Goal: Task Accomplishment & Management: Use online tool/utility

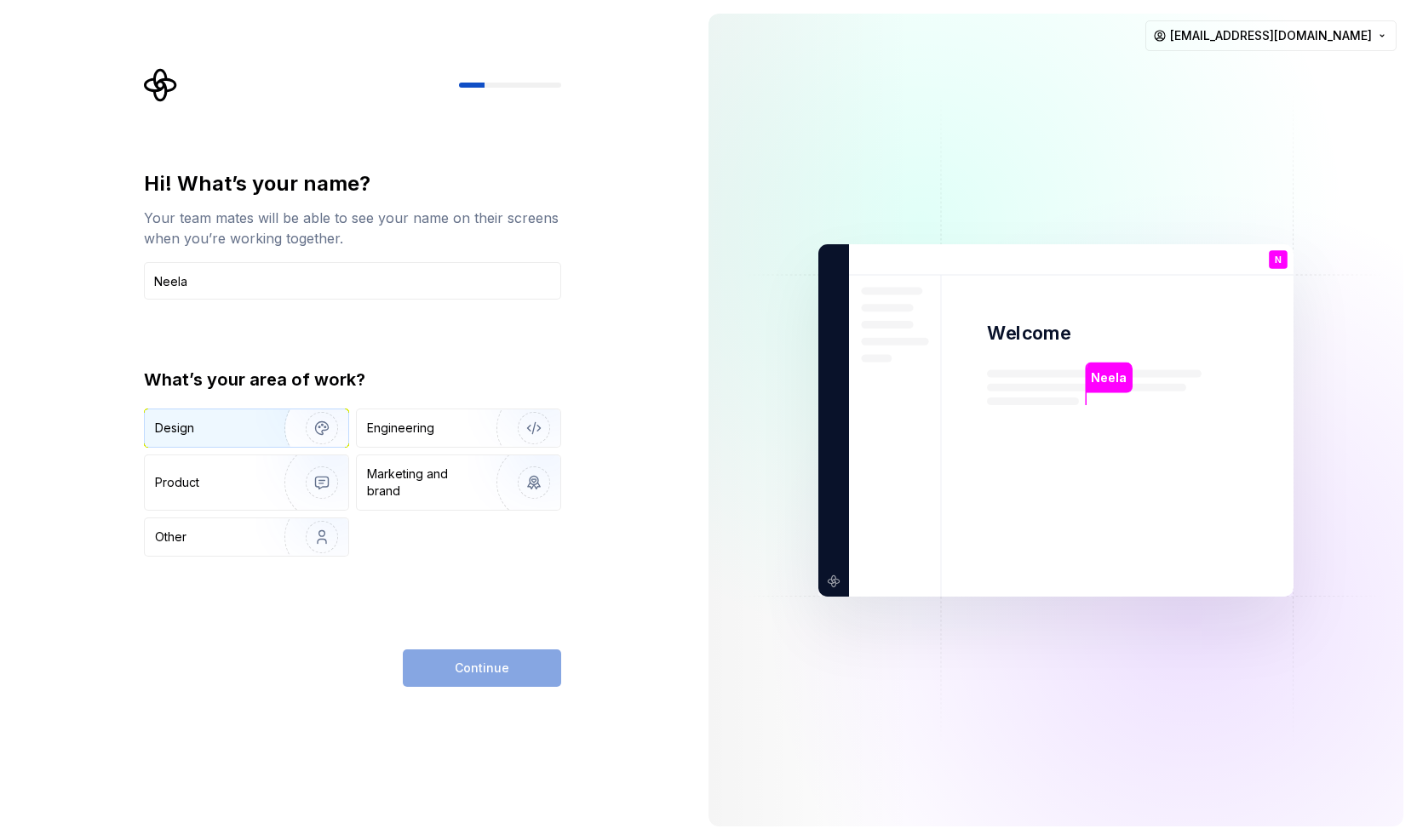
type input "Neela"
click at [251, 438] on div "Design" at bounding box center [246, 428] width 204 height 38
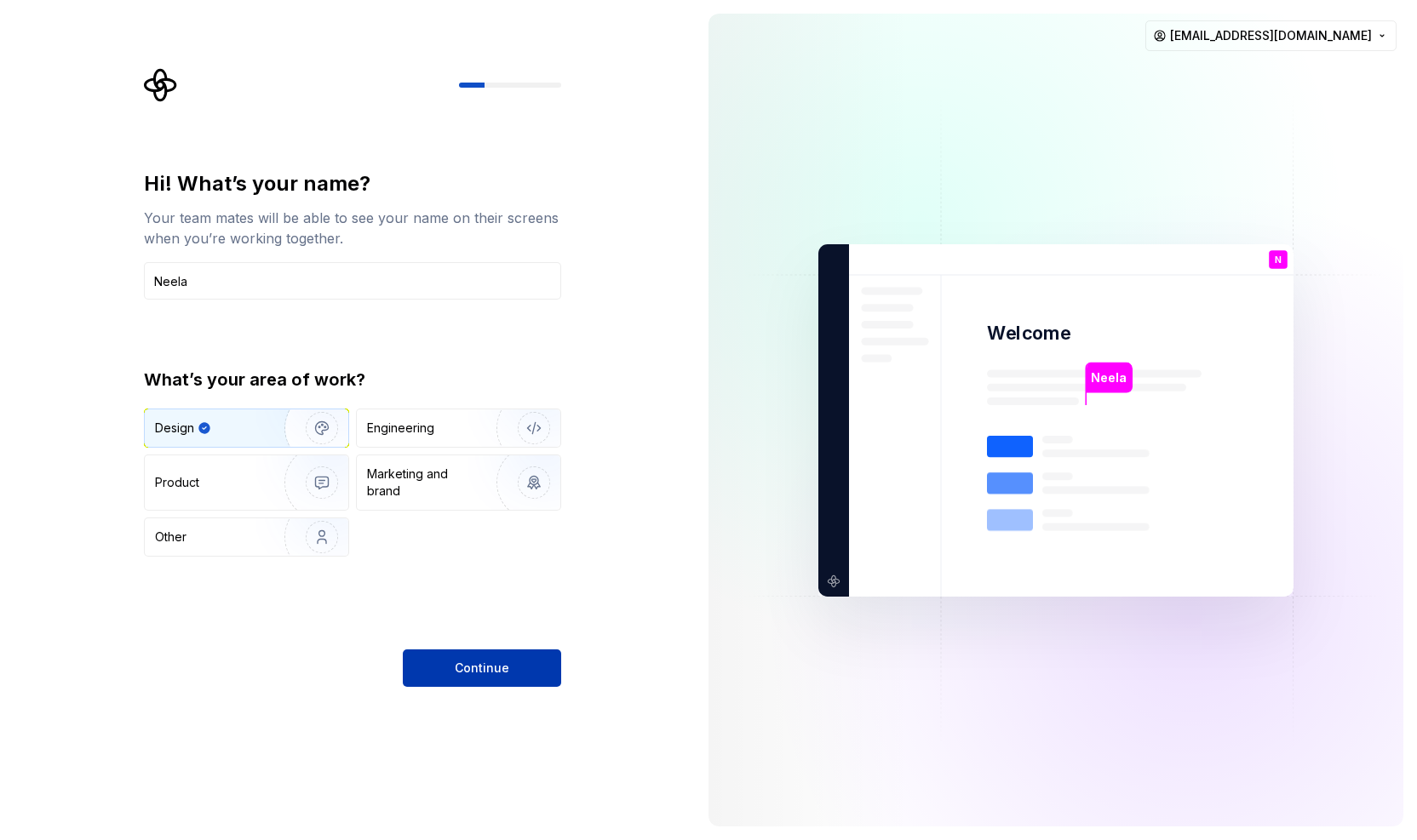
click at [452, 672] on button "Continue" at bounding box center [481, 668] width 158 height 38
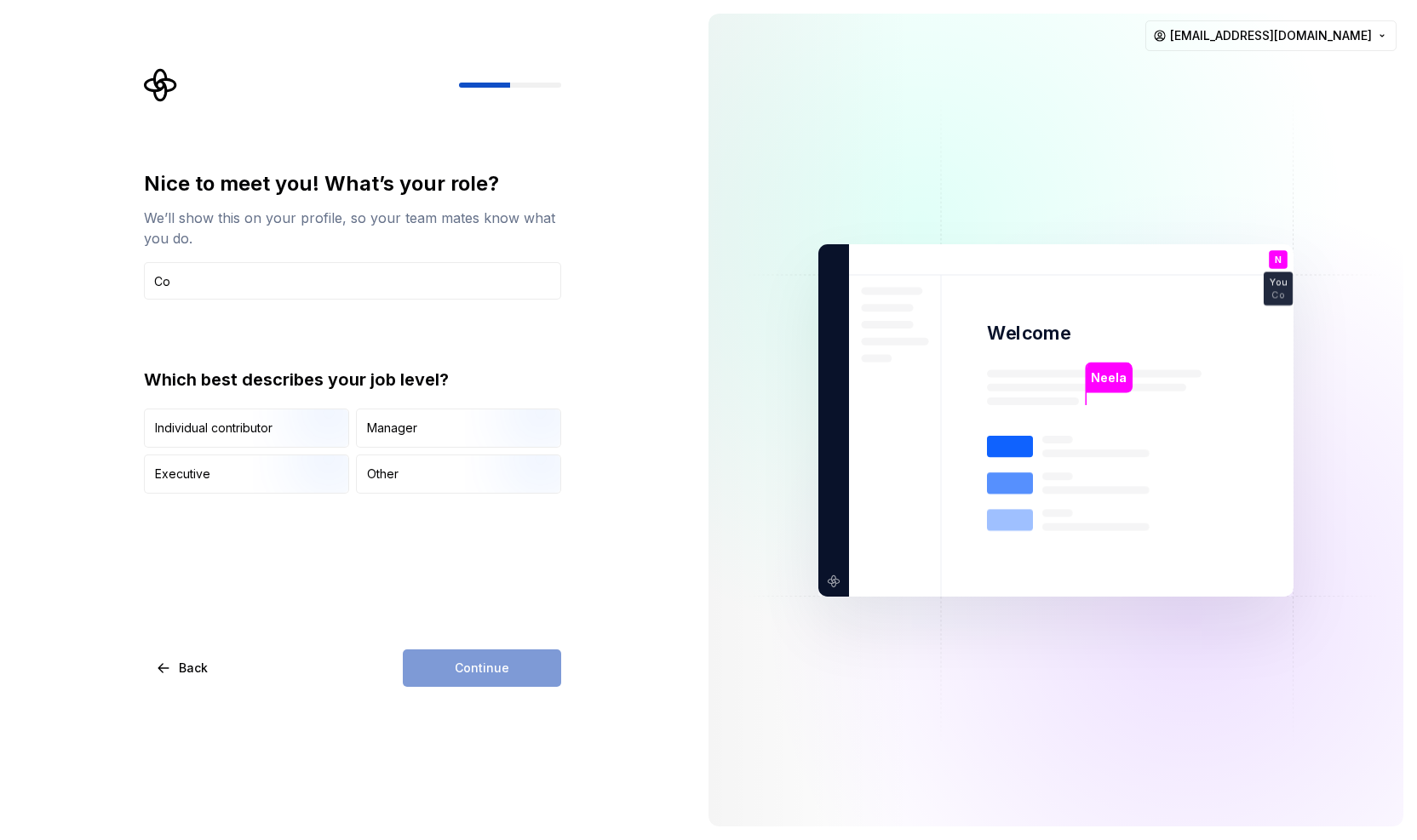
type input "C"
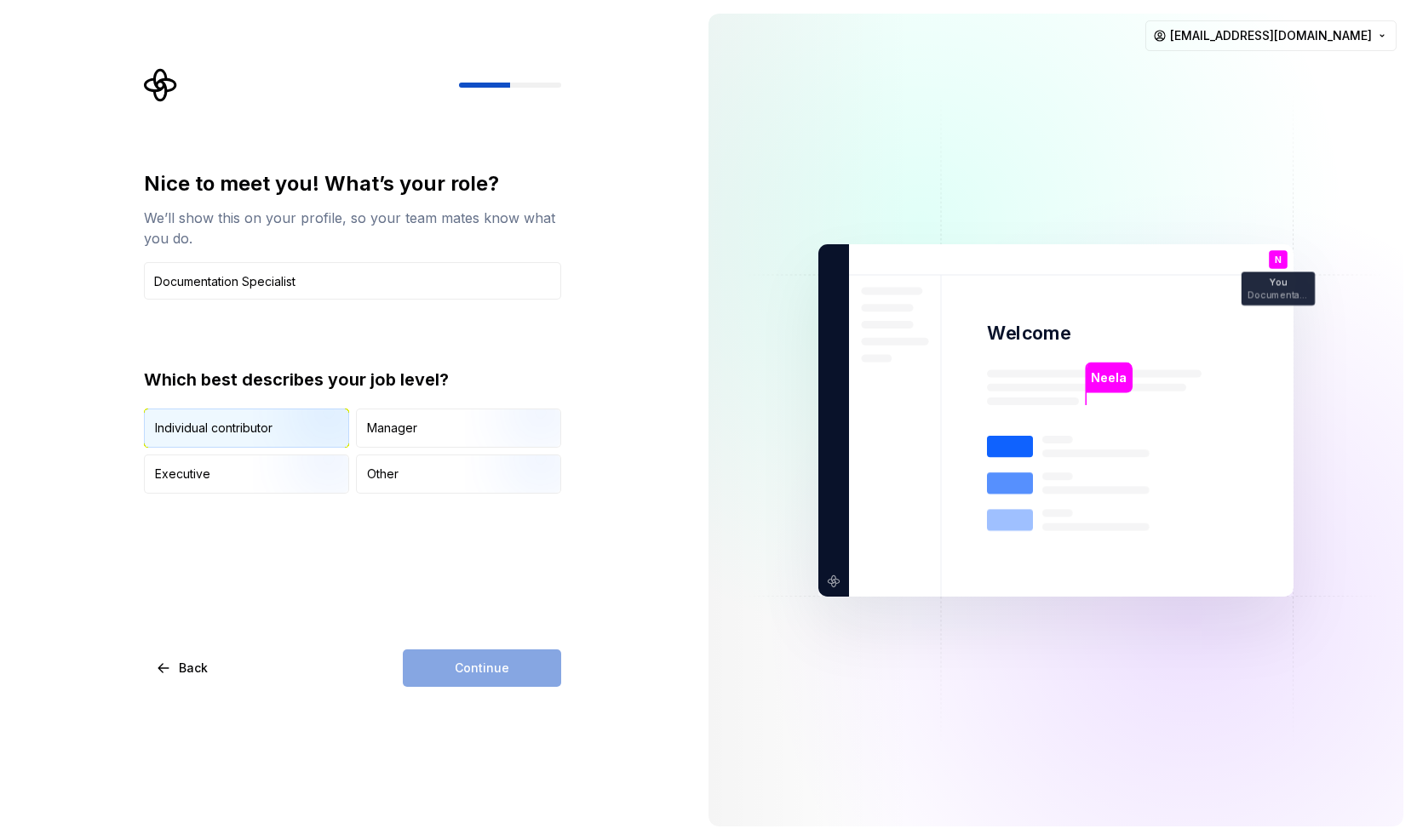
type input "Documentation Specialist"
click at [238, 433] on div "Individual contributor" at bounding box center [213, 428] width 118 height 17
click at [448, 664] on button "Continue" at bounding box center [481, 668] width 158 height 38
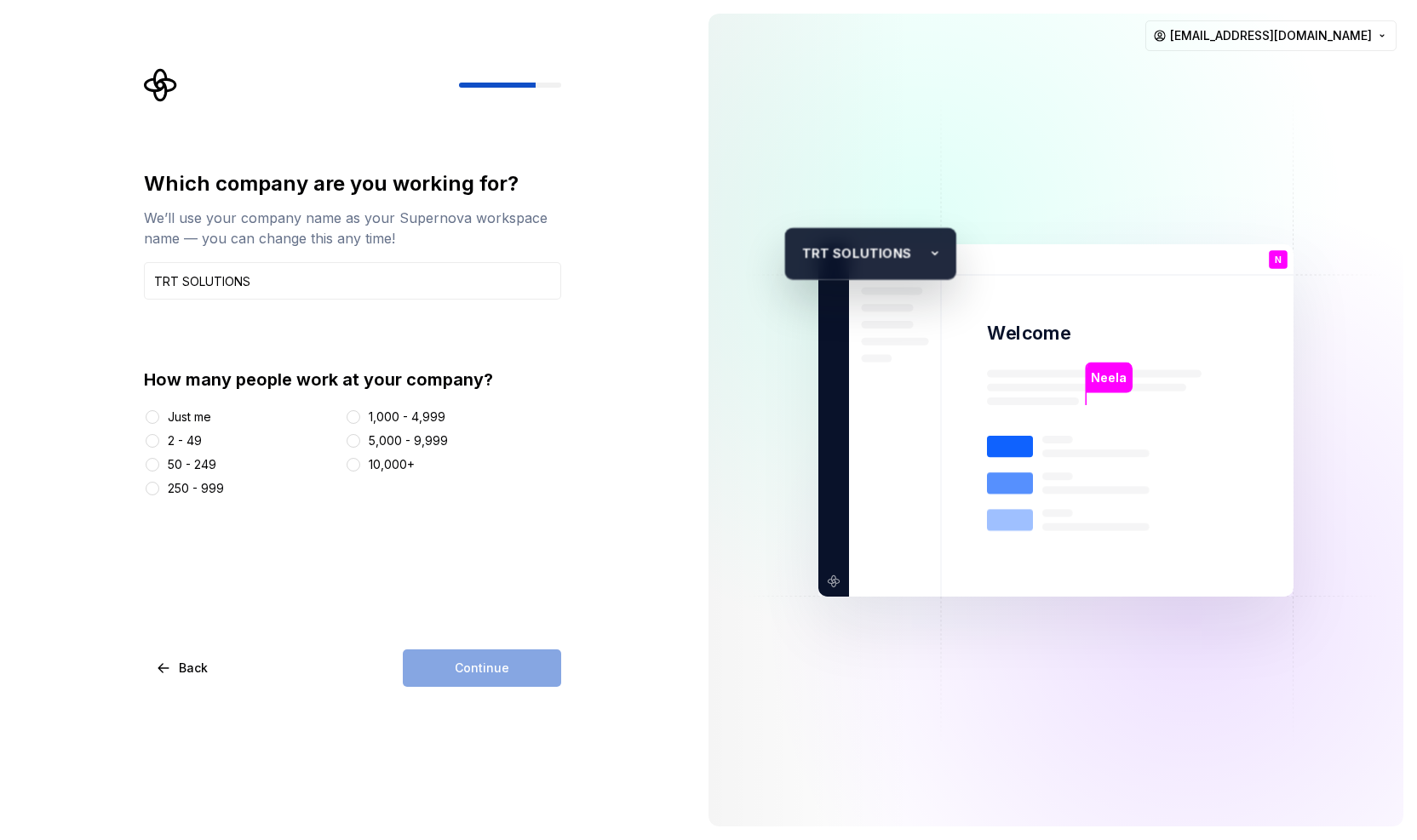
type input "TRT SOLUTIONS"
click at [206, 418] on div "Just me" at bounding box center [190, 417] width 44 height 17
click at [159, 418] on button "Just me" at bounding box center [153, 417] width 14 height 14
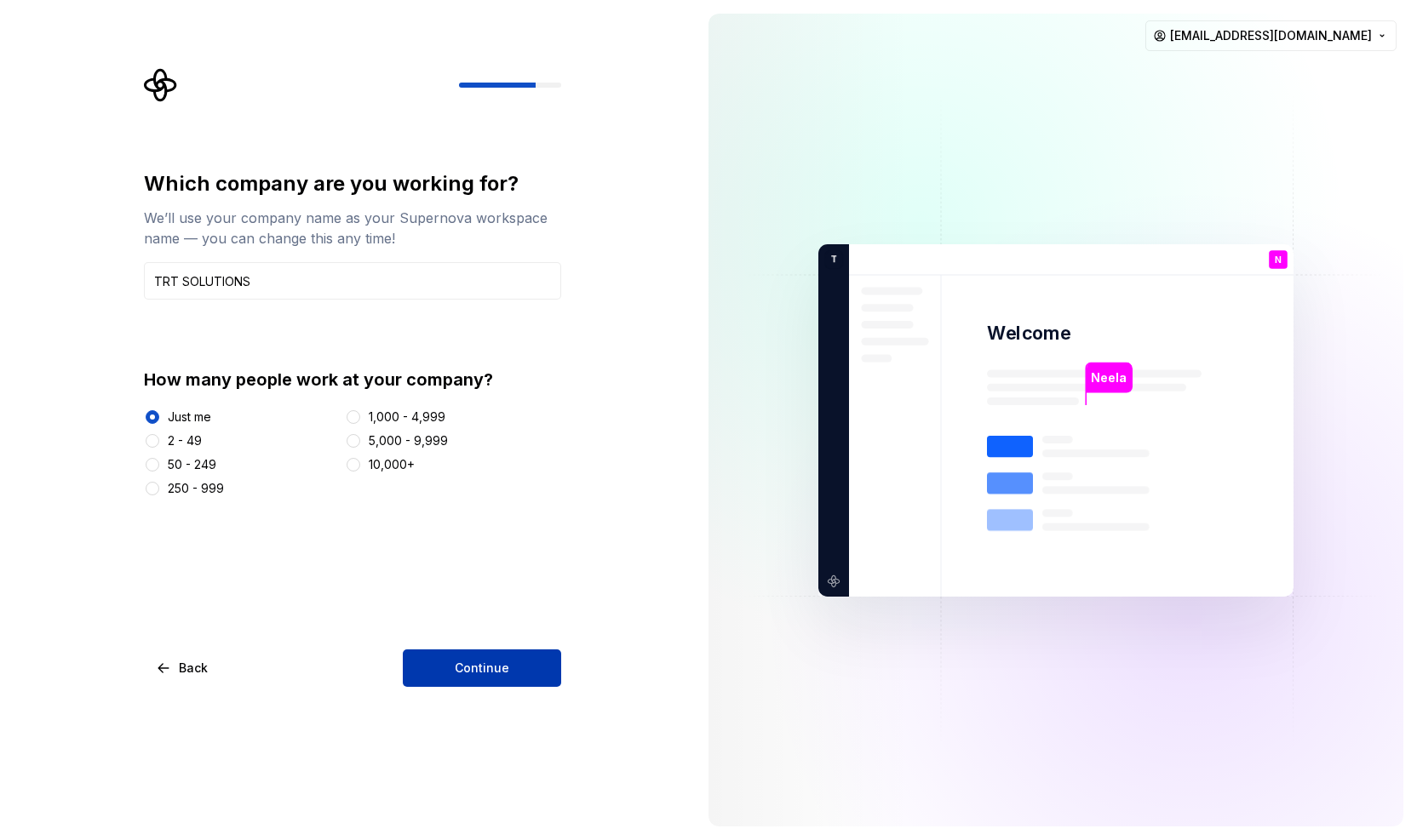
click at [412, 671] on button "Continue" at bounding box center [481, 668] width 158 height 38
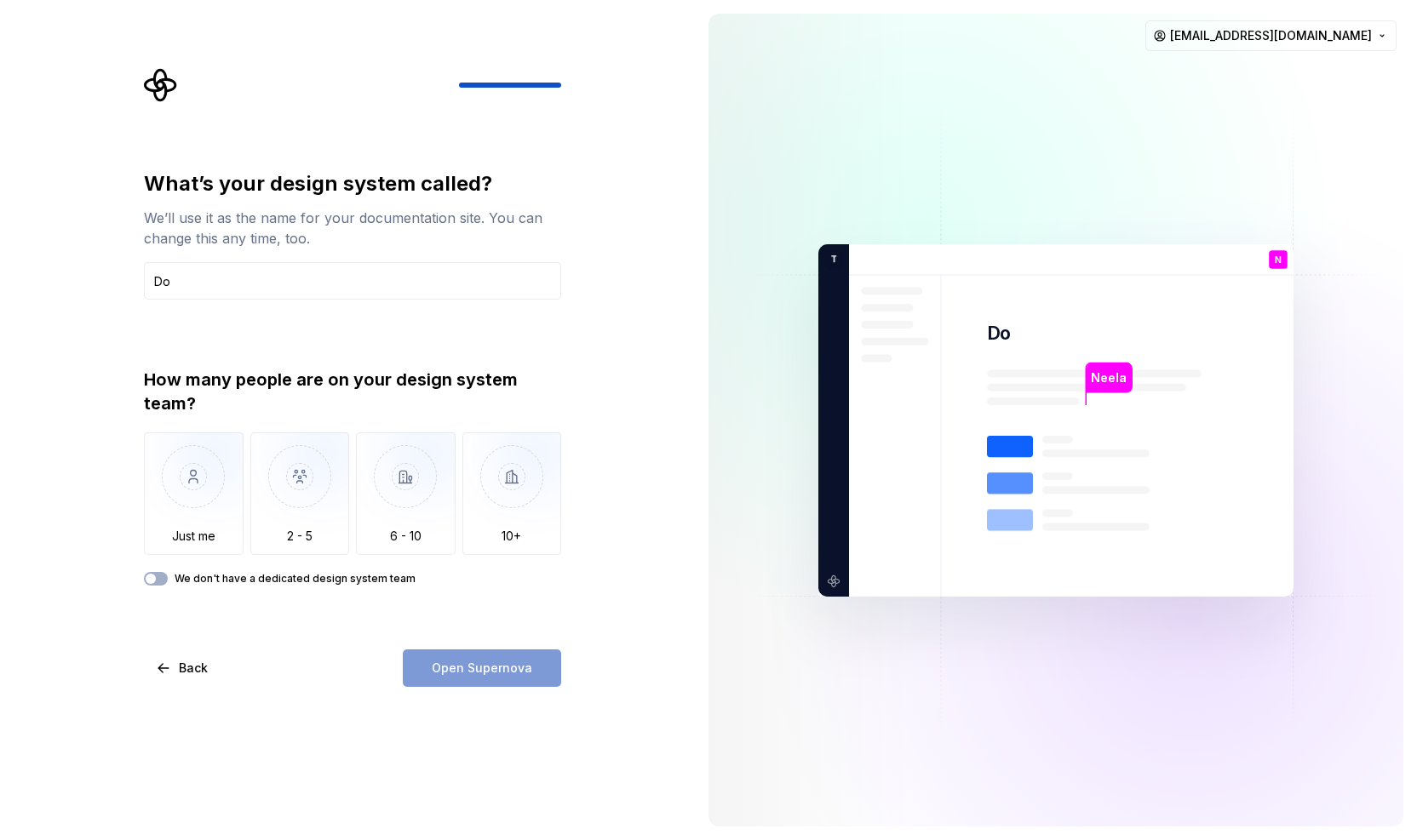
type input "D"
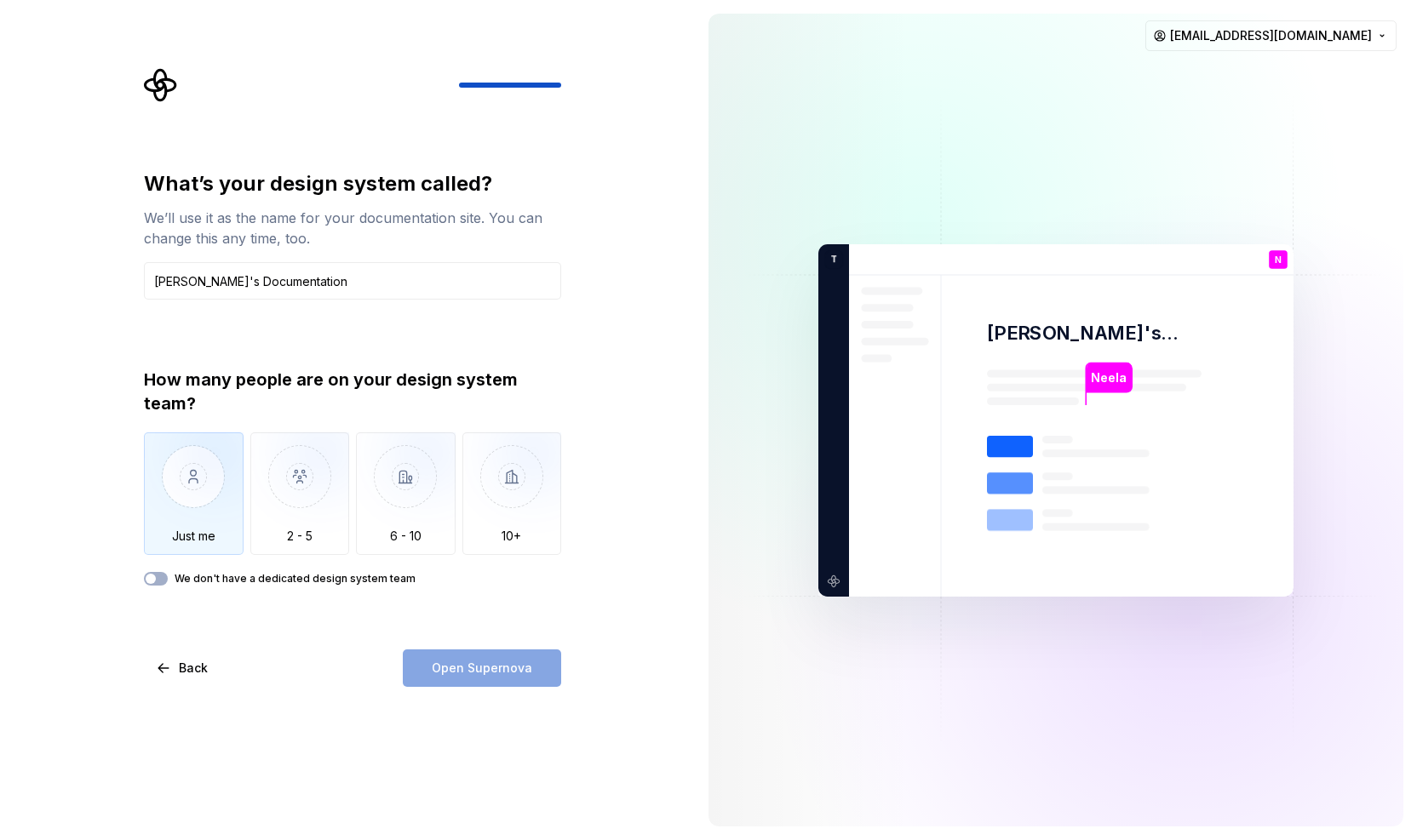
type input "[PERSON_NAME]'s Documentation"
click at [196, 501] on img "button" at bounding box center [194, 489] width 100 height 114
click at [161, 578] on button "We don't have a dedicated design system team" at bounding box center [156, 579] width 24 height 14
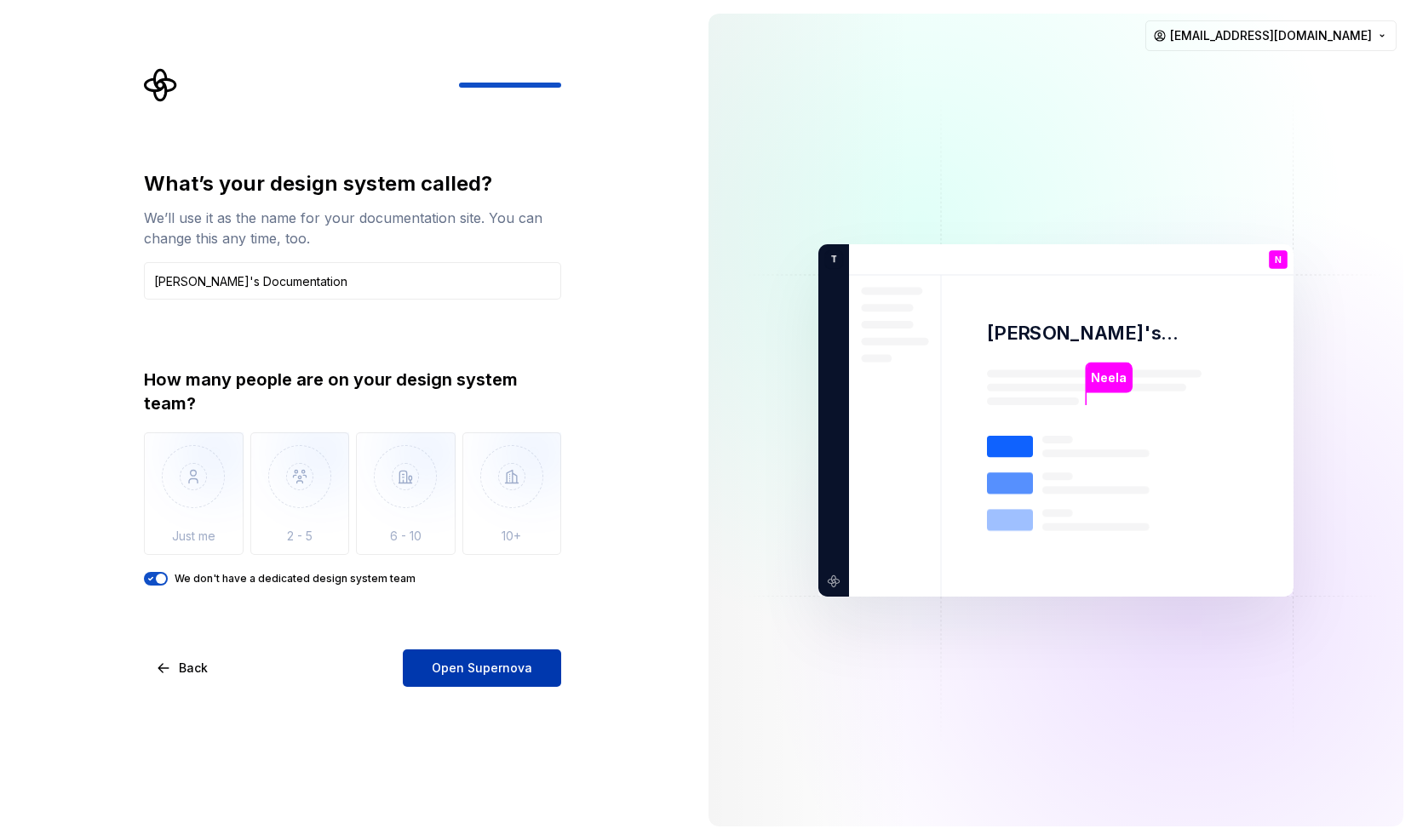
click at [536, 677] on button "Open Supernova" at bounding box center [481, 668] width 158 height 38
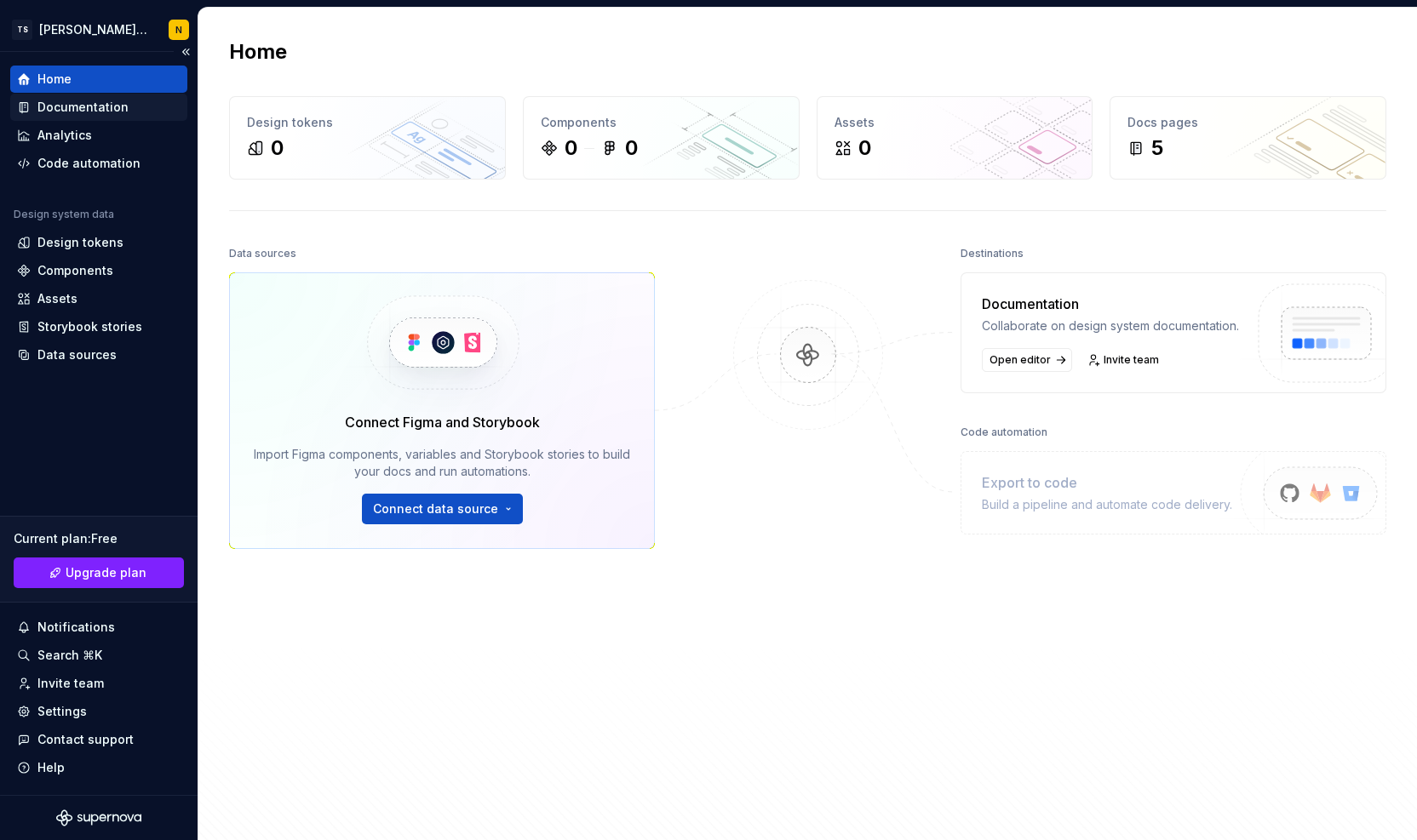
click at [109, 107] on div "Documentation" at bounding box center [83, 107] width 91 height 17
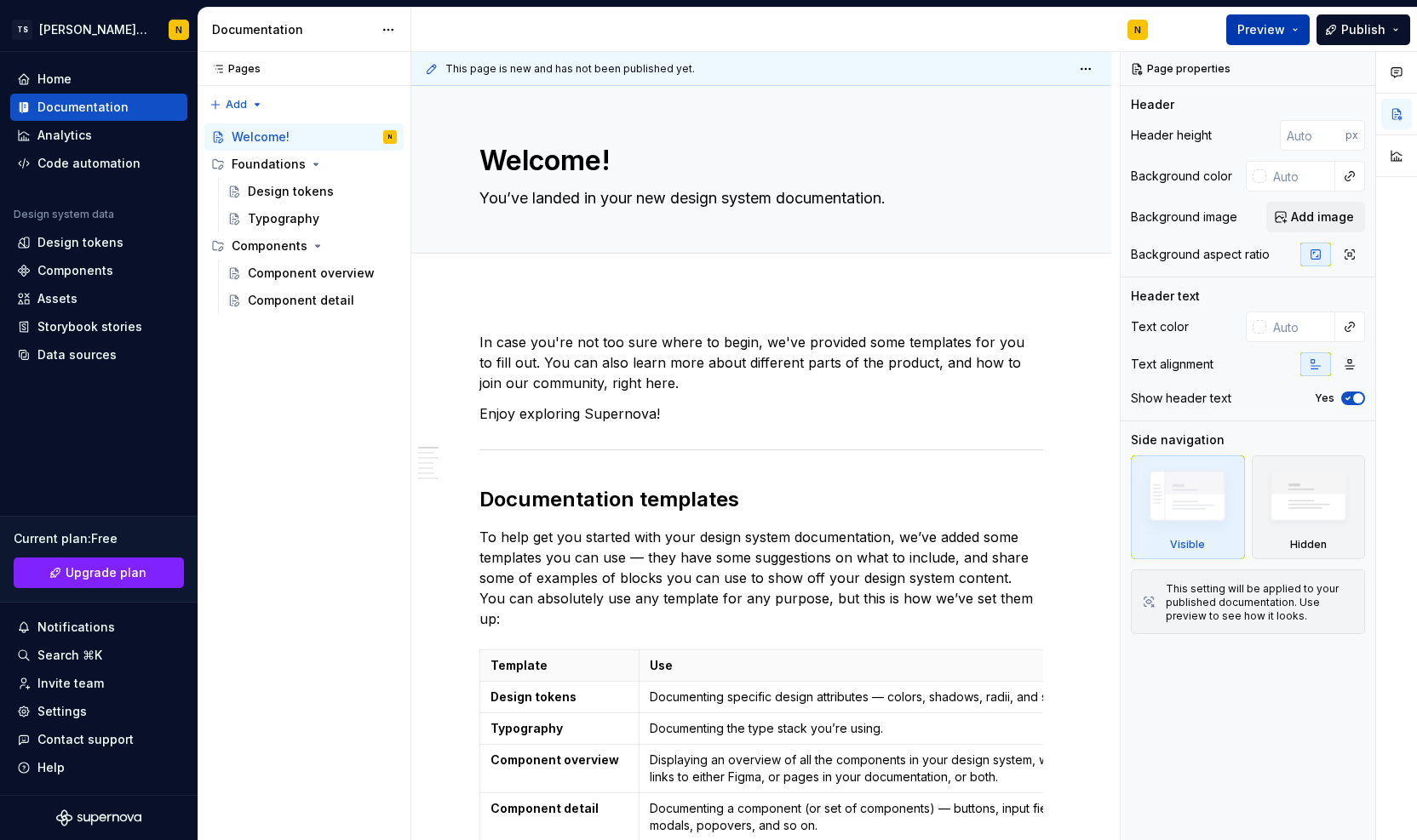
click at [1265, 24] on span "Preview" at bounding box center [1261, 29] width 48 height 17
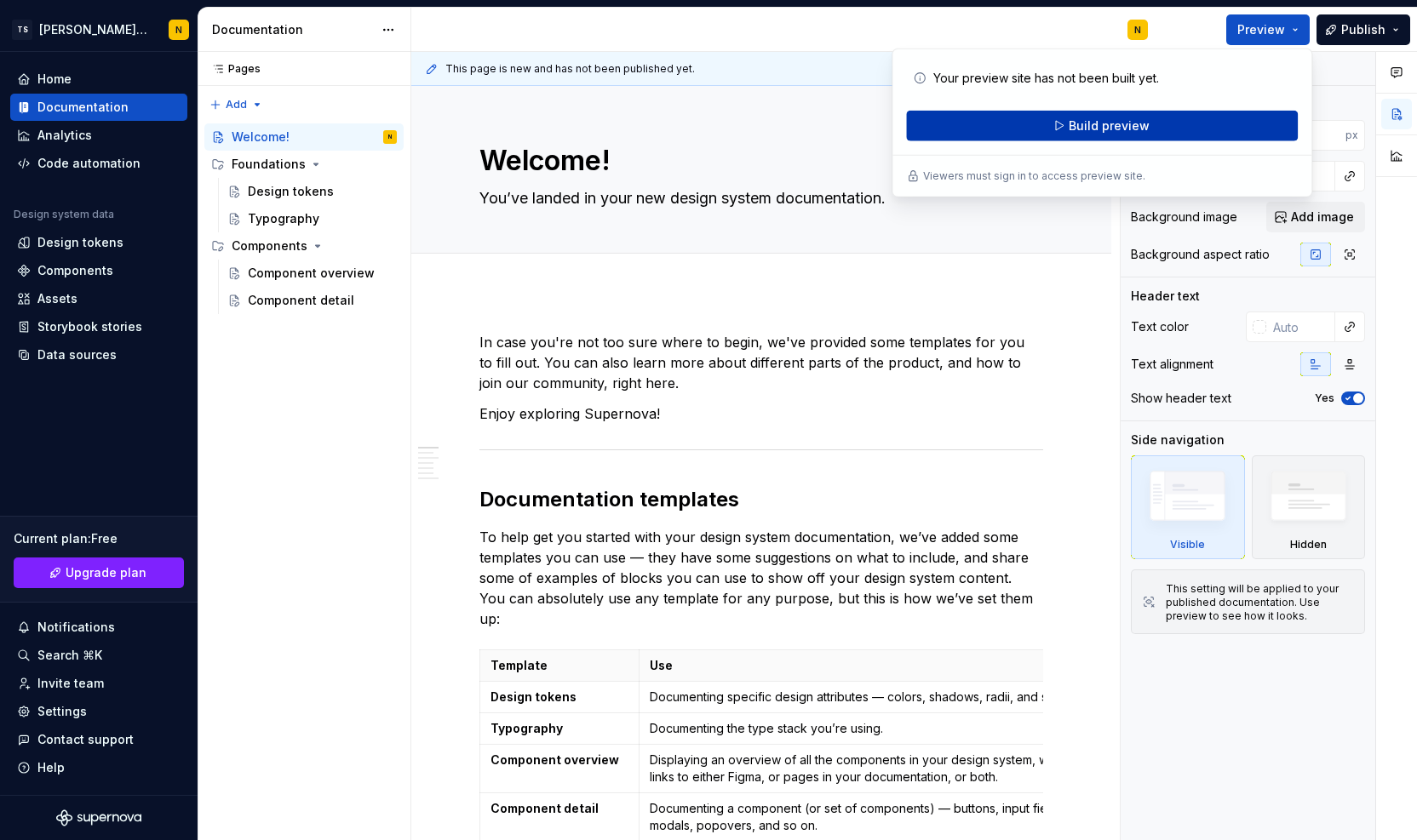
click at [1126, 128] on span "Build preview" at bounding box center [1109, 126] width 81 height 17
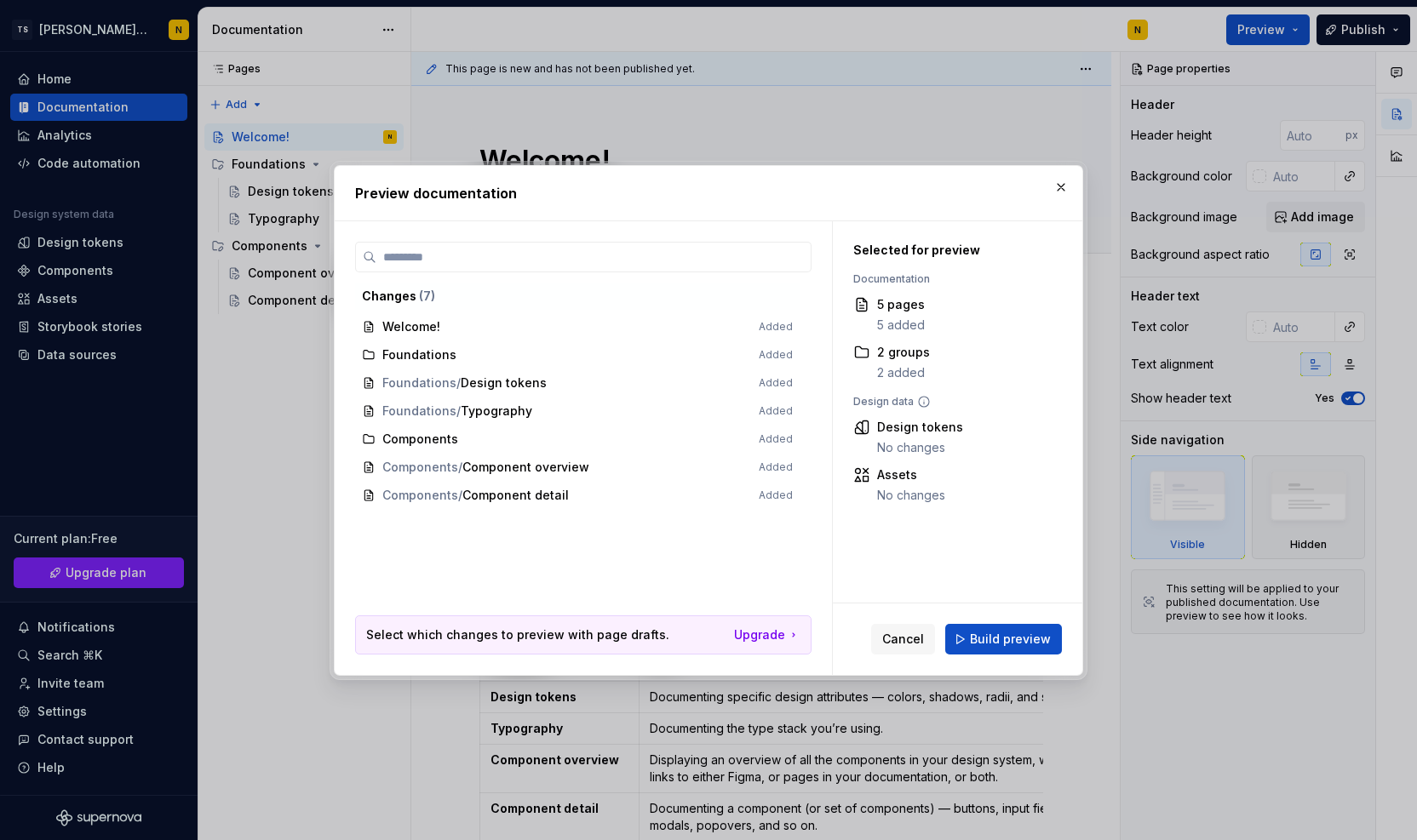
click at [534, 336] on span "Welcome! Added" at bounding box center [577, 327] width 445 height 28
click at [980, 645] on span "Build preview" at bounding box center [1011, 638] width 81 height 17
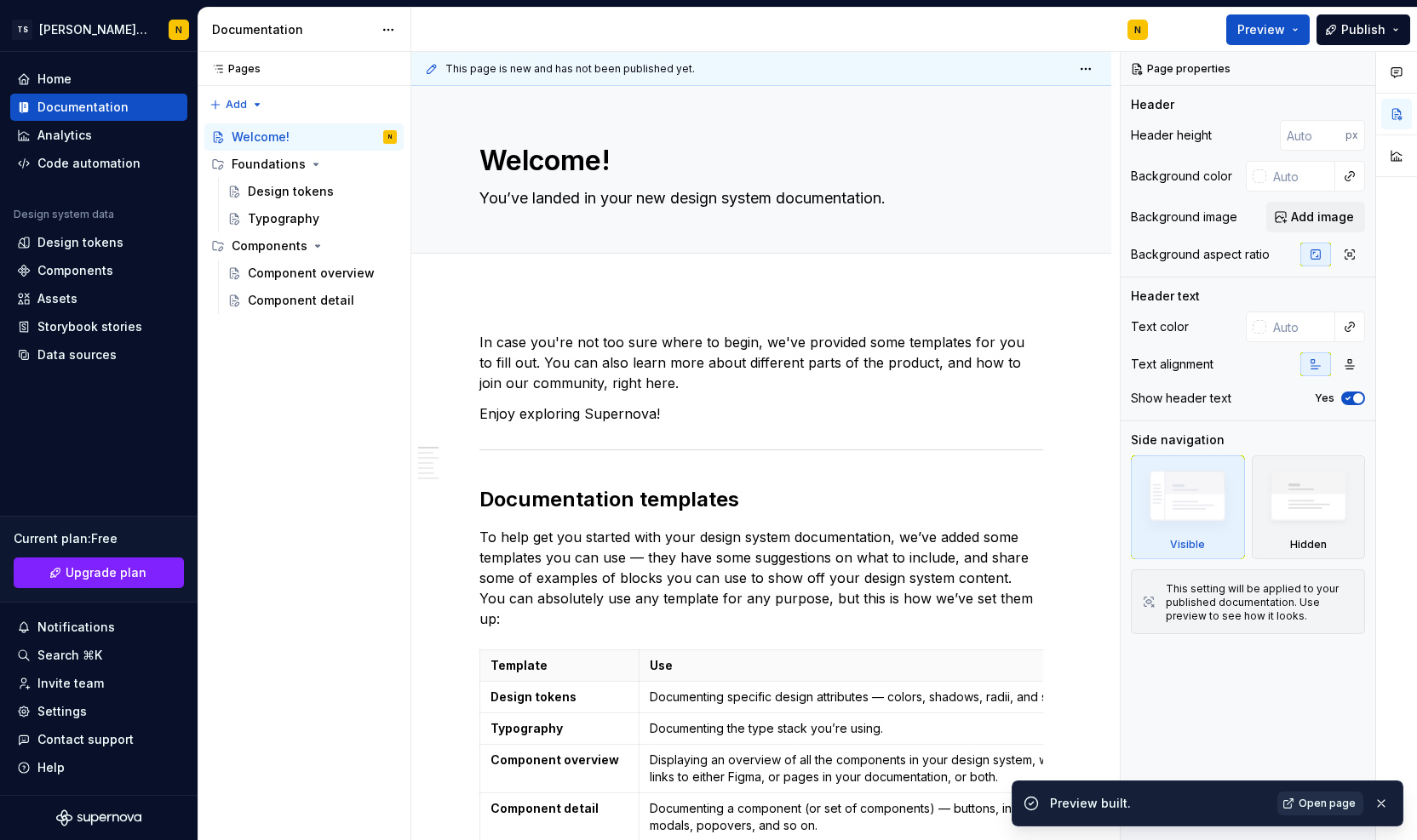
click at [1324, 806] on span "Open page" at bounding box center [1327, 804] width 57 height 14
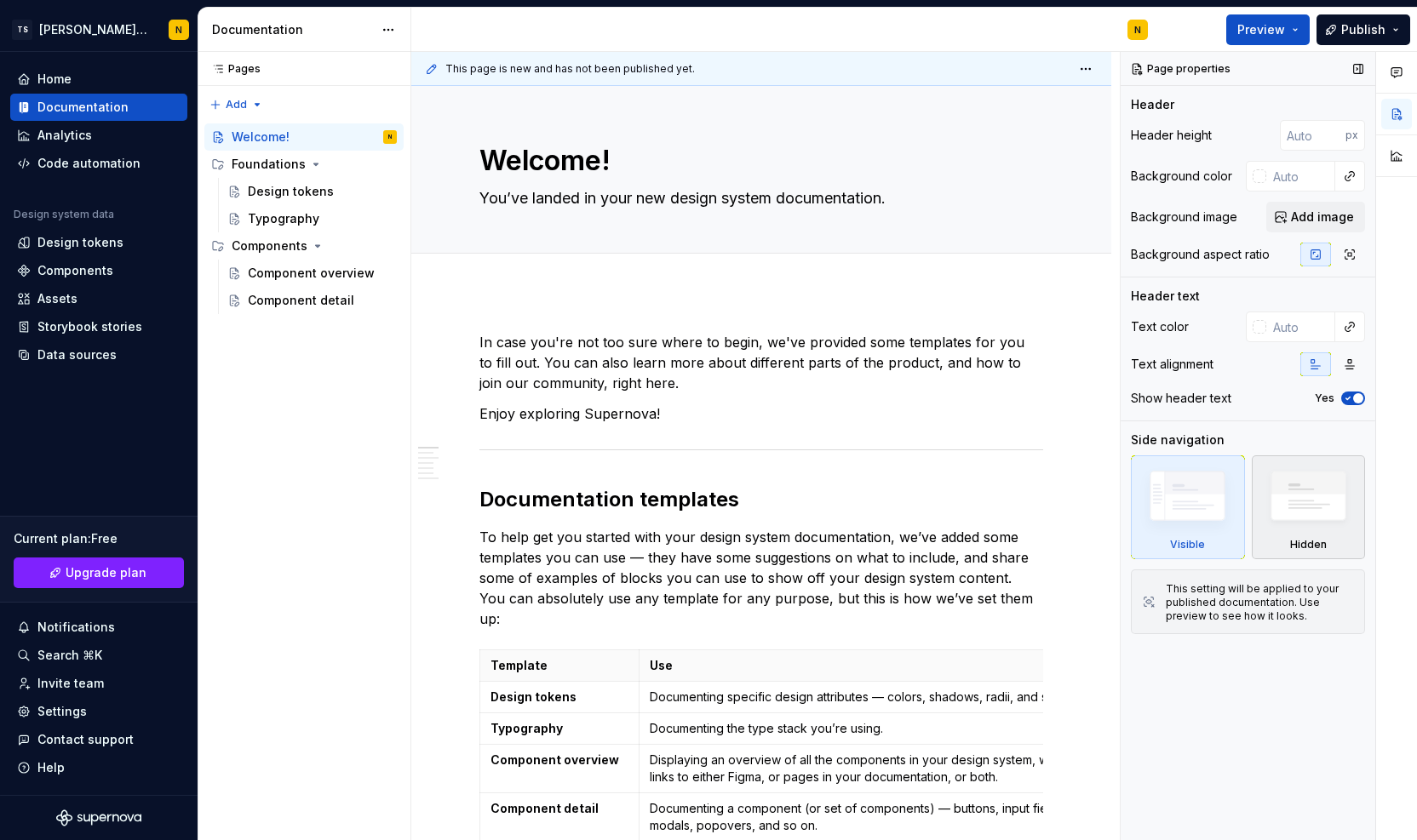
click at [1308, 517] on img at bounding box center [1309, 500] width 98 height 75
click at [1089, 71] on html "TS Neela's Documentation N Home Documentation Analytics Code automation Design …" at bounding box center [708, 420] width 1417 height 840
click at [1097, 339] on html "TS Neela's Documentation N Home Documentation Analytics Code automation Design …" at bounding box center [708, 420] width 1417 height 840
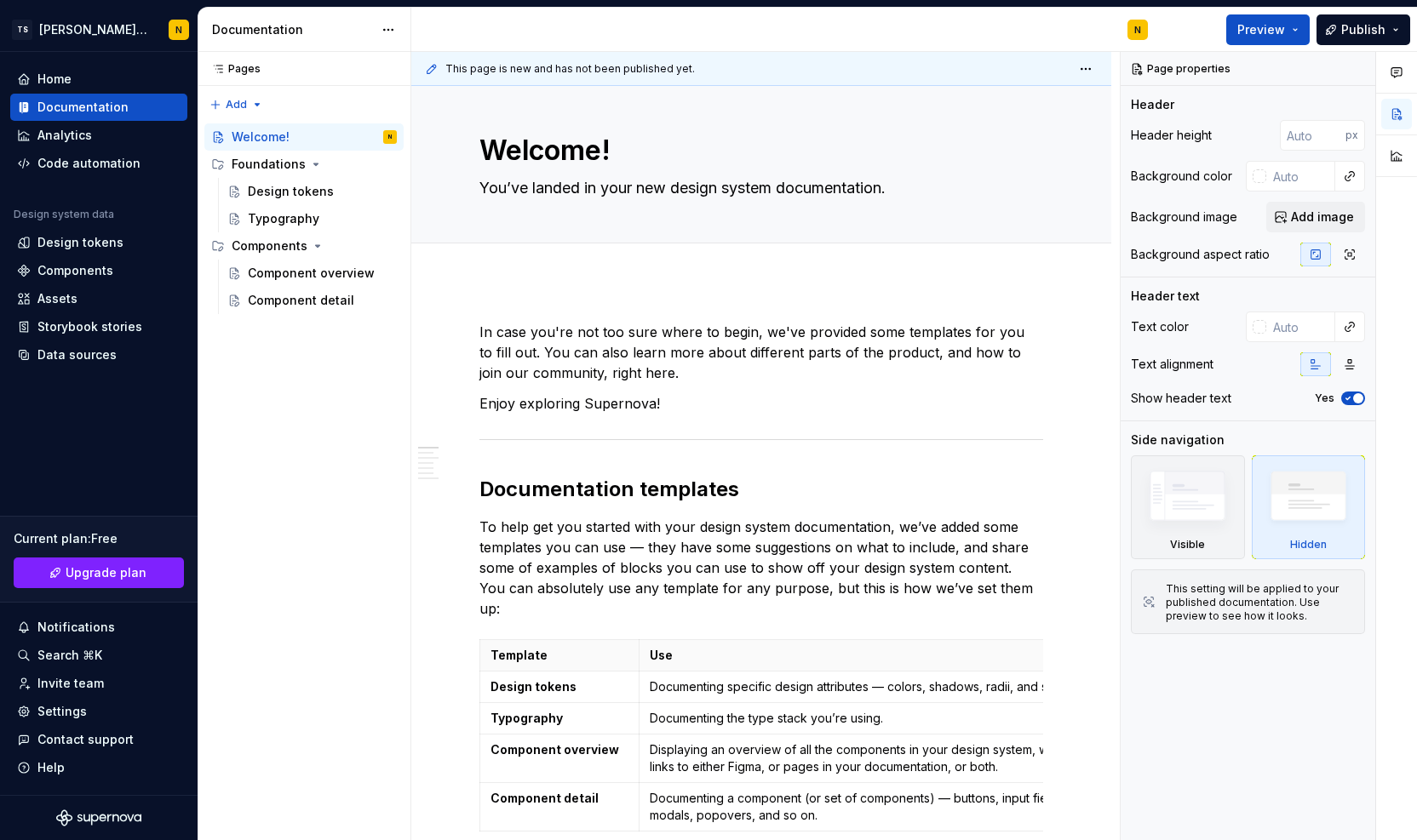
scroll to position [12, 0]
click at [1360, 65] on button "button" at bounding box center [1358, 68] width 24 height 24
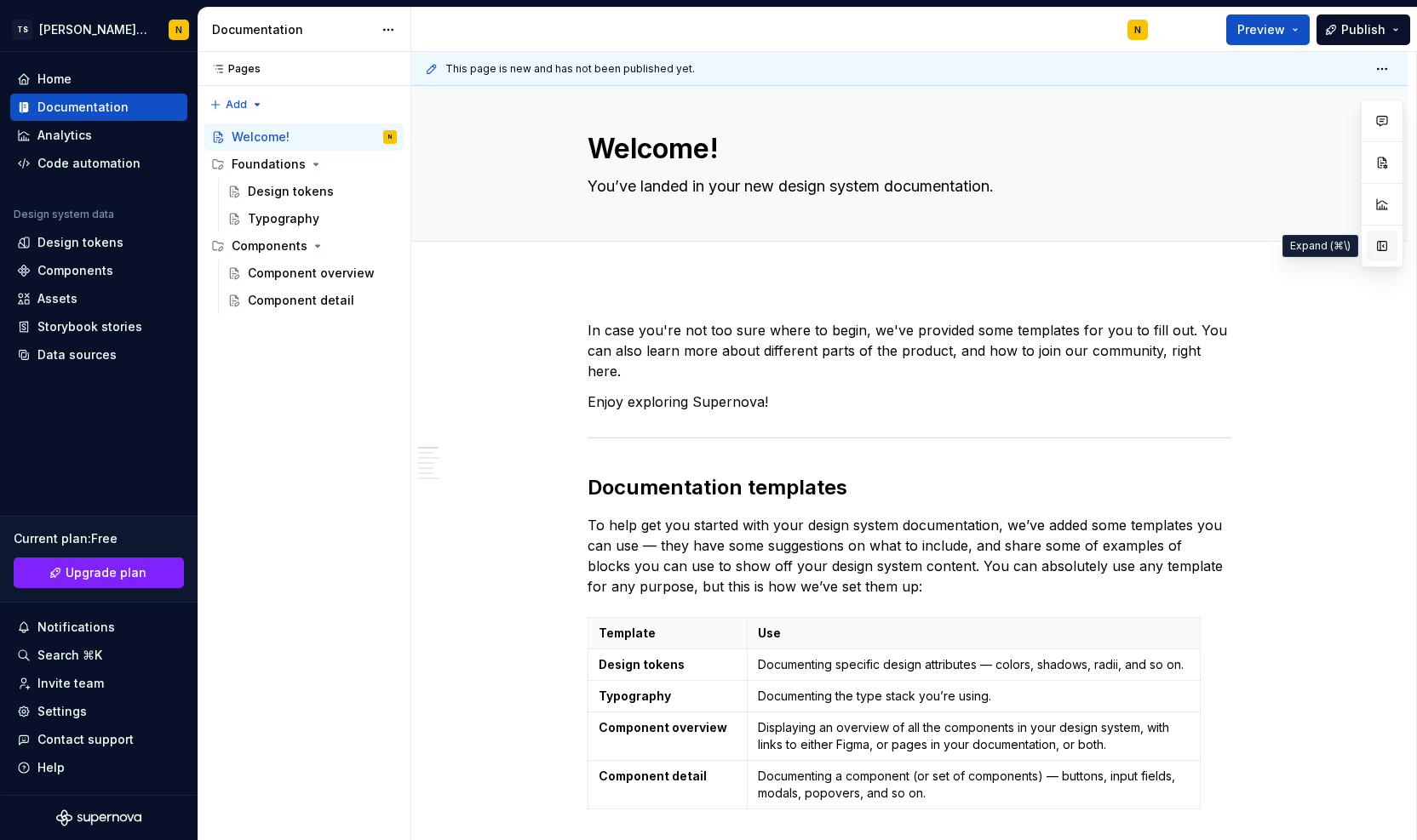
click at [1373, 247] on button "button" at bounding box center [1382, 245] width 31 height 31
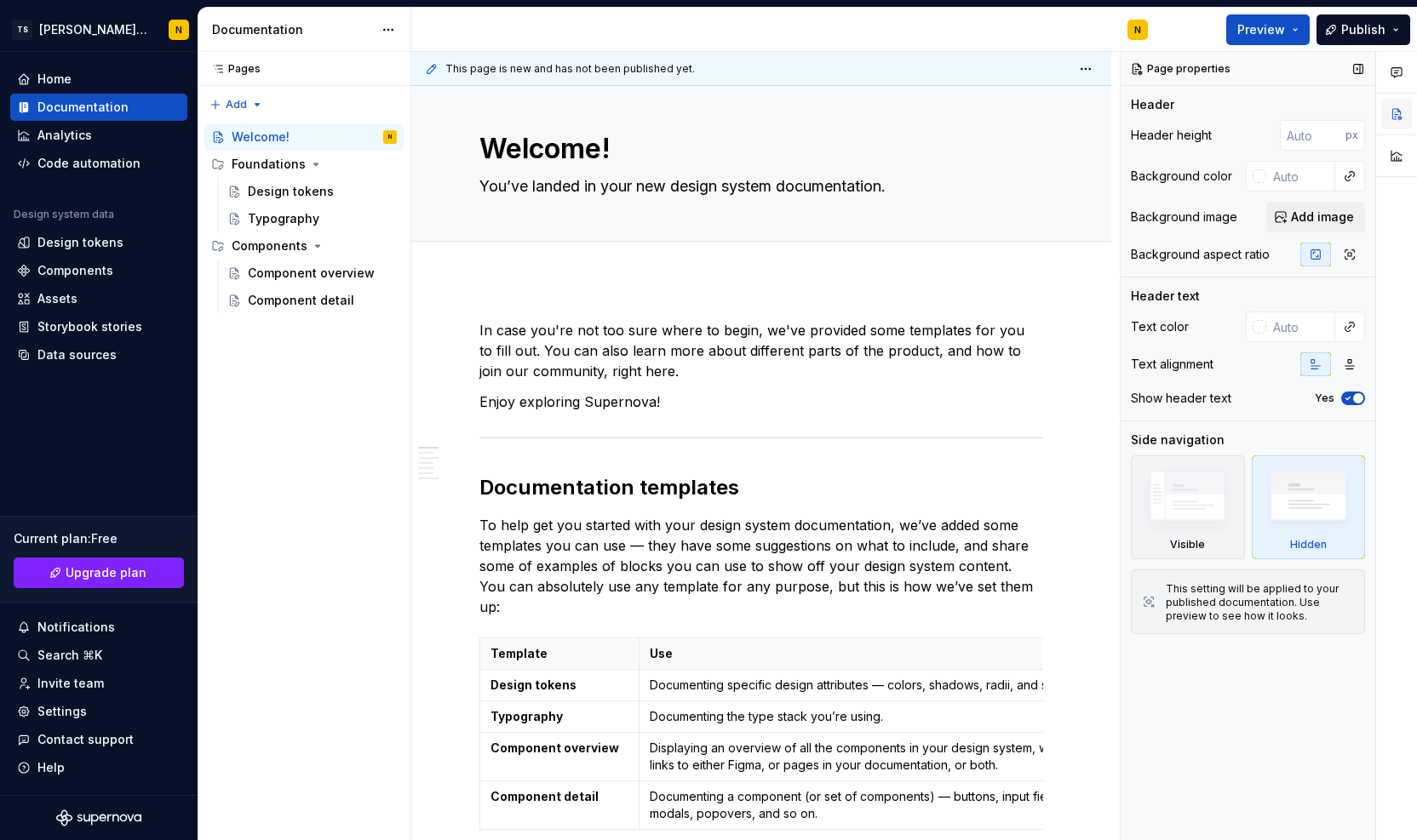
click at [1402, 114] on button "button" at bounding box center [1396, 114] width 31 height 31
click at [1362, 65] on button "button" at bounding box center [1358, 68] width 24 height 24
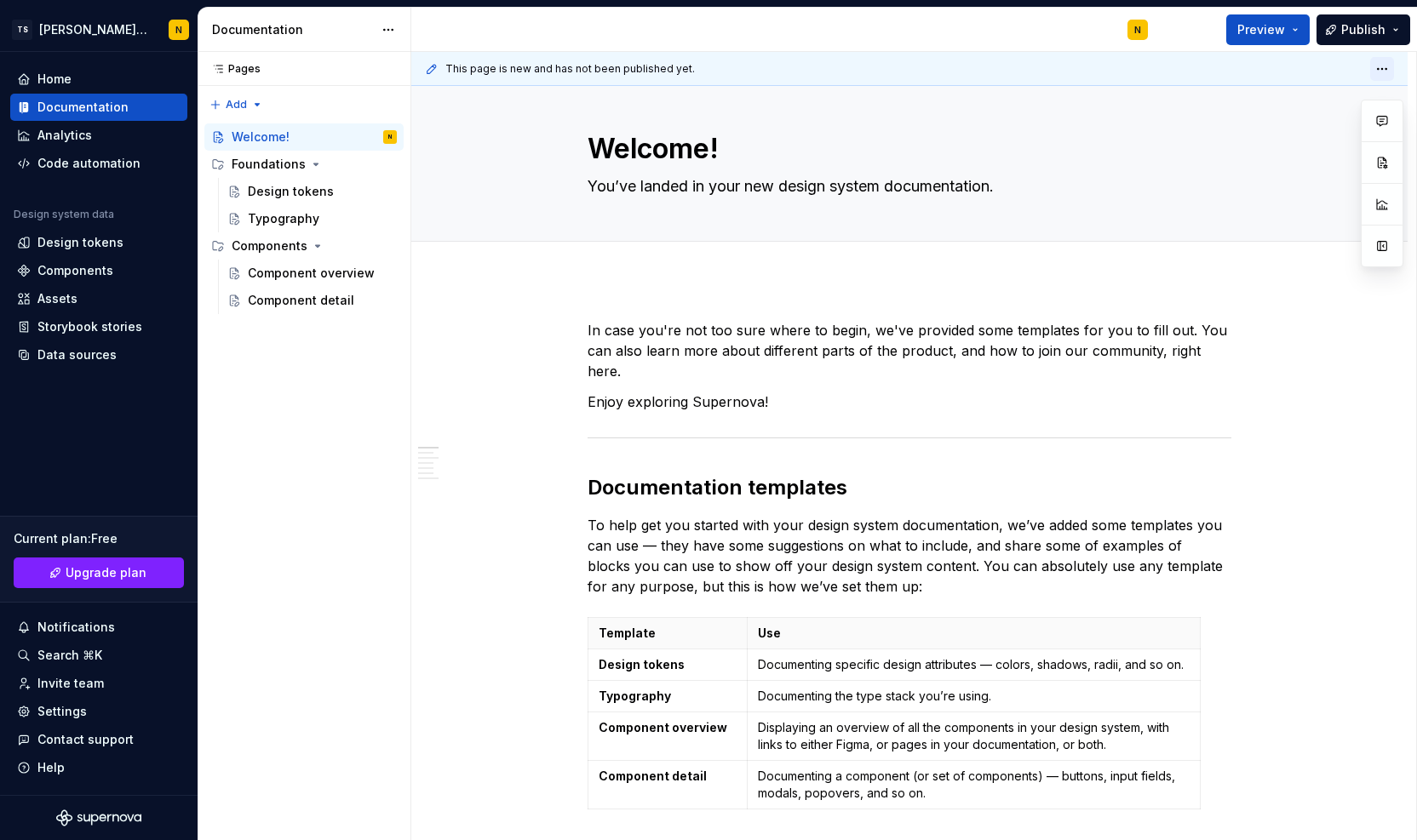
click at [1383, 69] on html "TS Neela's Documentation N Home Documentation Analytics Code automation Design …" at bounding box center [708, 420] width 1417 height 840
click at [1295, 469] on html "TS Neela's Documentation N Home Documentation Analytics Code automation Design …" at bounding box center [708, 420] width 1417 height 840
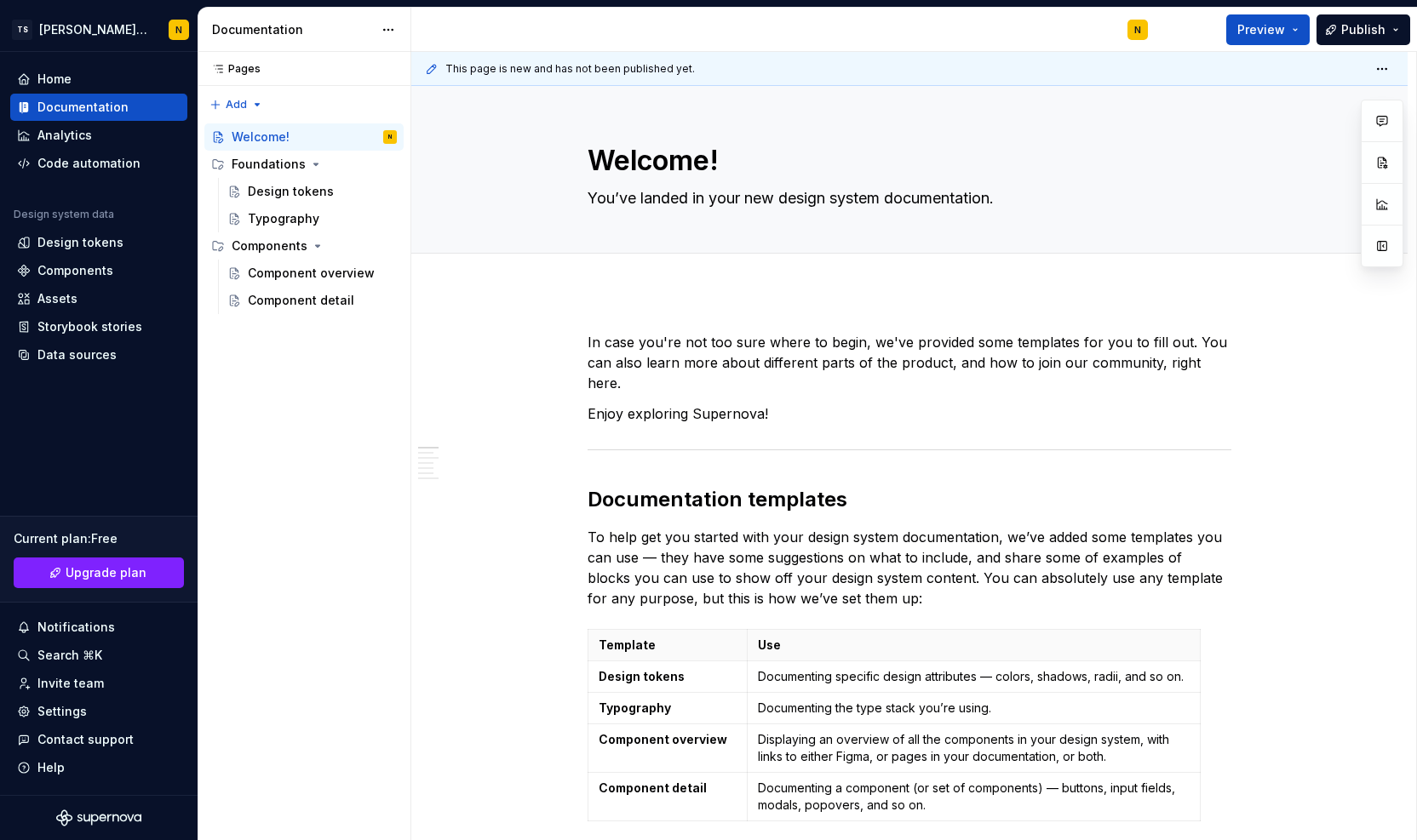
click at [576, 347] on span at bounding box center [570, 341] width 14 height 24
drag, startPoint x: 1416, startPoint y: 341, endPoint x: 1414, endPoint y: 372, distance: 31.1
click at [1414, 372] on div "This page is new and has not been published yet. Welcome! You’ve landed in your…" at bounding box center [914, 446] width 1006 height 789
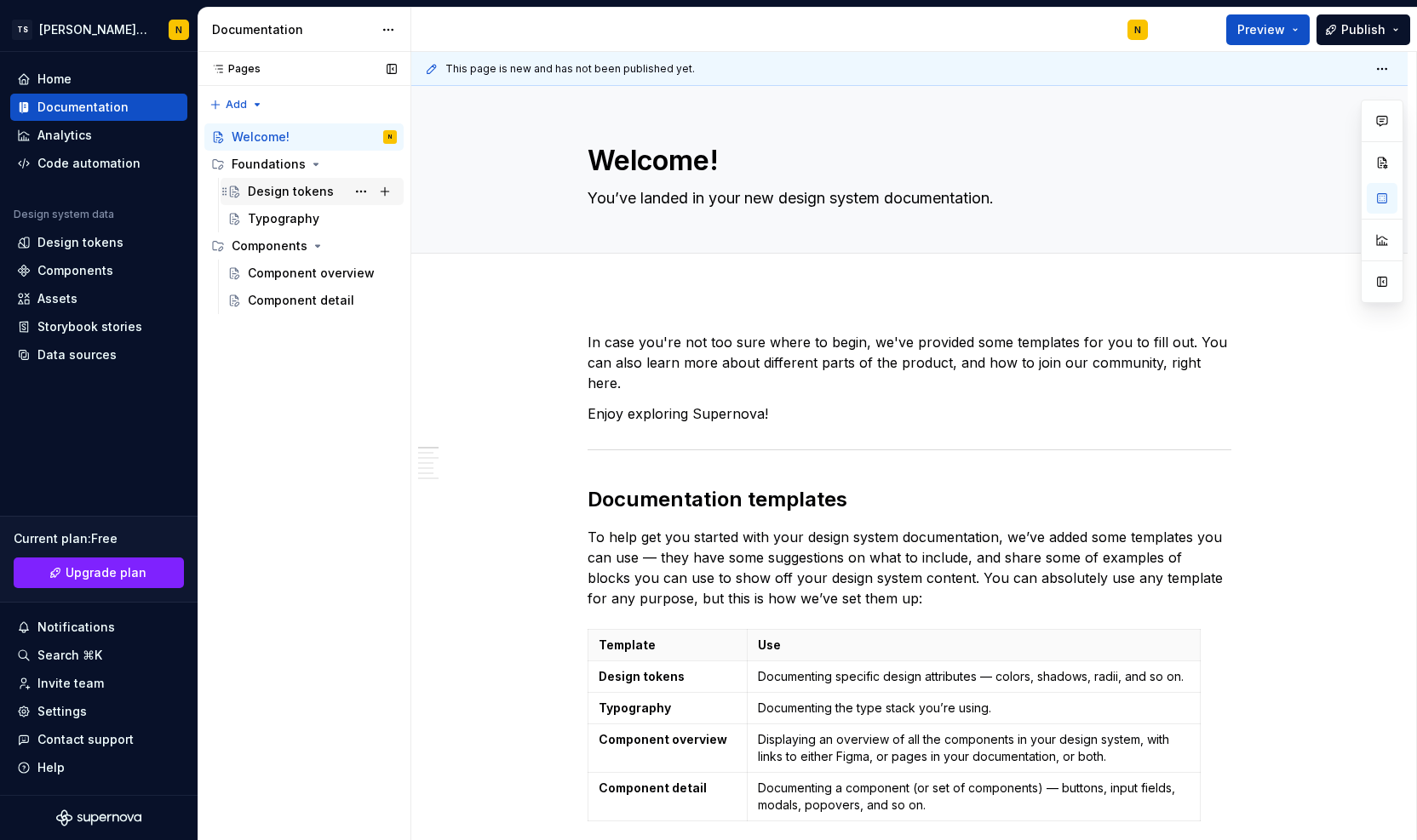
click at [272, 187] on div "Design tokens" at bounding box center [291, 191] width 86 height 17
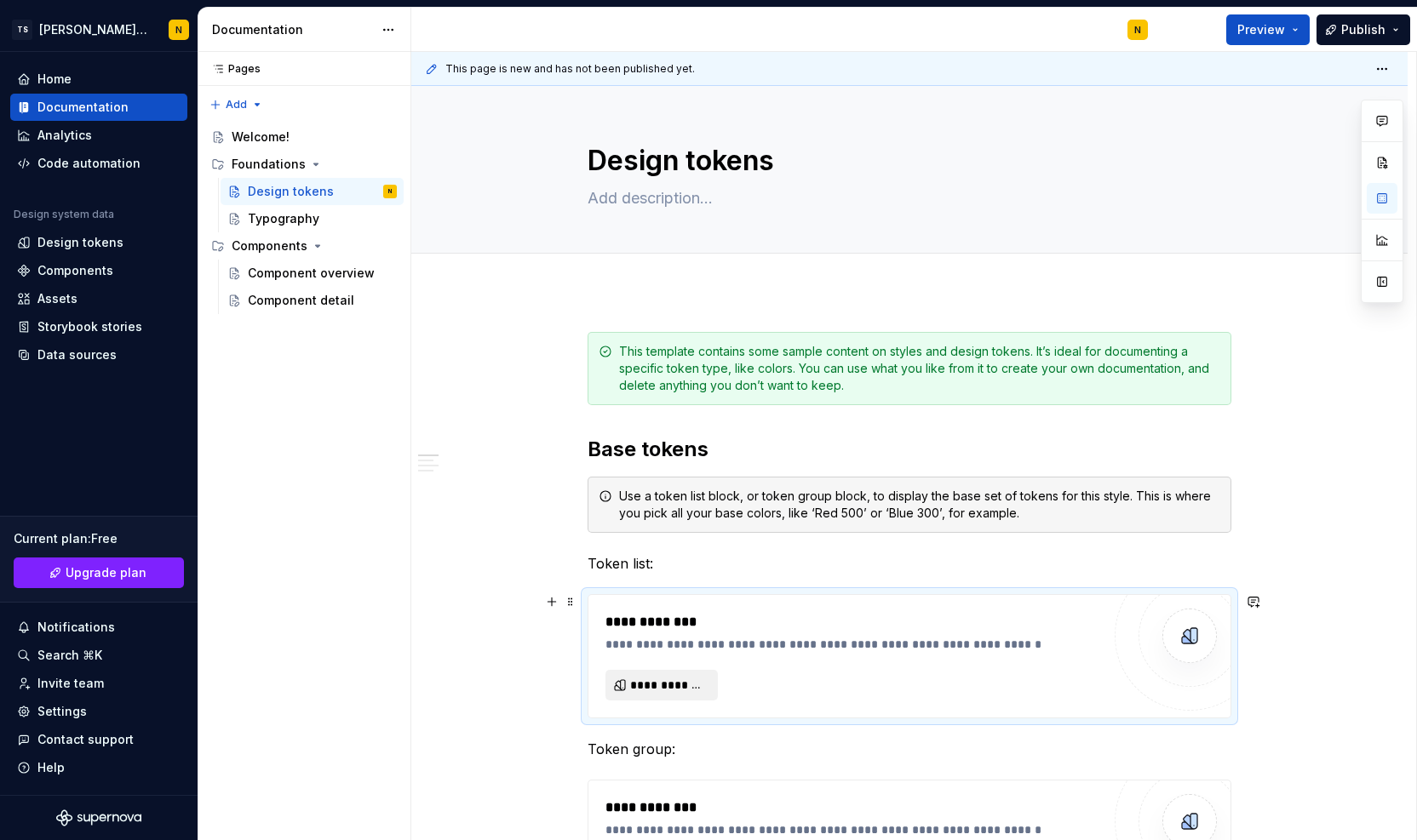
click at [667, 689] on span "**********" at bounding box center [668, 685] width 77 height 17
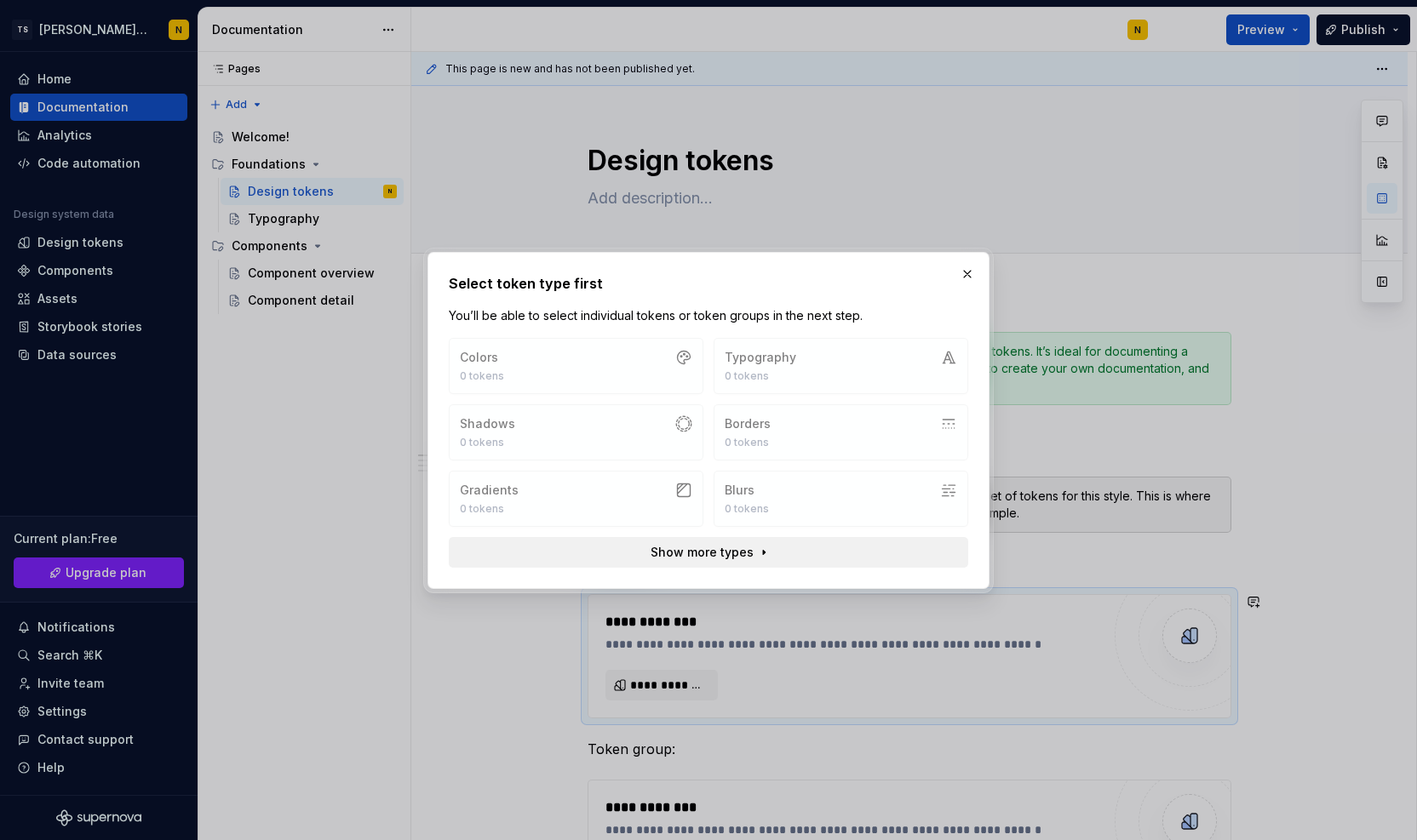
click at [690, 551] on span "Show more types" at bounding box center [702, 552] width 103 height 17
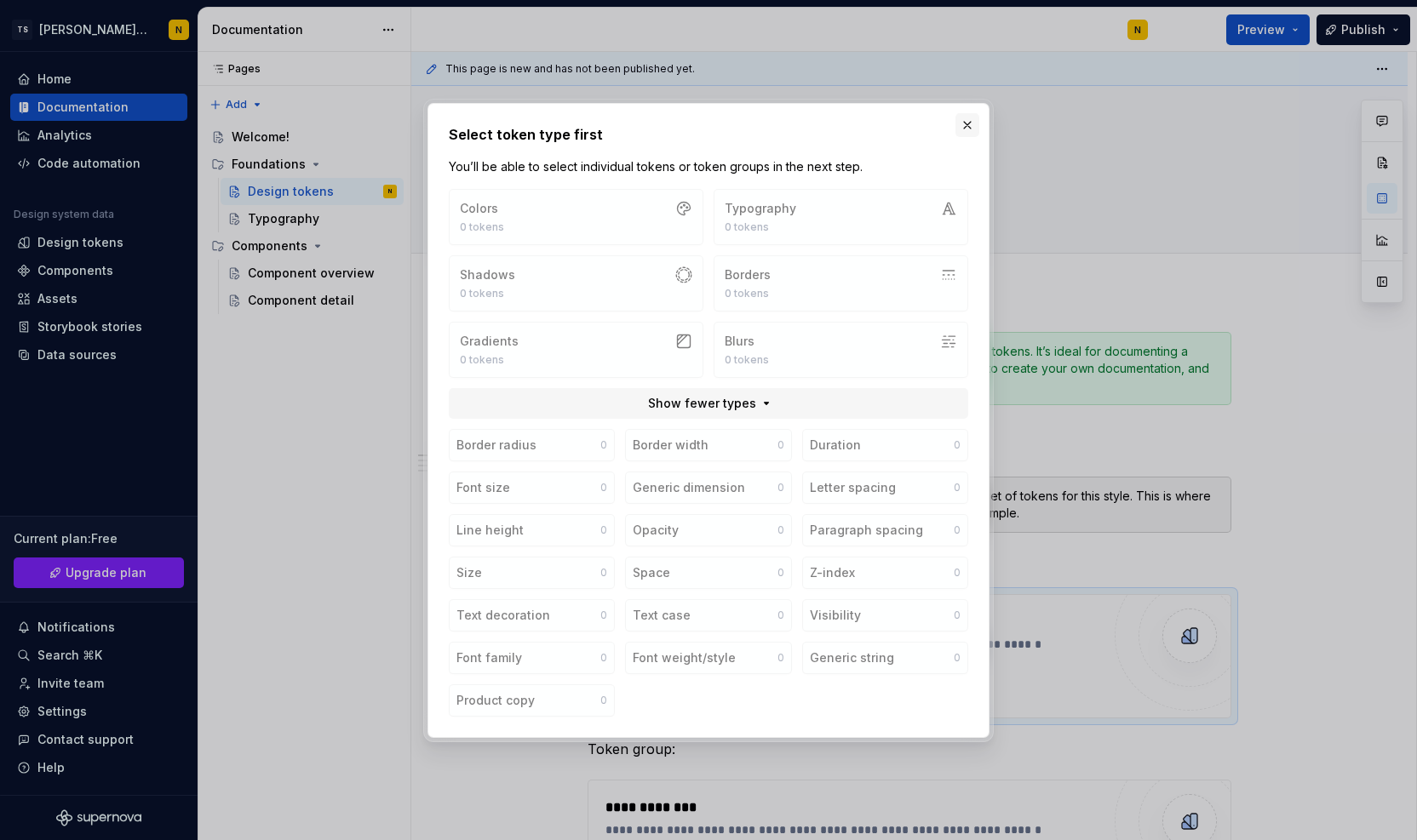
click at [964, 133] on button "button" at bounding box center [967, 125] width 24 height 24
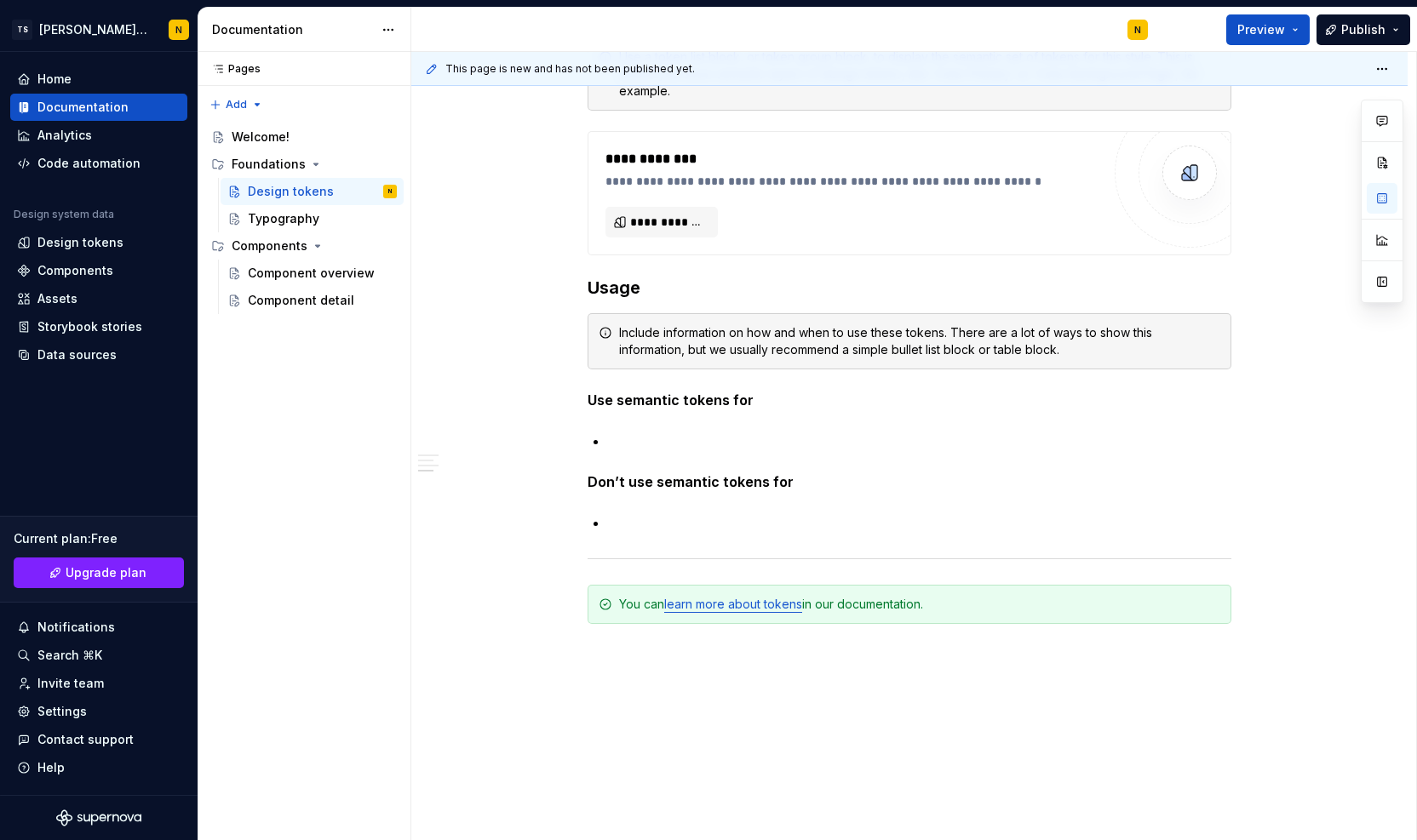
scroll to position [1224, 0]
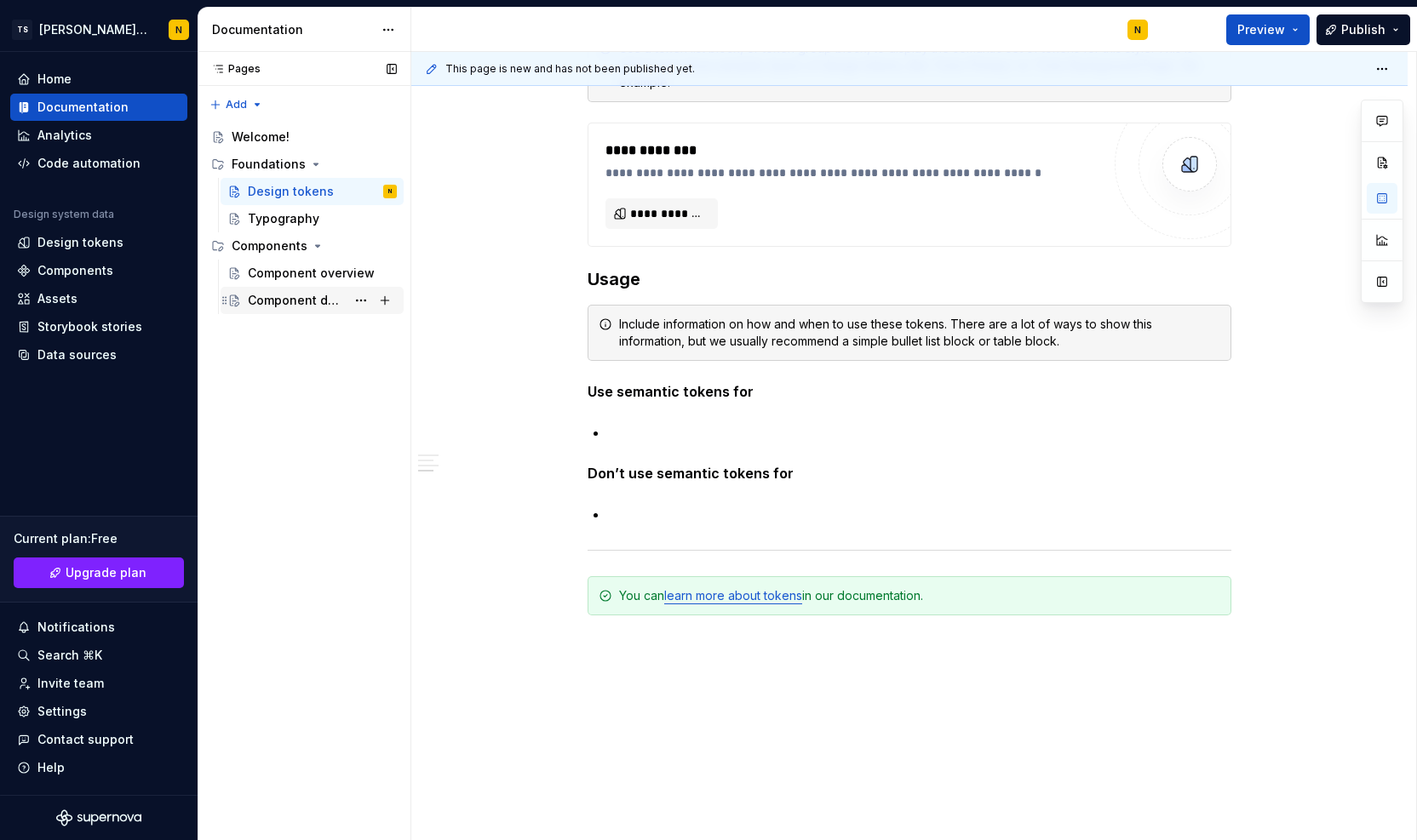
click at [283, 289] on div "Component detail" at bounding box center [322, 300] width 149 height 24
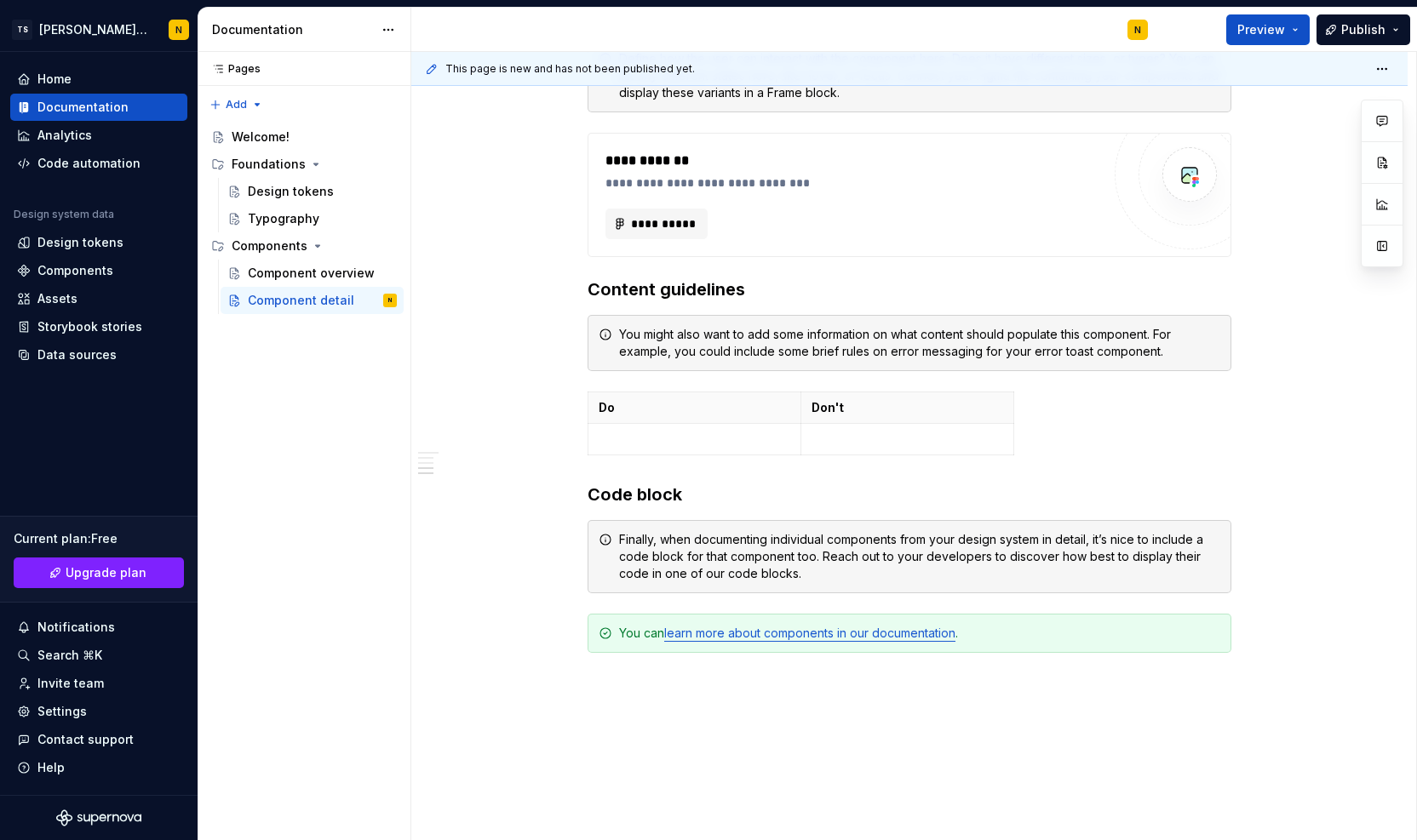
scroll to position [1018, 0]
drag, startPoint x: 1416, startPoint y: 560, endPoint x: 1412, endPoint y: 481, distance: 79.1
drag, startPoint x: 1412, startPoint y: 481, endPoint x: 1386, endPoint y: 449, distance: 41.2
click at [1369, 404] on div "**********" at bounding box center [914, 446] width 1005 height 789
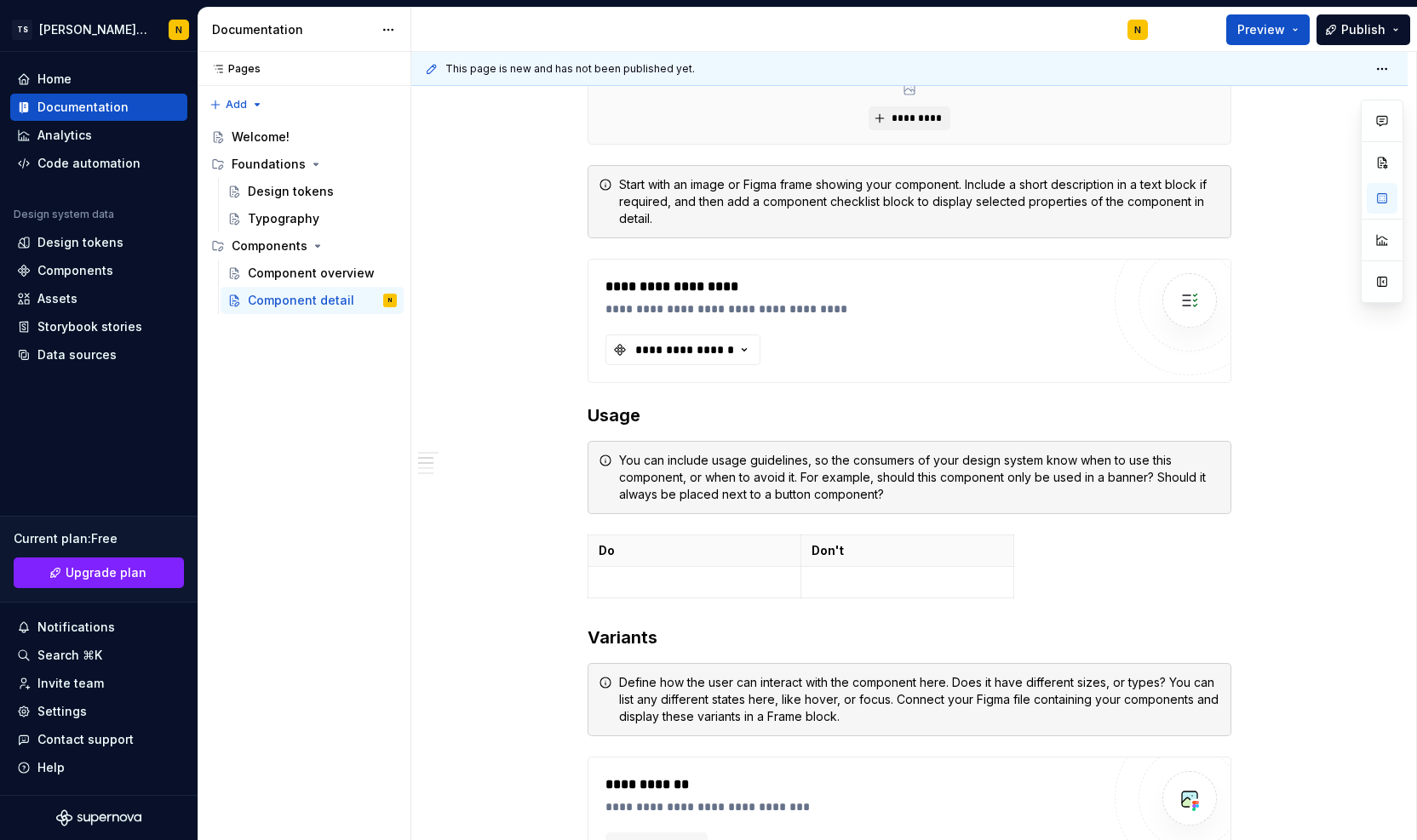
scroll to position [395, 0]
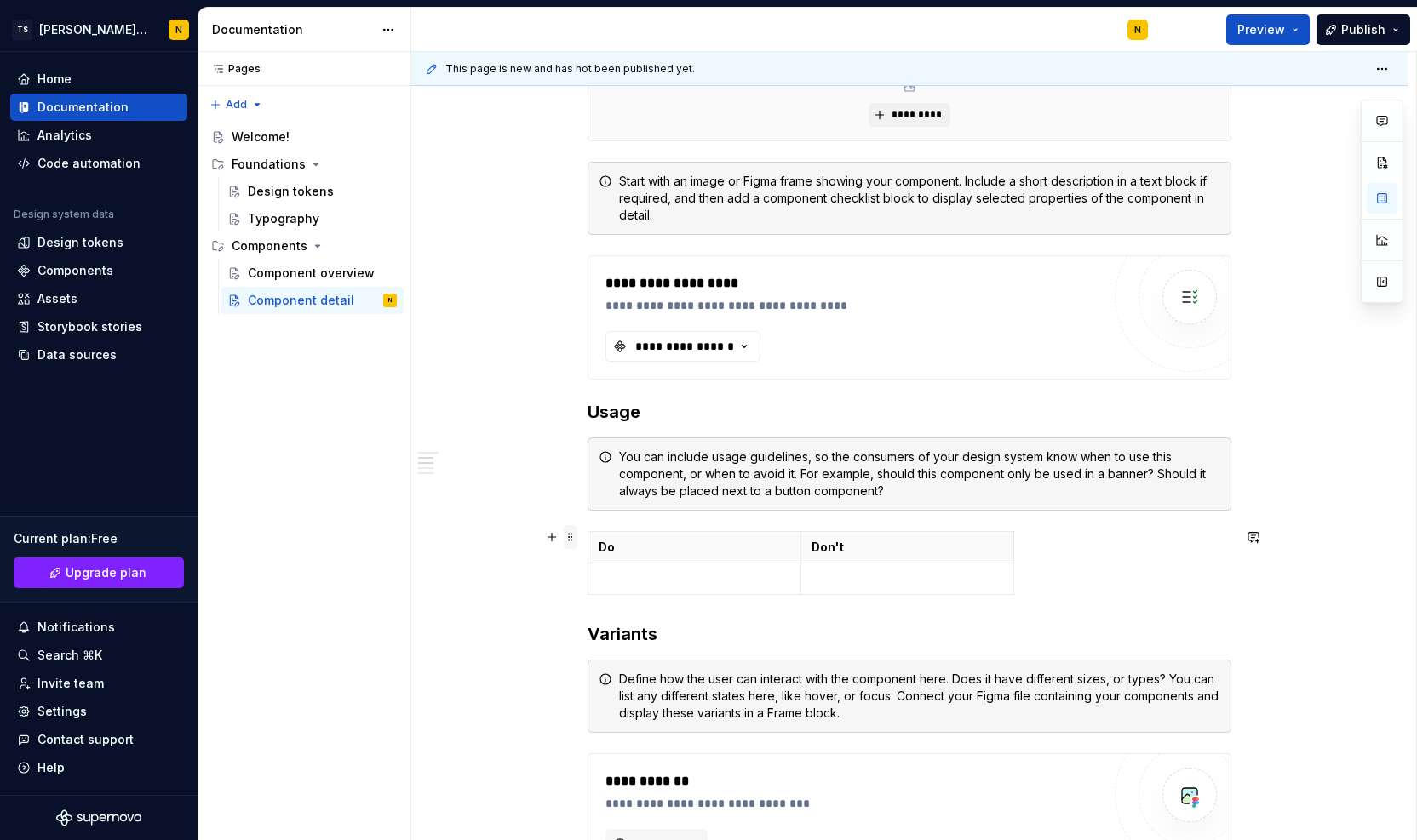
click at [567, 540] on span at bounding box center [570, 537] width 14 height 24
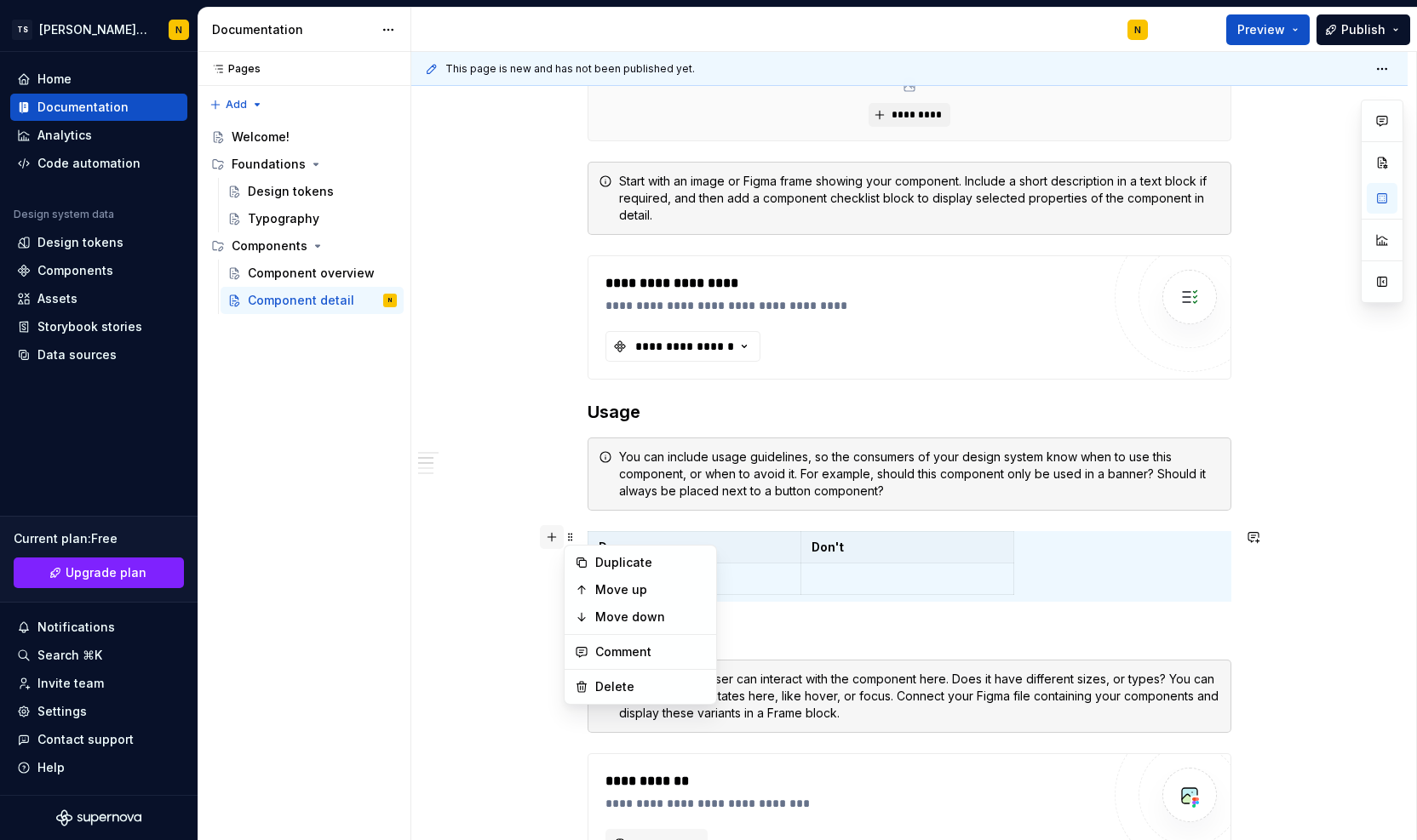
click at [556, 540] on button "button" at bounding box center [551, 537] width 24 height 24
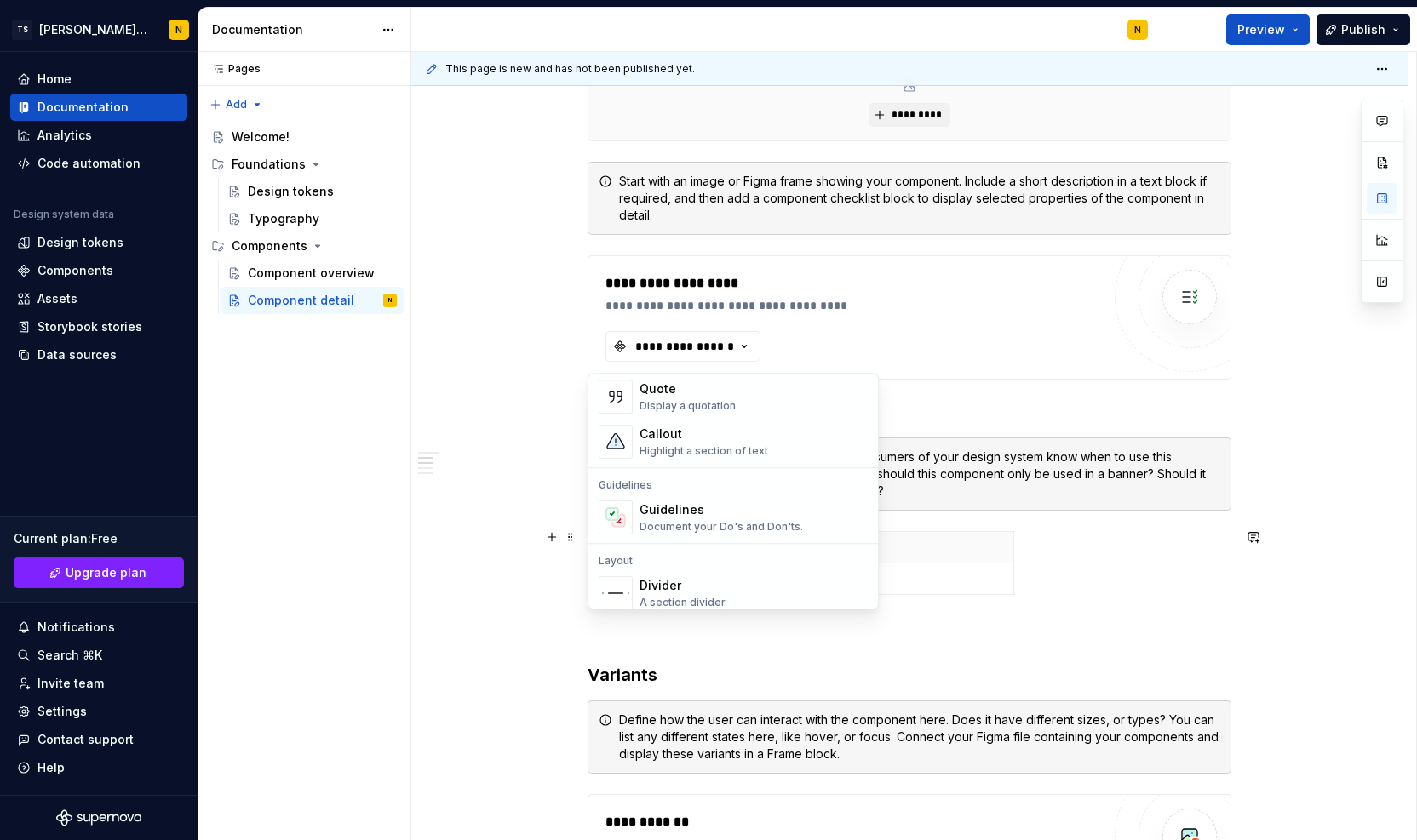
scroll to position [459, 0]
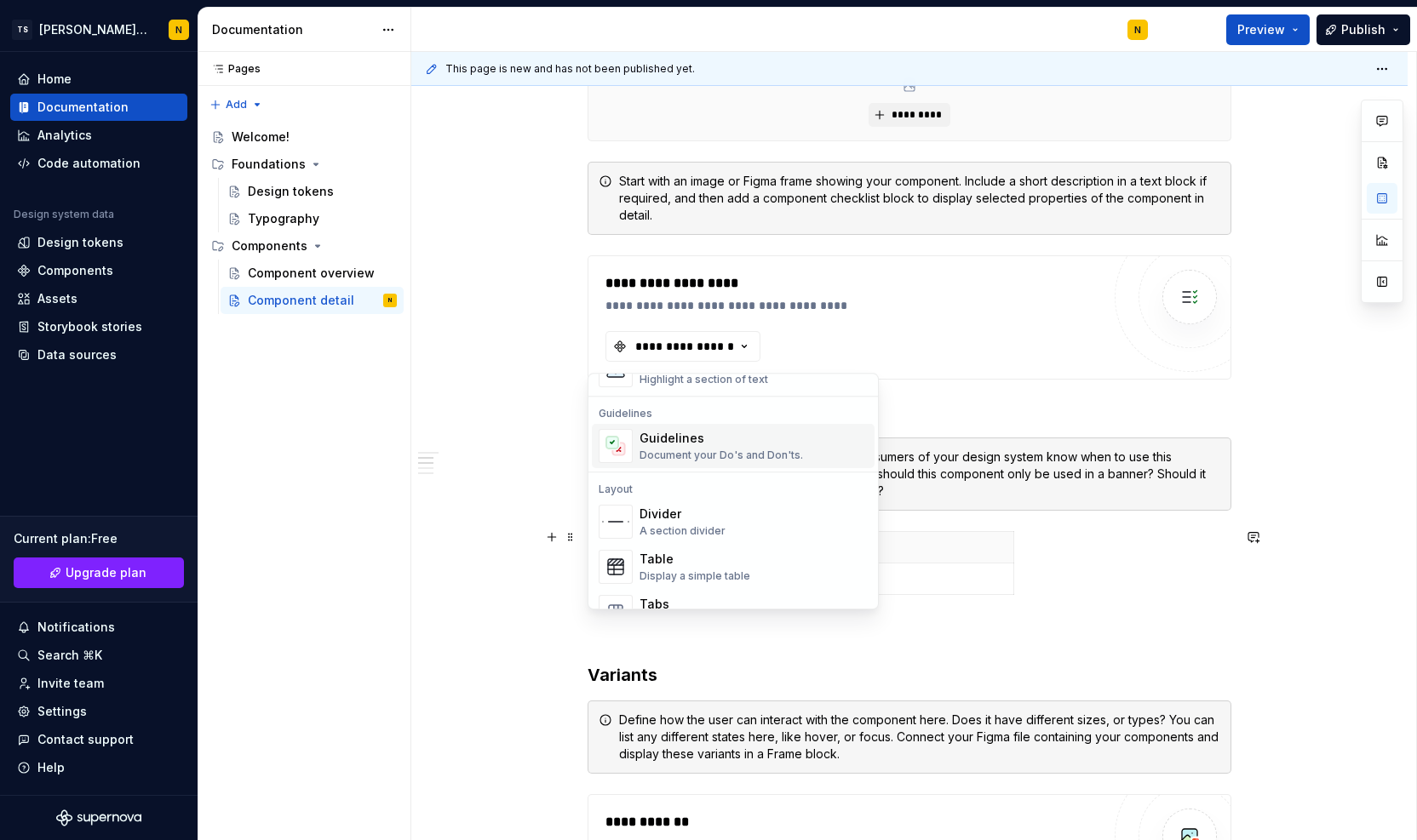
click at [769, 454] on div "Document your Do's and Don'ts." at bounding box center [721, 456] width 163 height 14
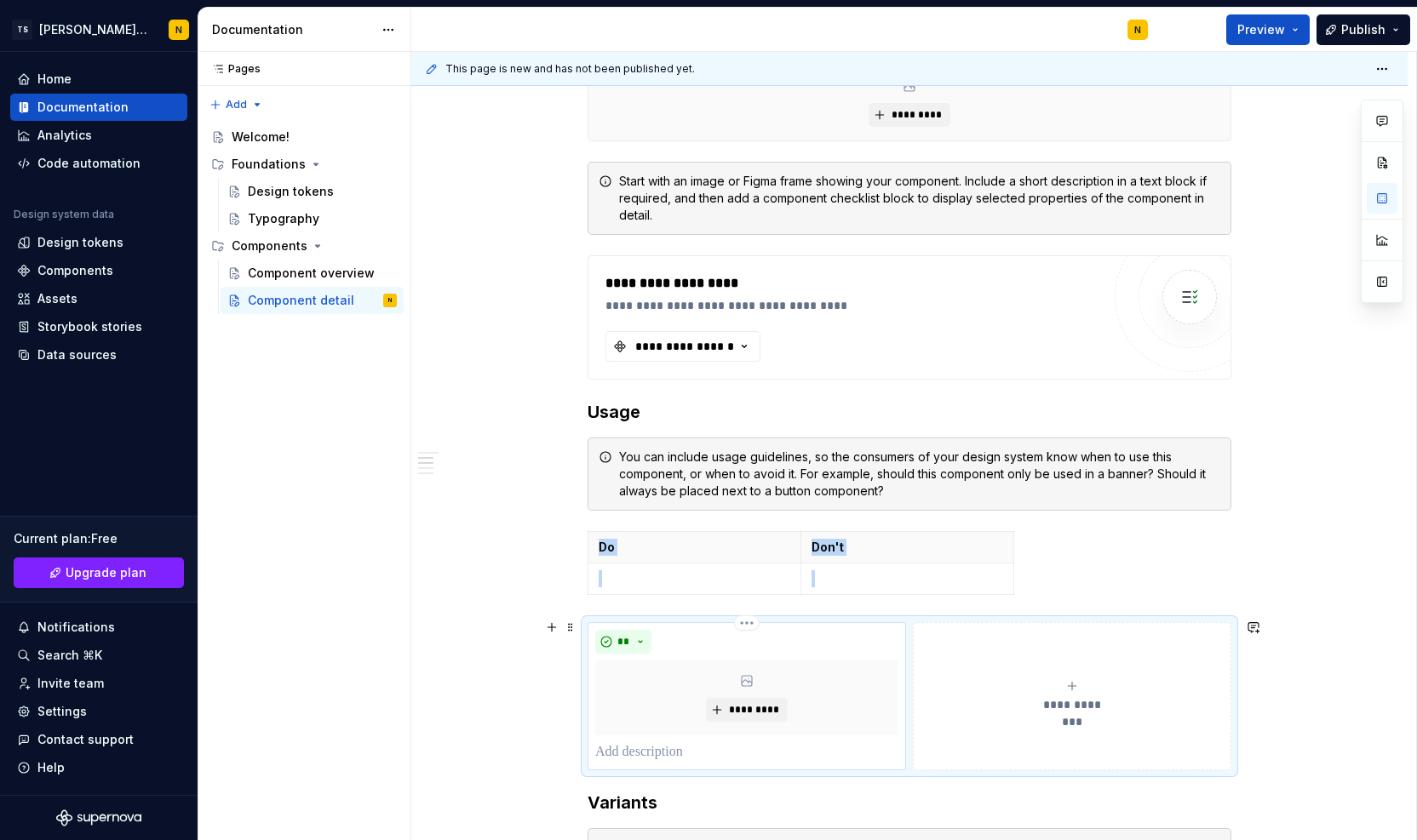
click at [685, 746] on p at bounding box center [747, 752] width 303 height 20
click at [1011, 741] on button "**********" at bounding box center [1072, 697] width 319 height 148
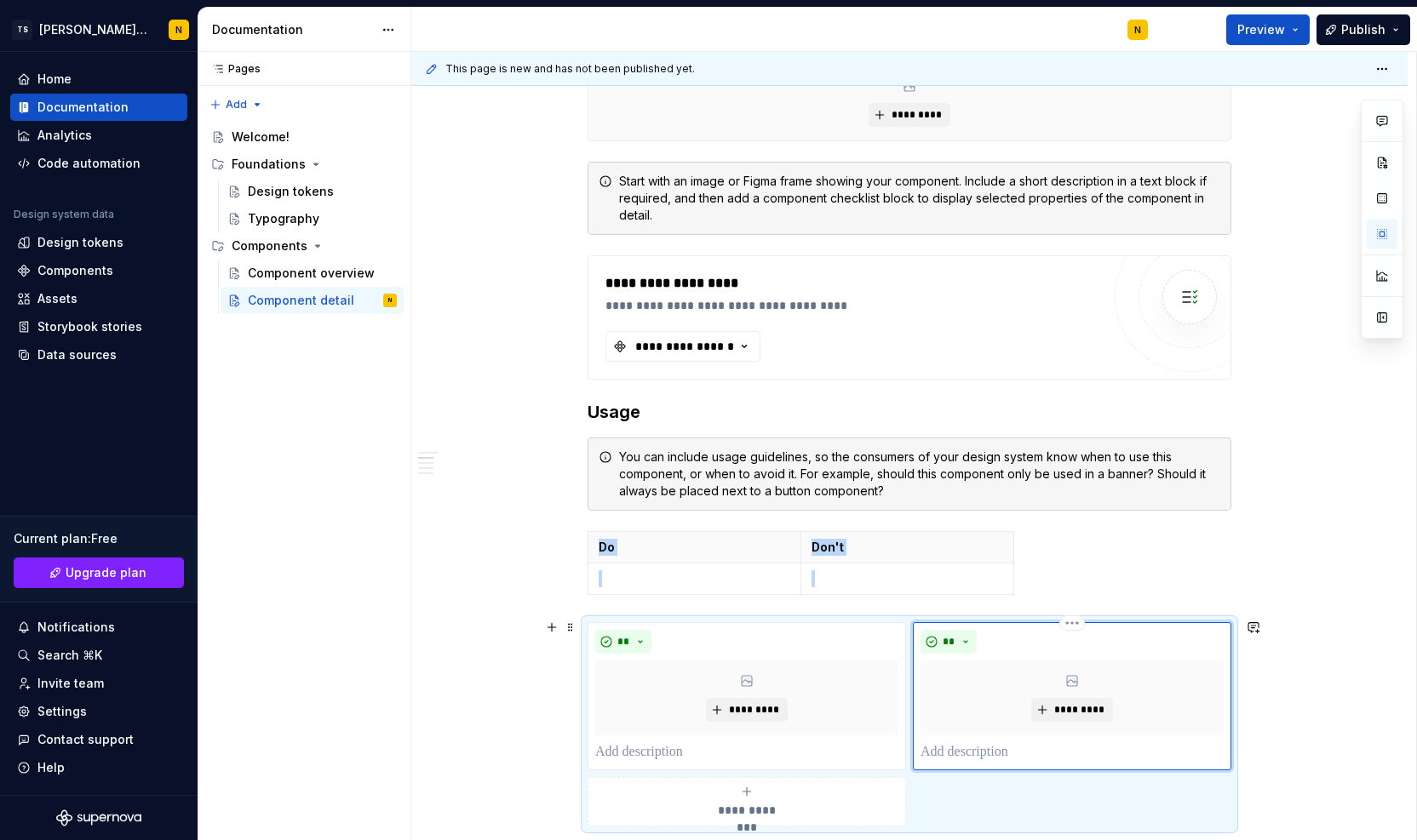
click at [1008, 750] on p at bounding box center [1072, 752] width 303 height 20
click at [1257, 558] on div "**********" at bounding box center [909, 854] width 997 height 1916
click at [633, 630] on button "**" at bounding box center [624, 641] width 56 height 24
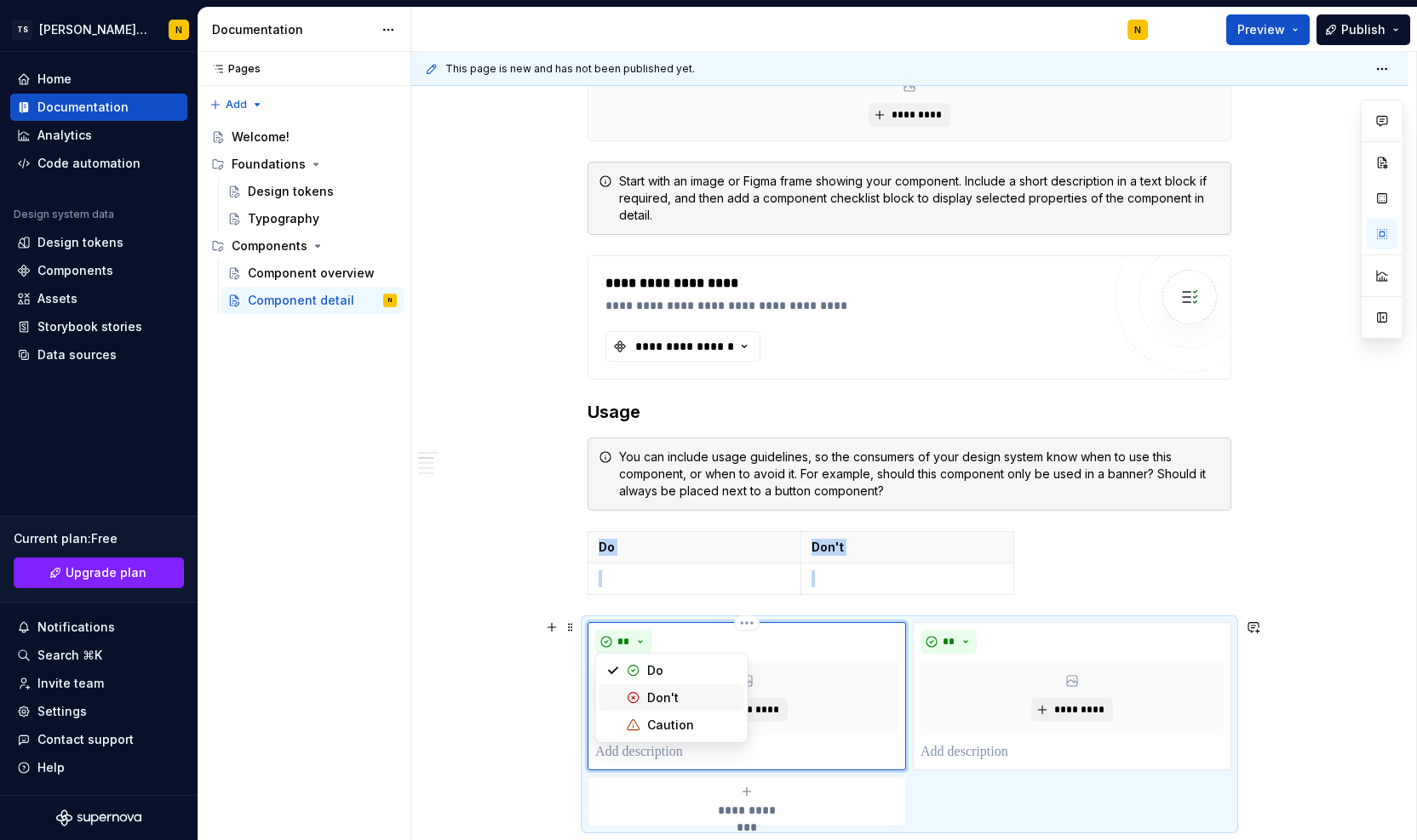
click at [651, 692] on div "Don't" at bounding box center [663, 698] width 31 height 17
click at [547, 626] on button "button" at bounding box center [551, 627] width 24 height 24
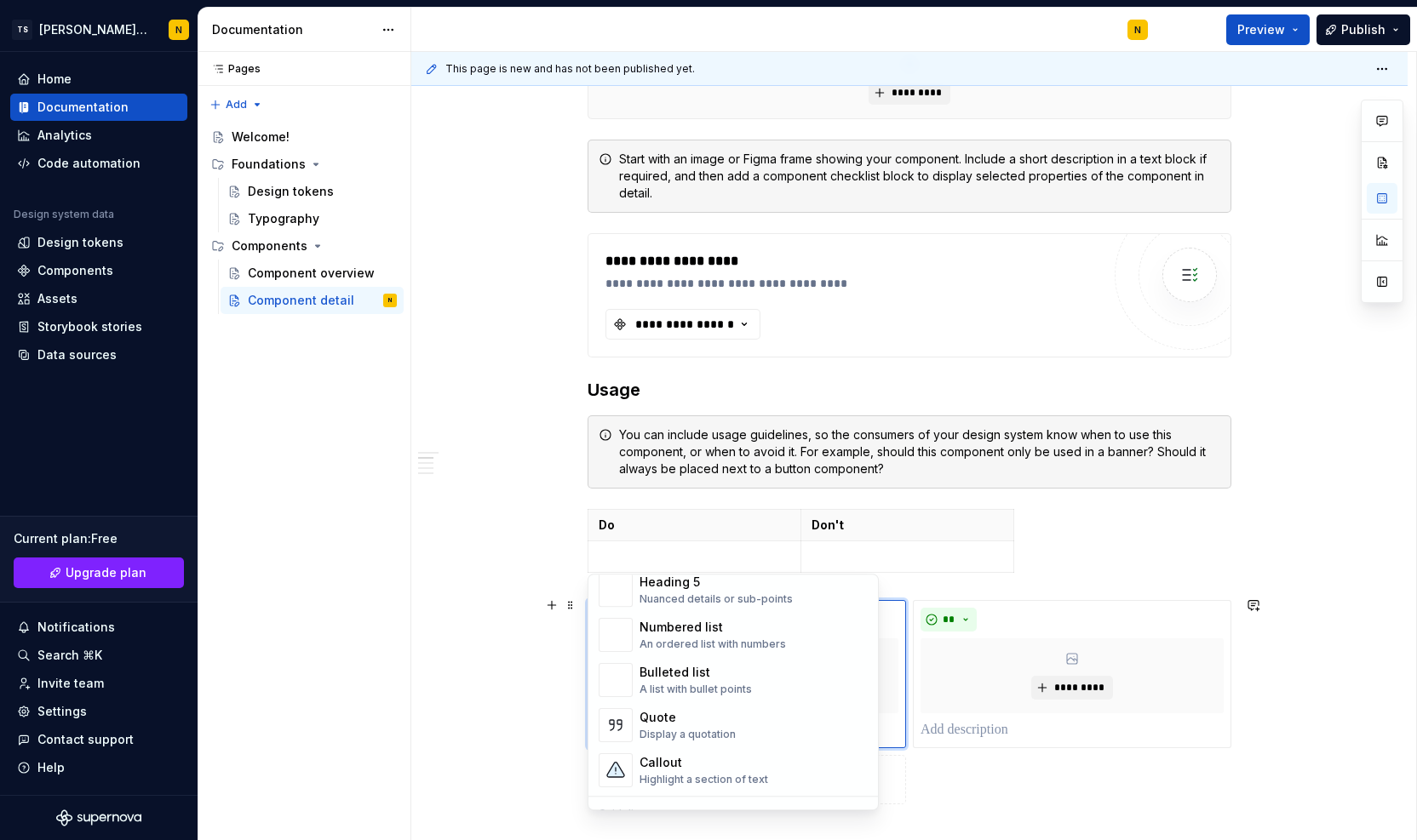
scroll to position [275, 0]
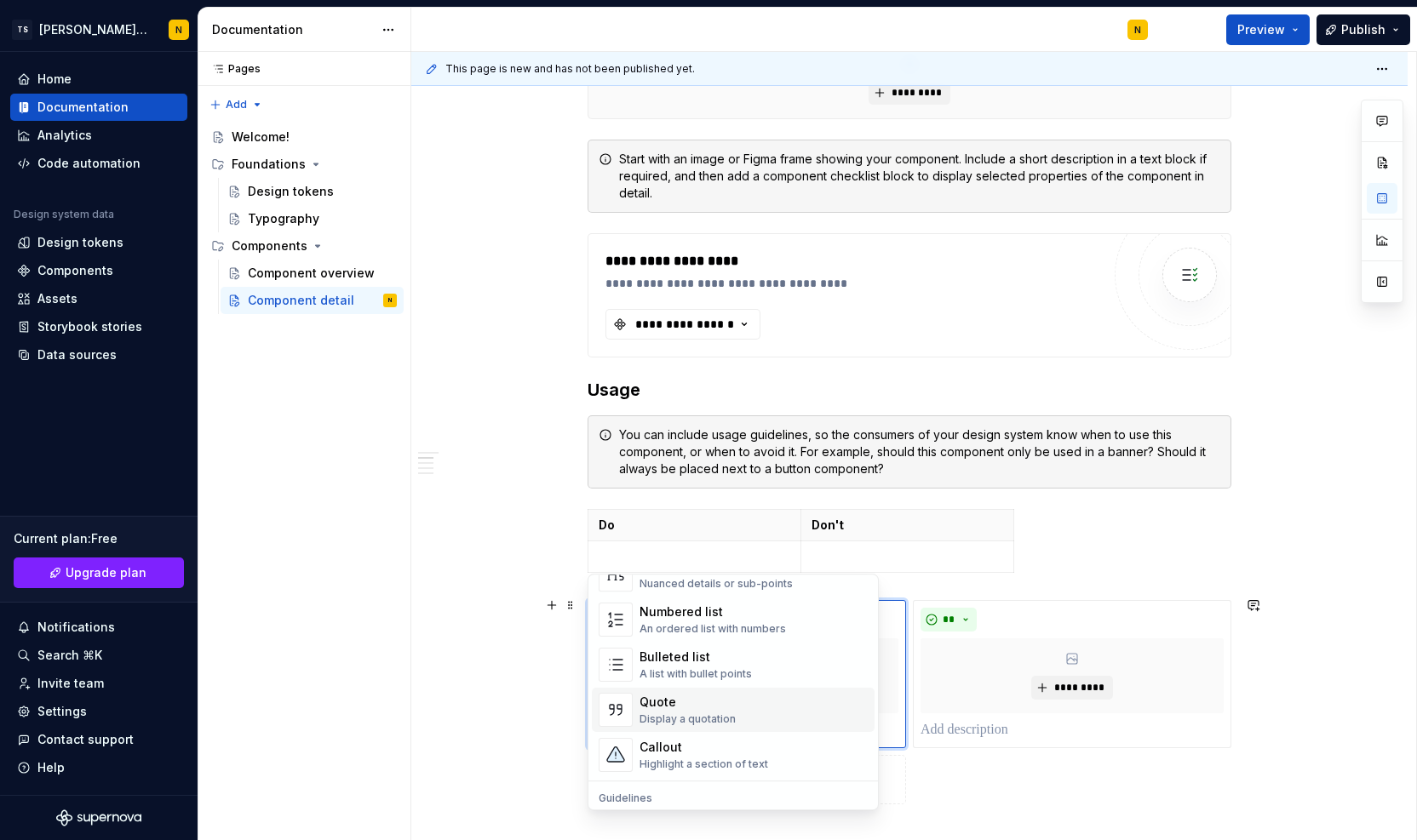
click at [778, 714] on div "Quote Display a quotation" at bounding box center [753, 710] width 228 height 34
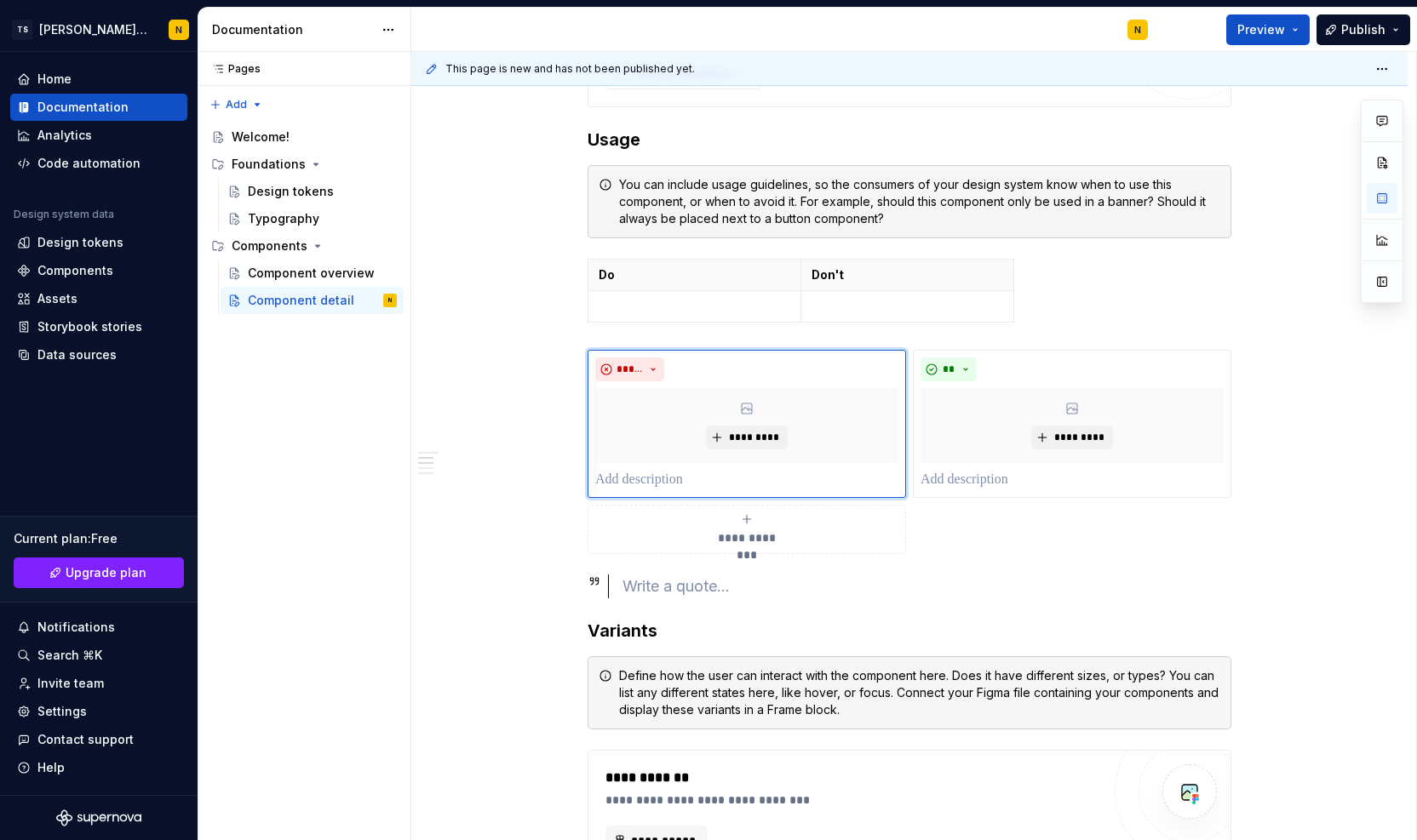
scroll to position [692, 0]
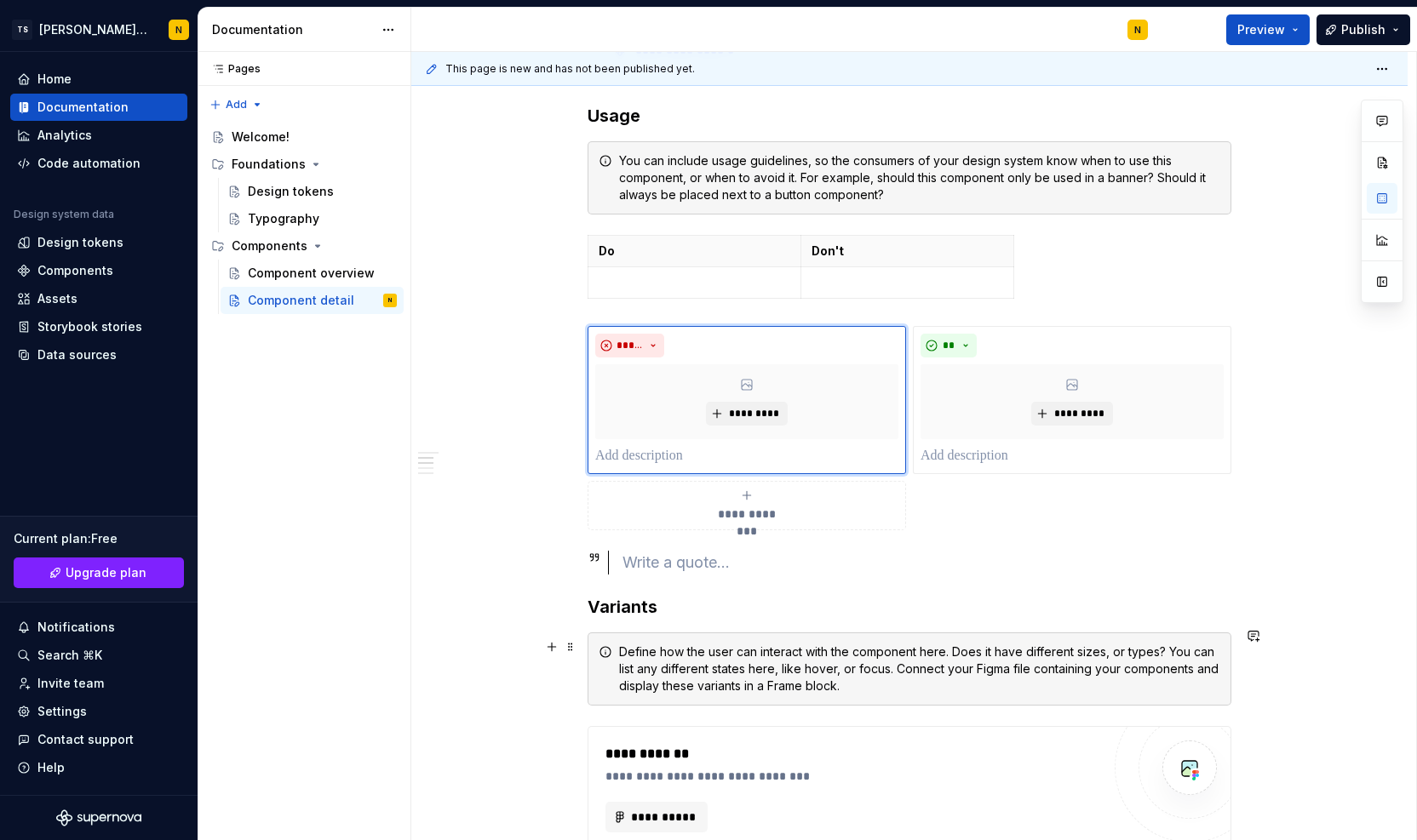
click at [773, 644] on div "Define how the user can interact with the component here. Does it have differen…" at bounding box center [920, 669] width 601 height 51
click at [556, 651] on button "button" at bounding box center [551, 646] width 24 height 24
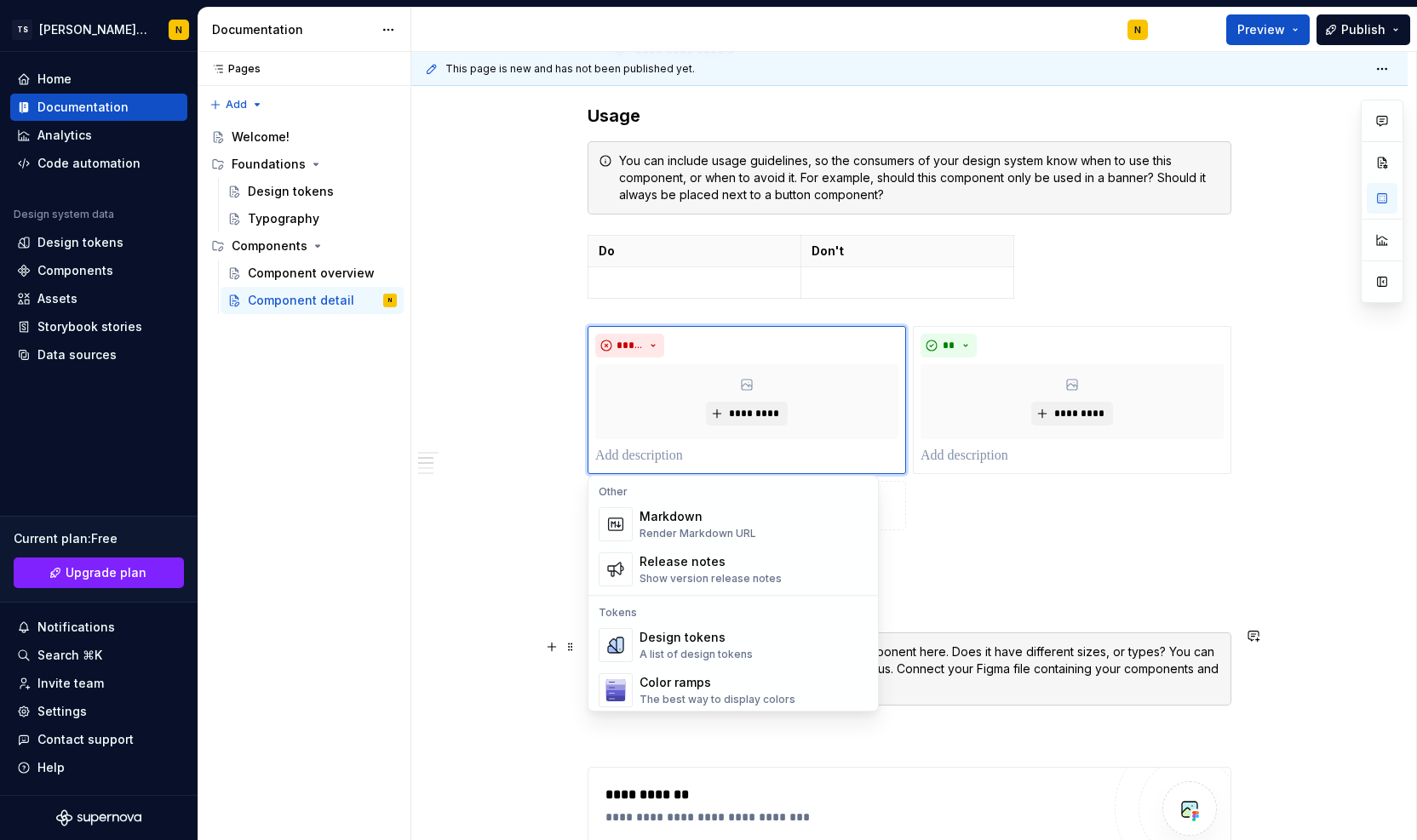
scroll to position [1146, 0]
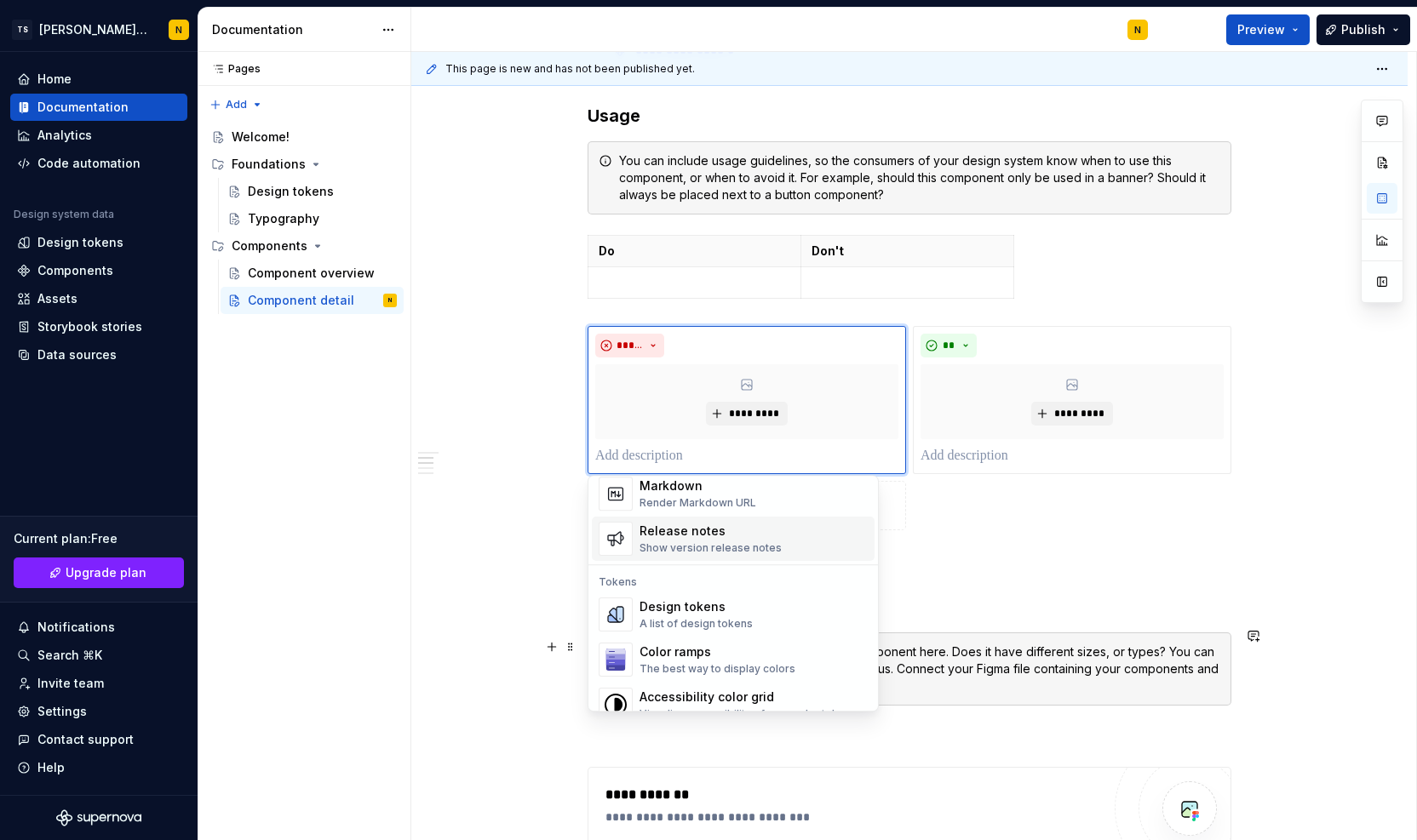
click at [760, 557] on span "Release notes Show version release notes" at bounding box center [734, 539] width 283 height 45
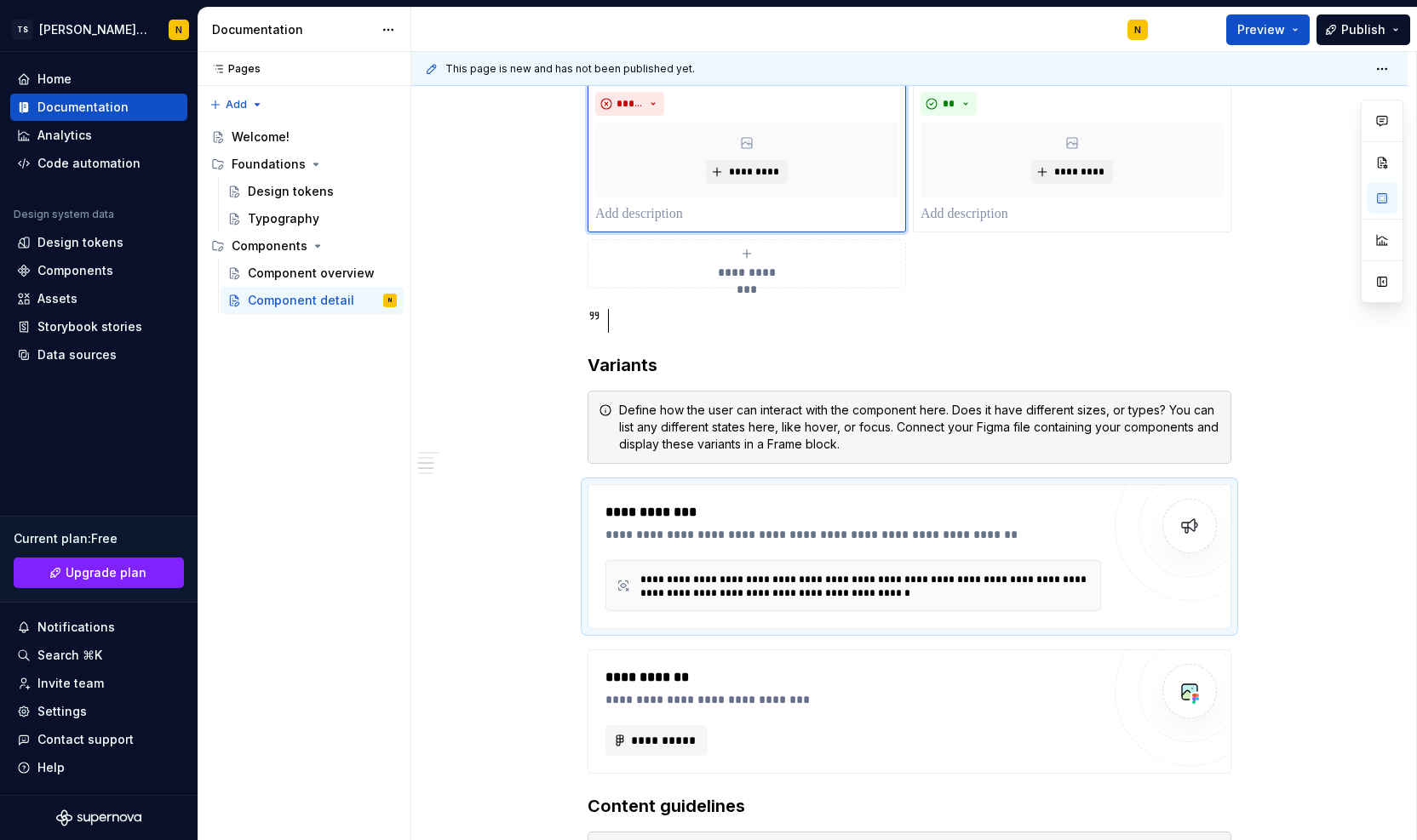
scroll to position [954, 0]
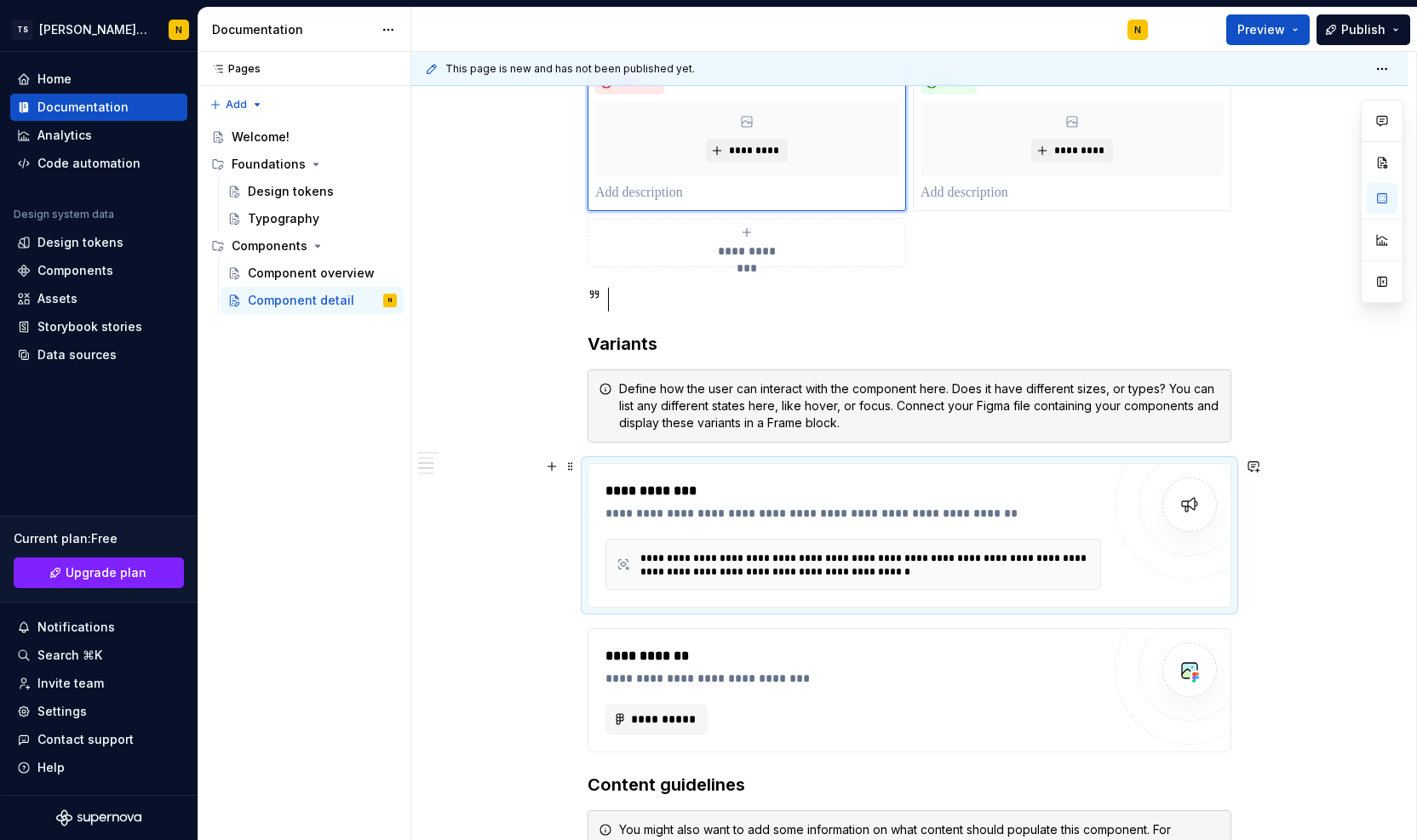
click at [861, 508] on div "**********" at bounding box center [854, 513] width 496 height 17
click at [652, 492] on div "**********" at bounding box center [854, 491] width 496 height 20
click at [628, 505] on div "**********" at bounding box center [854, 513] width 496 height 17
click at [549, 465] on button "button" at bounding box center [551, 466] width 24 height 24
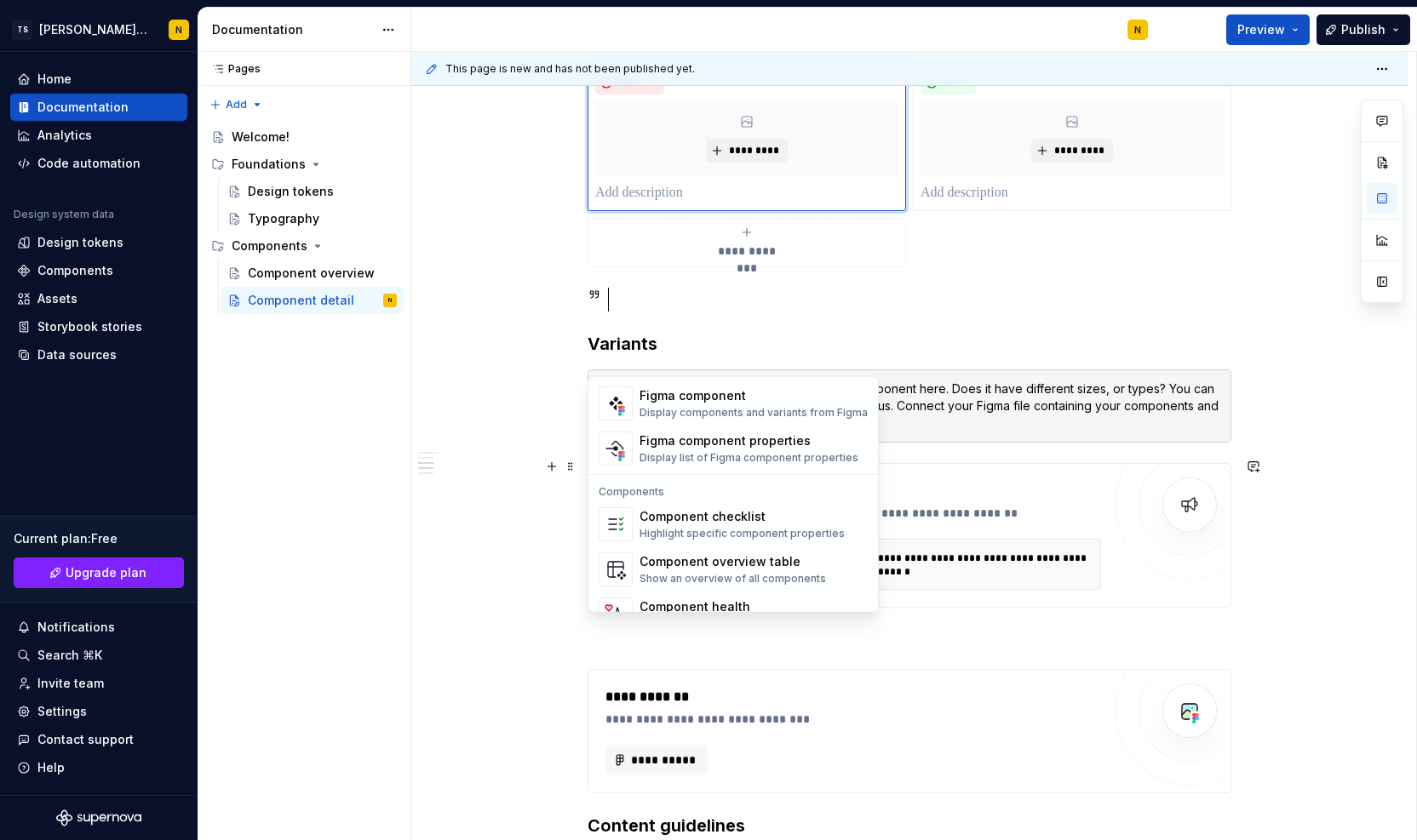
scroll to position [1692, 0]
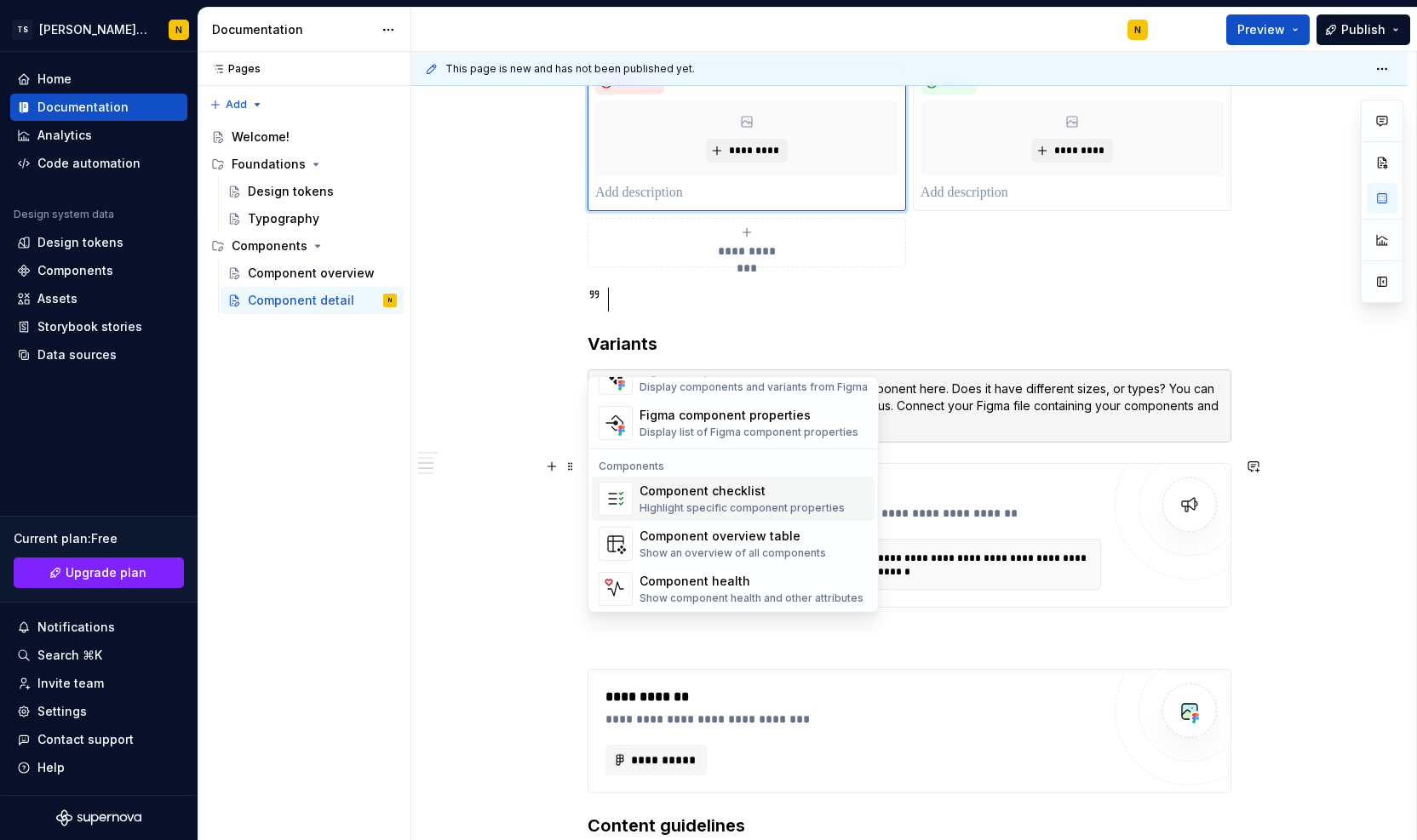
click at [754, 503] on div "Highlight specific component properties" at bounding box center [742, 508] width 205 height 14
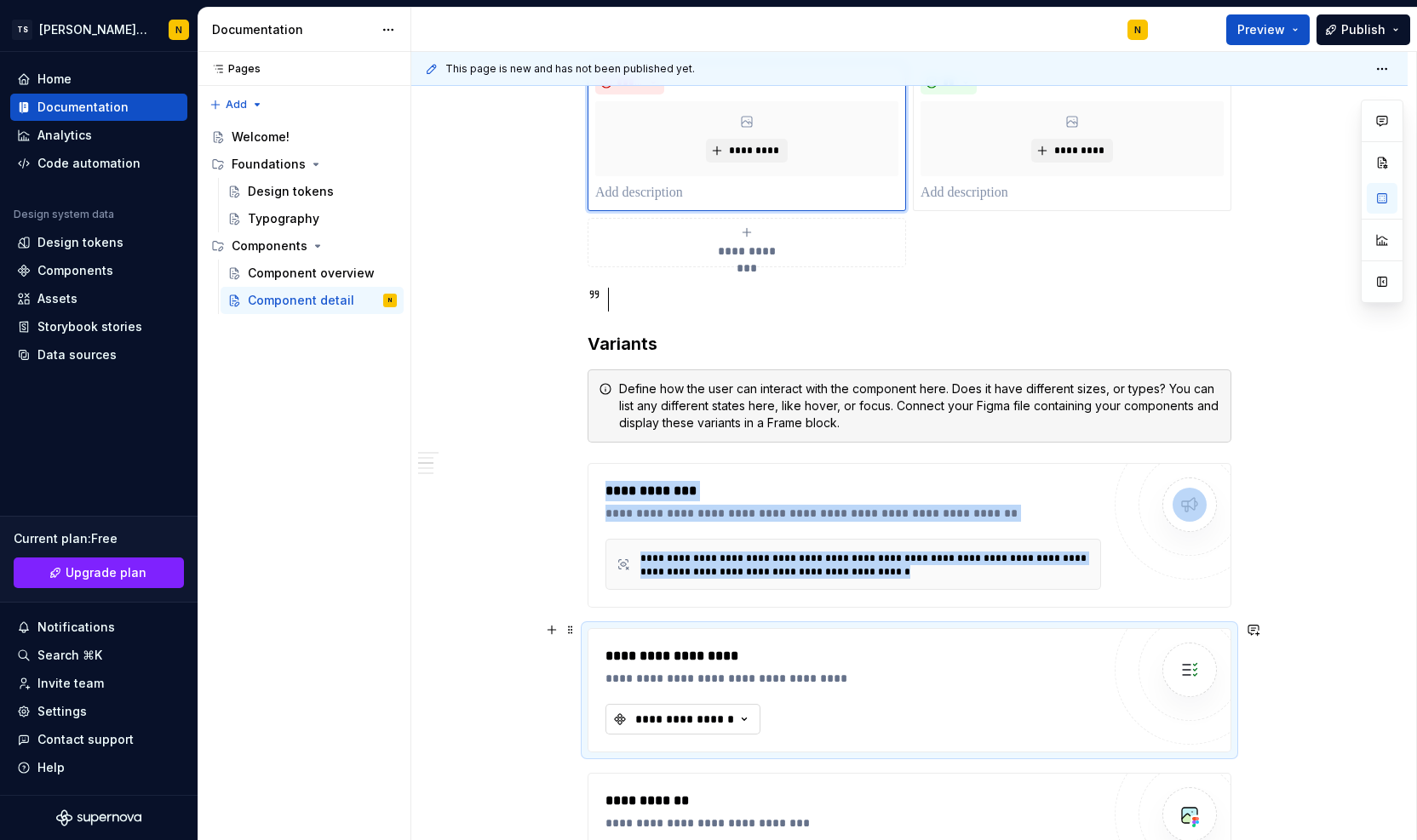
click at [729, 716] on div "**********" at bounding box center [684, 719] width 102 height 17
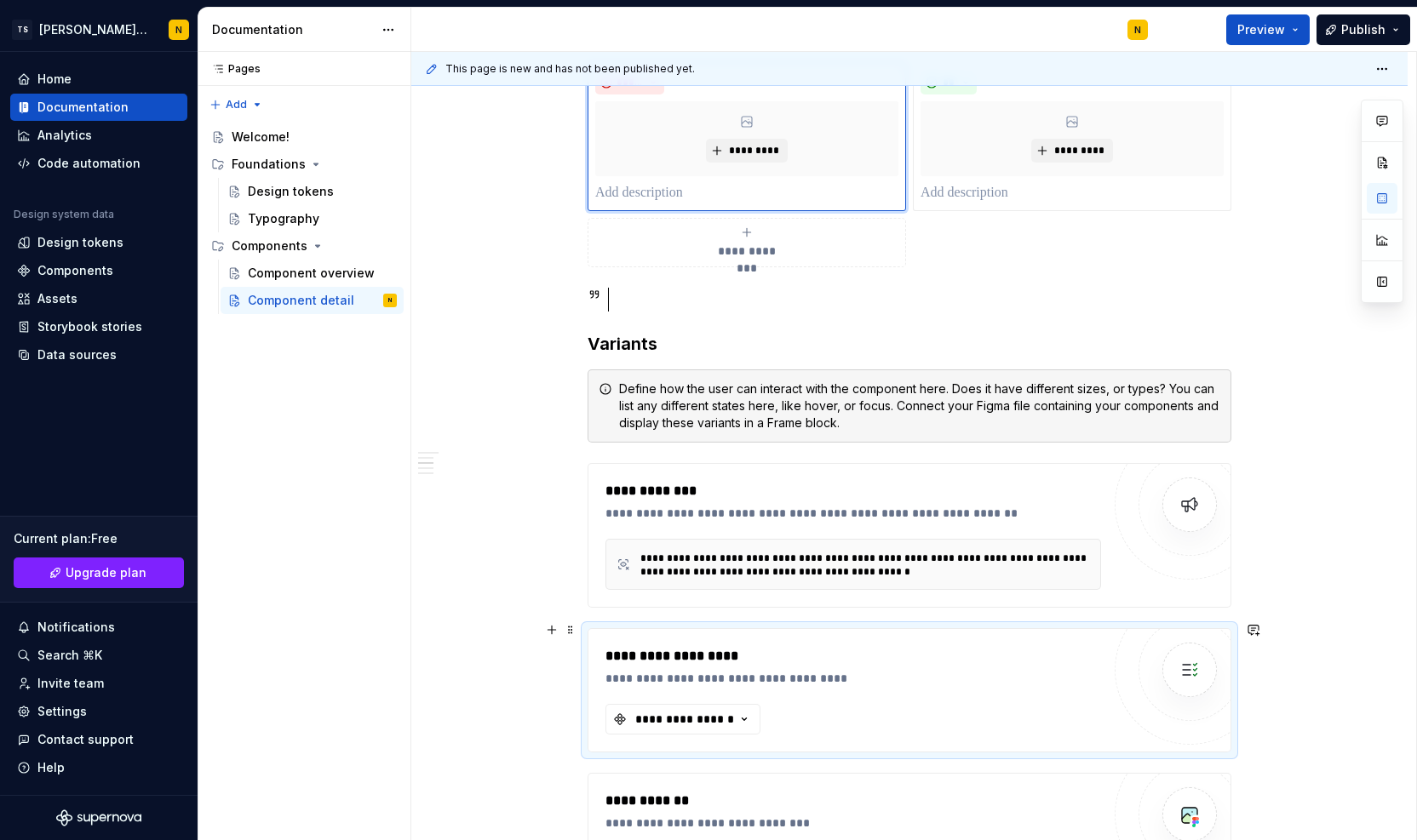
click at [909, 692] on div "**********" at bounding box center [853, 690] width 495 height 88
click at [1191, 660] on img at bounding box center [1190, 670] width 34 height 34
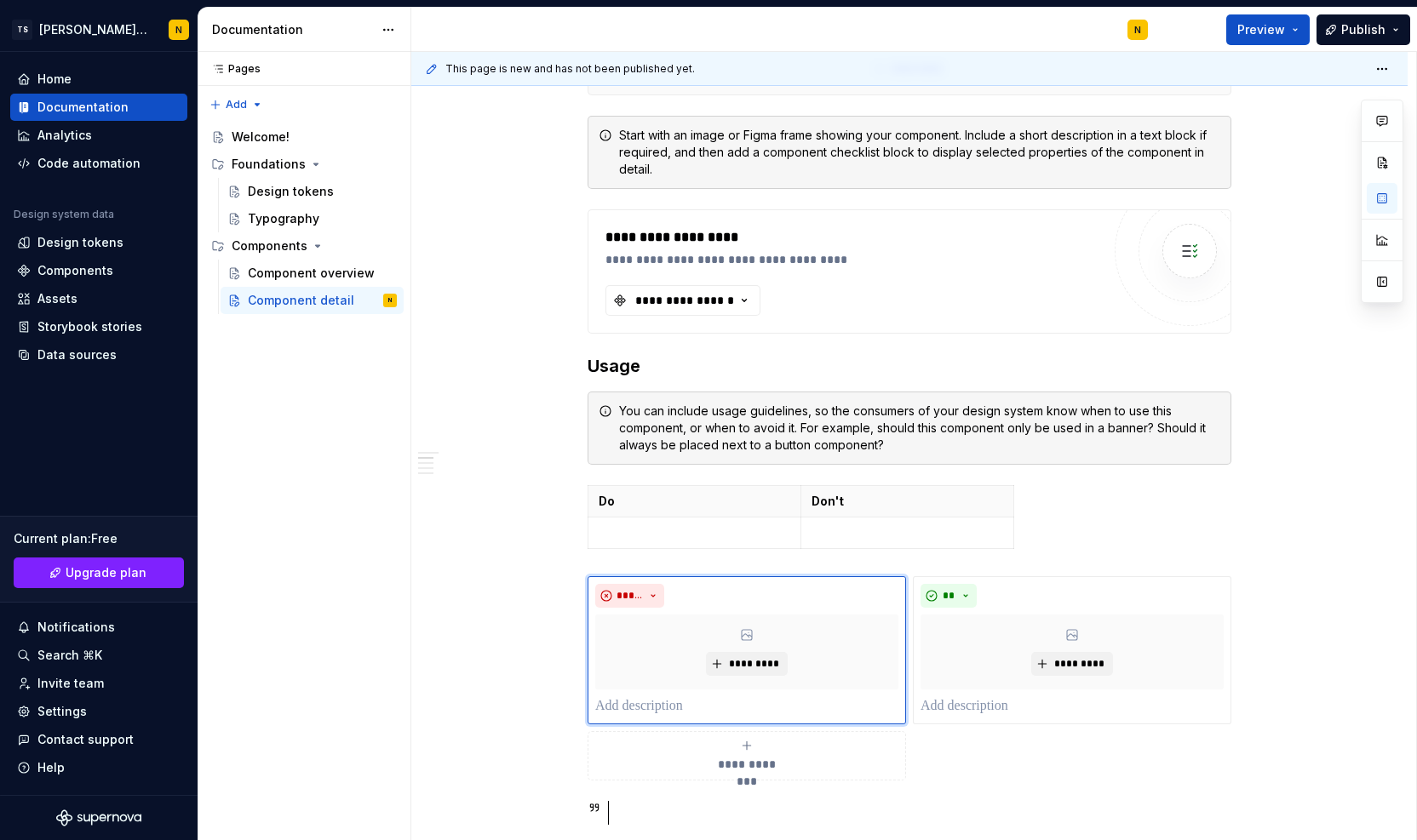
scroll to position [0, 0]
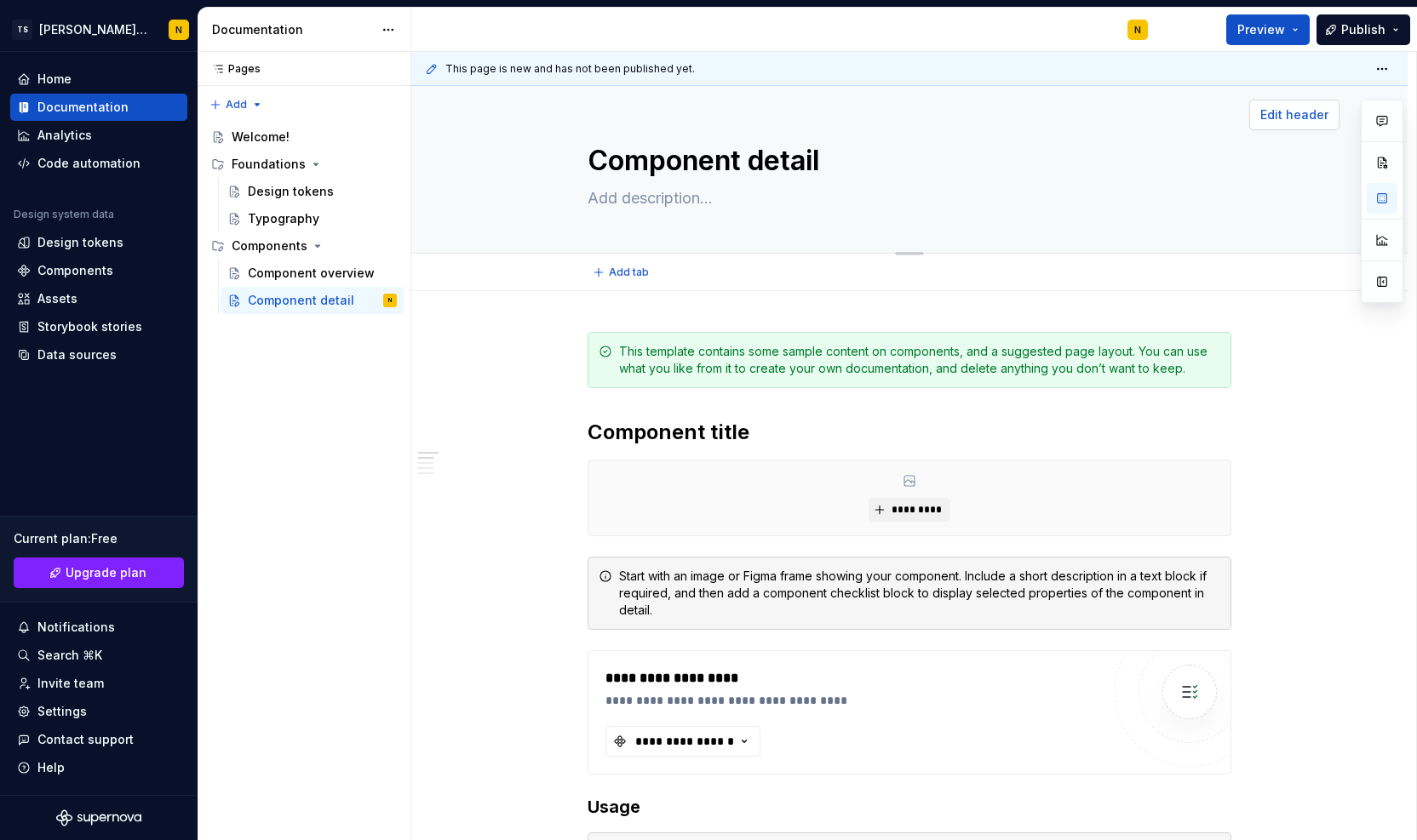
click at [1271, 117] on span "Edit header" at bounding box center [1295, 114] width 68 height 17
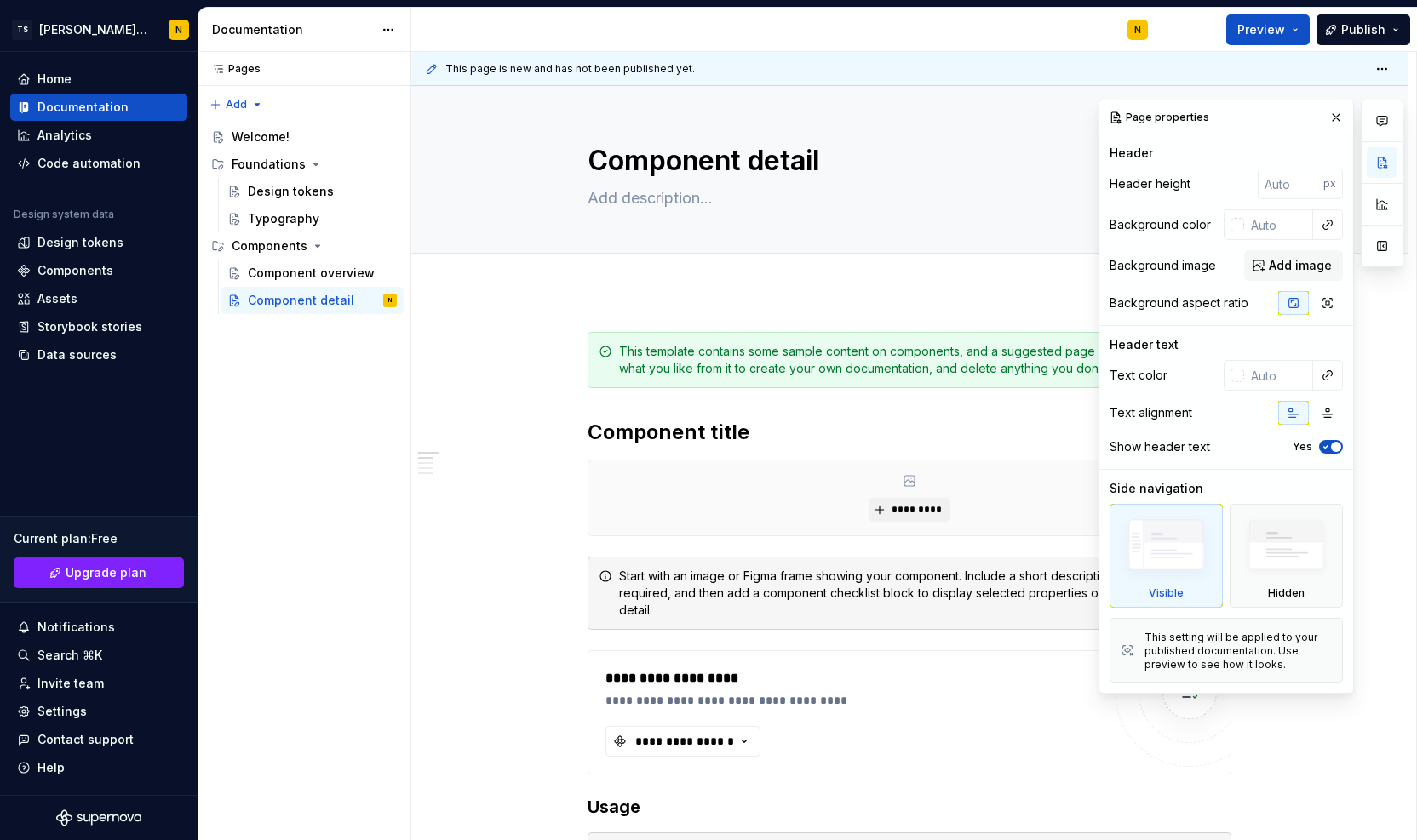
click at [1147, 546] on img at bounding box center [1166, 548] width 98 height 74
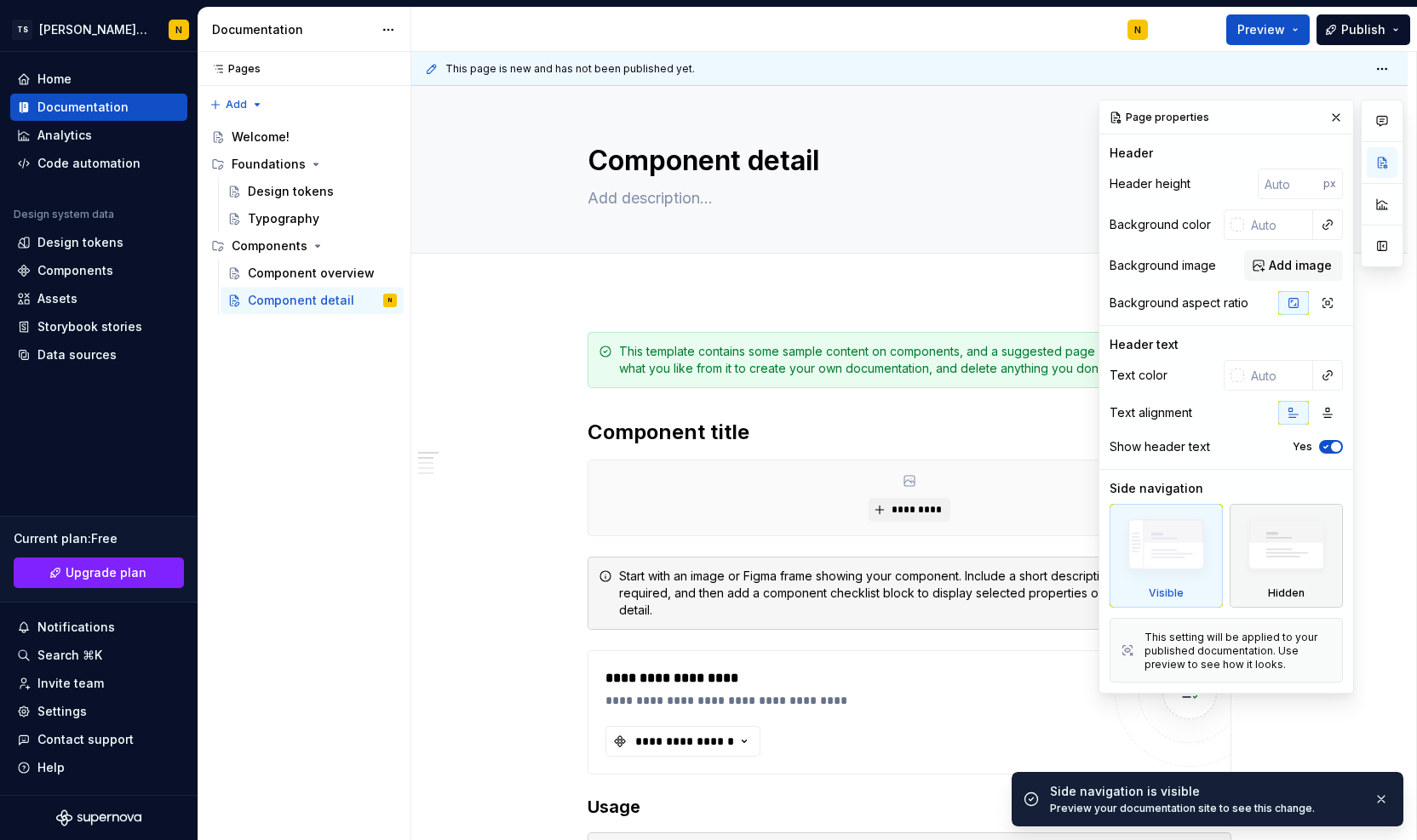
click at [1303, 552] on img at bounding box center [1287, 549] width 98 height 75
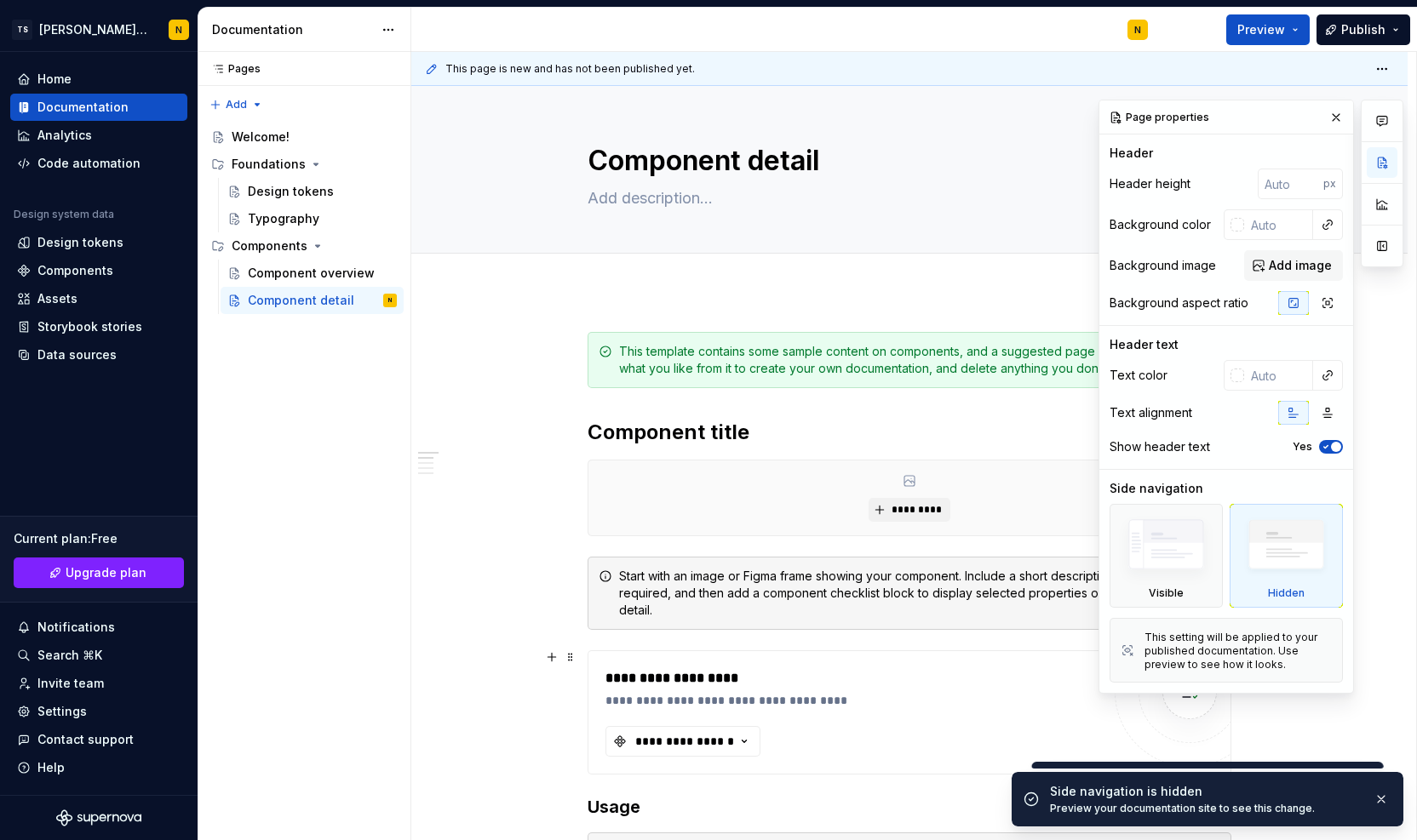
click at [988, 685] on div "**********" at bounding box center [854, 678] width 496 height 20
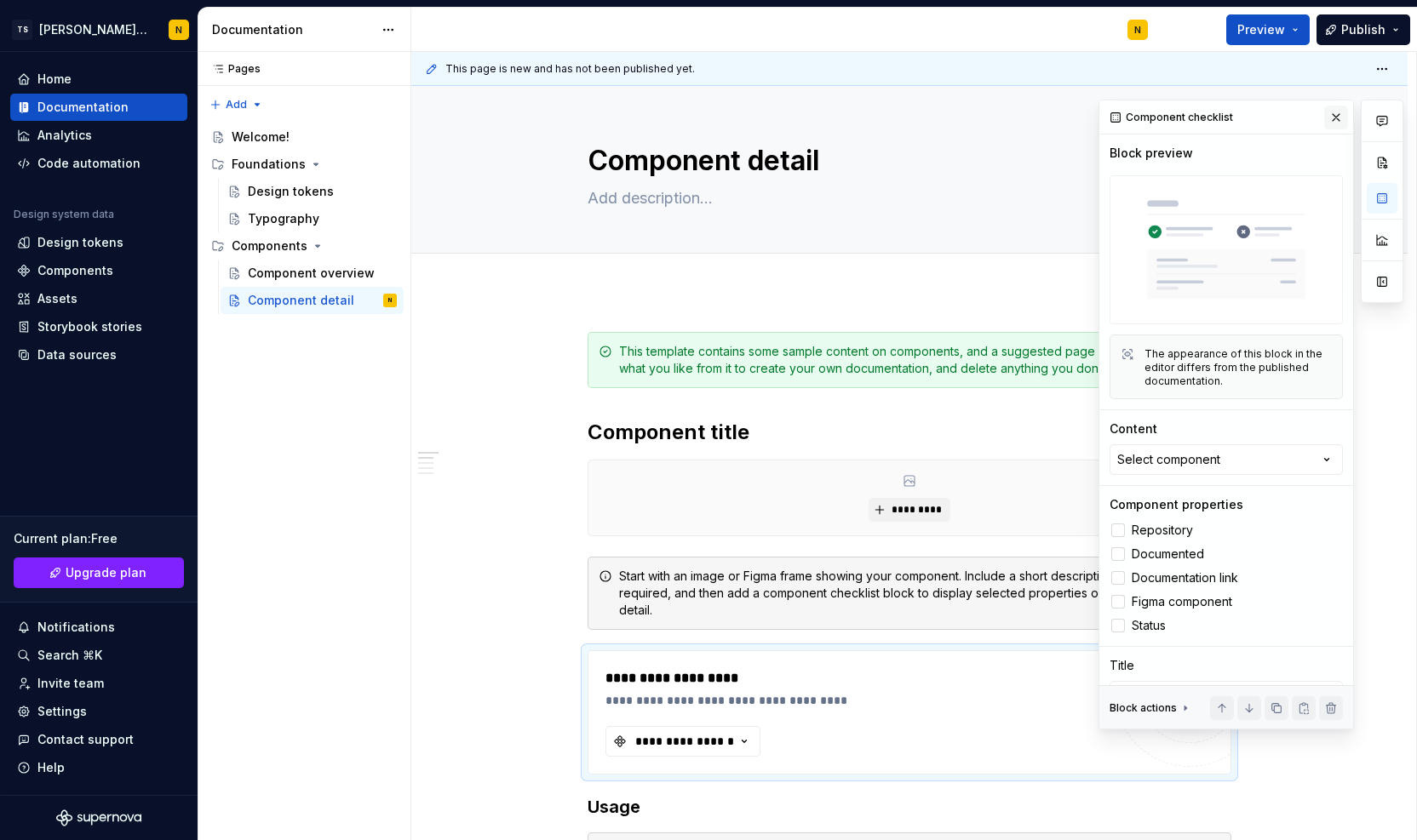
click at [1327, 117] on button "button" at bounding box center [1336, 117] width 24 height 24
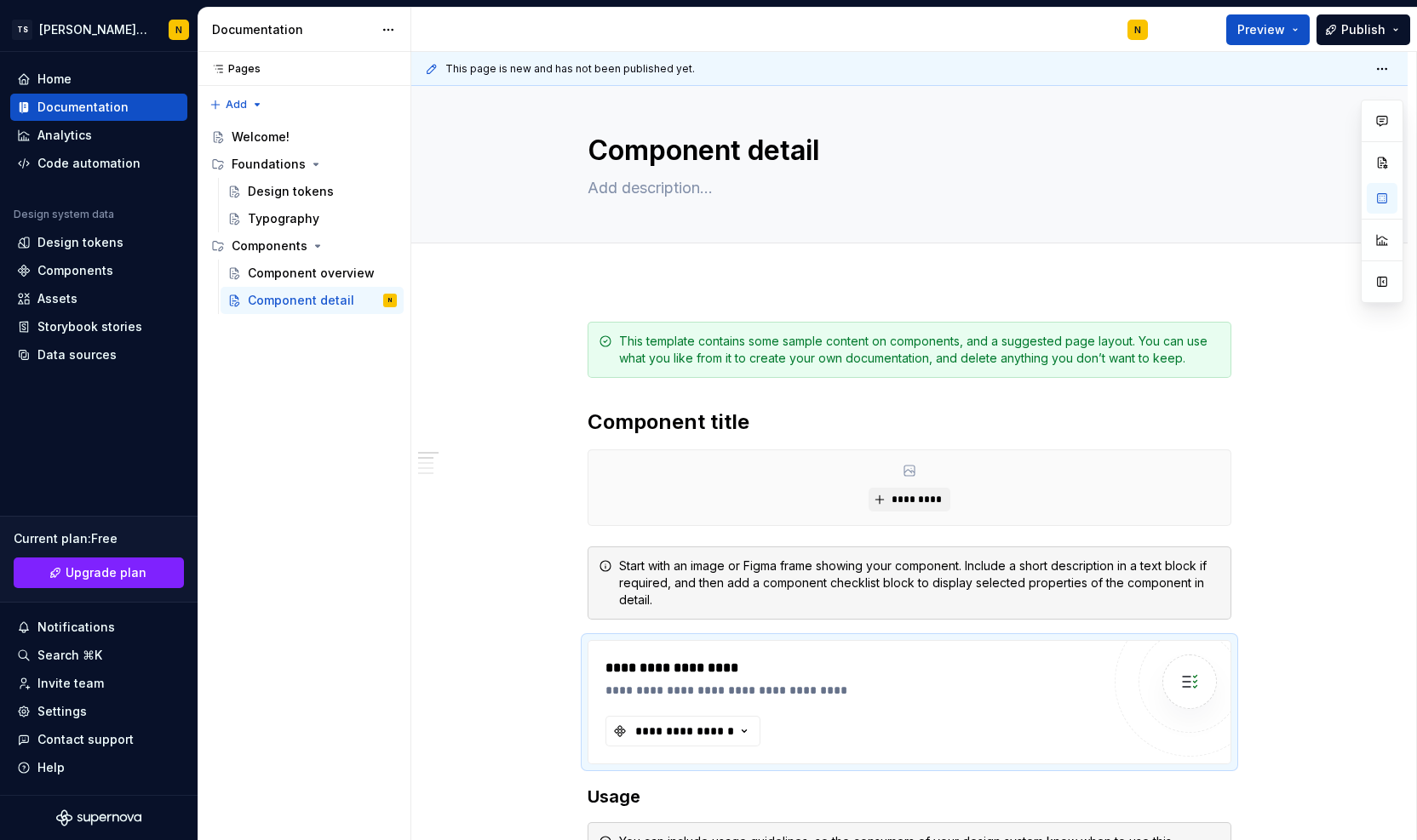
scroll to position [15, 0]
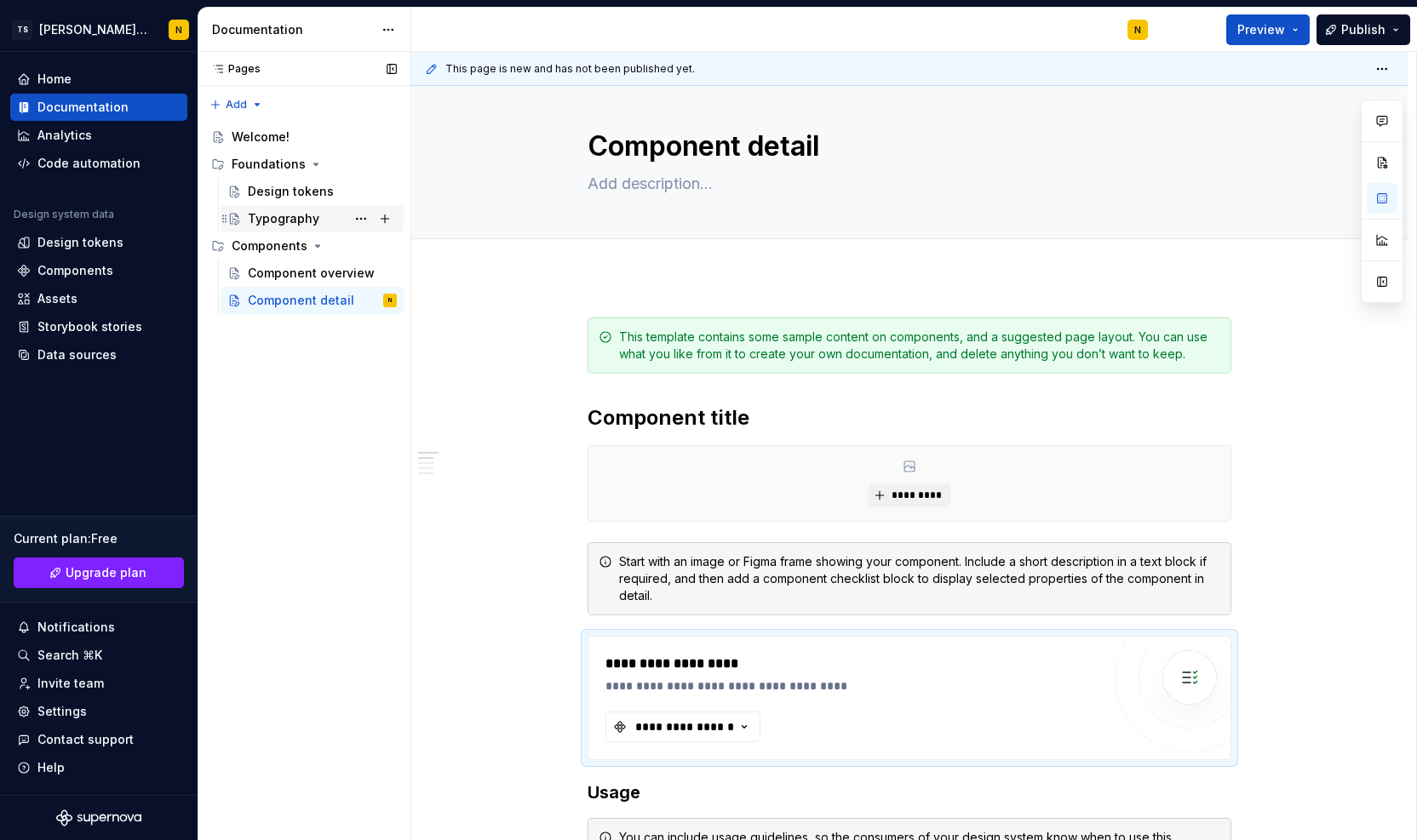
click at [301, 218] on div "Typography" at bounding box center [284, 218] width 72 height 17
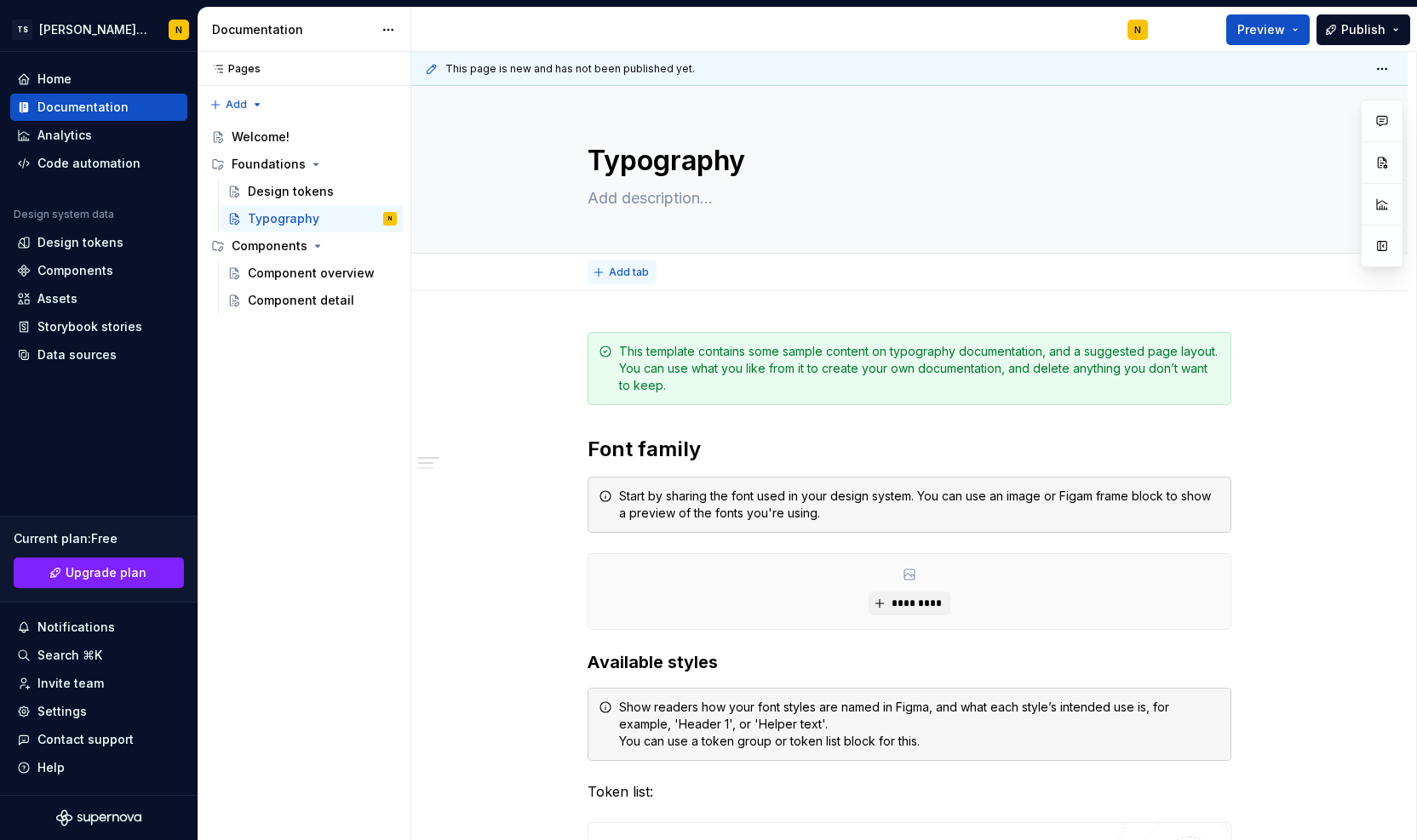
type textarea "*"
click at [637, 272] on span "Add tab" at bounding box center [629, 272] width 40 height 14
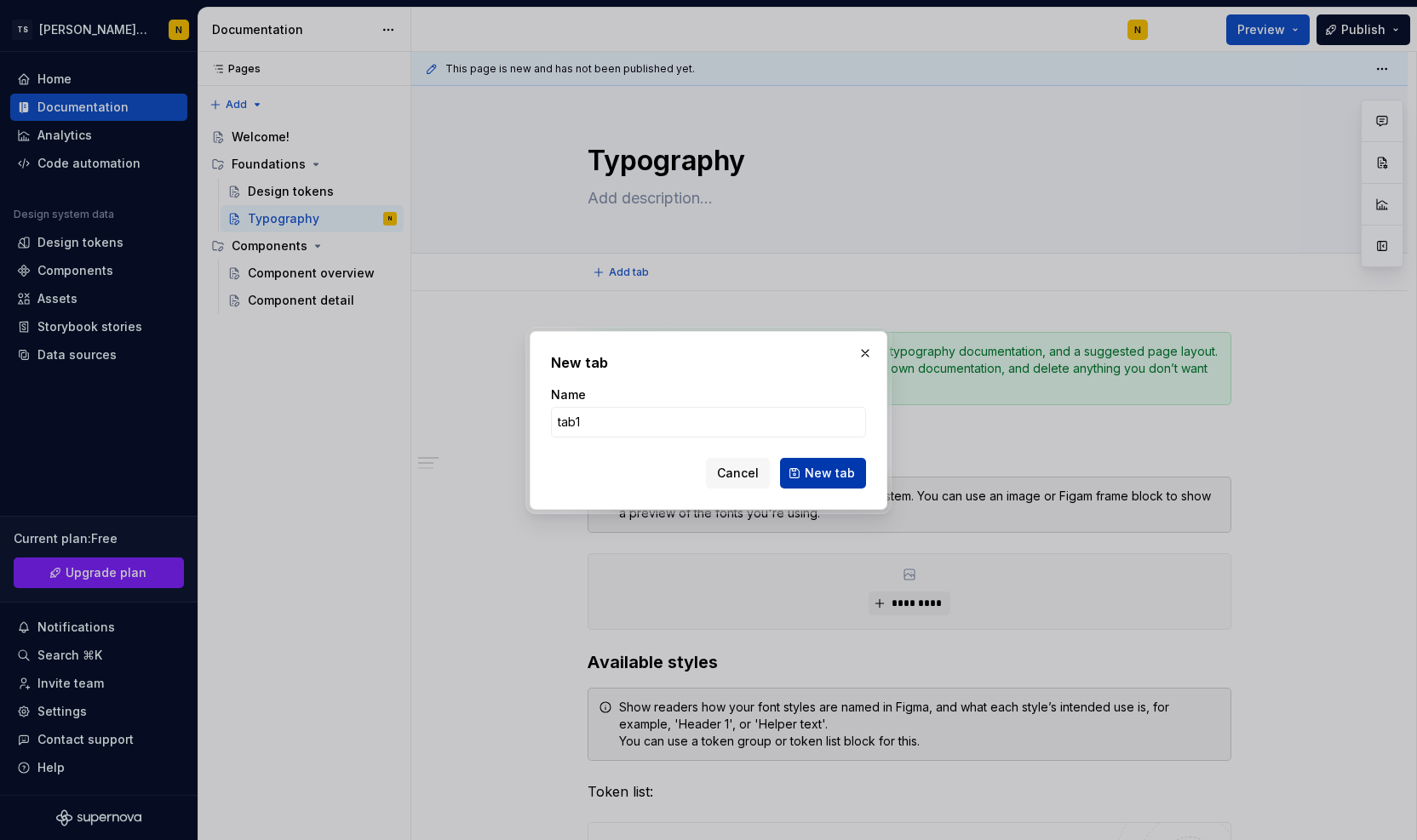
type input "tab1"
click at [825, 485] on button "New tab" at bounding box center [823, 473] width 86 height 31
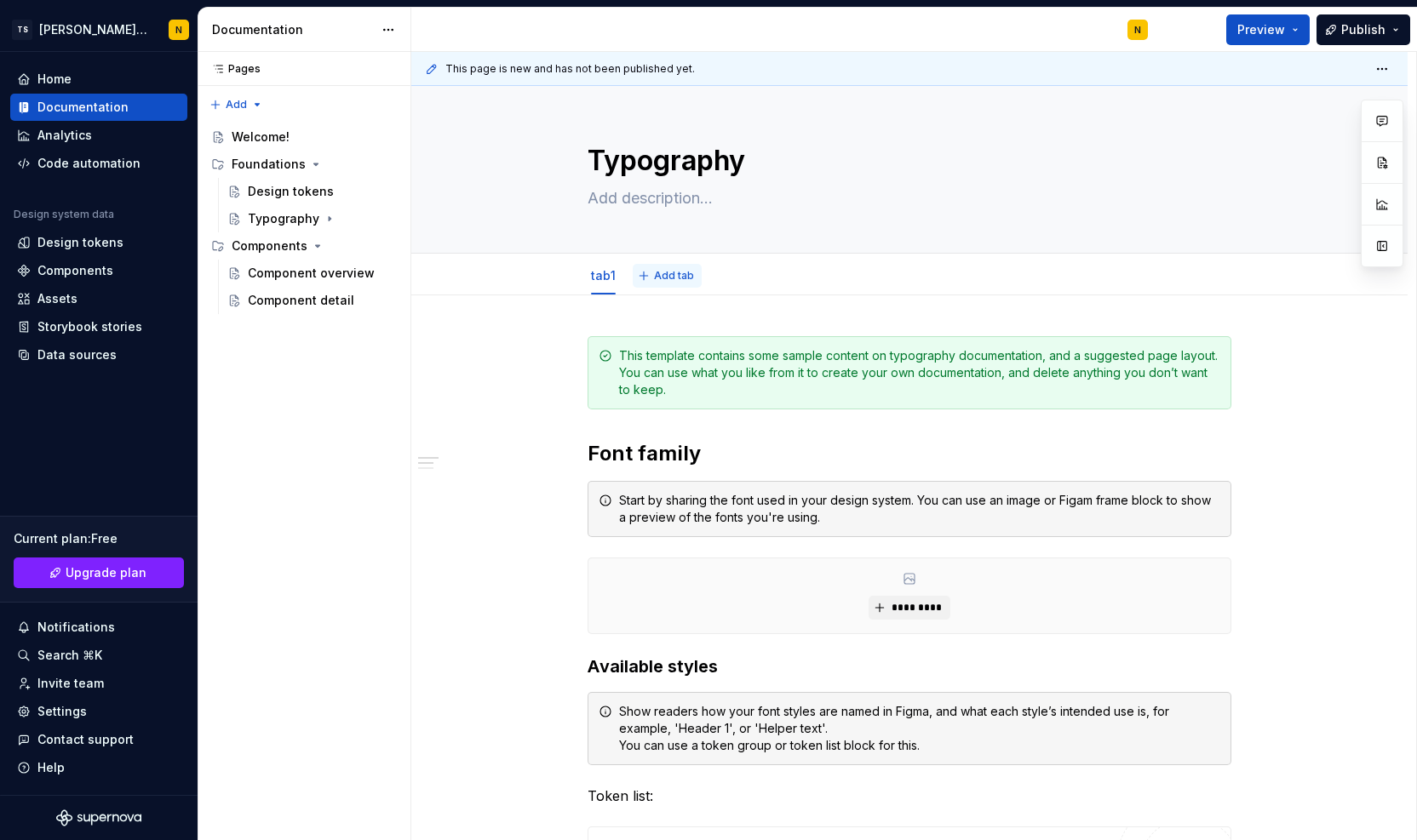
type textarea "*"
click at [668, 272] on span "Add tab" at bounding box center [674, 276] width 40 height 14
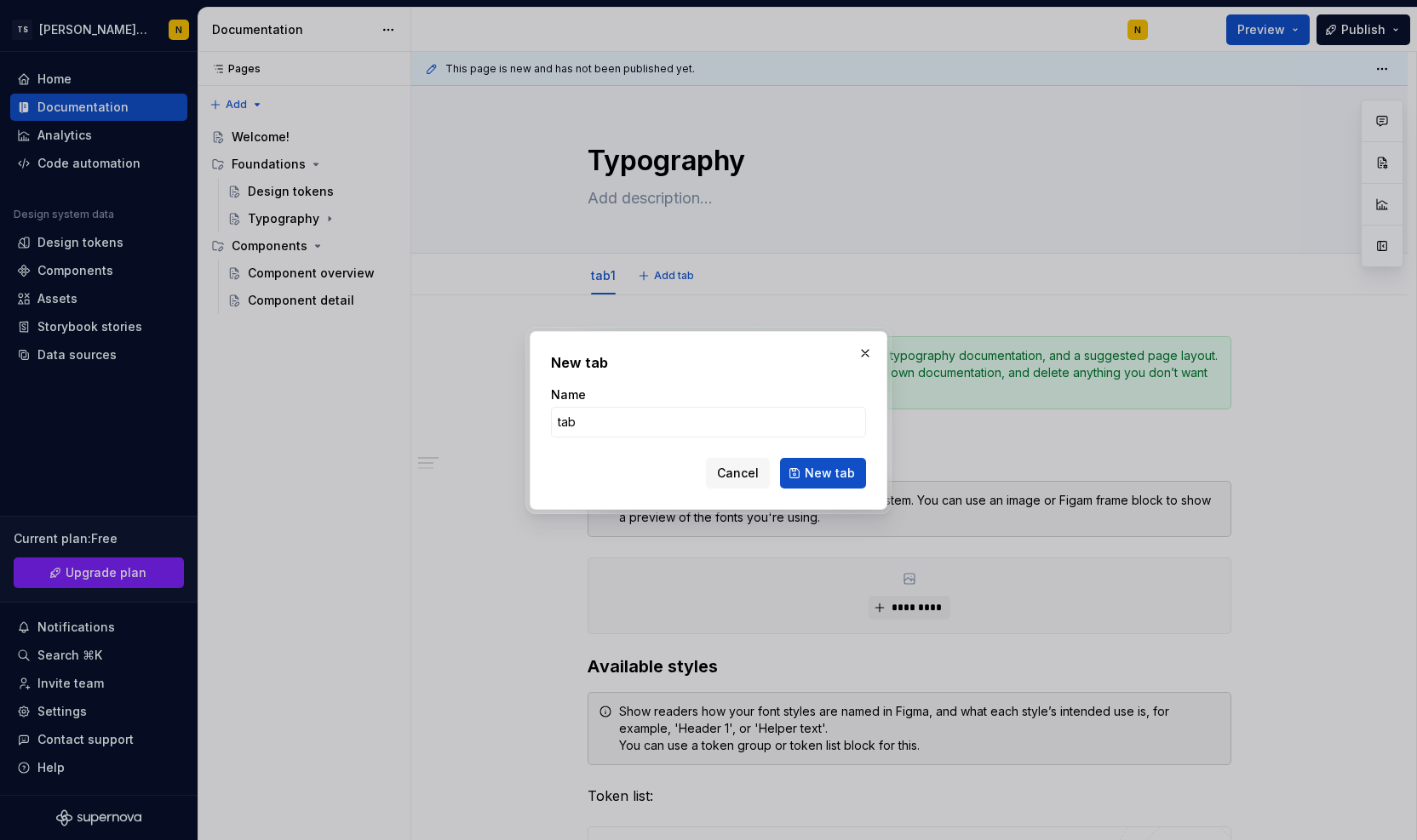
type input "tab2"
click at [859, 486] on button "New tab" at bounding box center [823, 473] width 86 height 31
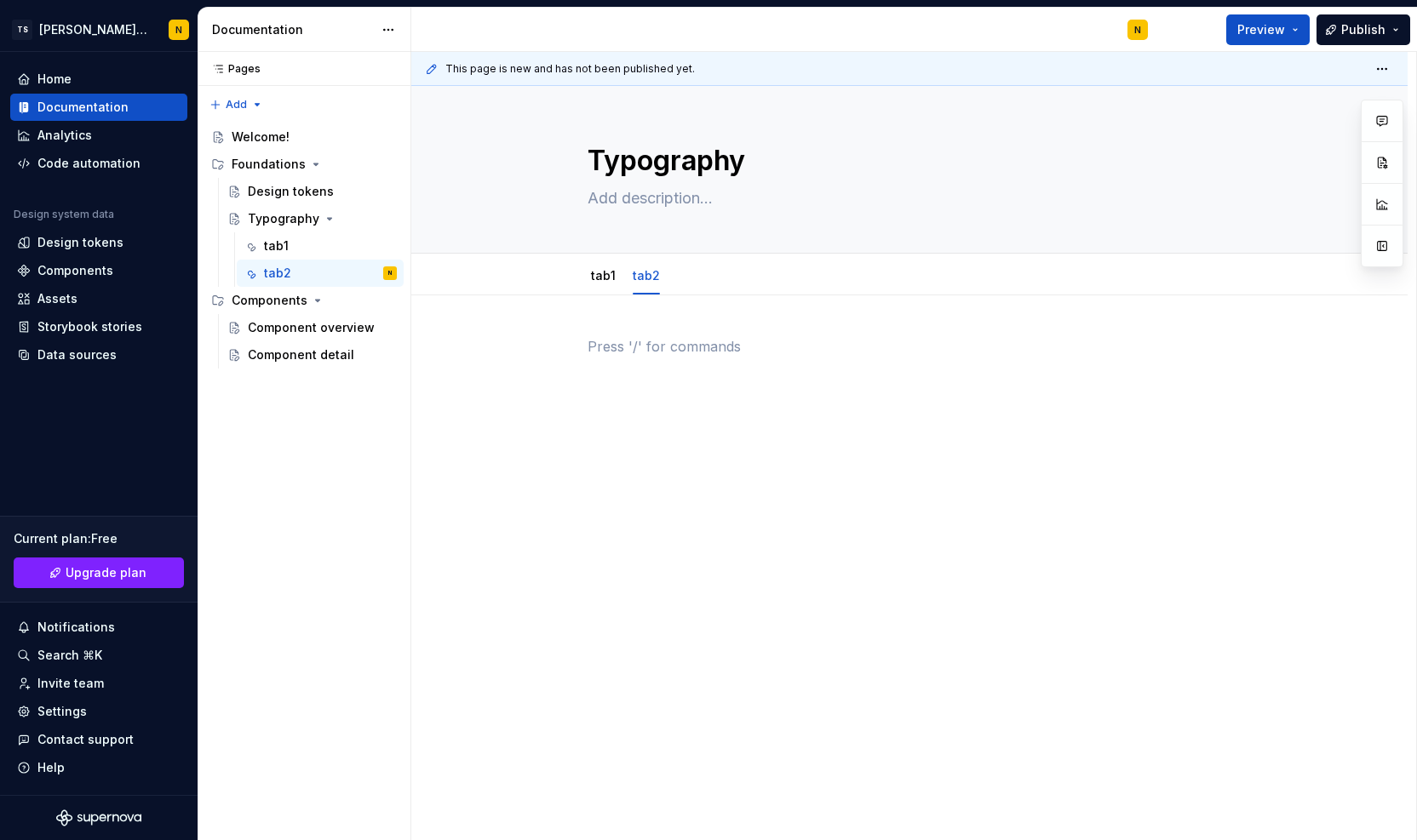
click at [639, 350] on p at bounding box center [909, 346] width 644 height 20
click at [259, 246] on div "tab1" at bounding box center [320, 245] width 153 height 24
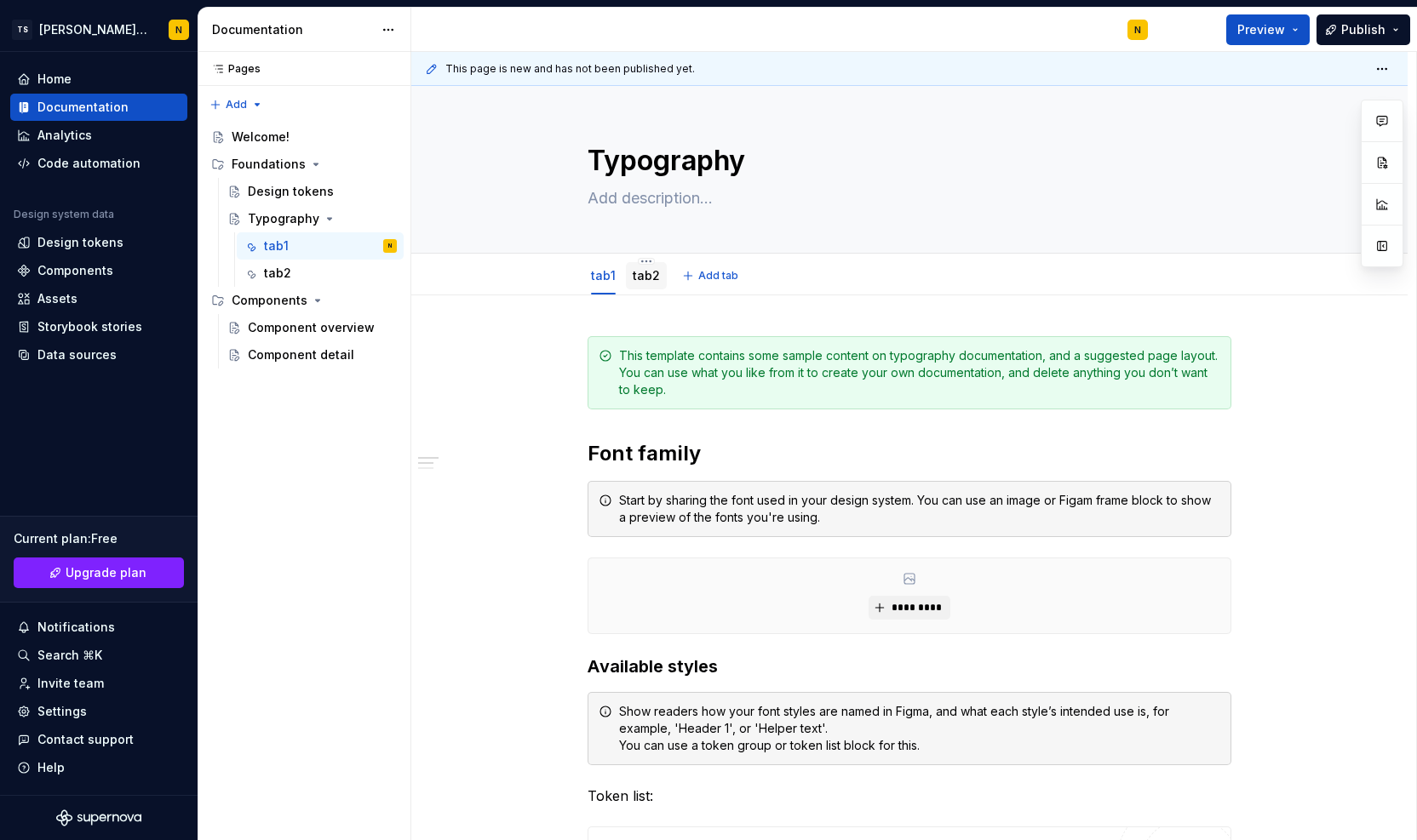
click at [645, 279] on link "tab2" at bounding box center [646, 275] width 27 height 15
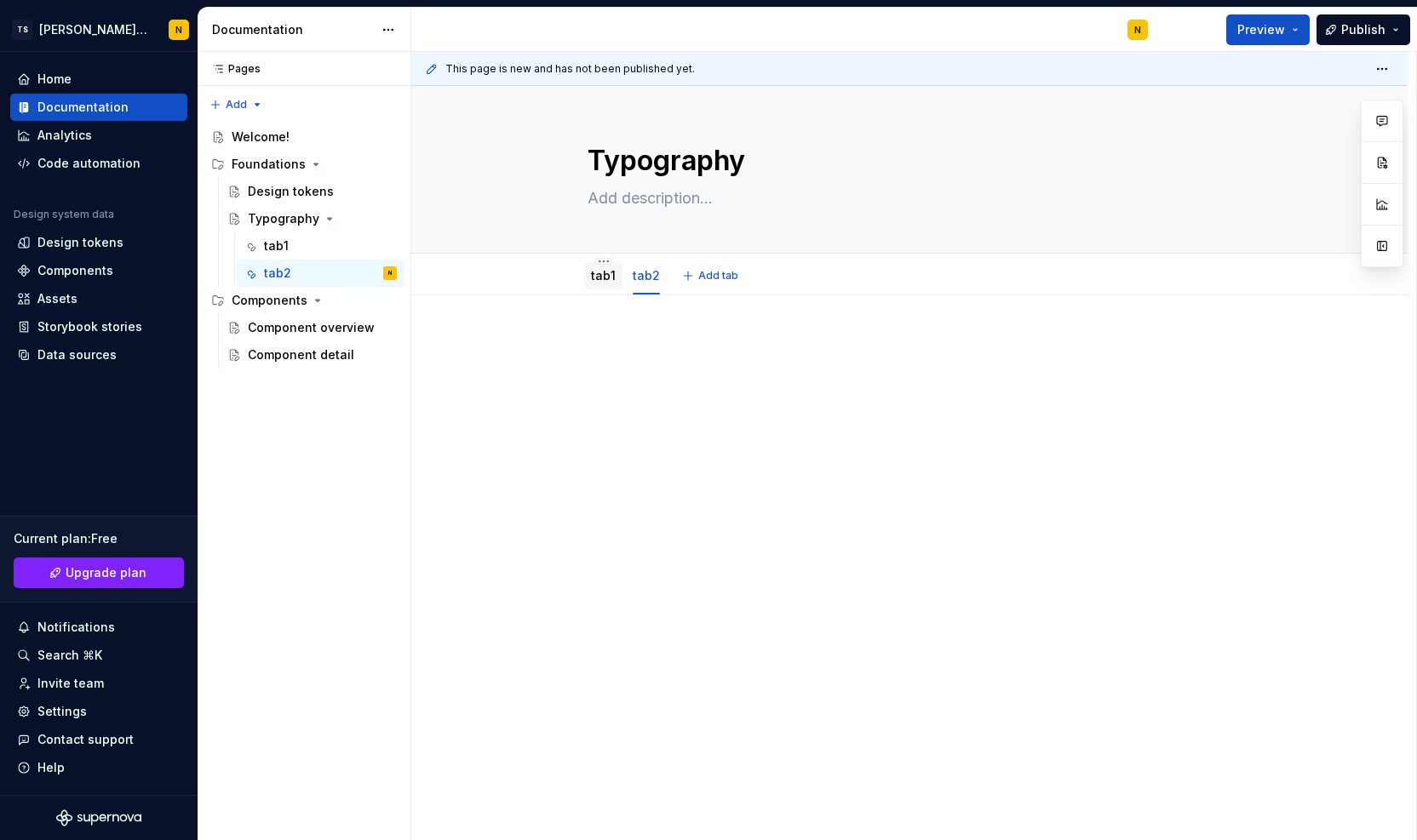
click at [599, 280] on link "tab1" at bounding box center [604, 275] width 24 height 15
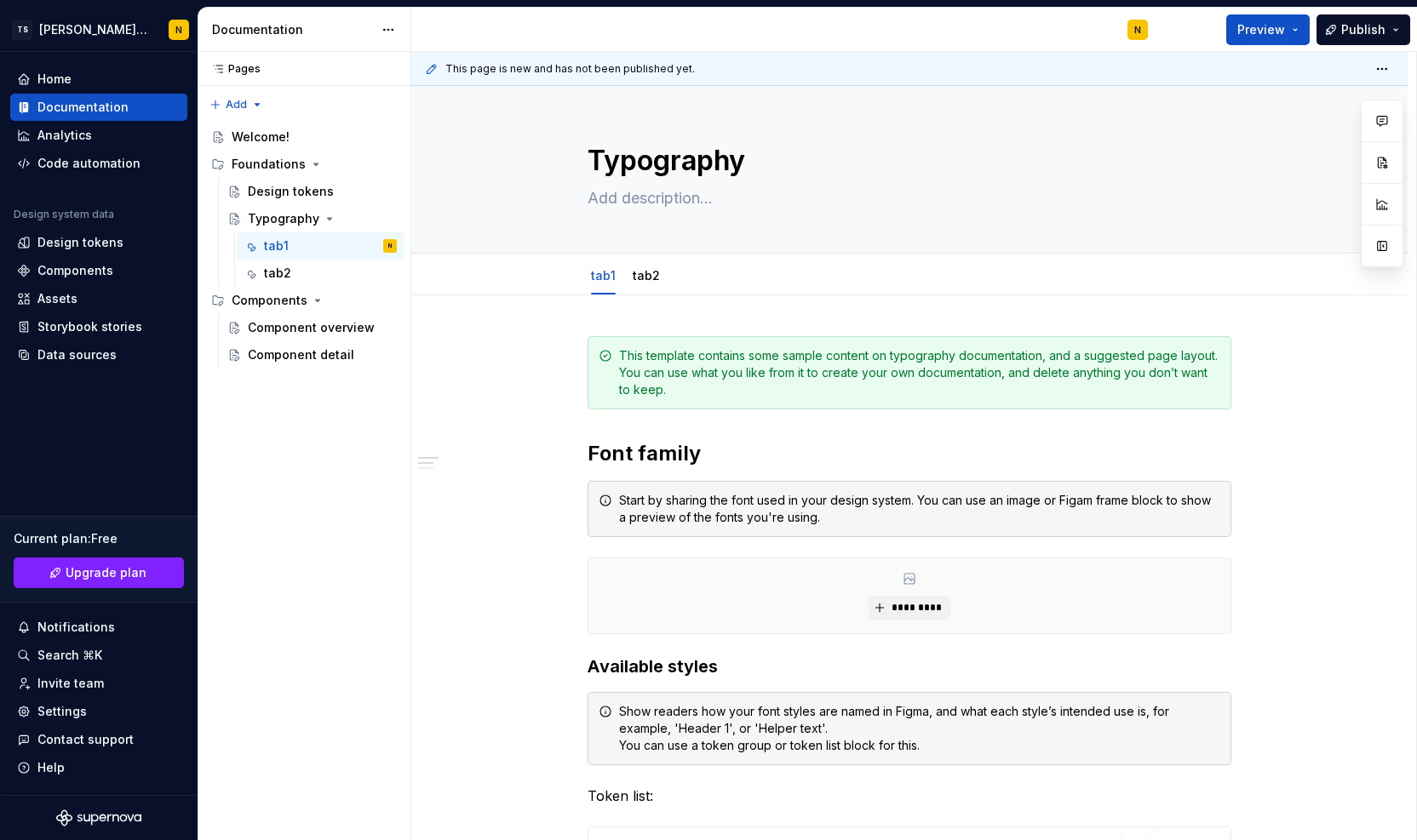
scroll to position [30, 0]
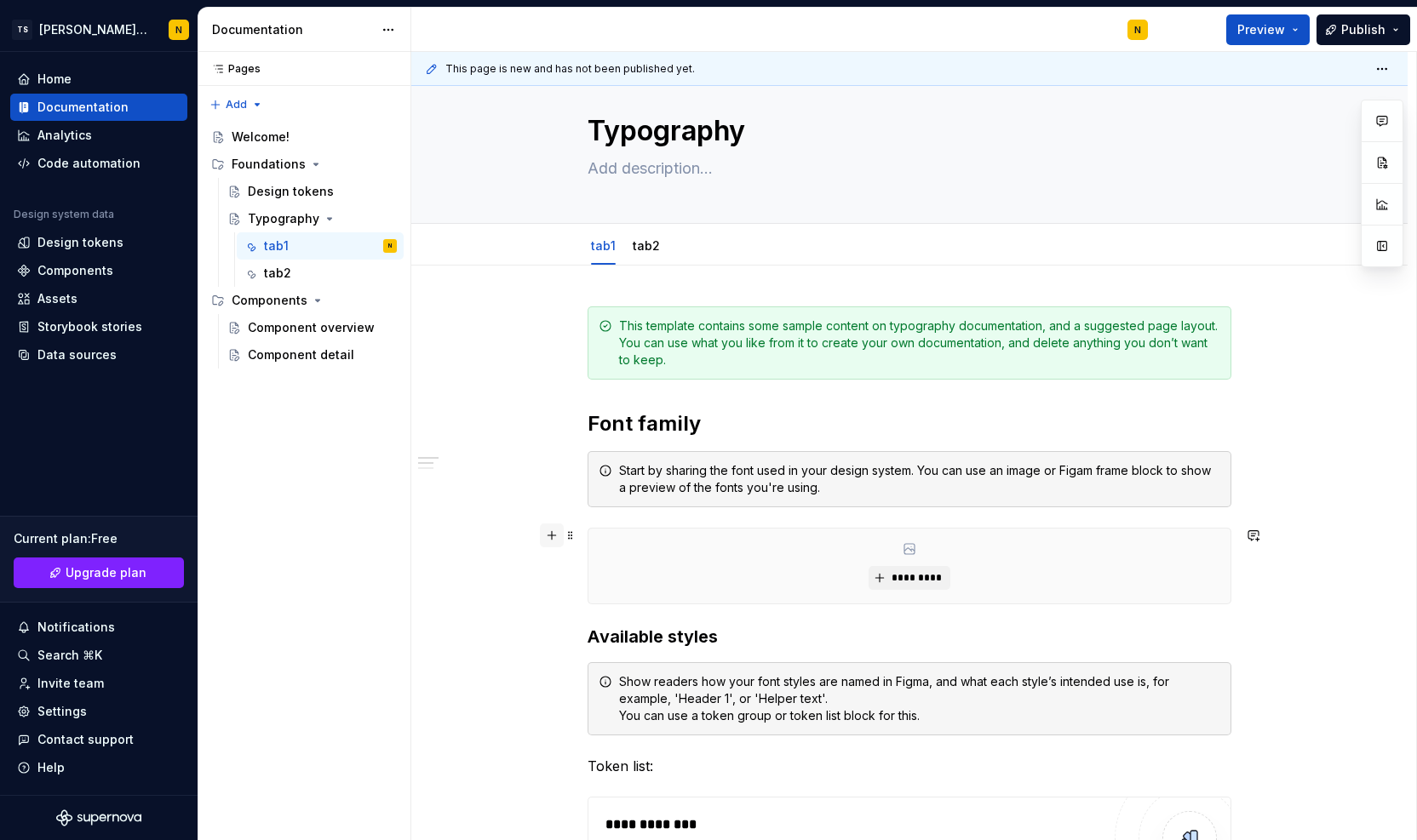
click at [554, 537] on button "button" at bounding box center [551, 535] width 24 height 24
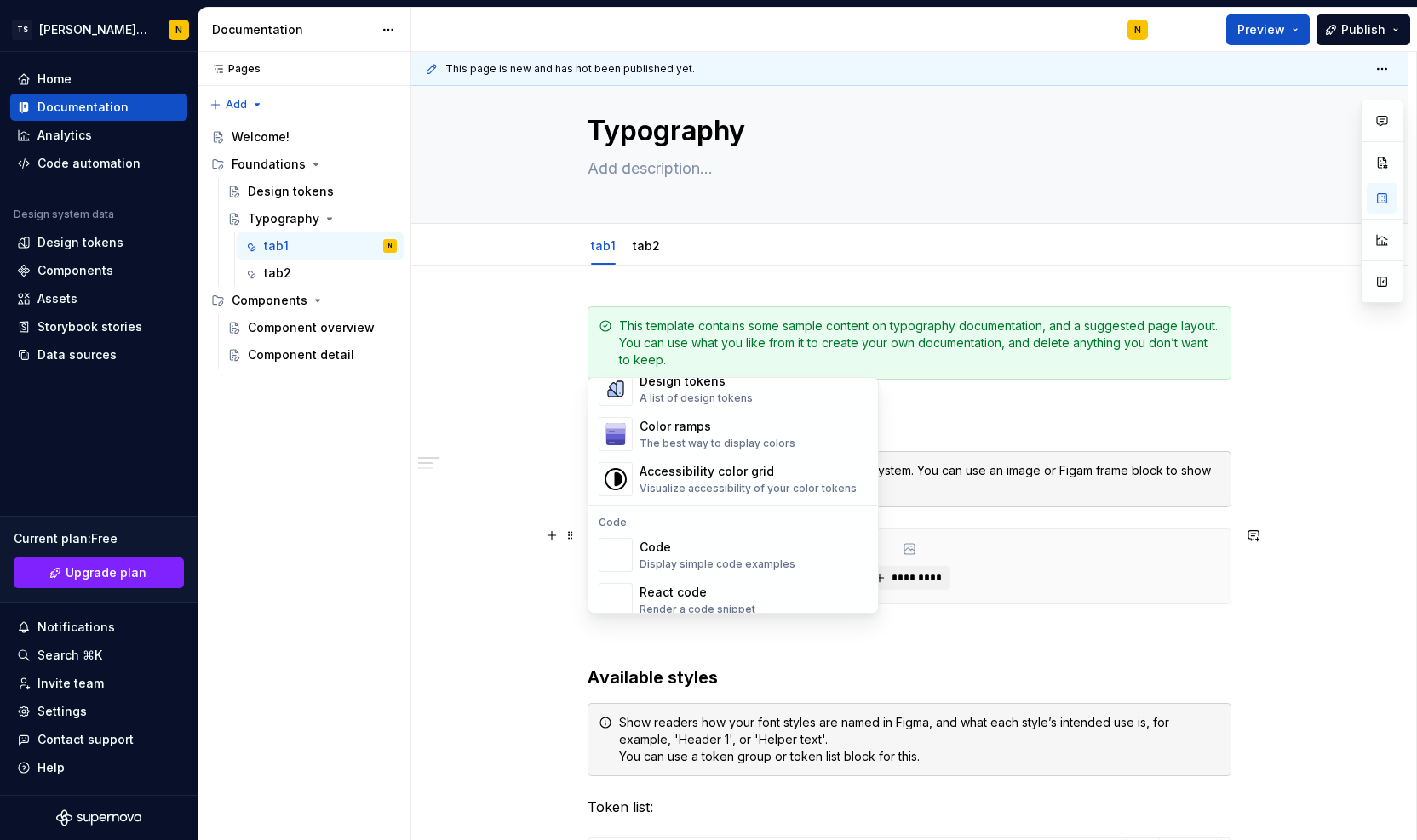
scroll to position [1182, 0]
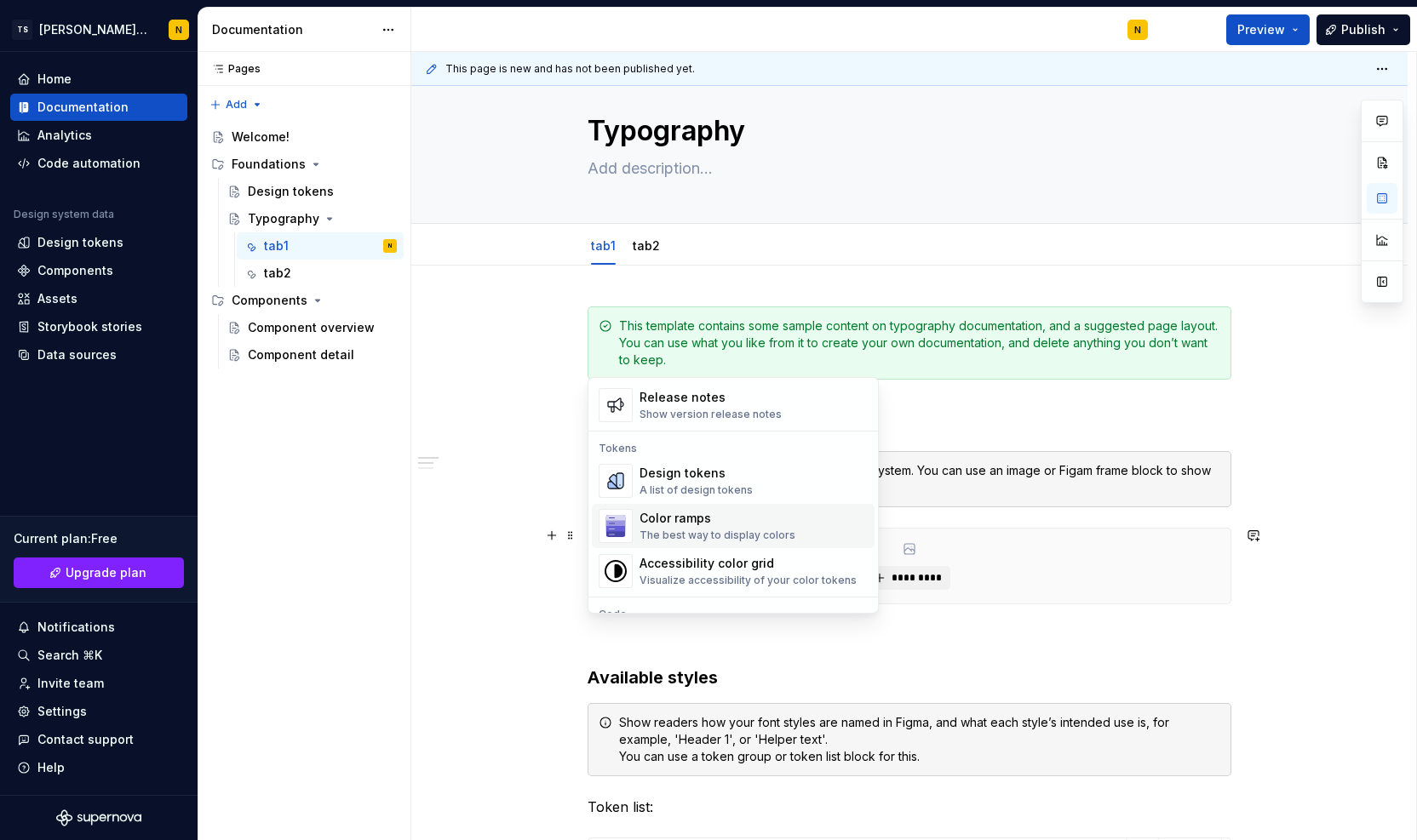
click at [800, 530] on div "Color ramps The best way to display colors" at bounding box center [753, 526] width 228 height 34
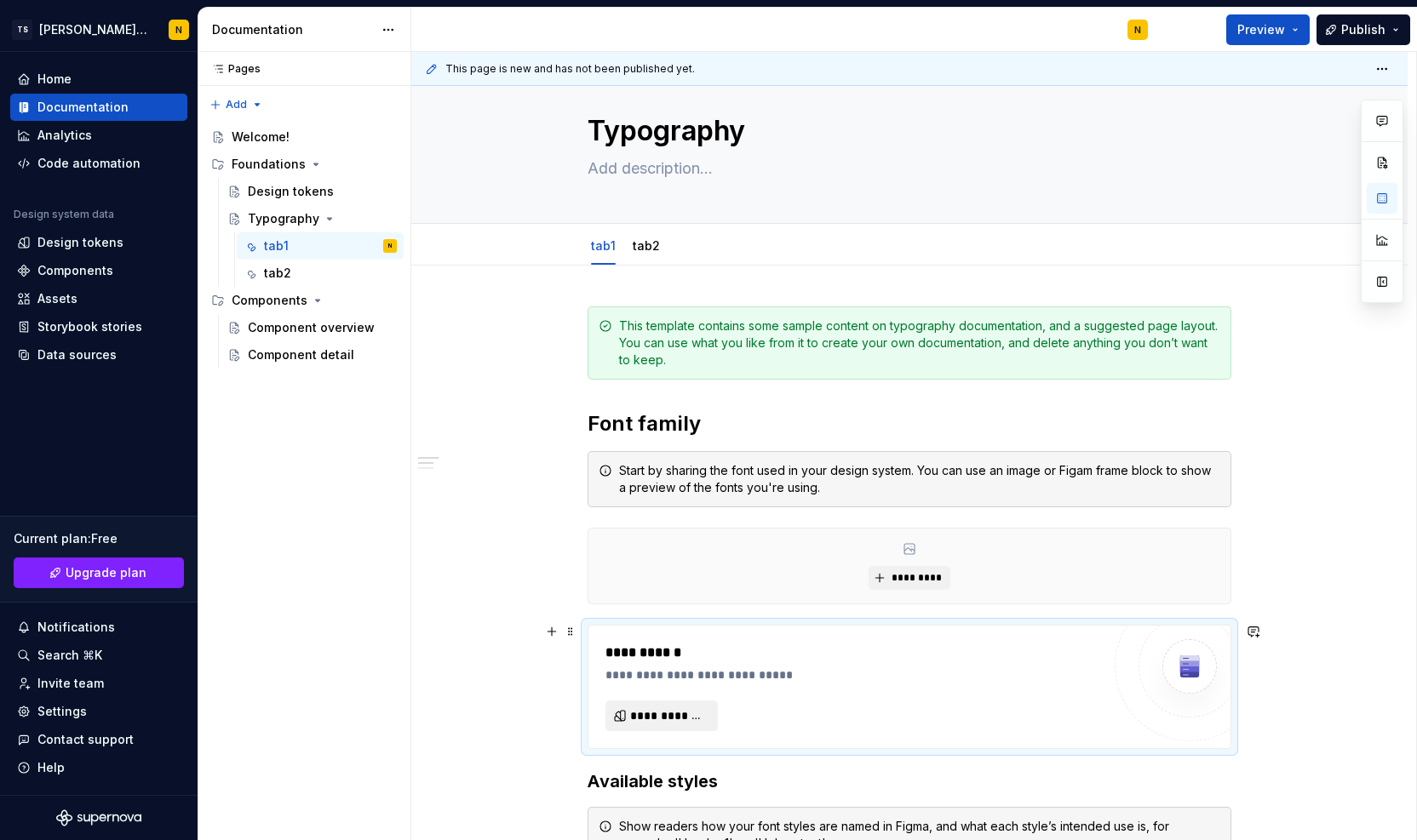
click at [651, 726] on button "**********" at bounding box center [661, 715] width 113 height 31
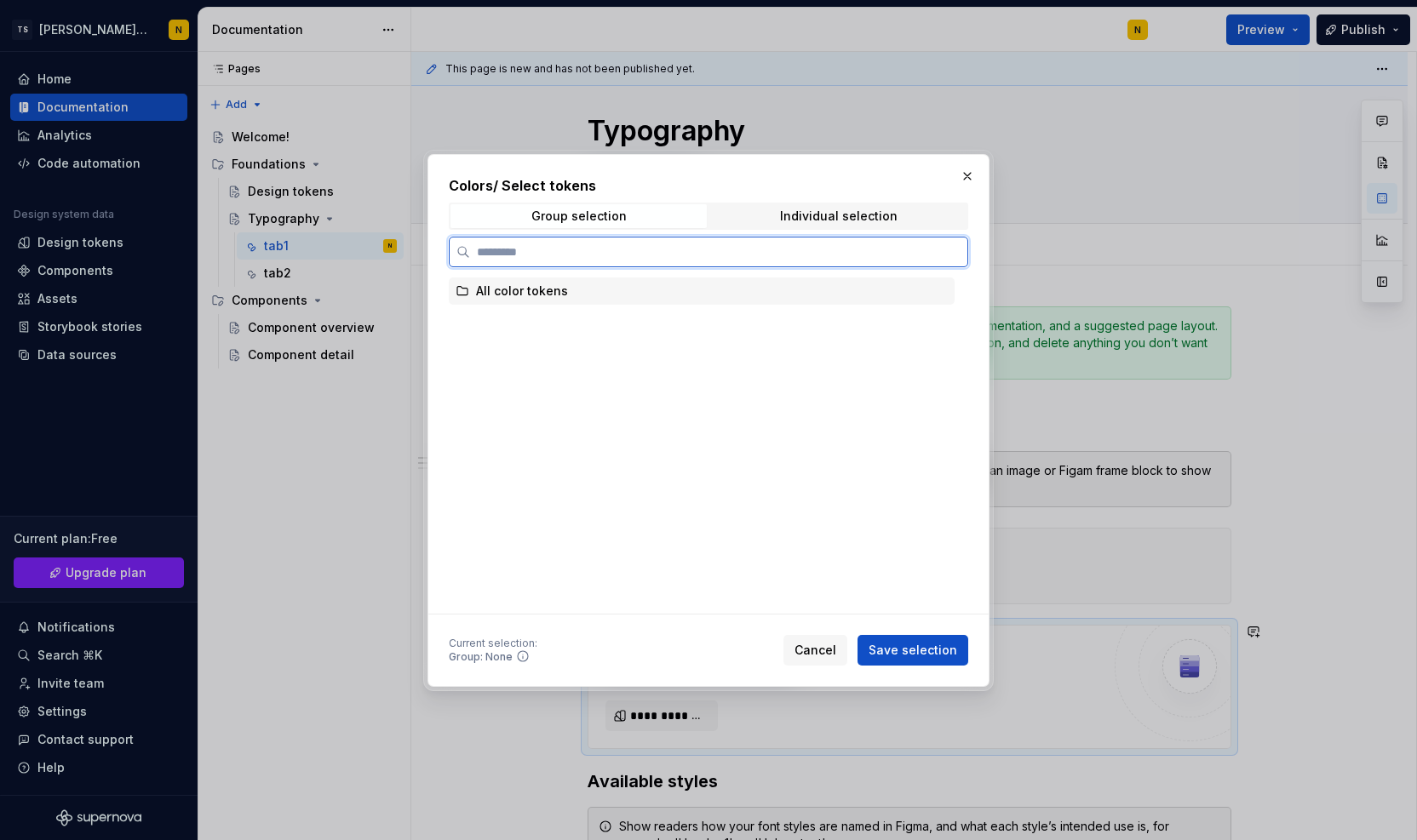
click at [543, 295] on div "All color tokens" at bounding box center [522, 291] width 92 height 17
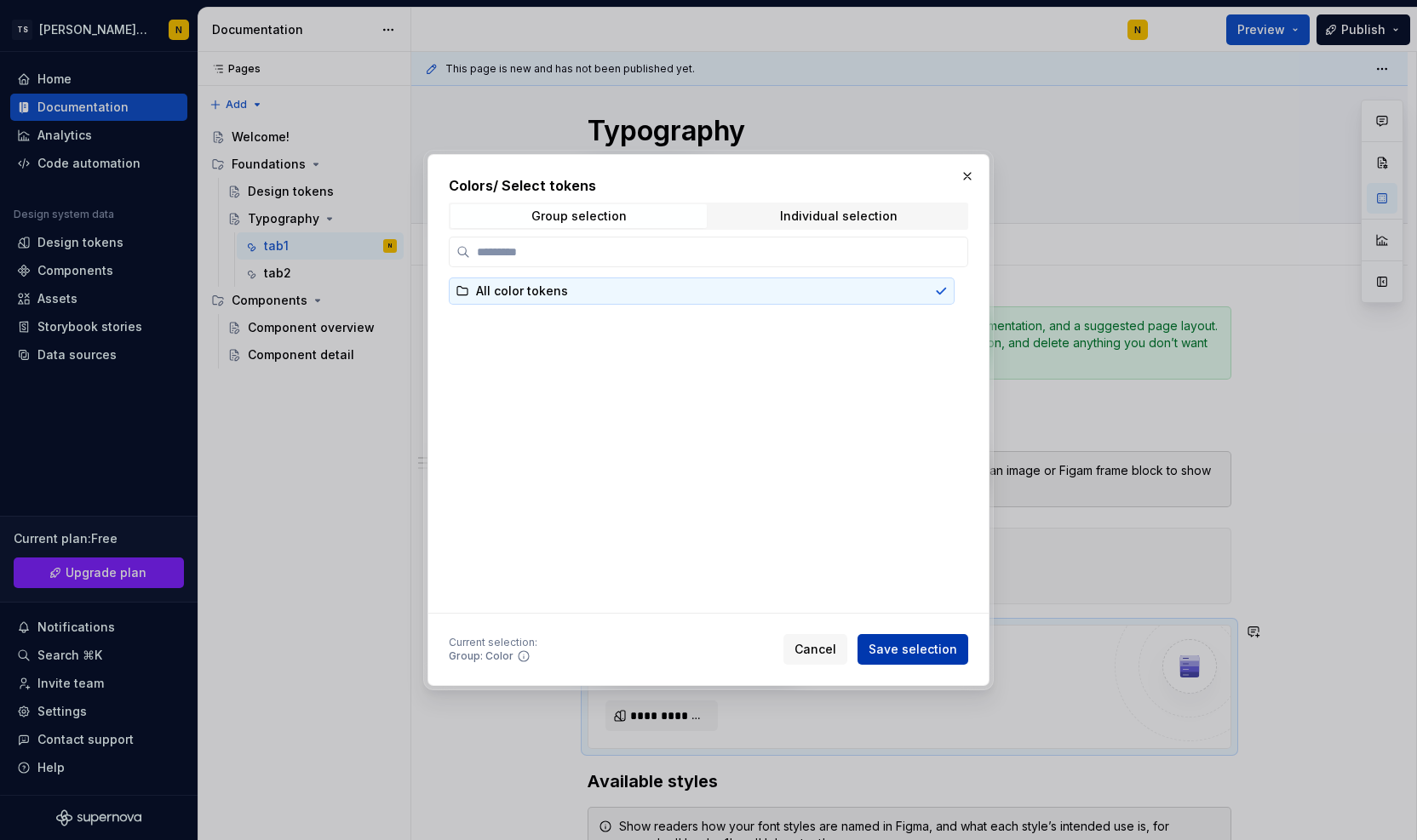
click at [900, 643] on span "Save selection" at bounding box center [912, 649] width 88 height 17
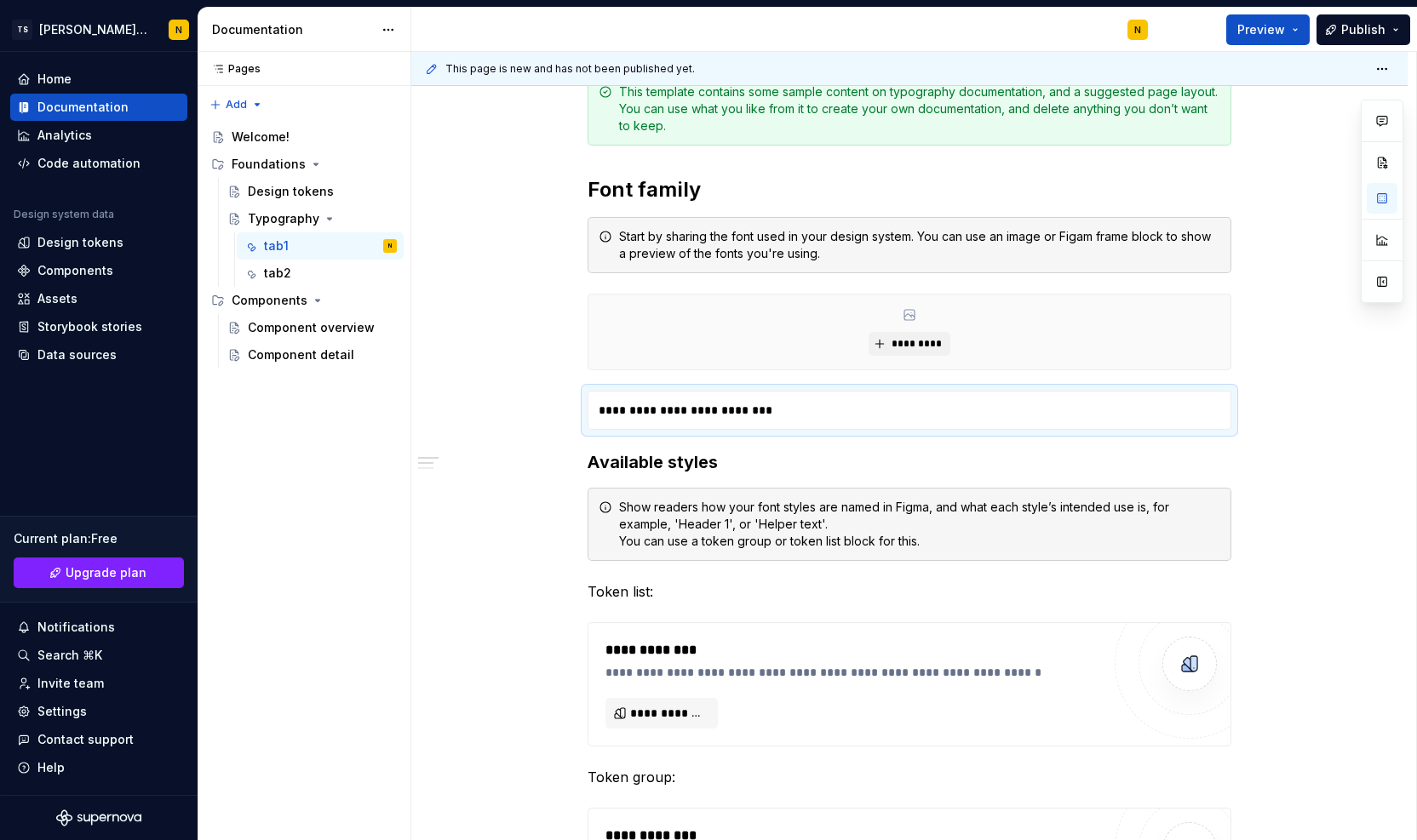
scroll to position [0, 0]
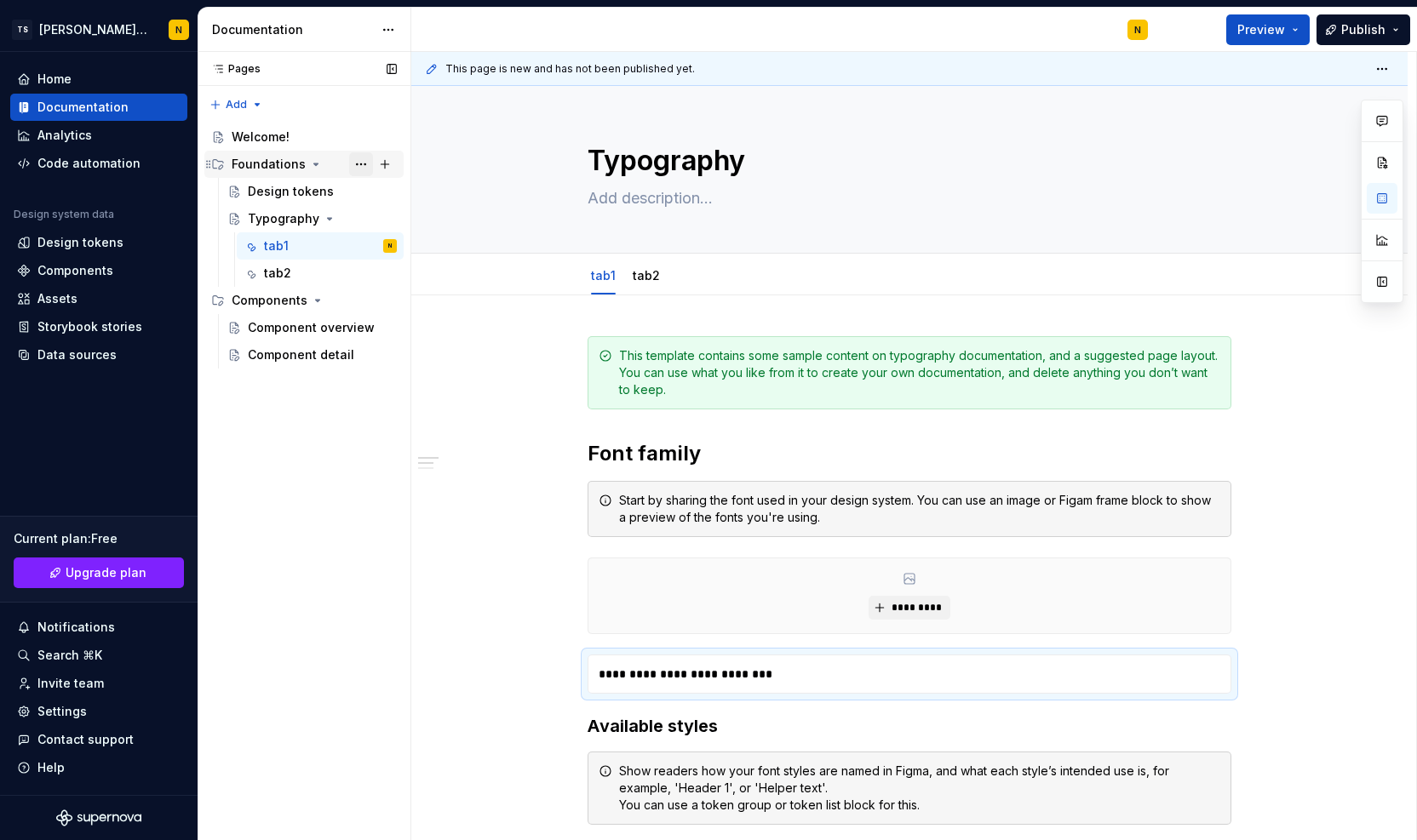
click at [361, 165] on button "Page tree" at bounding box center [361, 164] width 24 height 24
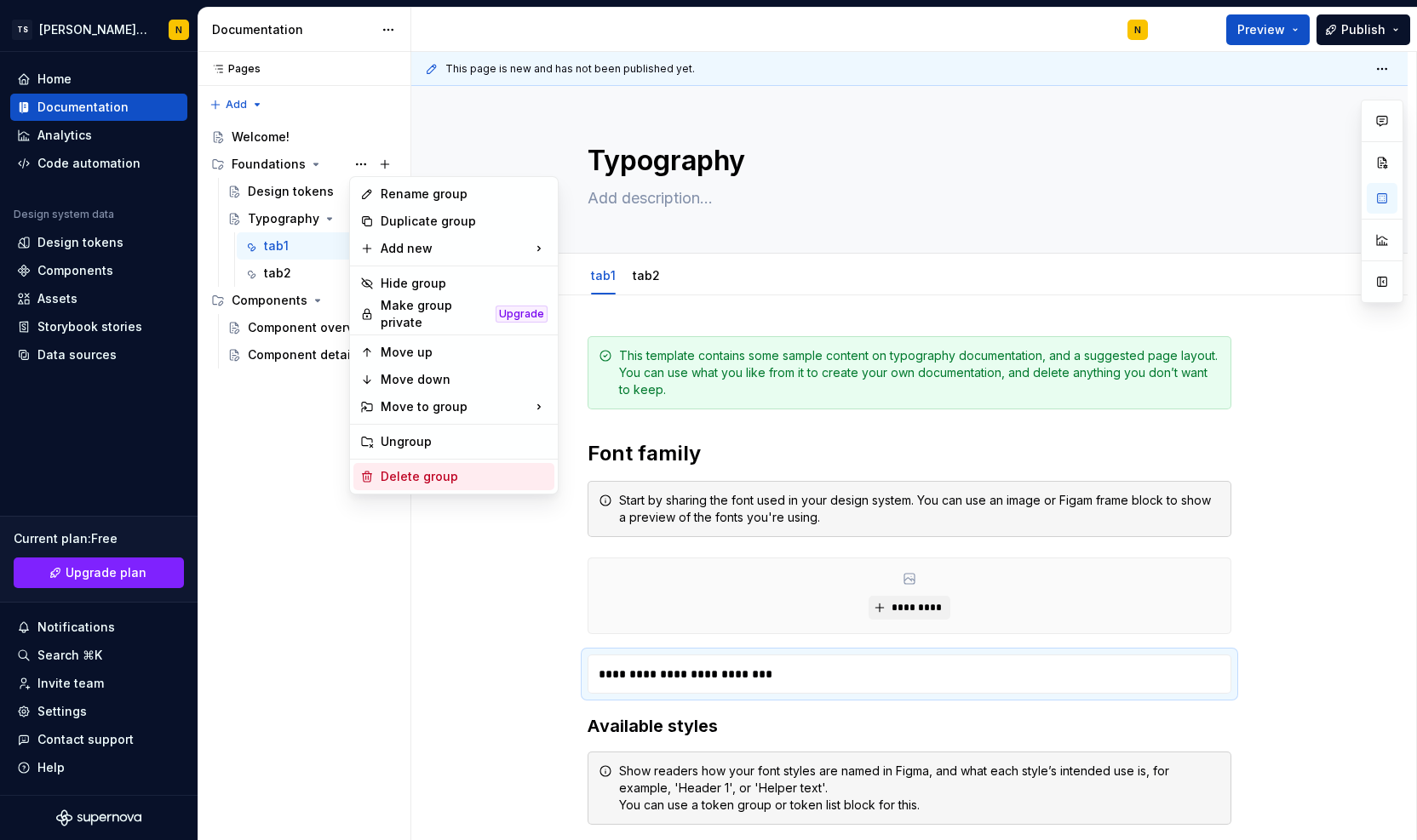
click at [411, 475] on div "Delete group" at bounding box center [464, 476] width 167 height 17
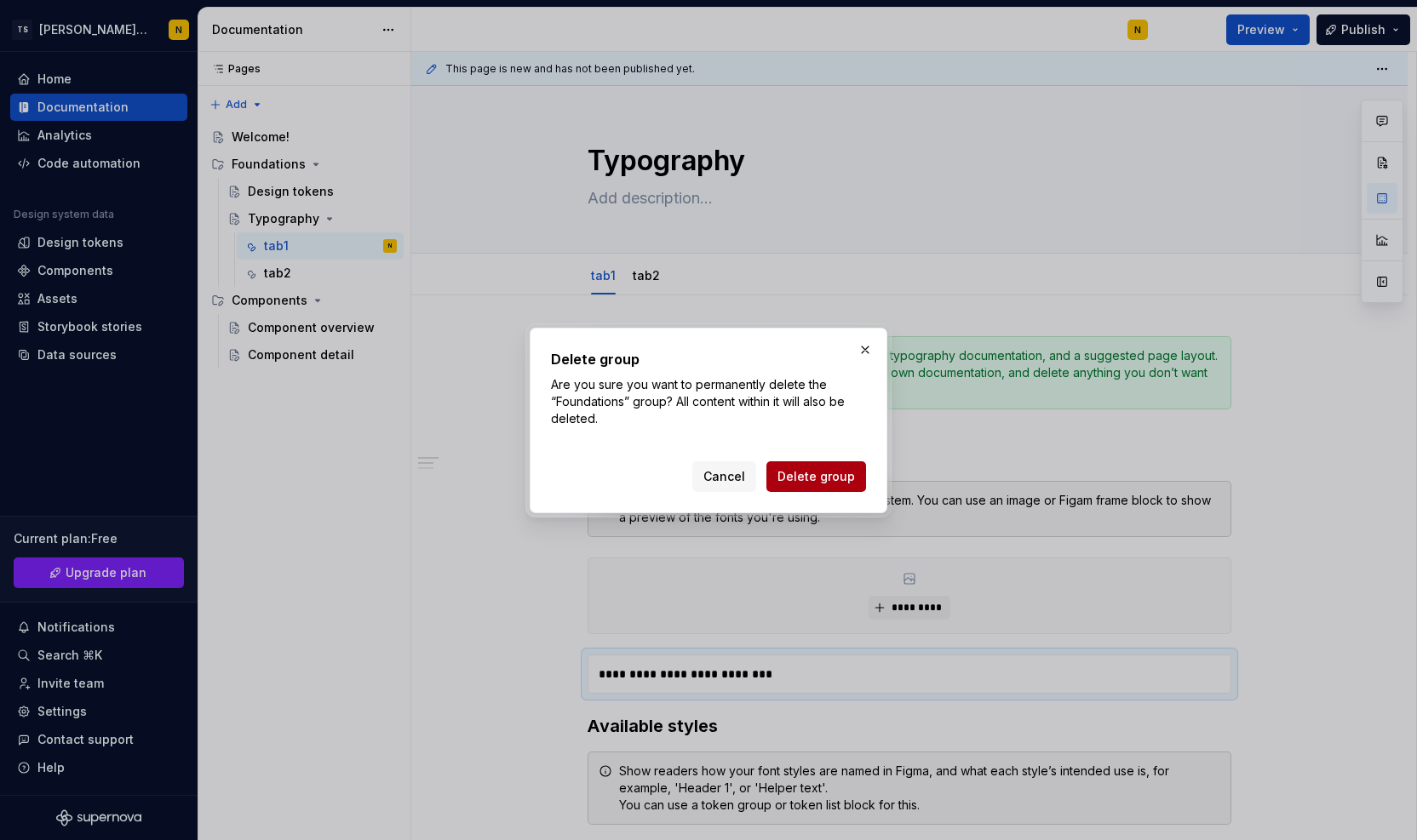
click at [790, 483] on span "Delete group" at bounding box center [816, 476] width 78 height 17
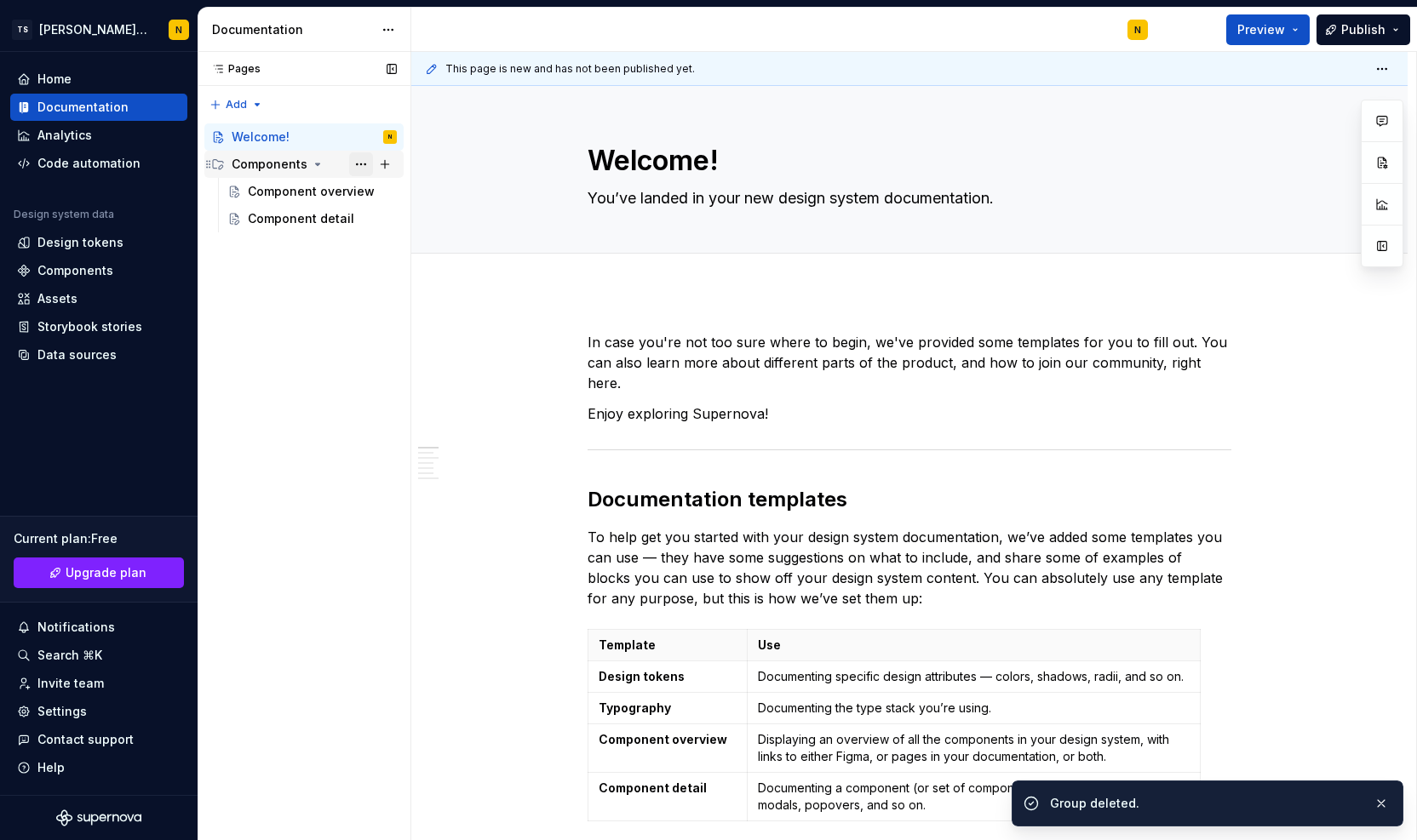
click at [356, 164] on button "Page tree" at bounding box center [361, 164] width 24 height 24
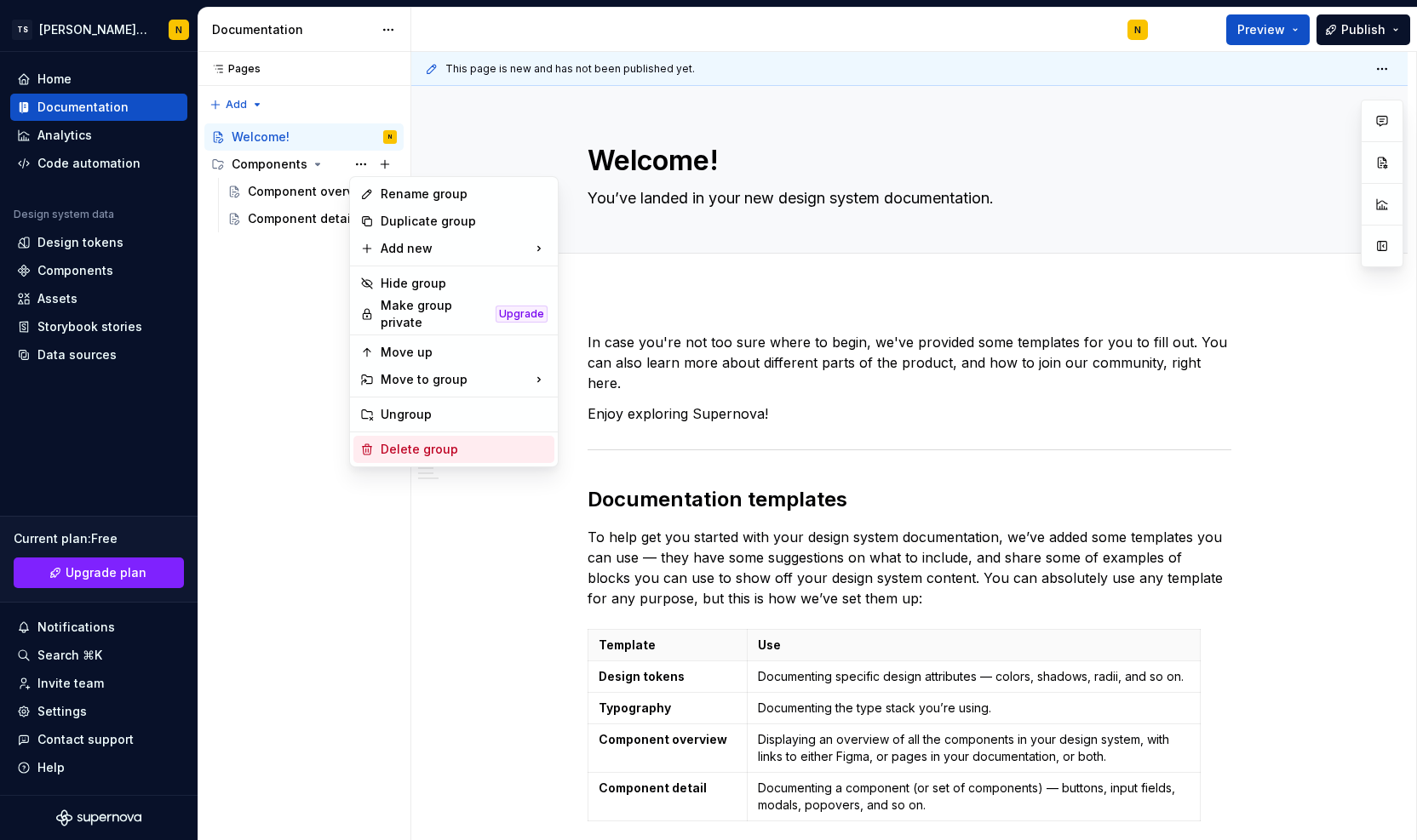
click at [384, 445] on div "Delete group" at bounding box center [464, 449] width 167 height 17
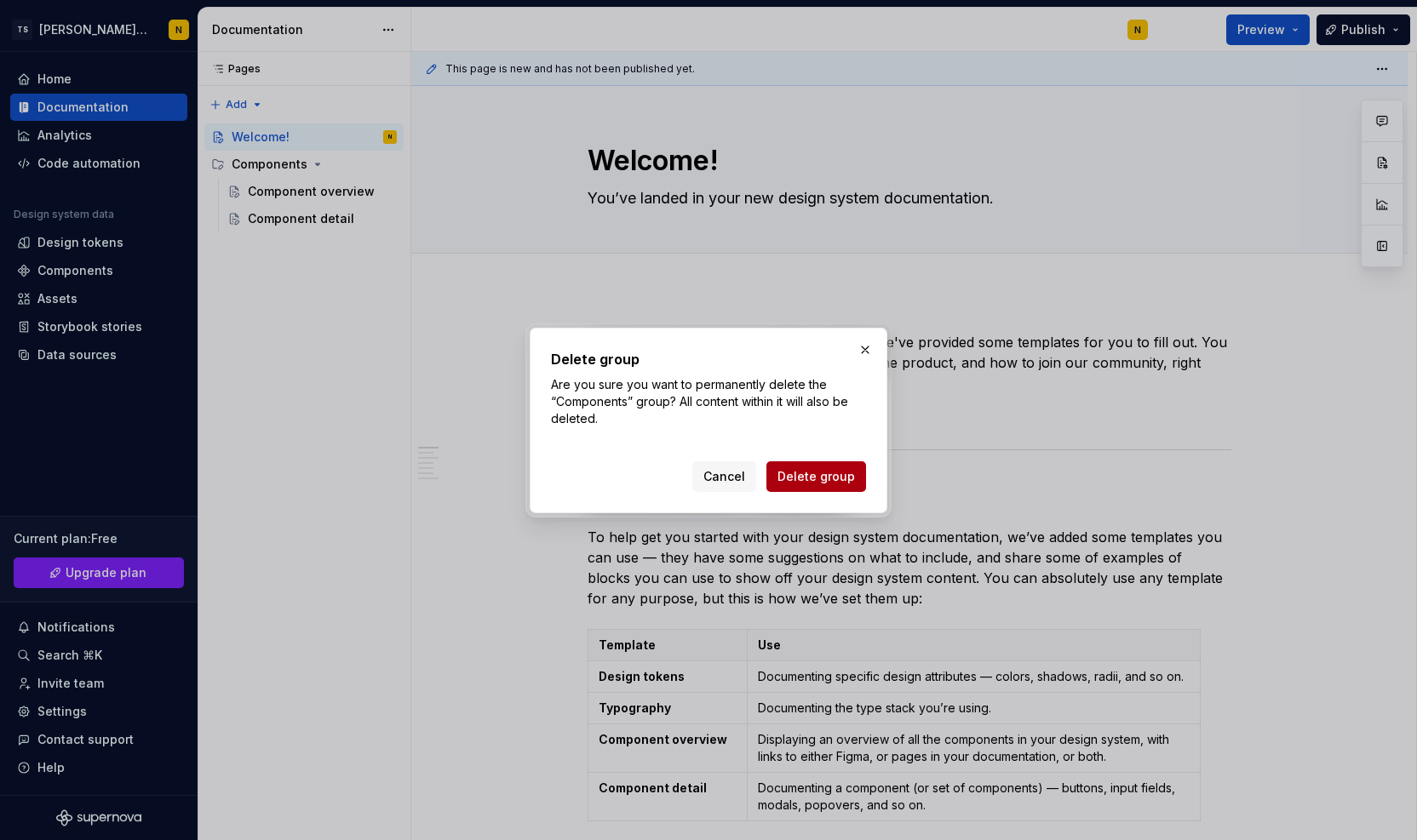
click at [819, 464] on button "Delete group" at bounding box center [816, 476] width 100 height 31
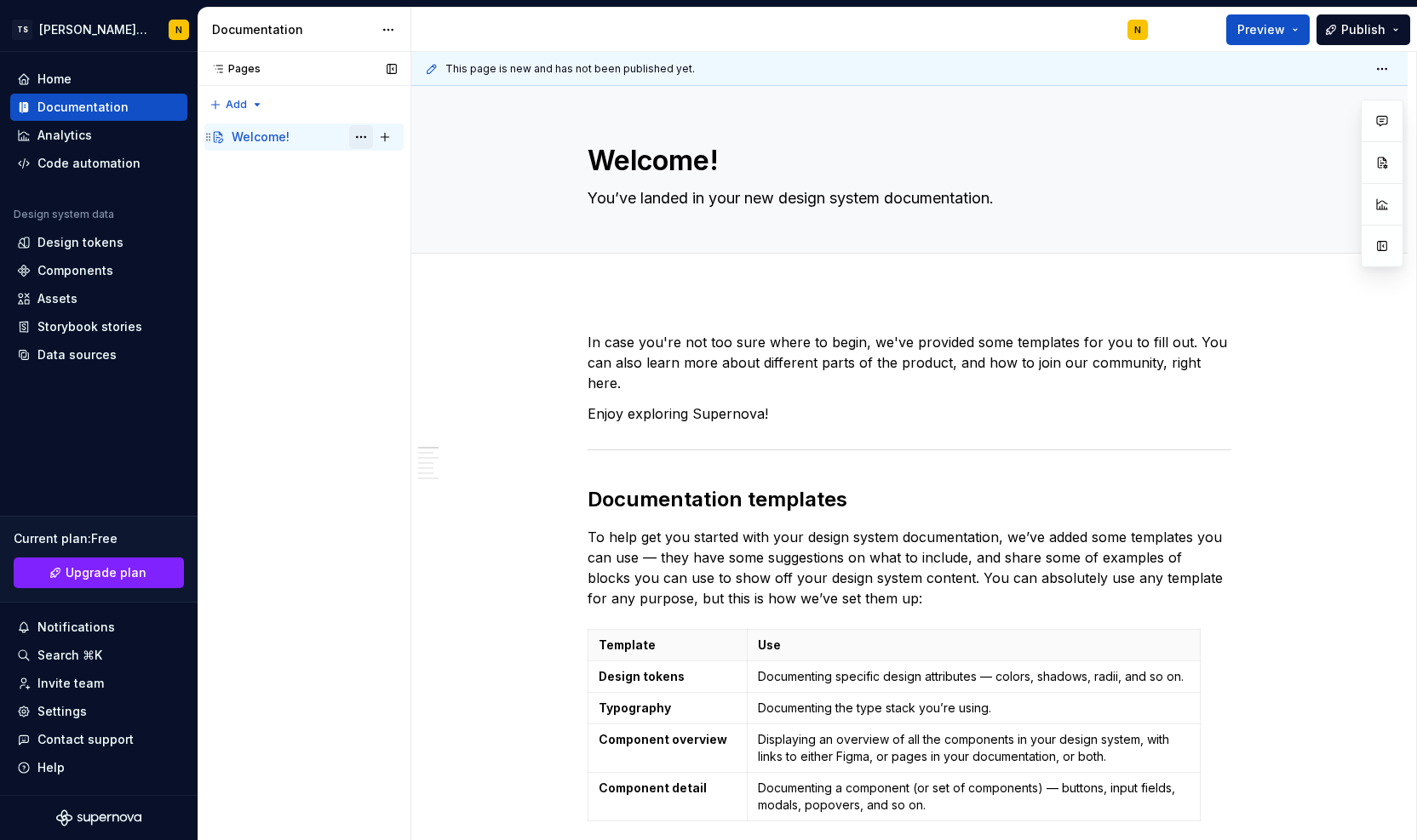
click at [363, 130] on button "Page tree" at bounding box center [361, 136] width 24 height 24
click at [257, 270] on div "Pages Pages Add Accessibility guide for tree Page tree. Navigate the tree with …" at bounding box center [304, 446] width 213 height 789
click at [639, 168] on textarea "Welcome!" at bounding box center [906, 161] width 644 height 41
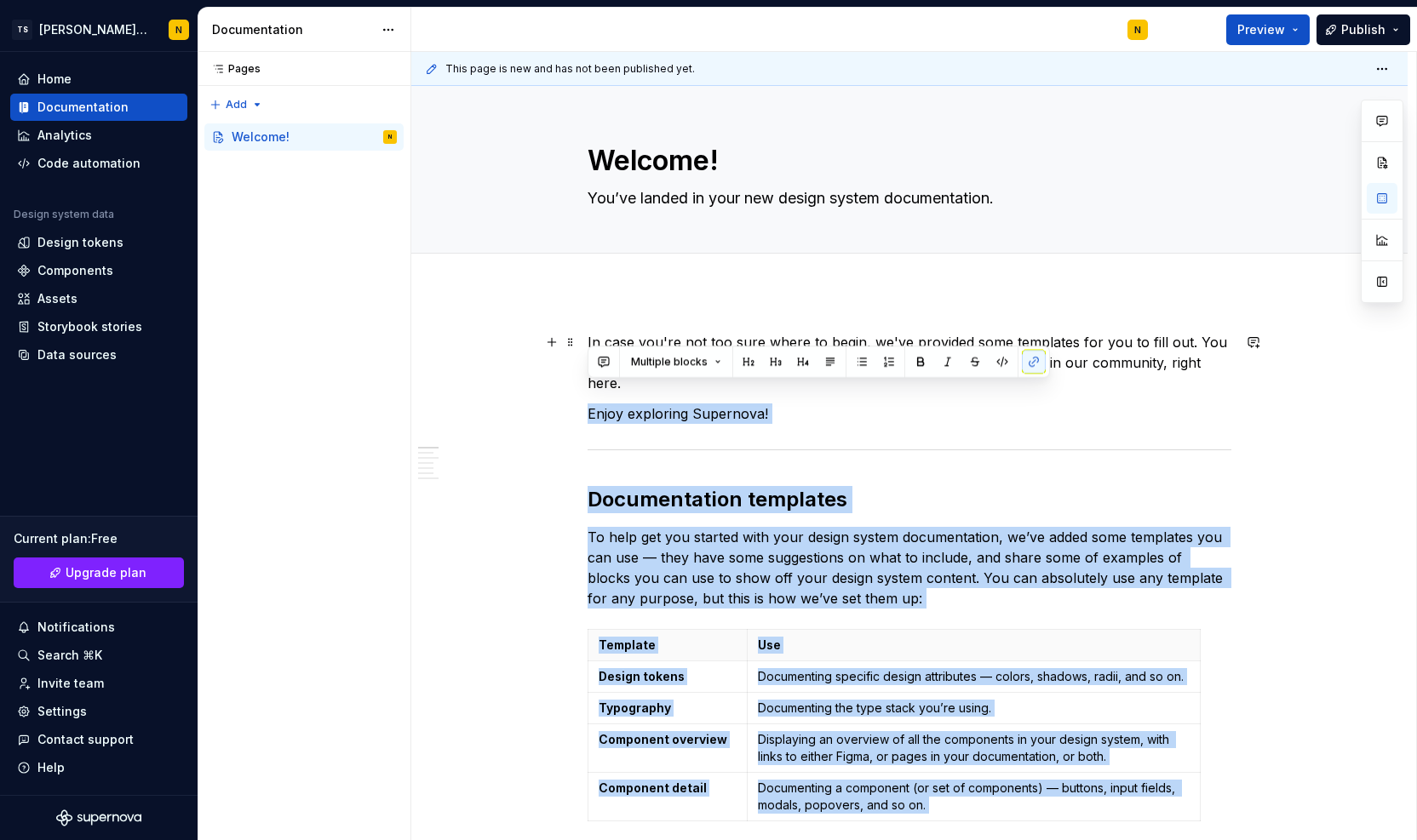
drag, startPoint x: 1184, startPoint y: 617, endPoint x: 544, endPoint y: 372, distance: 685.3
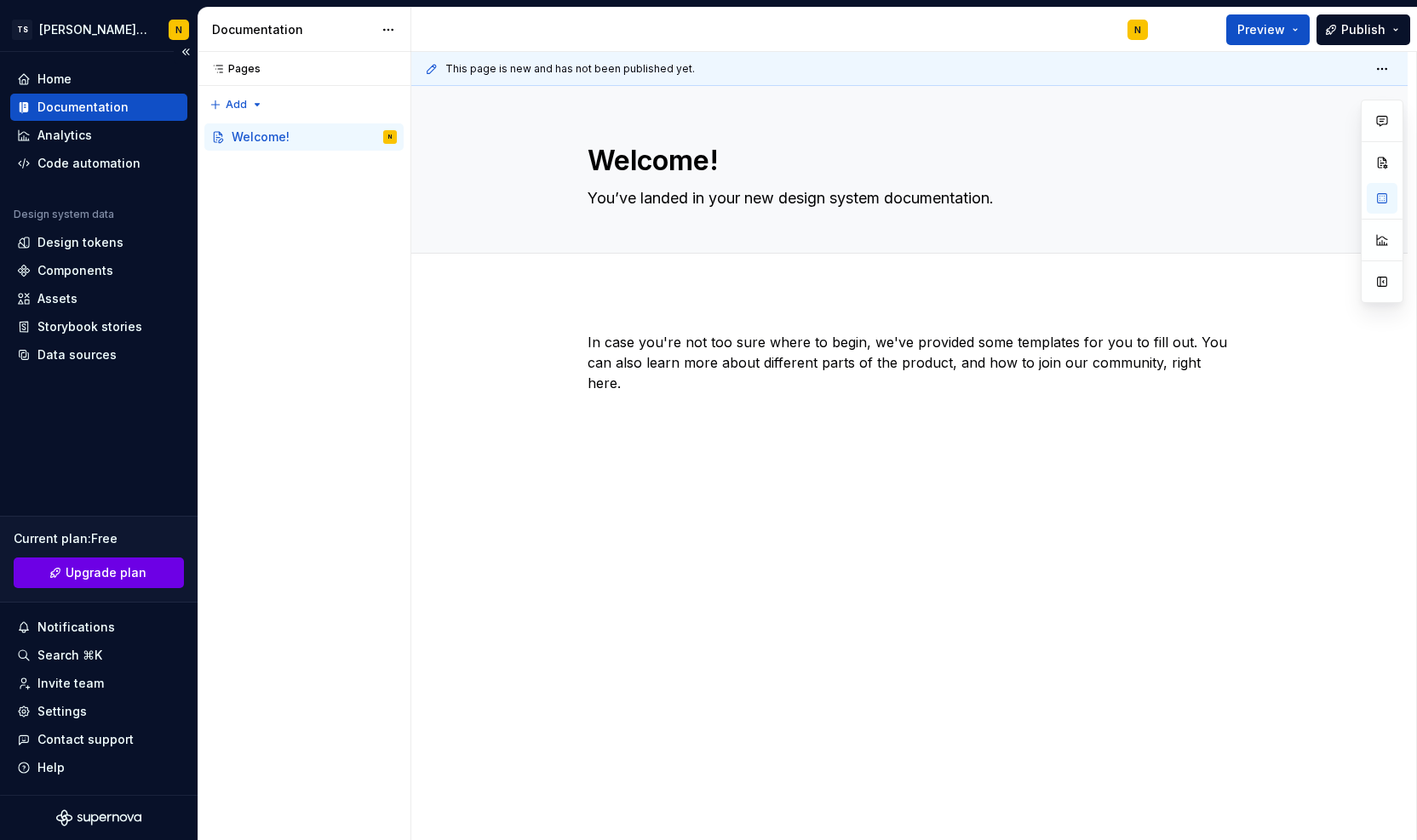
click at [109, 579] on span "Upgrade plan" at bounding box center [106, 572] width 81 height 17
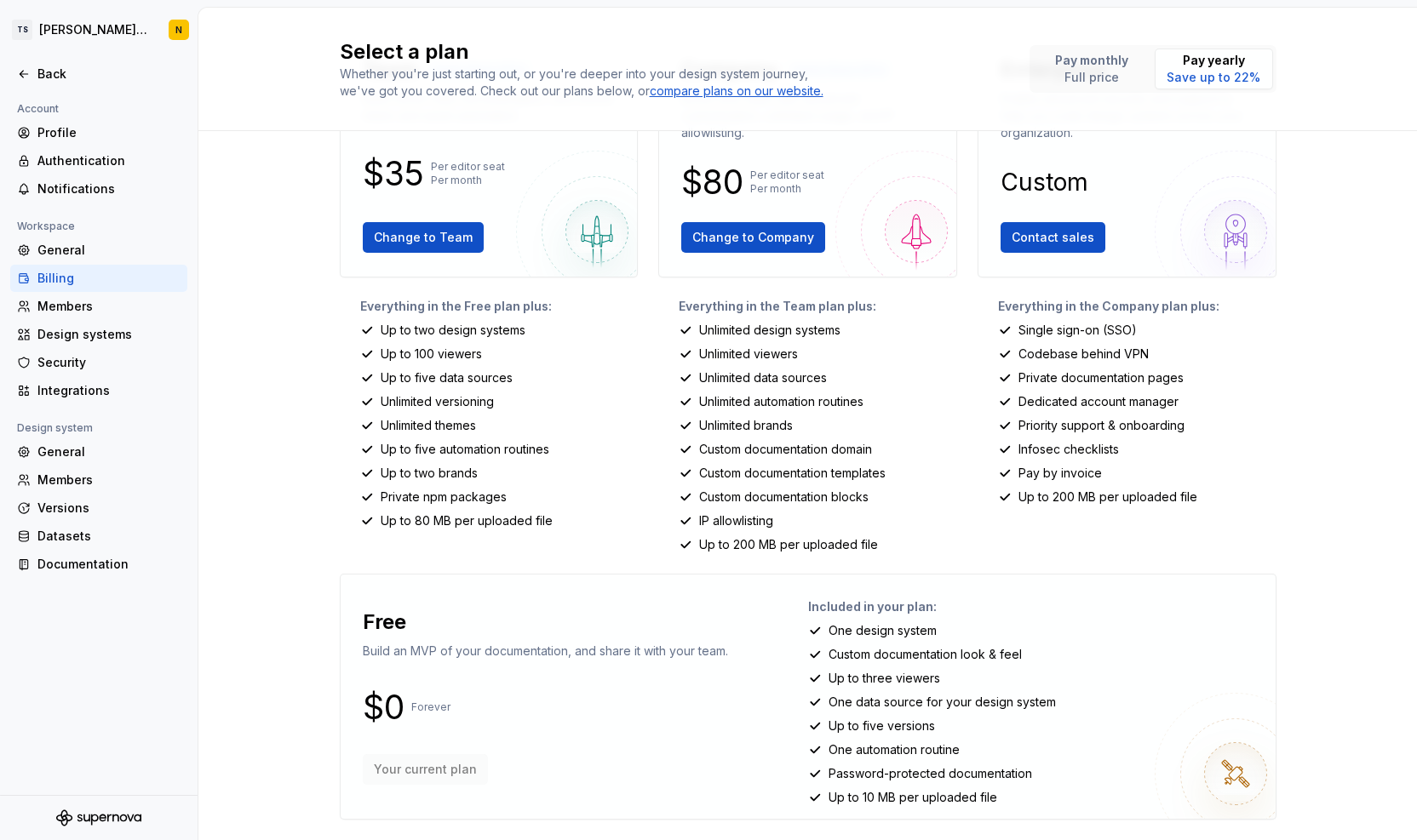
scroll to position [126, 0]
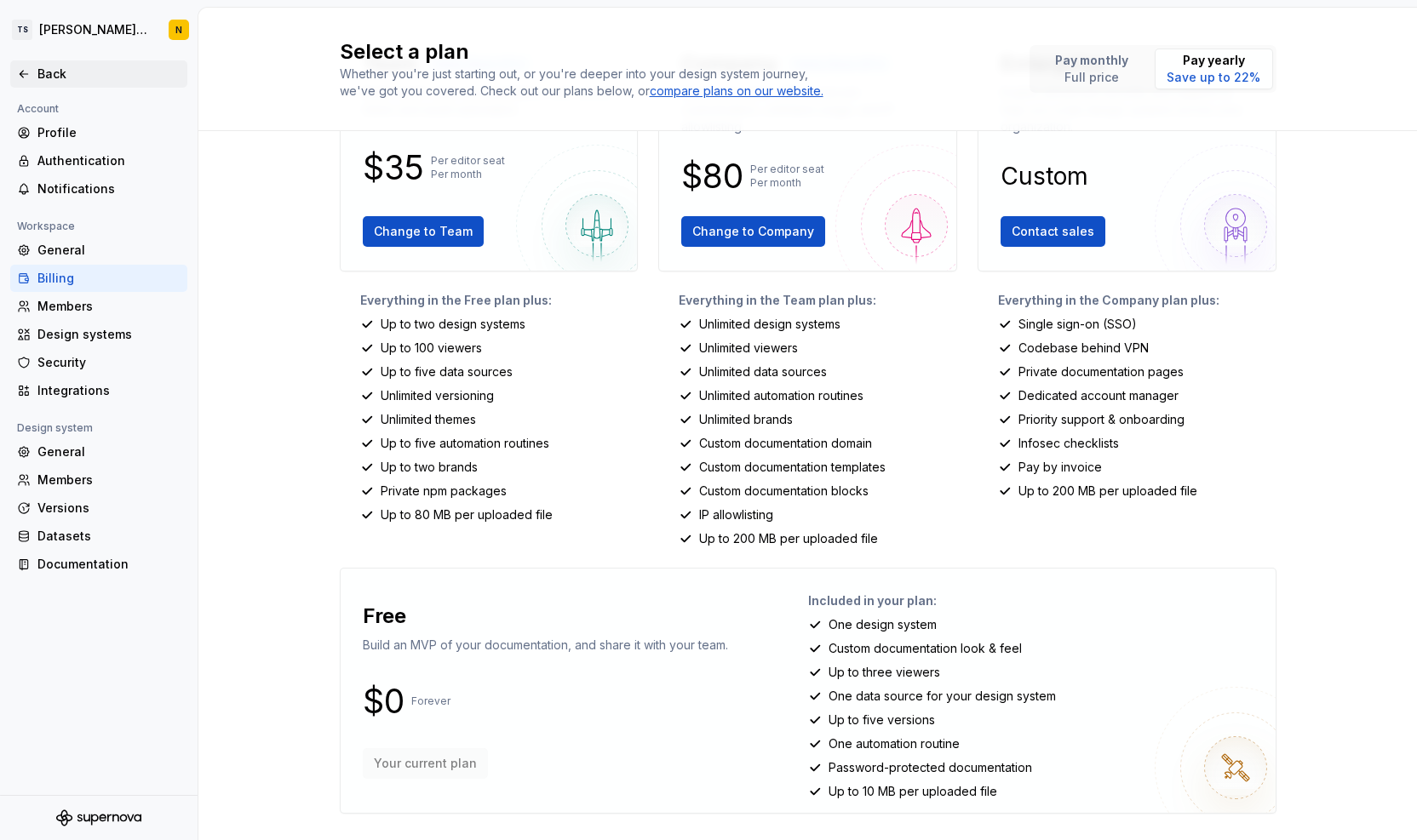
click at [27, 68] on icon at bounding box center [24, 74] width 14 height 14
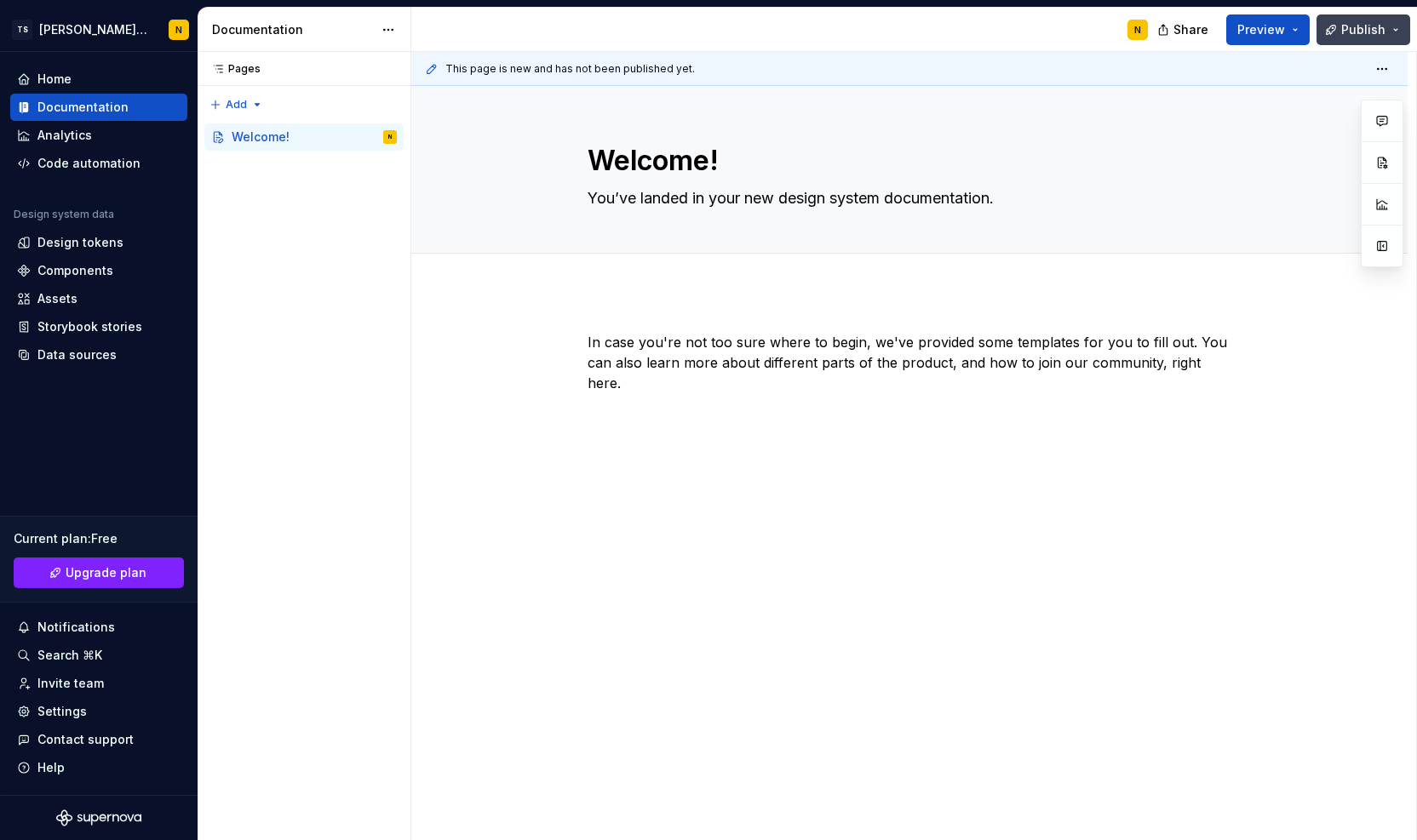
click at [1398, 31] on button "Publish" at bounding box center [1363, 30] width 93 height 31
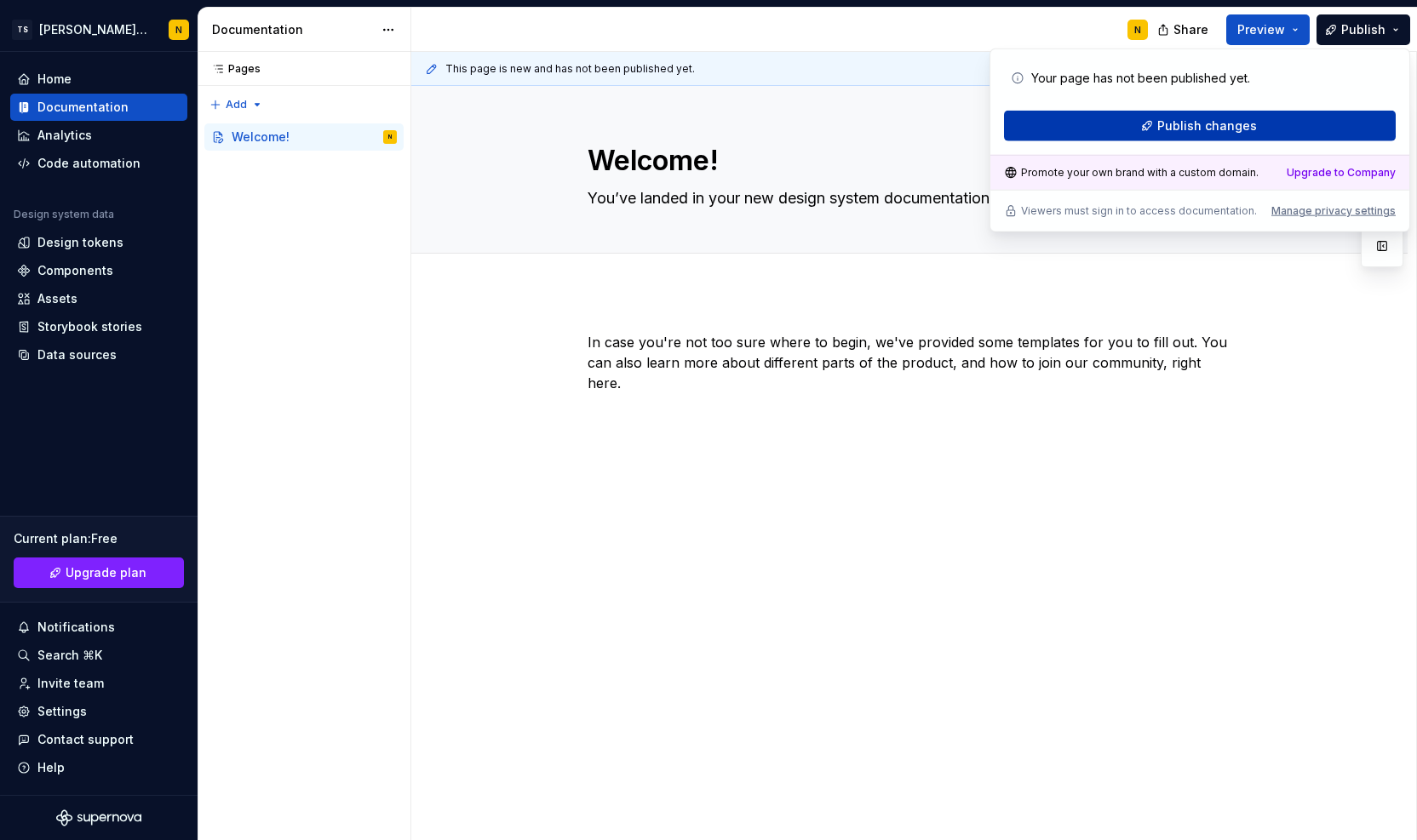
click at [1208, 127] on span "Publish changes" at bounding box center [1207, 126] width 100 height 17
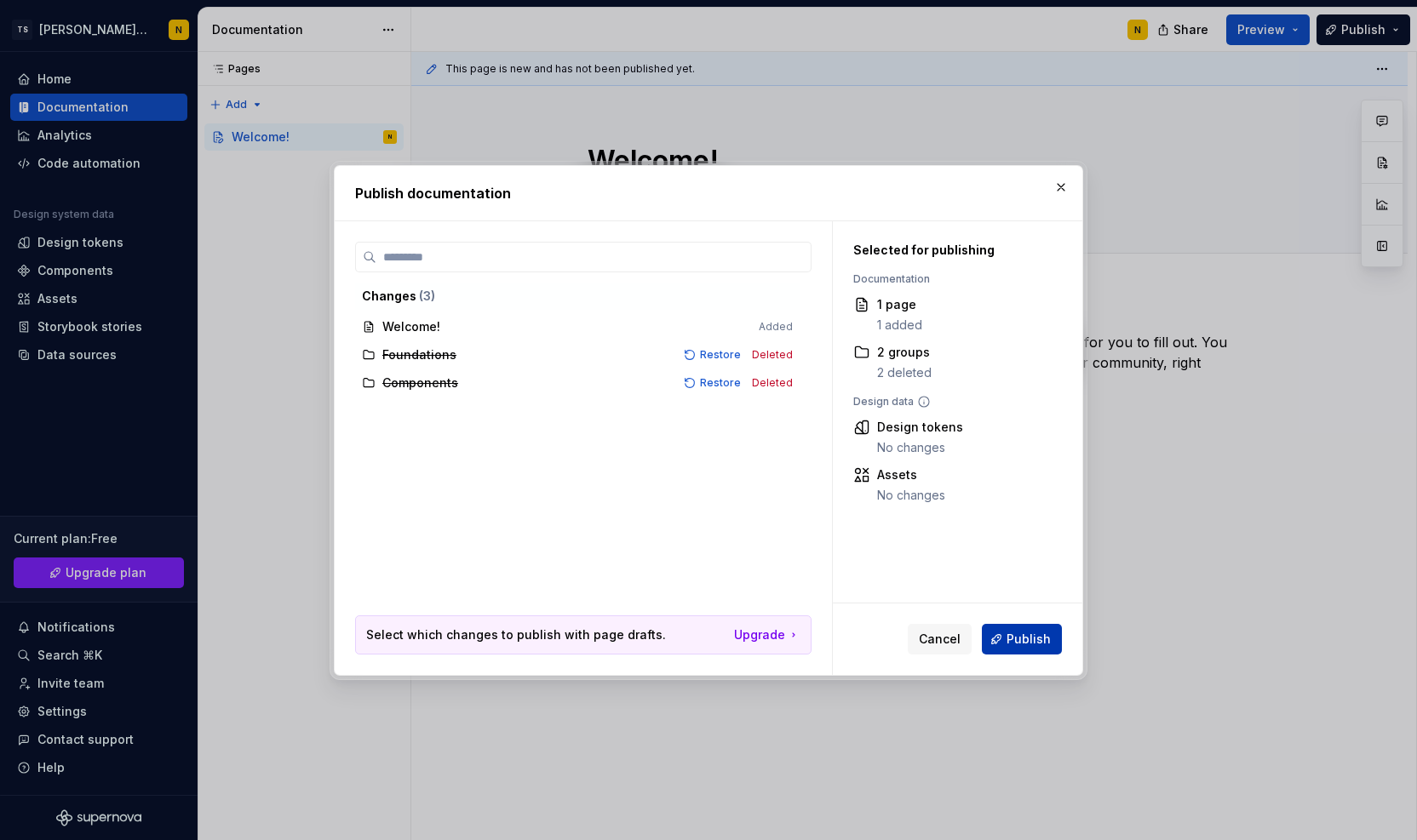
click at [1016, 637] on span "Publish" at bounding box center [1028, 638] width 45 height 17
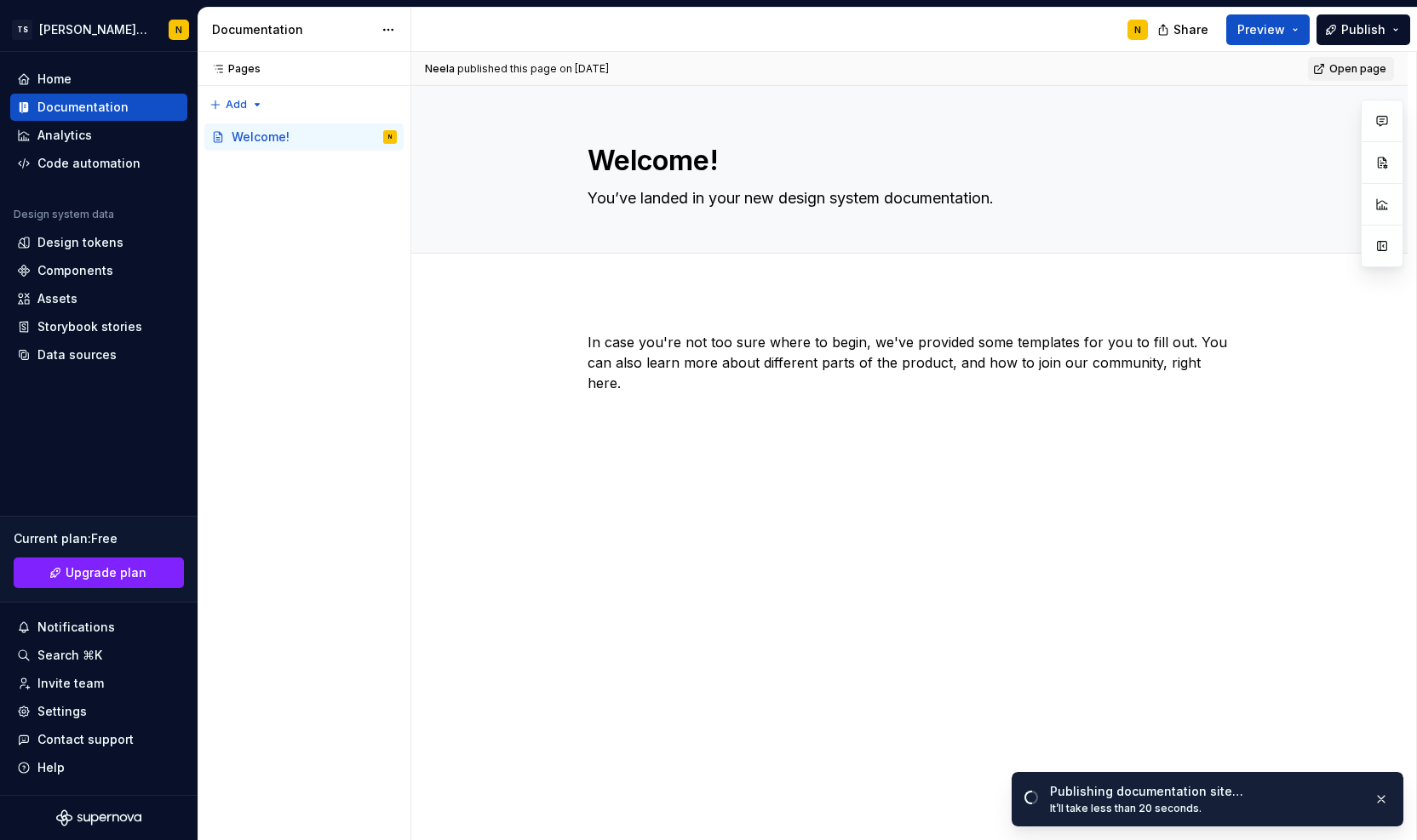
click at [1347, 64] on span "Open page" at bounding box center [1358, 69] width 57 height 14
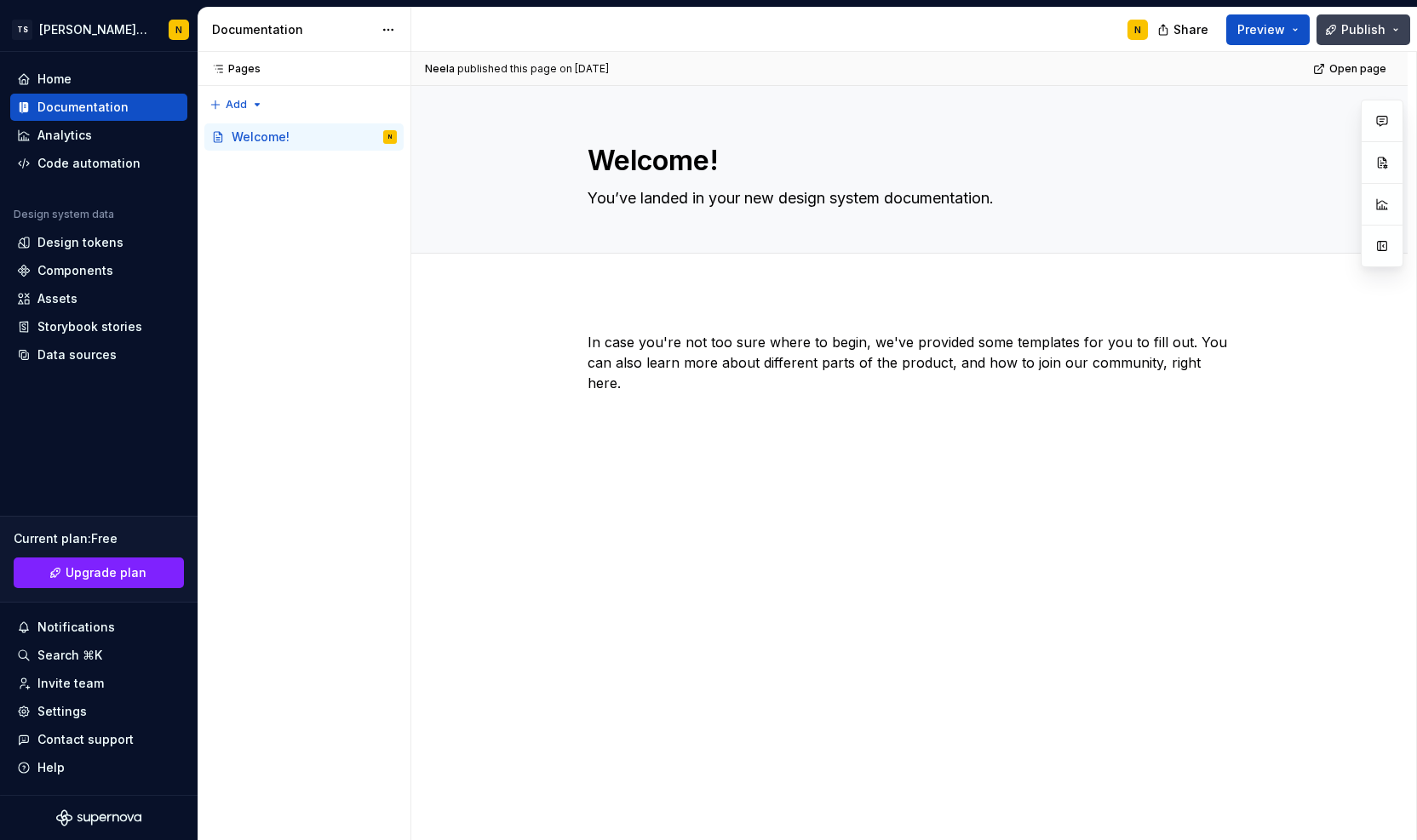
click at [1393, 29] on button "Publish" at bounding box center [1363, 30] width 93 height 31
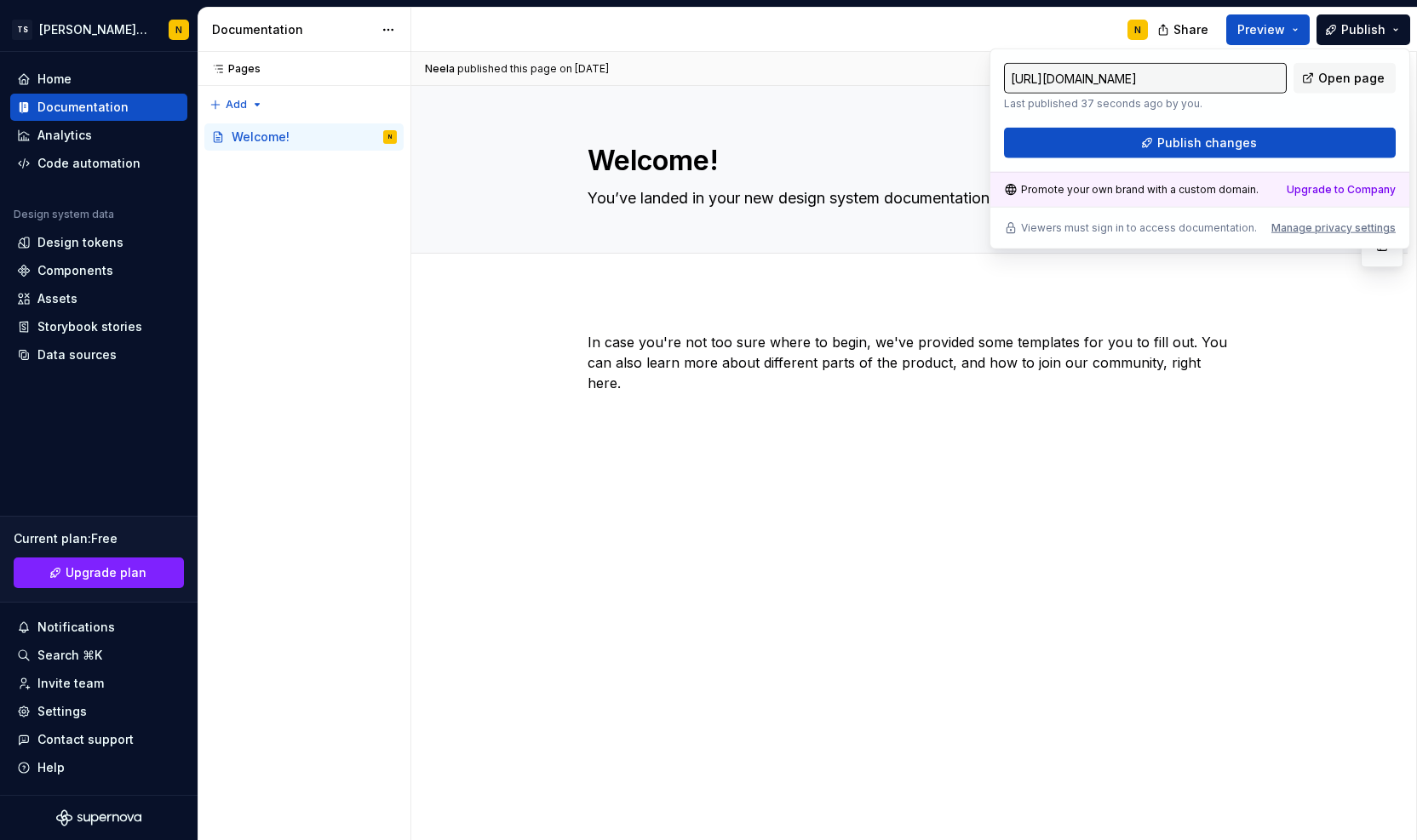
click at [1176, 79] on input "[URL][DOMAIN_NAME]" at bounding box center [1146, 78] width 283 height 31
drag, startPoint x: 1176, startPoint y: 79, endPoint x: 1109, endPoint y: 77, distance: 67.0
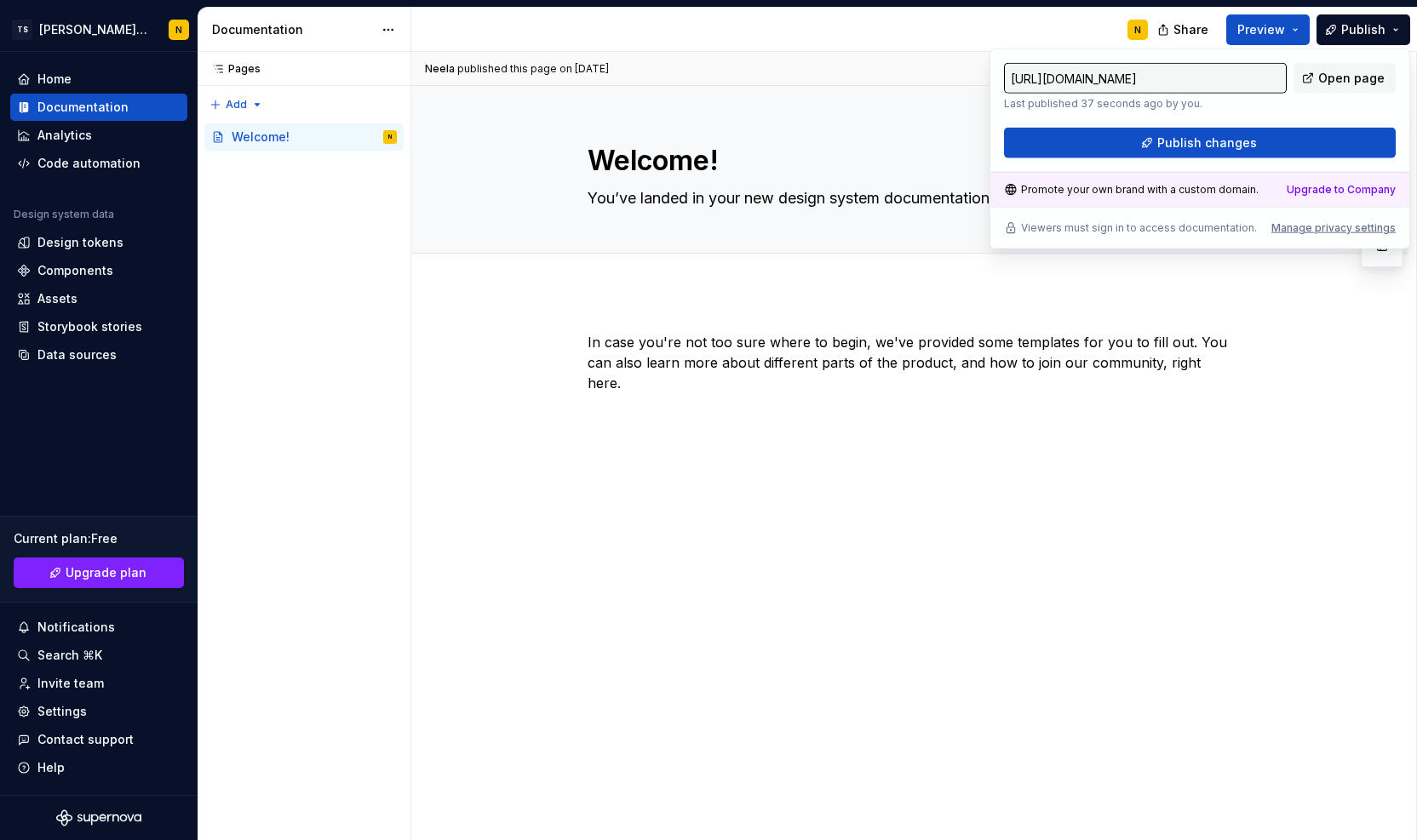
click at [1109, 77] on input "[URL][DOMAIN_NAME]" at bounding box center [1146, 78] width 283 height 31
click at [1036, 72] on input "[URL][DOMAIN_NAME]" at bounding box center [1146, 78] width 283 height 31
click at [1053, 74] on input "[URL][DOMAIN_NAME]" at bounding box center [1146, 78] width 283 height 31
click at [1123, 74] on input "[URL][DOMAIN_NAME]" at bounding box center [1146, 78] width 283 height 31
click at [150, 31] on html "TS Neela's Documentation N Home Documentation Analytics Code automation Design …" at bounding box center [708, 420] width 1417 height 840
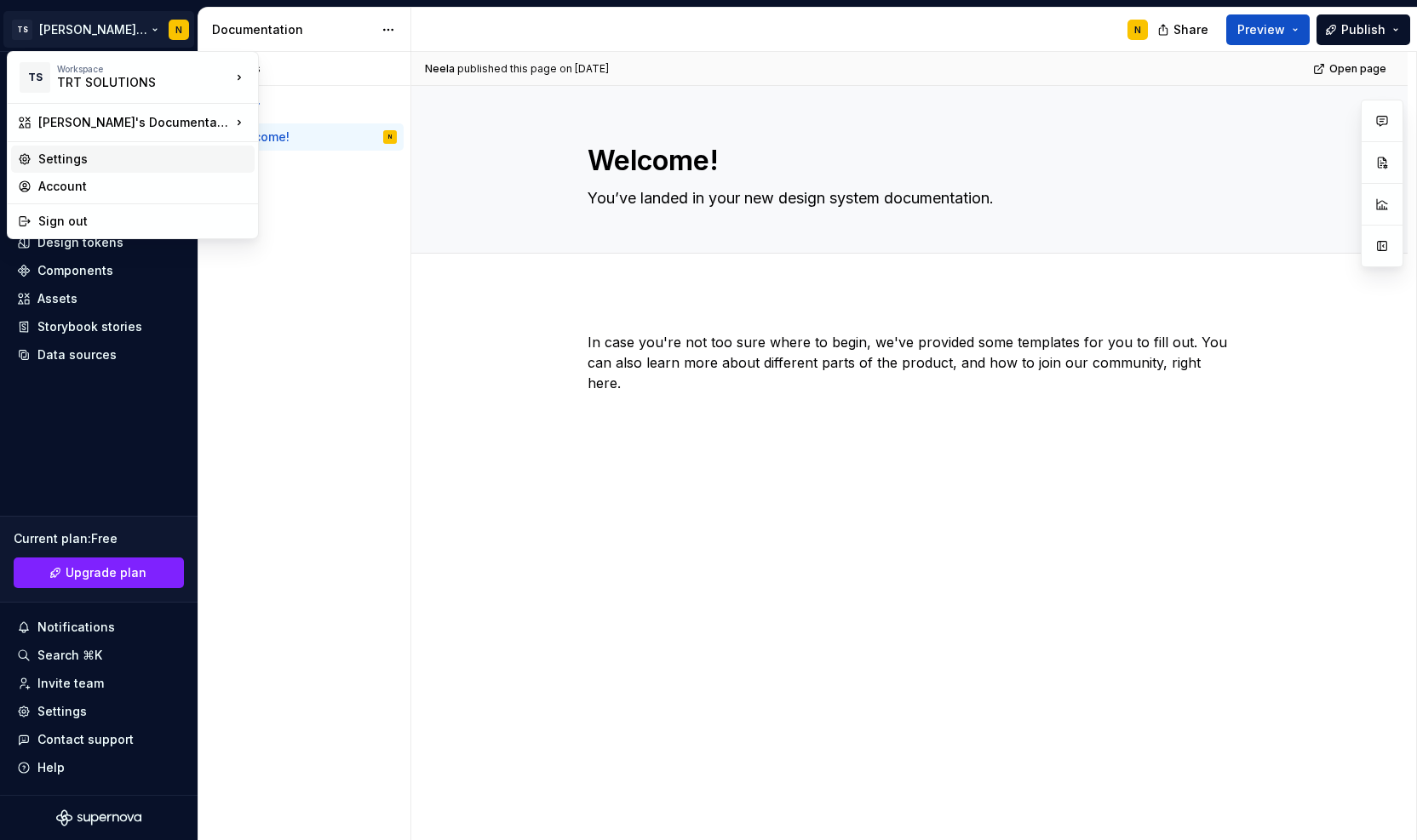
click at [79, 161] on div "Settings" at bounding box center [143, 159] width 210 height 17
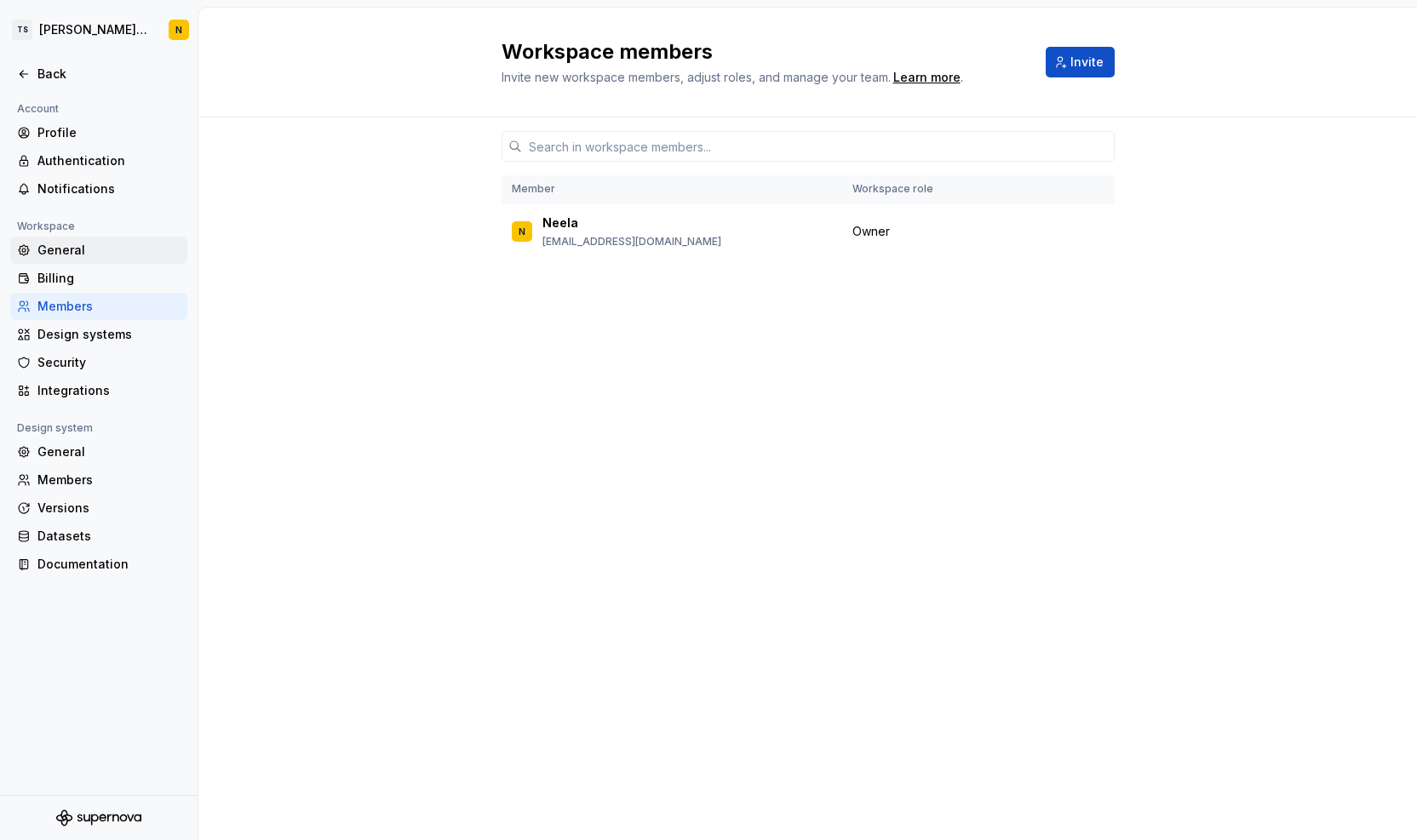
click at [79, 253] on div "General" at bounding box center [109, 250] width 143 height 17
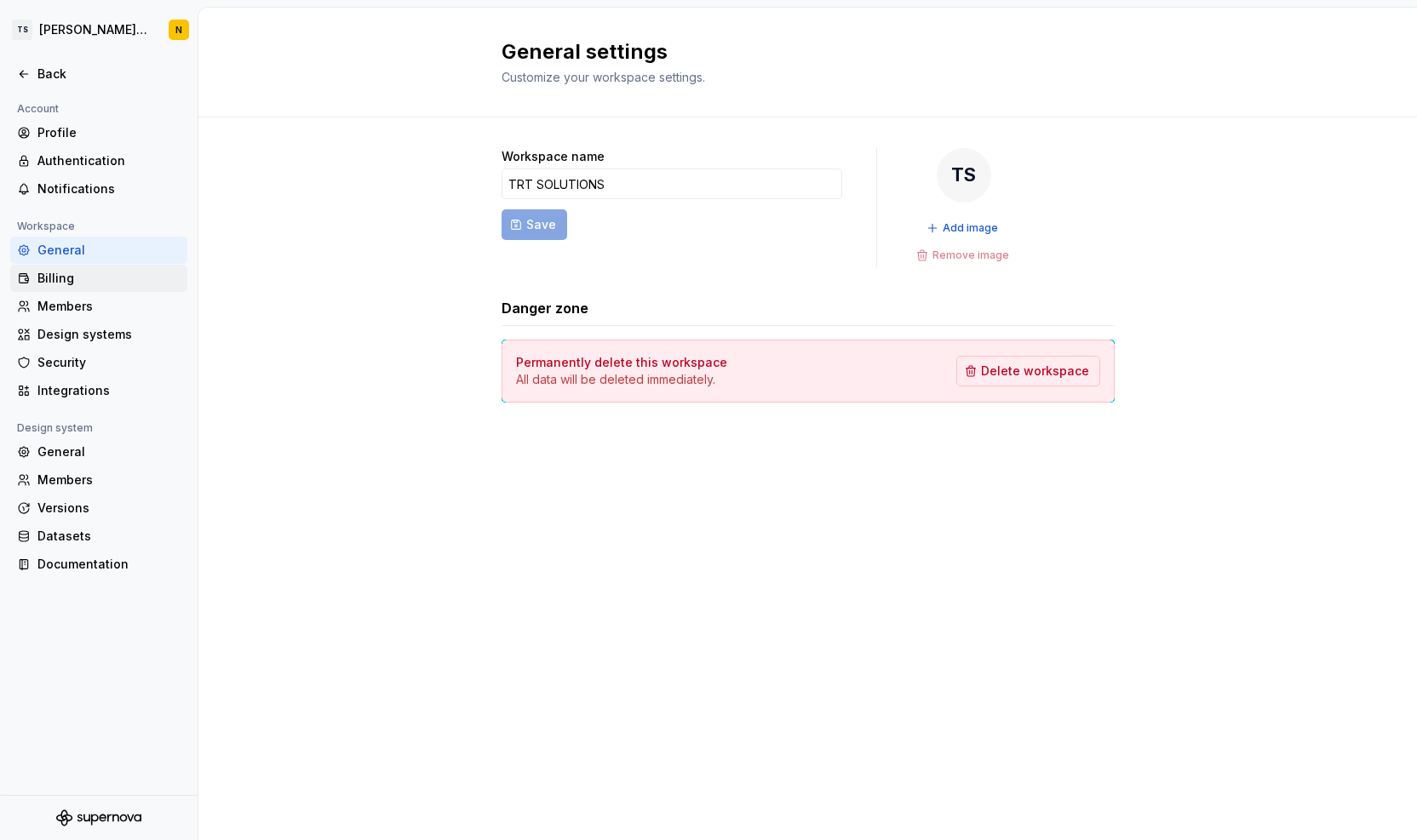
click at [77, 274] on div "Billing" at bounding box center [109, 278] width 143 height 17
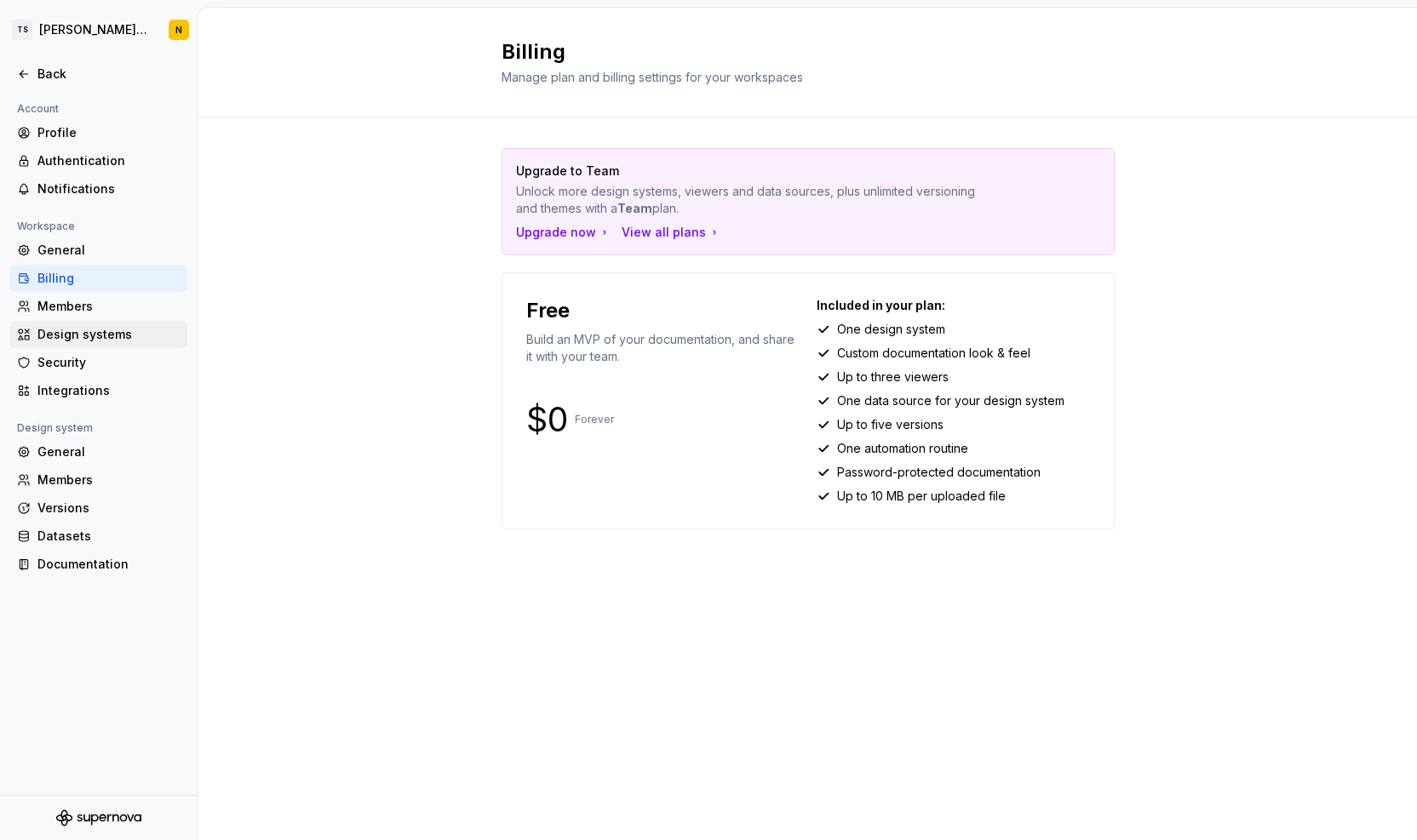
click at [70, 326] on div "Design systems" at bounding box center [109, 334] width 143 height 17
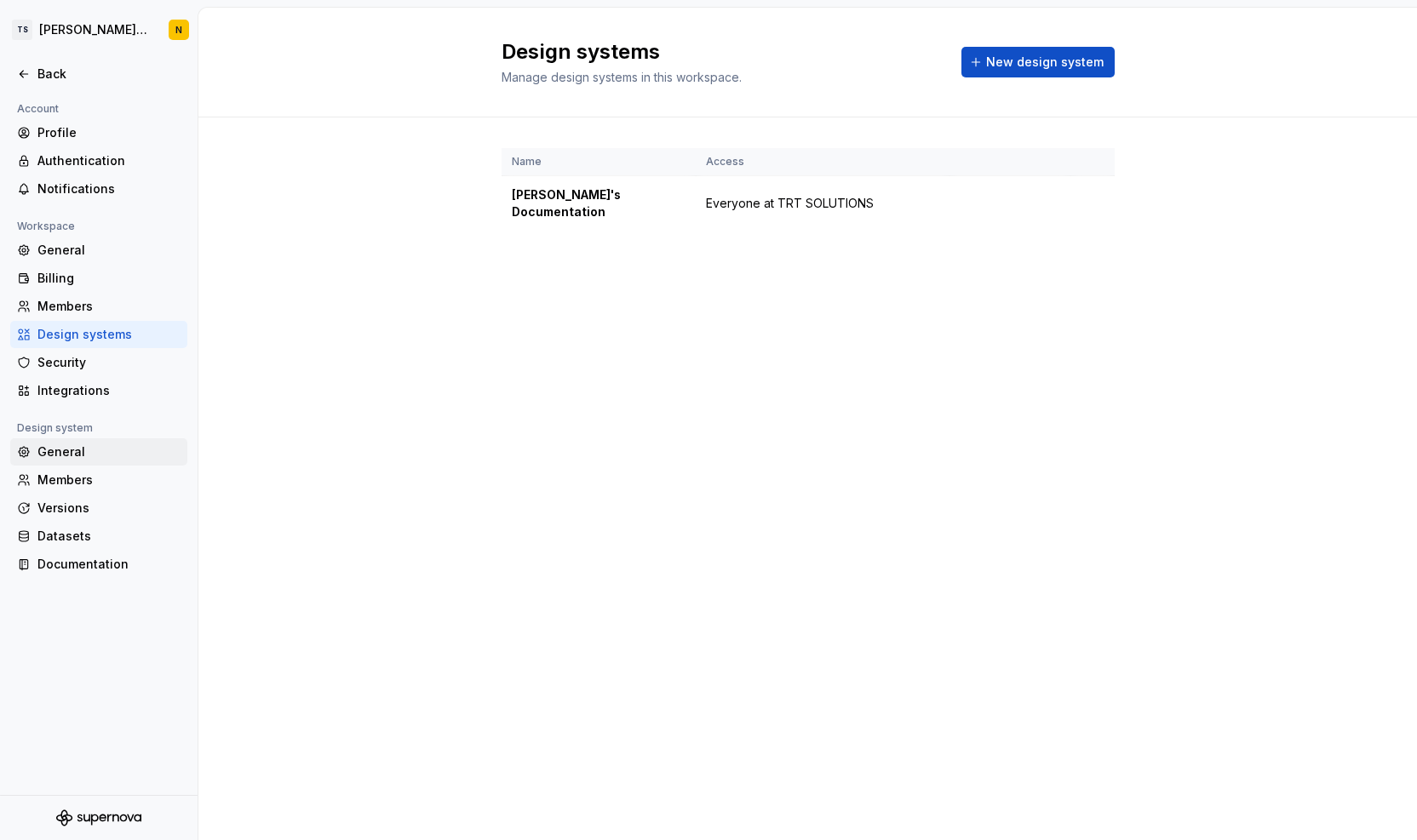
click at [66, 449] on div "General" at bounding box center [109, 451] width 143 height 17
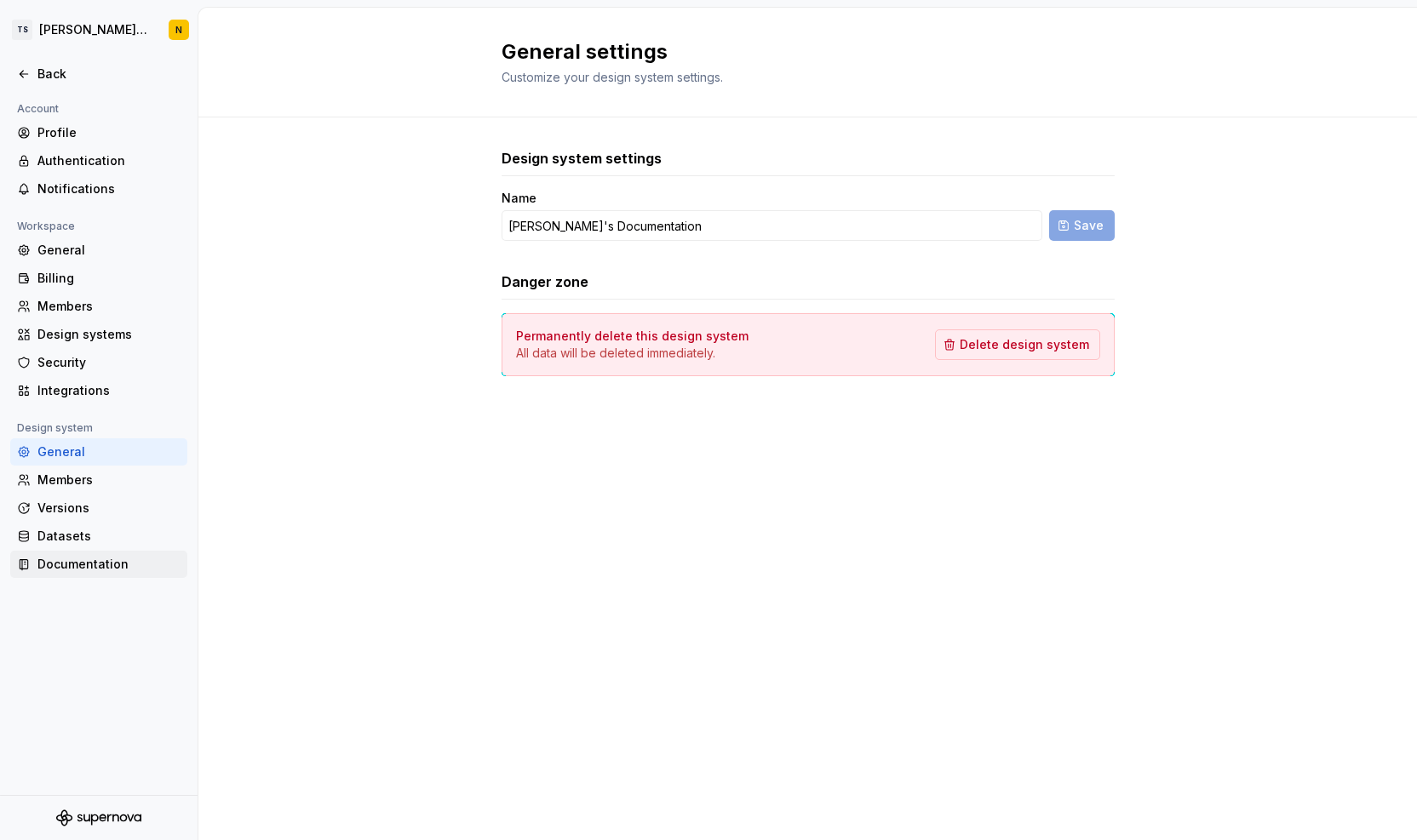
click at [61, 571] on div "Documentation" at bounding box center [109, 564] width 143 height 17
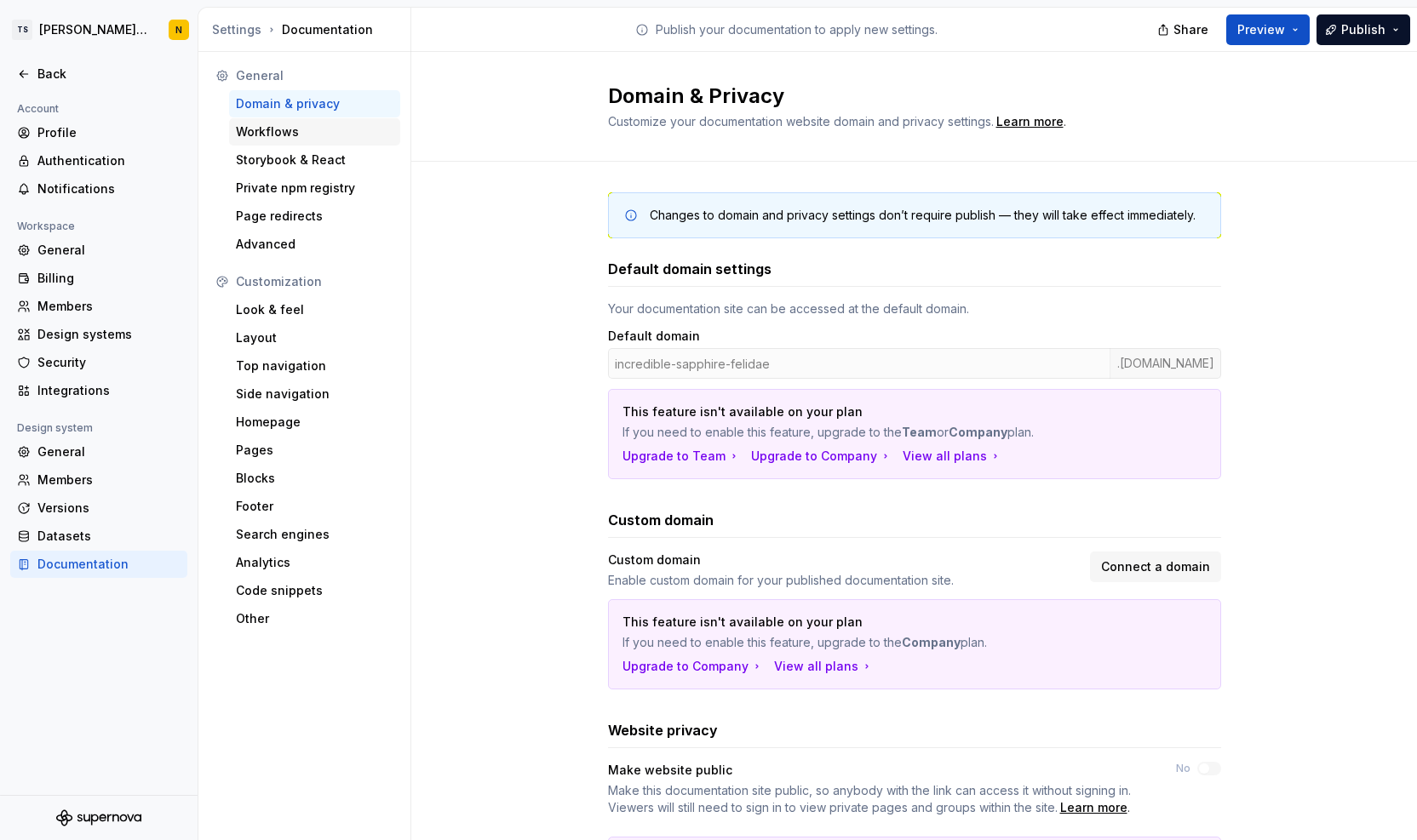
click at [278, 128] on div "Workflows" at bounding box center [315, 131] width 157 height 17
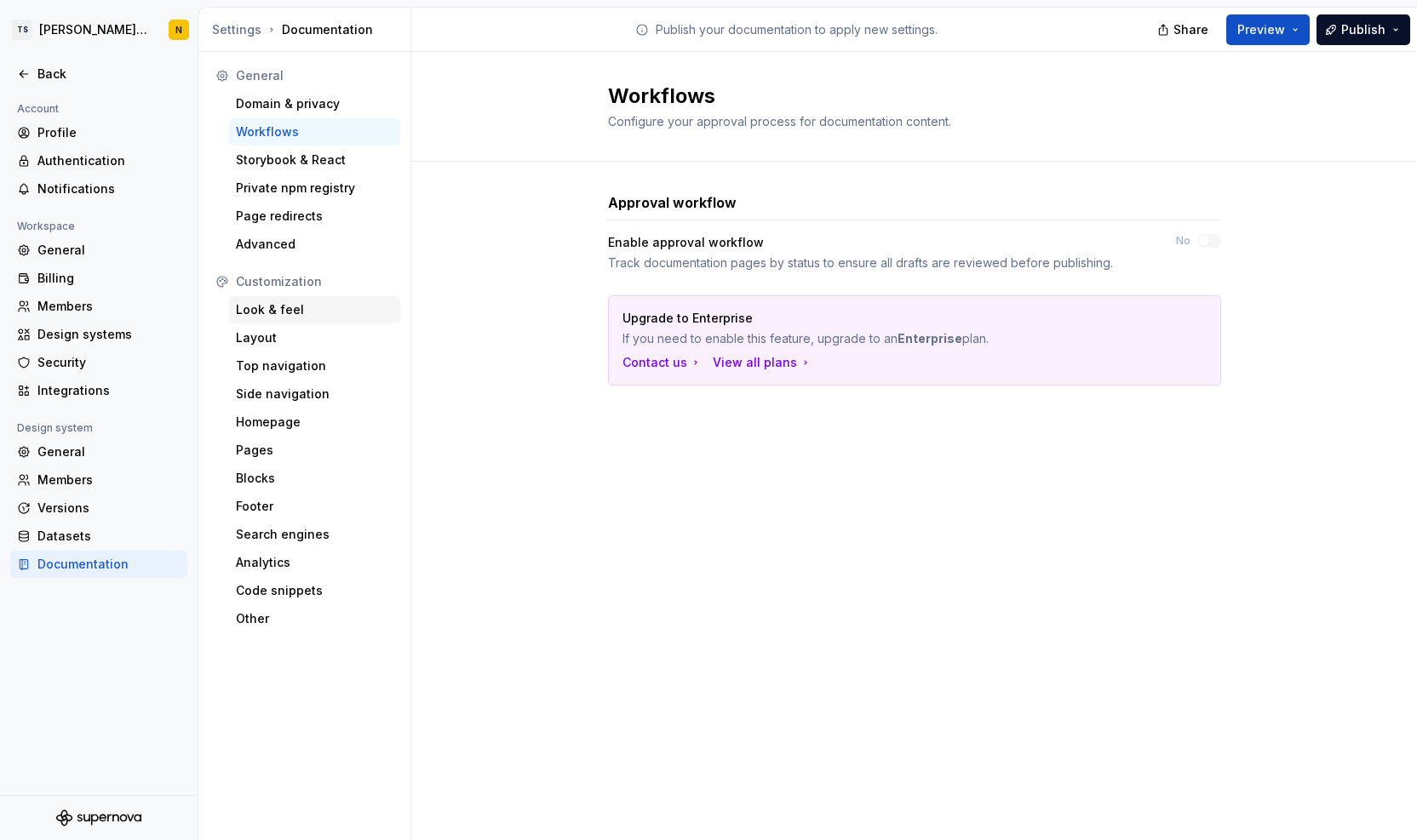
click at [251, 313] on div "Look & feel" at bounding box center [315, 309] width 157 height 17
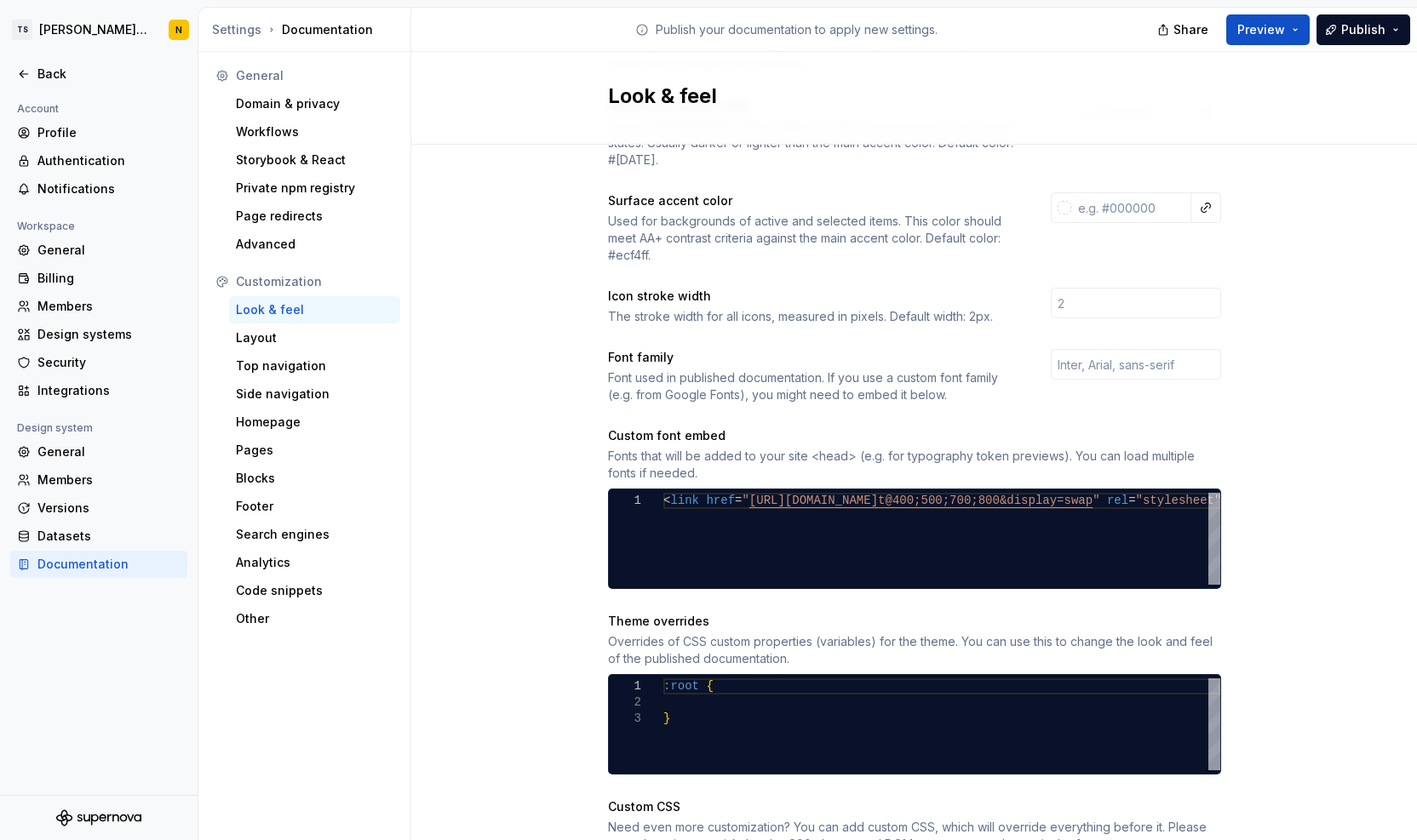
scroll to position [419, 0]
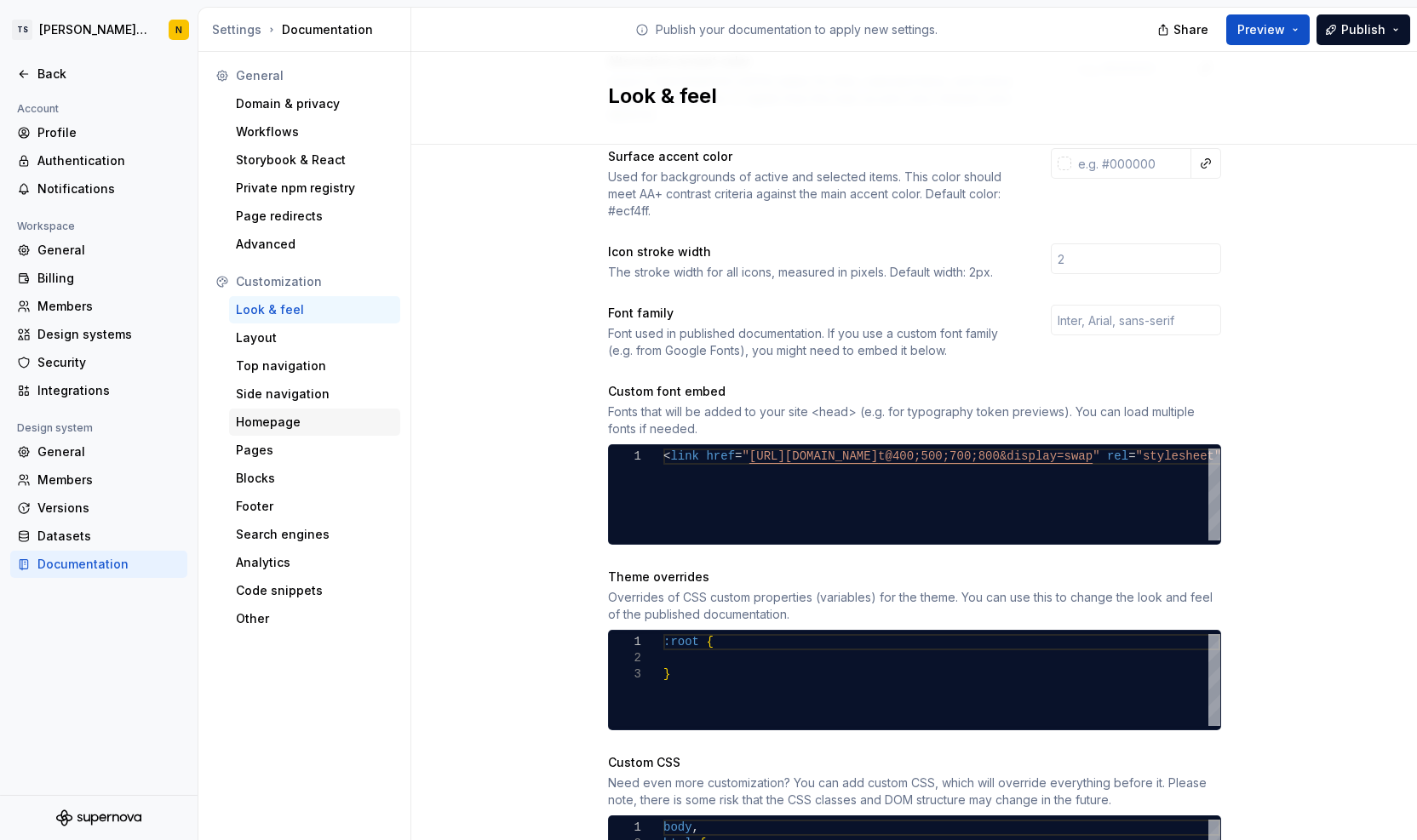
click at [267, 411] on div "Homepage" at bounding box center [315, 422] width 171 height 27
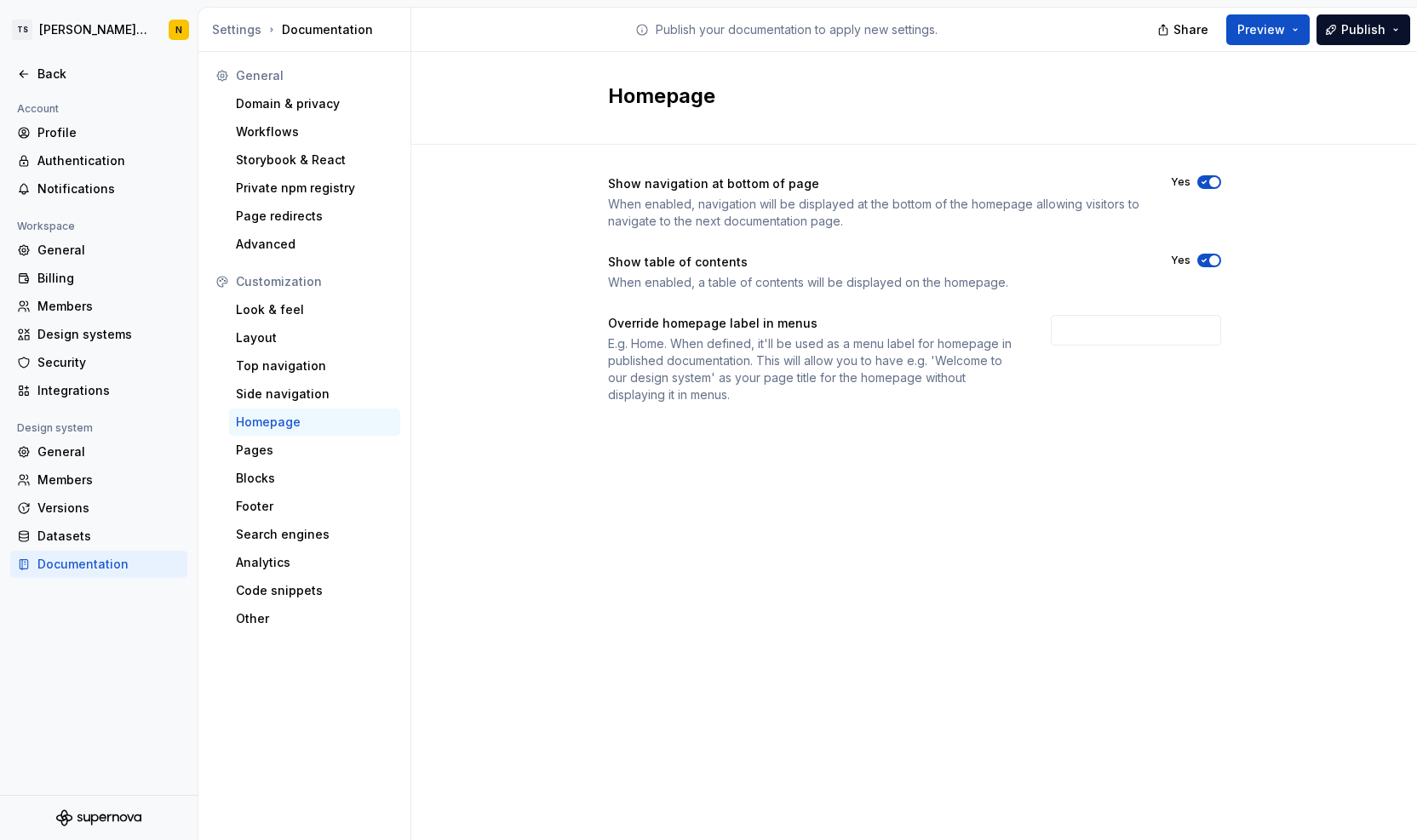
click at [1199, 263] on icon "button" at bounding box center [1205, 260] width 14 height 10
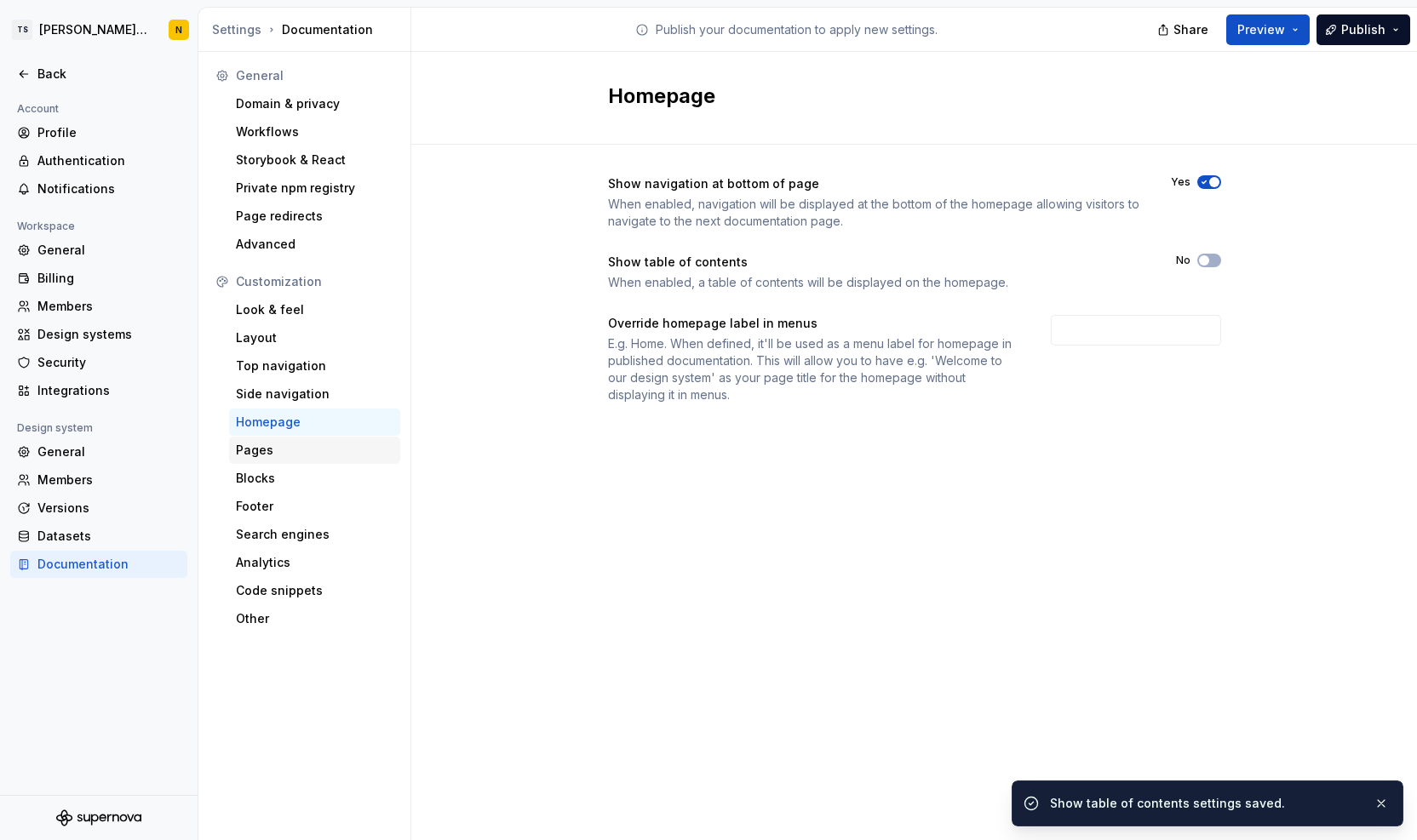
click at [241, 448] on div "Pages" at bounding box center [315, 450] width 157 height 17
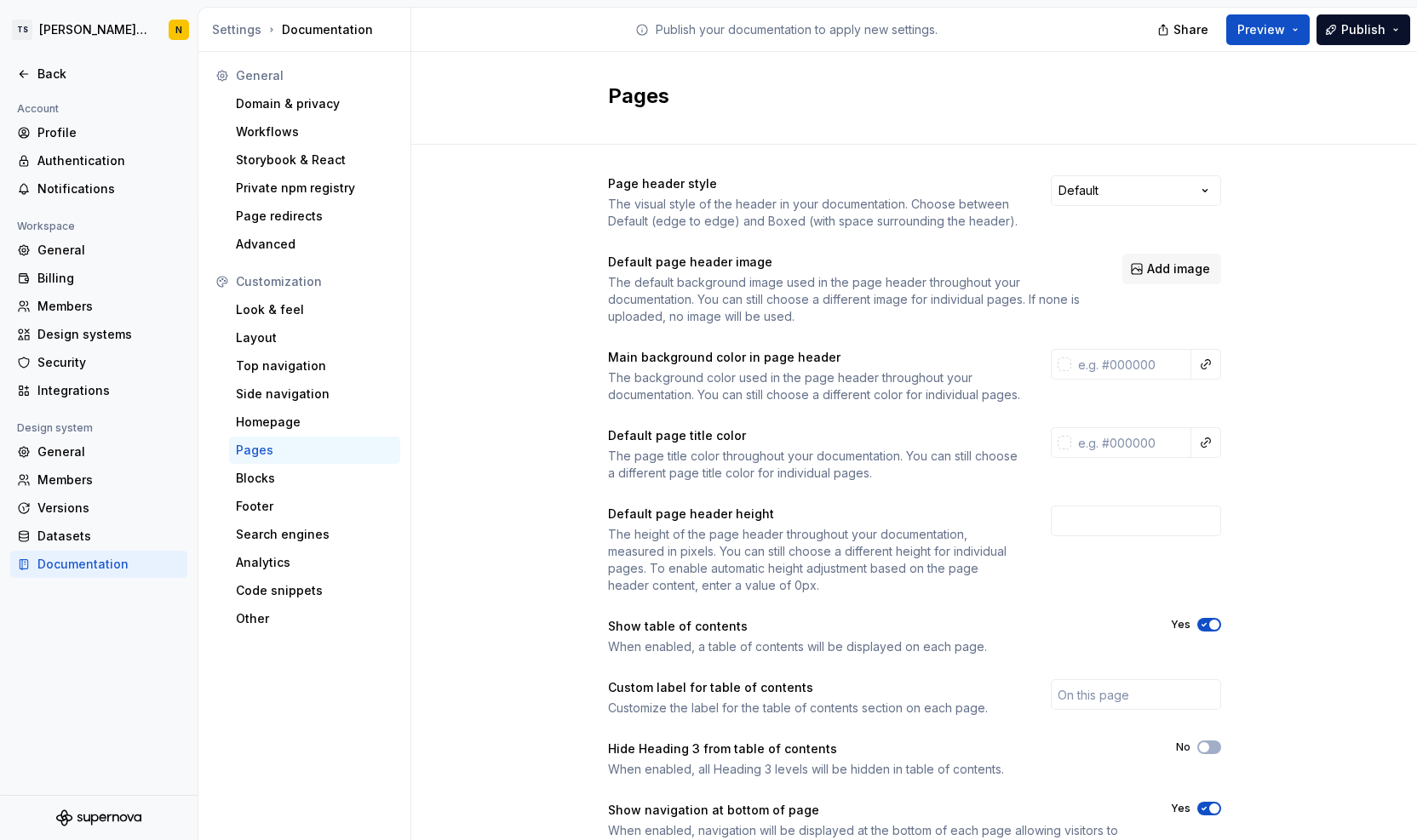
click at [1199, 630] on icon "button" at bounding box center [1205, 625] width 14 height 10
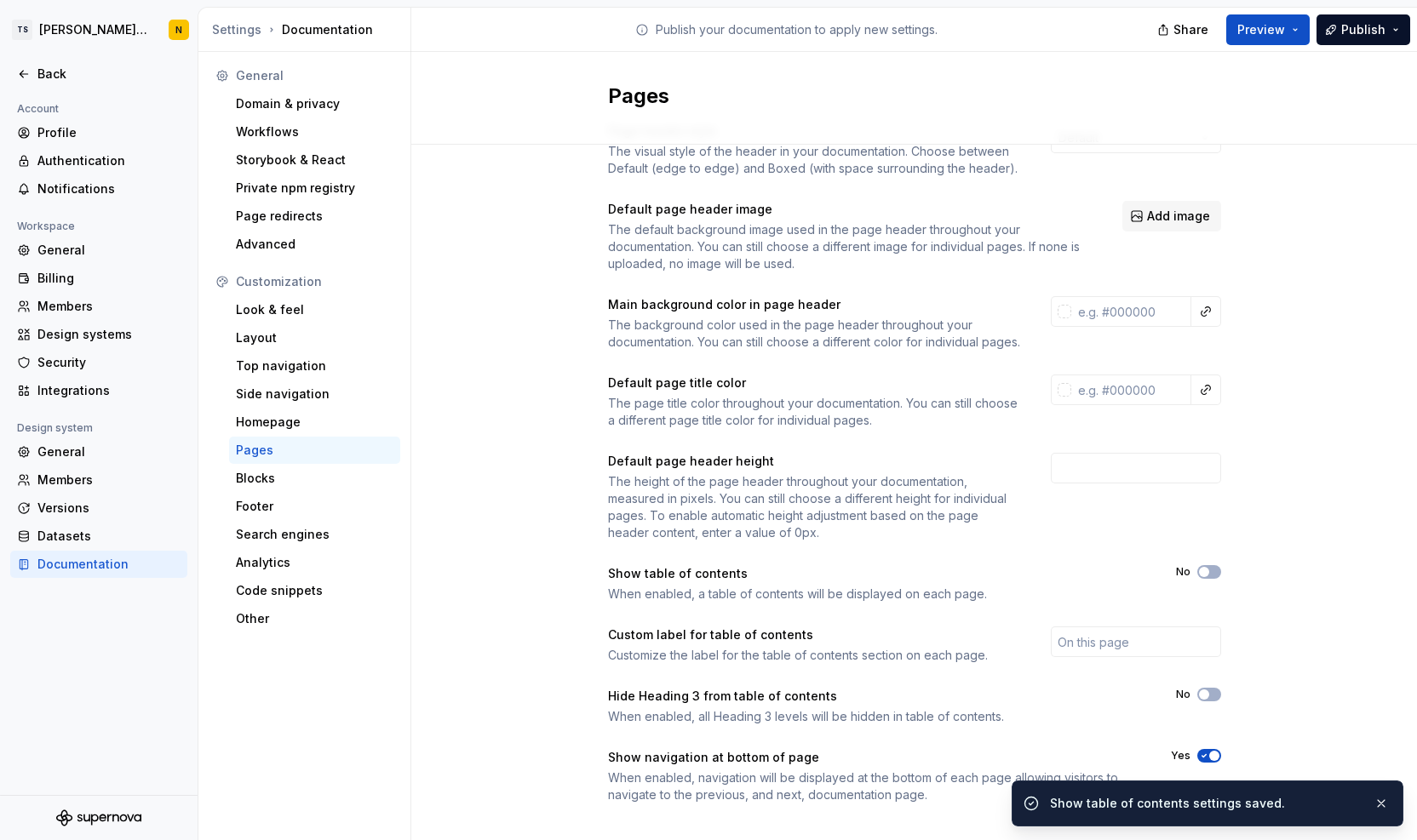
scroll to position [89, 0]
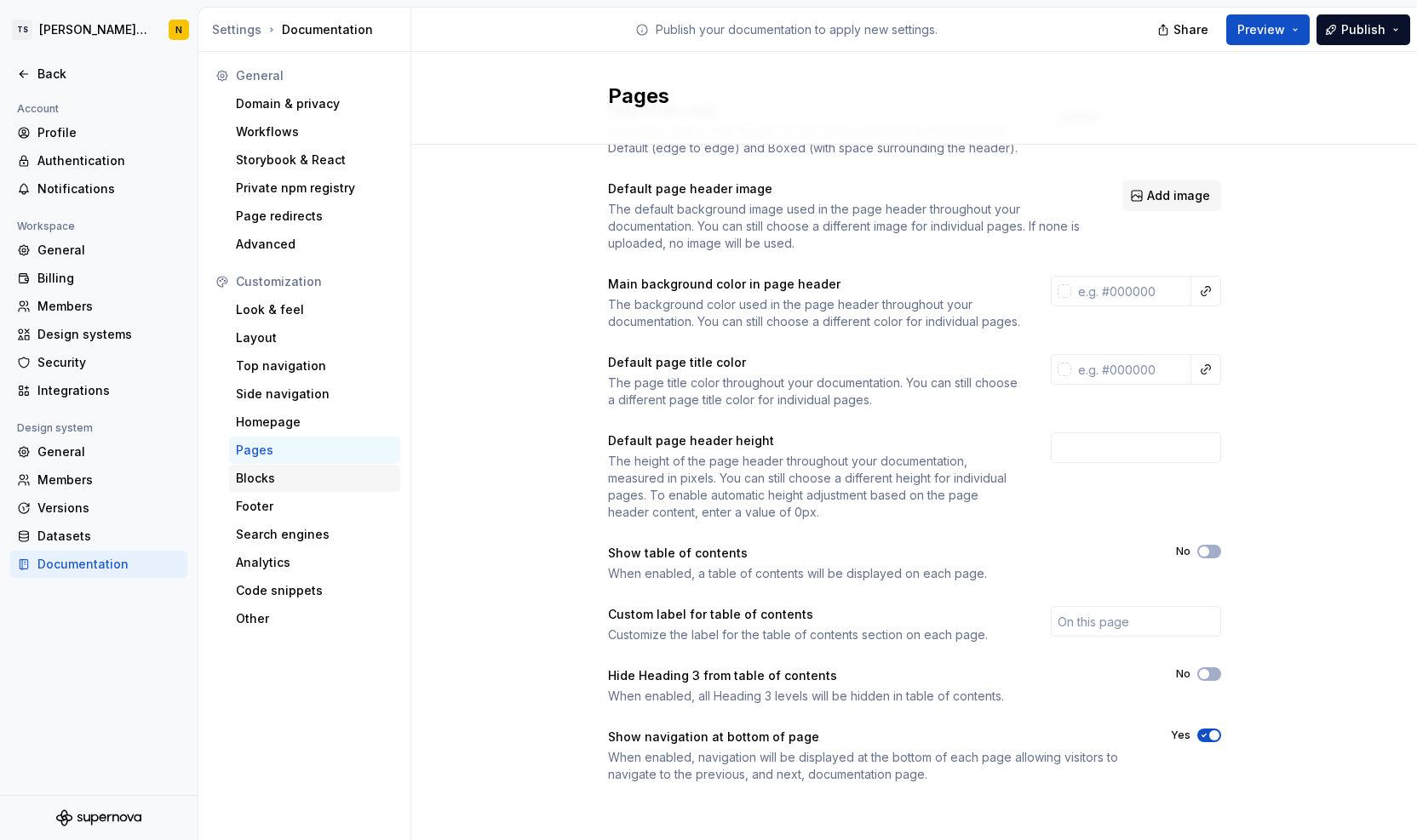
click at [256, 481] on div "Blocks" at bounding box center [315, 478] width 157 height 17
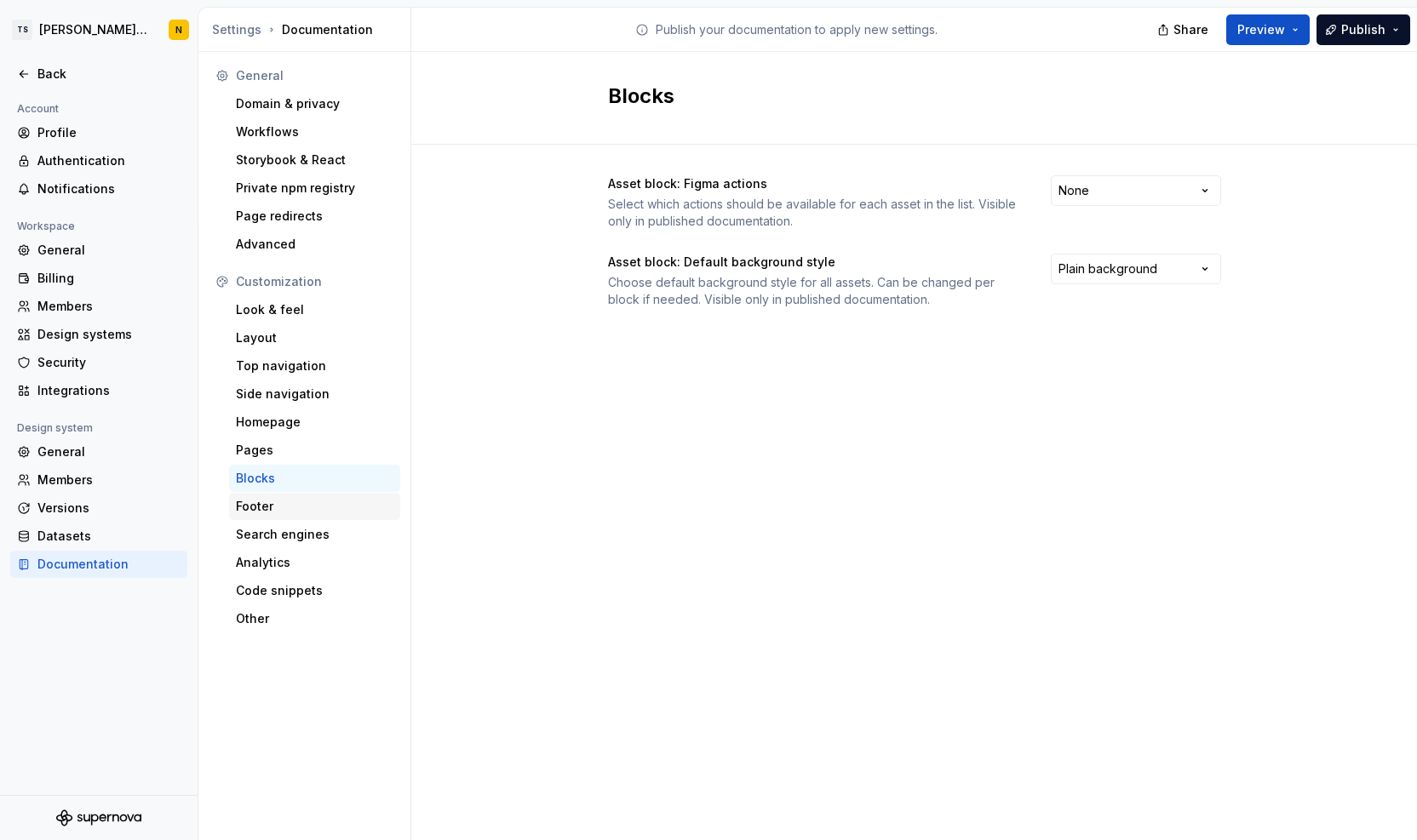
click at [264, 512] on div "Footer" at bounding box center [315, 506] width 157 height 17
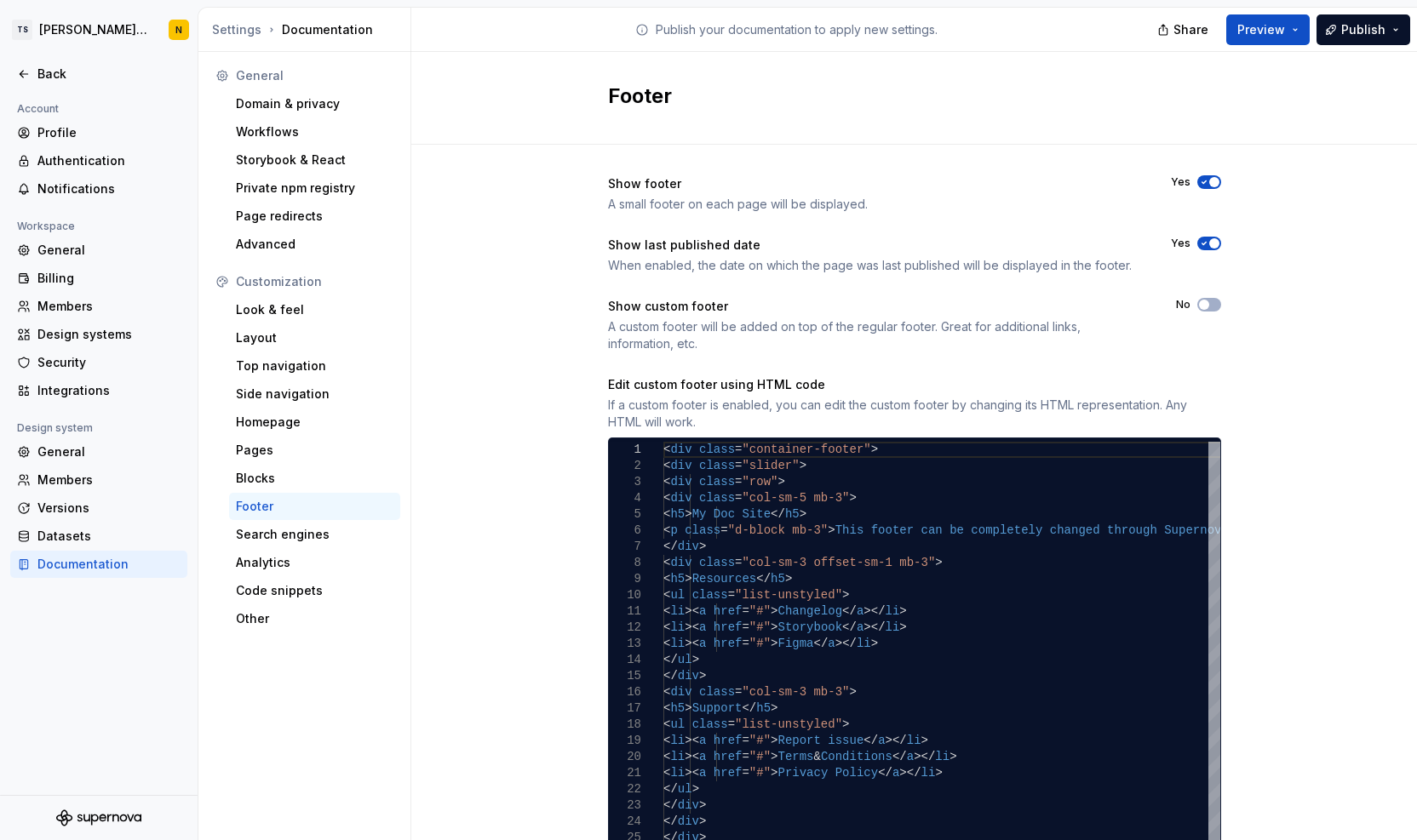
click at [1198, 246] on icon "button" at bounding box center [1205, 244] width 14 height 10
click at [302, 540] on div "Search engines" at bounding box center [315, 534] width 157 height 17
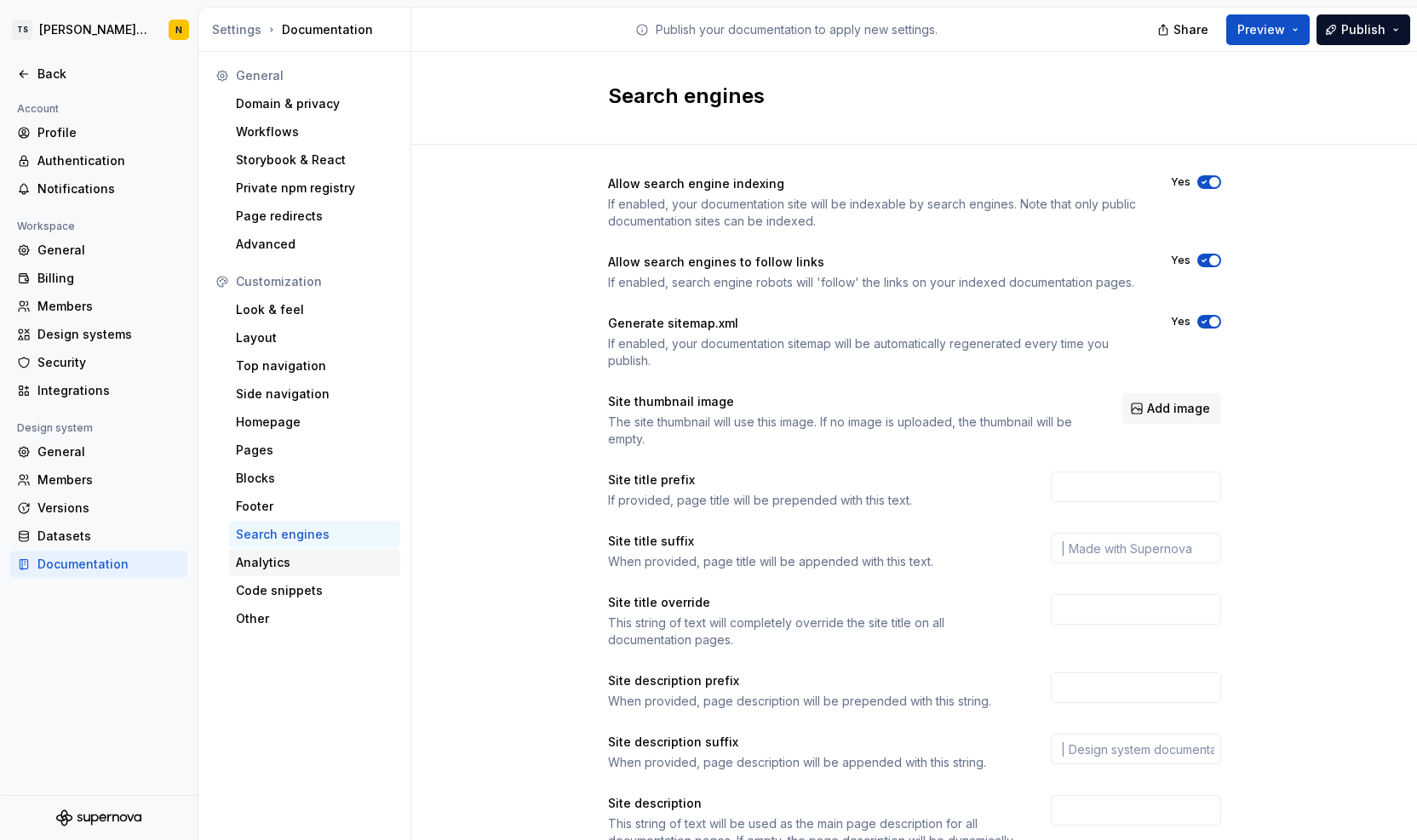
click at [293, 563] on div "Analytics" at bounding box center [315, 562] width 157 height 17
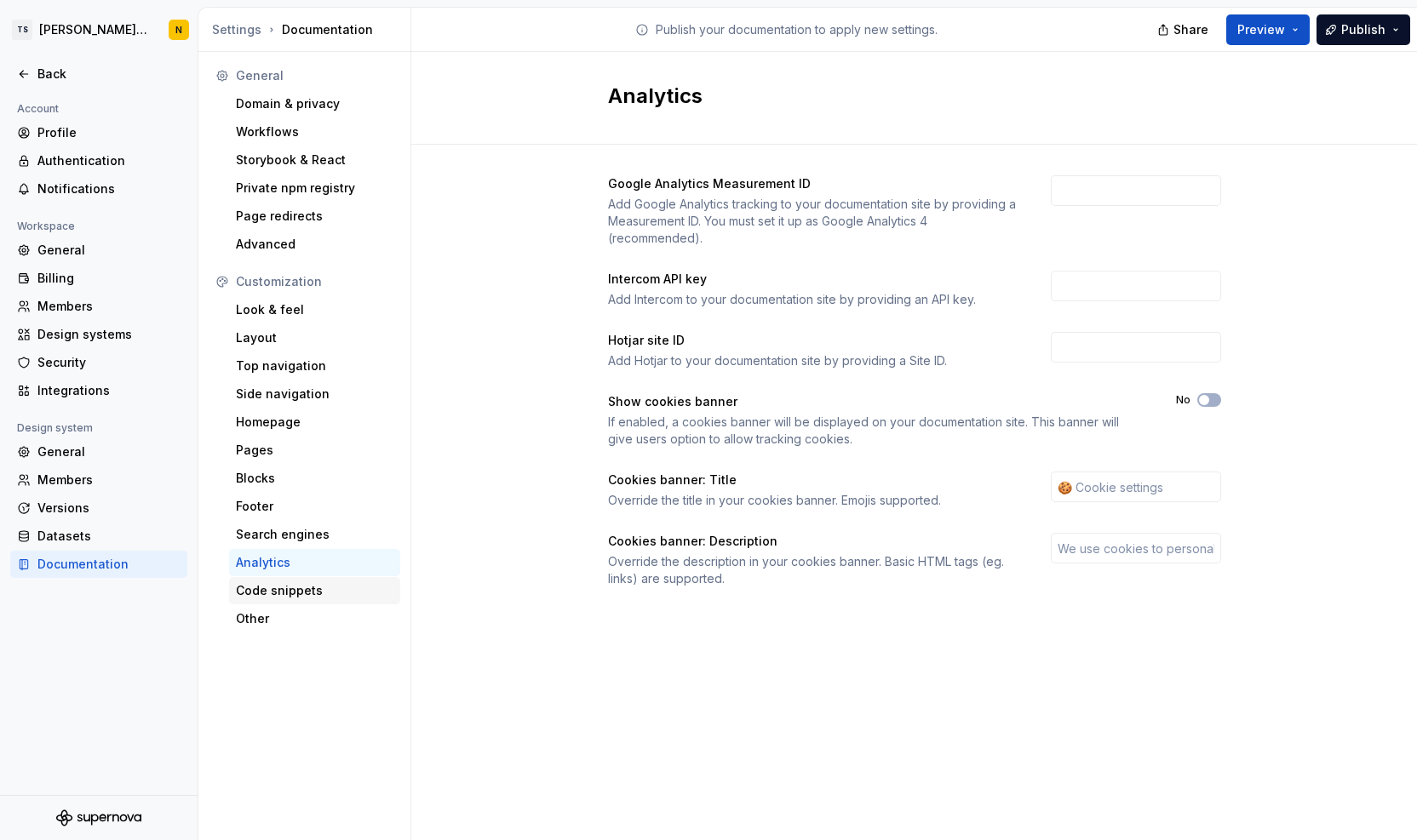
click at [283, 589] on div "Code snippets" at bounding box center [315, 590] width 157 height 17
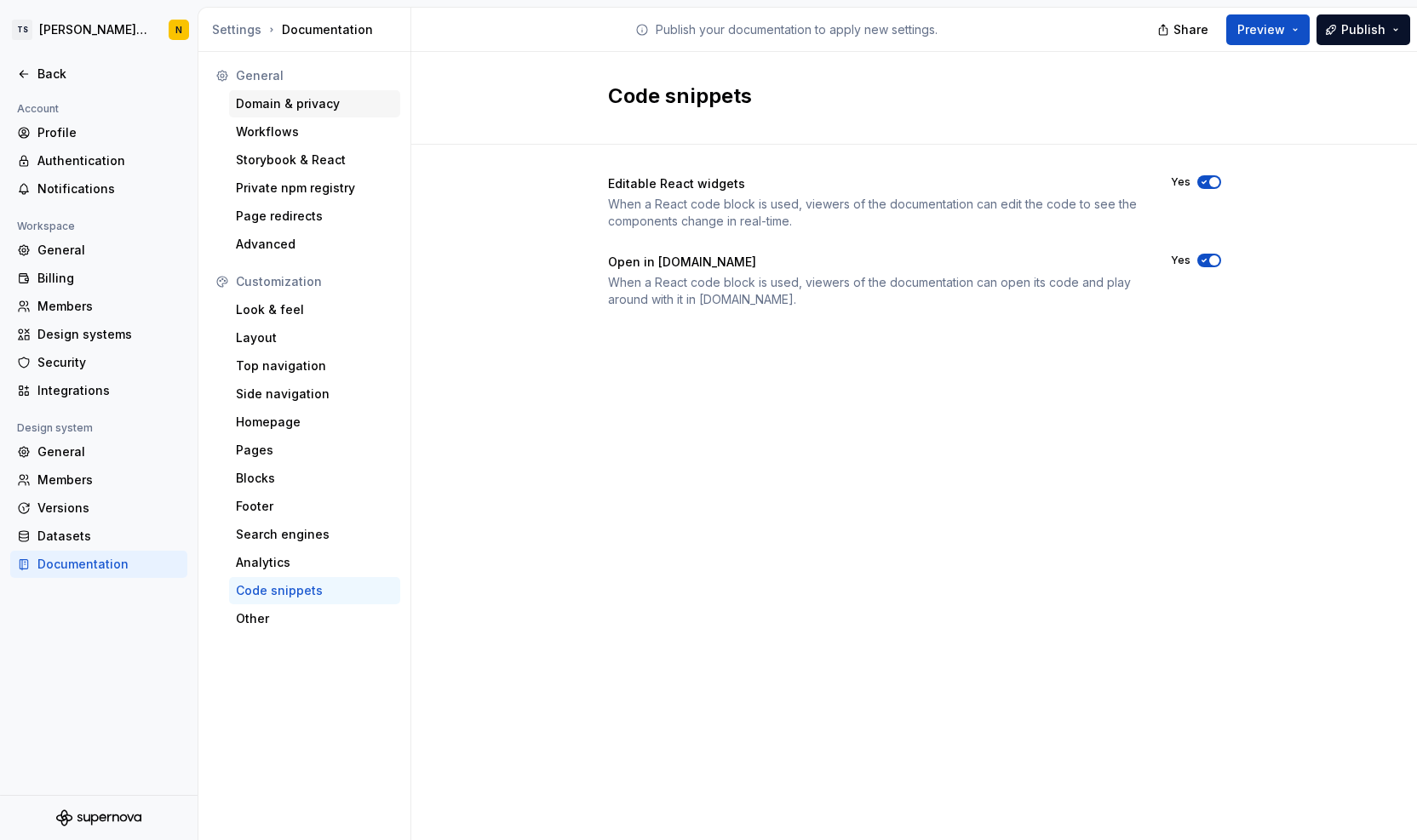
click at [328, 106] on div "Domain & privacy" at bounding box center [315, 103] width 157 height 17
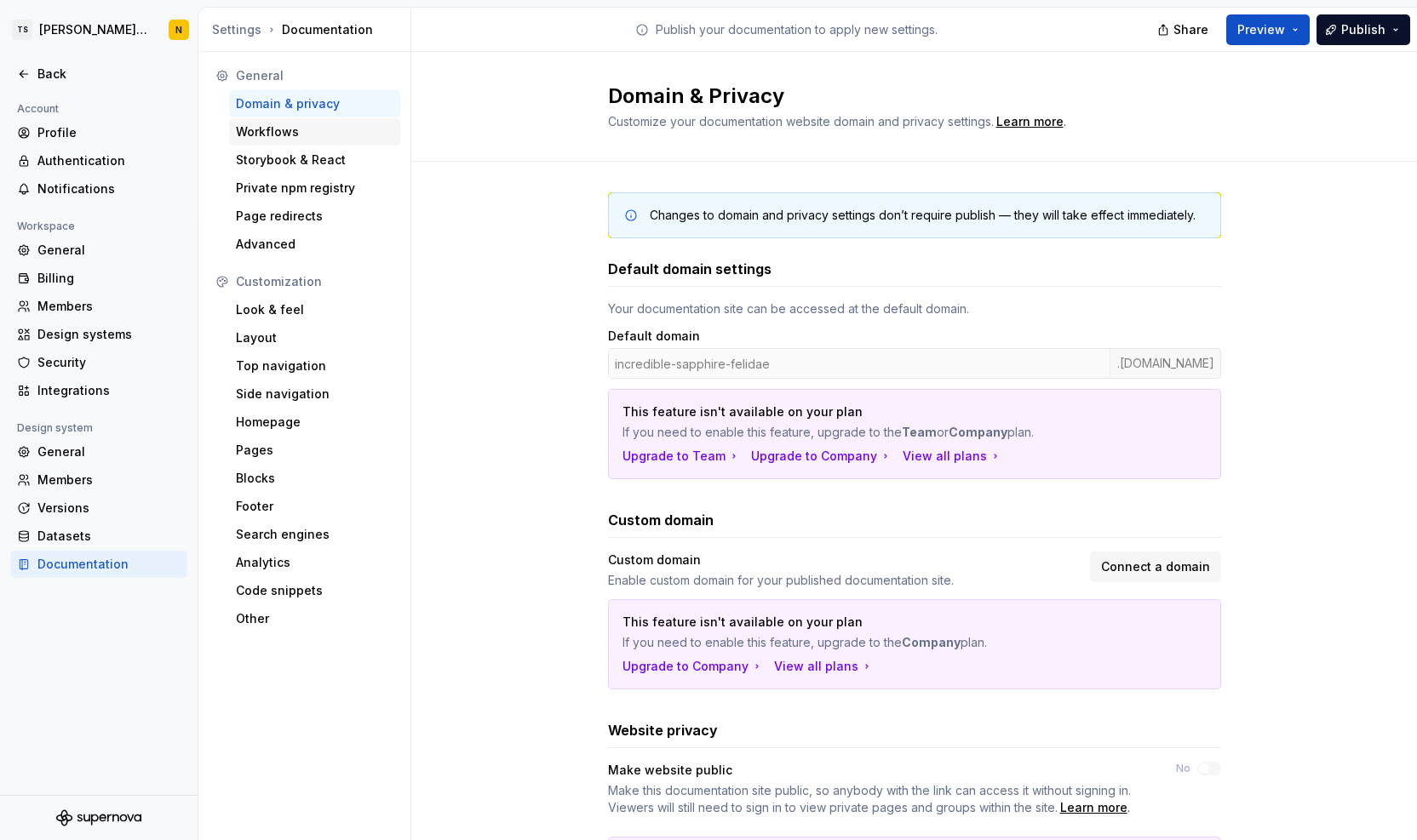
click at [280, 125] on div "Workflows" at bounding box center [315, 131] width 157 height 17
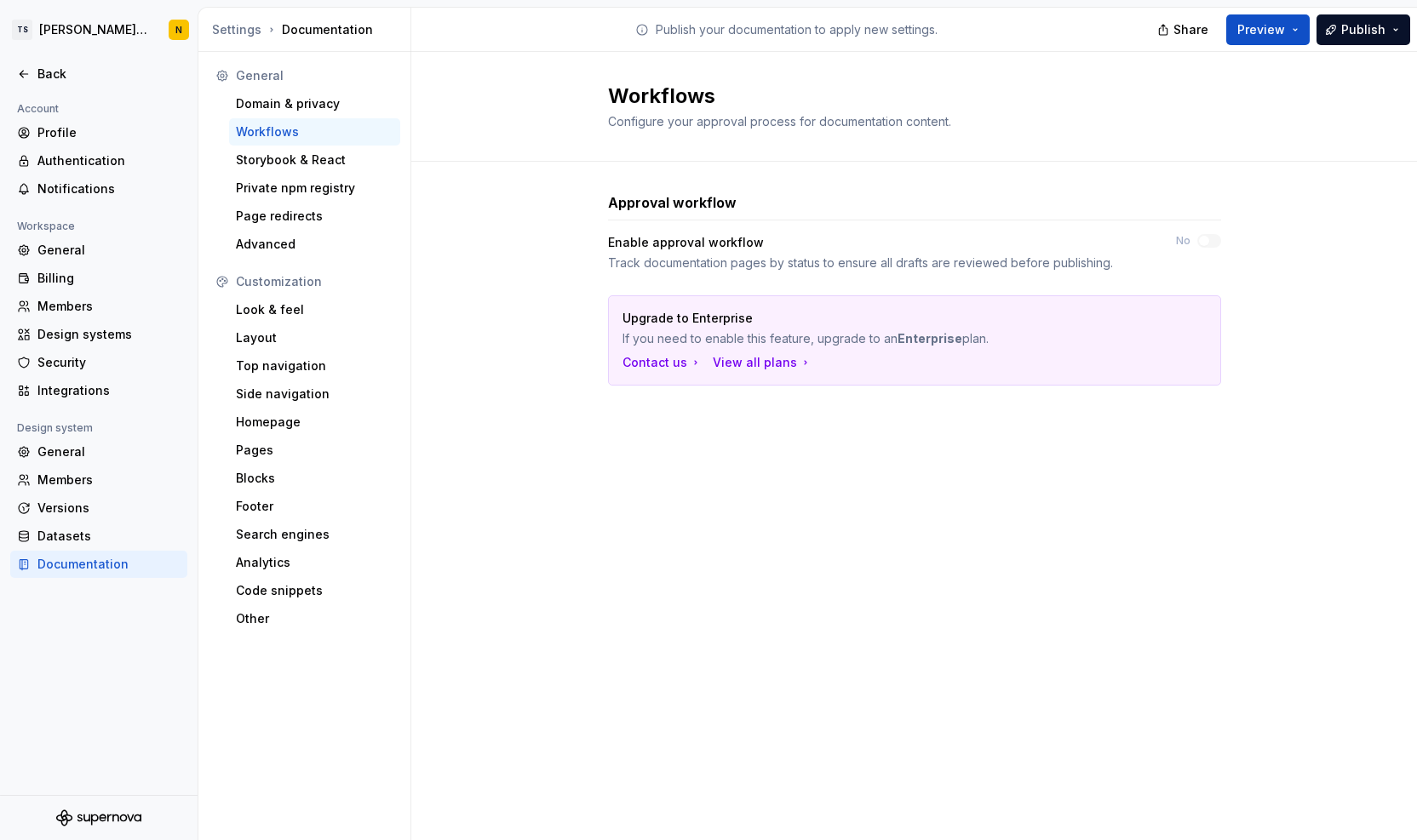
click at [280, 125] on div "Workflows" at bounding box center [315, 131] width 157 height 17
click at [41, 78] on div "Back" at bounding box center [109, 73] width 143 height 17
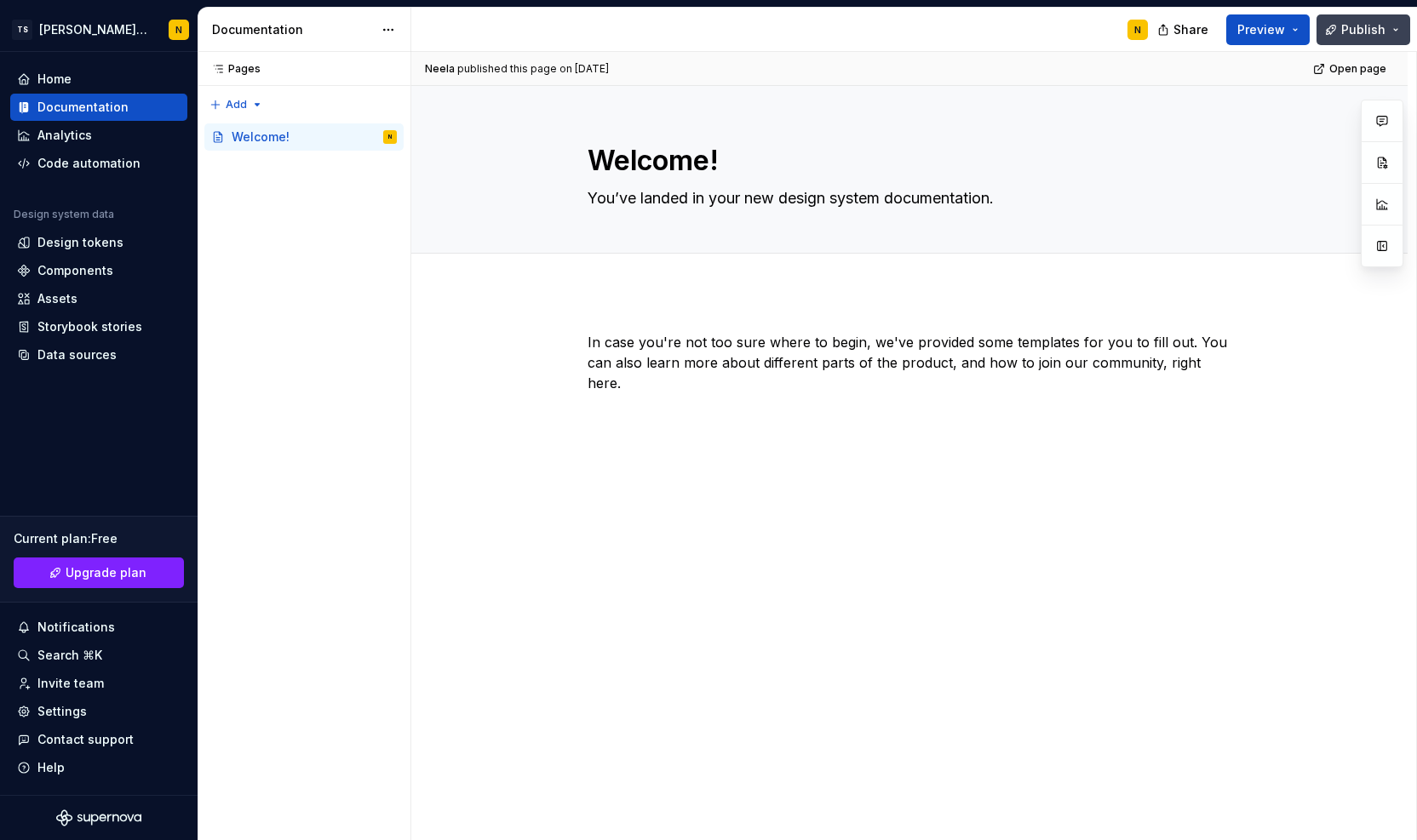
click at [1354, 25] on span "Publish" at bounding box center [1364, 29] width 45 height 17
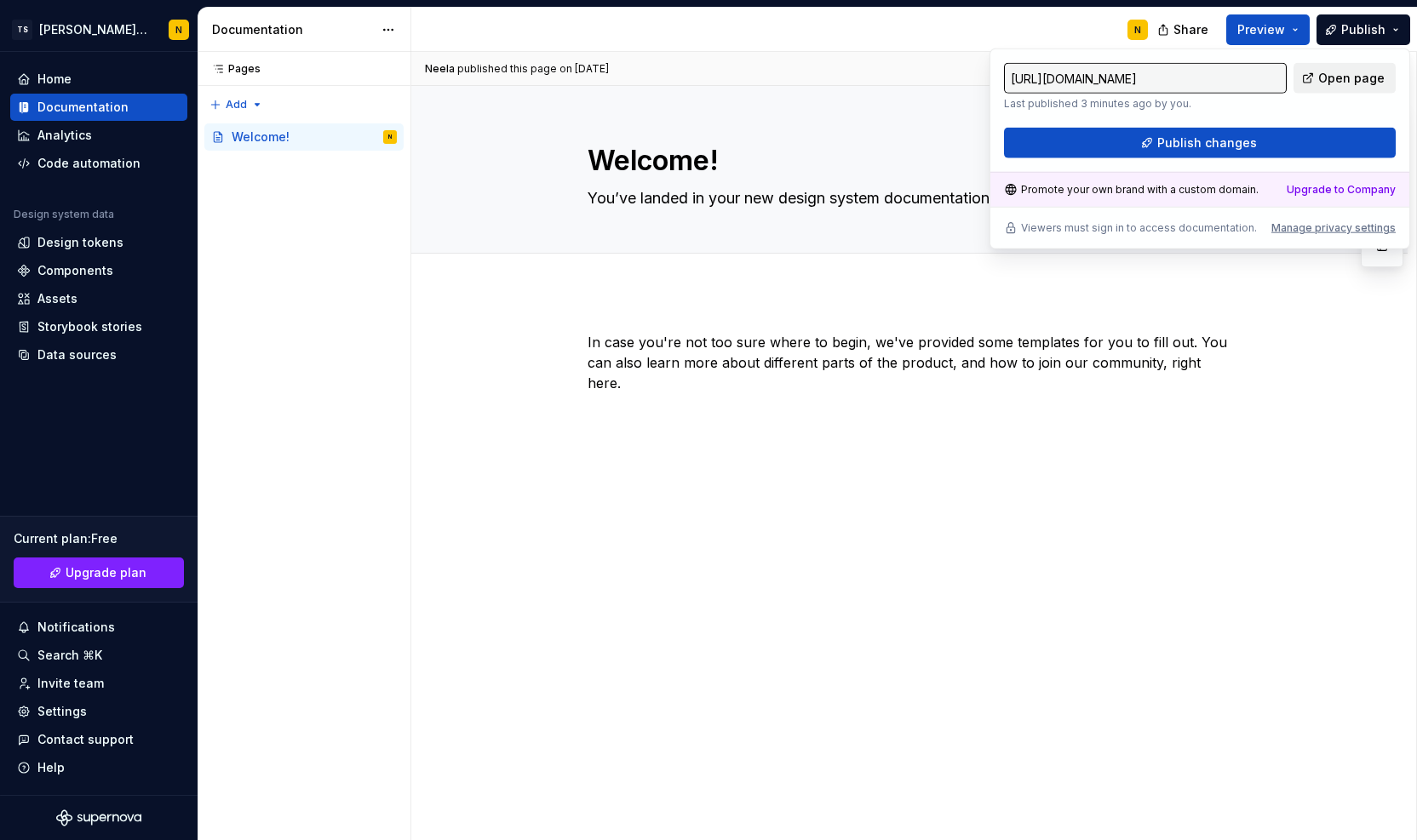
drag, startPoint x: 1354, startPoint y: 25, endPoint x: 1337, endPoint y: 79, distance: 56.6
click at [1337, 79] on span "Open page" at bounding box center [1351, 78] width 66 height 17
click at [156, 28] on html "TS Neela's Documentation N Home Documentation Analytics Code automation Design …" at bounding box center [708, 420] width 1417 height 840
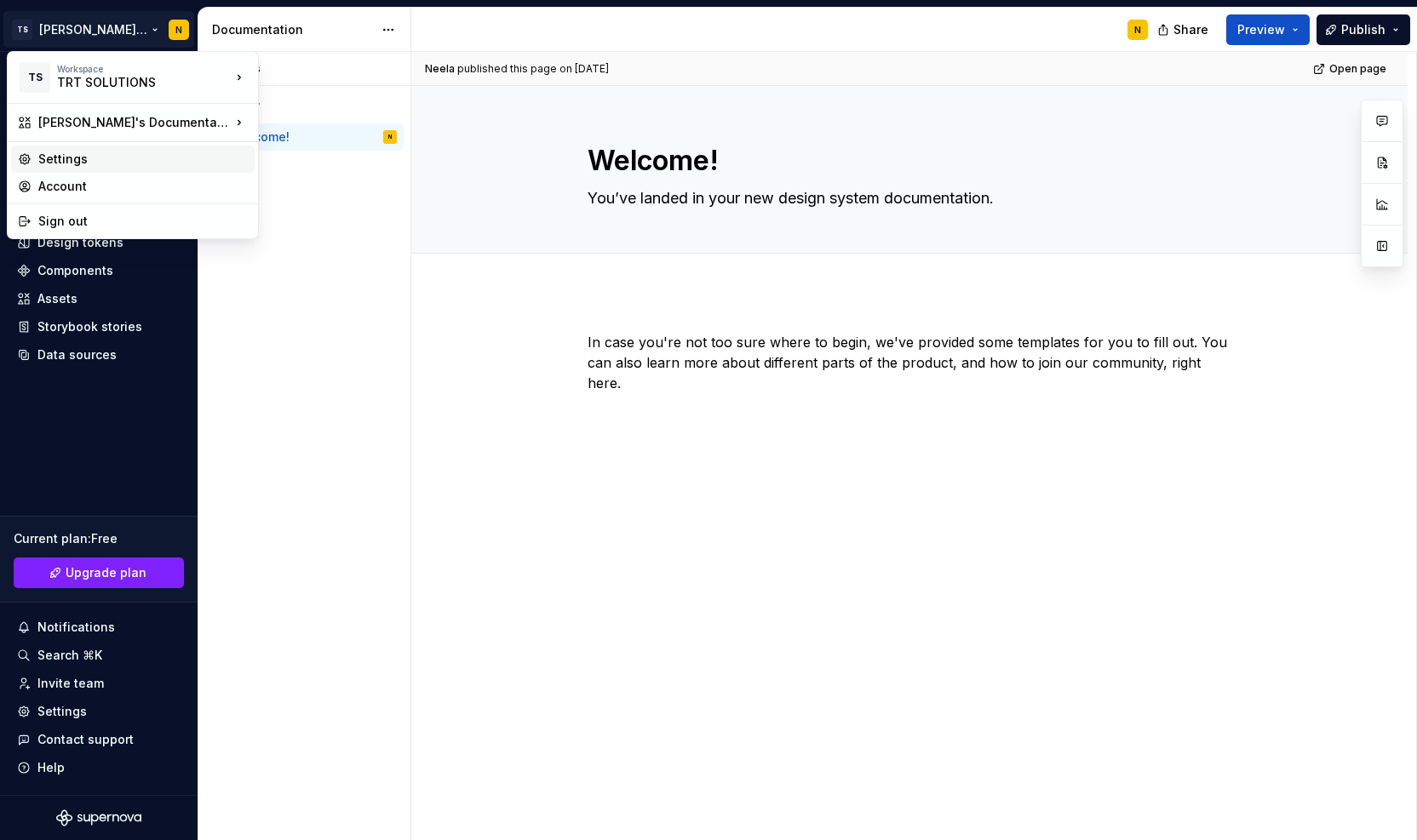
click at [82, 162] on div "Settings" at bounding box center [143, 159] width 210 height 17
type textarea "*"
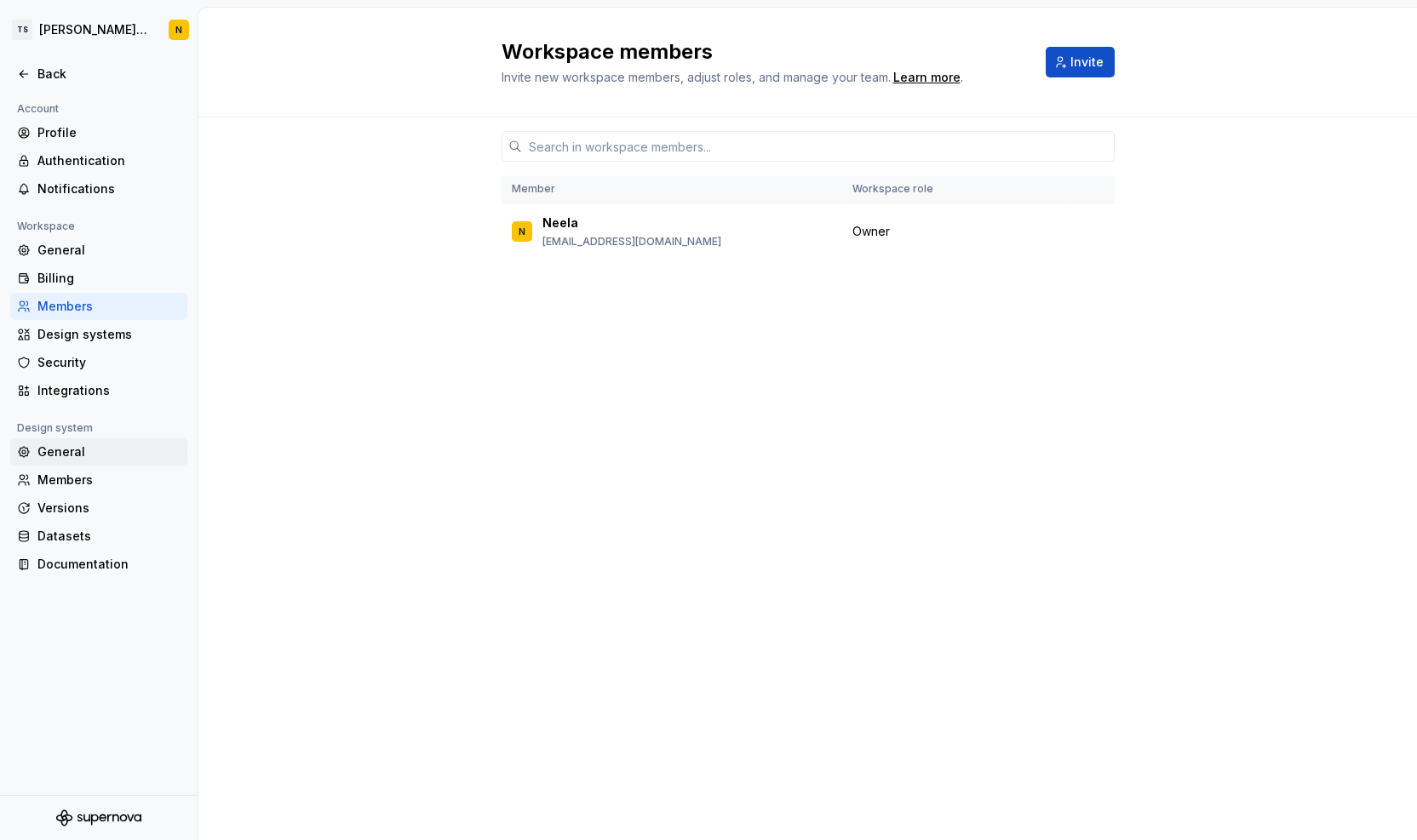
click at [36, 441] on div "General" at bounding box center [99, 451] width 177 height 27
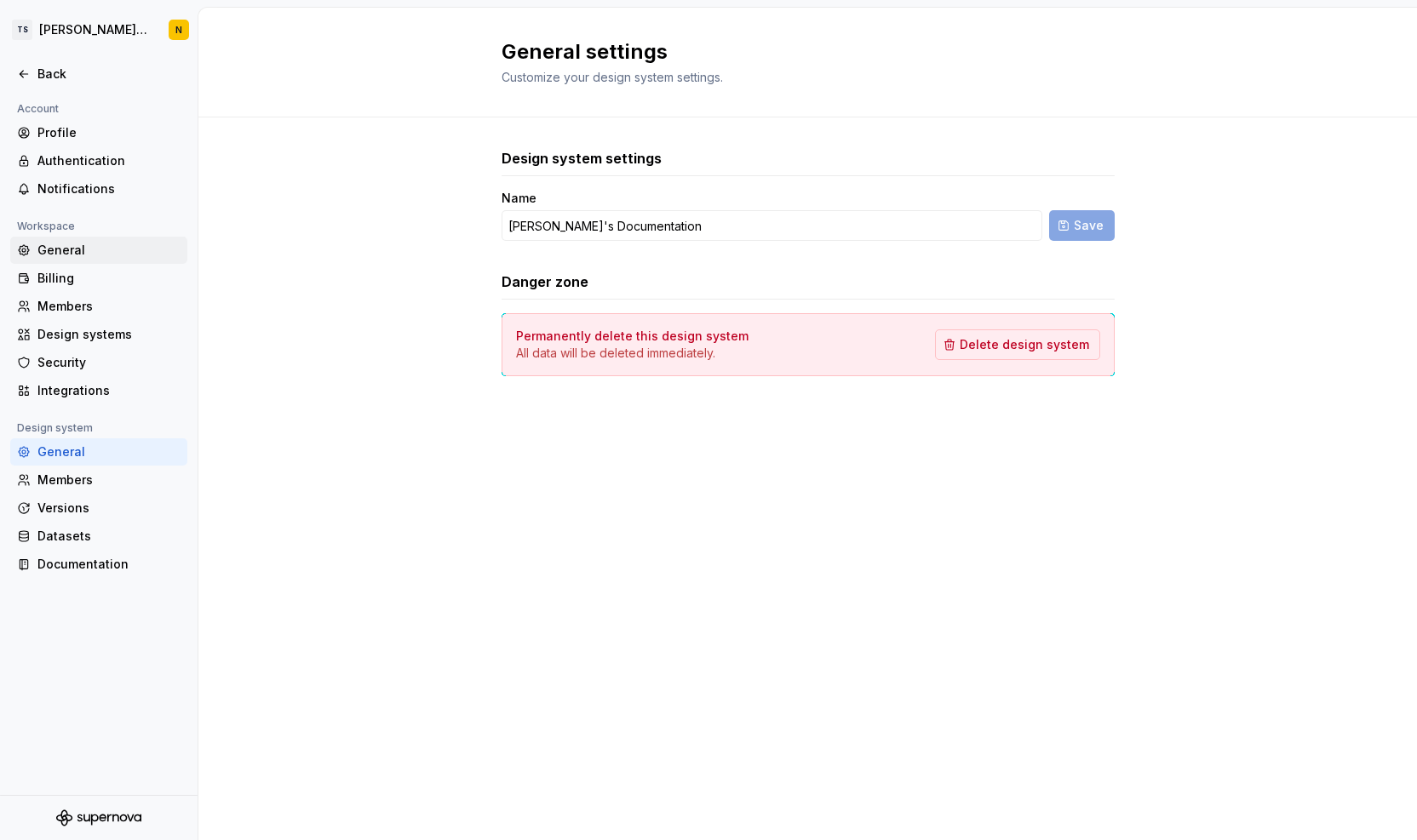
click at [77, 244] on div "General" at bounding box center [109, 250] width 143 height 17
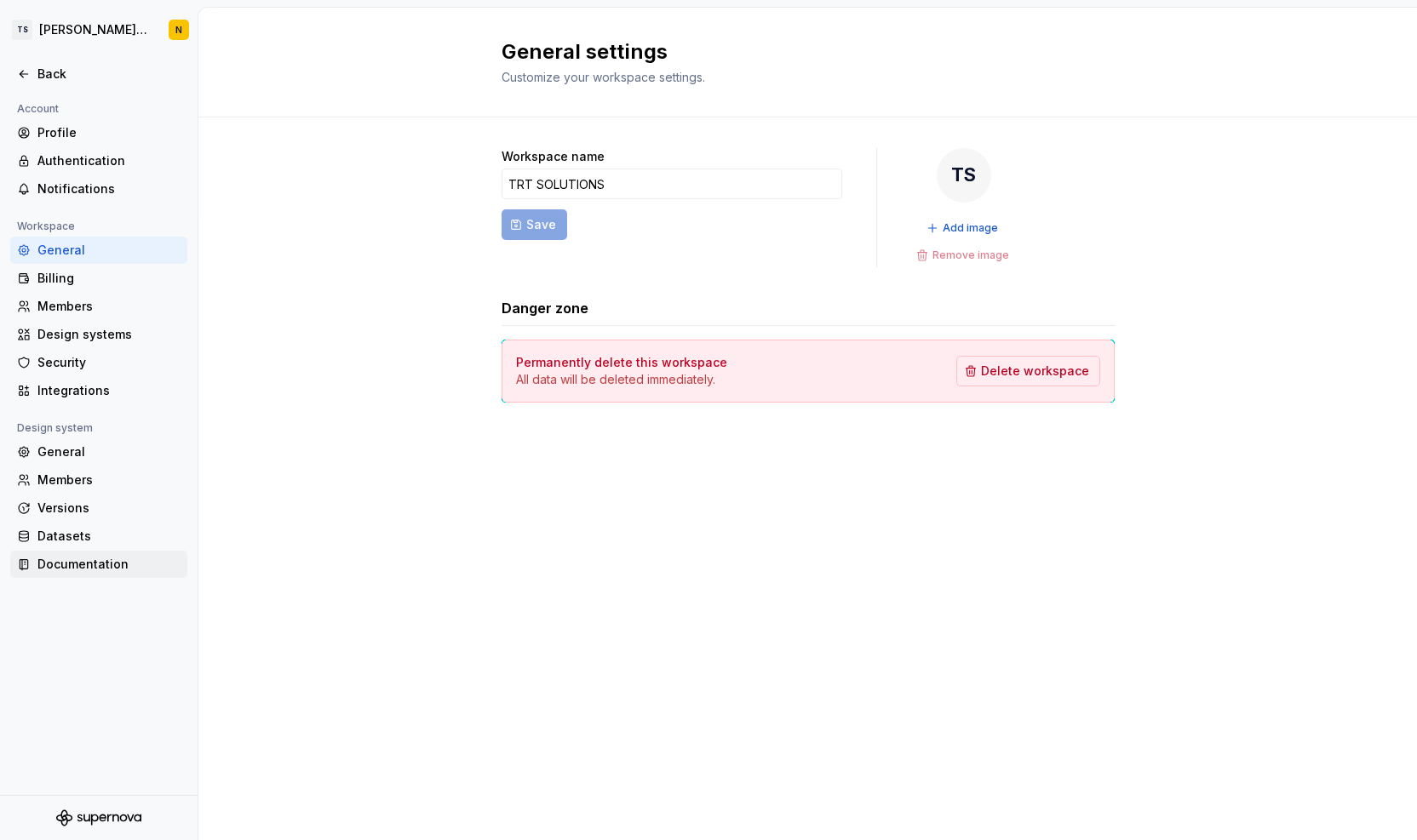
click at [73, 561] on div "Documentation" at bounding box center [109, 564] width 143 height 17
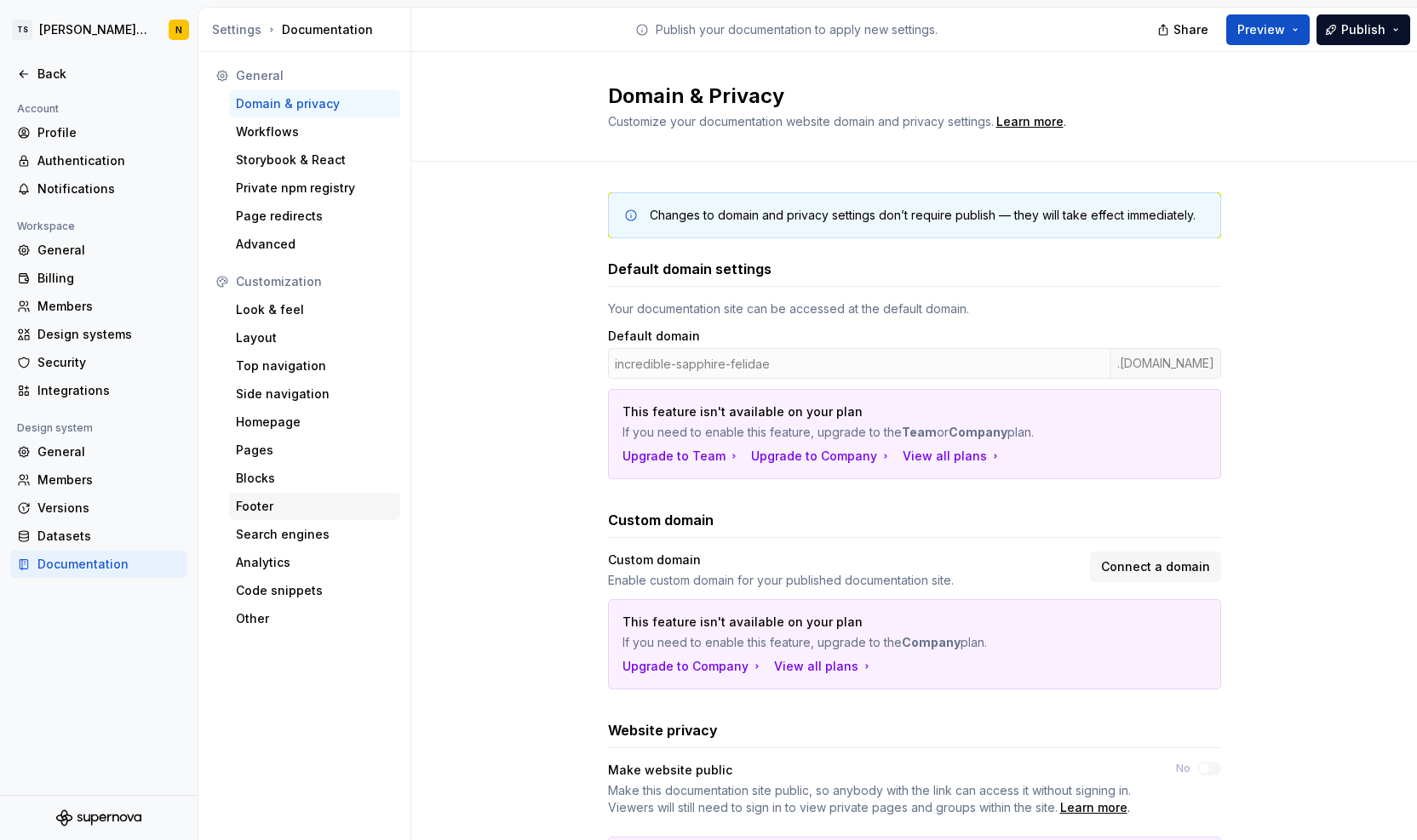
click at [255, 494] on div "Footer" at bounding box center [315, 506] width 171 height 27
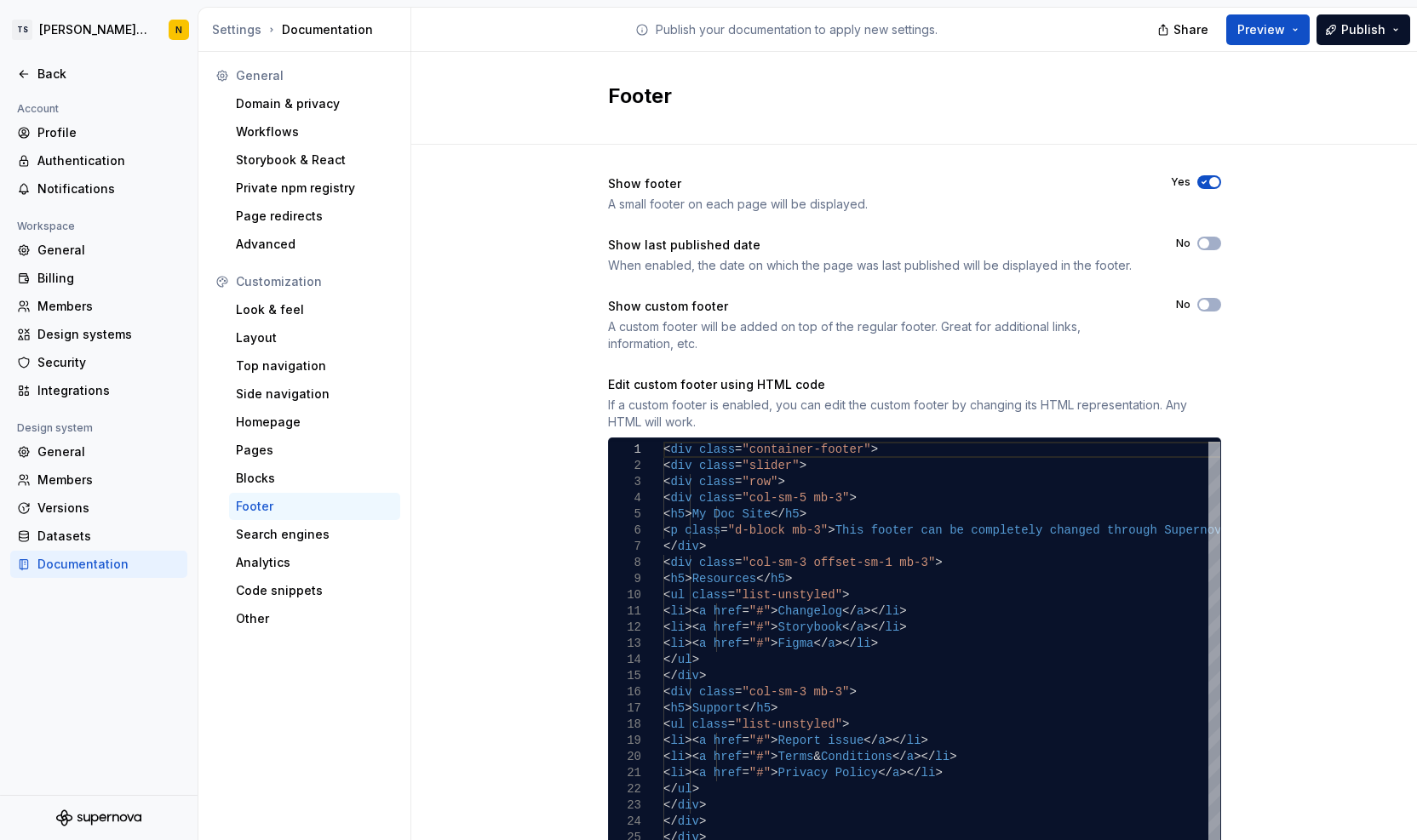
click at [1198, 182] on icon "button" at bounding box center [1205, 182] width 14 height 10
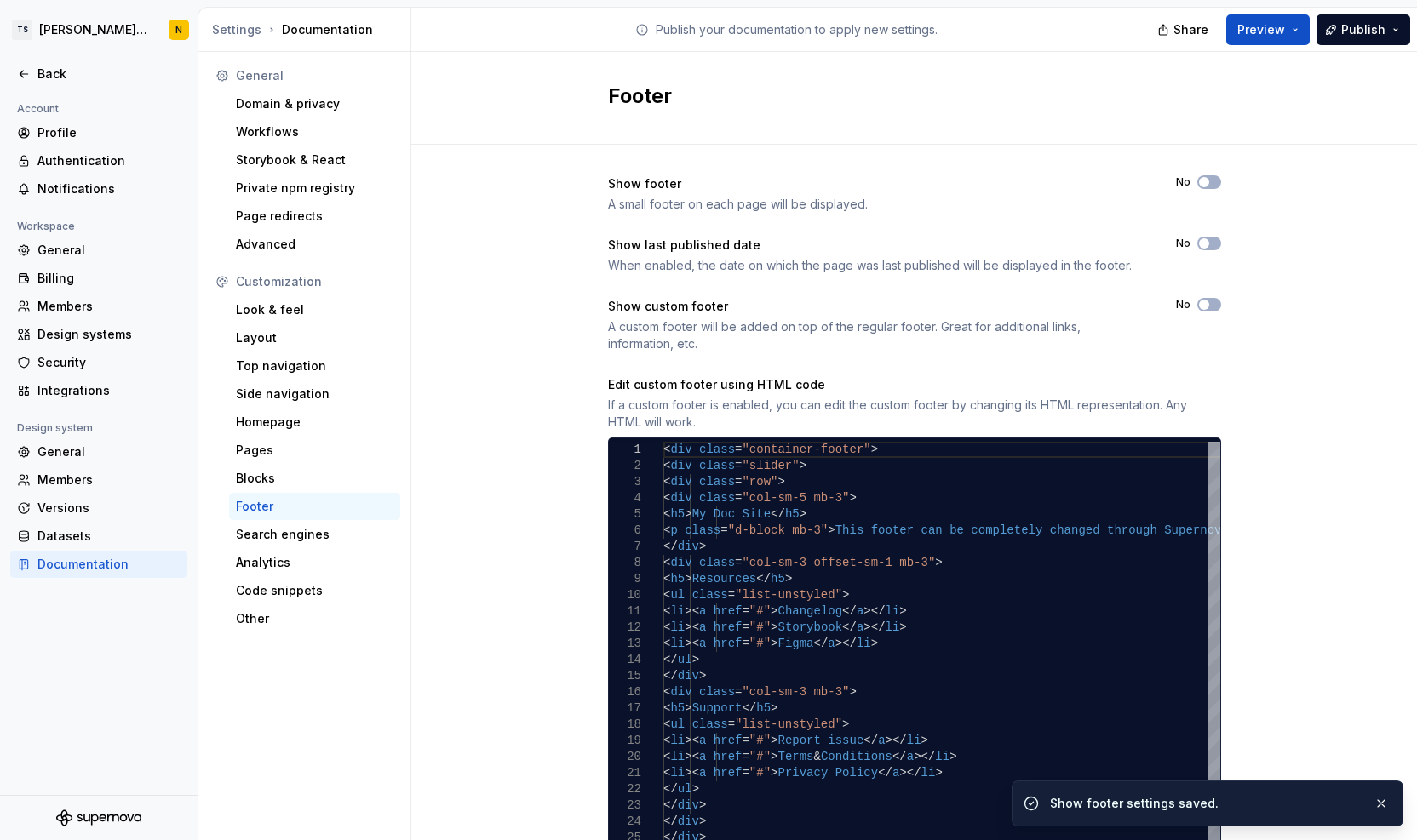
scroll to position [59, 0]
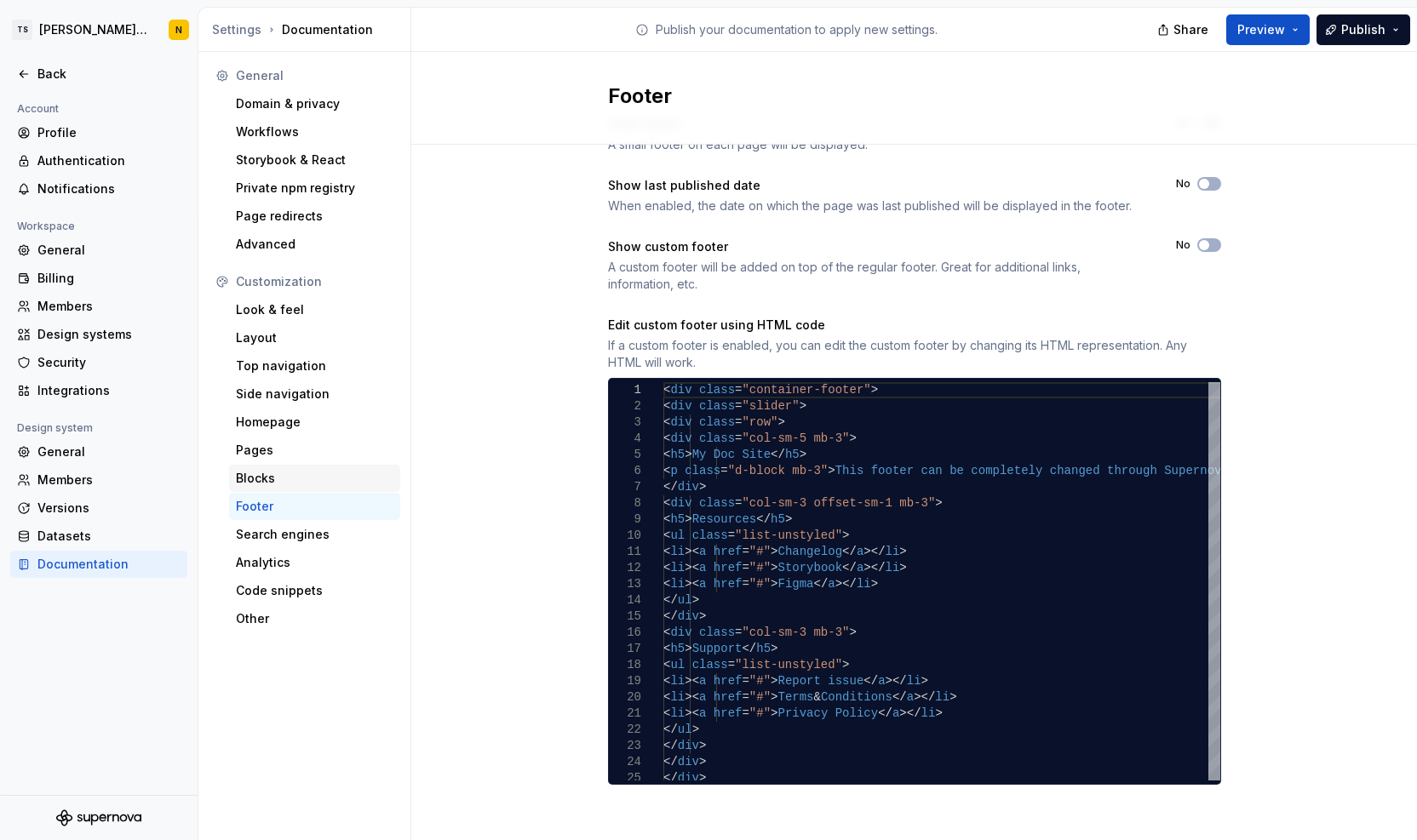
click at [269, 483] on div "Blocks" at bounding box center [315, 478] width 157 height 17
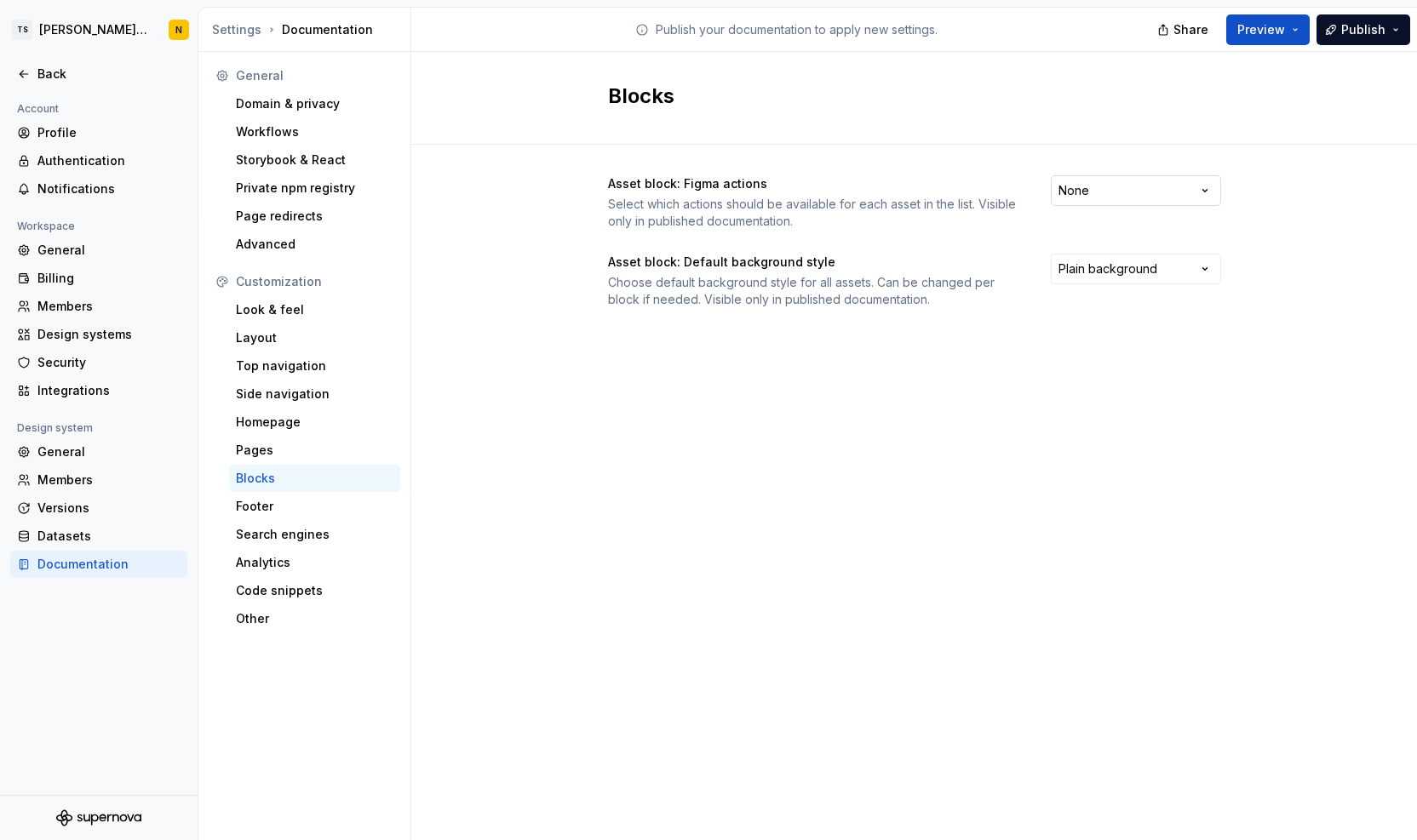
click at [1209, 185] on html "TS Neela's Documentation N Back Account Profile Authentication Notifications Wo…" at bounding box center [708, 420] width 1417 height 840
click at [1208, 270] on html "TS Neela's Documentation N Back Account Profile Authentication Notifications Wo…" at bounding box center [708, 420] width 1417 height 840
click at [273, 615] on div "Other" at bounding box center [315, 618] width 157 height 17
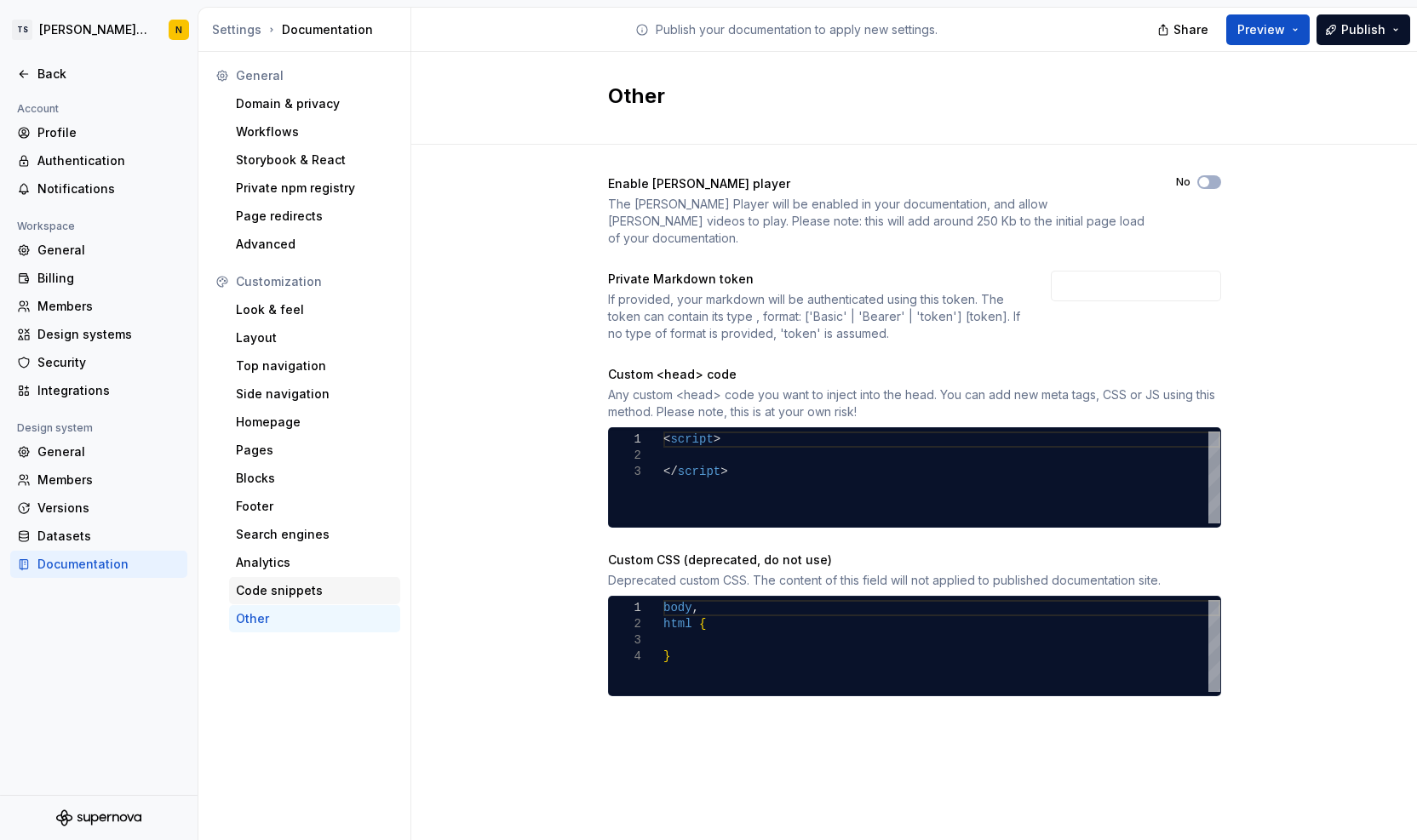
click at [270, 596] on div "Code snippets" at bounding box center [315, 590] width 157 height 17
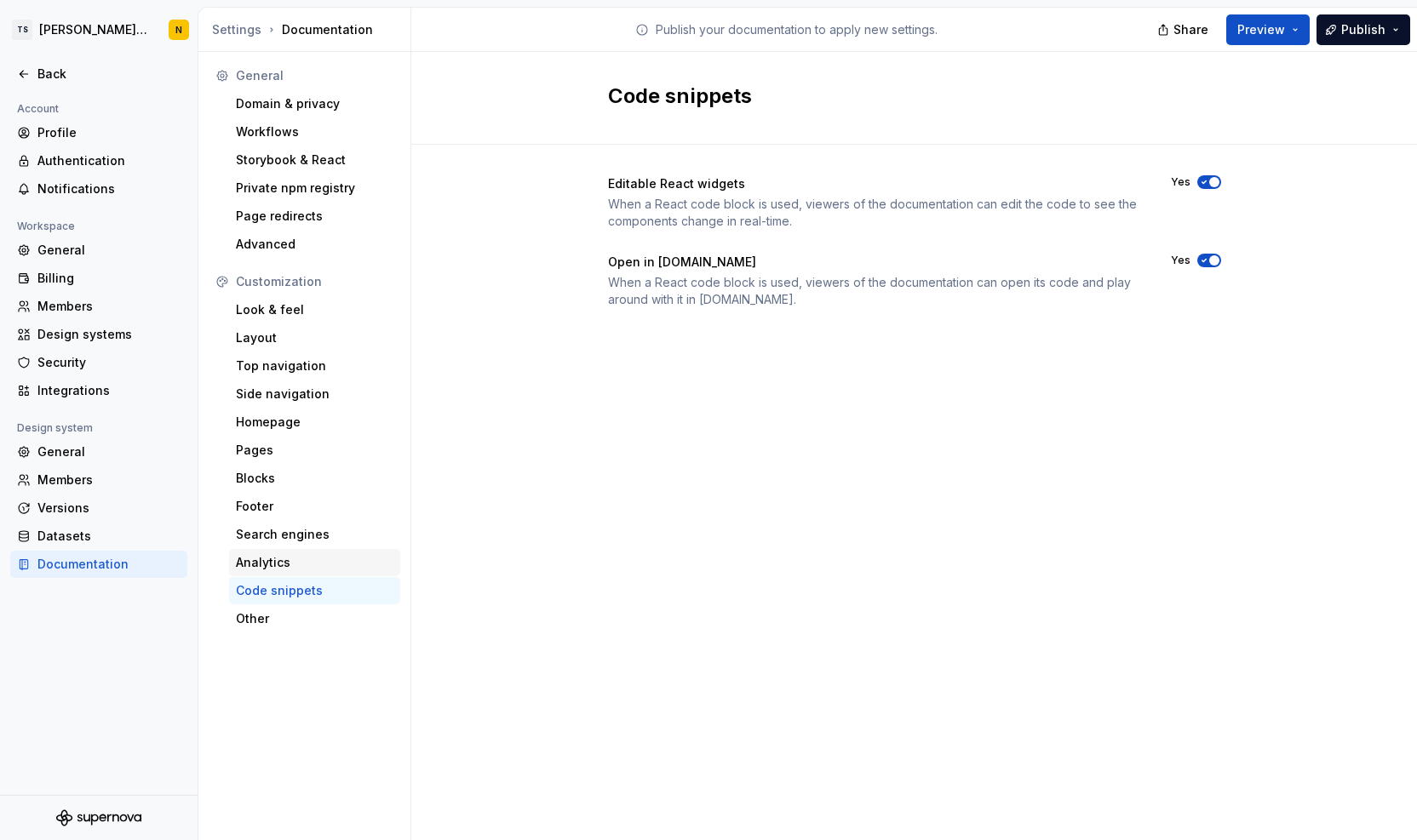
click at [270, 556] on div "Analytics" at bounding box center [315, 562] width 157 height 17
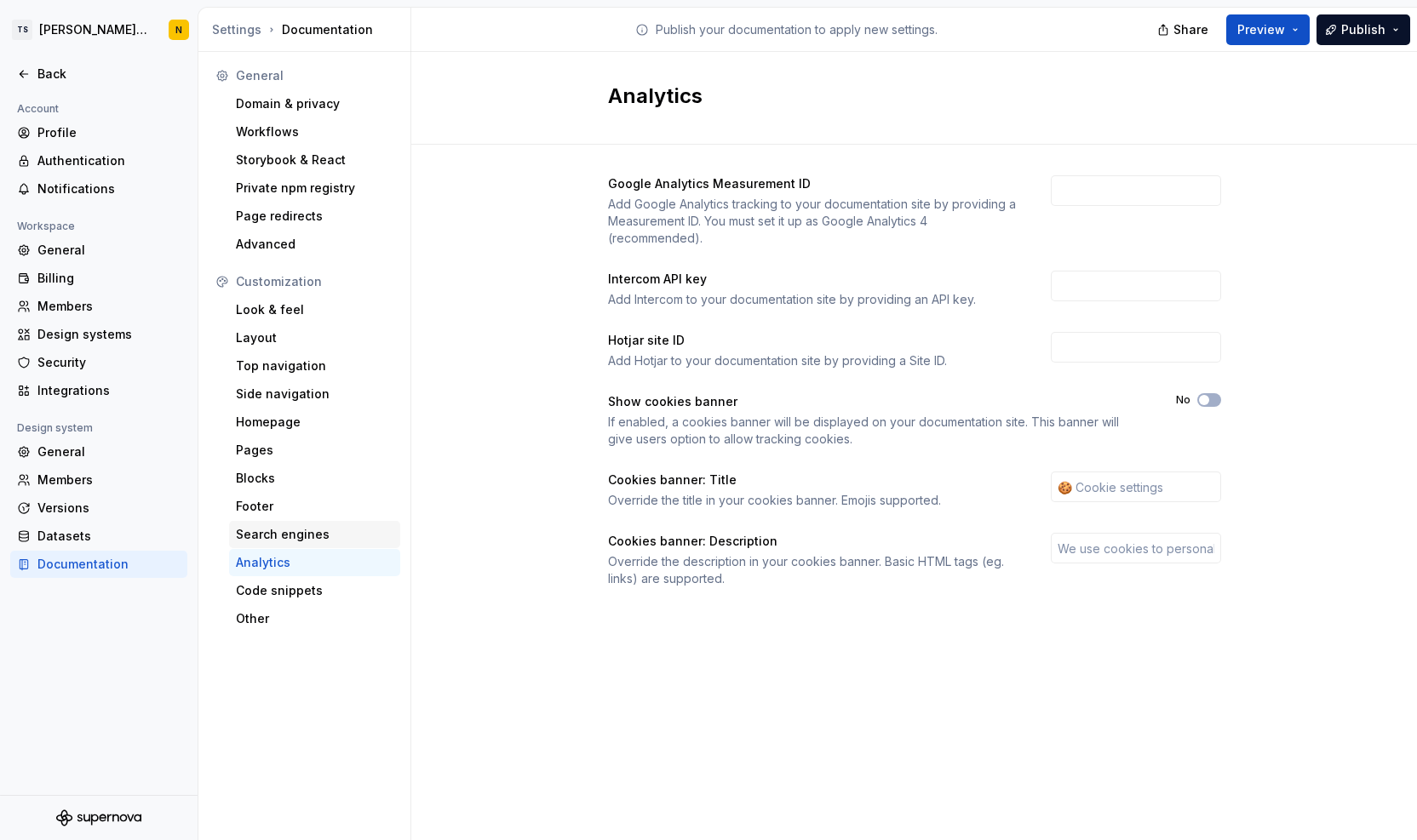
click at [270, 539] on div "Search engines" at bounding box center [315, 534] width 157 height 17
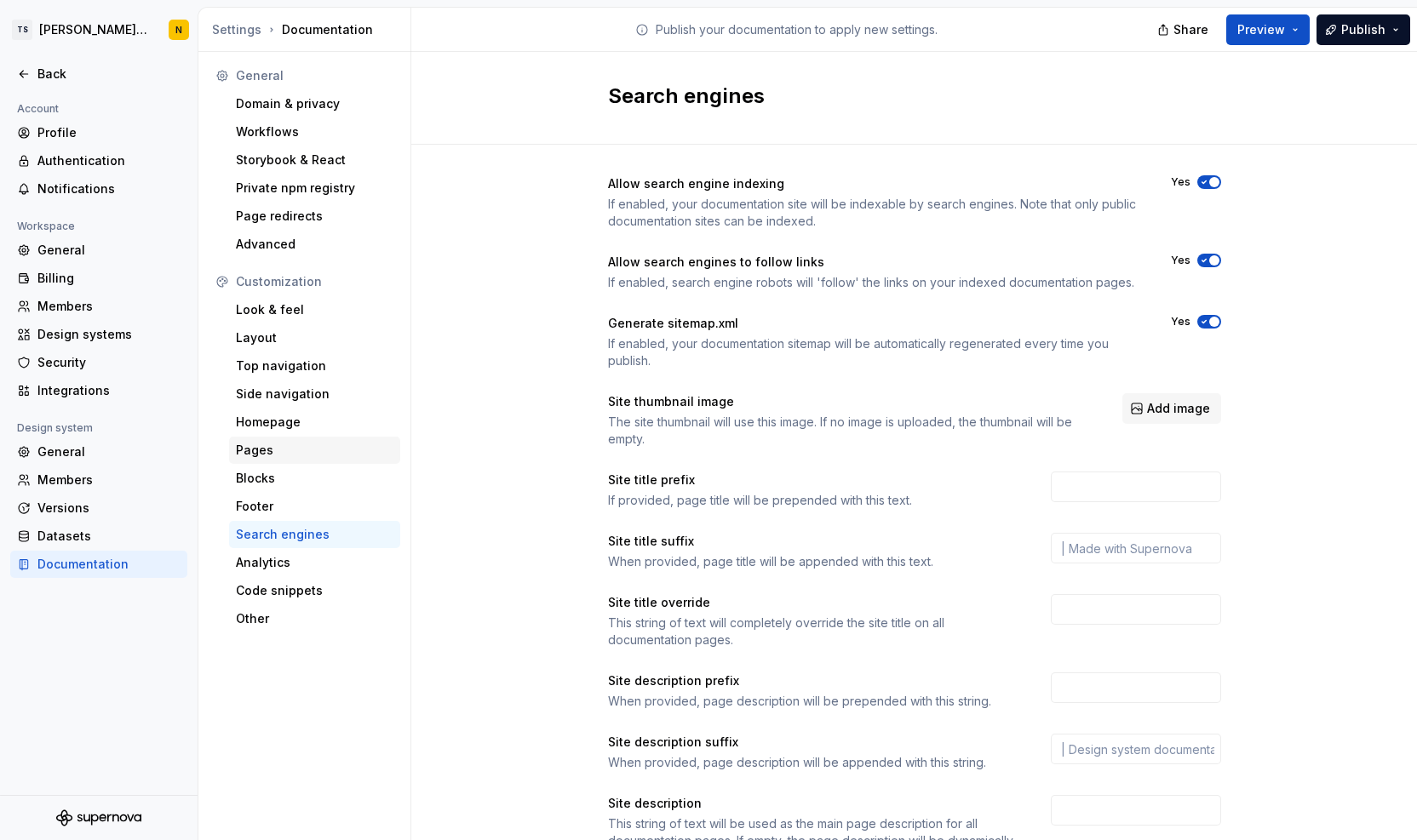
click at [261, 457] on div "Pages" at bounding box center [315, 450] width 157 height 17
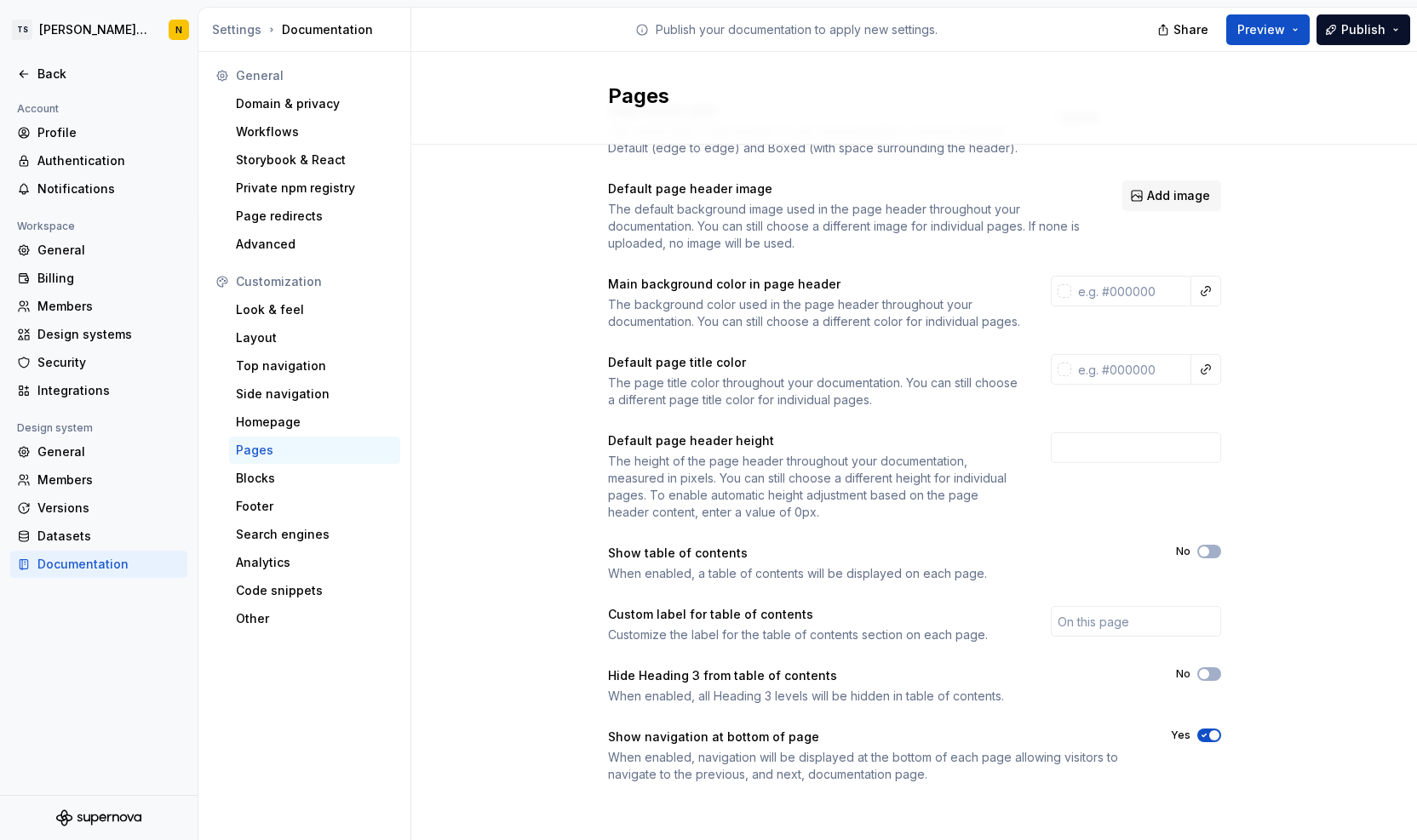
scroll to position [89, 0]
click at [1209, 552] on button "No" at bounding box center [1209, 552] width 24 height 14
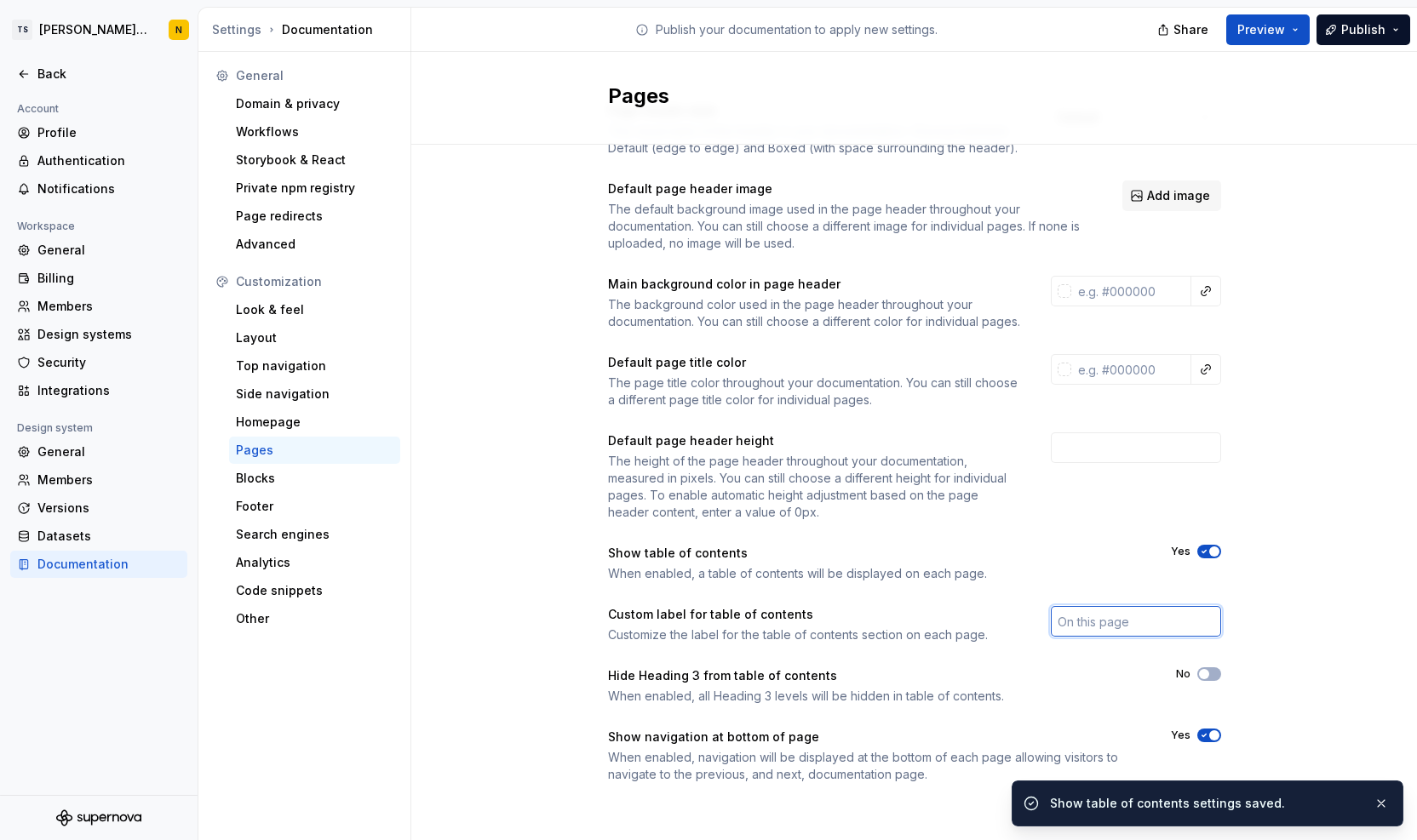
click at [1130, 626] on input "text" at bounding box center [1136, 621] width 170 height 31
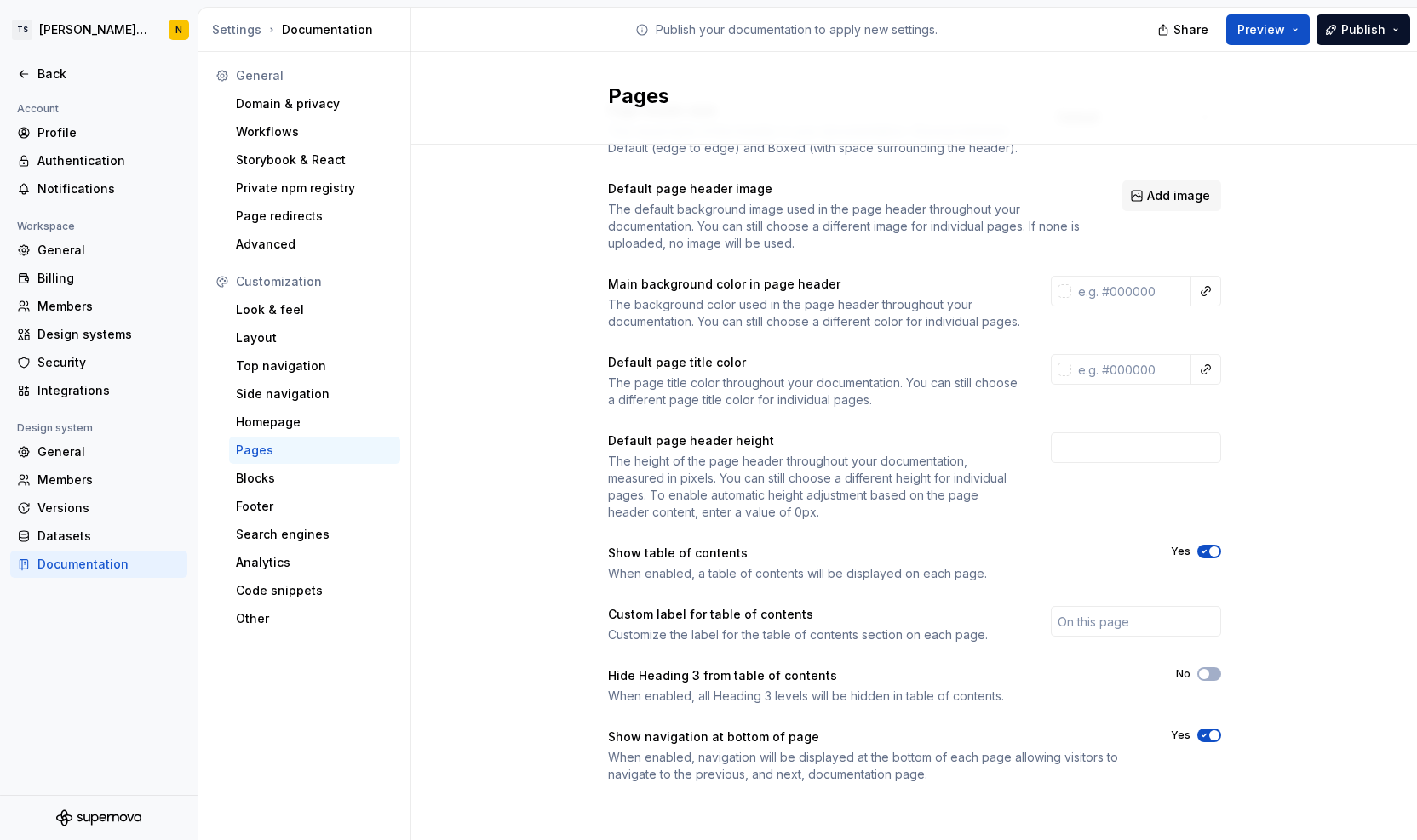
click at [1198, 547] on icon "button" at bounding box center [1205, 552] width 14 height 10
click at [293, 397] on div "Side navigation" at bounding box center [315, 394] width 157 height 17
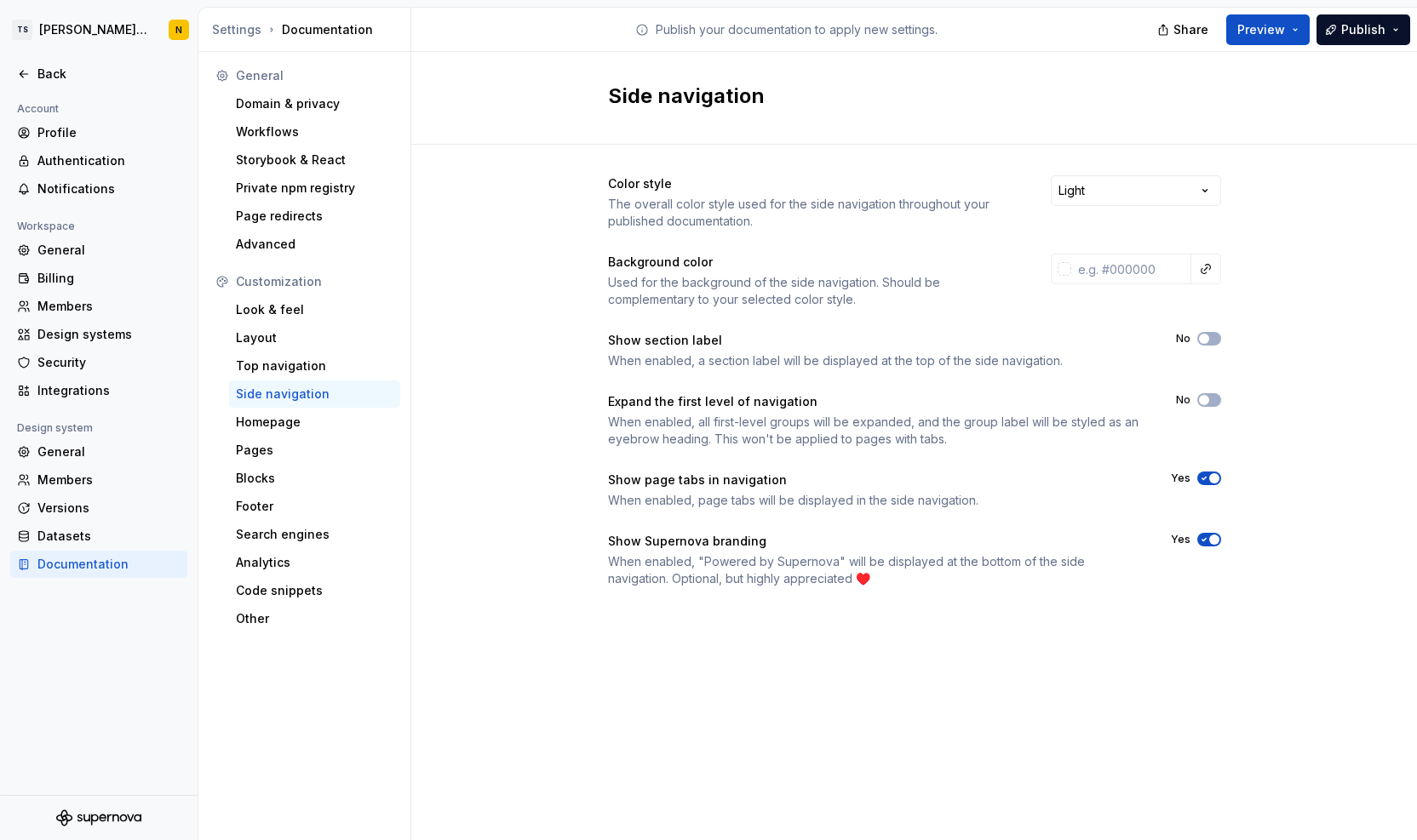
click at [1203, 541] on icon "button" at bounding box center [1205, 540] width 14 height 10
click at [266, 313] on div "Look & feel" at bounding box center [315, 309] width 157 height 17
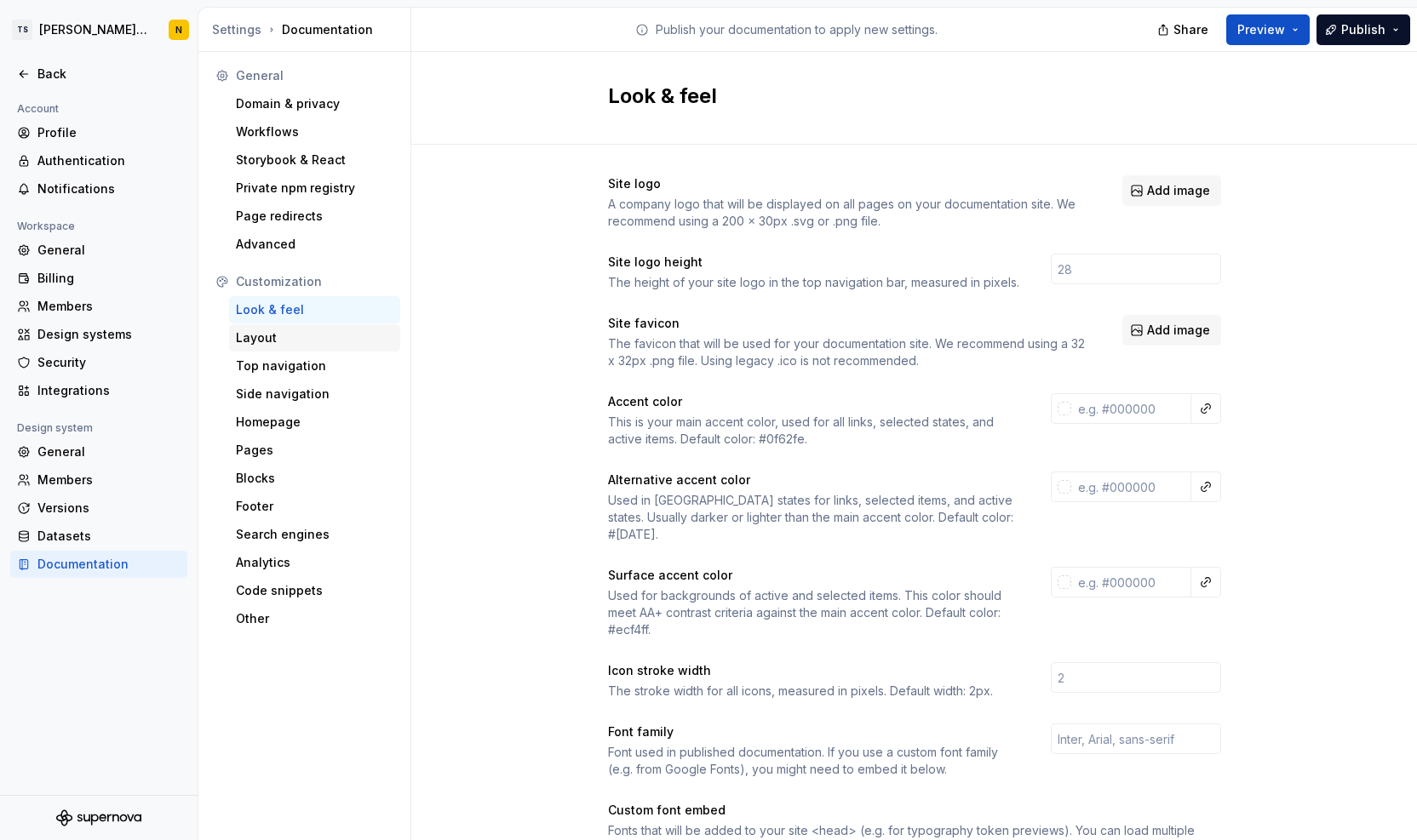
click at [266, 333] on div "Layout" at bounding box center [315, 337] width 157 height 17
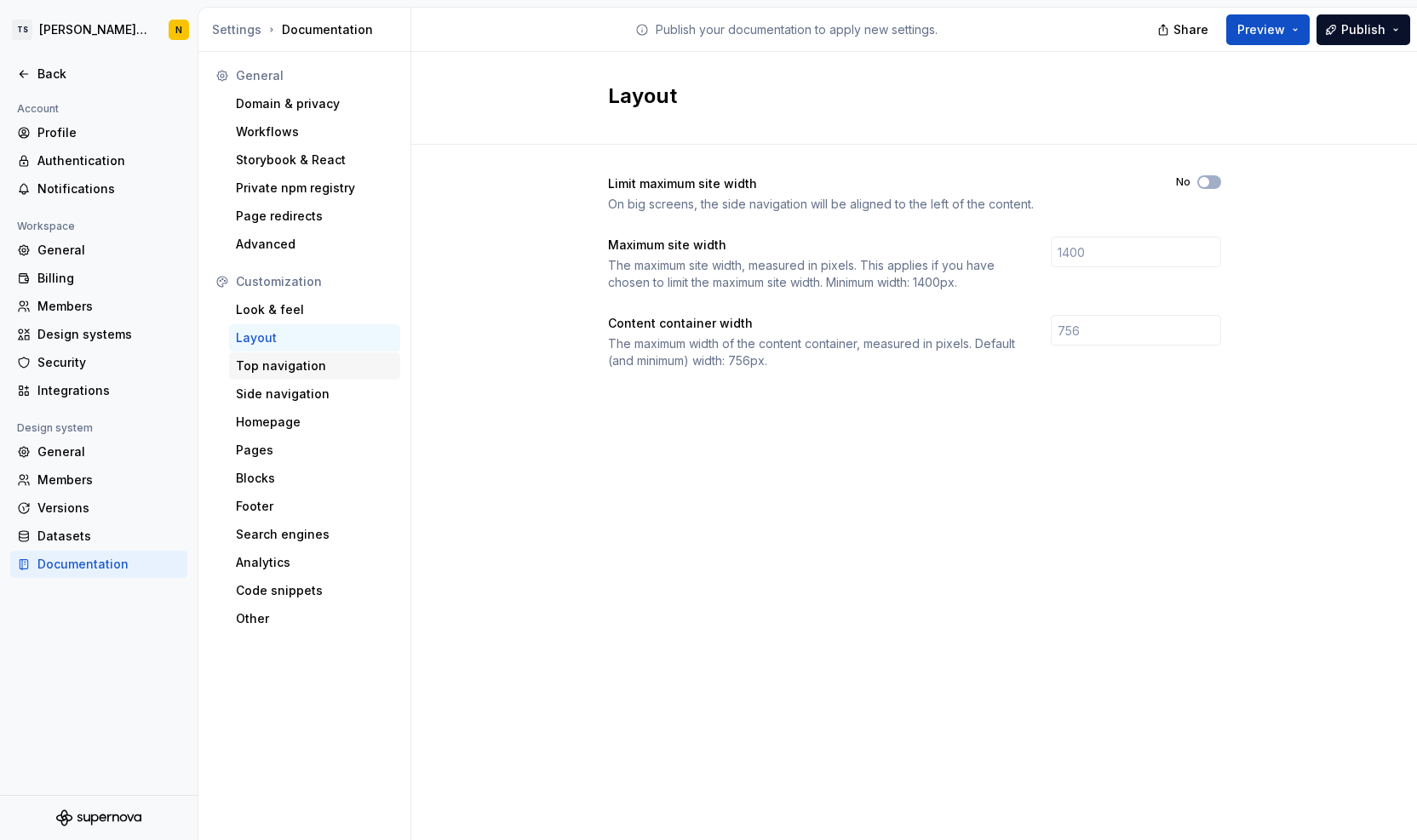
click at [269, 361] on div "Top navigation" at bounding box center [315, 365] width 157 height 17
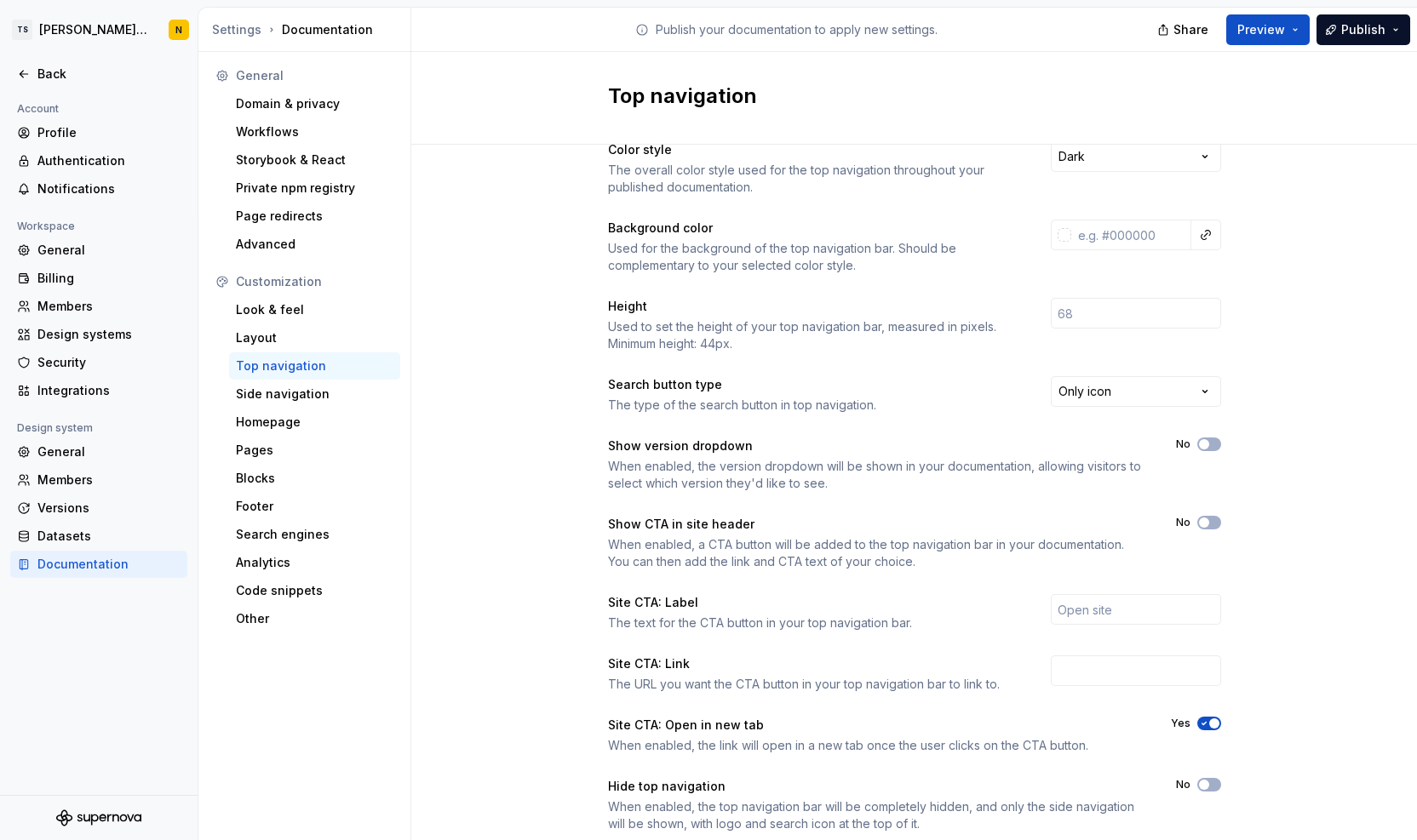
scroll to position [83, 0]
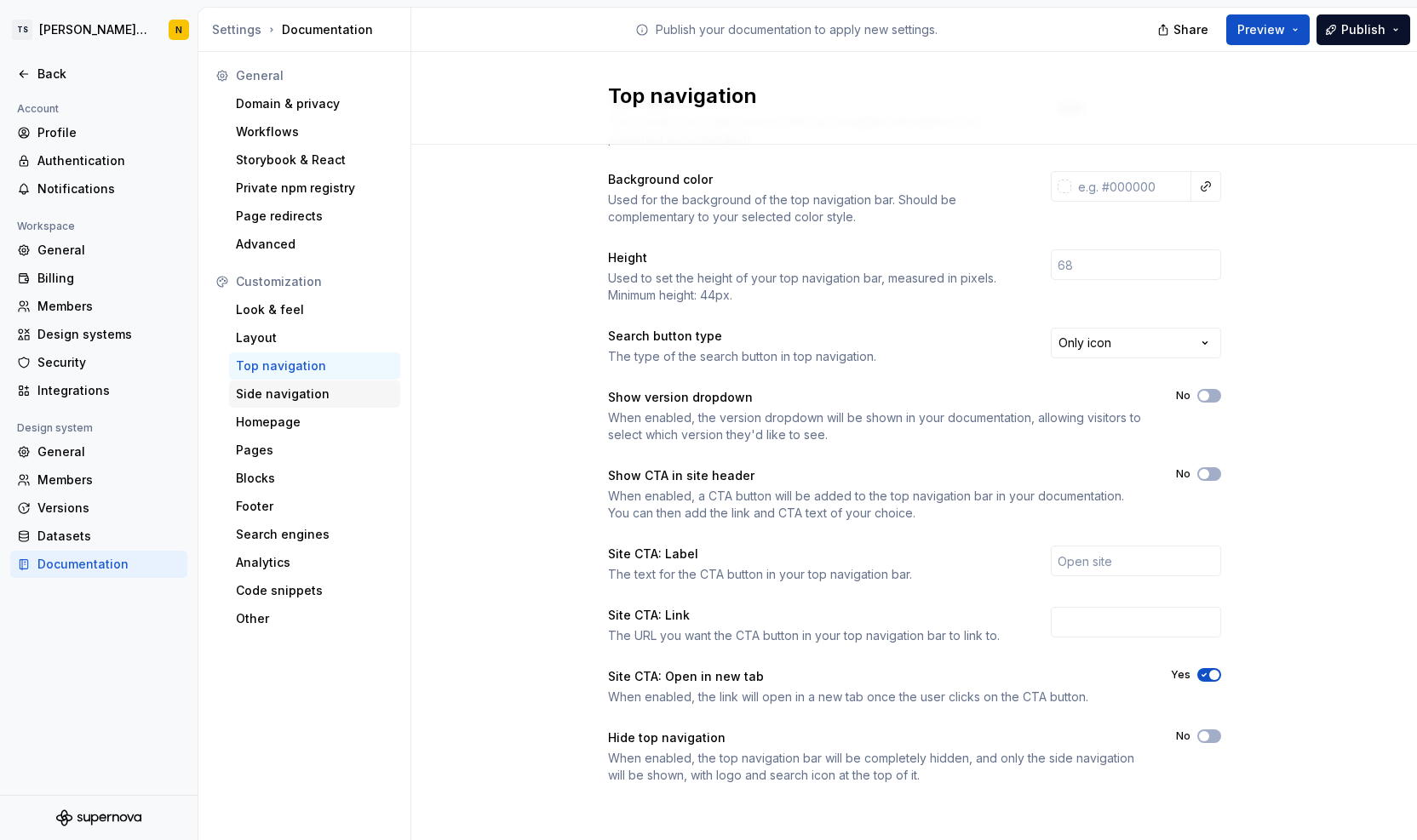
click at [303, 399] on div "Side navigation" at bounding box center [315, 394] width 157 height 17
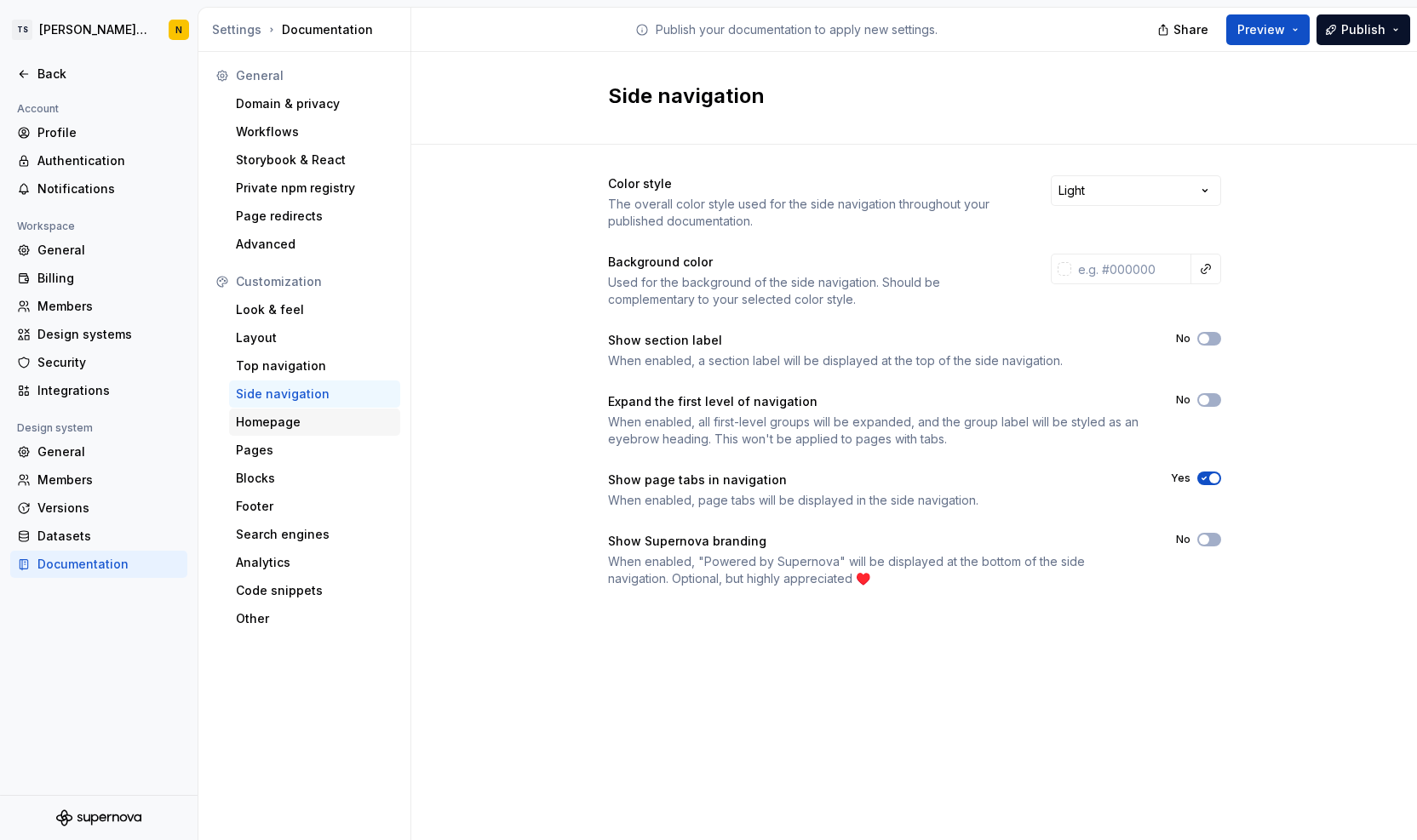
click at [233, 425] on div "Homepage" at bounding box center [315, 422] width 171 height 27
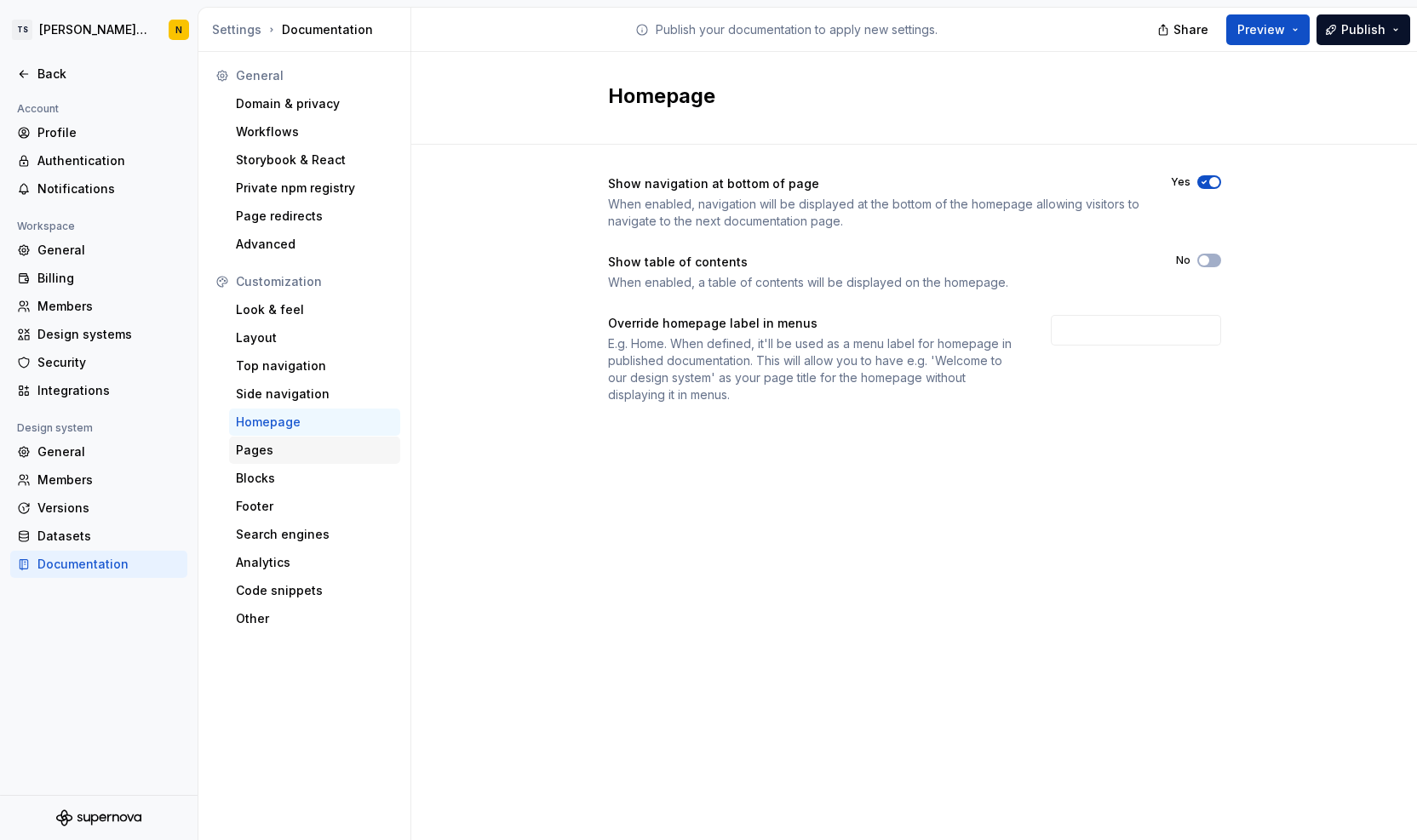
click at [251, 448] on div "Pages" at bounding box center [315, 450] width 157 height 17
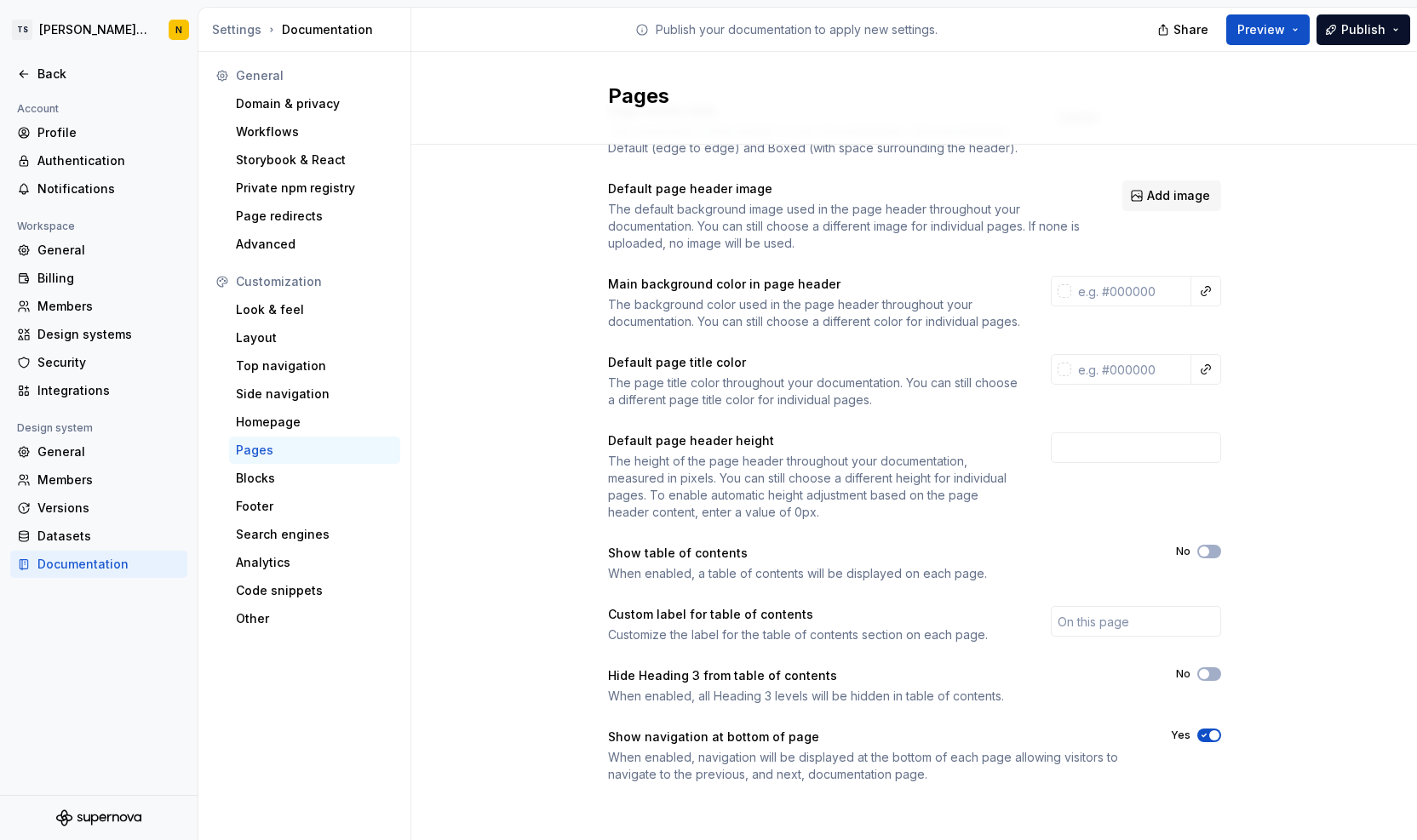
scroll to position [89, 0]
click at [1269, 31] on span "Preview" at bounding box center [1261, 29] width 48 height 17
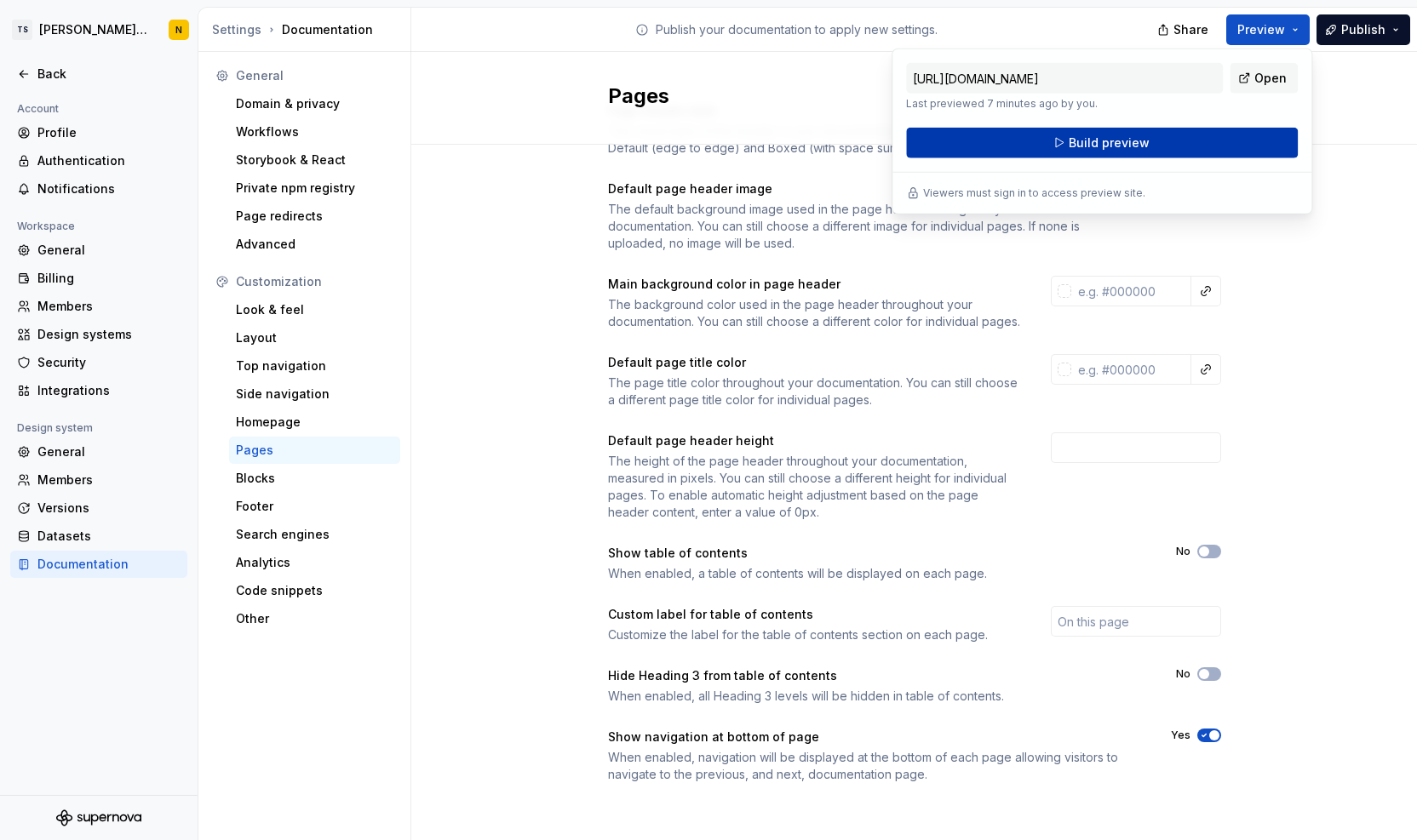
click at [1099, 142] on span "Build preview" at bounding box center [1109, 142] width 81 height 17
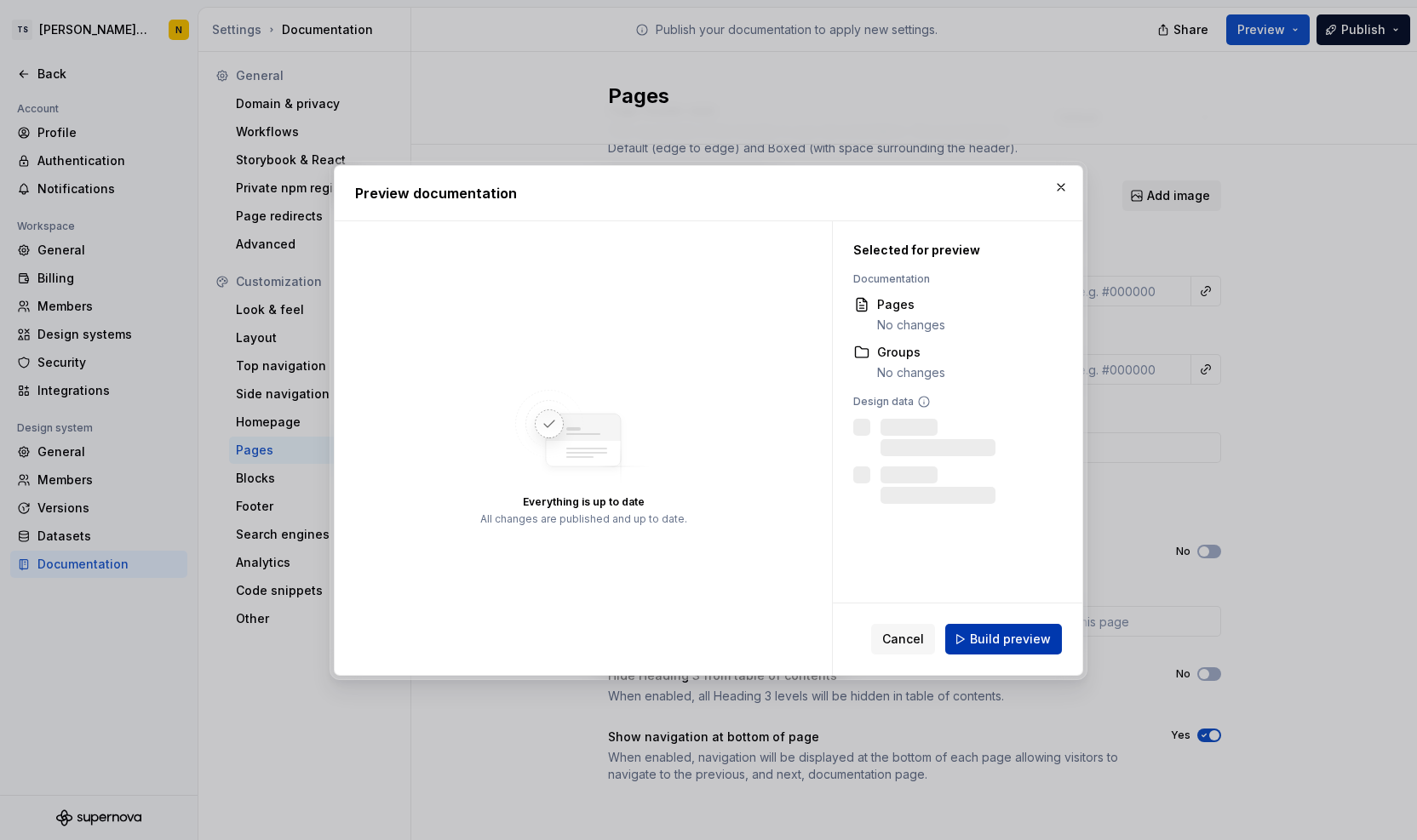
click at [1004, 637] on span "Build preview" at bounding box center [1011, 638] width 81 height 17
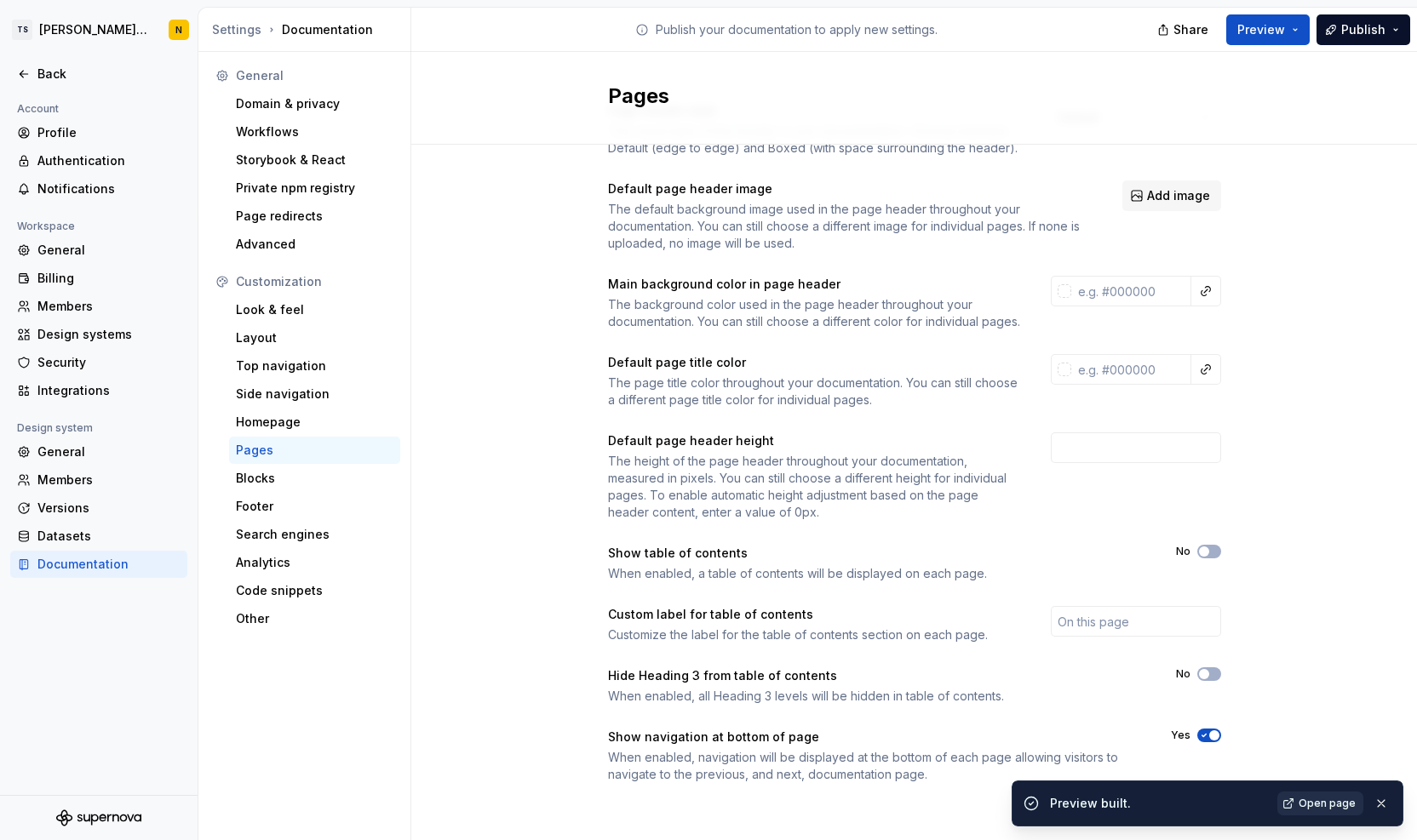
click at [1325, 795] on link "Open page" at bounding box center [1320, 803] width 86 height 24
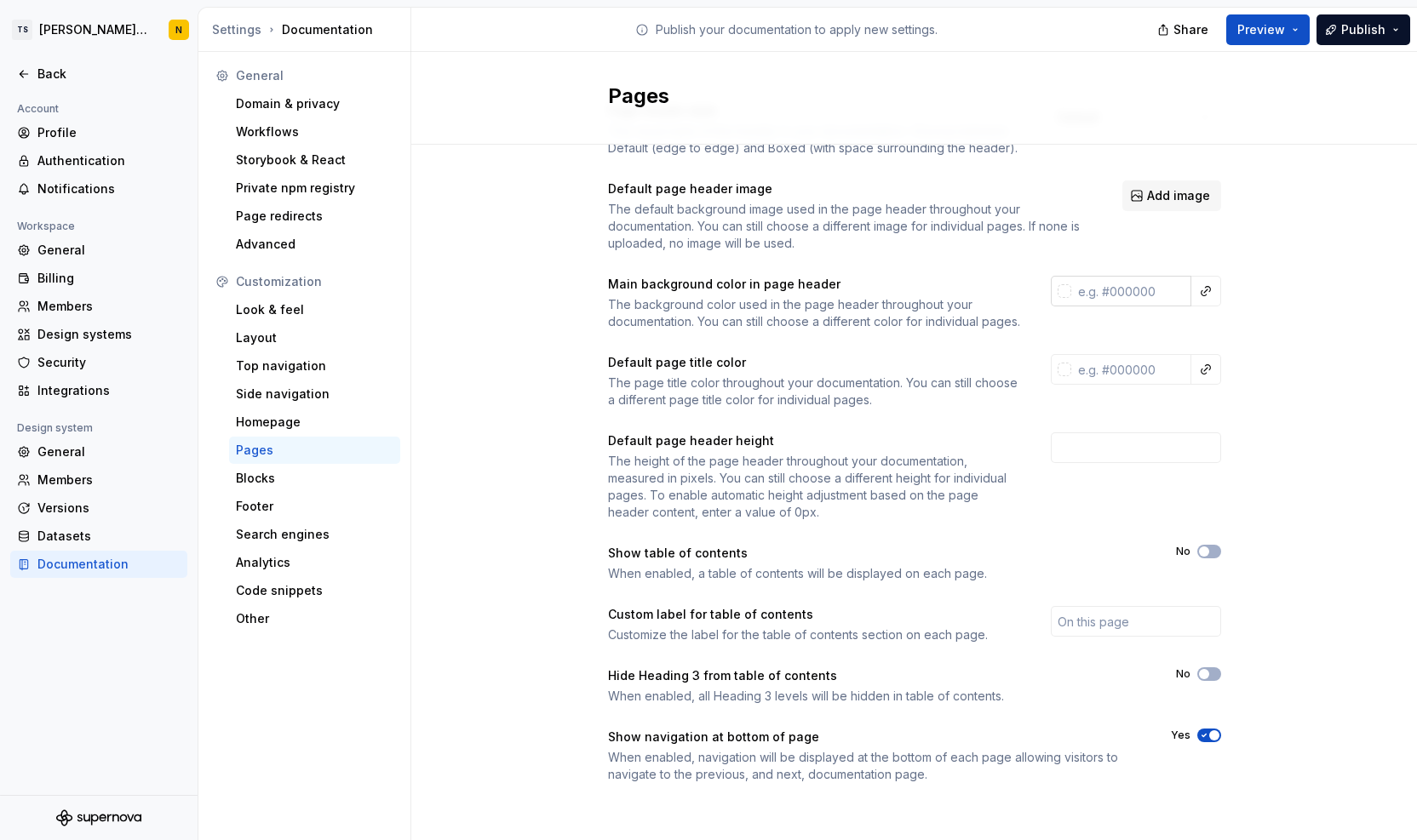
click at [1115, 276] on input "text" at bounding box center [1131, 291] width 120 height 31
paste input "#111111"
click at [1133, 365] on input "text" at bounding box center [1131, 369] width 120 height 31
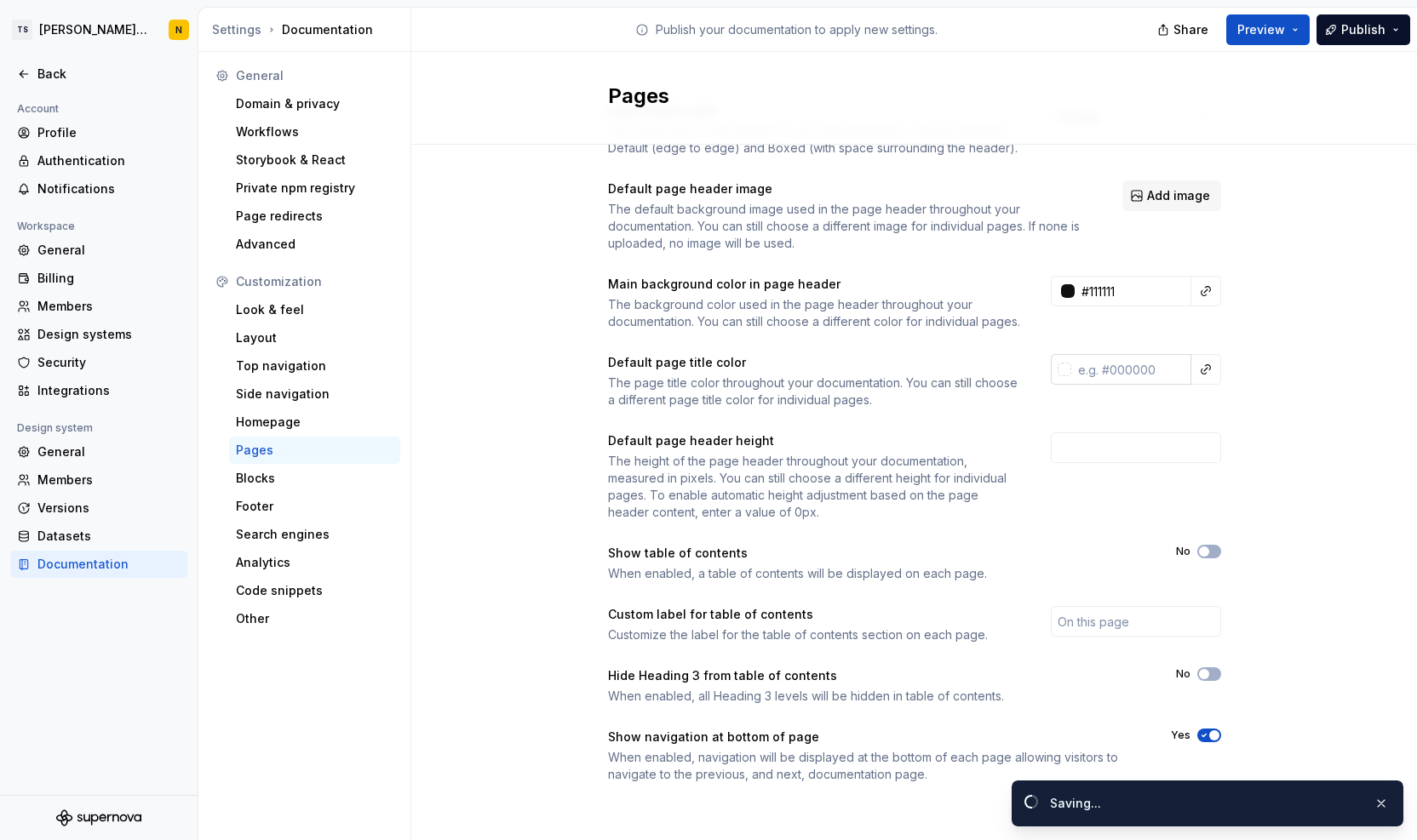
type input "#111111ff"
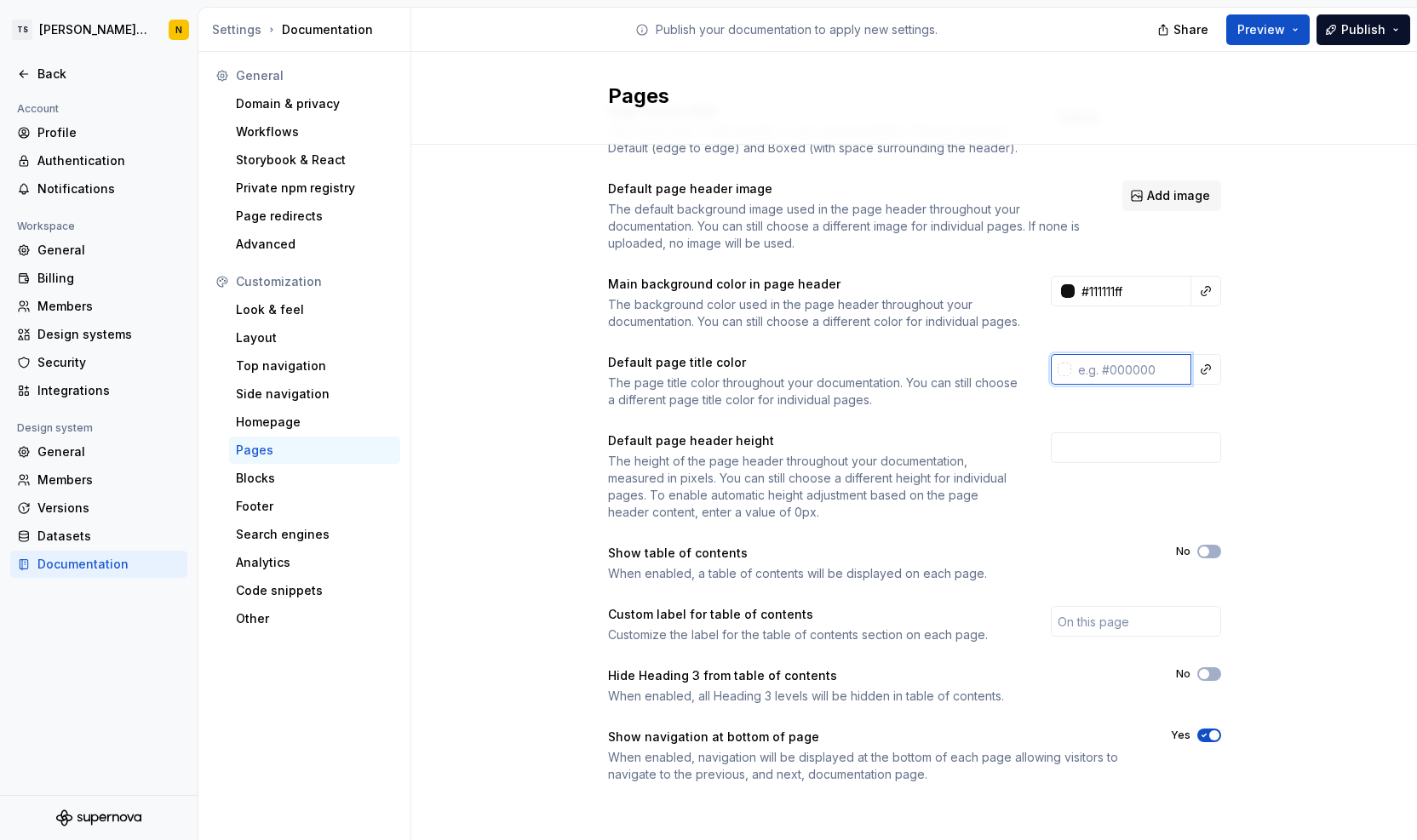
paste input "#FFFFFF"
click at [1311, 398] on div "Page header style The visual style of the header in your documentation. Choose …" at bounding box center [914, 459] width 1006 height 776
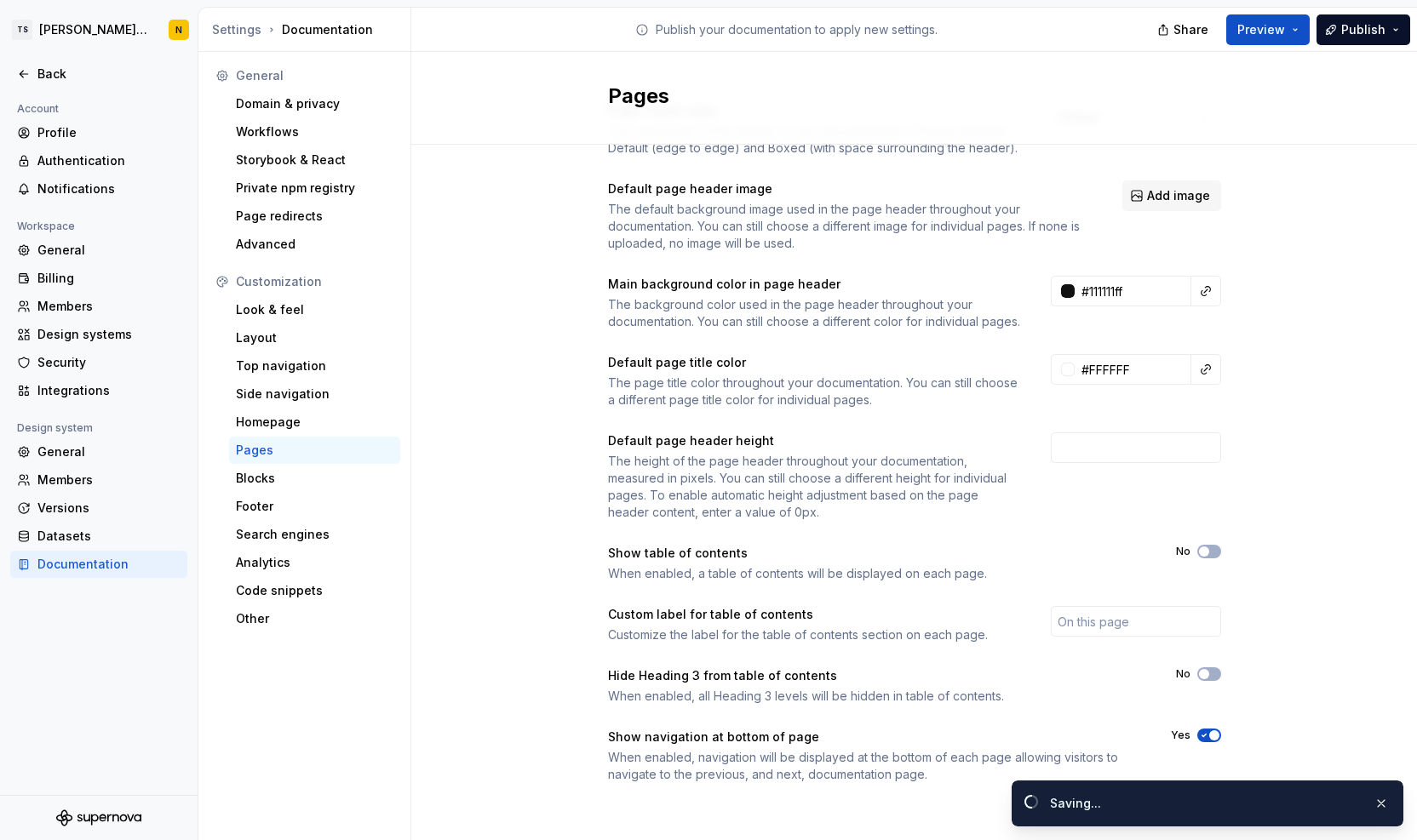
type input "#ffffffff"
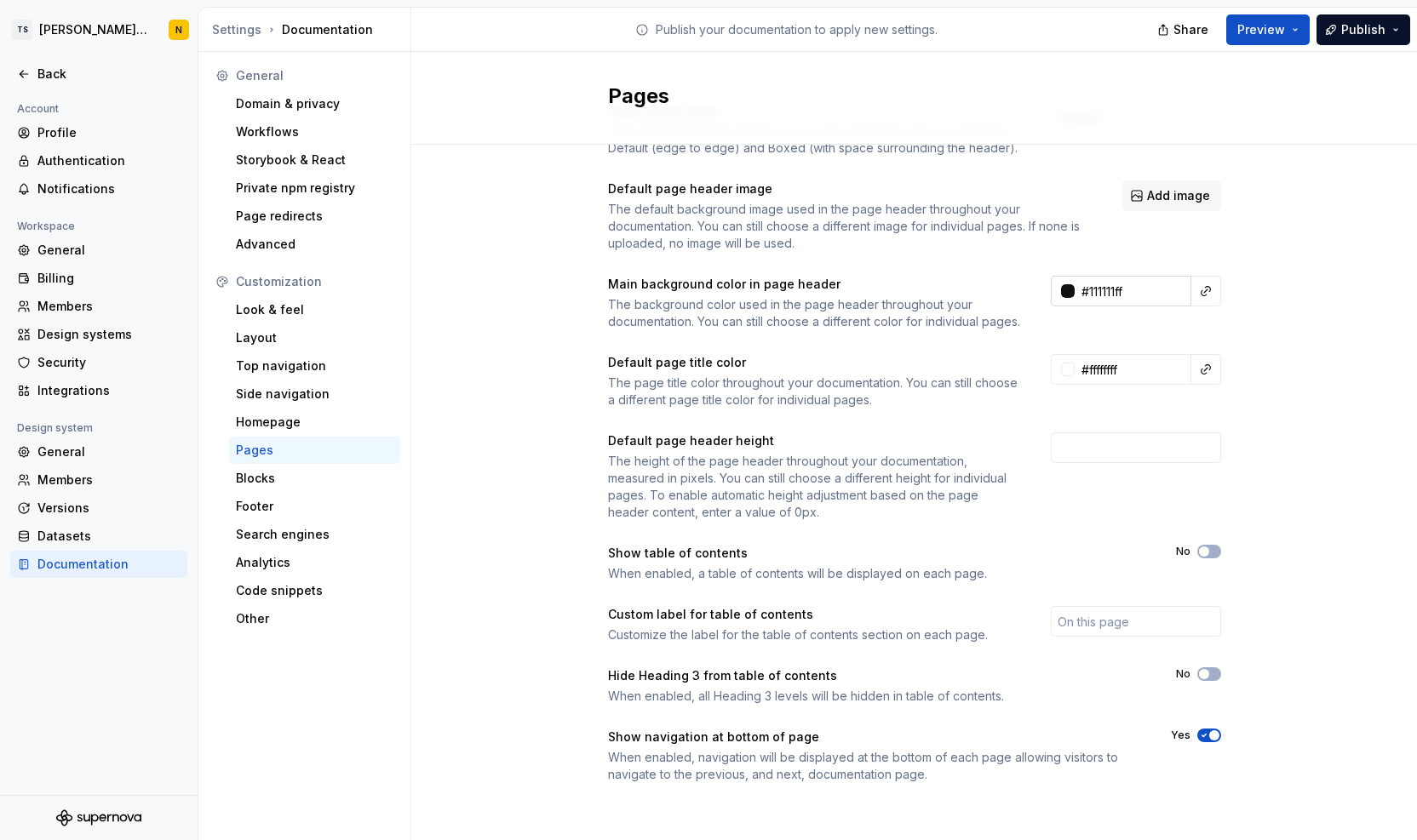
click at [1088, 276] on input "#111111ff" at bounding box center [1133, 291] width 117 height 31
paste input "000000"
type input "#000000"
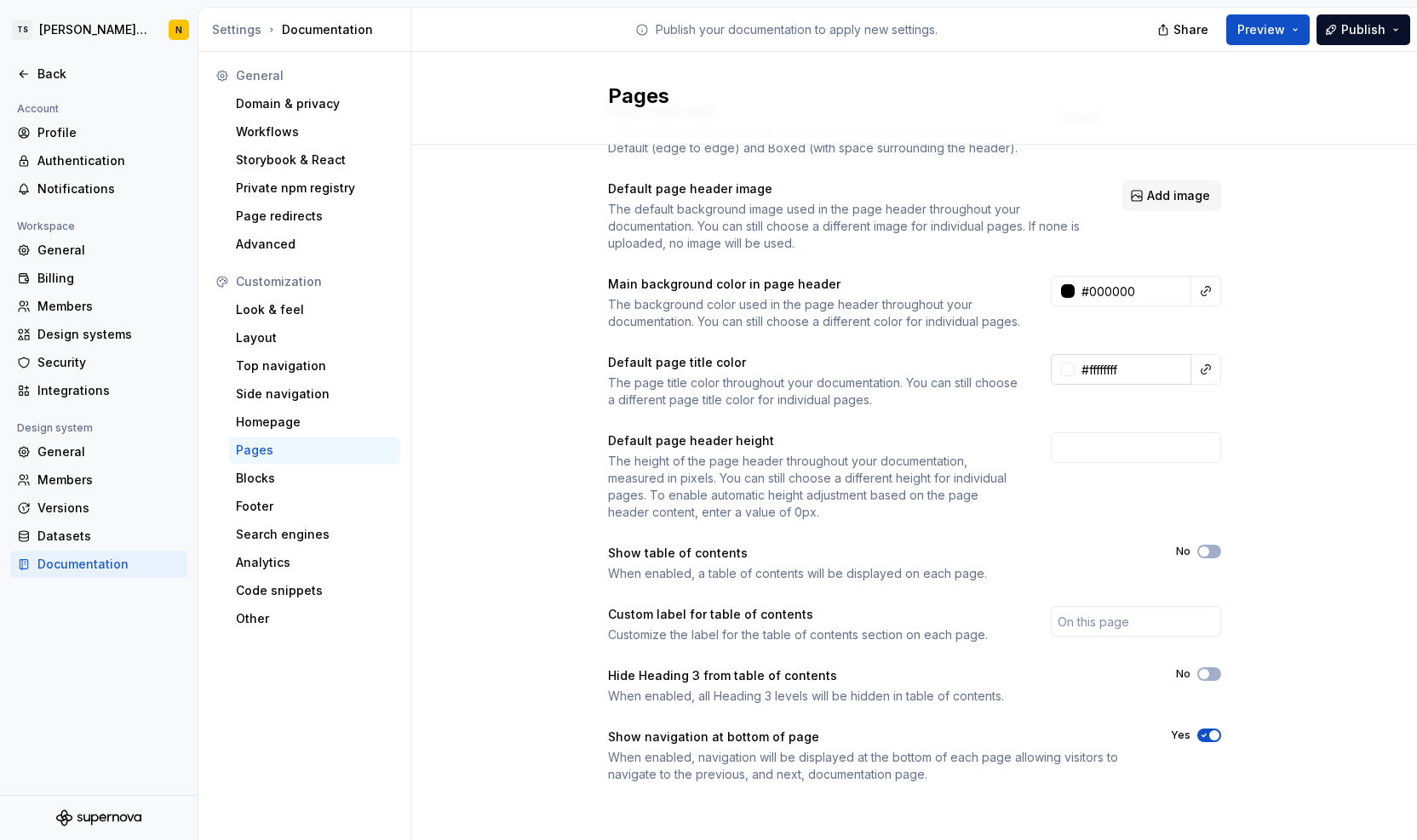
click at [1119, 372] on input "#ffffffff" at bounding box center [1133, 369] width 117 height 31
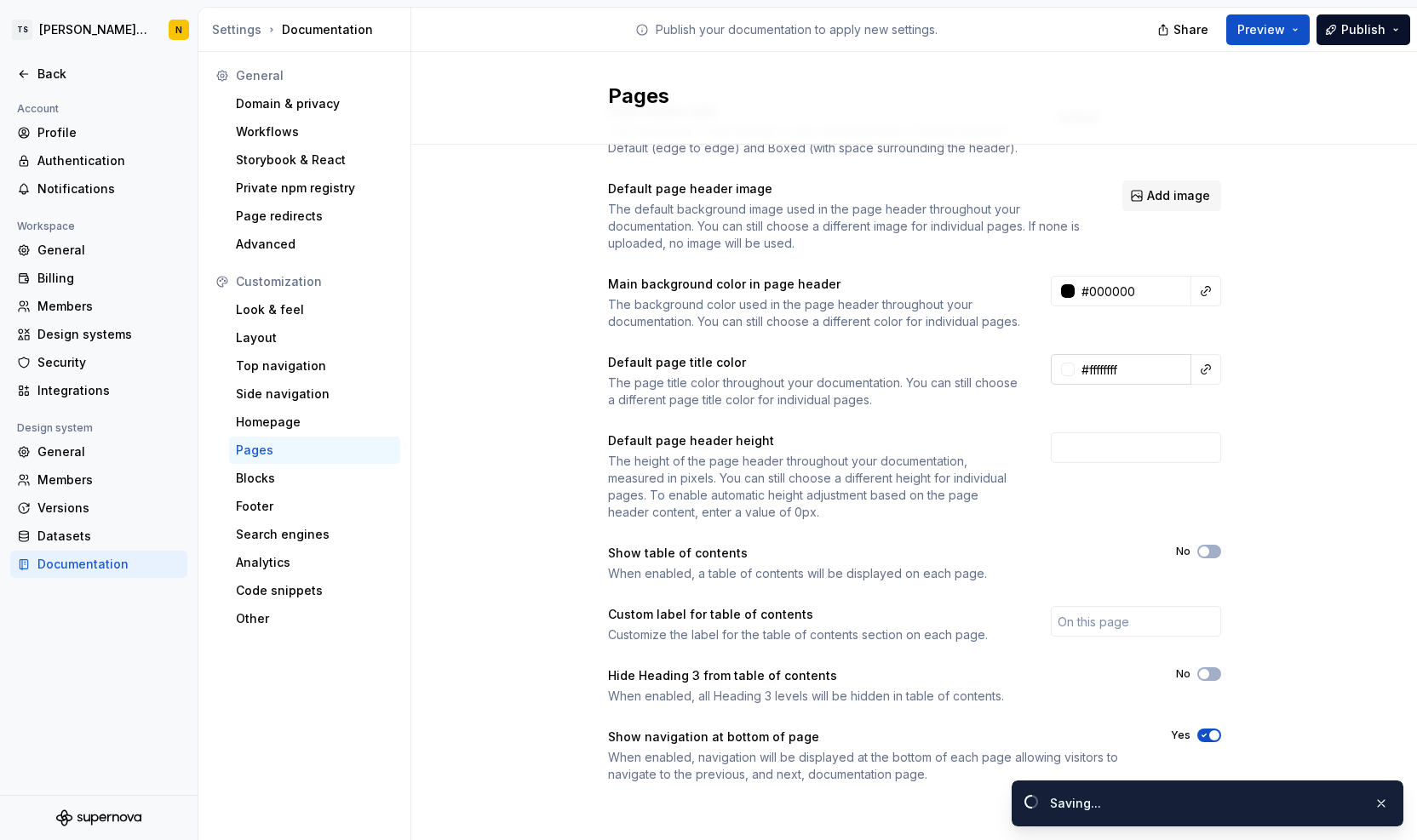
type input "#FFFFFFFF"
type input "#000000ff"
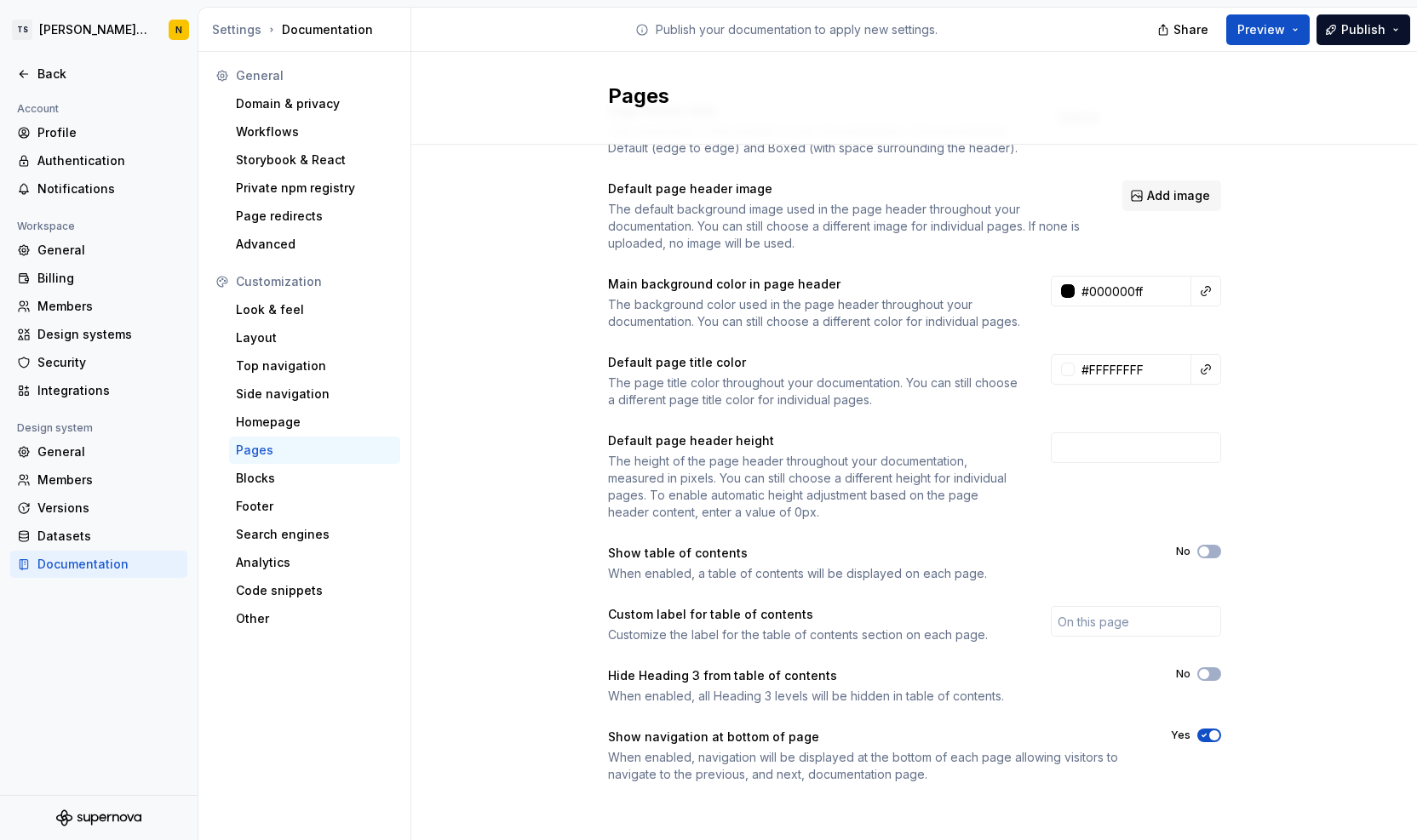
click at [1291, 370] on div "Page header style The visual style of the header in your documentation. Choose …" at bounding box center [914, 459] width 1006 height 776
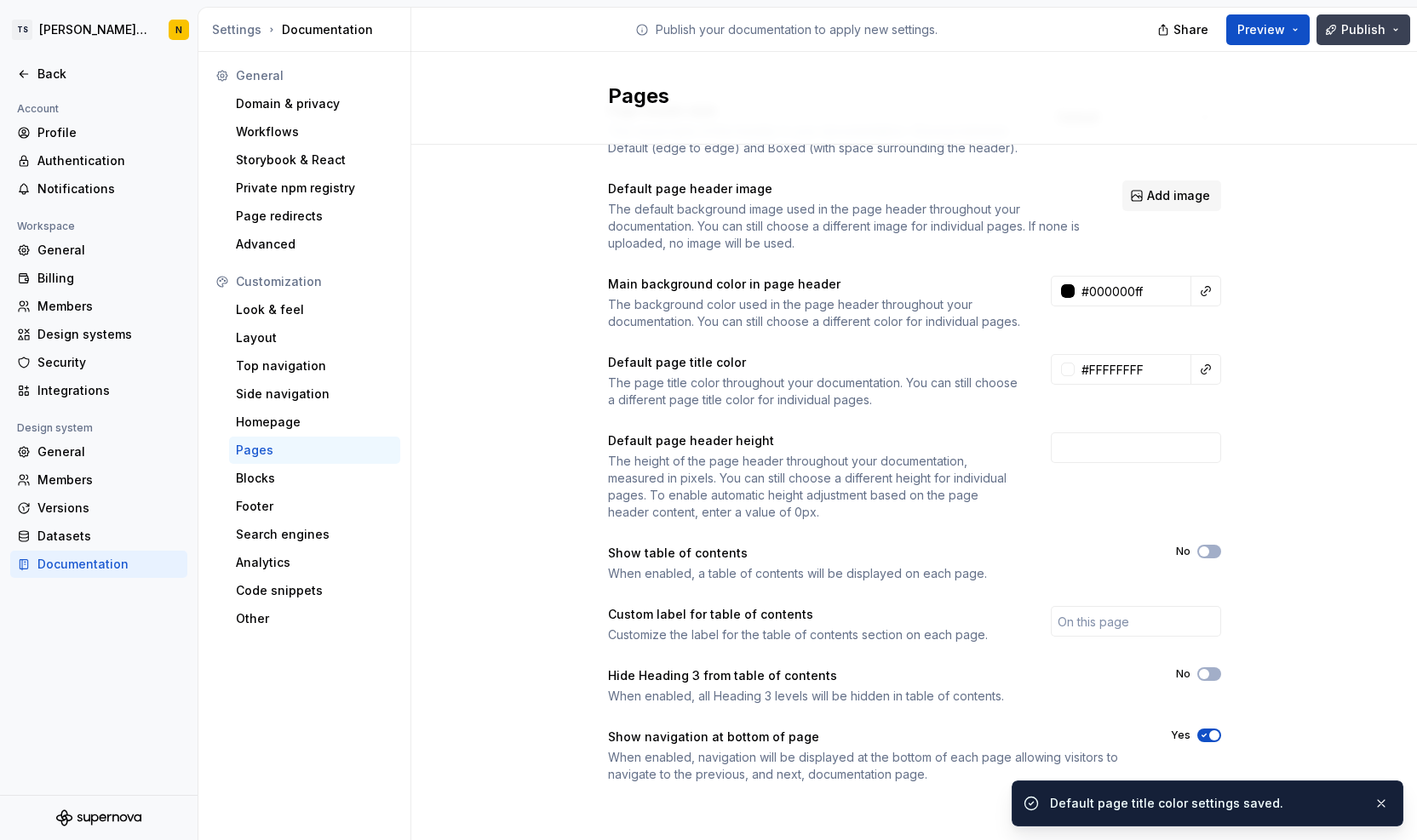
click at [1344, 28] on button "Publish" at bounding box center [1363, 30] width 93 height 31
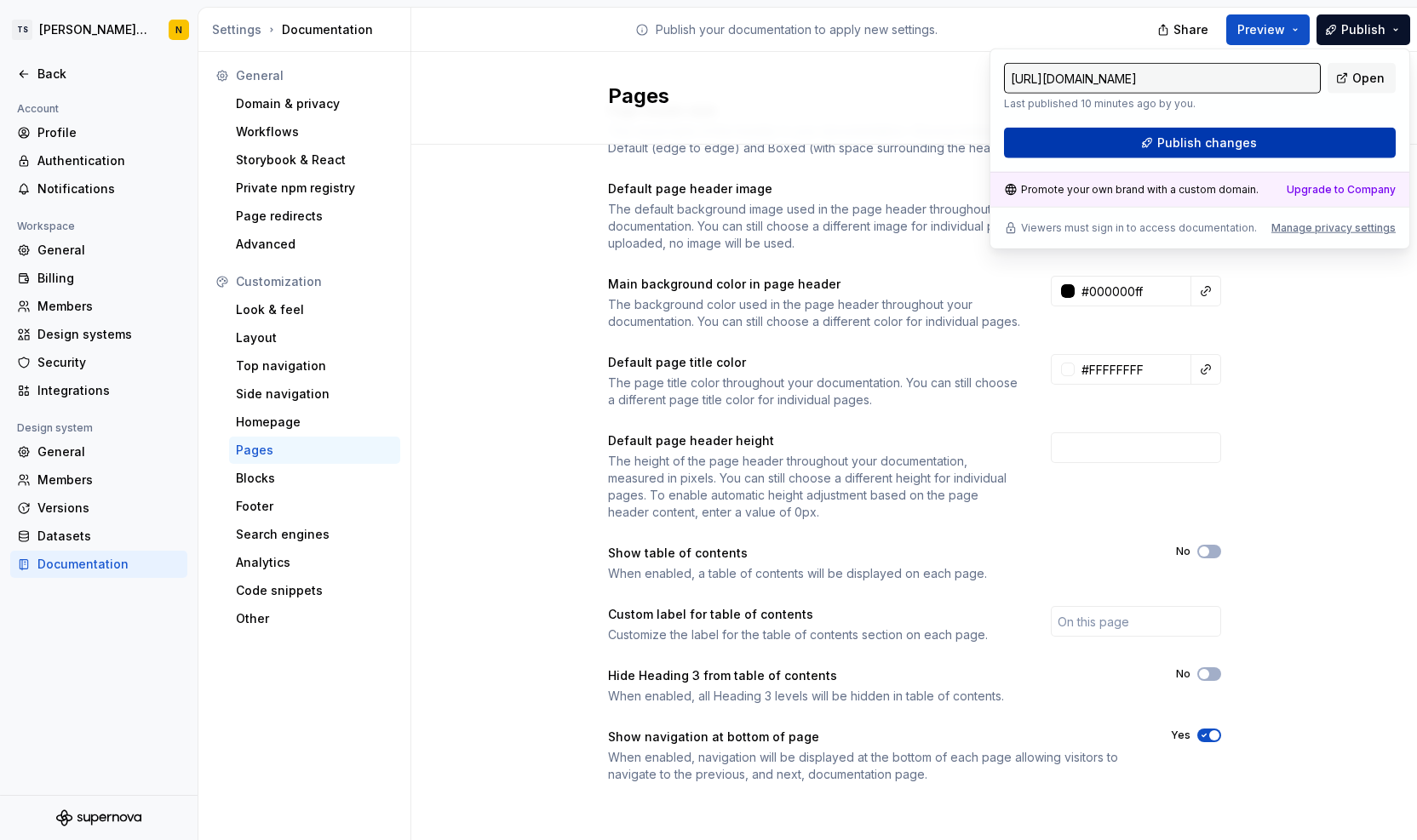
drag, startPoint x: 1344, startPoint y: 28, endPoint x: 1275, endPoint y: 137, distance: 129.0
click at [1275, 137] on button "Publish changes" at bounding box center [1200, 142] width 391 height 31
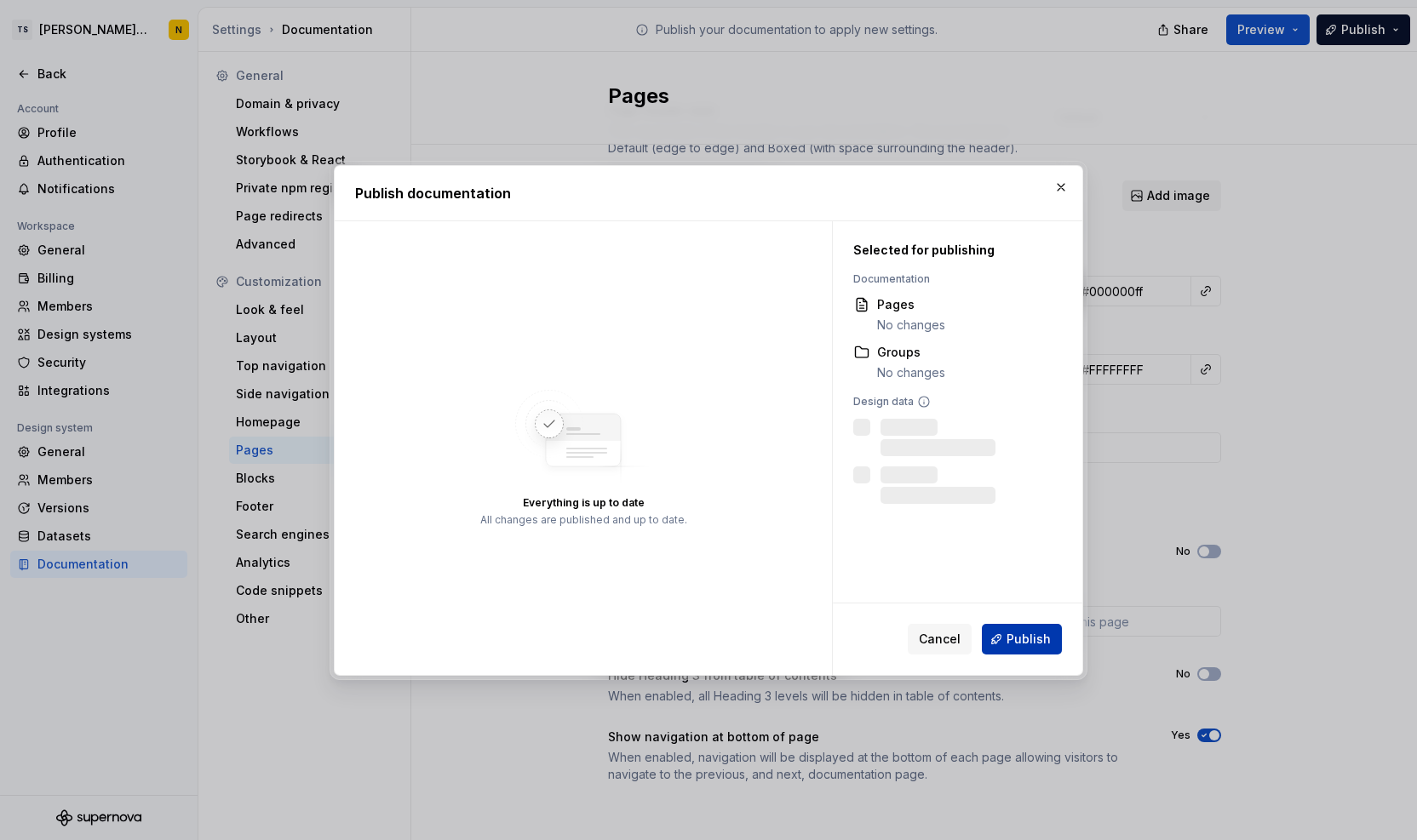
click at [1028, 635] on span "Publish" at bounding box center [1028, 638] width 45 height 17
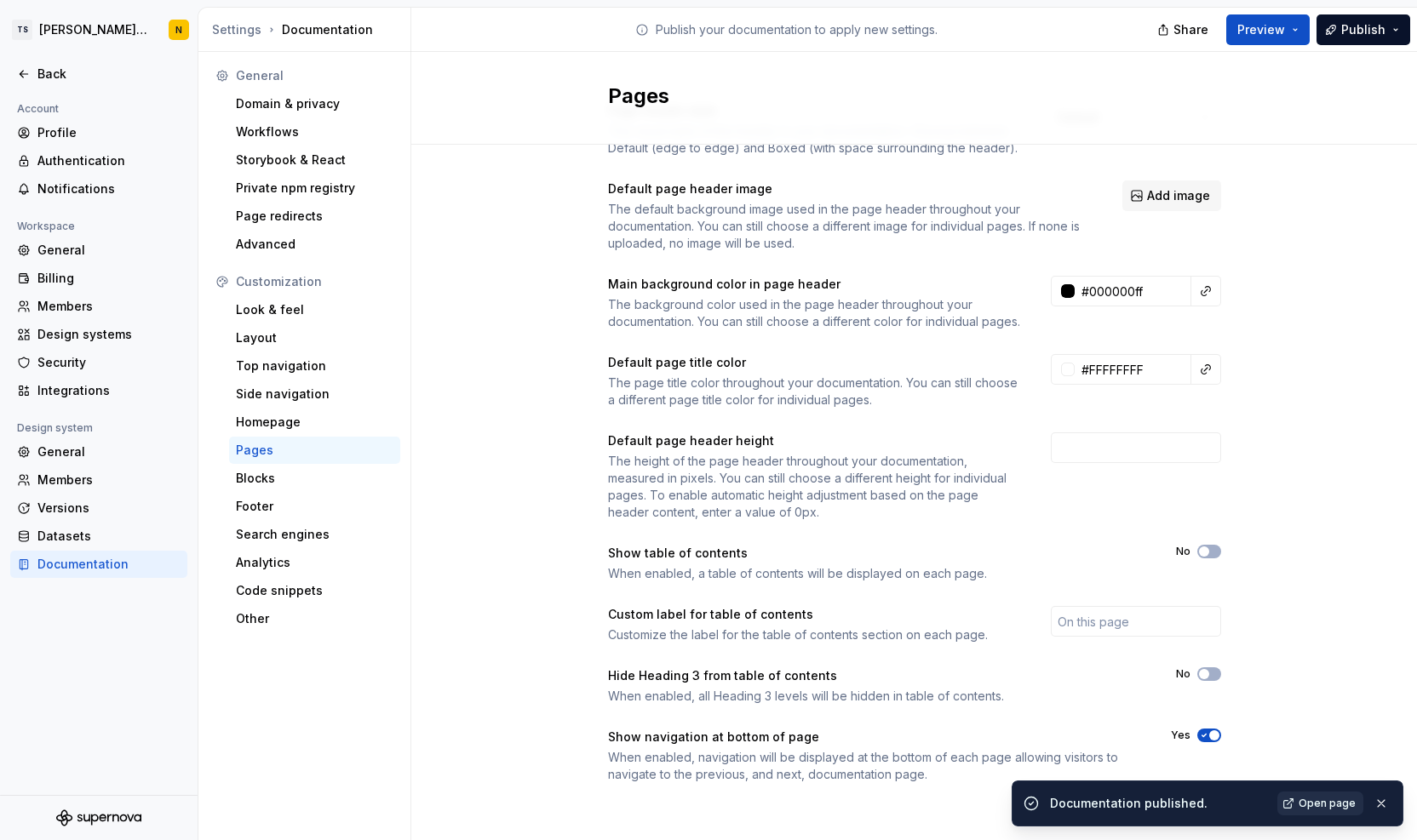
click at [1325, 799] on span "Open page" at bounding box center [1327, 804] width 57 height 14
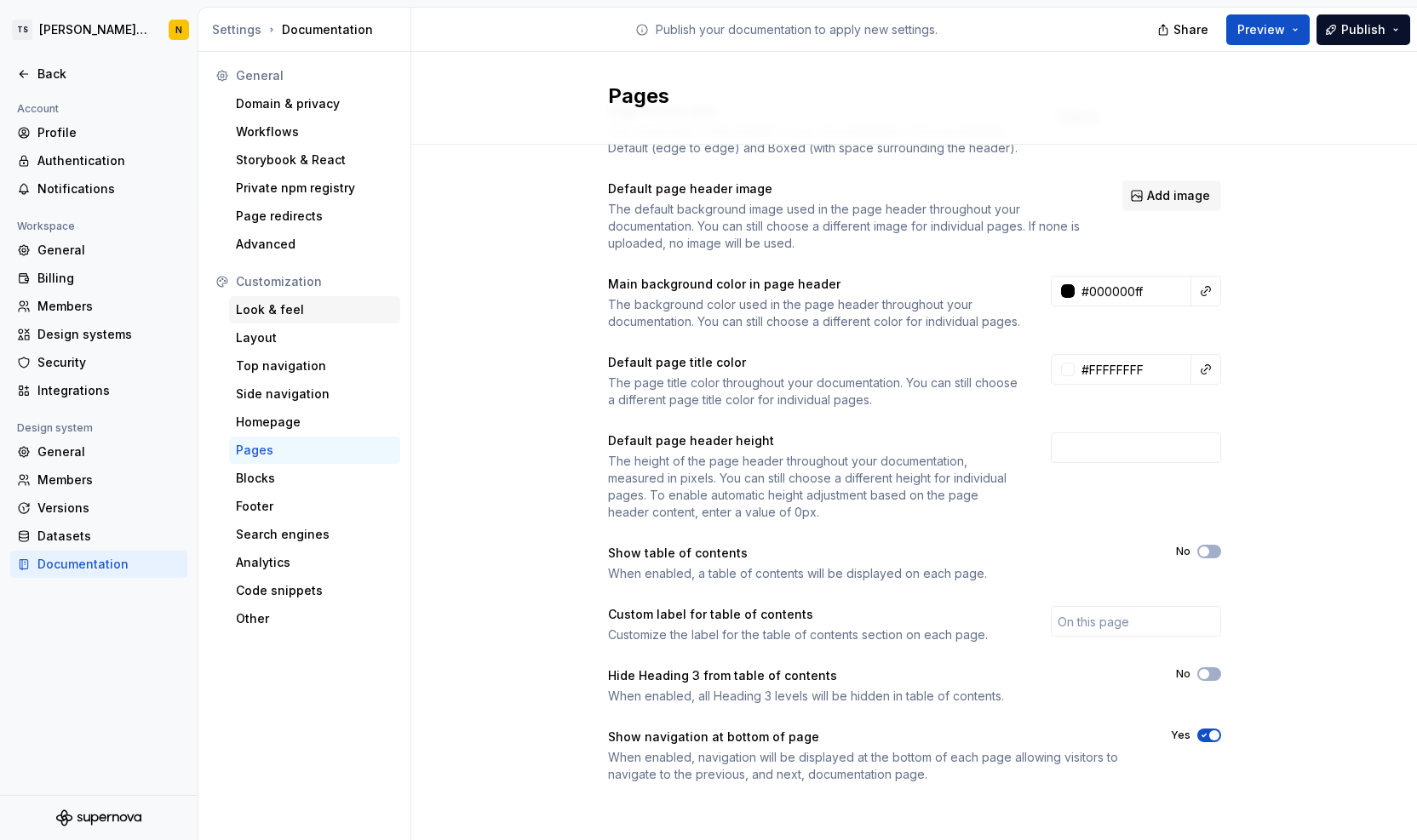
click at [259, 307] on div "Look & feel" at bounding box center [315, 309] width 157 height 17
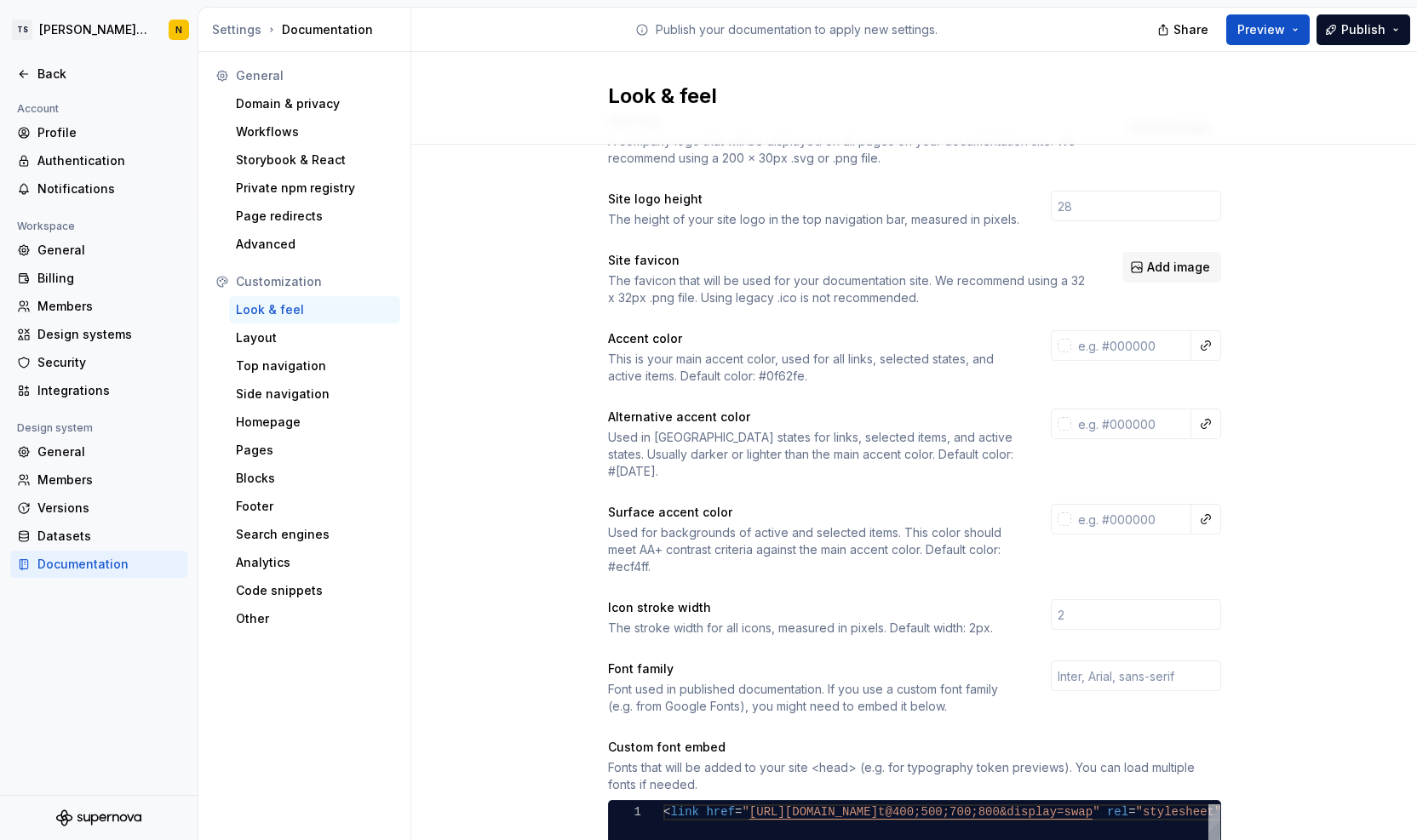
scroll to position [79, 0]
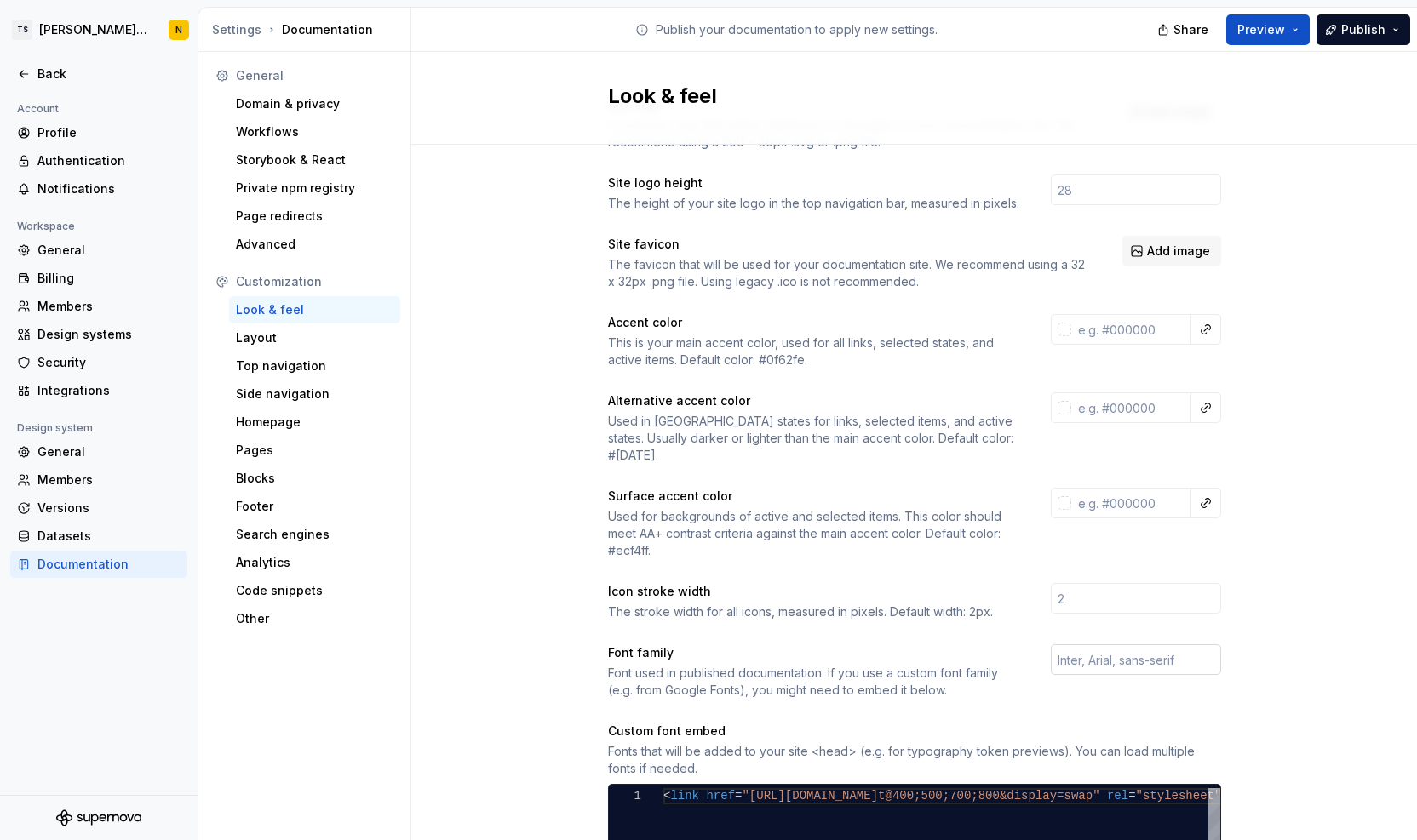
click at [1140, 644] on input "text" at bounding box center [1136, 659] width 170 height 31
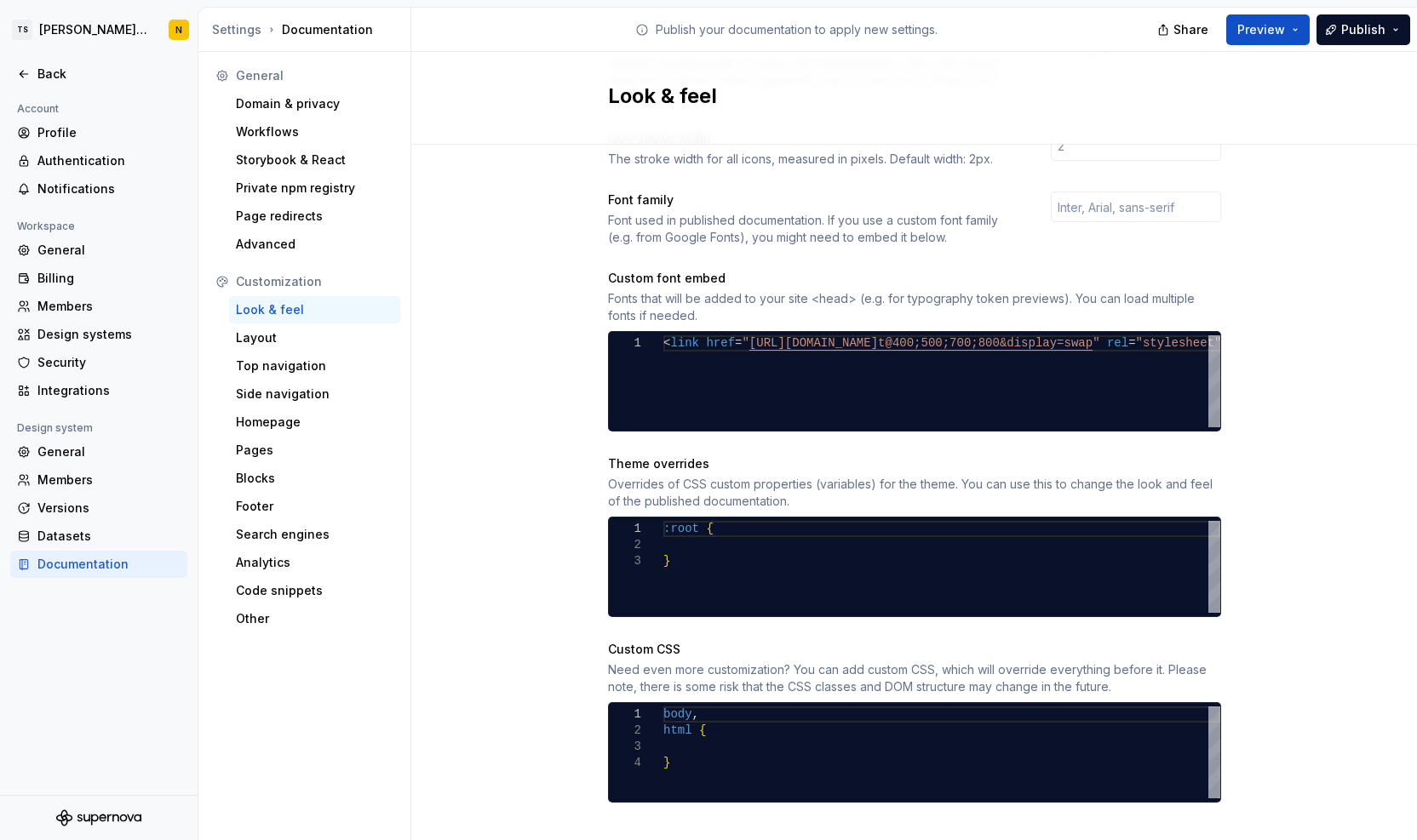
scroll to position [0, 5]
click at [688, 722] on div "body , html { }" at bounding box center [943, 752] width 557 height 92
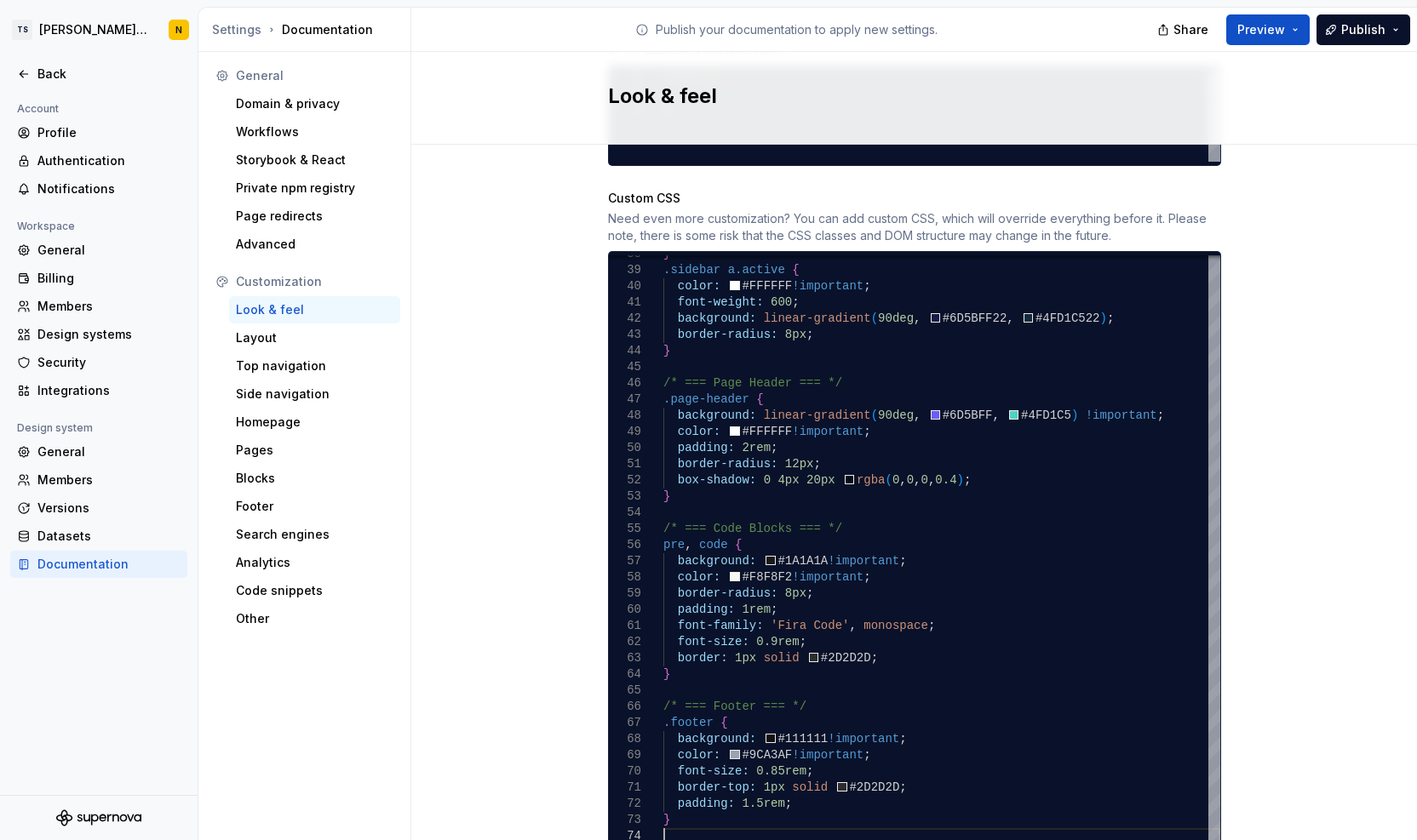
scroll to position [992, 0]
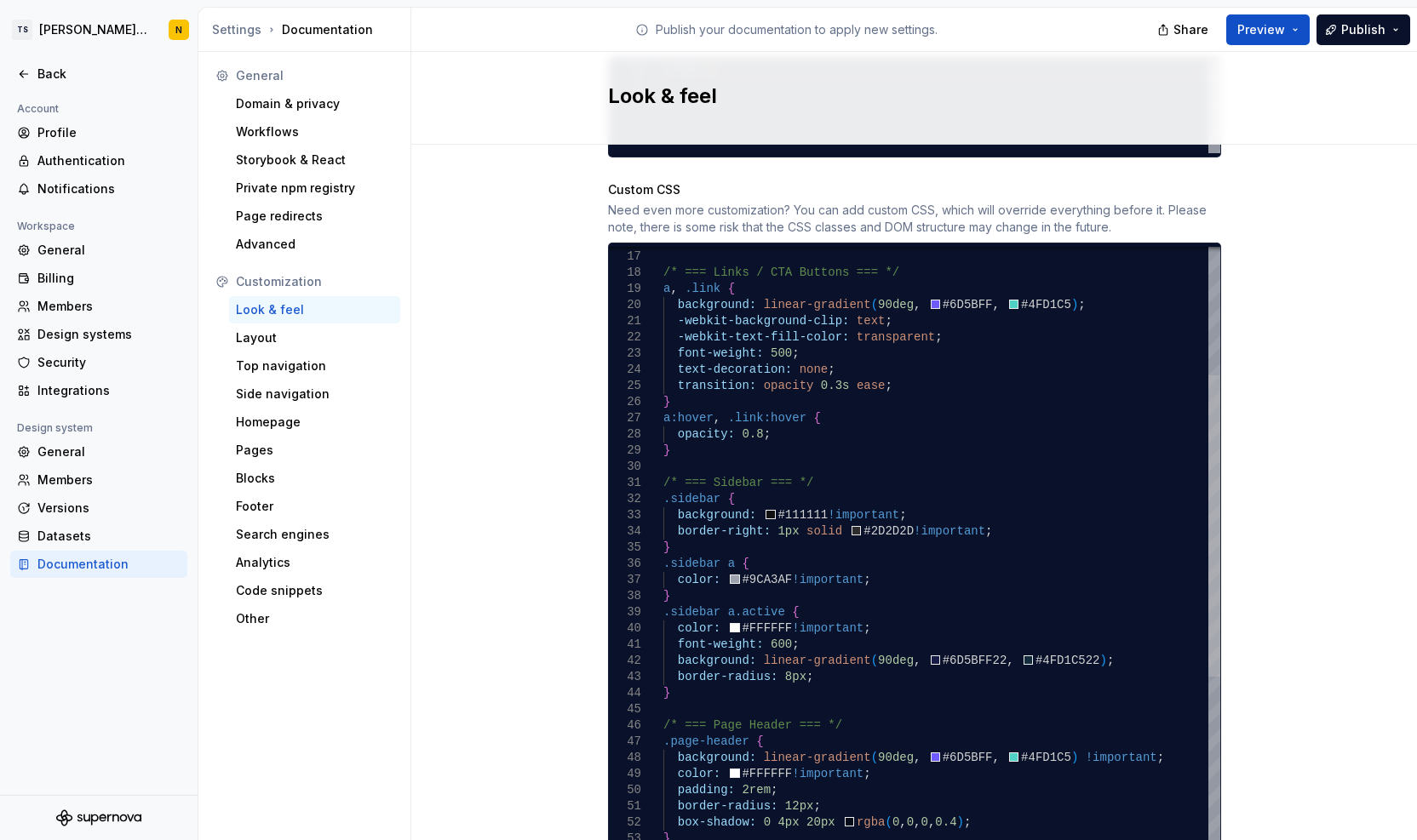
click at [1209, 375] on div at bounding box center [1215, 526] width 12 height 301
click at [1220, 447] on div at bounding box center [1215, 526] width 12 height 301
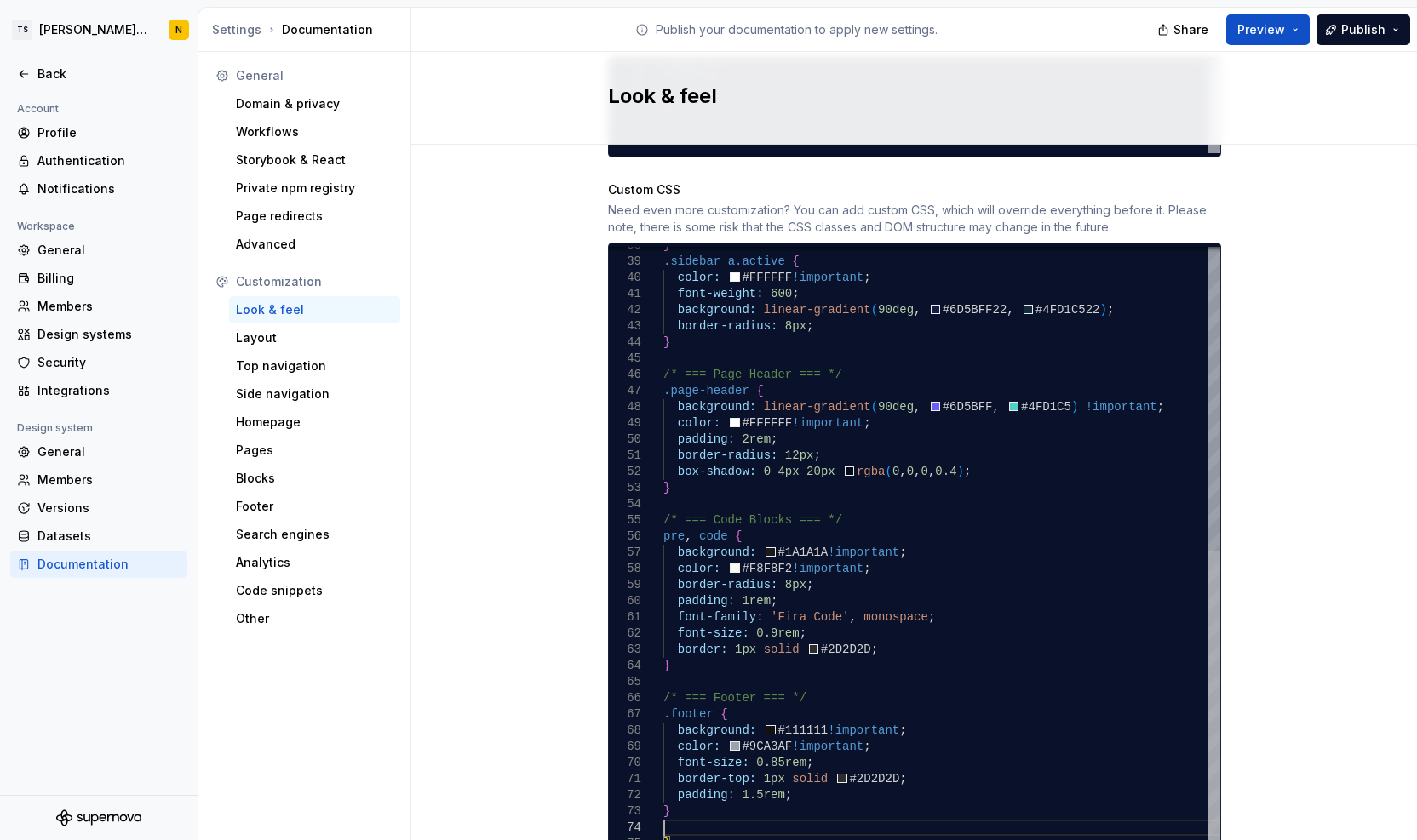
click at [1216, 768] on div at bounding box center [1215, 701] width 12 height 301
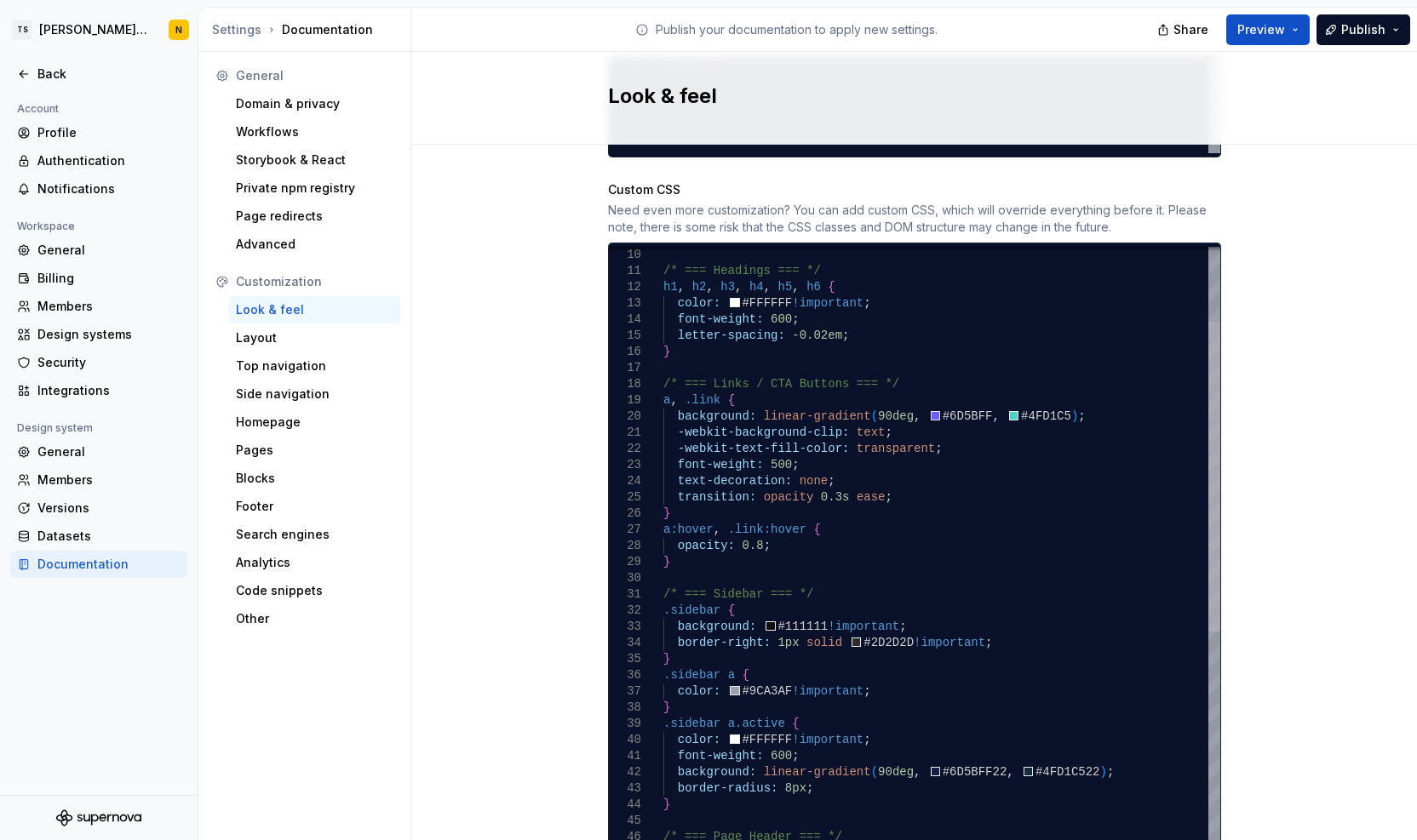
click at [1220, 485] on div at bounding box center [1215, 477] width 12 height 310
click at [1248, 485] on div "Site logo A company logo that will be displayed on all pages on your documentat…" at bounding box center [914, 37] width 1006 height 1768
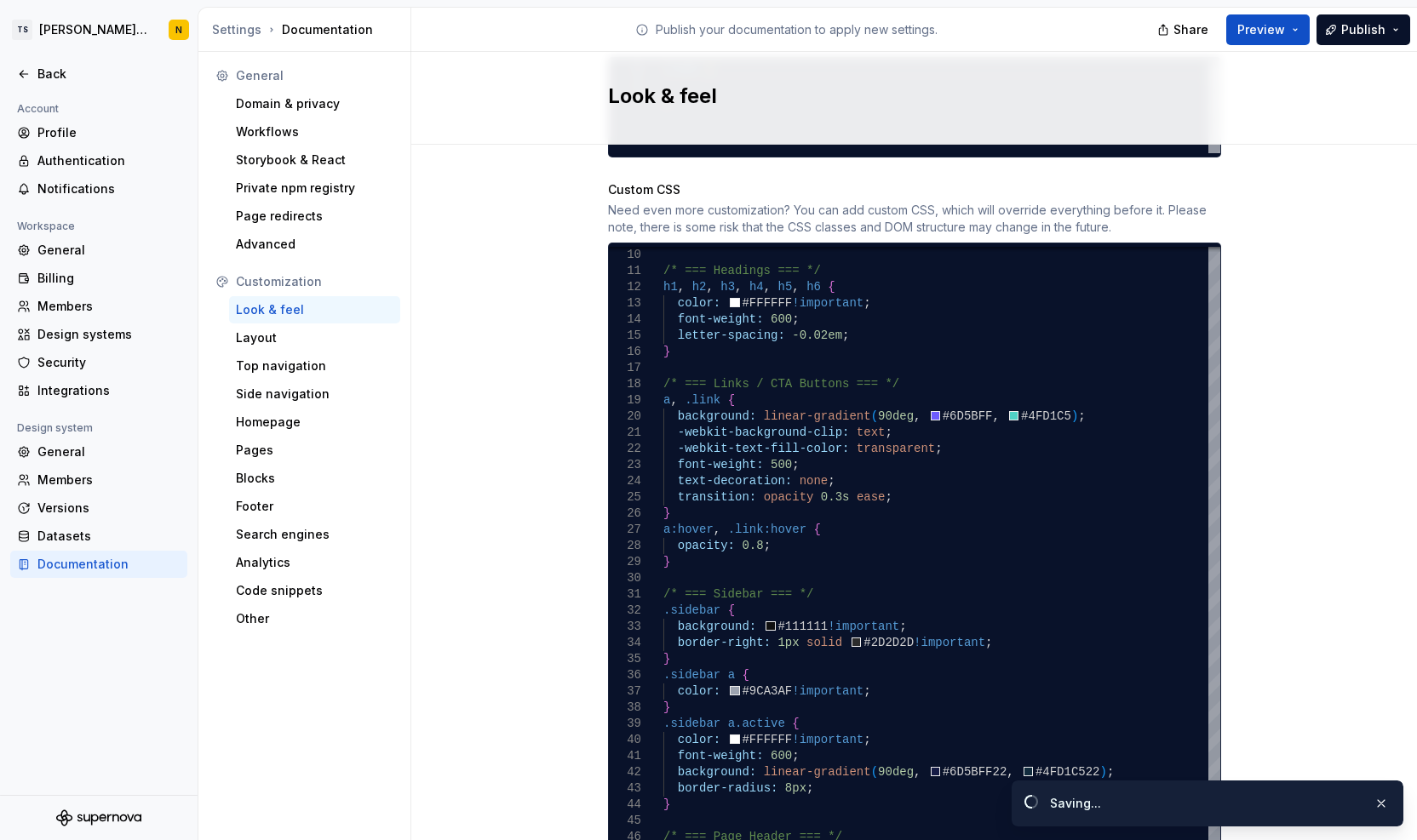
click at [1373, 594] on div "Site logo A company logo that will be displayed on all pages on your documentat…" at bounding box center [914, 37] width 1006 height 1768
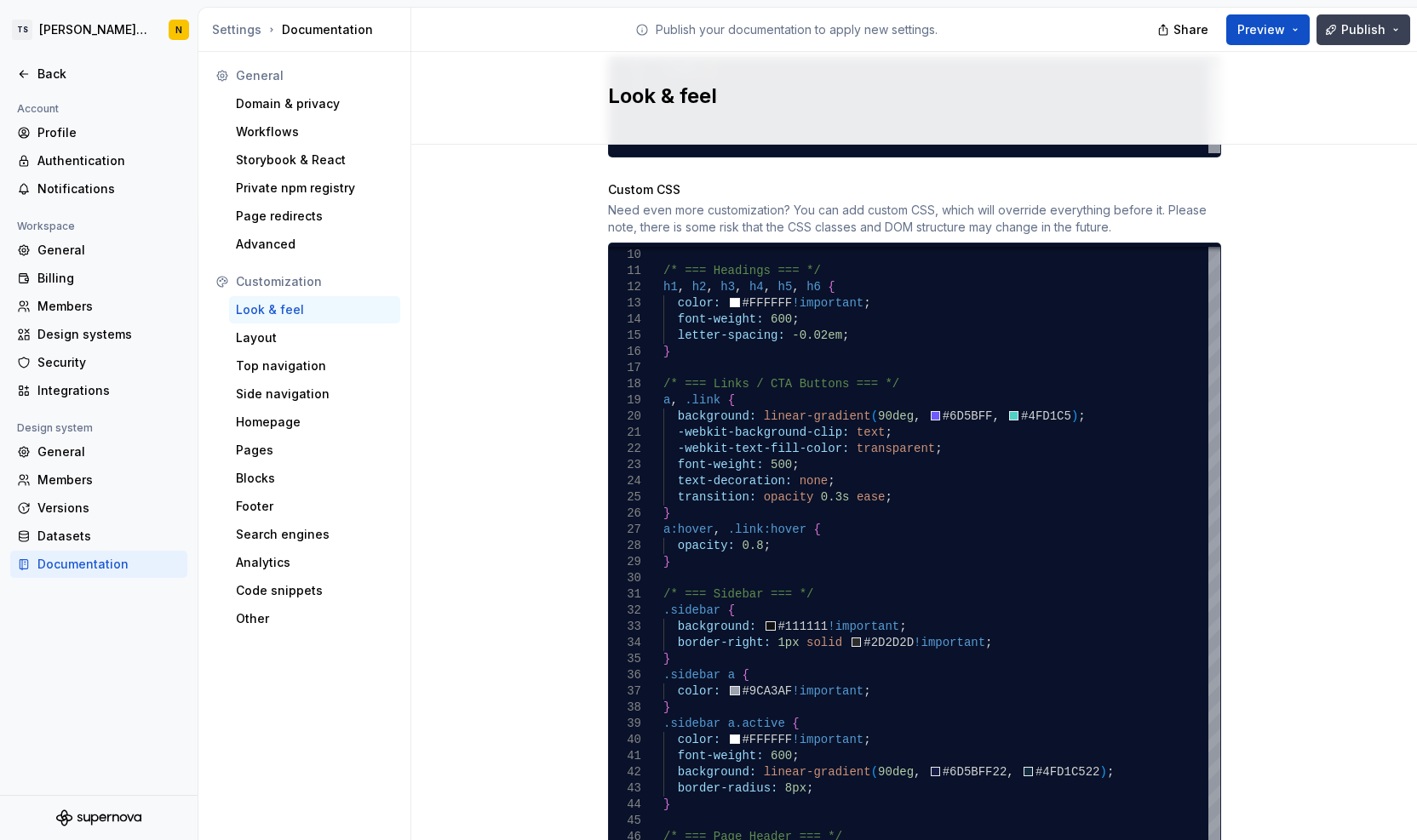
click at [1361, 37] on span "Publish" at bounding box center [1364, 29] width 45 height 17
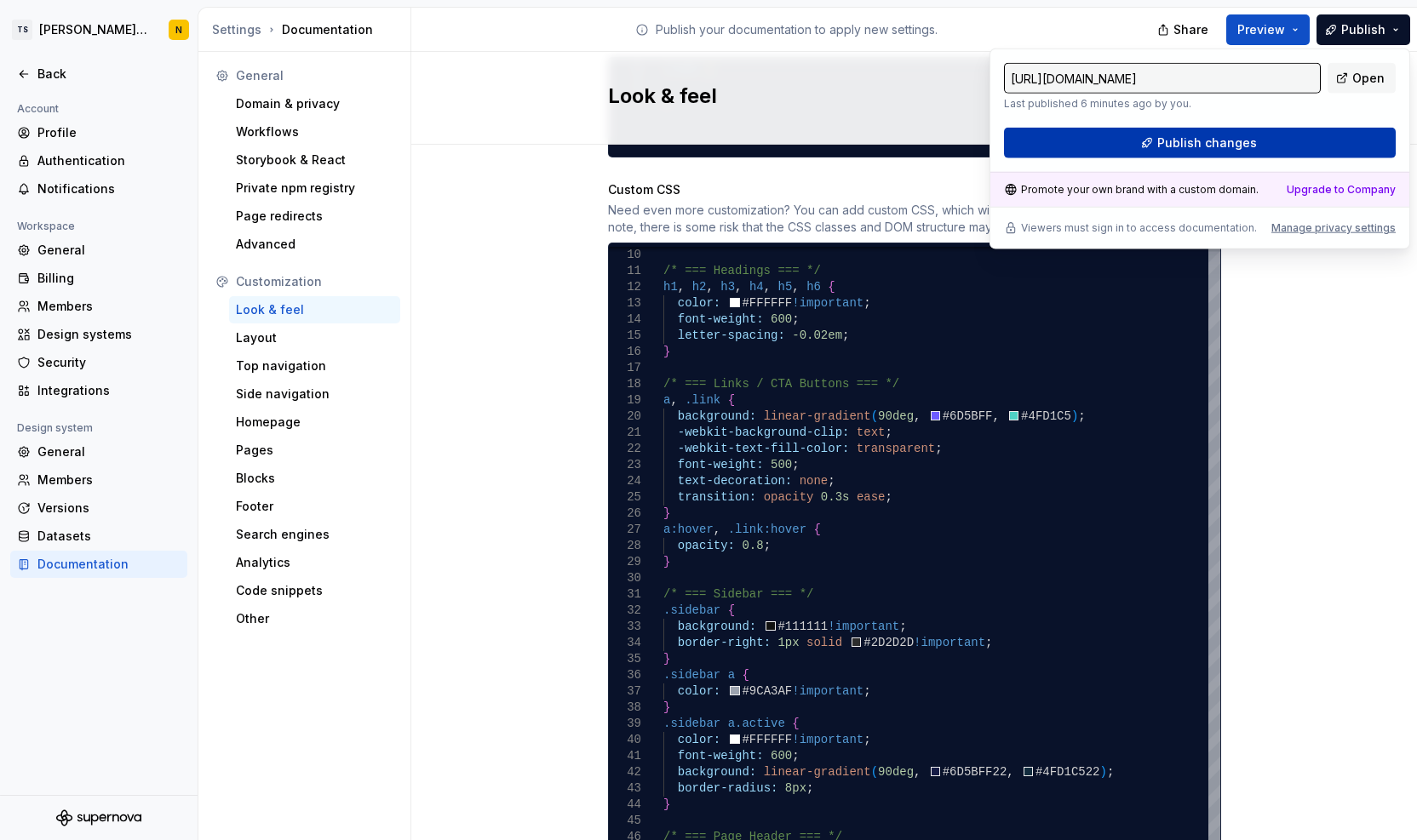
drag, startPoint x: 1361, startPoint y: 37, endPoint x: 1255, endPoint y: 142, distance: 149.2
click at [1255, 142] on button "Publish changes" at bounding box center [1200, 142] width 391 height 31
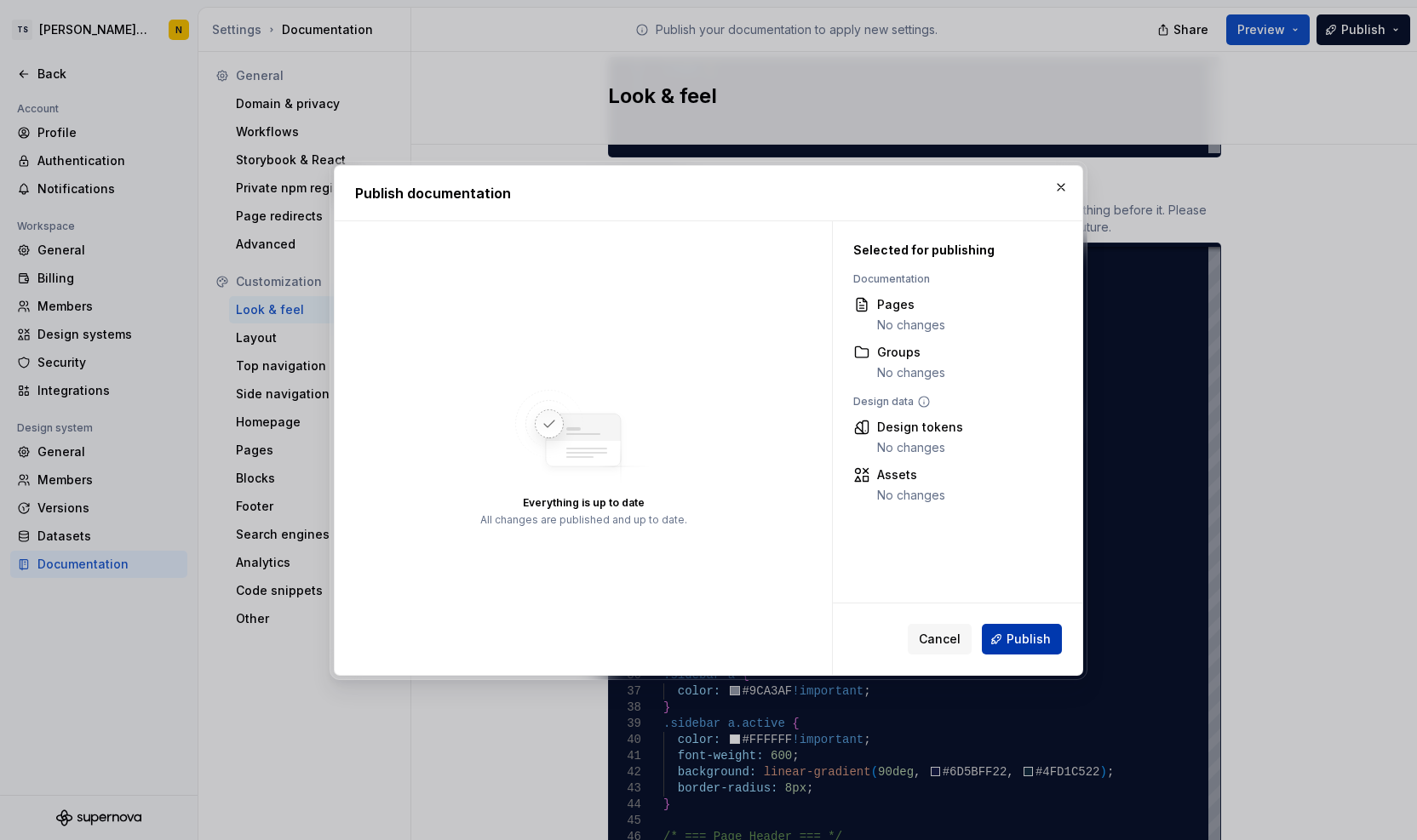
click at [1040, 646] on span "Publish" at bounding box center [1028, 638] width 45 height 17
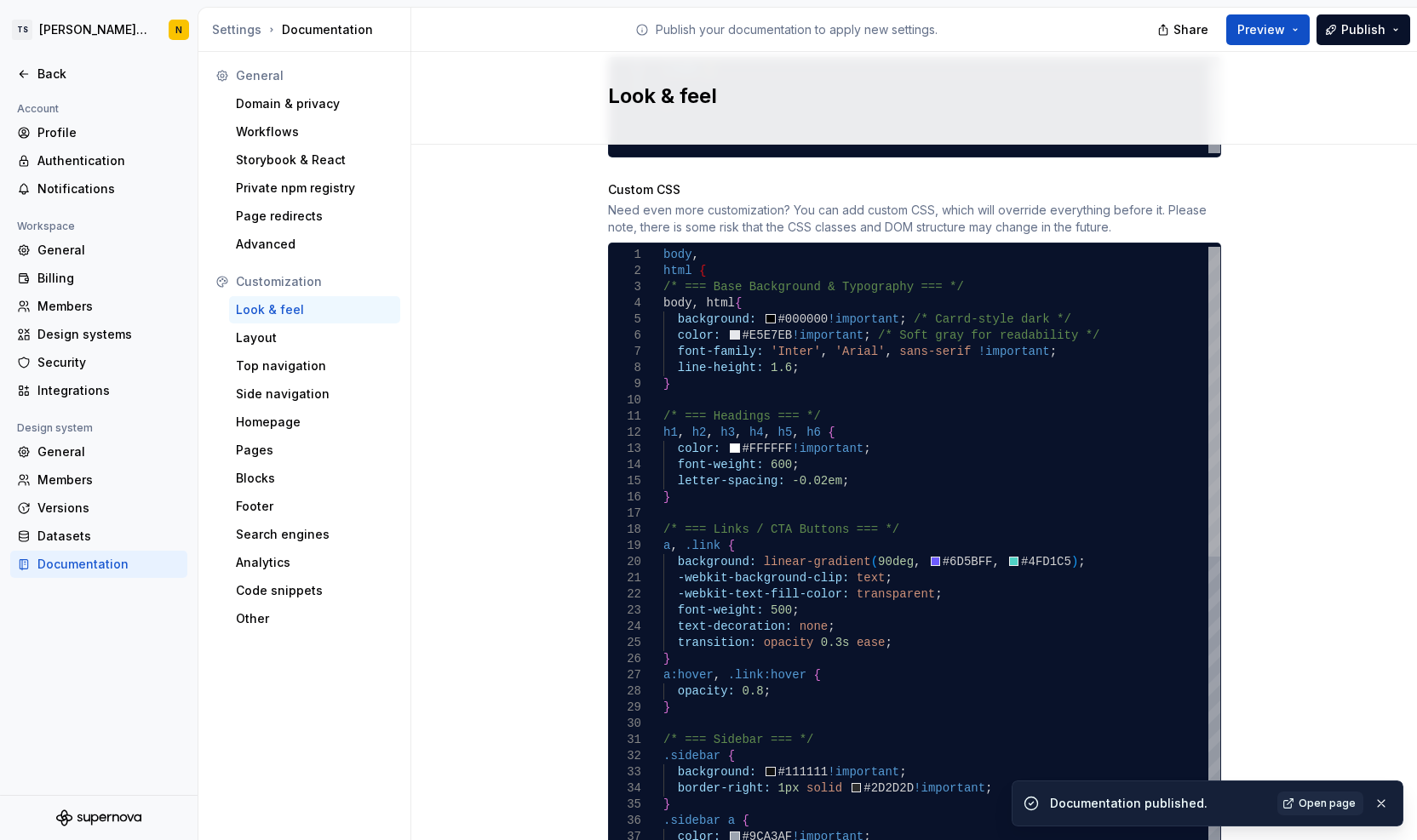
click at [1211, 385] on div at bounding box center [1215, 402] width 12 height 310
click at [1343, 806] on span "Open page" at bounding box center [1327, 804] width 57 height 14
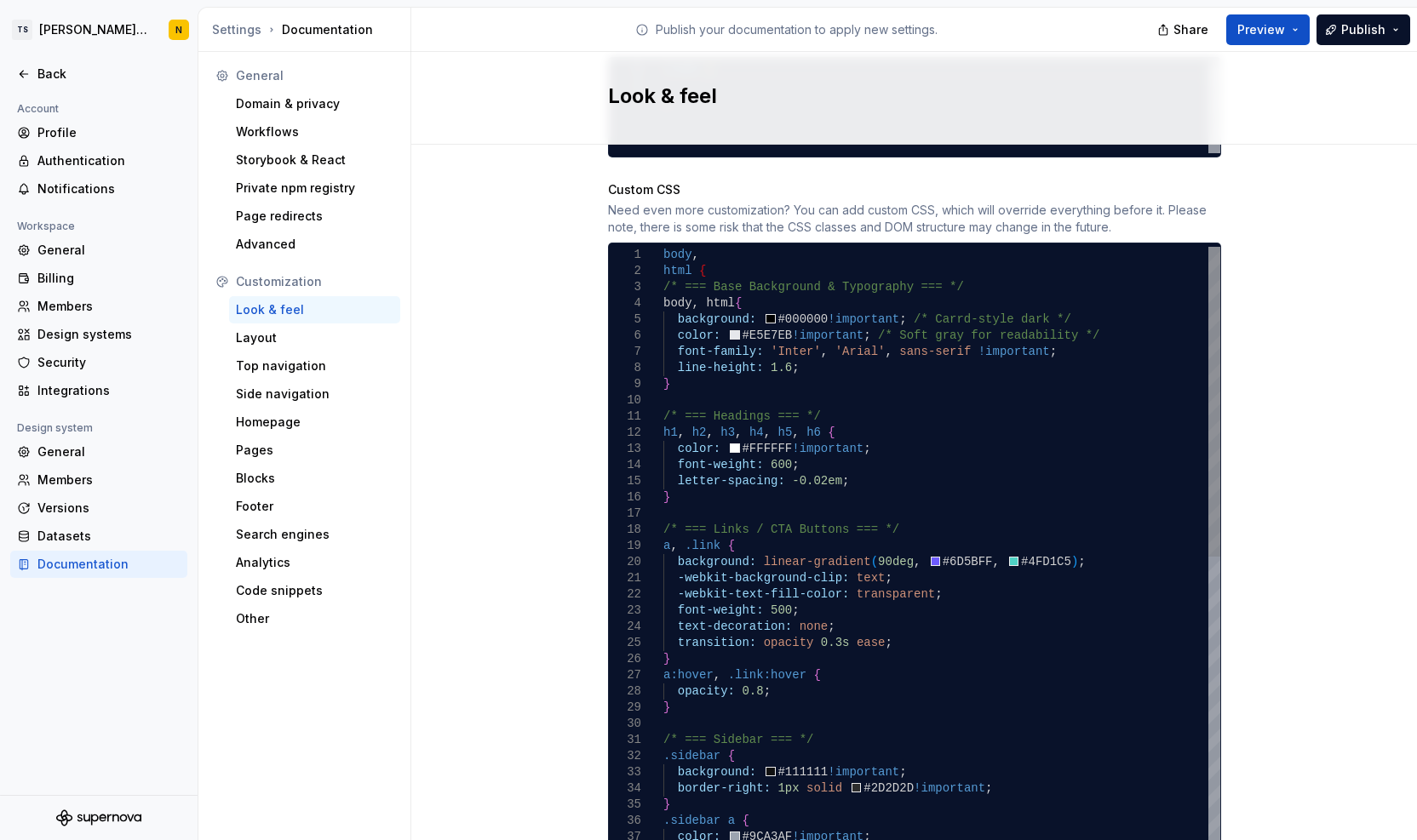
click at [808, 375] on div "} color: #9CA3AF !important ; .sidebar a { background: #111111 !important ; bor…" at bounding box center [943, 837] width 557 height 1181
type textarea "**********"
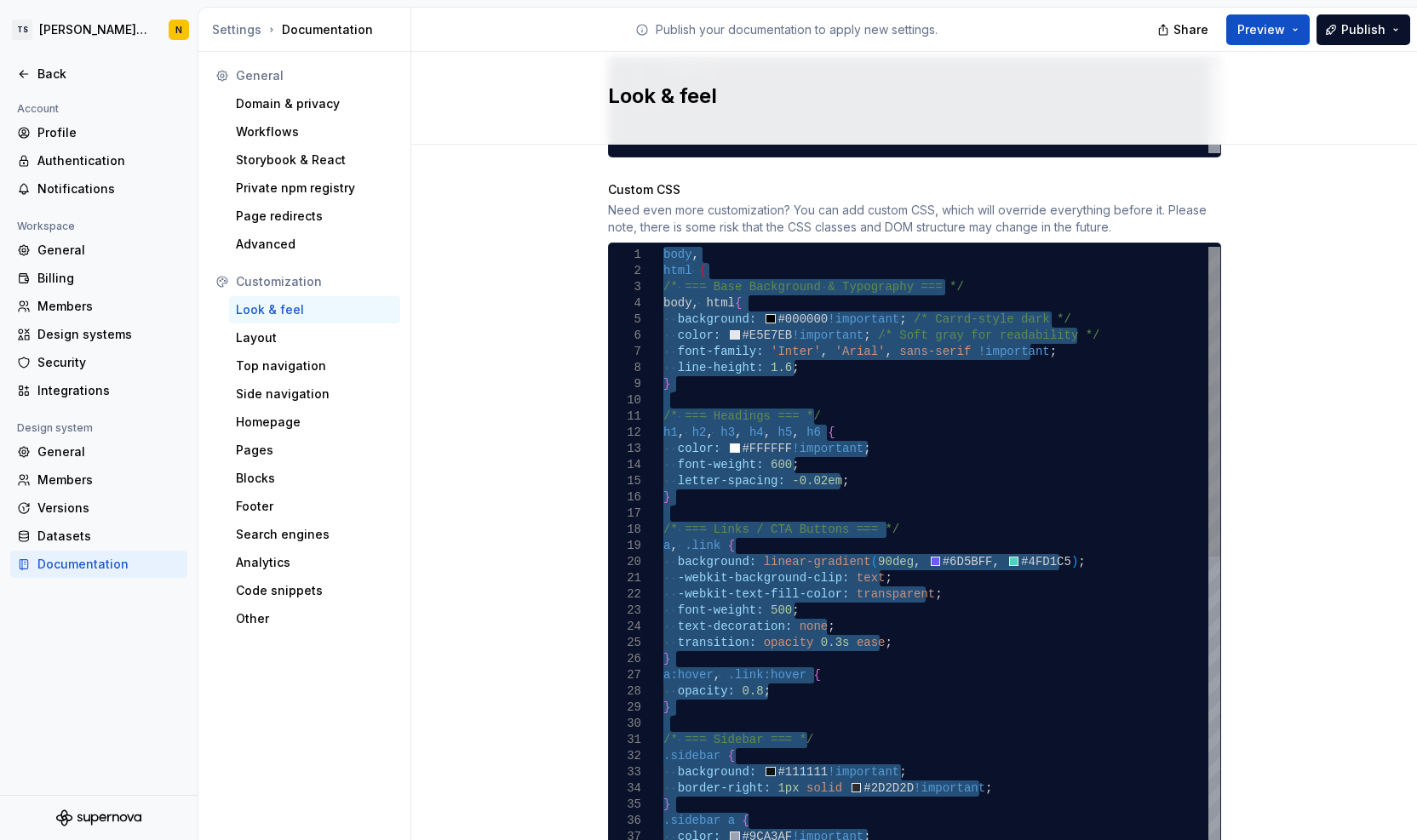
scroll to position [532, 0]
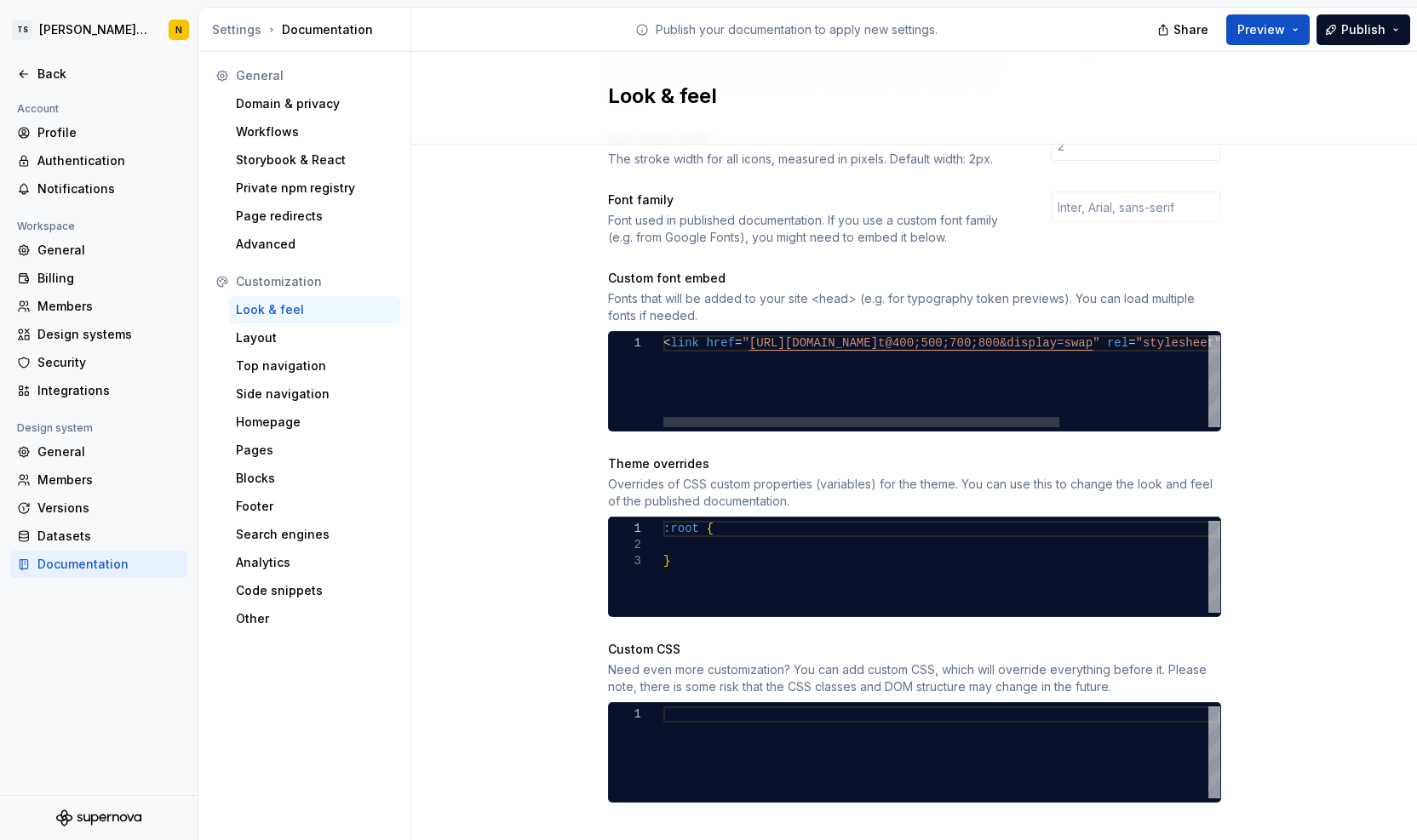
type textarea "*"
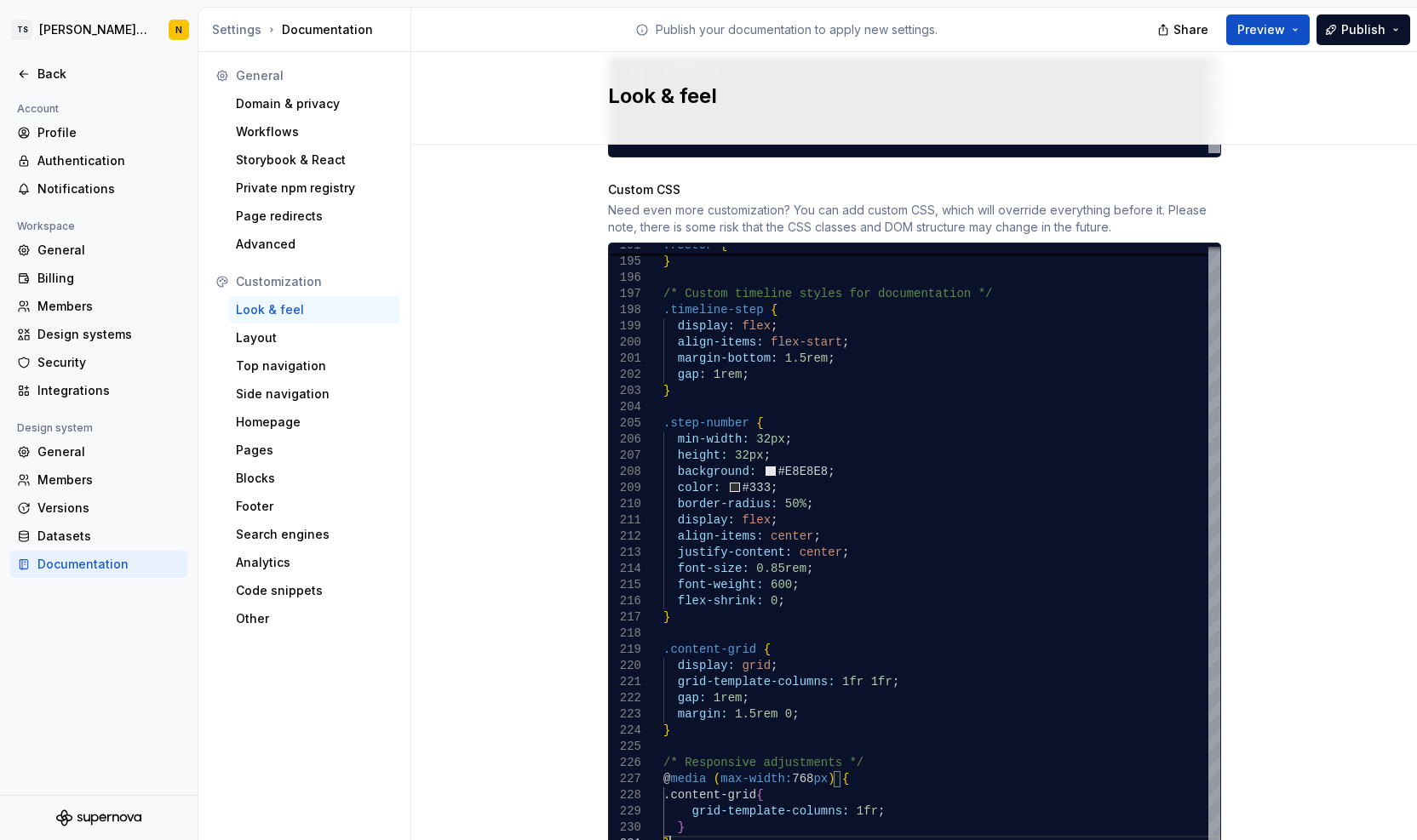
scroll to position [1045, 0]
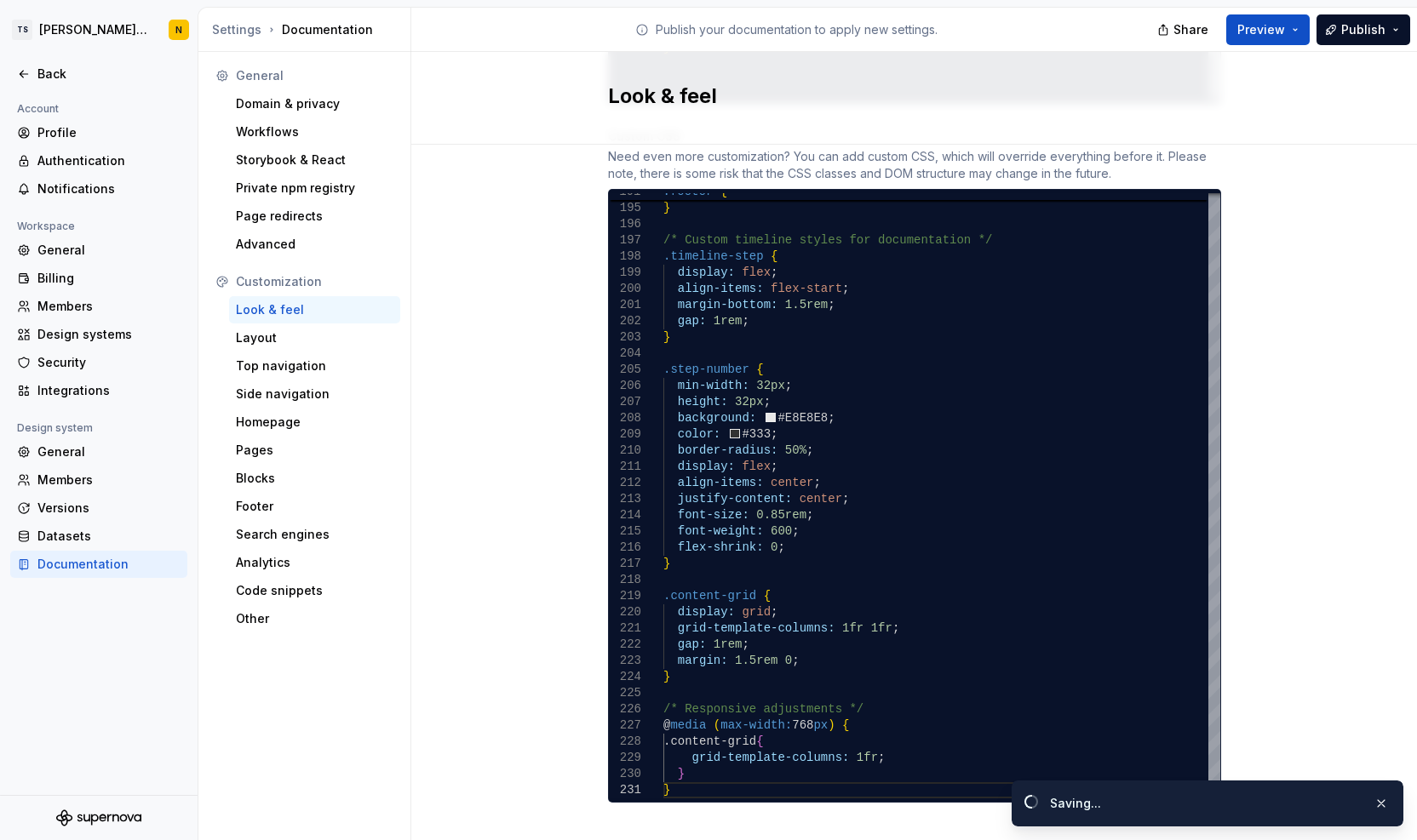
click at [1356, 39] on button "Publish" at bounding box center [1363, 30] width 93 height 31
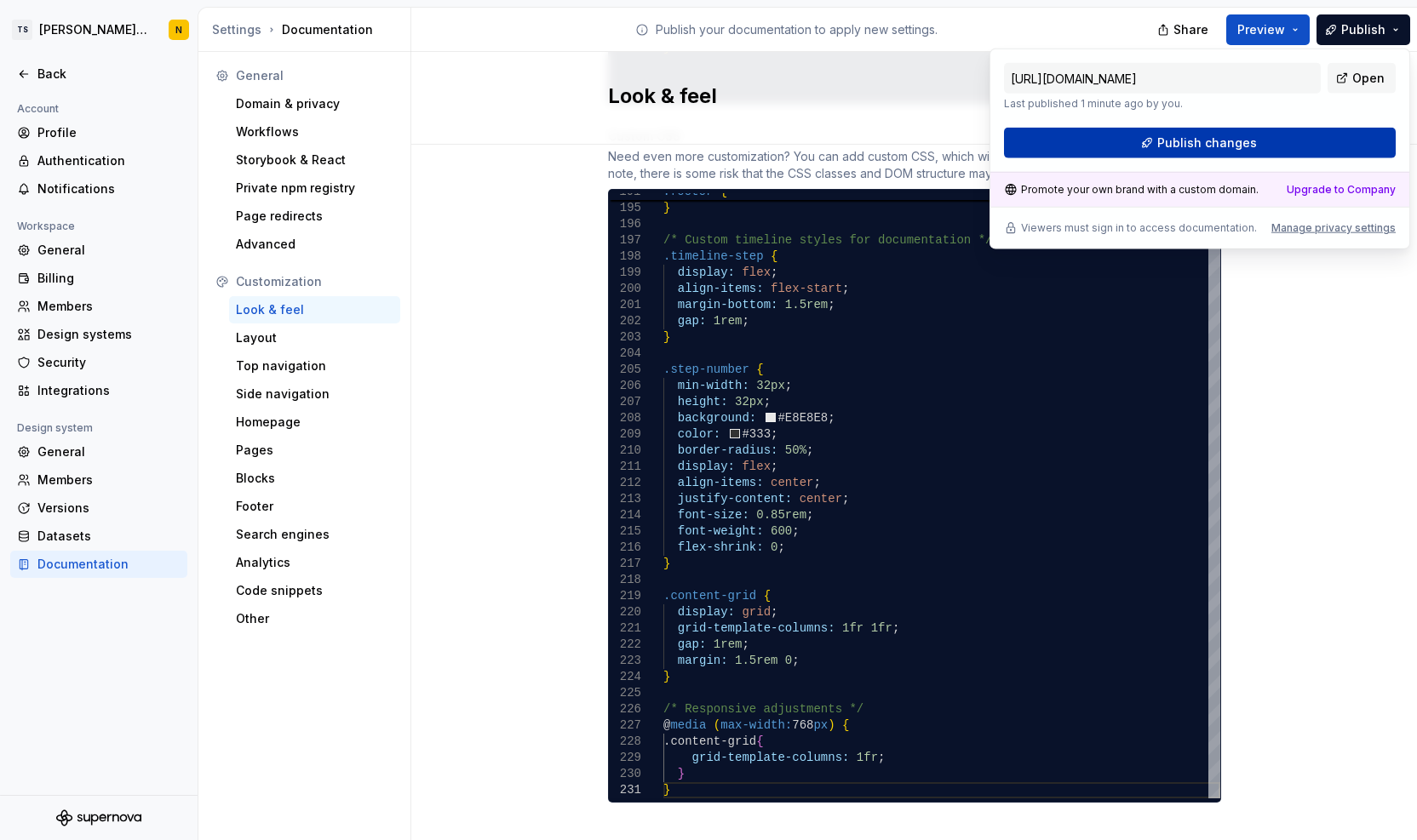
drag, startPoint x: 1356, startPoint y: 39, endPoint x: 1217, endPoint y: 146, distance: 175.4
click at [1217, 146] on span "Publish changes" at bounding box center [1207, 142] width 100 height 17
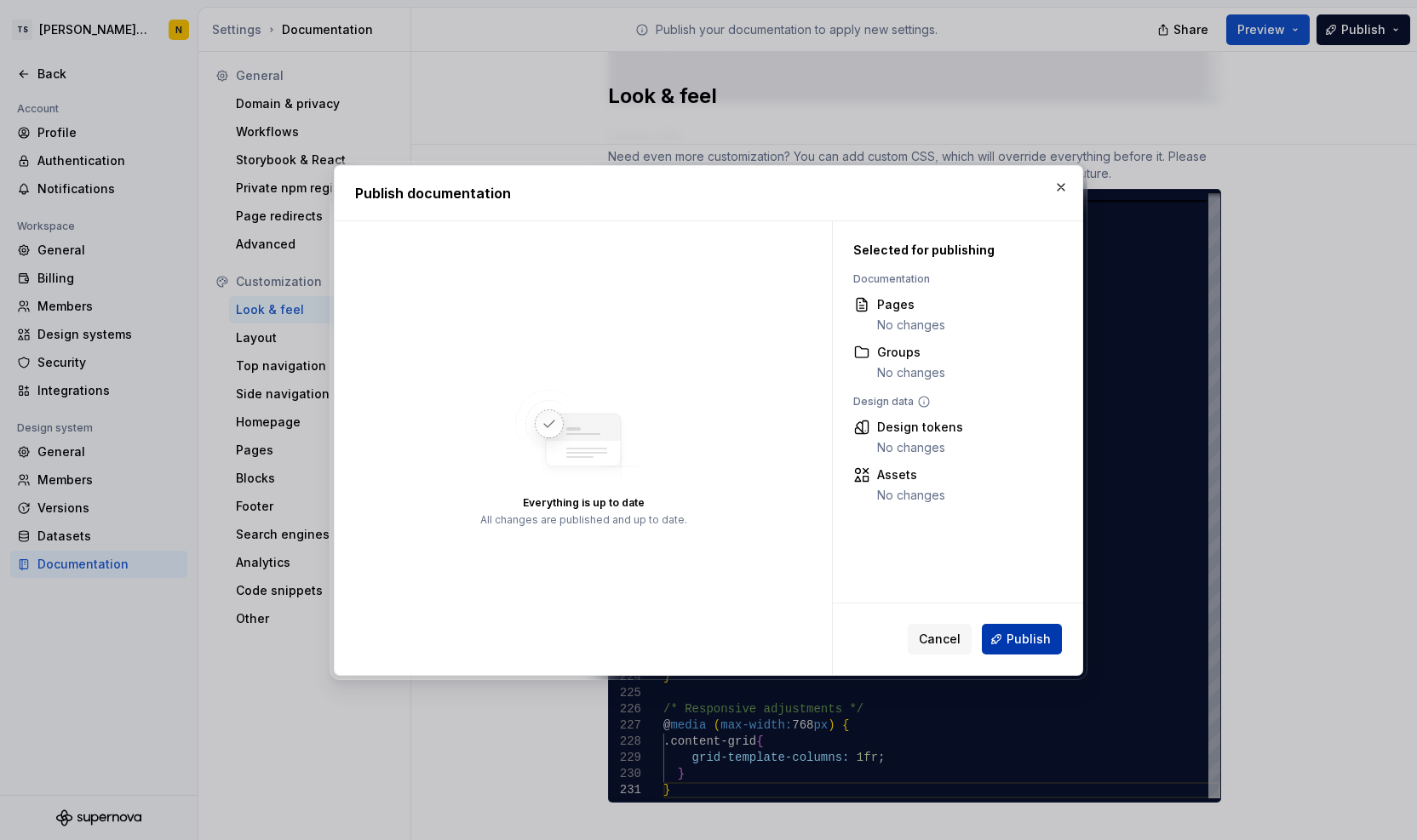
click at [1024, 637] on span "Publish" at bounding box center [1028, 638] width 45 height 17
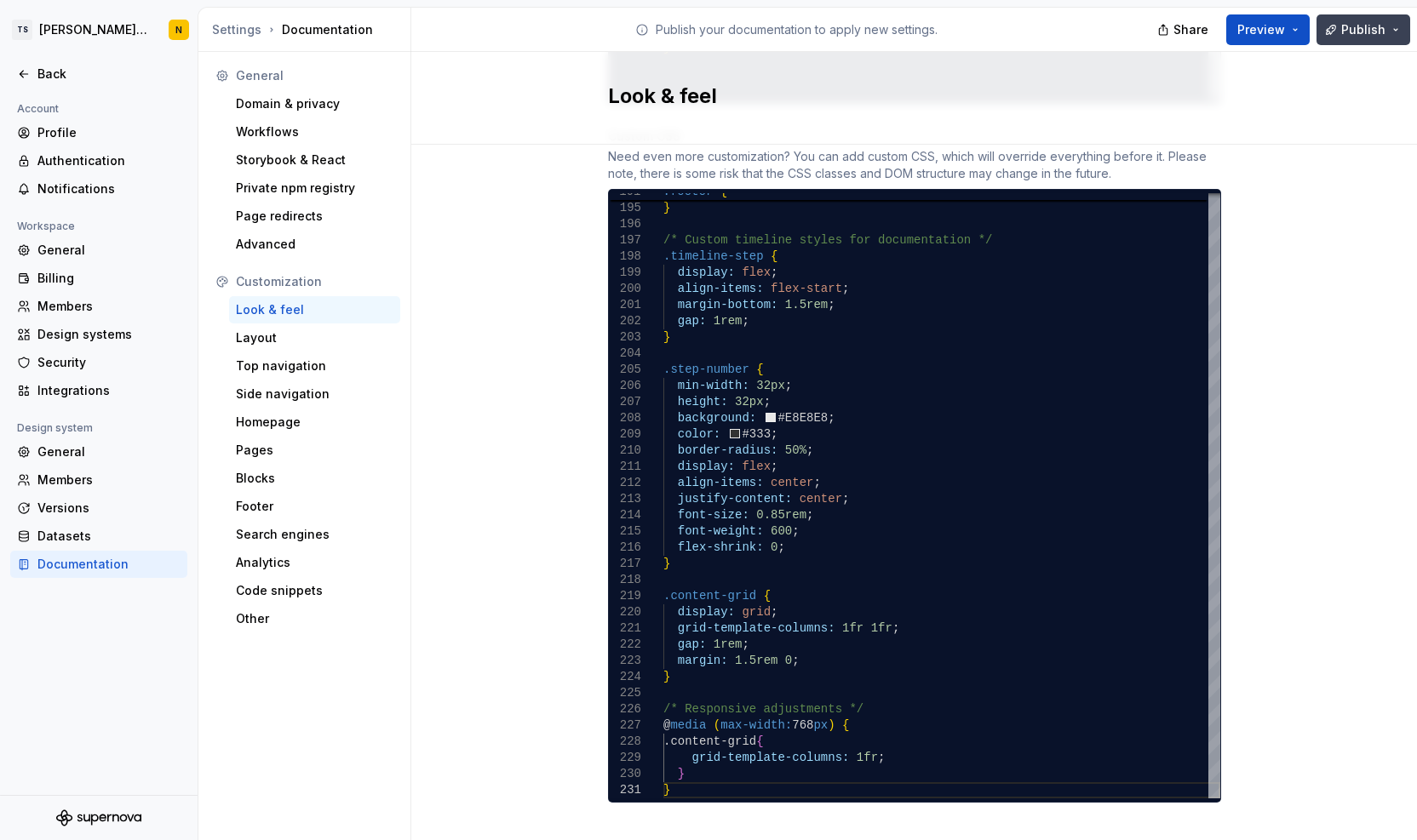
click at [1338, 33] on button "Publish" at bounding box center [1363, 30] width 93 height 31
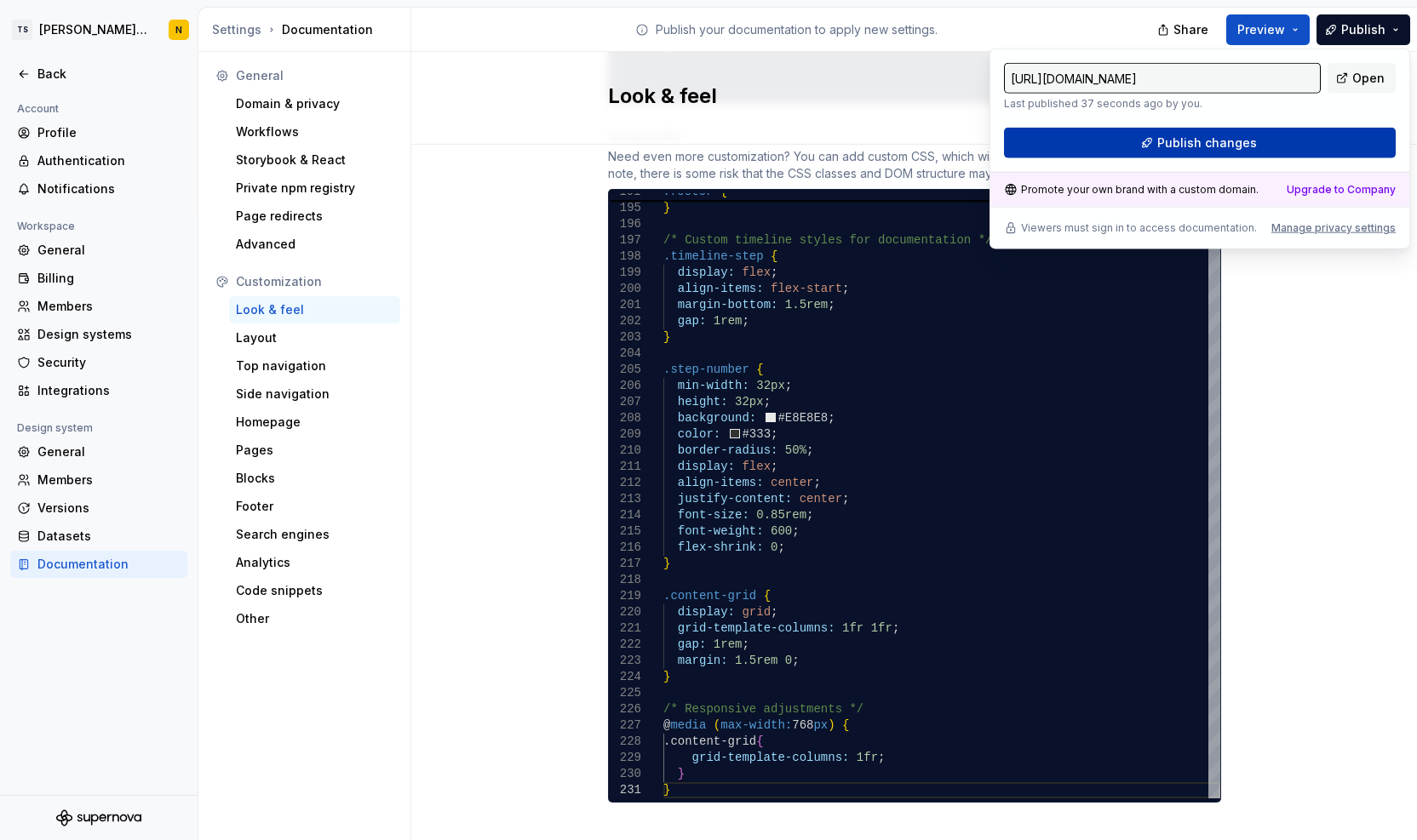
drag, startPoint x: 1338, startPoint y: 33, endPoint x: 1211, endPoint y: 139, distance: 165.4
click at [1211, 139] on span "Publish changes" at bounding box center [1207, 142] width 100 height 17
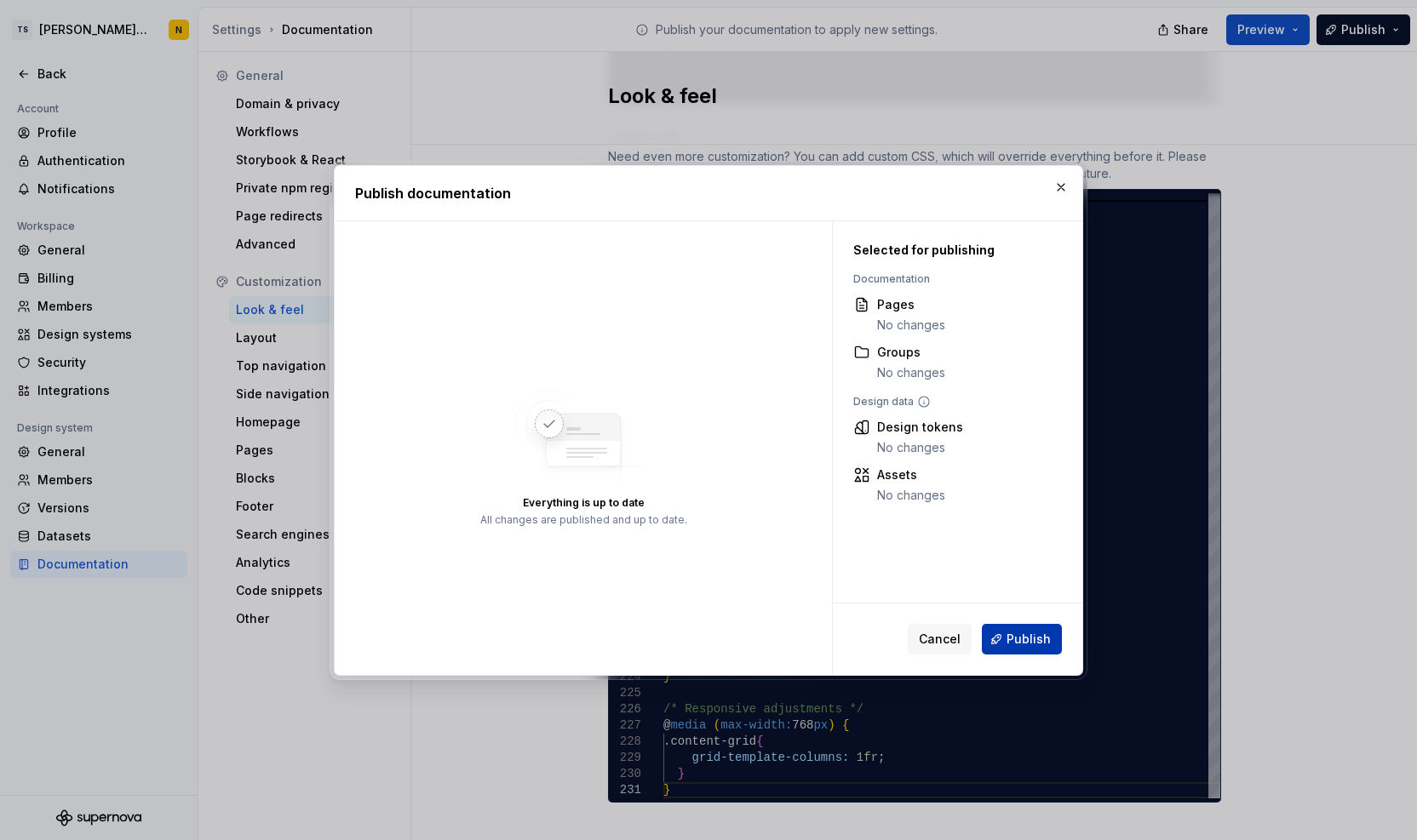
click at [1036, 643] on span "Publish" at bounding box center [1028, 638] width 45 height 17
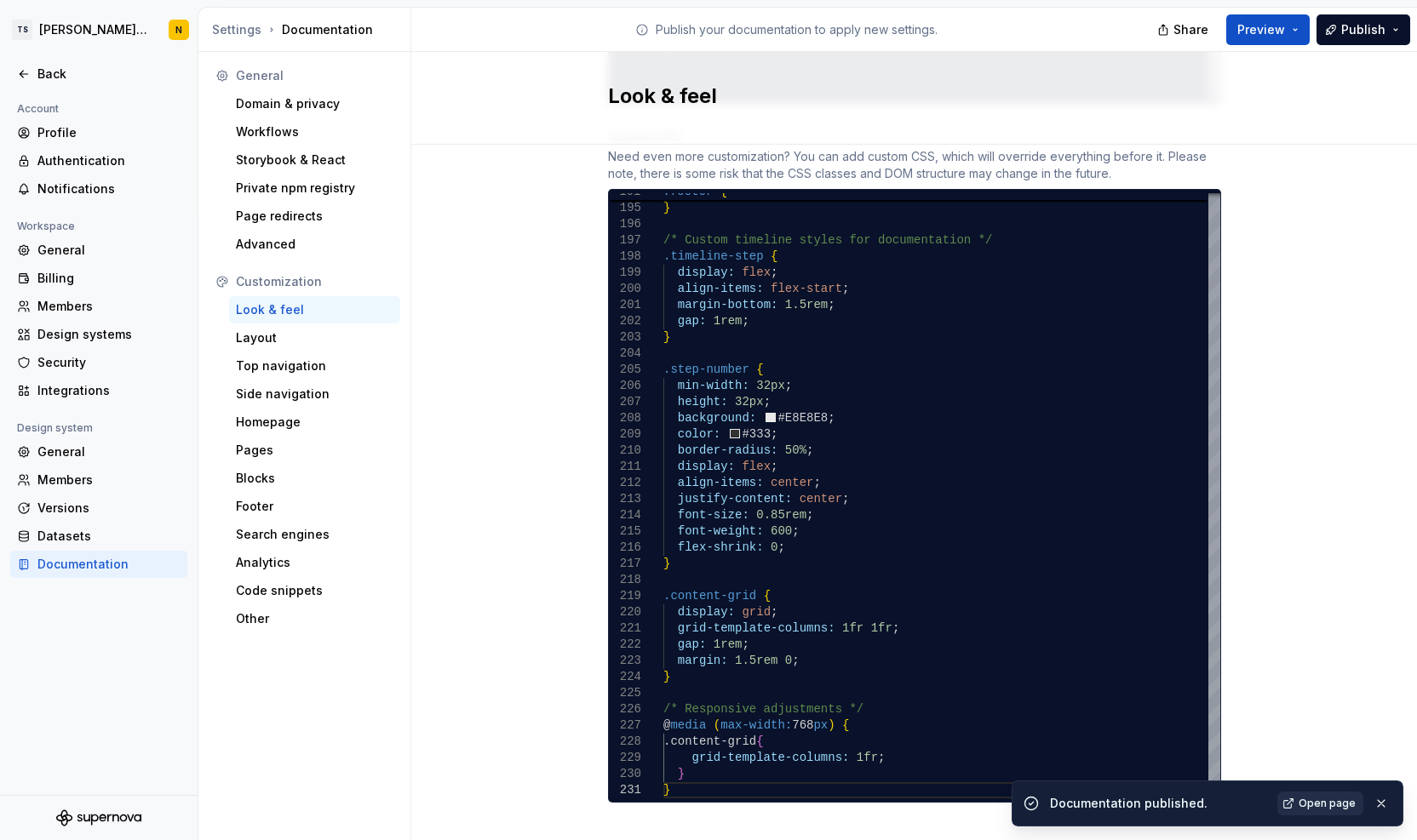
click at [1322, 804] on span "Open page" at bounding box center [1327, 804] width 57 height 14
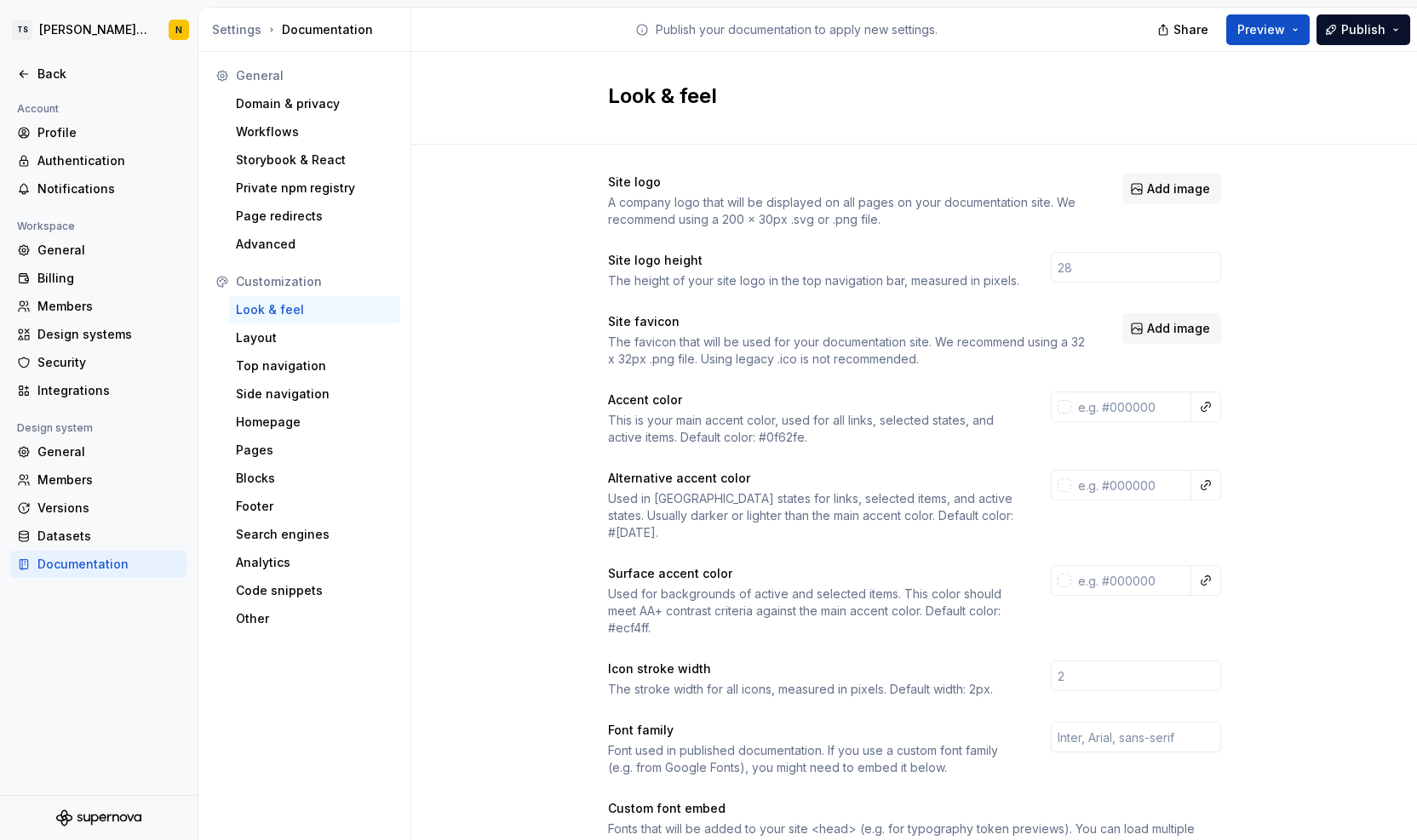
scroll to position [0, 0]
click at [262, 333] on div "Layout" at bounding box center [315, 337] width 157 height 17
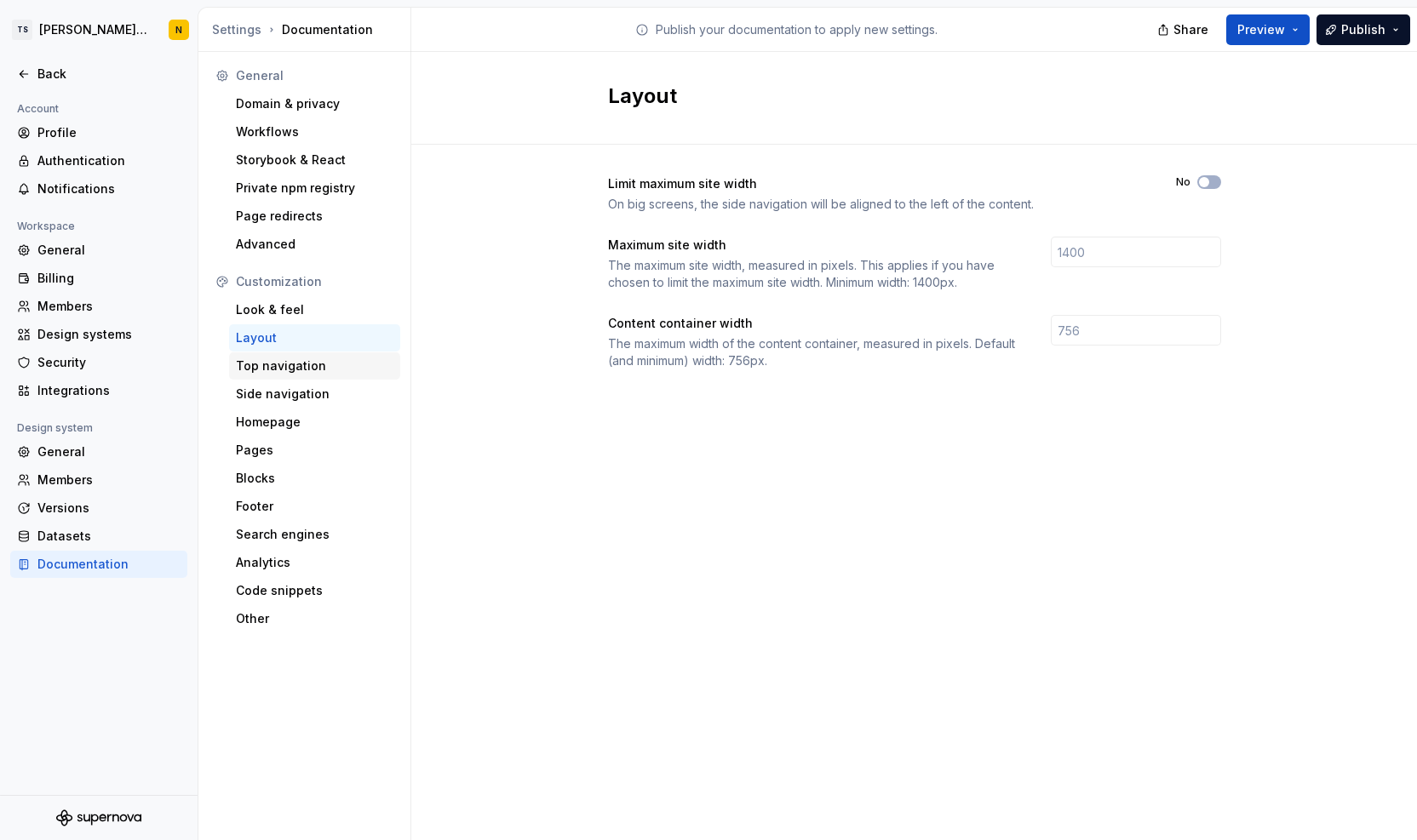
click at [264, 363] on div "Top navigation" at bounding box center [315, 365] width 157 height 17
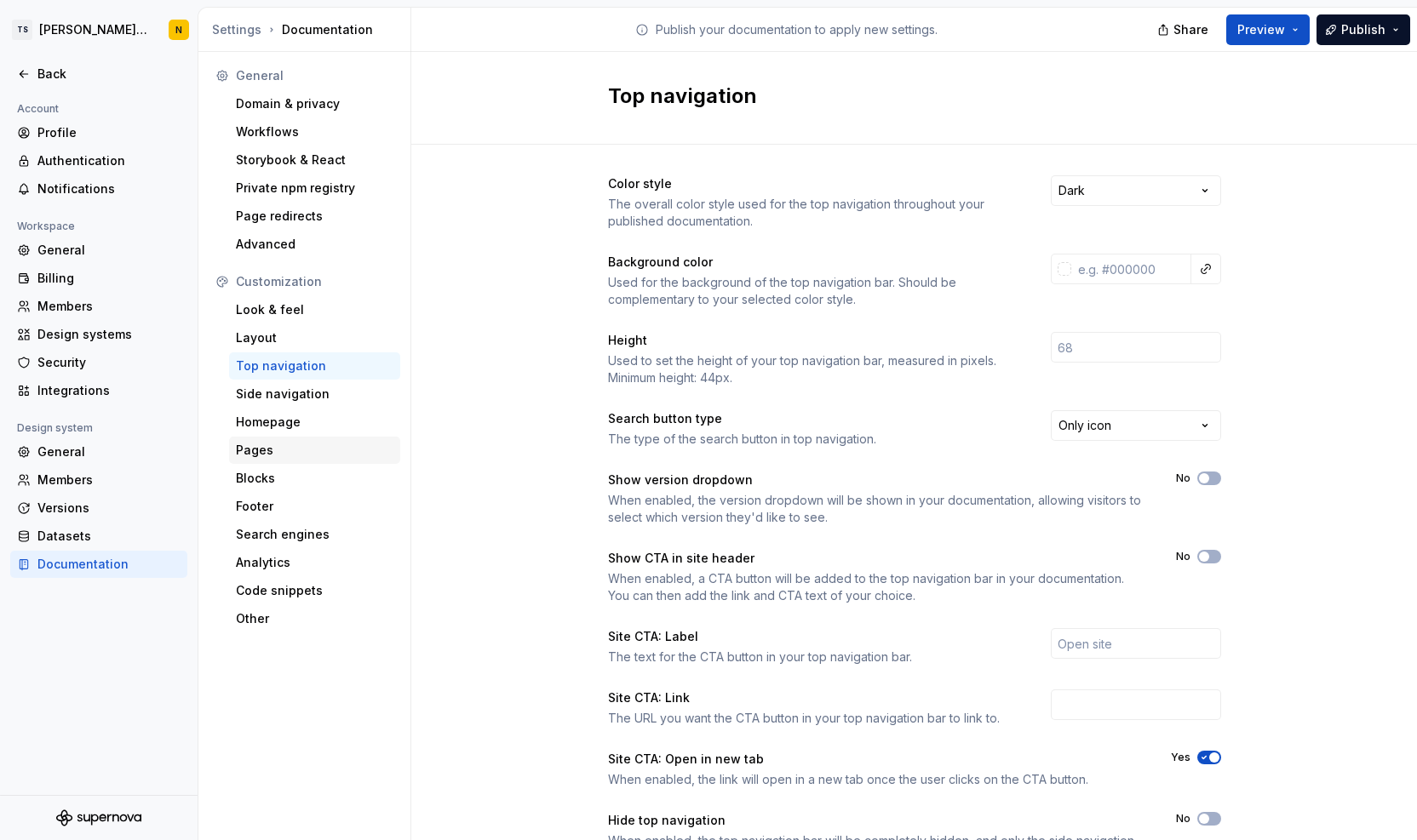
click at [278, 458] on div "Pages" at bounding box center [315, 450] width 157 height 17
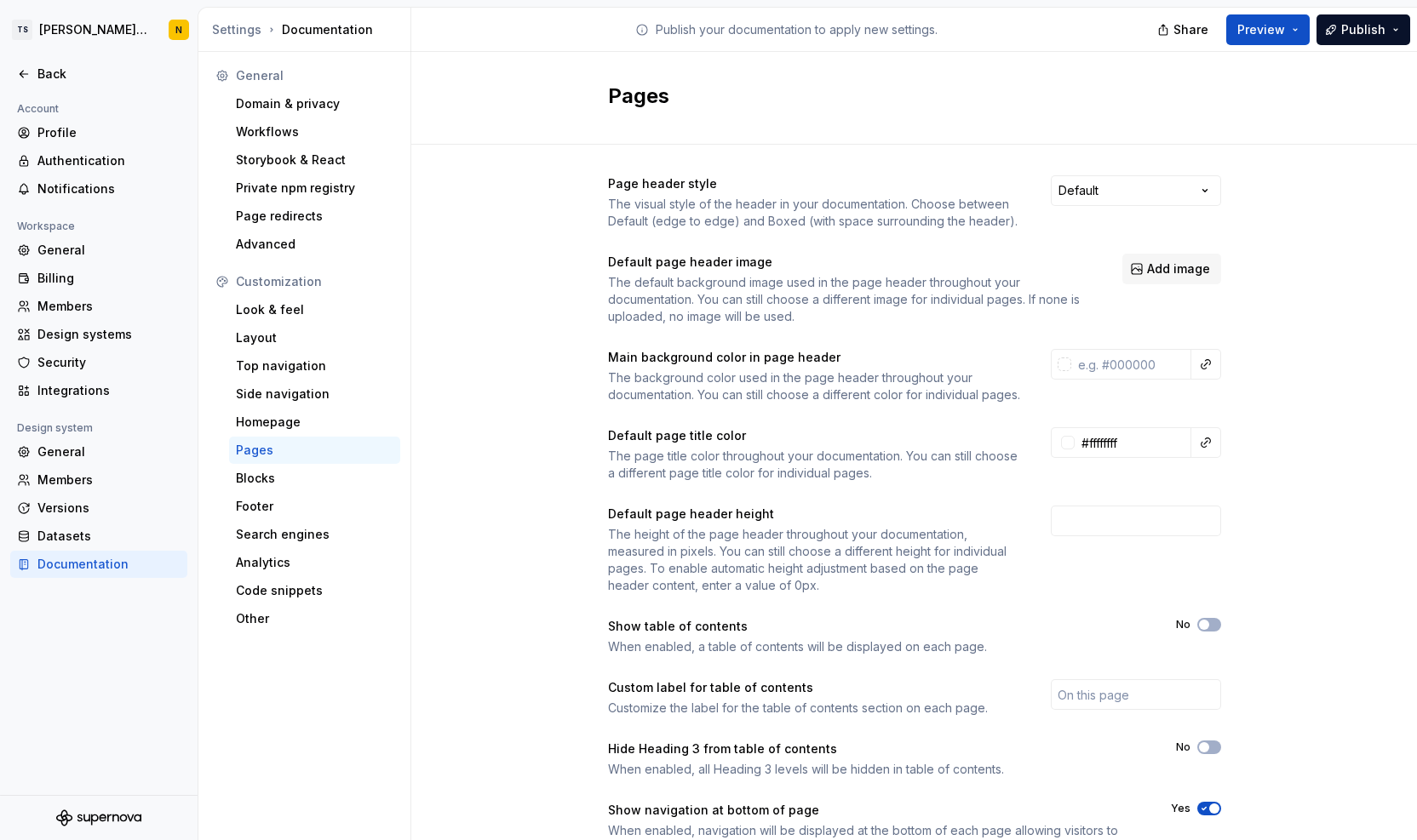
click at [1303, 456] on div "Page header style The visual style of the header in your documentation. Choose …" at bounding box center [914, 533] width 1006 height 776
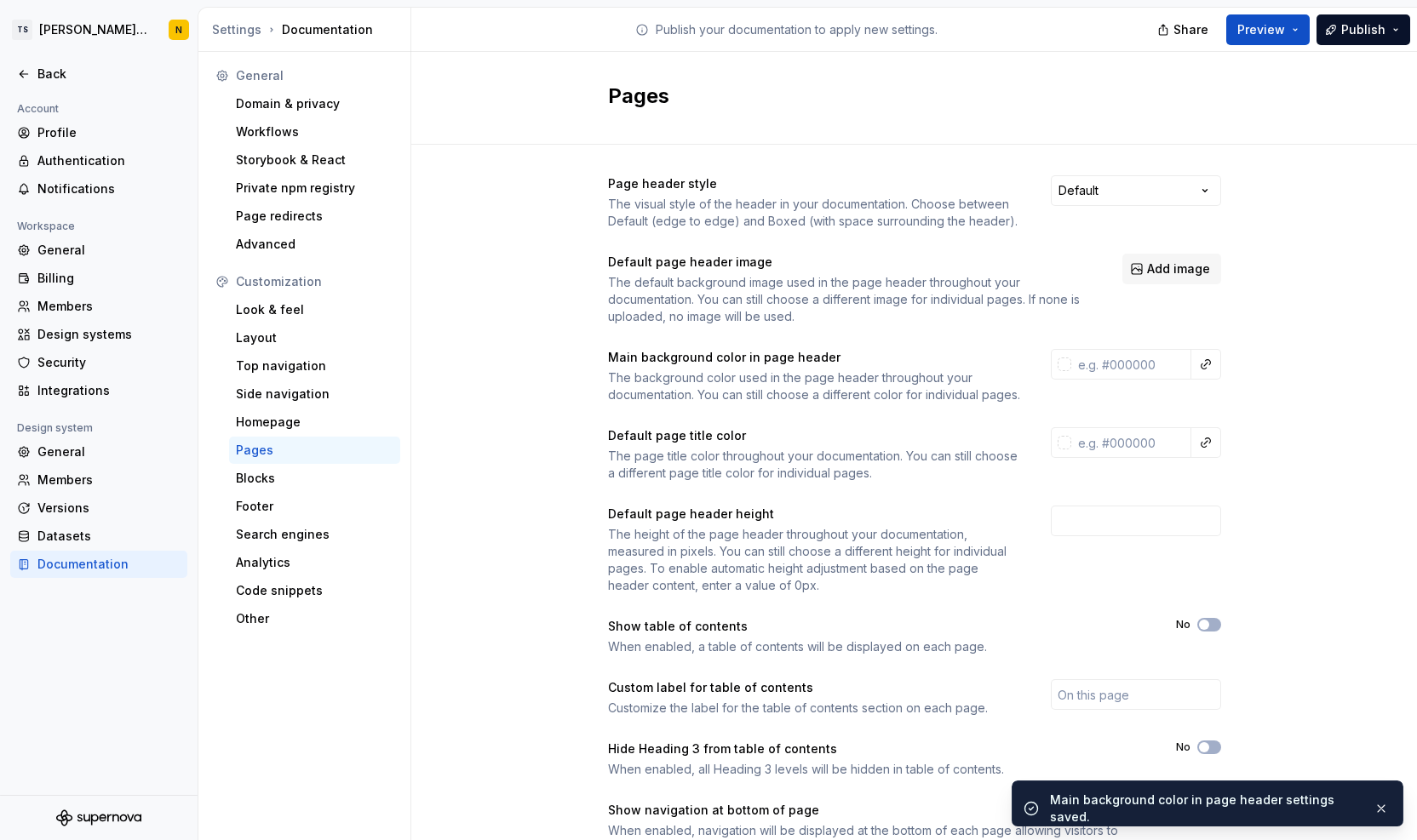
click at [1281, 520] on div "Page header style The visual style of the header in your documentation. Choose …" at bounding box center [914, 533] width 1006 height 776
click at [1354, 33] on span "Publish" at bounding box center [1364, 29] width 45 height 17
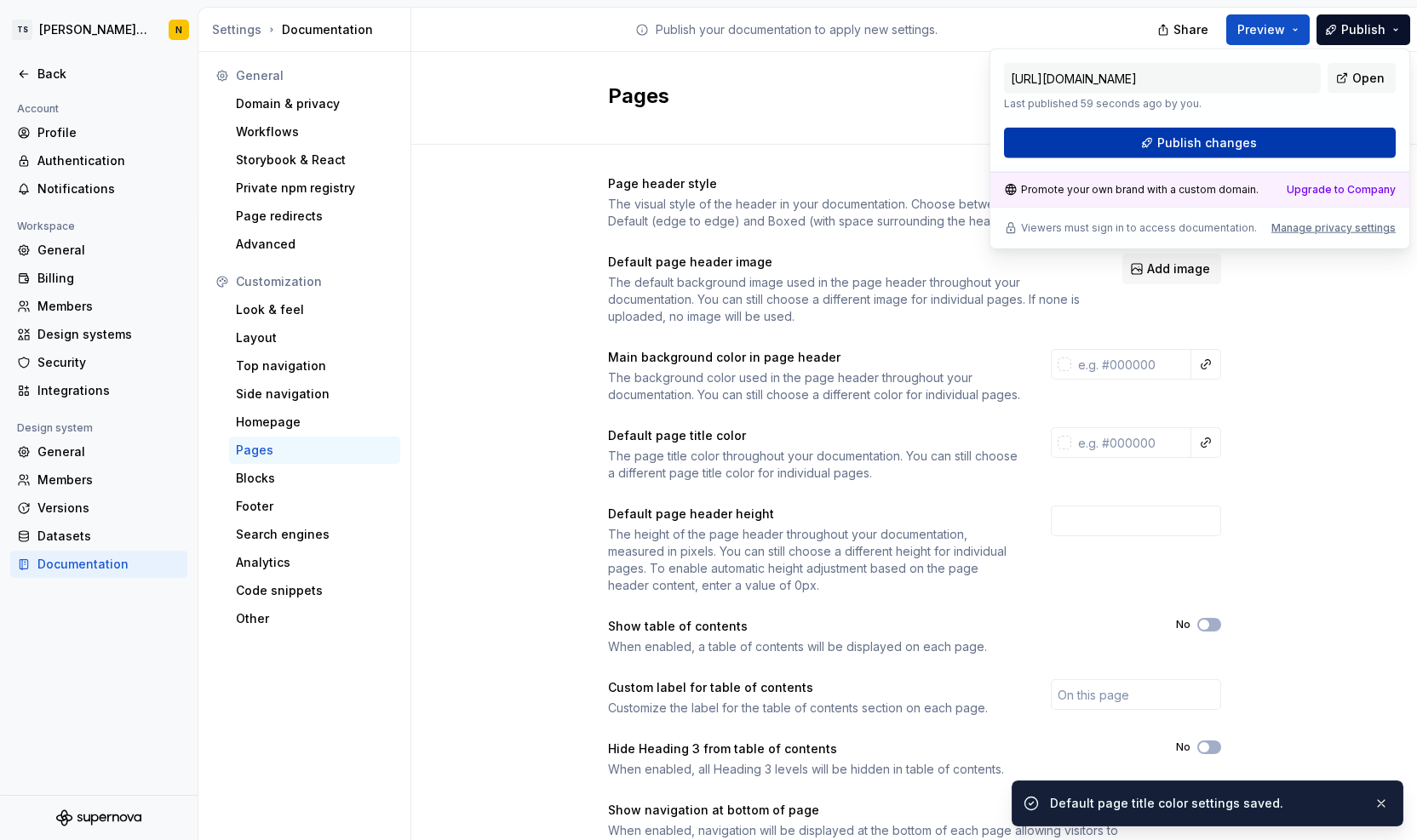
drag, startPoint x: 1354, startPoint y: 33, endPoint x: 1245, endPoint y: 139, distance: 152.0
click at [1245, 139] on span "Publish changes" at bounding box center [1207, 142] width 100 height 17
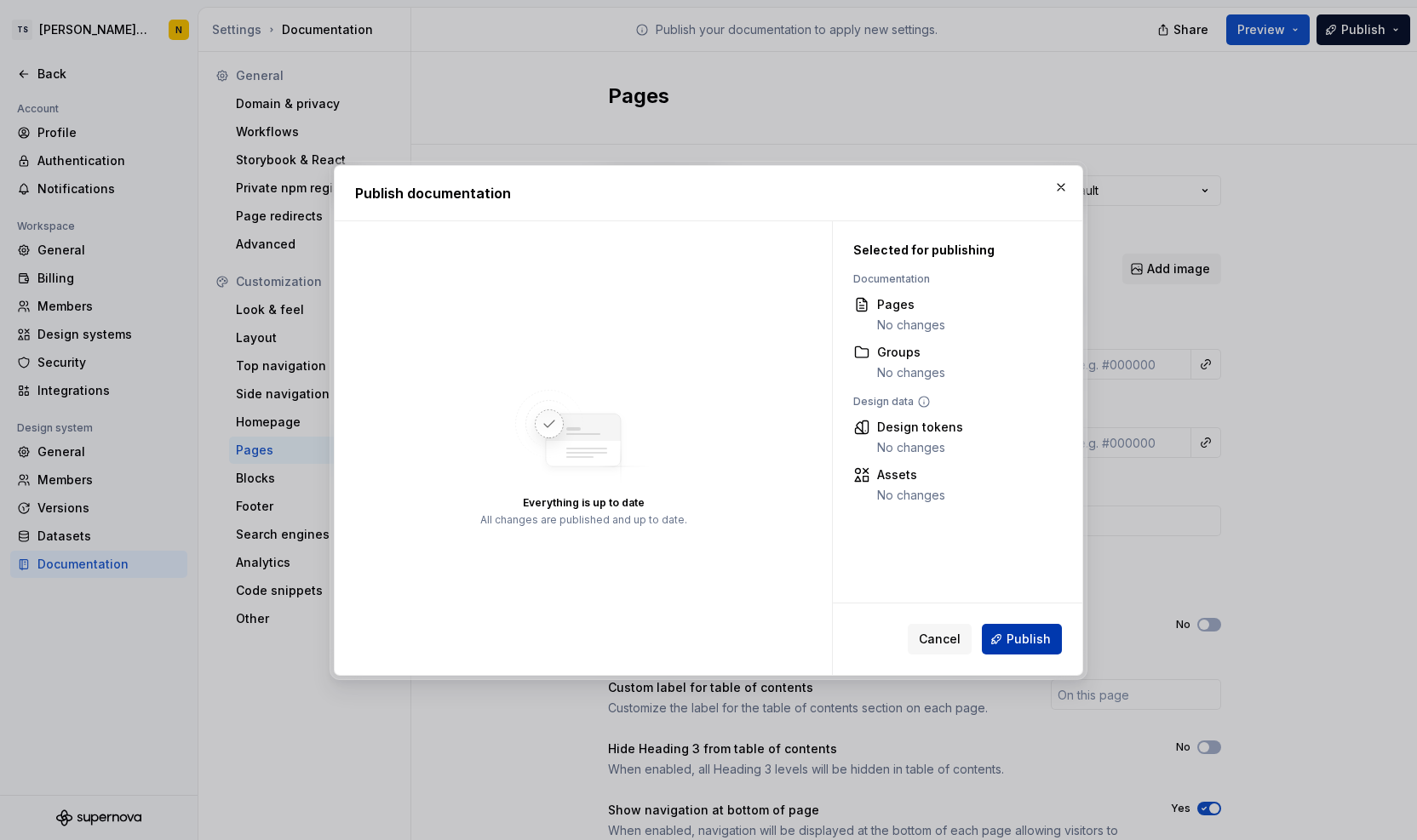
click at [1023, 645] on span "Publish" at bounding box center [1028, 638] width 45 height 17
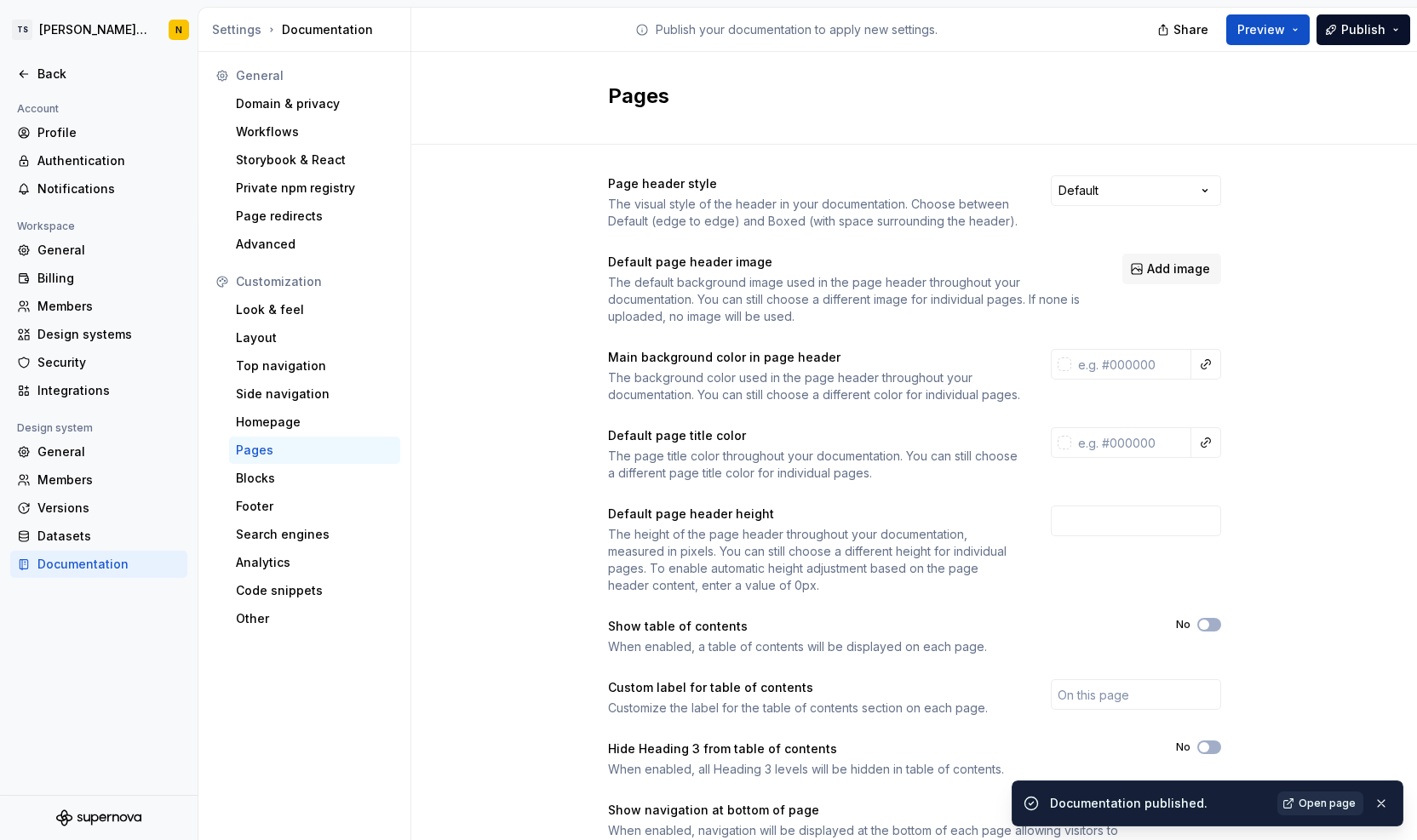
click at [1309, 806] on span "Open page" at bounding box center [1327, 804] width 57 height 14
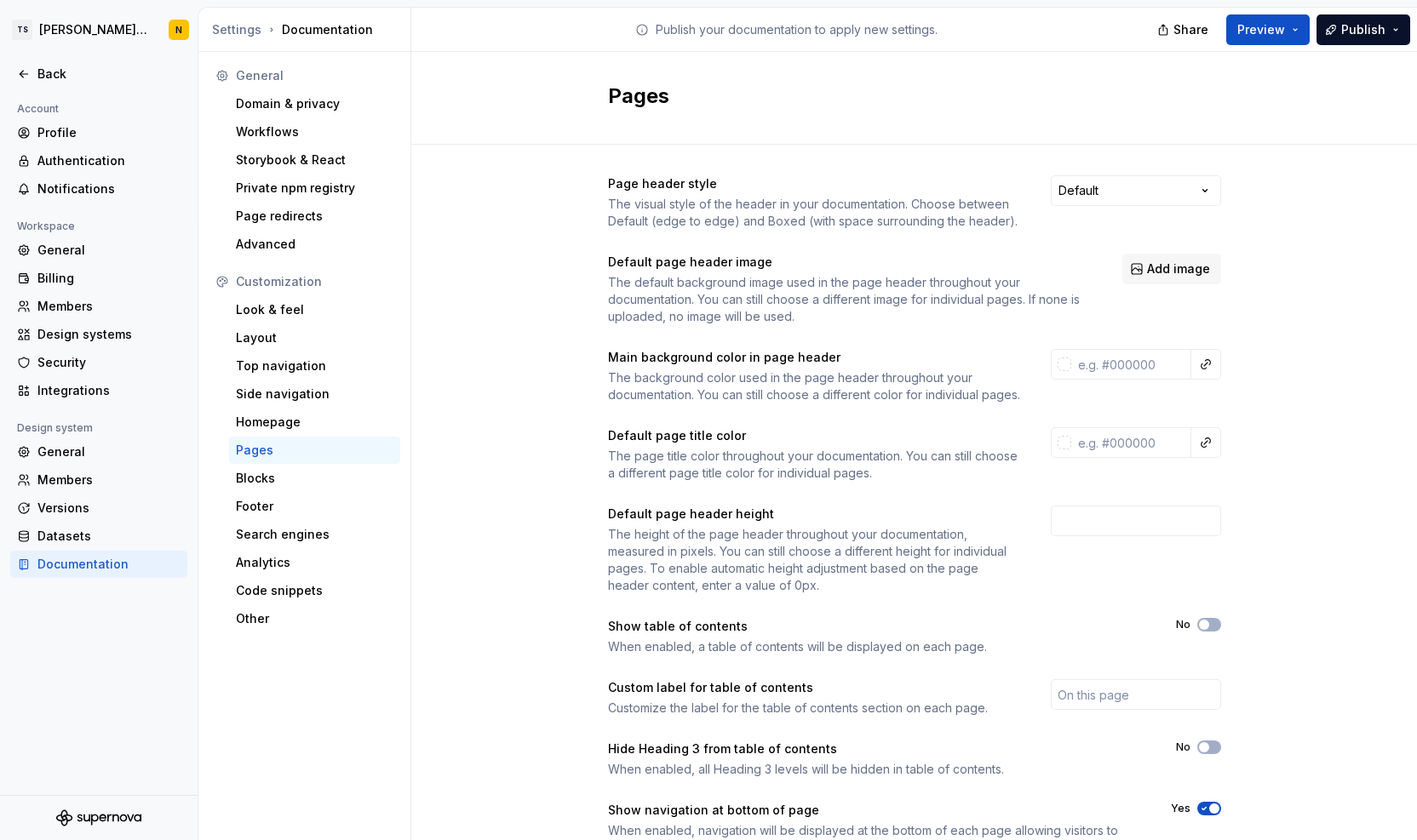
scroll to position [89, 0]
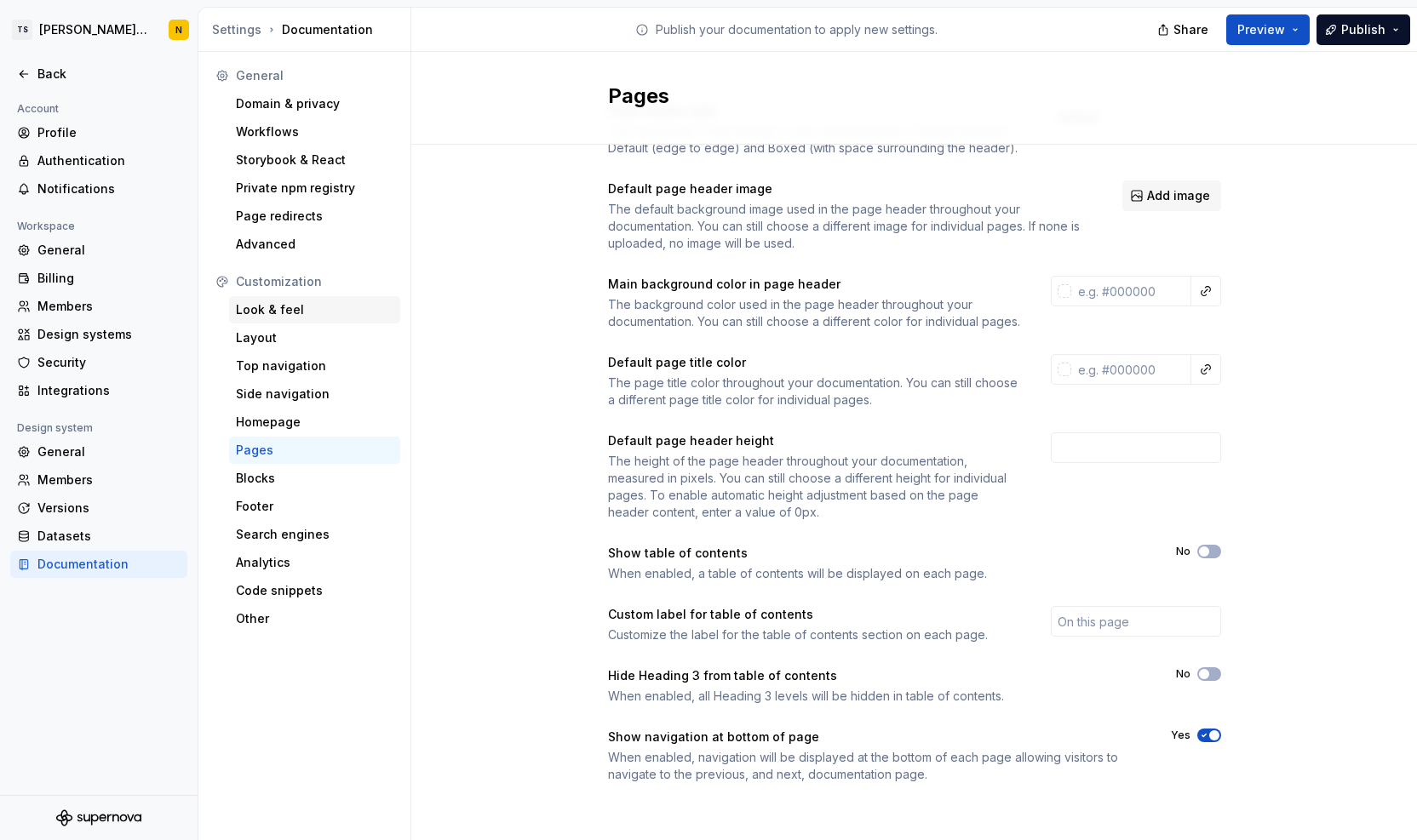
click at [280, 313] on div "Look & feel" at bounding box center [315, 309] width 157 height 17
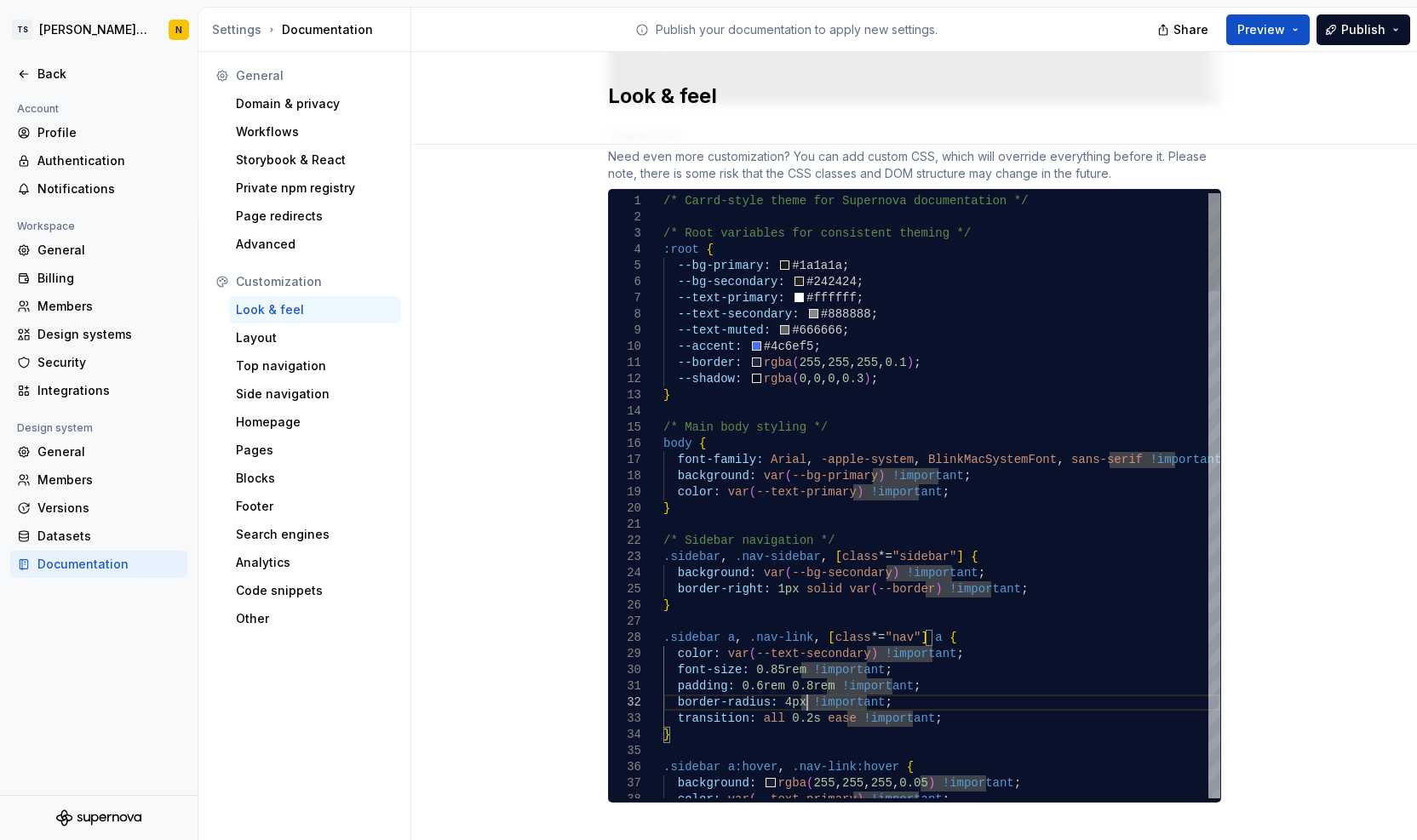
type textarea "**********"
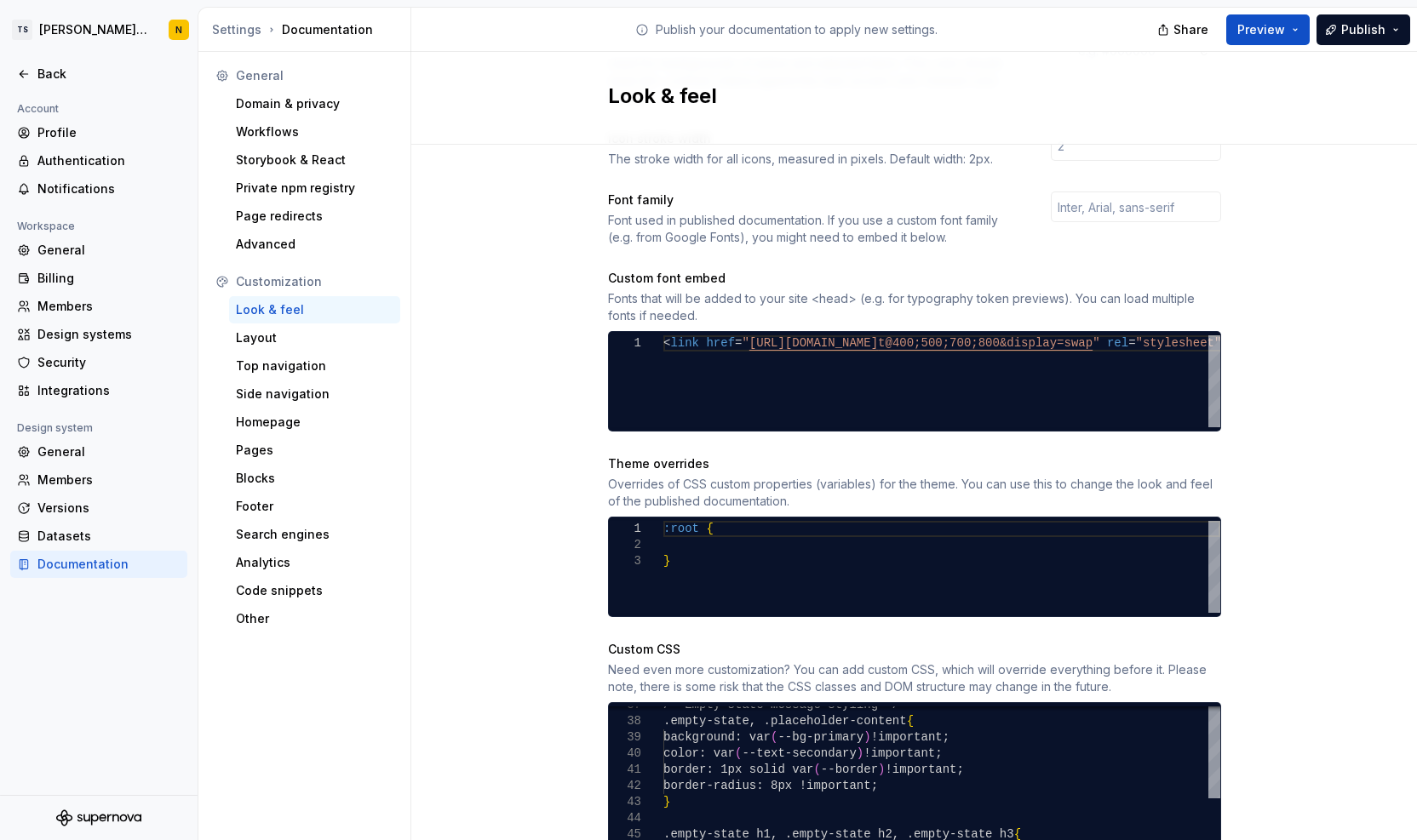
scroll to position [1045, 0]
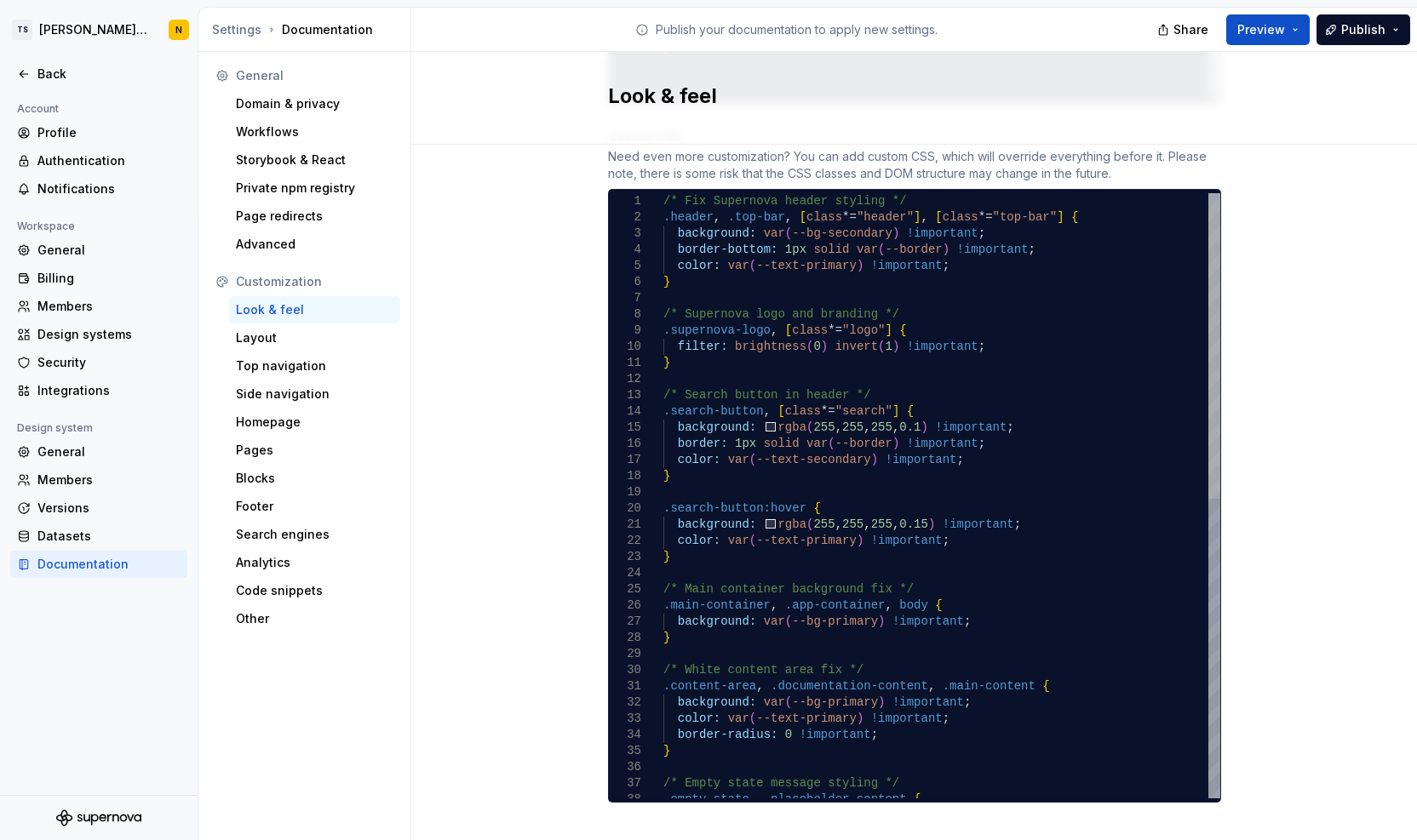
click at [1209, 193] on div at bounding box center [1215, 346] width 12 height 306
click at [1356, 28] on span "Publish" at bounding box center [1364, 29] width 45 height 17
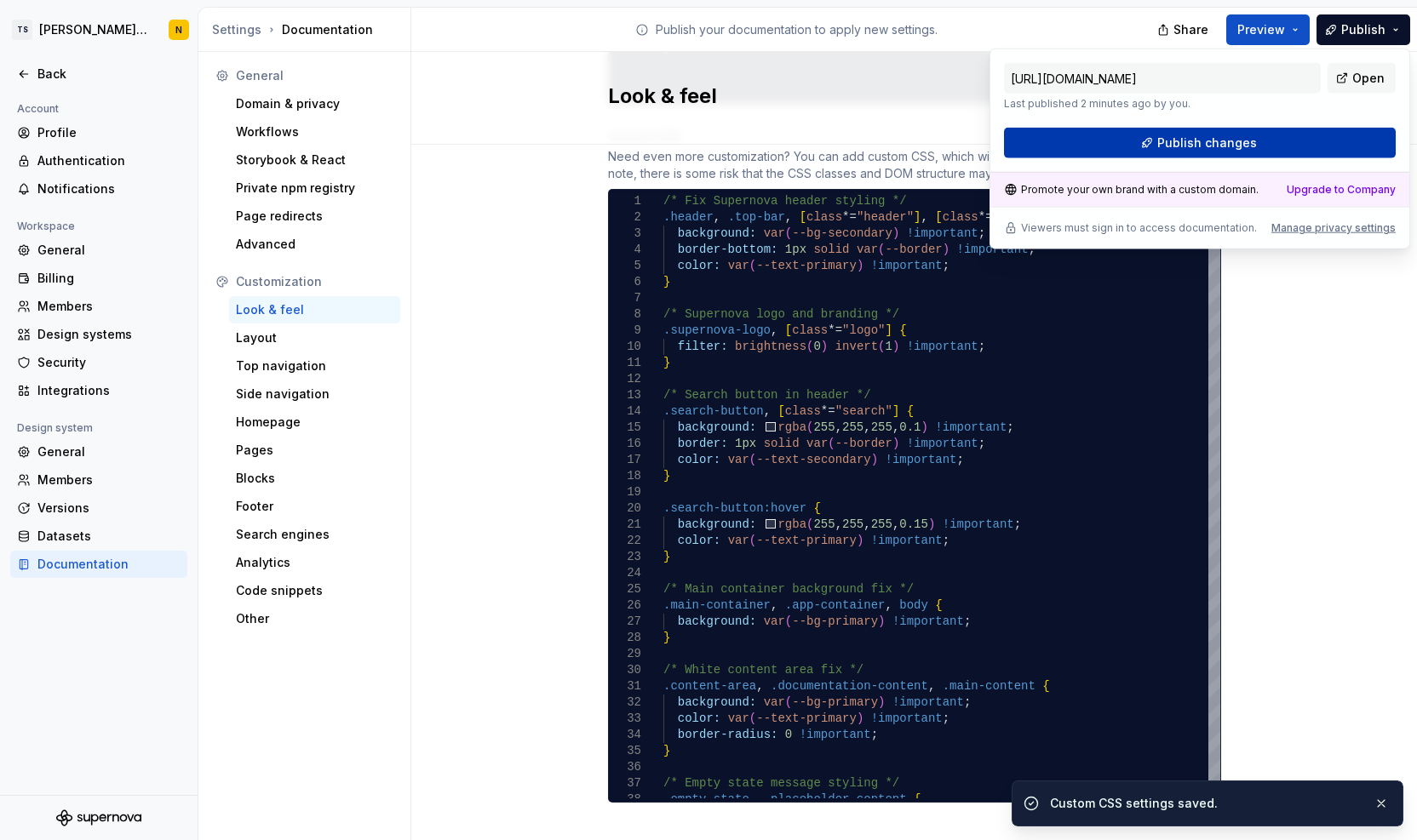
drag, startPoint x: 1356, startPoint y: 28, endPoint x: 1236, endPoint y: 144, distance: 166.9
click at [1236, 144] on span "Publish changes" at bounding box center [1207, 142] width 100 height 17
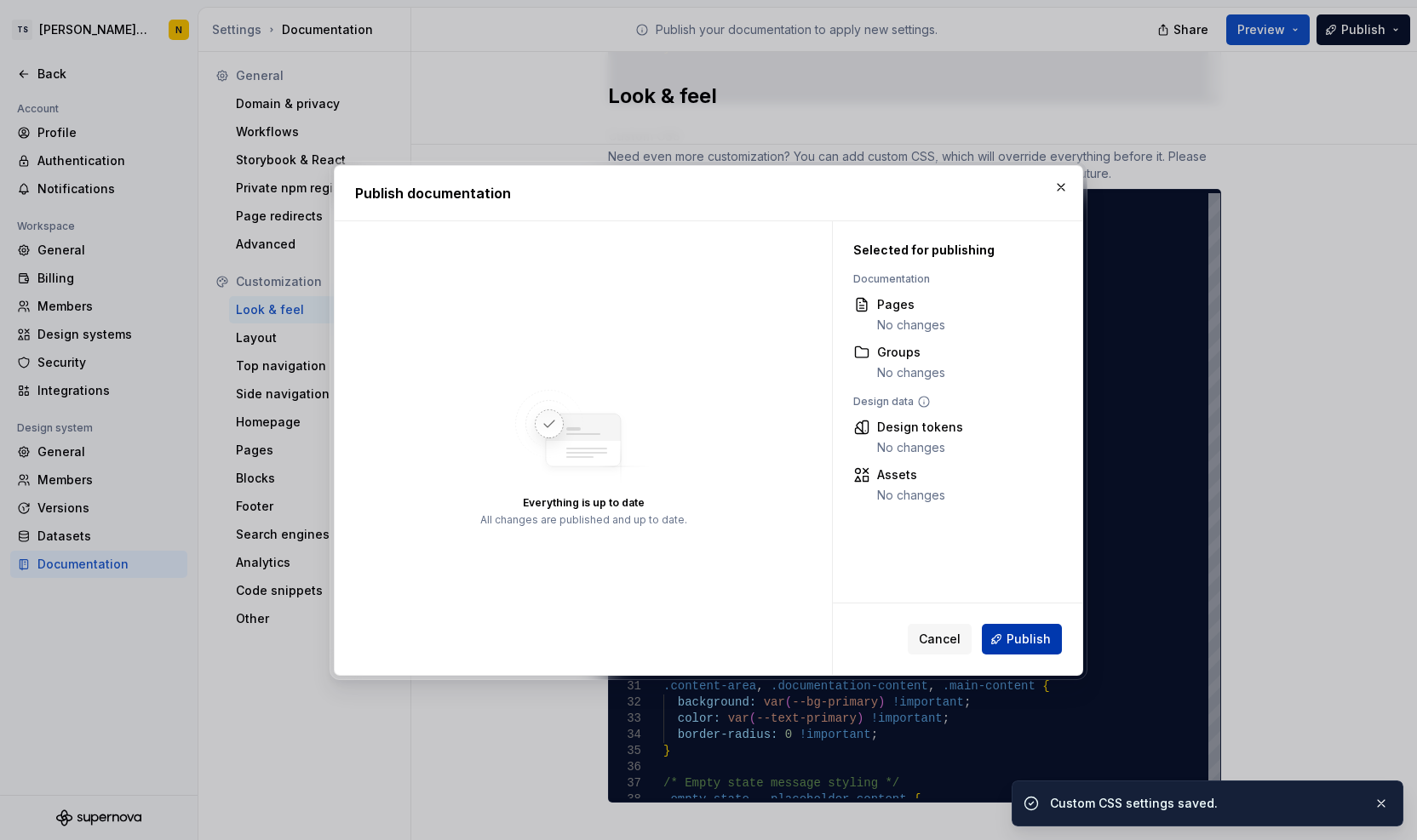
click at [1040, 637] on span "Publish" at bounding box center [1028, 638] width 45 height 17
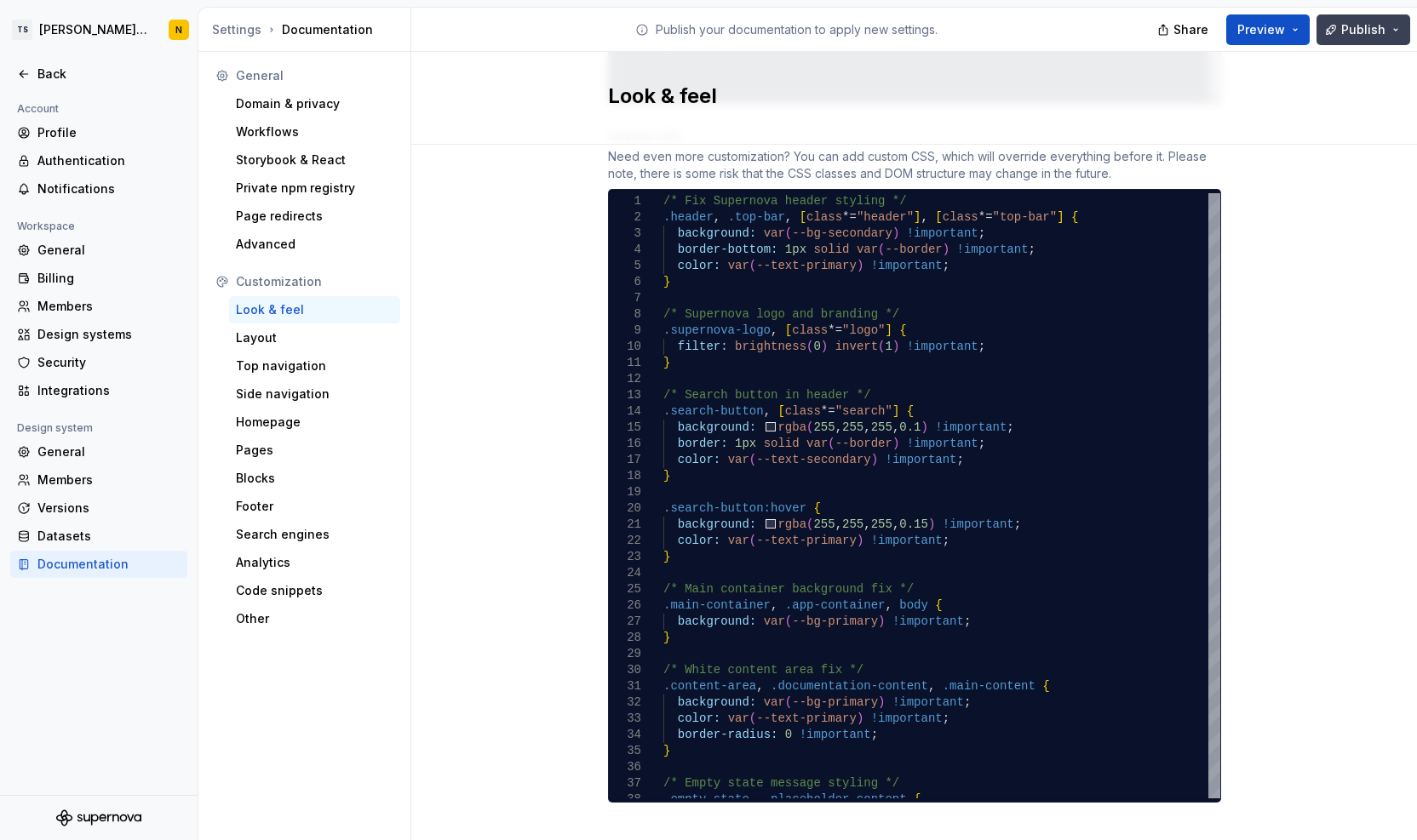
click at [1361, 24] on span "Publish" at bounding box center [1364, 29] width 45 height 17
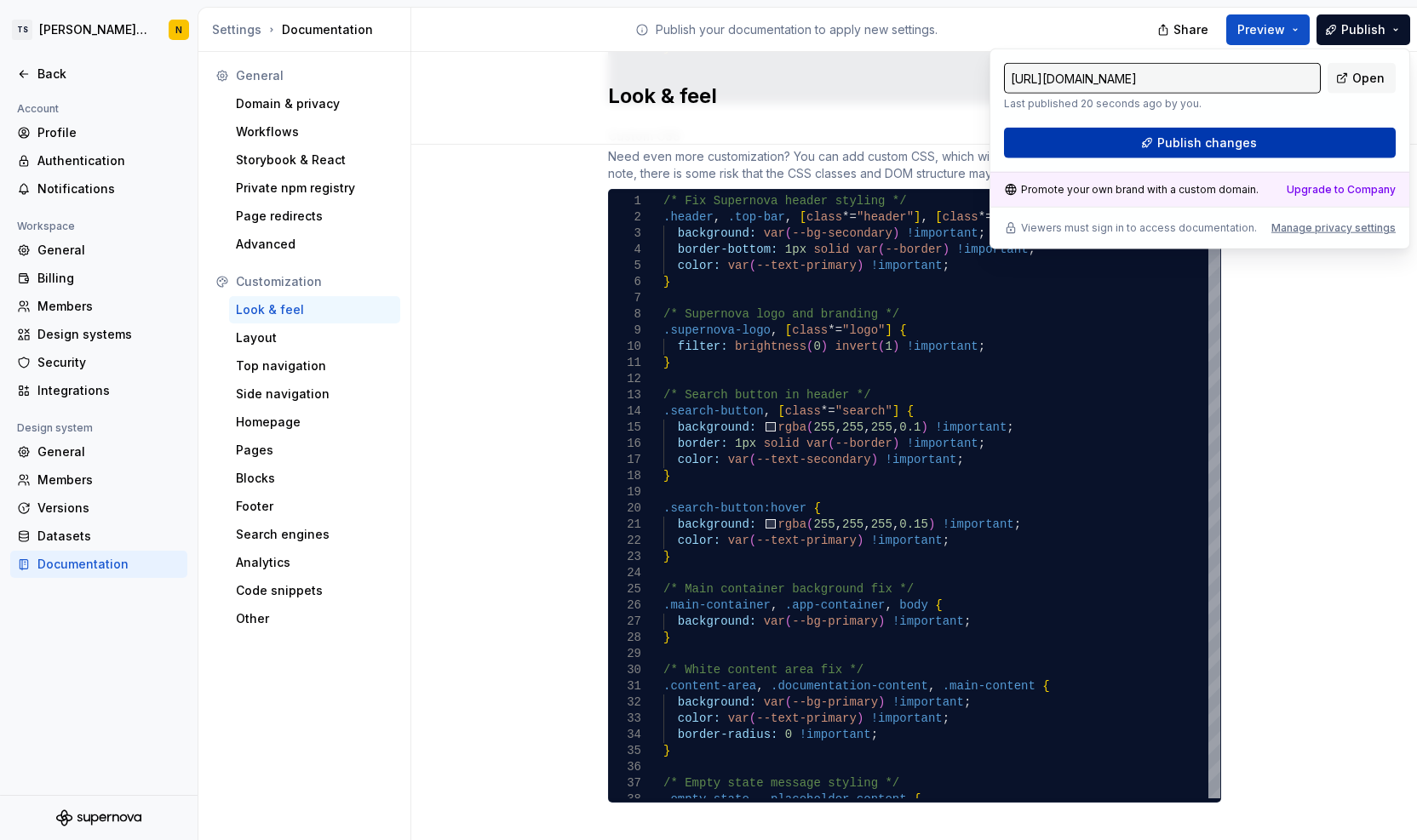
drag, startPoint x: 1361, startPoint y: 24, endPoint x: 1248, endPoint y: 146, distance: 166.3
click at [1248, 146] on span "Publish changes" at bounding box center [1207, 142] width 100 height 17
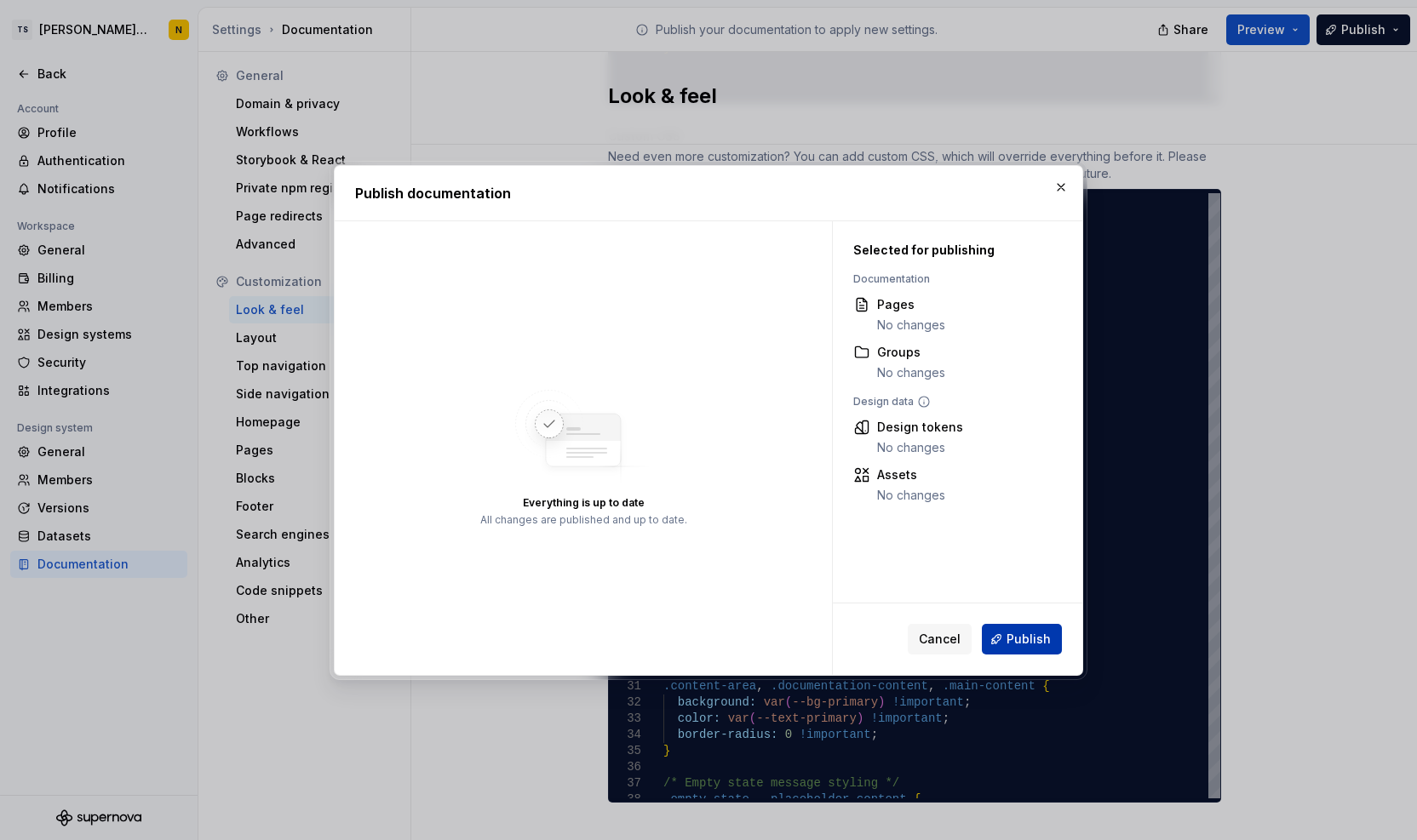
click at [1034, 636] on span "Publish" at bounding box center [1028, 638] width 45 height 17
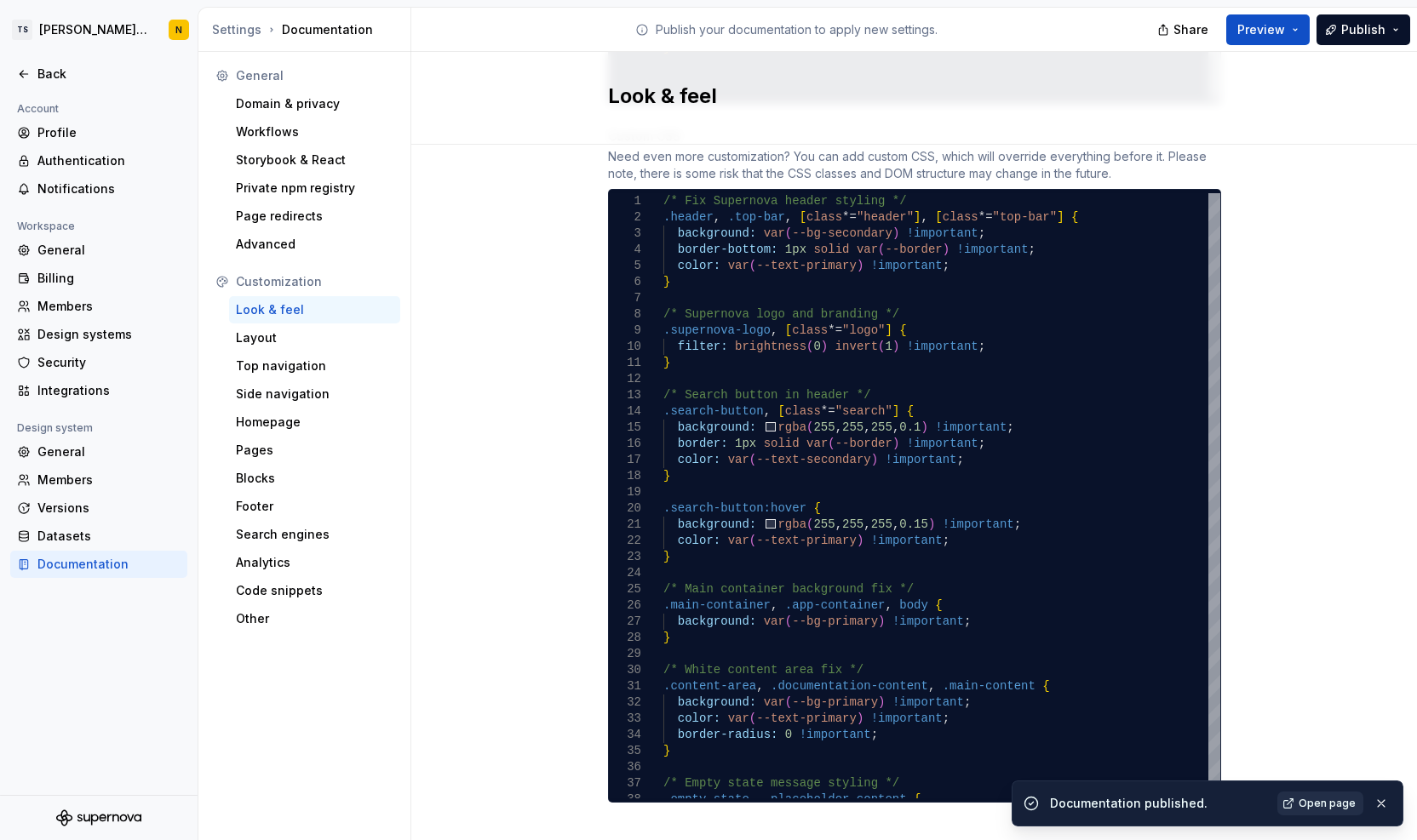
click at [1322, 805] on span "Open page" at bounding box center [1327, 804] width 57 height 14
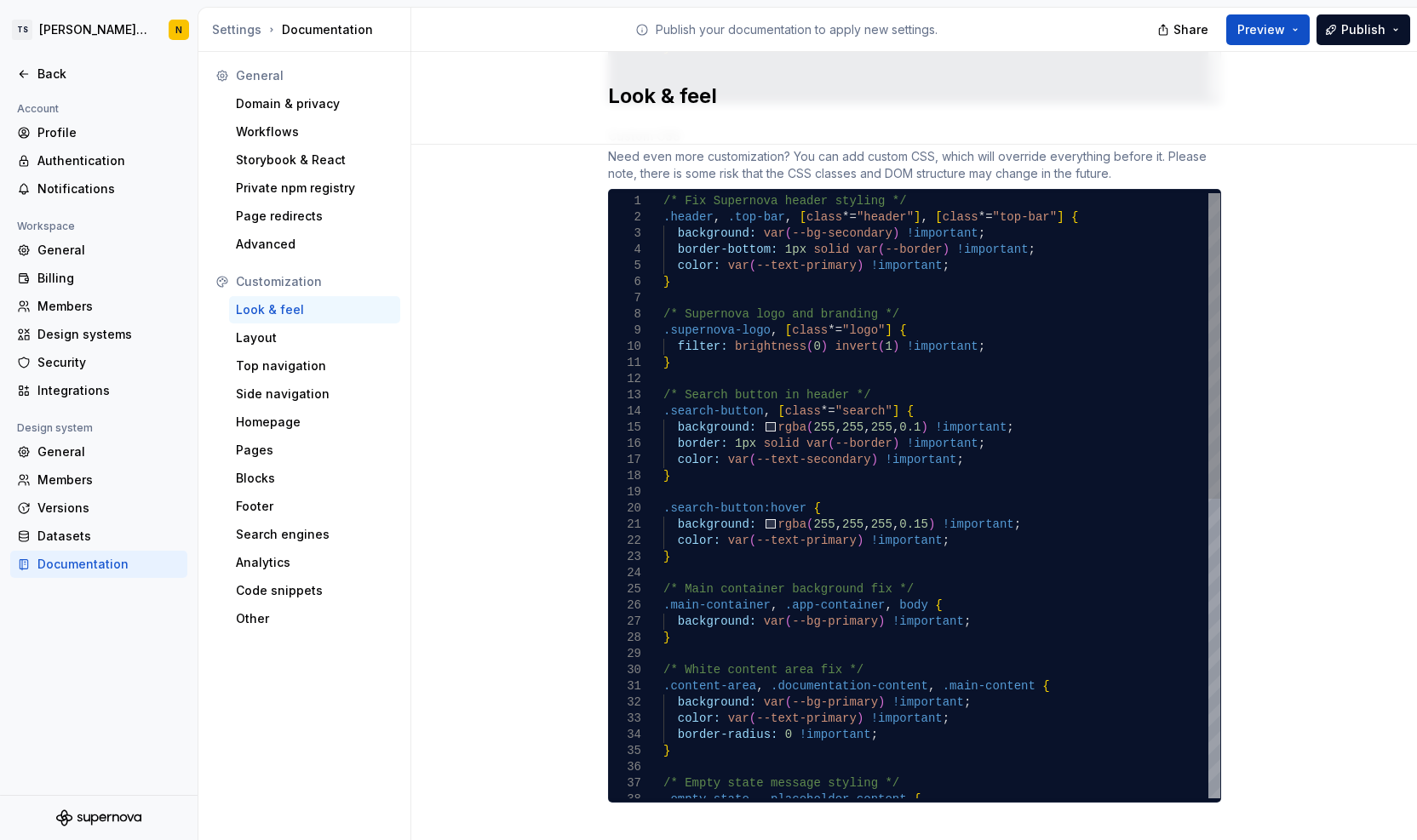
scroll to position [0, 5]
click at [664, 193] on div "/* Empty state message styling */ .empty-state , .placeholder-content { } backg…" at bounding box center [943, 791] width 557 height 1197
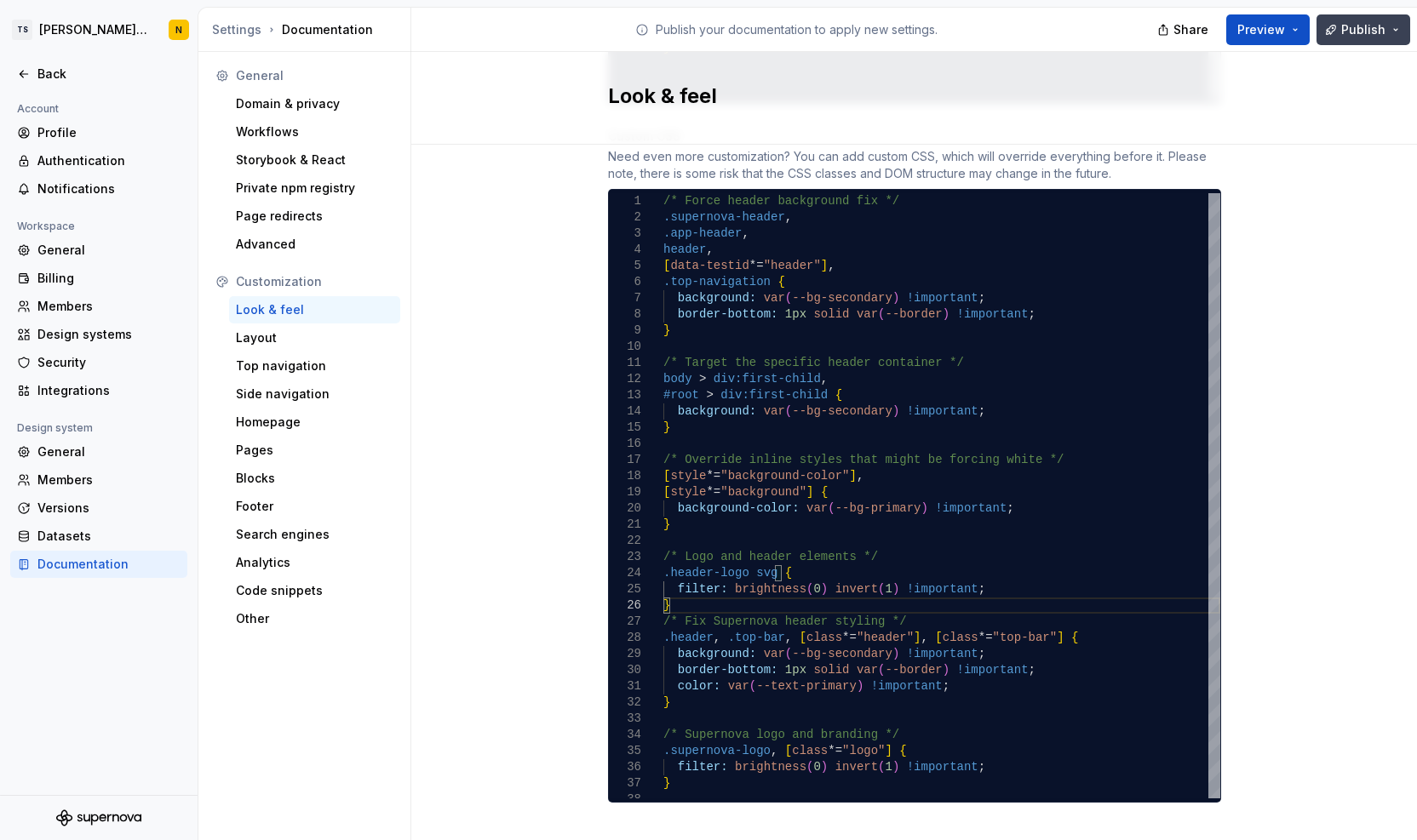
type textarea "**********"
click at [1364, 36] on span "Publish" at bounding box center [1364, 29] width 45 height 17
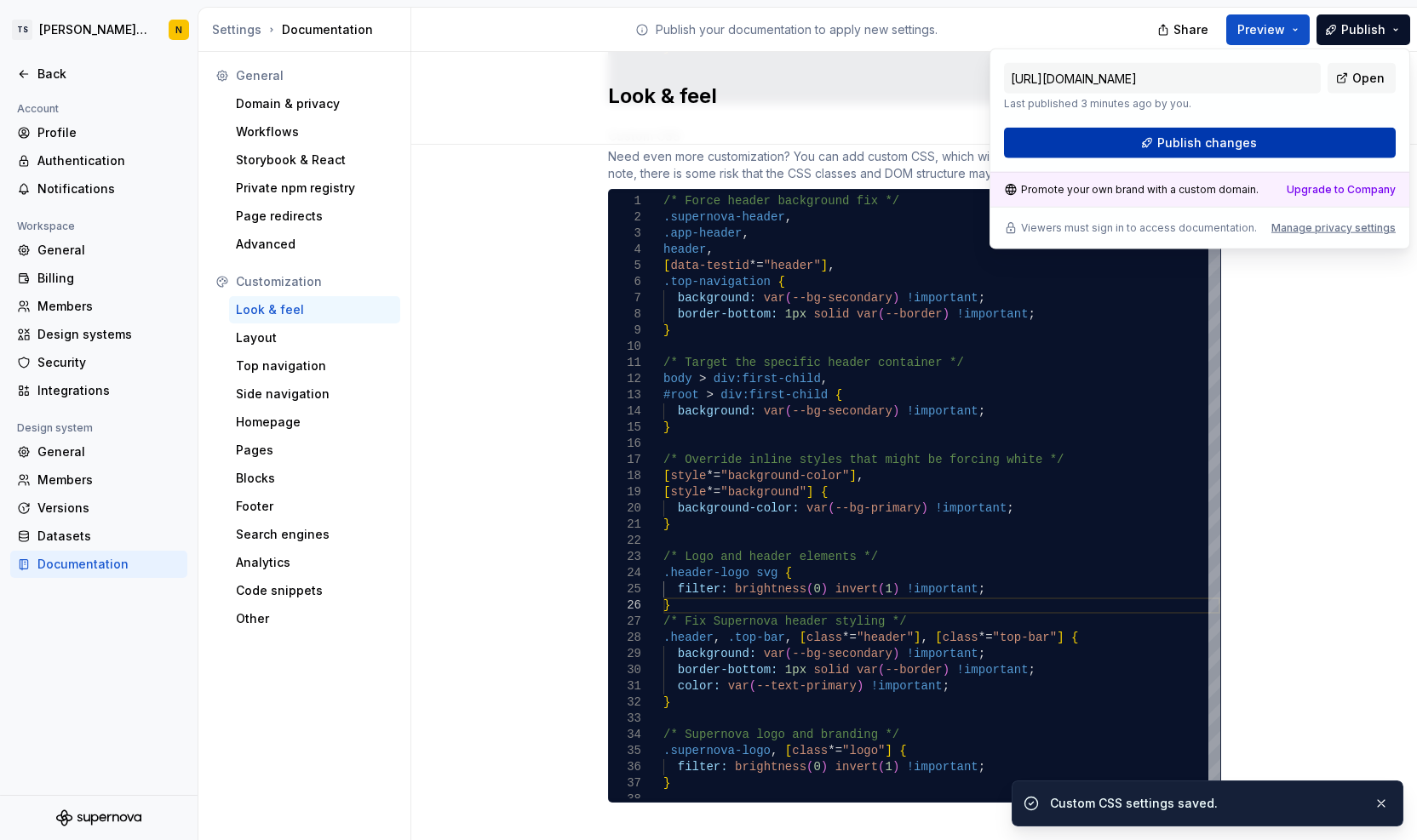
drag, startPoint x: 1364, startPoint y: 36, endPoint x: 1248, endPoint y: 155, distance: 166.2
click at [1248, 155] on button "Publish changes" at bounding box center [1200, 142] width 391 height 31
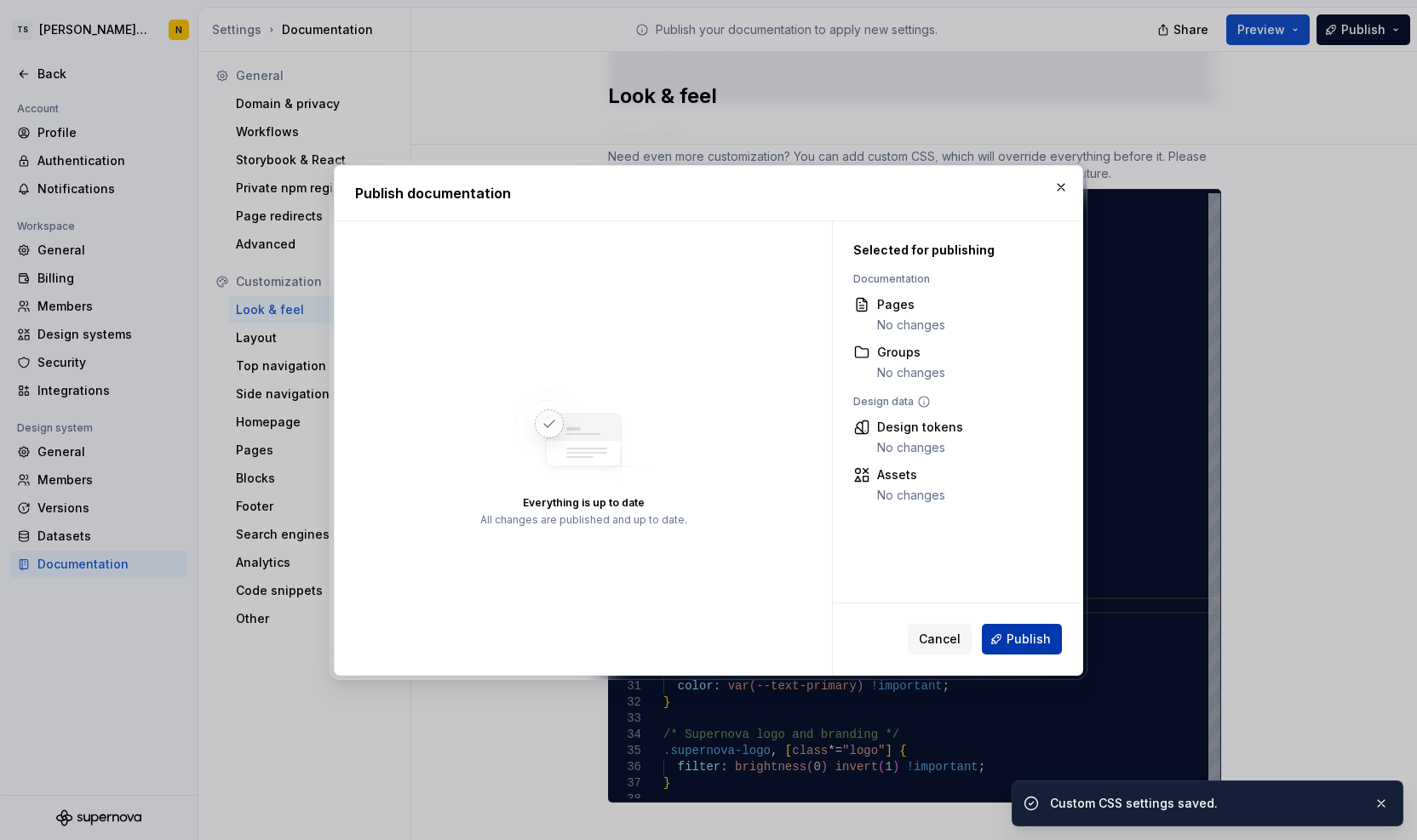
click at [1037, 648] on button "Publish" at bounding box center [1022, 639] width 80 height 31
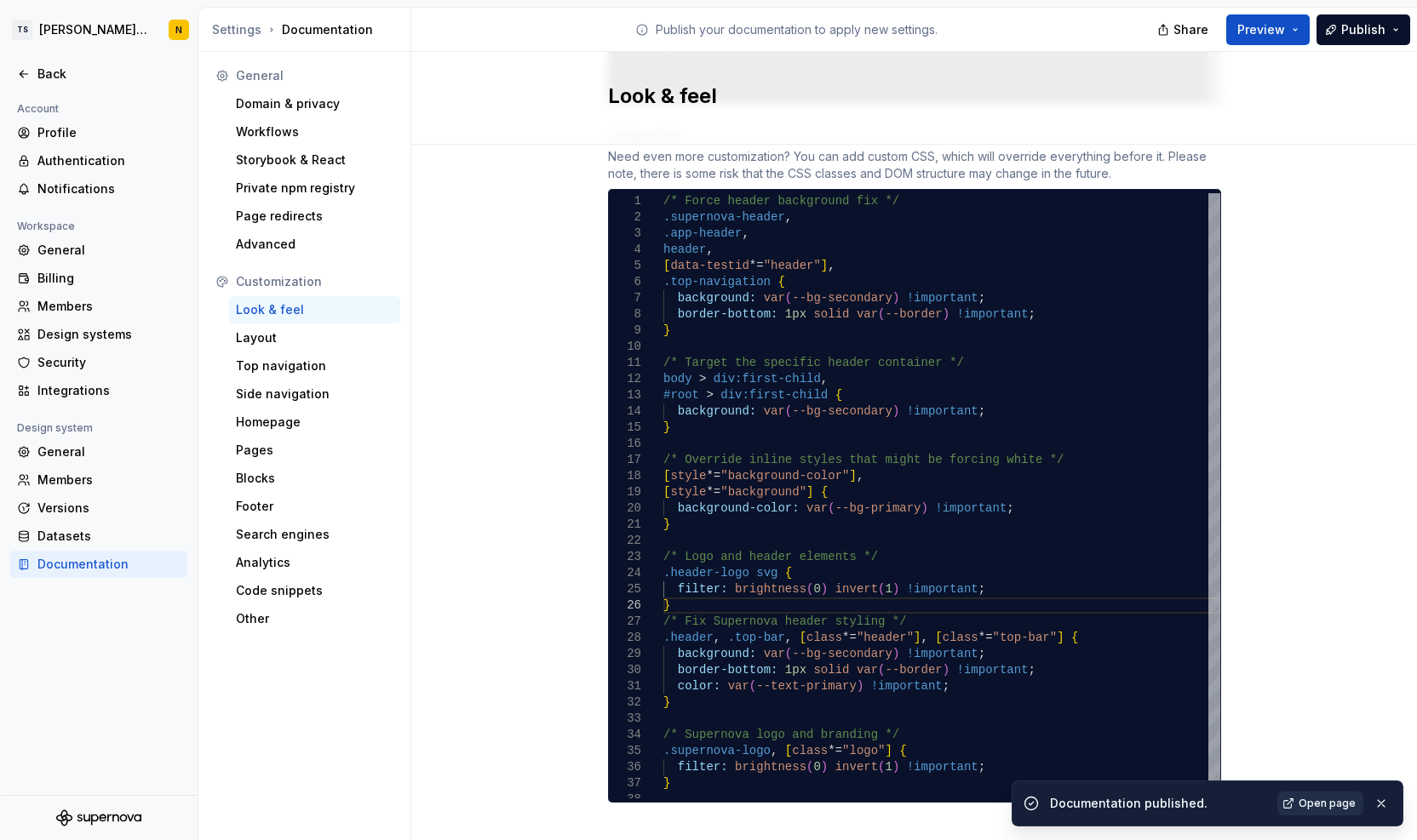
click at [1318, 797] on span "Open page" at bounding box center [1327, 804] width 57 height 14
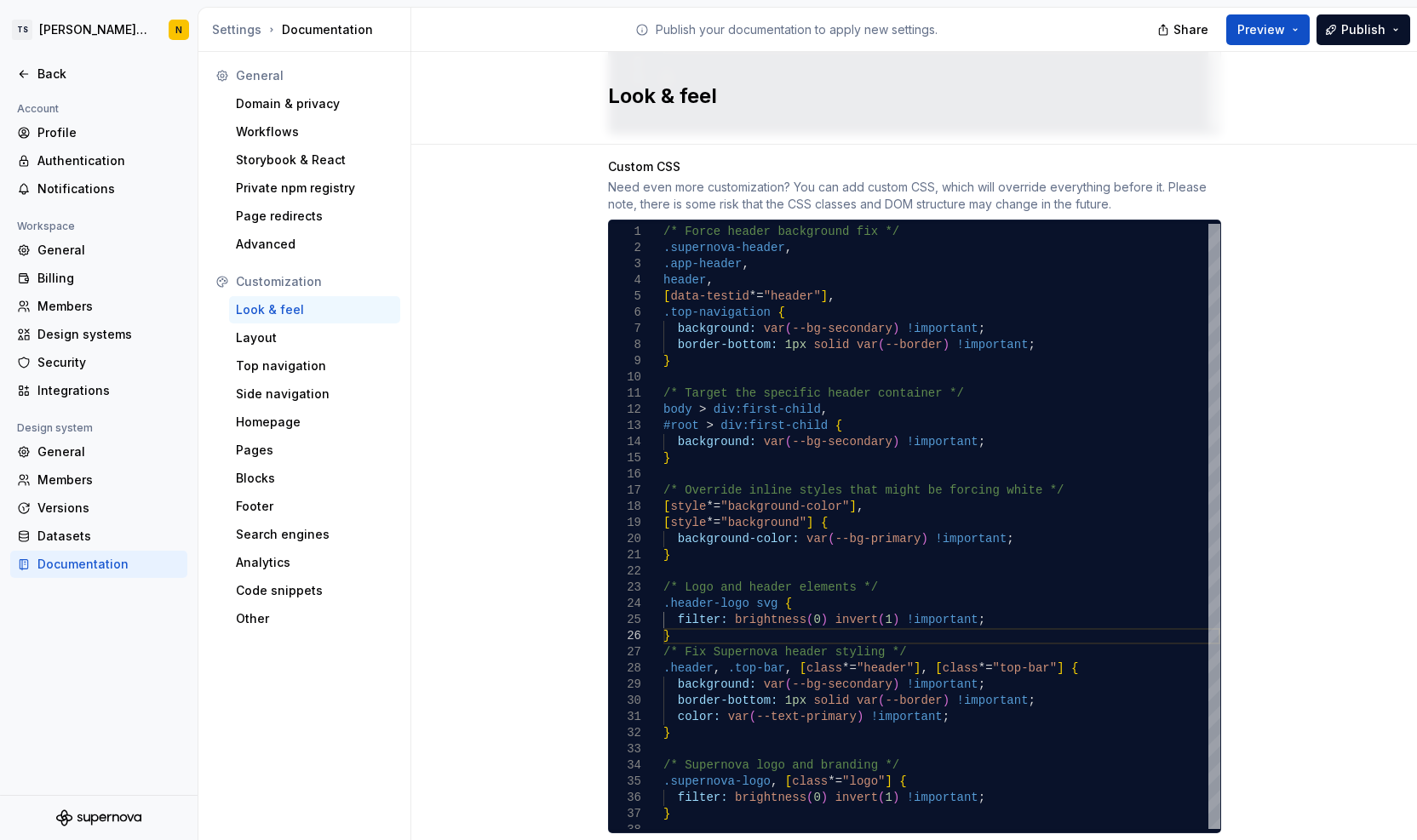
scroll to position [1028, 0]
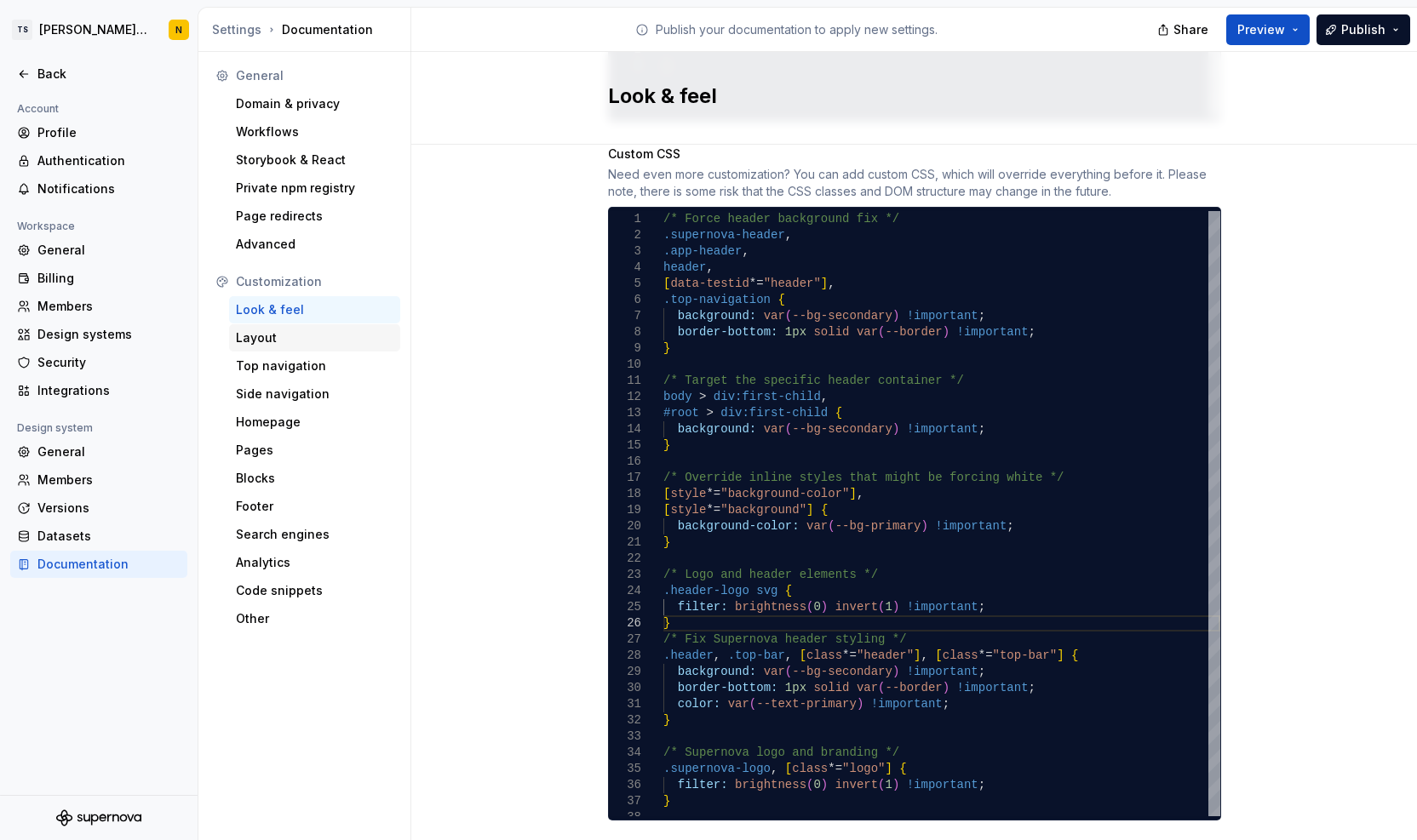
click at [247, 339] on div "Layout" at bounding box center [315, 337] width 157 height 17
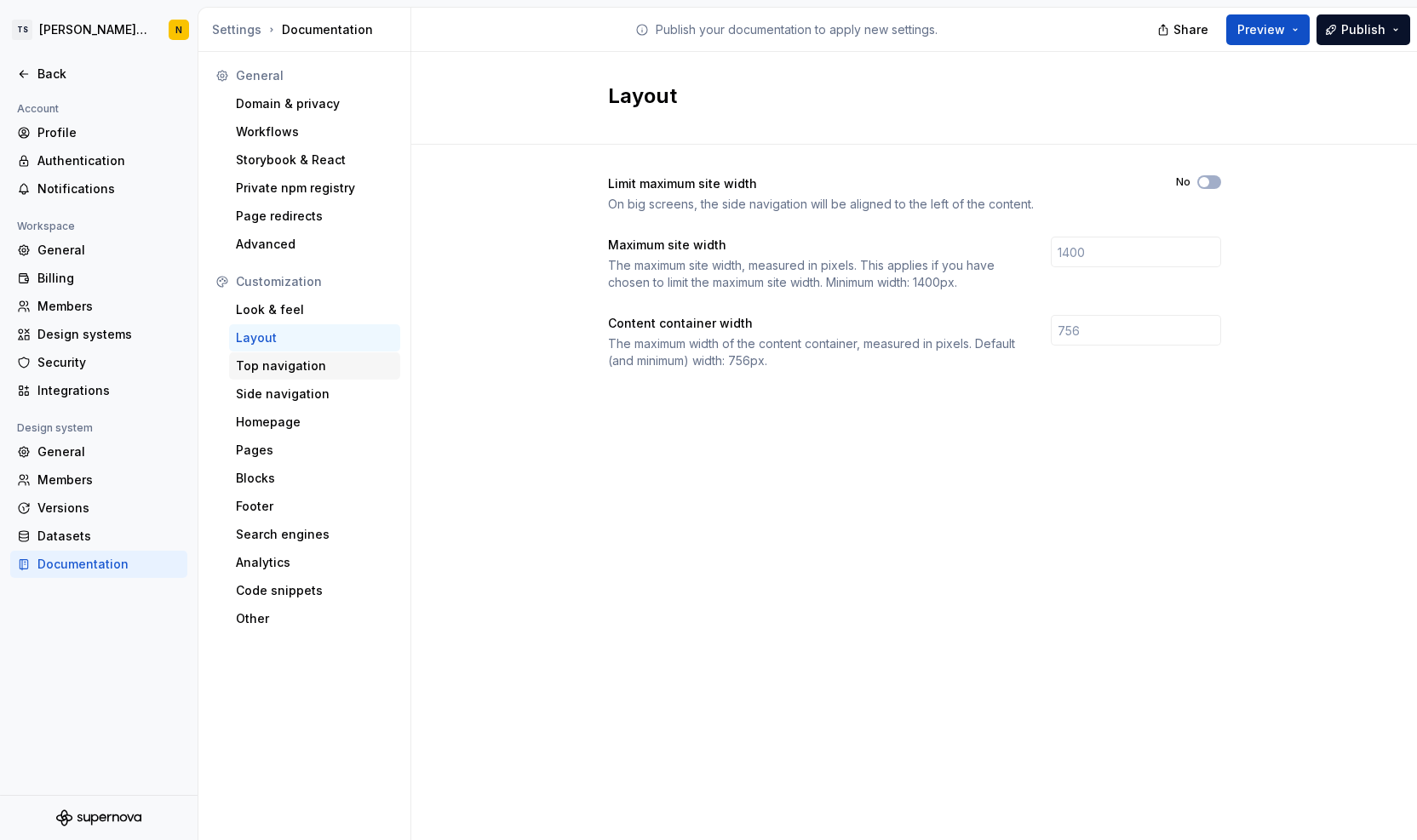
click at [252, 370] on div "Top navigation" at bounding box center [315, 365] width 157 height 17
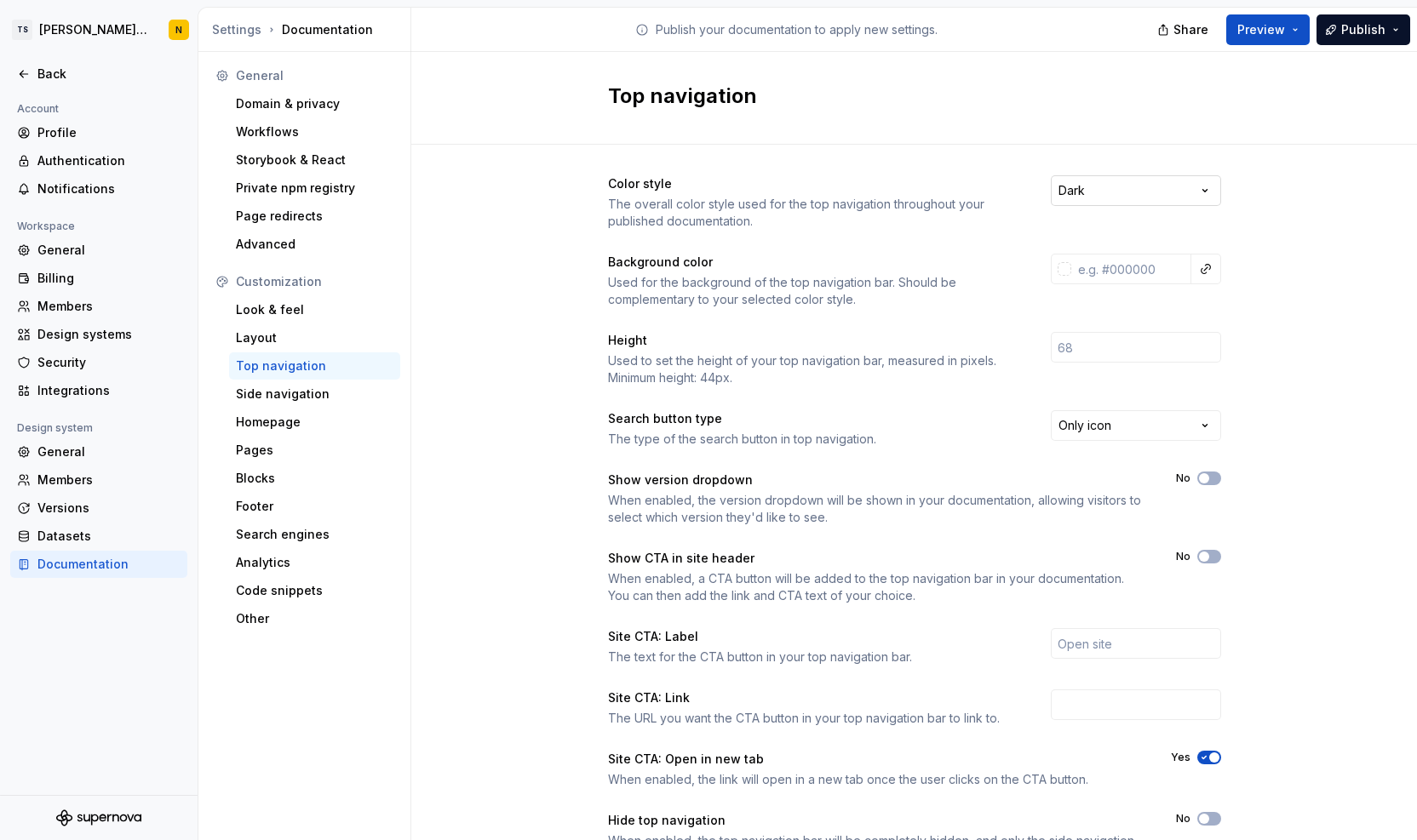
click at [1206, 185] on html "TS Neela's Documentation N Back Account Profile Authentication Notifications Wo…" at bounding box center [708, 420] width 1417 height 840
click at [327, 391] on div "Side navigation" at bounding box center [315, 394] width 157 height 17
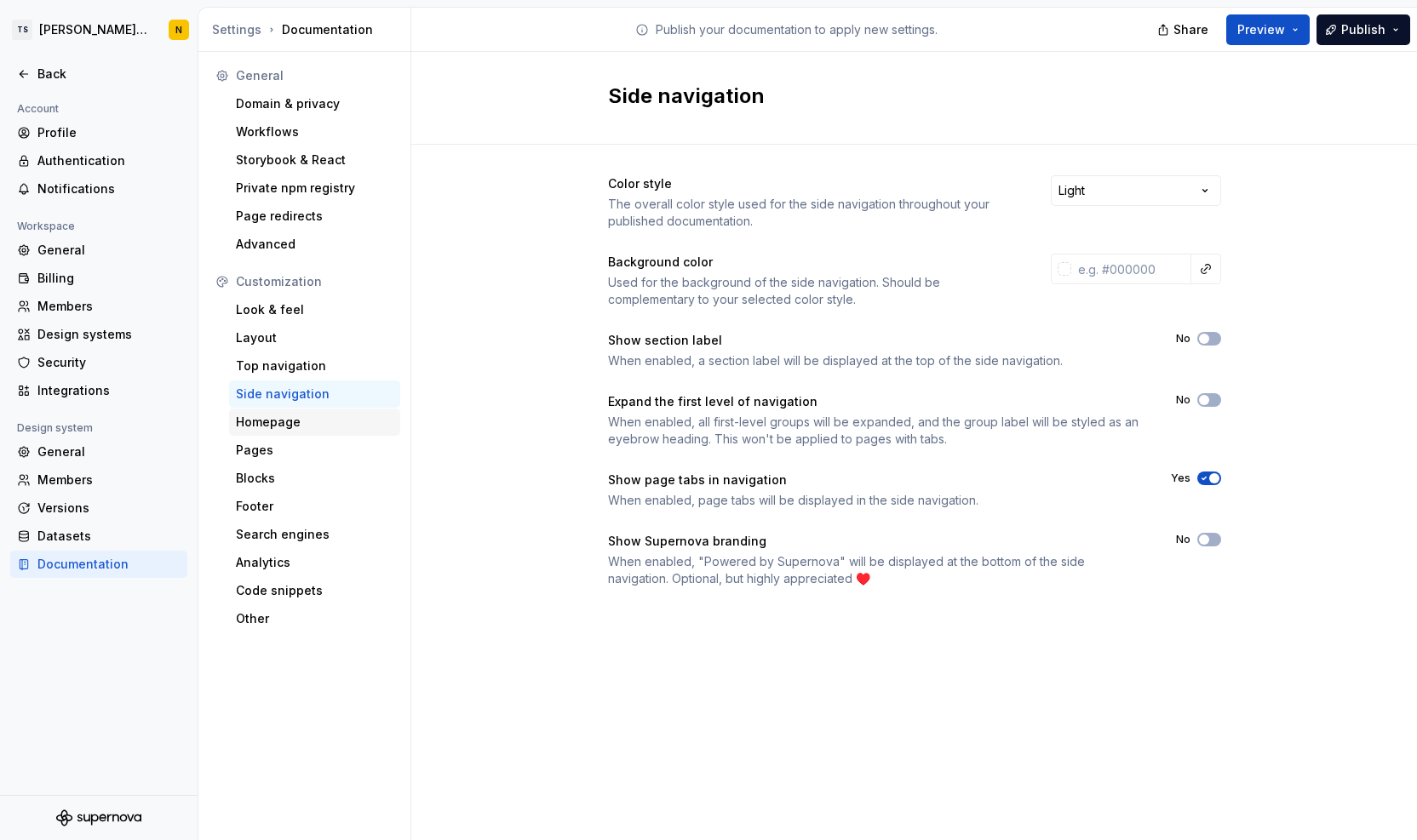
click at [316, 422] on div "Homepage" at bounding box center [315, 422] width 157 height 17
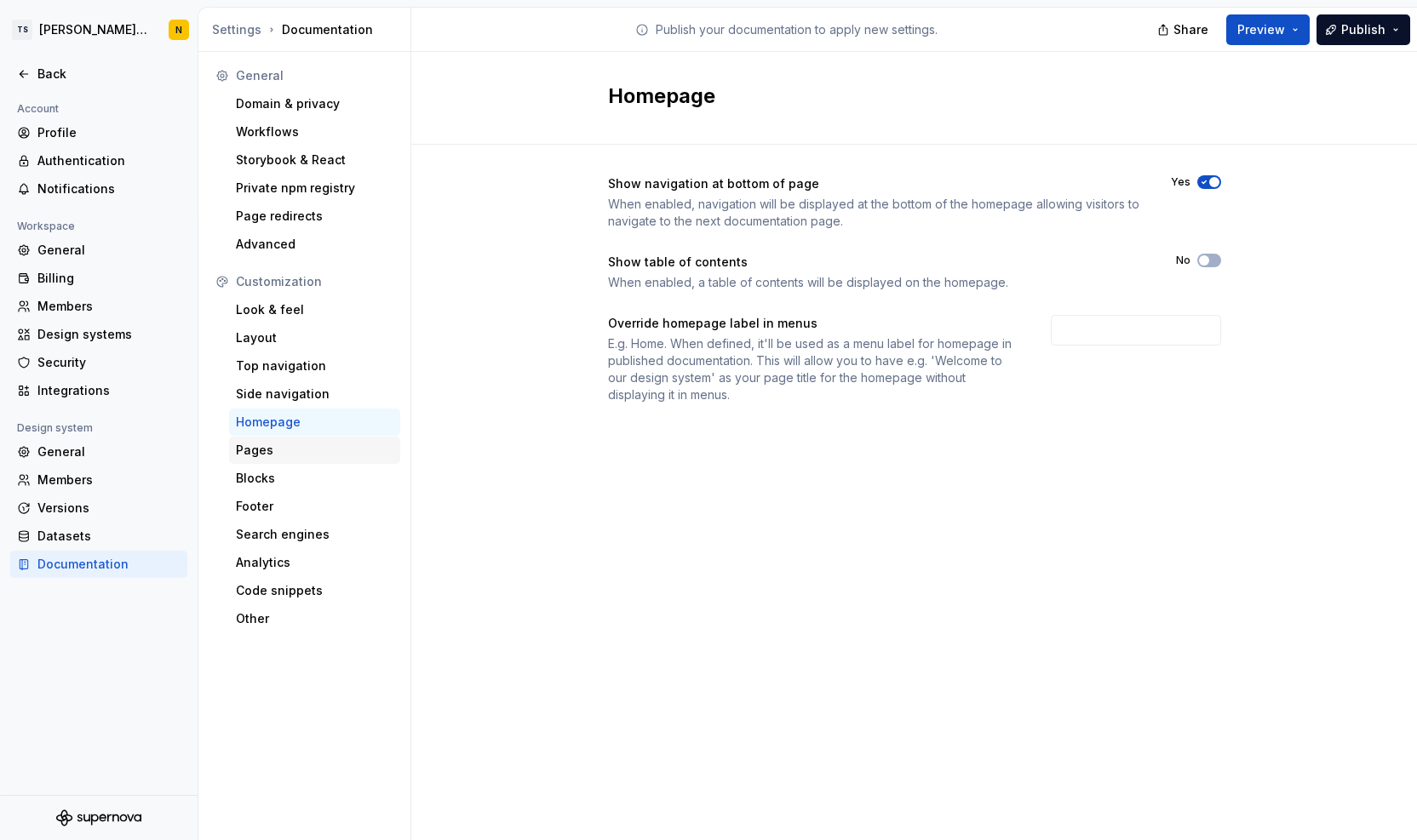
click at [294, 453] on div "Pages" at bounding box center [315, 450] width 157 height 17
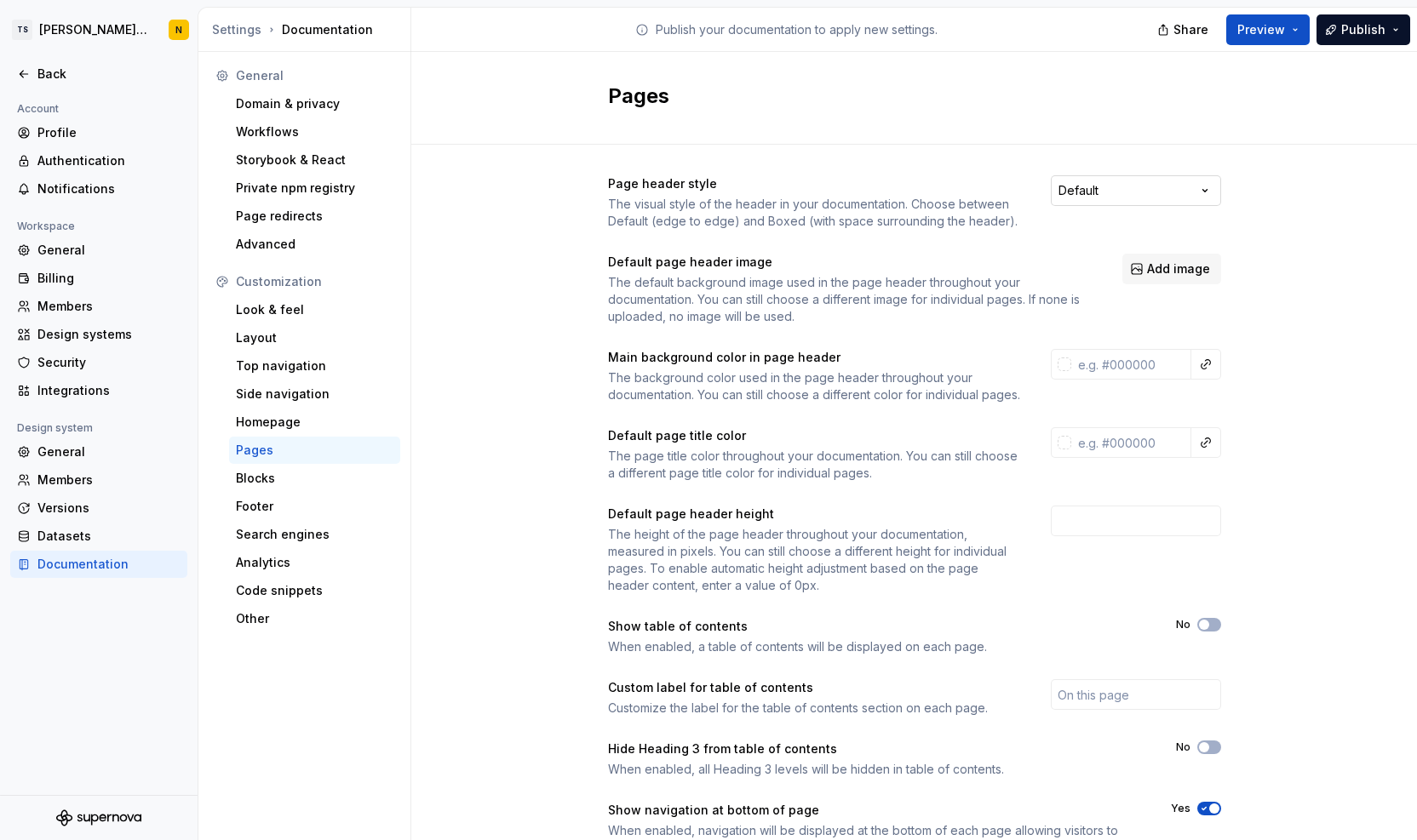
click at [1205, 188] on html "TS Neela's Documentation N Back Account Profile Authentication Notifications Wo…" at bounding box center [708, 420] width 1417 height 840
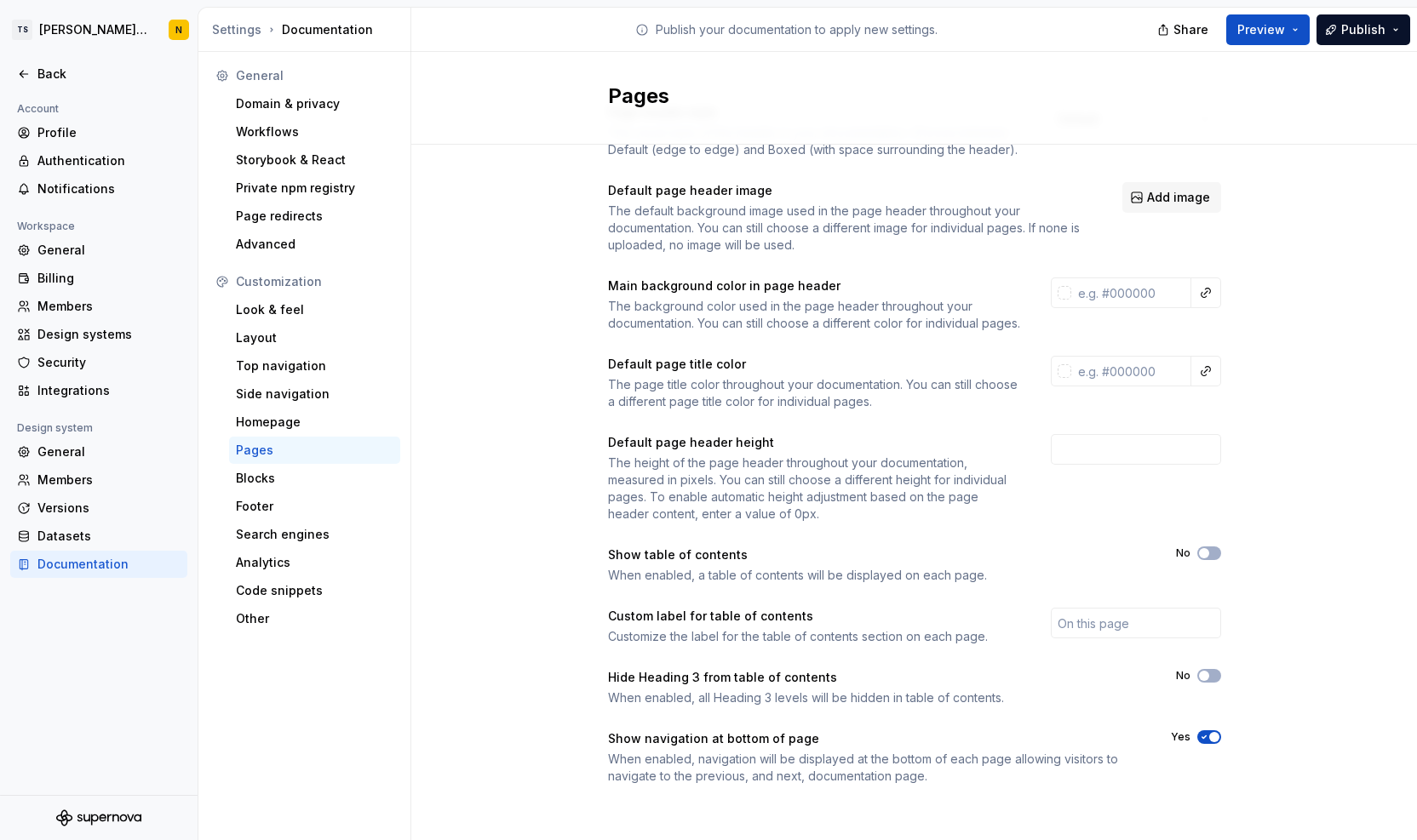
scroll to position [89, 0]
drag, startPoint x: 1209, startPoint y: 553, endPoint x: 1258, endPoint y: 603, distance: 70.0
click at [1258, 603] on div "Page header style The visual style of the header in your documentation. Choose …" at bounding box center [914, 459] width 1006 height 776
click at [1209, 550] on button "No" at bounding box center [1209, 552] width 24 height 14
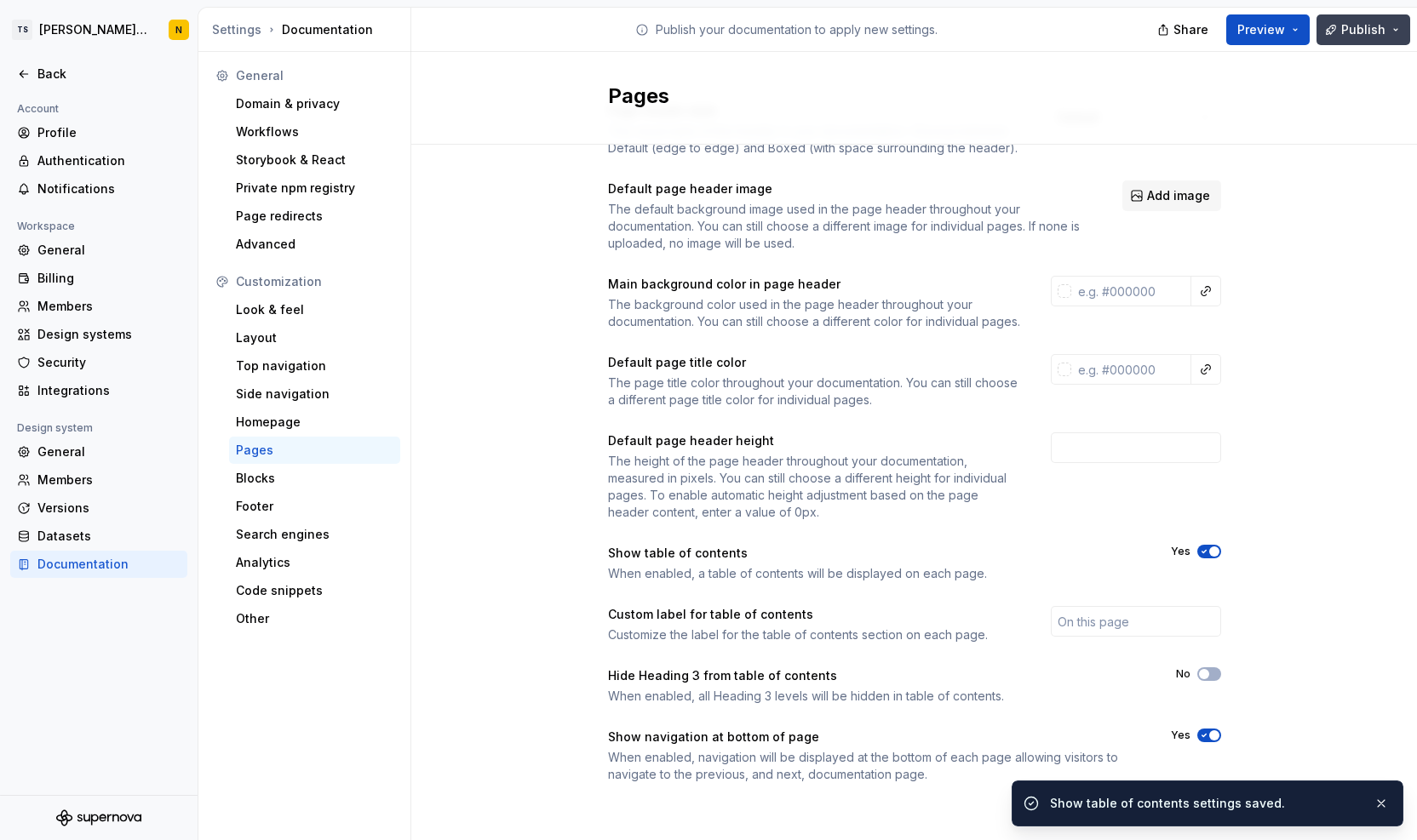
click at [1351, 19] on button "Publish" at bounding box center [1363, 30] width 93 height 31
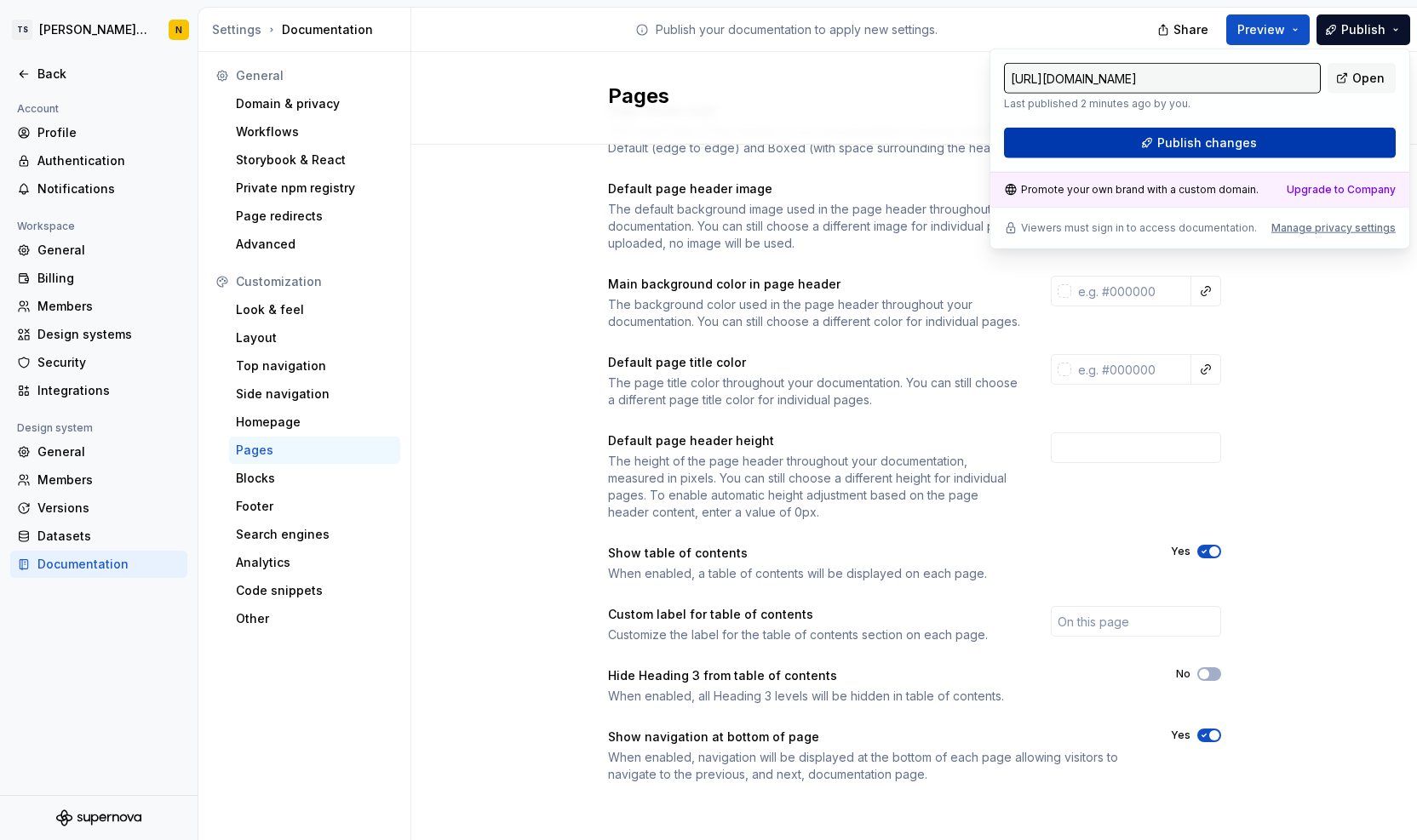
drag, startPoint x: 1351, startPoint y: 19, endPoint x: 1284, endPoint y: 137, distance: 135.7
click at [1284, 137] on button "Publish changes" at bounding box center [1200, 142] width 391 height 31
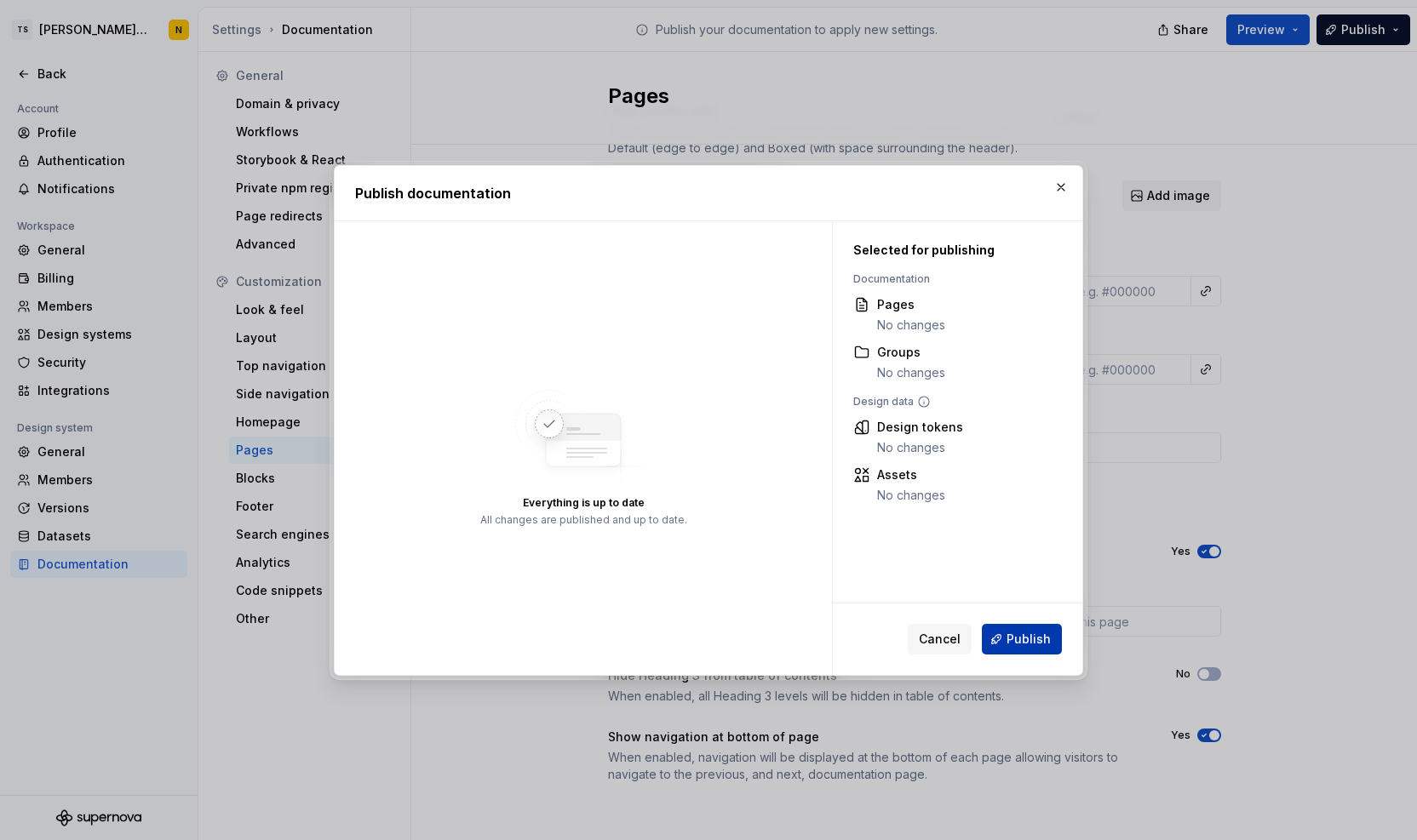
click at [1047, 644] on span "Publish" at bounding box center [1028, 638] width 45 height 17
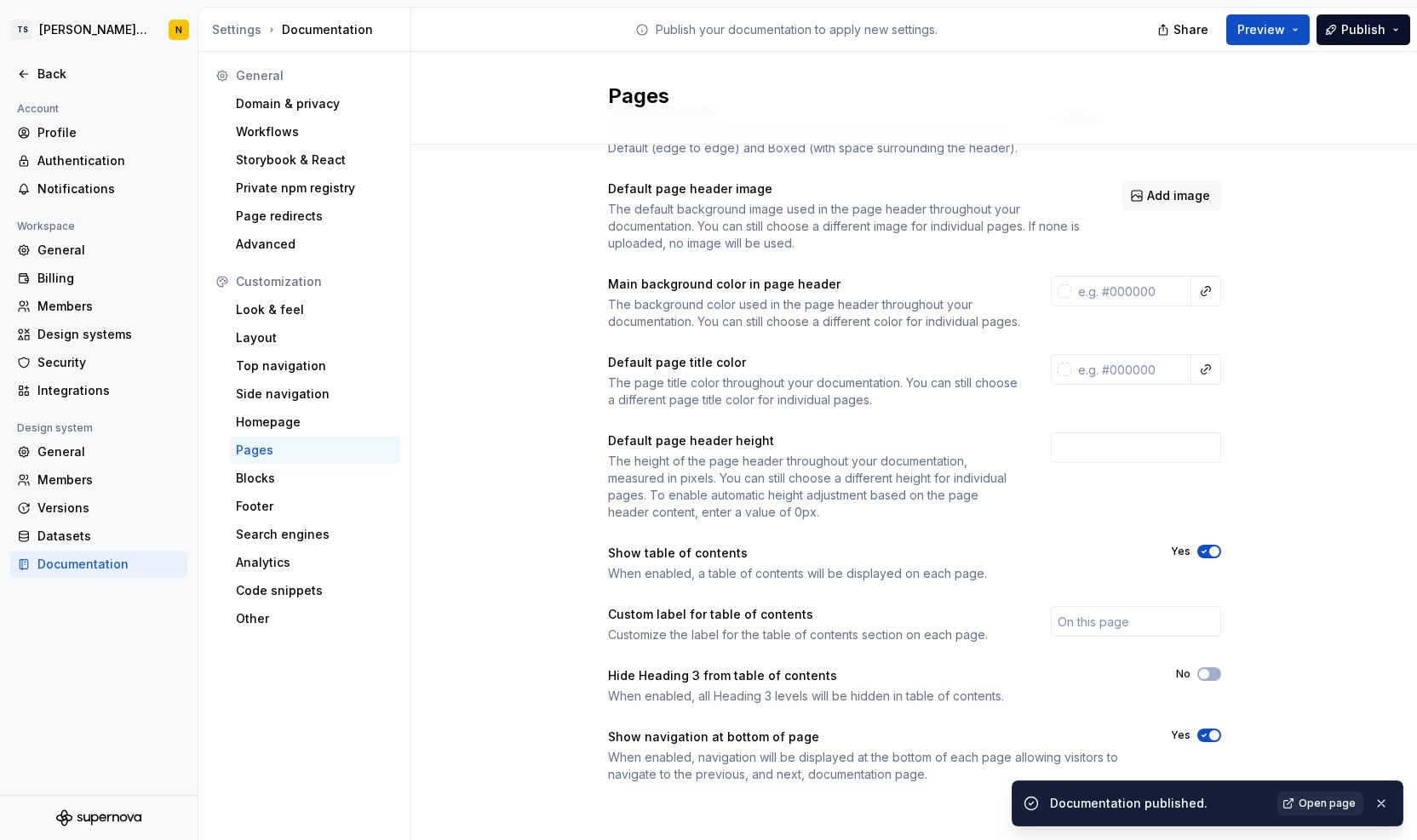
click at [1323, 805] on span "Open page" at bounding box center [1327, 804] width 57 height 14
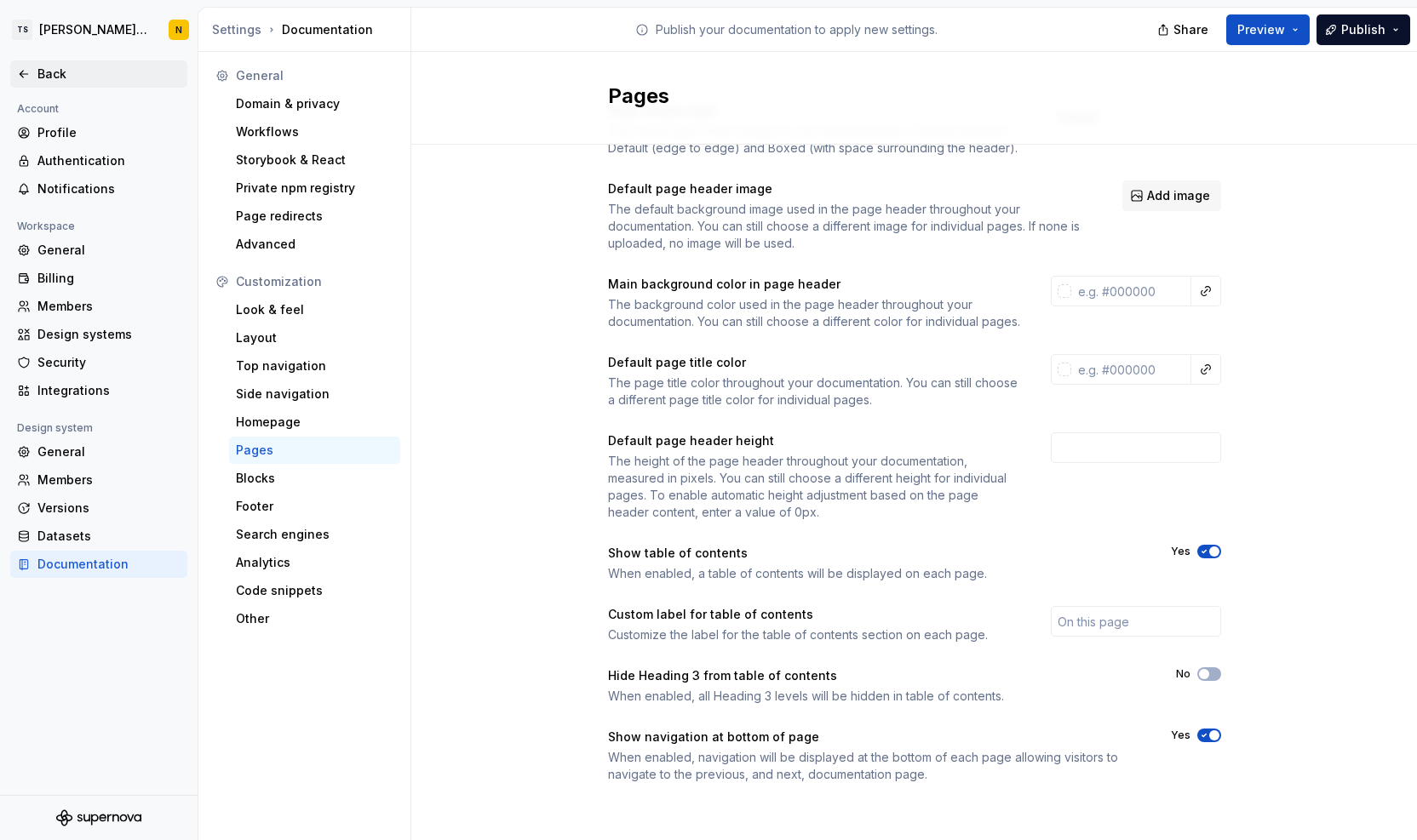
click at [53, 72] on div "Back" at bounding box center [109, 73] width 143 height 17
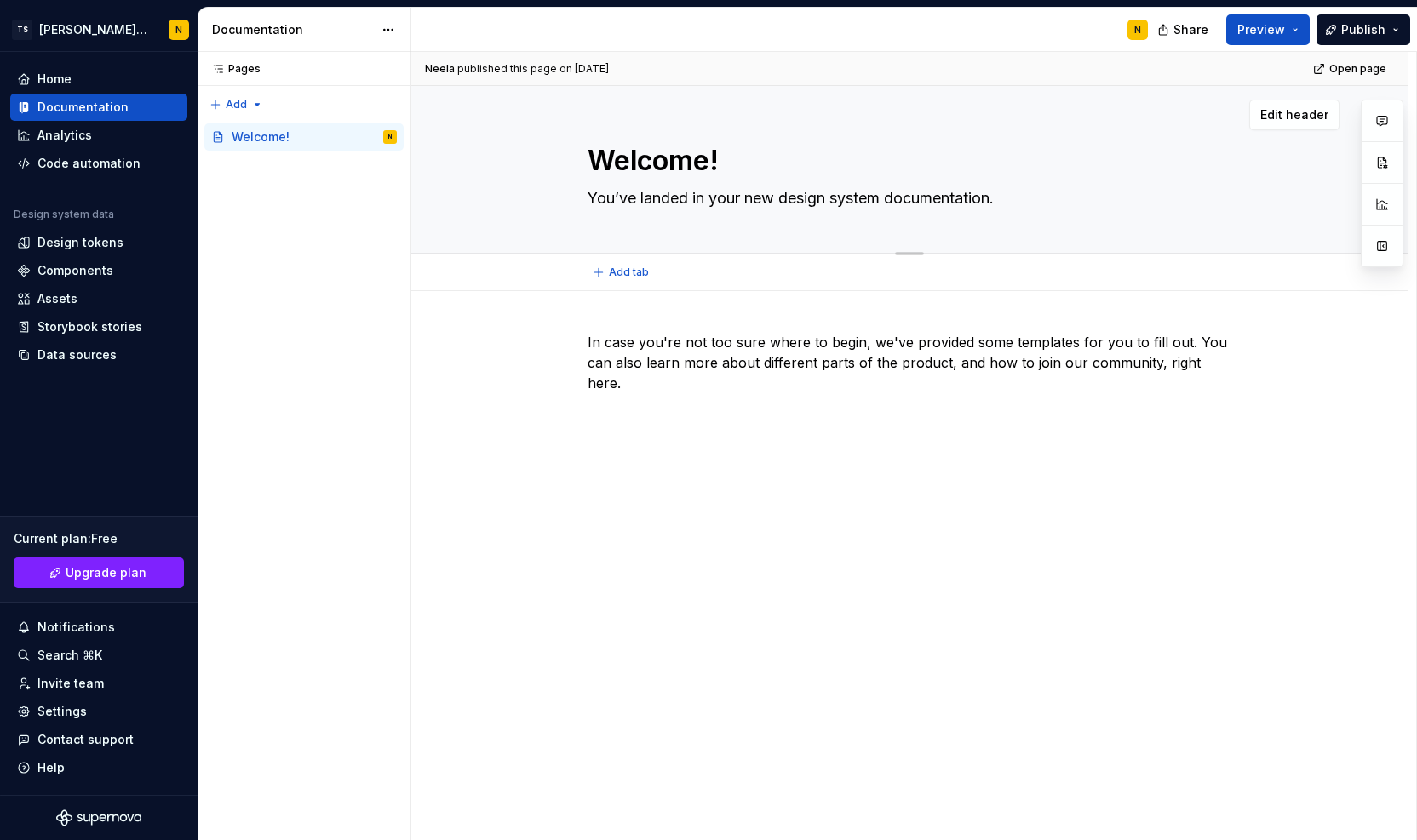
type textarea "*"
type textarea "D"
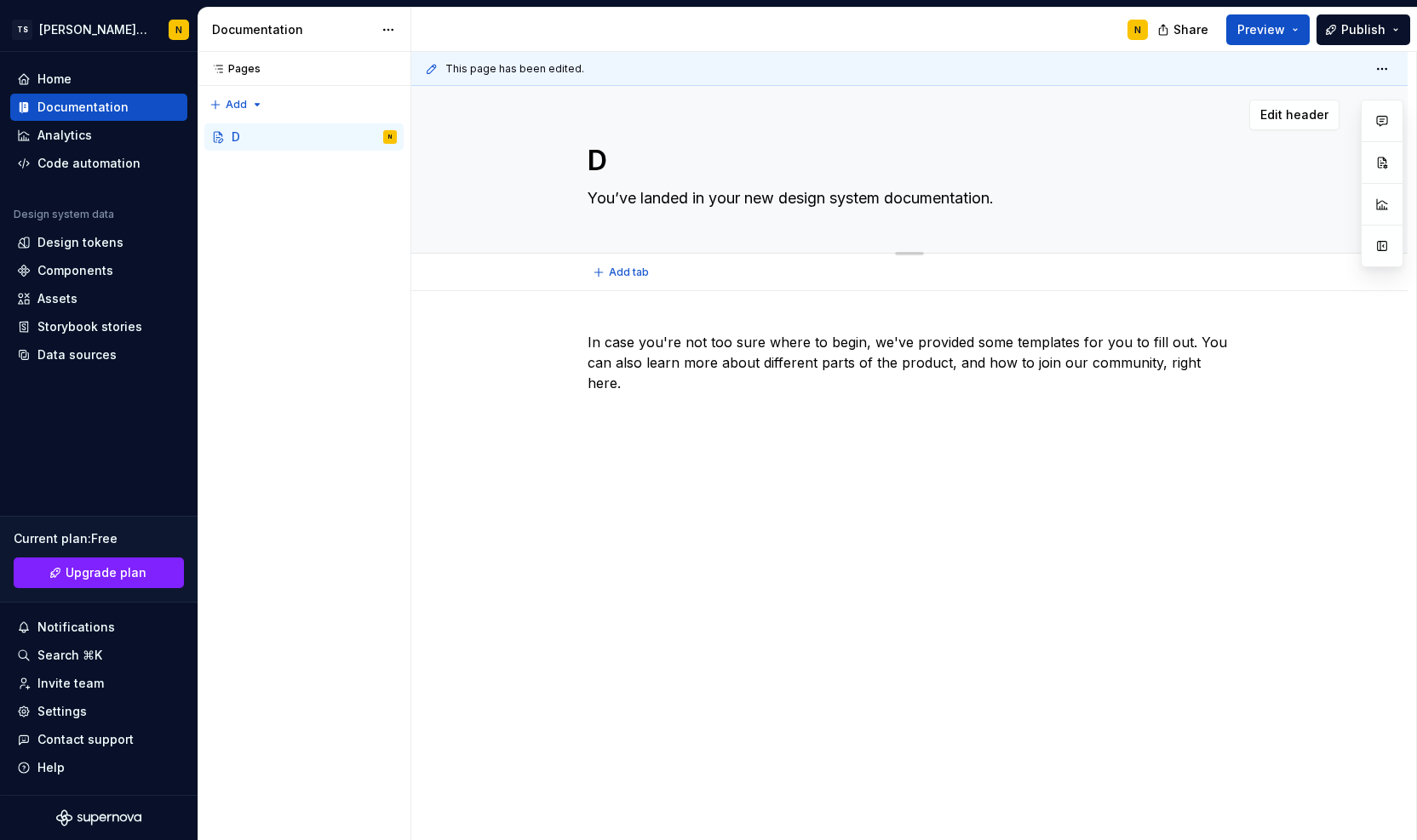
type textarea "*"
type textarea "Do"
type textarea "*"
type textarea "Doc"
type textarea "*"
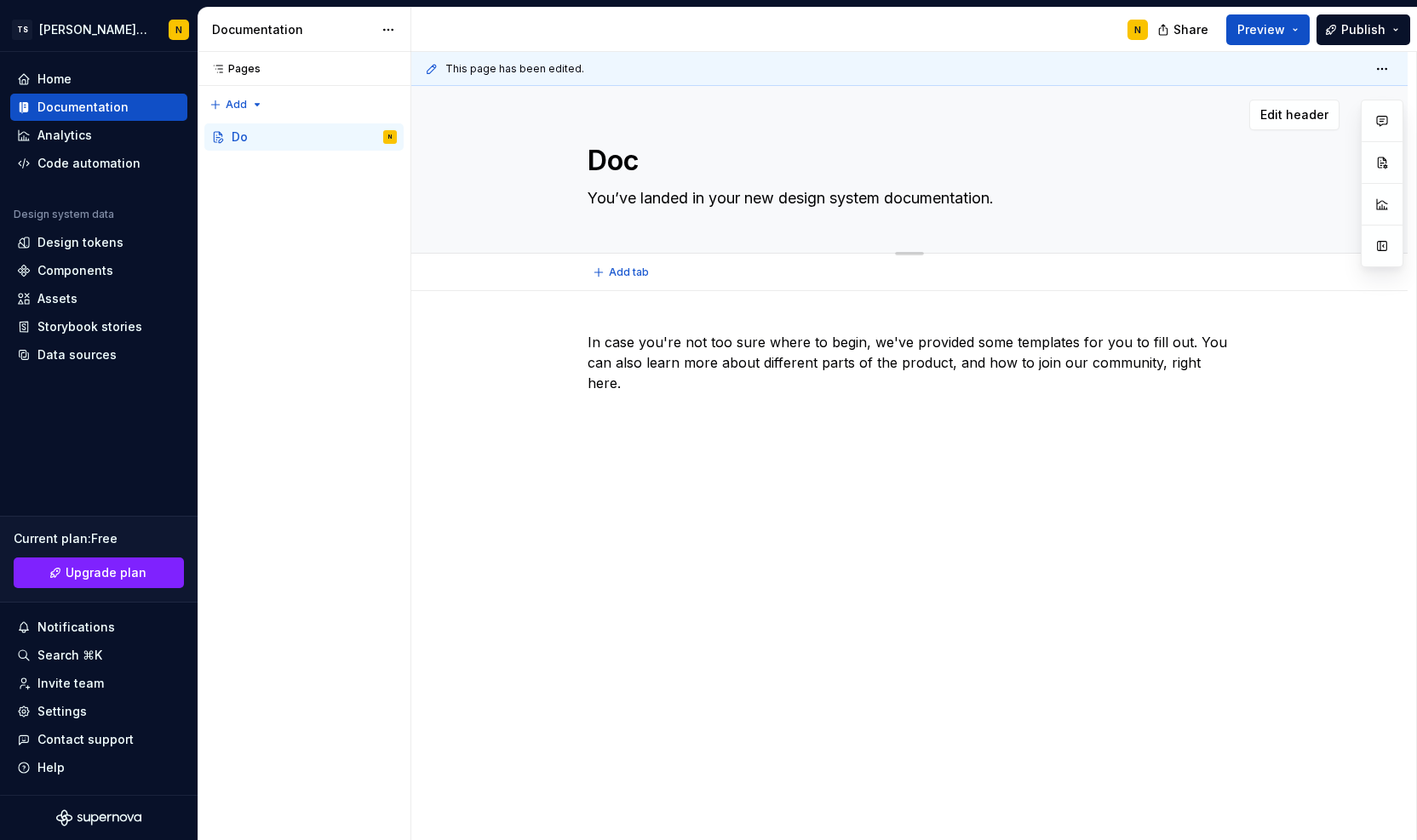
type textarea "Docu"
type textarea "*"
type textarea "Docum"
type textarea "*"
type textarea "Docume"
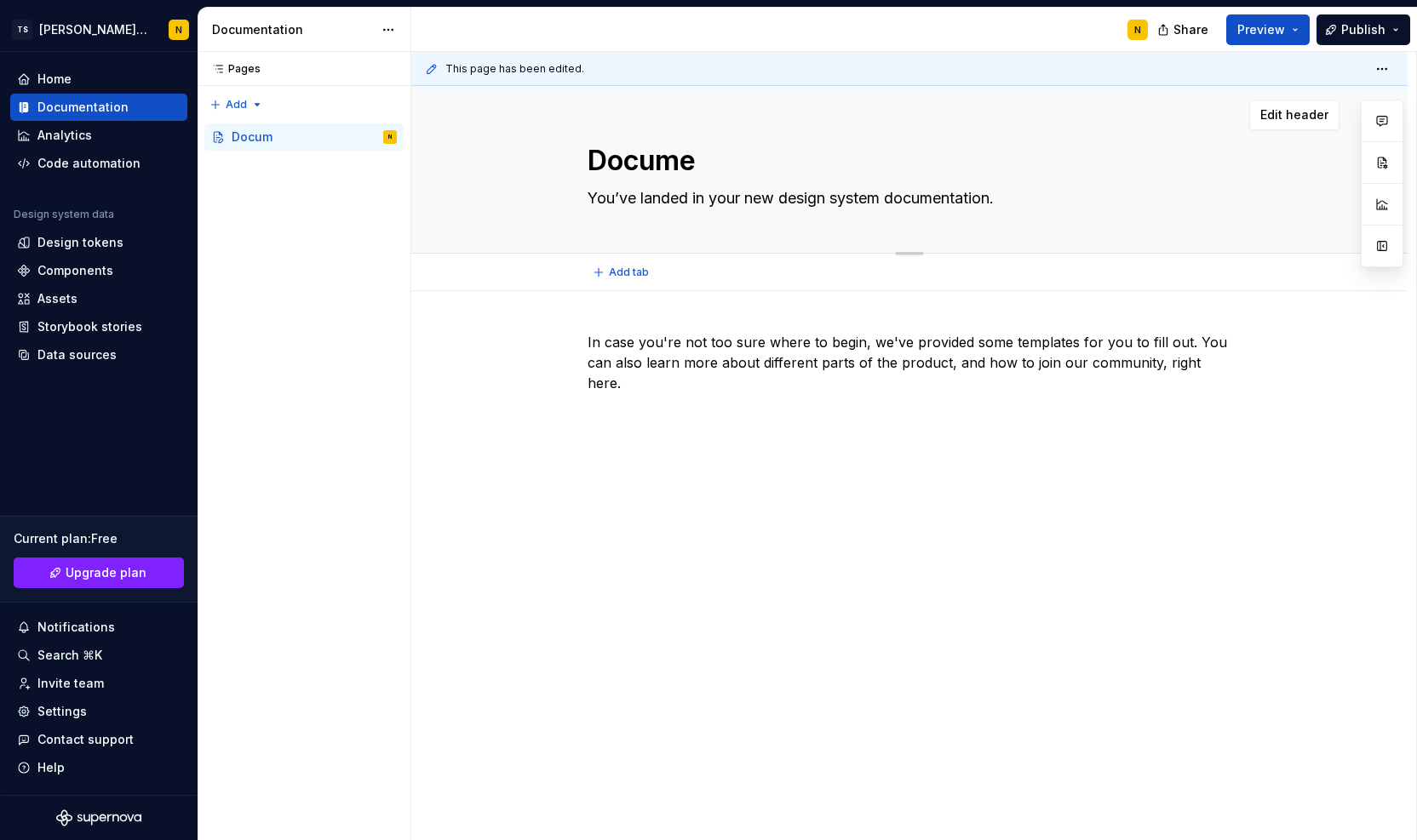
type textarea "*"
type textarea "Documen"
type textarea "*"
type textarea "Document"
type textarea "*"
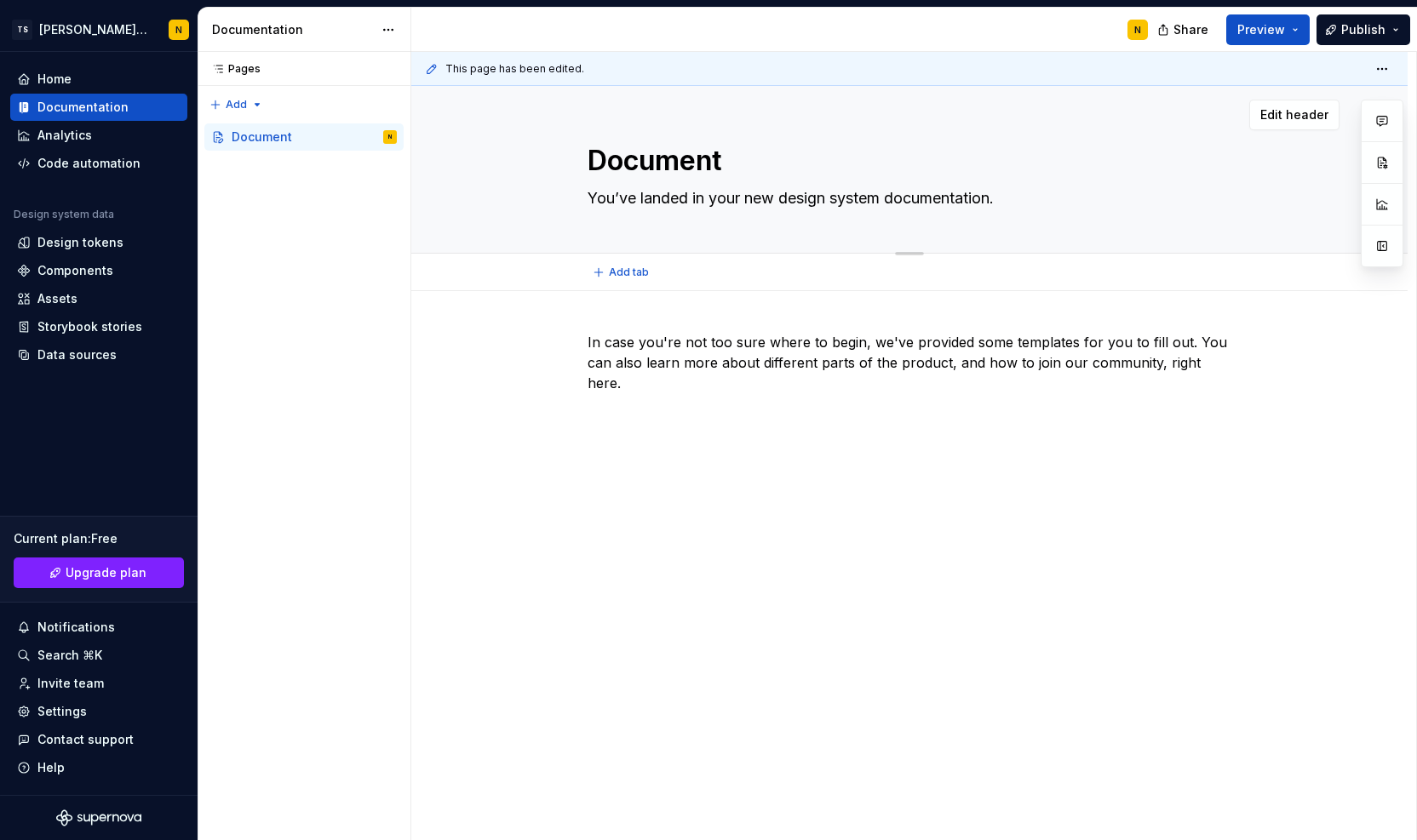
type textarea "Documenta"
type textarea "*"
type textarea "Documentat"
type textarea "*"
type textarea "Documentati"
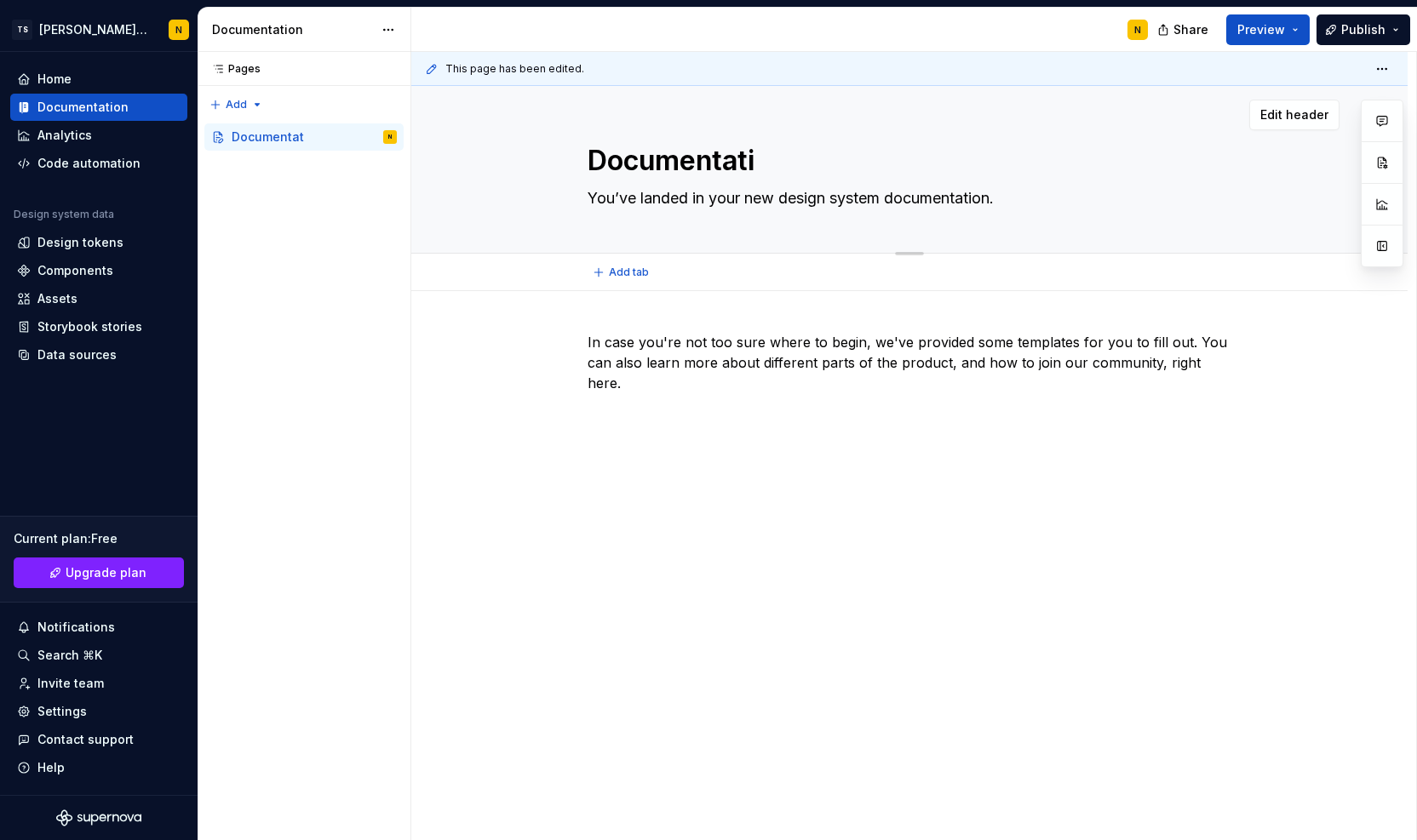
type textarea "*"
type textarea "Documentatio"
type textarea "*"
type textarea "Documentation"
type textarea "*"
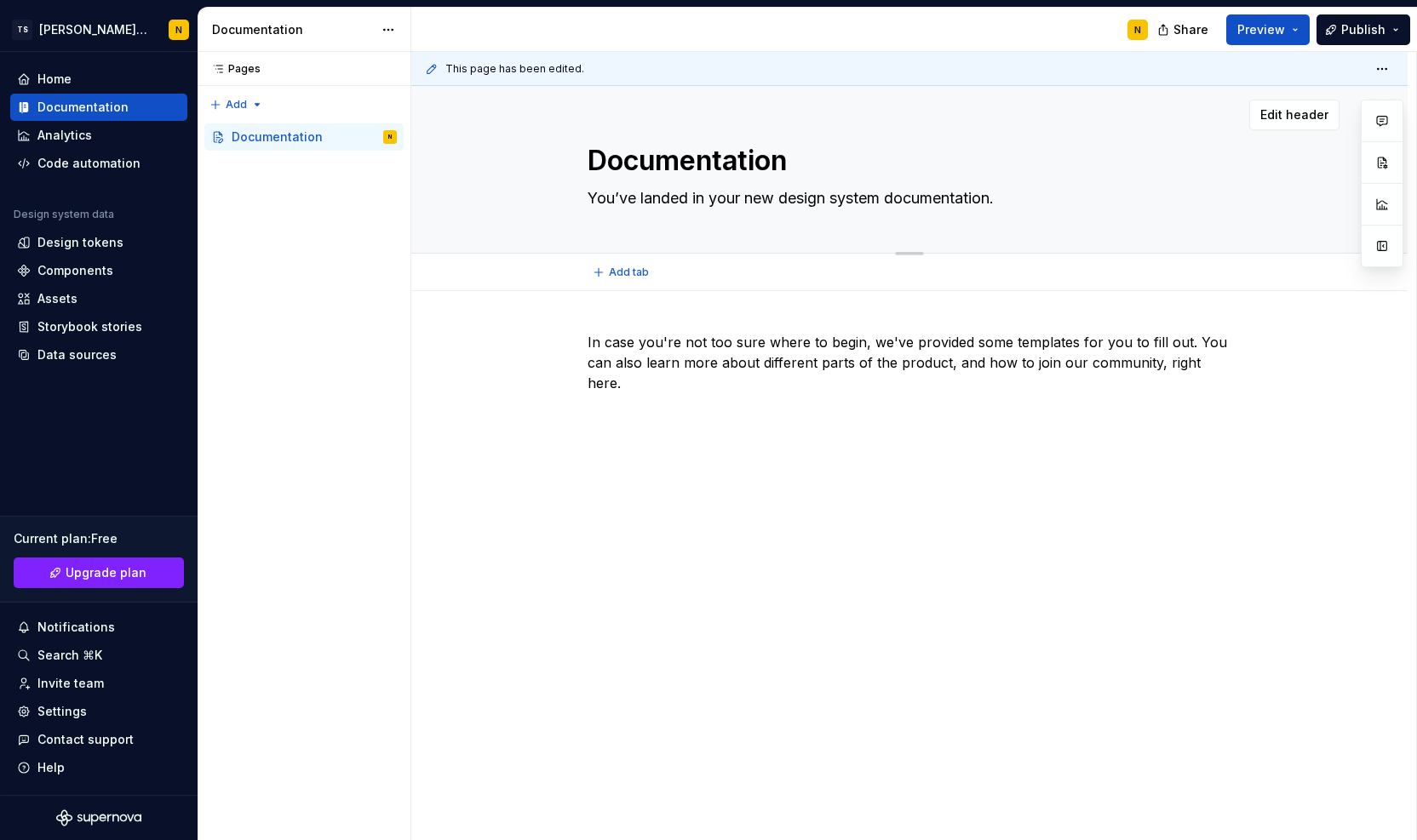
type textarea "Documentation"
type textarea "*"
type textarea "Documentation"
type textarea "*"
type textarea "Documentation"
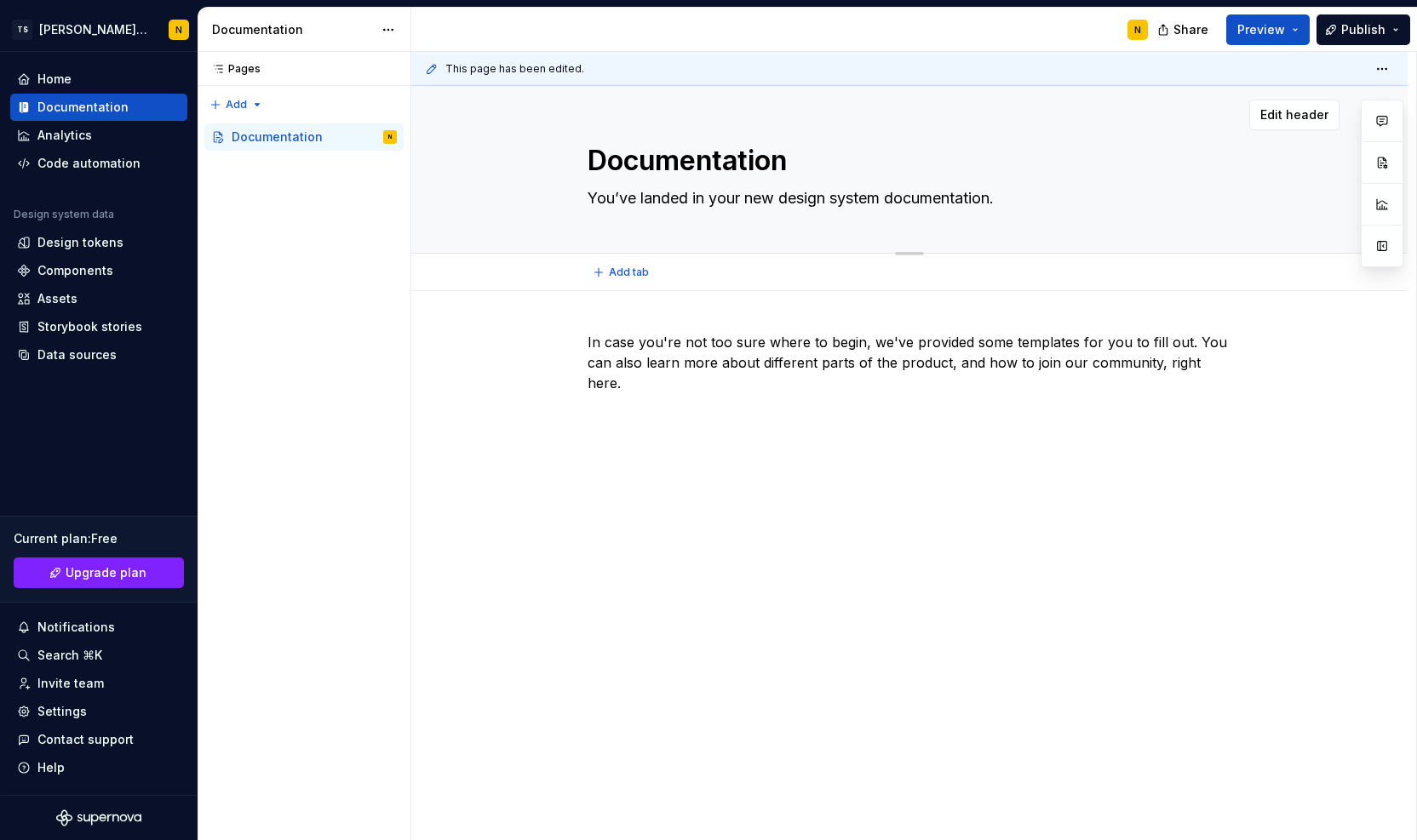
click at [713, 201] on textarea "You’ve landed in your new design system documentation." at bounding box center [906, 198] width 644 height 27
type textarea "*"
type textarea "S"
type textarea "*"
type textarea "[PERSON_NAME]"
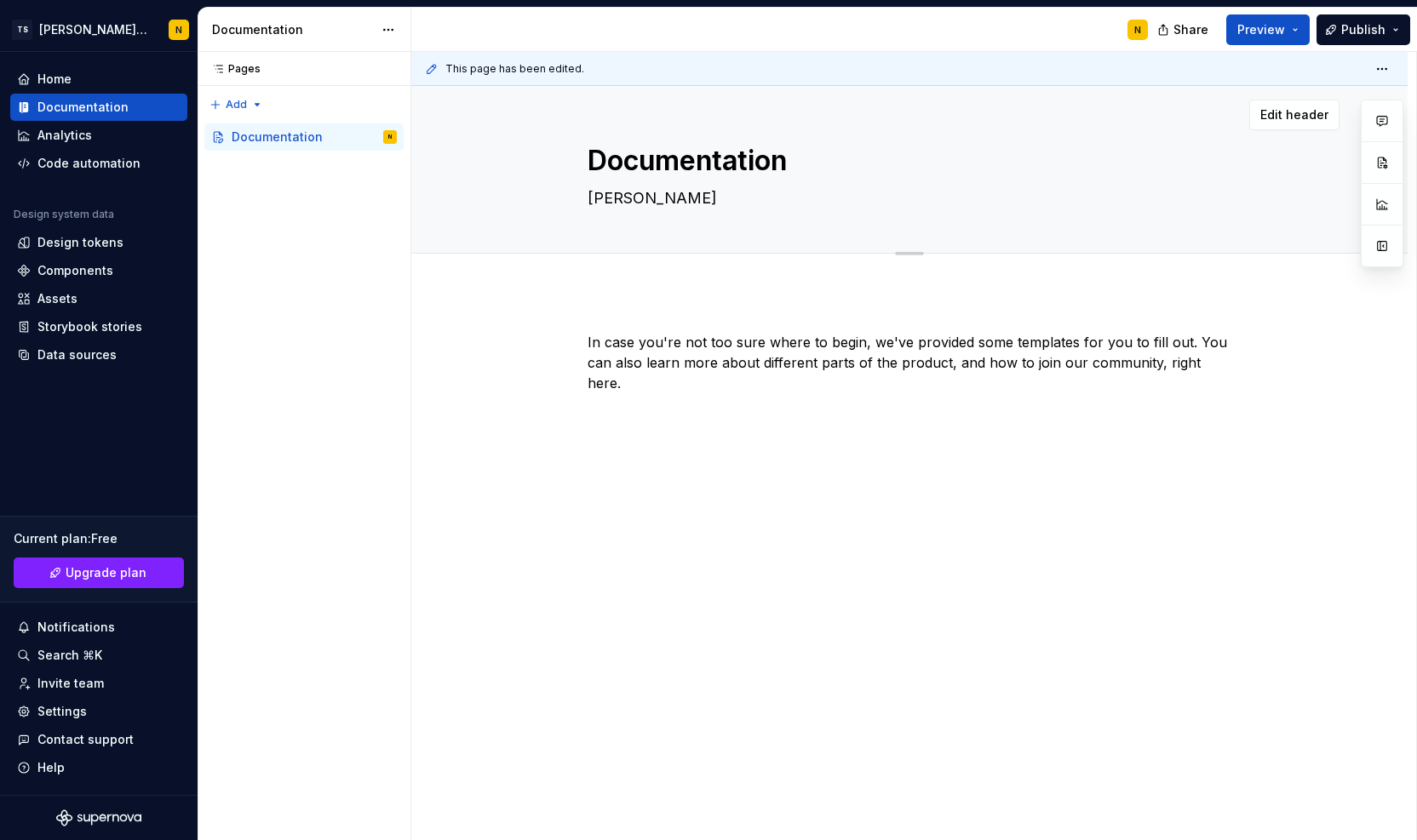
type textarea "*"
type textarea "Samp"
type textarea "*"
type textarea "Sampl"
type textarea "*"
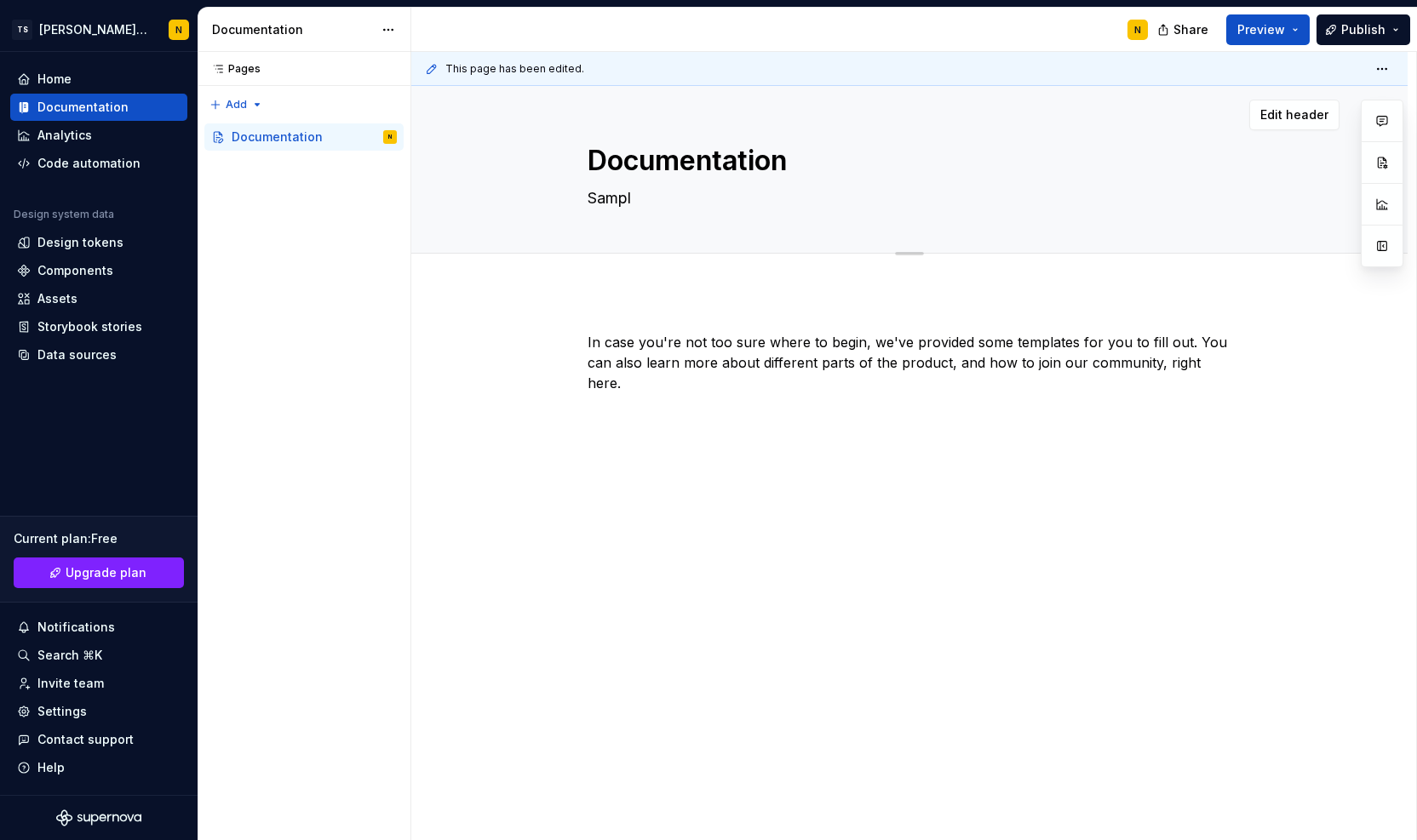
type textarea "Sample"
type textarea "*"
type textarea "Samples"
type textarea "*"
type textarea "Samples"
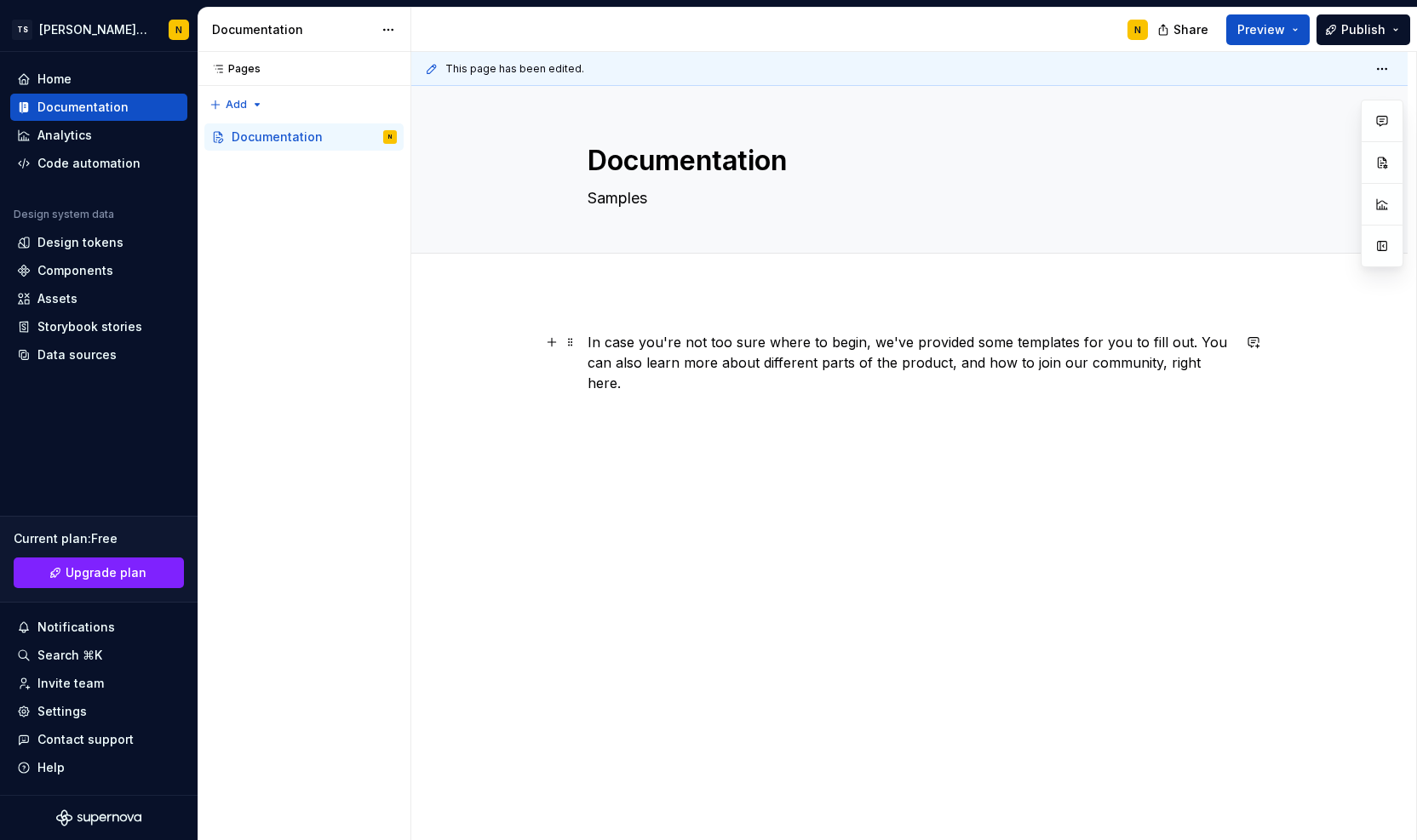
click at [685, 357] on p "In case you're not too sure where to begin, we've provided some templates for y…" at bounding box center [909, 362] width 644 height 61
click at [1277, 373] on div "In case you're not too sure where to begin, we've provided some templates for y…" at bounding box center [909, 524] width 997 height 466
type textarea "*"
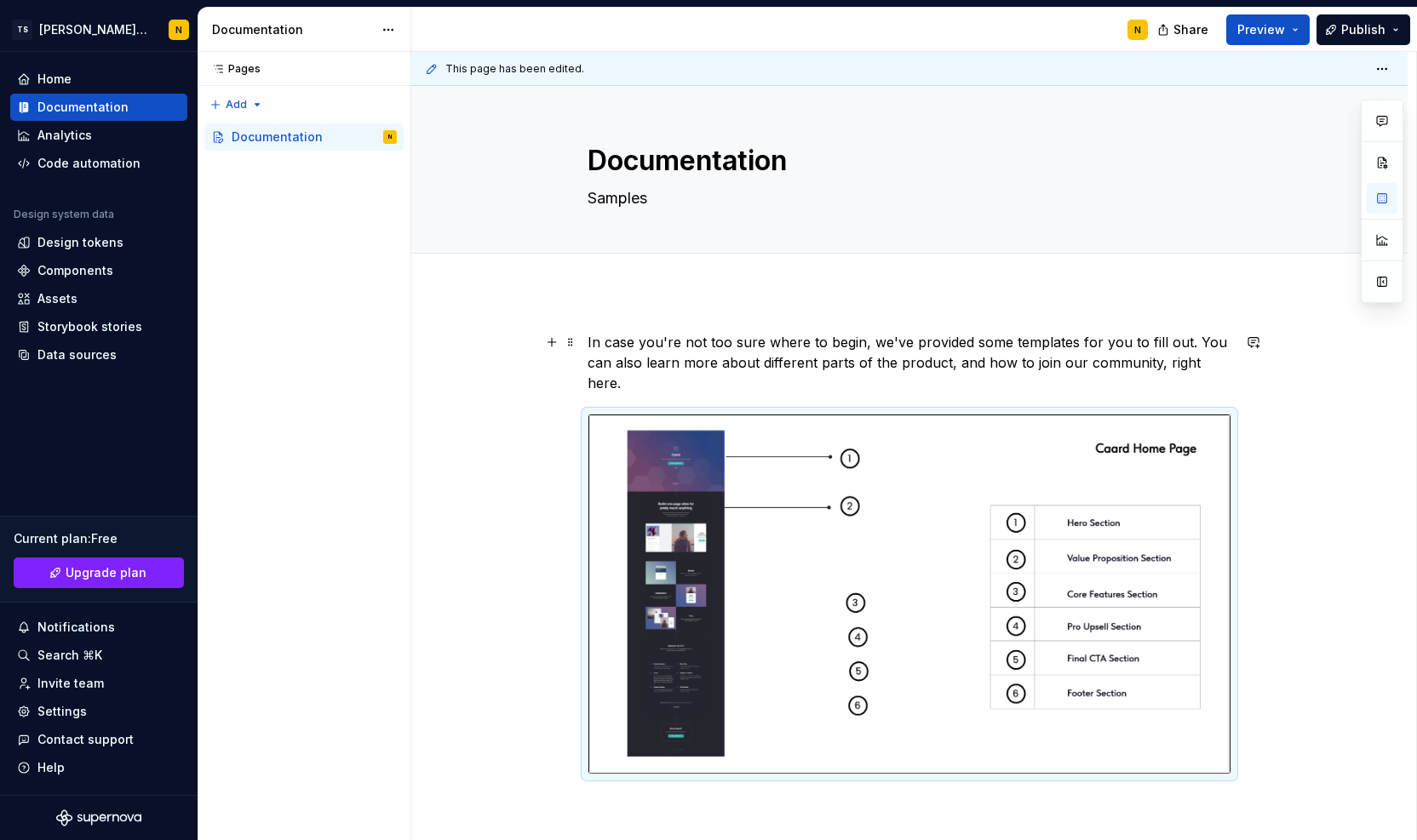
click at [676, 337] on p "In case you're not too sure where to begin, we've provided some templates for y…" at bounding box center [909, 362] width 644 height 61
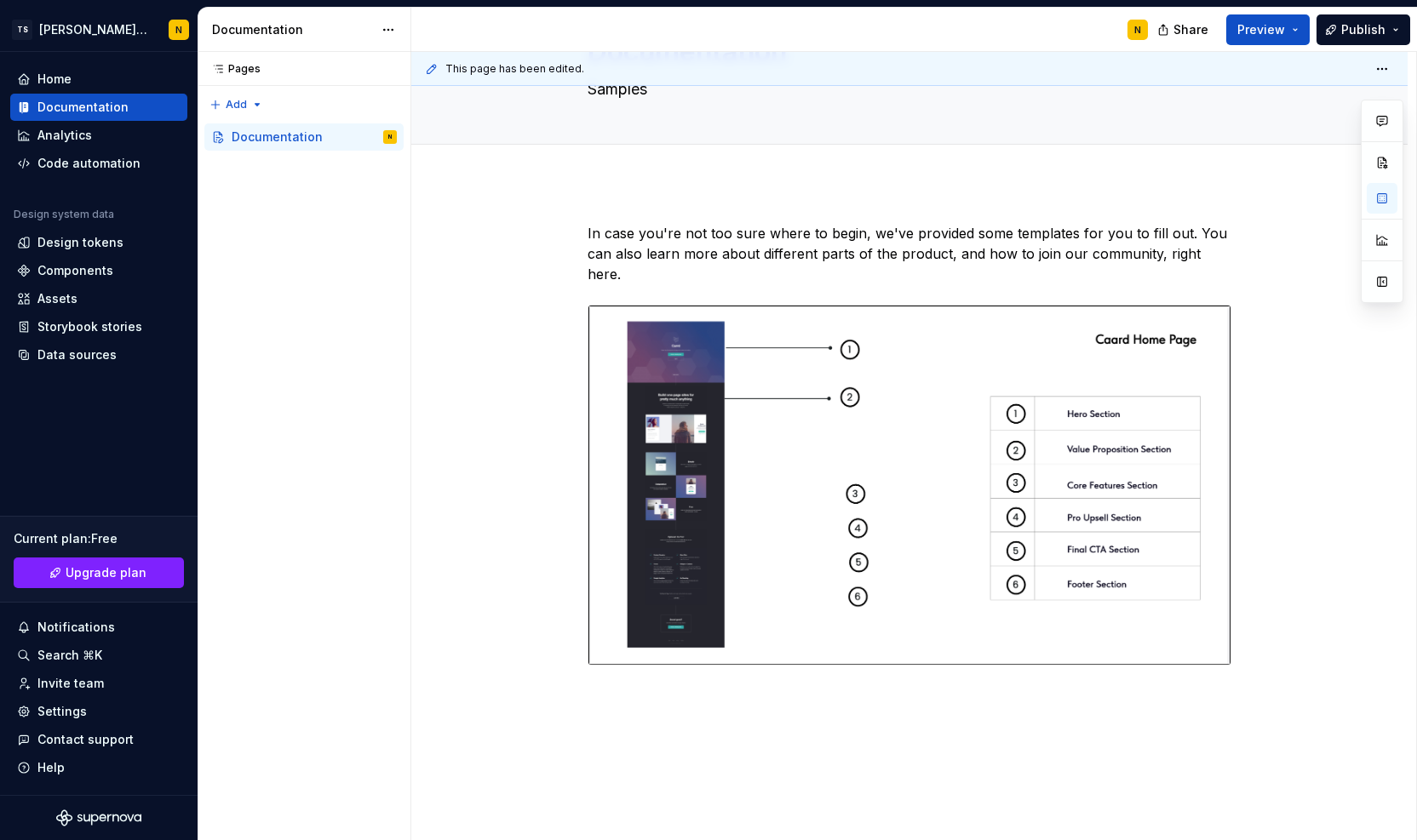
scroll to position [113, 0]
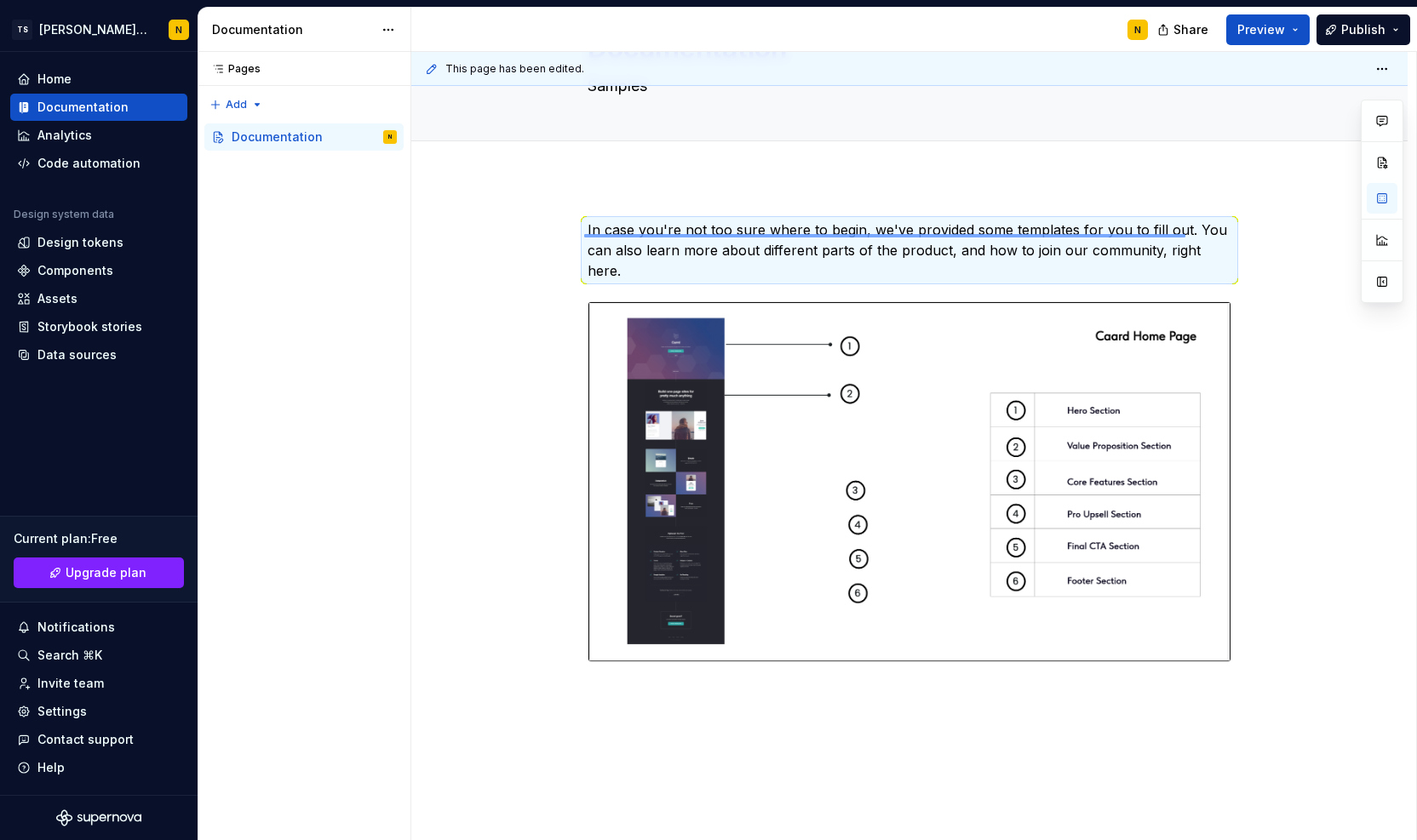
drag, startPoint x: 584, startPoint y: 235, endPoint x: 1185, endPoint y: 234, distance: 601.0
click at [1185, 234] on div "This page has been edited. Documentation Samples Edit header In case you're not…" at bounding box center [914, 446] width 1005 height 789
click at [1185, 234] on p "In case you're not too sure where to begin, we've provided some templates for y…" at bounding box center [909, 251] width 644 height 61
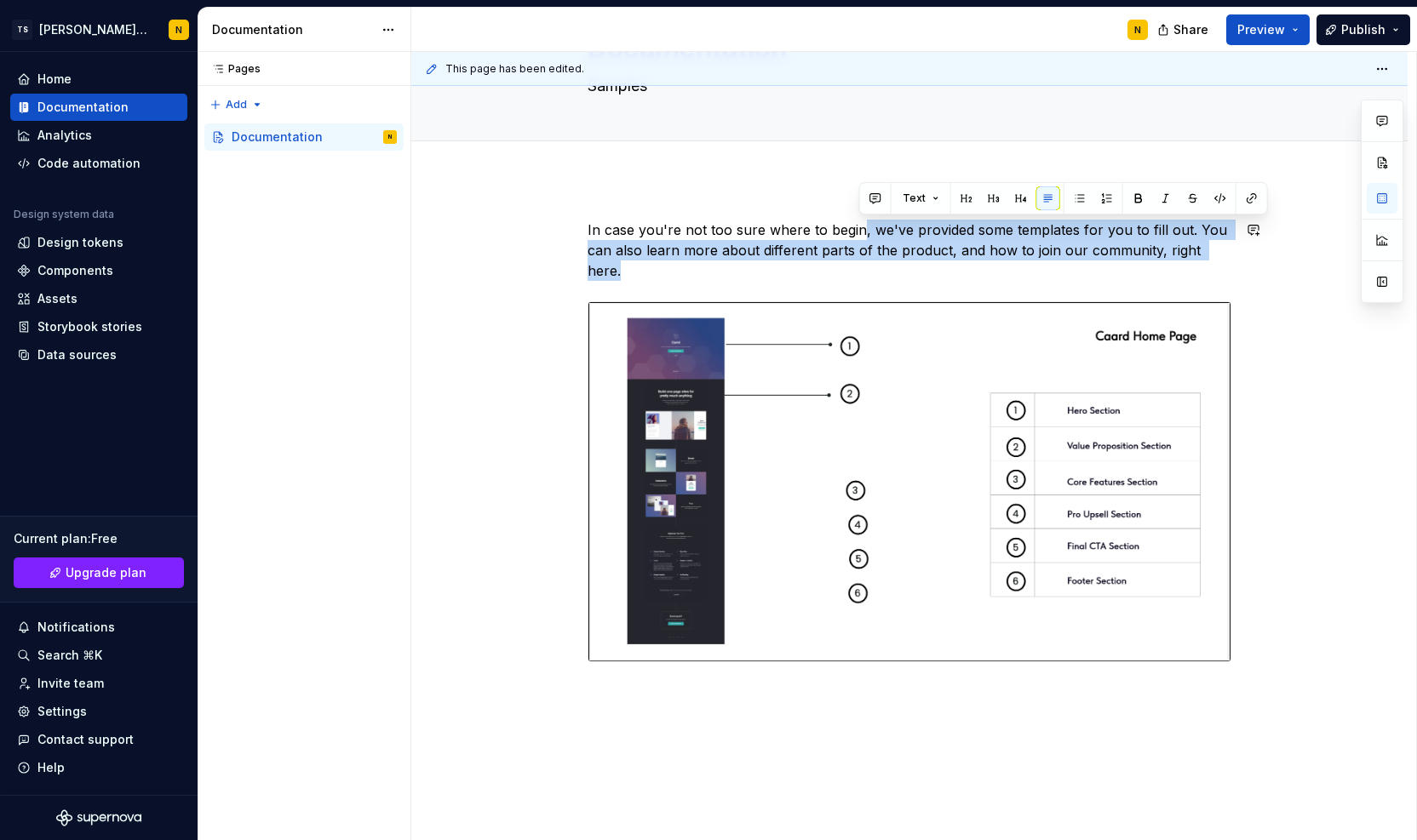
drag, startPoint x: 1231, startPoint y: 248, endPoint x: 856, endPoint y: 207, distance: 377.2
click at [856, 207] on div "In case you're not too sure where to begin, we've provided some templates for y…" at bounding box center [909, 593] width 997 height 828
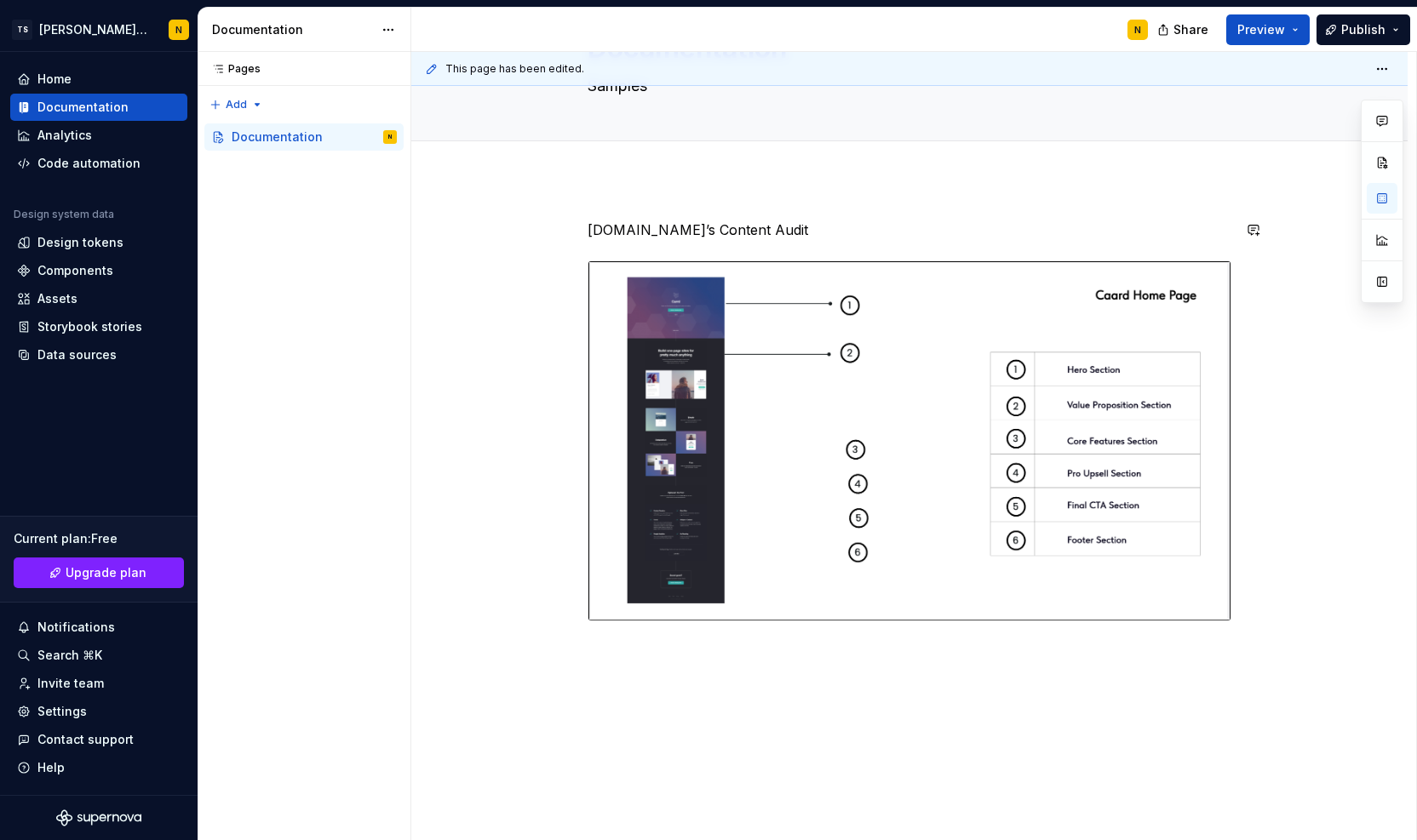
click at [673, 241] on div "[DOMAIN_NAME]’s Content Audit" at bounding box center [909, 457] width 644 height 473
click at [663, 231] on p "[DOMAIN_NAME]’s Content Audit" at bounding box center [909, 230] width 644 height 20
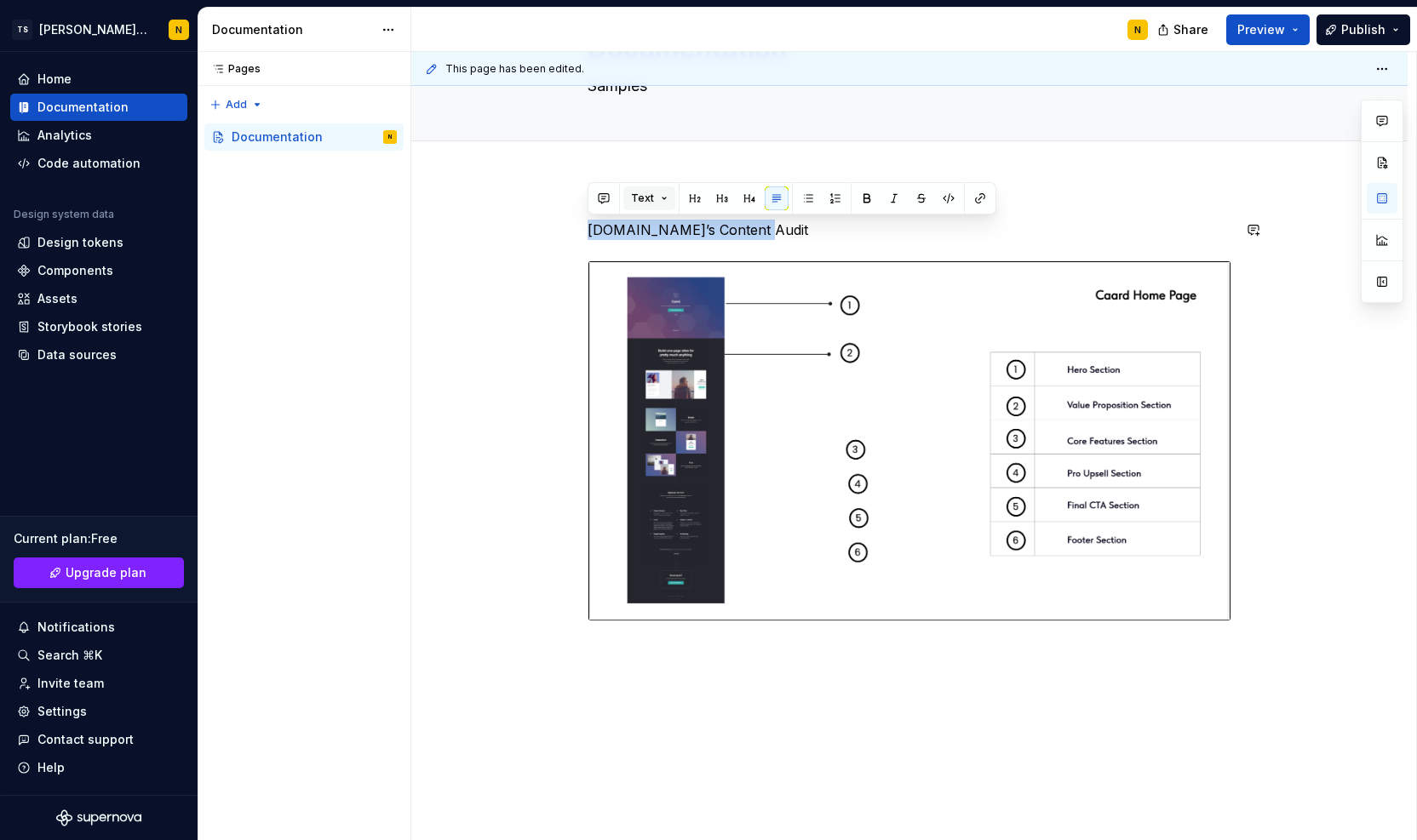
click at [666, 201] on button "Text" at bounding box center [649, 198] width 52 height 24
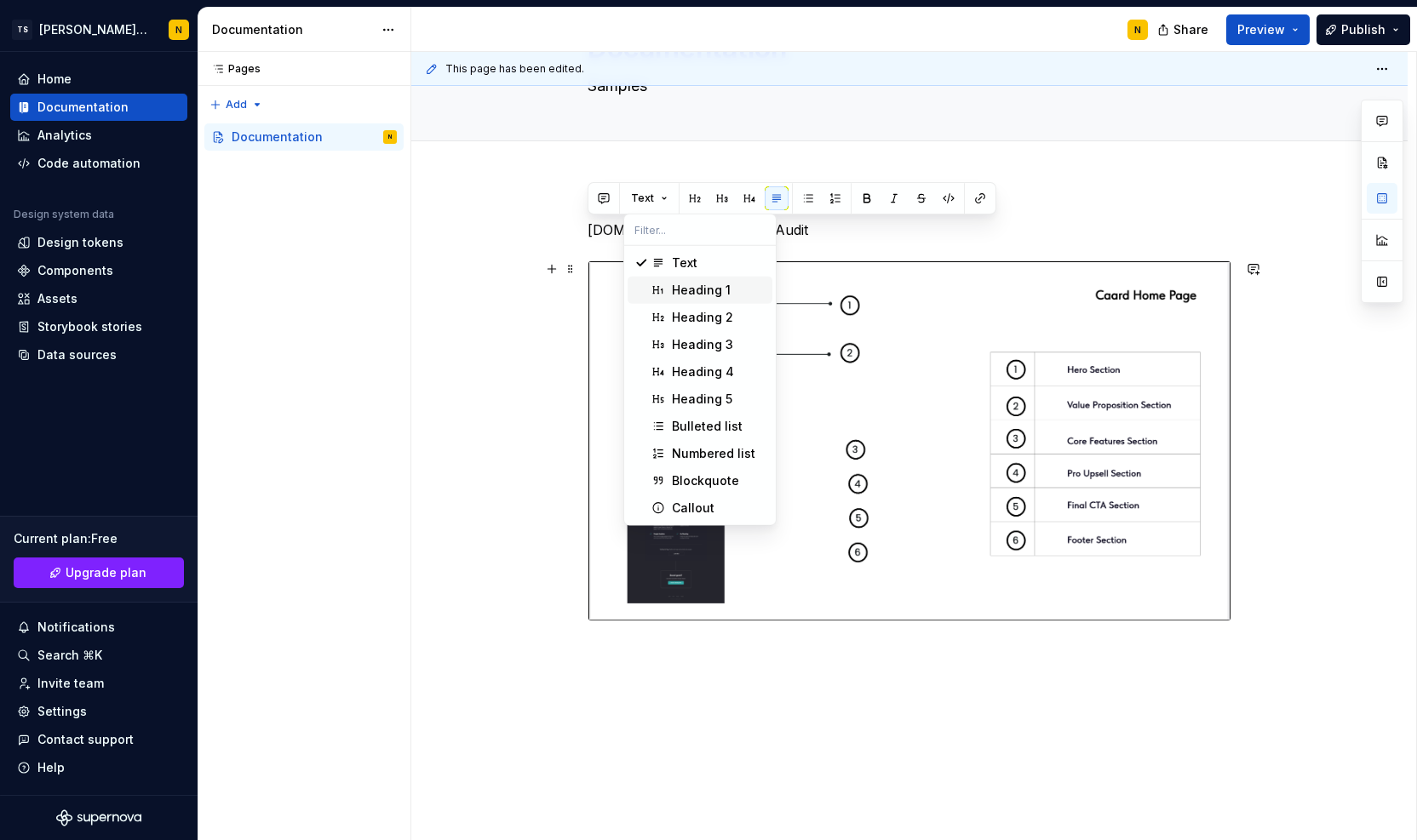
click at [686, 291] on div "Heading 1" at bounding box center [701, 290] width 59 height 17
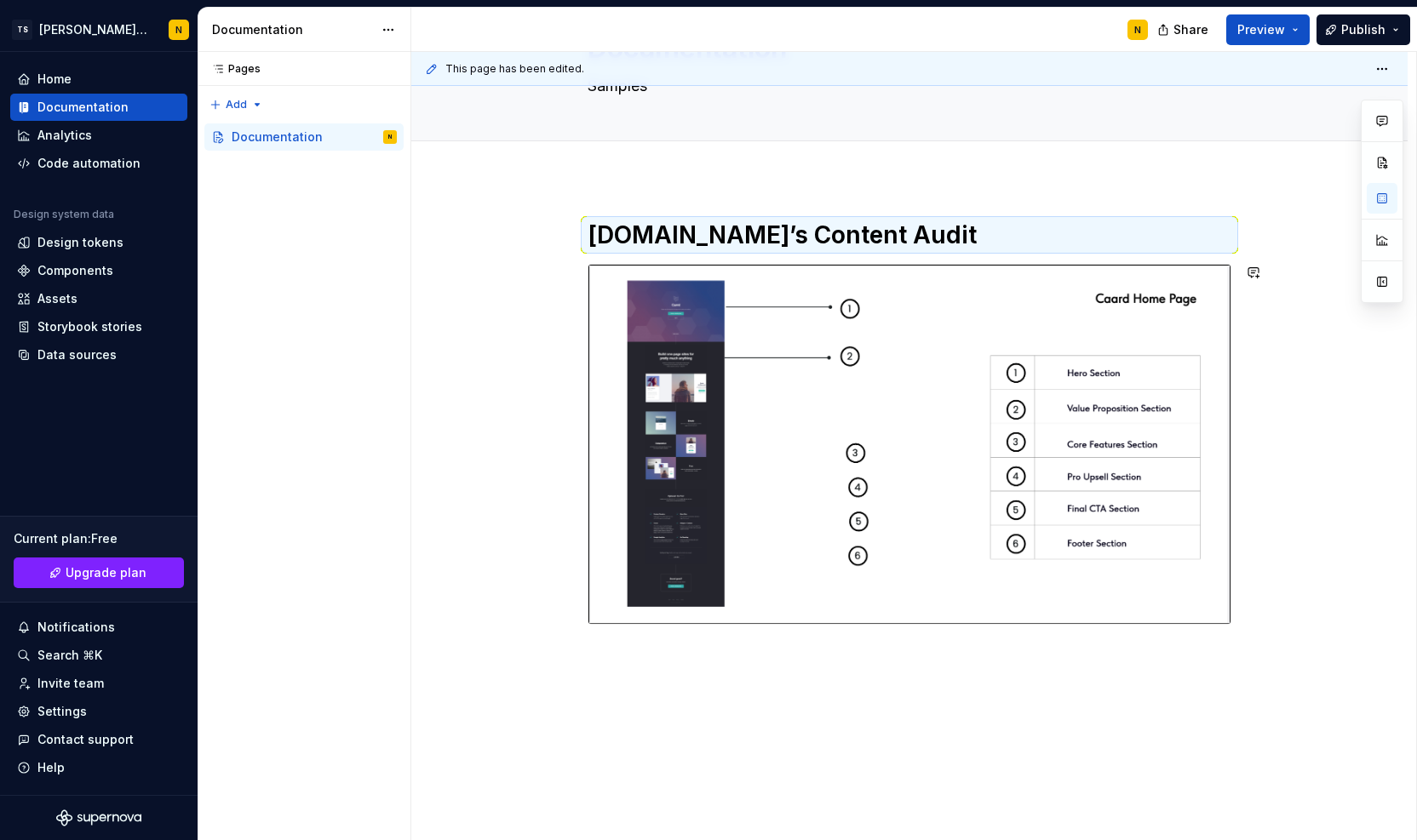
click at [727, 637] on div "[DOMAIN_NAME]’s Content Audit" at bounding box center [909, 458] width 644 height 477
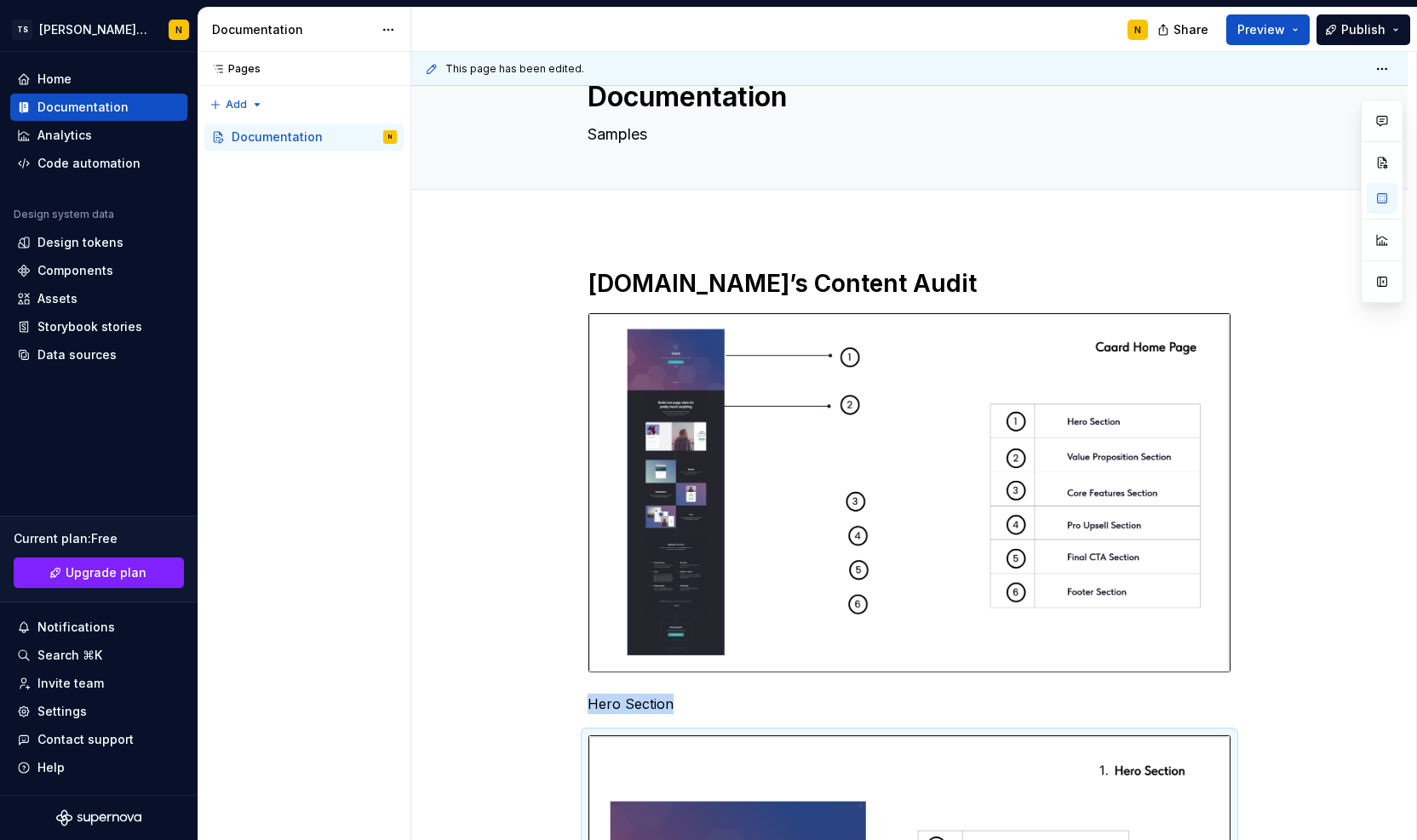
scroll to position [0, 0]
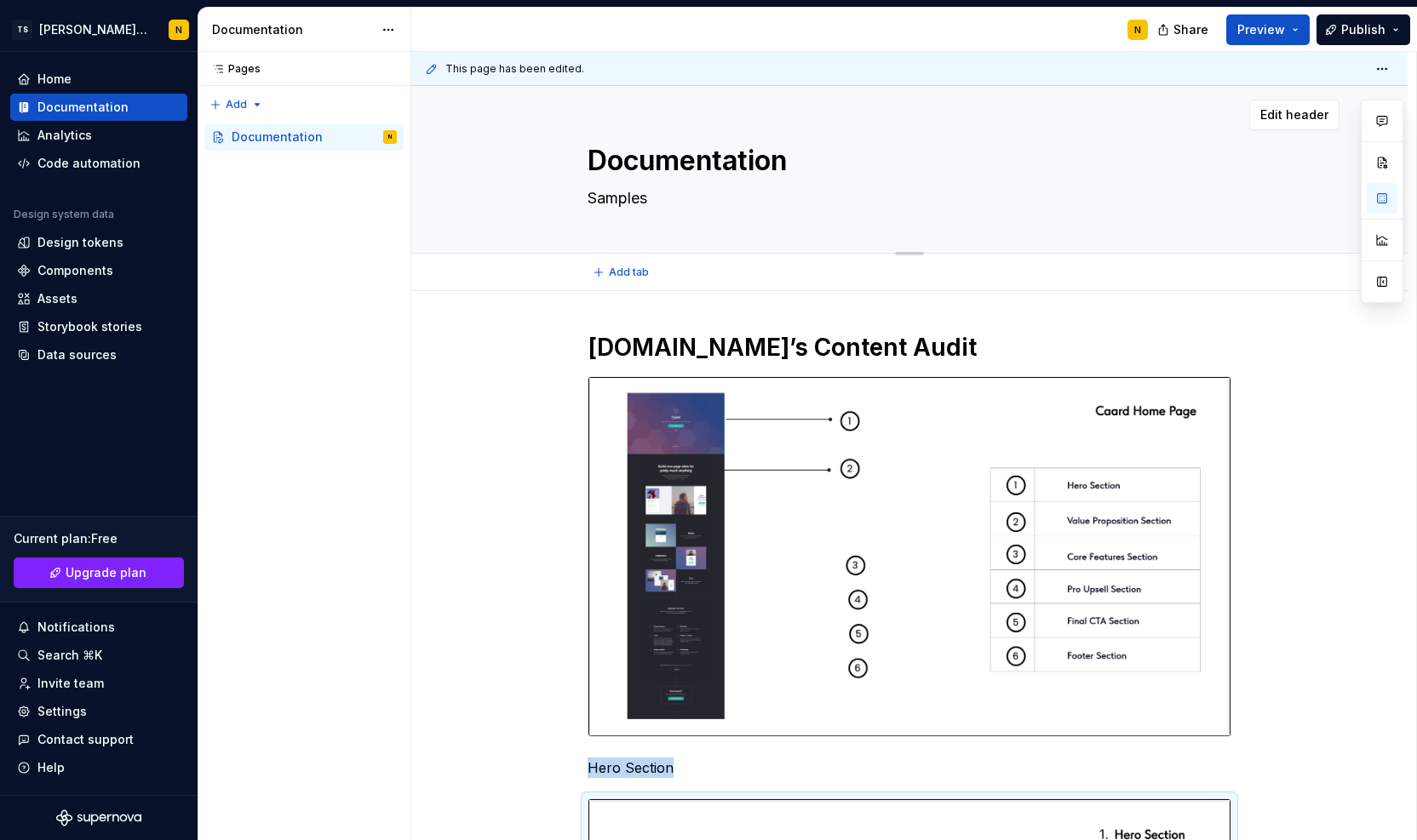
click at [700, 162] on textarea "Documentation" at bounding box center [906, 161] width 644 height 41
paste textarea "Content Architecture Analysis"
type textarea "*"
type textarea "Content Architecture Analysis"
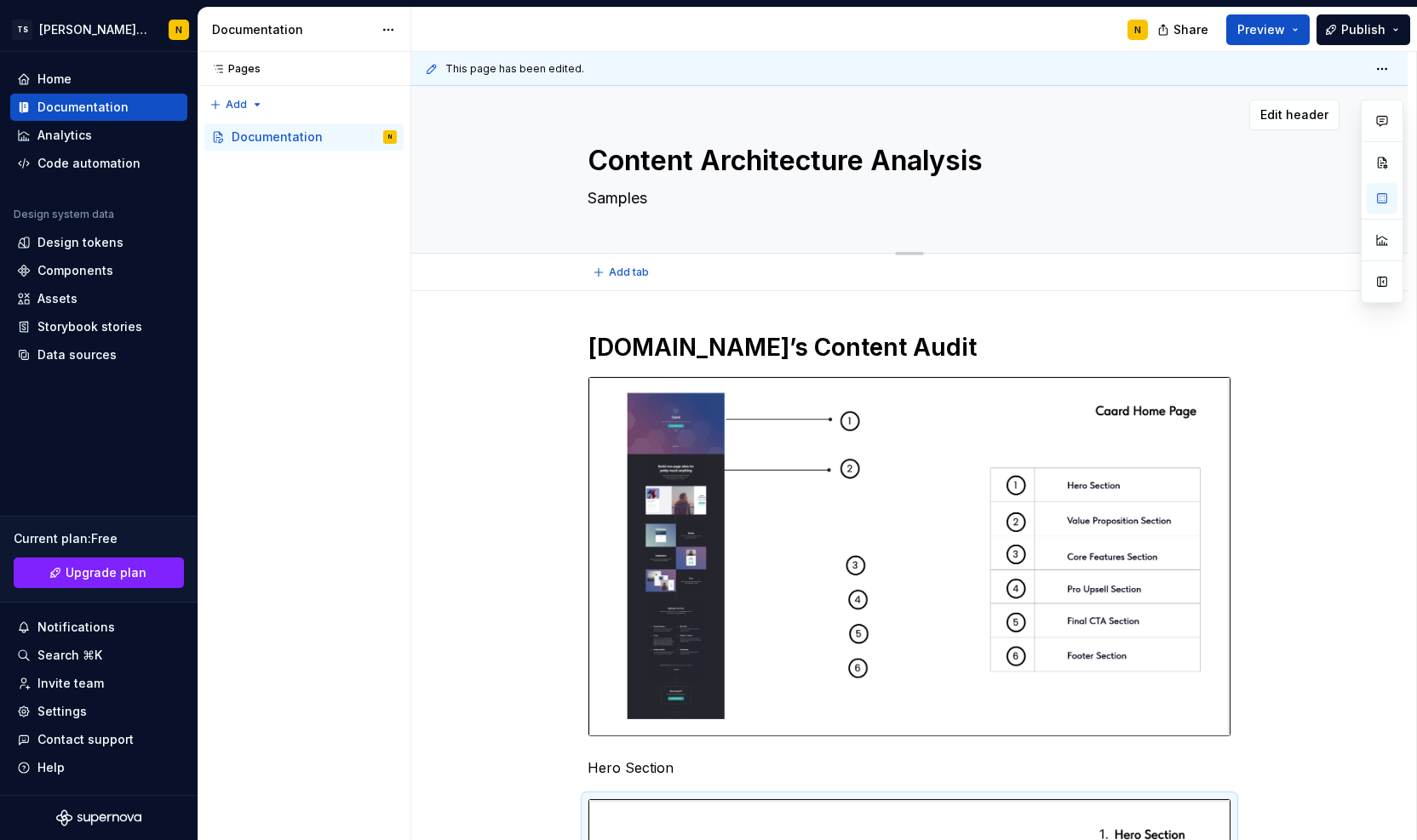
type textarea "*"
type textarea "Content Architecture Analysis"
click at [640, 199] on textarea "Samples" at bounding box center [906, 198] width 644 height 27
click at [715, 348] on h1 "[DOMAIN_NAME]’s Content Audit" at bounding box center [909, 347] width 644 height 31
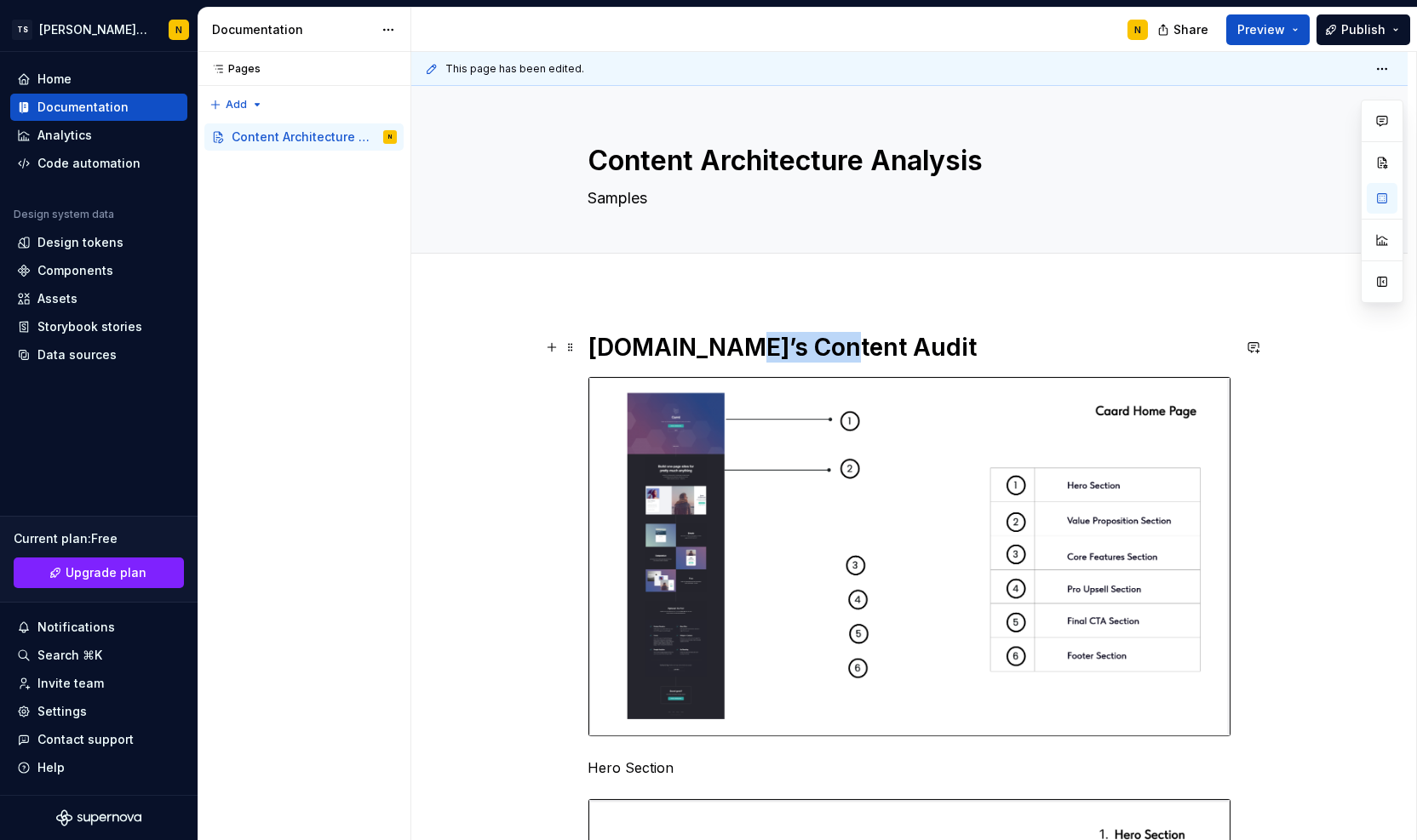
click at [715, 348] on h1 "[DOMAIN_NAME]’s Content Audit" at bounding box center [909, 347] width 644 height 31
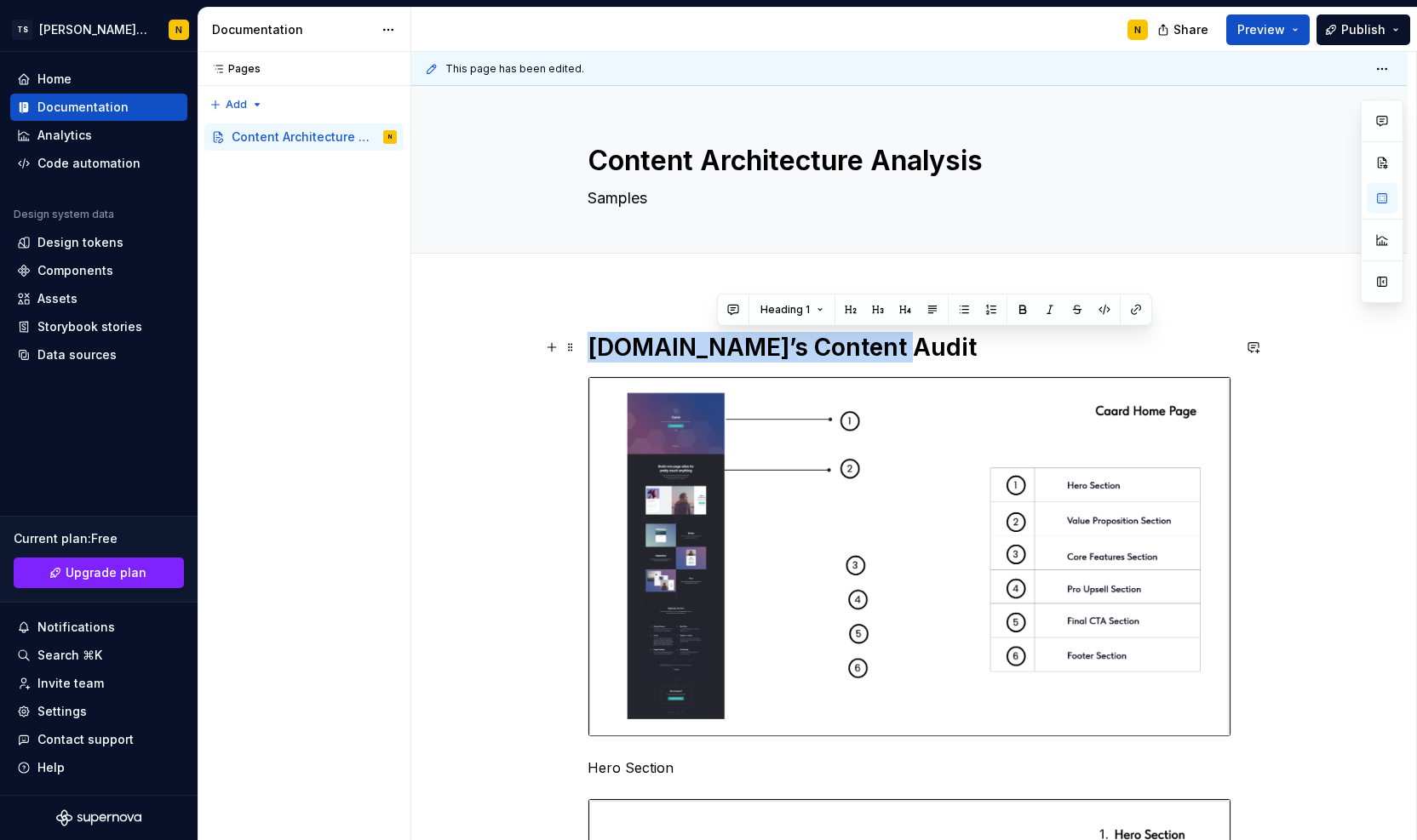
click at [715, 348] on h1 "[DOMAIN_NAME]’s Content Audit" at bounding box center [909, 347] width 644 height 31
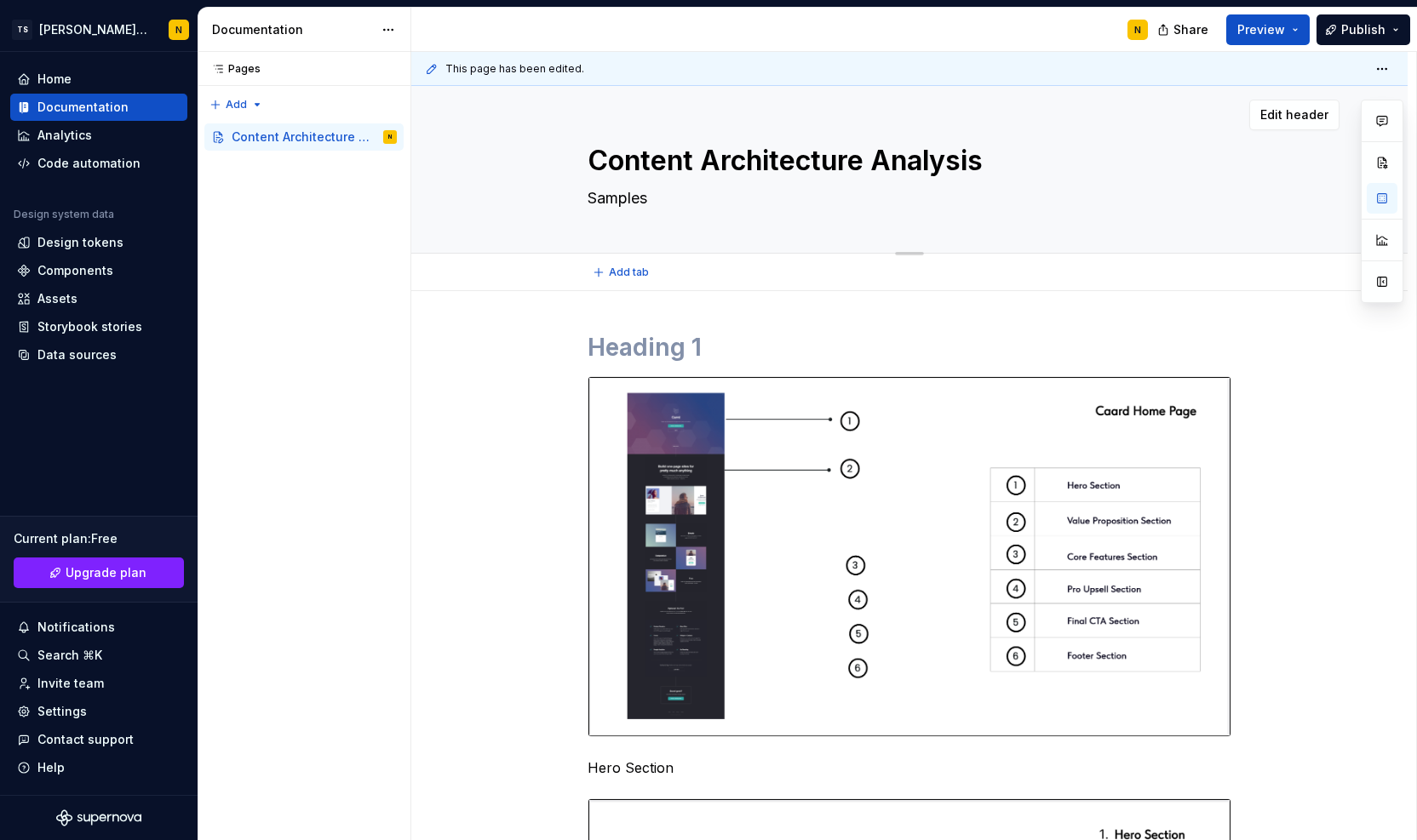
click at [621, 202] on textarea "Samples" at bounding box center [906, 198] width 644 height 27
paste textarea "[DOMAIN_NAME]’s Content Audit"
type textarea "*"
type textarea "[DOMAIN_NAME]’s Content Audit"
type textarea "*"
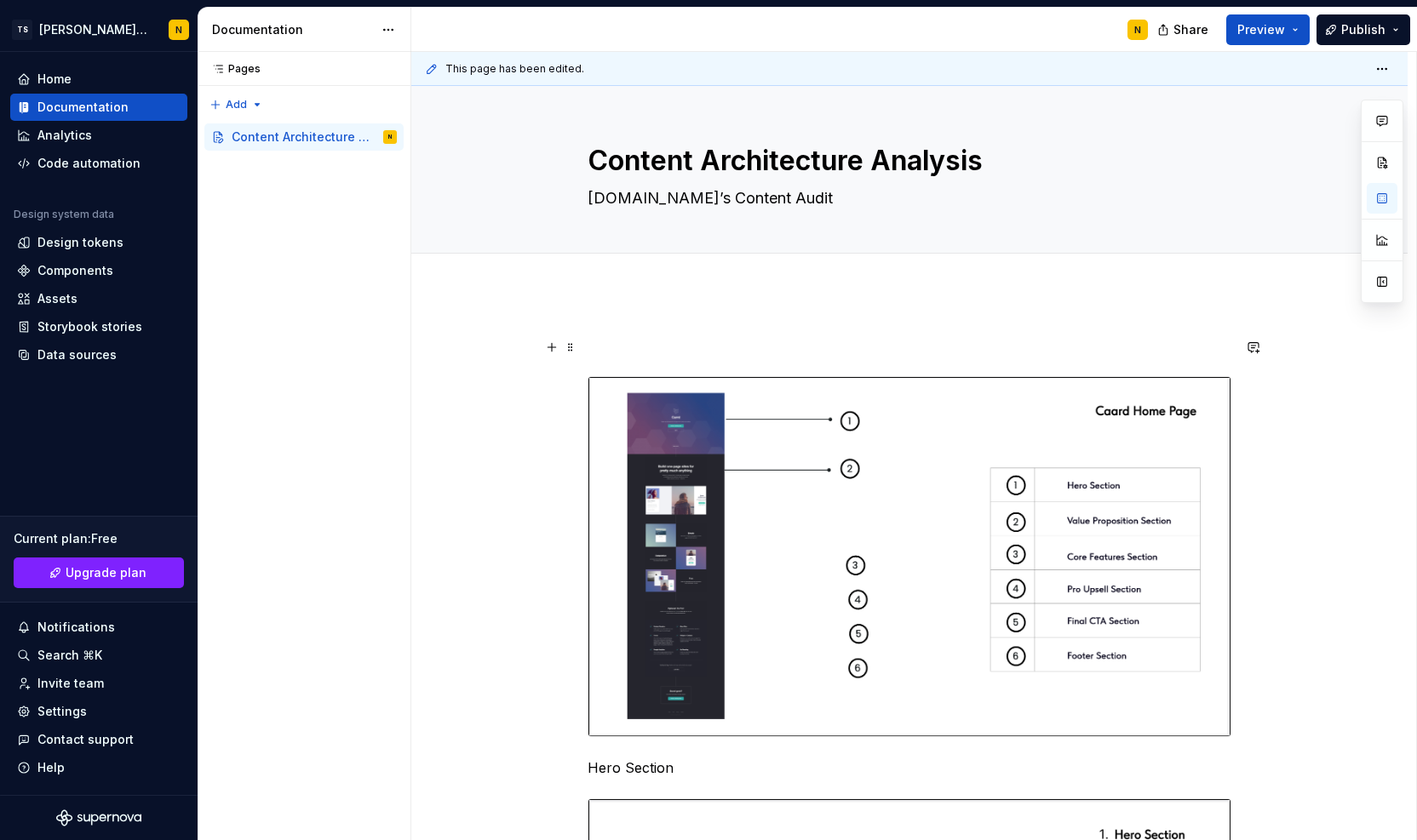
type textarea "[DOMAIN_NAME]’s Content Audit"
click at [655, 355] on h1 at bounding box center [909, 347] width 644 height 31
click at [750, 343] on h1 "Home Page" at bounding box center [909, 347] width 644 height 31
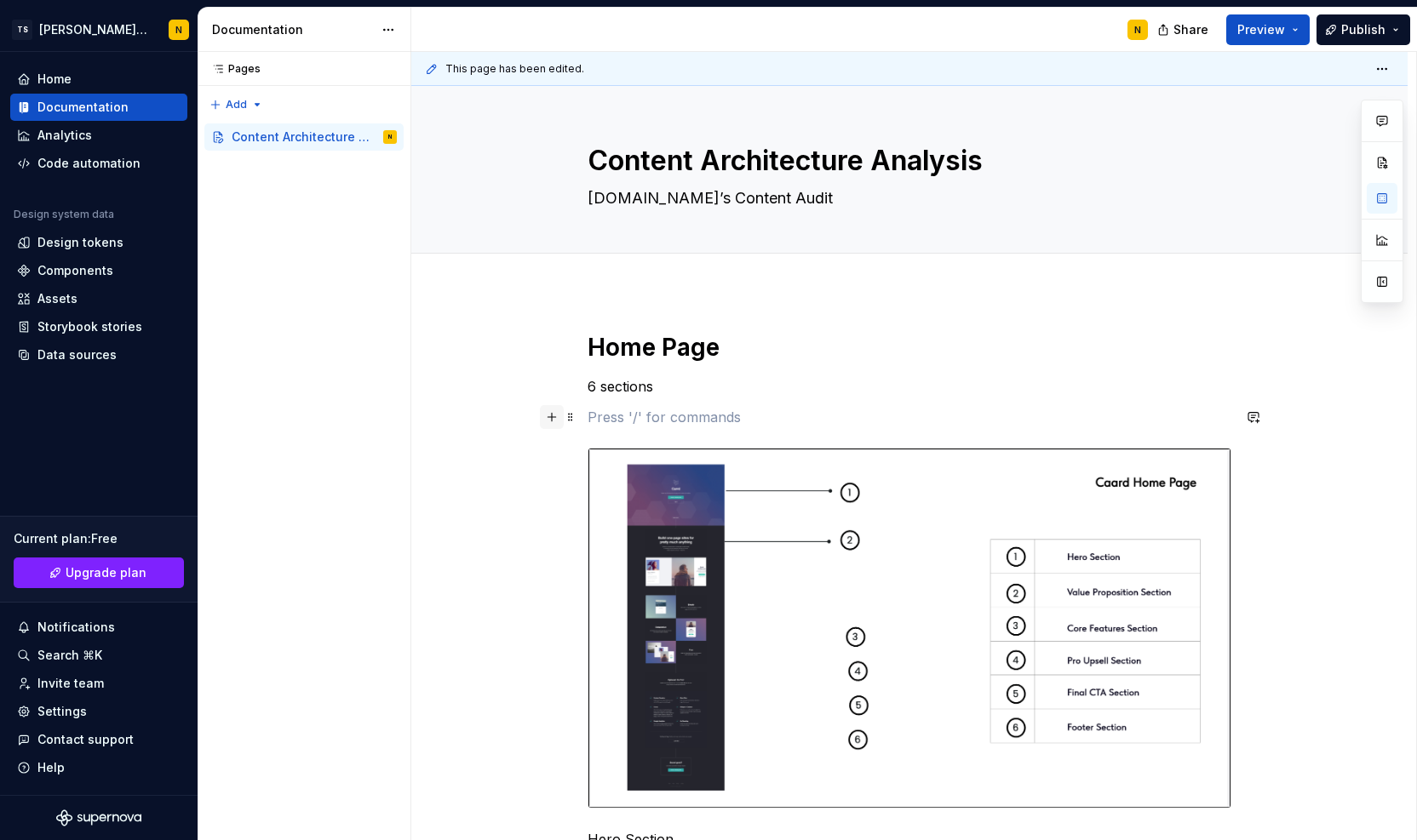
click at [559, 423] on button "button" at bounding box center [551, 417] width 24 height 24
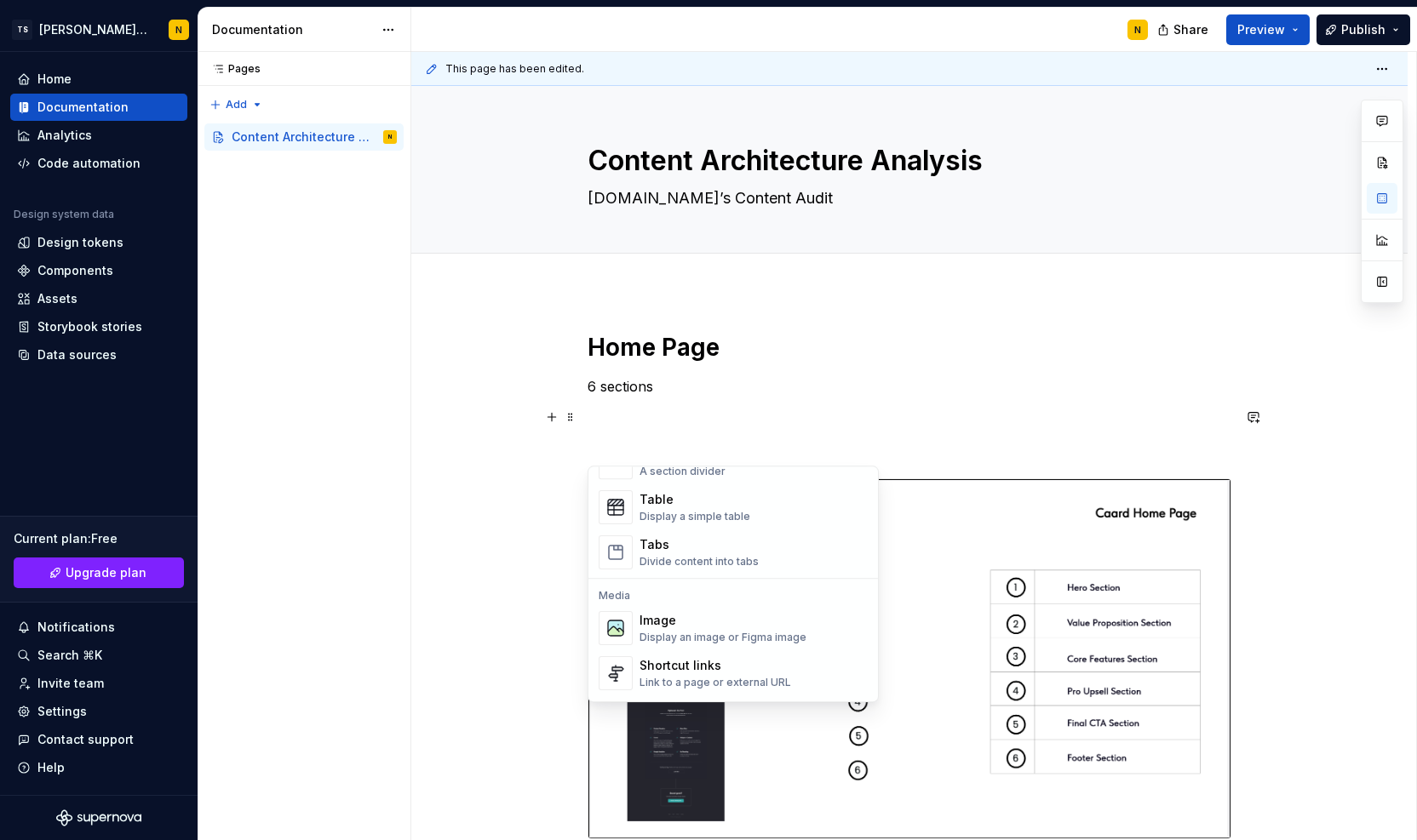
scroll to position [631, 0]
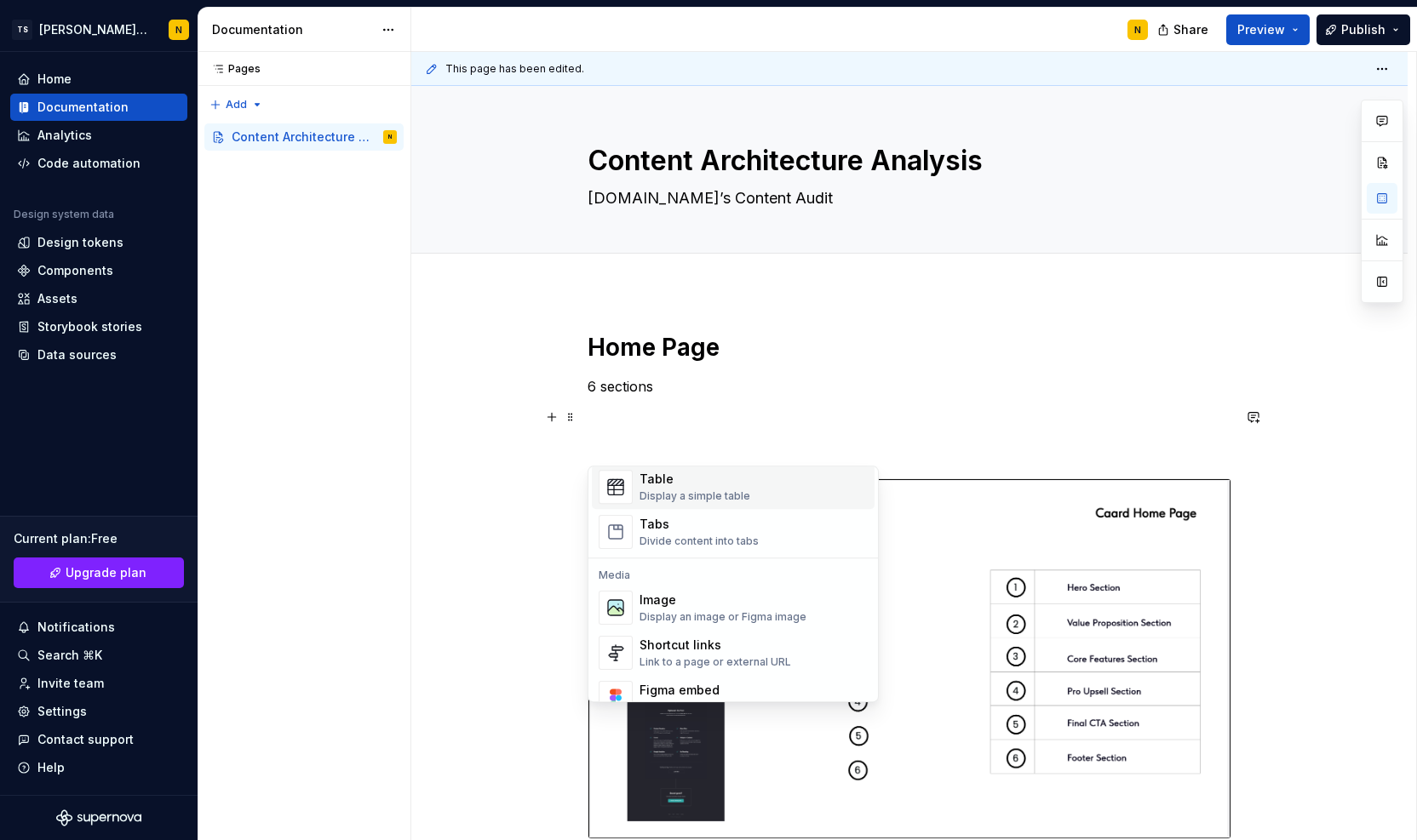
click at [759, 494] on div "Table Display a simple table" at bounding box center [753, 486] width 228 height 34
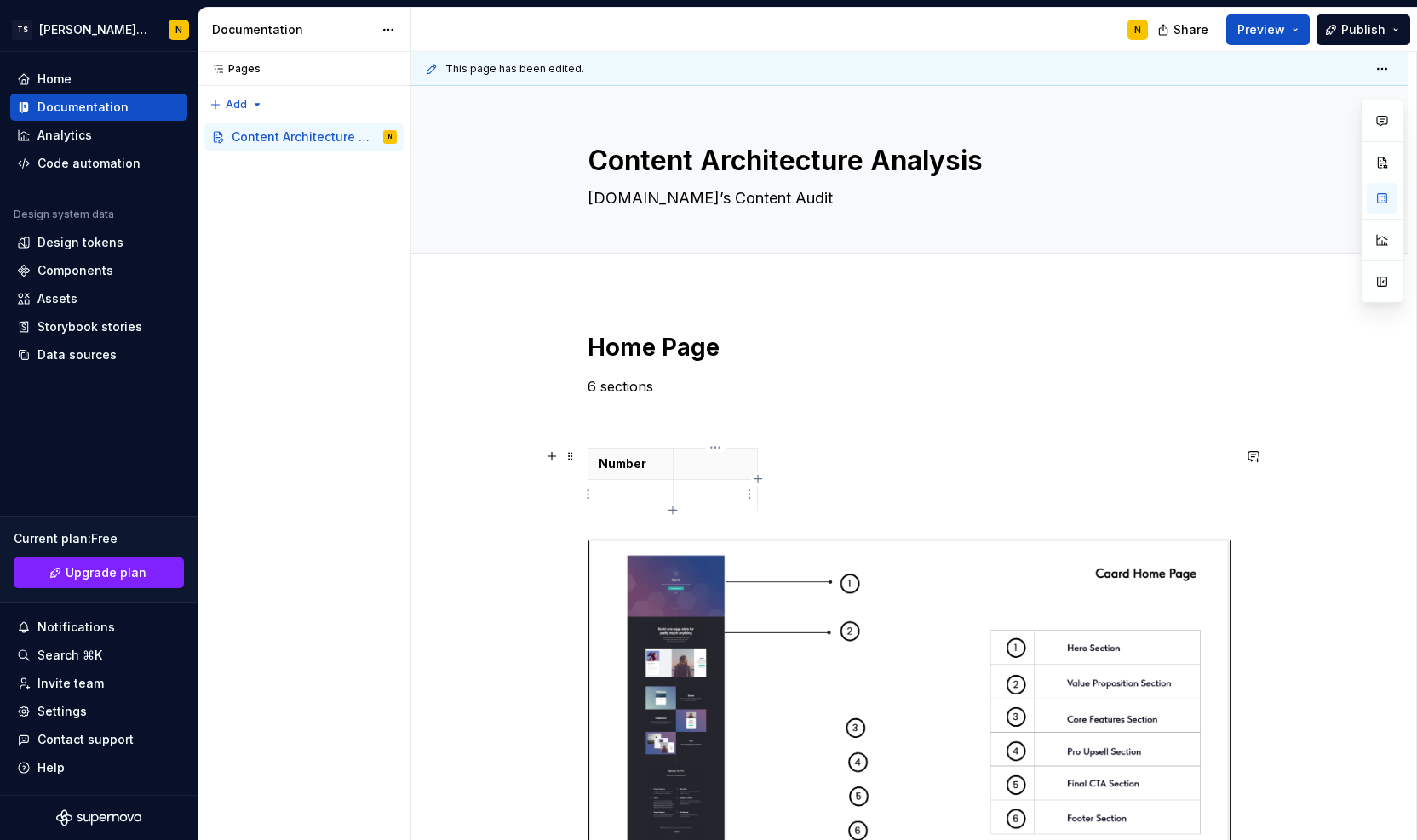
click at [688, 493] on p at bounding box center [715, 495] width 64 height 17
click at [708, 459] on p at bounding box center [715, 464] width 64 height 17
click at [647, 491] on p at bounding box center [630, 495] width 64 height 17
click at [725, 494] on p at bounding box center [715, 495] width 64 height 17
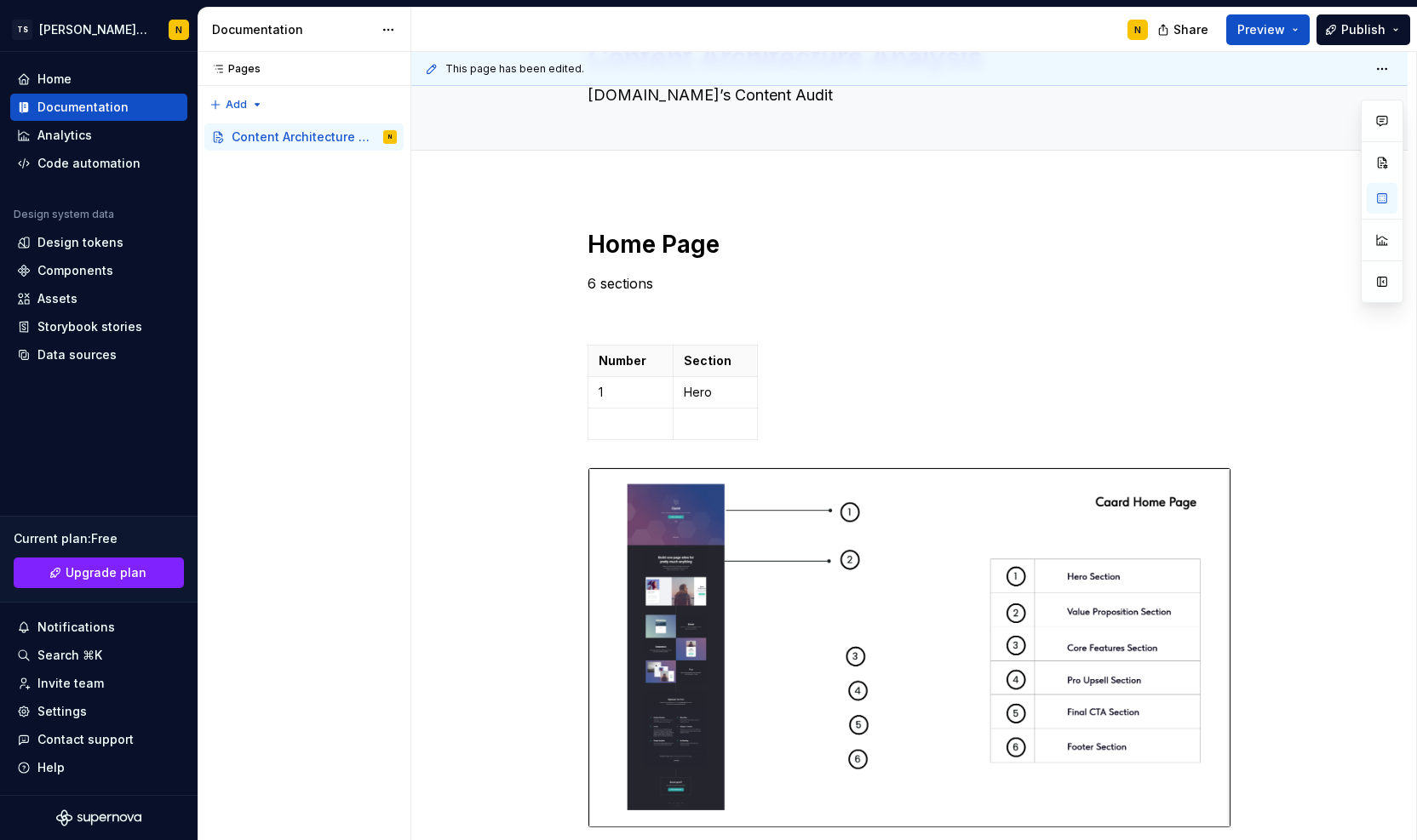
scroll to position [141, 0]
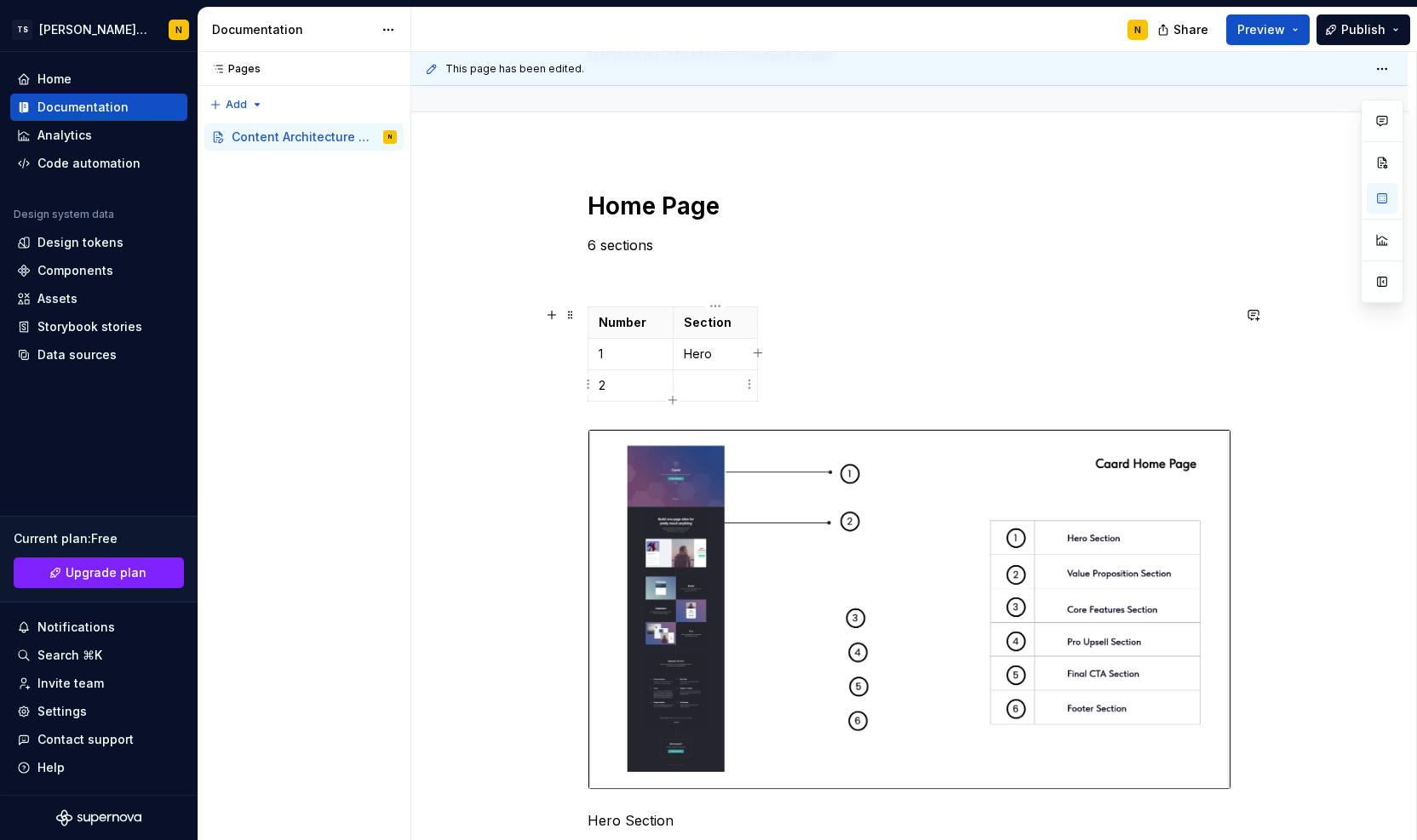
click at [714, 391] on p at bounding box center [715, 385] width 64 height 17
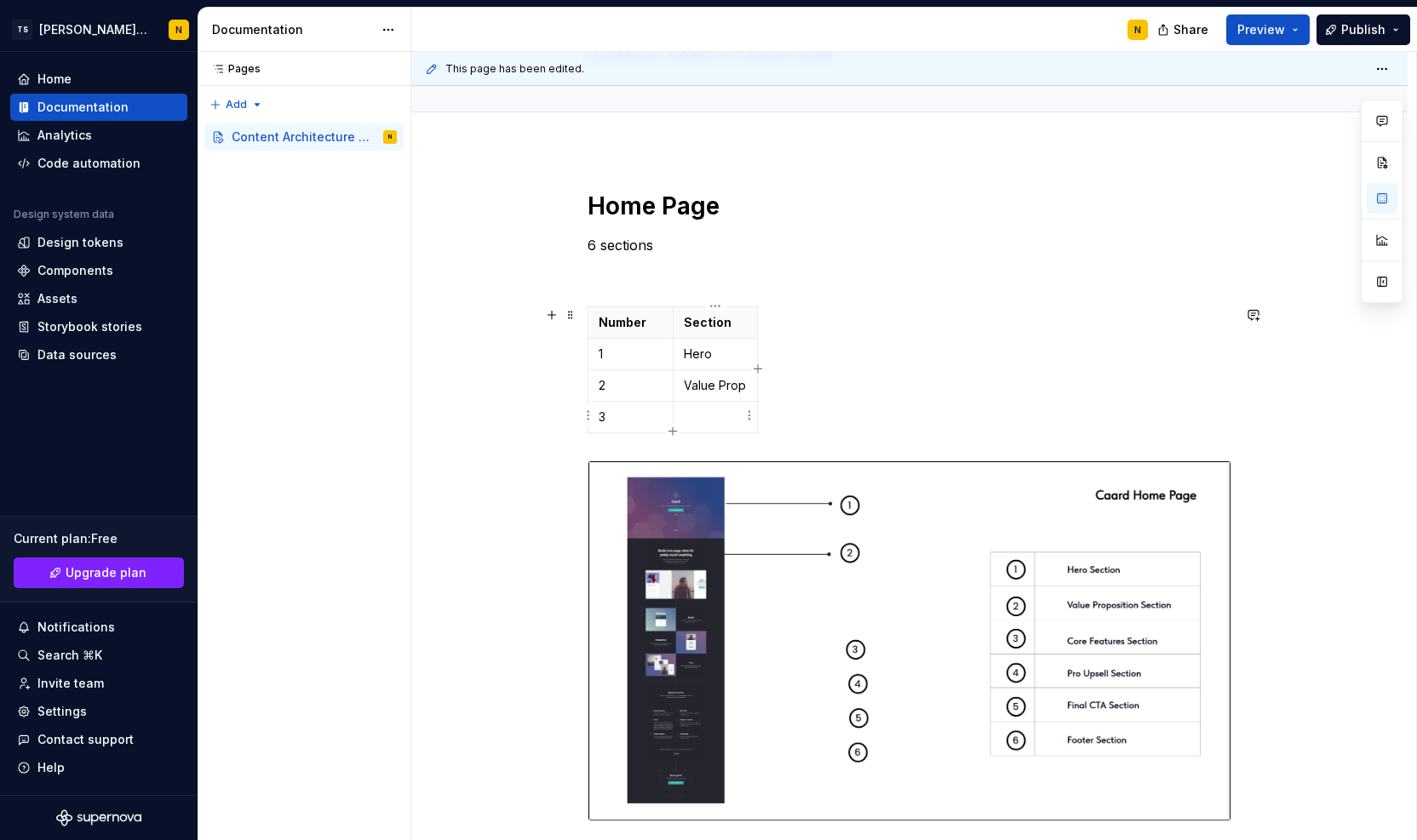
click at [717, 413] on p at bounding box center [715, 417] width 64 height 17
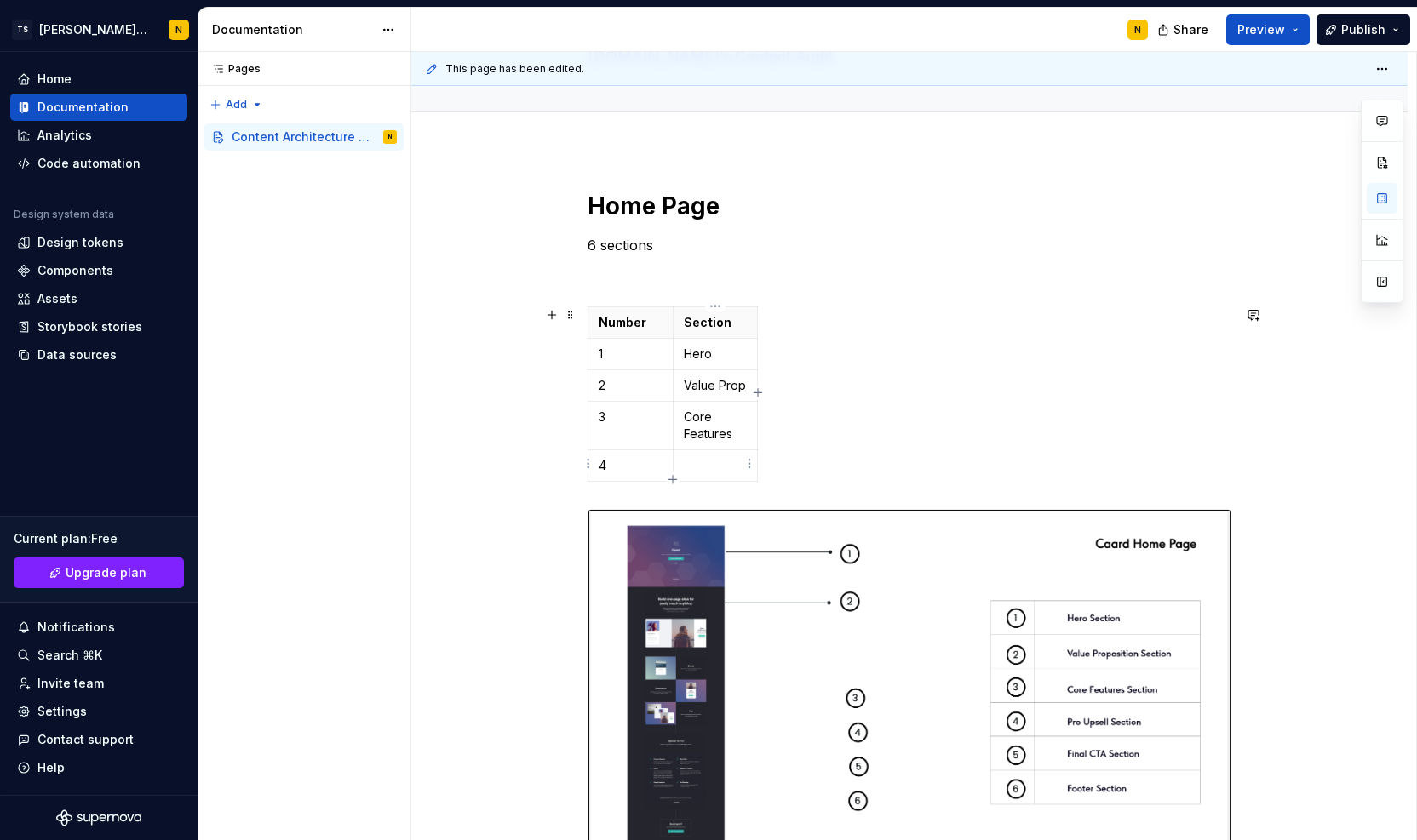
click at [700, 465] on p at bounding box center [715, 465] width 64 height 17
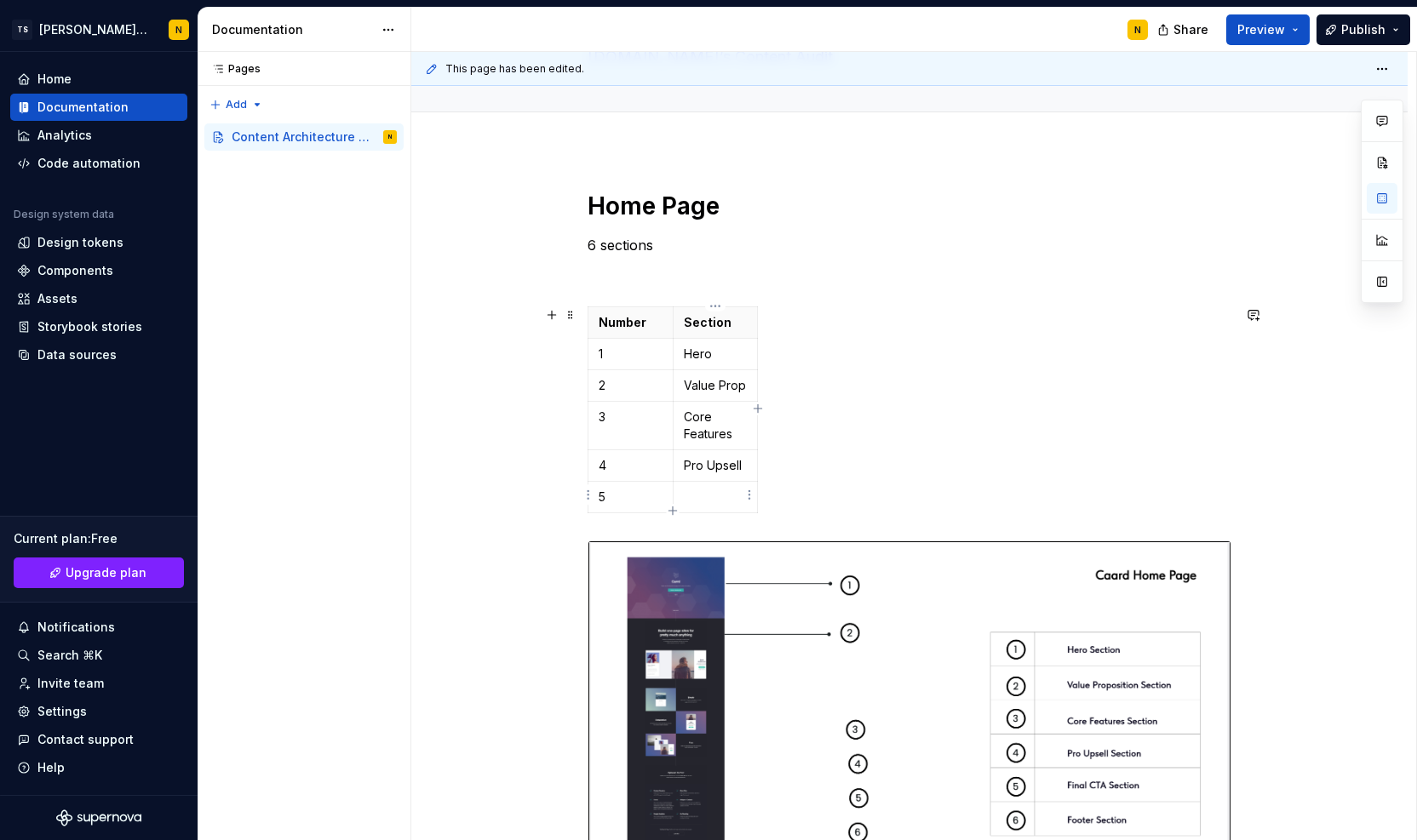
click at [703, 492] on p at bounding box center [715, 497] width 64 height 17
click at [653, 217] on h1 "Home Page" at bounding box center [909, 205] width 644 height 31
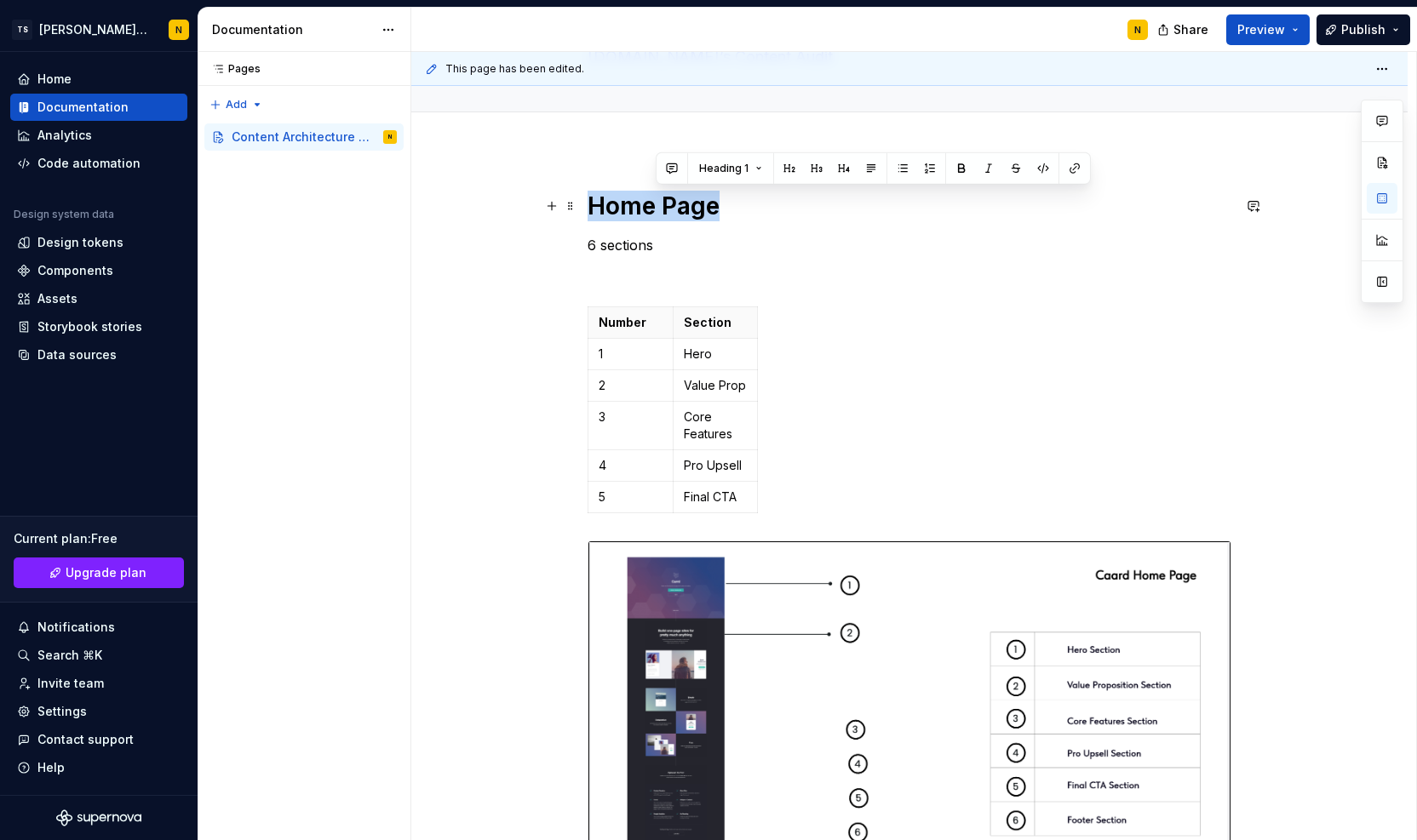
click at [653, 217] on h1 "Home Page" at bounding box center [909, 205] width 644 height 31
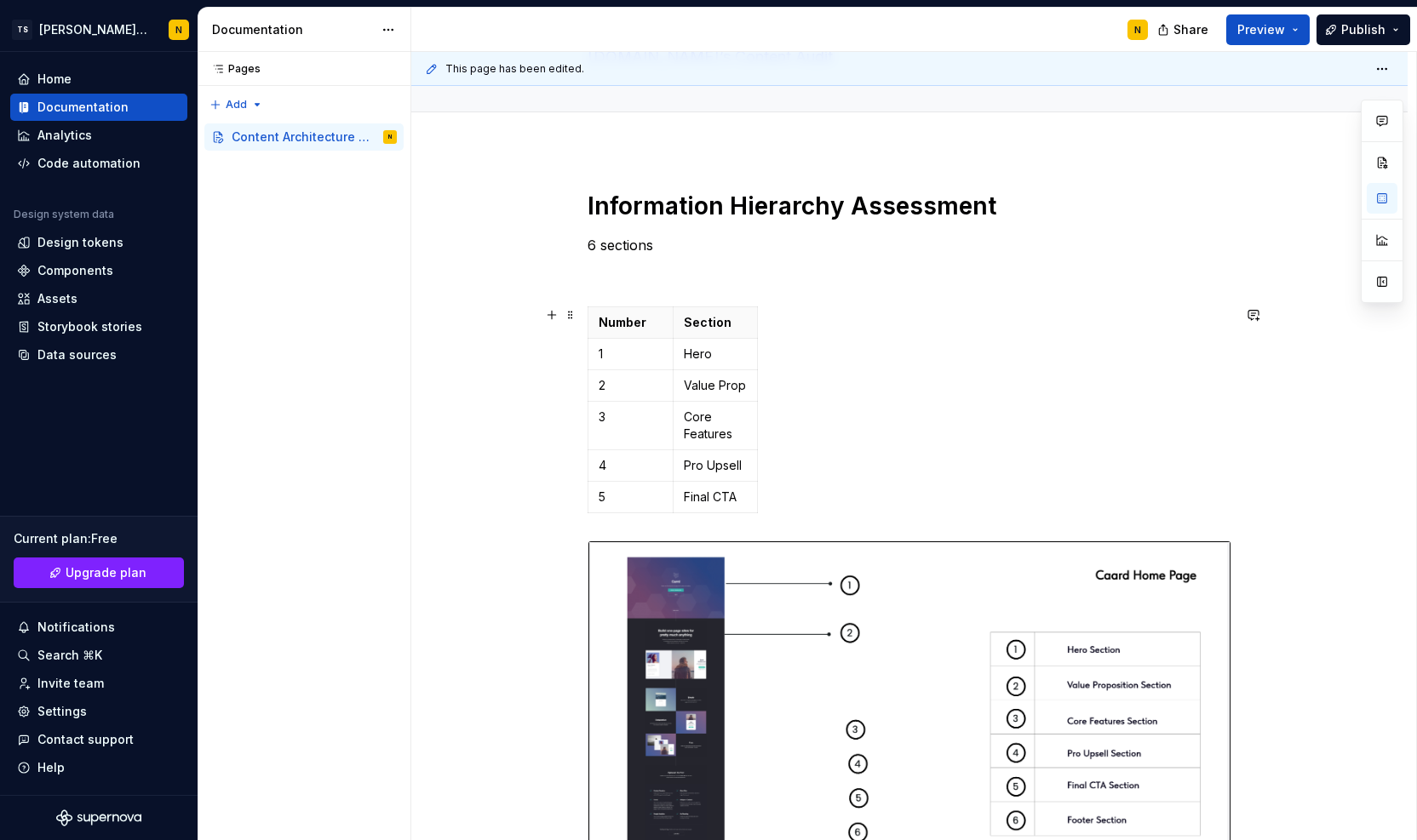
click at [818, 382] on div "Number Section 1 Hero 2 Value Prop 3 Core Features 4 Pro Upsell 5 Final CTA" at bounding box center [909, 413] width 644 height 214
click at [673, 289] on div "Information Hierarchy Assessment 6 sections Number Section 1 Hero 2 Value Prop …" at bounding box center [909, 778] width 644 height 1176
click at [650, 243] on p "6 sections" at bounding box center [909, 244] width 644 height 20
click at [988, 414] on div "Number Section 1 Hero 2 Value Prop 3 Core Features 4 Pro Upsell 5 Final CTA" at bounding box center [909, 413] width 644 height 214
click at [602, 283] on p at bounding box center [909, 275] width 644 height 20
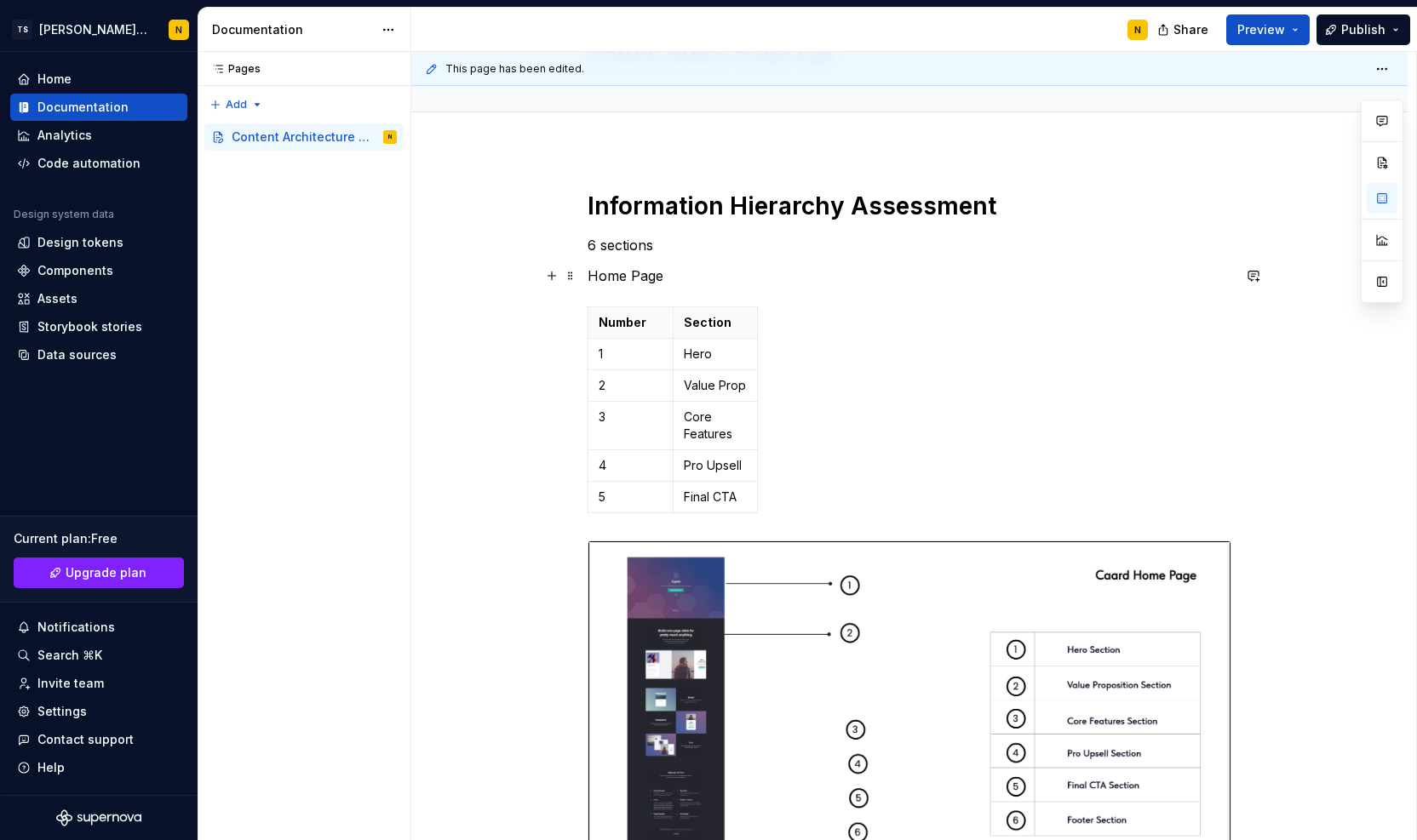
click at [630, 277] on p "Home Page" at bounding box center [909, 275] width 644 height 20
click at [699, 251] on button "button" at bounding box center [695, 244] width 24 height 24
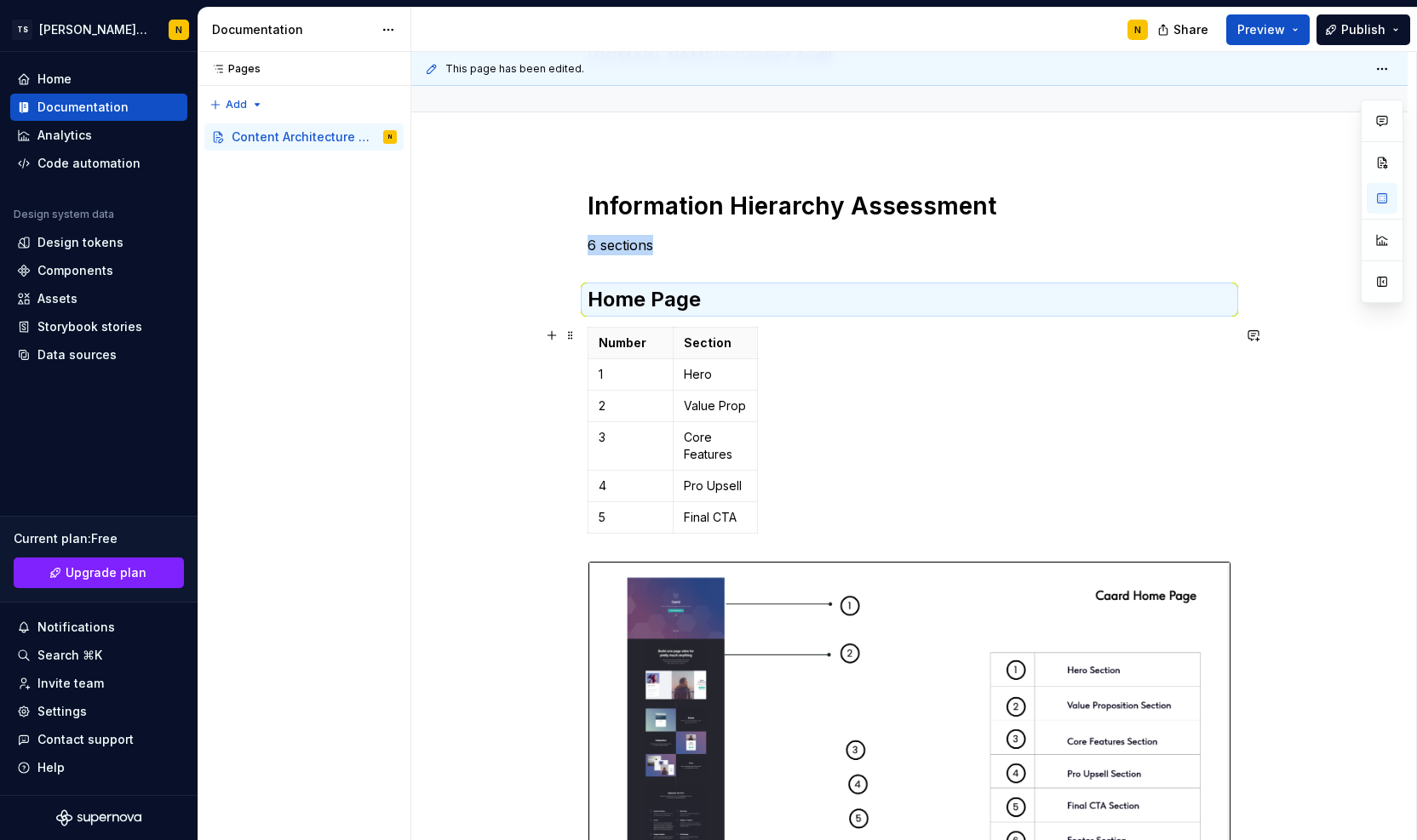
click at [884, 449] on div "Number Section 1 Hero 2 Value Prop 3 Core Features 4 Pro Upsell 5 Final CTA" at bounding box center [909, 433] width 644 height 214
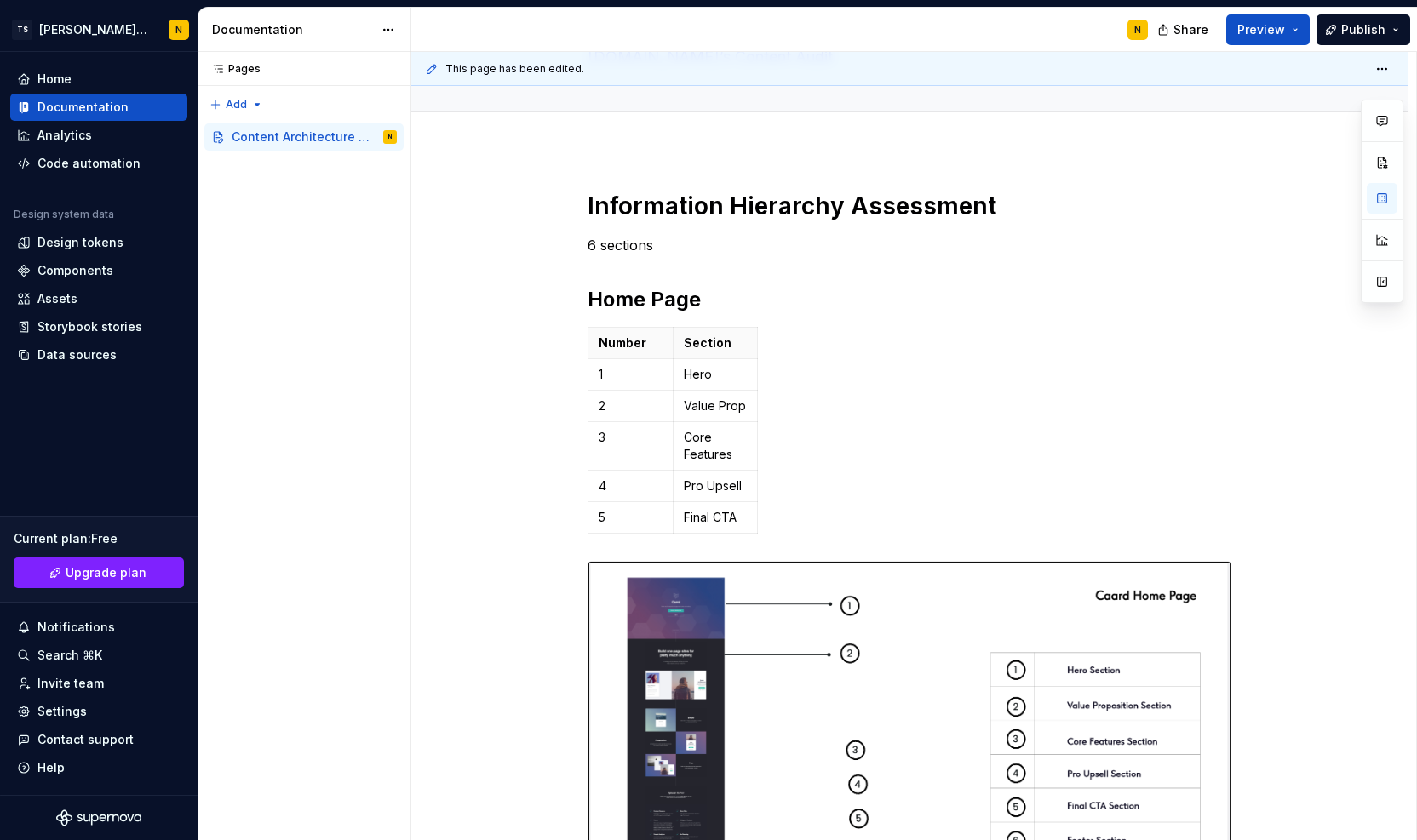
drag, startPoint x: 1416, startPoint y: 425, endPoint x: 1416, endPoint y: 488, distance: 63.0
click at [1416, 488] on div "This page has been edited. Content Architecture Analysis [DOMAIN_NAME]’s Conten…" at bounding box center [914, 446] width 1006 height 789
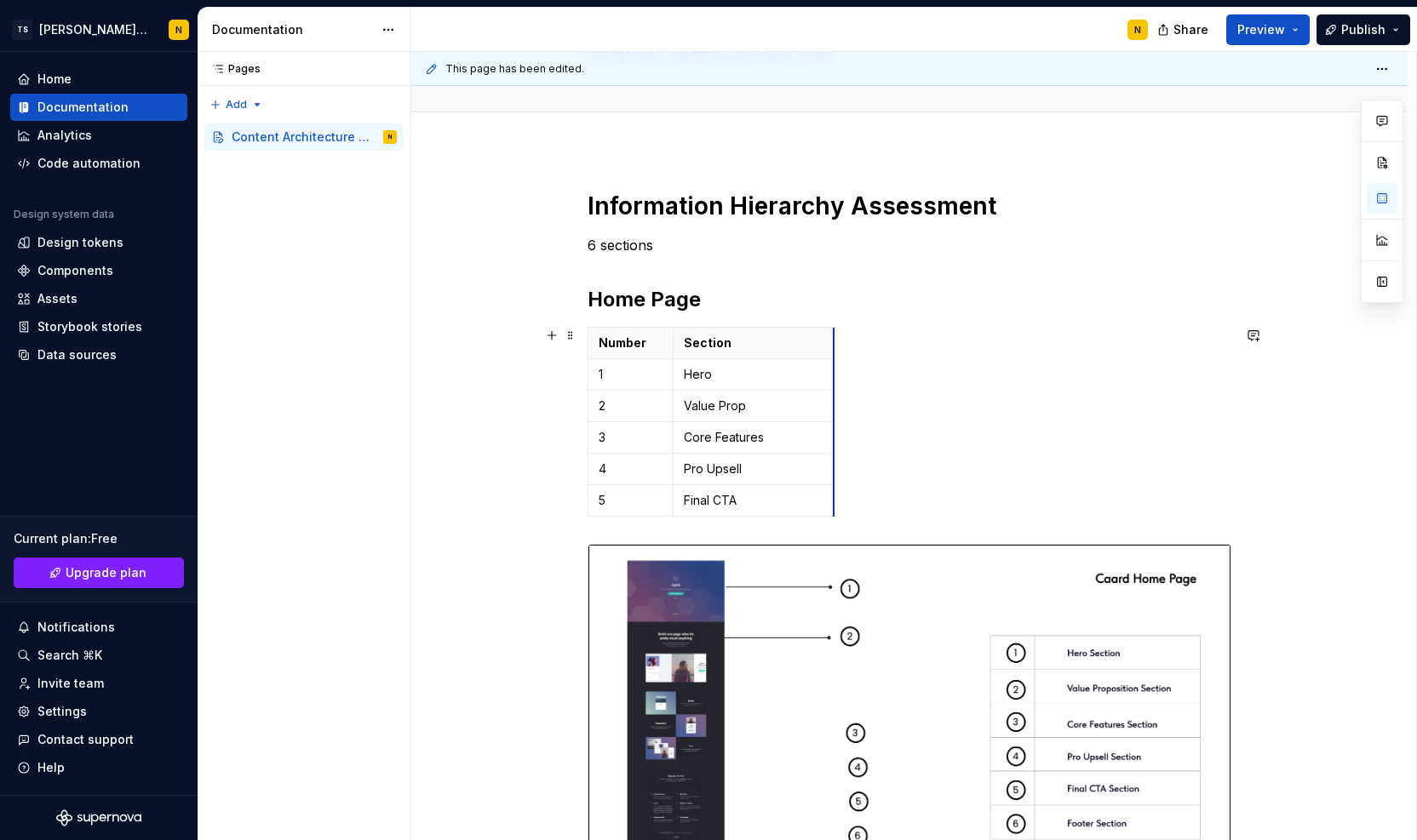
drag, startPoint x: 757, startPoint y: 391, endPoint x: 833, endPoint y: 392, distance: 76.0
drag, startPoint x: 673, startPoint y: 371, endPoint x: 712, endPoint y: 373, distance: 39.1
click at [712, 373] on td "Hero" at bounding box center [792, 375] width 161 height 31
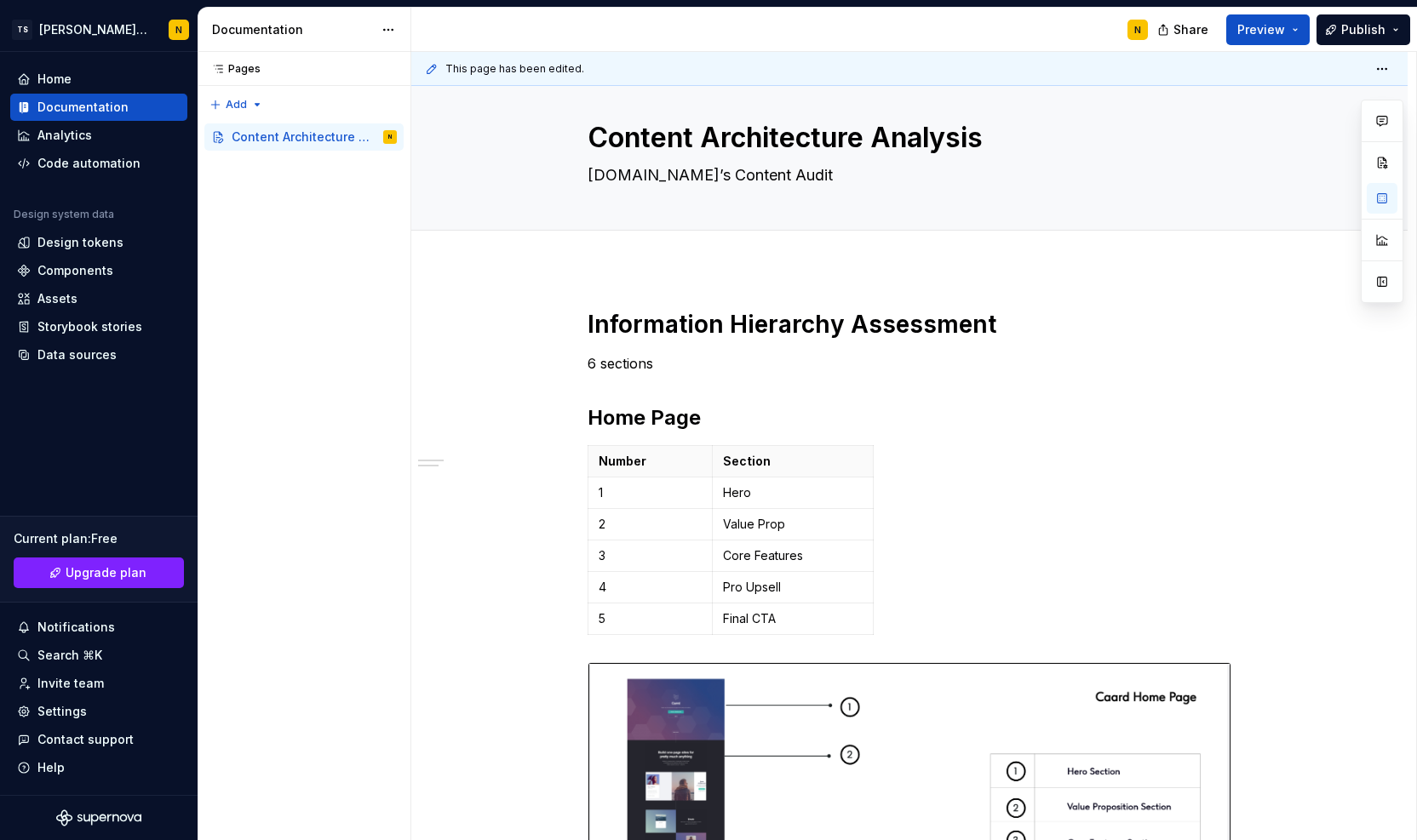
scroll to position [0, 0]
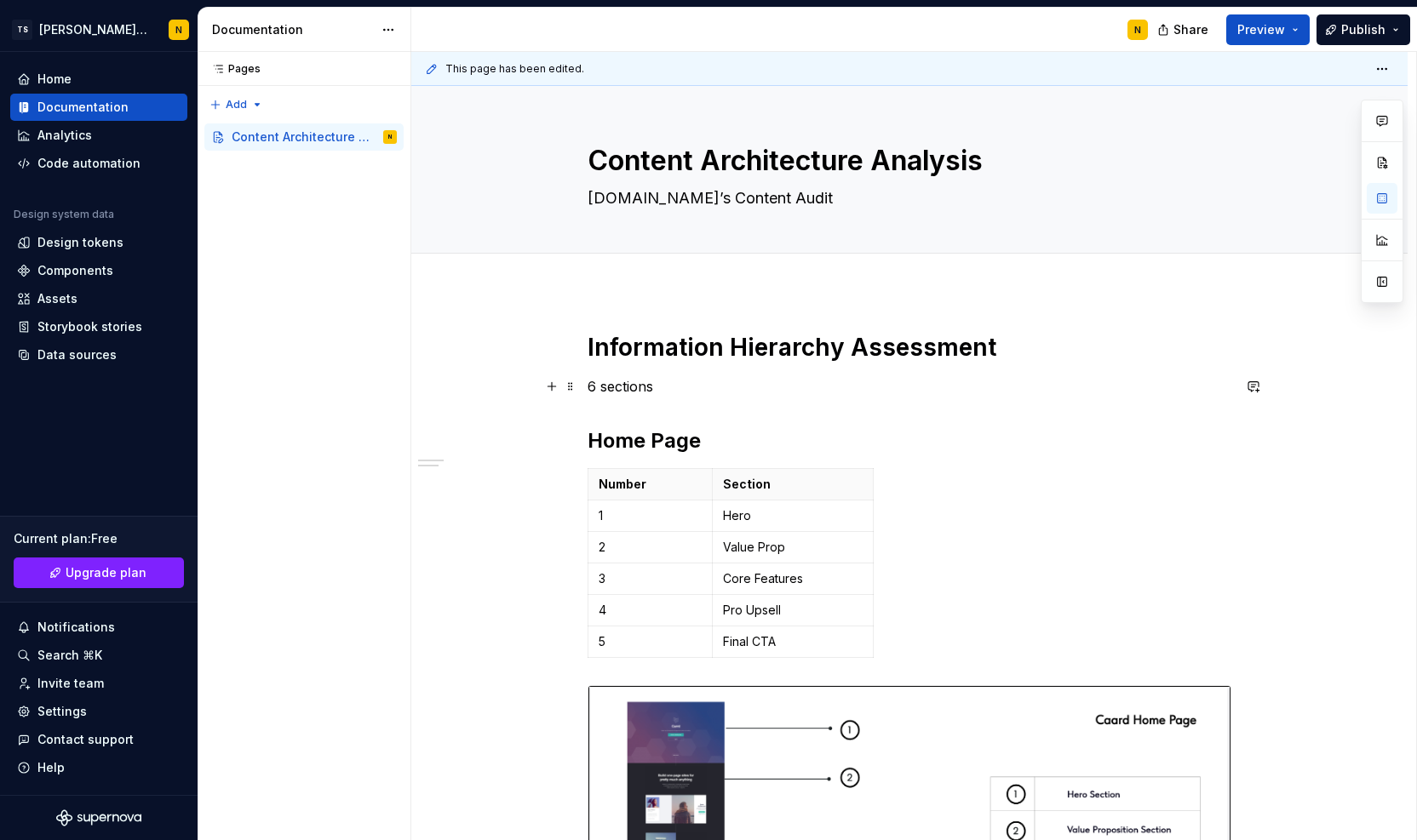
click at [759, 376] on p "6 sections" at bounding box center [909, 386] width 644 height 20
click at [1268, 115] on span "Edit header" at bounding box center [1295, 114] width 68 height 17
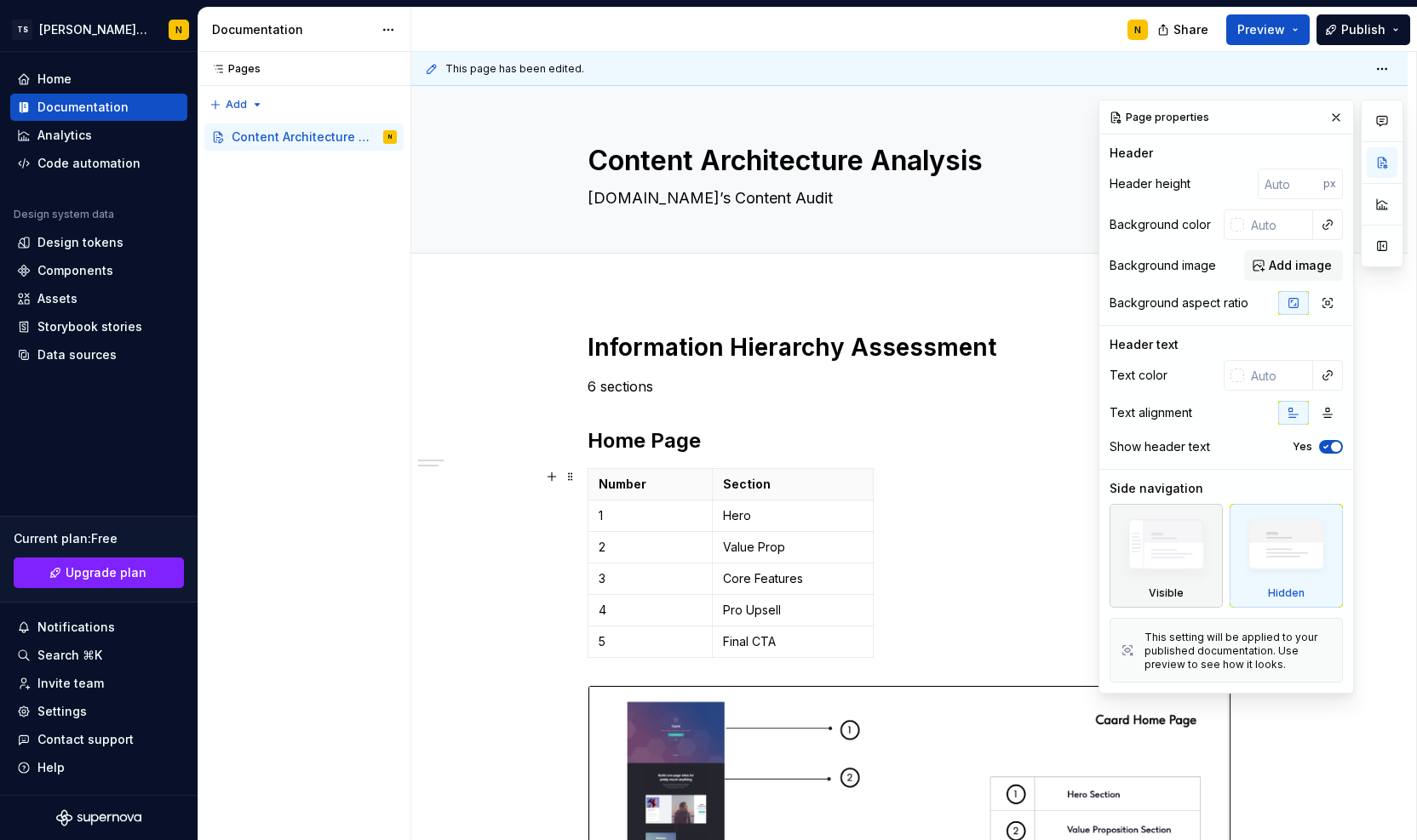
click at [1154, 528] on img at bounding box center [1166, 548] width 98 height 74
click at [1364, 540] on div at bounding box center [1382, 396] width 43 height 595
click at [1371, 471] on div at bounding box center [1382, 396] width 43 height 595
click at [1015, 276] on div "Add tab" at bounding box center [909, 272] width 644 height 24
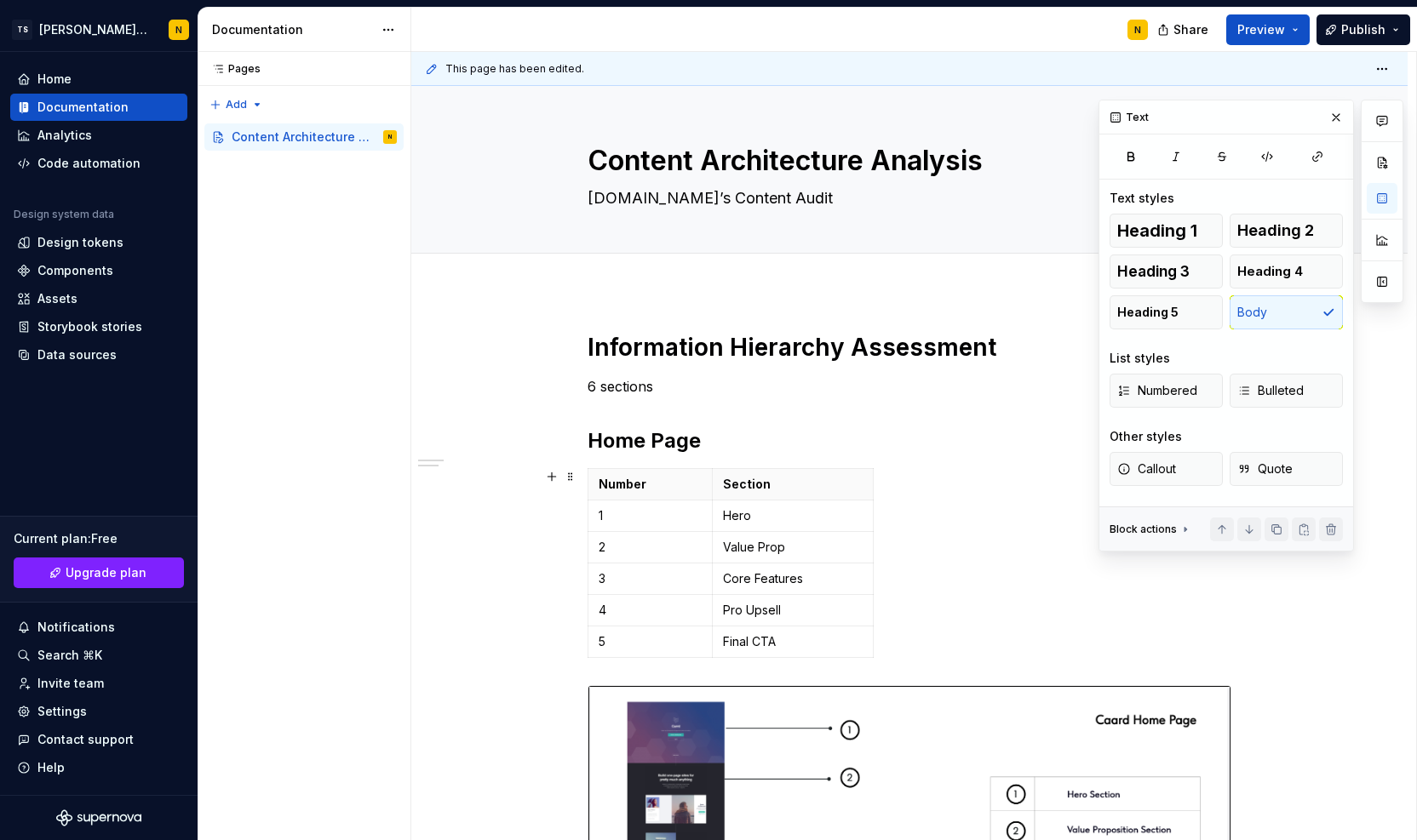
click at [1184, 530] on icon at bounding box center [1185, 530] width 14 height 14
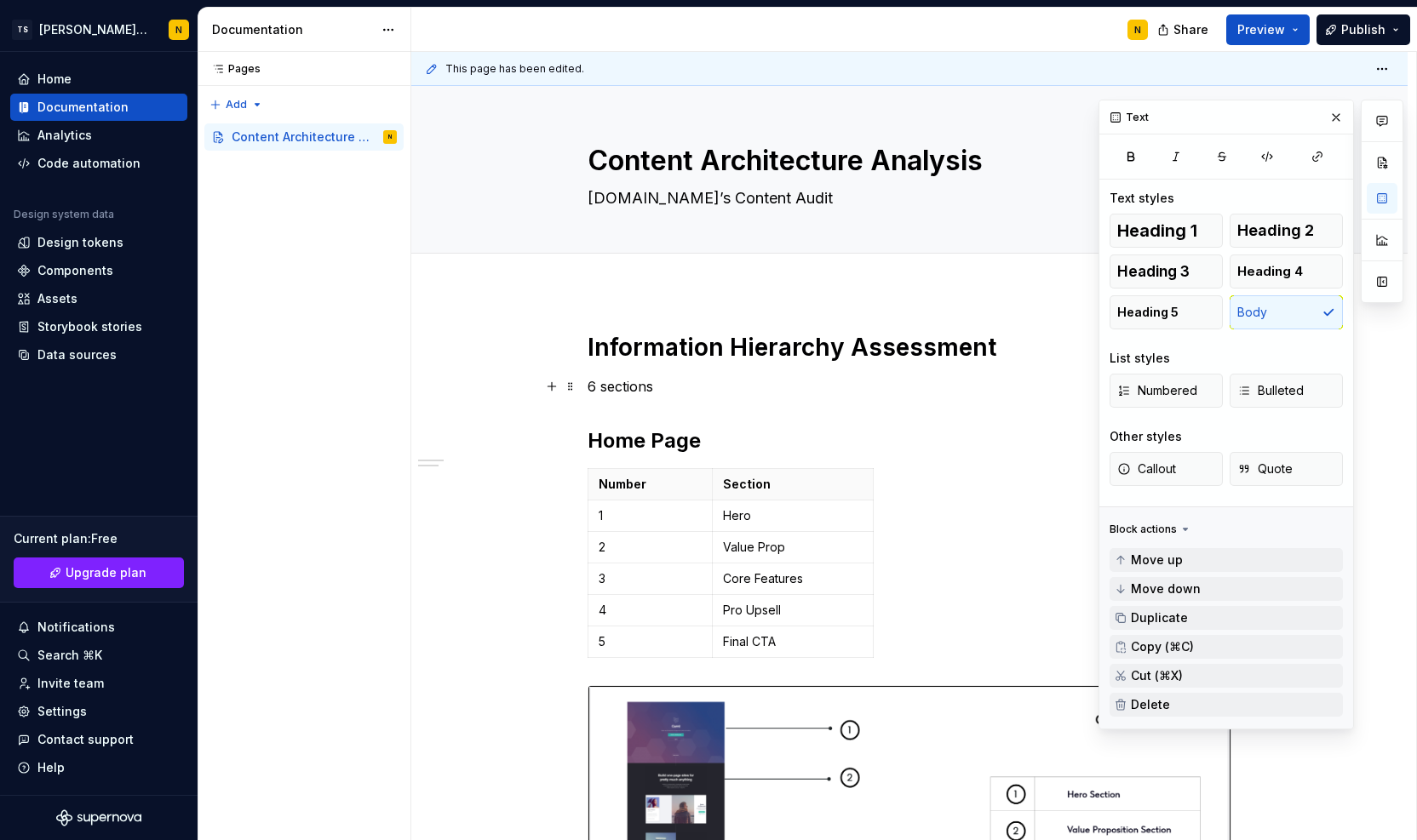
click at [1039, 378] on p "6 sections" at bounding box center [909, 386] width 644 height 20
click at [1336, 117] on button "button" at bounding box center [1336, 117] width 24 height 24
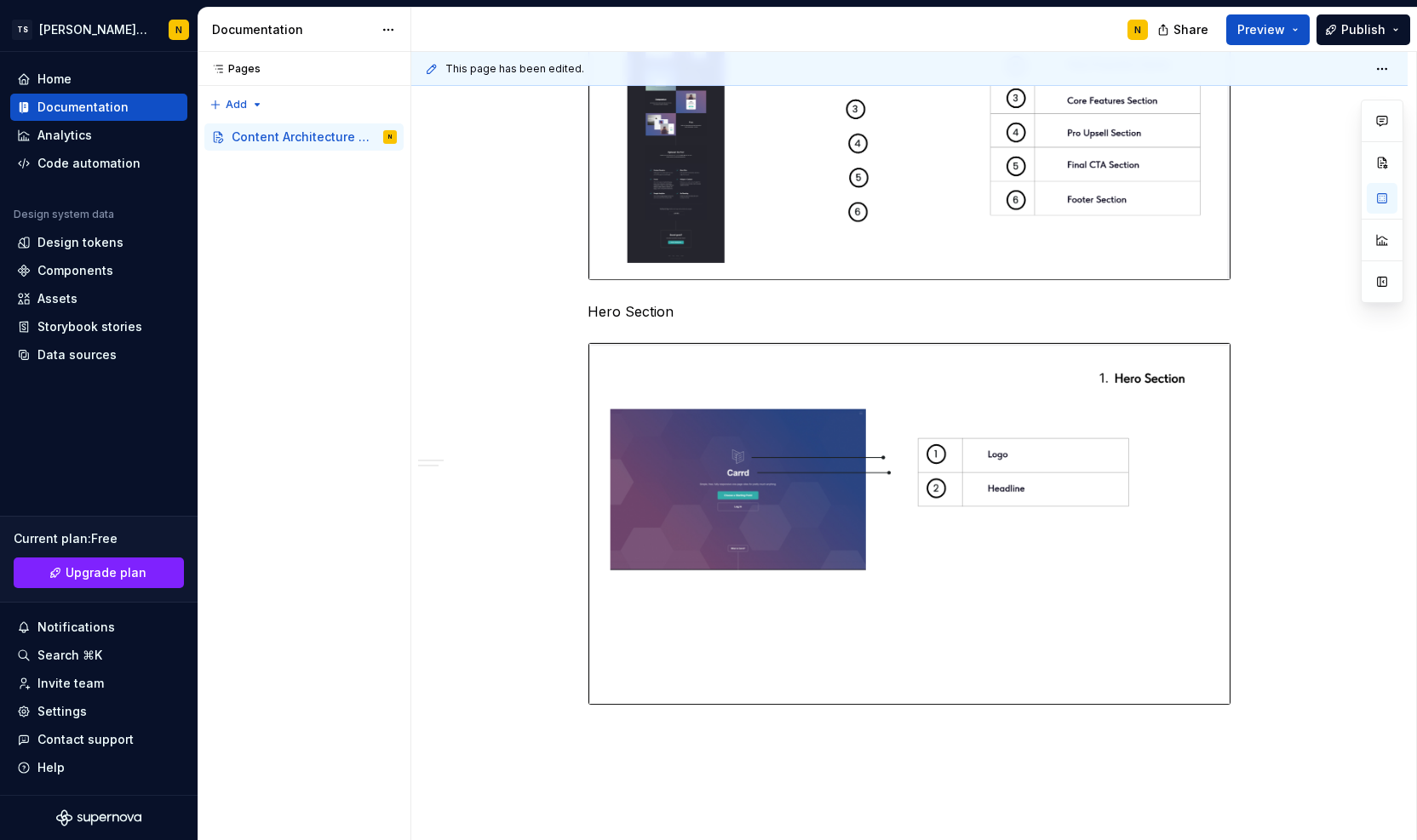
scroll to position [768, 0]
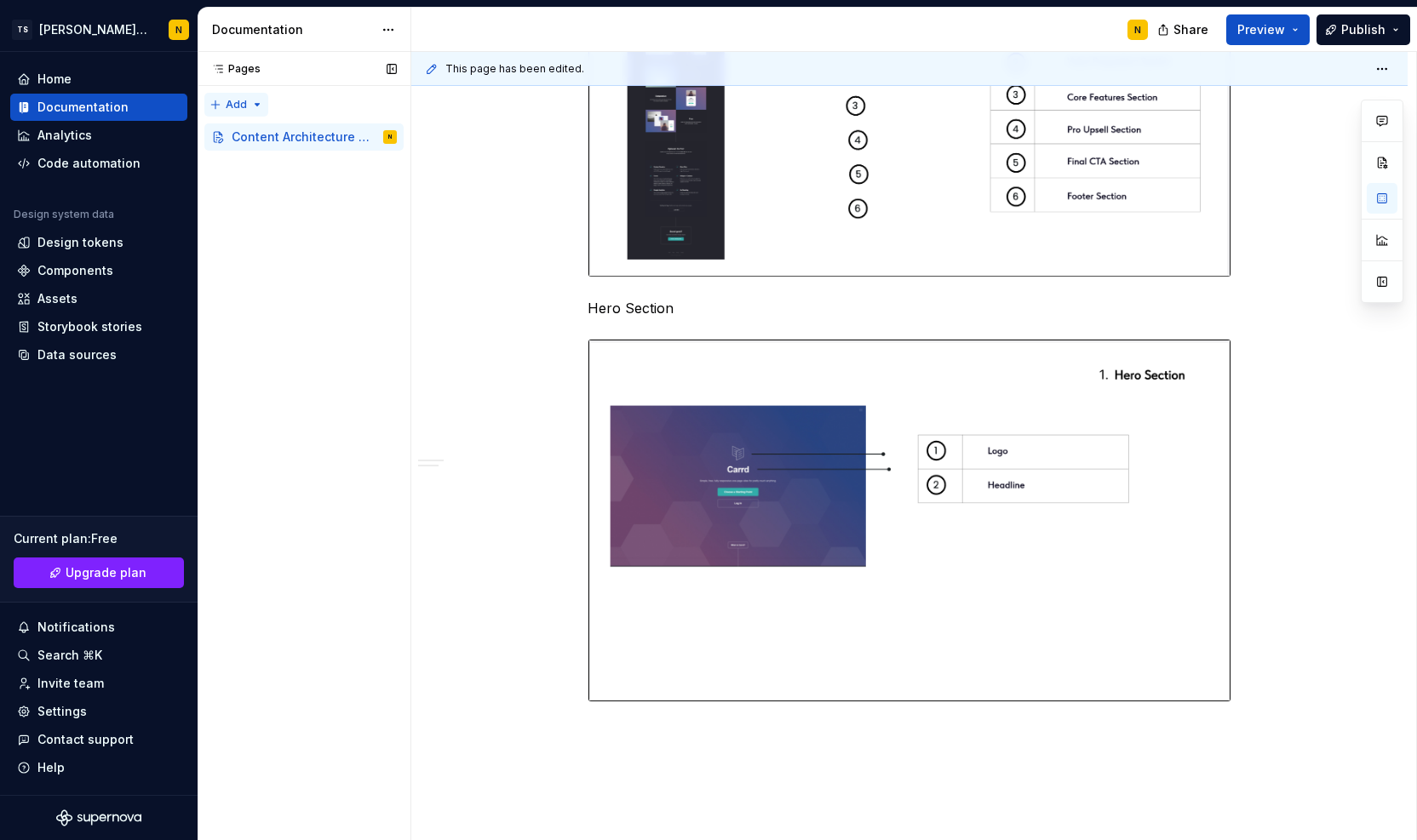
click at [237, 105] on div "Pages Pages Add Accessibility guide for tree Page tree. Navigate the tree with …" at bounding box center [304, 446] width 213 height 789
click at [240, 135] on div "New page" at bounding box center [291, 137] width 111 height 17
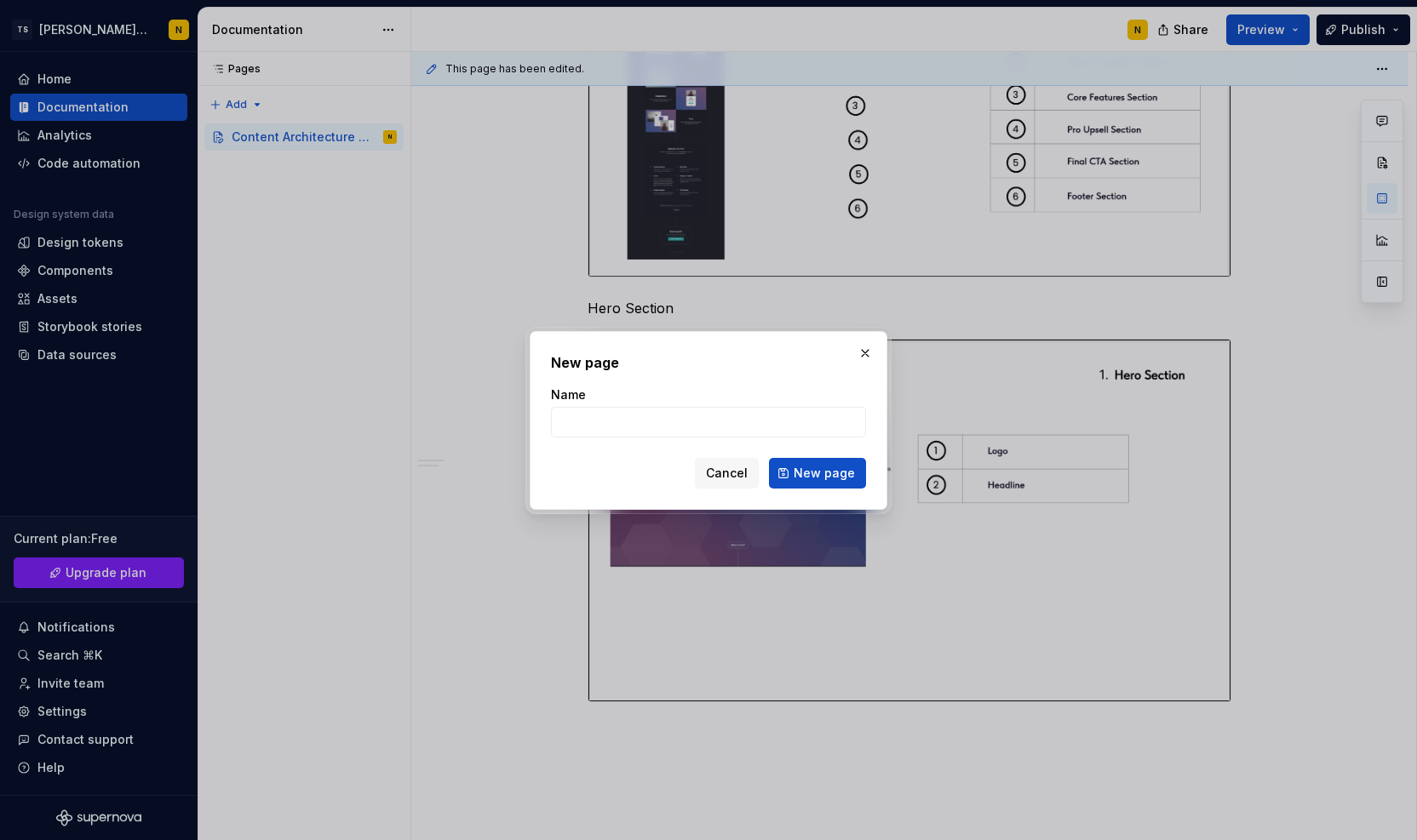
type textarea "*"
type input "Visual Design Audit"
click at [853, 472] on span "New page" at bounding box center [825, 472] width 61 height 17
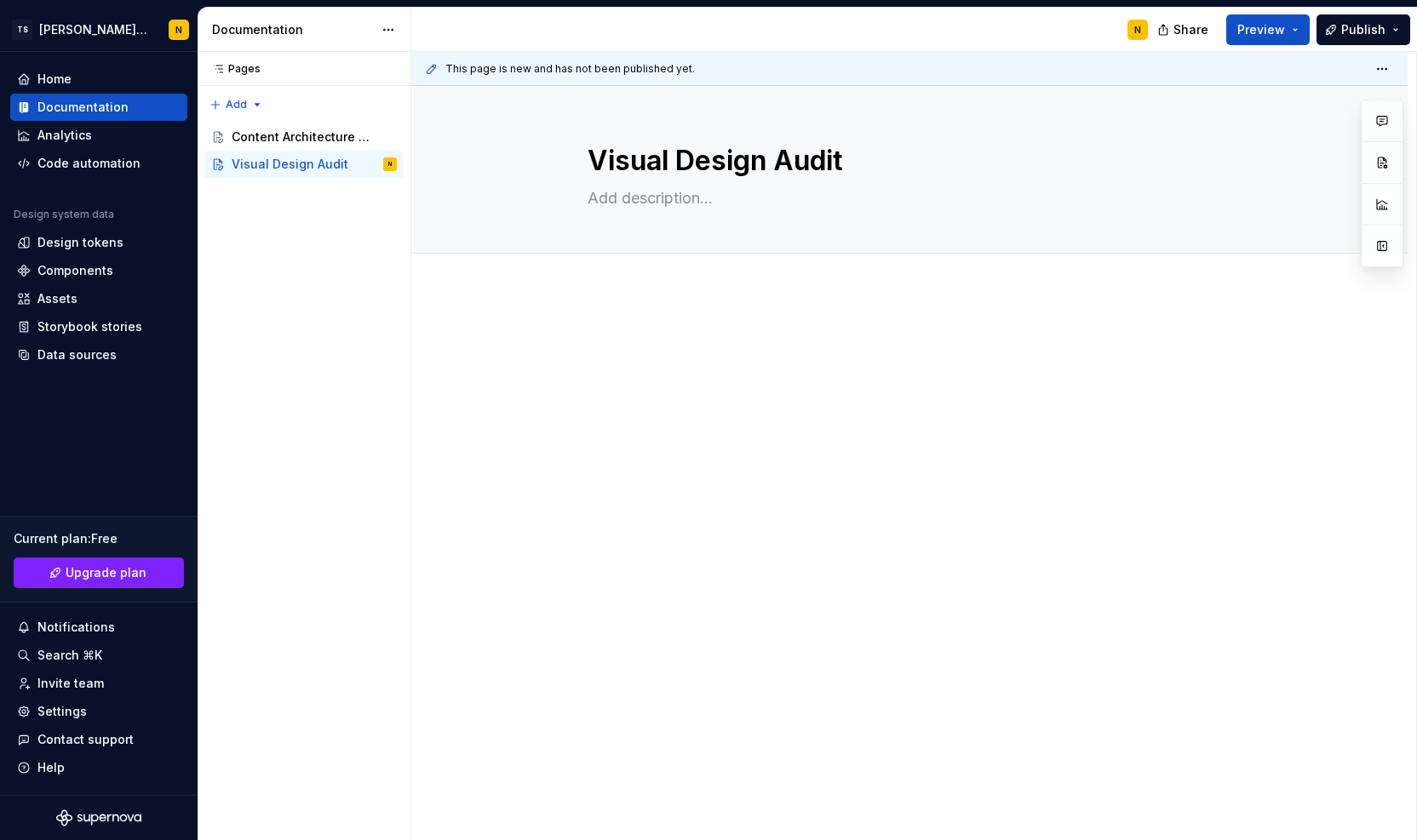
type textarea "*"
click at [619, 342] on p at bounding box center [909, 341] width 644 height 20
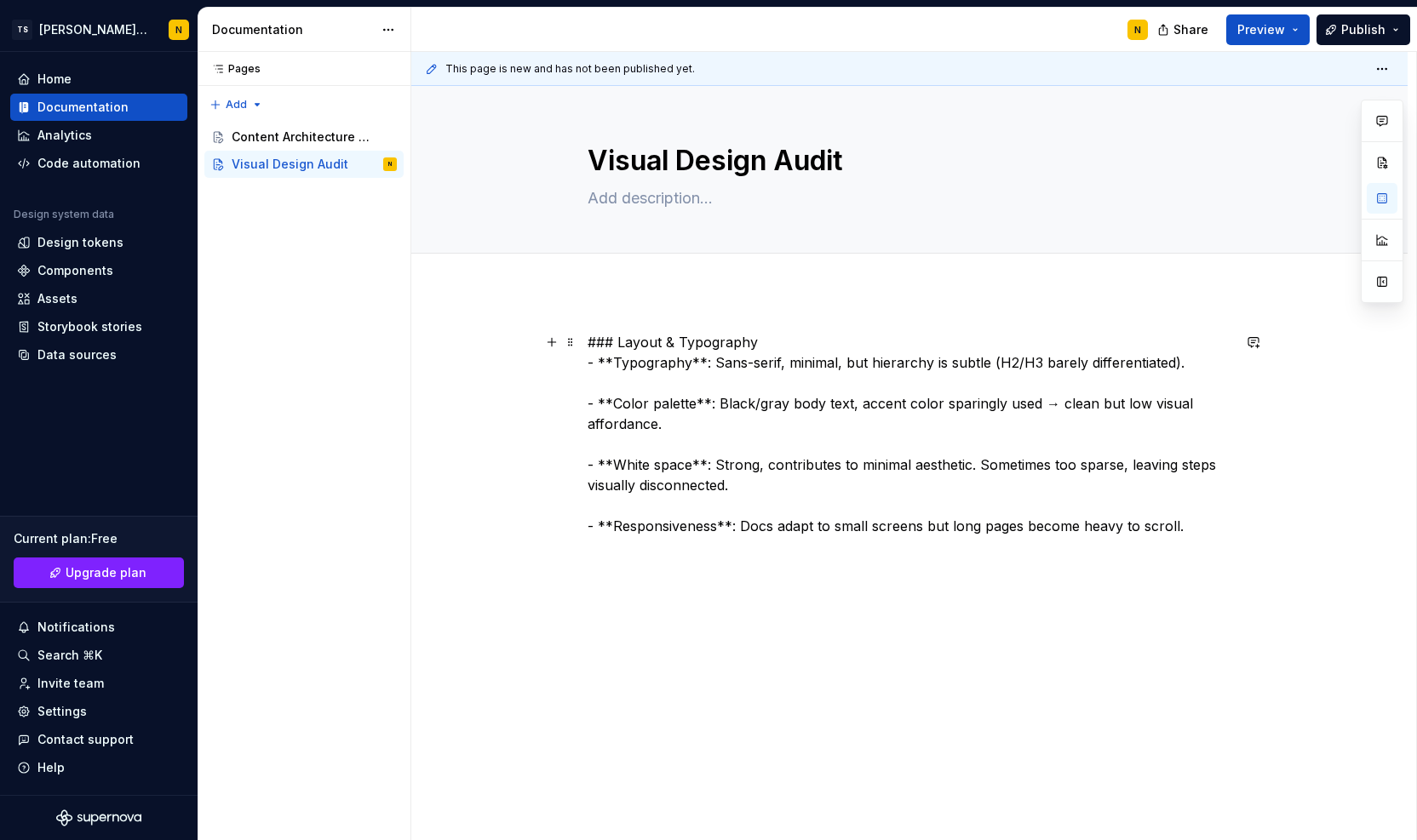
click at [633, 396] on p "### Layout & Typography - **Typography**: Sans-serif, minimal, but hierarchy is…" at bounding box center [909, 434] width 644 height 204
click at [615, 357] on p "### Layout & Typography - **Typography**: Sans-serif, minimal, but hierarchy is…" at bounding box center [909, 434] width 644 height 204
click at [619, 343] on p "### Layout & Typography - **Typography**: Sans-serif, minimal, but hierarchy is…" at bounding box center [909, 434] width 644 height 204
click at [726, 562] on div "Layout & Typography - **Typography**: Sans-serif, minimal, but hierarchy is sub…" at bounding box center [909, 549] width 997 height 518
click at [606, 346] on p "Layout & Typography - **Typography**: Sans-serif, minimal, but hierarchy is sub…" at bounding box center [909, 434] width 644 height 204
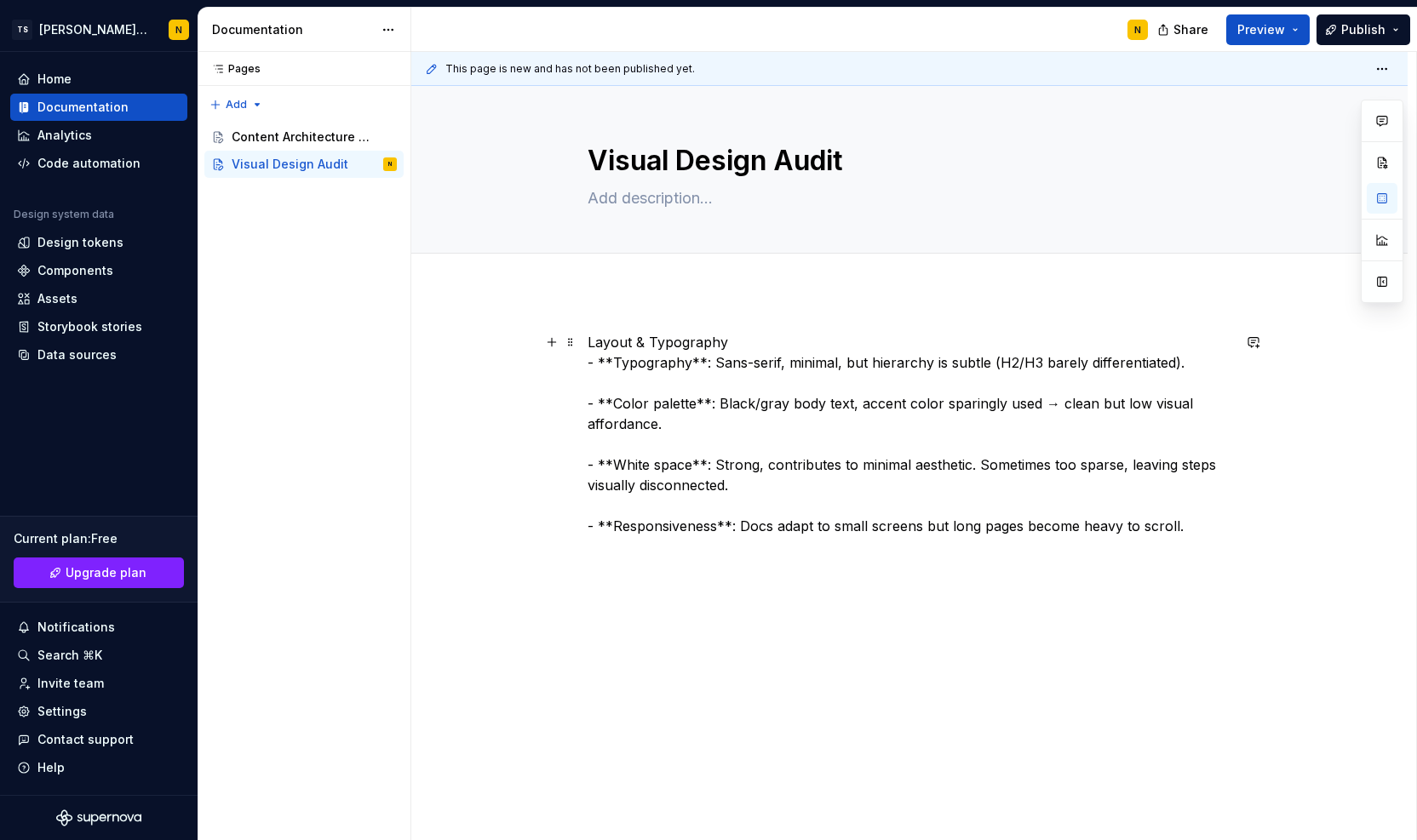
click at [606, 346] on p "Layout & Typography - **Typography**: Sans-serif, minimal, but hierarchy is sub…" at bounding box center [909, 434] width 644 height 204
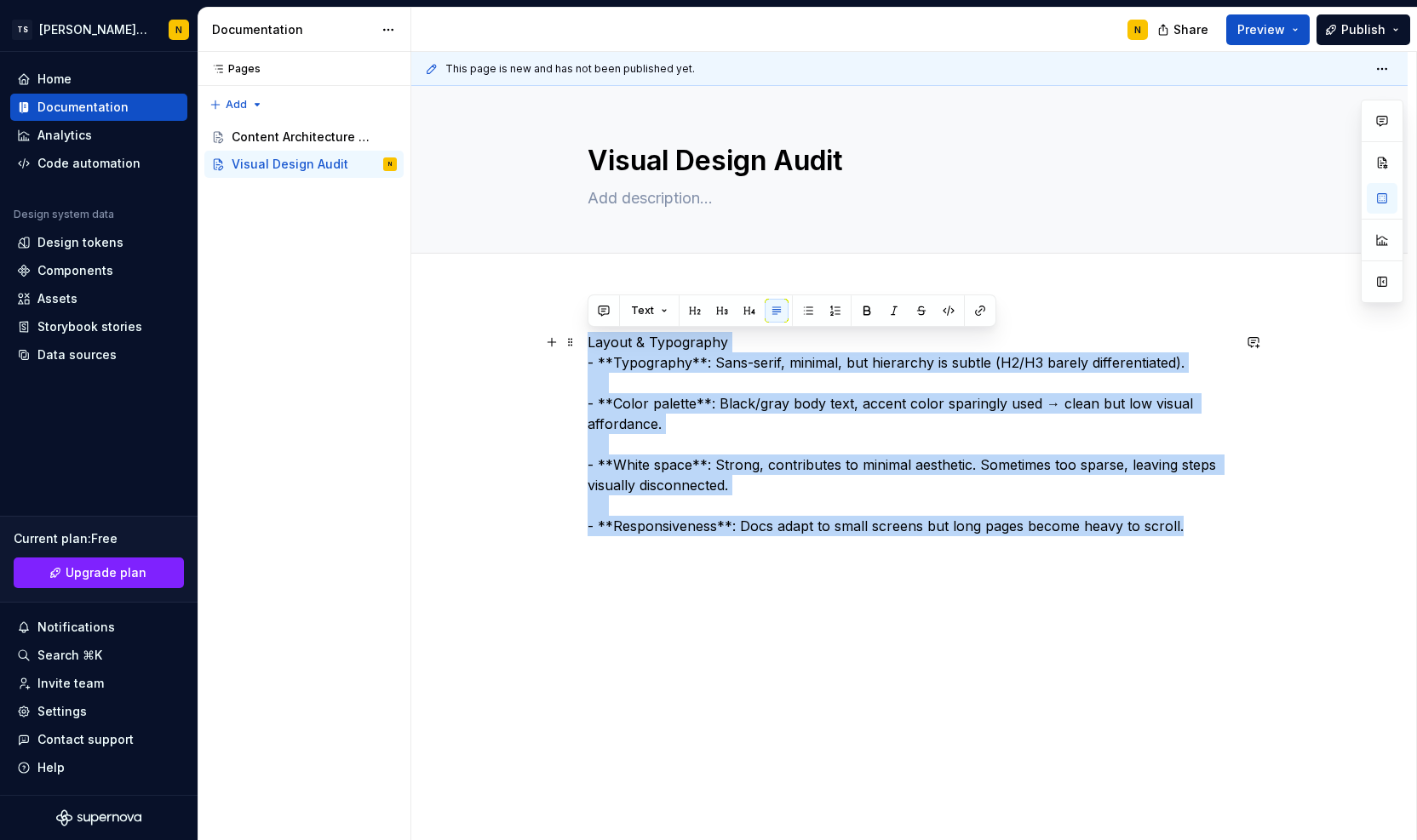
click at [662, 332] on p "Layout & Typography - **Typography**: Sans-serif, minimal, but hierarchy is sub…" at bounding box center [909, 434] width 644 height 204
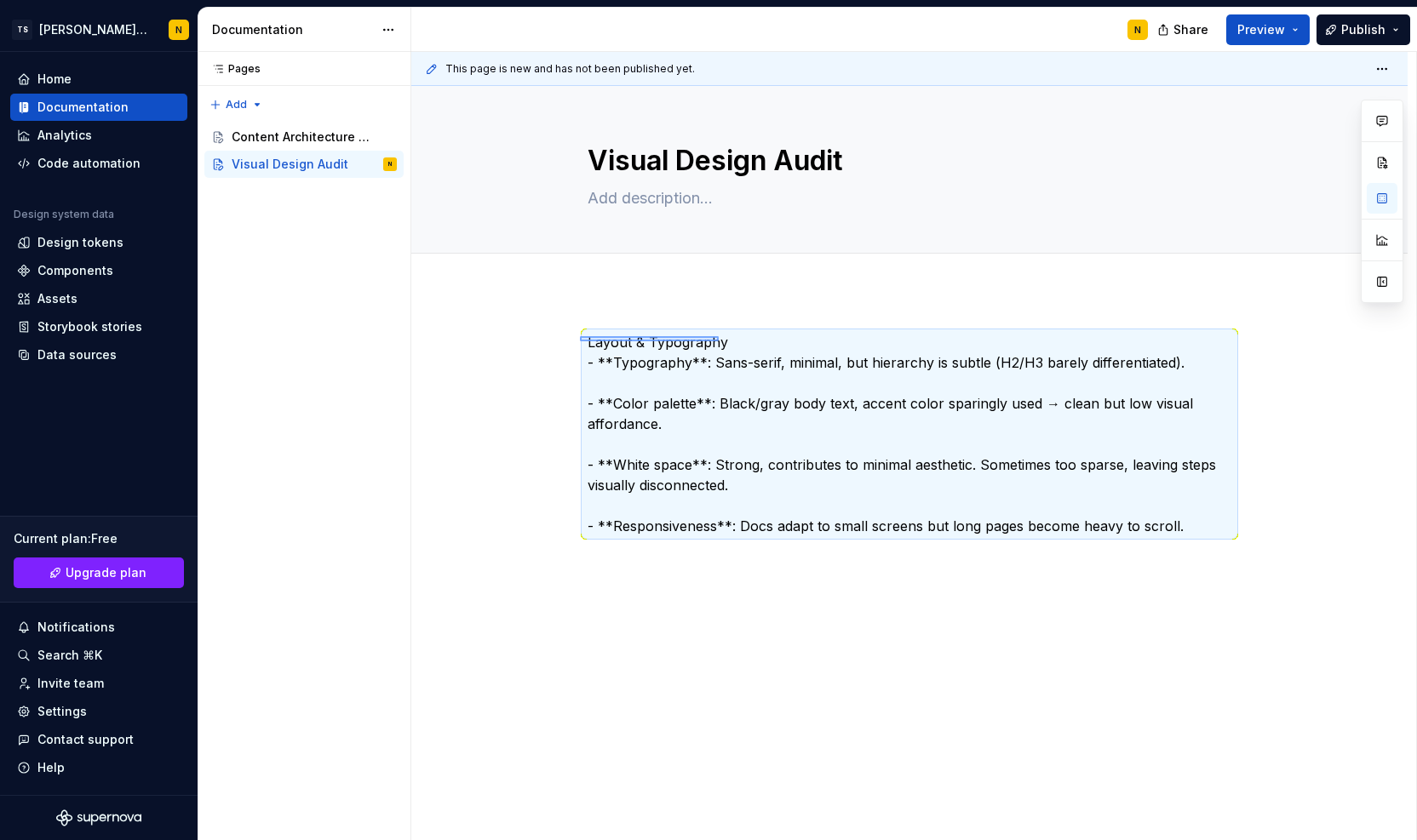
drag, startPoint x: 580, startPoint y: 341, endPoint x: 718, endPoint y: 336, distance: 138.1
click at [718, 336] on div "This page is new and has not been published yet. Visual Design Audit Edit heade…" at bounding box center [914, 446] width 1005 height 789
click at [747, 345] on p "Layout & Typography - **Typography**: Sans-serif, minimal, but hierarchy is sub…" at bounding box center [909, 434] width 644 height 204
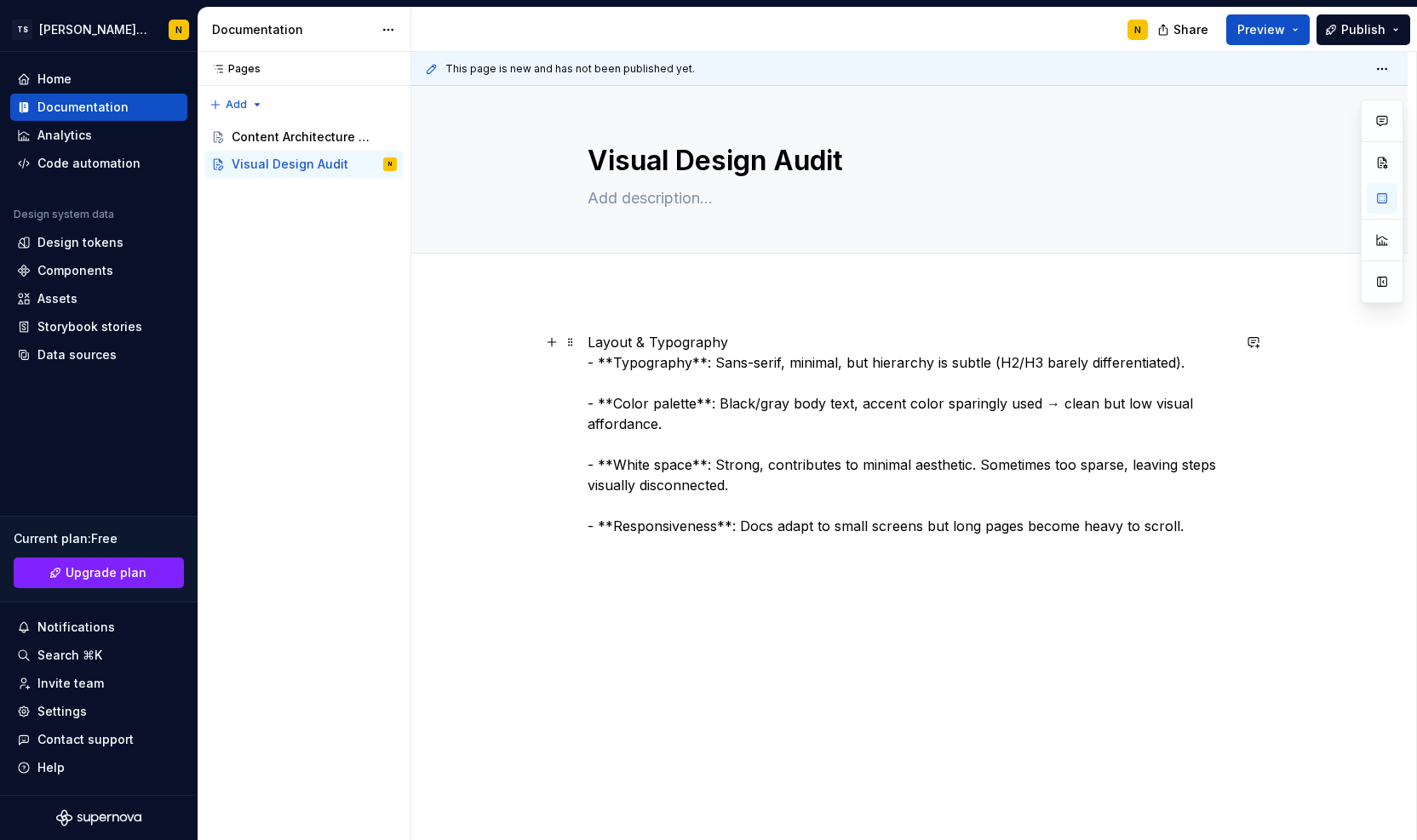
click at [594, 361] on p "Layout & Typography - **Typography**: Sans-serif, minimal, but hierarchy is sub…" at bounding box center [909, 434] width 644 height 204
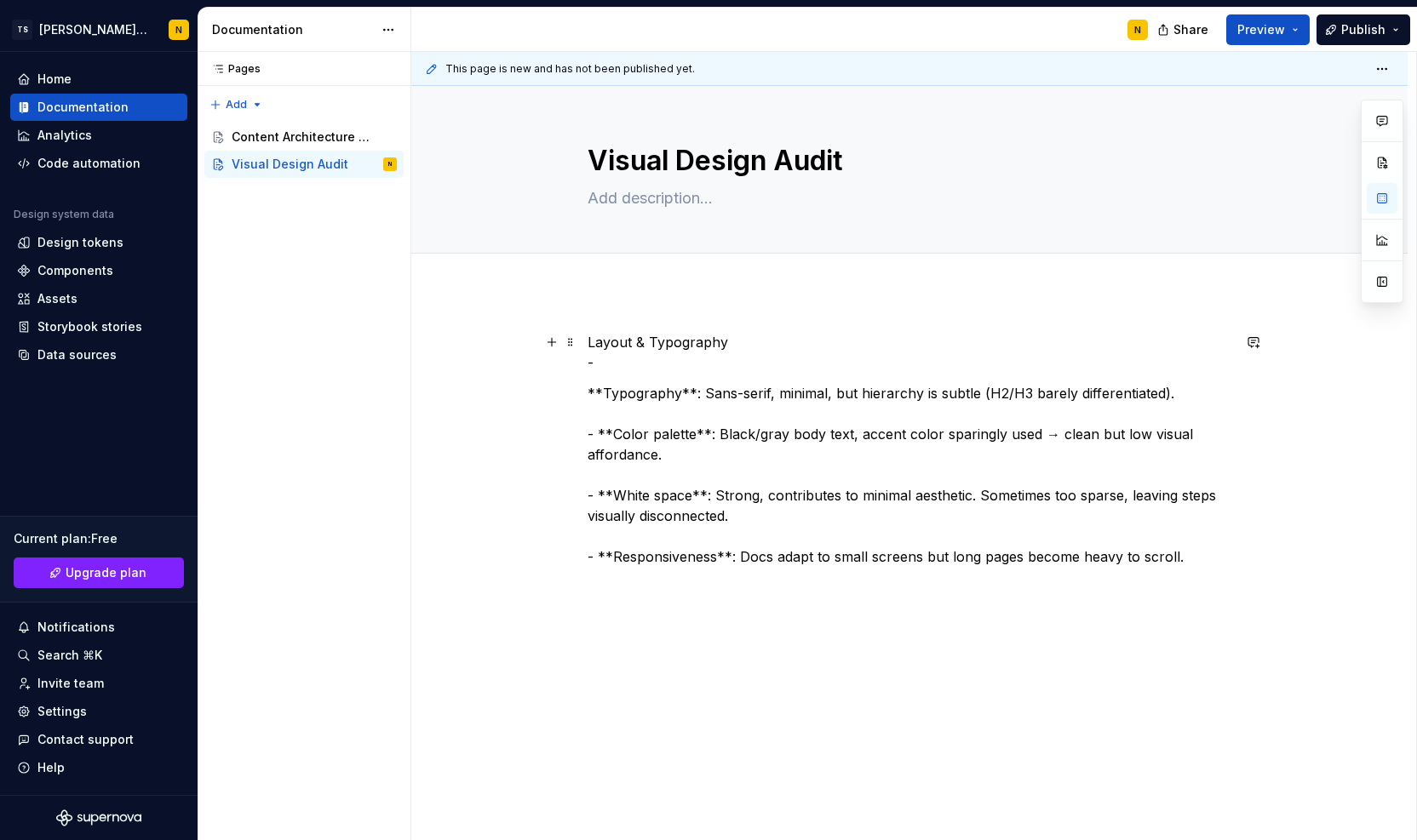
click at [617, 361] on p "Layout & Typography -" at bounding box center [909, 352] width 644 height 41
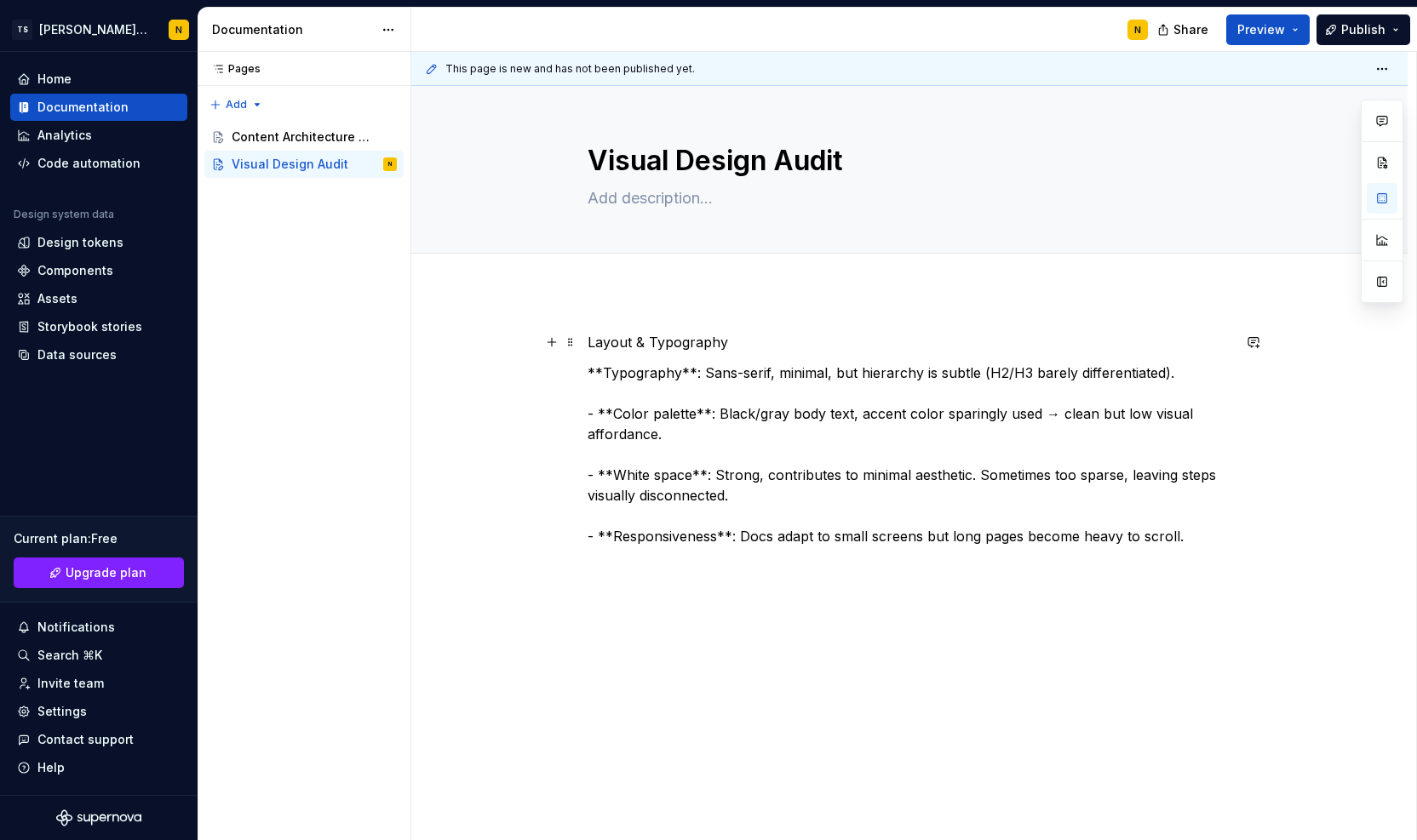
click at [619, 347] on p "Layout & Typography" at bounding box center [909, 341] width 644 height 20
click at [664, 312] on button "Text" at bounding box center [649, 310] width 52 height 24
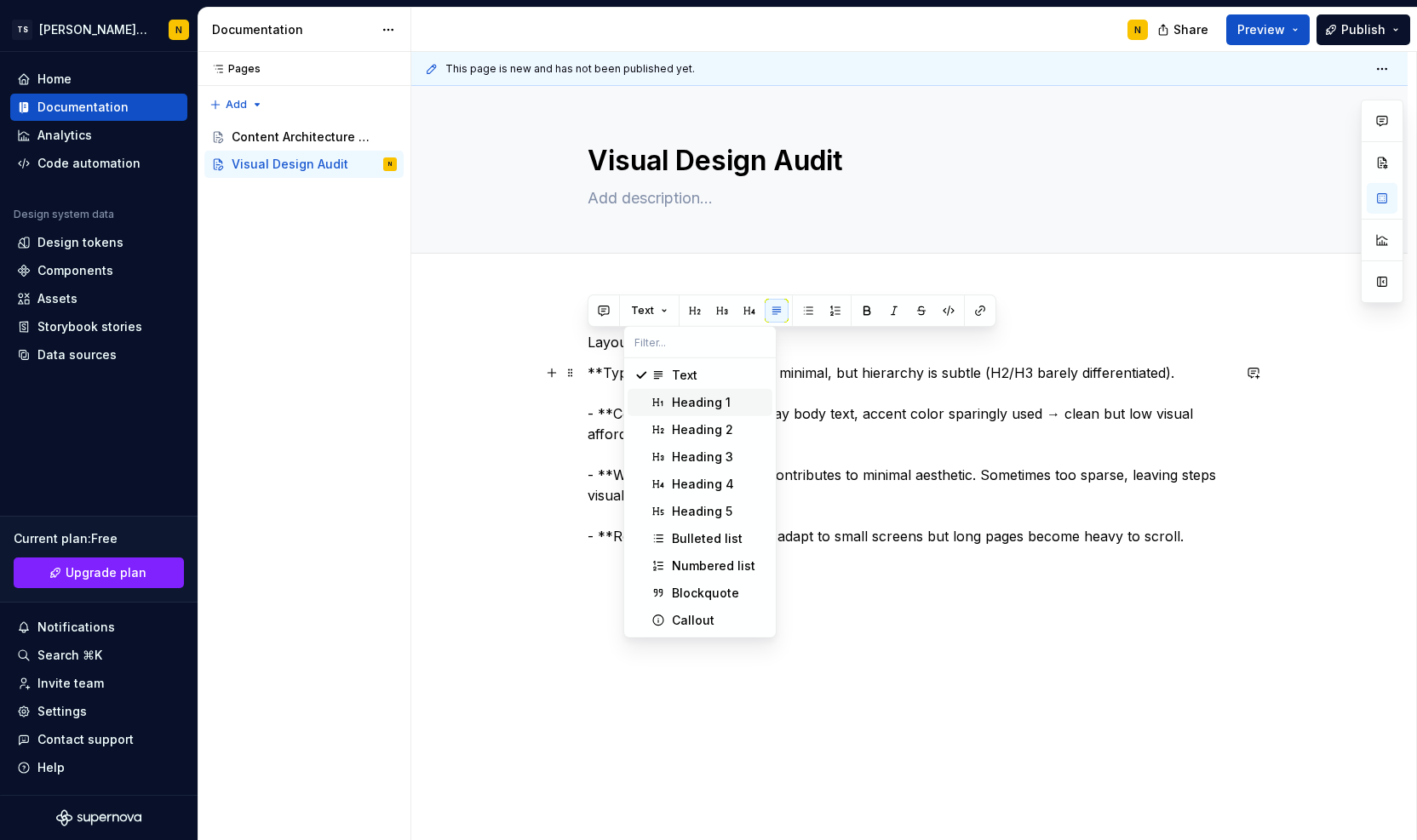
click at [688, 406] on div "Heading 1" at bounding box center [701, 402] width 59 height 17
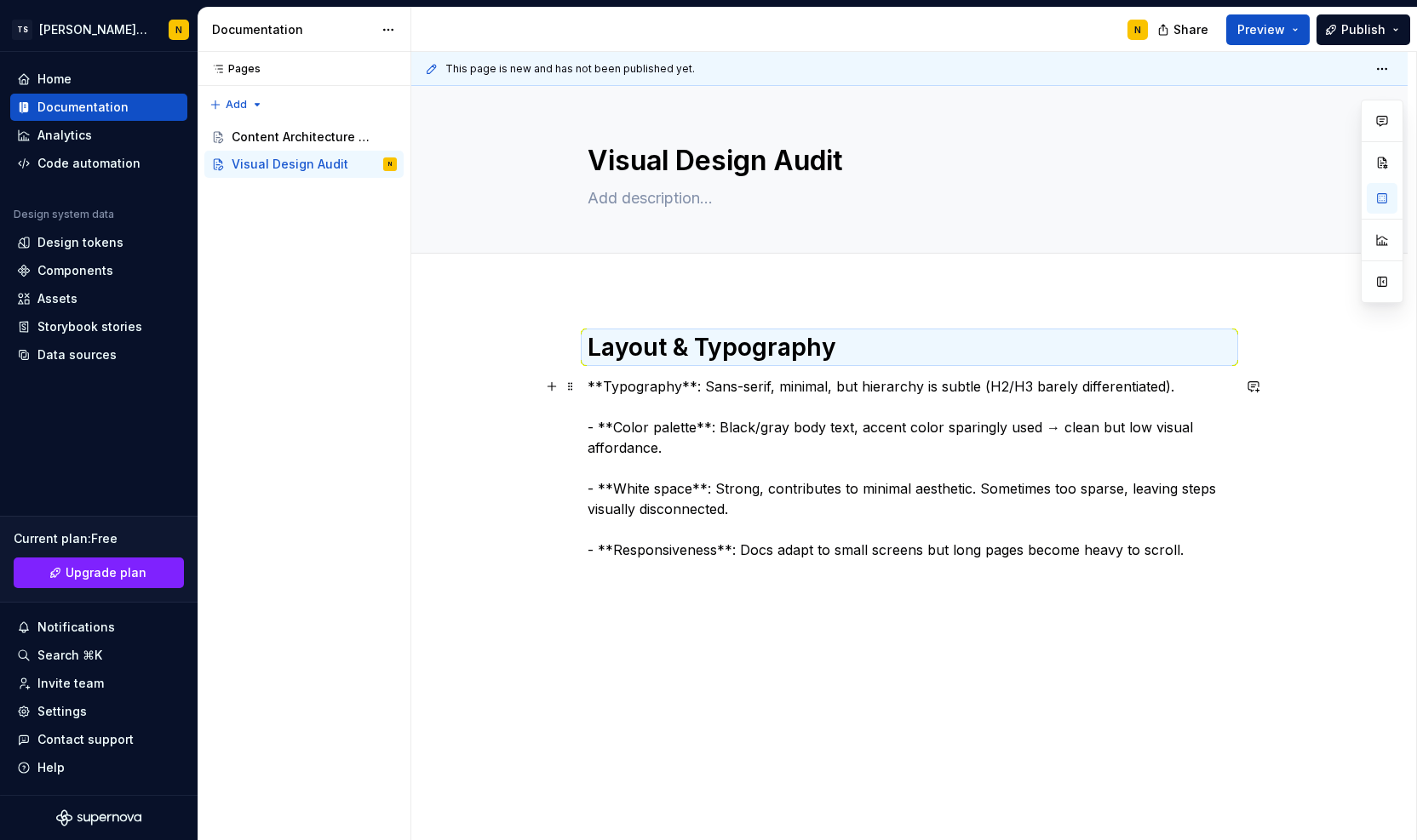
click at [675, 426] on p "**Typography**: Sans-serif, minimal, but hierarchy is subtle (H2/H3 barely diff…" at bounding box center [909, 468] width 644 height 184
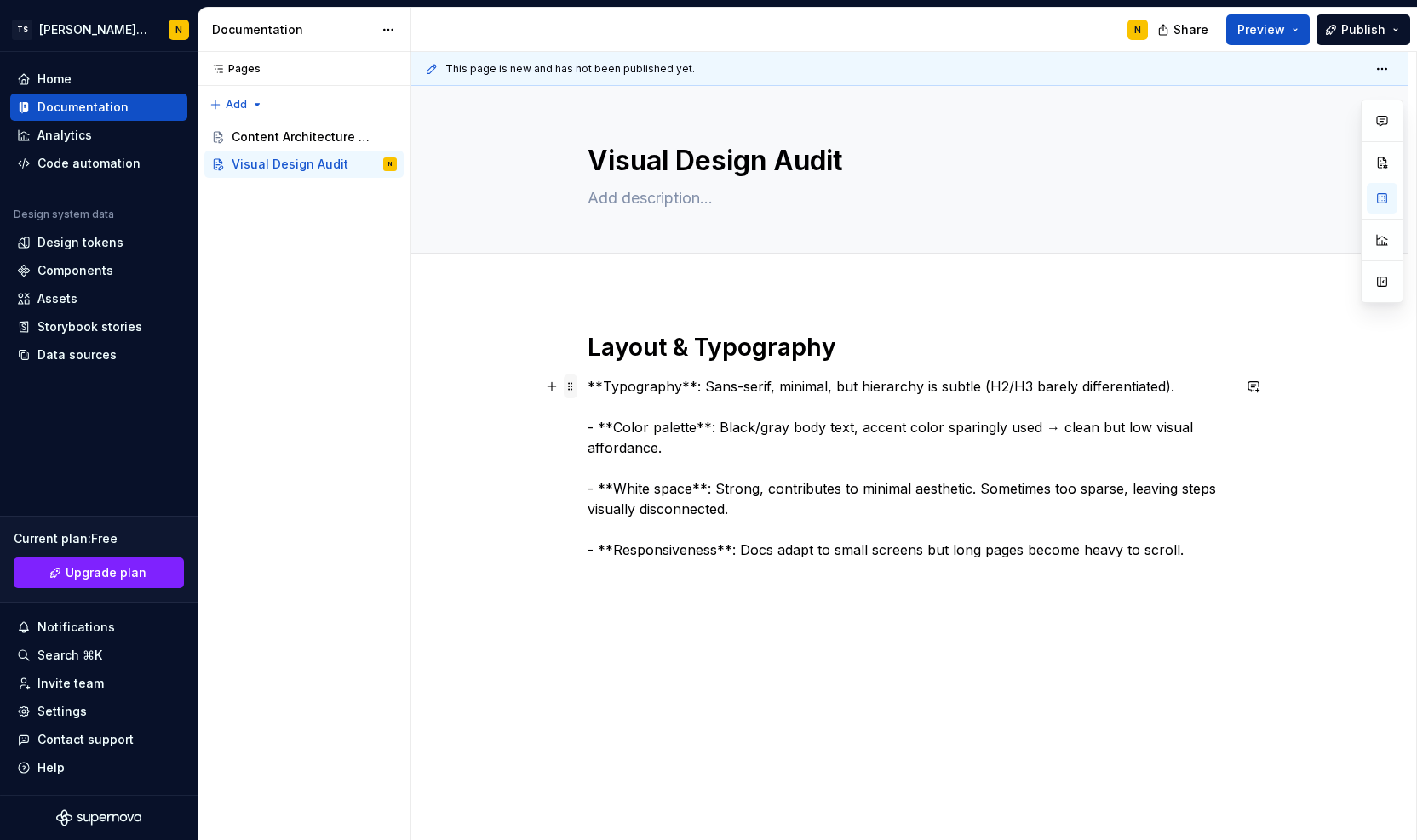
click at [569, 388] on span at bounding box center [570, 386] width 14 height 24
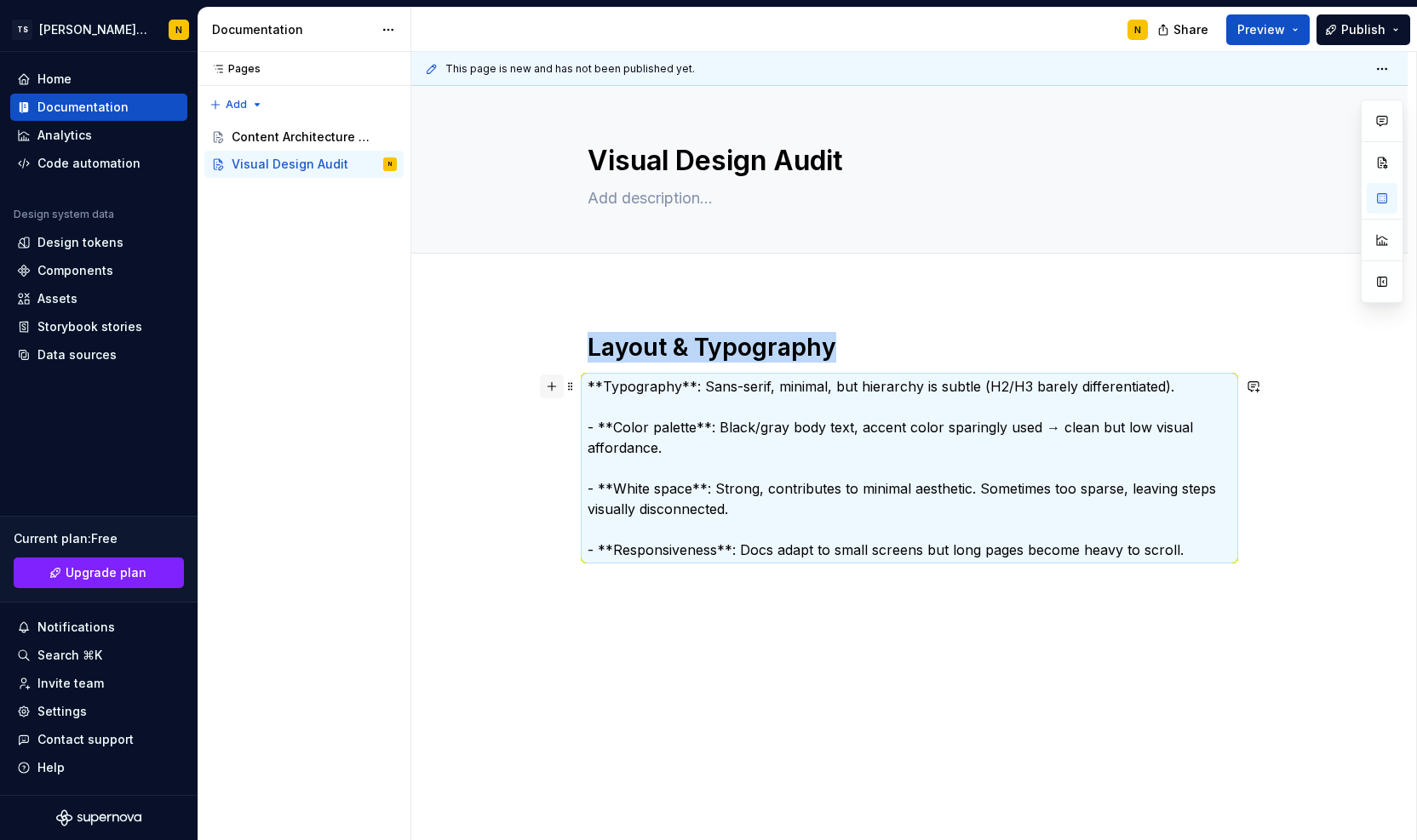
click at [556, 391] on button "button" at bounding box center [551, 386] width 24 height 24
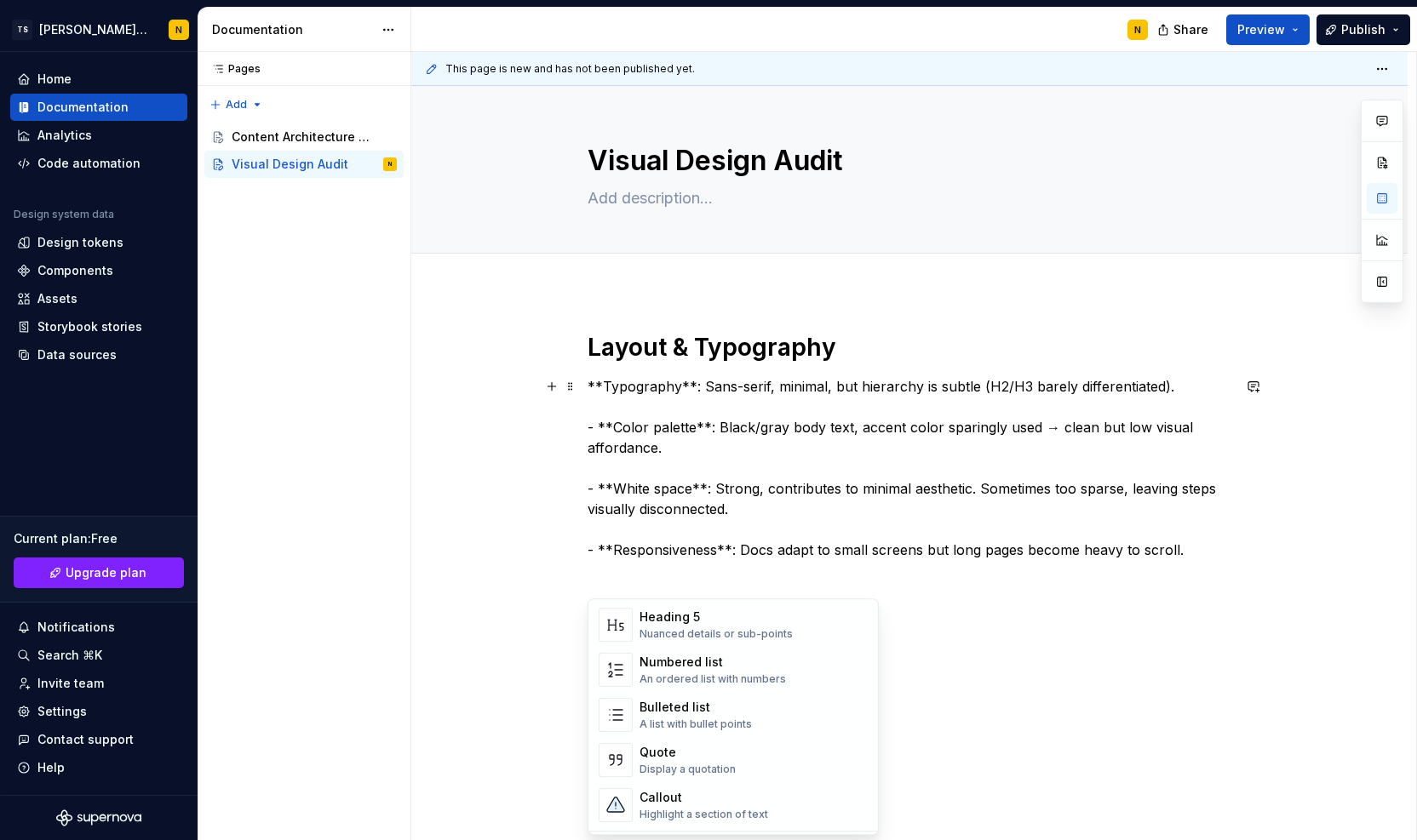
scroll to position [259, 0]
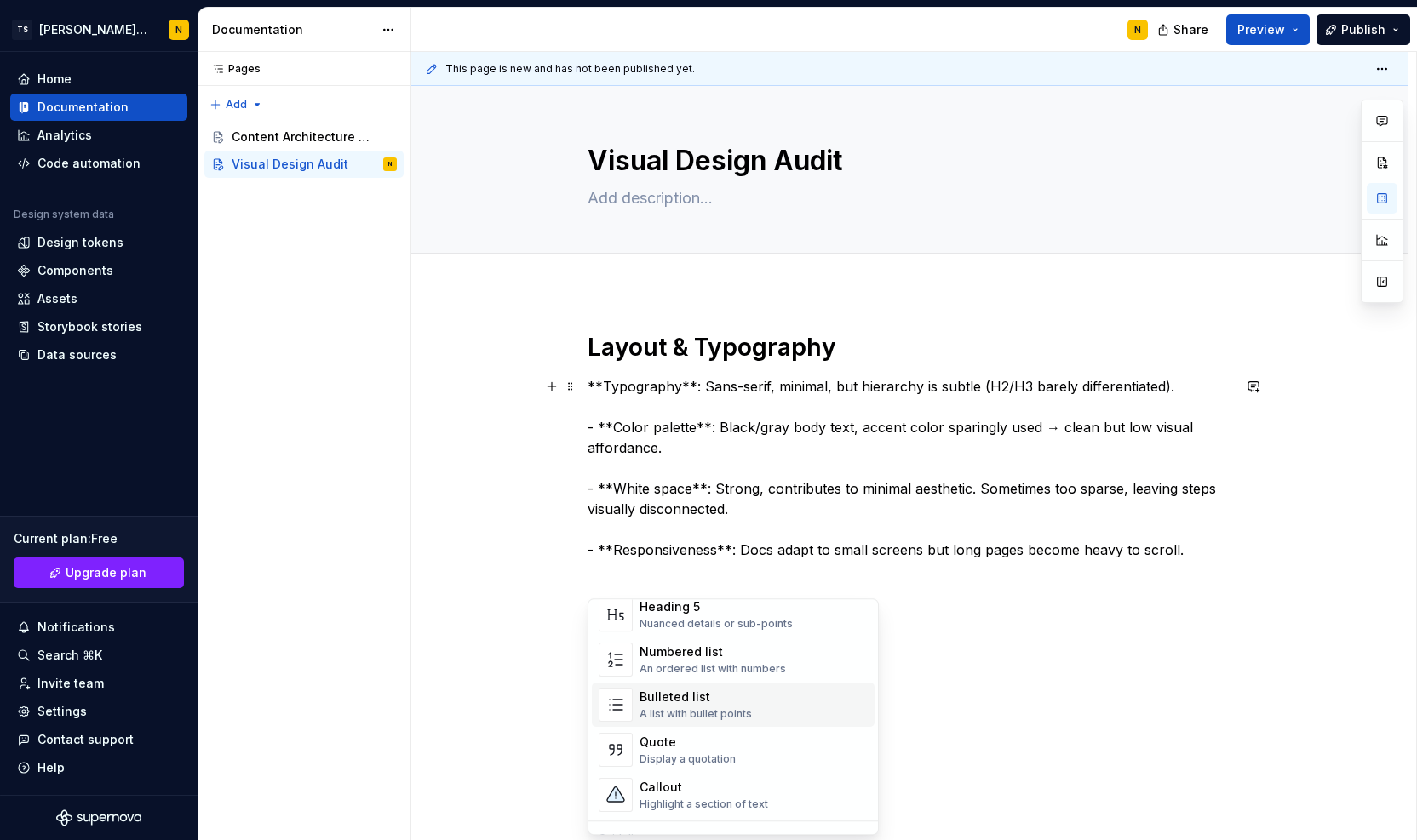
click at [807, 699] on div "Bulleted list A list with bullet points" at bounding box center [753, 705] width 228 height 34
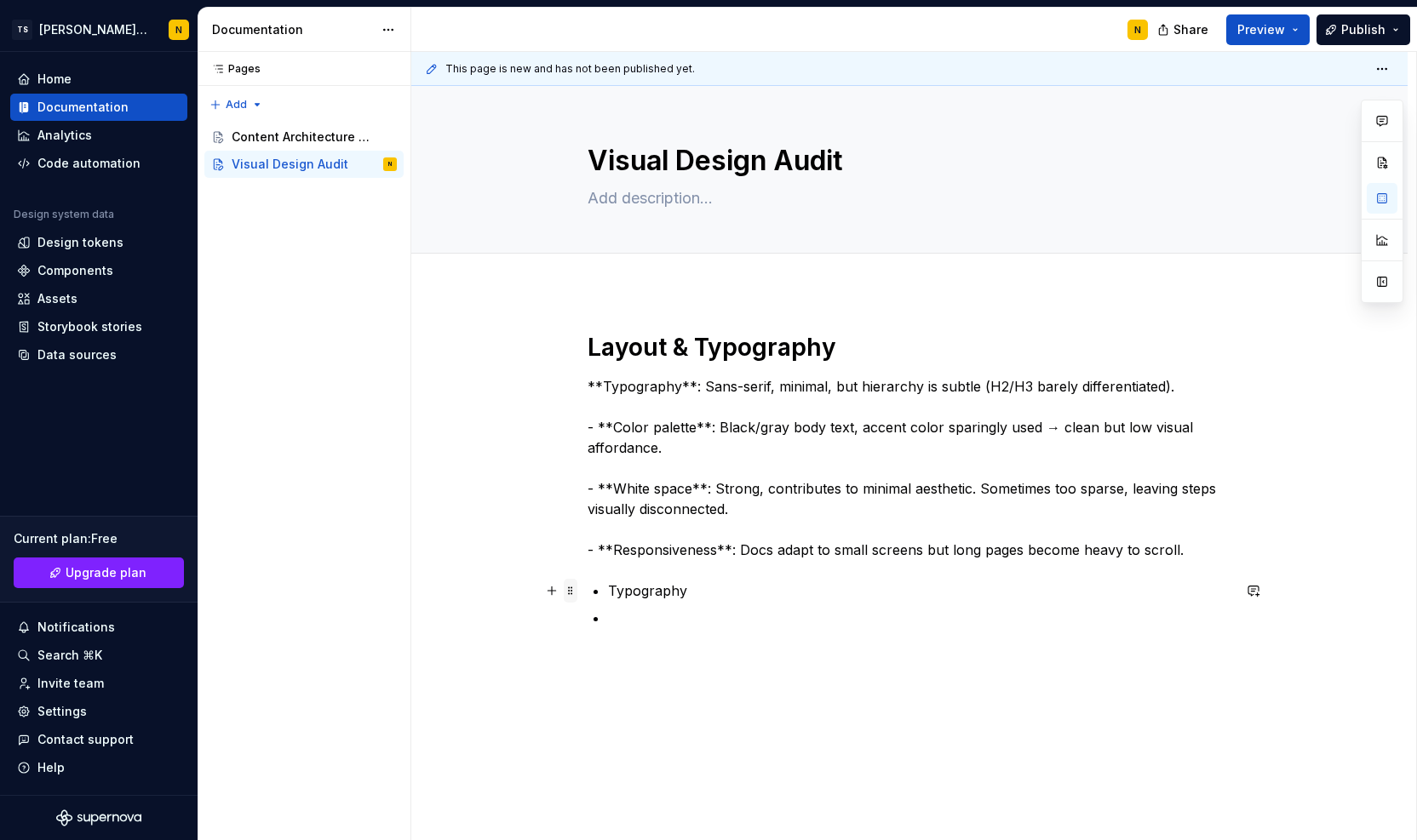
click at [573, 594] on span at bounding box center [570, 590] width 14 height 24
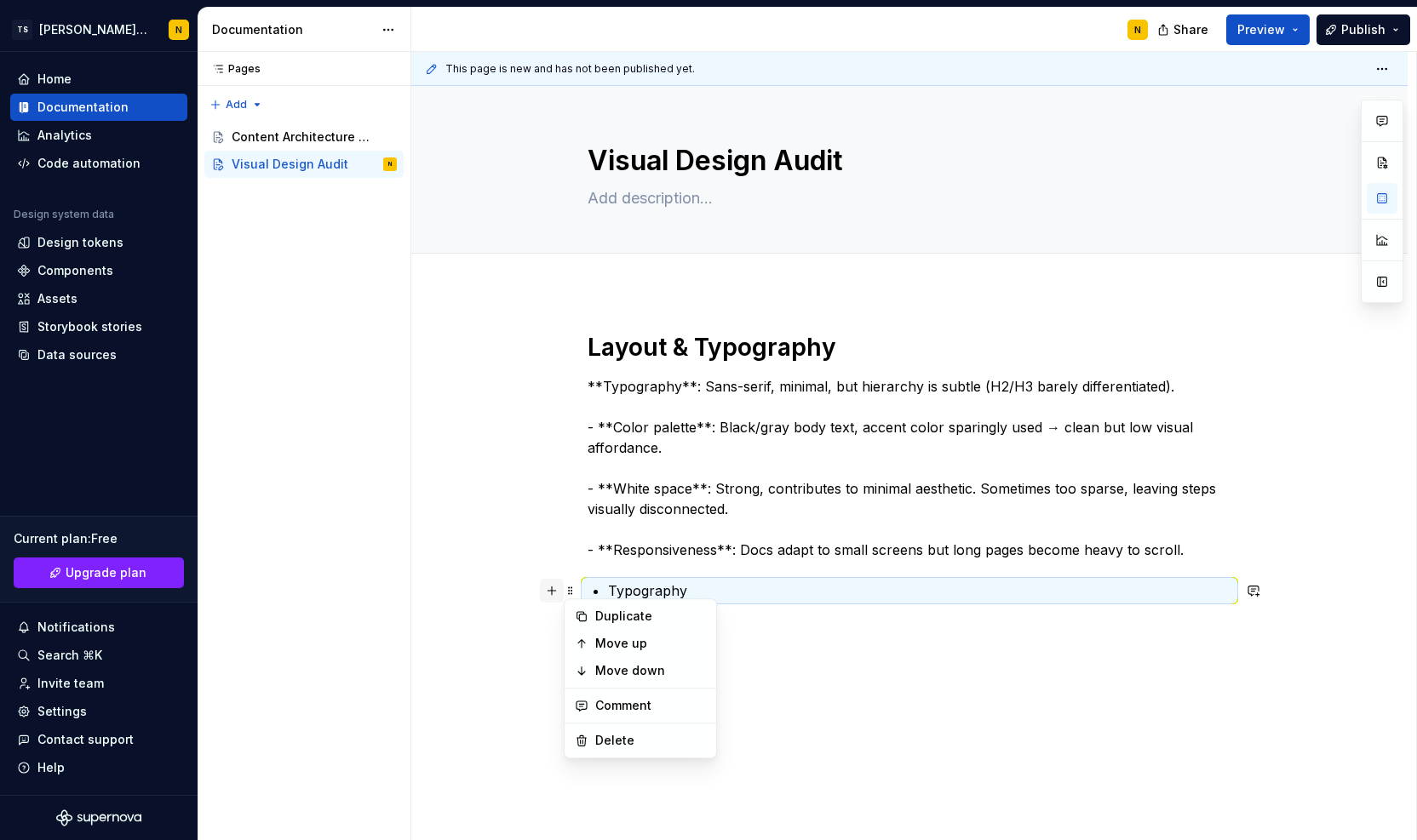
click at [559, 596] on button "button" at bounding box center [551, 590] width 24 height 24
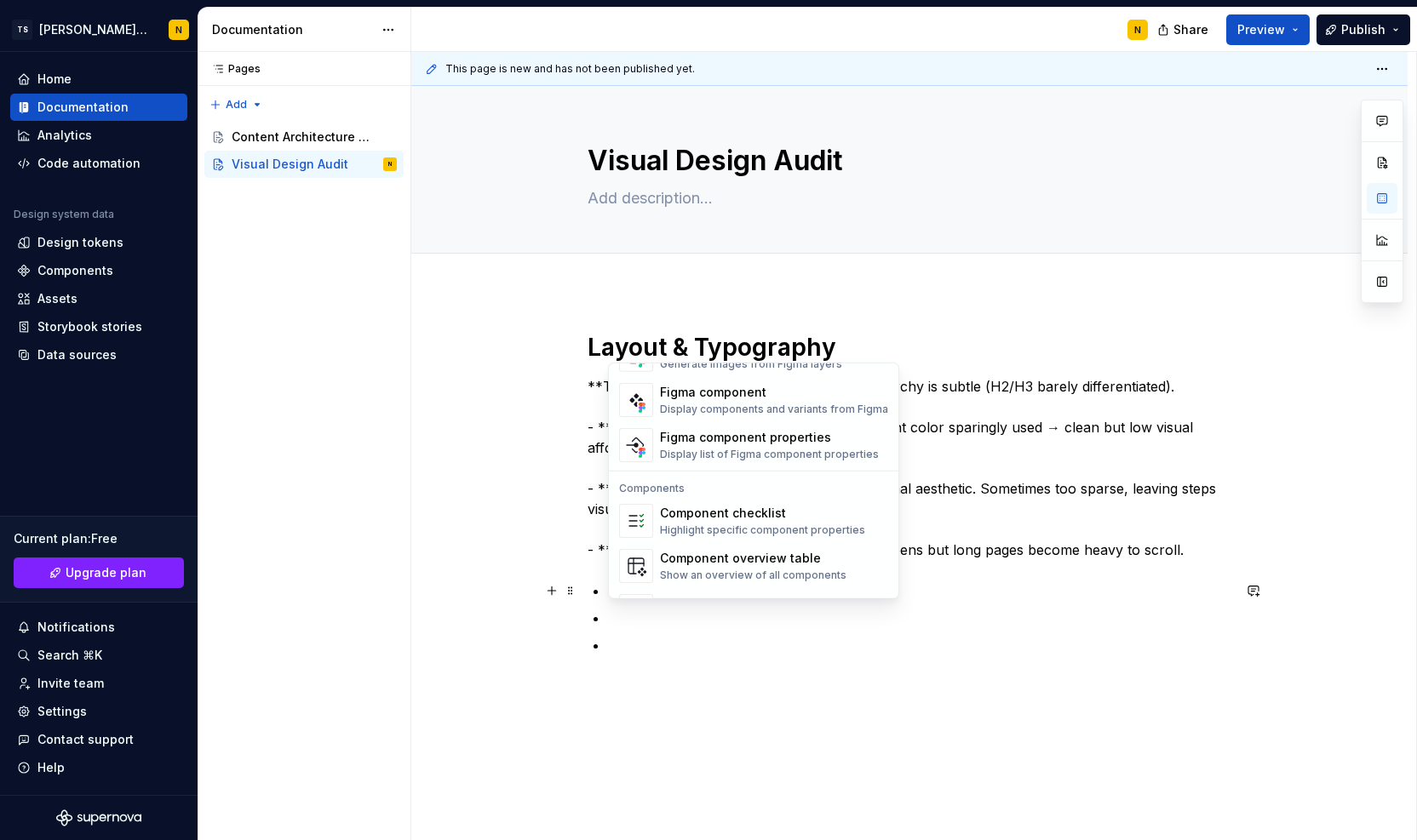
scroll to position [1692, 0]
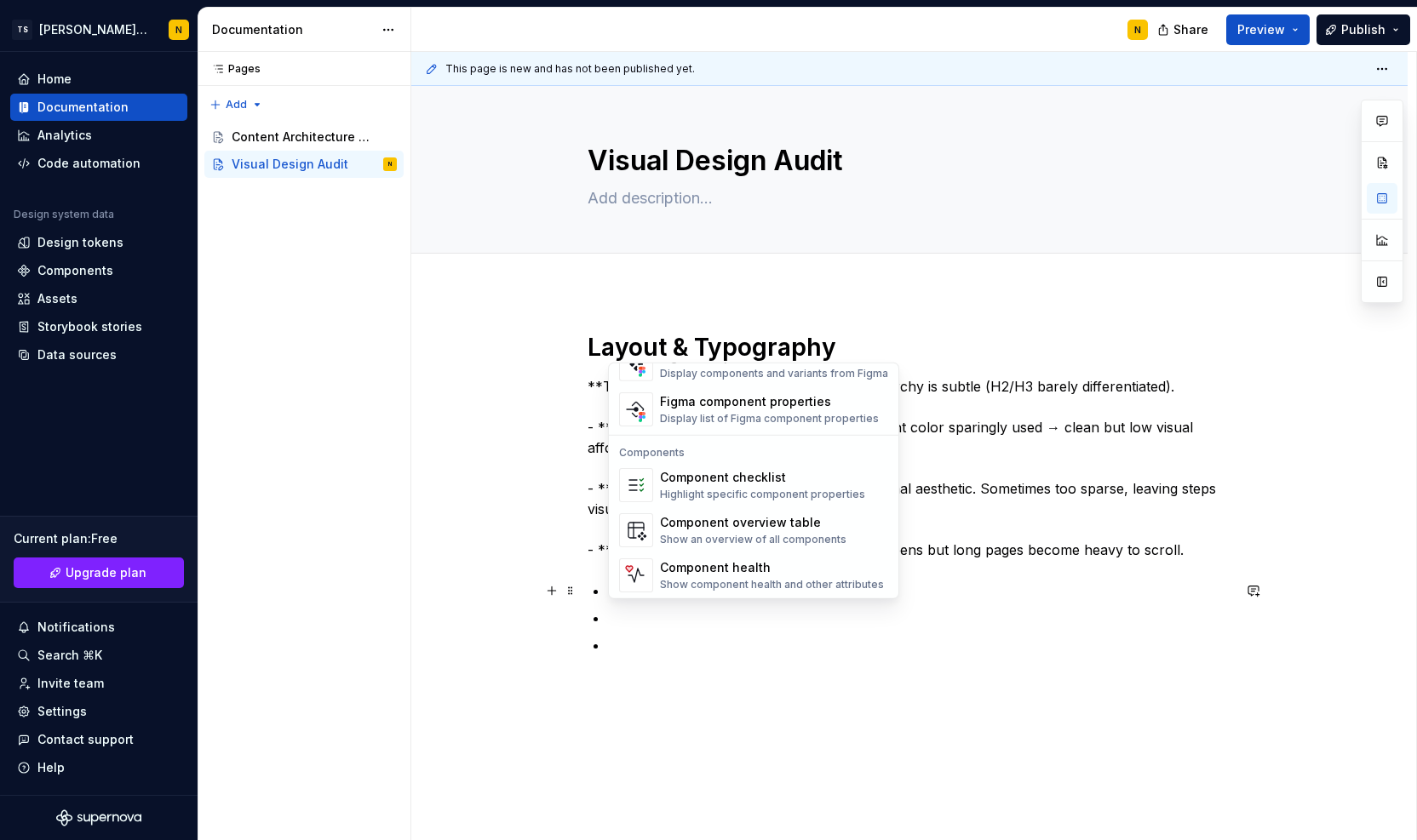
click at [876, 660] on div "Layout & Typography **Typography**: Sans-serif, minimal, but hierarchy is subtl…" at bounding box center [909, 513] width 644 height 364
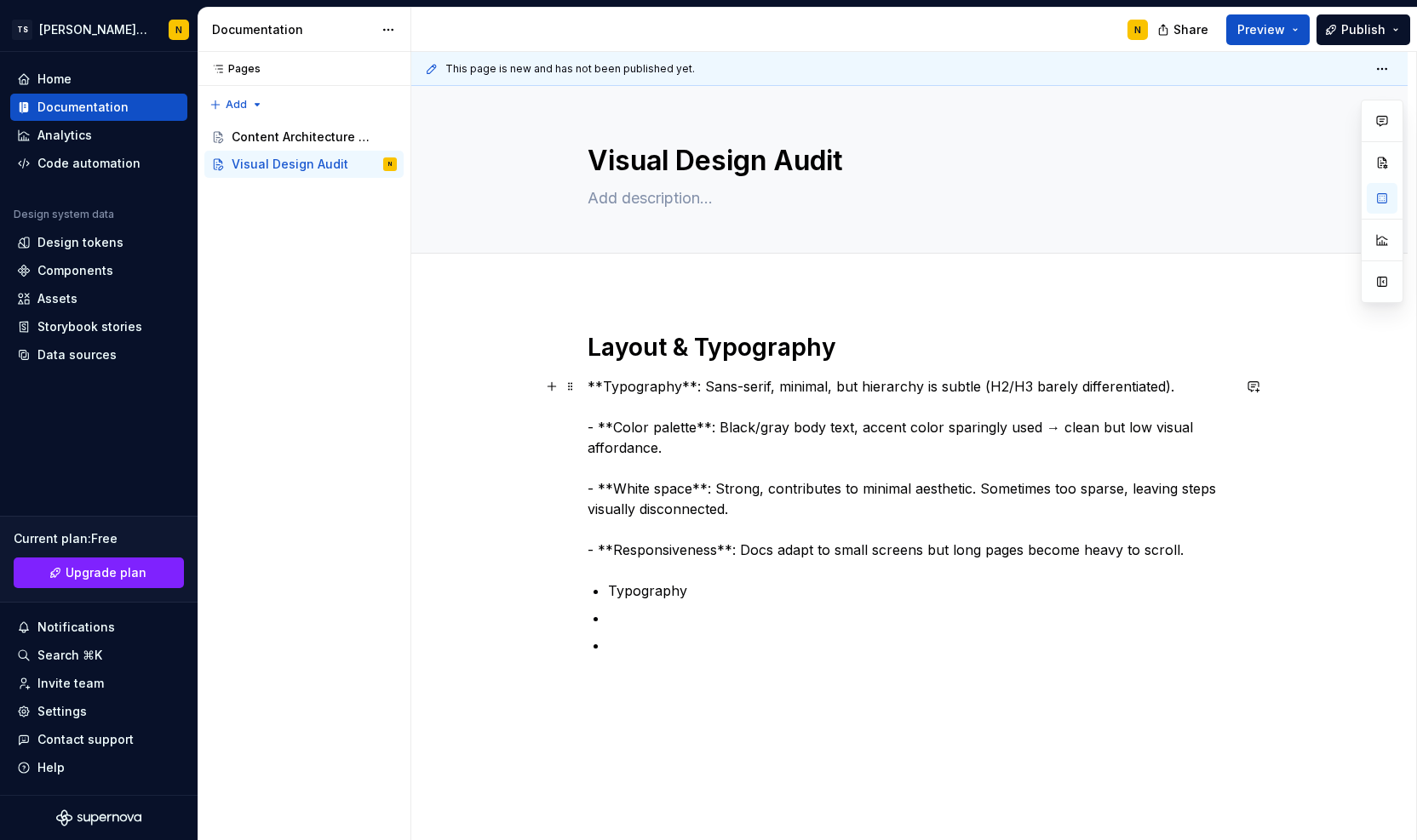
click at [608, 388] on p "**Typography**: Sans-serif, minimal, but hierarchy is subtle (H2/H3 barely diff…" at bounding box center [909, 468] width 644 height 184
click at [627, 386] on p "**Typography**: Sans-serif, minimal, but hierarchy is subtle (H2/H3 barely diff…" at bounding box center [909, 468] width 644 height 184
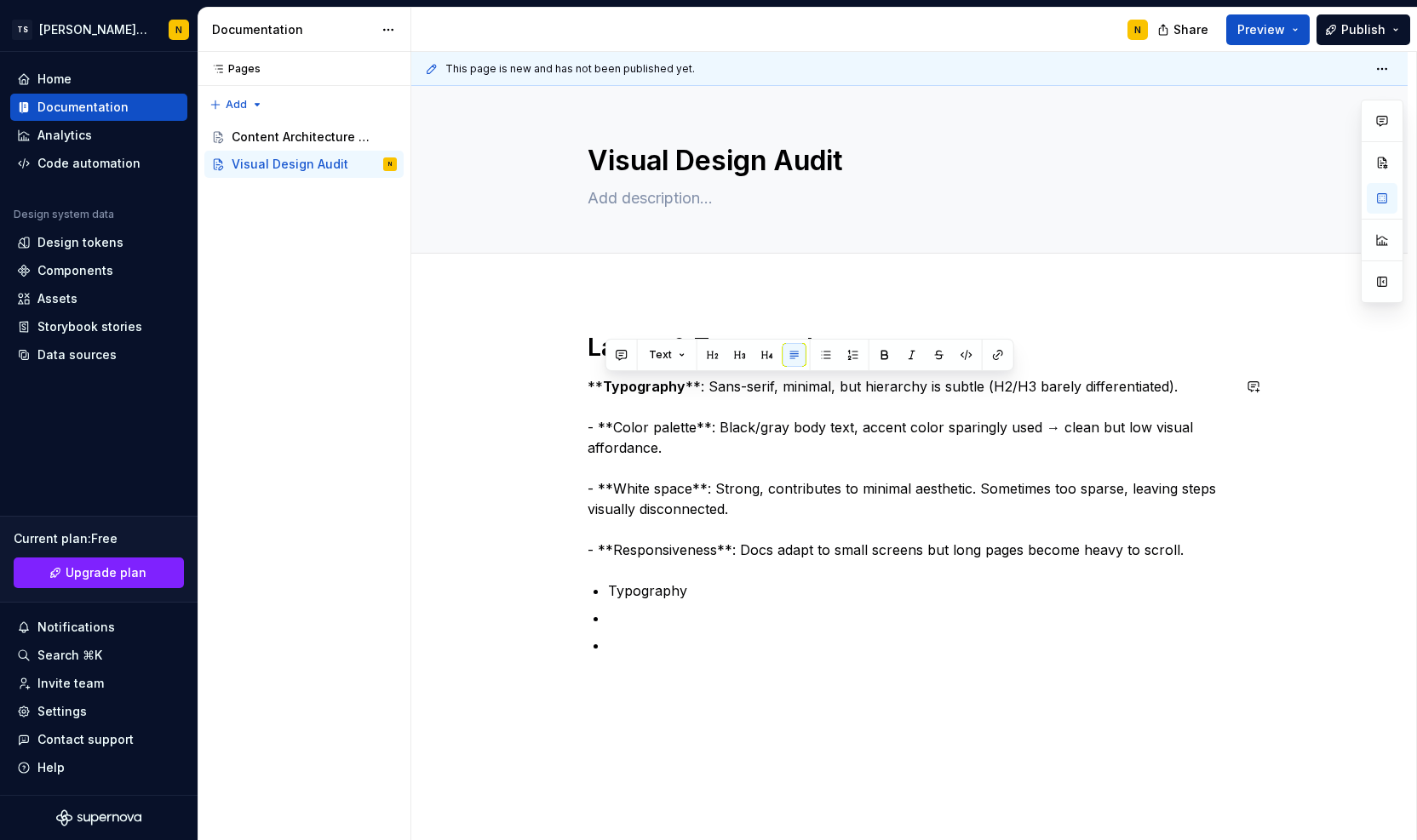
click at [627, 386] on strong "Typography" at bounding box center [644, 386] width 83 height 17
click at [612, 384] on strong "Typography" at bounding box center [644, 386] width 83 height 17
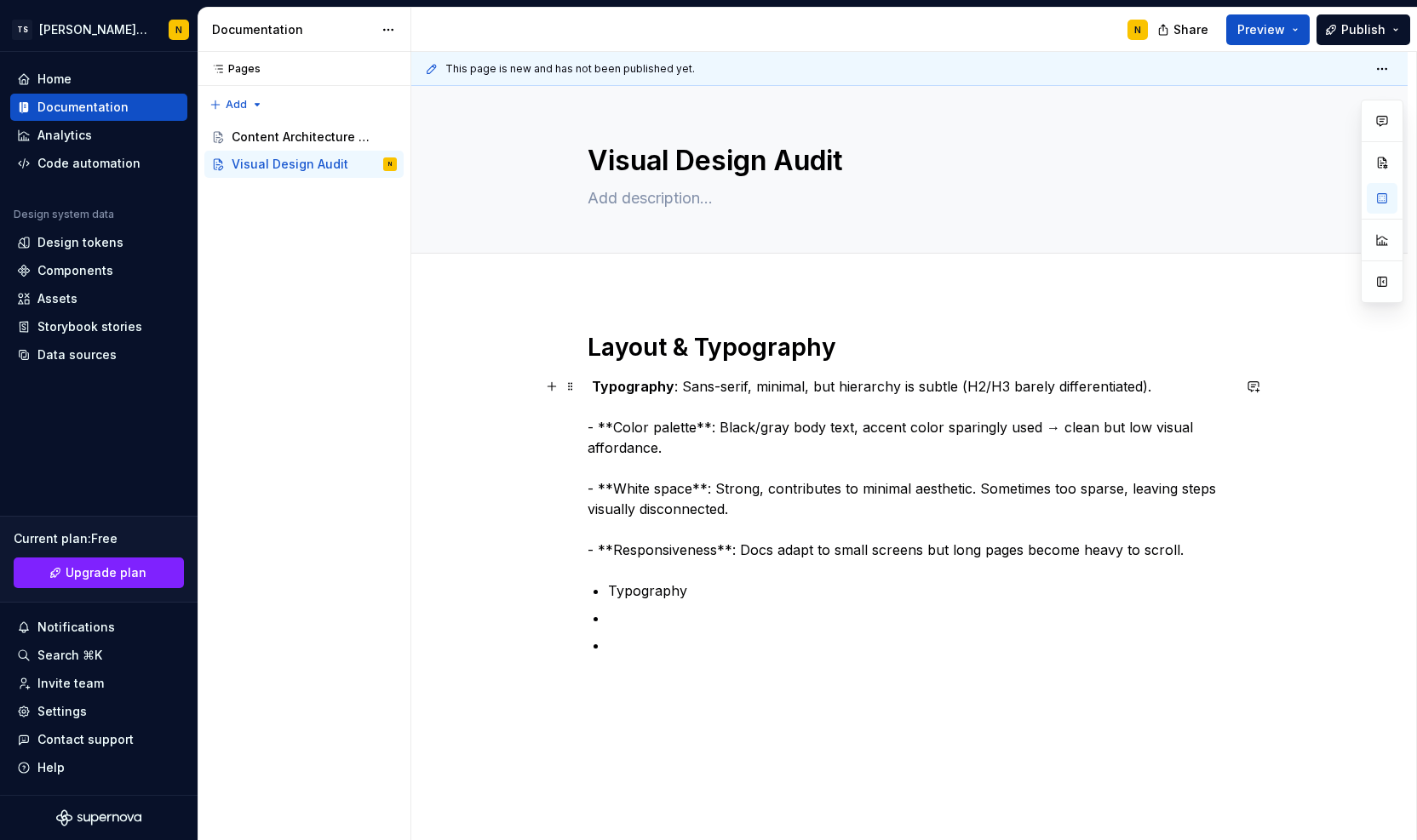
click at [594, 391] on strong "Typography" at bounding box center [633, 386] width 83 height 17
click at [610, 388] on strong "Typography" at bounding box center [633, 386] width 83 height 17
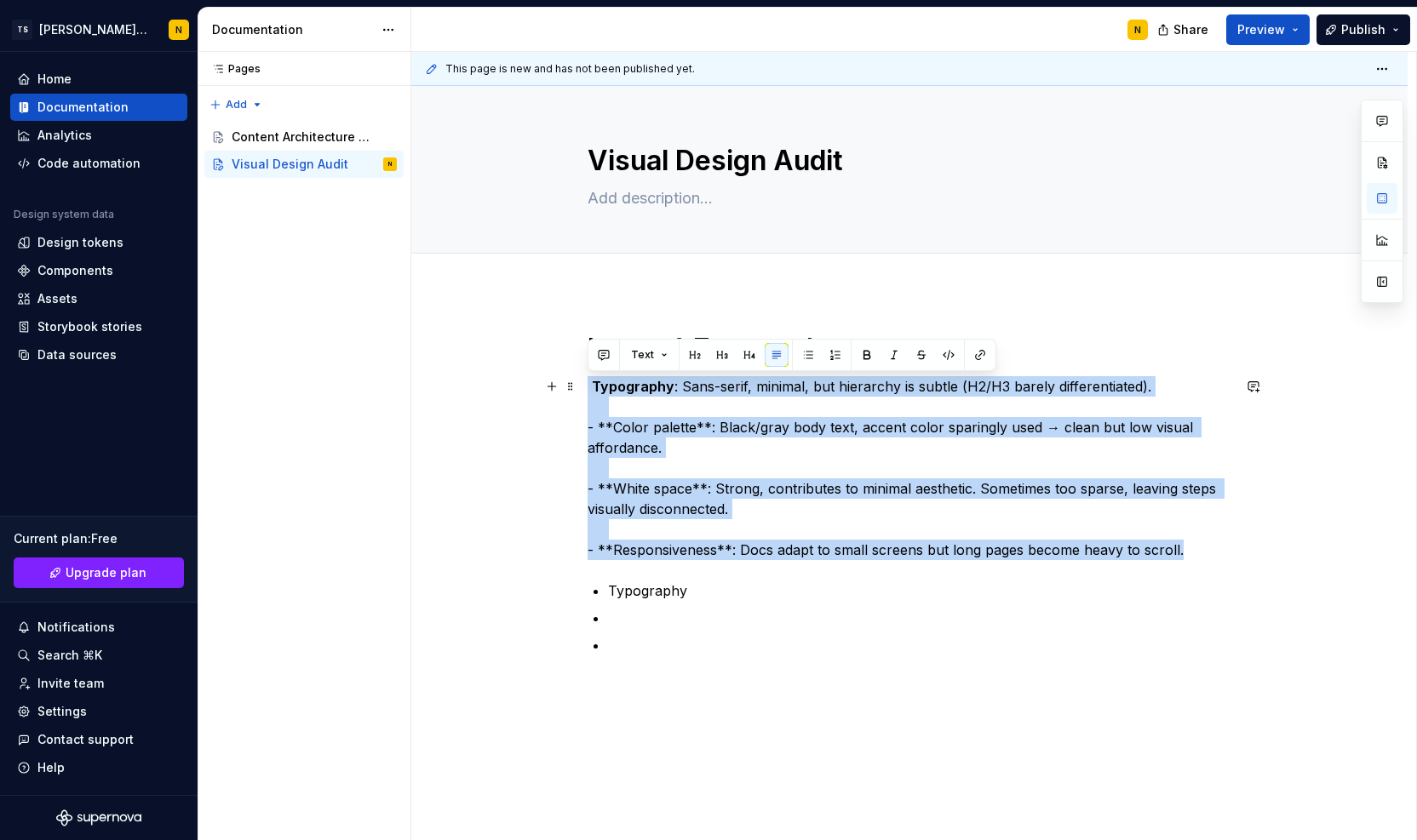
click at [610, 388] on strong "Typography" at bounding box center [633, 386] width 83 height 17
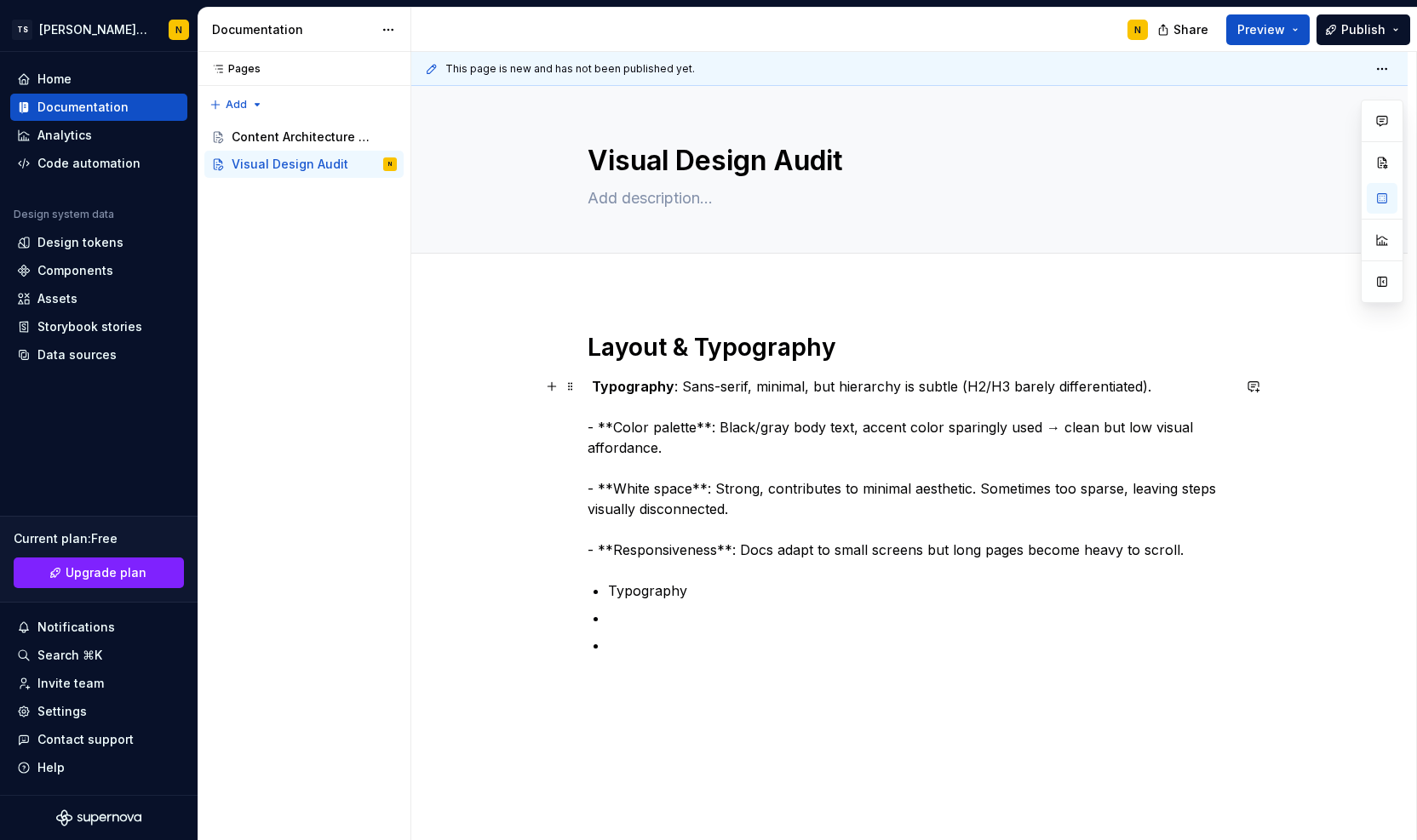
click at [610, 388] on strong "Typography" at bounding box center [633, 386] width 83 height 17
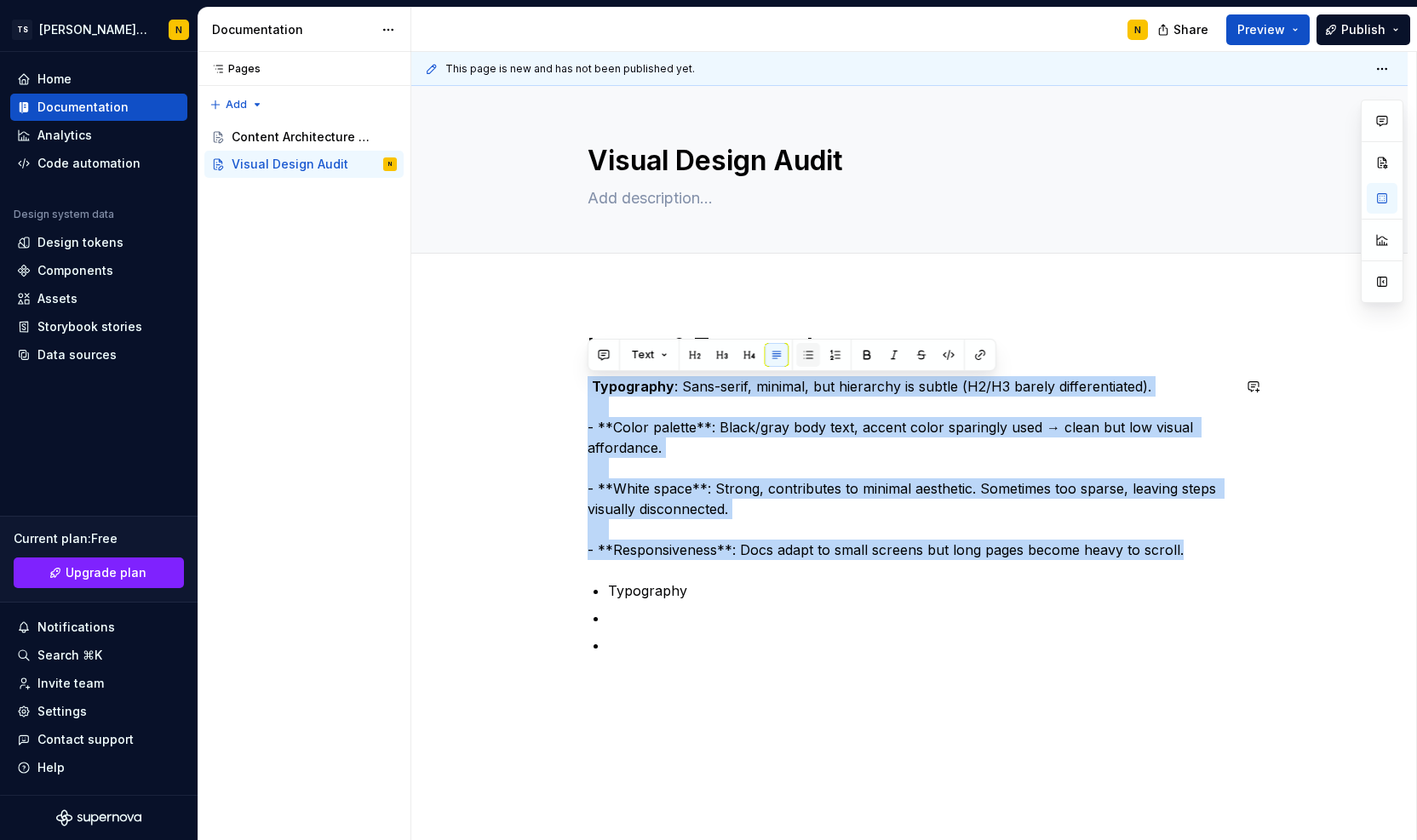
click at [806, 355] on button "button" at bounding box center [808, 355] width 24 height 24
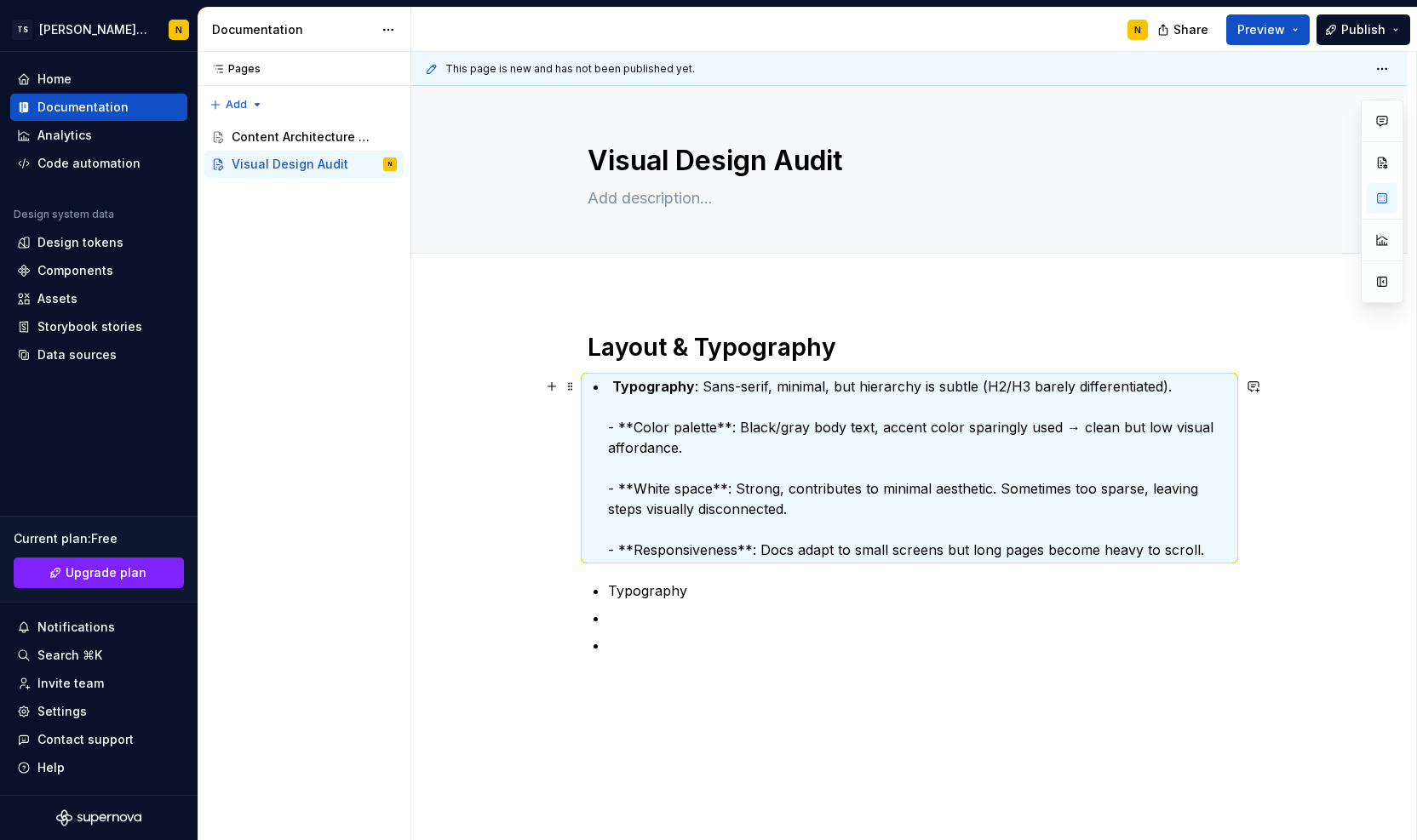
click at [727, 385] on p "Typography : Sans-serif, minimal, but hierarchy is subtle (H2/H3 barely differe…" at bounding box center [920, 468] width 624 height 184
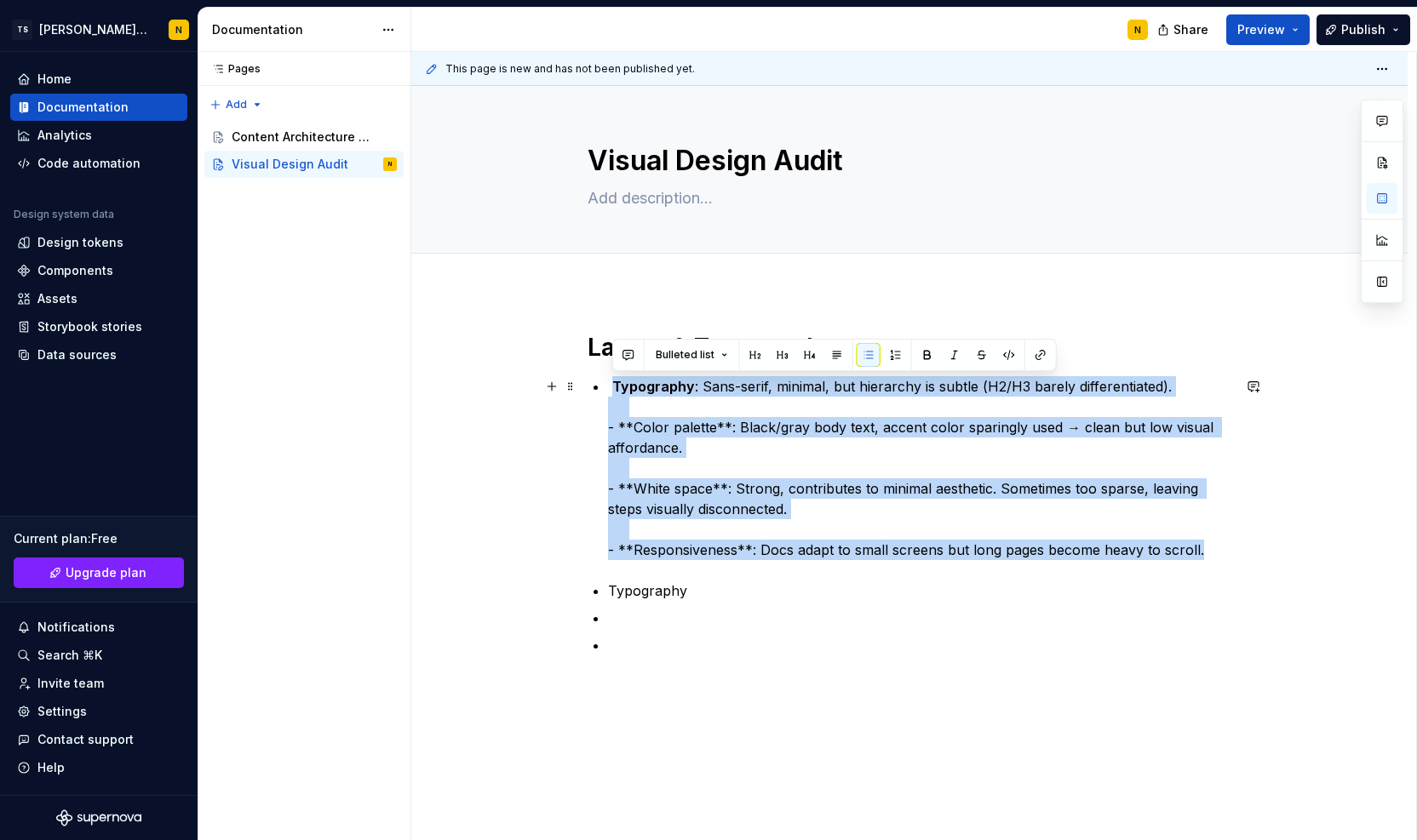
drag, startPoint x: 612, startPoint y: 388, endPoint x: 1243, endPoint y: 549, distance: 651.2
click at [1243, 549] on div "Layout & Typography Typography : Sans-serif, minimal, but hierarchy is subtle (…" at bounding box center [909, 630] width 997 height 678
click at [826, 406] on p "Typography : Sans-serif, minimal, but hierarchy is subtle (H2/H3 barely differe…" at bounding box center [920, 468] width 624 height 184
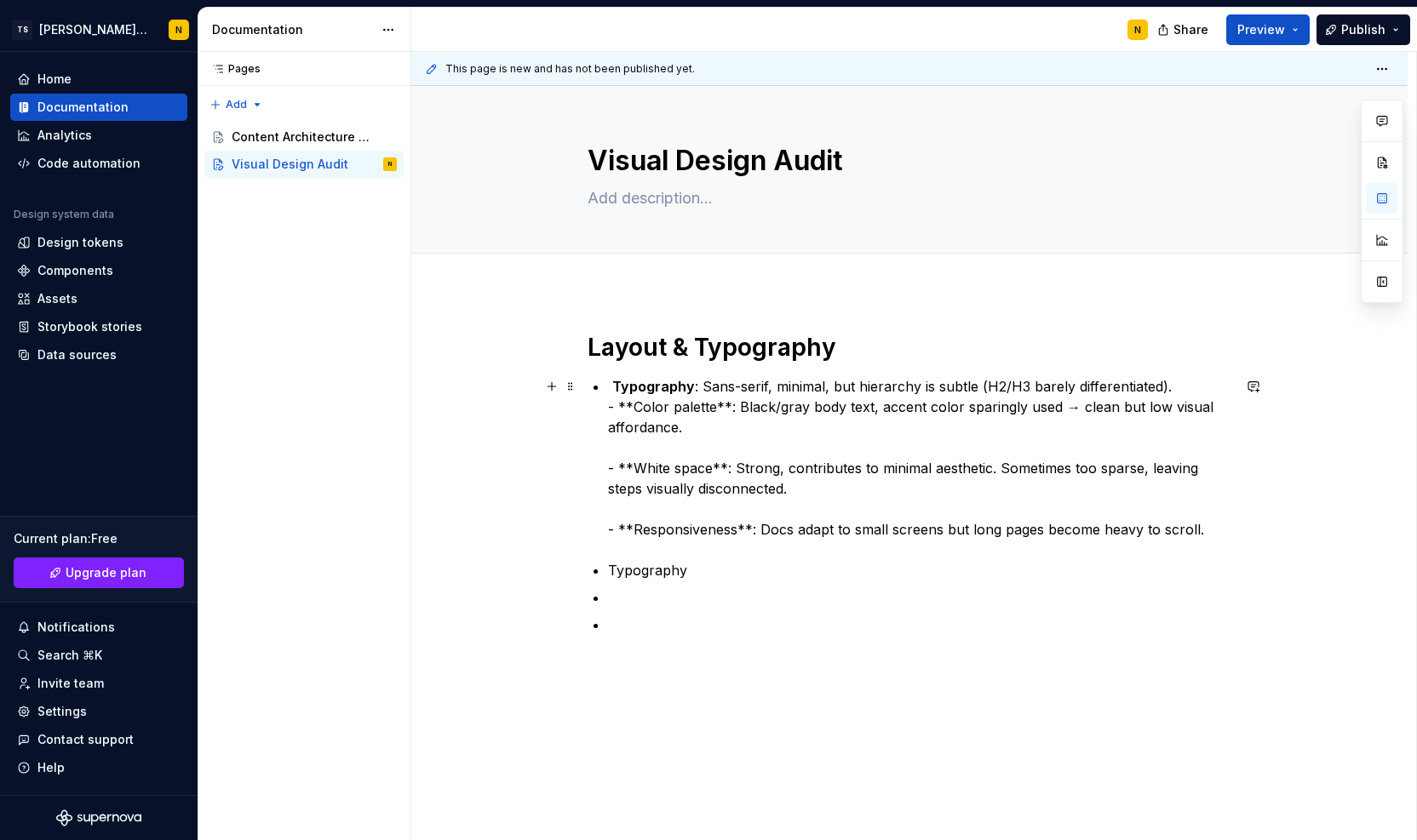
click at [630, 404] on p "Typography : Sans-serif, minimal, but hierarchy is subtle (H2/H3 barely differe…" at bounding box center [920, 458] width 624 height 163
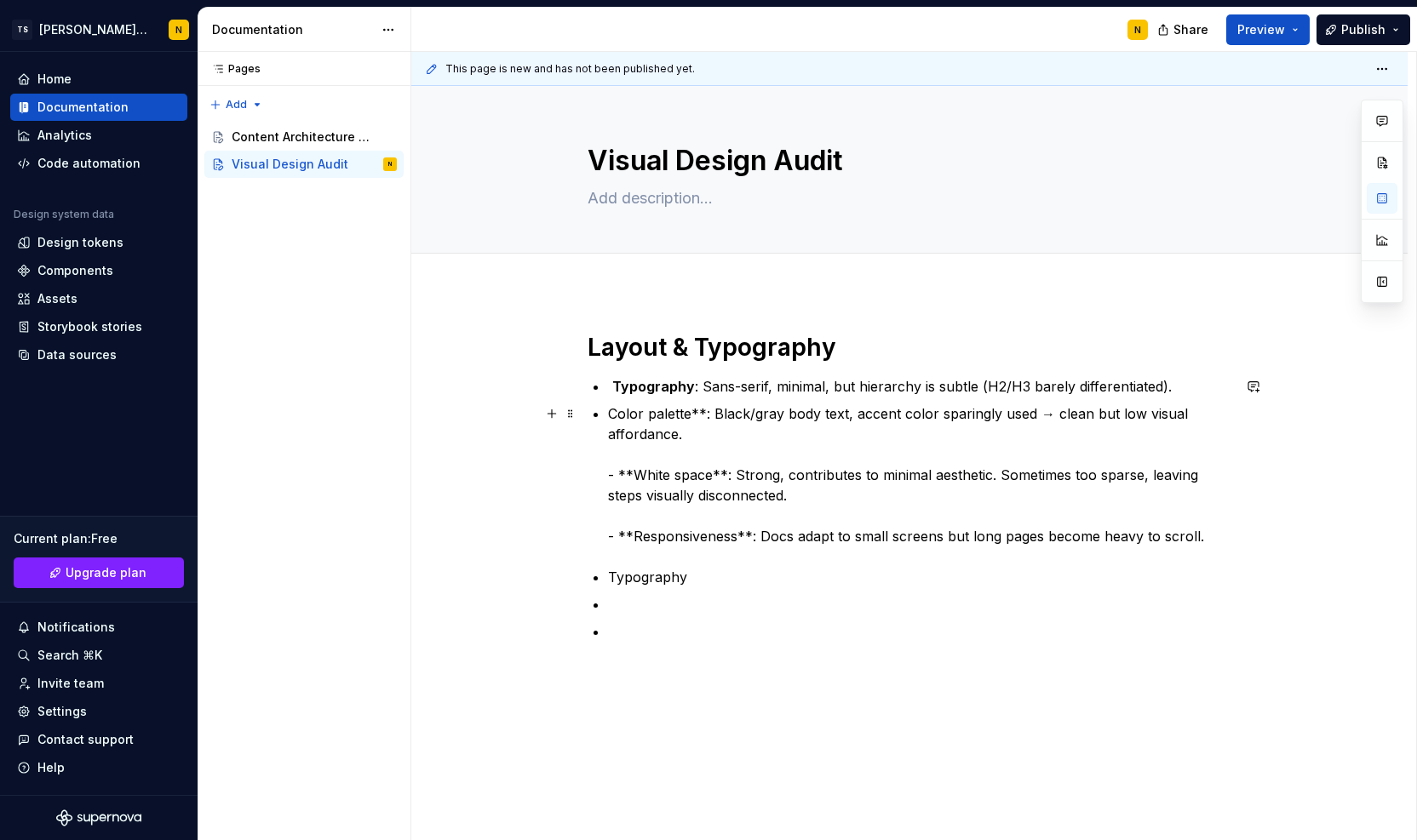
click at [704, 412] on p "Color palette**: Black/gray body text, accent color sparingly used → clean but …" at bounding box center [920, 475] width 624 height 143
drag, startPoint x: 611, startPoint y: 414, endPoint x: 688, endPoint y: 413, distance: 77.0
click at [688, 413] on p "Color palette: Black/gray body text, accent color sparingly used → clean but lo…" at bounding box center [920, 475] width 624 height 143
click at [632, 474] on p "Color palette : Black/gray body text, accent color sparingly used → clean but l…" at bounding box center [920, 475] width 624 height 143
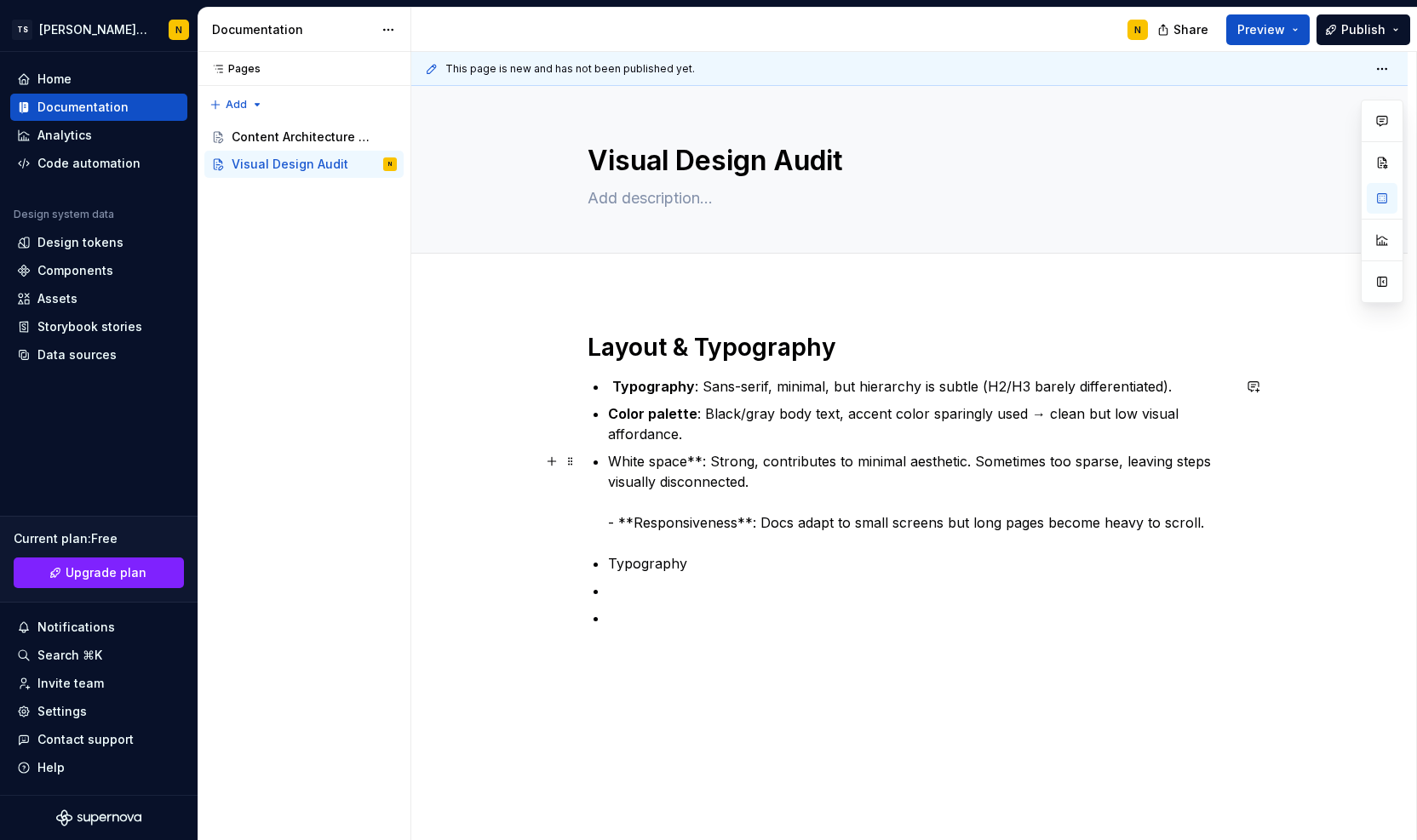
click at [700, 460] on p "White space**: Strong, contributes to minimal aesthetic. Sometimes too sparse, …" at bounding box center [920, 492] width 624 height 82
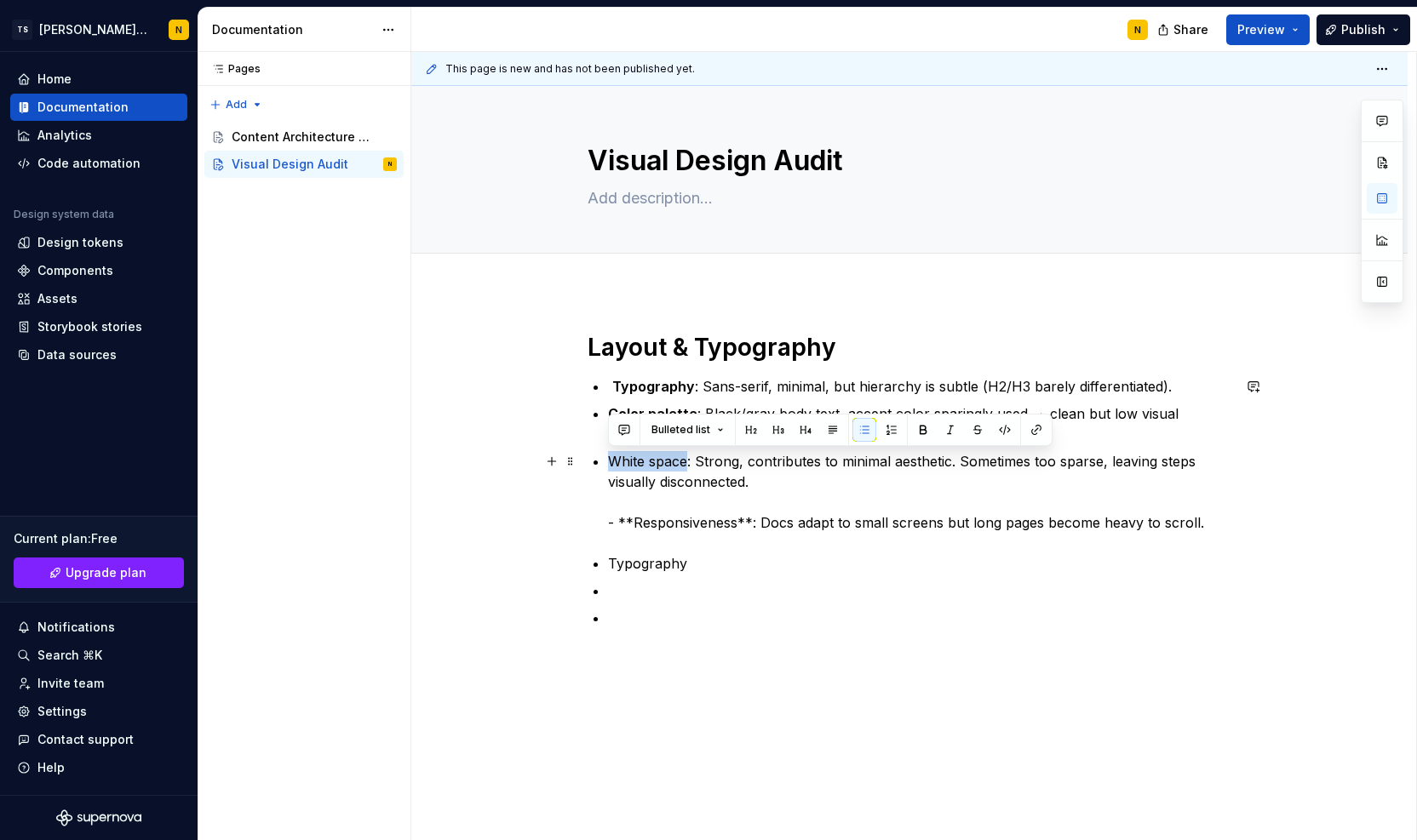
drag, startPoint x: 610, startPoint y: 460, endPoint x: 685, endPoint y: 462, distance: 75.0
click at [685, 462] on p "White space: Strong, contributes to minimal aesthetic. Sometimes too sparse, le…" at bounding box center [920, 492] width 624 height 82
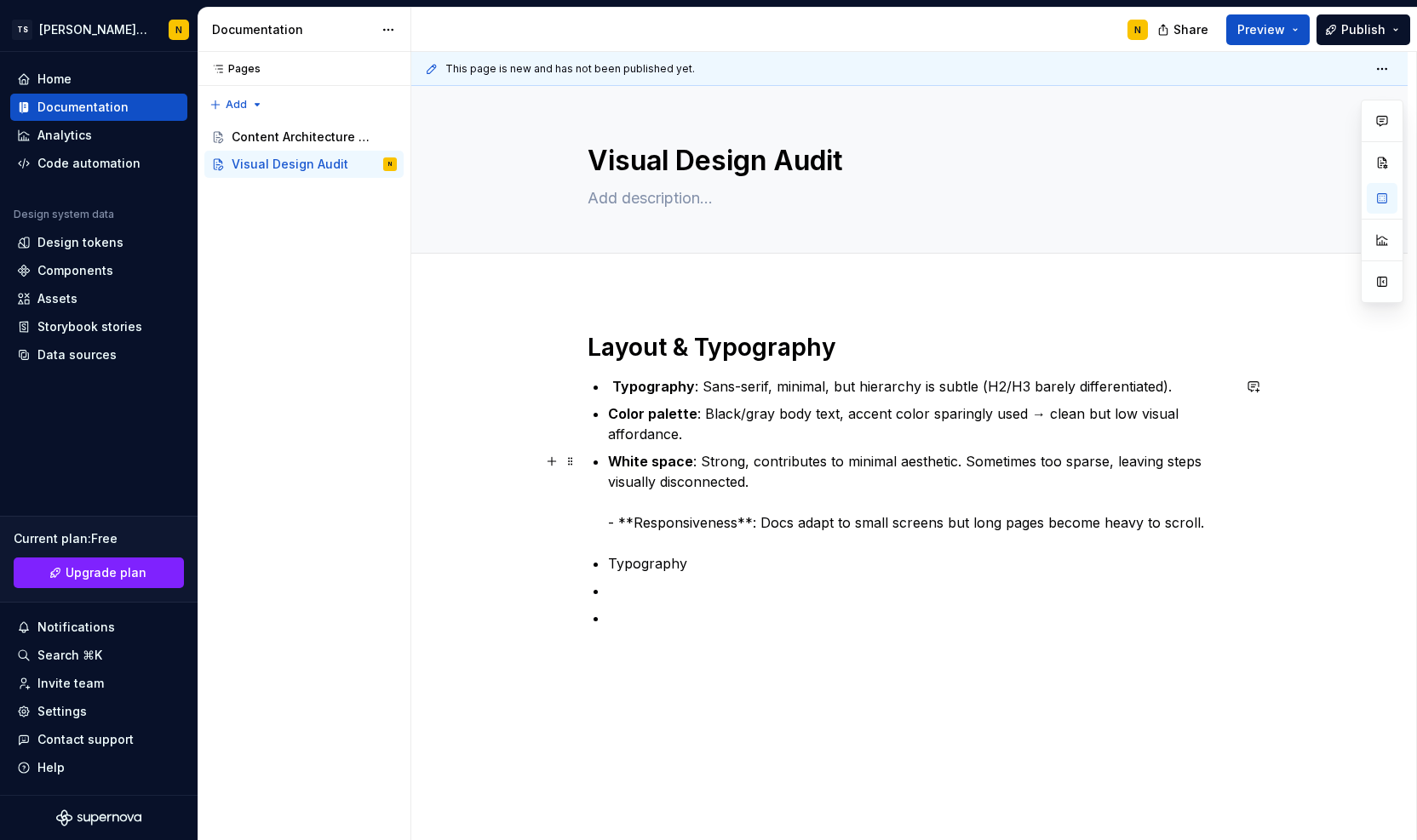
click at [626, 527] on p "White space : Strong, contributes to minimal aesthetic. Sometimes too sparse, l…" at bounding box center [920, 492] width 624 height 82
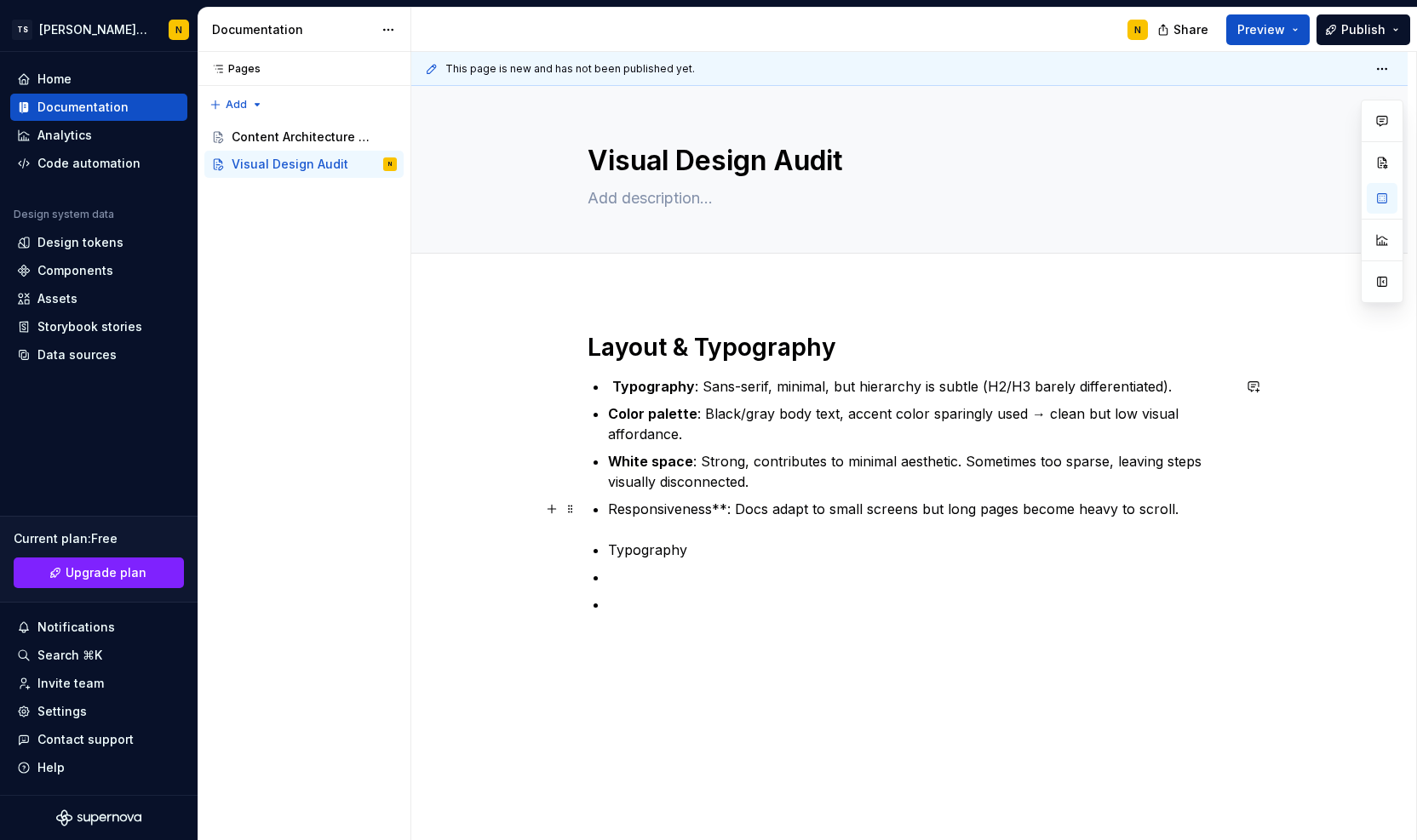
click at [727, 504] on p "Responsiveness**: Docs adapt to small screens but long pages become heavy to sc…" at bounding box center [920, 508] width 624 height 20
click at [672, 508] on p "Responsiveness: Docs adapt to small screens but long pages become heavy to scro…" at bounding box center [920, 508] width 624 height 20
click at [653, 506] on p "Responsiveness: Docs adapt to small screens but long pages become heavy to scro…" at bounding box center [920, 508] width 624 height 20
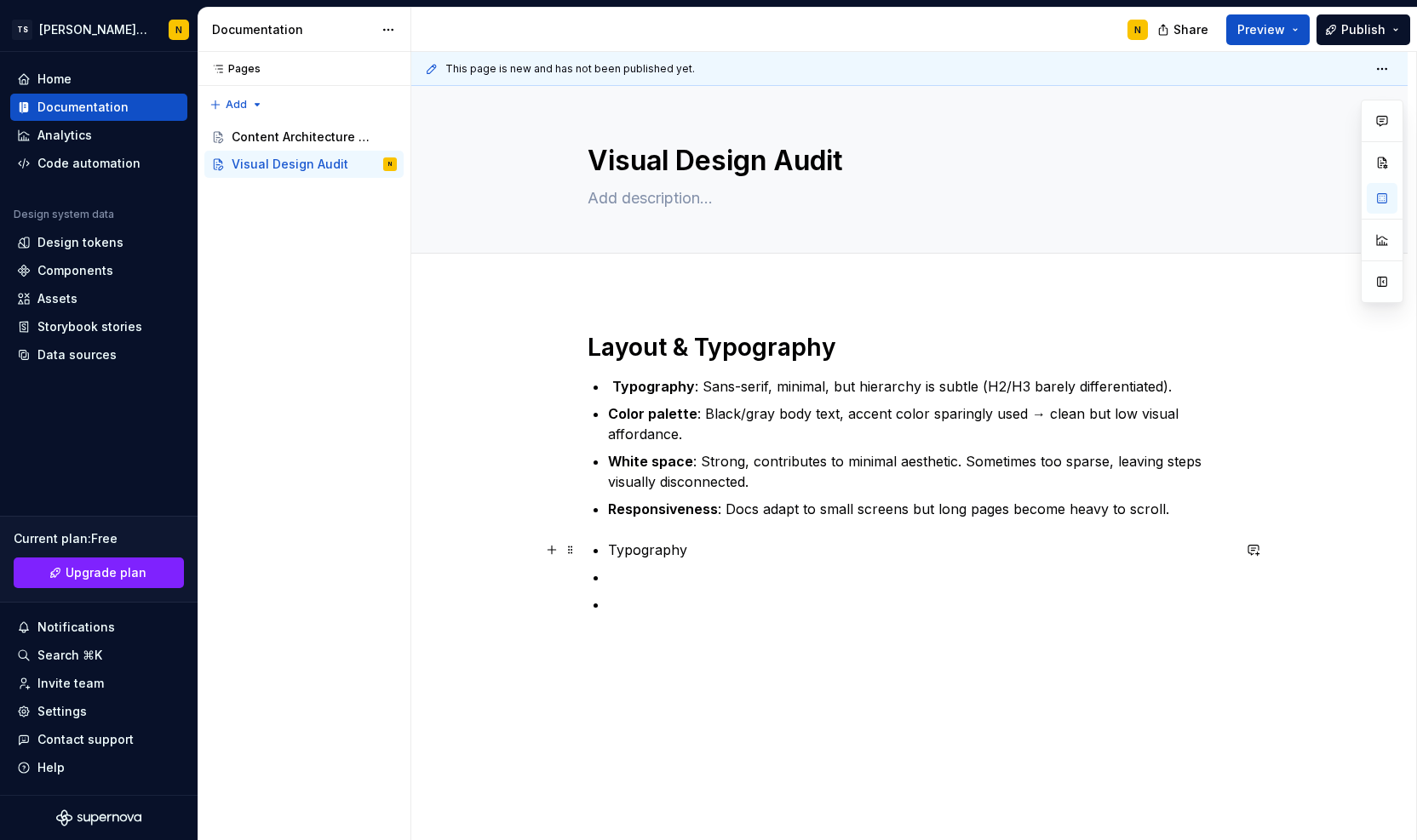
click at [657, 558] on p "Typography" at bounding box center [920, 549] width 624 height 20
click at [658, 602] on p at bounding box center [920, 604] width 624 height 20
click at [680, 710] on div "Layout & Typography Typography : Sans-serif, minimal, but hierarchy is subtle (…" at bounding box center [909, 561] width 997 height 541
click at [1337, 41] on button "Publish" at bounding box center [1363, 30] width 93 height 31
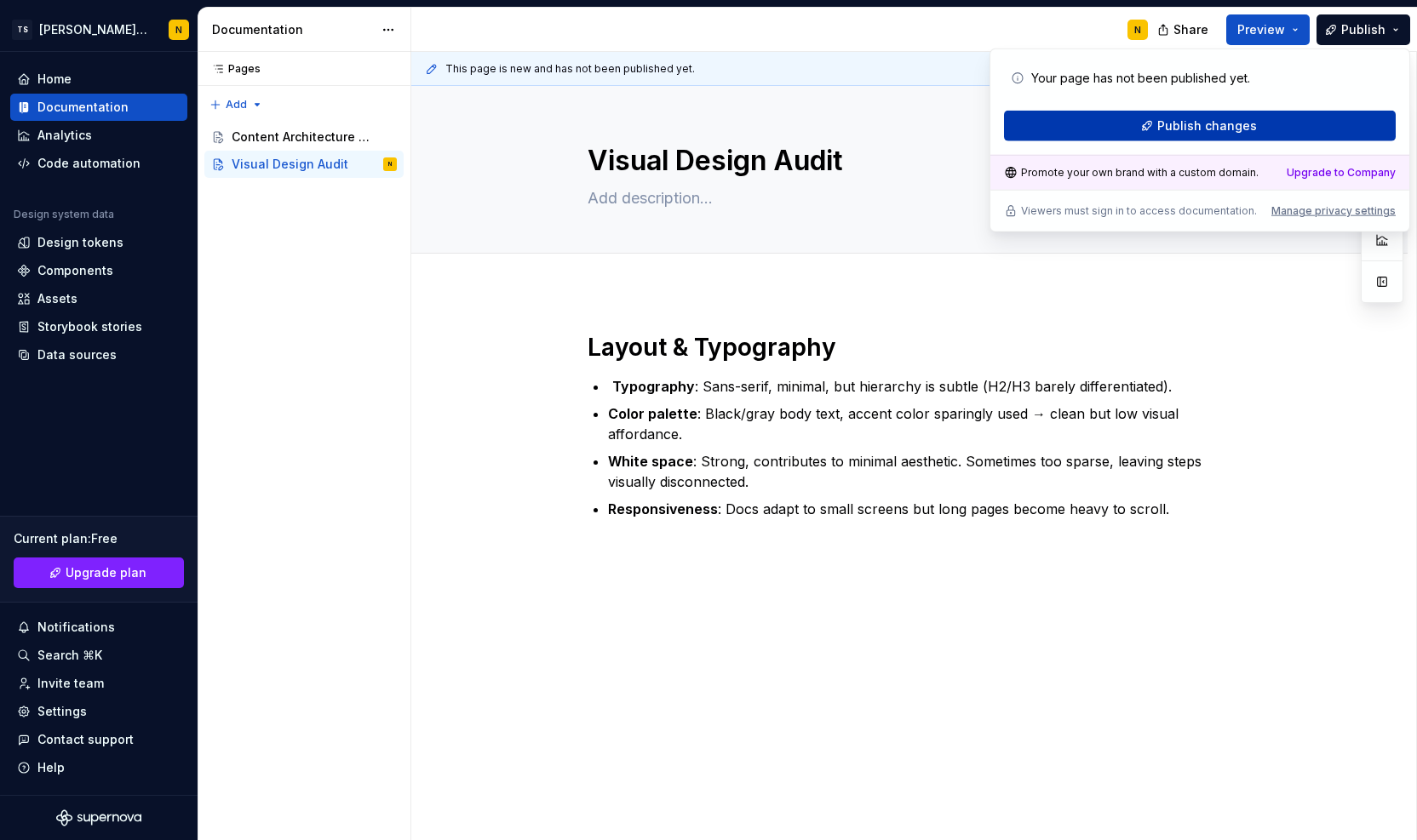
click at [1268, 121] on button "Publish changes" at bounding box center [1200, 126] width 391 height 31
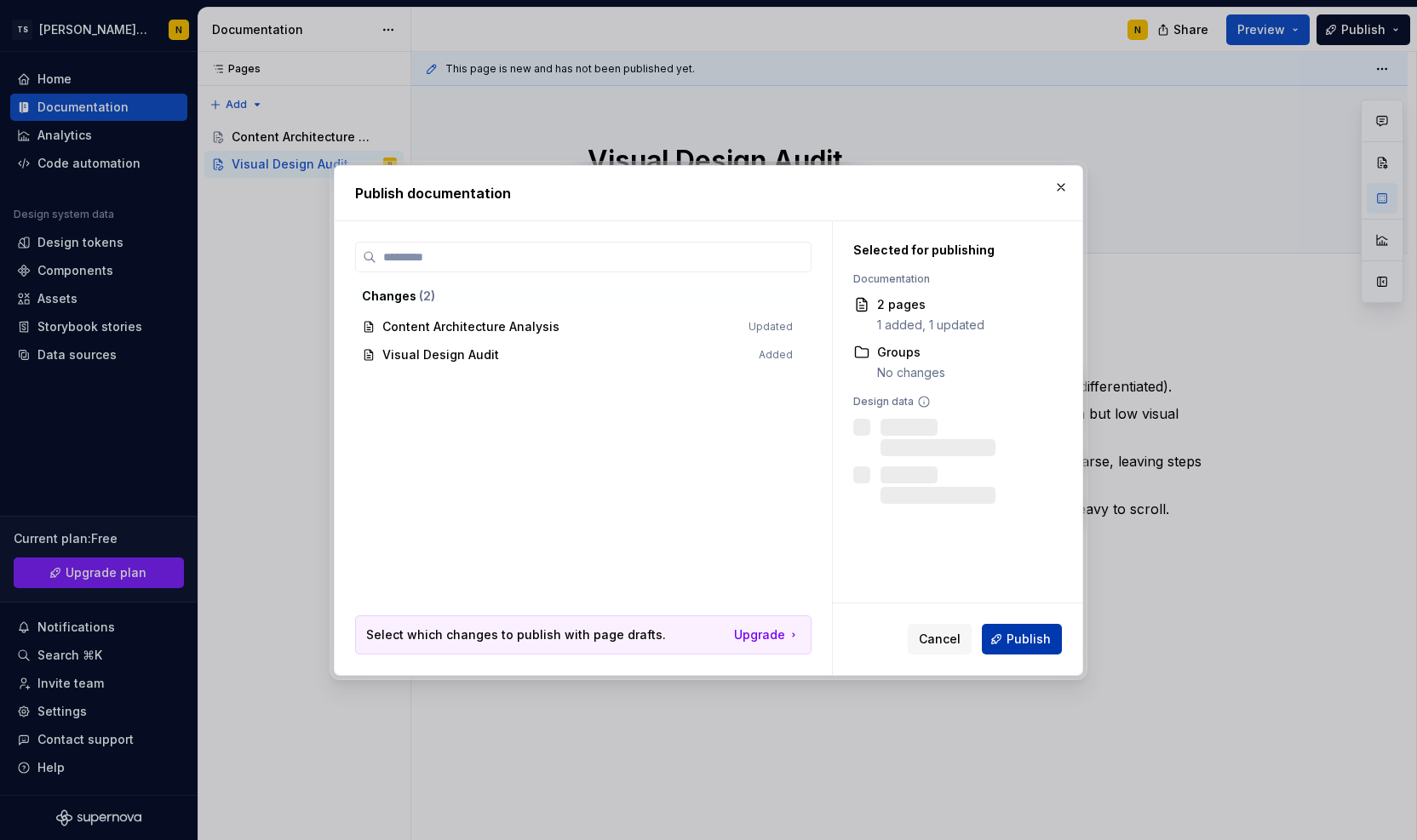
click at [1044, 648] on button "Publish" at bounding box center [1022, 639] width 80 height 31
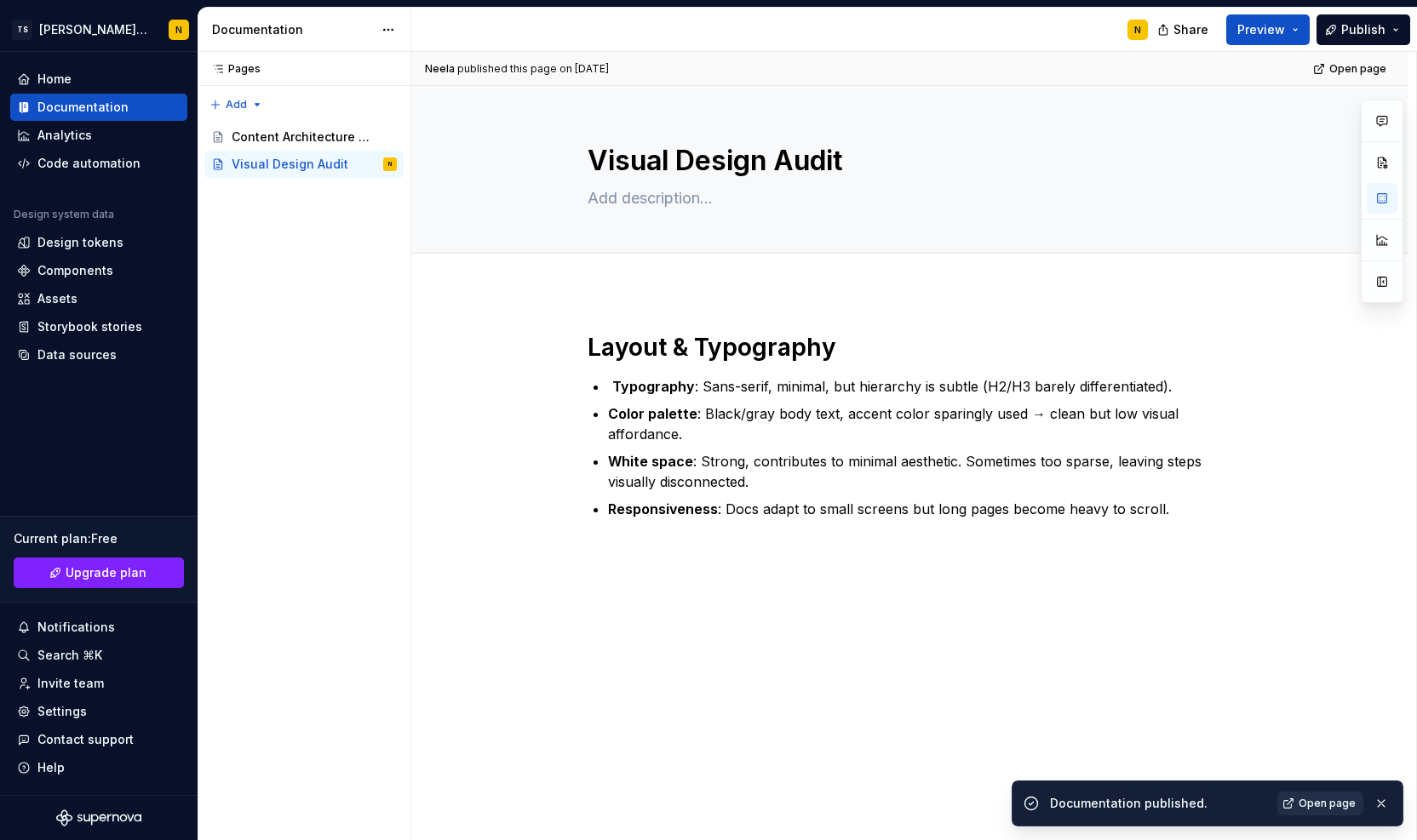
click at [1322, 797] on span "Open page" at bounding box center [1327, 804] width 57 height 14
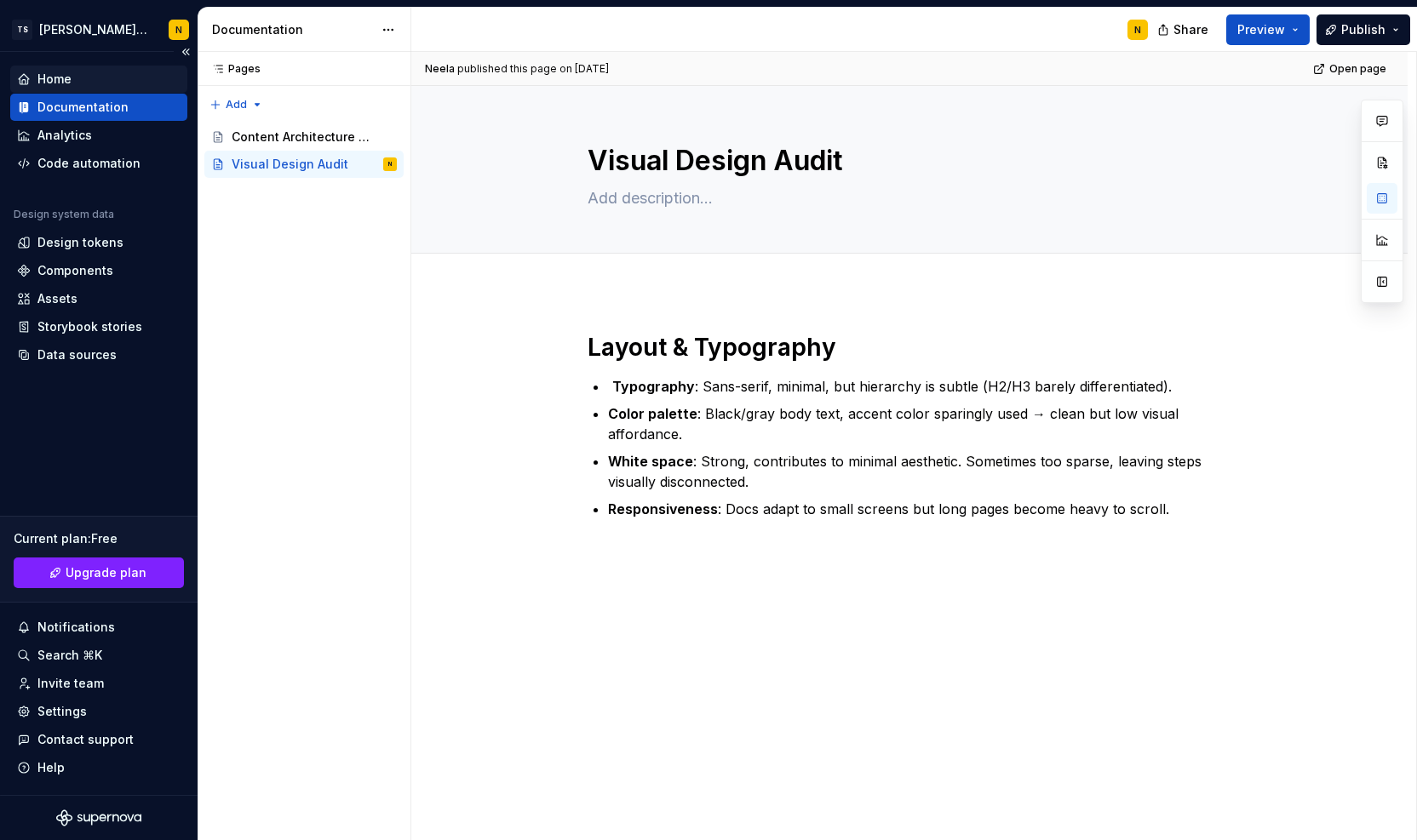
click at [65, 78] on div "Home" at bounding box center [54, 79] width 34 height 17
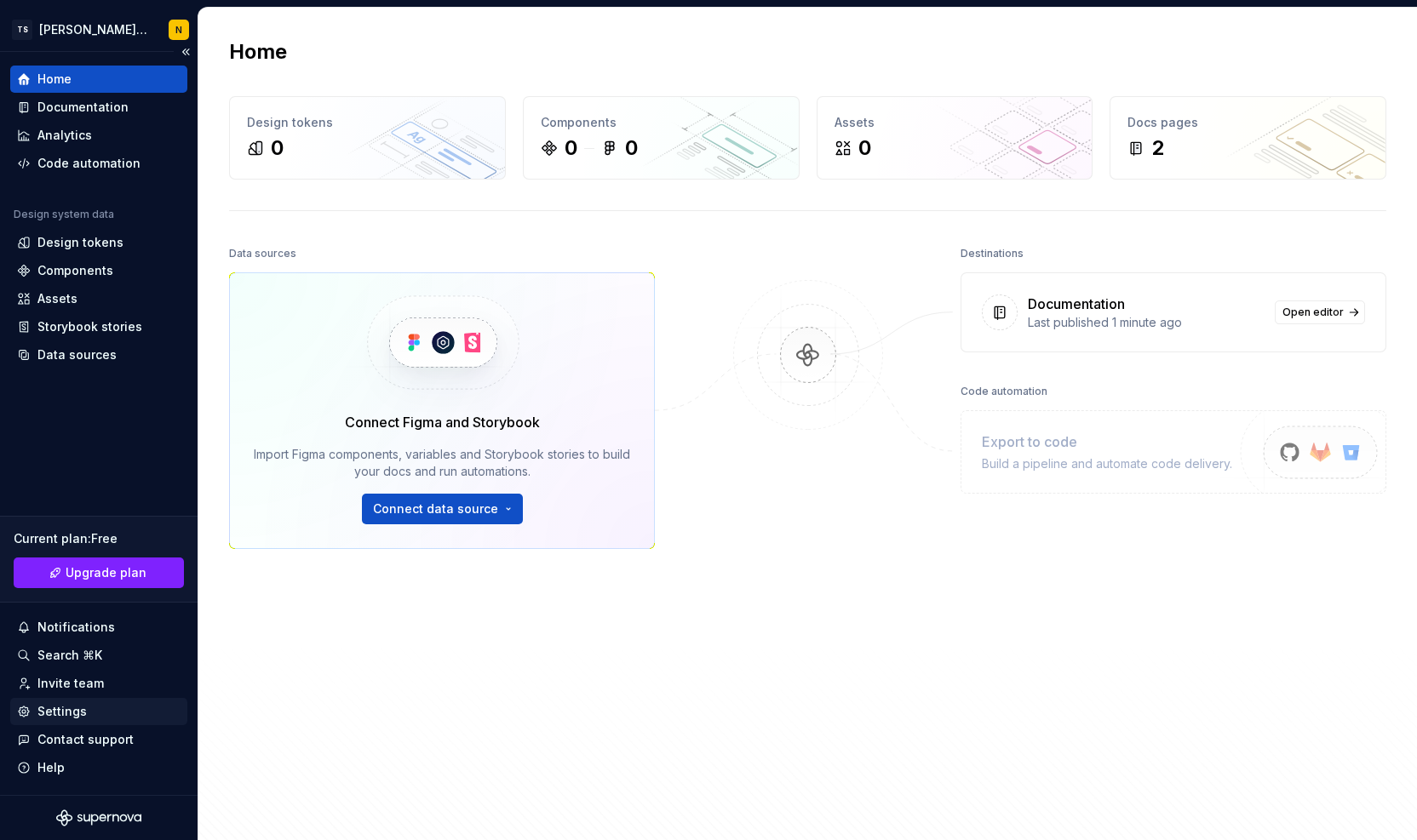
click at [52, 706] on div "Settings" at bounding box center [62, 711] width 50 height 17
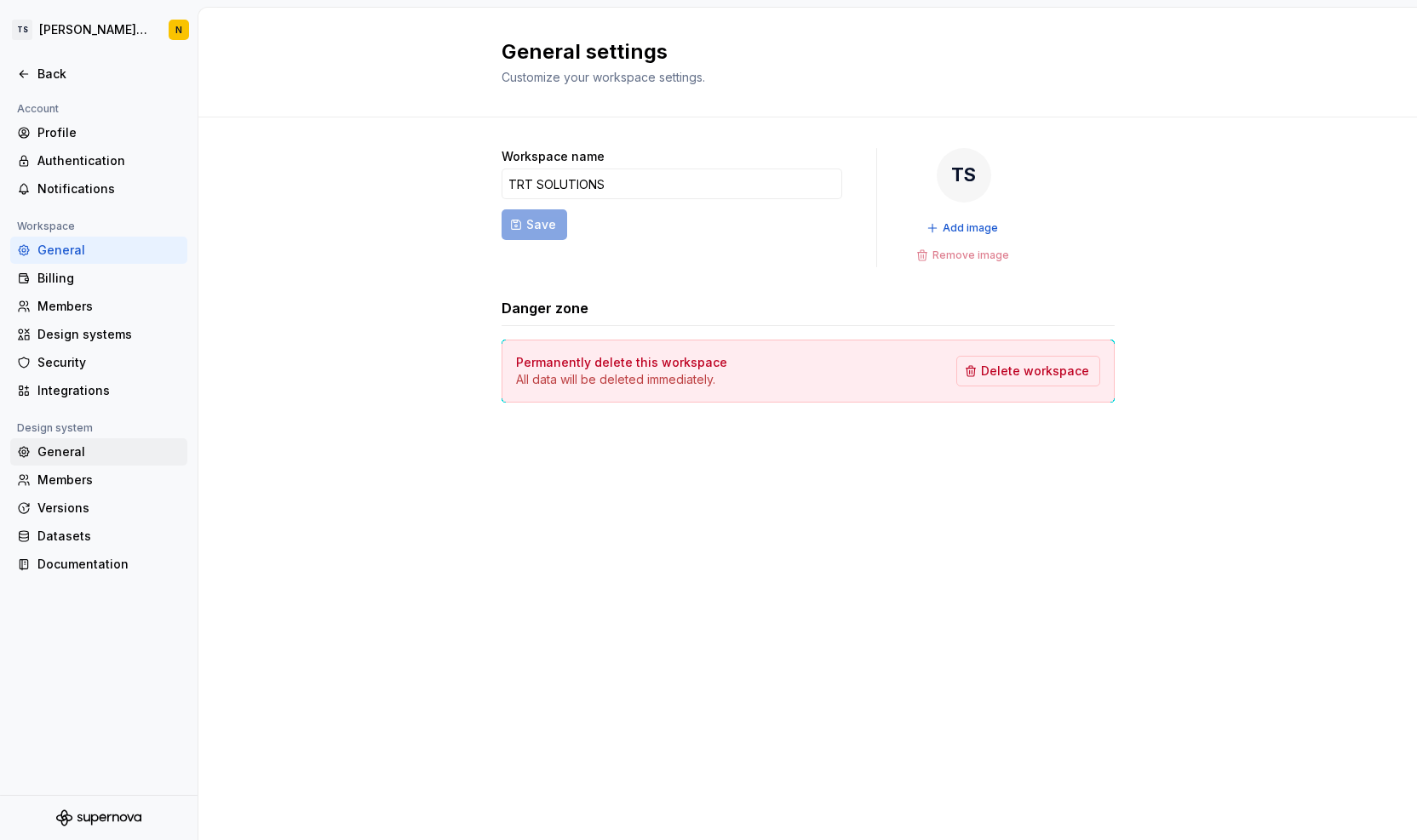
click at [47, 451] on div "General" at bounding box center [109, 451] width 143 height 17
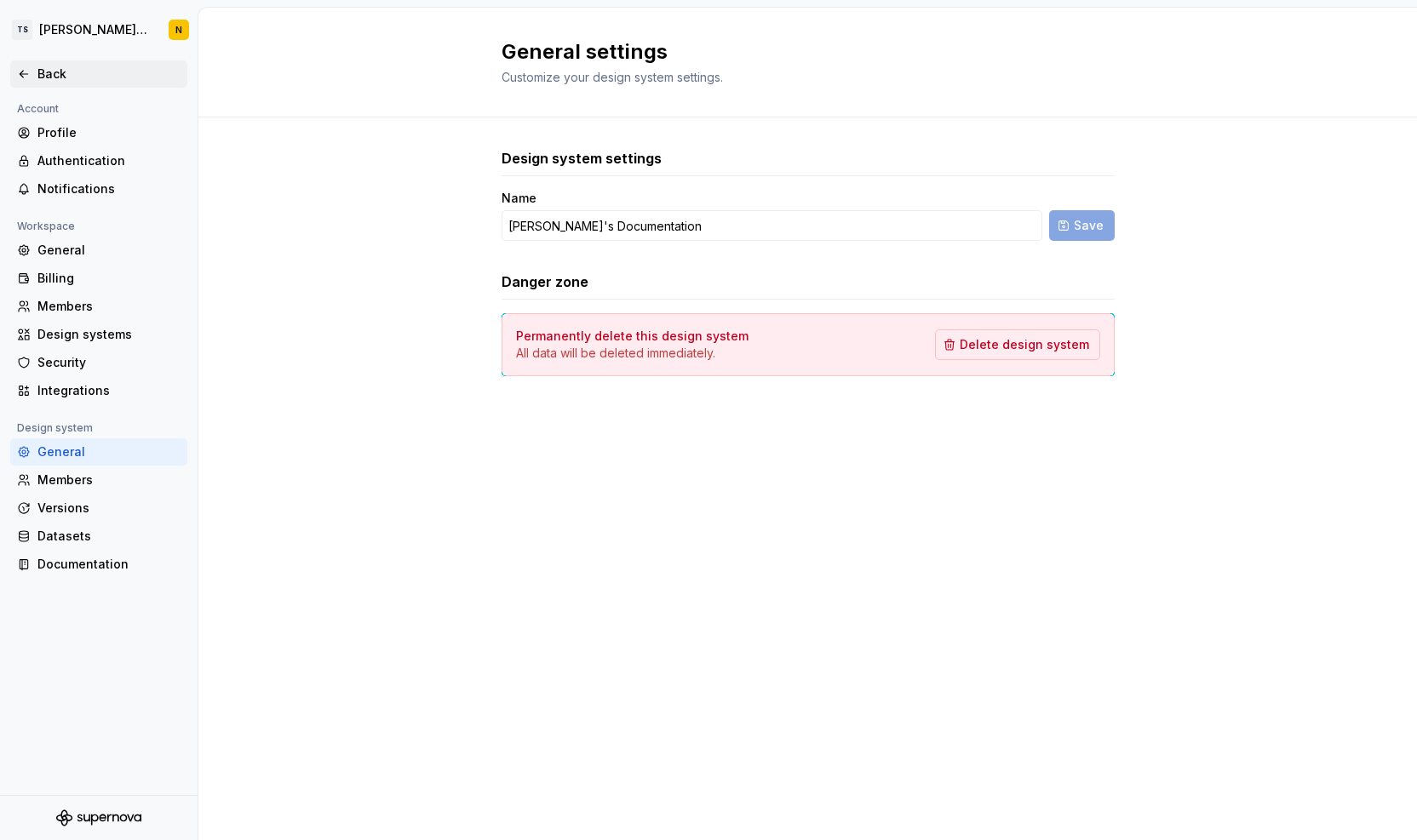
click at [50, 72] on div "Back" at bounding box center [109, 73] width 143 height 17
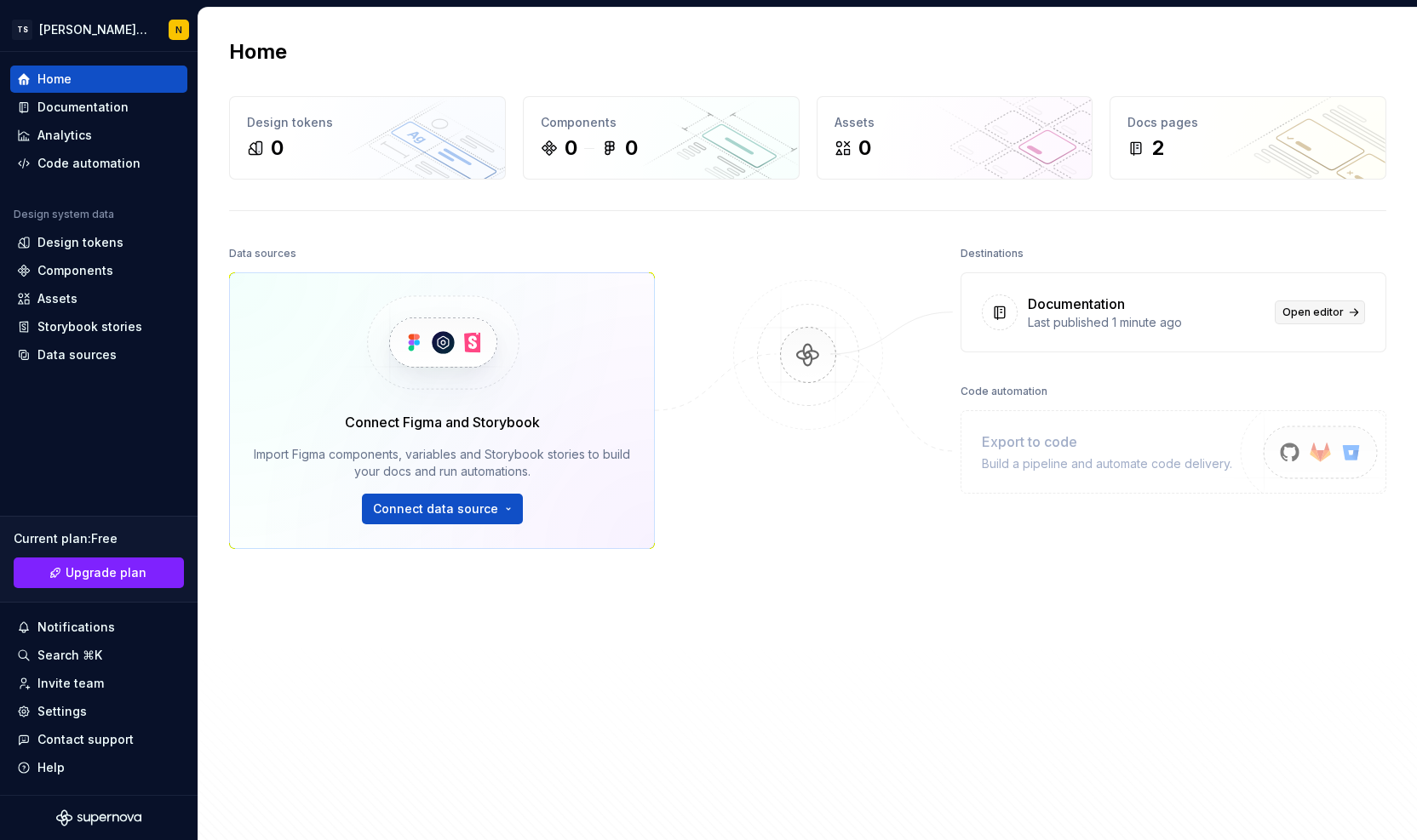
click at [1296, 306] on span "Open editor" at bounding box center [1313, 313] width 61 height 14
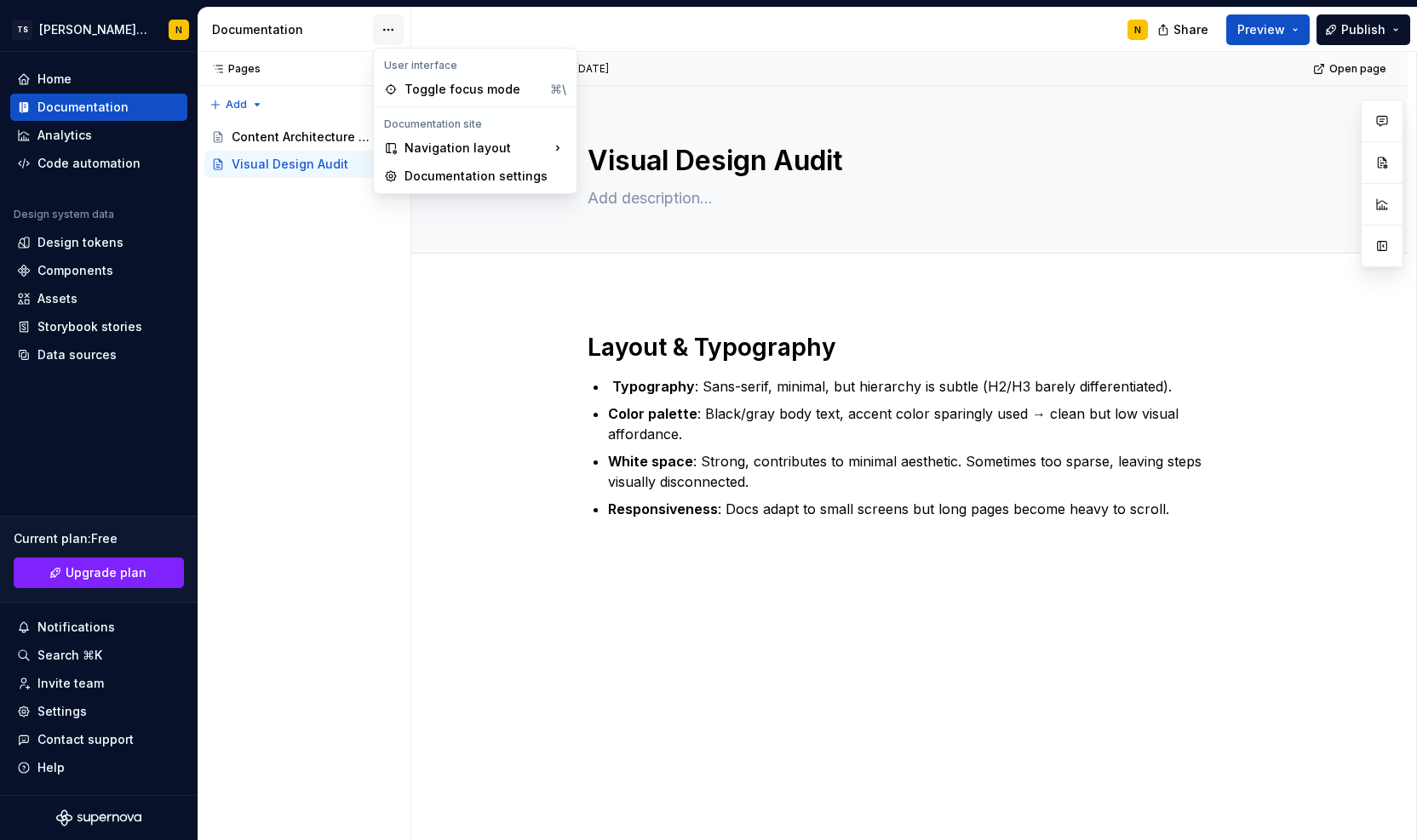
click at [387, 24] on html "TS Neela's Documentation N Home Documentation Analytics Code automation Design …" at bounding box center [708, 420] width 1417 height 840
click at [448, 93] on div "Toggle focus mode" at bounding box center [473, 90] width 139 height 17
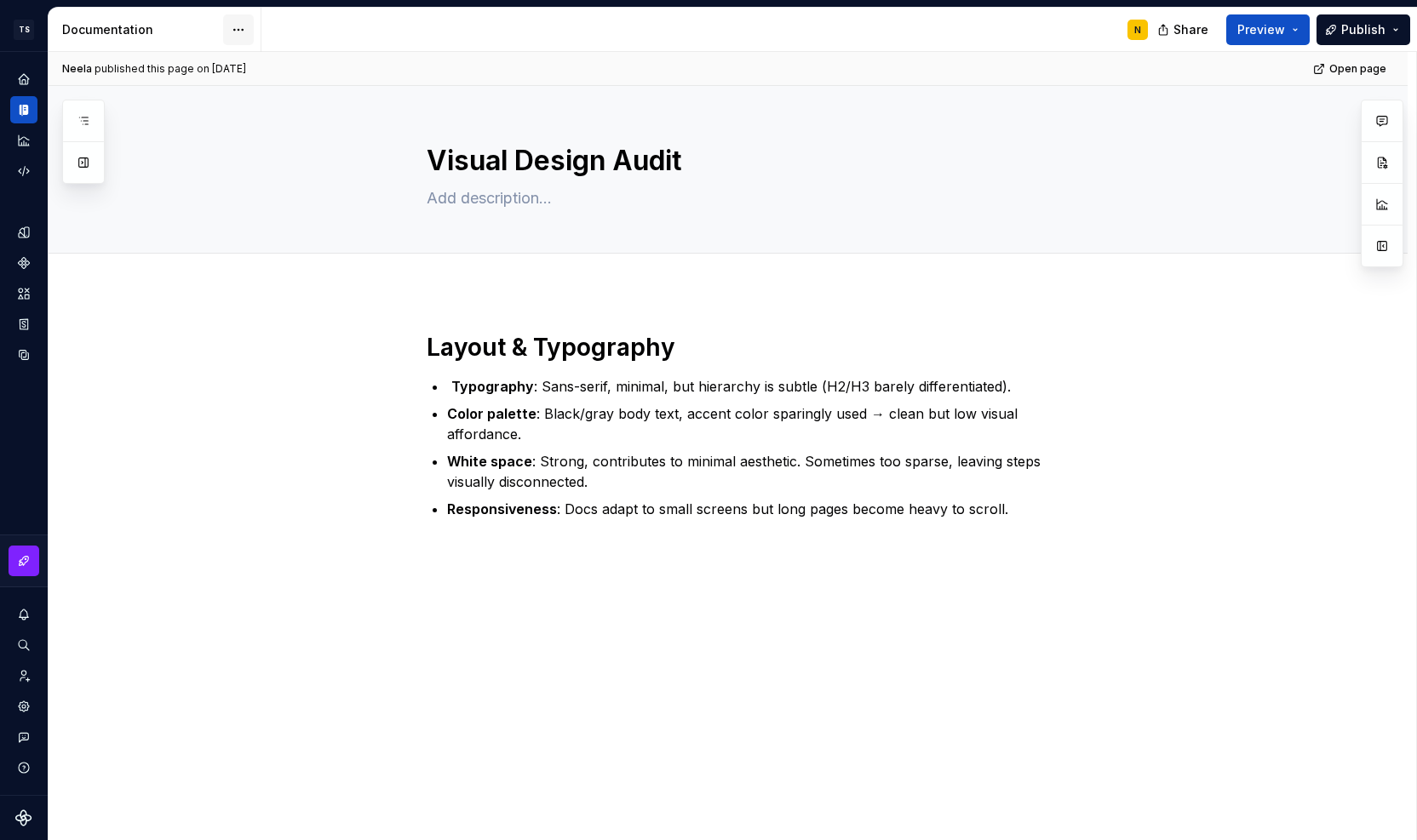
click at [239, 28] on html "TS Neela's Documentation N Design system data Documentation N Share Preview Pub…" at bounding box center [708, 420] width 1417 height 840
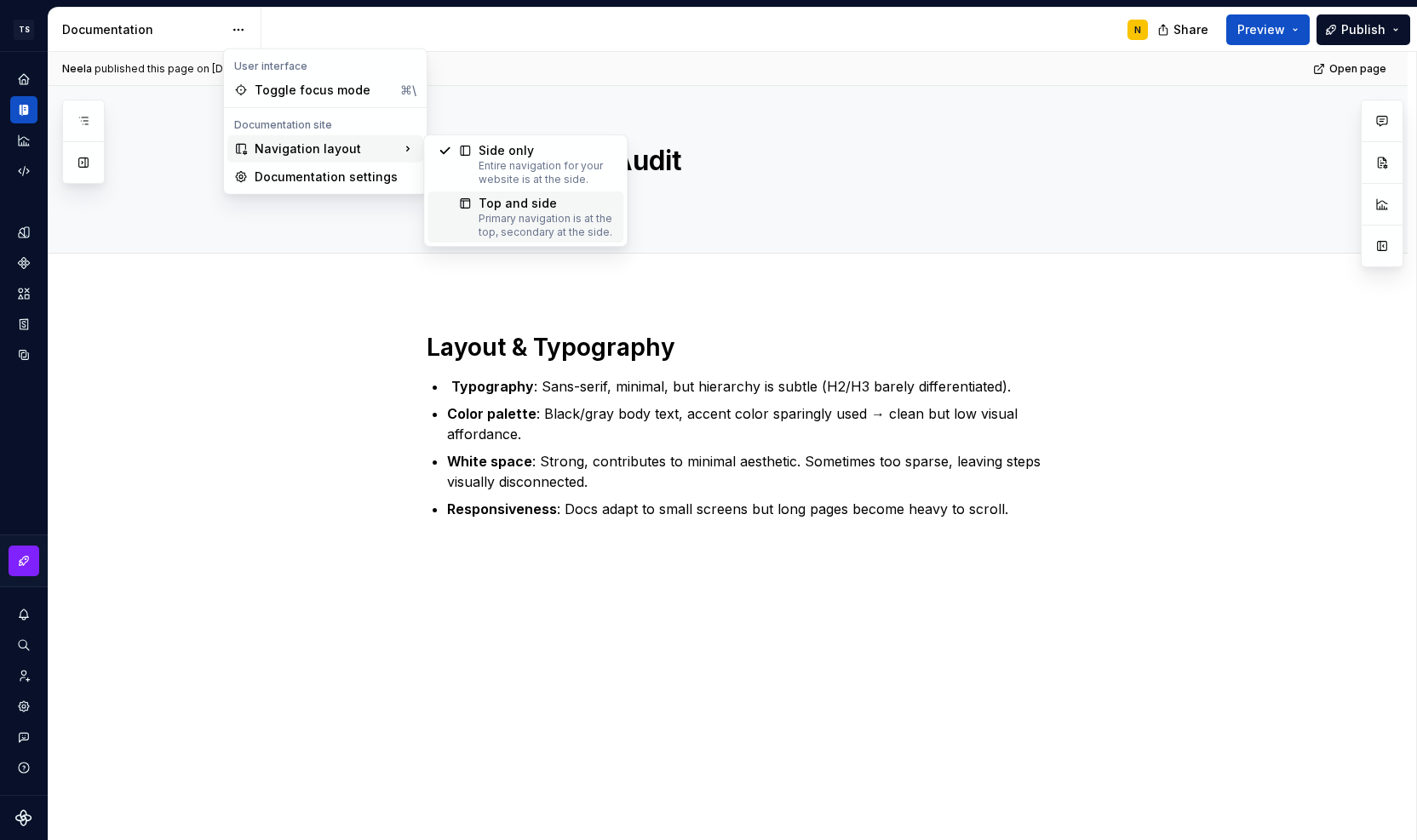
click at [486, 217] on div "Primary navigation is at the top, secondary at the side." at bounding box center [546, 225] width 135 height 27
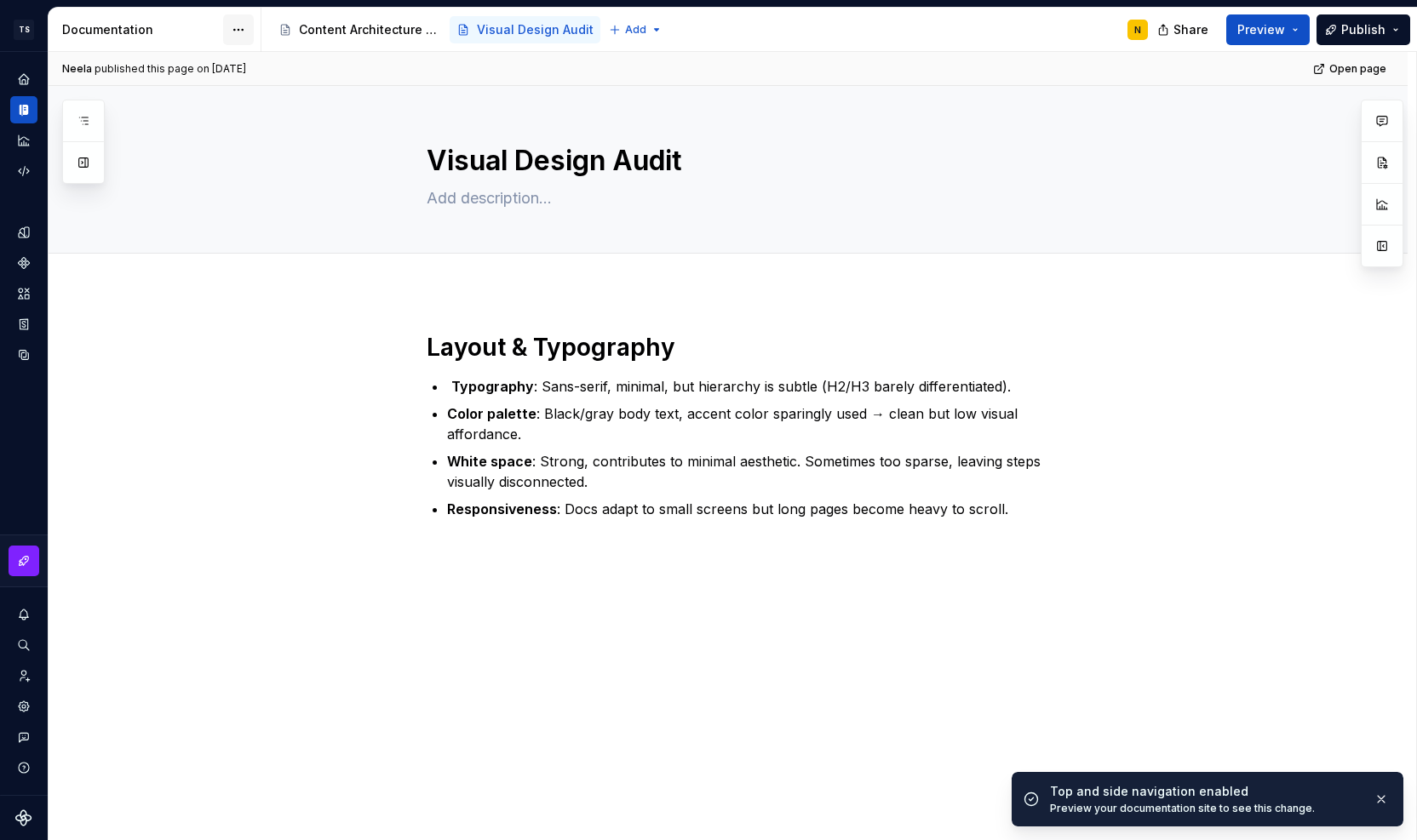
click at [231, 31] on html "TS Neela's Documentation N Design system data Documentation Accessibility guide…" at bounding box center [708, 420] width 1417 height 840
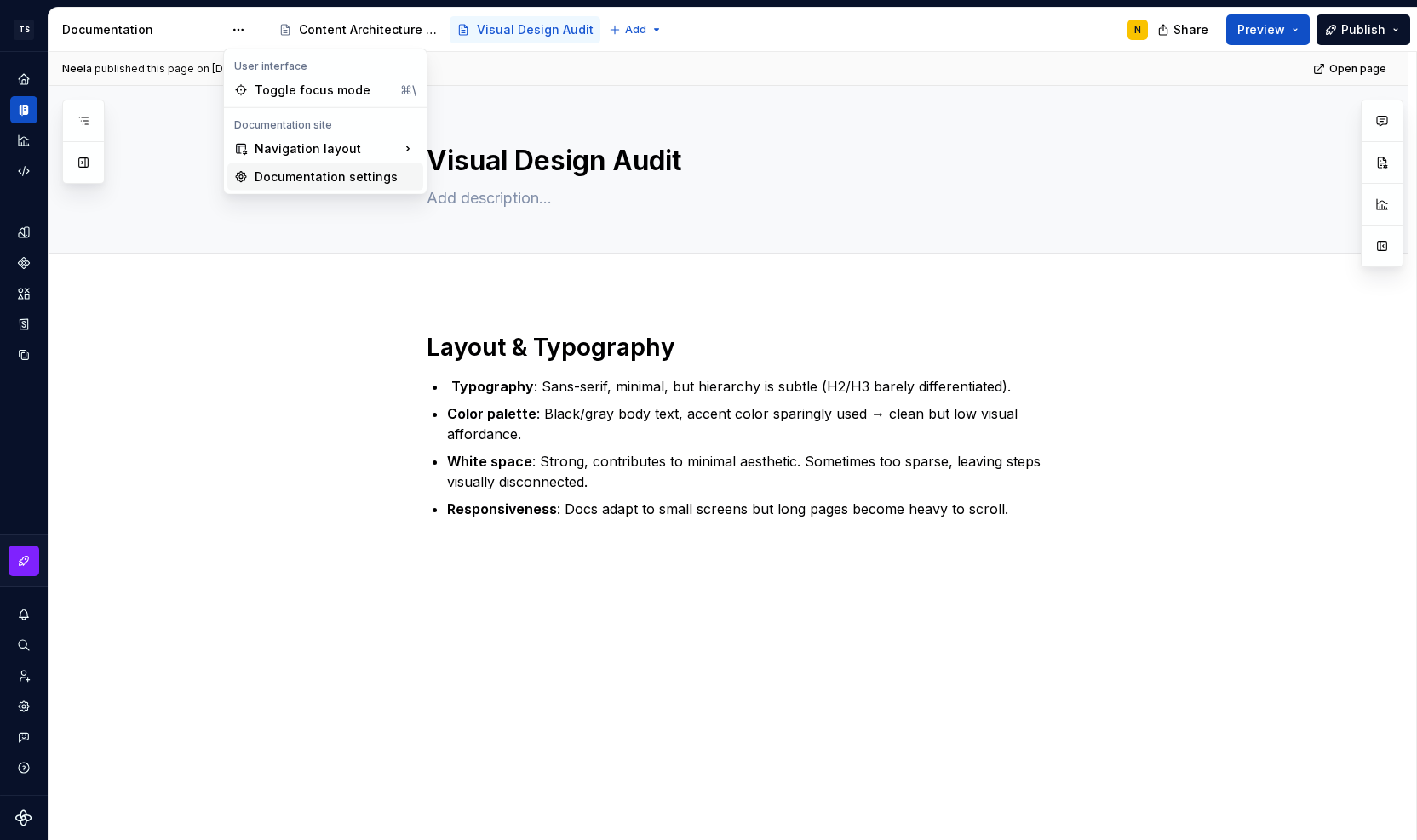
click at [255, 176] on div "Documentation settings" at bounding box center [335, 176] width 162 height 17
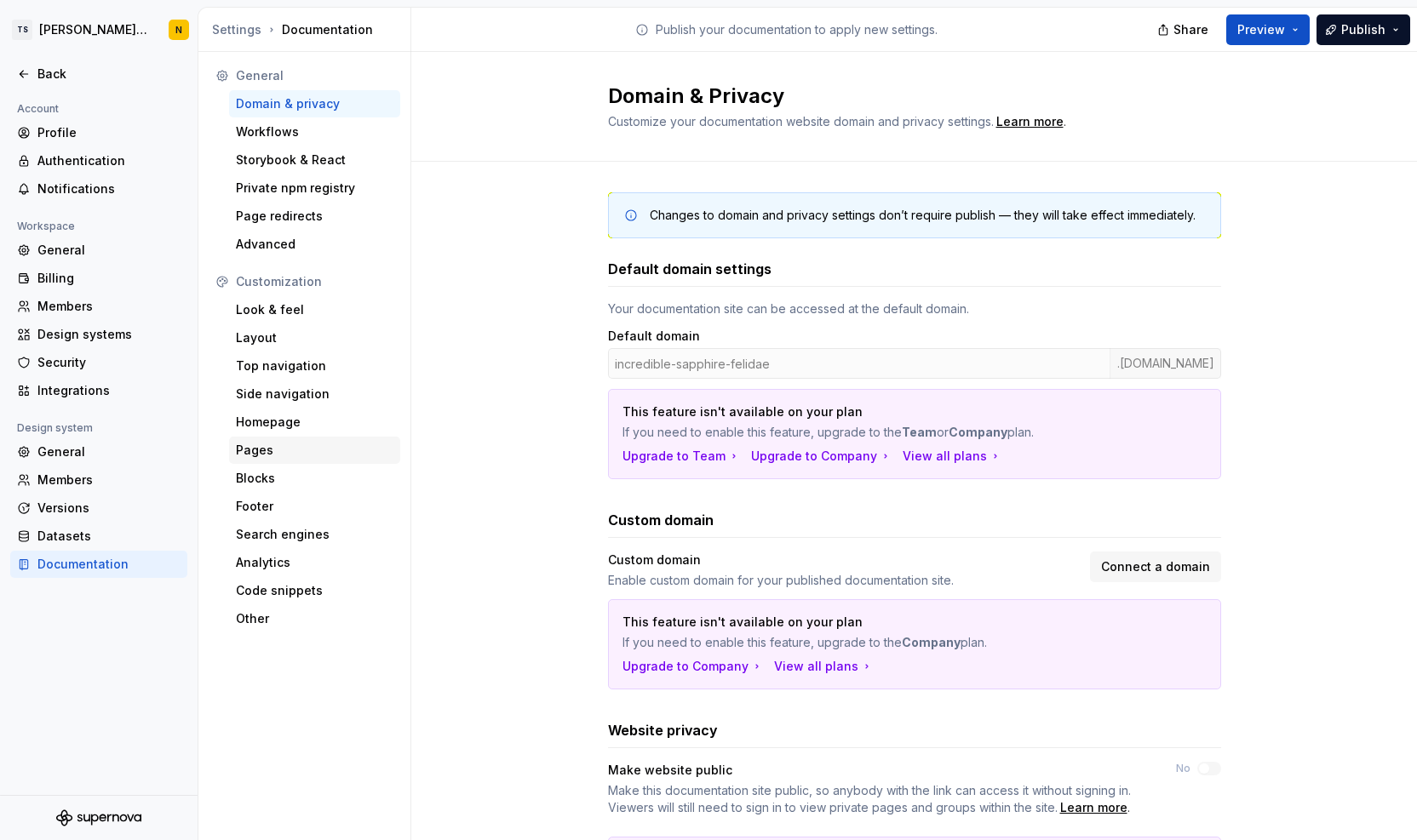
click at [255, 453] on div "Pages" at bounding box center [315, 450] width 157 height 17
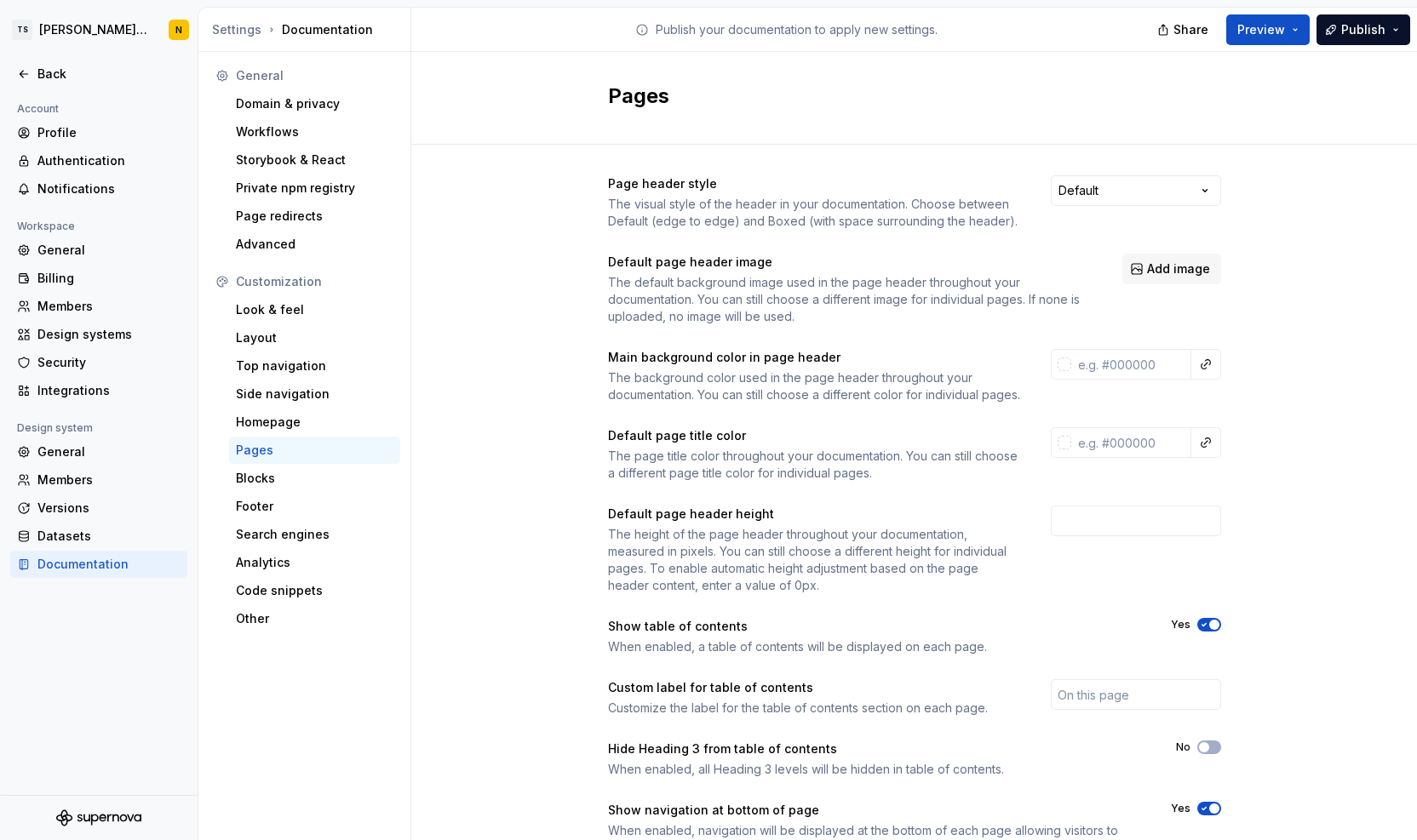
click at [1198, 630] on icon "button" at bounding box center [1205, 625] width 14 height 10
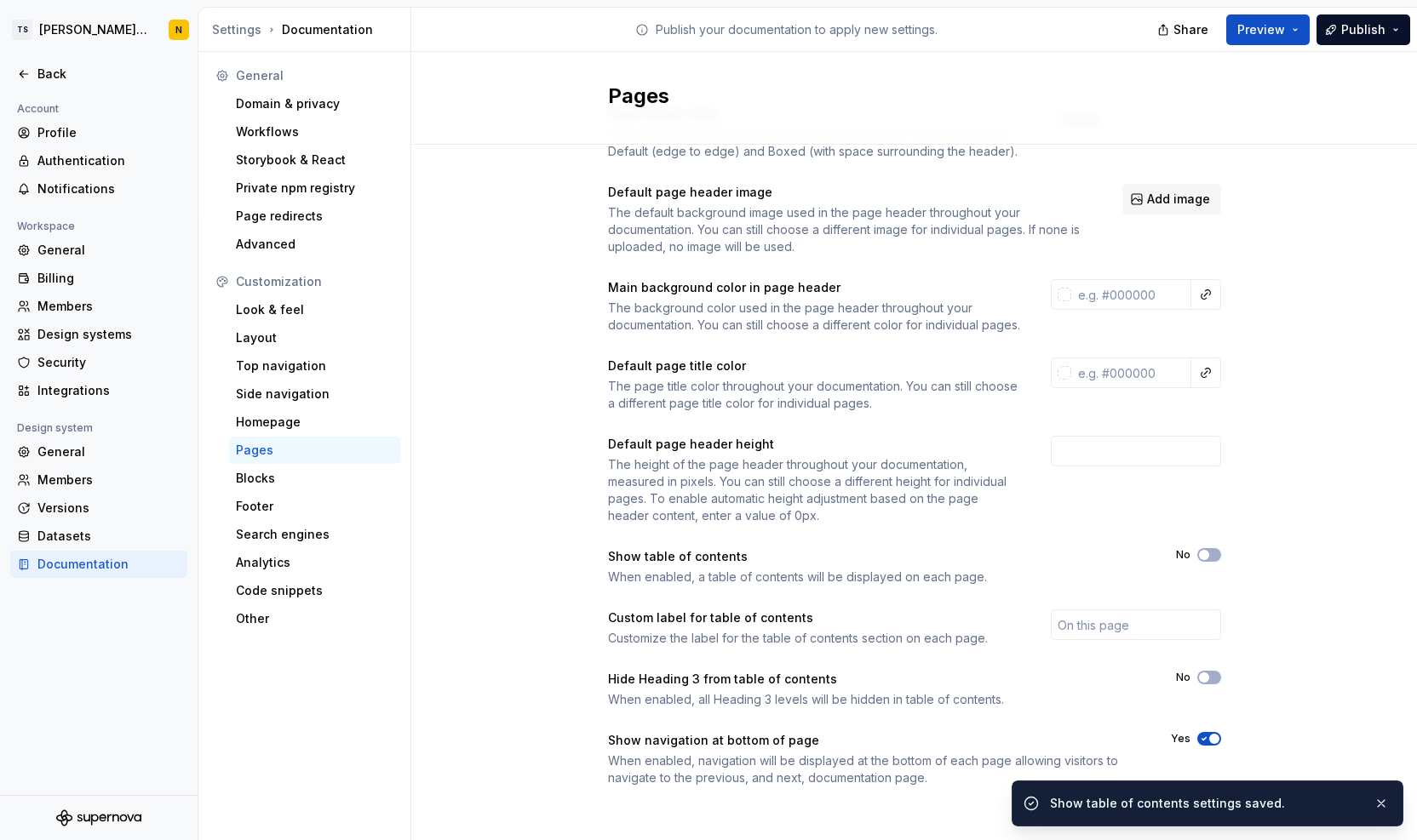
scroll to position [89, 0]
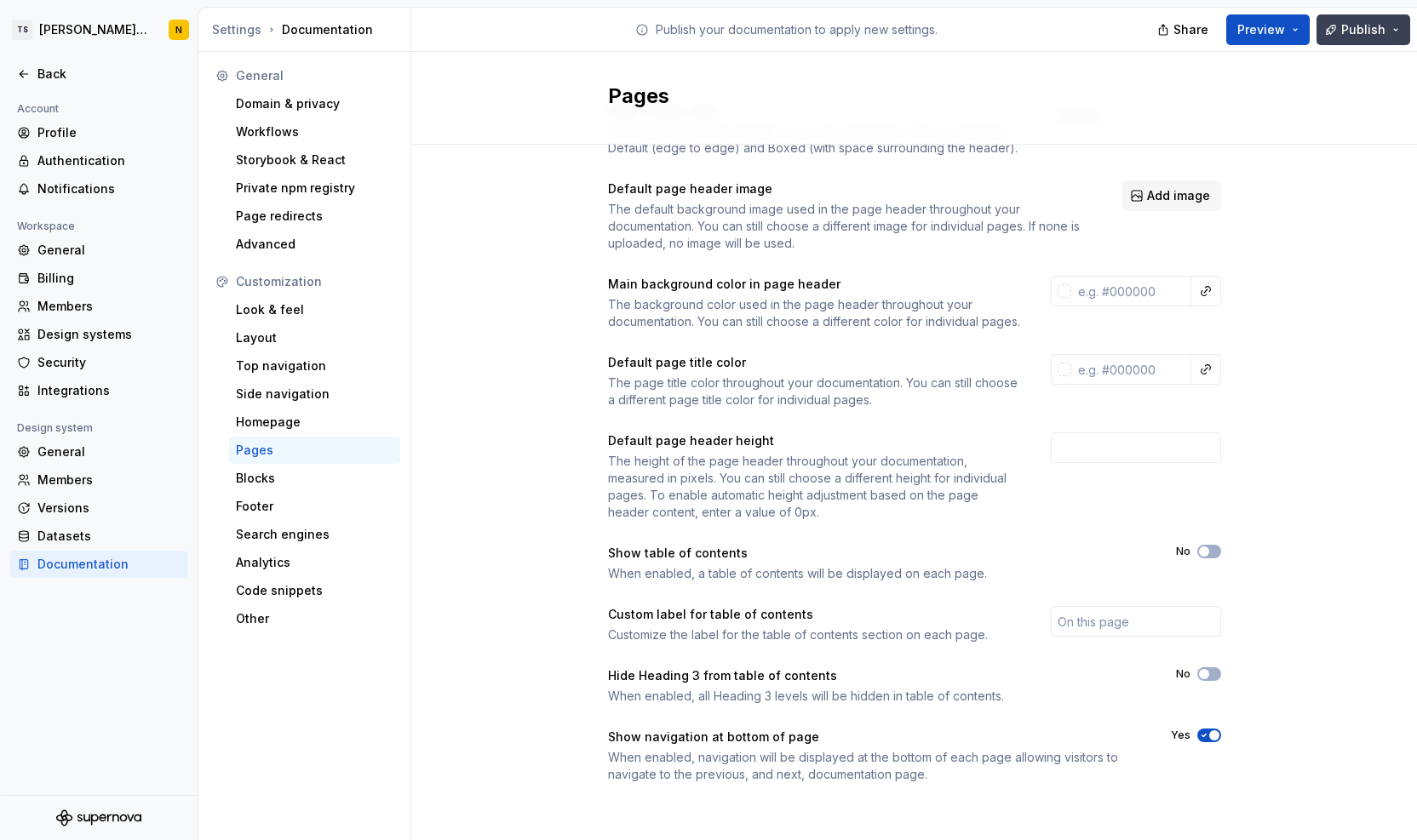
click at [1351, 38] on button "Publish" at bounding box center [1363, 30] width 93 height 31
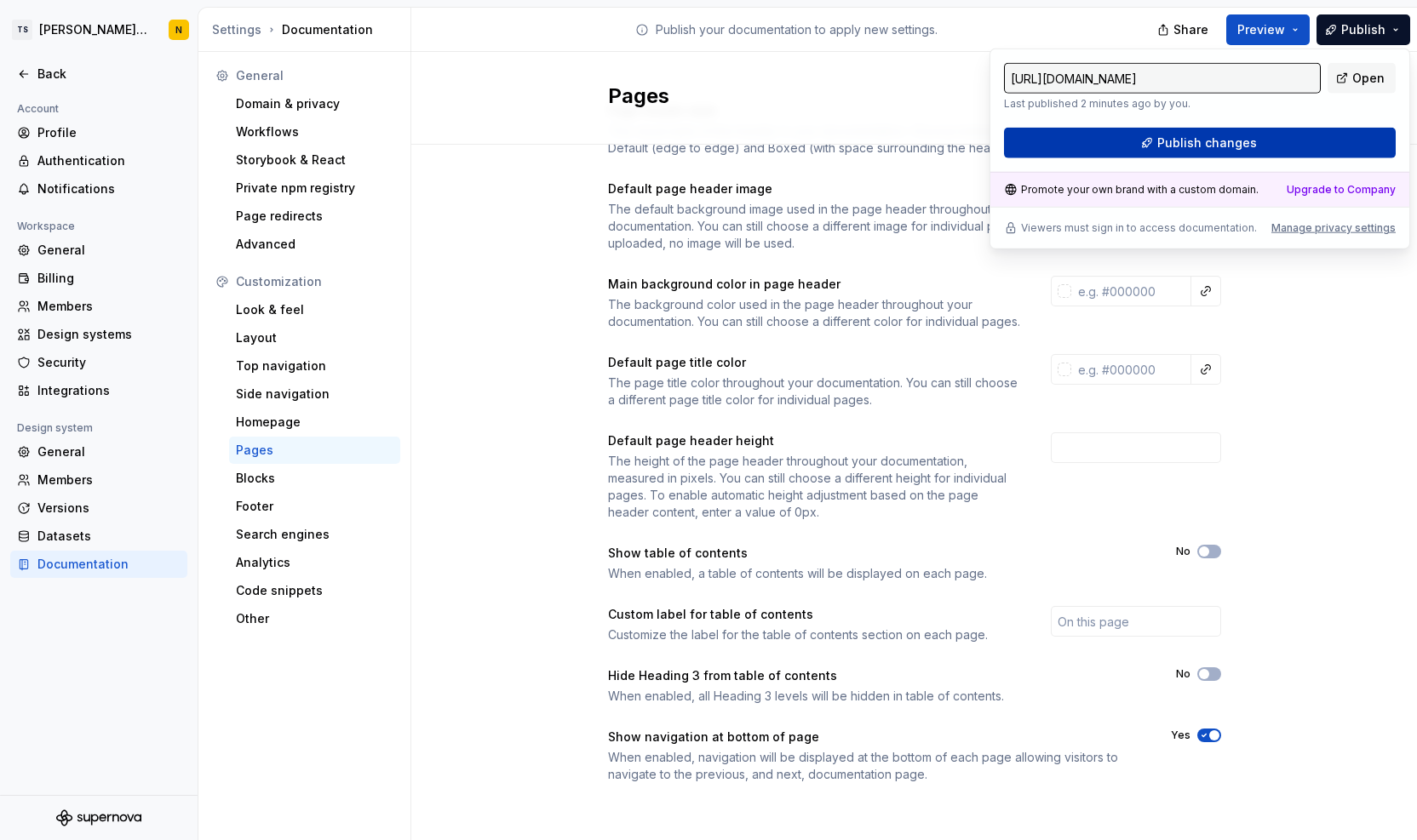
drag, startPoint x: 1351, startPoint y: 38, endPoint x: 1243, endPoint y: 146, distance: 152.7
click at [1243, 146] on span "Publish changes" at bounding box center [1207, 142] width 100 height 17
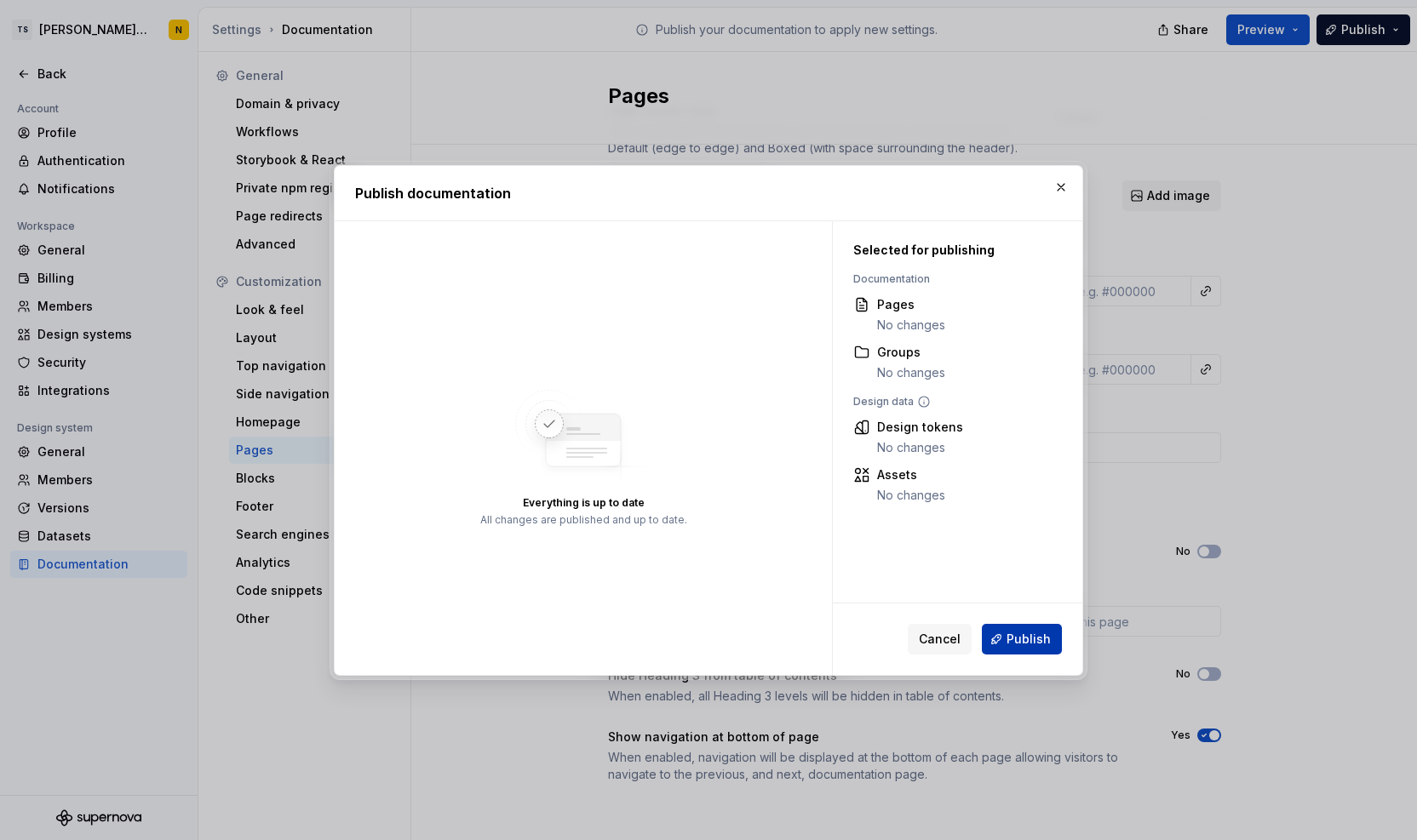
click at [1030, 637] on span "Publish" at bounding box center [1028, 638] width 45 height 17
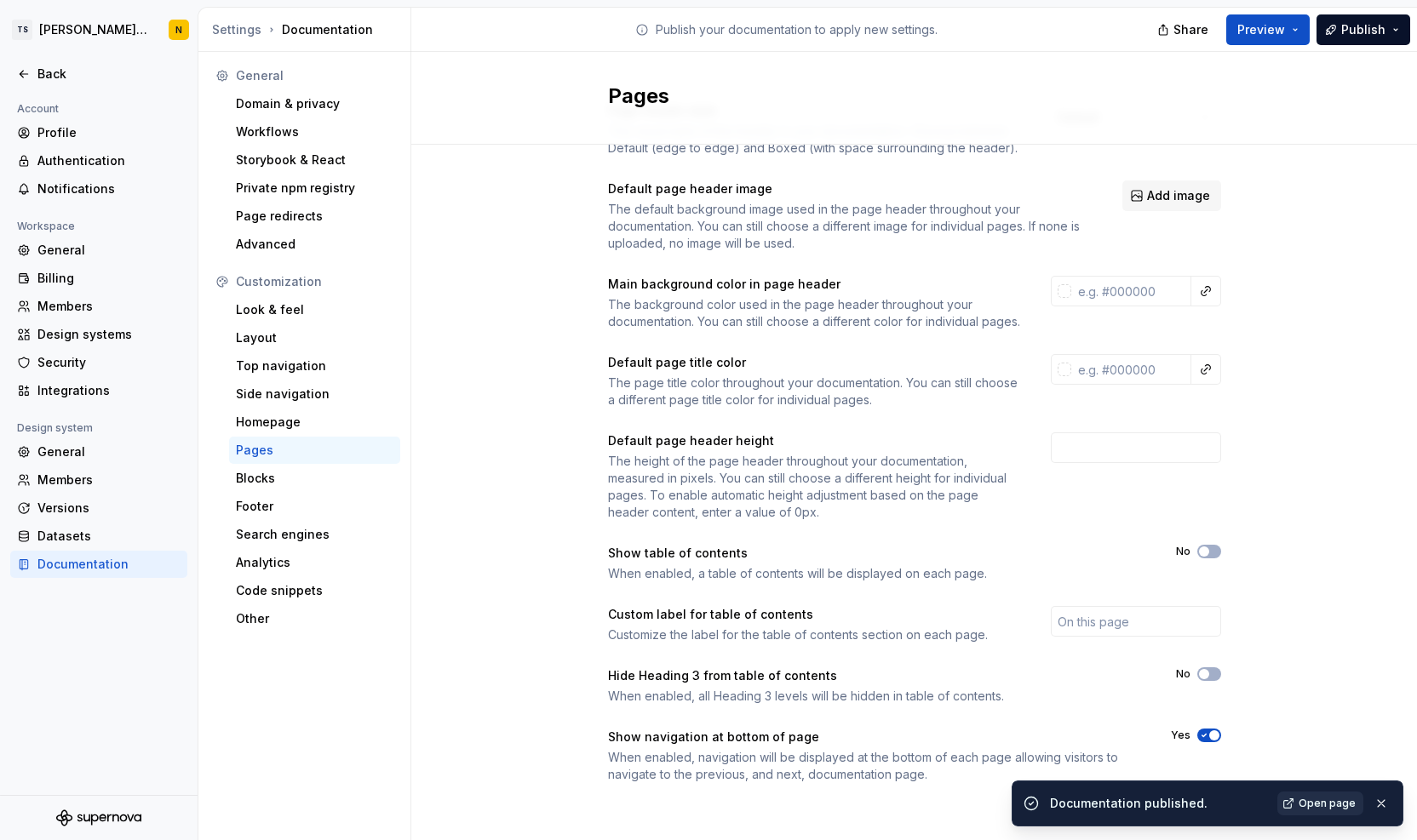
click at [1303, 797] on link "Open page" at bounding box center [1320, 803] width 86 height 24
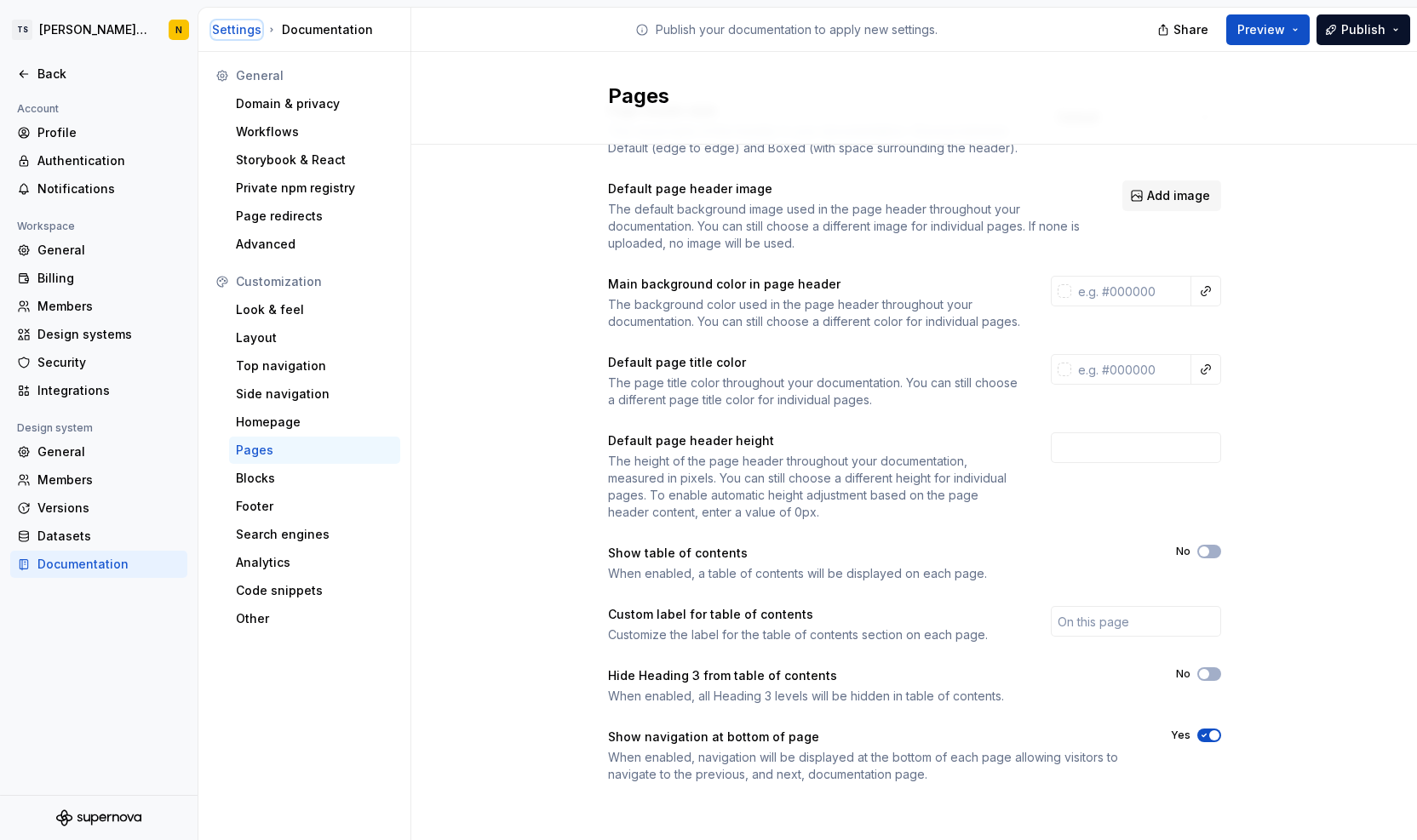
click at [236, 30] on div "Settings" at bounding box center [237, 29] width 50 height 17
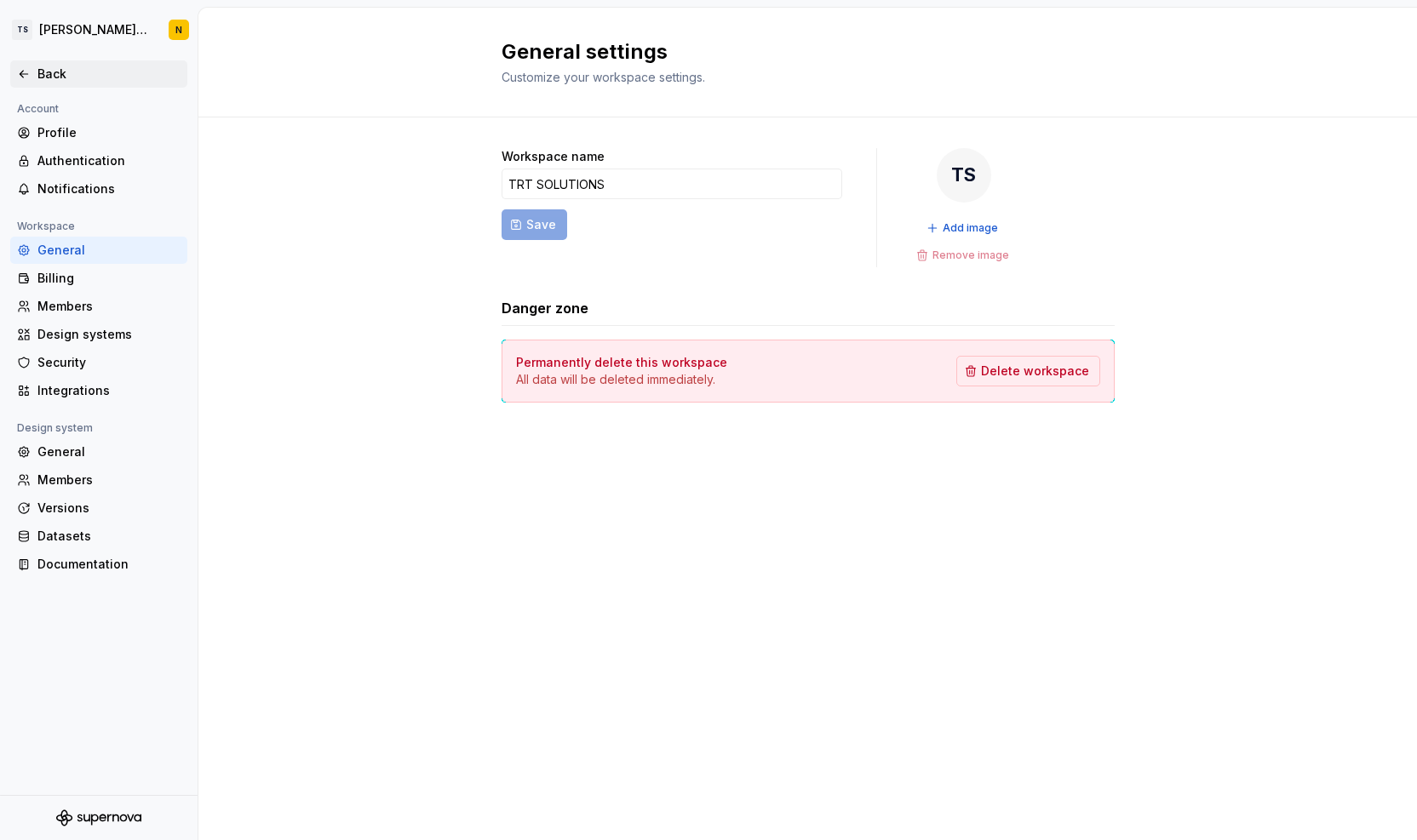
click at [45, 71] on div "Back" at bounding box center [109, 73] width 143 height 17
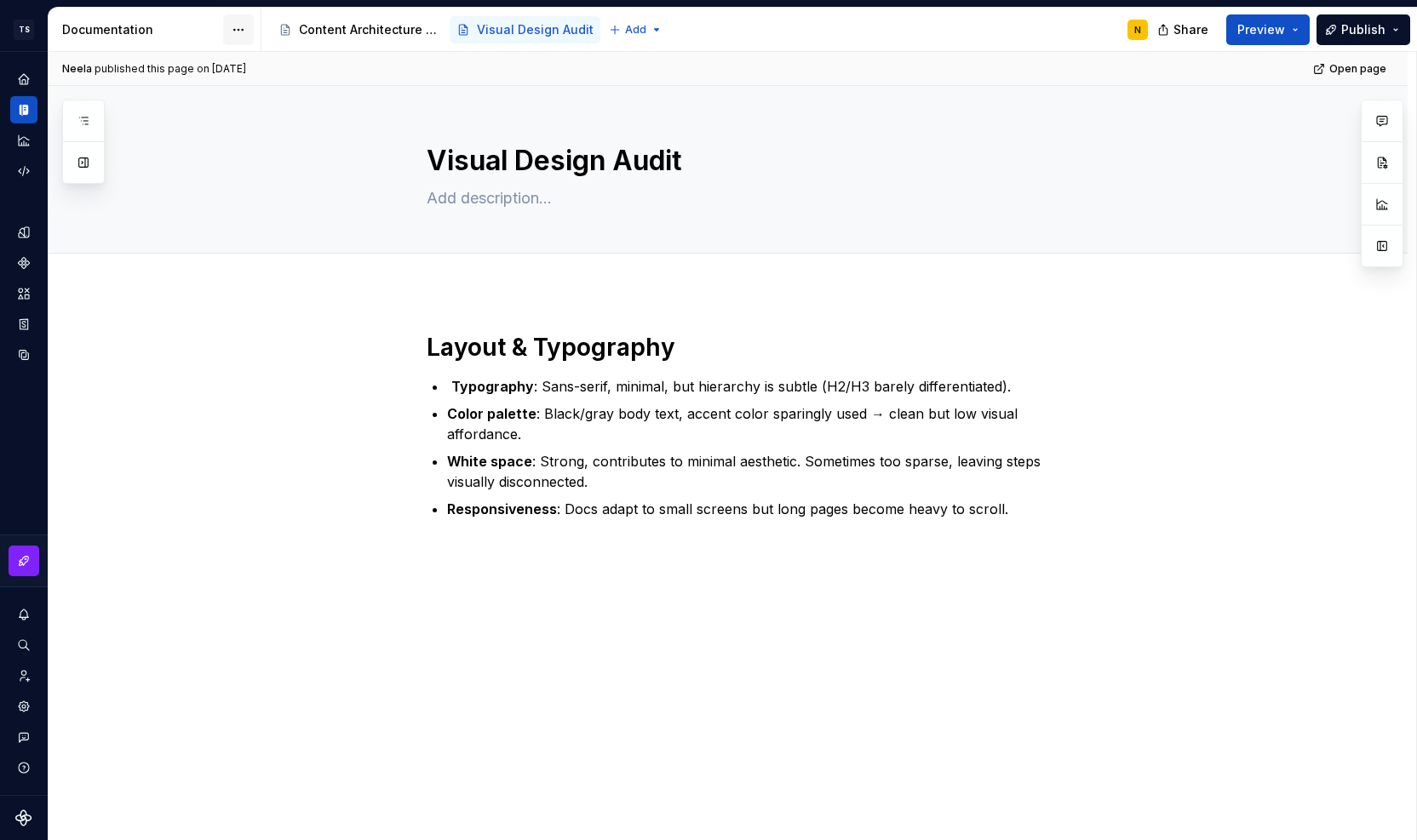
click at [237, 31] on html "TS Neela's Documentation N Design system data Documentation Accessibility guide…" at bounding box center [708, 420] width 1417 height 840
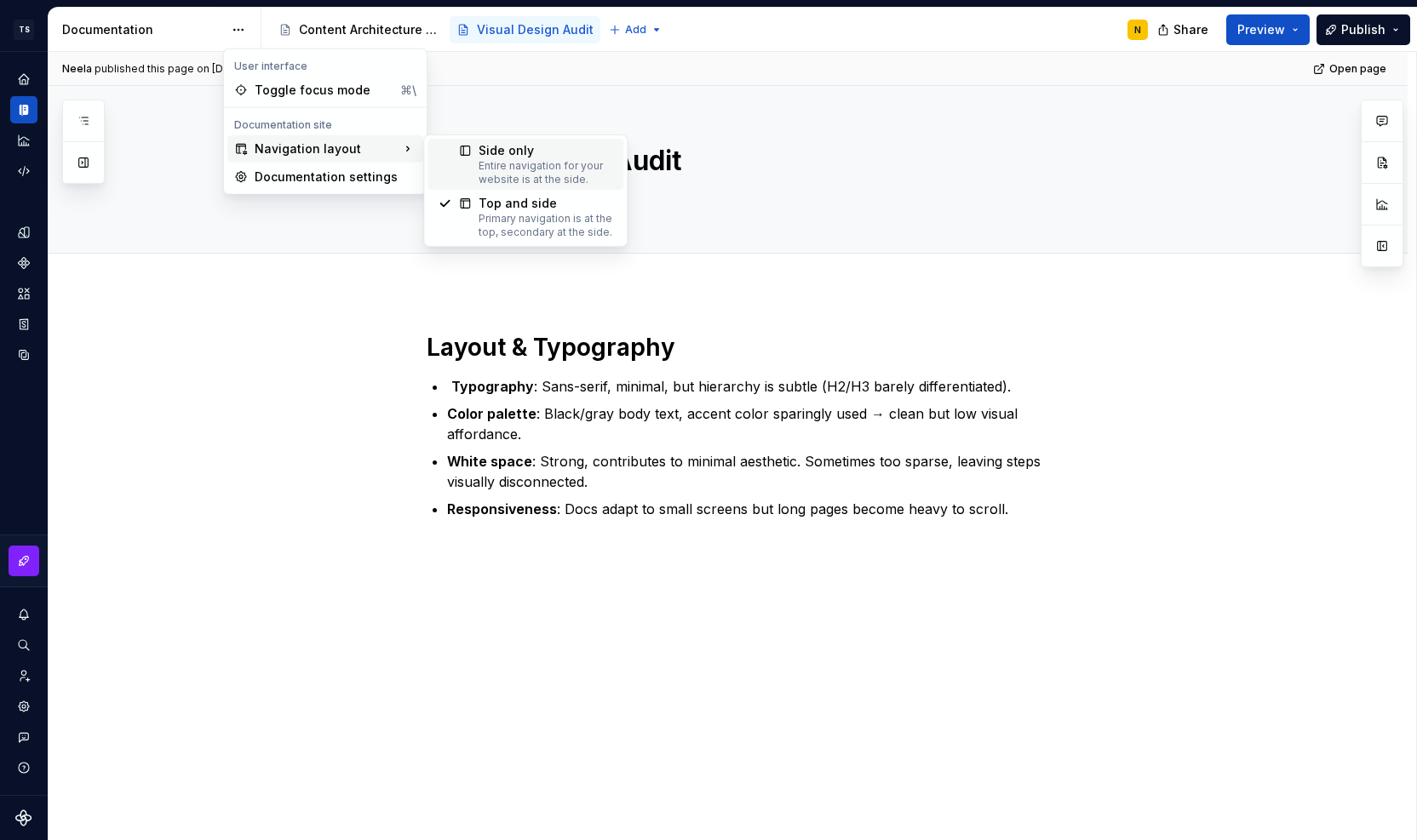
click at [484, 168] on div "Entire navigation for your website is at the side." at bounding box center [546, 172] width 135 height 27
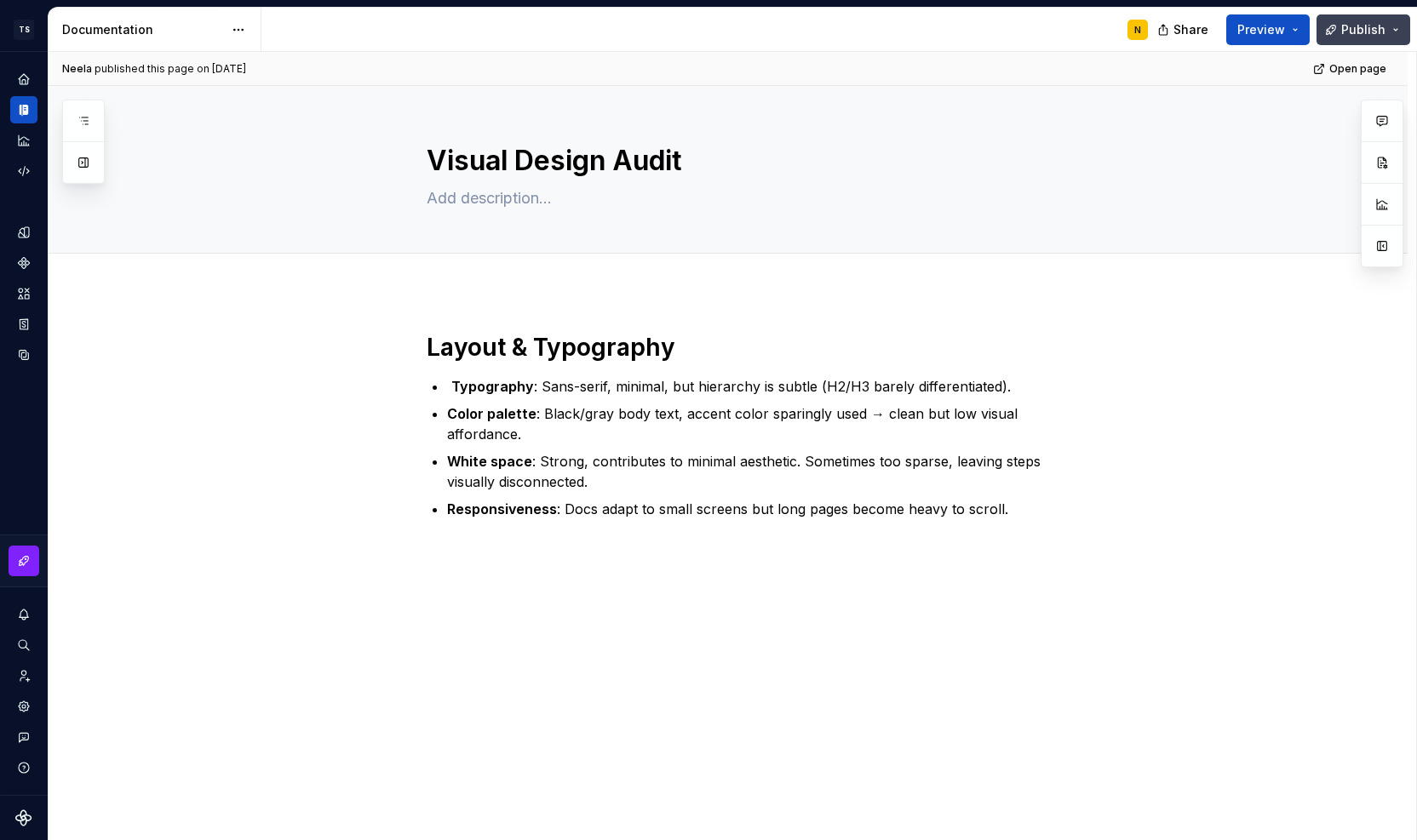
click at [1378, 24] on span "Publish" at bounding box center [1364, 29] width 45 height 17
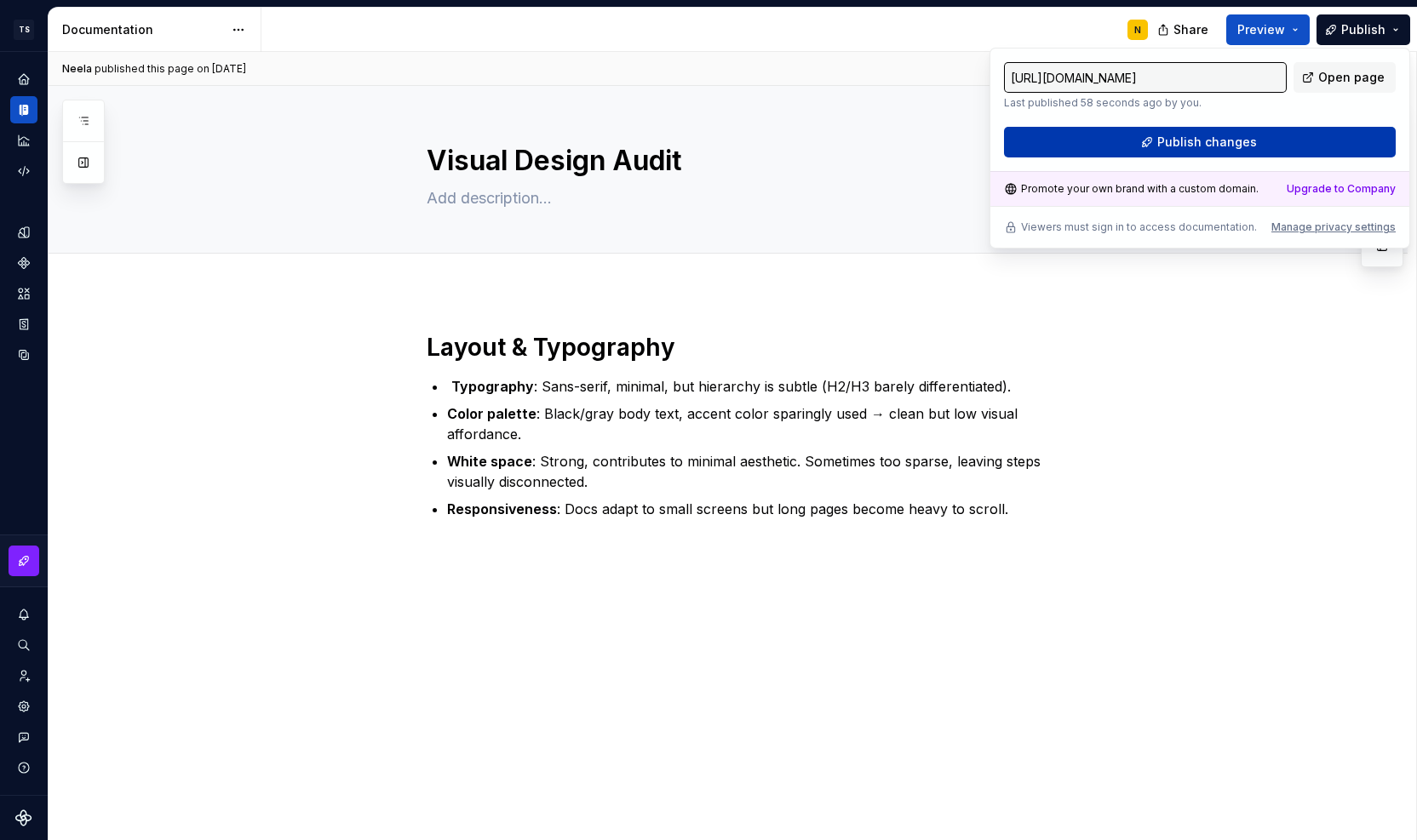
drag, startPoint x: 1378, startPoint y: 24, endPoint x: 1244, endPoint y: 143, distance: 179.2
click at [1244, 143] on span "Publish changes" at bounding box center [1207, 141] width 100 height 17
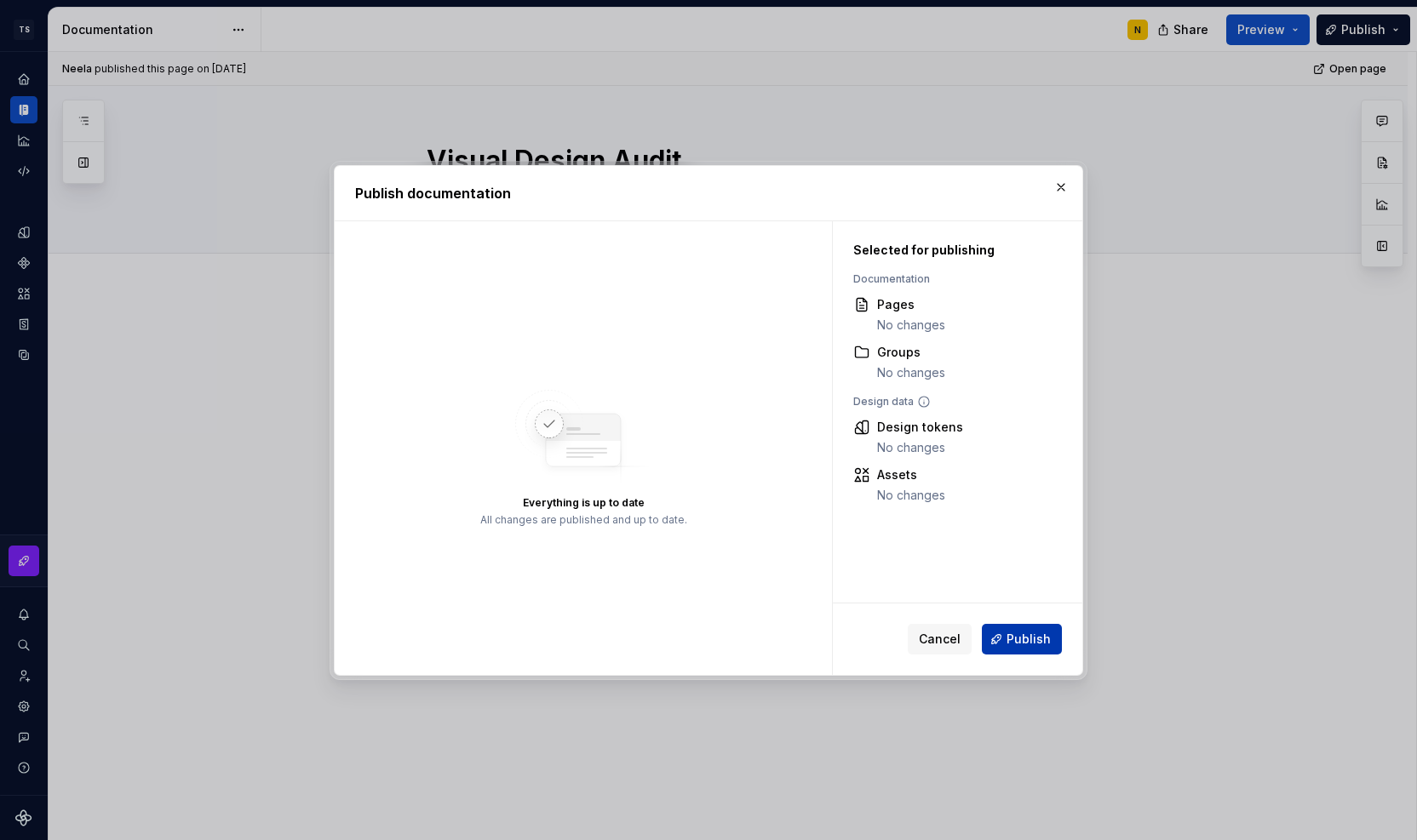
click at [1036, 644] on span "Publish" at bounding box center [1028, 638] width 45 height 17
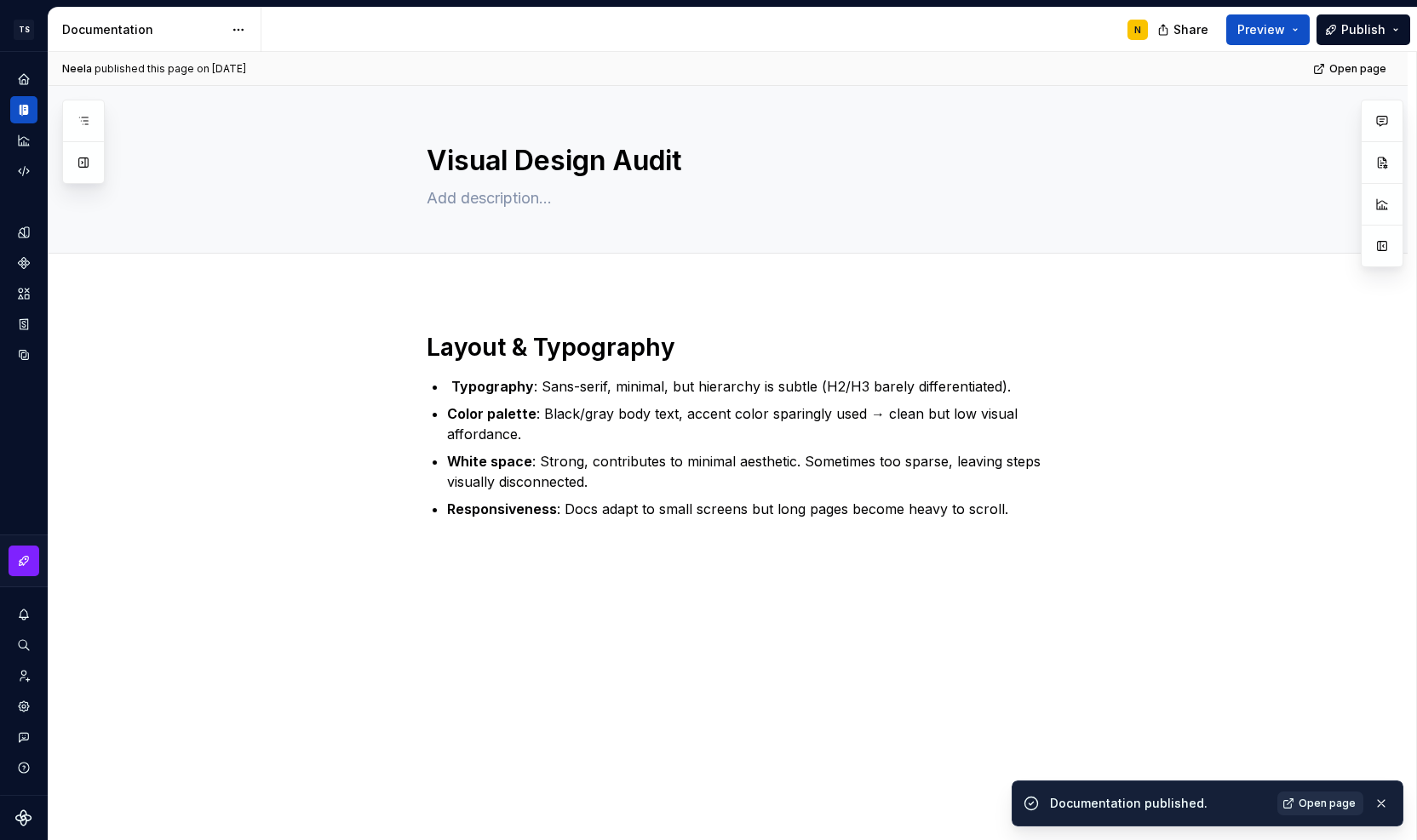
click at [1321, 802] on span "Open page" at bounding box center [1327, 804] width 57 height 14
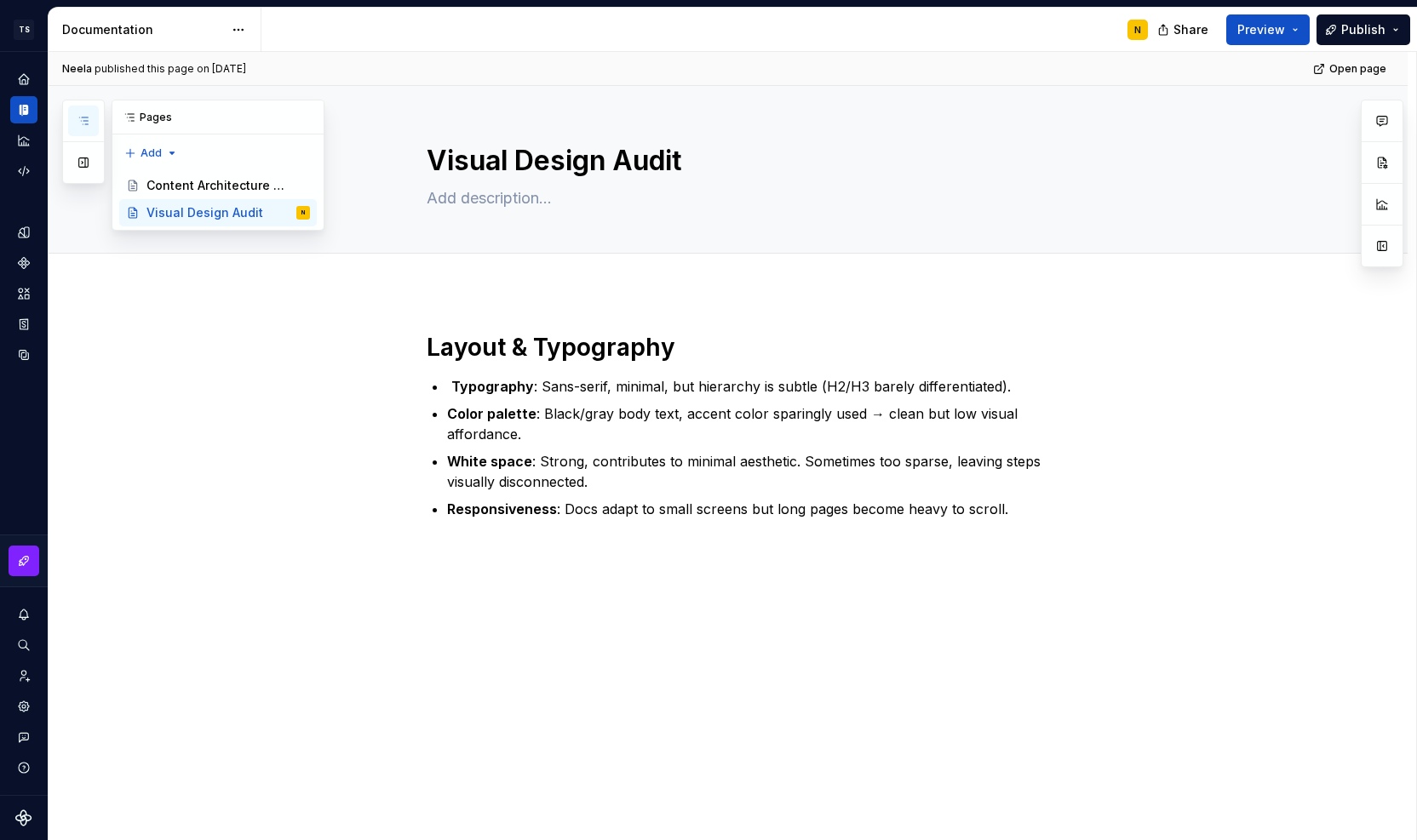
click at [79, 125] on icon "button" at bounding box center [84, 121] width 14 height 14
click at [79, 164] on button "button" at bounding box center [83, 162] width 31 height 31
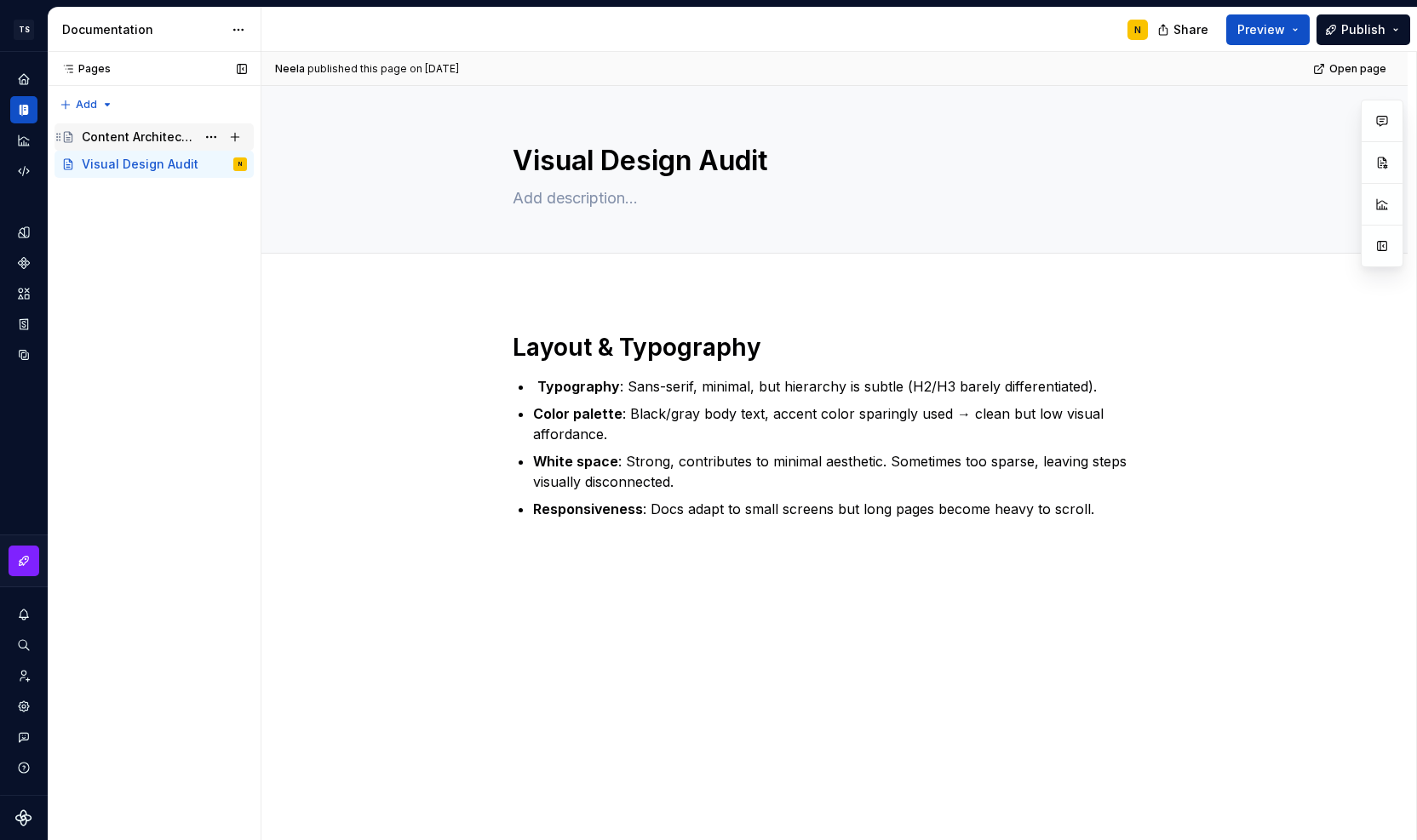
click at [108, 125] on div "Content Architecture Analysis" at bounding box center [164, 136] width 165 height 24
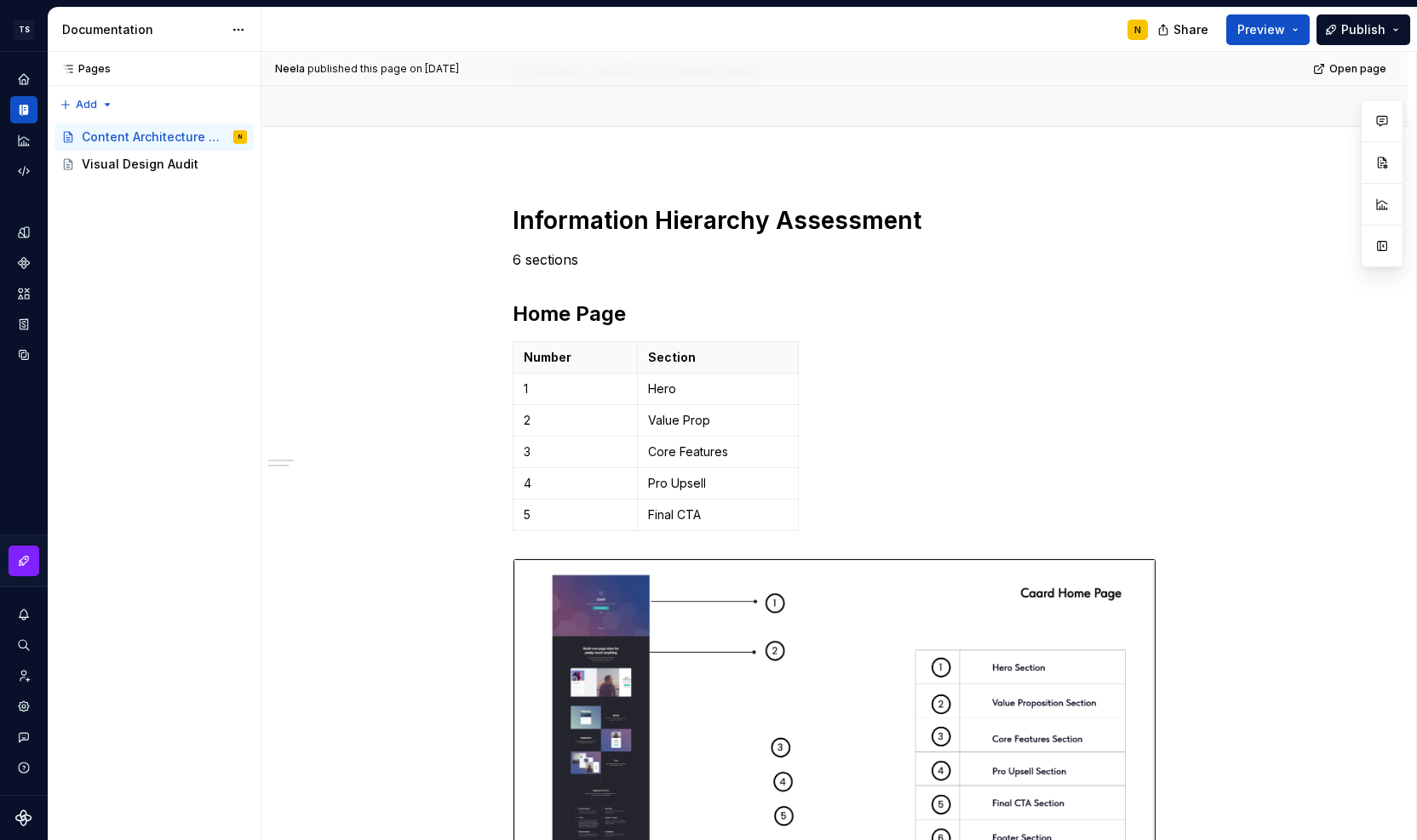
scroll to position [470, 0]
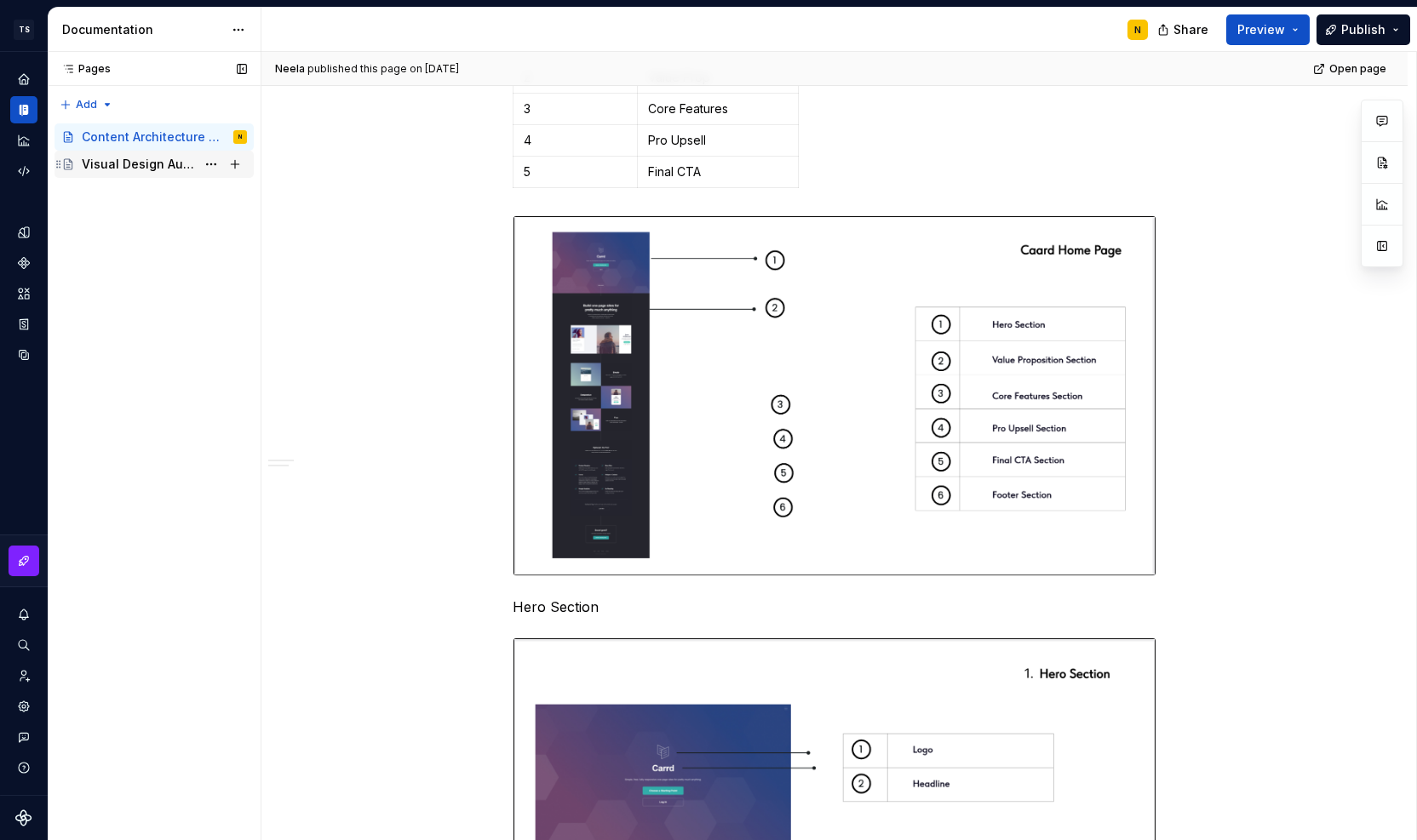
click at [140, 162] on div "Visual Design Audit" at bounding box center [139, 163] width 114 height 17
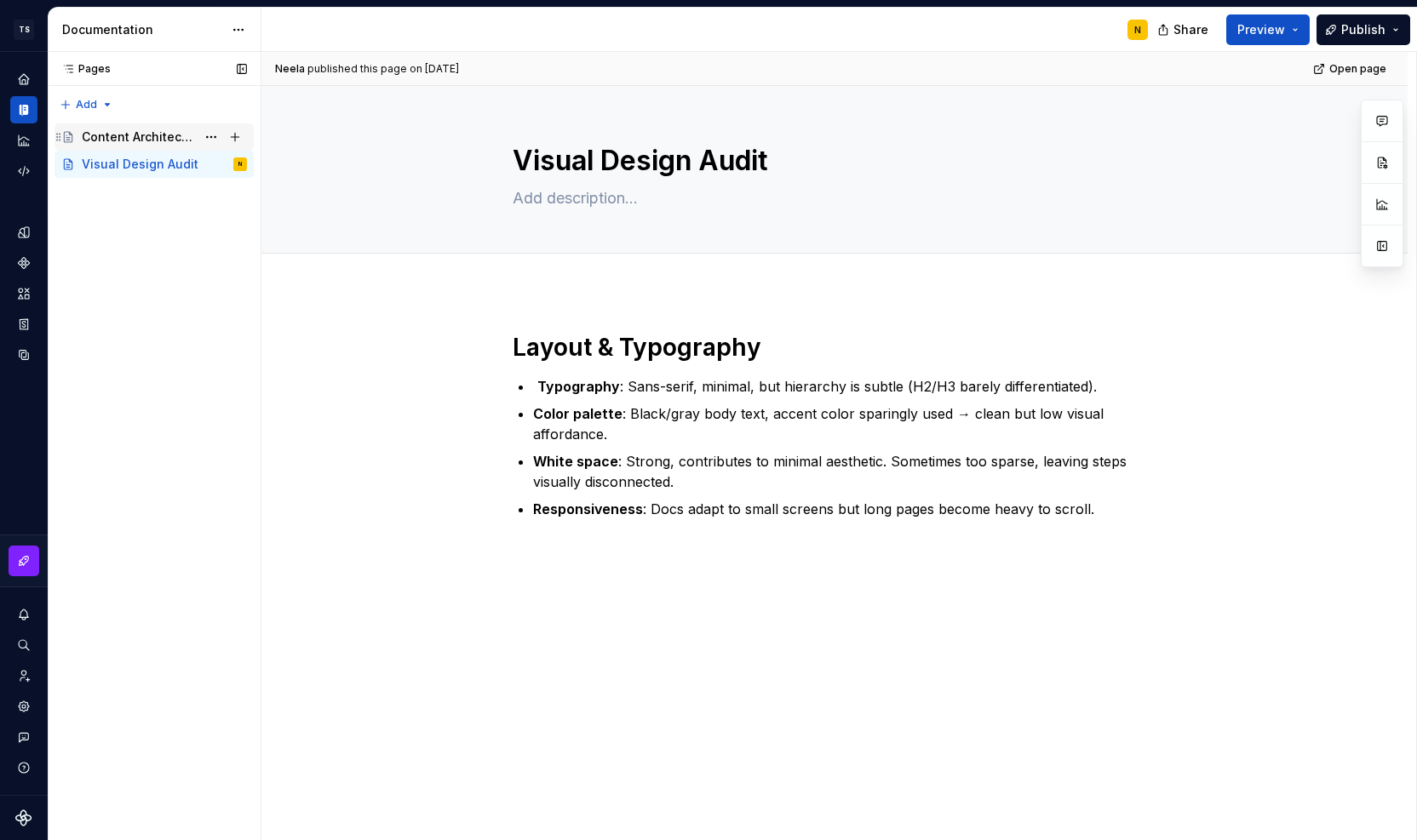
click at [149, 141] on div "Content Architecture Analysis" at bounding box center [139, 136] width 114 height 17
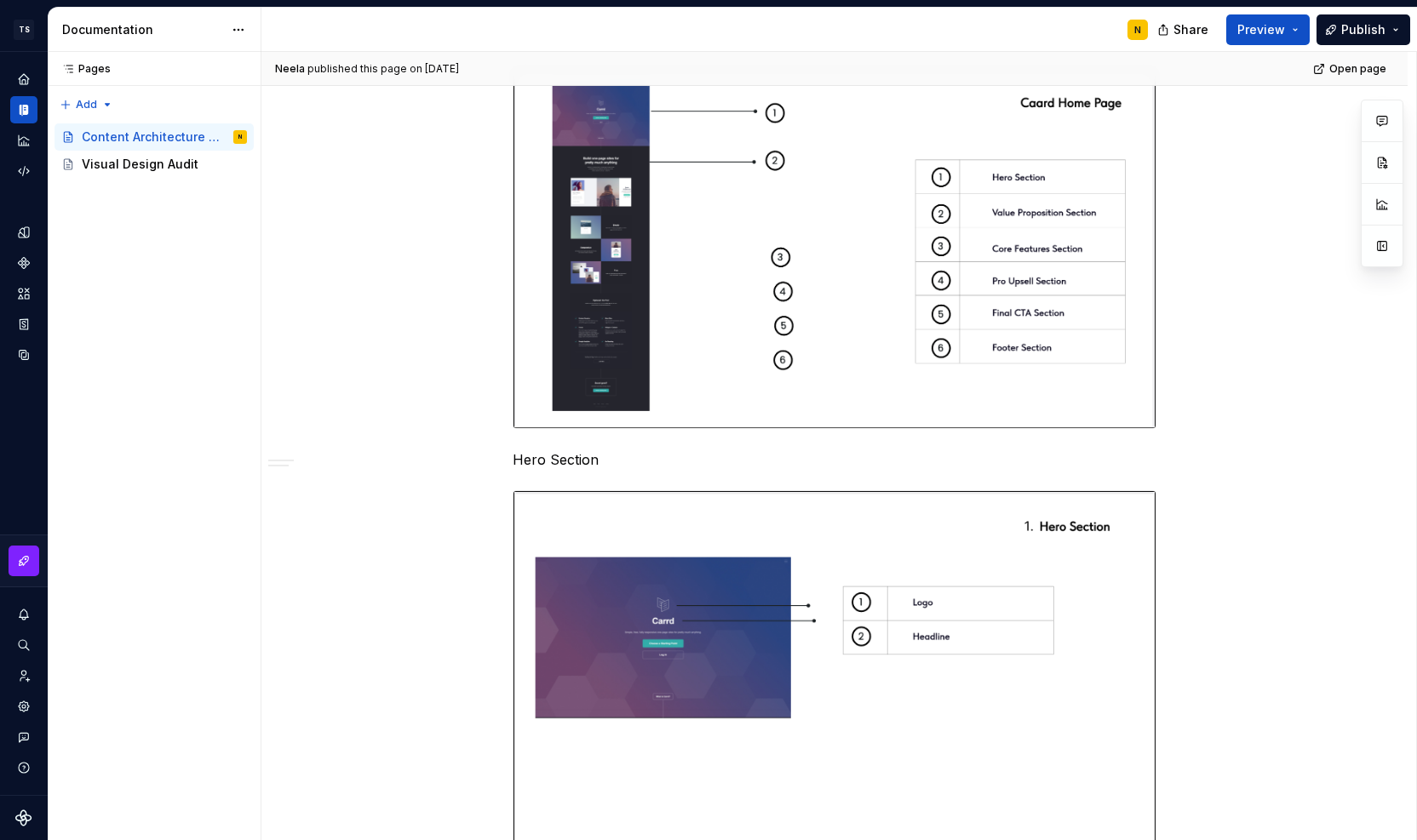
scroll to position [623, 0]
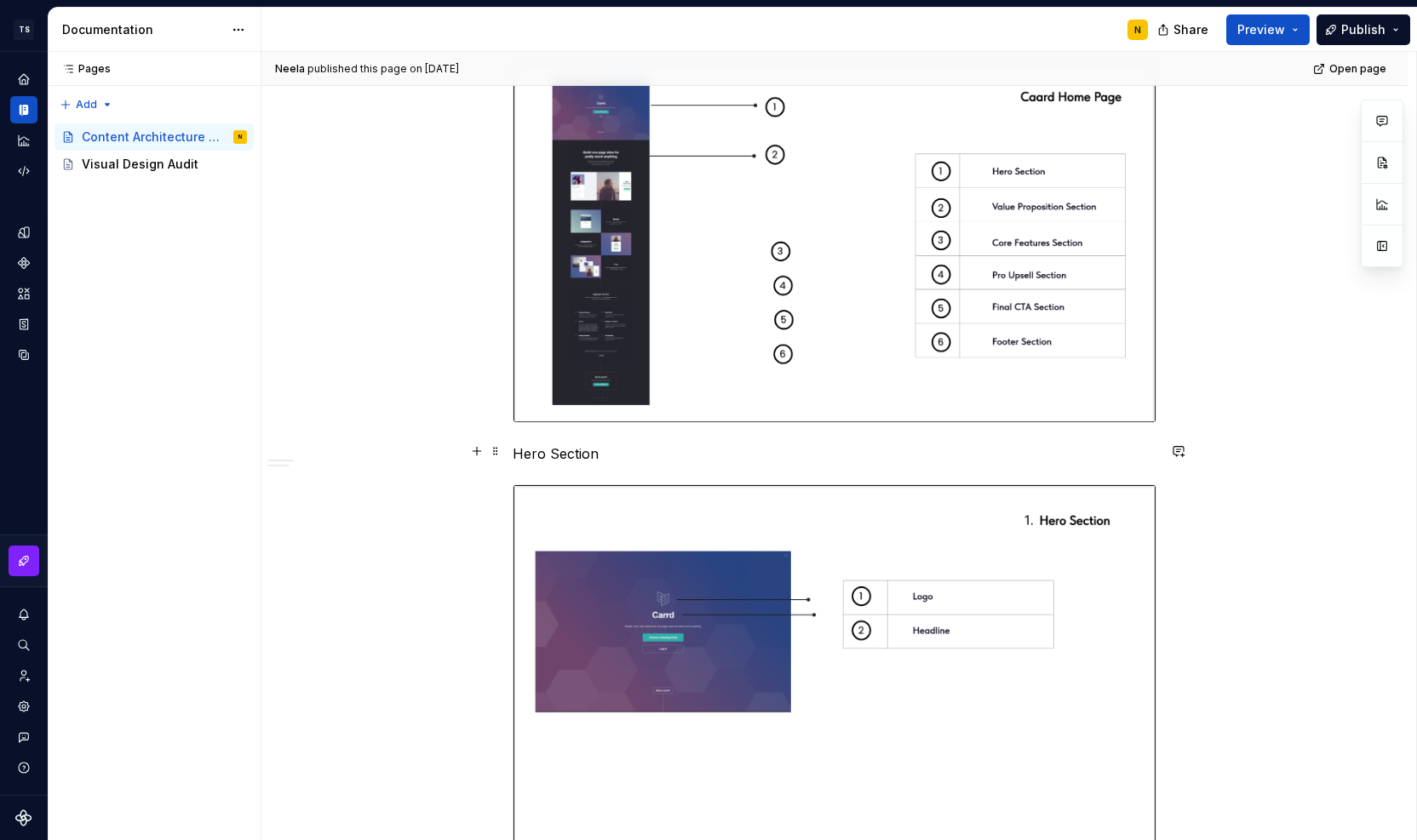
click at [525, 450] on p "Hero Section" at bounding box center [834, 453] width 644 height 20
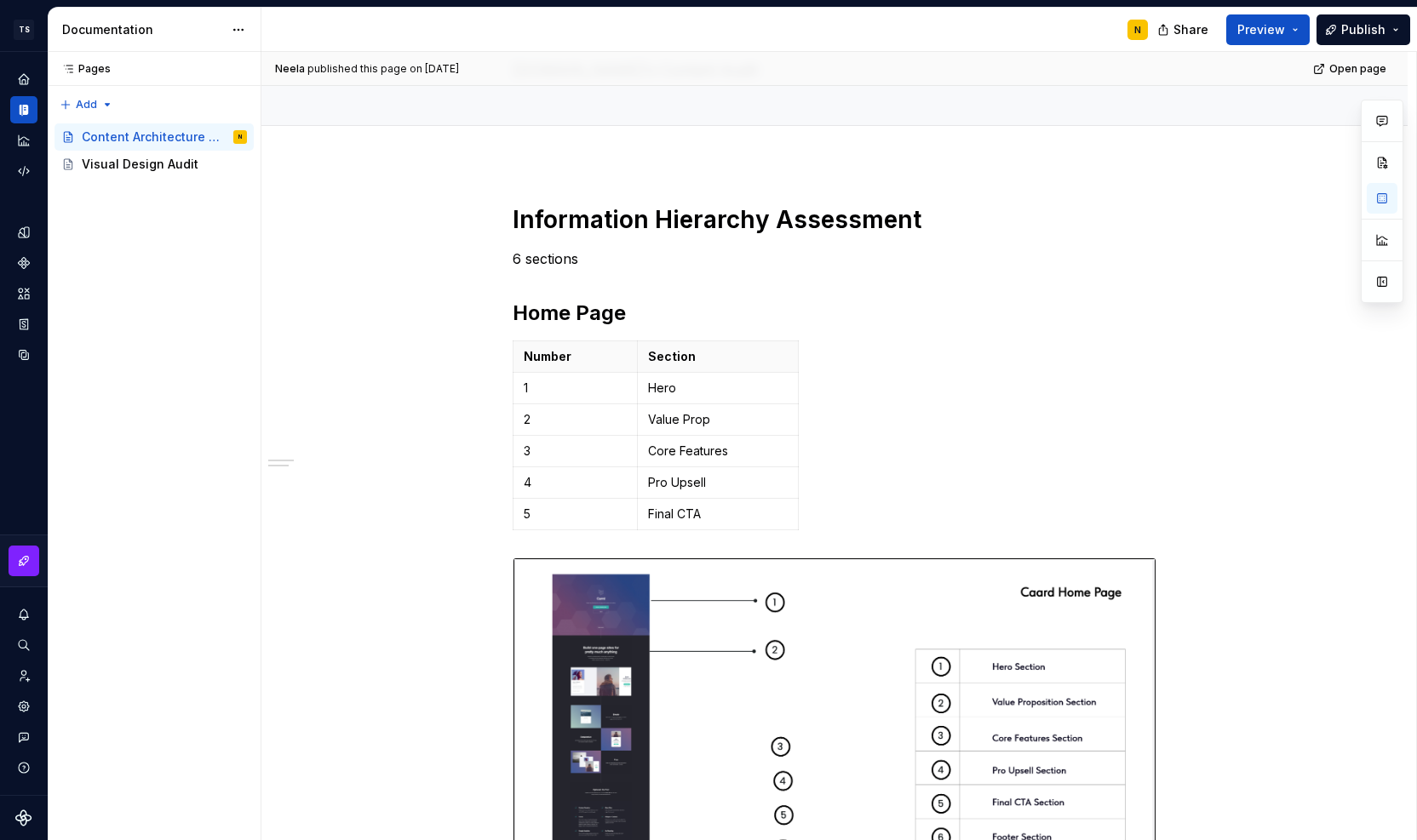
scroll to position [119, 0]
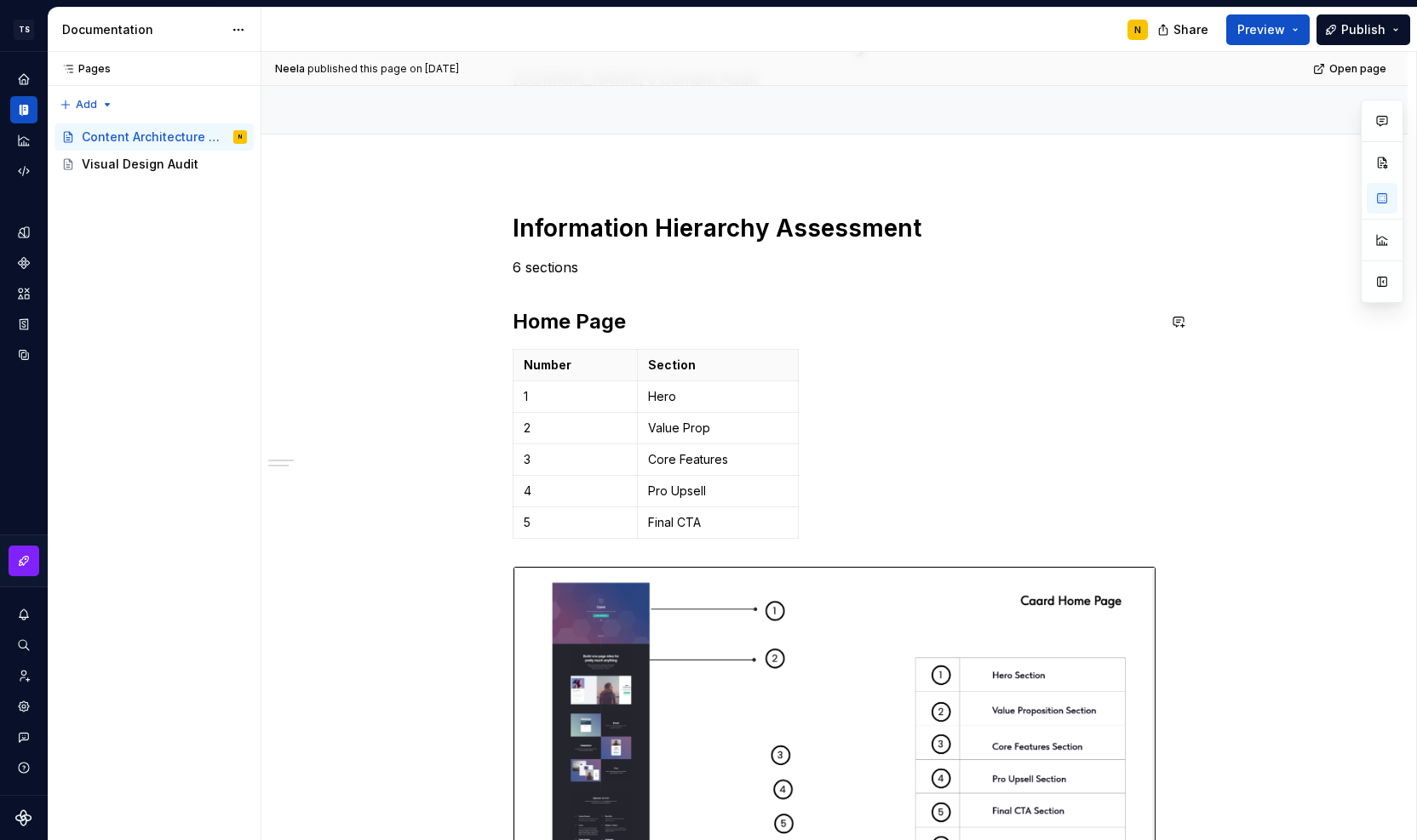
click at [522, 290] on div "Information Hierarchy Assessment 6 sections Home Page Number Section 1 Hero 2 V…" at bounding box center [834, 802] width 644 height 1180
click at [528, 293] on div "Information Hierarchy Assessment 6 sections Home Page Number Section 1 Hero 2 V…" at bounding box center [834, 802] width 644 height 1180
type textarea "*"
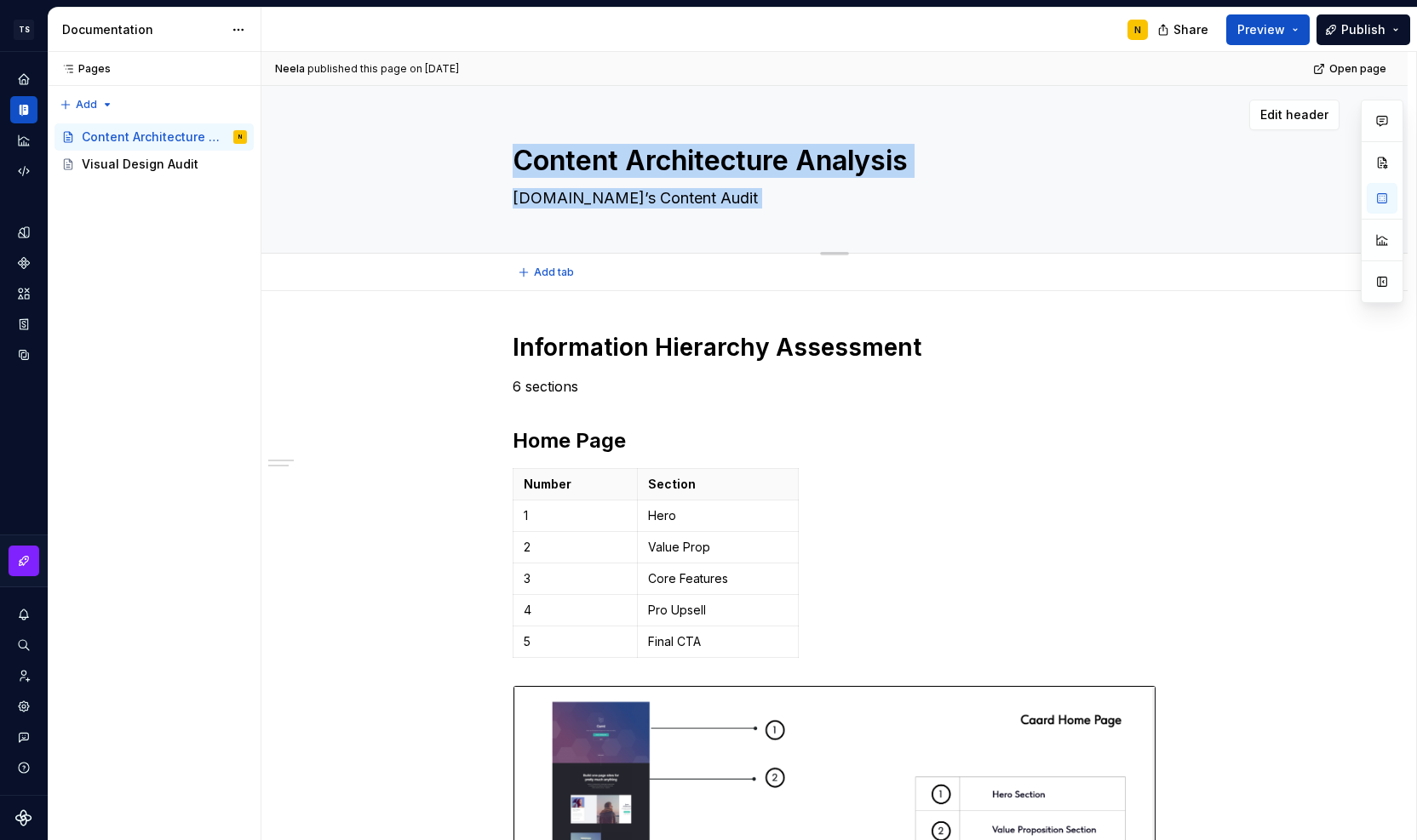
drag, startPoint x: 1416, startPoint y: 150, endPoint x: 1402, endPoint y: 92, distance: 59.7
click at [1402, 92] on div "[PERSON_NAME] published this page on [DATE] Open page Content Architecture Anal…" at bounding box center [839, 446] width 1156 height 789
click at [542, 273] on span "Add tab" at bounding box center [554, 272] width 40 height 14
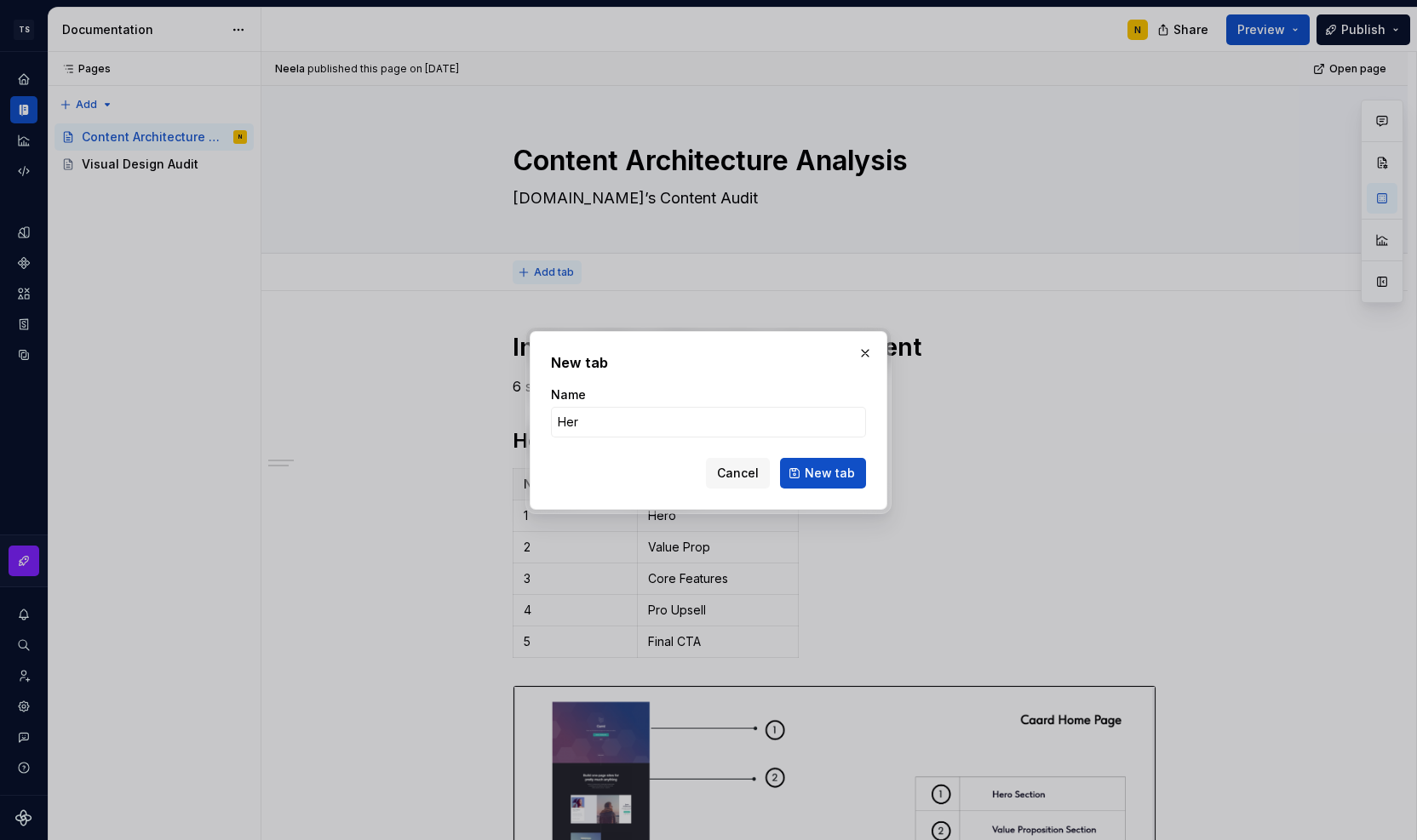
type input "Hero"
click at [843, 473] on span "New tab" at bounding box center [830, 472] width 51 height 17
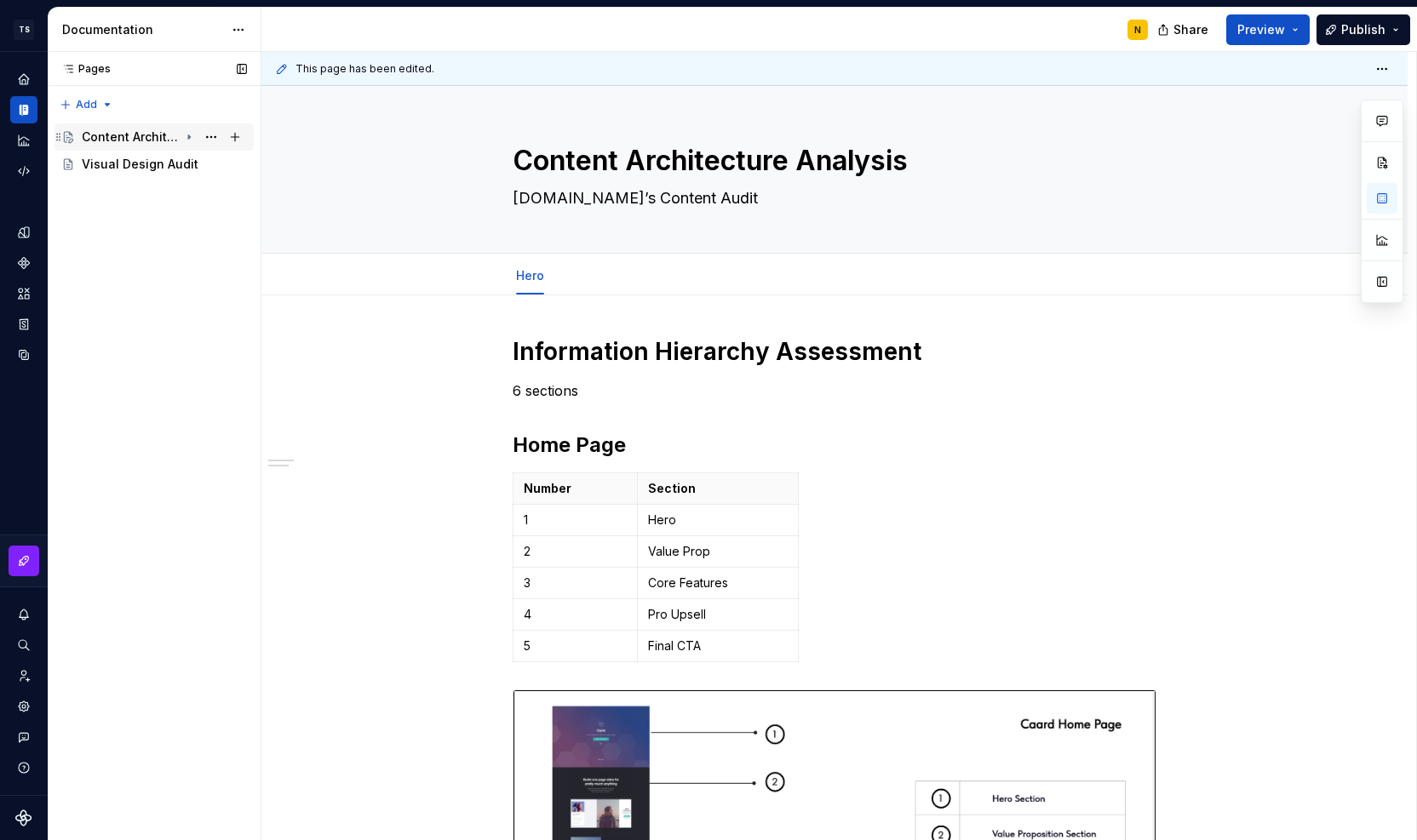
click at [190, 136] on icon "Page tree" at bounding box center [189, 137] width 2 height 4
click at [116, 166] on div "Hero" at bounding box center [112, 163] width 28 height 17
click at [204, 168] on button "Page tree" at bounding box center [211, 164] width 24 height 24
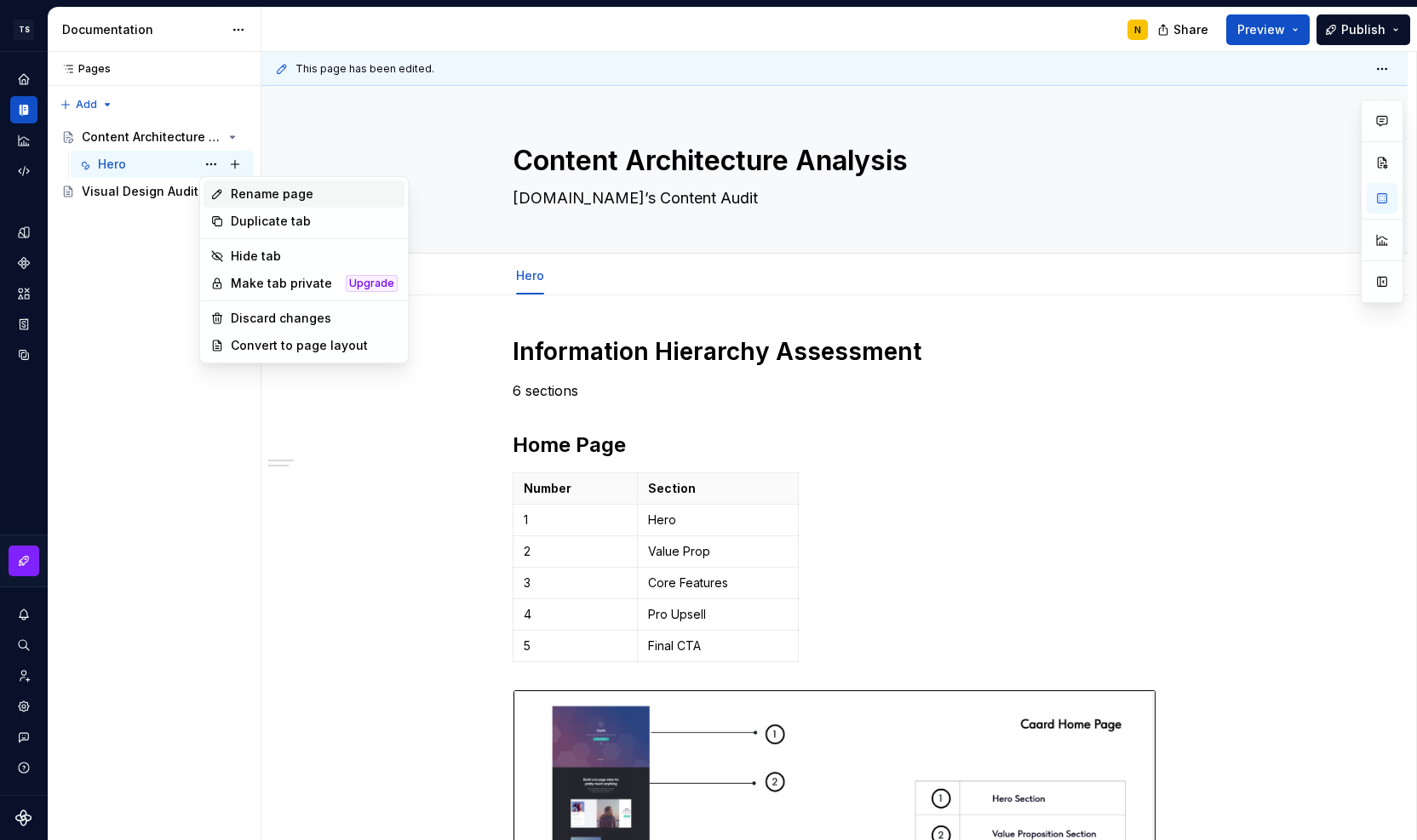
click at [219, 185] on div "Rename page" at bounding box center [304, 194] width 201 height 27
type textarea "*"
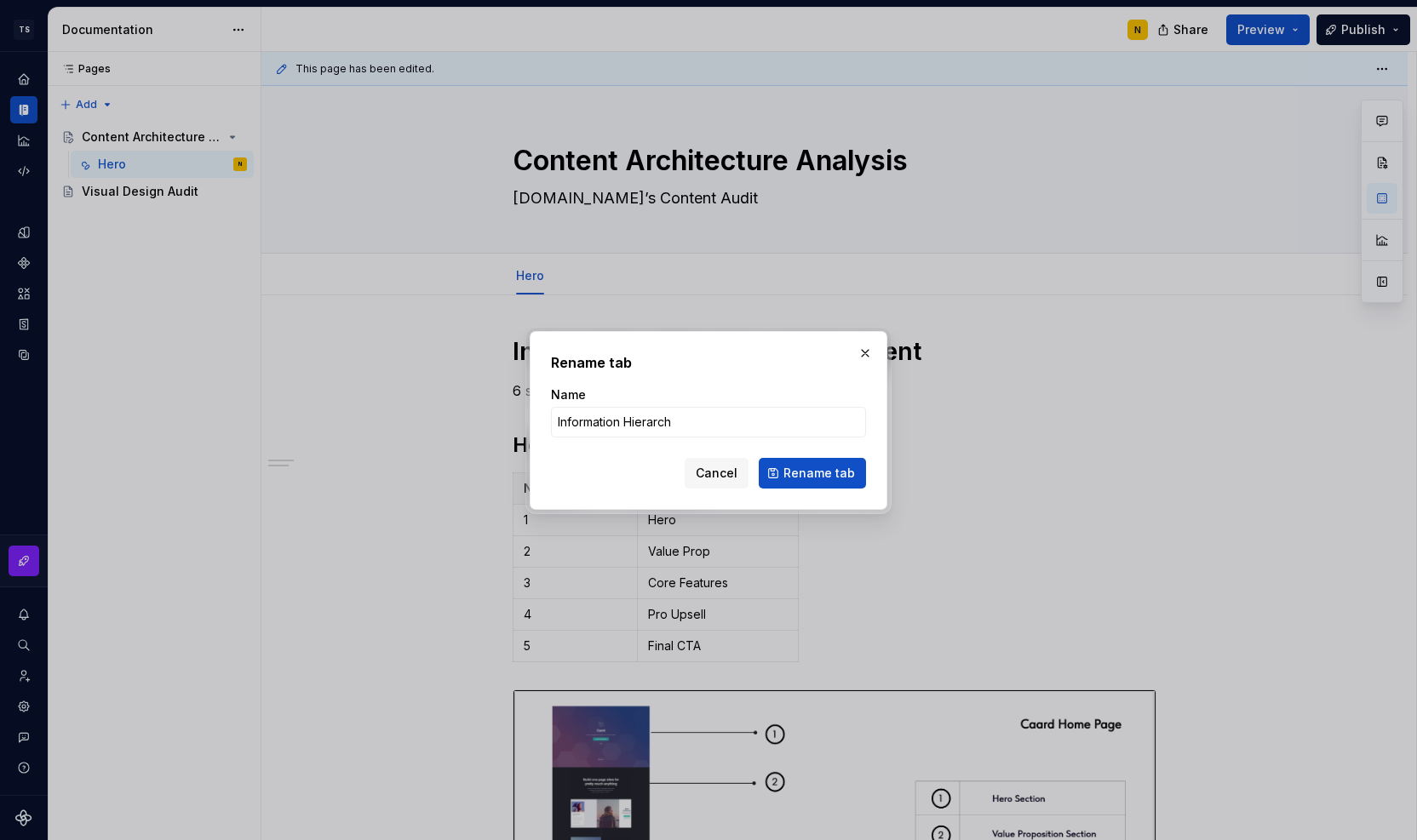
type input "Information Hierarchy"
click at [799, 481] on button "Rename tab" at bounding box center [812, 473] width 107 height 31
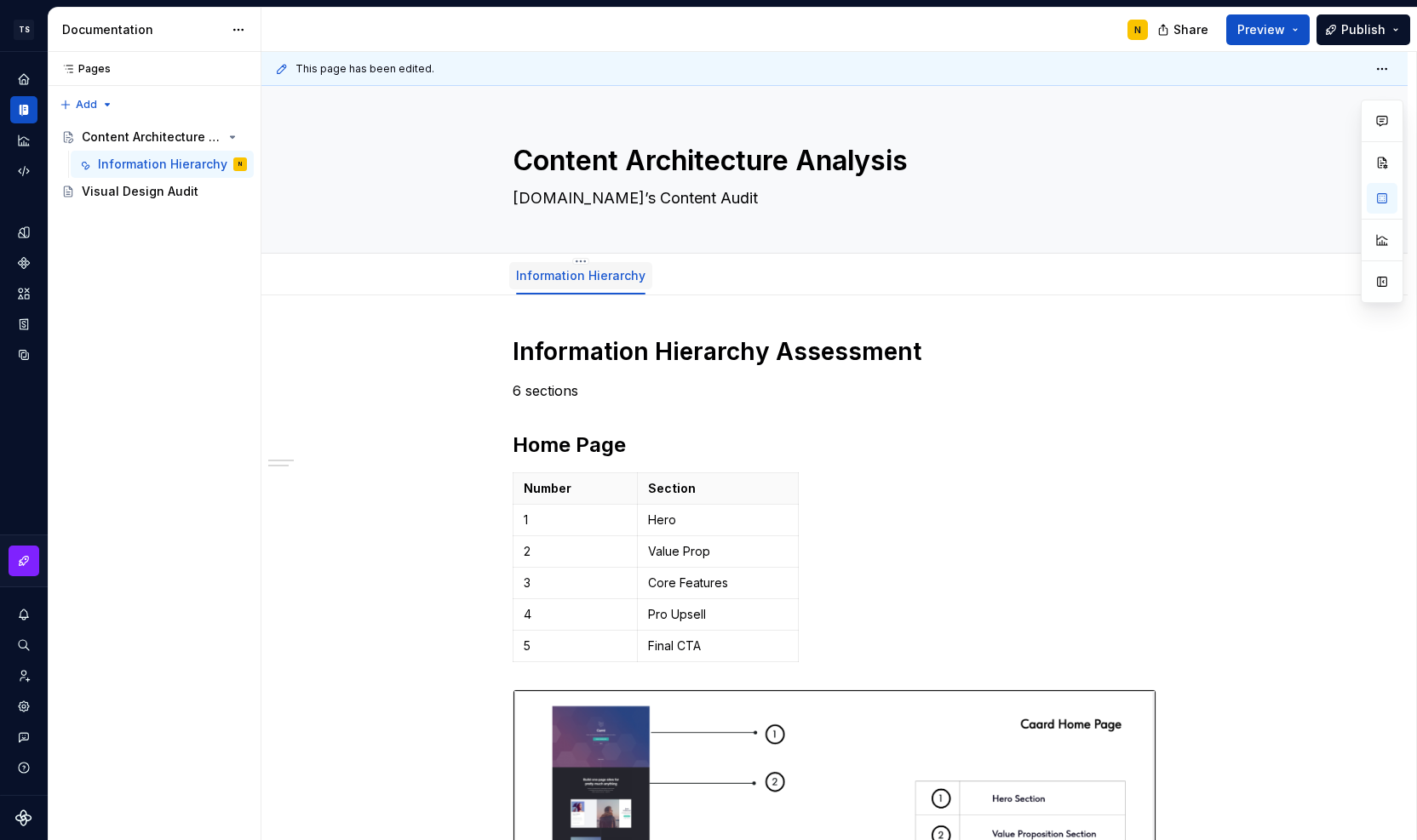
type textarea "*"
click at [684, 272] on span "Add tab" at bounding box center [704, 276] width 40 height 14
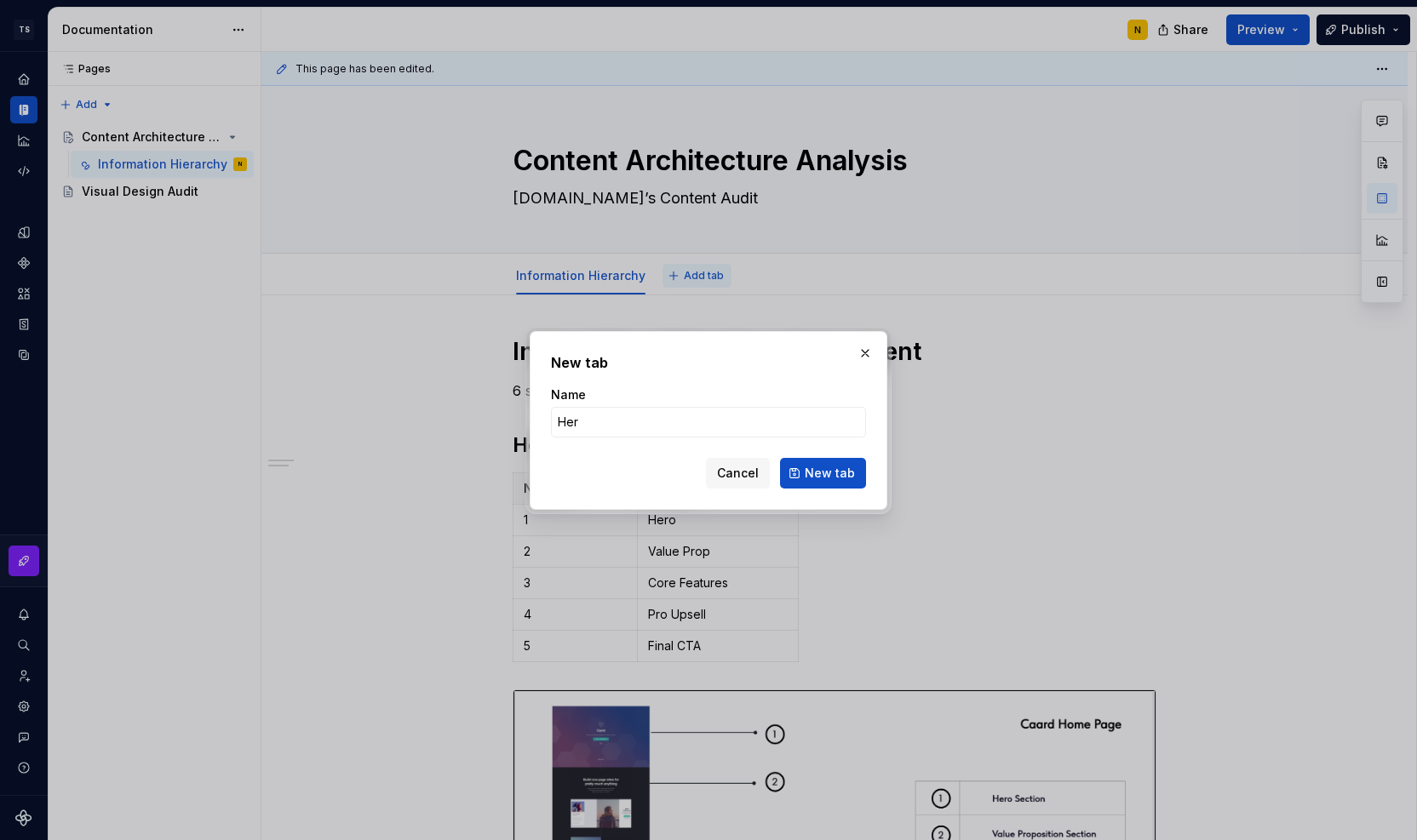
type input "Hero"
click at [844, 470] on span "New tab" at bounding box center [830, 472] width 51 height 17
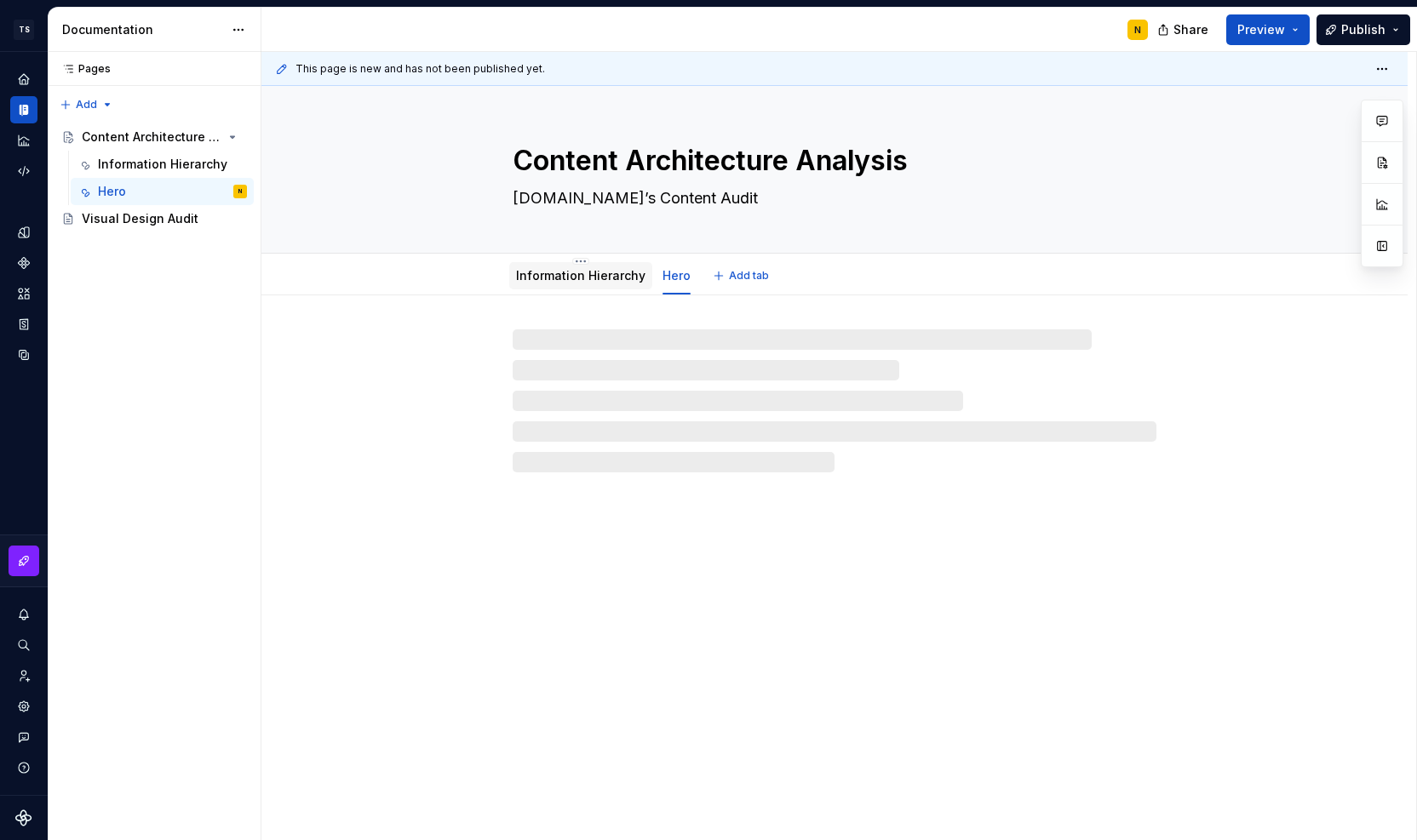
click at [573, 273] on link "Information Hierarchy" at bounding box center [581, 275] width 129 height 15
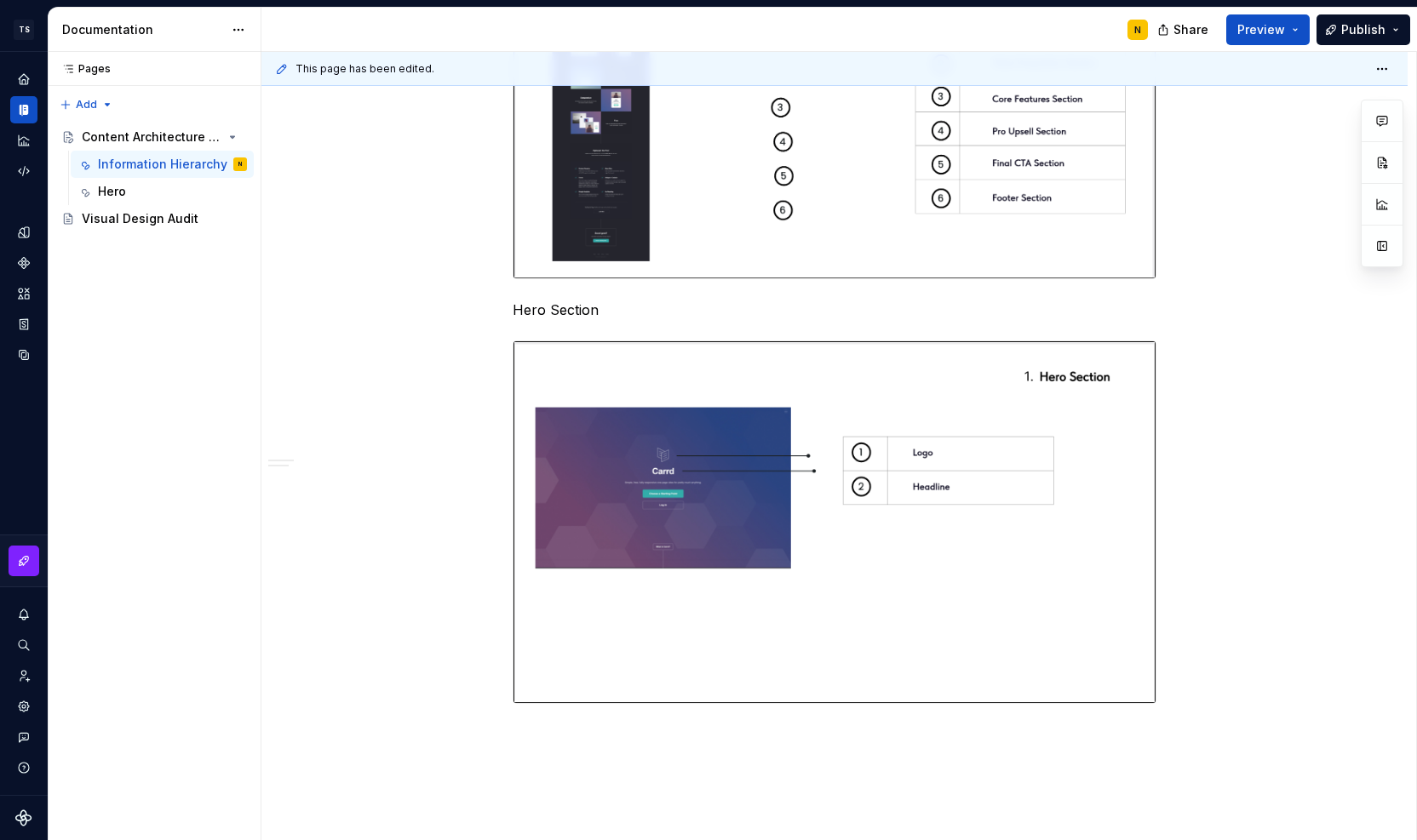
scroll to position [774, 0]
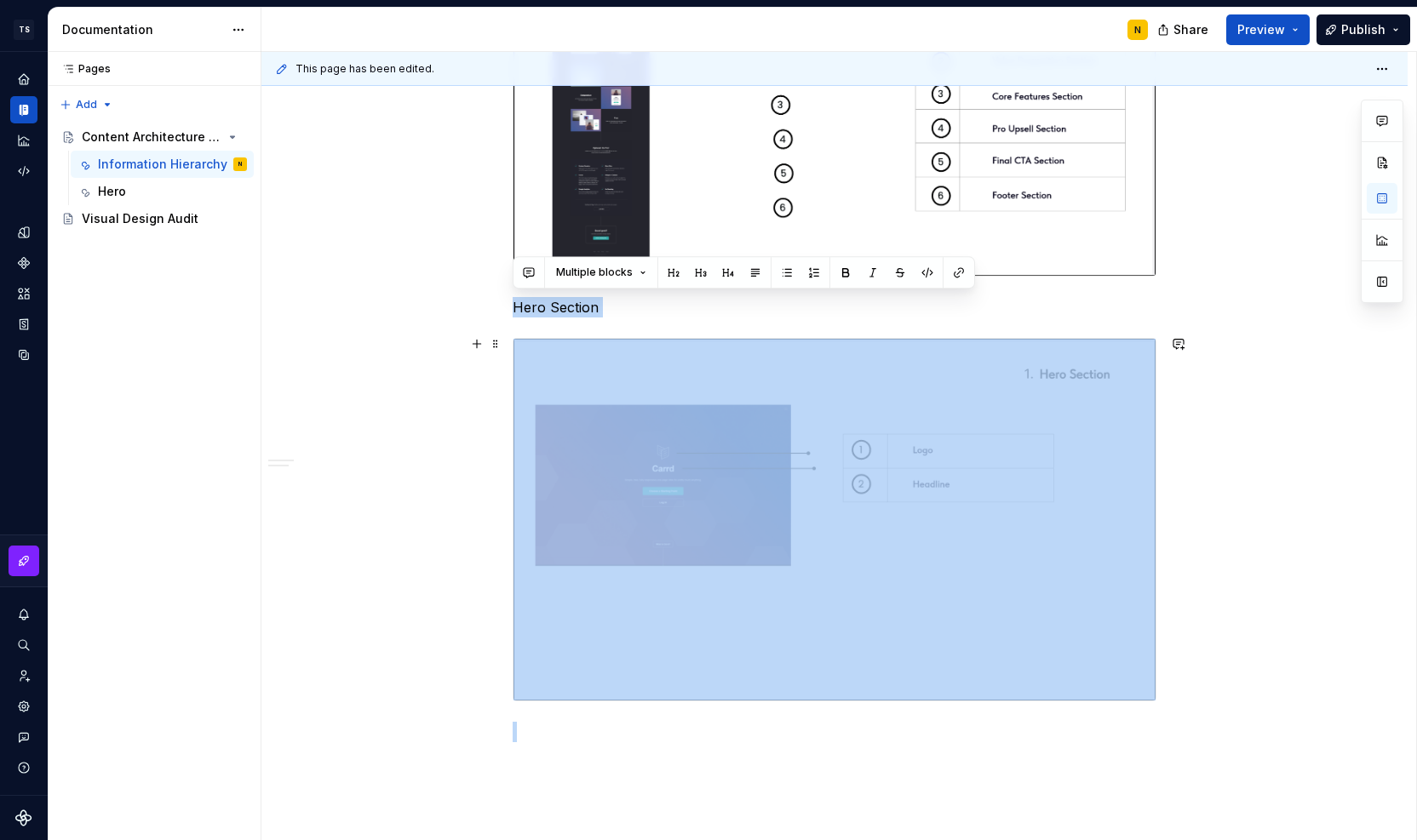
drag, startPoint x: 515, startPoint y: 305, endPoint x: 1191, endPoint y: 529, distance: 712.1
click at [1191, 529] on div "Information Hierarchy Assessment 6 sections Home Page Number Section 1 Hero 2 V…" at bounding box center [834, 268] width 1146 height 1494
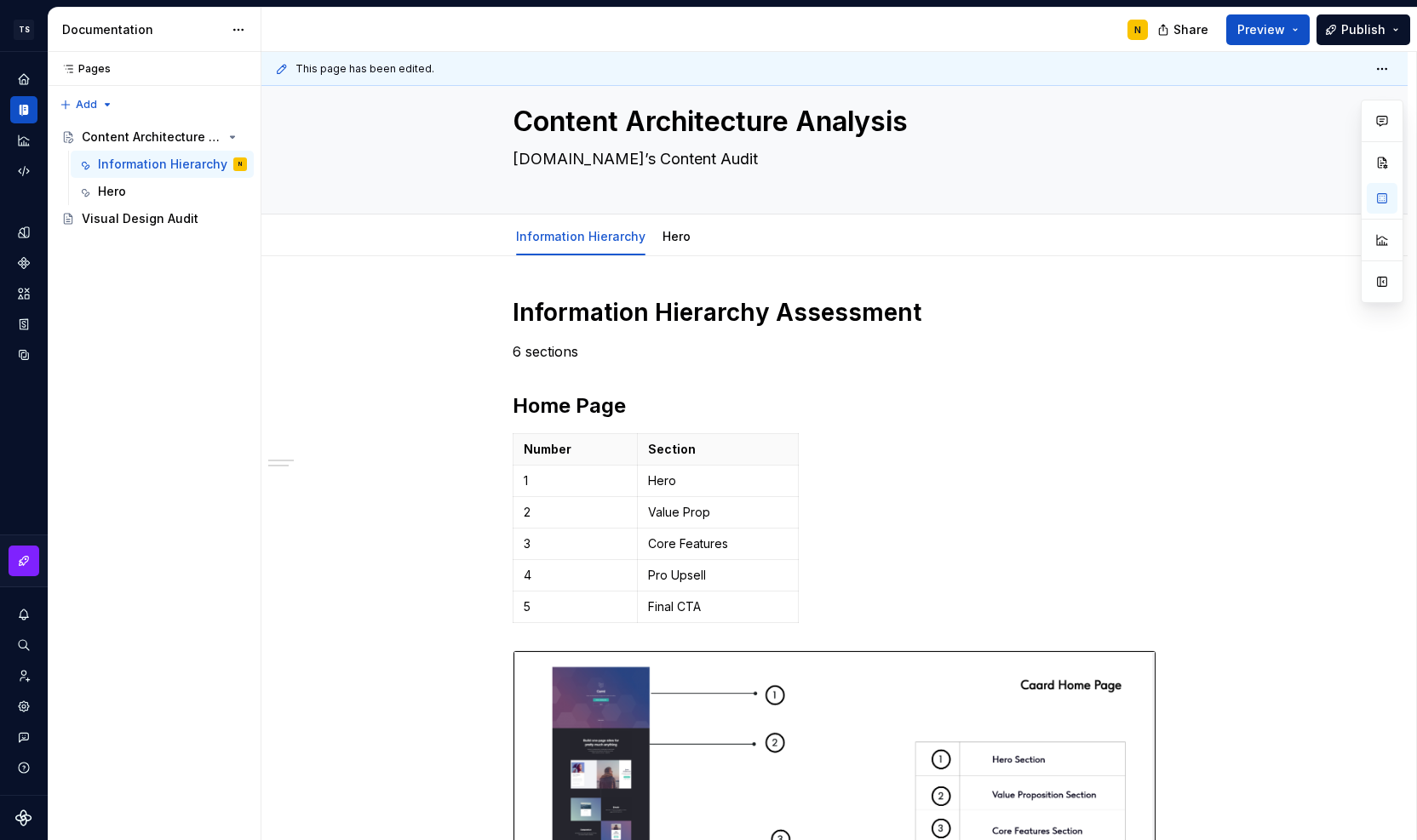
scroll to position [8, 0]
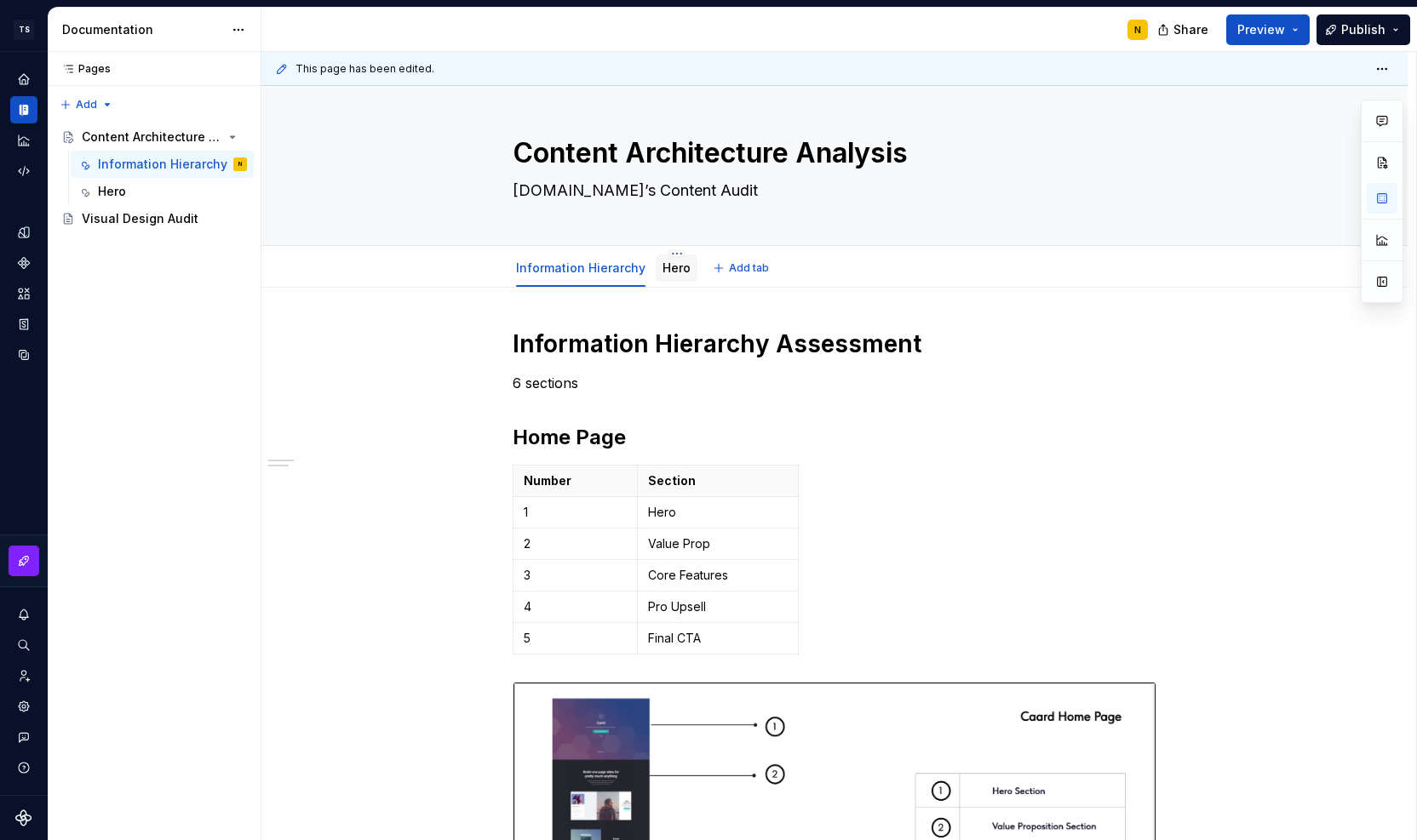
click at [672, 266] on link "Hero" at bounding box center [677, 267] width 28 height 15
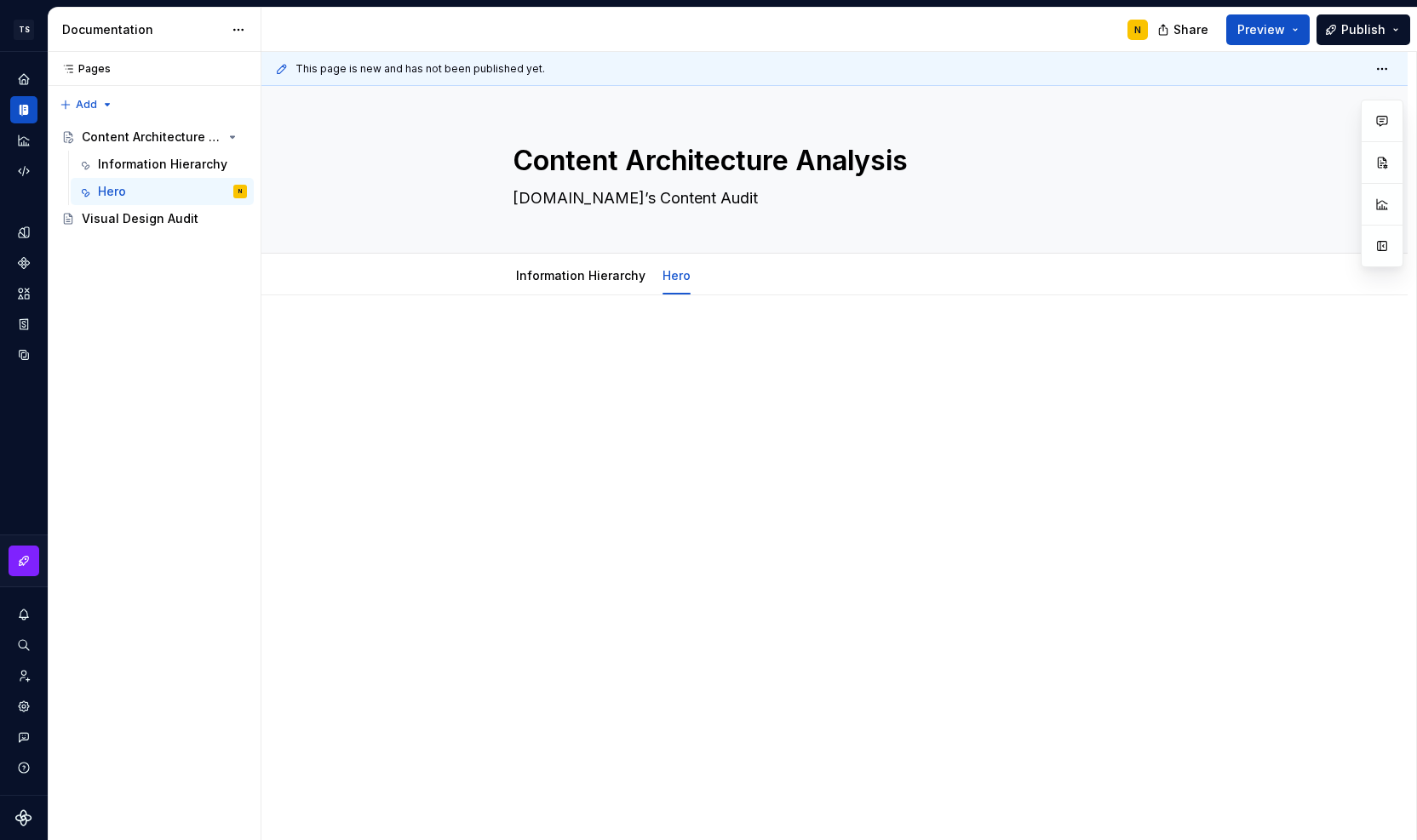
click at [622, 336] on p at bounding box center [834, 346] width 644 height 20
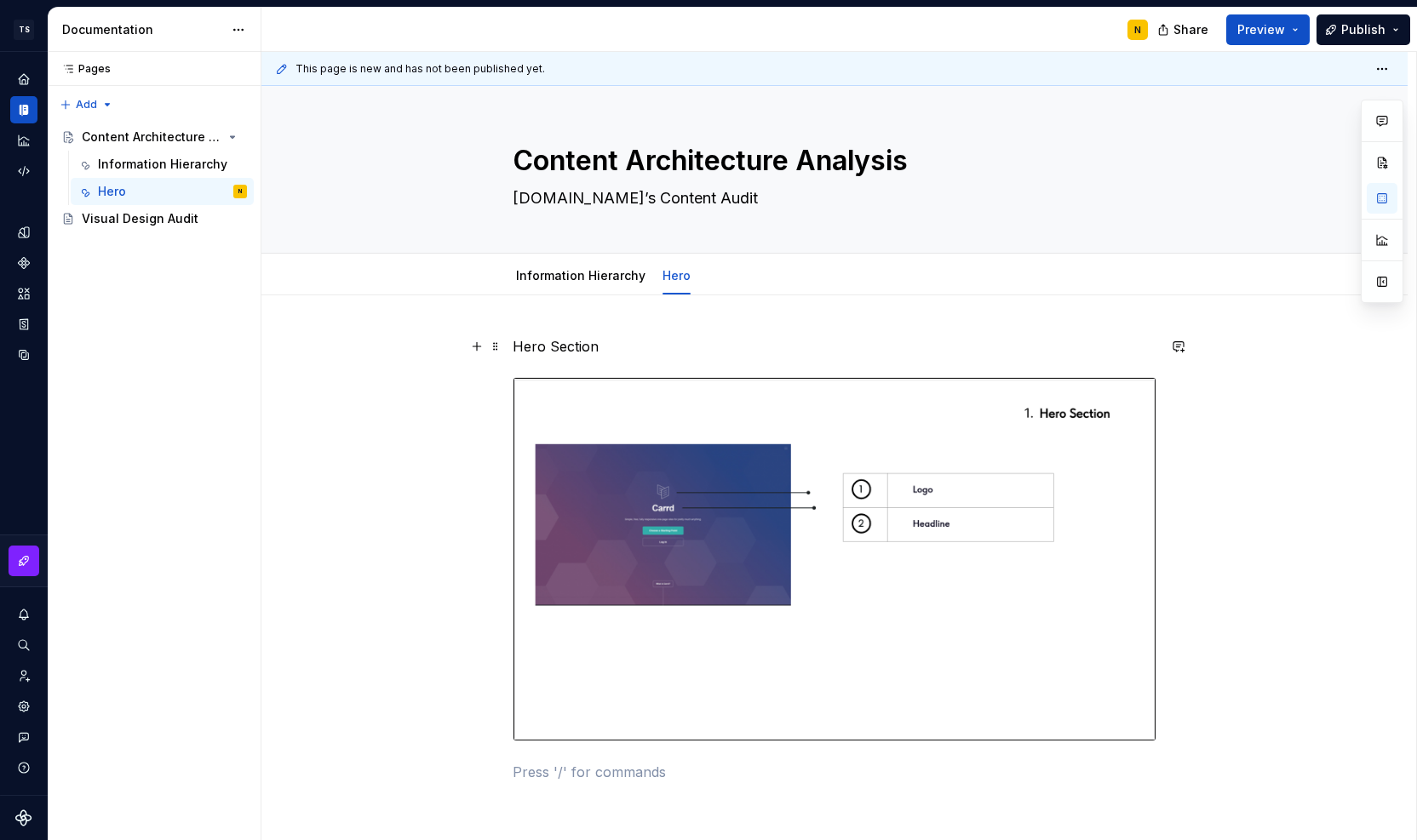
click at [557, 346] on p "Hero Section" at bounding box center [834, 346] width 644 height 20
click at [581, 316] on button "Text" at bounding box center [574, 314] width 52 height 24
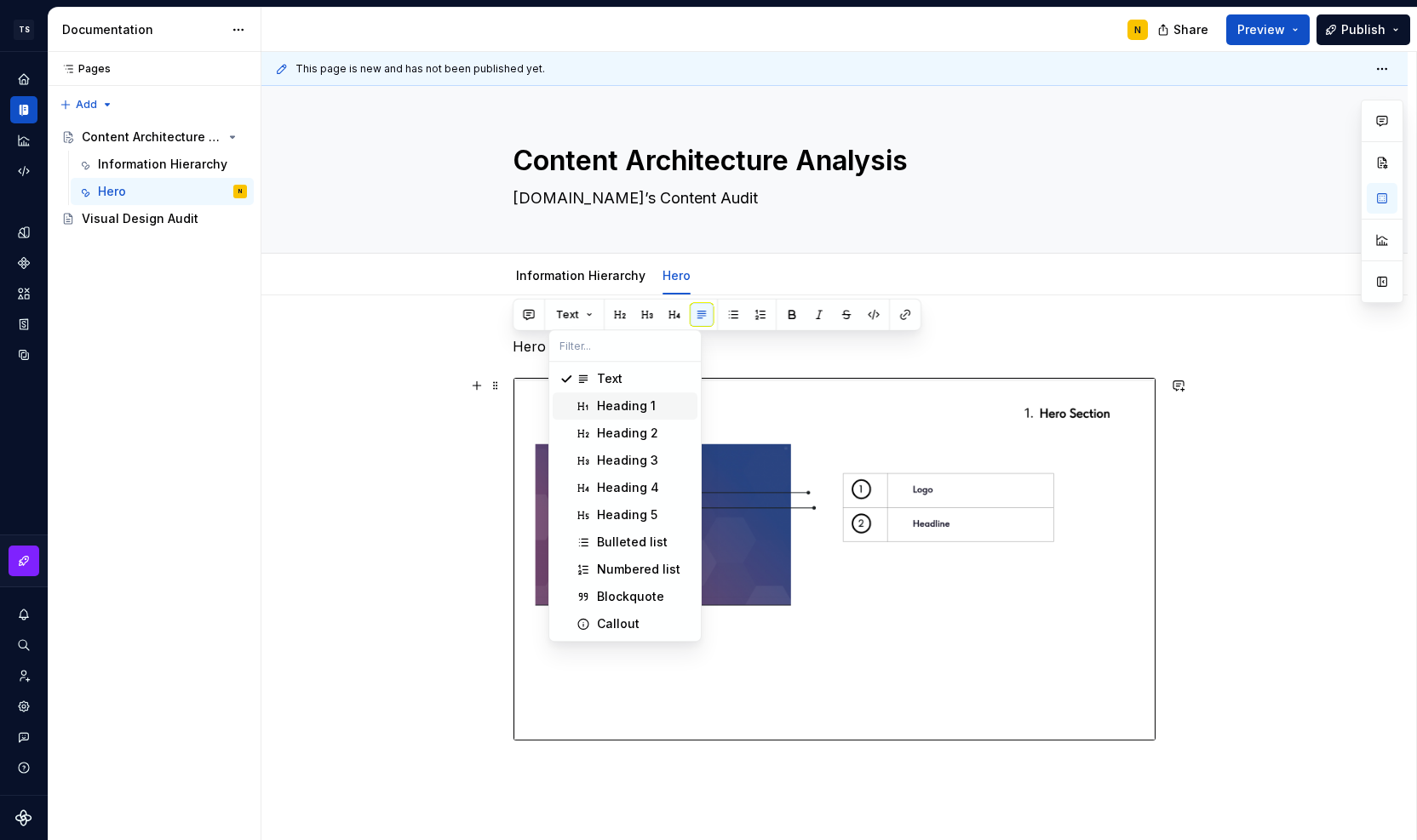
click at [598, 408] on div "Heading 1" at bounding box center [626, 405] width 59 height 17
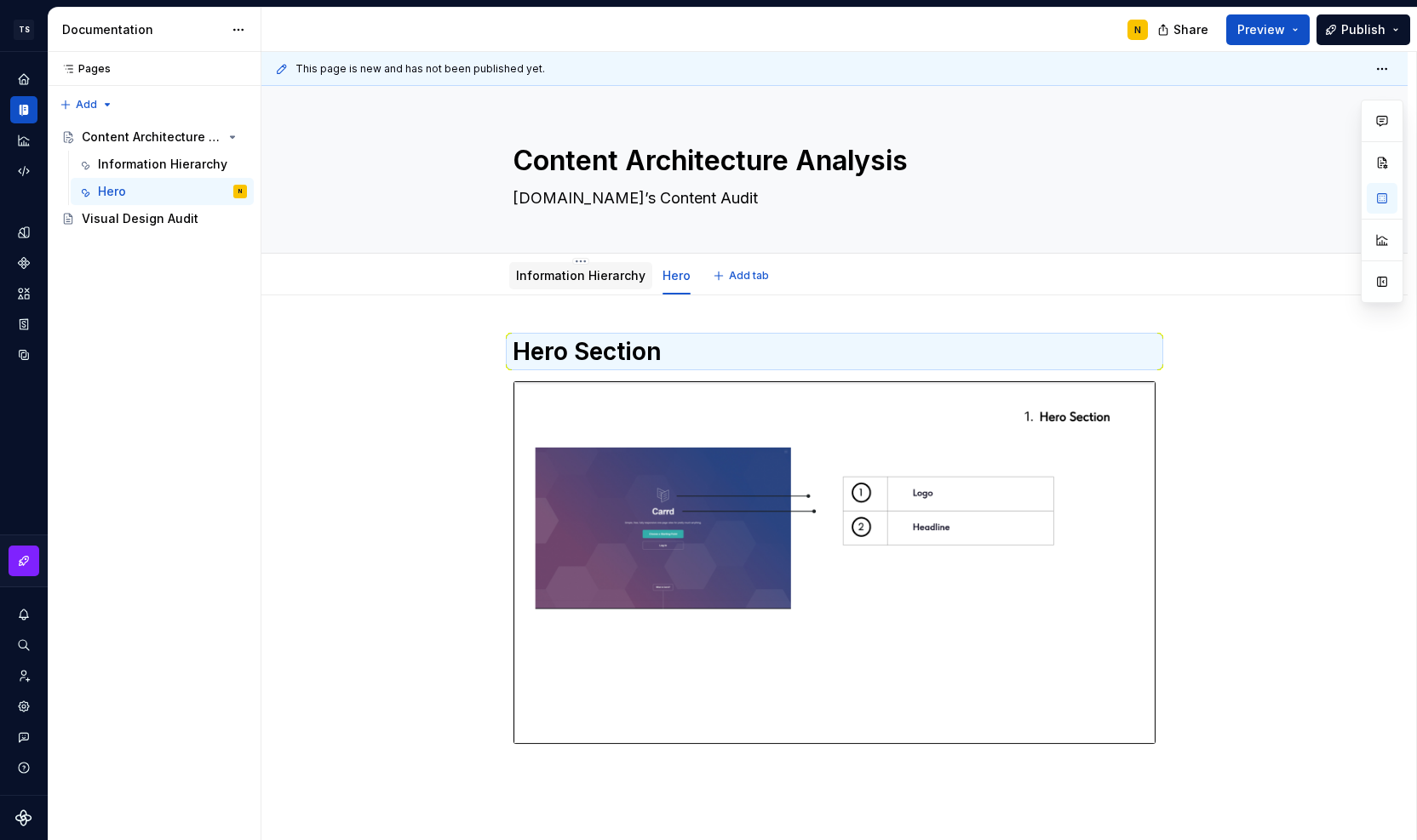
click at [579, 277] on link "Information Hierarchy" at bounding box center [581, 275] width 129 height 15
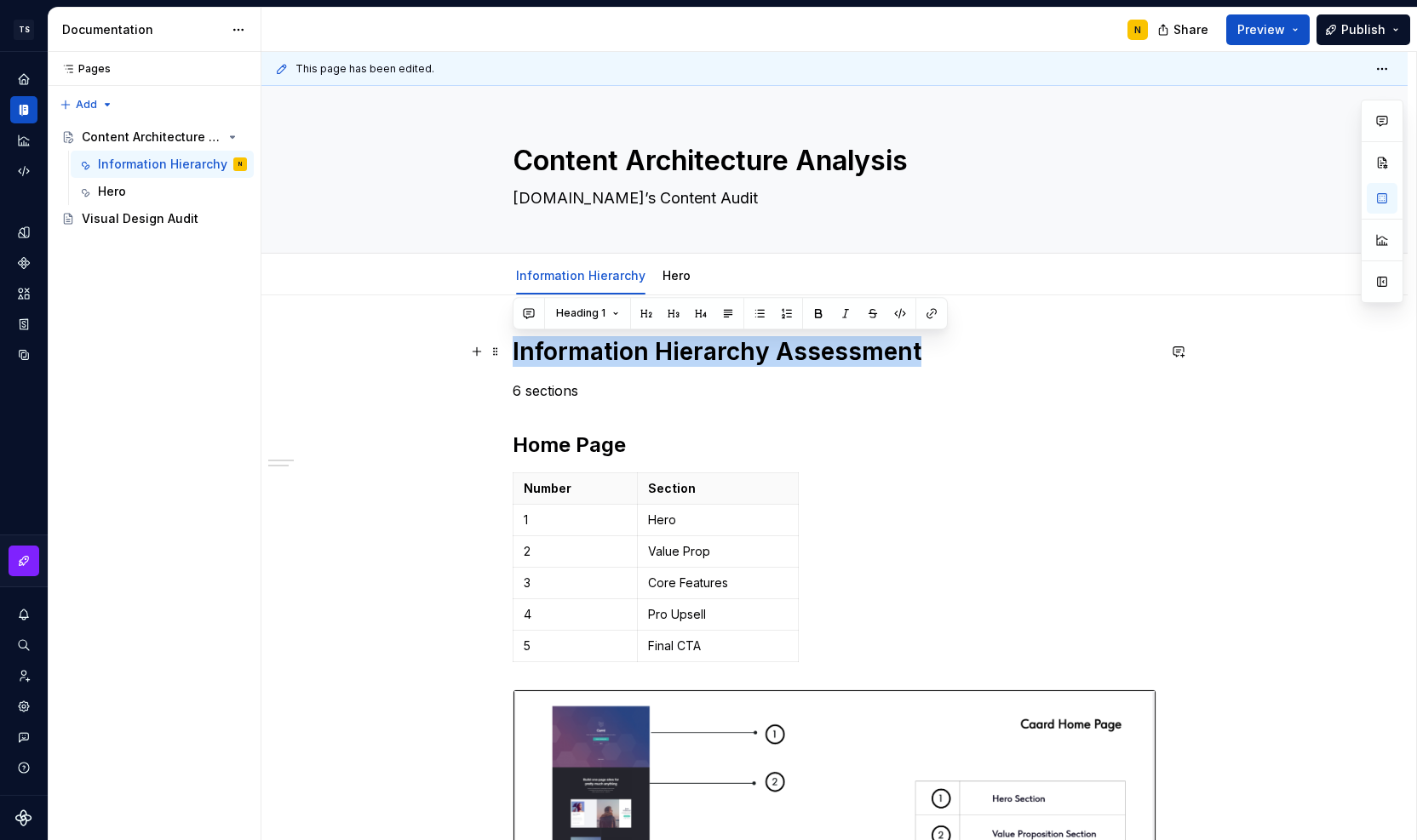
drag, startPoint x: 515, startPoint y: 353, endPoint x: 923, endPoint y: 363, distance: 408.1
click at [923, 363] on h1 "Information Hierarchy Assessment" at bounding box center [834, 351] width 644 height 31
copy h1 "Information Hierarchy Assessment"
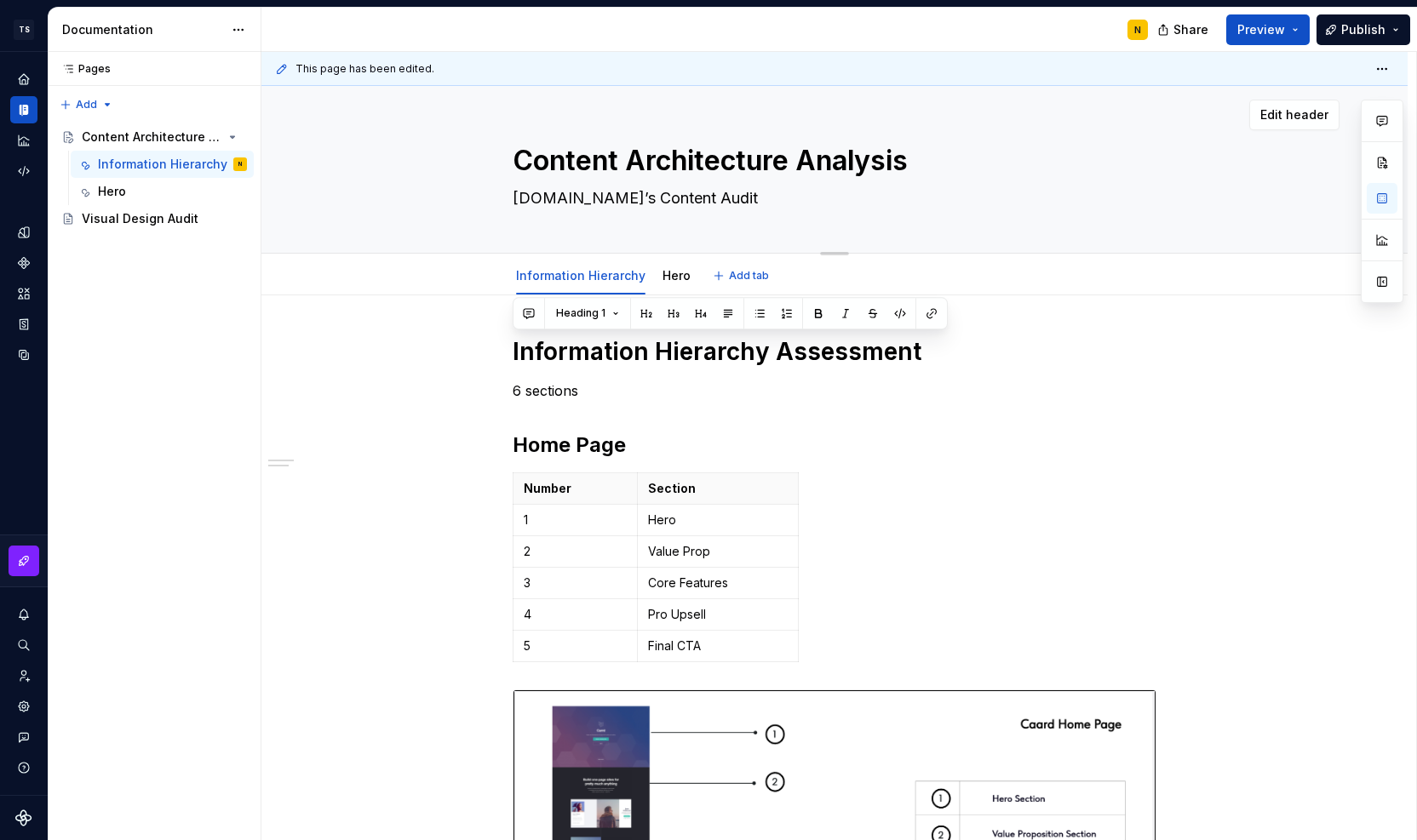
click at [746, 155] on textarea "Content Architecture Analysis" at bounding box center [831, 161] width 644 height 41
paste textarea "Information Hierarchy Assessment"
type textarea "*"
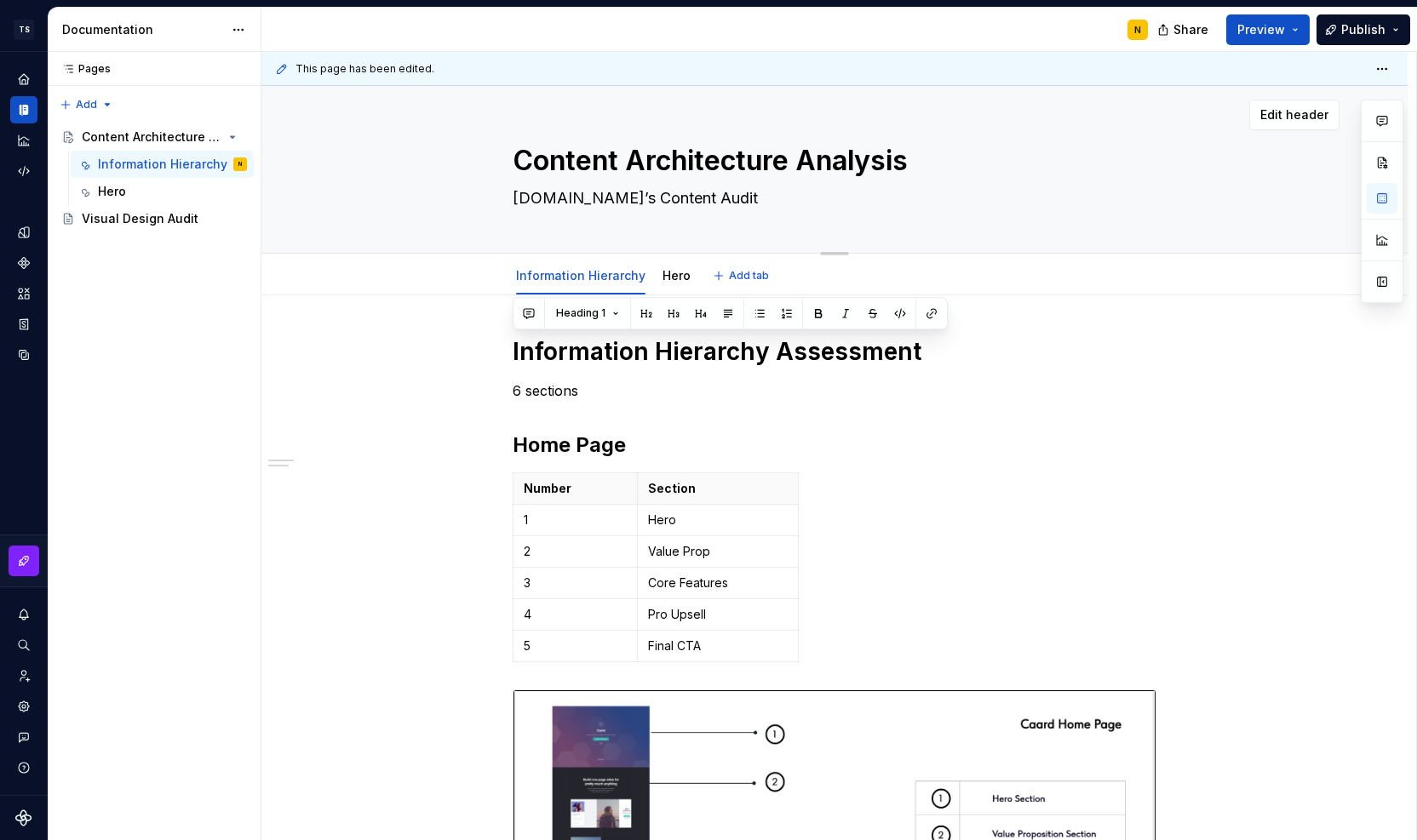
type textarea "Information Hierarchy Assessment"
type textarea "*"
type textarea "Information Hierarchy Assessment"
click at [106, 104] on div "Pages Pages Add Accessibility guide for tree Page tree. Navigate the tree with …" at bounding box center [155, 446] width 213 height 789
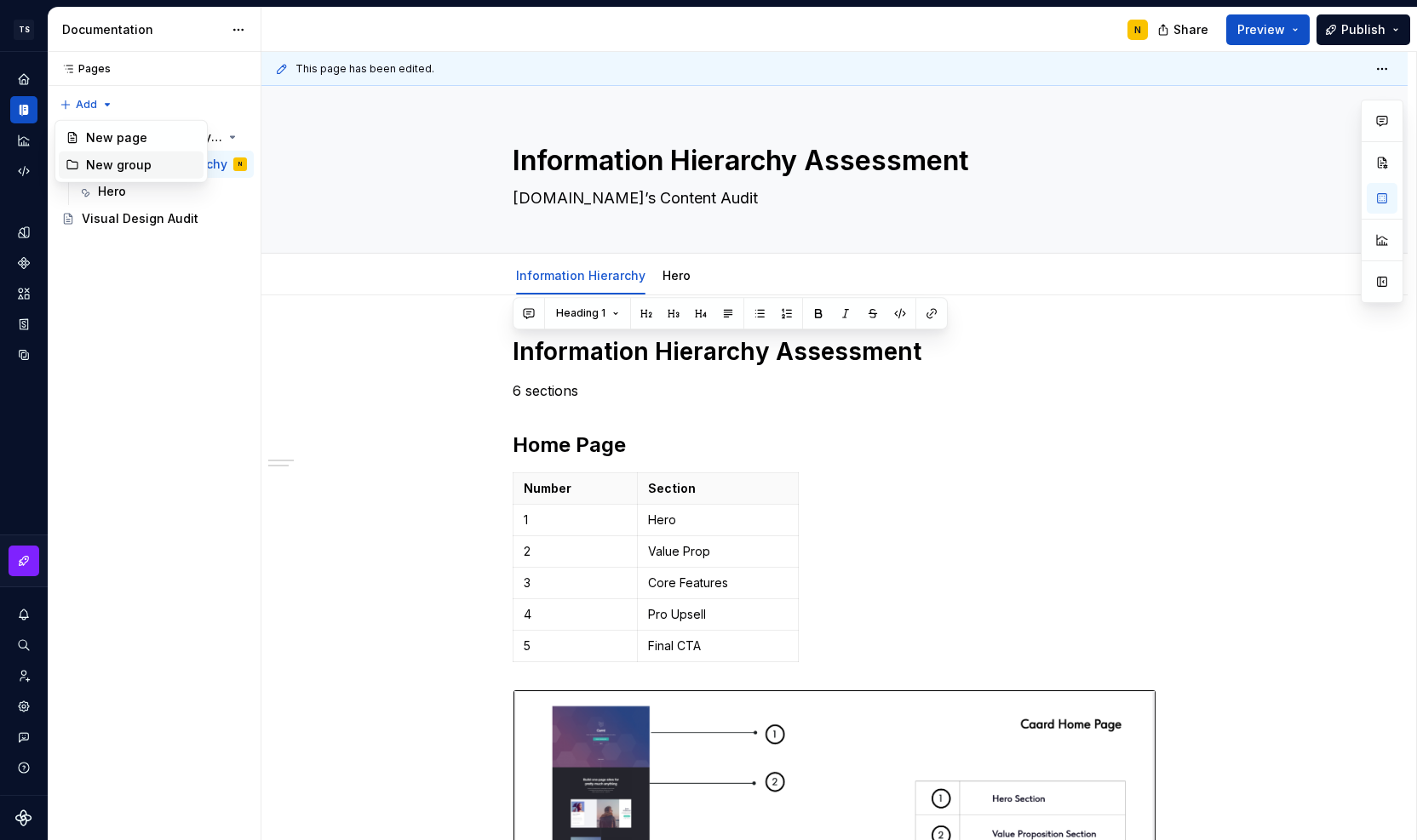
click at [116, 161] on div "New group" at bounding box center [141, 164] width 111 height 17
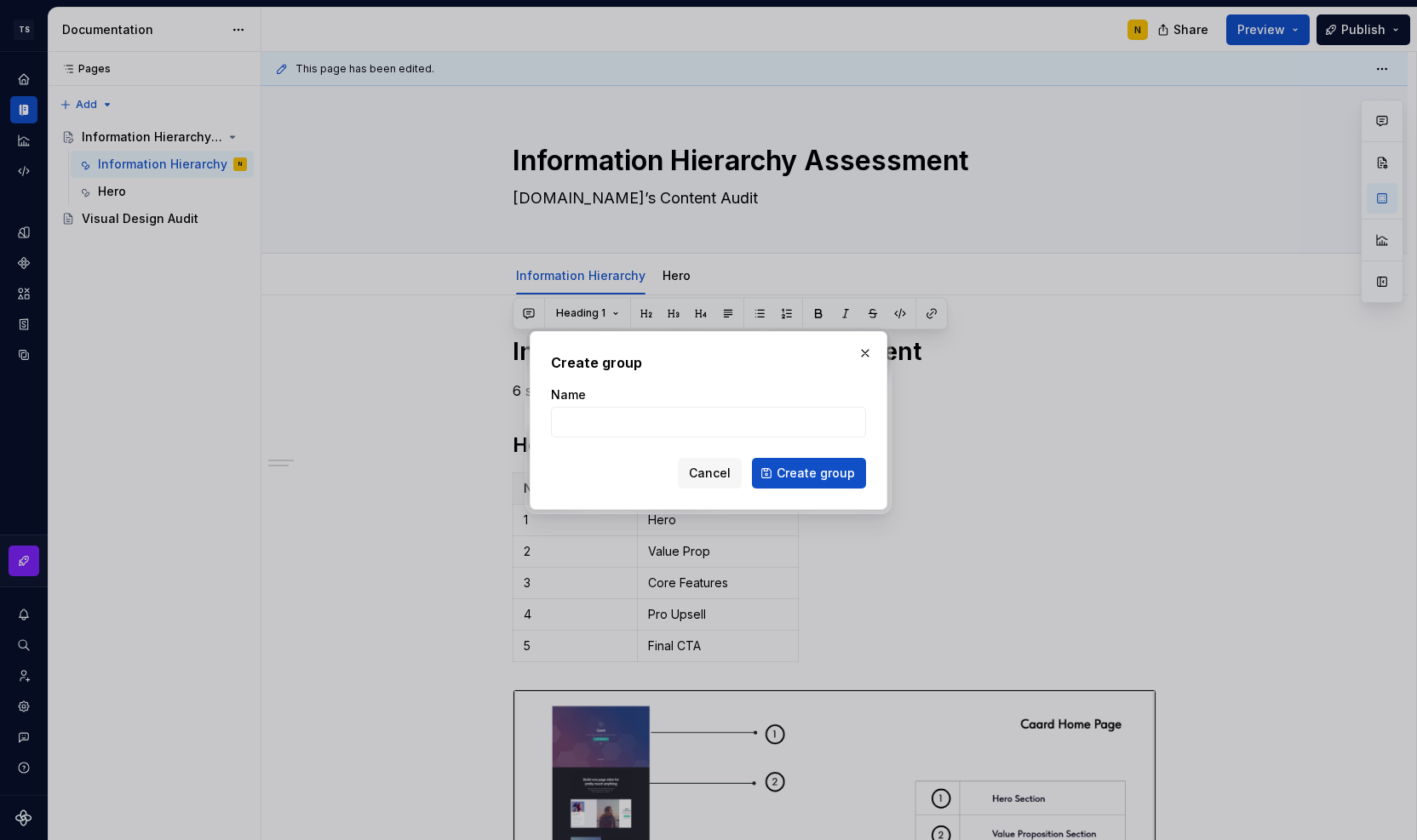
type textarea "*"
type input "Content Architecture"
click at [775, 467] on button "Create group" at bounding box center [809, 473] width 114 height 31
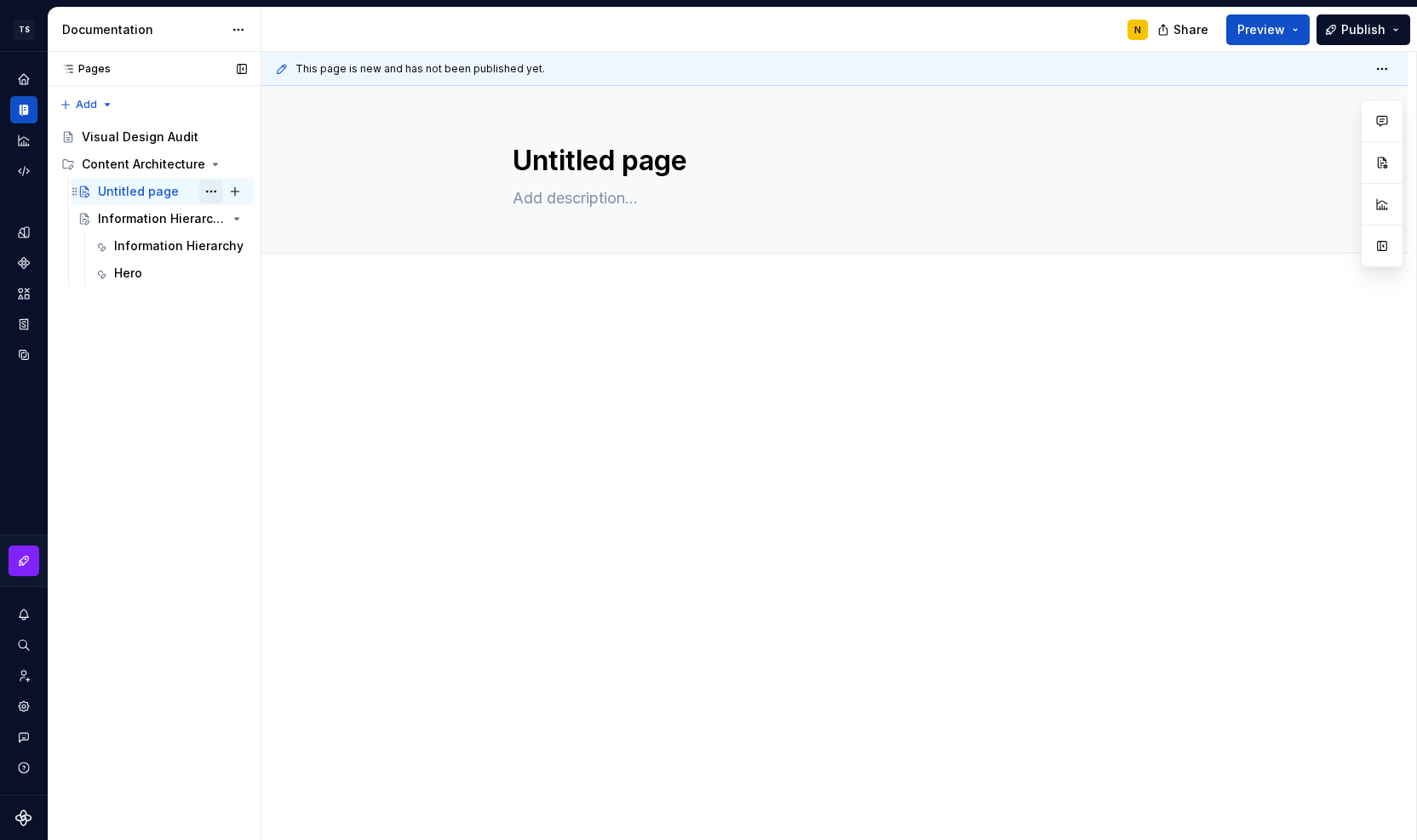
click at [203, 191] on button "Page tree" at bounding box center [211, 191] width 24 height 24
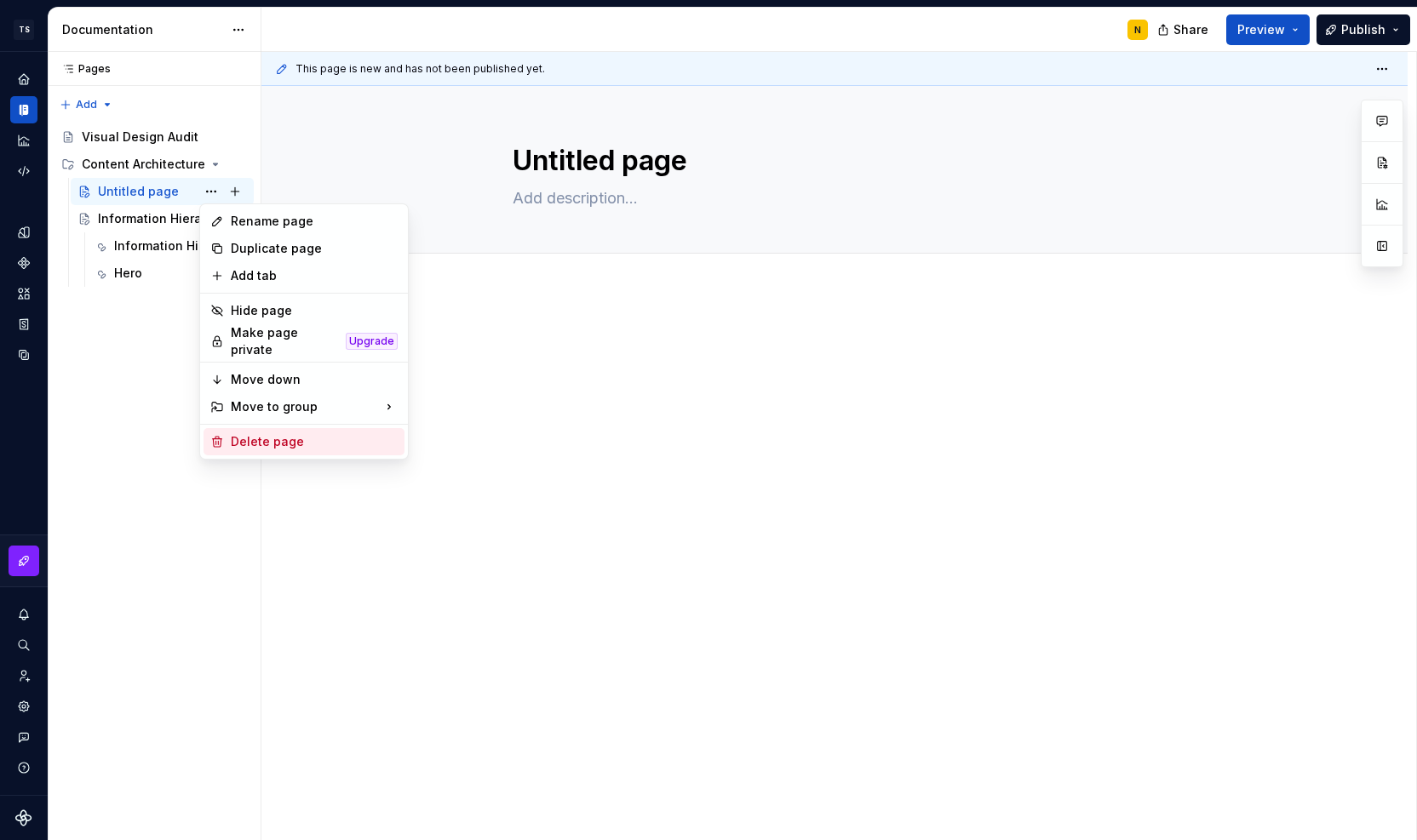
click at [244, 433] on div "Delete page" at bounding box center [314, 441] width 167 height 17
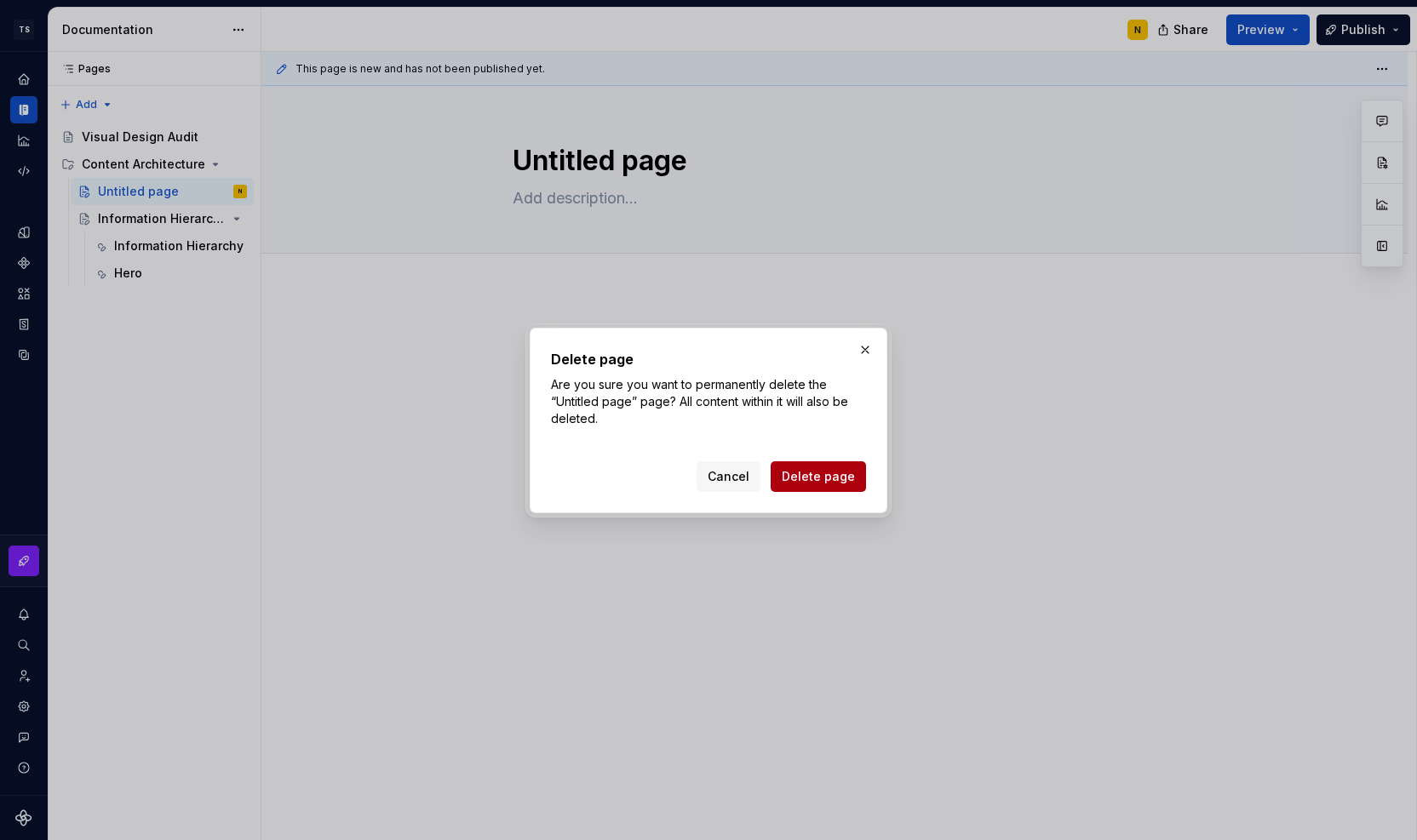
click at [815, 480] on span "Delete page" at bounding box center [819, 476] width 73 height 17
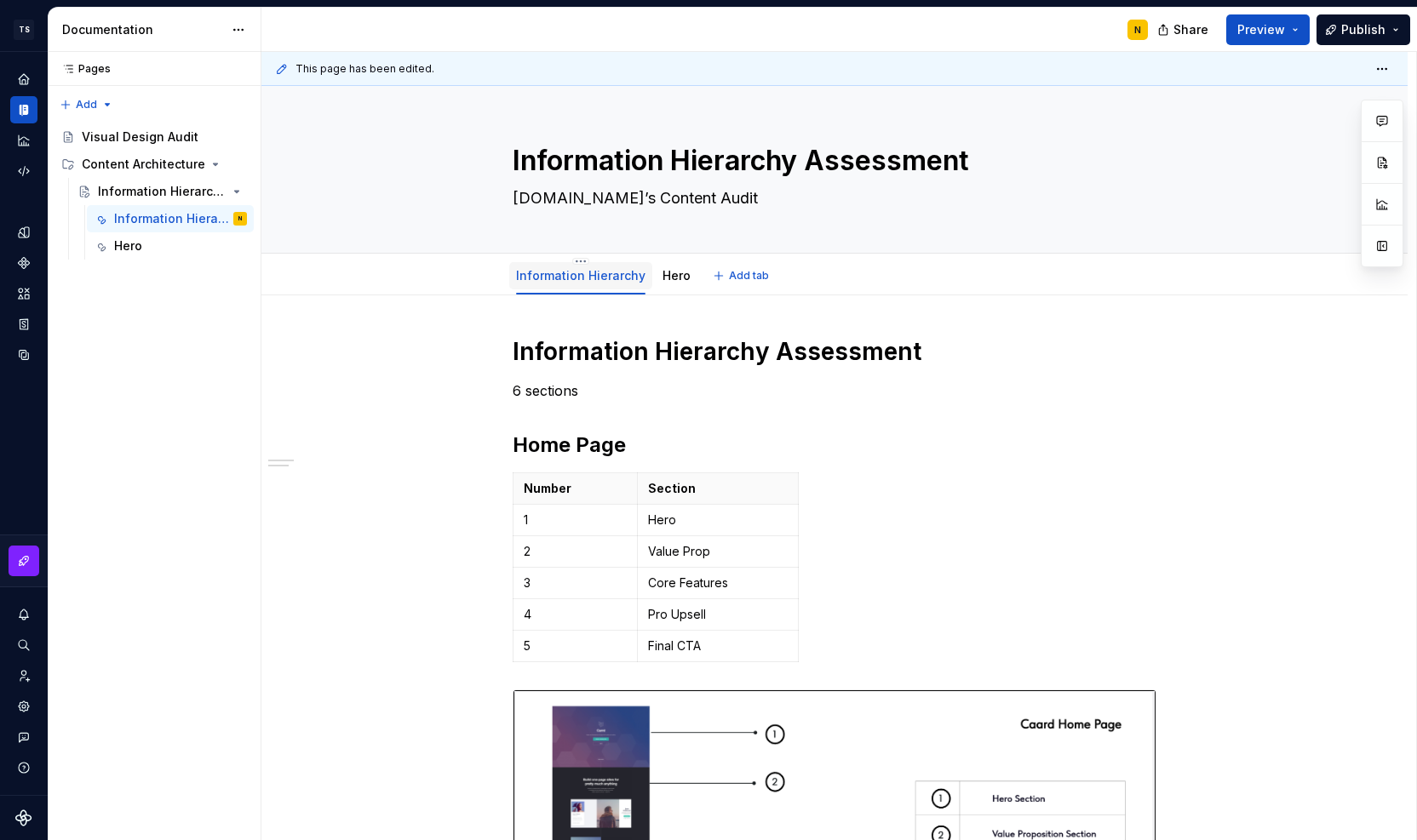
drag, startPoint x: 556, startPoint y: 279, endPoint x: 531, endPoint y: 286, distance: 26.0
click at [531, 286] on div "Information Hierarchy" at bounding box center [581, 275] width 129 height 20
click at [217, 217] on button "Page tree" at bounding box center [211, 218] width 24 height 24
type textarea "*"
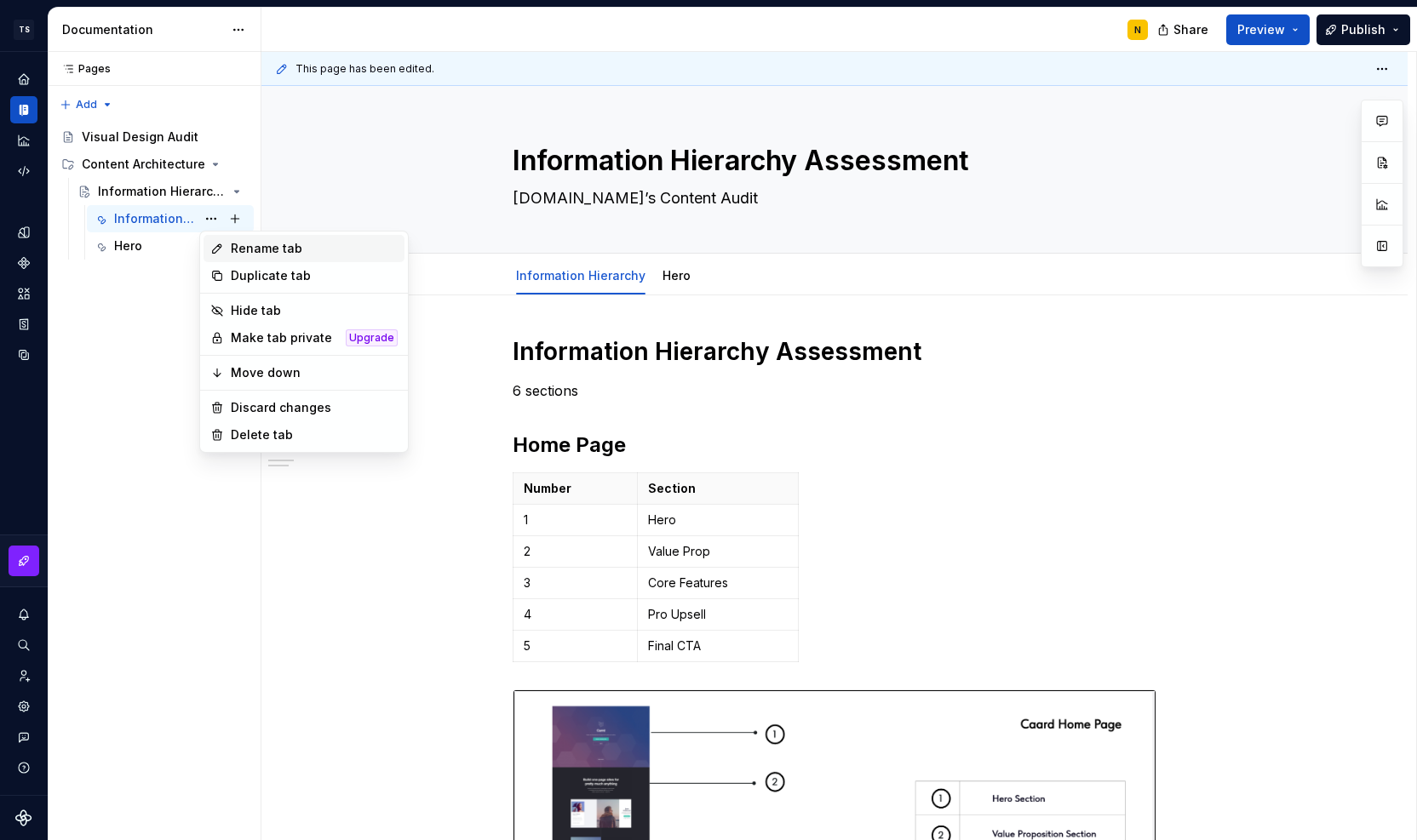
click at [245, 244] on div "Rename tab" at bounding box center [314, 248] width 167 height 17
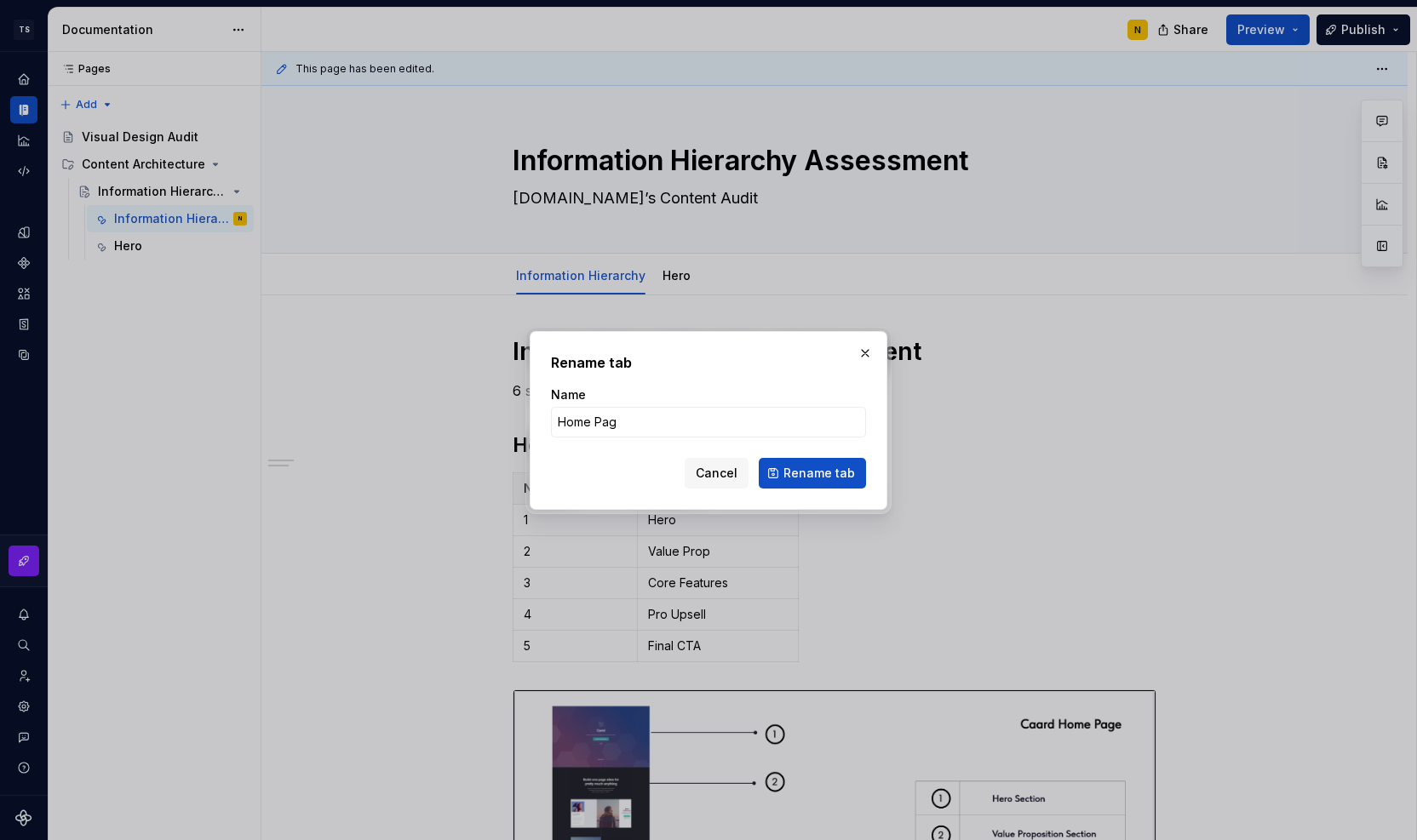
type input "Home Page"
click at [845, 474] on span "Rename tab" at bounding box center [819, 472] width 72 height 17
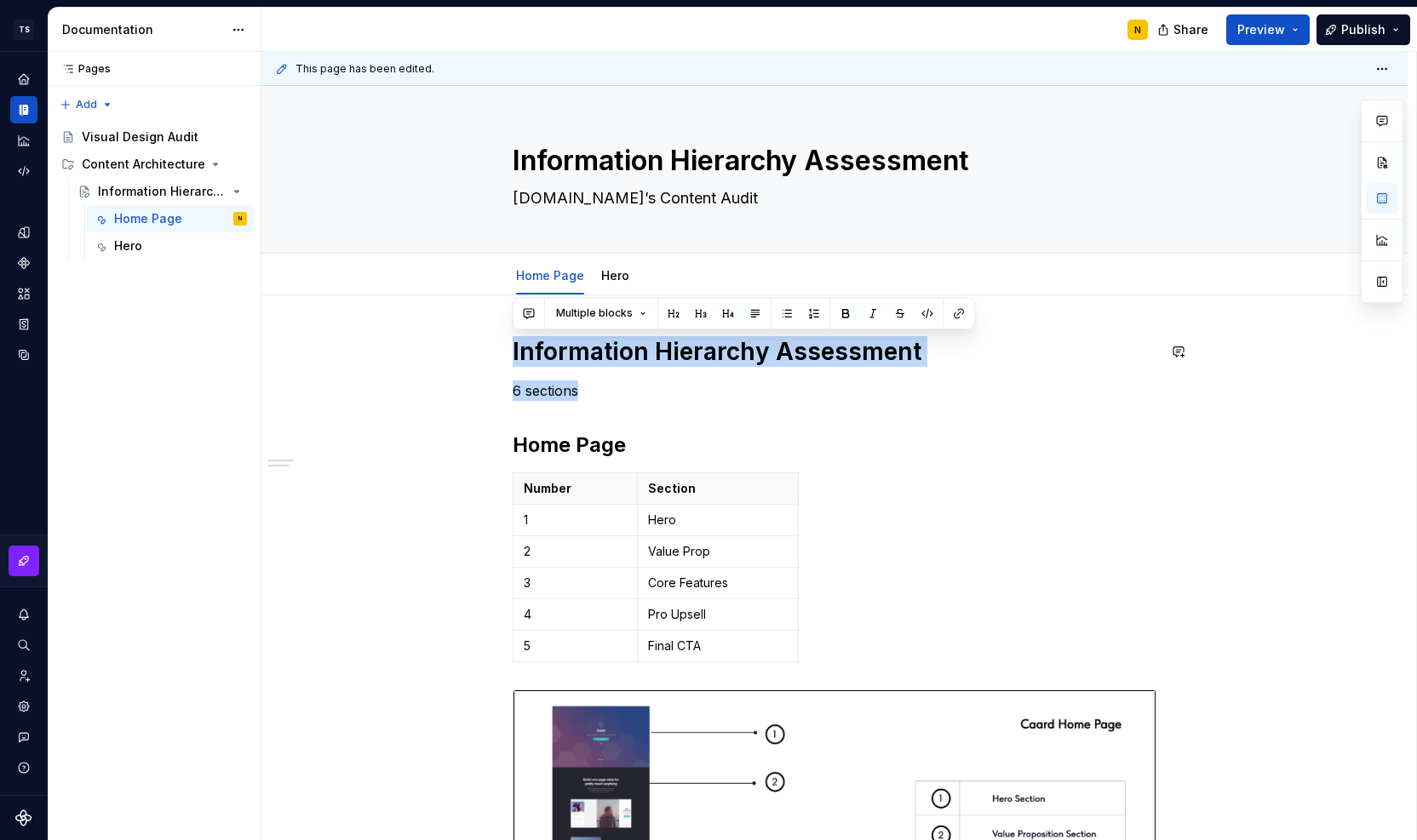
drag, startPoint x: 515, startPoint y: 350, endPoint x: 590, endPoint y: 376, distance: 79.4
click at [590, 376] on div "Information Hierarchy Assessment 6 sections Home Page Number Section 1 Hero 2 V…" at bounding box center [834, 713] width 644 height 755
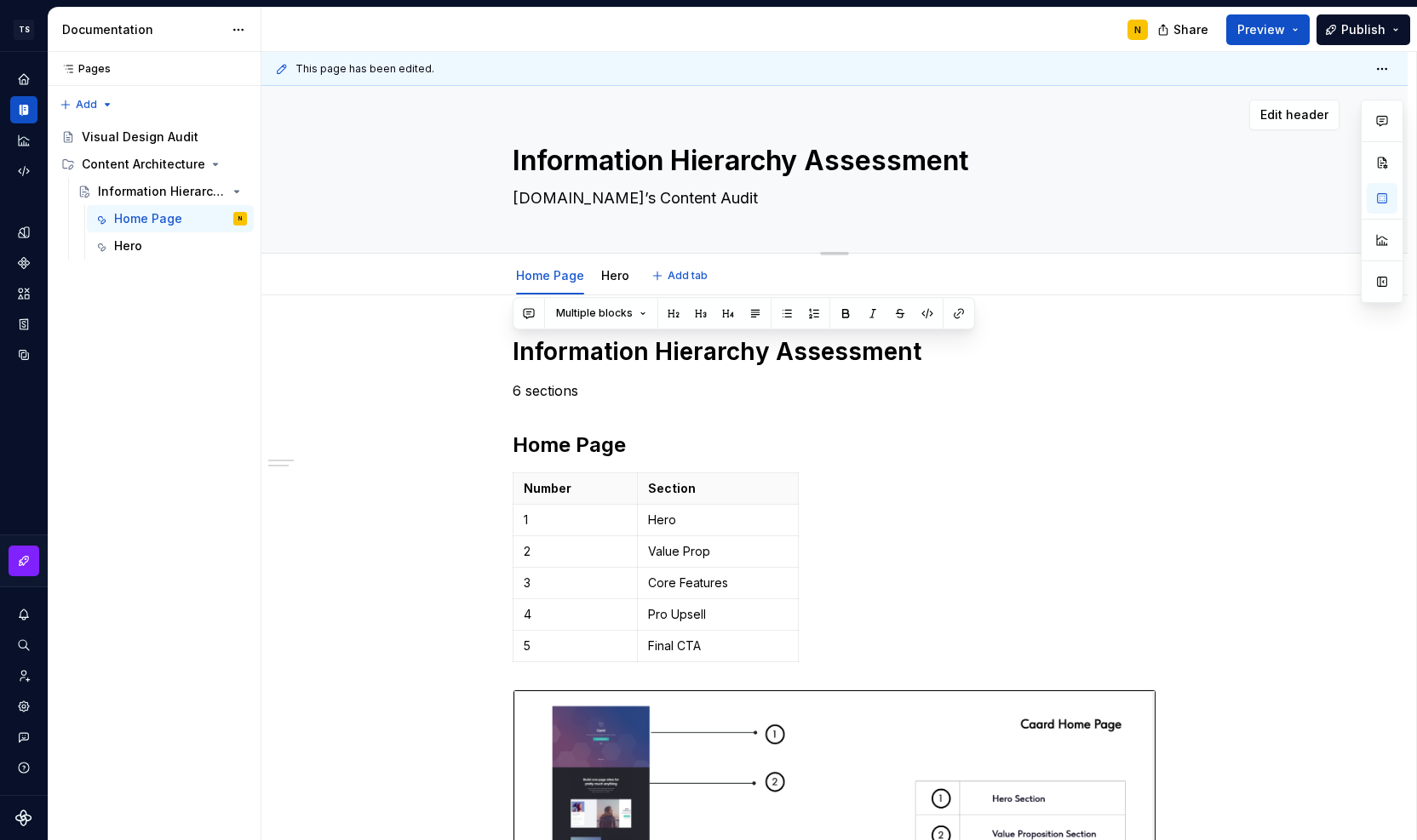
click at [708, 196] on textarea "[DOMAIN_NAME]’s Content Audit" at bounding box center [831, 198] width 644 height 27
click at [584, 394] on p "6 sections" at bounding box center [834, 390] width 644 height 20
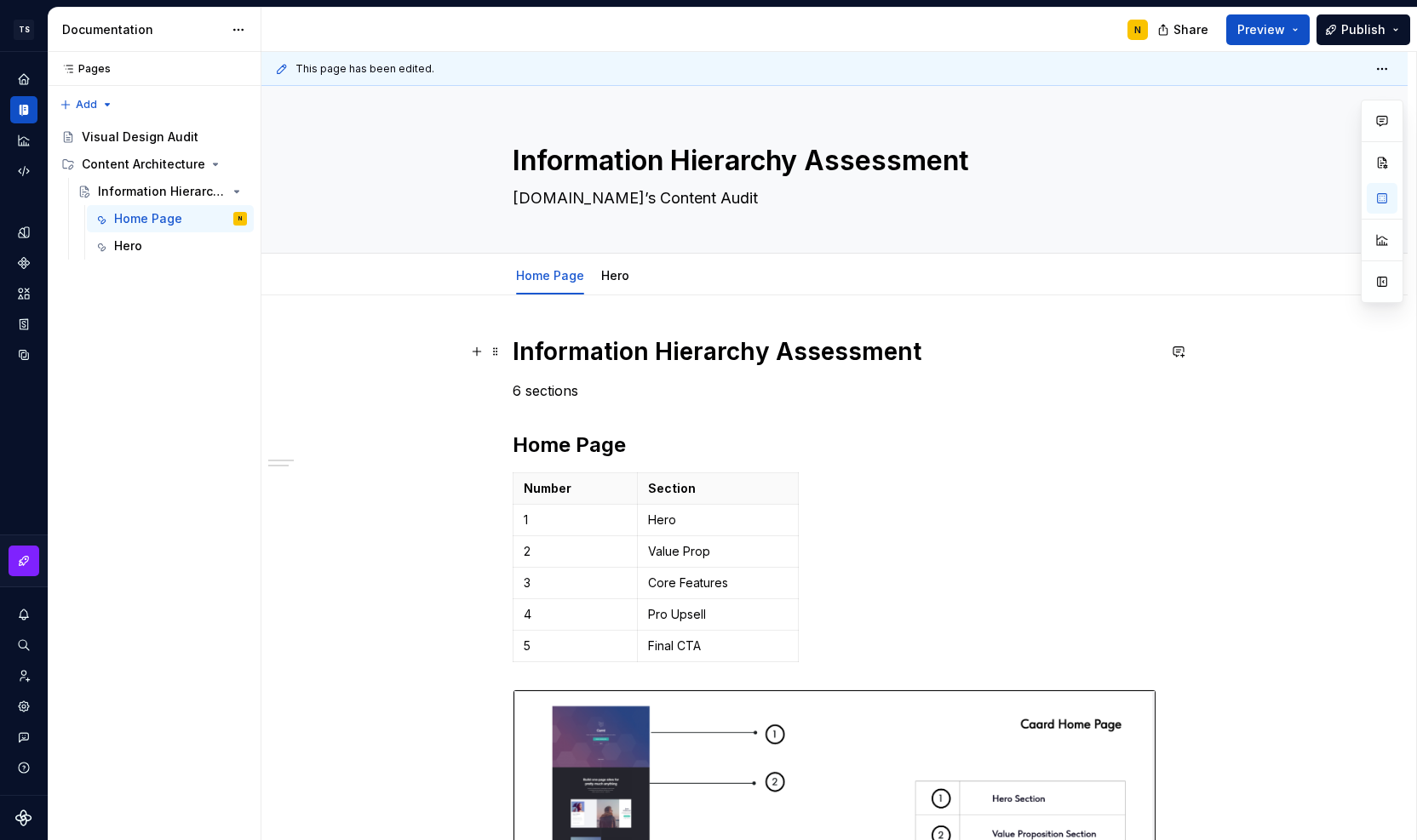
click at [536, 344] on h1 "Information Hierarchy Assessment" at bounding box center [834, 351] width 644 height 31
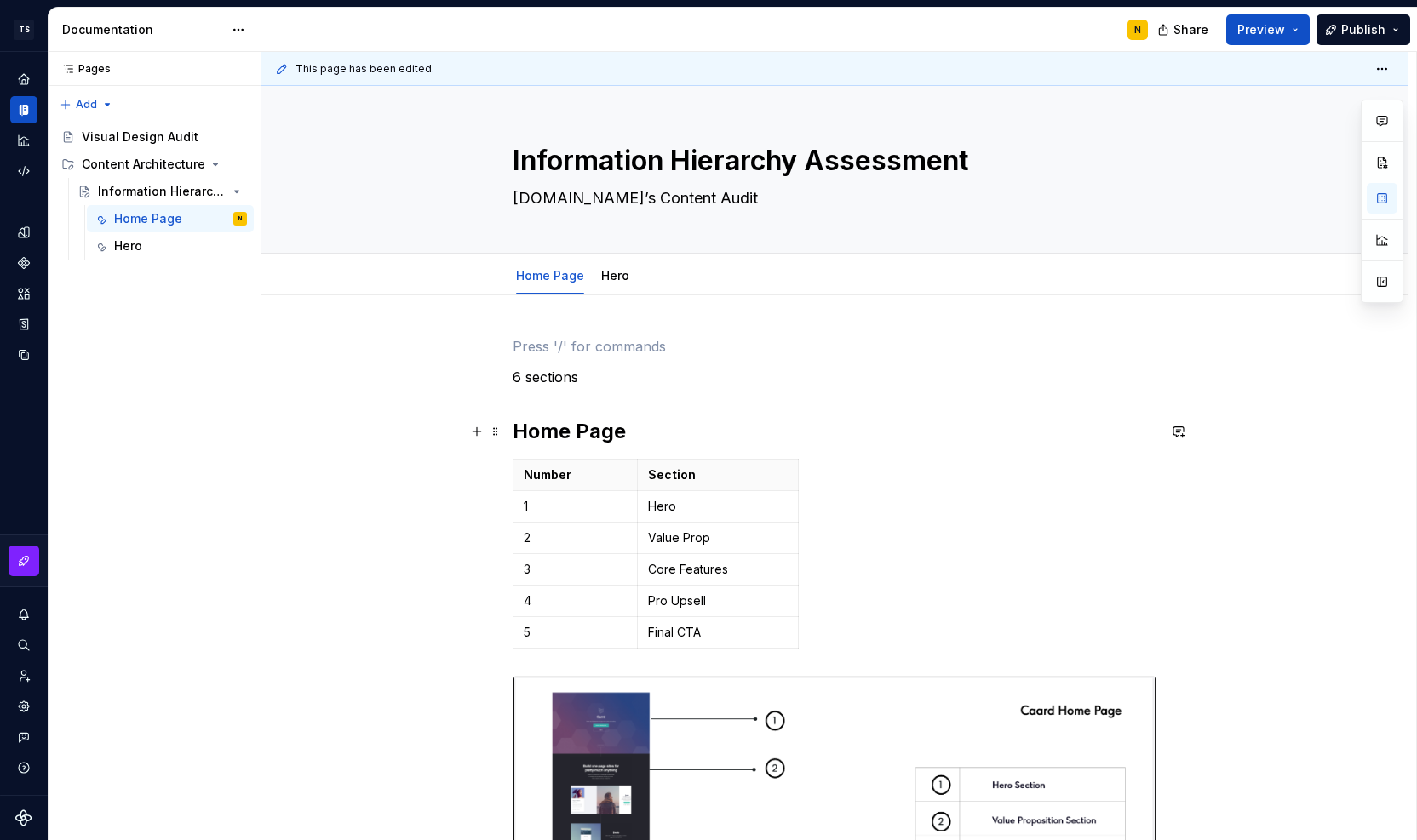
click at [576, 418] on h2 "Home Page" at bounding box center [834, 431] width 644 height 27
drag, startPoint x: 515, startPoint y: 377, endPoint x: 601, endPoint y: 377, distance: 86.0
click at [601, 377] on p "6 sections" at bounding box center [834, 376] width 644 height 20
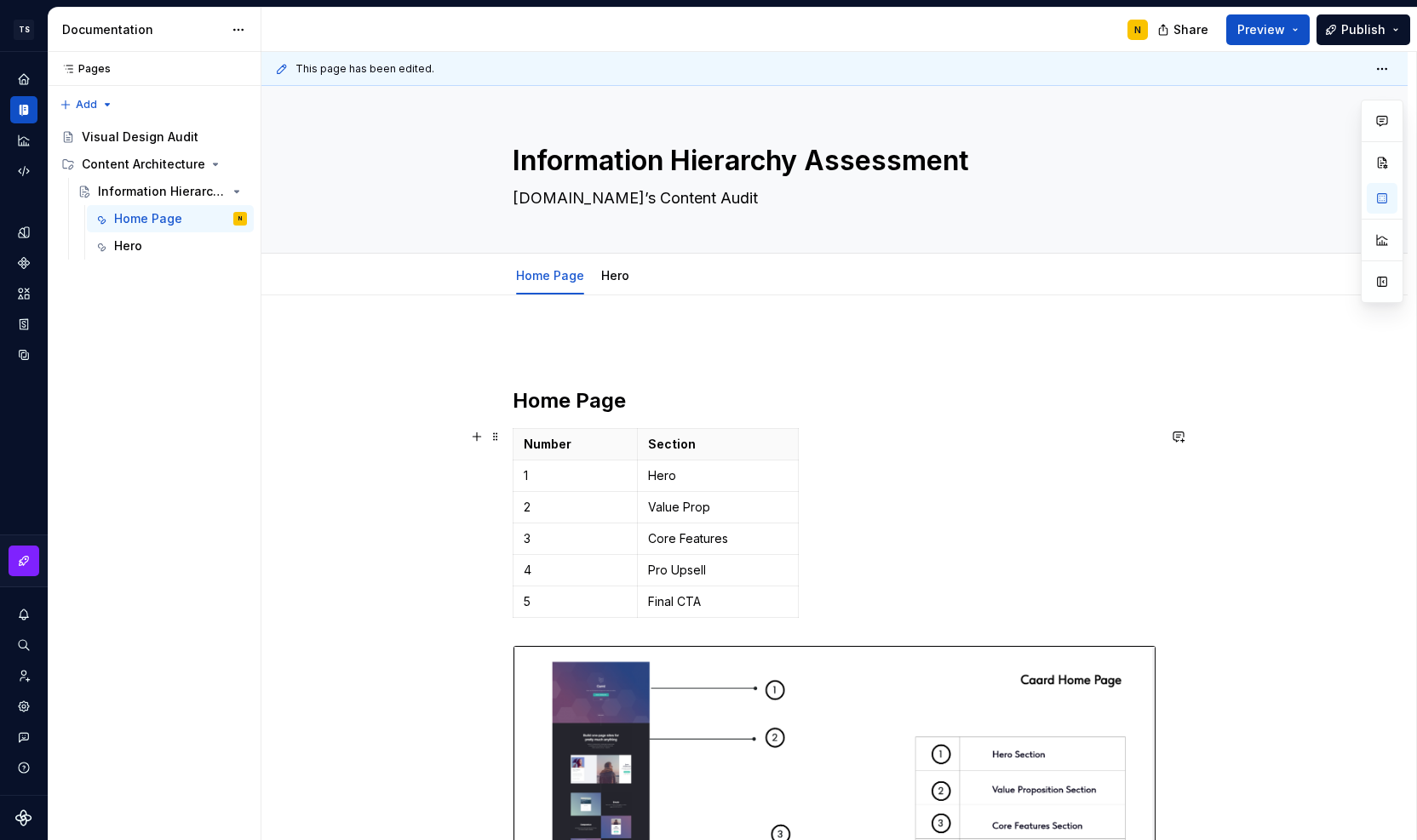
click at [1324, 561] on div "Home Page Number Section 1 Hero 2 Value Prop 3 Core Features 4 Pro Upsell 5 Fin…" at bounding box center [834, 807] width 1146 height 1024
click at [593, 360] on div "Home Page Number Section 1 Hero 2 Value Prop 3 Core Features 4 Pro Upsell 5 Fin…" at bounding box center [834, 692] width 644 height 711
click at [576, 345] on p at bounding box center [834, 346] width 644 height 20
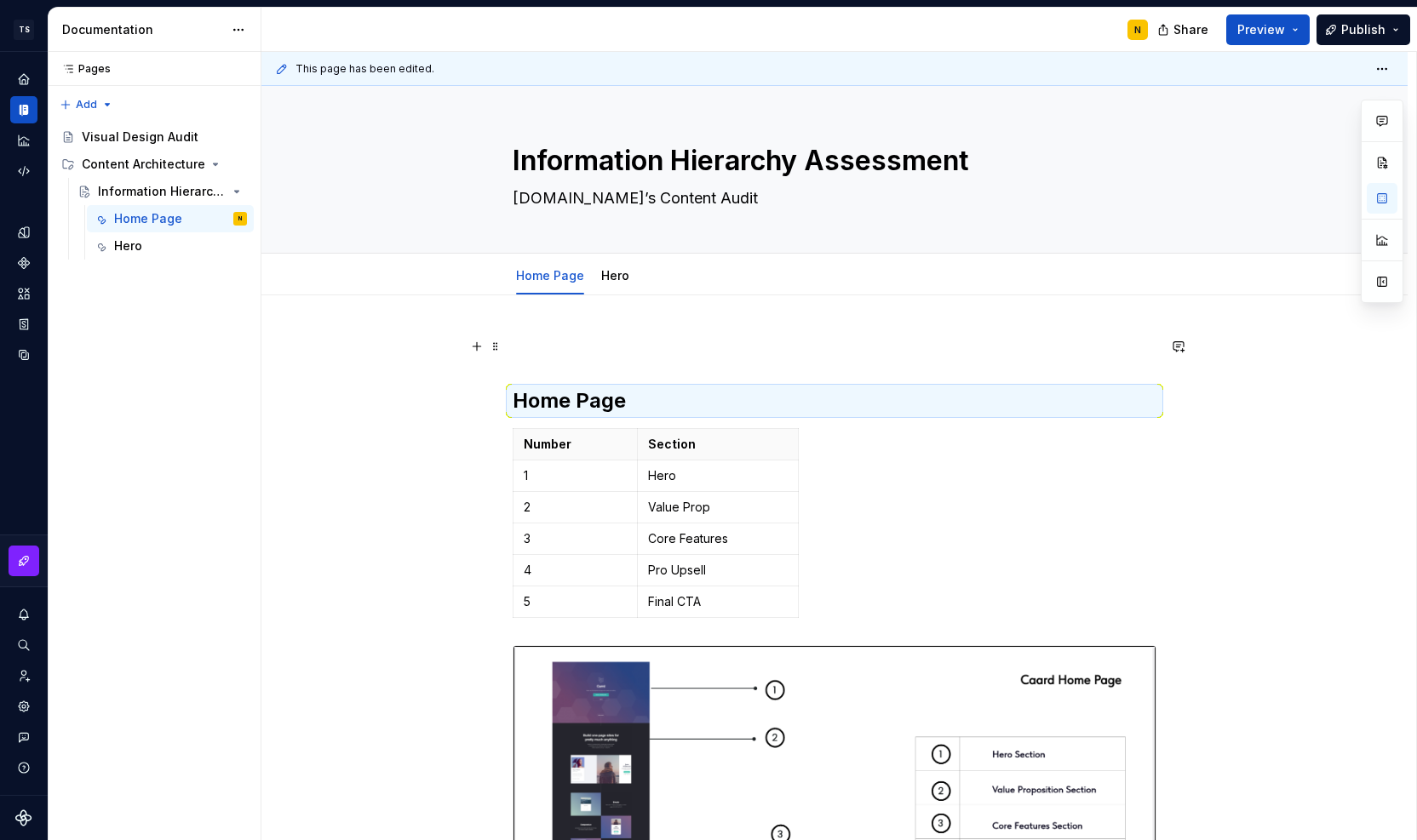
click at [554, 350] on p at bounding box center [834, 346] width 644 height 20
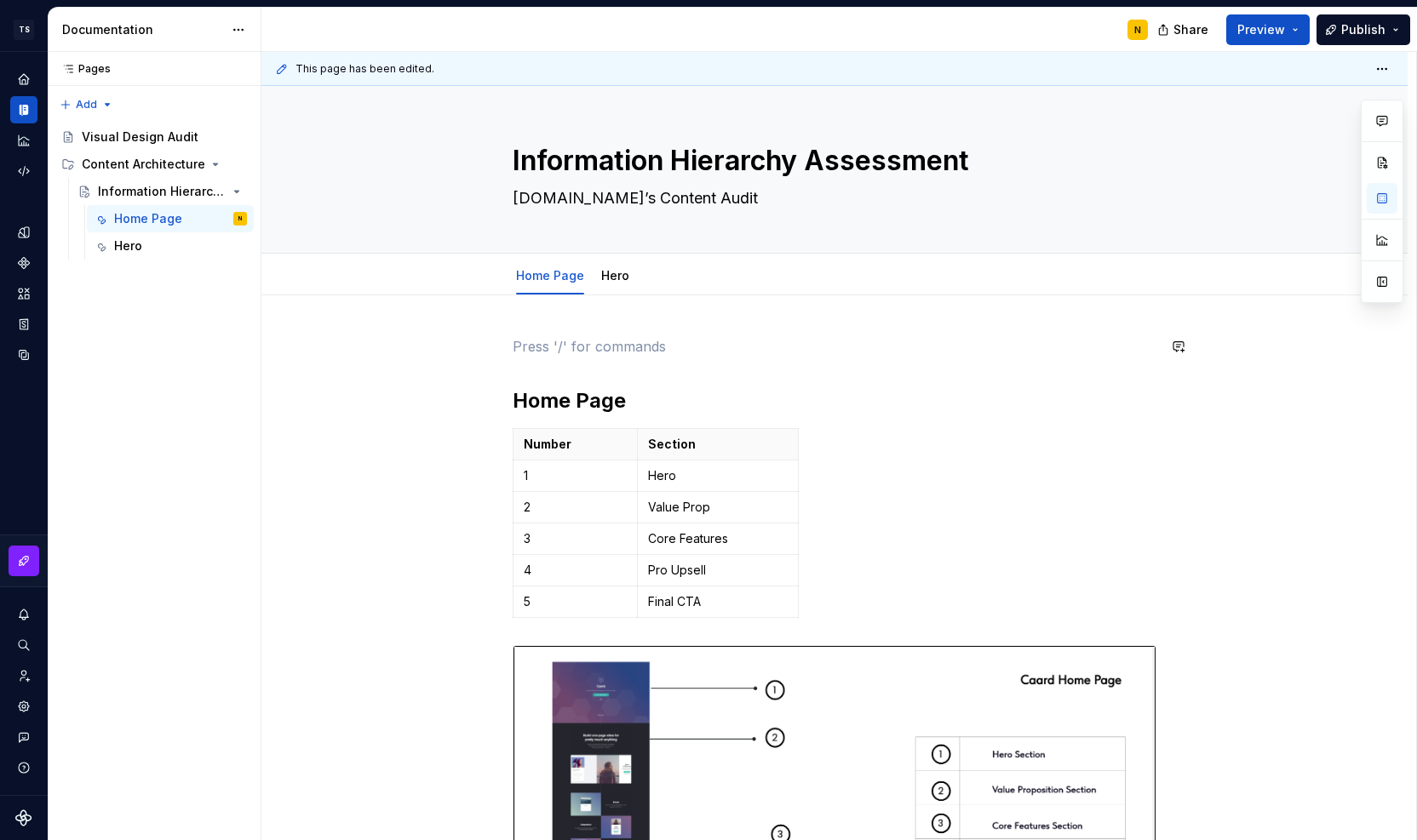
type textarea "*"
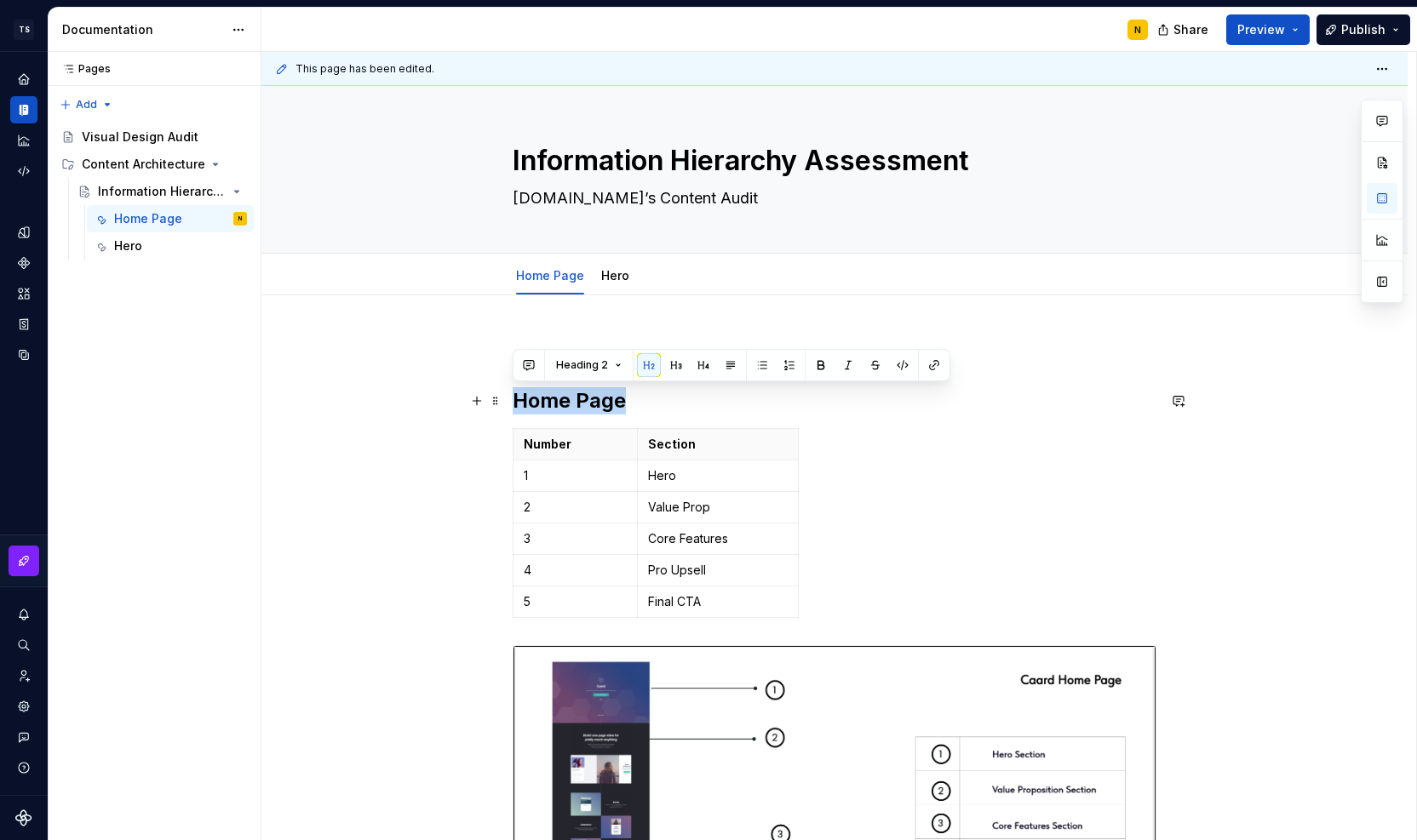
drag, startPoint x: 520, startPoint y: 399, endPoint x: 620, endPoint y: 397, distance: 100.0
click at [620, 397] on h2 "Home Page" at bounding box center [834, 401] width 644 height 27
copy h2 "Home Page"
click at [576, 330] on div "Home Page Number Section 1 Hero 2 Value Prop 3 Core Features 4 Pro Upsell 5 Fin…" at bounding box center [834, 807] width 1146 height 1024
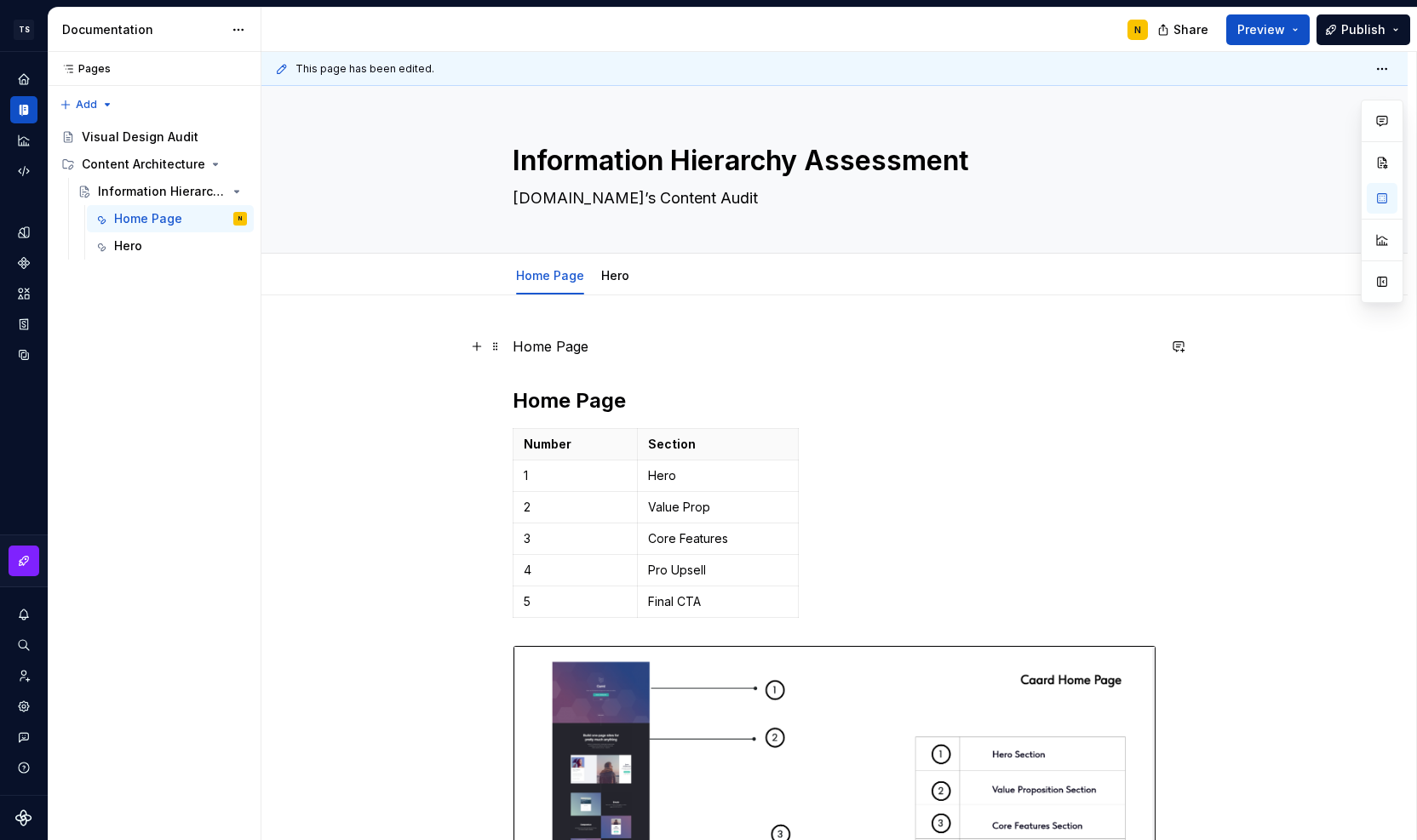
click at [548, 354] on p "Home Page" at bounding box center [834, 346] width 644 height 20
click at [588, 320] on button "Text" at bounding box center [574, 314] width 52 height 24
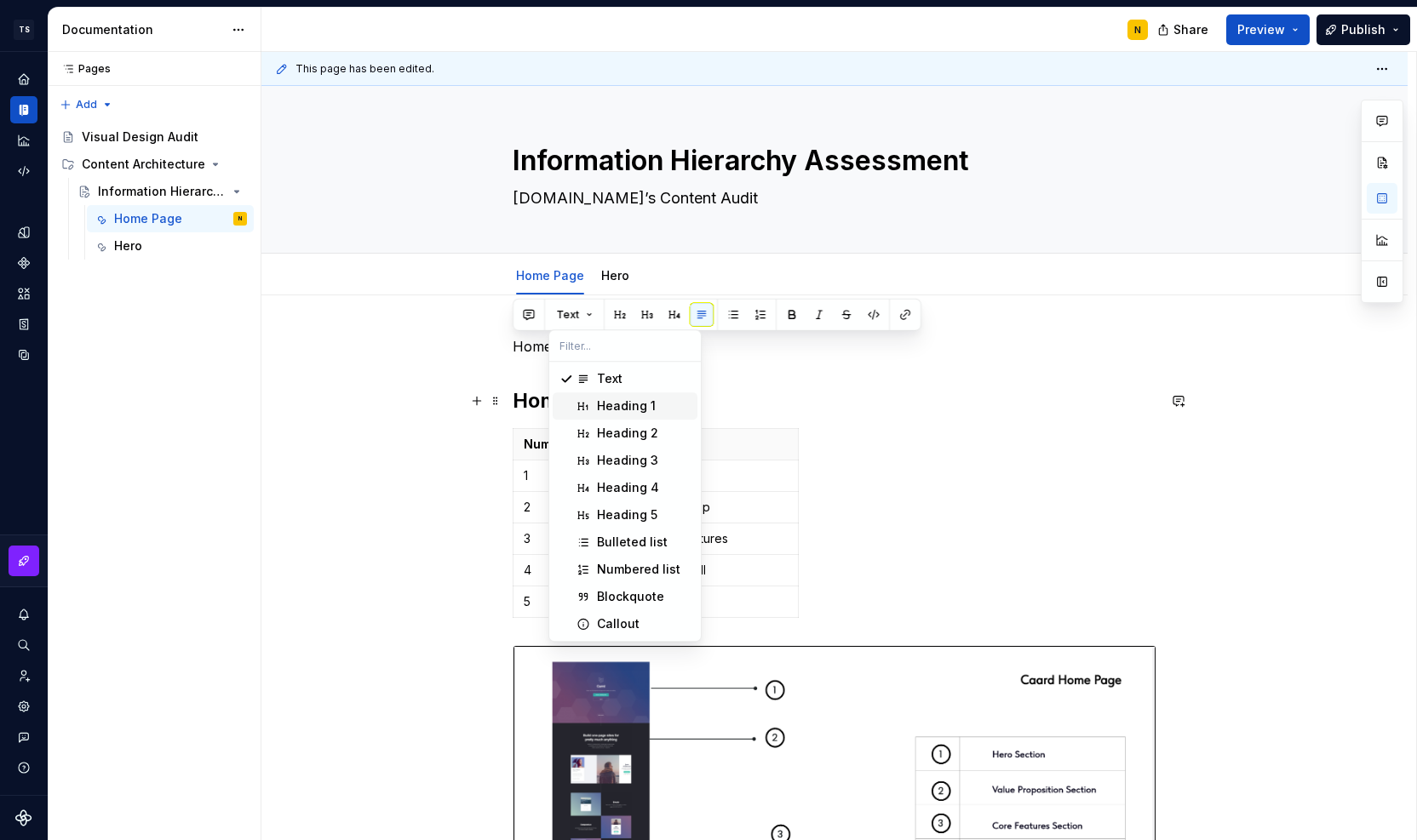
click at [600, 401] on div "Heading 1" at bounding box center [626, 405] width 59 height 17
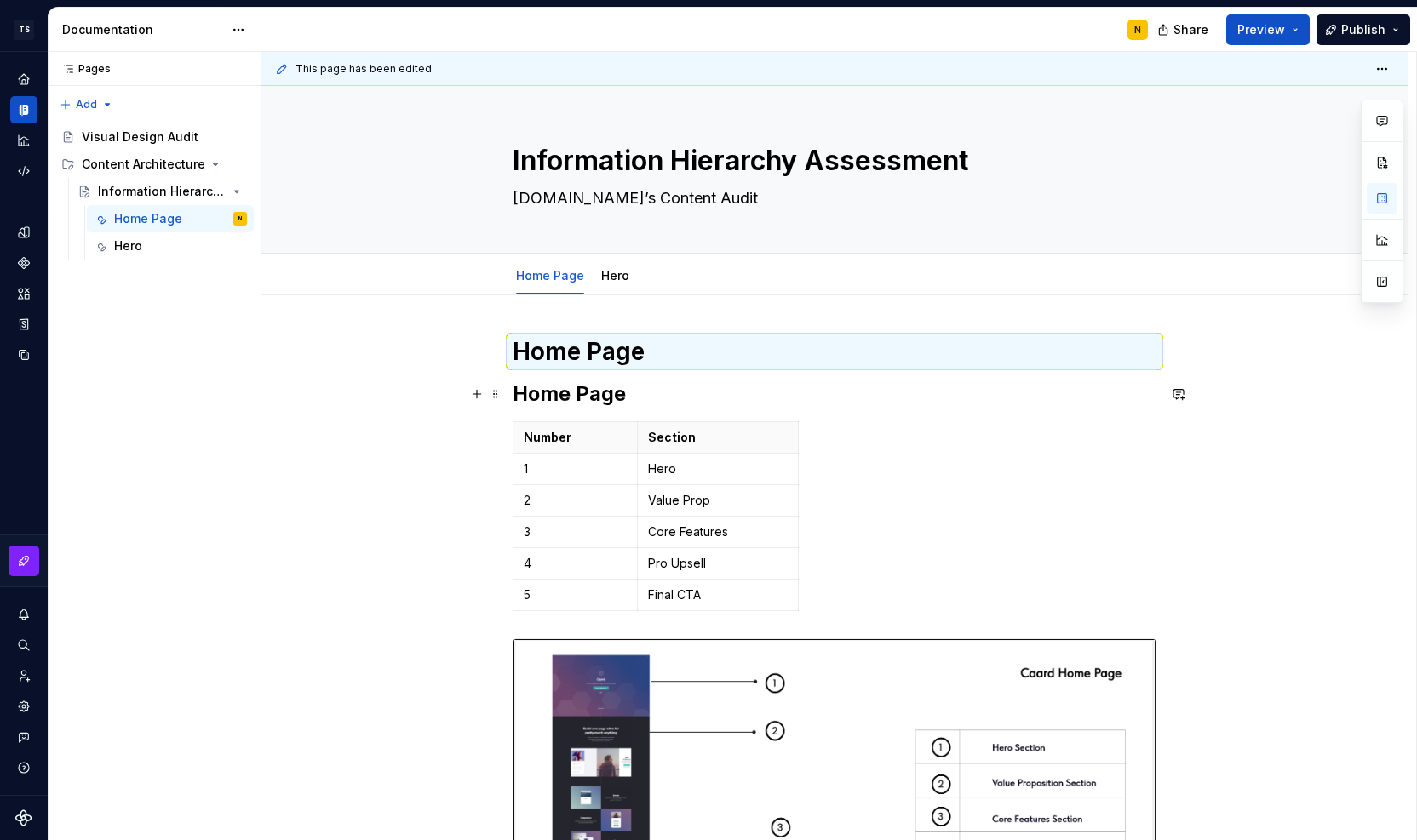
click at [647, 396] on h2 "Home Page" at bounding box center [834, 394] width 644 height 27
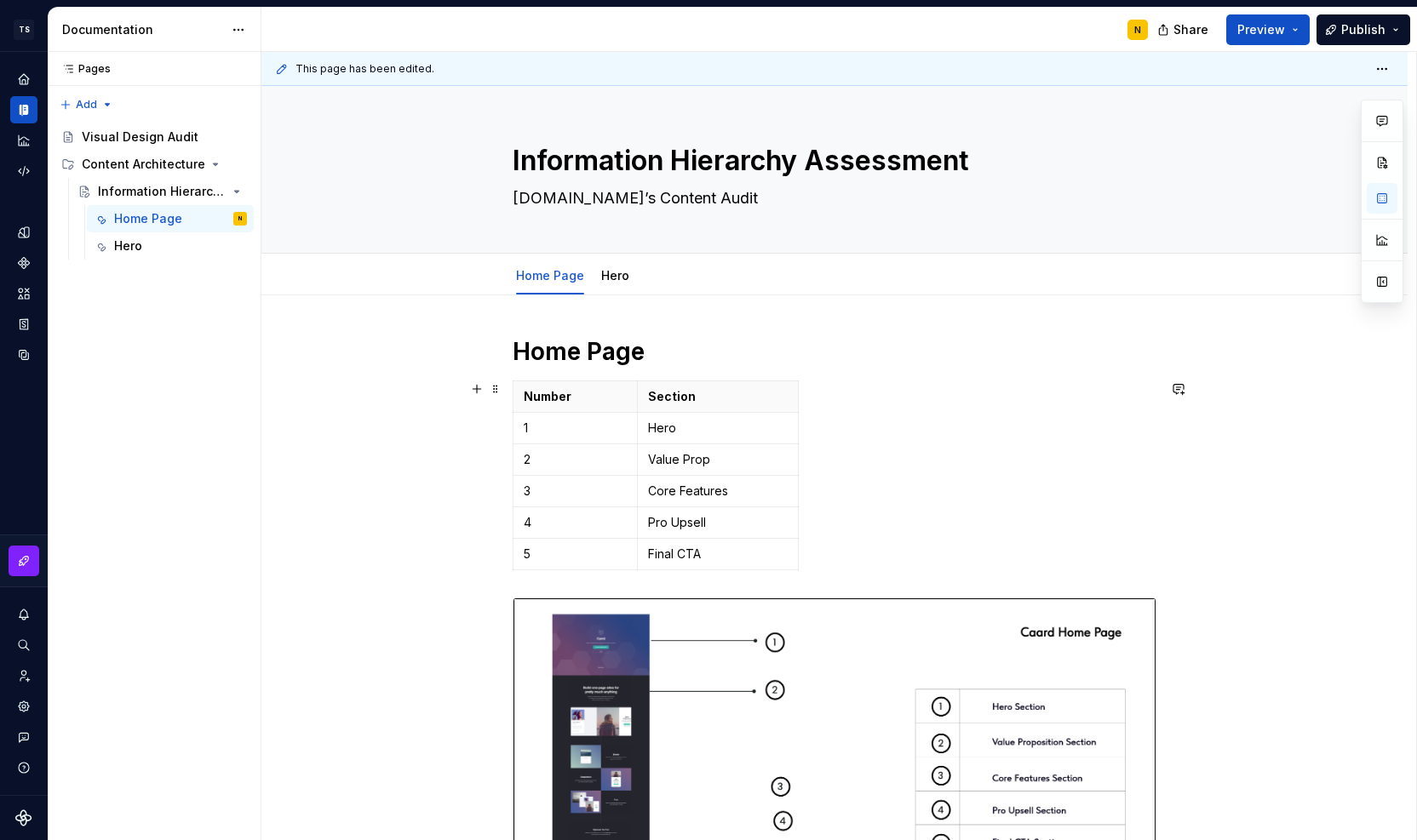
click at [1326, 496] on div "Home Page Number Section 1 Hero 2 Value Prop 3 Core Features 4 Pro Upsell 5 Fin…" at bounding box center [834, 783] width 1146 height 976
click at [620, 268] on link "Hero" at bounding box center [615, 275] width 28 height 15
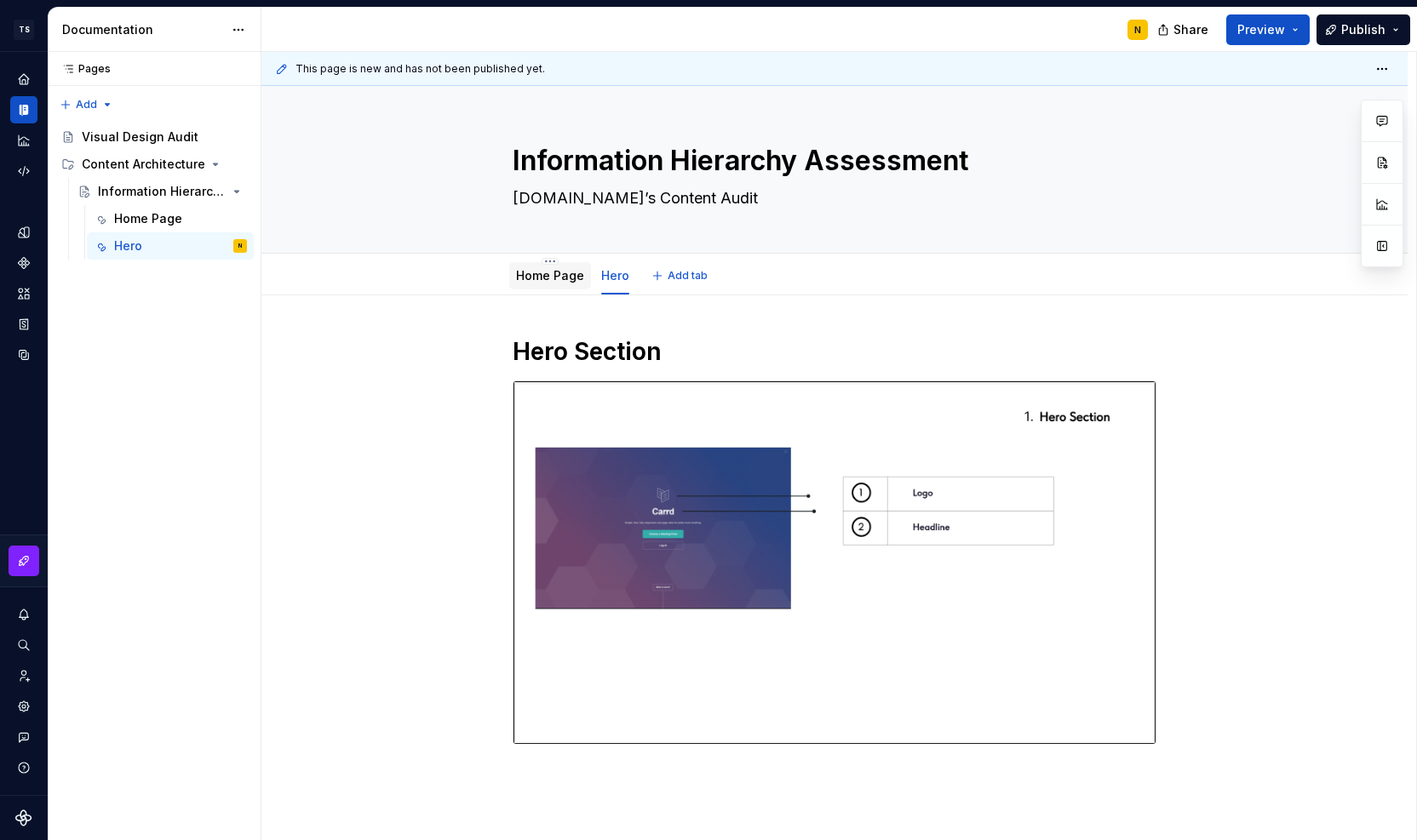
click at [536, 282] on div "Home Page" at bounding box center [550, 275] width 68 height 17
drag, startPoint x: 118, startPoint y: 171, endPoint x: 107, endPoint y: 163, distance: 13.6
click at [107, 163] on div "Content Architecture" at bounding box center [130, 163] width 97 height 17
click at [208, 167] on button "Page tree" at bounding box center [211, 164] width 24 height 24
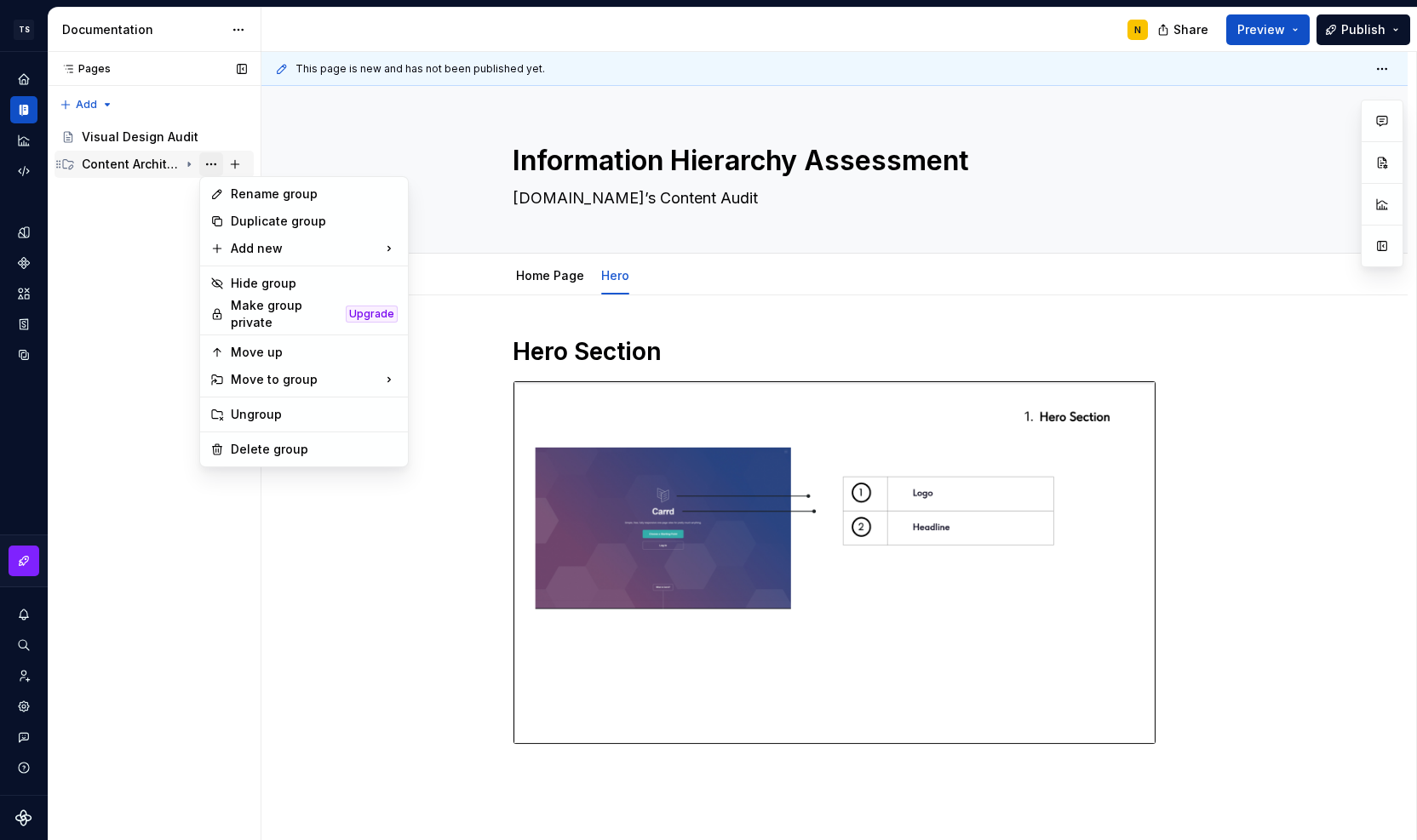
type textarea "*"
click at [221, 187] on icon at bounding box center [218, 194] width 14 height 14
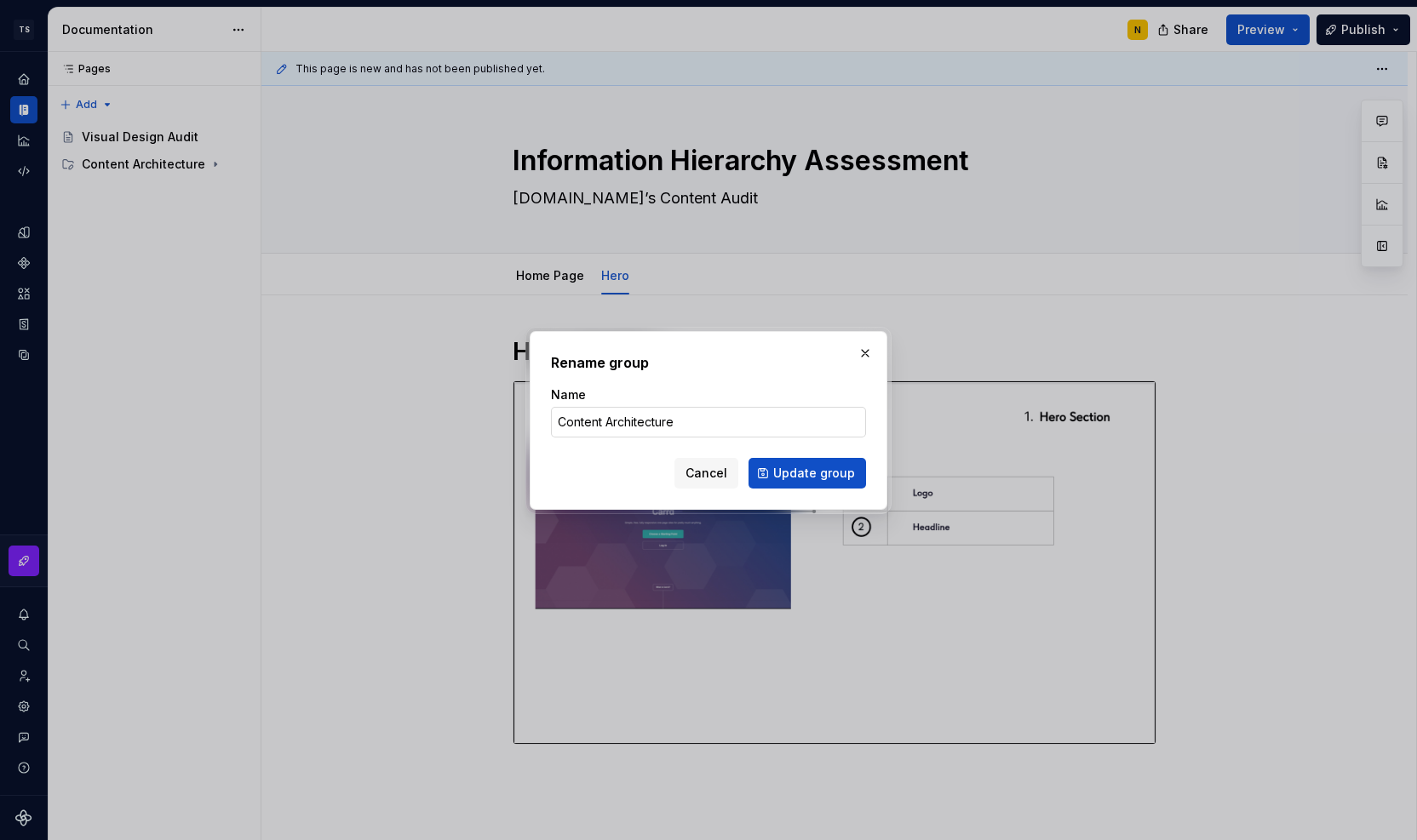
click at [552, 425] on input "Content Architecture" at bounding box center [708, 422] width 315 height 31
type input "1_Content Architecture"
click at [812, 474] on span "Update group" at bounding box center [814, 472] width 82 height 17
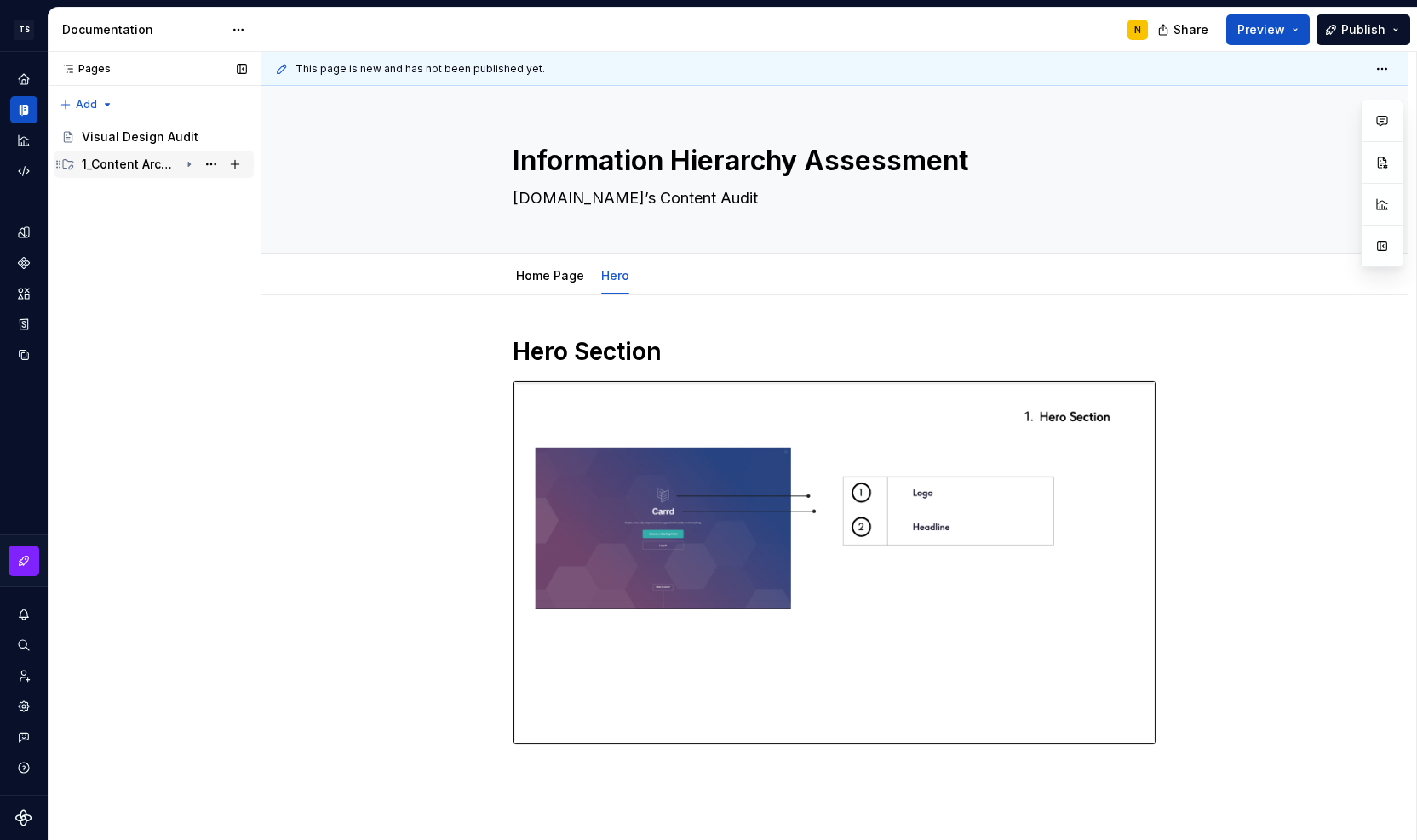
click at [192, 164] on icon "Page tree" at bounding box center [190, 164] width 14 height 14
click at [513, 163] on textarea "Information Hierarchy Assessment" at bounding box center [831, 161] width 644 height 41
click at [515, 169] on textarea "Information Hierarchy Assessment" at bounding box center [831, 161] width 644 height 41
type textarea "*"
type textarea "1Information Hierarchy Assessment"
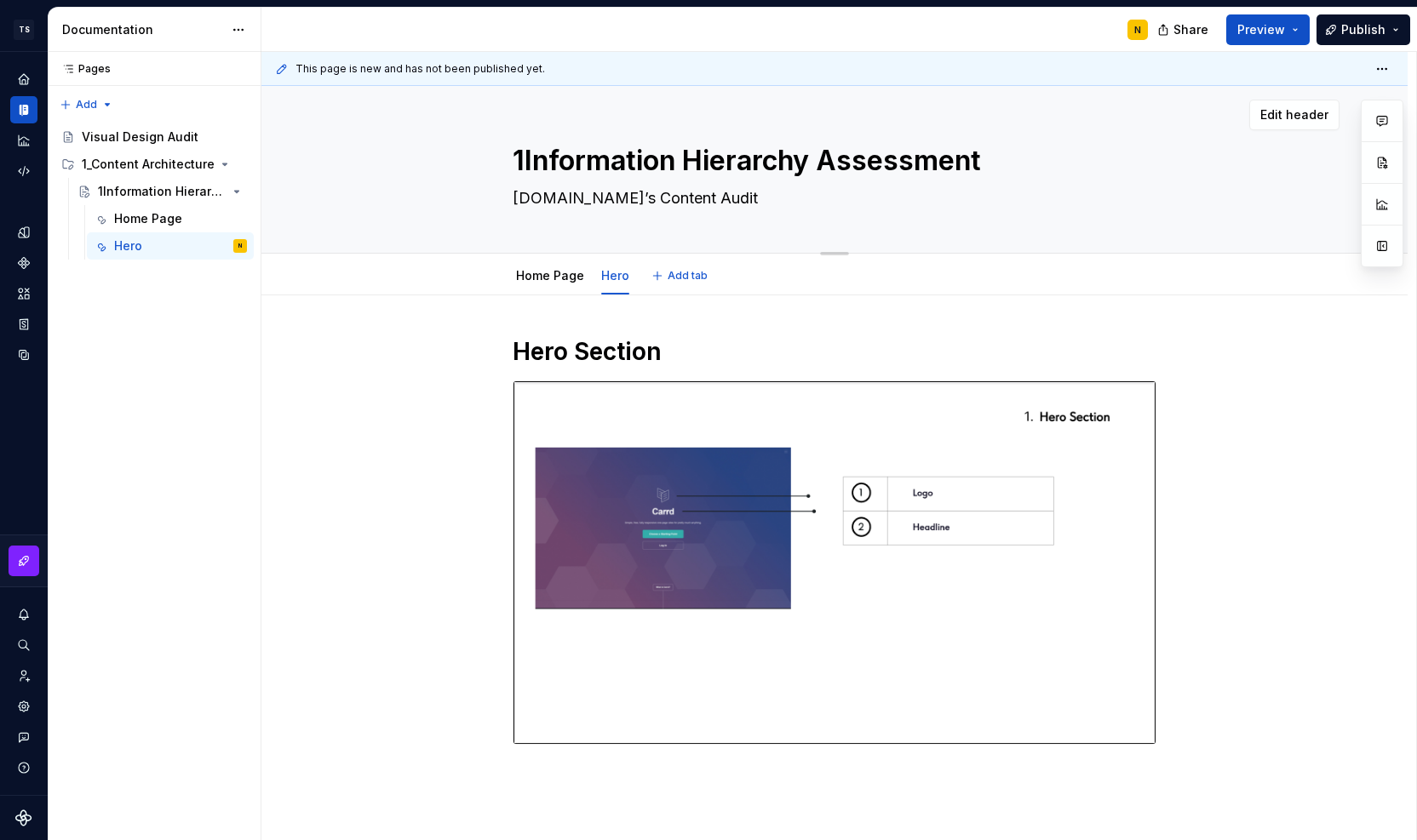
type textarea "*"
type textarea "1_Information Hierarchy Assessment"
type textarea "*"
type textarea "1_Information Hierarchy Assessment"
click at [1328, 523] on div "Hero Section" at bounding box center [834, 677] width 1146 height 763
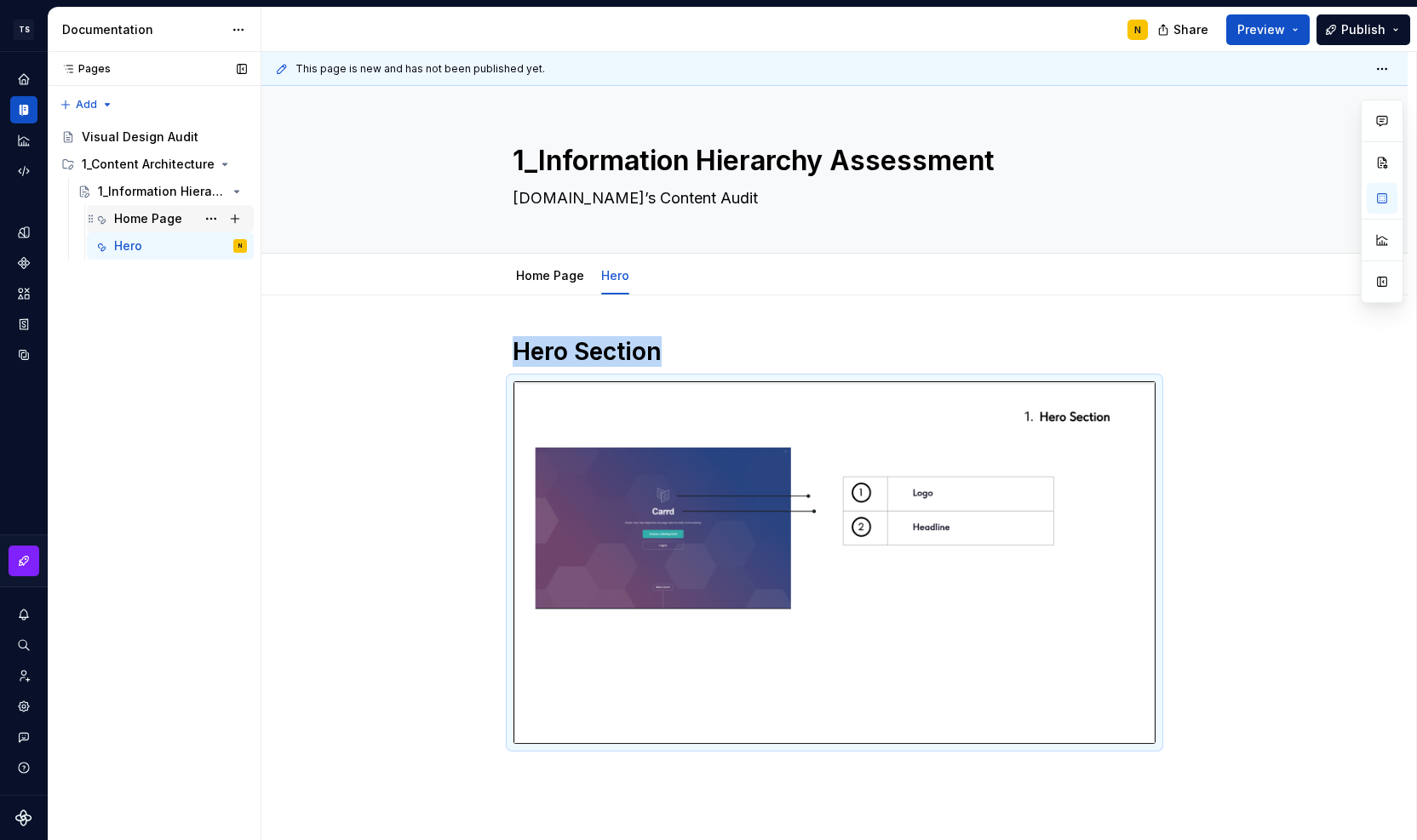
click at [159, 219] on div "Home Page" at bounding box center [149, 218] width 68 height 17
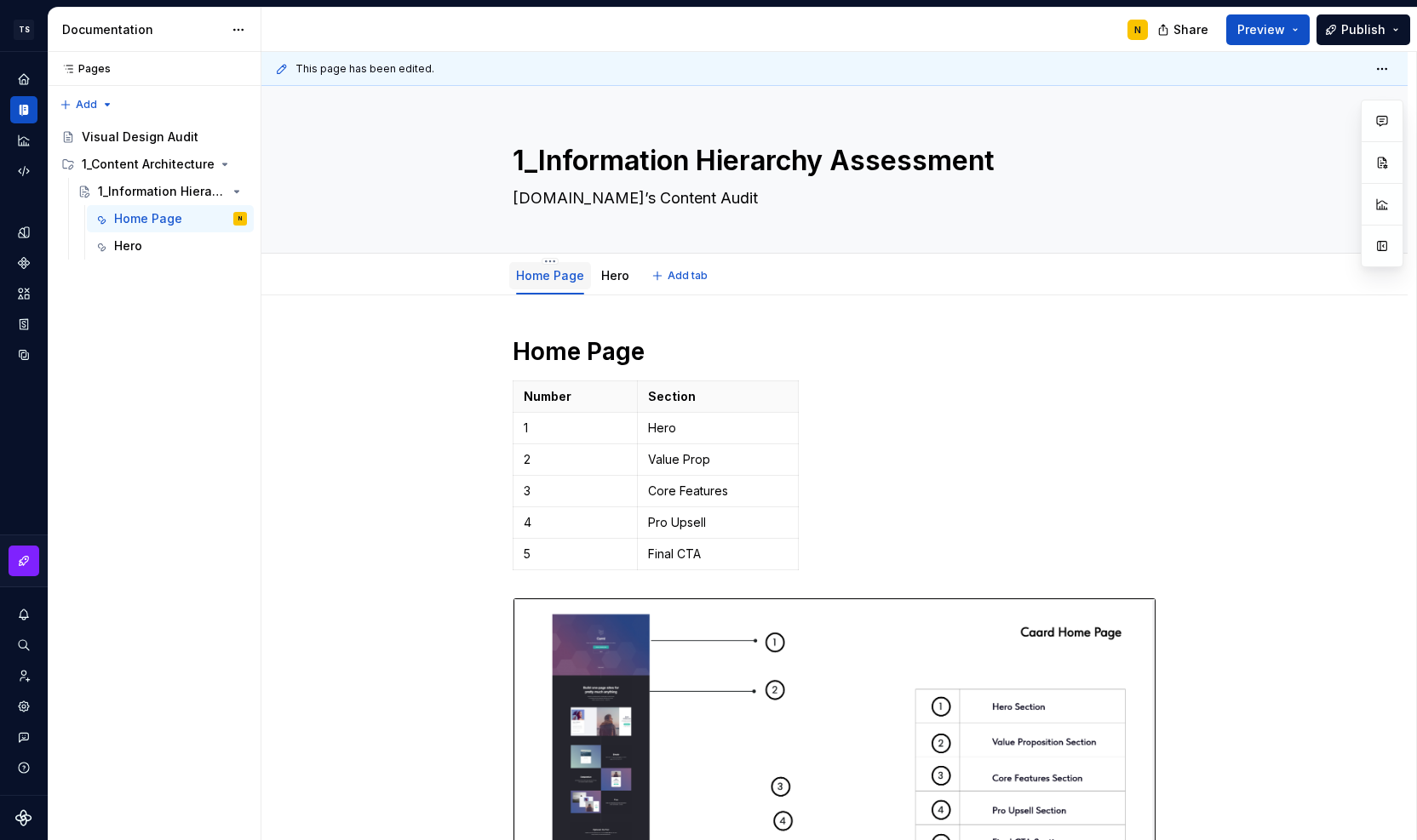
click at [529, 275] on link "Home Page" at bounding box center [550, 275] width 68 height 15
click at [208, 216] on button "Page tree" at bounding box center [211, 218] width 24 height 24
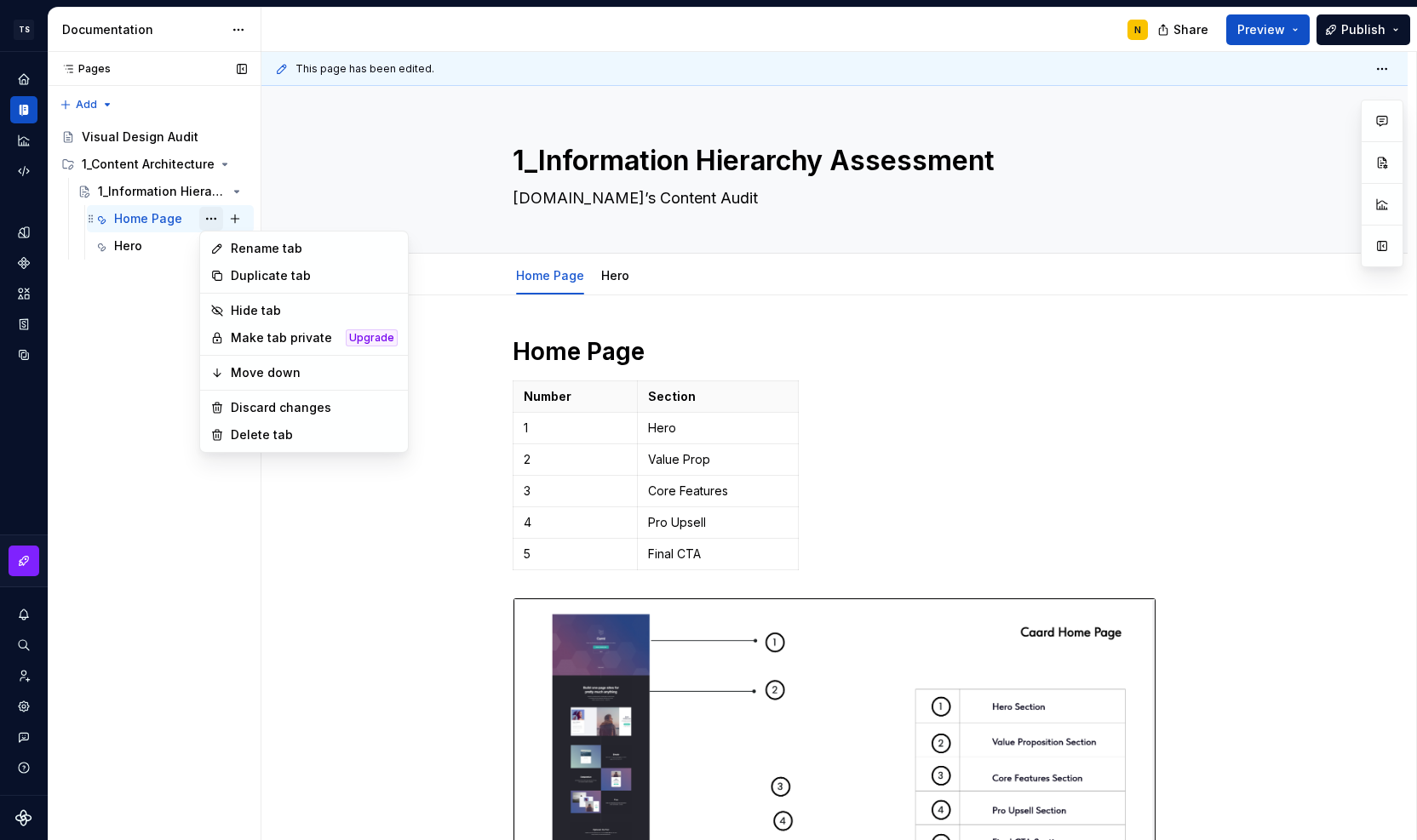
type textarea "*"
click at [230, 245] on div "Rename tab" at bounding box center [304, 248] width 201 height 27
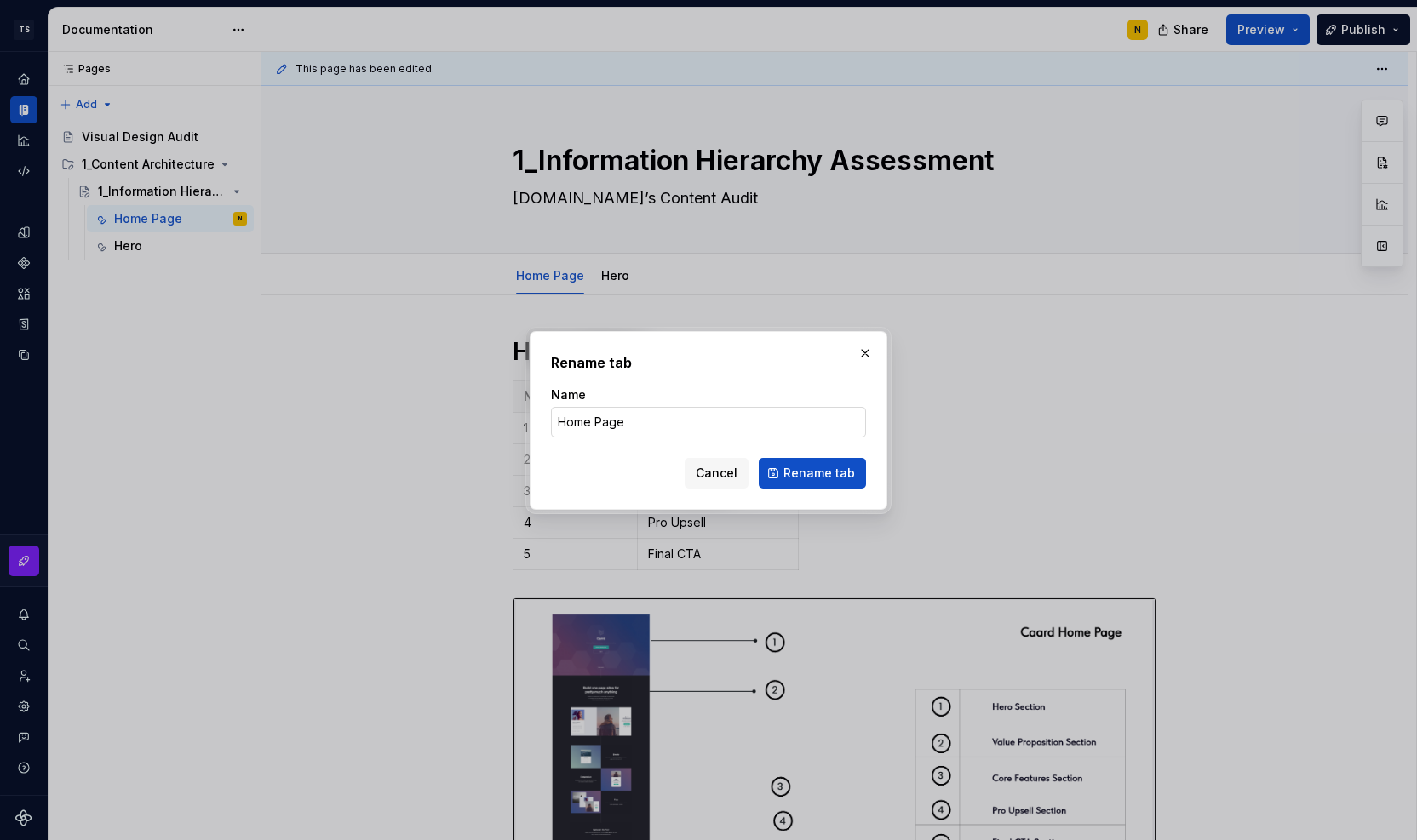
click at [556, 421] on input "Home Page" at bounding box center [708, 422] width 315 height 31
type input "1_Home Page"
click at [850, 477] on span "Rename tab" at bounding box center [819, 472] width 72 height 17
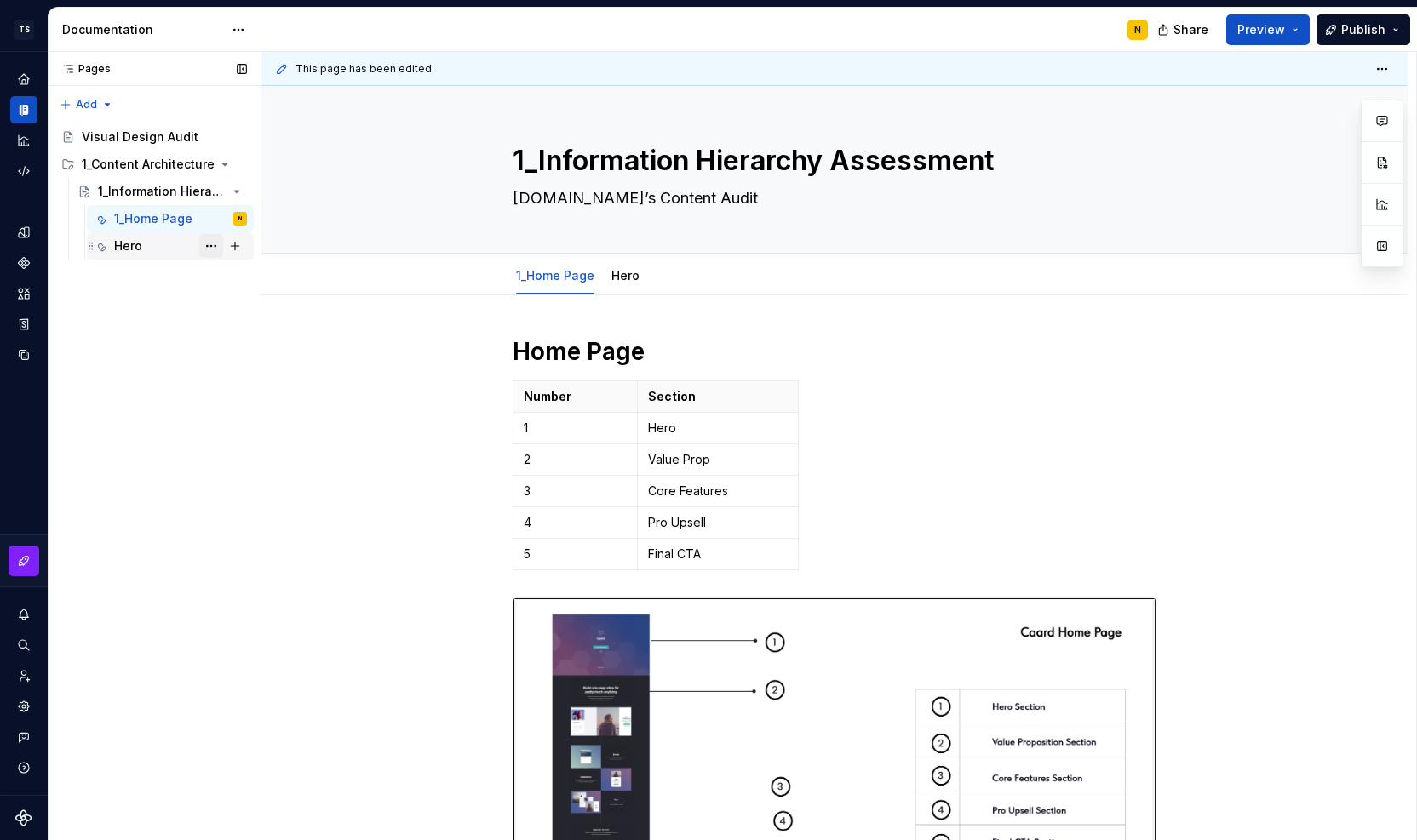
click at [210, 250] on button "Page tree" at bounding box center [211, 245] width 24 height 24
type textarea "*"
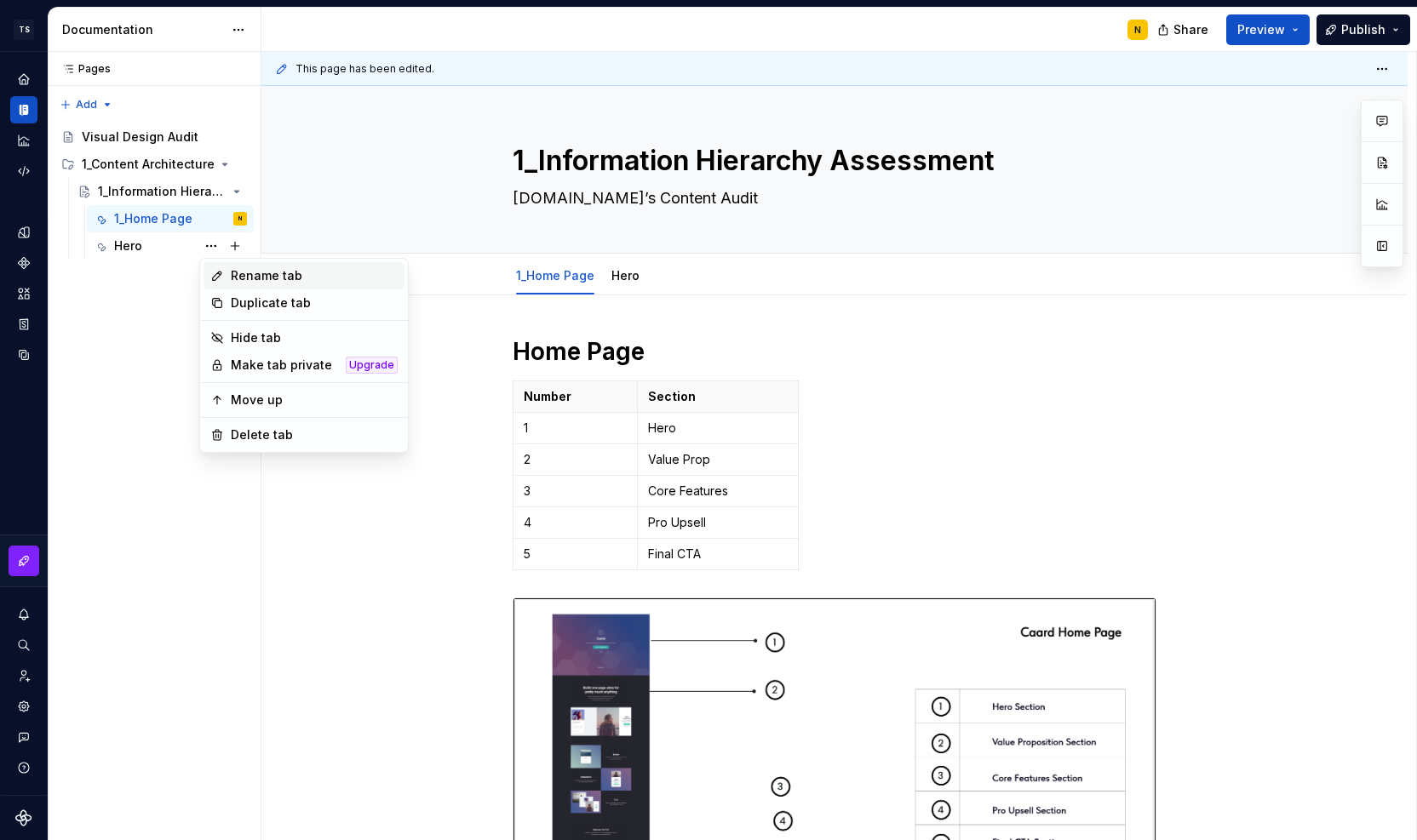
click at [221, 269] on icon at bounding box center [218, 276] width 14 height 14
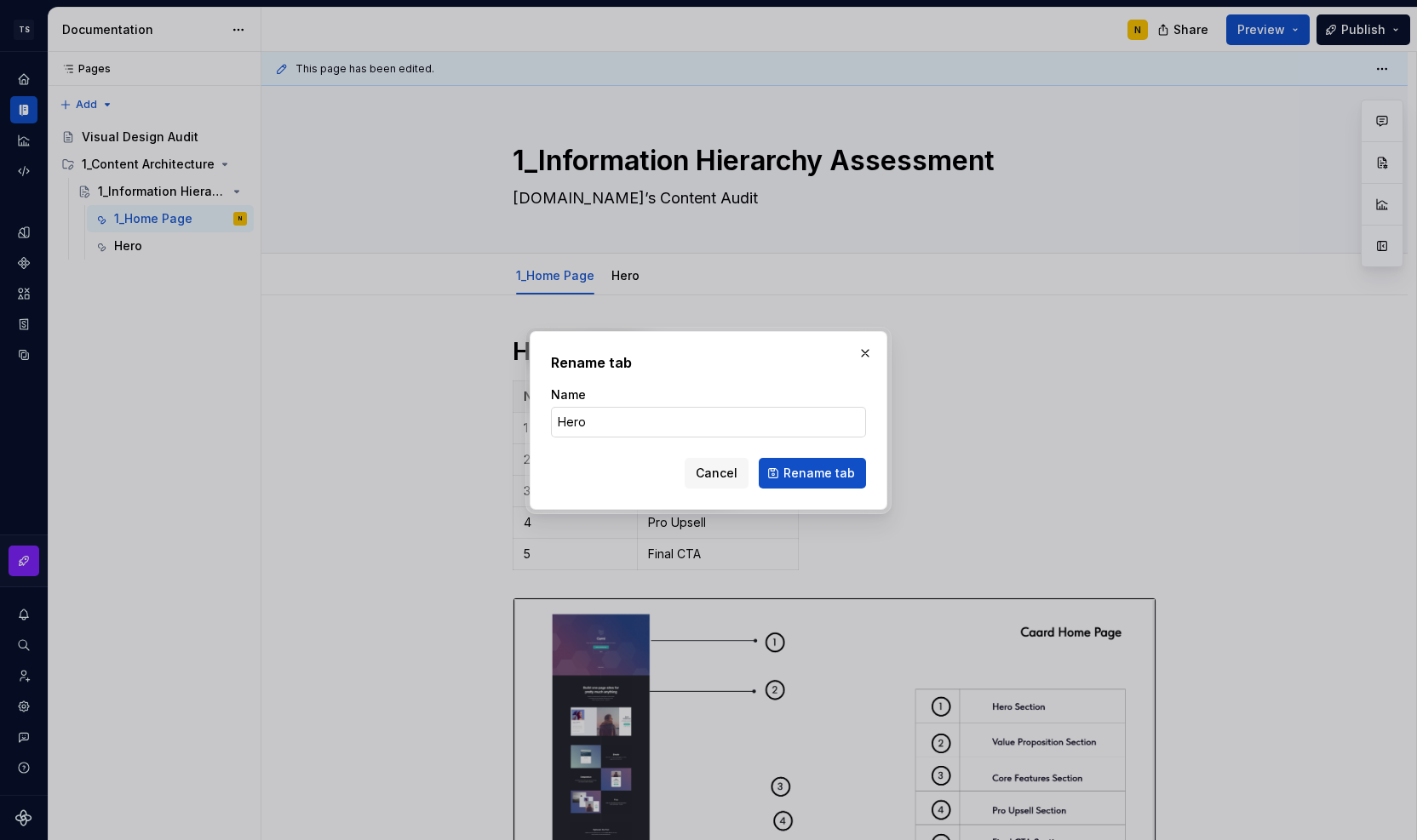
click at [551, 426] on input "Hero" at bounding box center [708, 422] width 315 height 31
type input "2_Hero"
click at [817, 465] on span "Rename tab" at bounding box center [819, 472] width 72 height 17
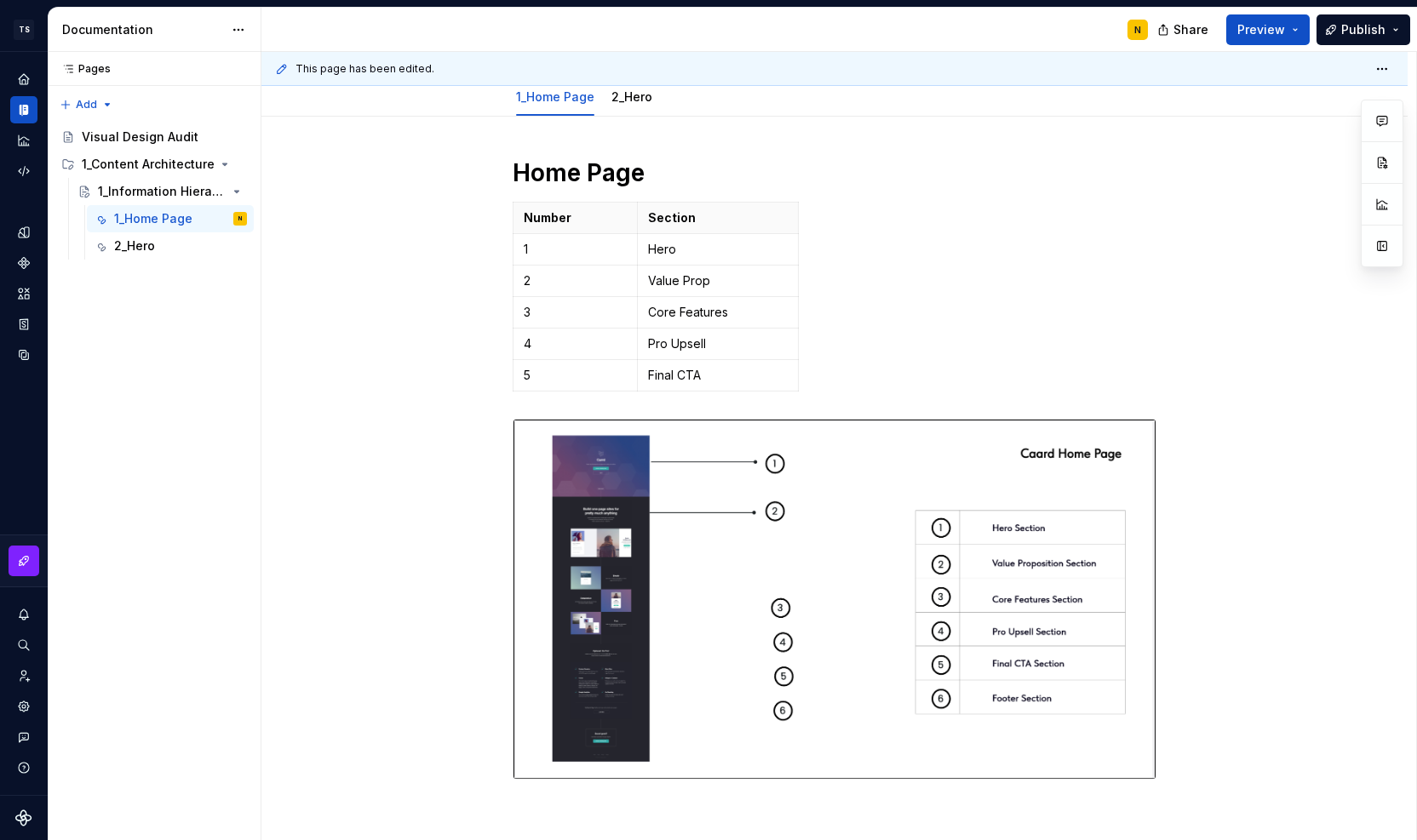
scroll to position [176, 0]
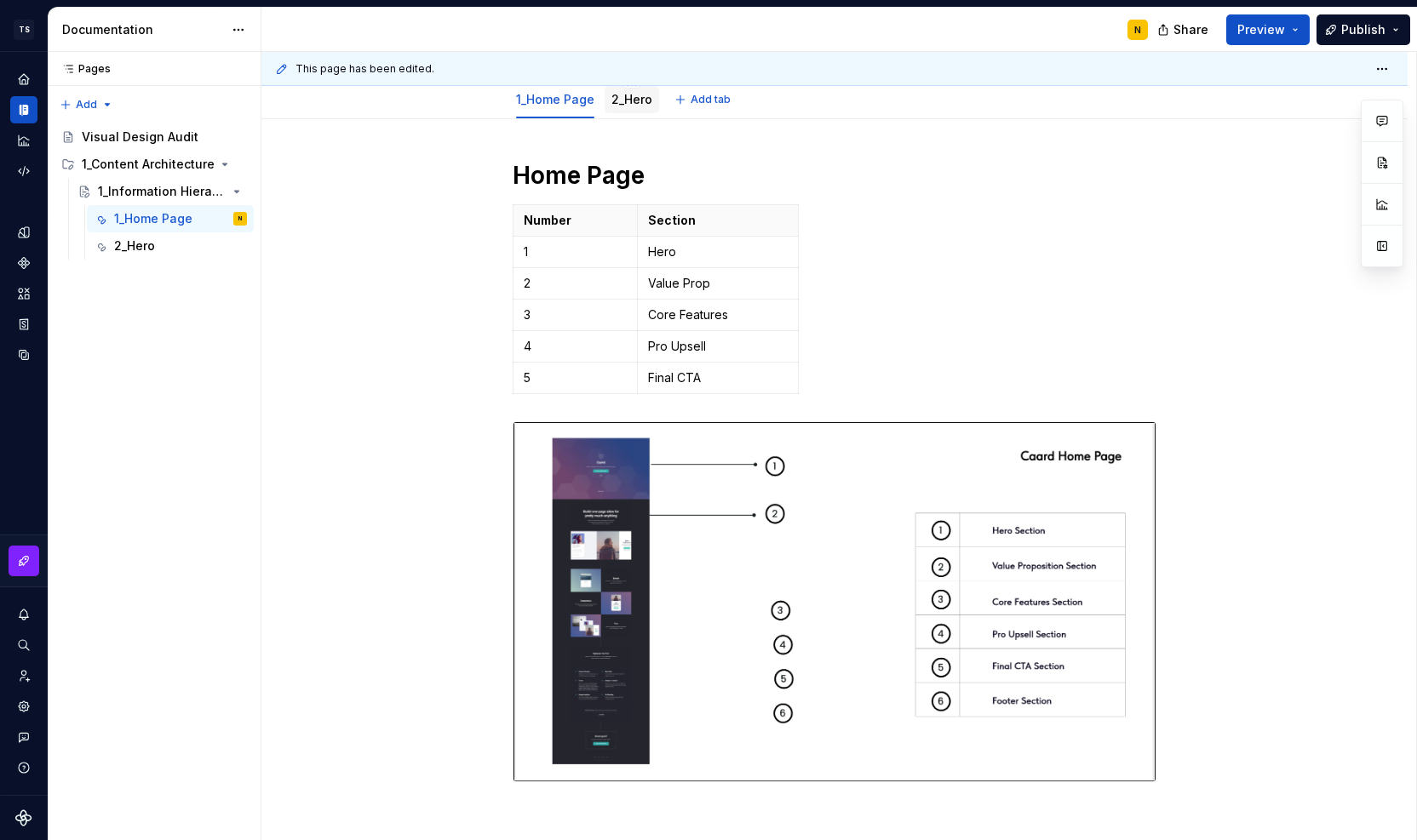
click at [644, 98] on link "2_Hero" at bounding box center [632, 99] width 41 height 15
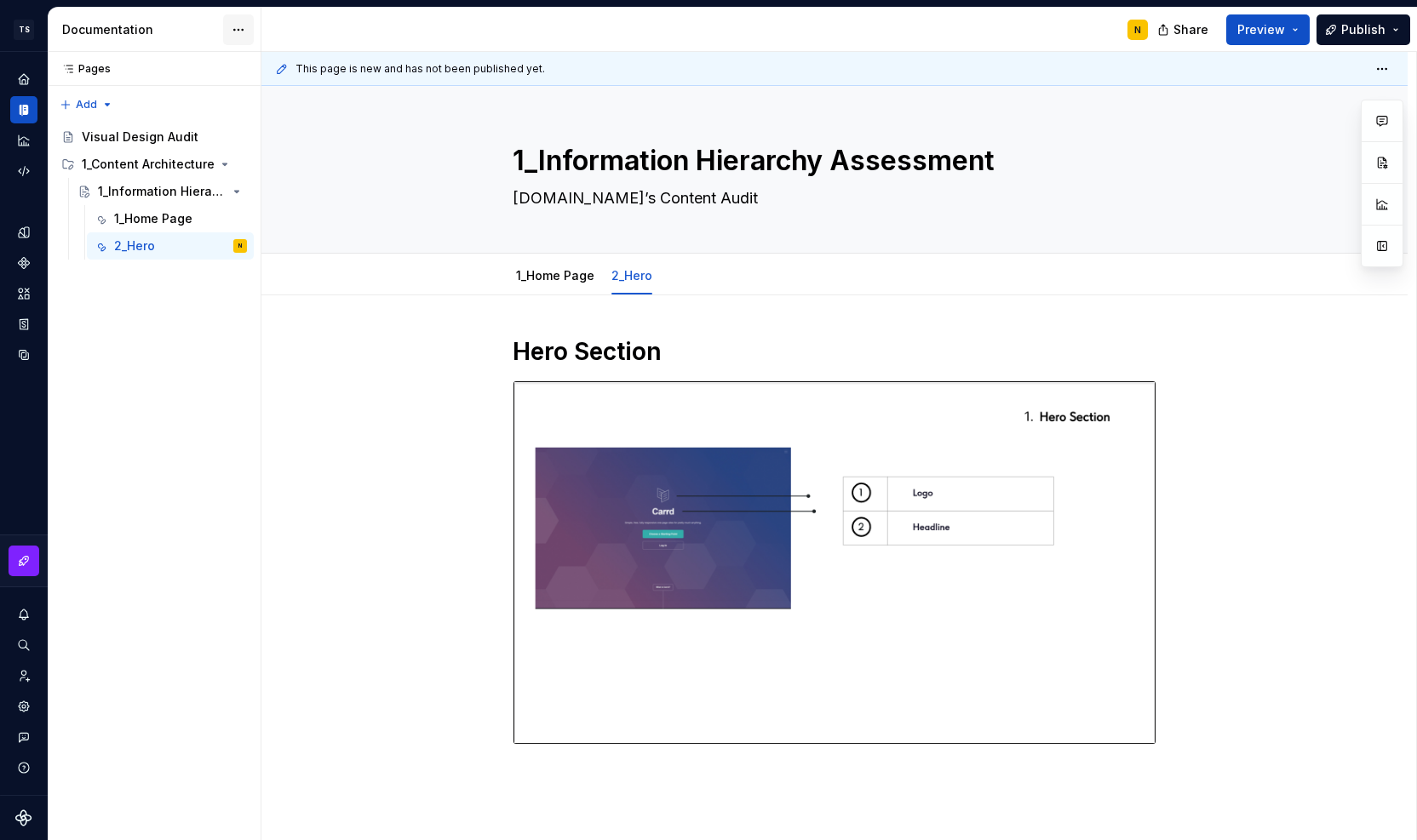
click at [236, 30] on html "TS Neela's Documentation N Design system data Documentation N Share Preview Pub…" at bounding box center [708, 420] width 1417 height 840
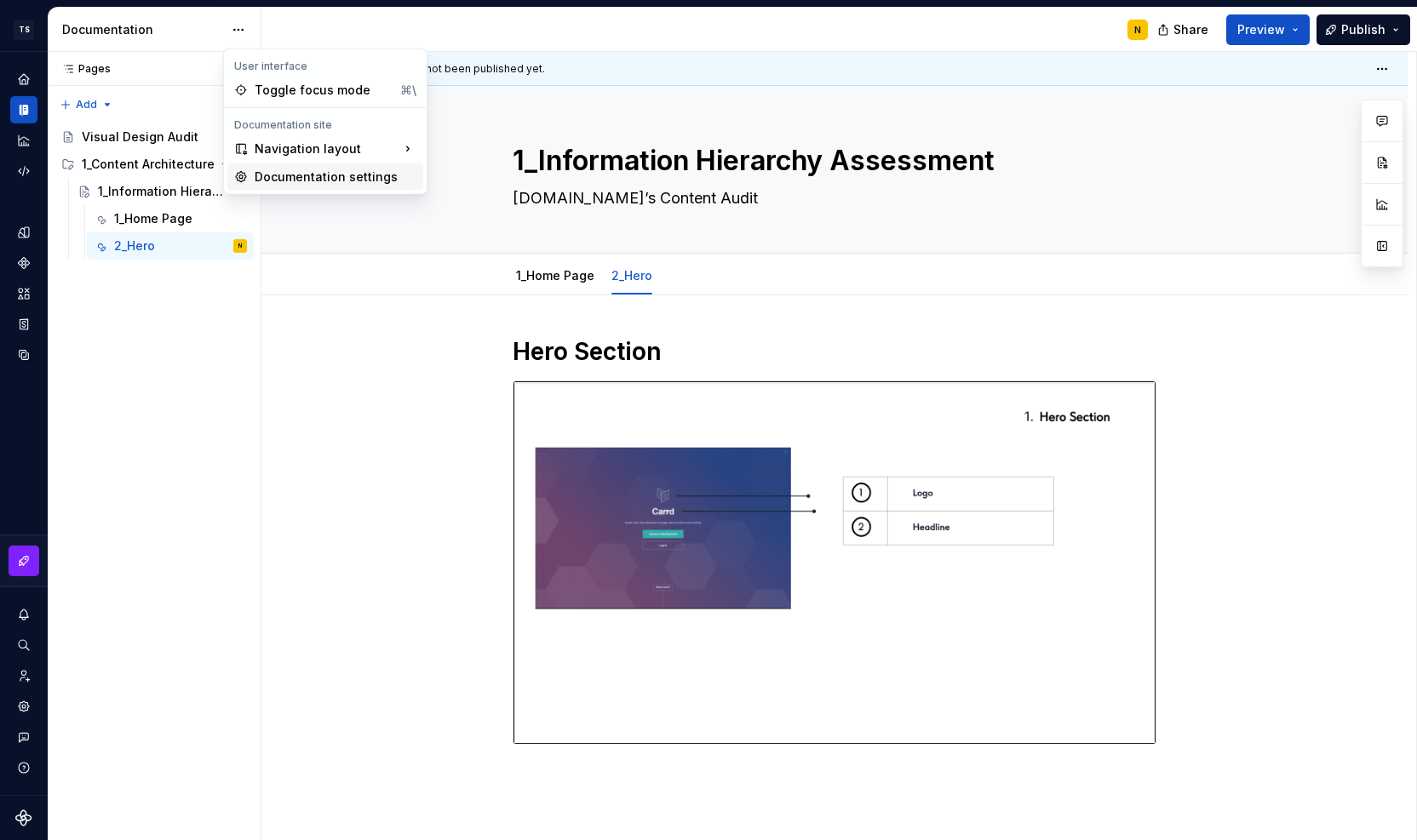
click at [268, 172] on div "Documentation settings" at bounding box center [335, 176] width 162 height 17
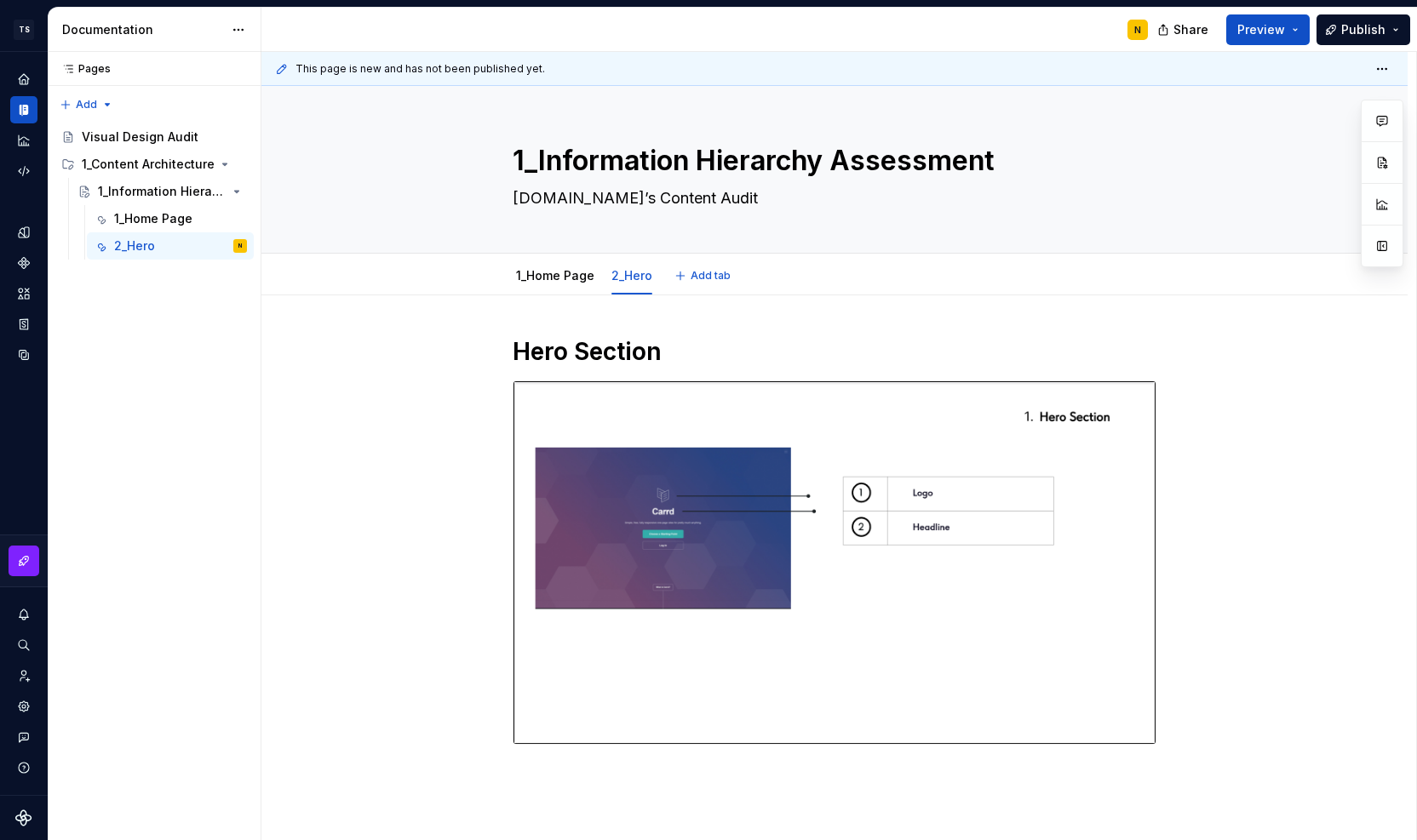
type textarea "*"
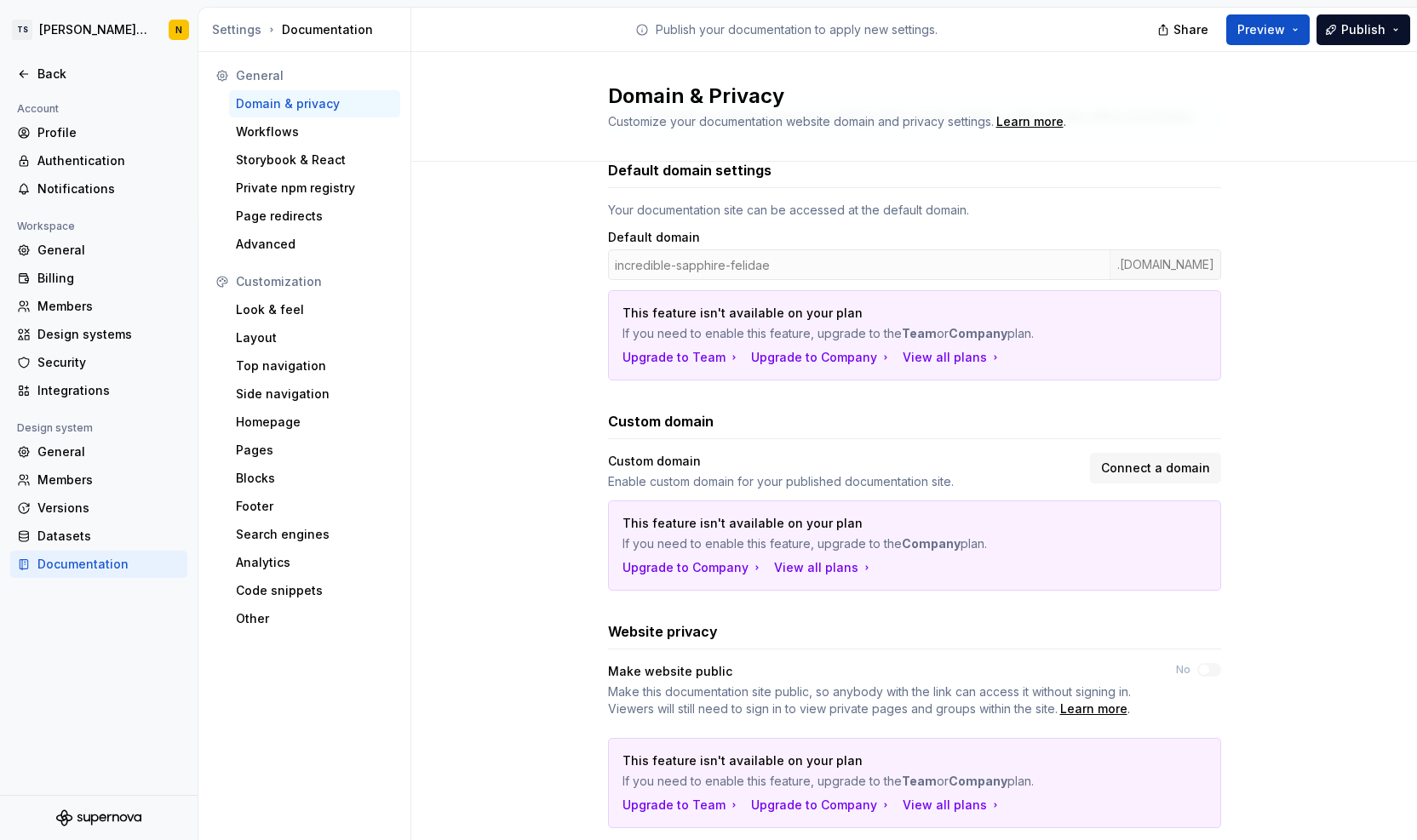
scroll to position [141, 0]
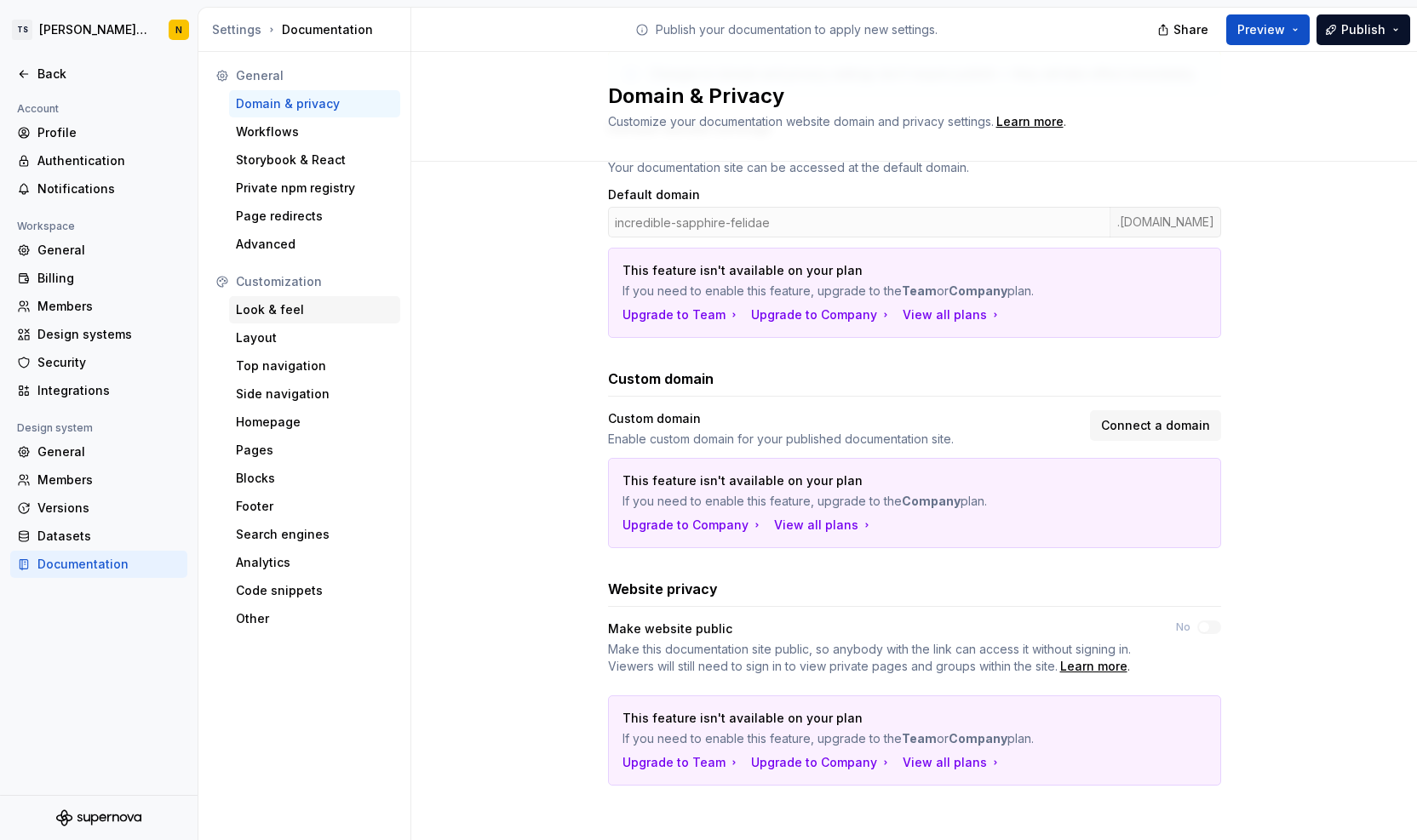
click at [285, 308] on div "Look & feel" at bounding box center [315, 309] width 157 height 17
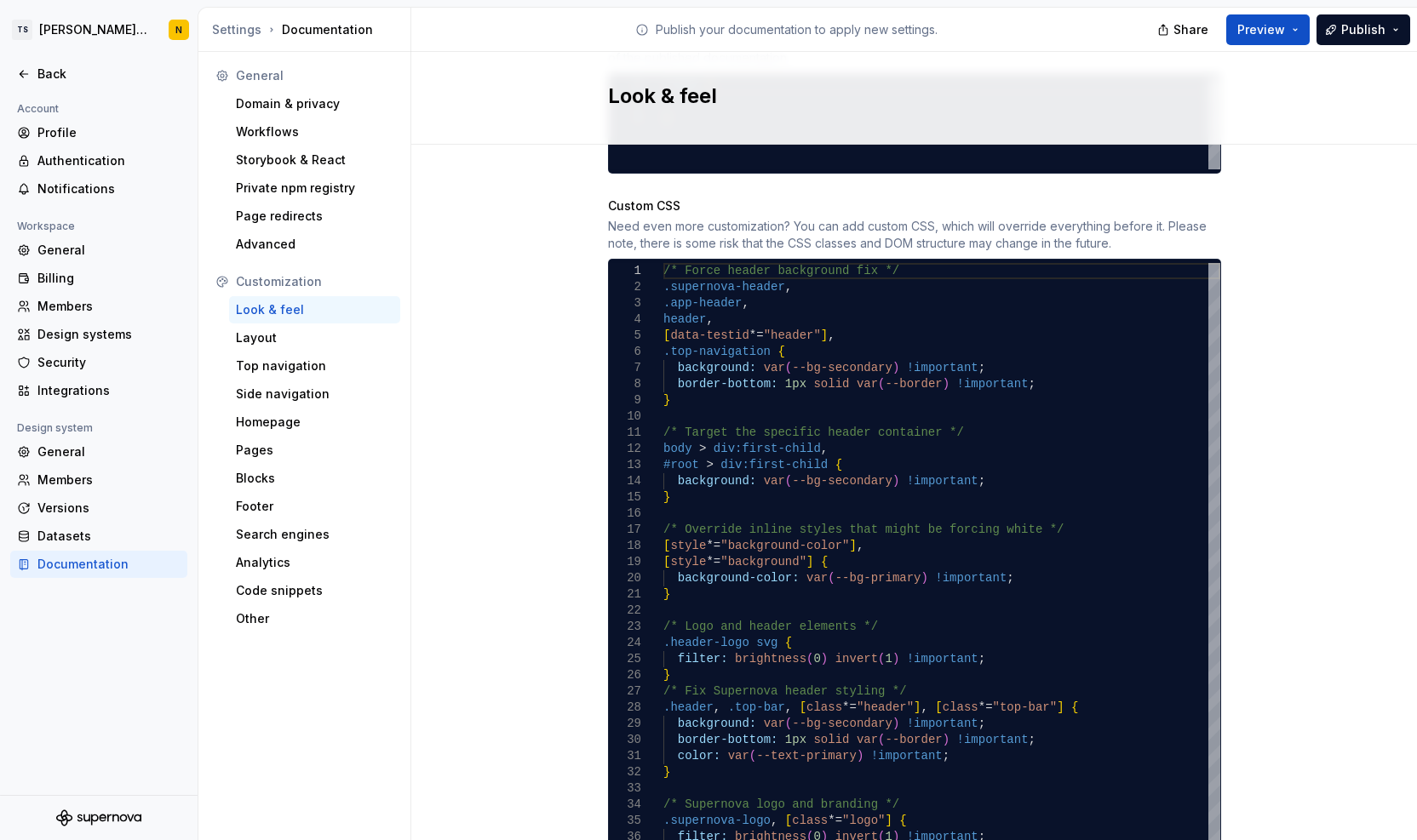
scroll to position [982, 0]
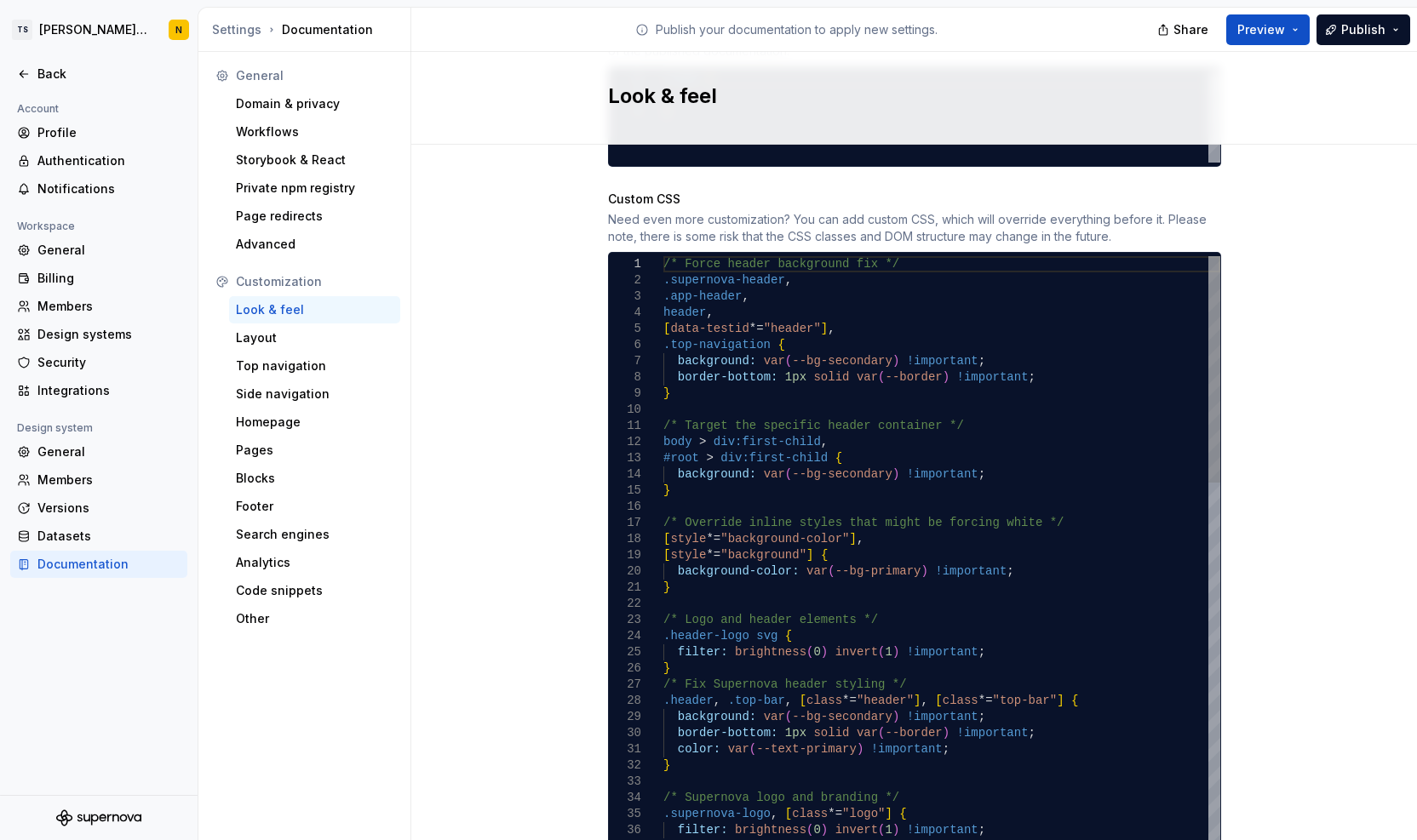
type textarea "**********"
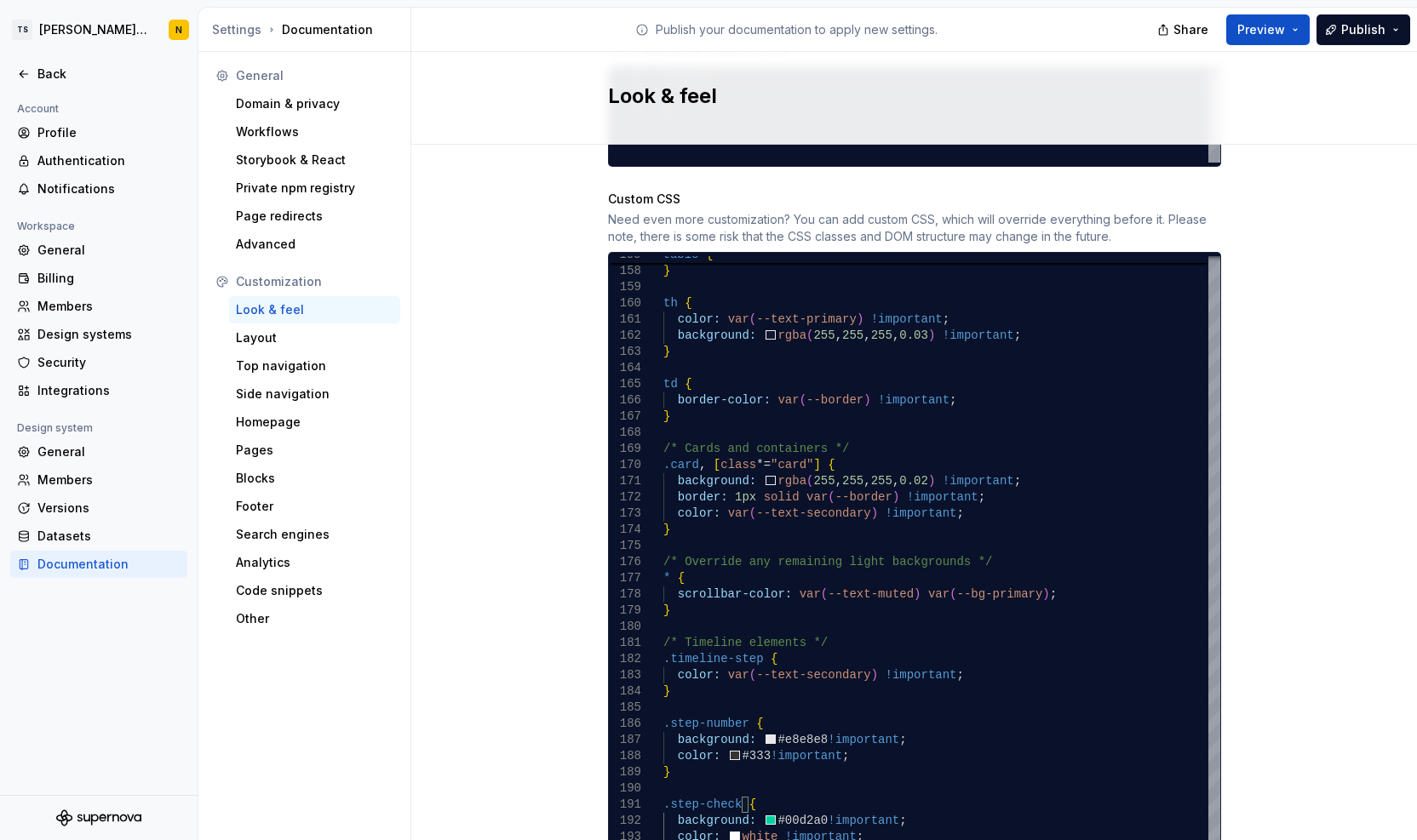
scroll to position [1045, 0]
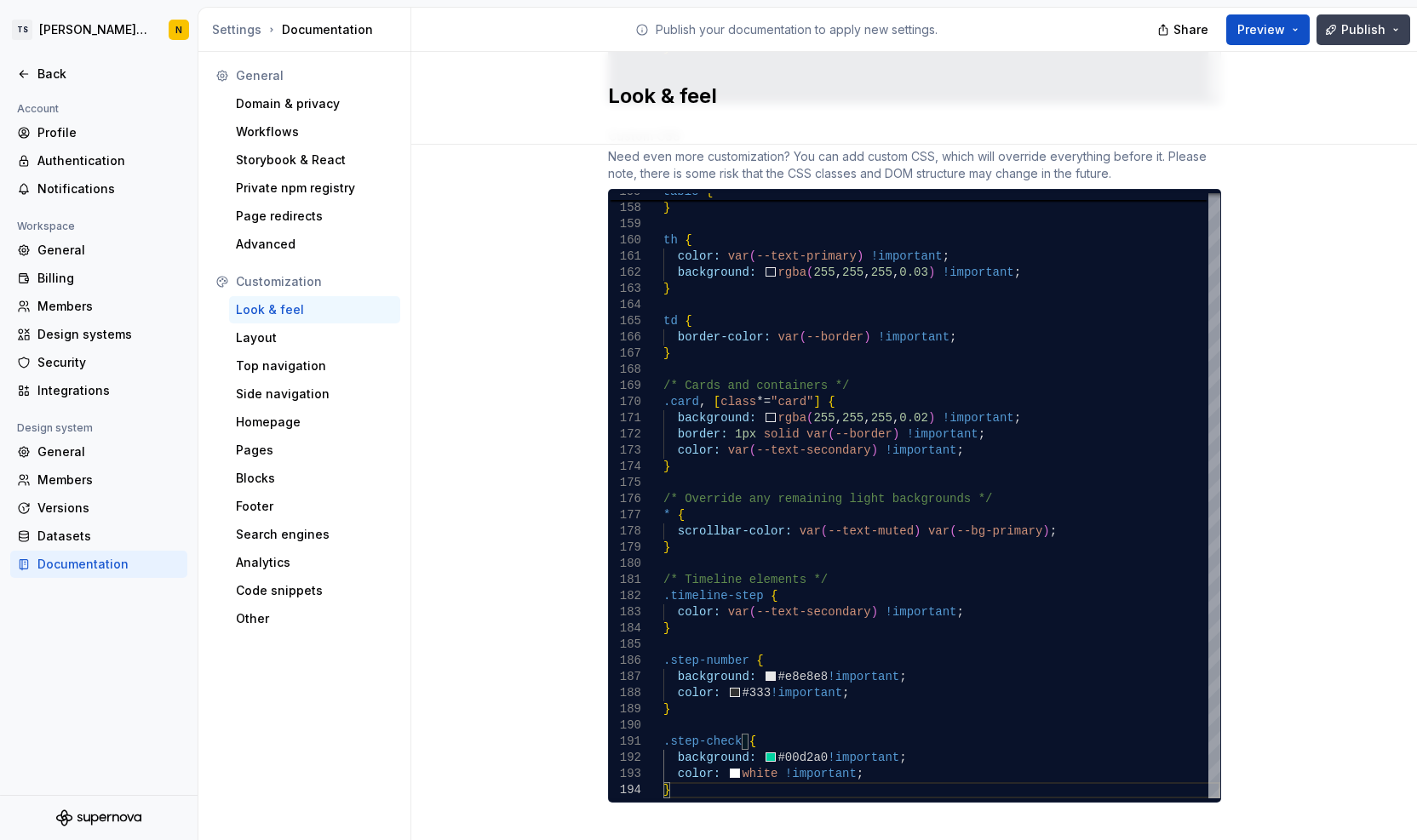
click at [1357, 36] on span "Publish" at bounding box center [1364, 29] width 45 height 17
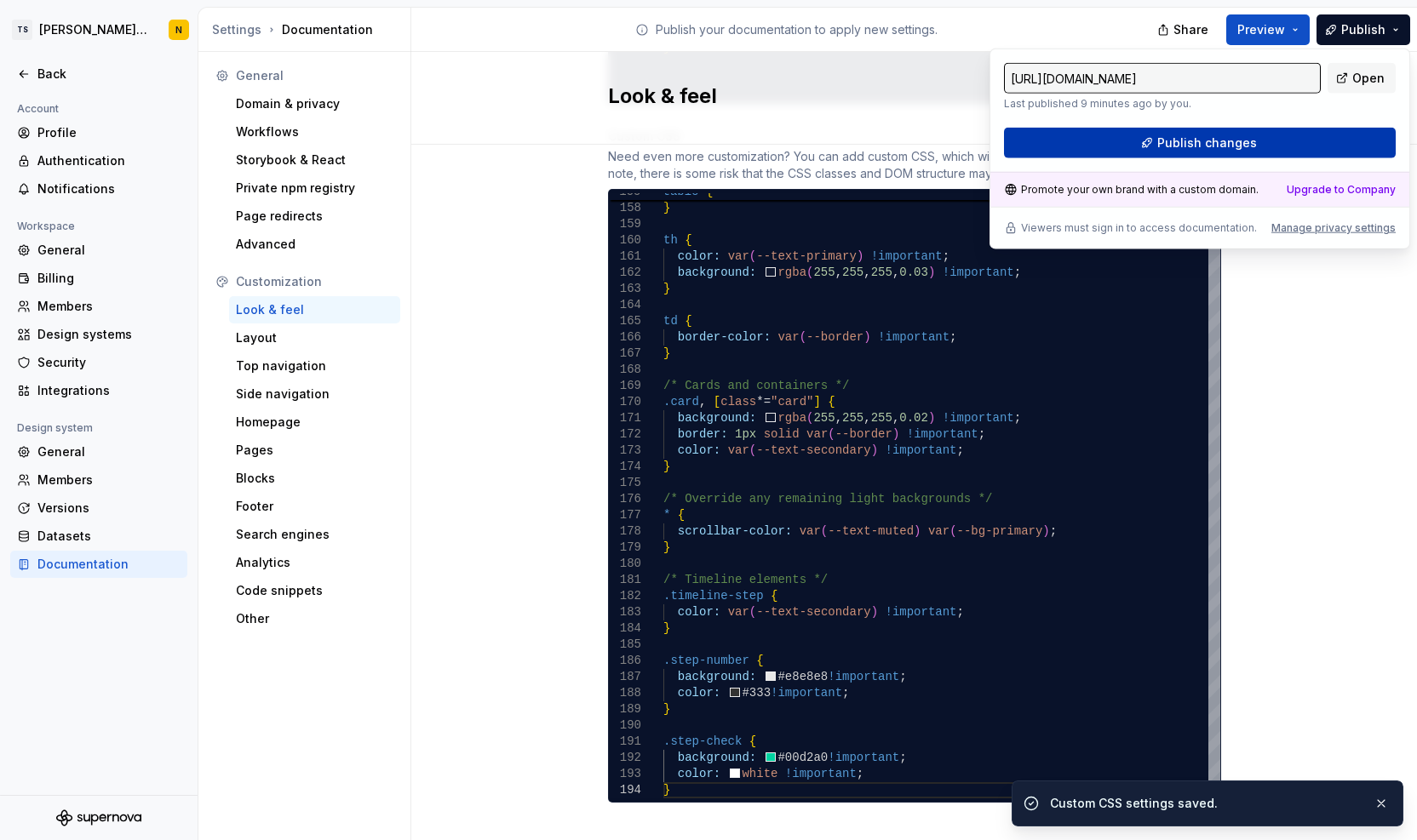
click at [1213, 139] on span "Publish changes" at bounding box center [1207, 142] width 100 height 17
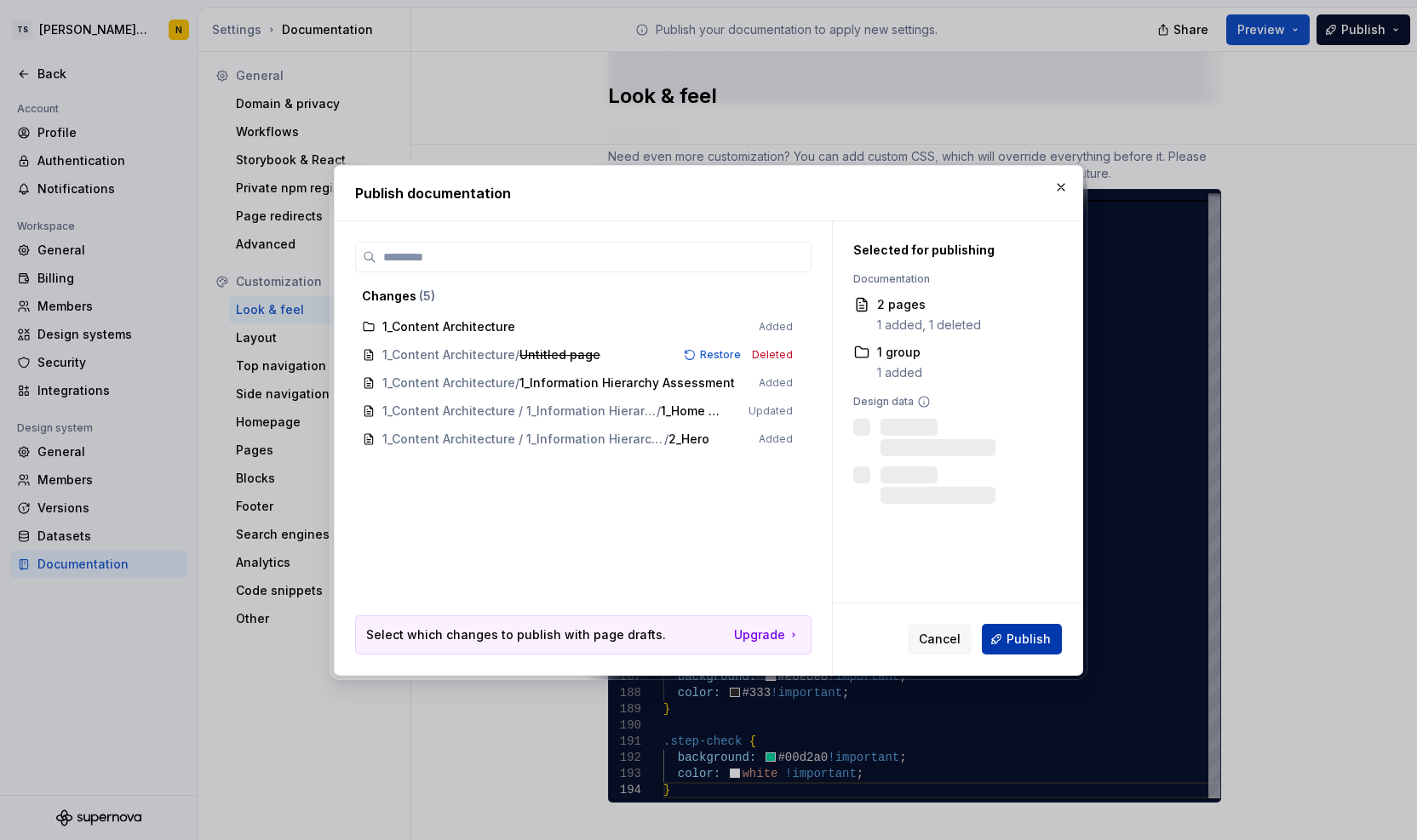
click at [1029, 639] on span "Publish" at bounding box center [1028, 638] width 45 height 17
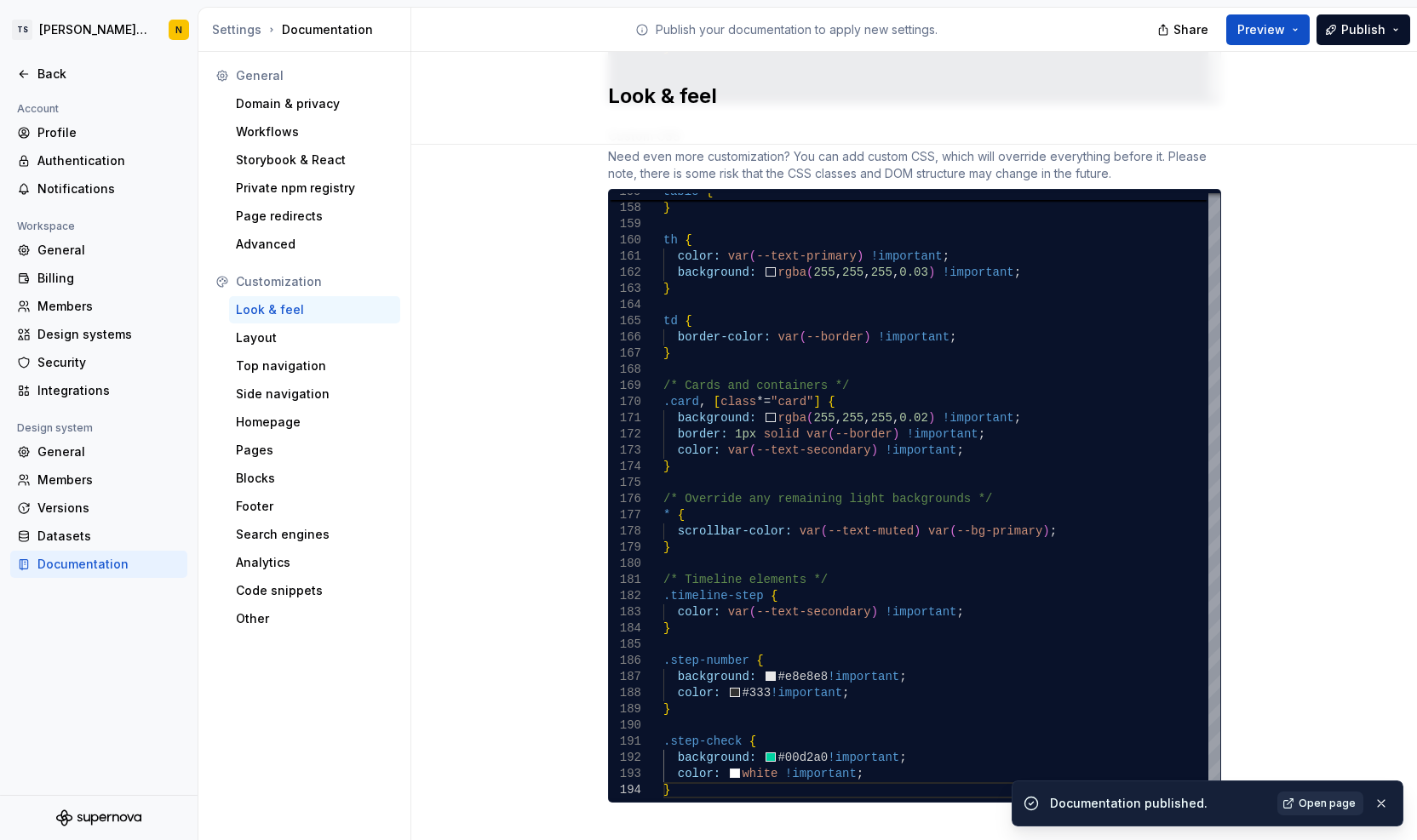
click at [1324, 798] on span "Open page" at bounding box center [1327, 804] width 57 height 14
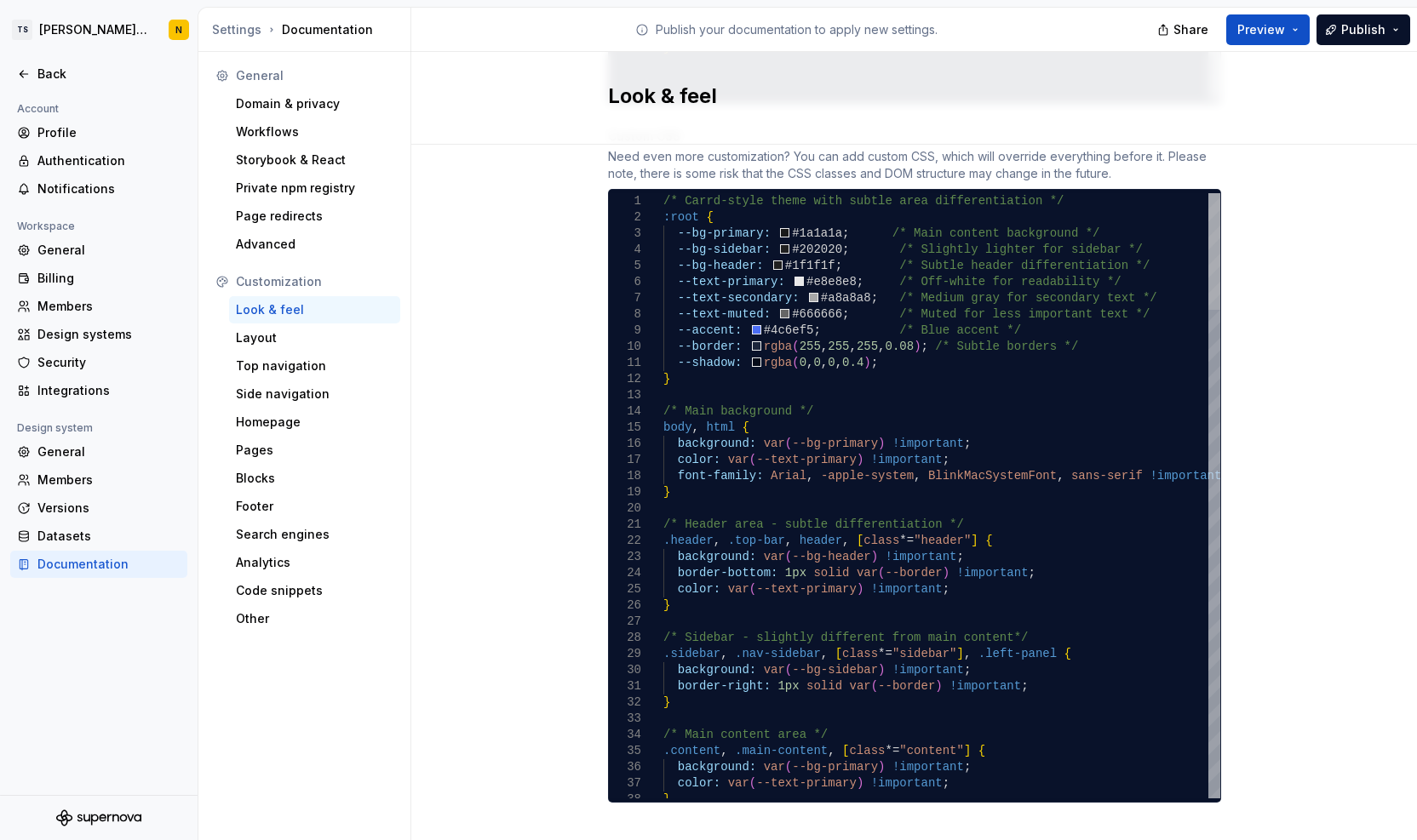
click at [1220, 193] on div at bounding box center [1215, 251] width 12 height 117
click at [664, 194] on span "/* Carrd-style theme with subtle area differentiat" at bounding box center [842, 201] width 357 height 14
click at [664, 185] on div "Selector Specificity : (0, 1, 0)" at bounding box center [743, 204] width 157 height 39
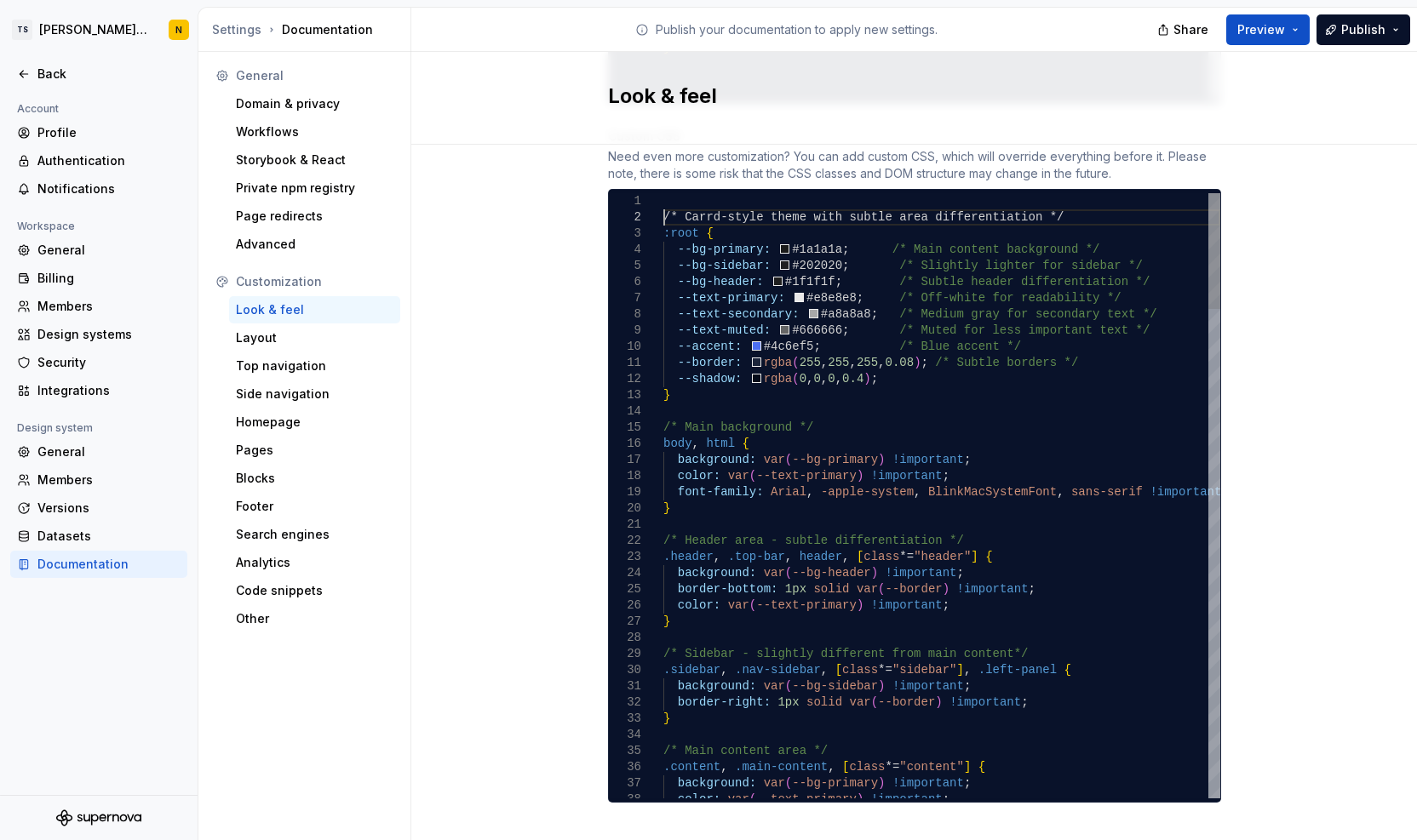
scroll to position [17, 0]
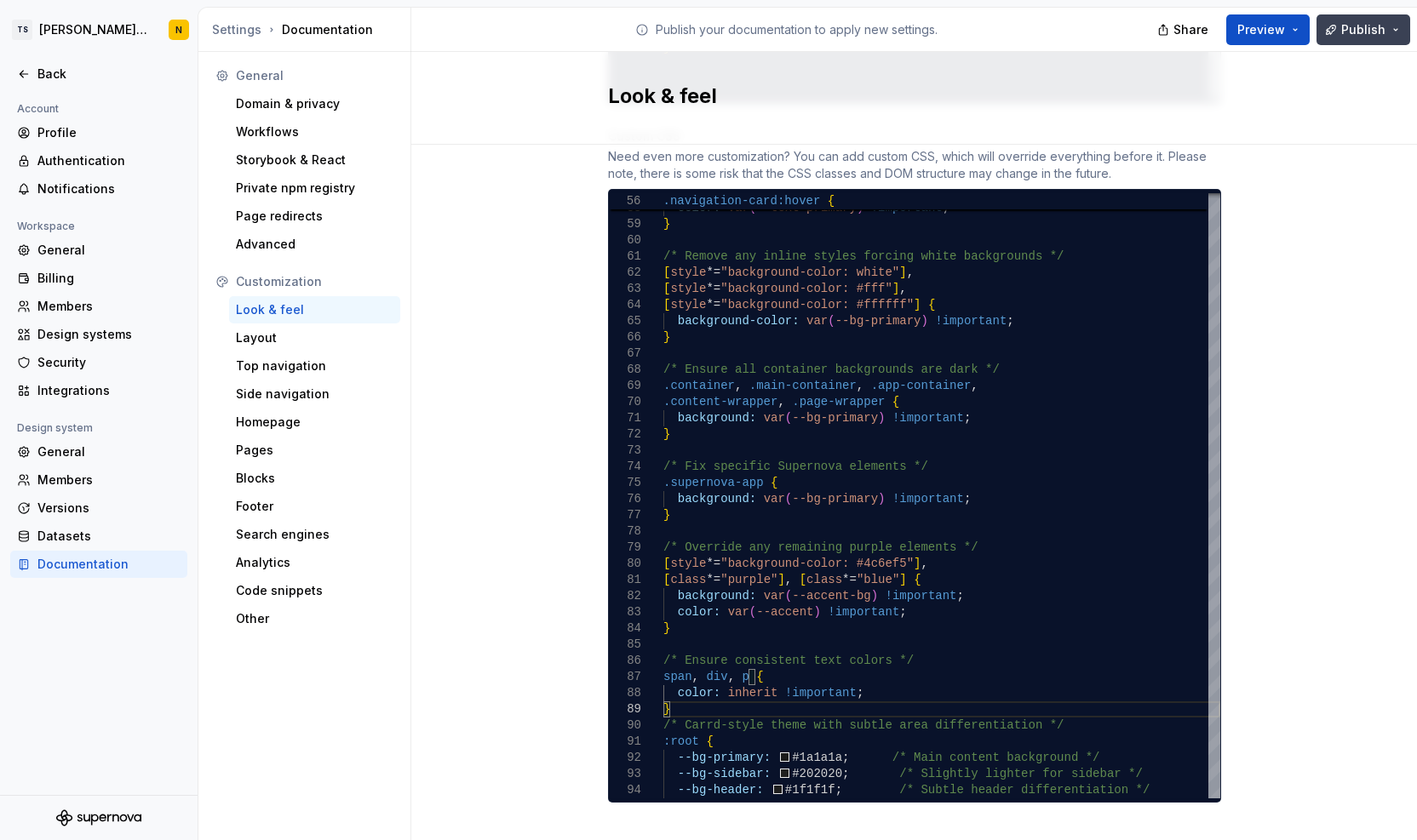
click at [1349, 28] on span "Publish" at bounding box center [1364, 29] width 45 height 17
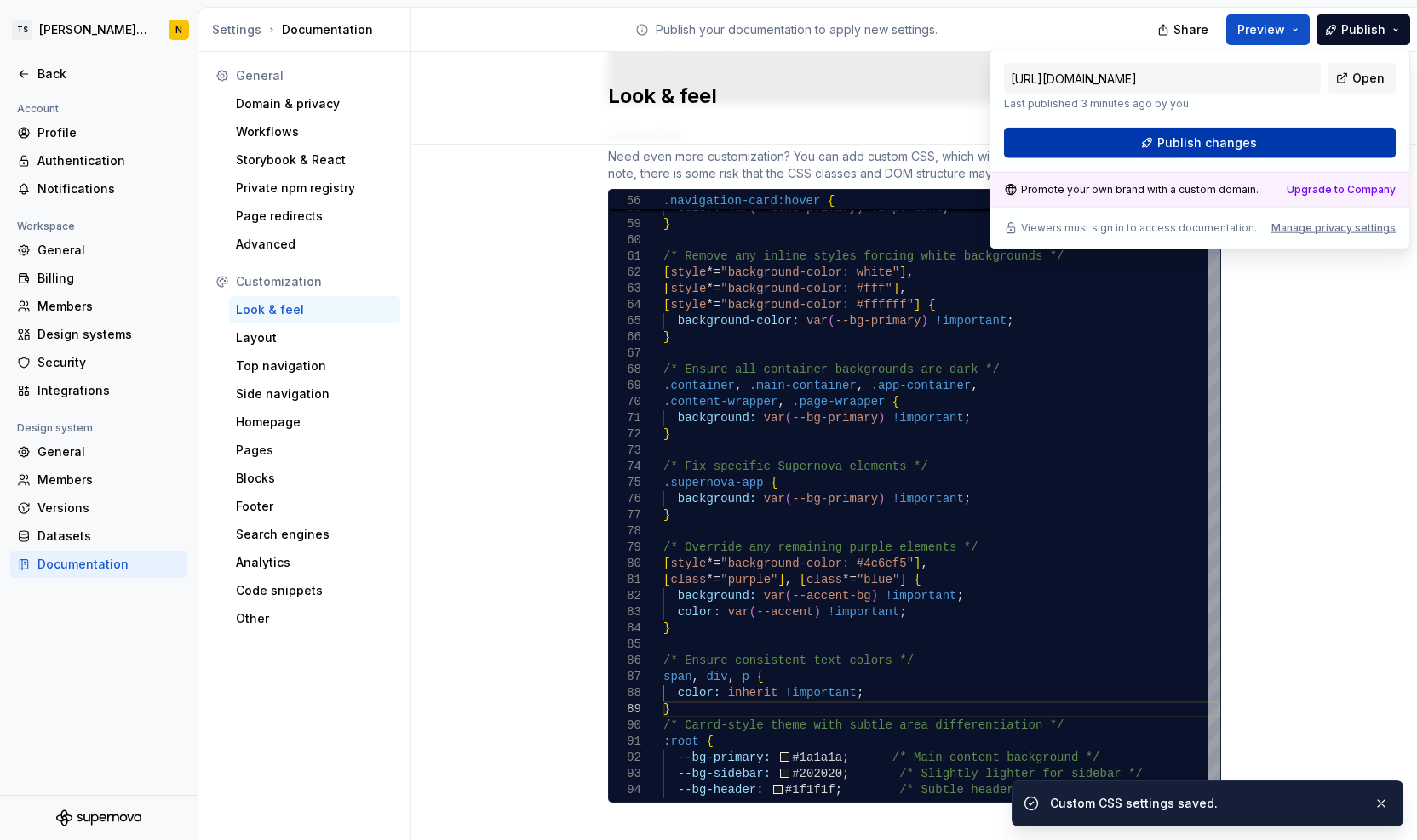
click at [1205, 135] on span "Publish changes" at bounding box center [1207, 142] width 100 height 17
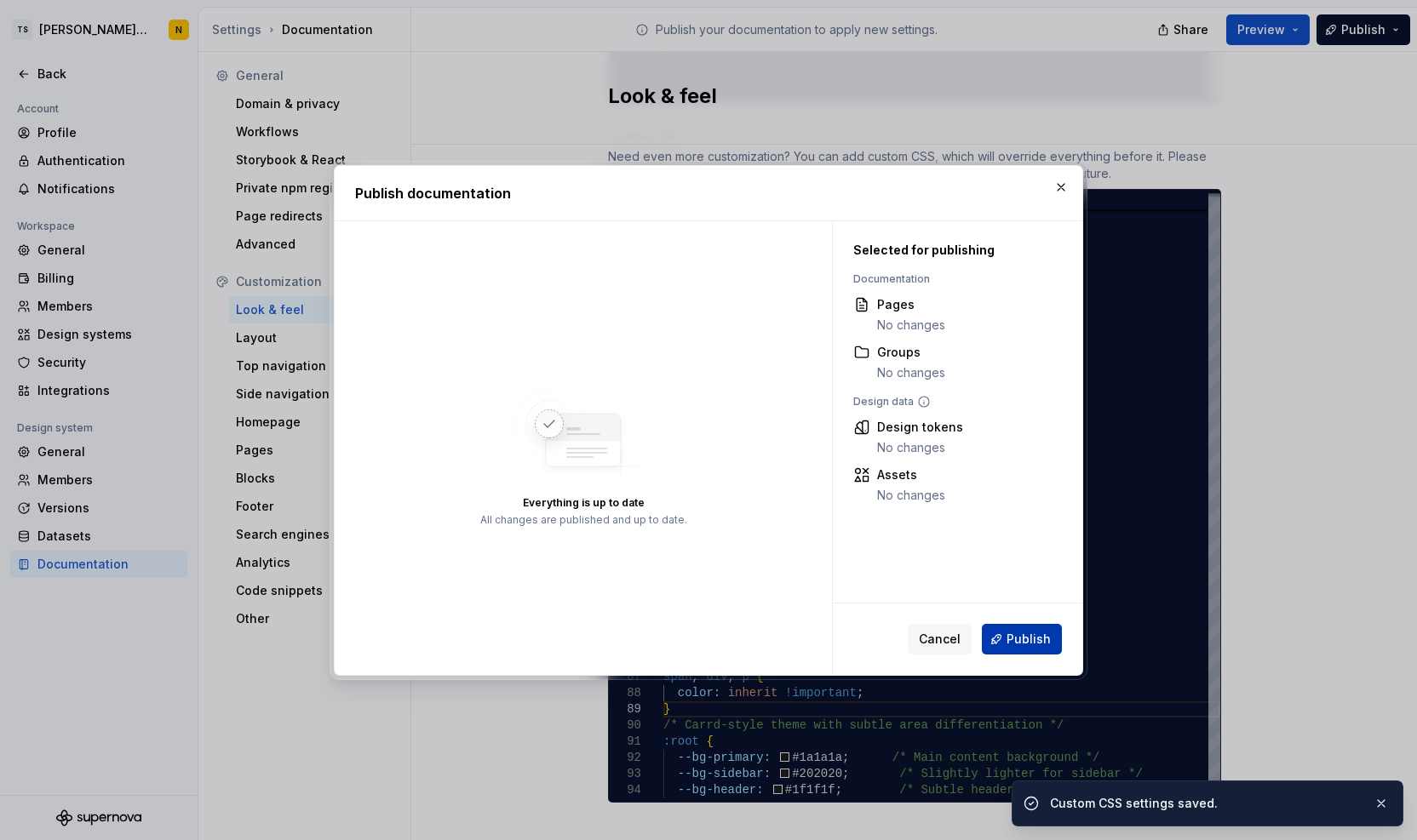
click at [1015, 637] on span "Publish" at bounding box center [1028, 638] width 45 height 17
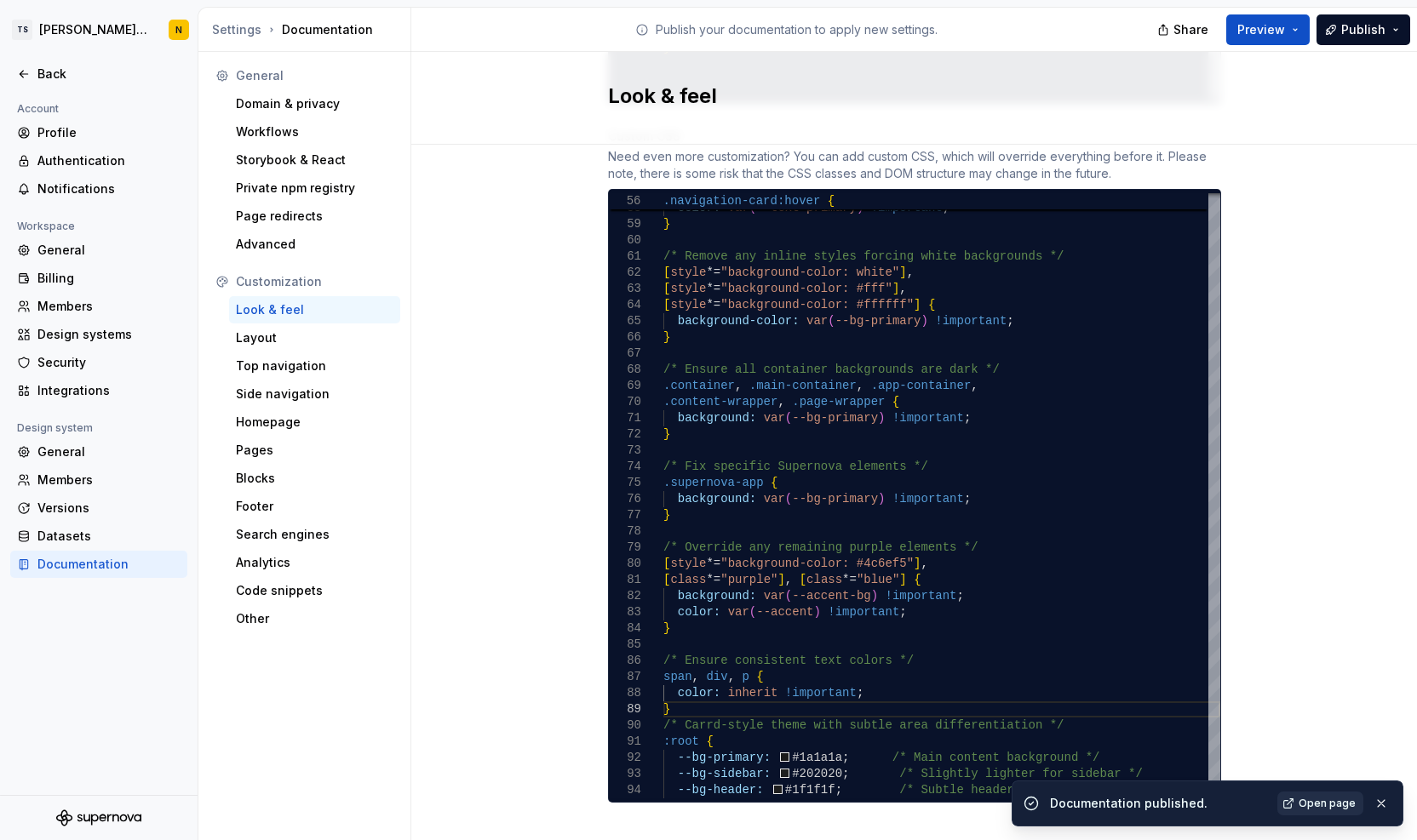
click at [1334, 803] on span "Open page" at bounding box center [1327, 804] width 57 height 14
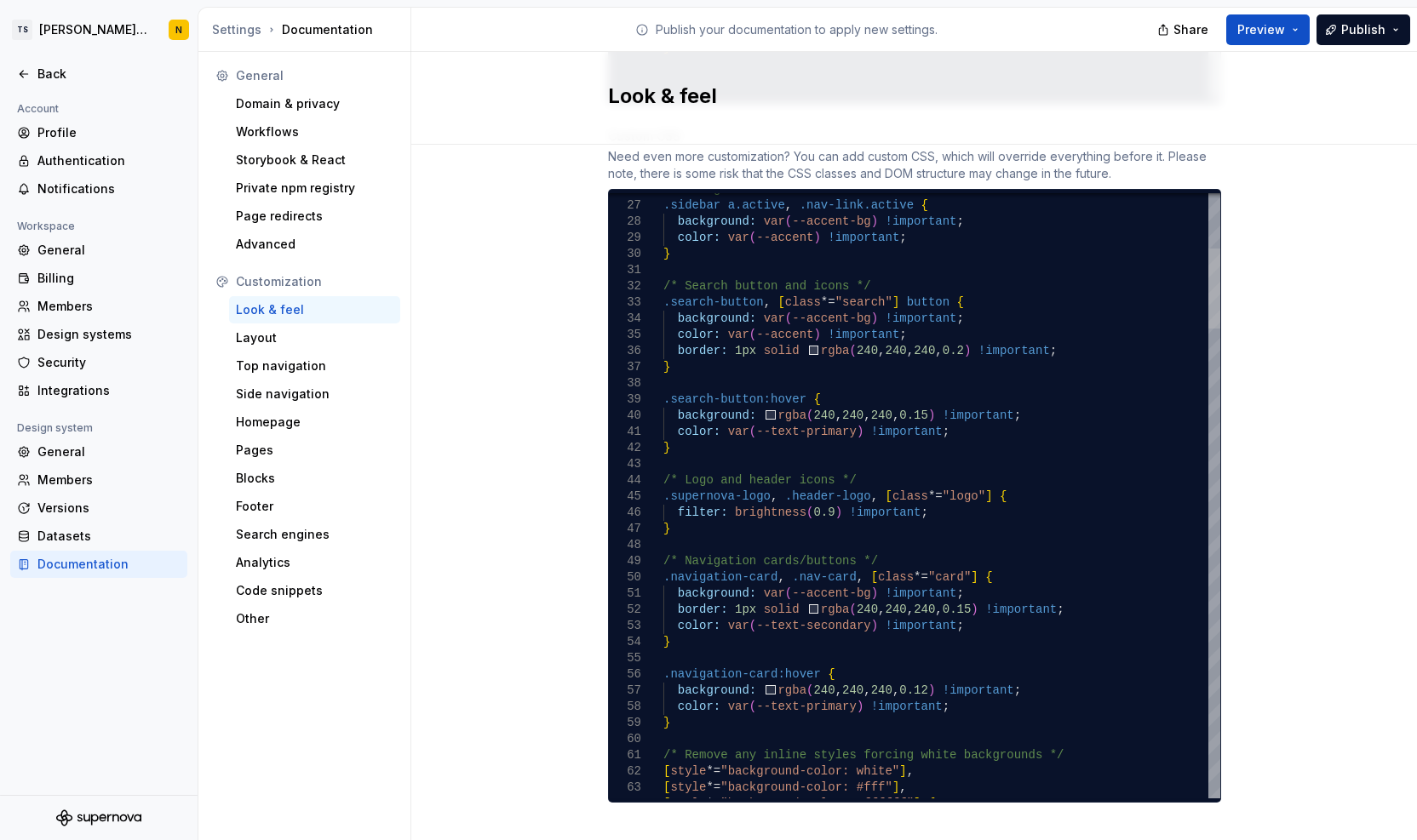
click at [1209, 288] on div at bounding box center [1215, 289] width 12 height 80
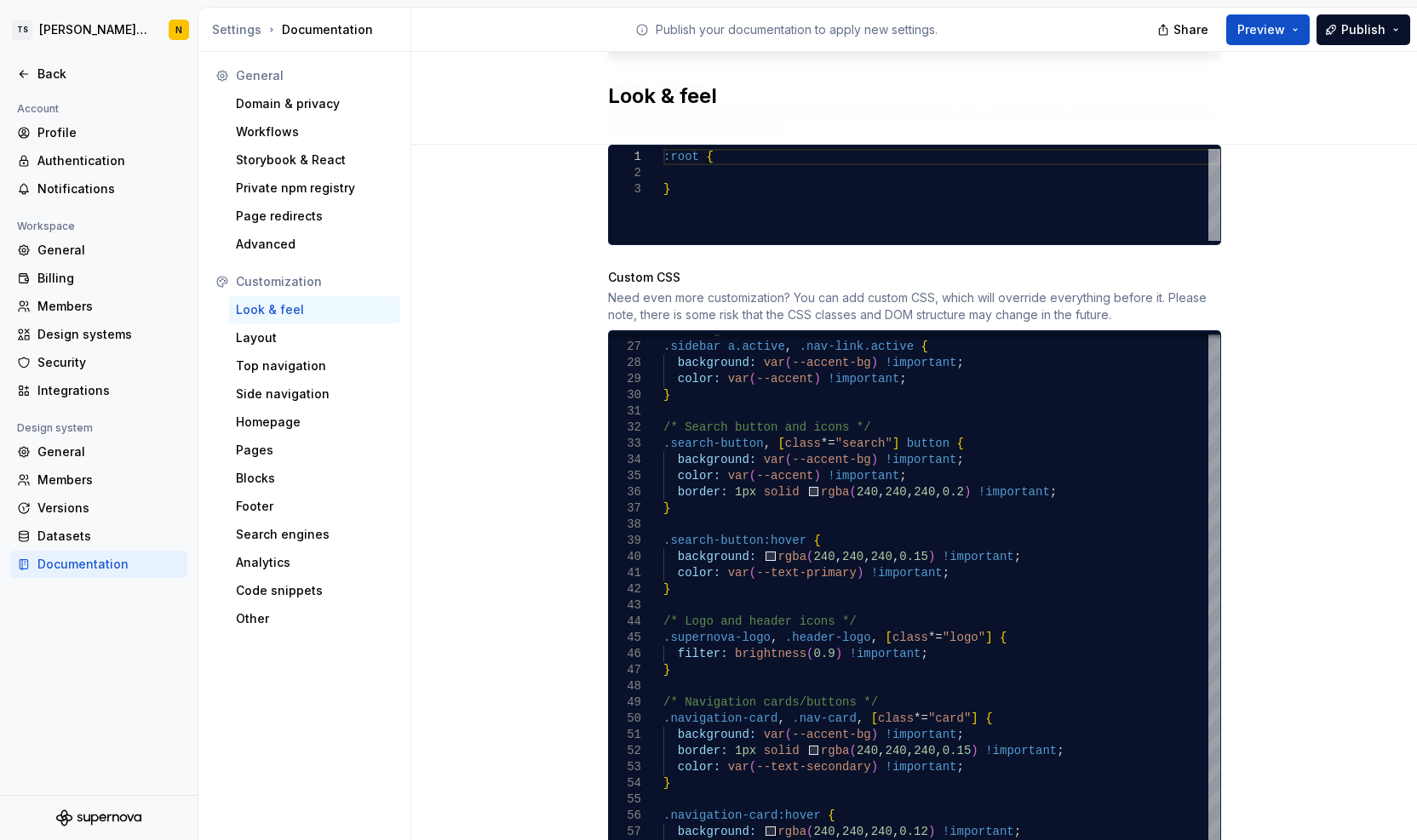
scroll to position [1045, 0]
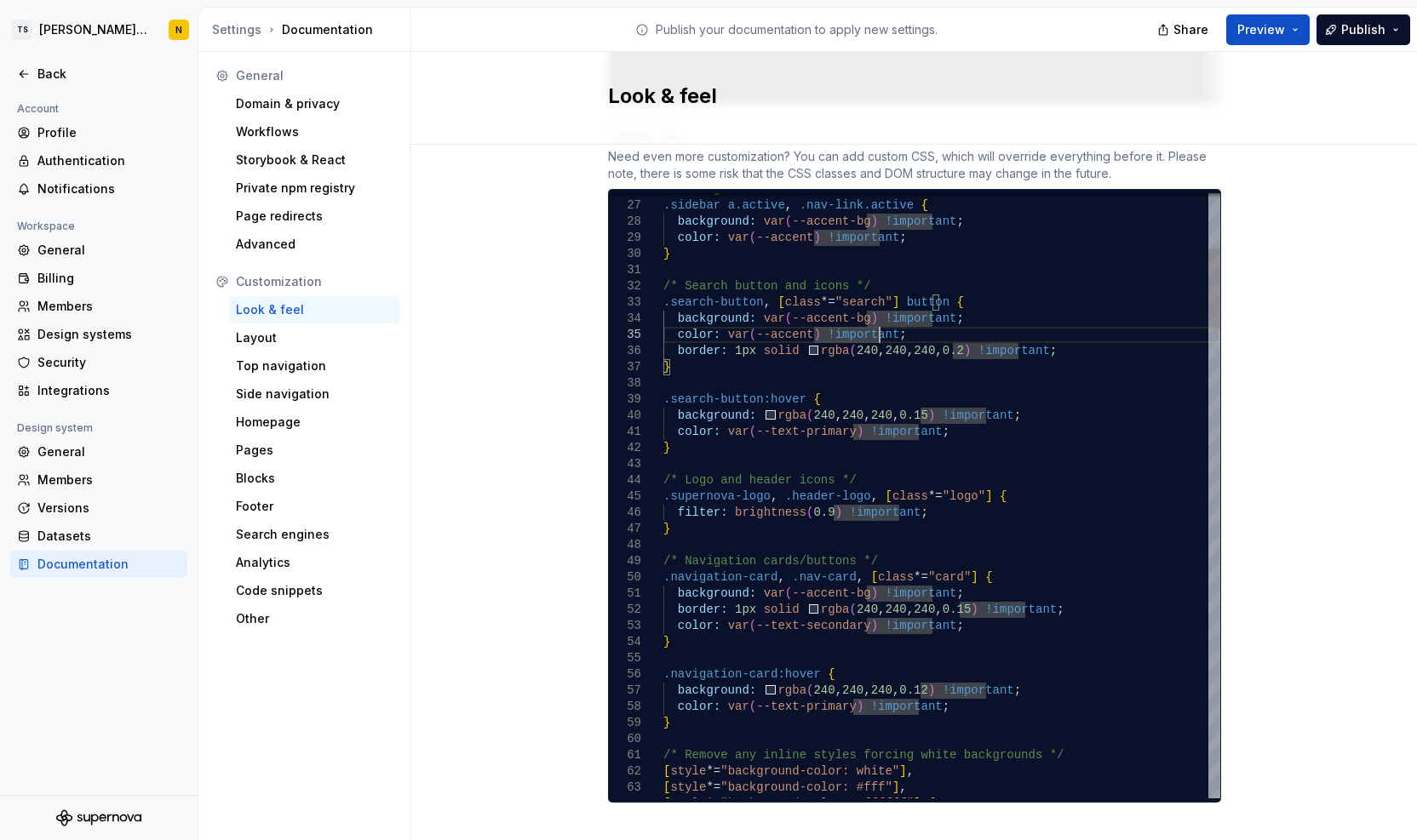
type textarea "**********"
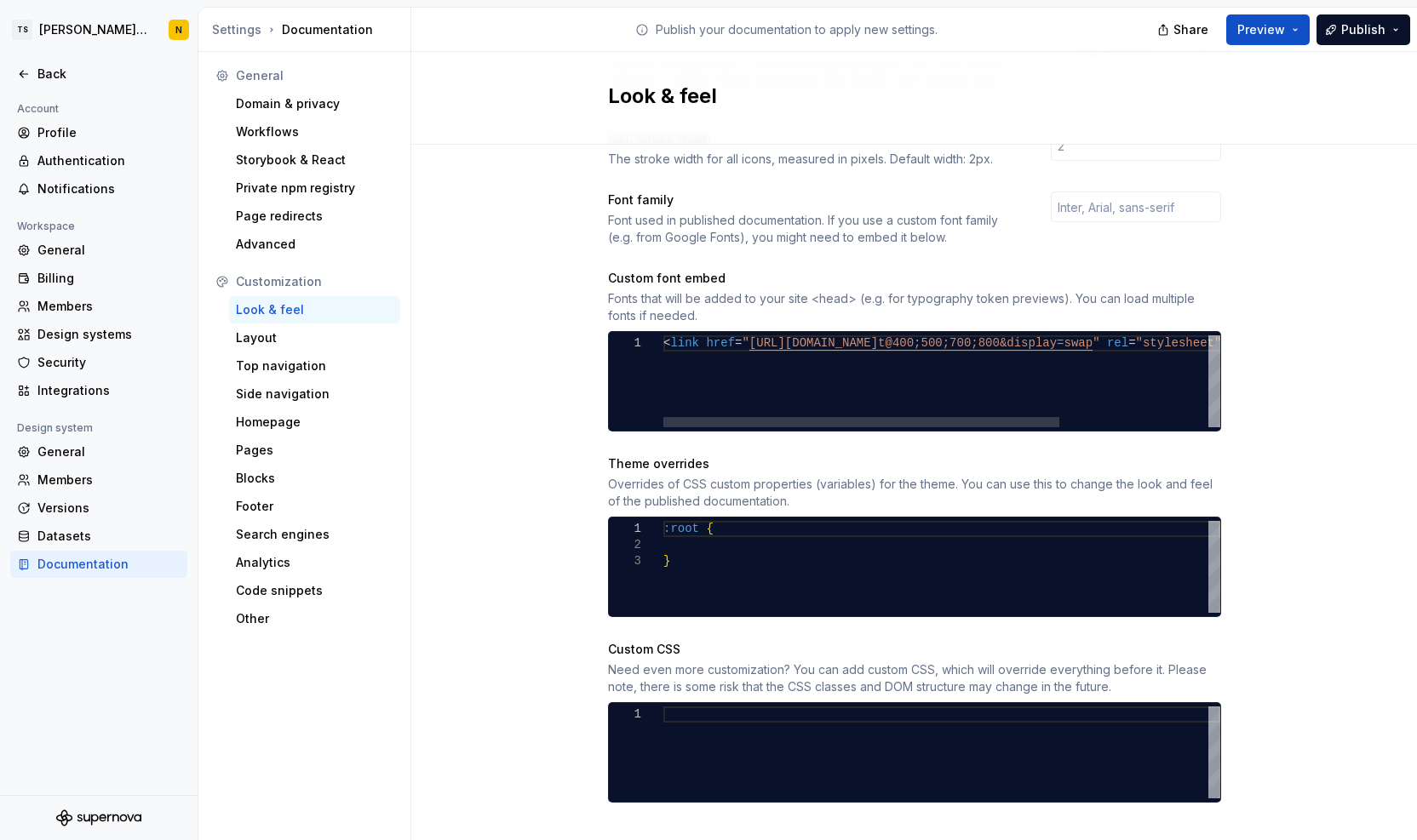
scroll to position [1045, 0]
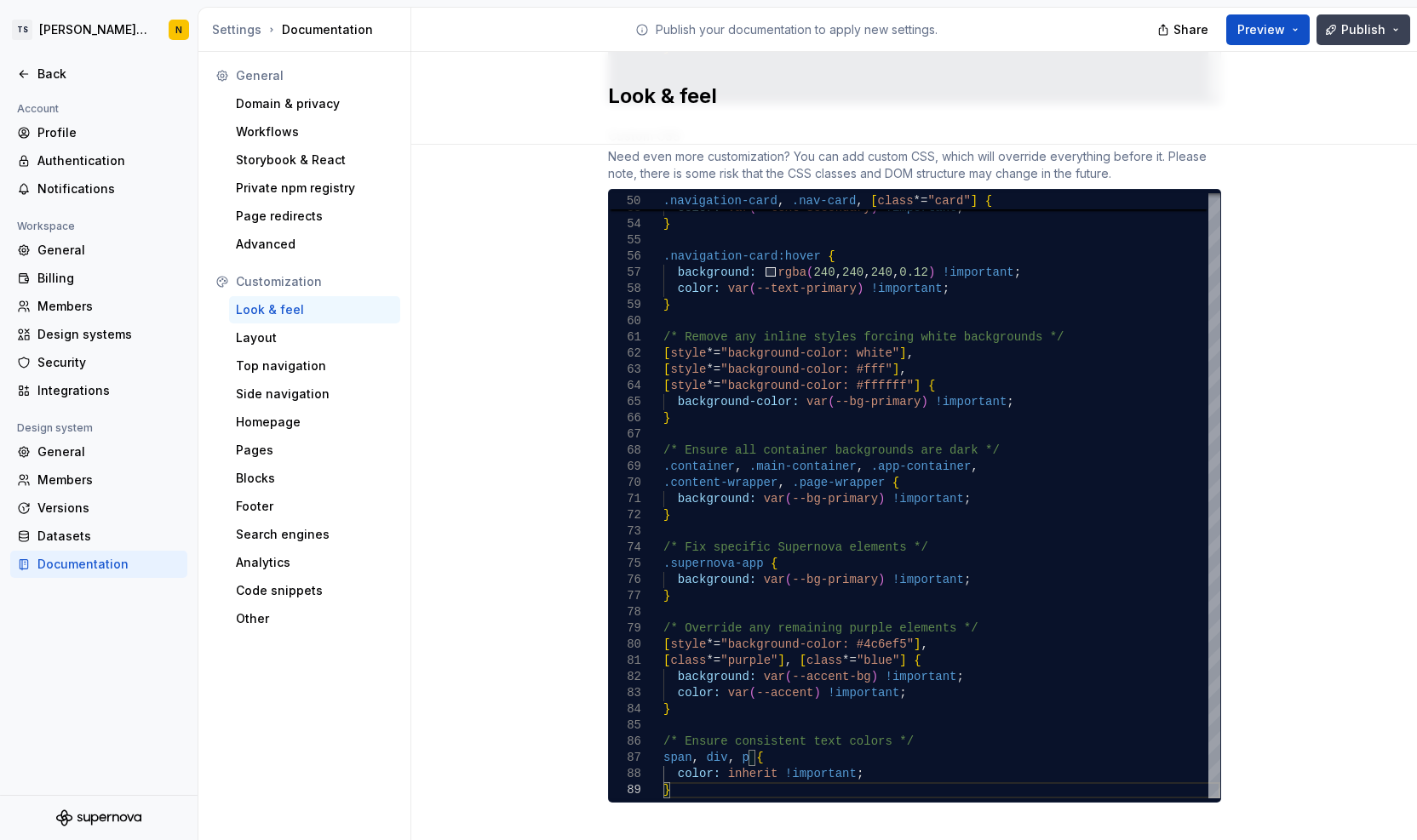
click at [1361, 33] on span "Publish" at bounding box center [1364, 29] width 45 height 17
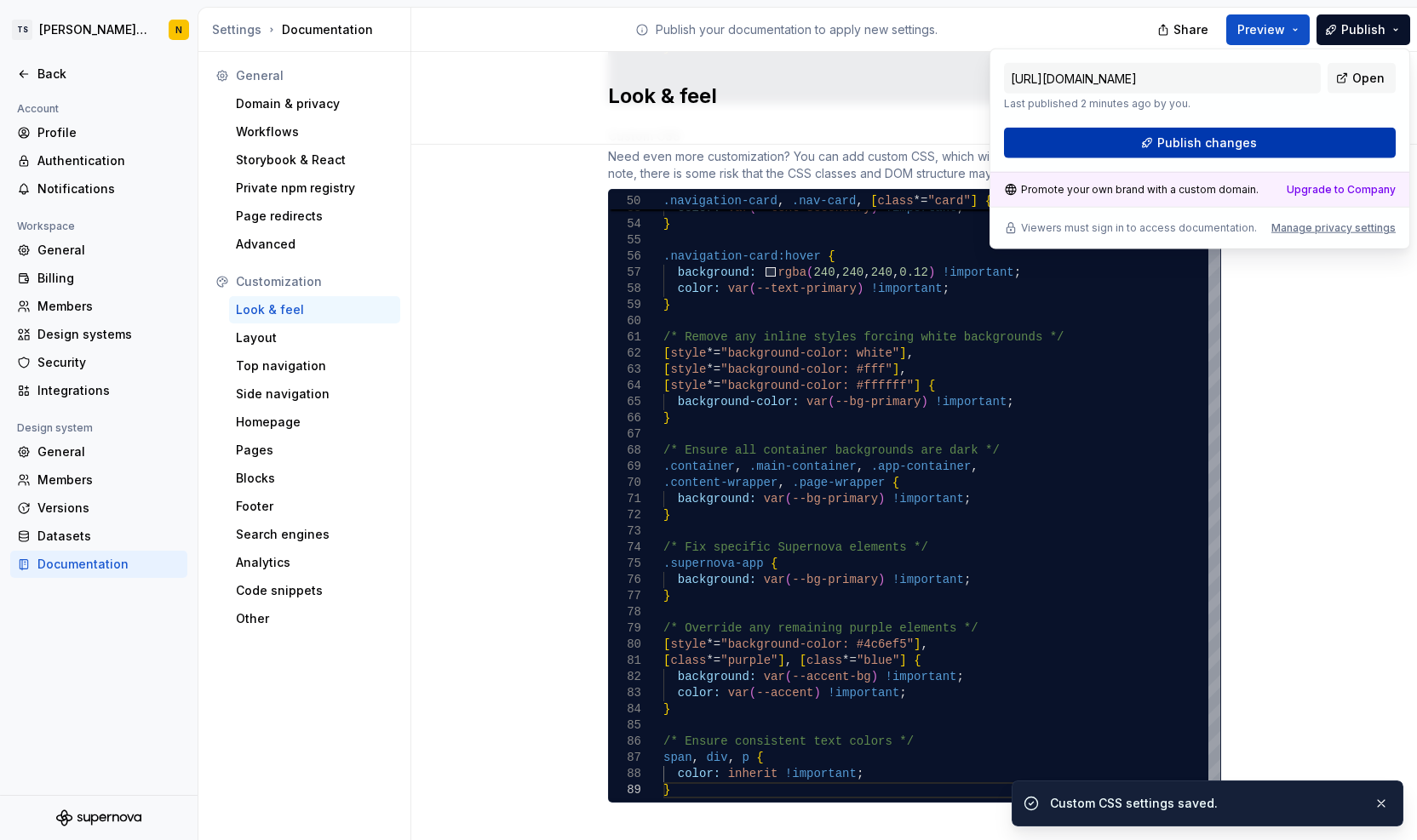
drag, startPoint x: 1361, startPoint y: 33, endPoint x: 1257, endPoint y: 145, distance: 152.8
click at [1257, 145] on button "Publish changes" at bounding box center [1200, 142] width 391 height 31
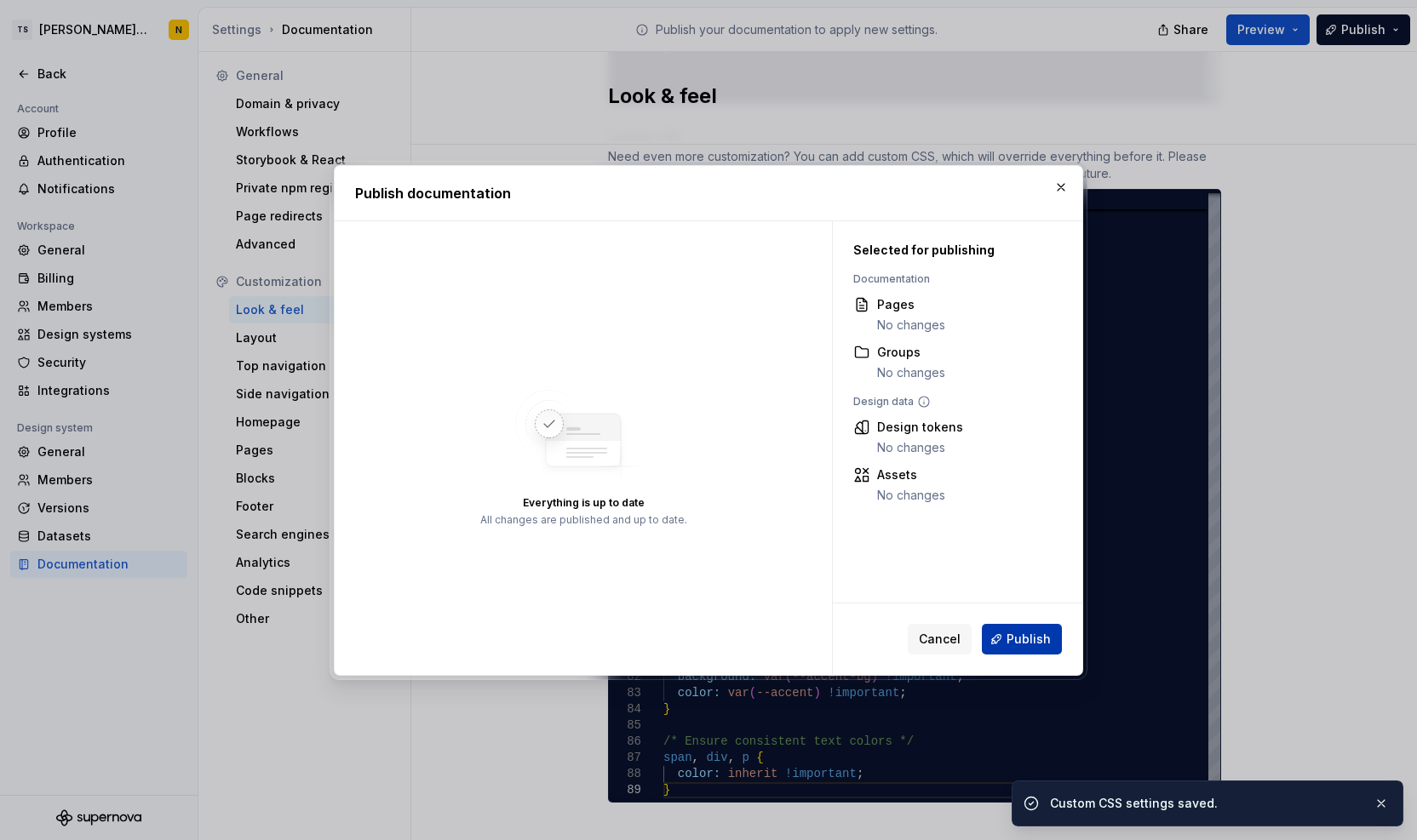
click at [1036, 637] on span "Publish" at bounding box center [1028, 638] width 45 height 17
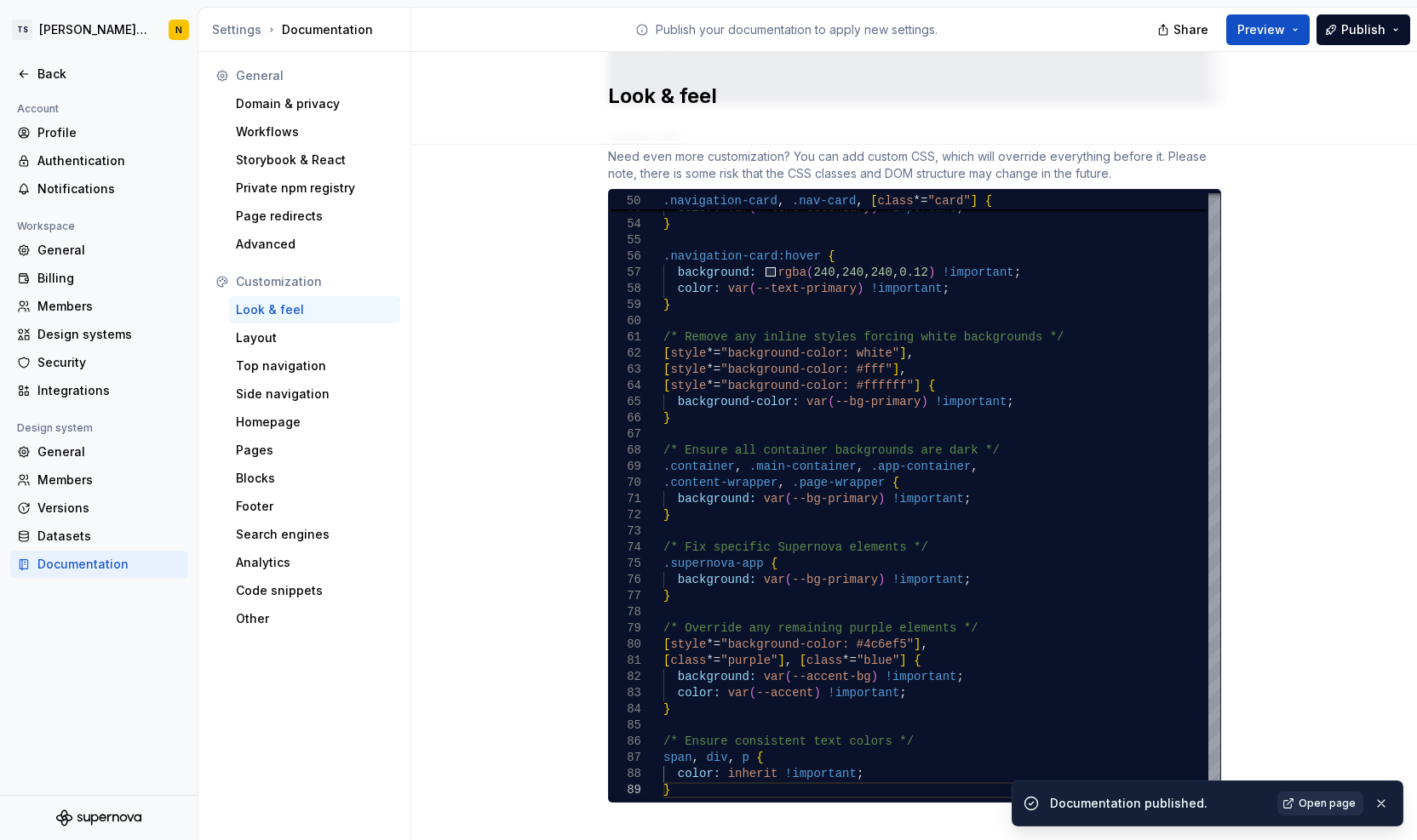
click at [1331, 799] on span "Open page" at bounding box center [1327, 804] width 57 height 14
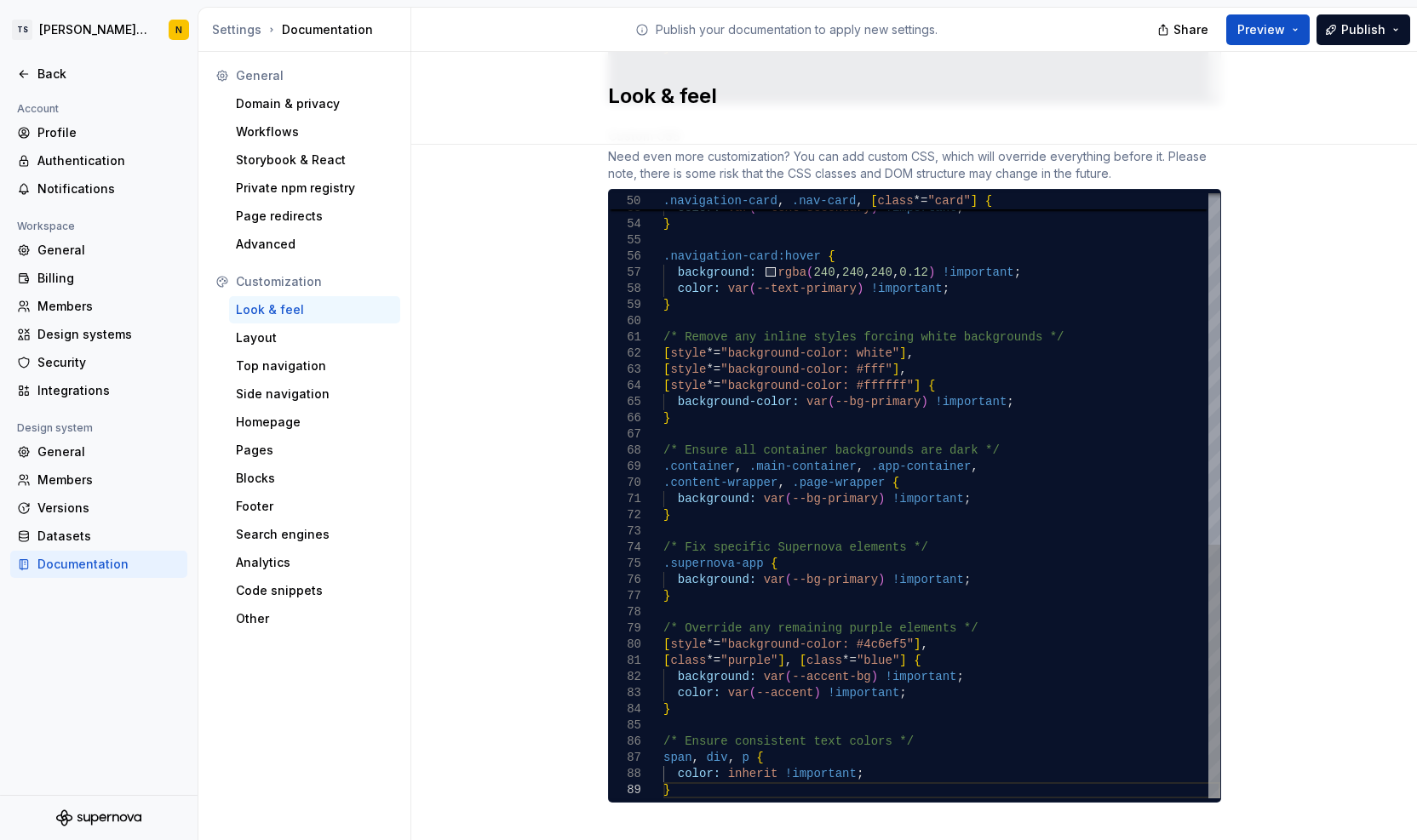
click at [926, 557] on div "} /* Ensure consistent text colors */ span , div , p { color: inherit !importan…" at bounding box center [943, 79] width 557 height 1440
type textarea "**********"
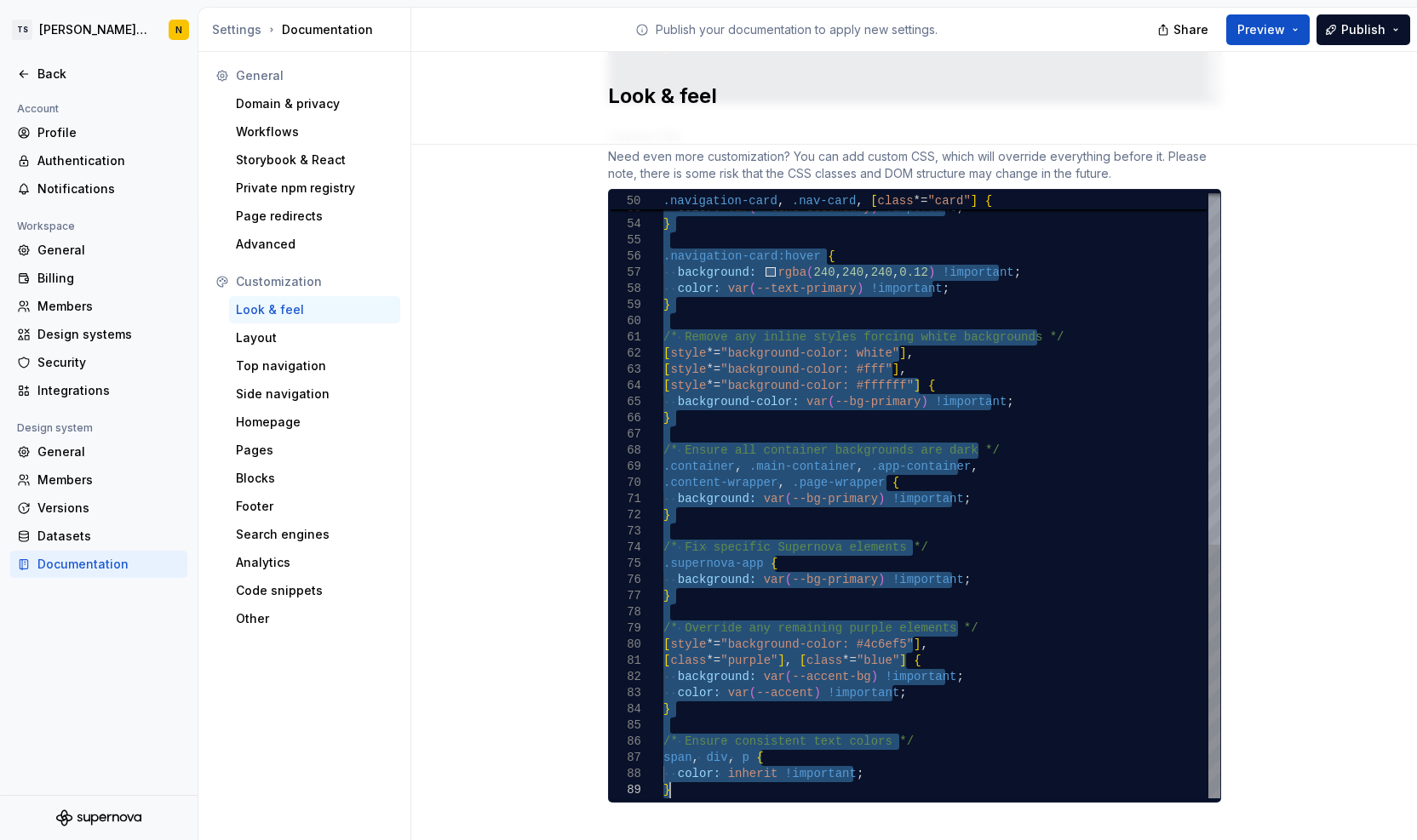
scroll to position [532, 0]
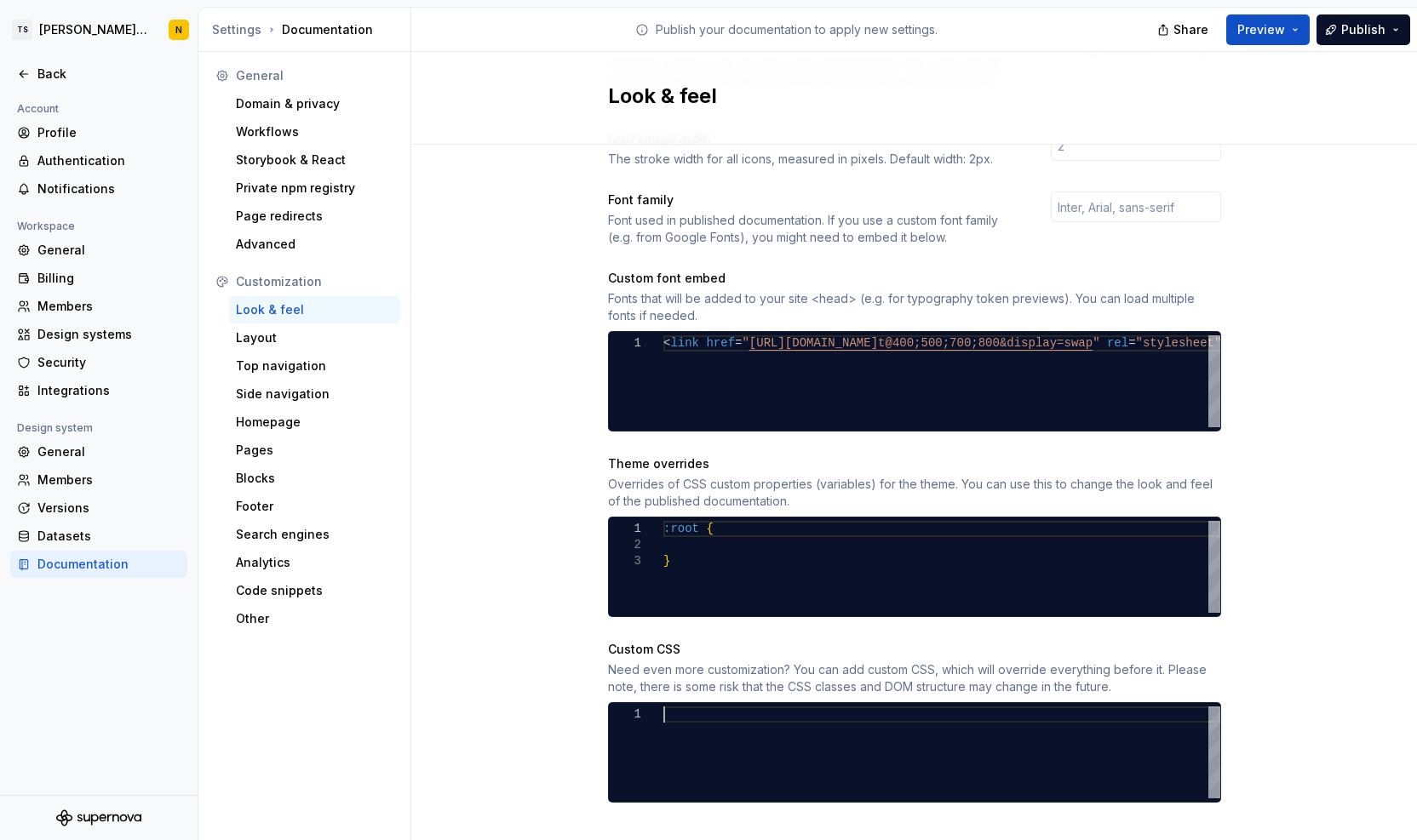
click at [1328, 691] on div "Site logo A company logo that will be displayed on all pages on your documentat…" at bounding box center [914, 239] width 1006 height 1255
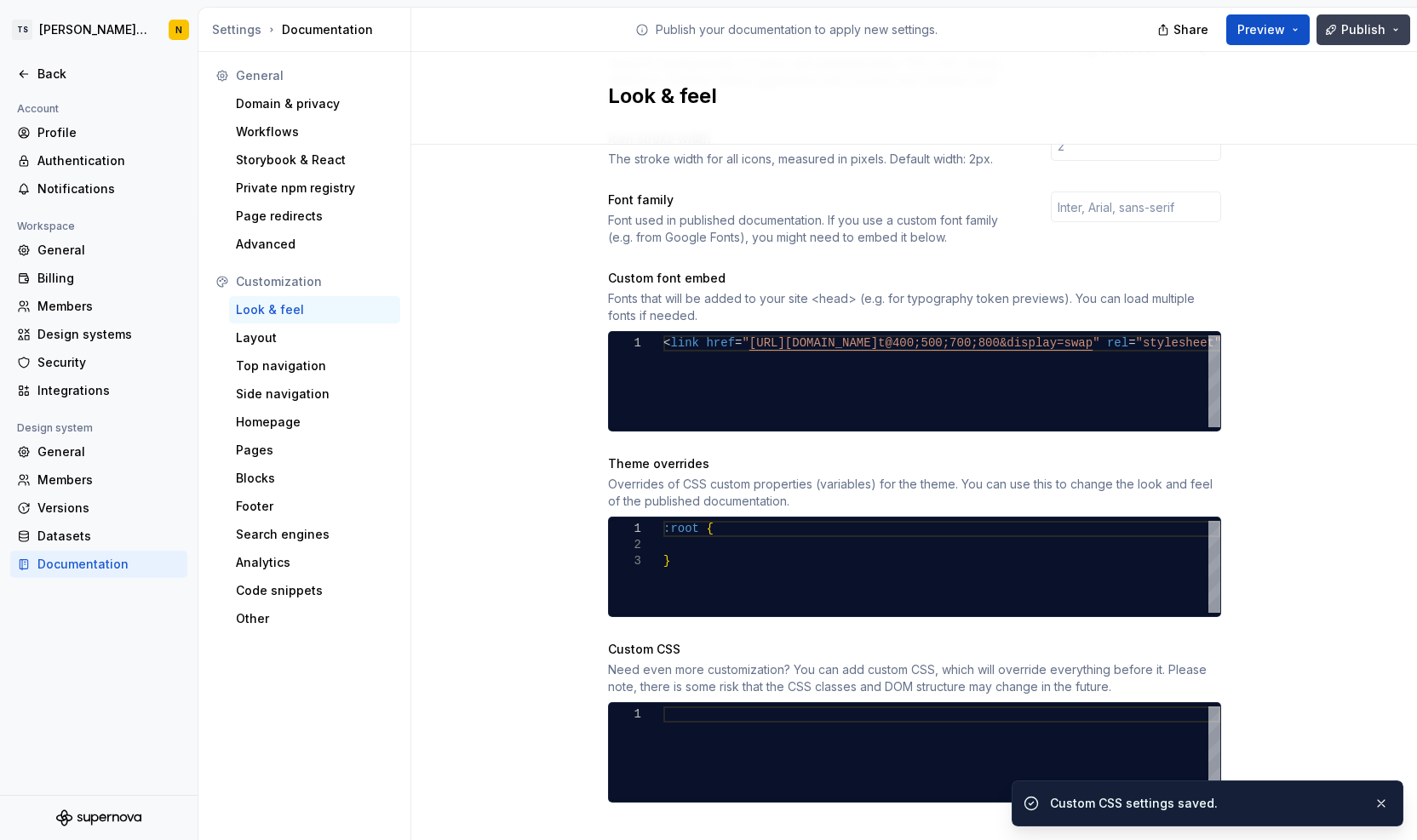
click at [1361, 33] on span "Publish" at bounding box center [1364, 29] width 45 height 17
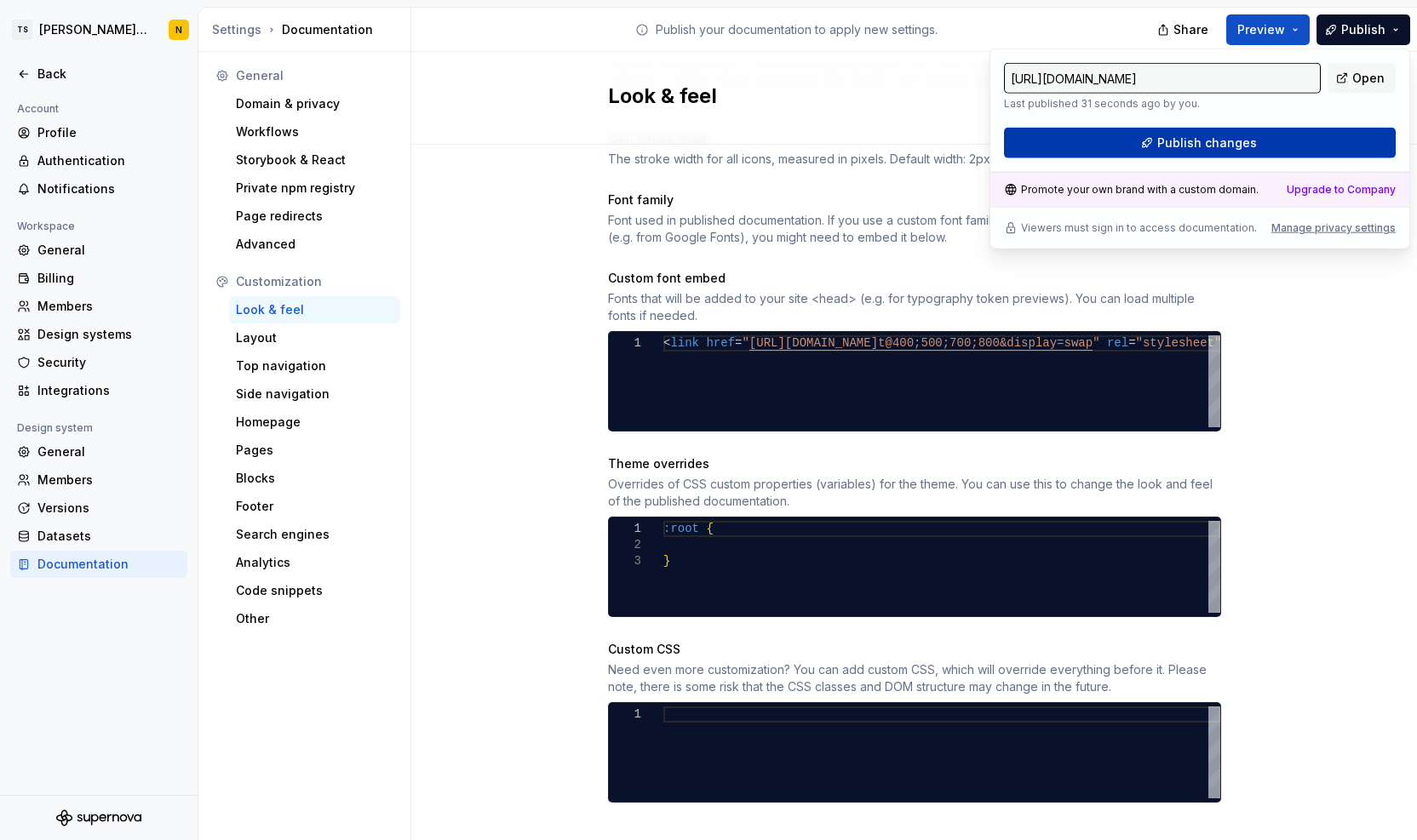
drag, startPoint x: 1361, startPoint y: 33, endPoint x: 1241, endPoint y: 140, distance: 160.8
click at [1241, 140] on span "Publish changes" at bounding box center [1207, 142] width 100 height 17
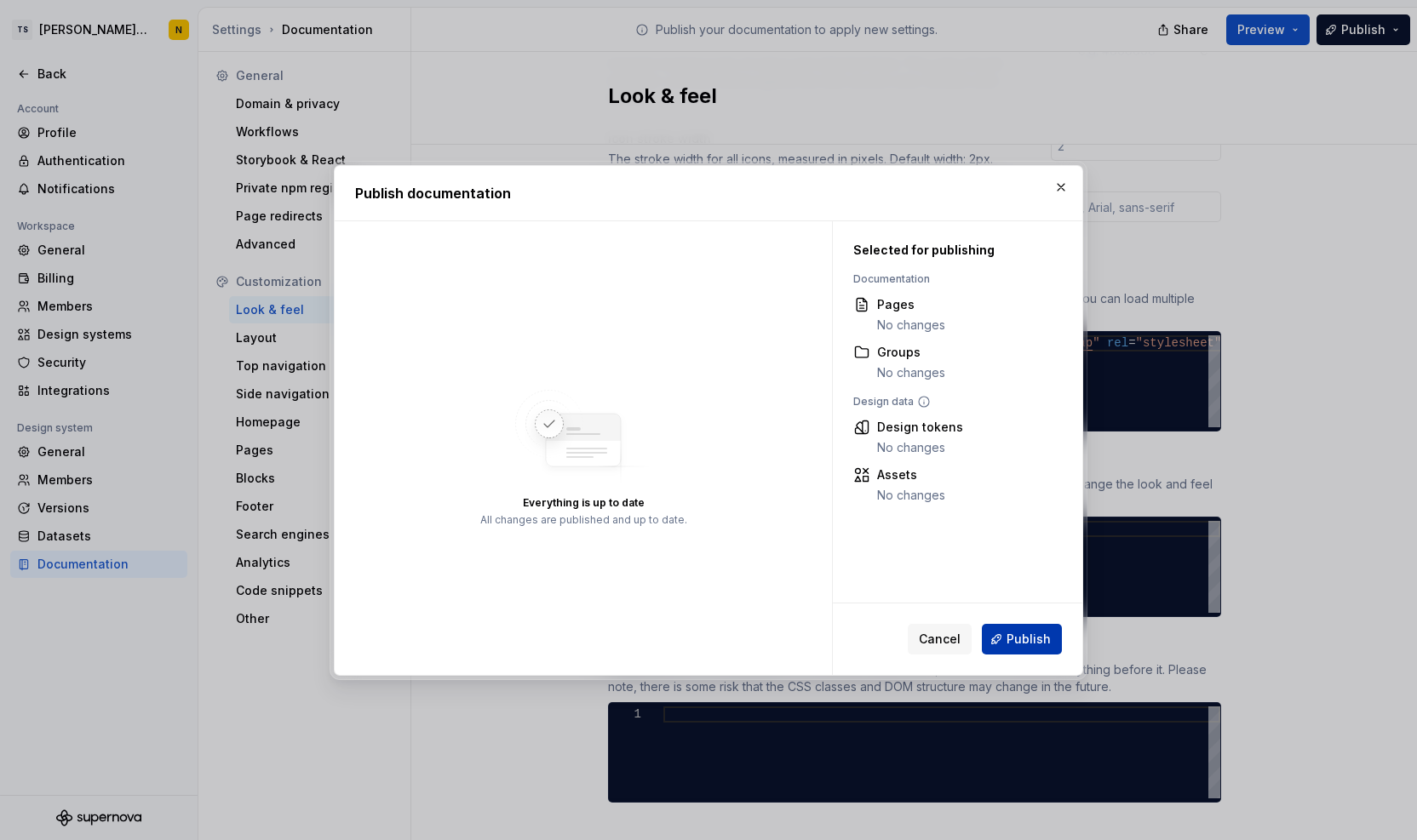
click at [1024, 641] on span "Publish" at bounding box center [1028, 638] width 45 height 17
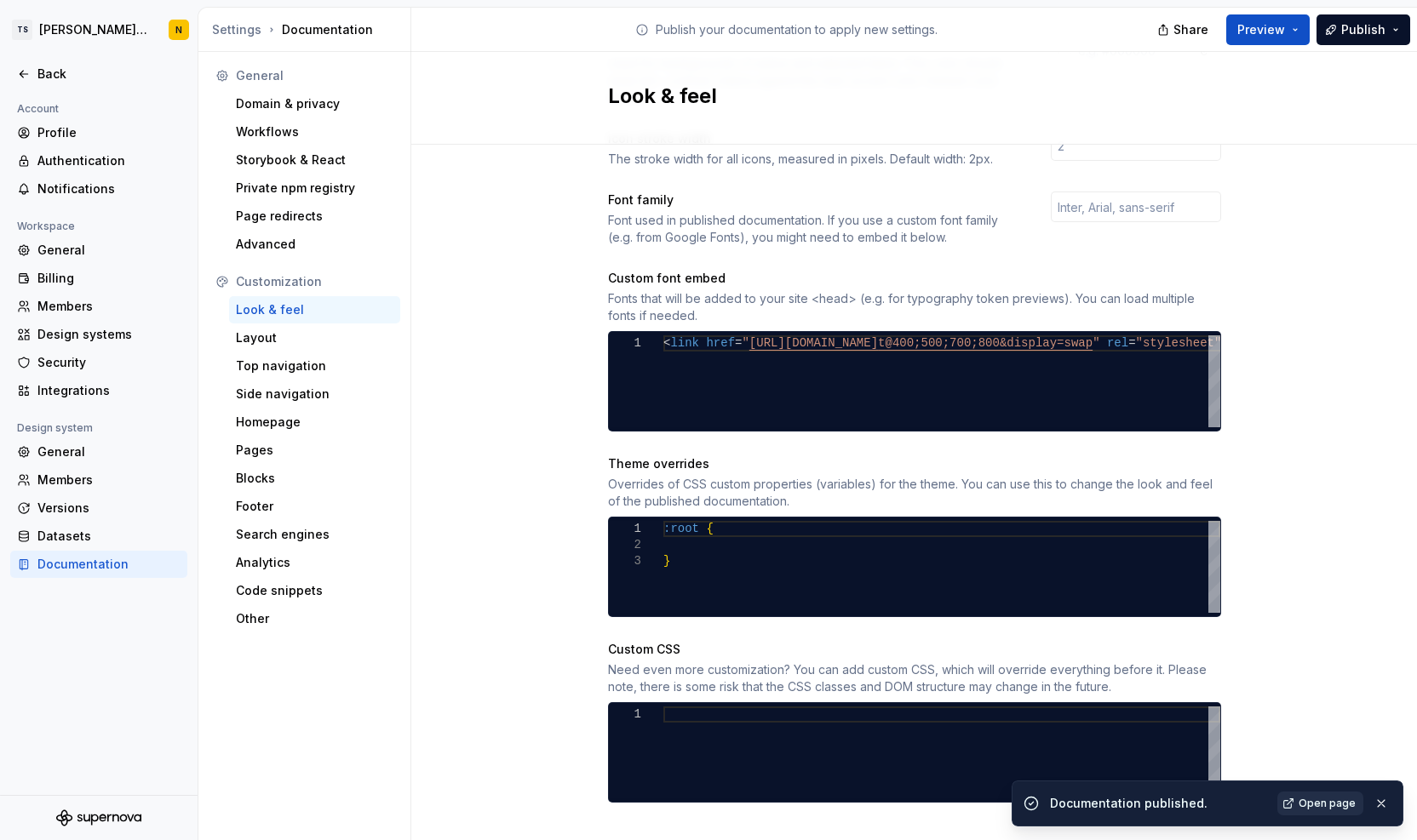
click at [1329, 795] on link "Open page" at bounding box center [1320, 803] width 86 height 24
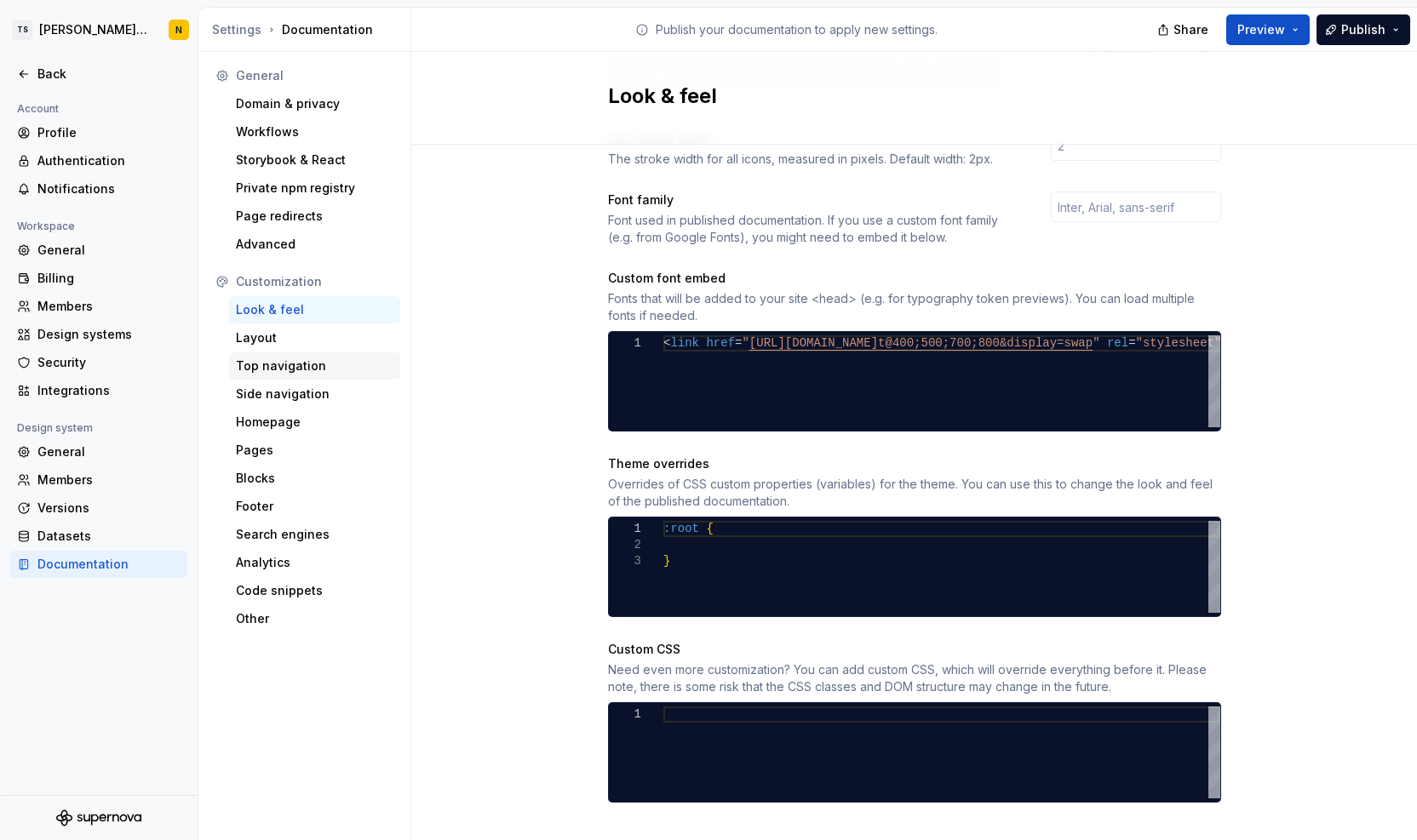
click at [287, 362] on div "Top navigation" at bounding box center [315, 365] width 157 height 17
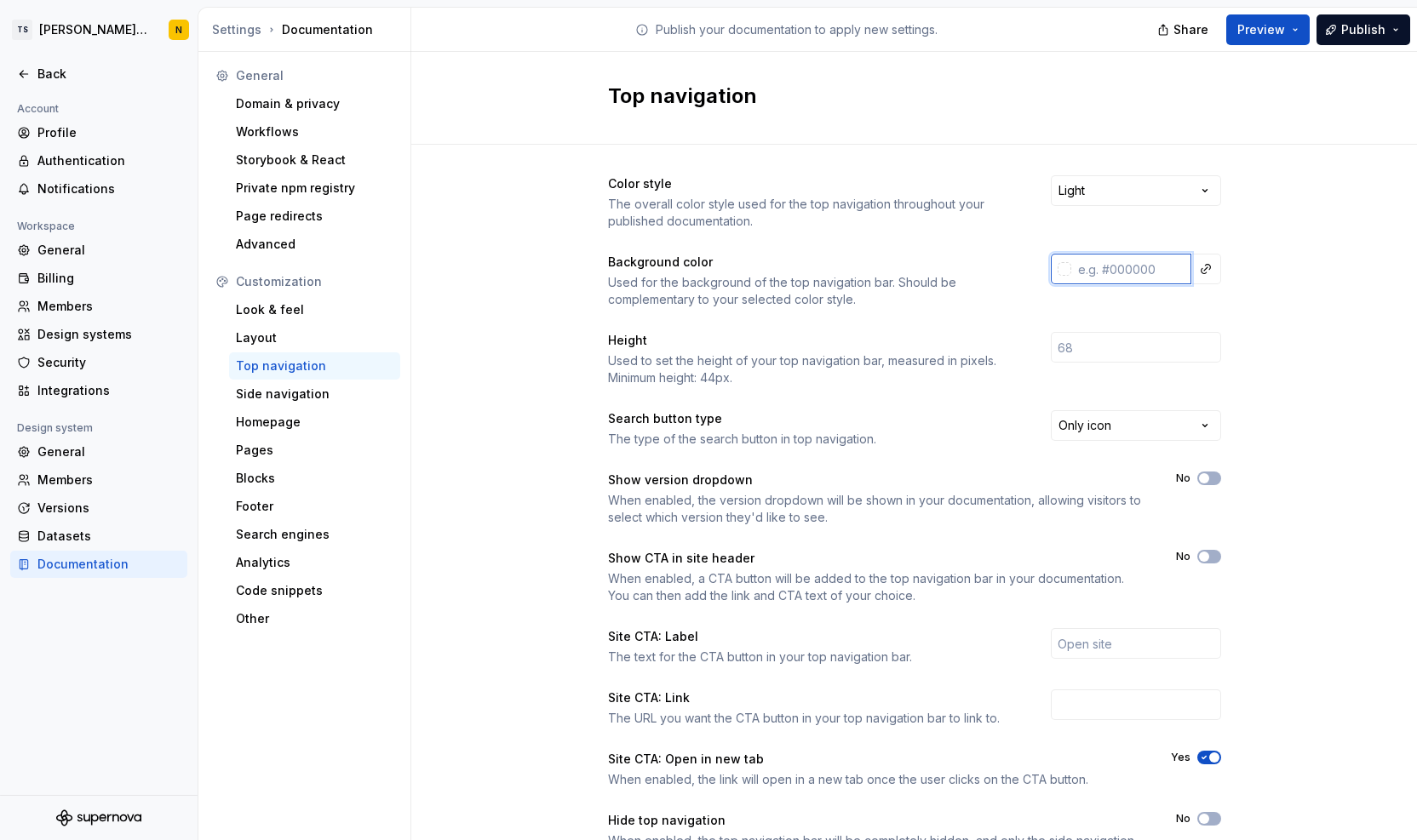
click at [1131, 265] on input "text" at bounding box center [1131, 269] width 120 height 31
click at [1320, 406] on div "Color style The overall color style used for the top navigation throughout your…" at bounding box center [914, 538] width 1006 height 787
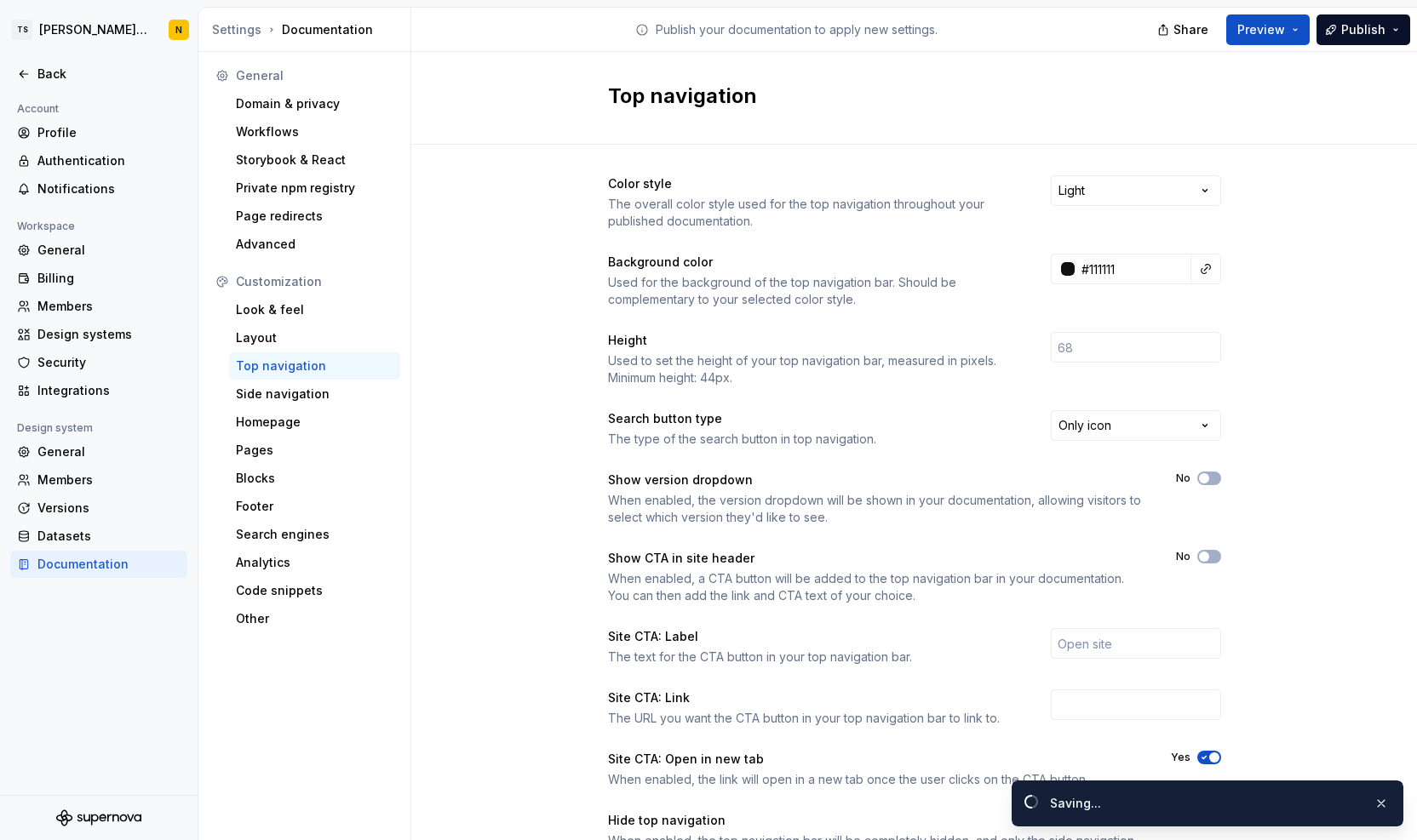
type input "#111111ff"
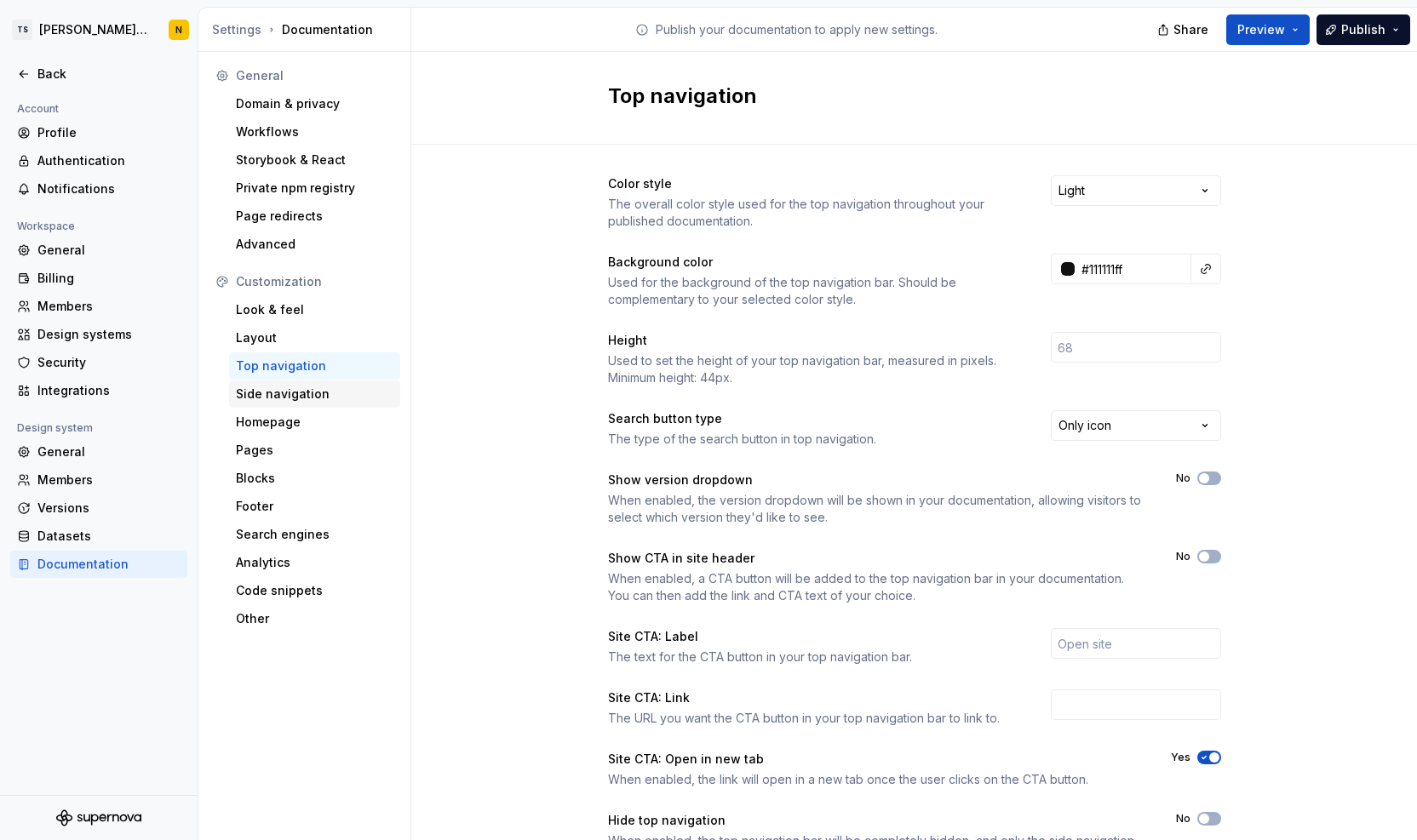
click at [287, 386] on div "Side navigation" at bounding box center [315, 394] width 157 height 17
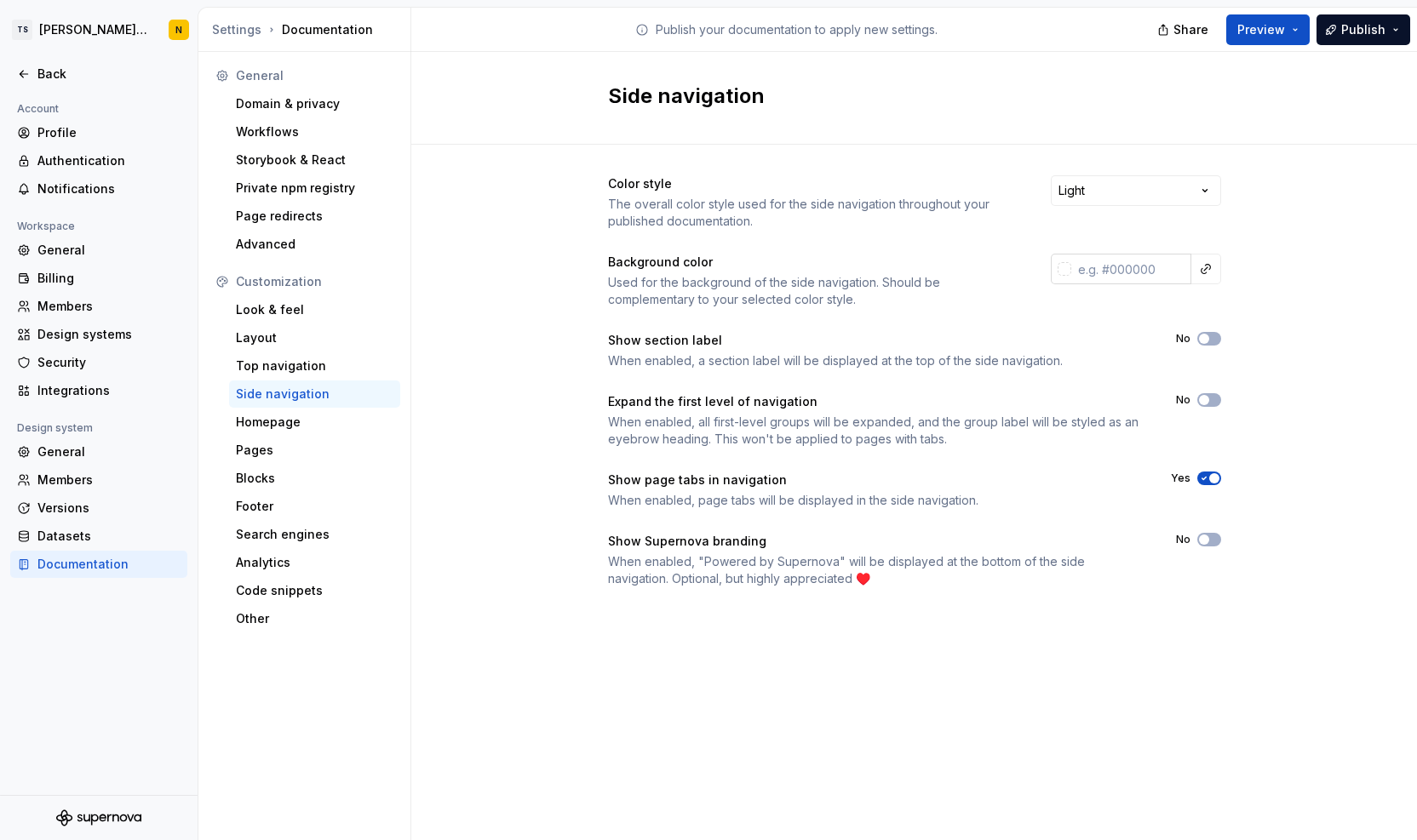
click at [1146, 268] on input "text" at bounding box center [1131, 269] width 120 height 31
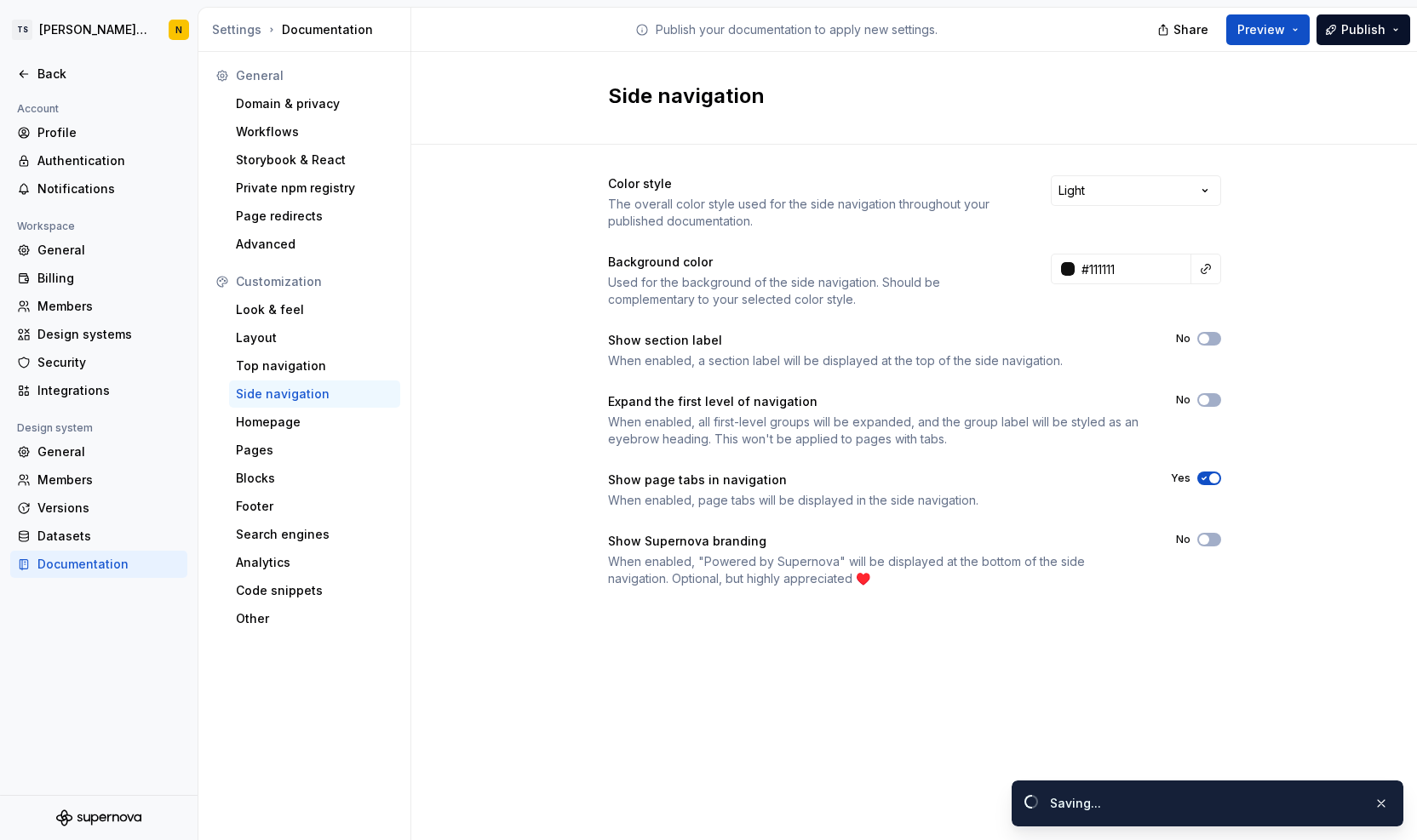
click at [1264, 343] on div "Color style The overall color style used for the side navigation throughout you…" at bounding box center [914, 398] width 1006 height 507
type input "#111111ff"
click at [1357, 31] on span "Publish" at bounding box center [1364, 29] width 45 height 17
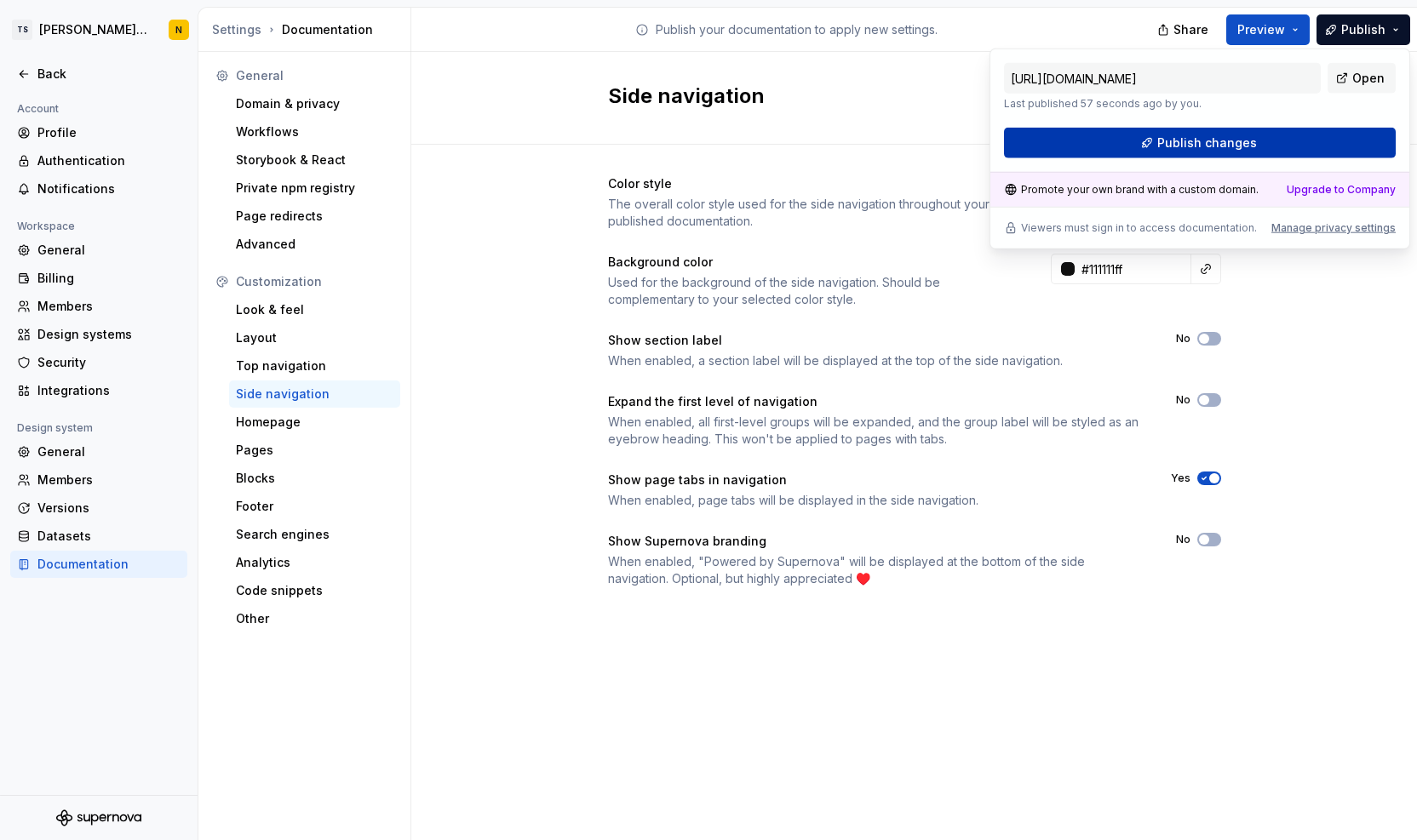
click at [1211, 144] on span "Publish changes" at bounding box center [1207, 142] width 100 height 17
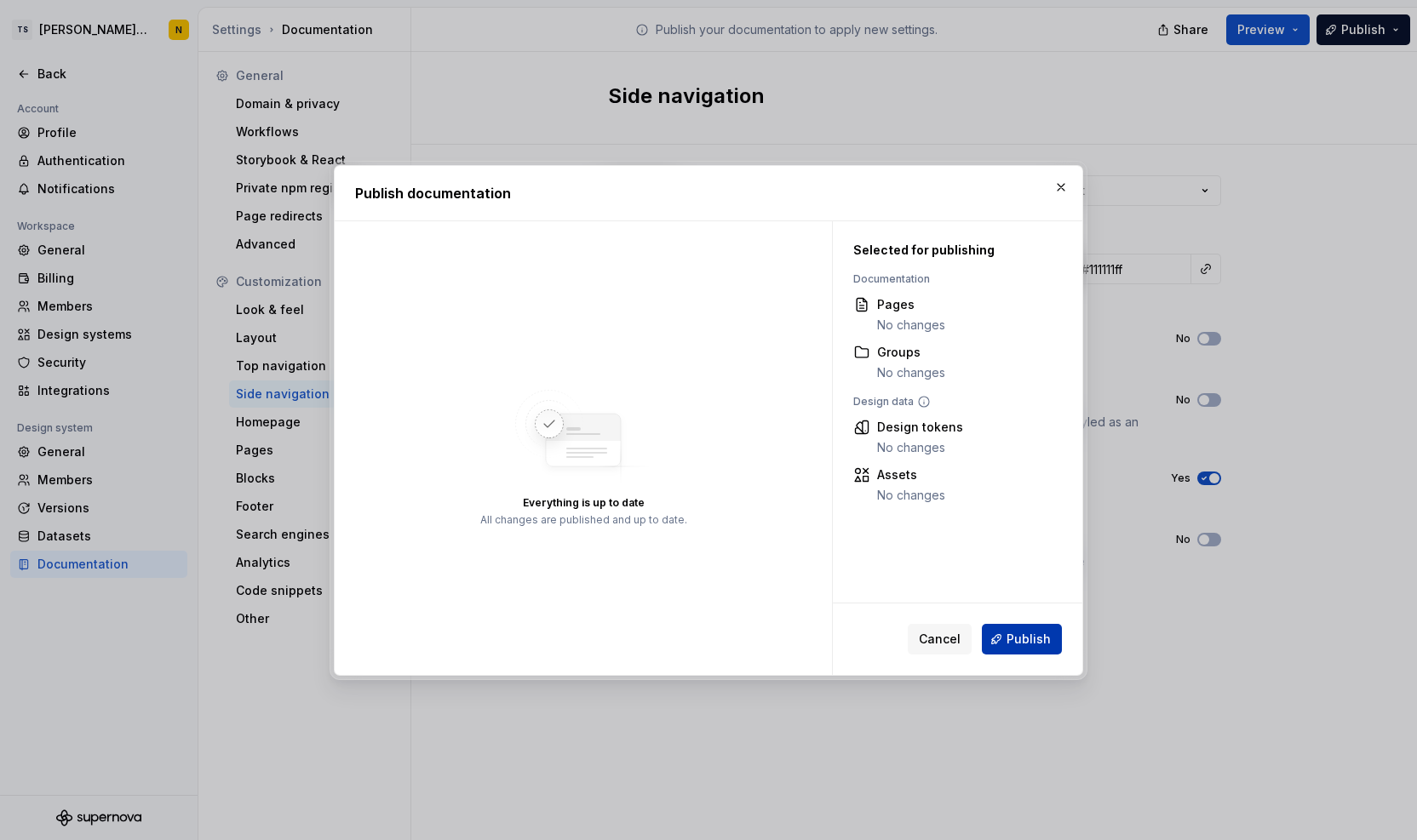
click at [1020, 640] on span "Publish" at bounding box center [1028, 638] width 45 height 17
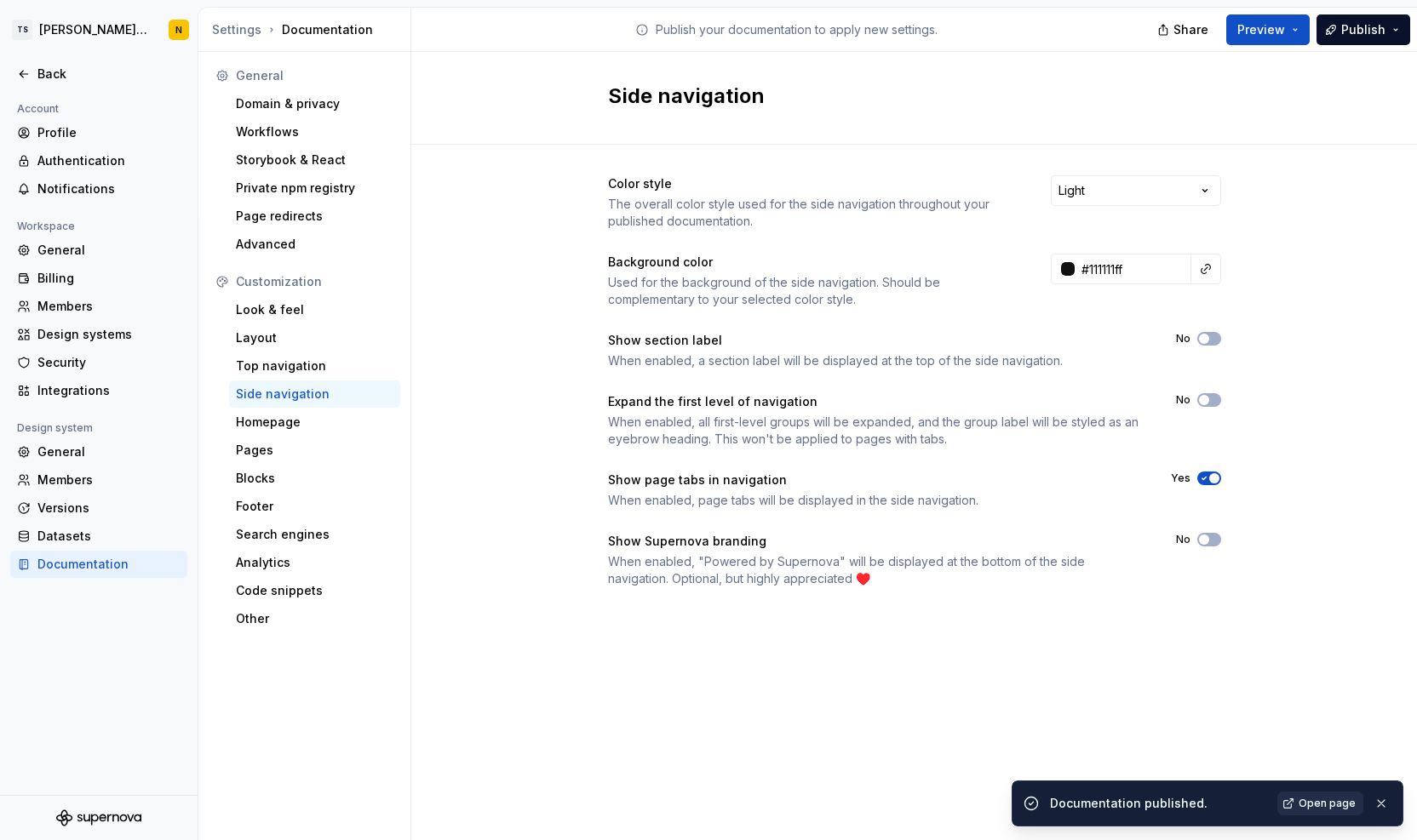
click at [1310, 802] on span "Open page" at bounding box center [1327, 804] width 57 height 14
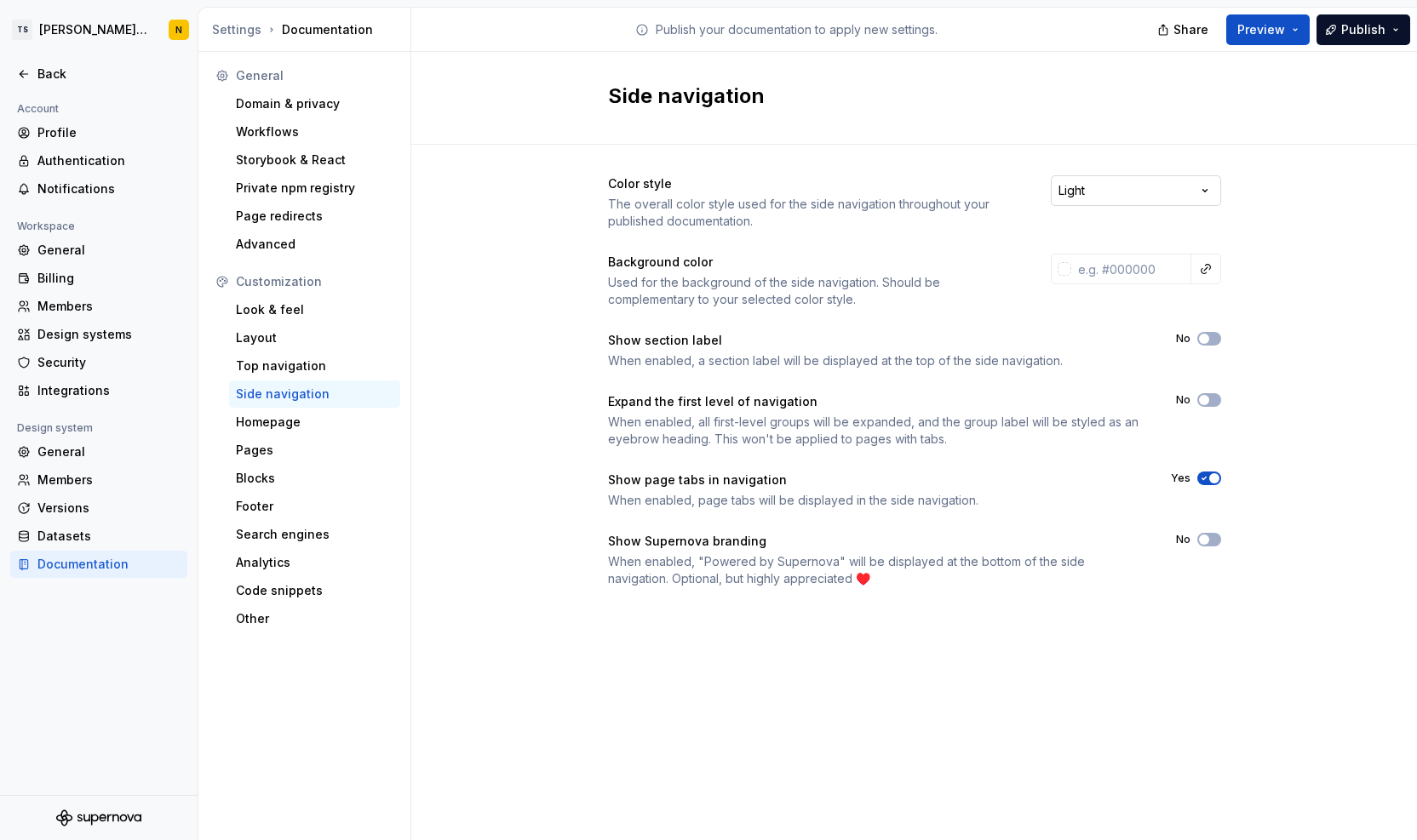
click at [1086, 196] on html "TS Neela's Documentation N Back Account Profile Authentication Notifications Wo…" at bounding box center [708, 420] width 1417 height 840
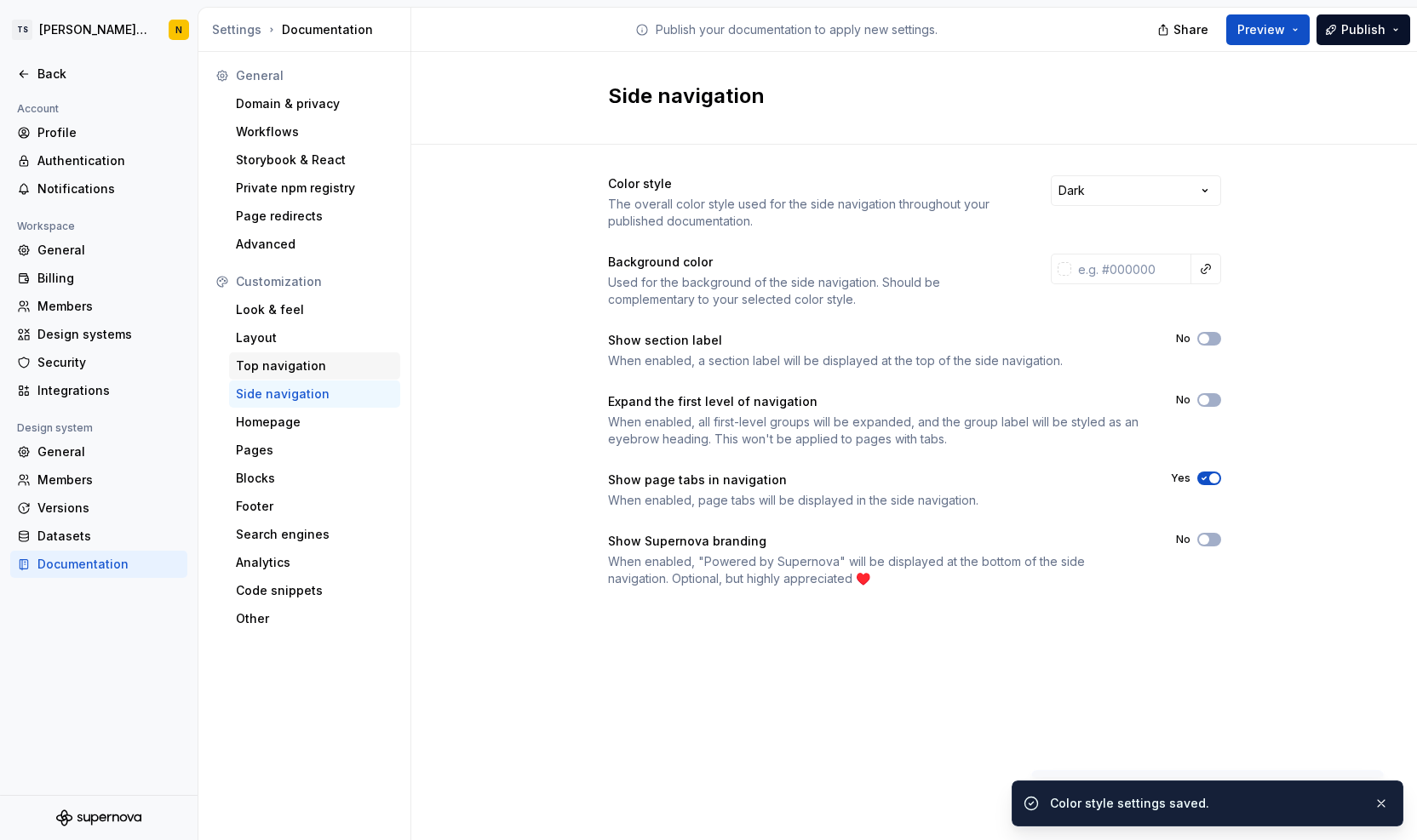
click at [290, 355] on div "Top navigation" at bounding box center [315, 366] width 171 height 27
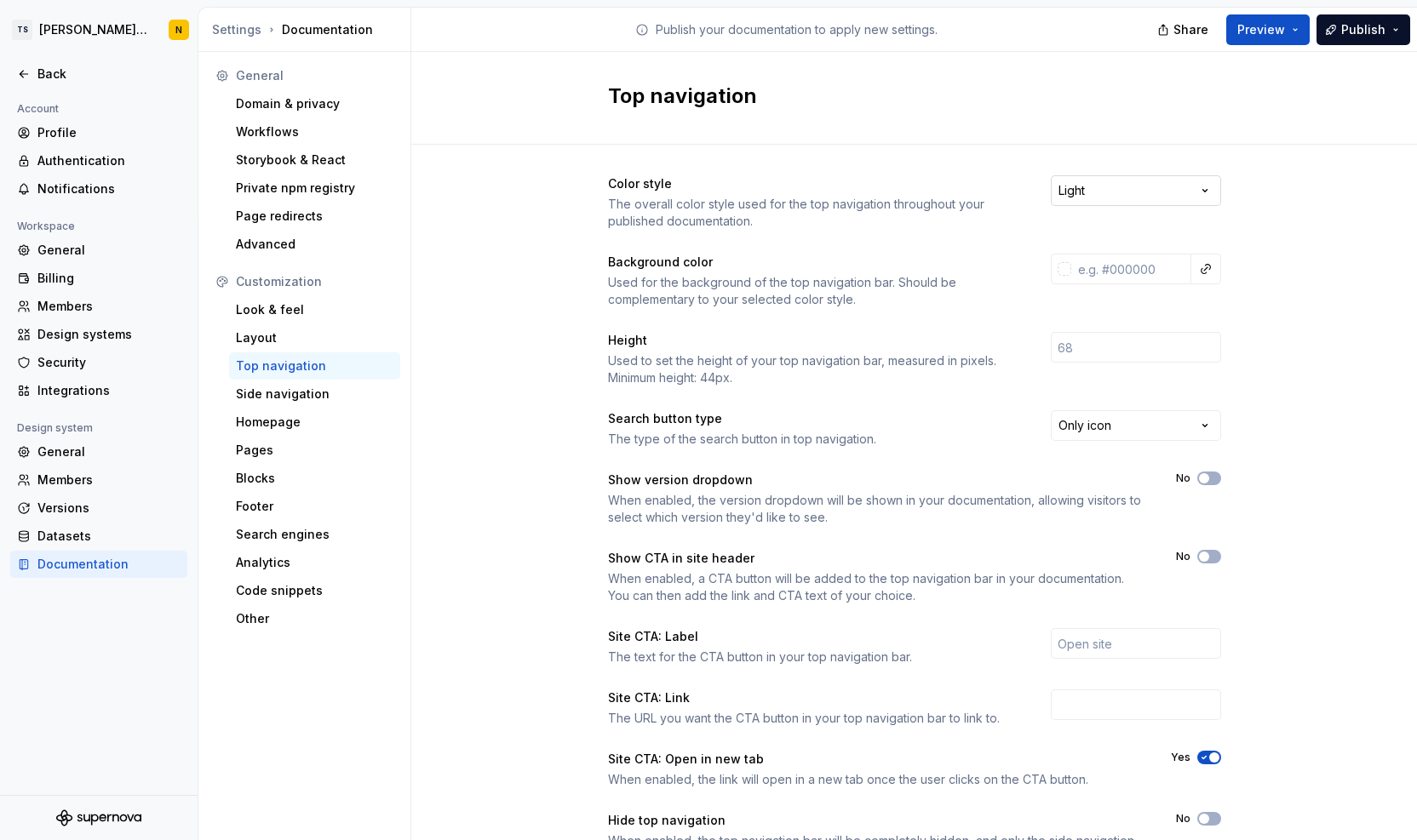
click at [1133, 198] on html "TS Neela's Documentation N Back Account Profile Authentication Notifications Wo…" at bounding box center [708, 420] width 1417 height 840
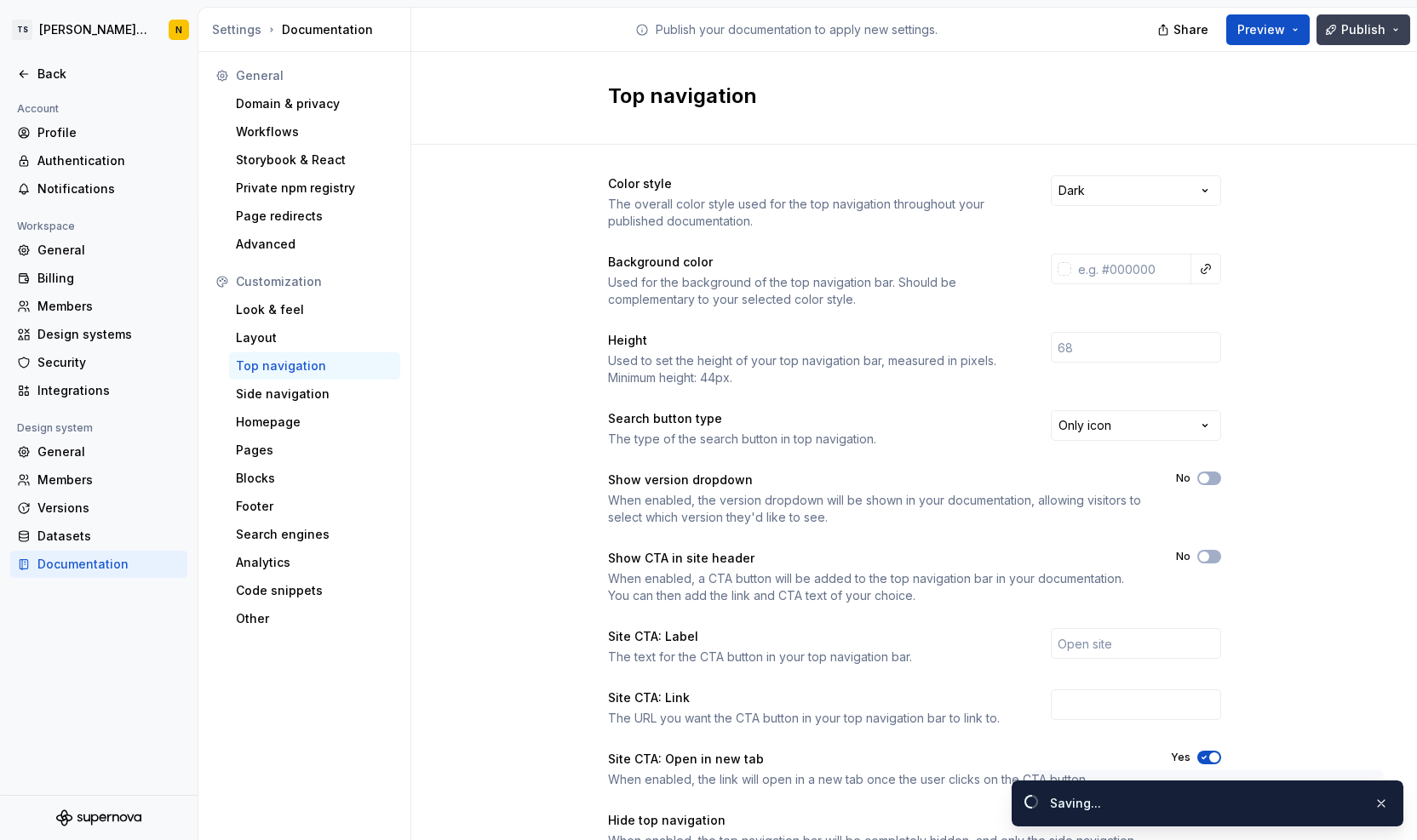
click at [1349, 30] on span "Publish" at bounding box center [1364, 29] width 45 height 17
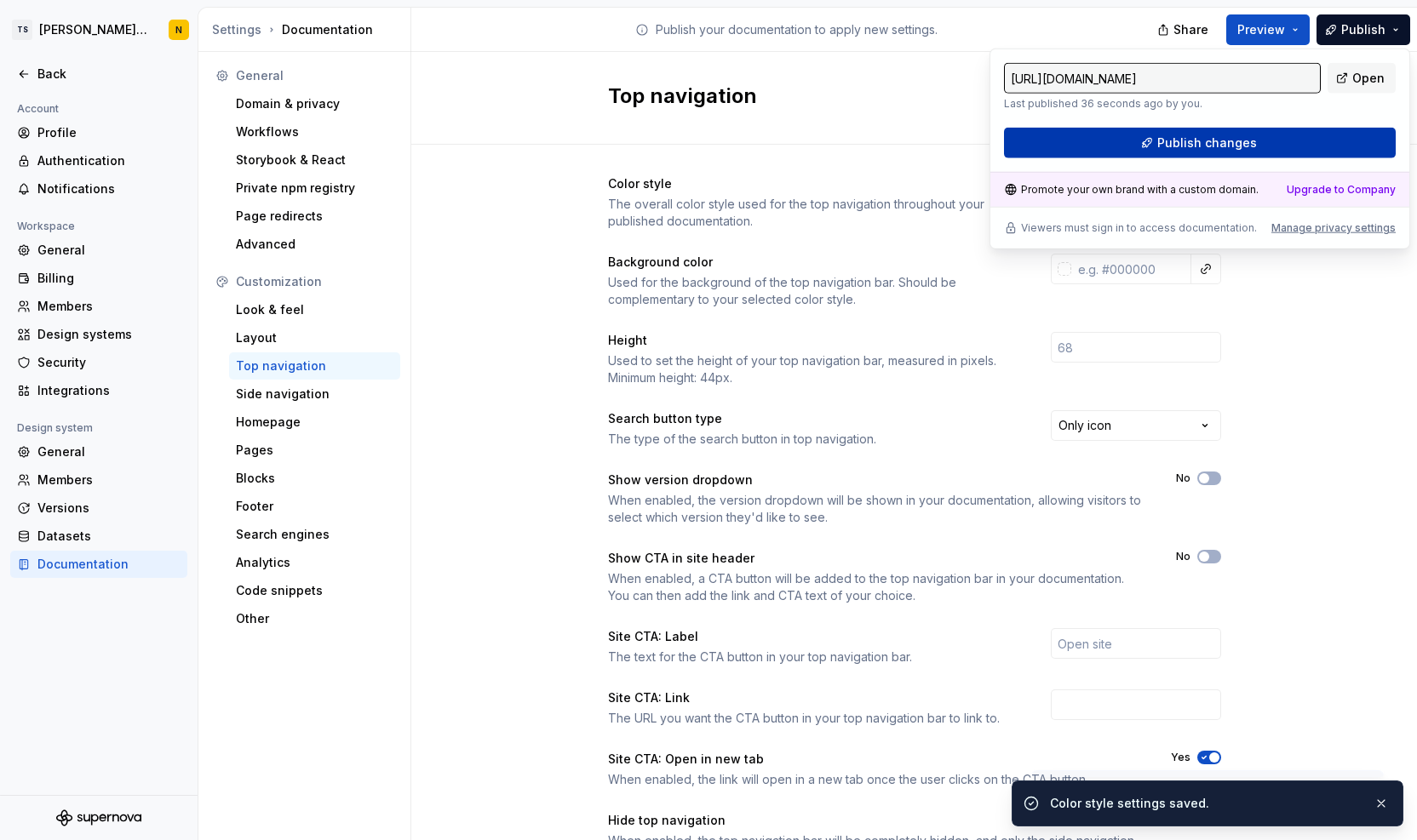
drag, startPoint x: 1349, startPoint y: 30, endPoint x: 1235, endPoint y: 141, distance: 159.1
click at [1235, 141] on span "Publish changes" at bounding box center [1207, 142] width 100 height 17
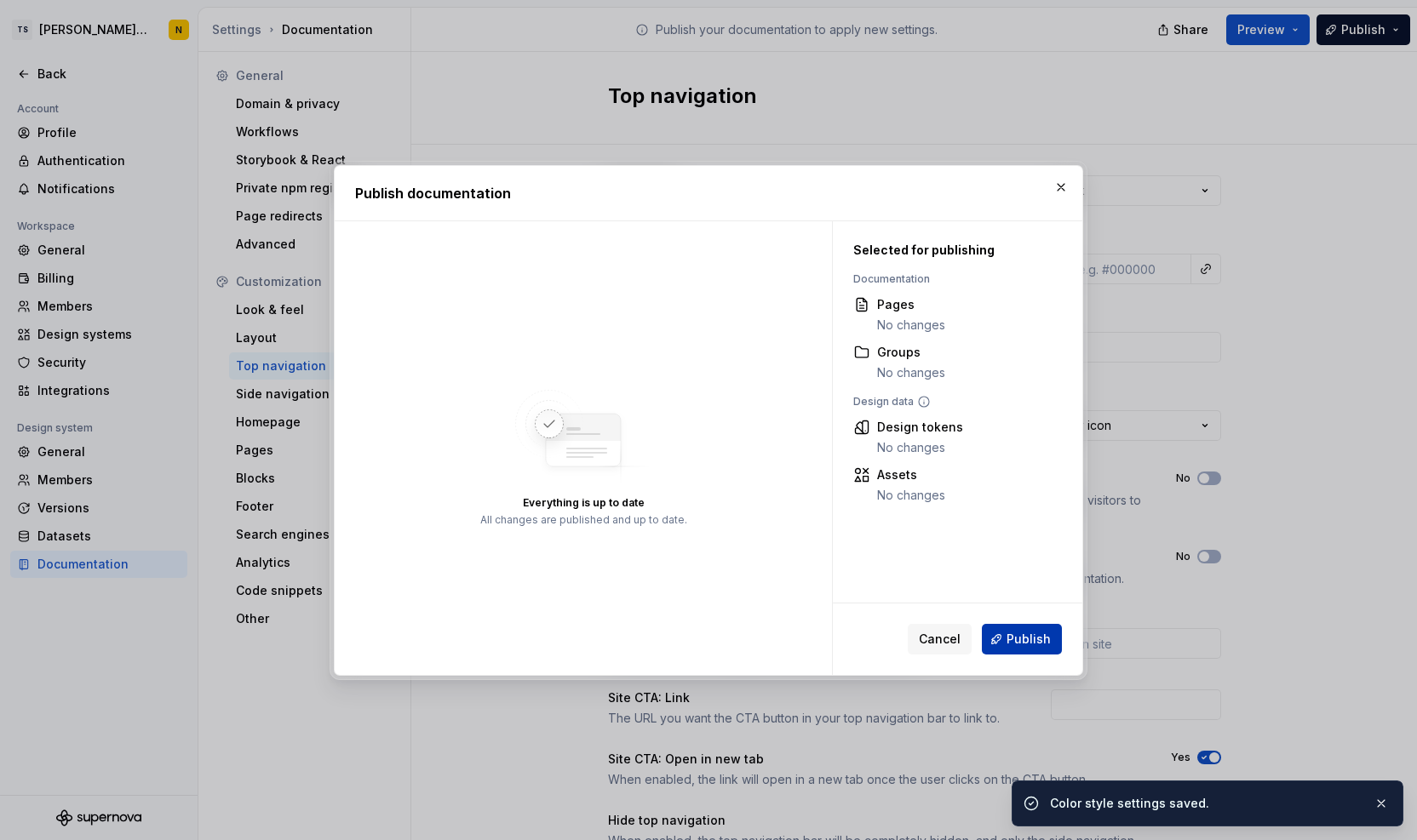
click at [1040, 644] on span "Publish" at bounding box center [1028, 638] width 45 height 17
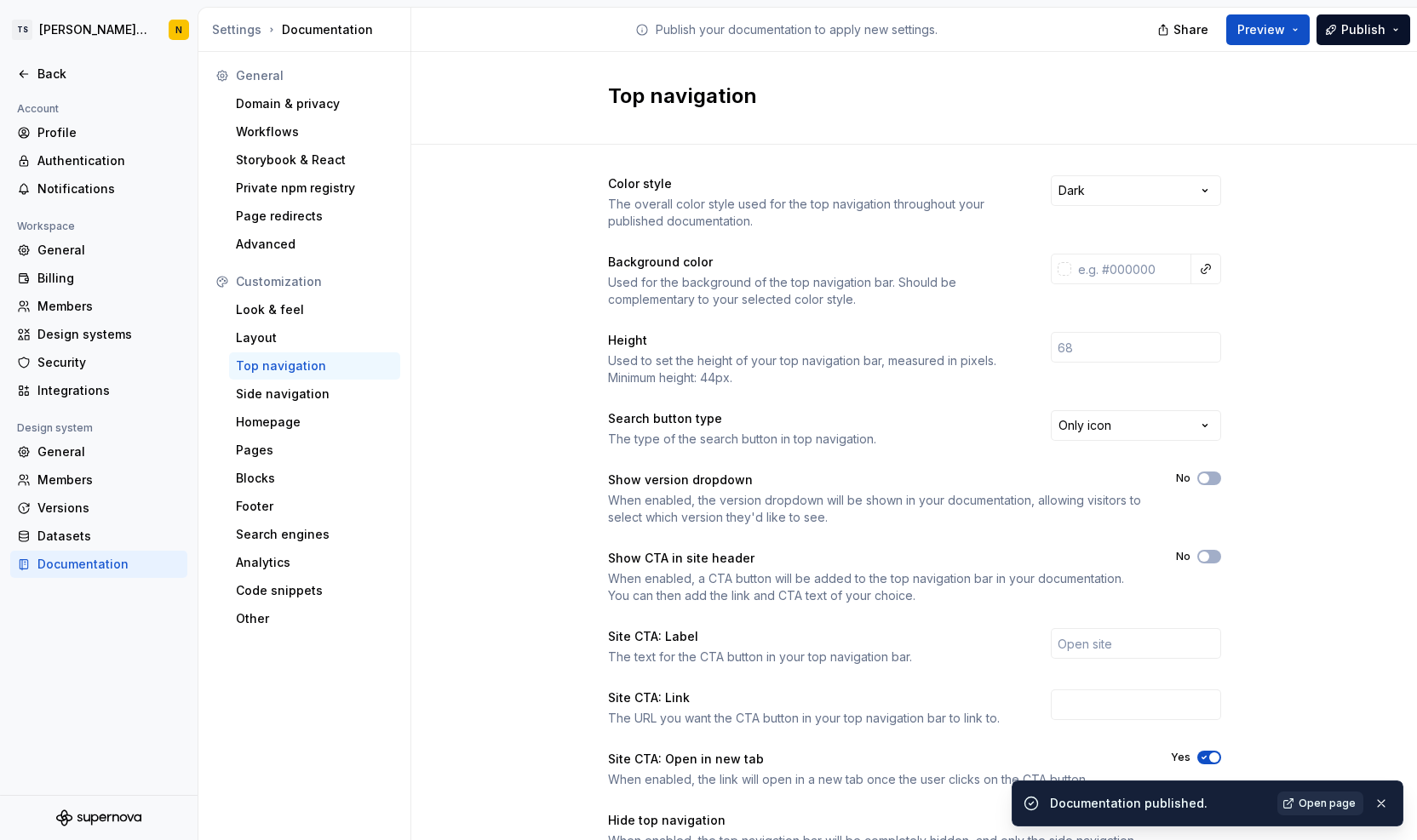
click at [1305, 798] on span "Open page" at bounding box center [1327, 804] width 57 height 14
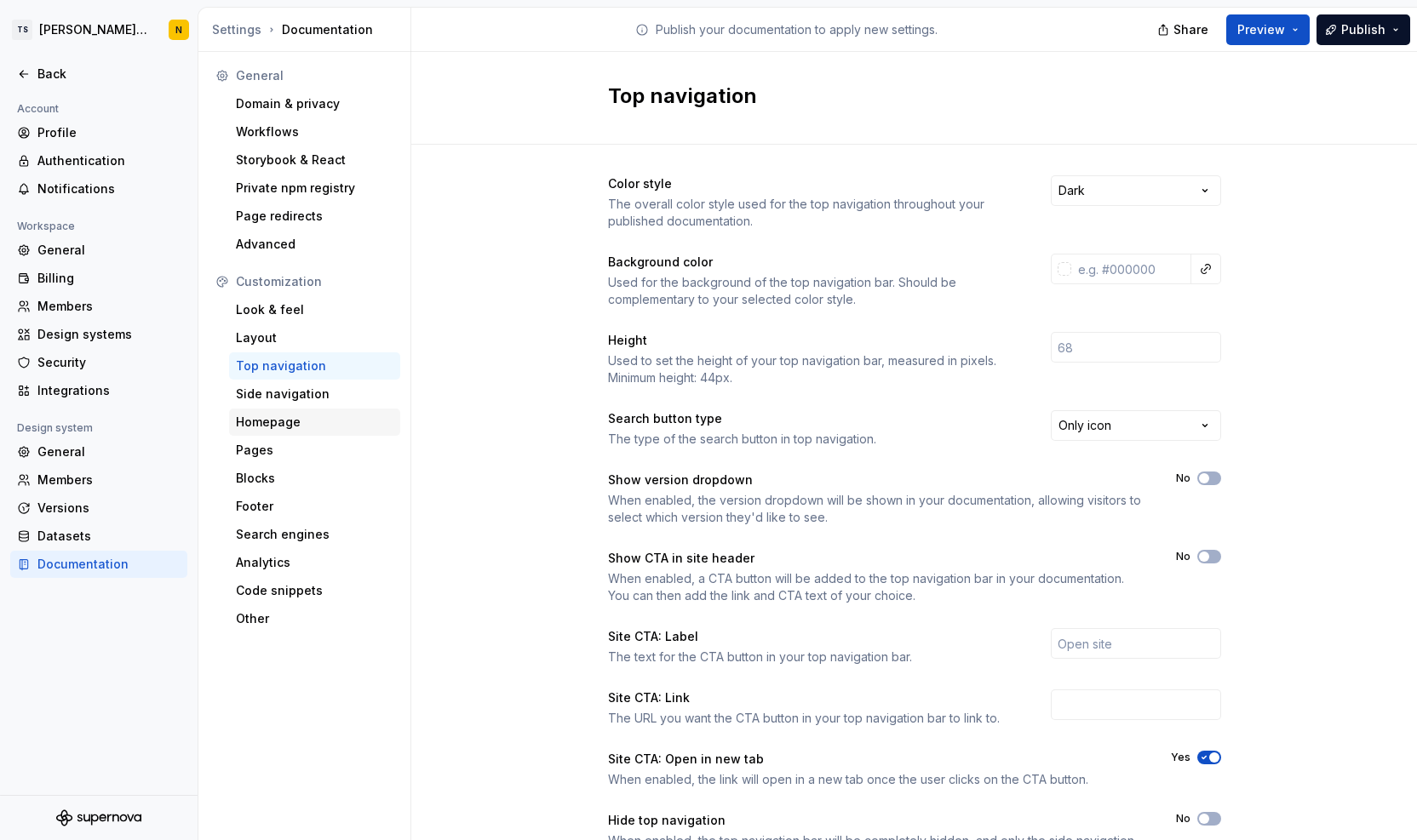
click at [259, 422] on div "Homepage" at bounding box center [315, 422] width 157 height 17
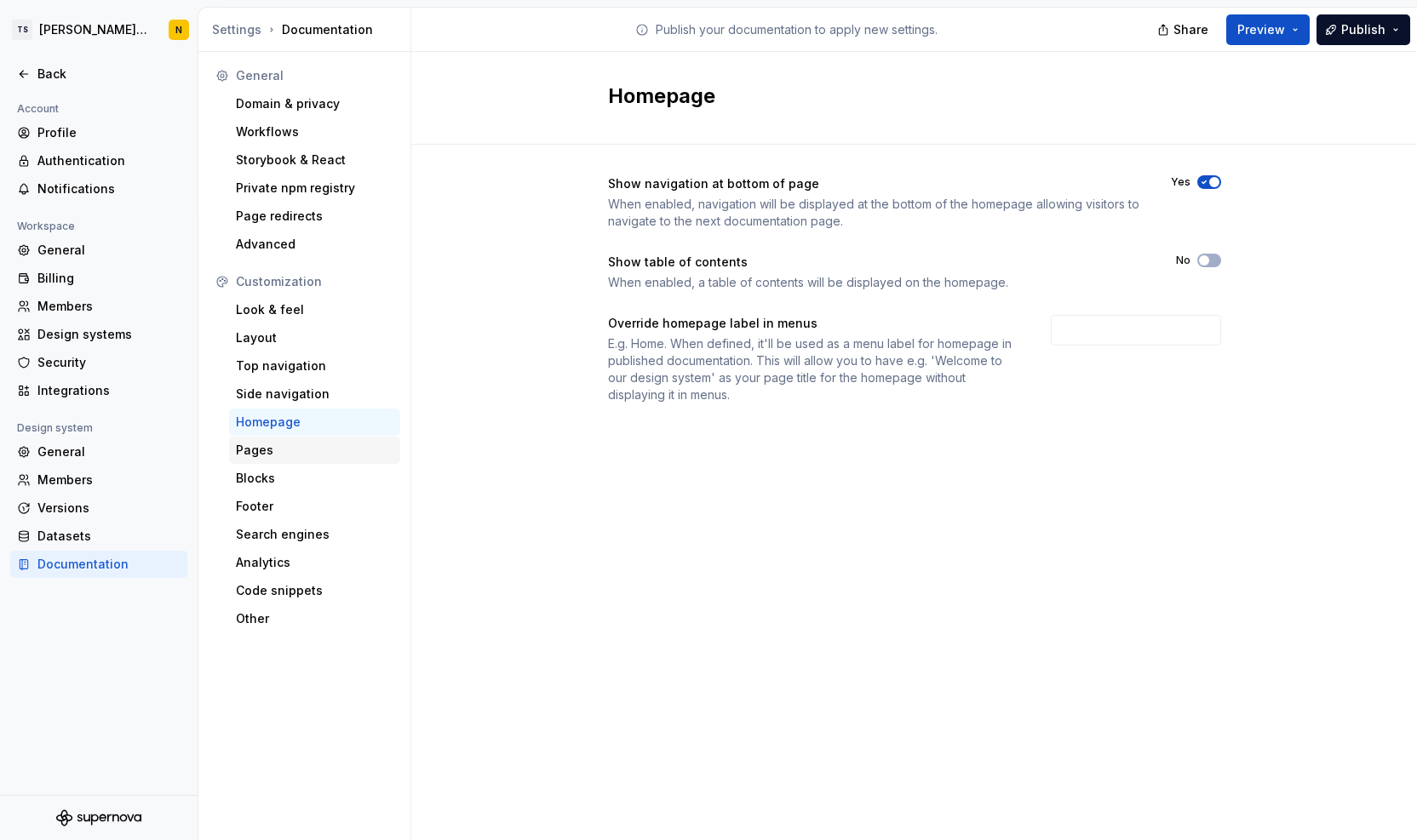
click at [264, 447] on div "Pages" at bounding box center [315, 450] width 157 height 17
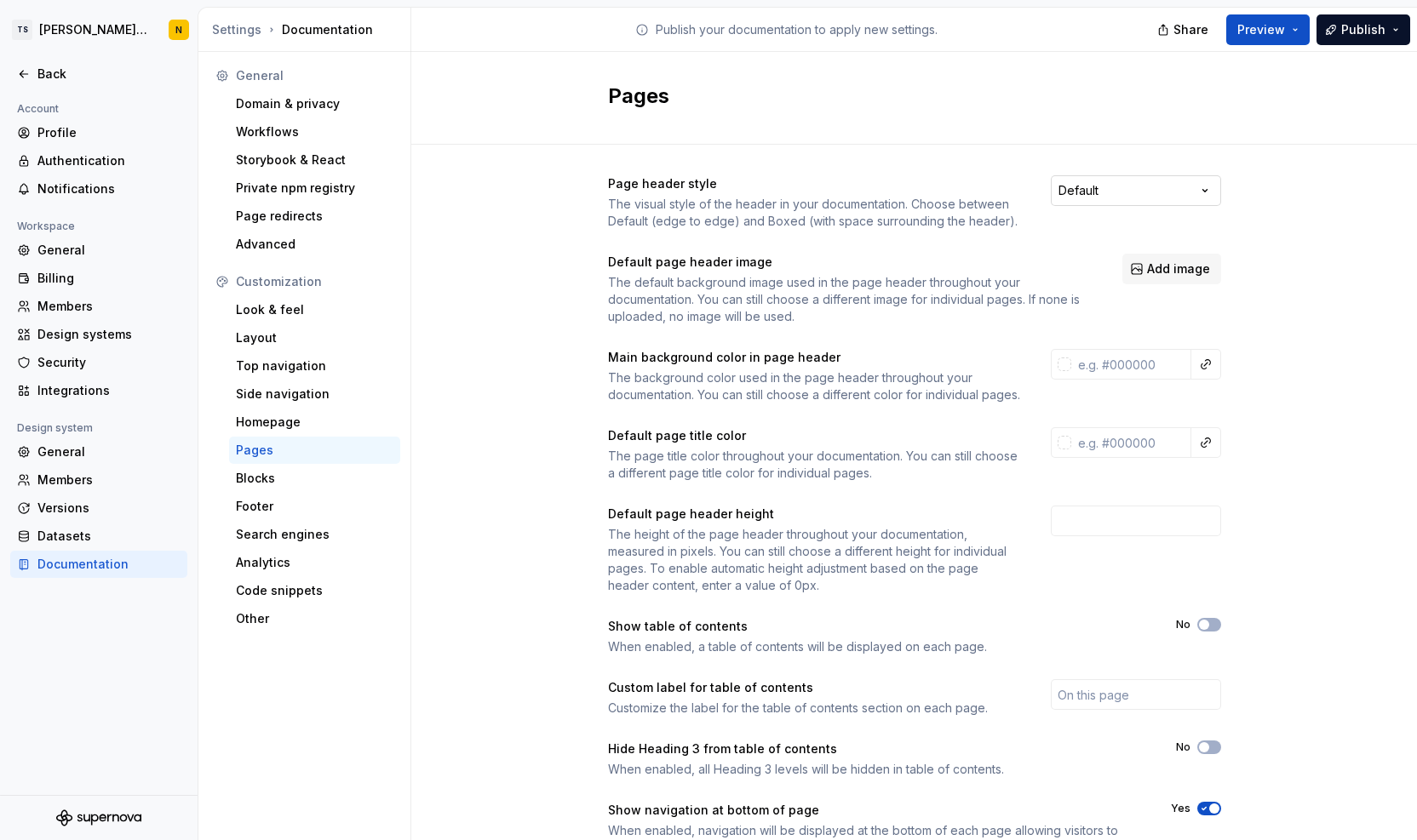
click at [1108, 193] on html "TS Neela's Documentation N Back Account Profile Authentication Notifications Wo…" at bounding box center [708, 420] width 1417 height 840
click at [1147, 361] on input "text" at bounding box center [1131, 364] width 120 height 31
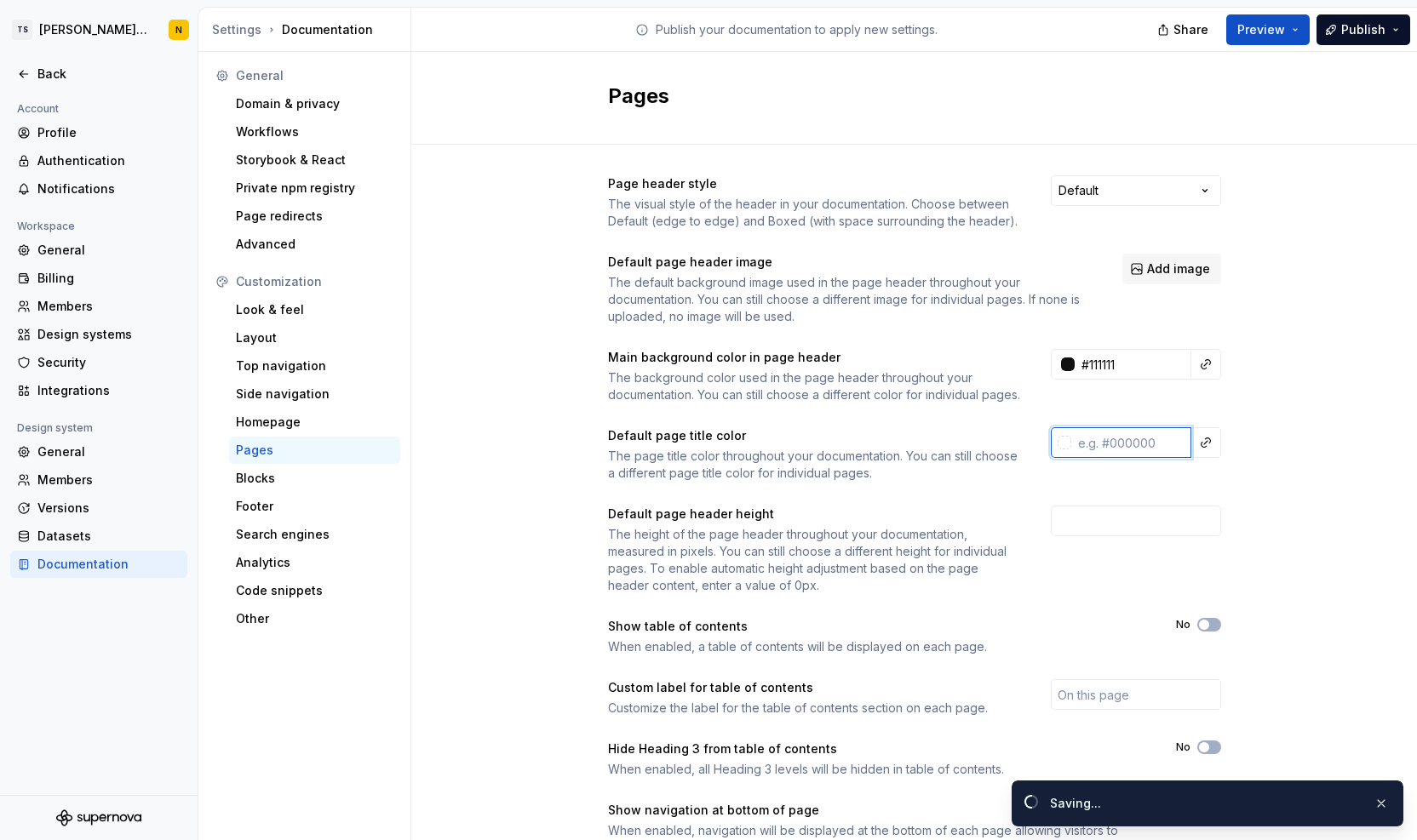
click at [1116, 458] on input "text" at bounding box center [1131, 442] width 120 height 31
type input "#111111ff"
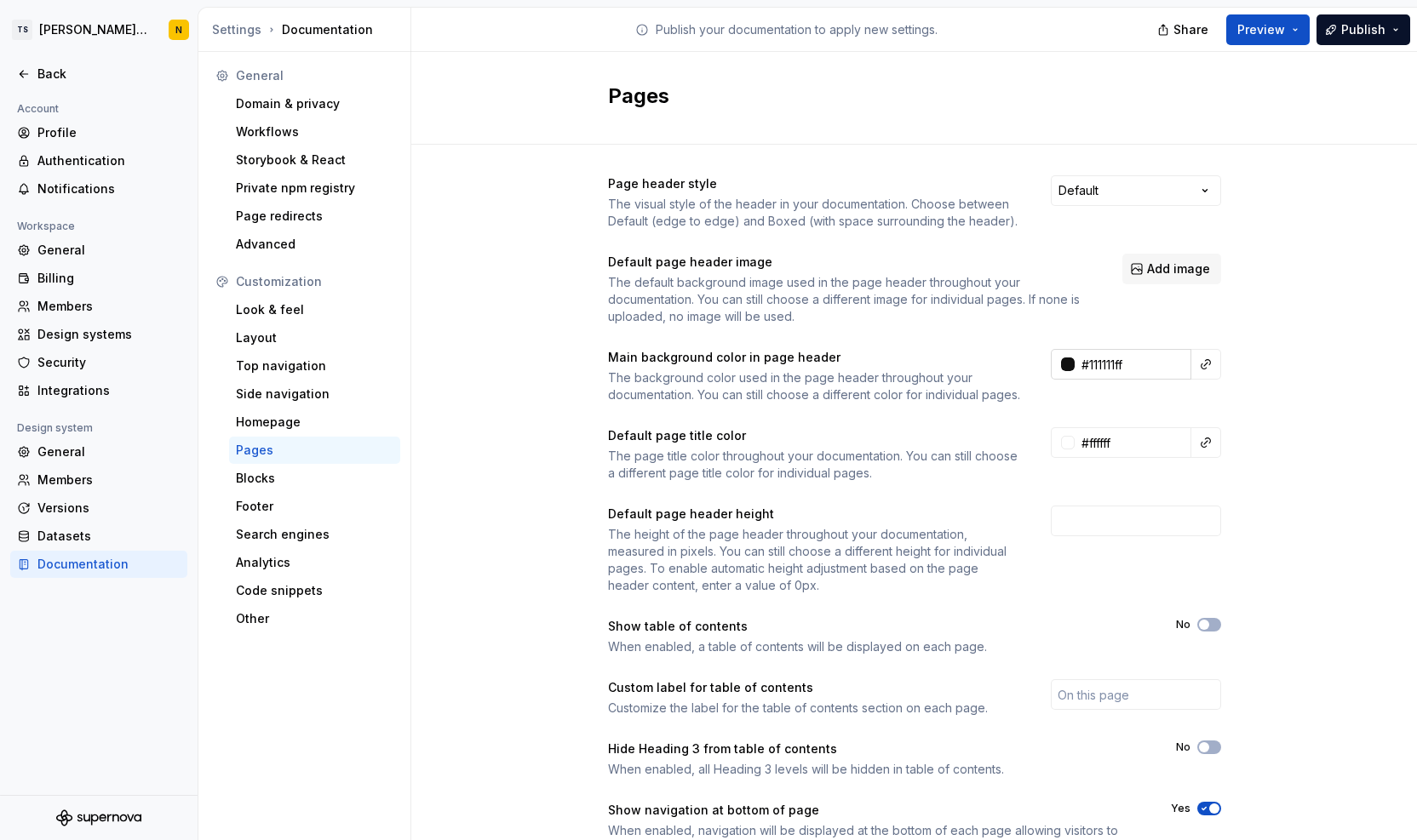
click at [1144, 355] on input "#111111ff" at bounding box center [1133, 364] width 117 height 31
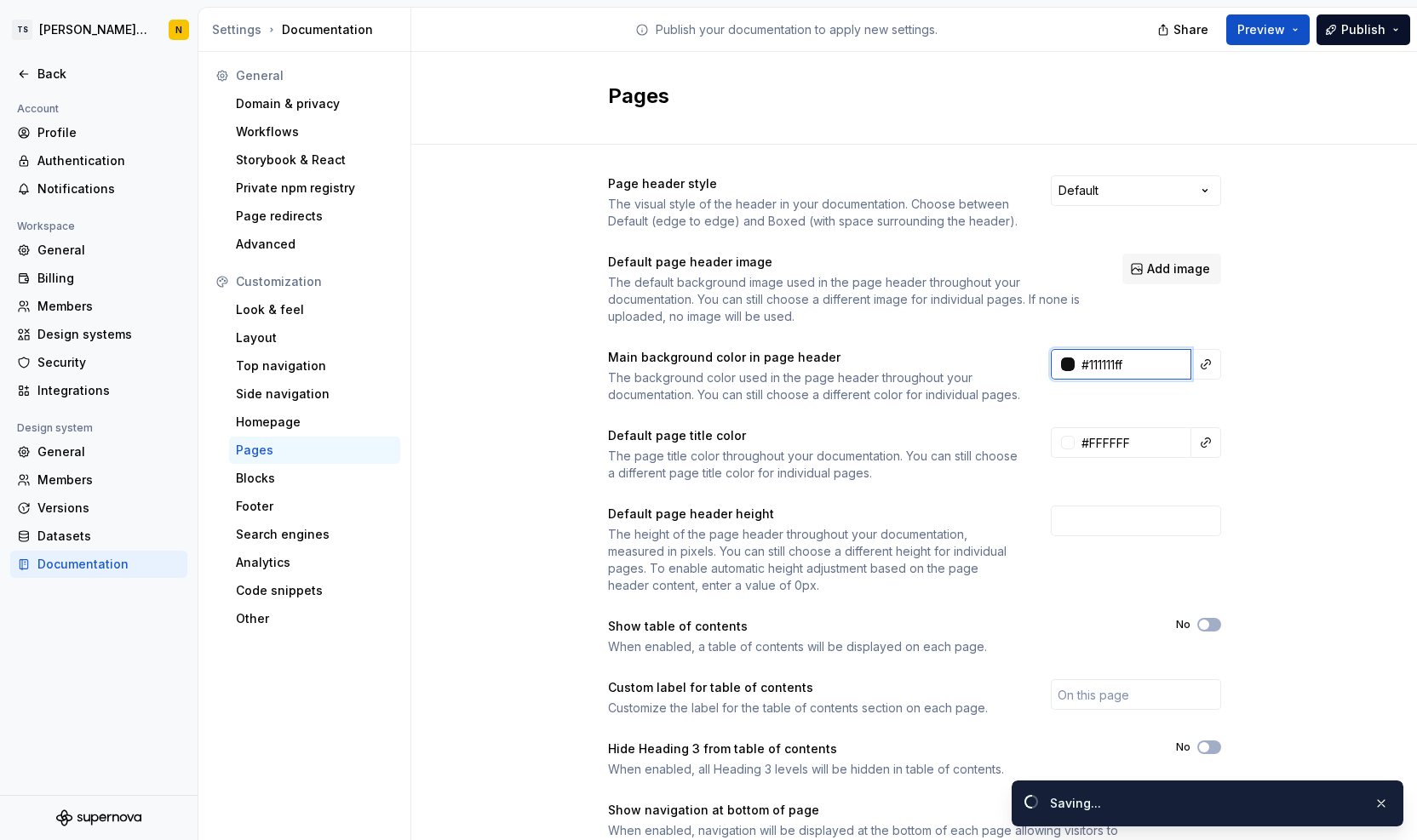
type input "#ffffffff"
click at [1141, 367] on input "#111111ff" at bounding box center [1133, 364] width 117 height 31
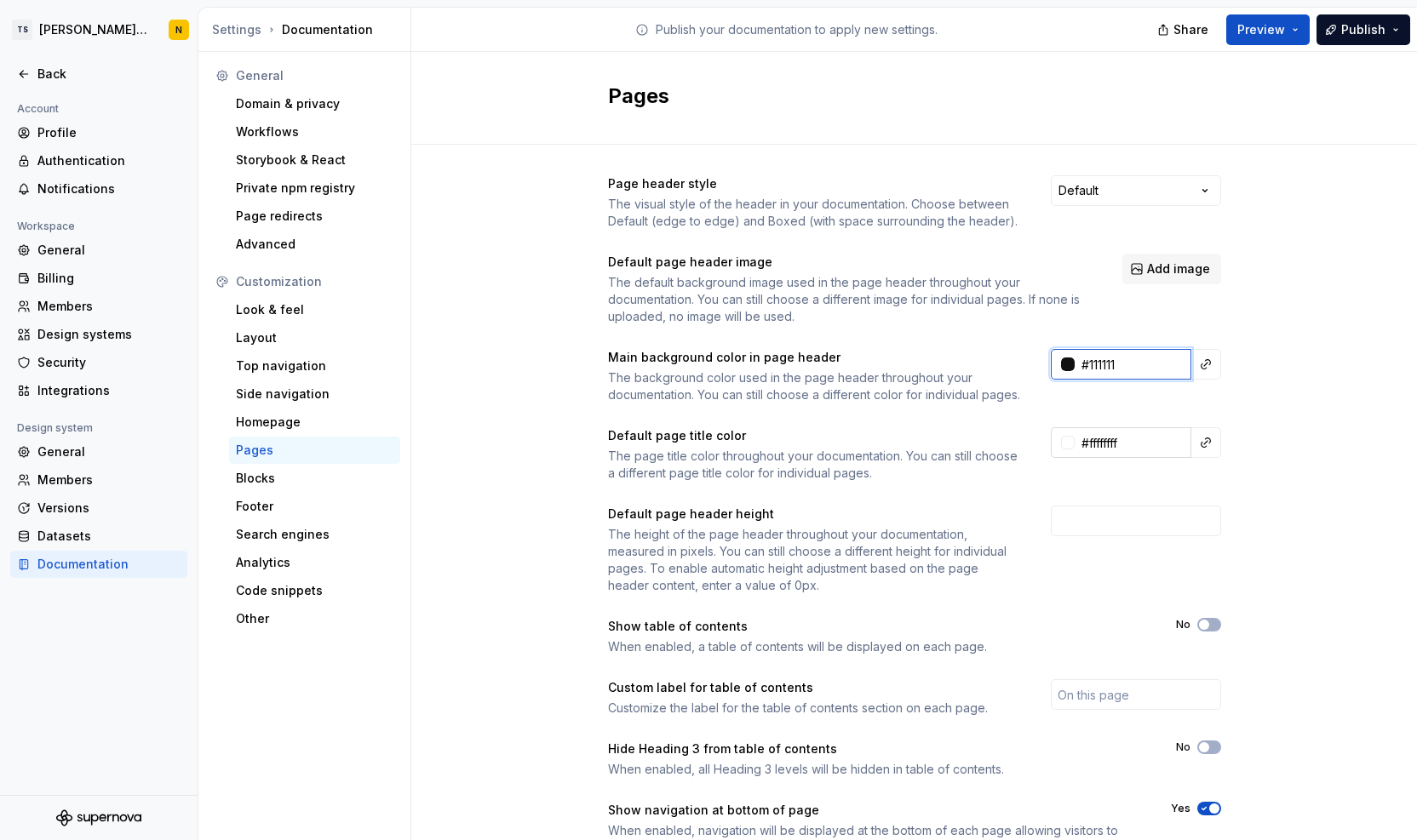
type input "#111111"
click at [1139, 454] on input "#ffffffff" at bounding box center [1133, 442] width 117 height 31
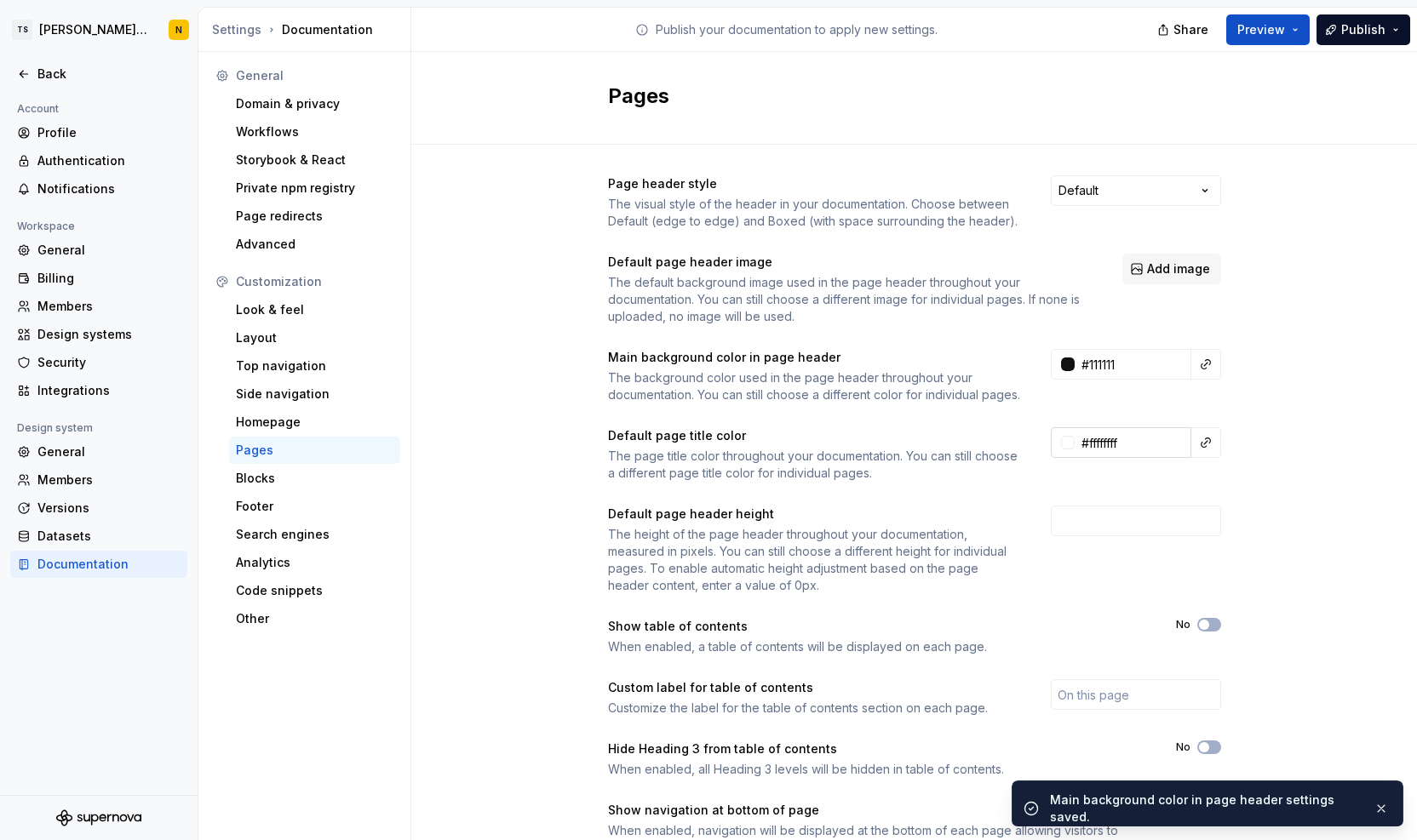
type input "#FFFFFFFF"
click at [1061, 450] on div at bounding box center [1068, 443] width 14 height 14
click at [1060, 362] on html "TS Neela's Documentation N Back Account Profile Authentication Notifications Wo…" at bounding box center [708, 420] width 1417 height 840
click at [1061, 362] on div at bounding box center [1068, 364] width 14 height 14
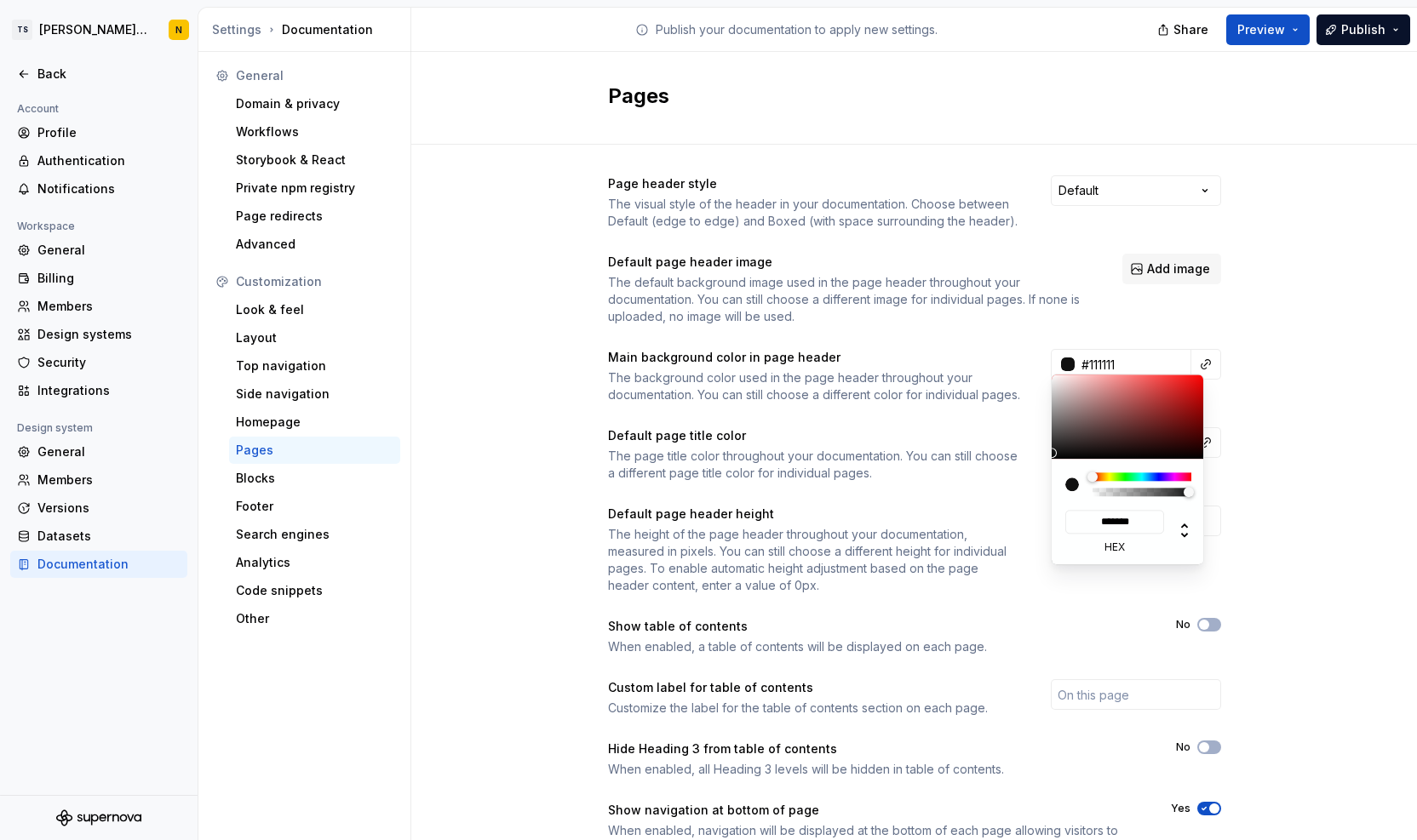
type input "#1F1E1E"
type input "*******"
type input "#242323"
type input "*******"
type input "#4D4B4B"
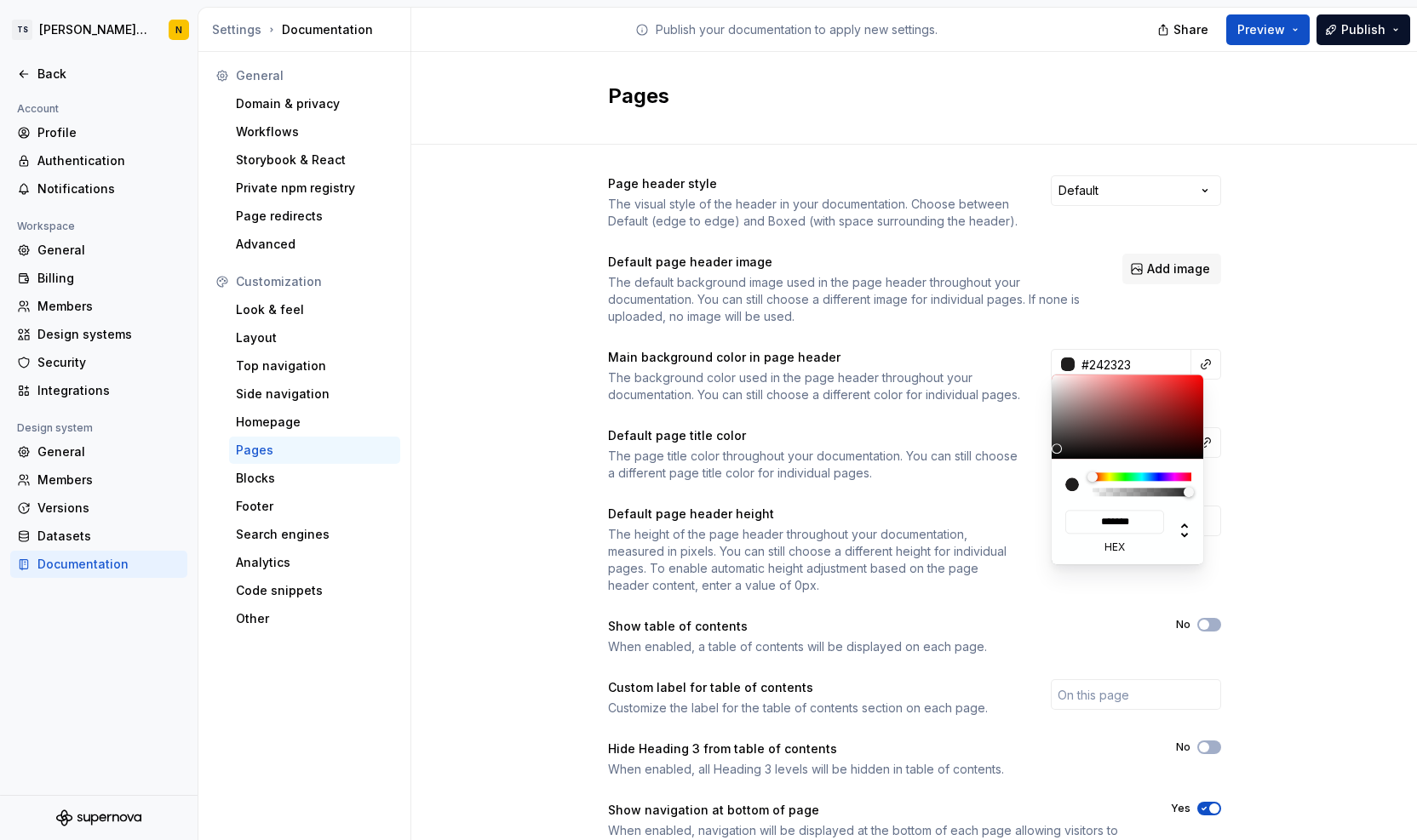
type input "*******"
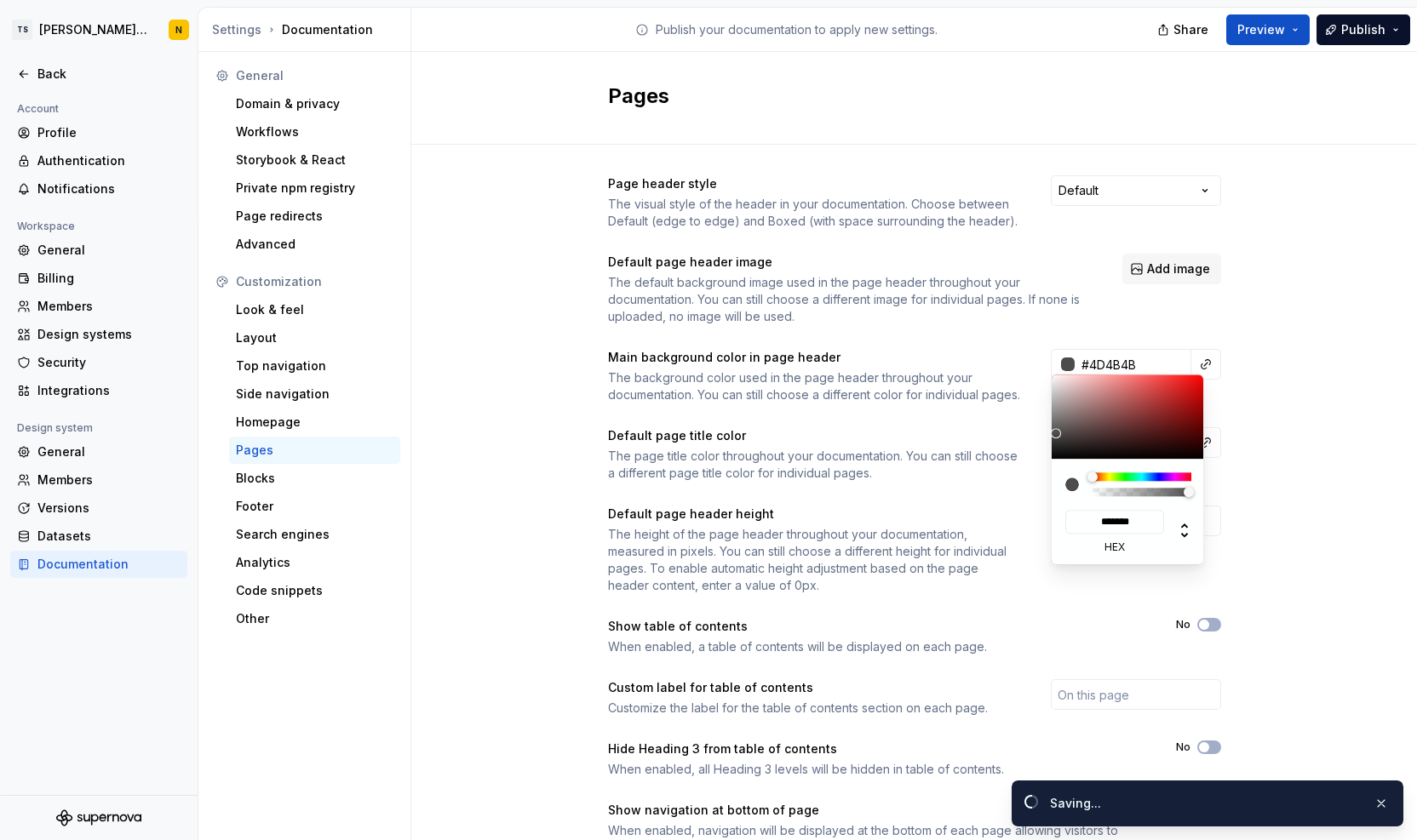
type input "#555252"
type input "*******"
type input "#585555"
type input "*******"
type input "#5A5757"
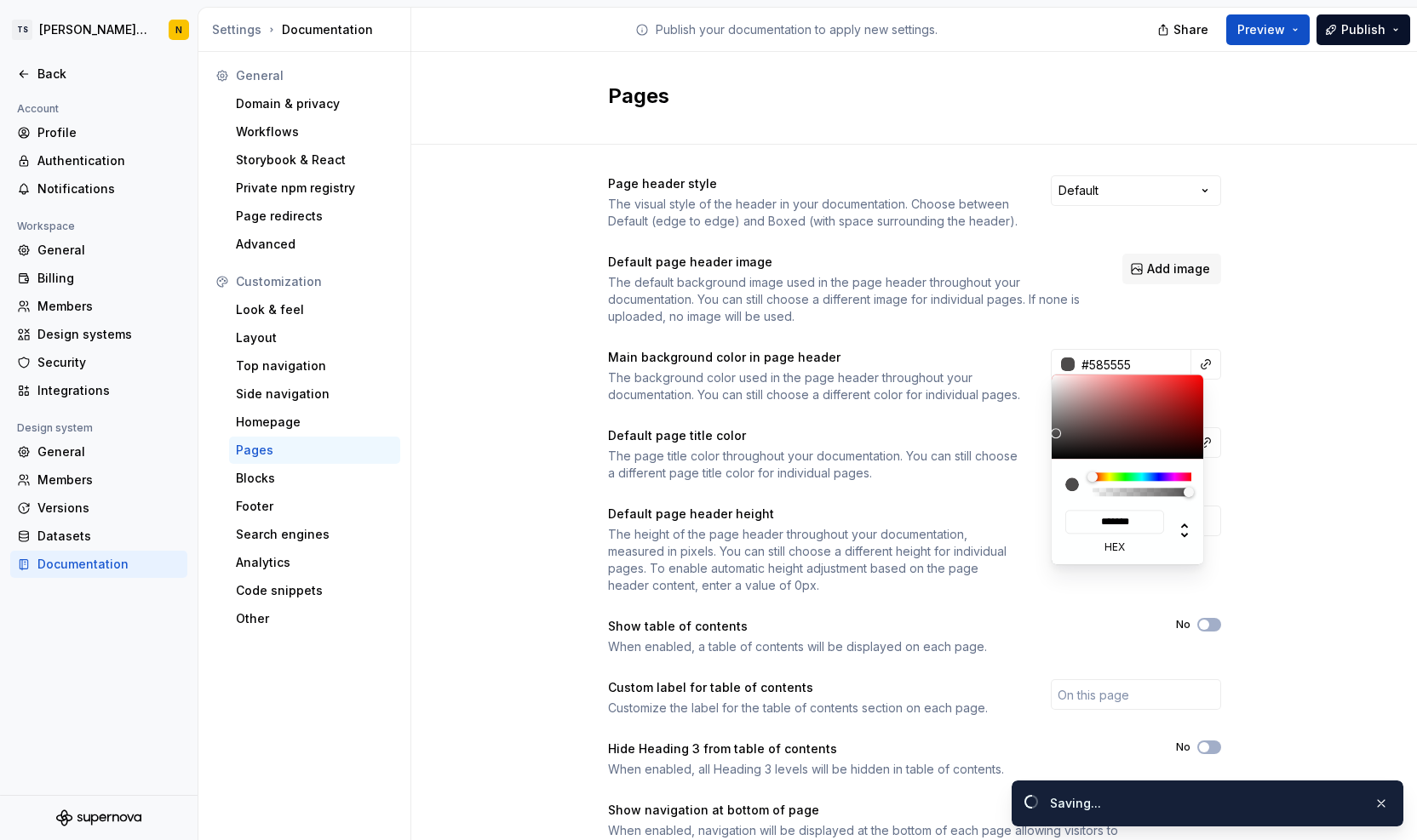
type input "*******"
type input "#5A5858"
type input "*******"
type input "#5D5A5A"
type input "*******"
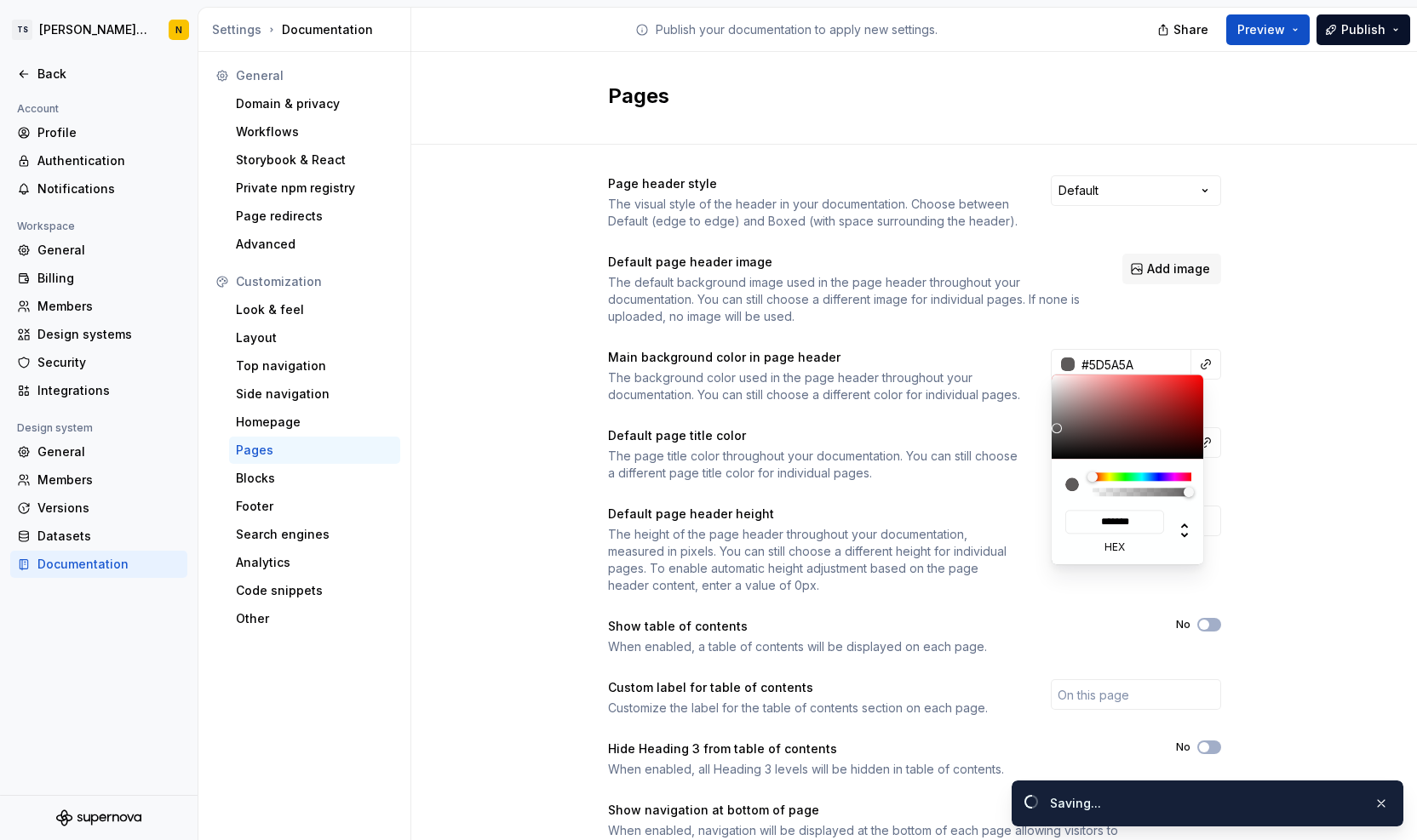
type input "#1f1e1eff"
type input "*******"
type input "#5d5a5aff"
type input "*******"
type input "#5A5858"
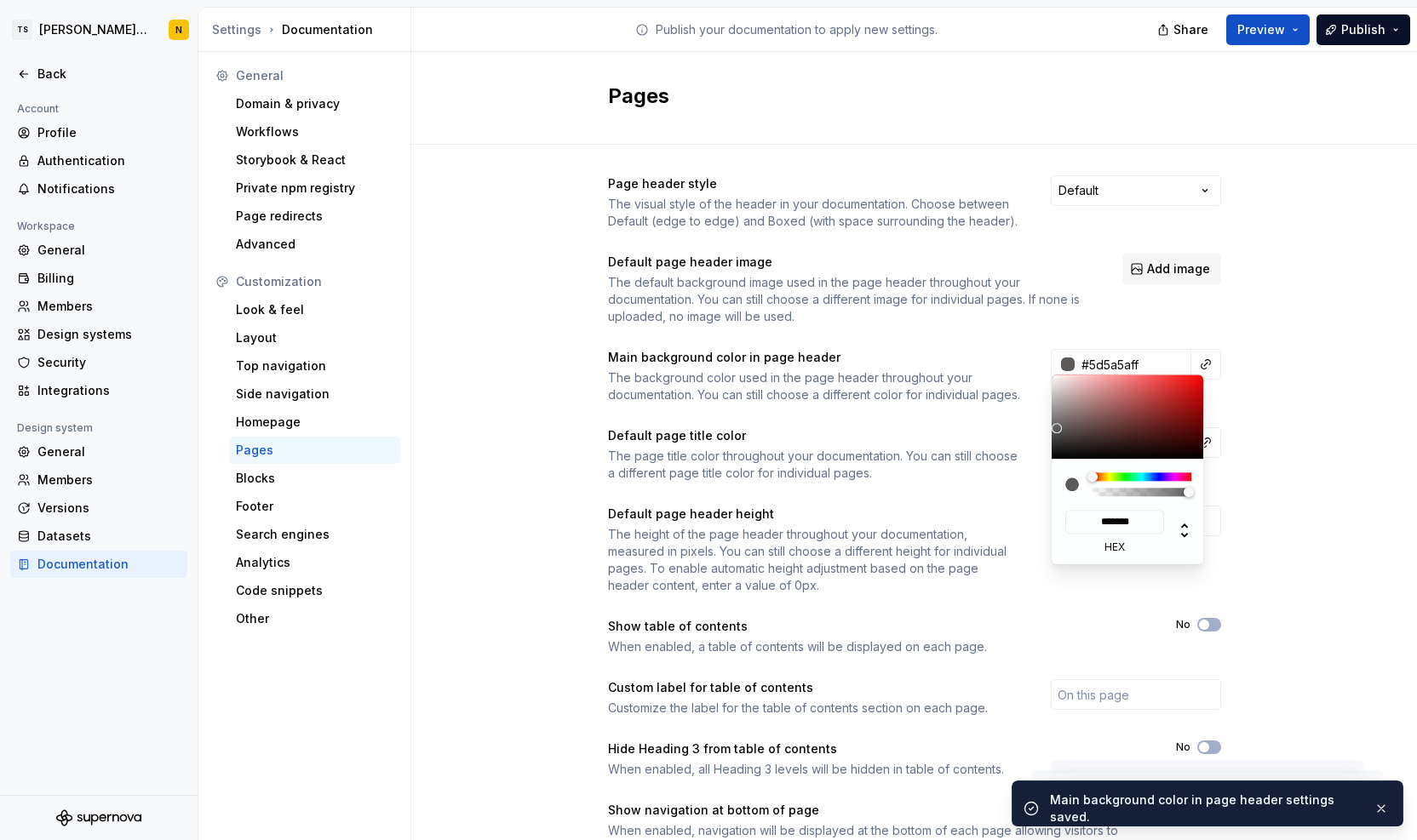
type input "*******"
type input "#585555"
type input "*******"
type input "#555353"
type input "*******"
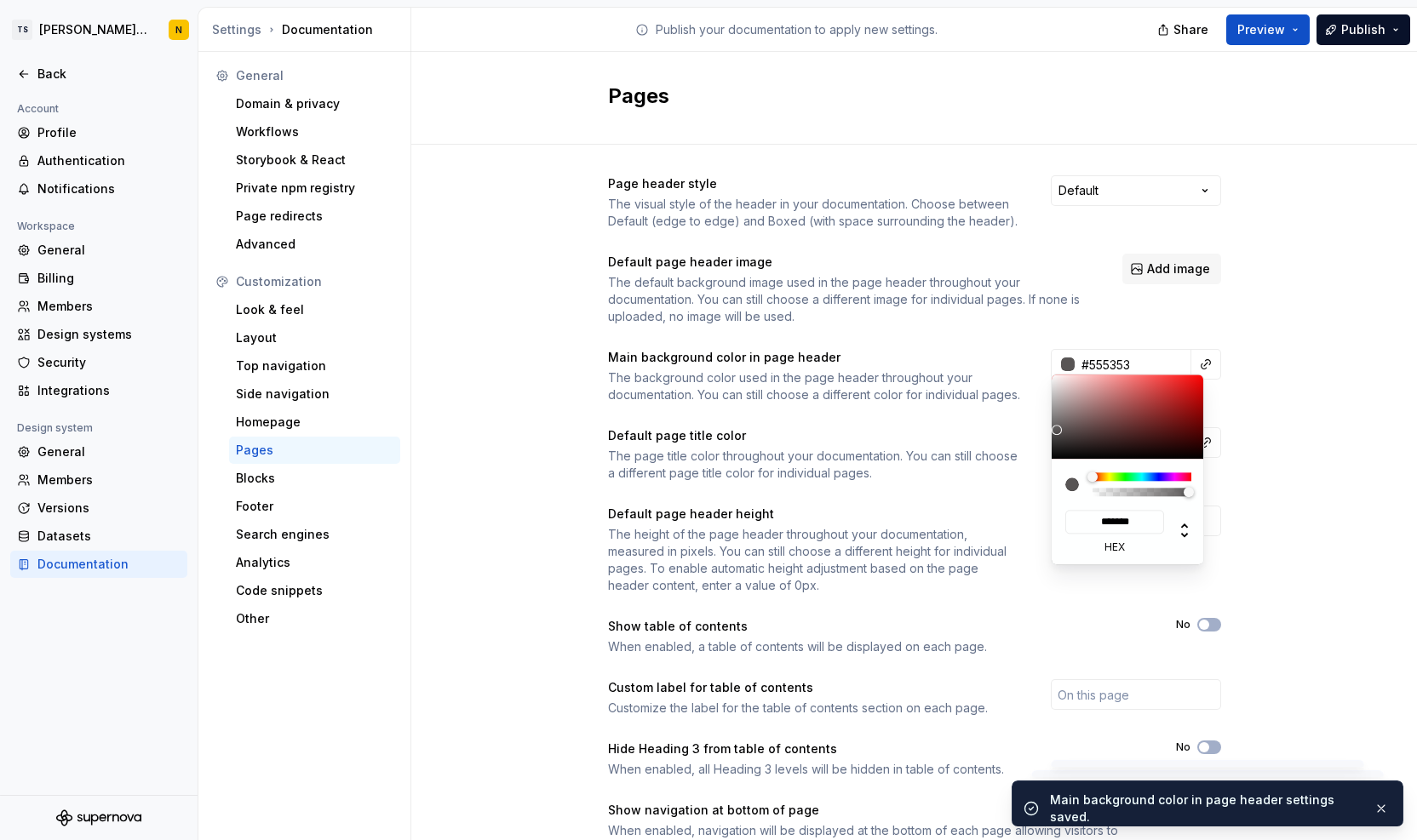
type input "#525151"
type input "*******"
type input "#504E4E"
type input "*******"
type input "#4D4C4C"
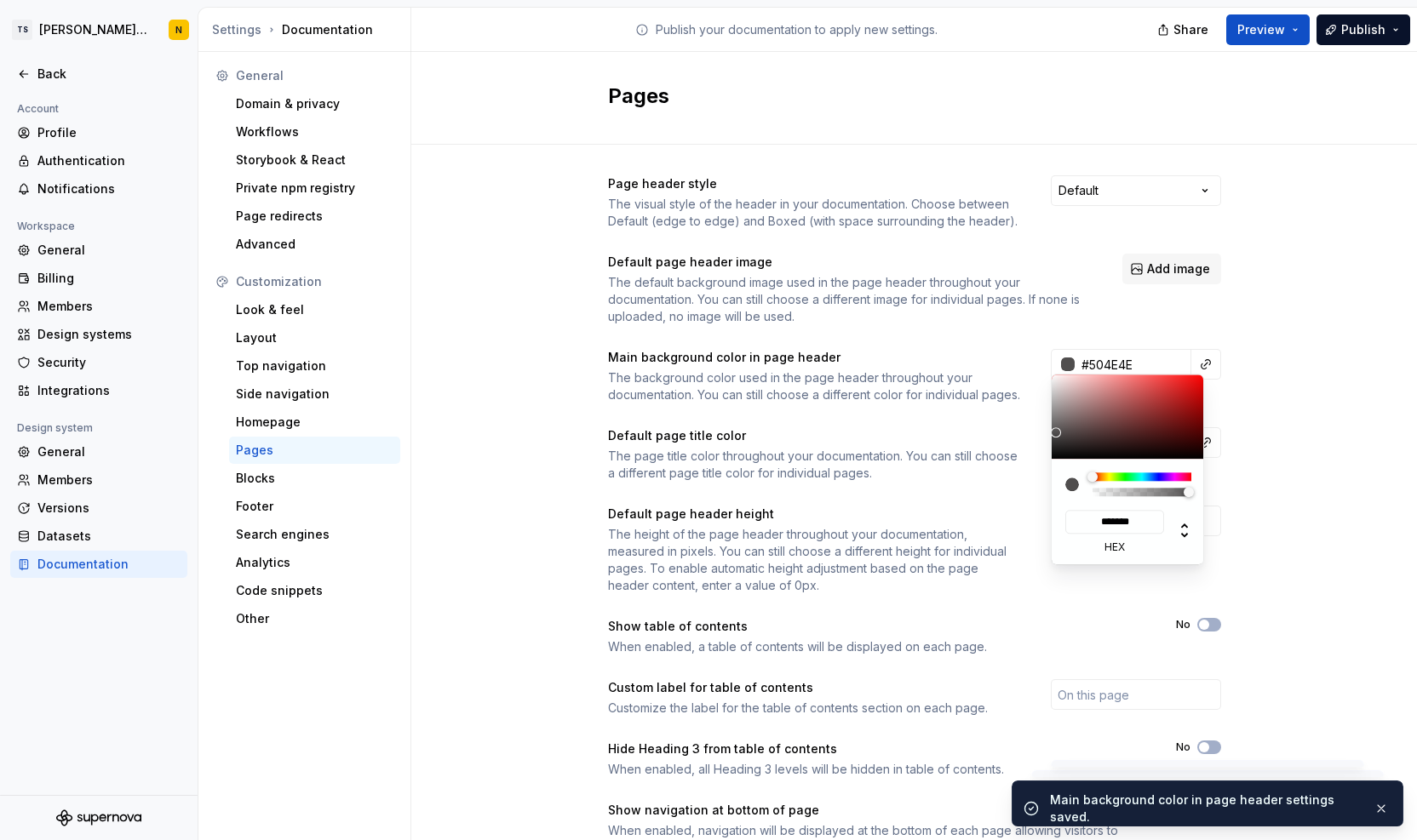
type input "*******"
type input "#4B4949"
type input "*******"
type input "#484747"
type input "*******"
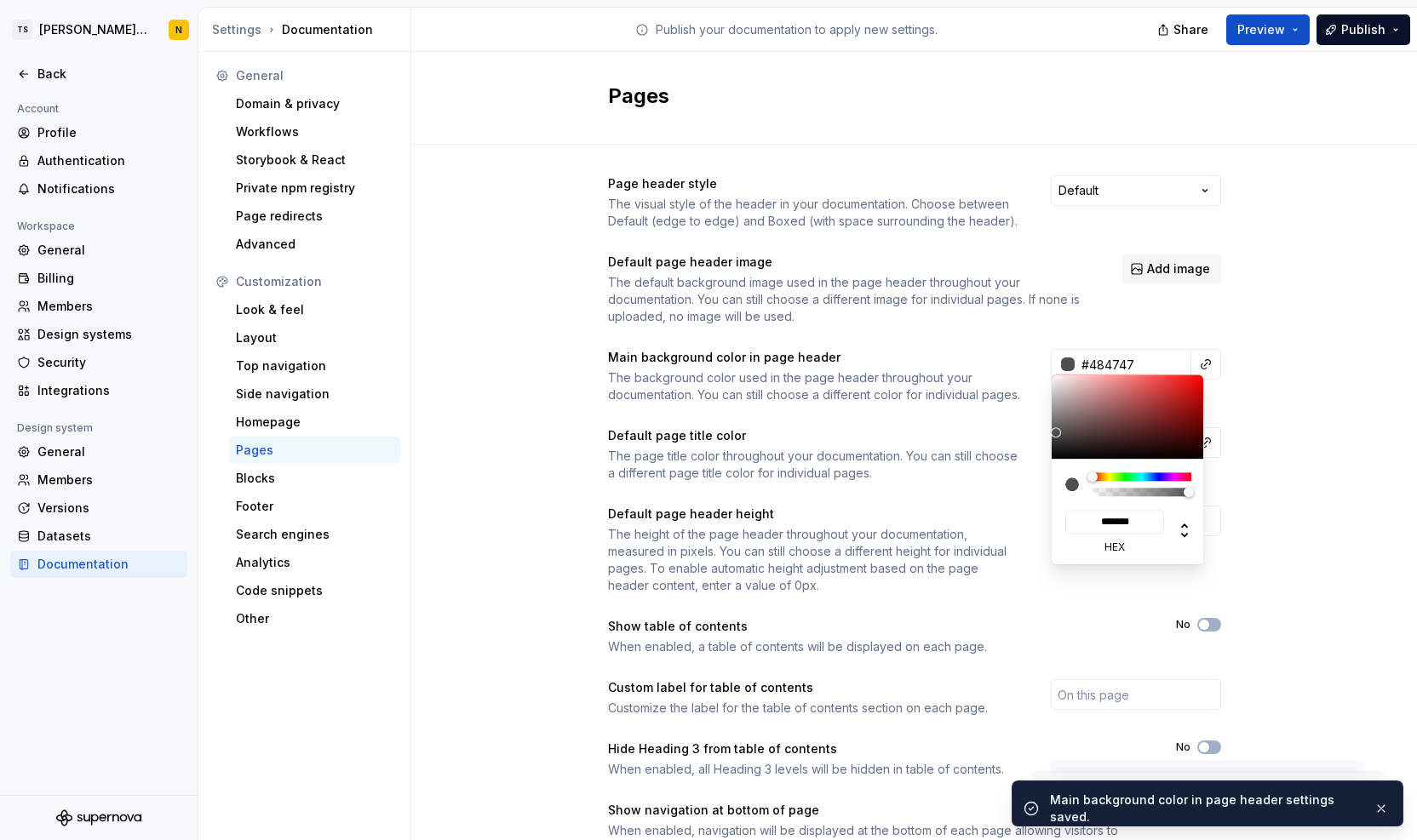
type input "#464444"
type input "*******"
type input "#403F3F"
type input "*******"
type input "#3E3D3D"
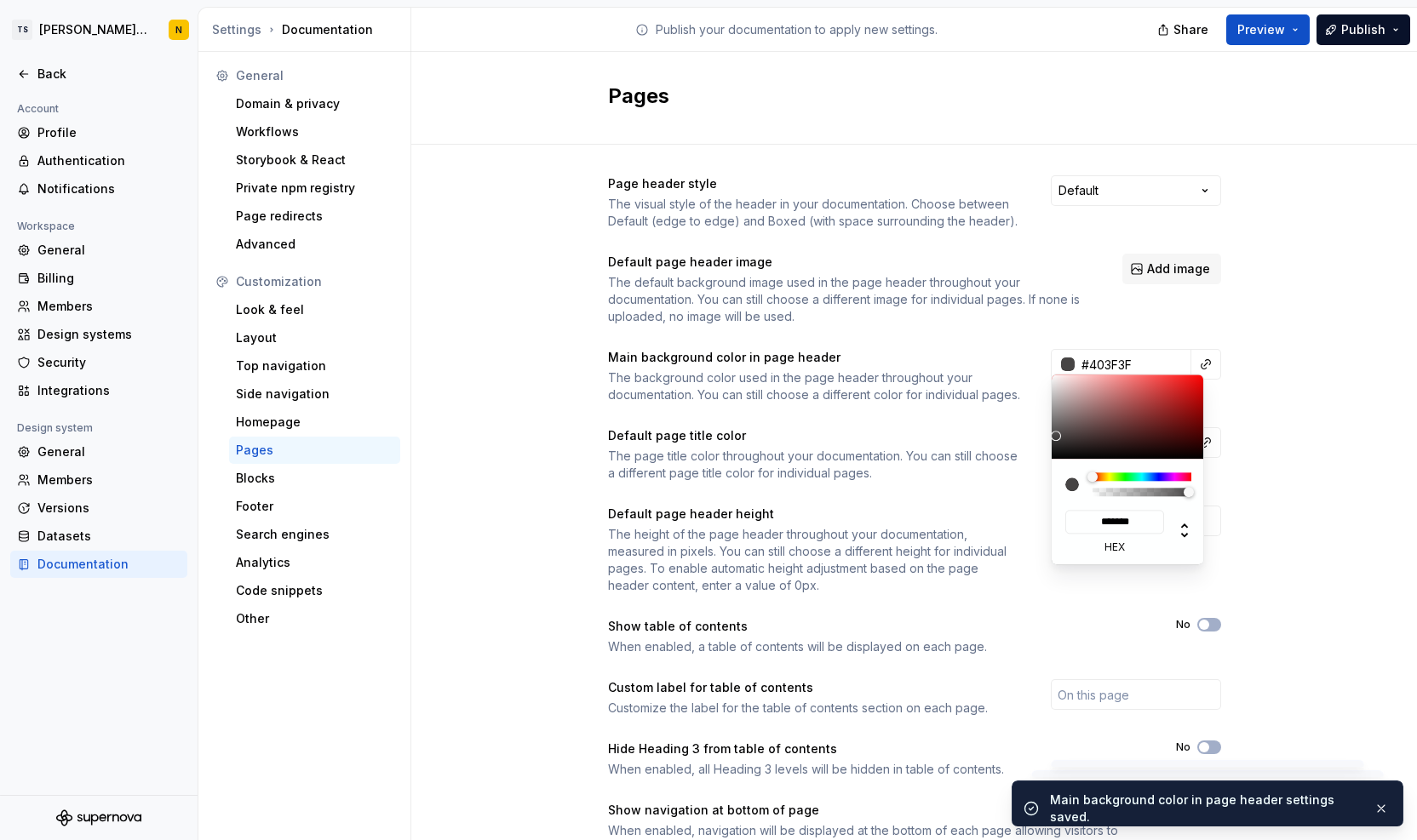
type input "*******"
type input "#3B3A3A"
type input "*******"
type input "#393838"
type input "*******"
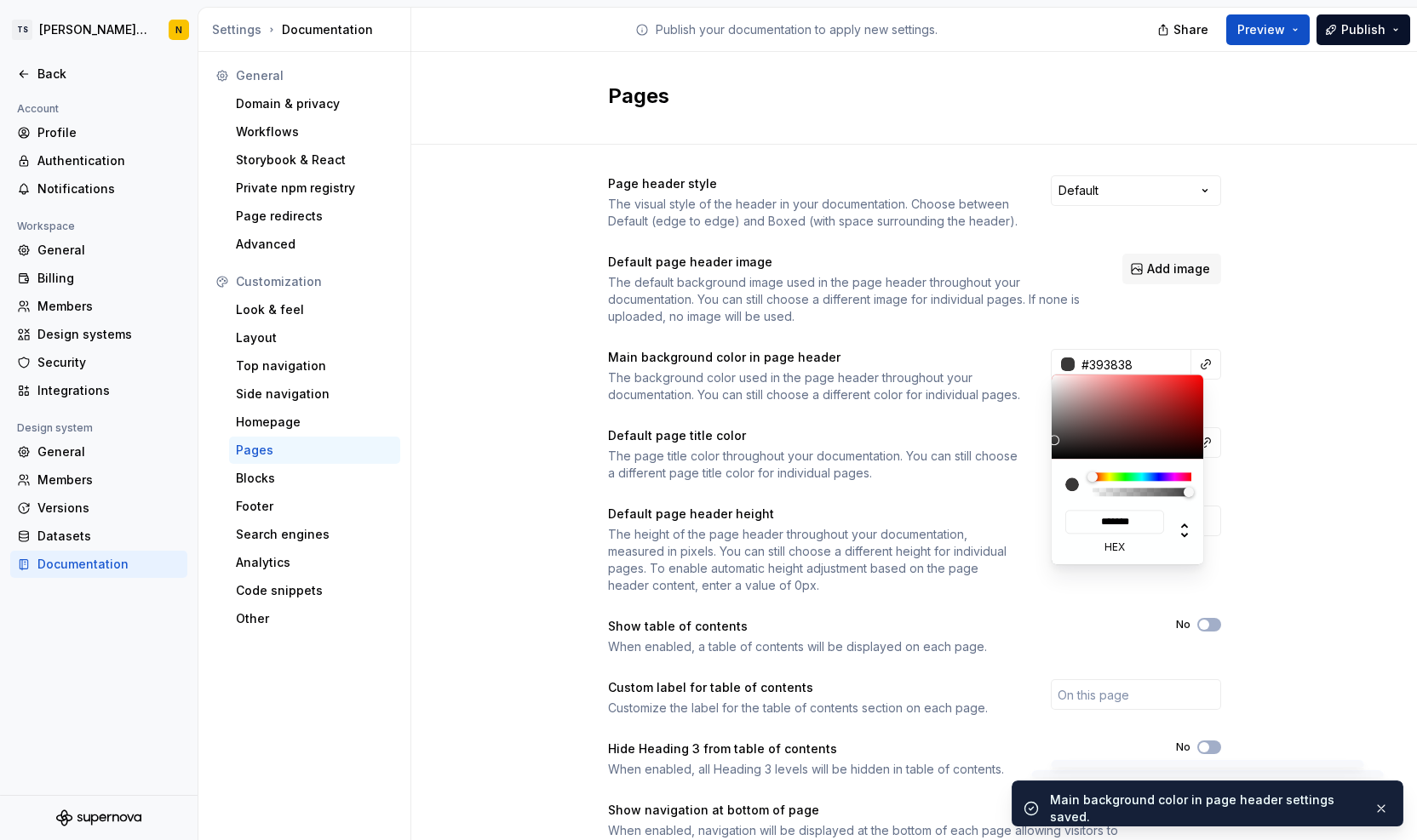
type input "#343333"
type input "*******"
type input "#313030"
type input "*******"
type input "#2E2E2E"
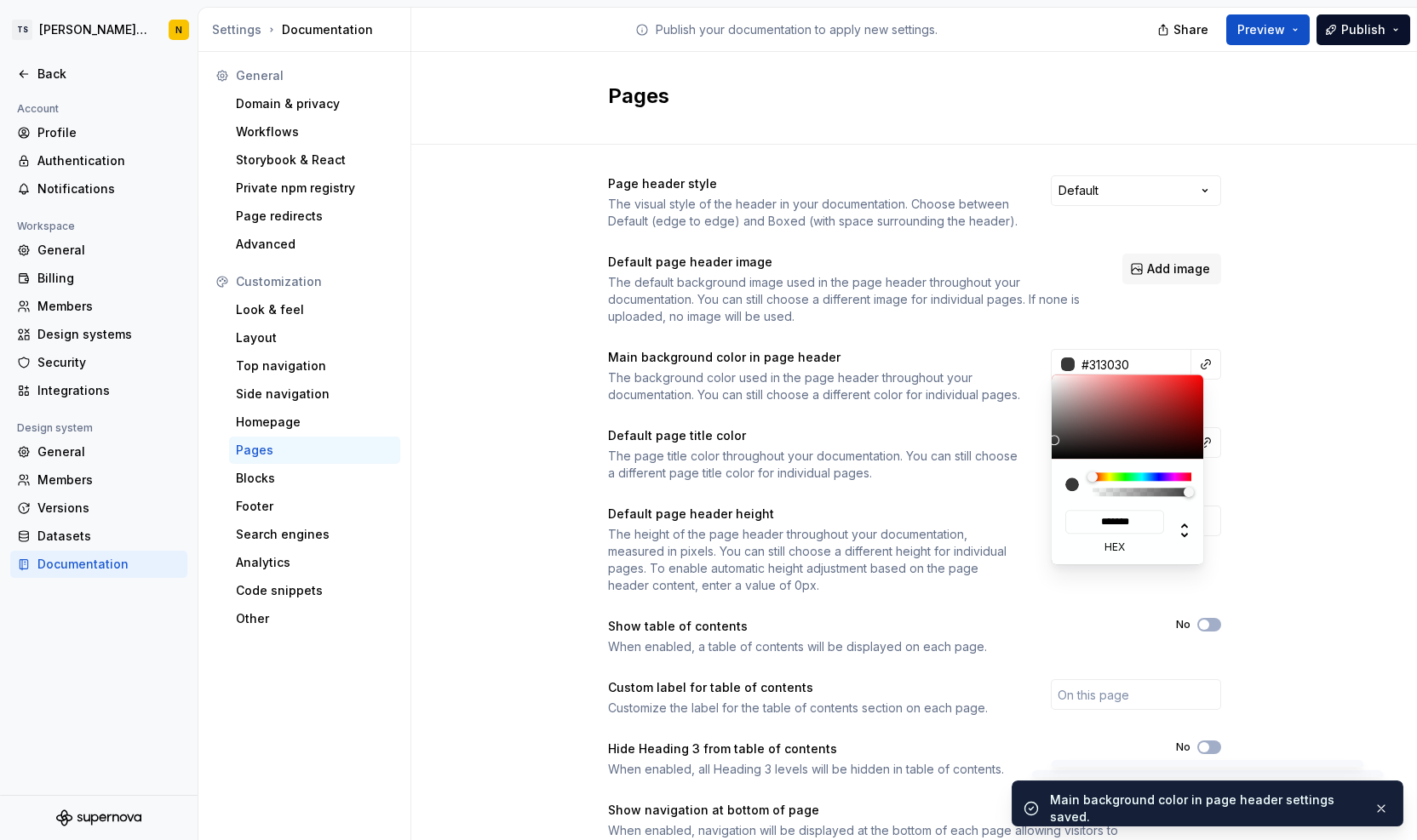
type input "*******"
type input "#292828"
type input "*******"
type input "#212121"
type input "*******"
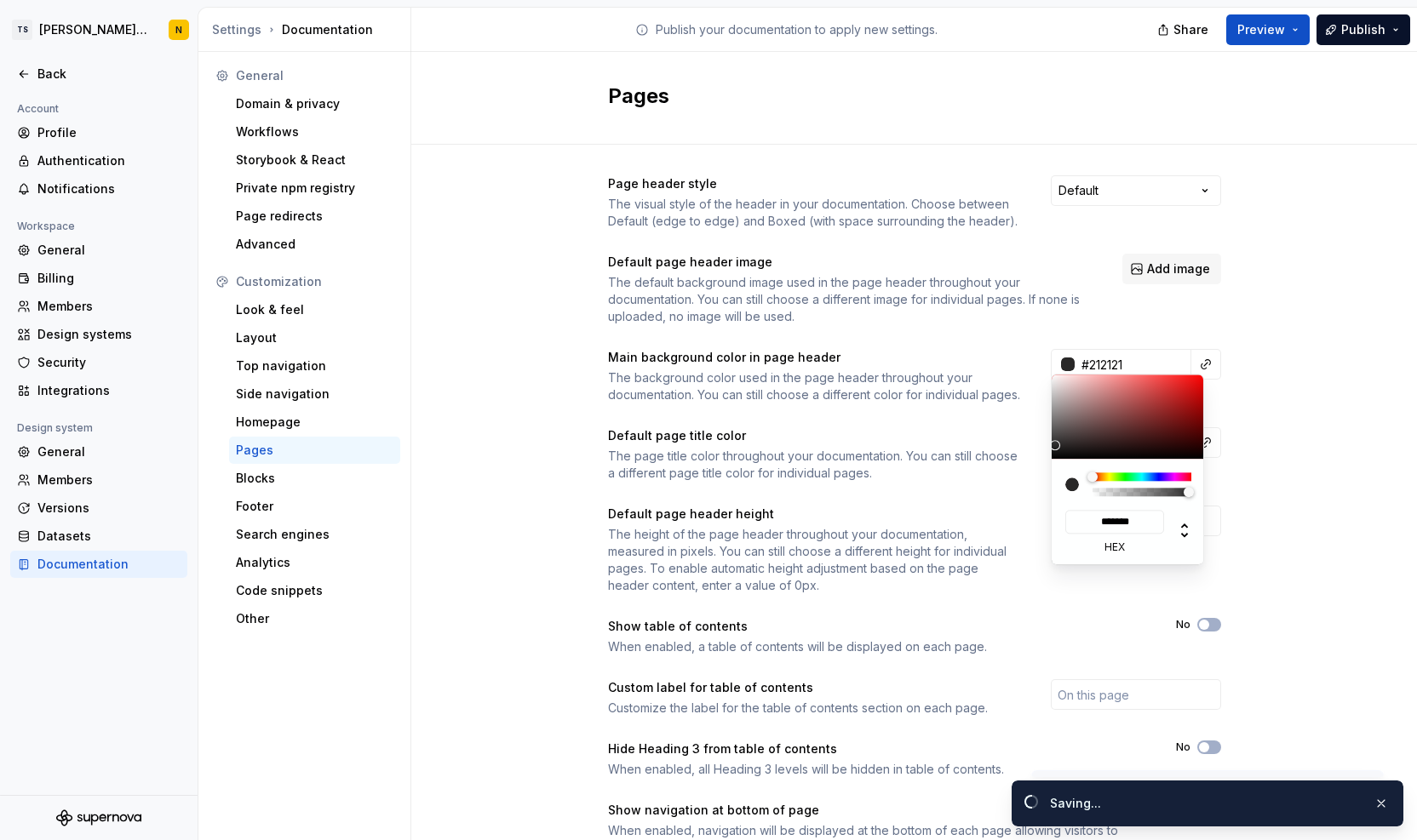
type input "#1F1E1E"
type input "*******"
click at [1054, 449] on div at bounding box center [1128, 417] width 153 height 85
type input "#1f1e1eff"
click at [1304, 506] on html "TS Neela's Documentation N Back Account Profile Authentication Notifications Wo…" at bounding box center [708, 420] width 1417 height 840
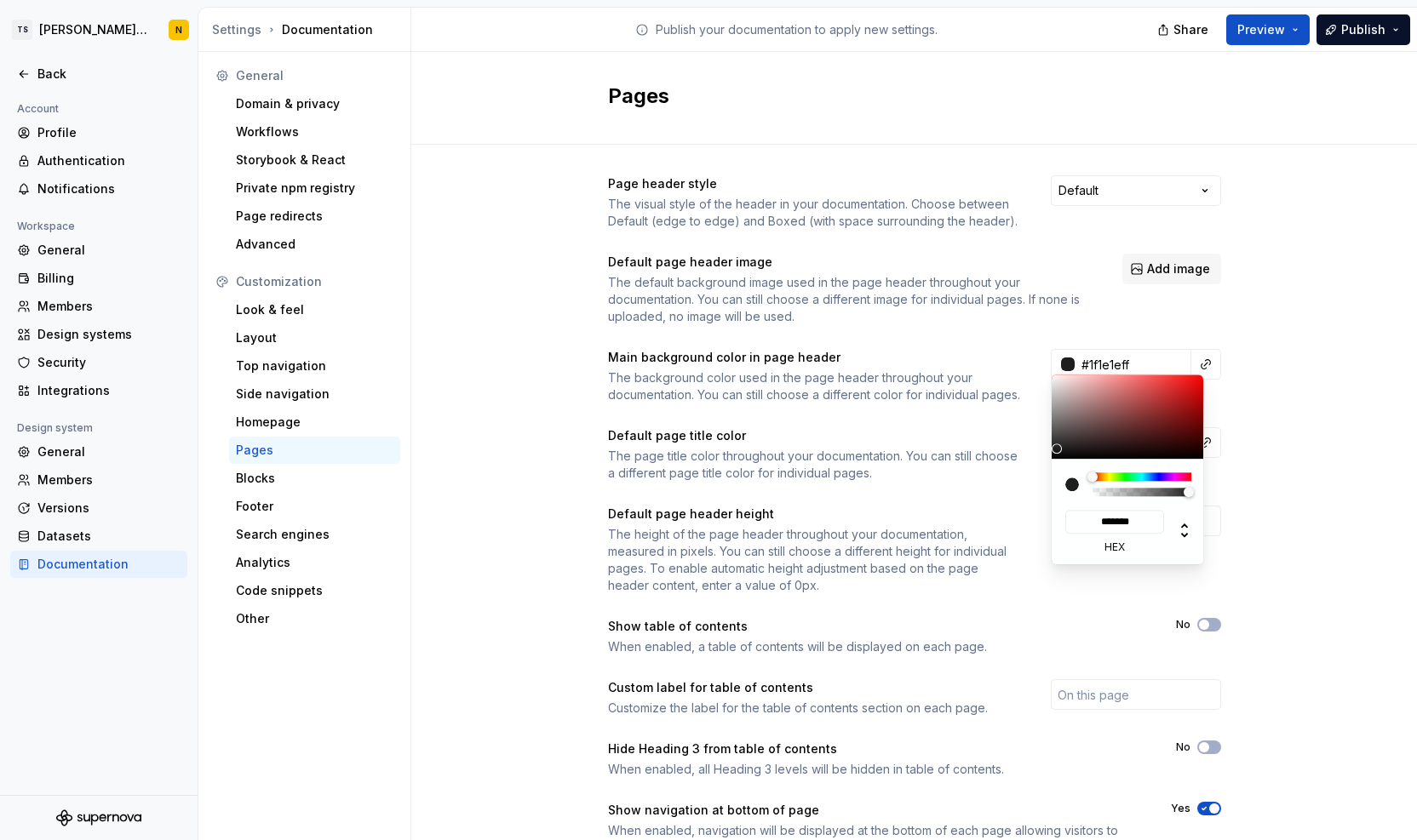
click at [1061, 365] on html "TS Neela's Documentation N Back Account Profile Authentication Notifications Wo…" at bounding box center [708, 420] width 1417 height 840
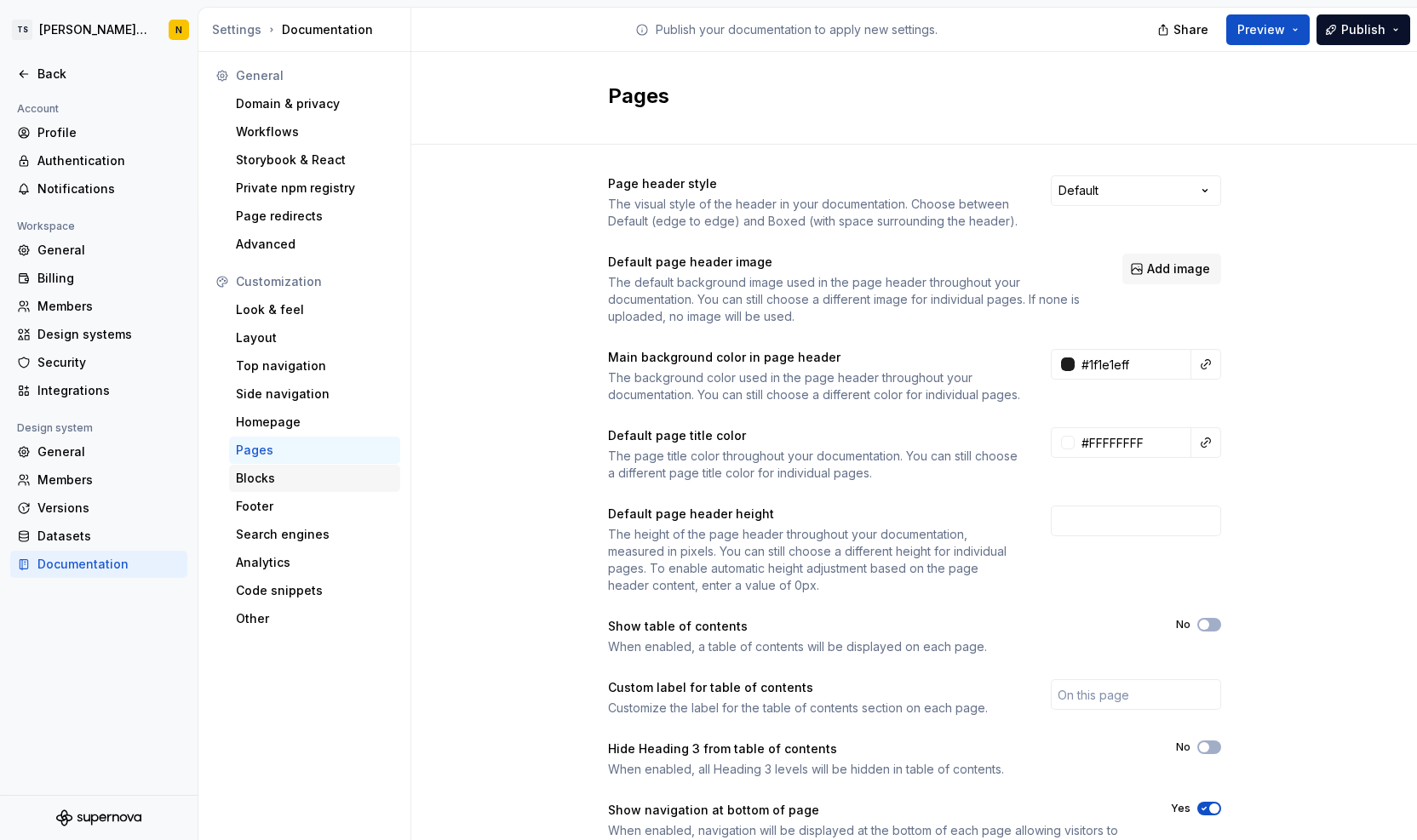
click at [281, 480] on div "Blocks" at bounding box center [315, 478] width 157 height 17
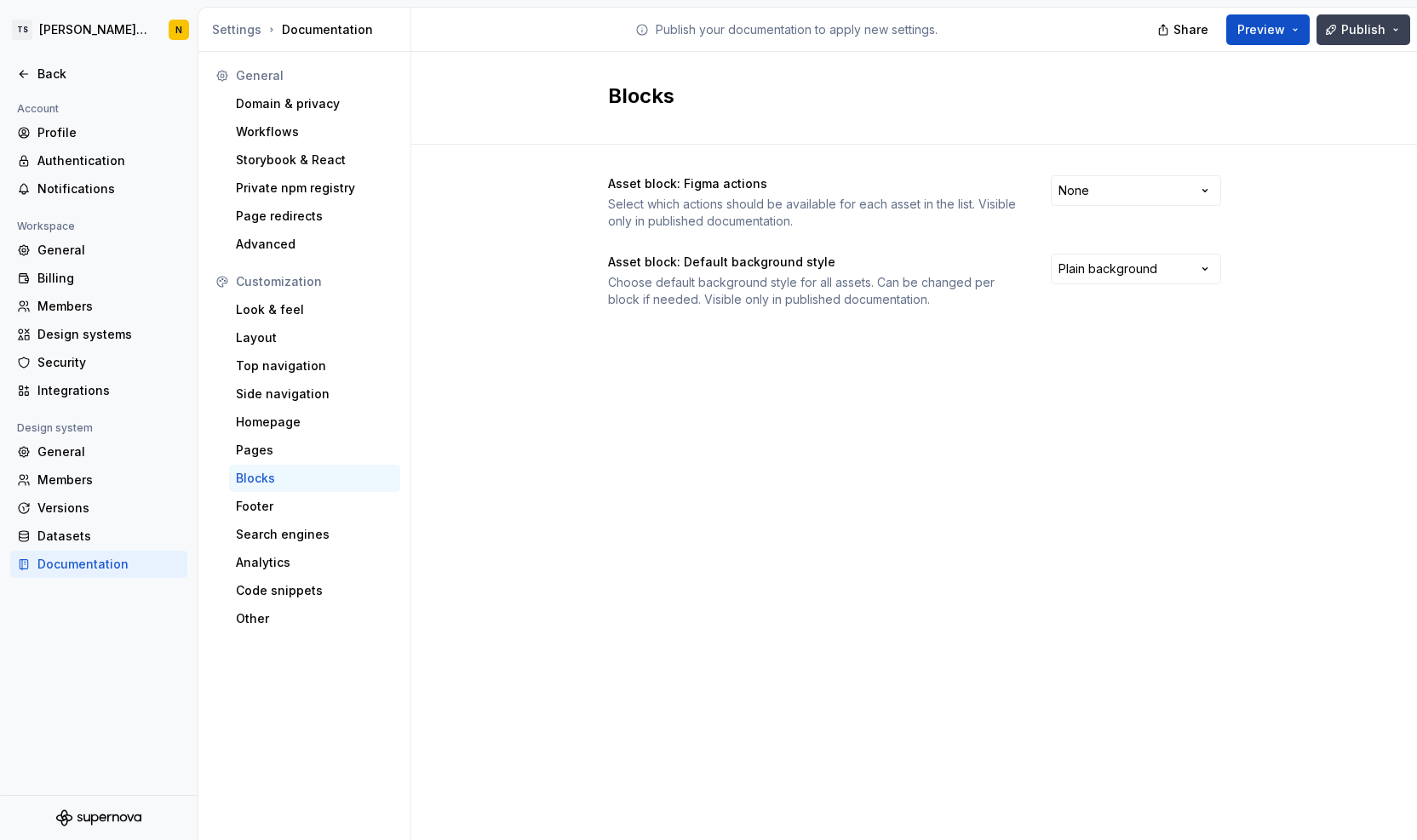
click at [1343, 35] on button "Publish" at bounding box center [1363, 30] width 93 height 31
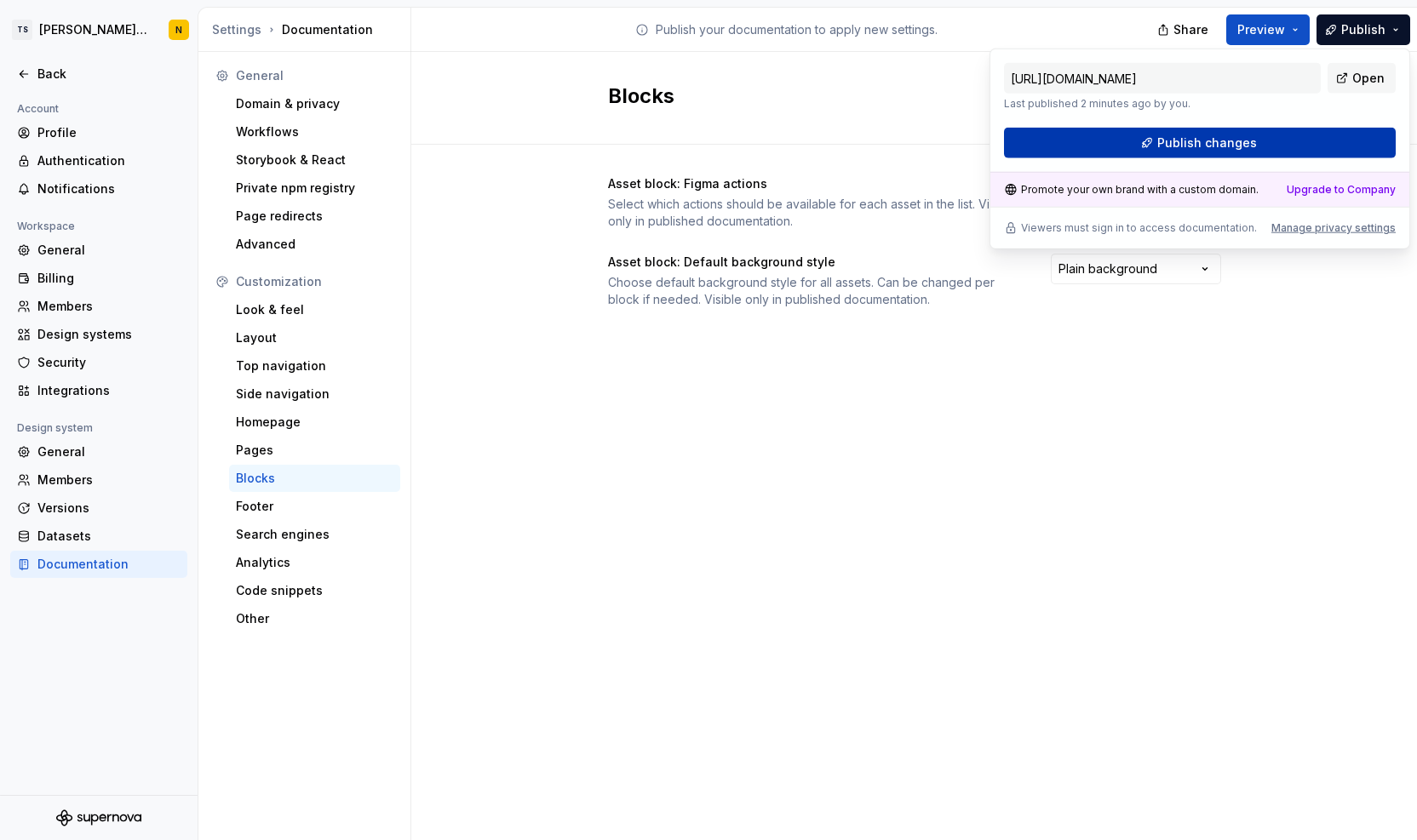
drag, startPoint x: 1343, startPoint y: 35, endPoint x: 1221, endPoint y: 148, distance: 166.3
click at [1221, 148] on span "Publish changes" at bounding box center [1207, 142] width 100 height 17
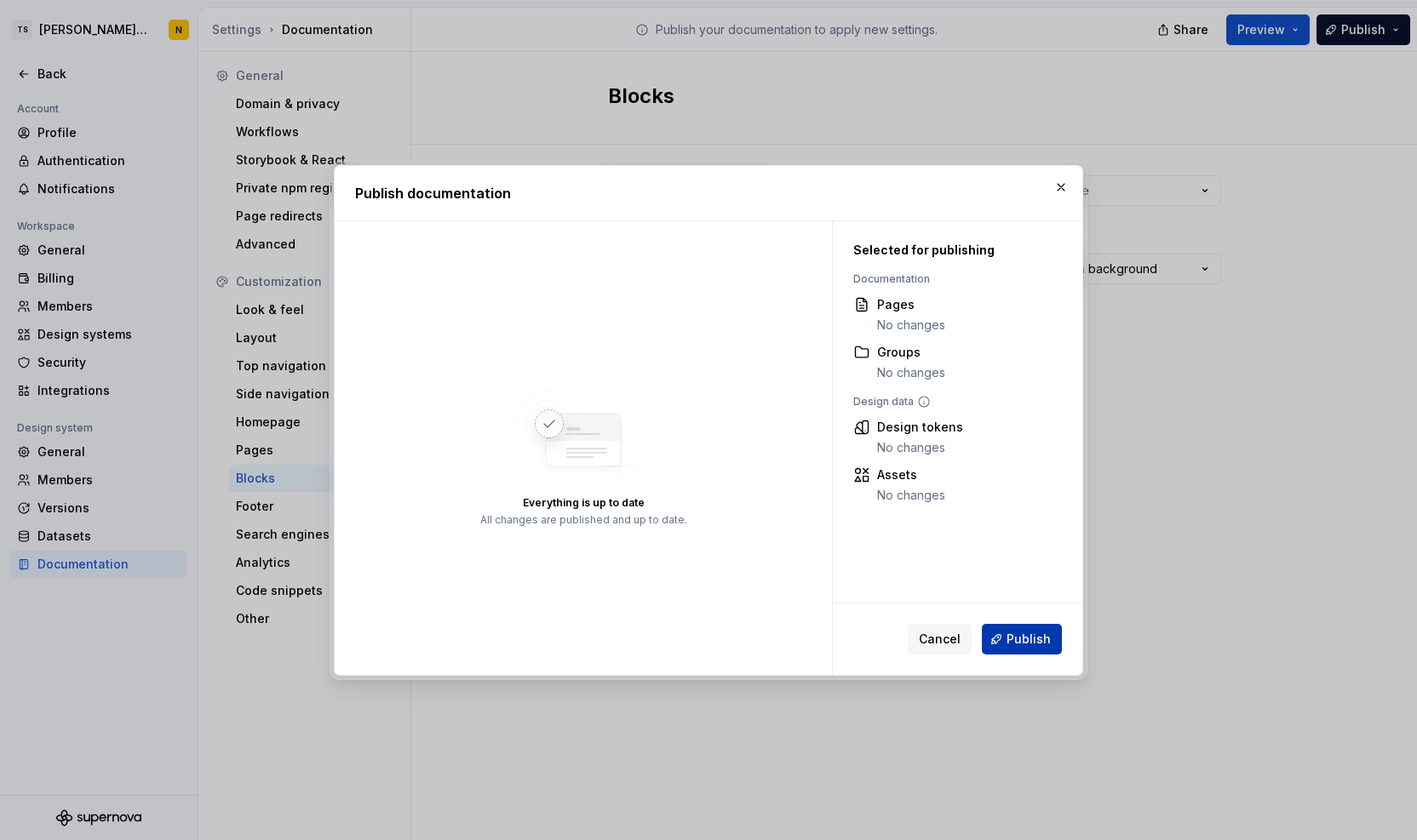
click at [1036, 637] on span "Publish" at bounding box center [1028, 638] width 45 height 17
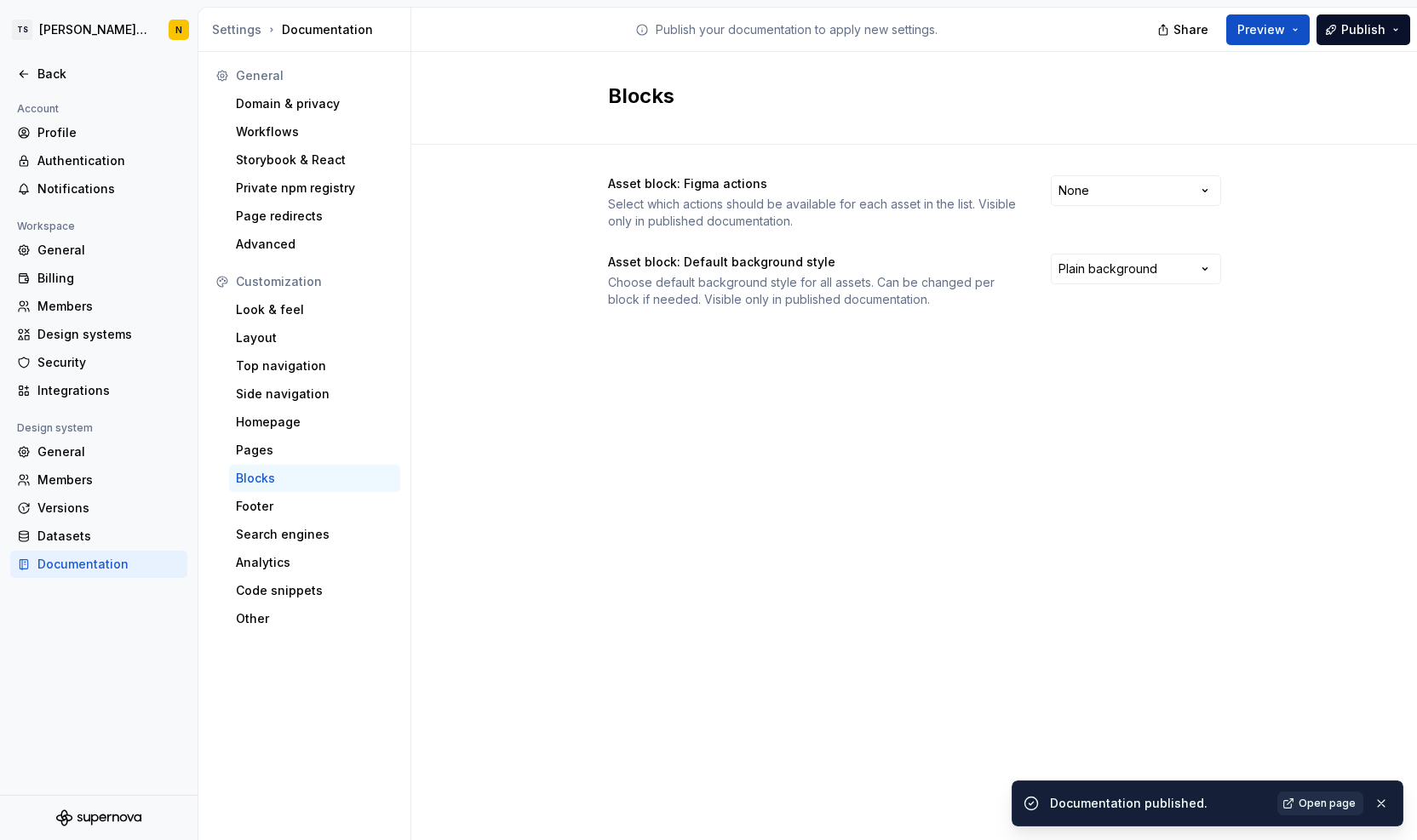
click at [1315, 804] on span "Open page" at bounding box center [1327, 804] width 57 height 14
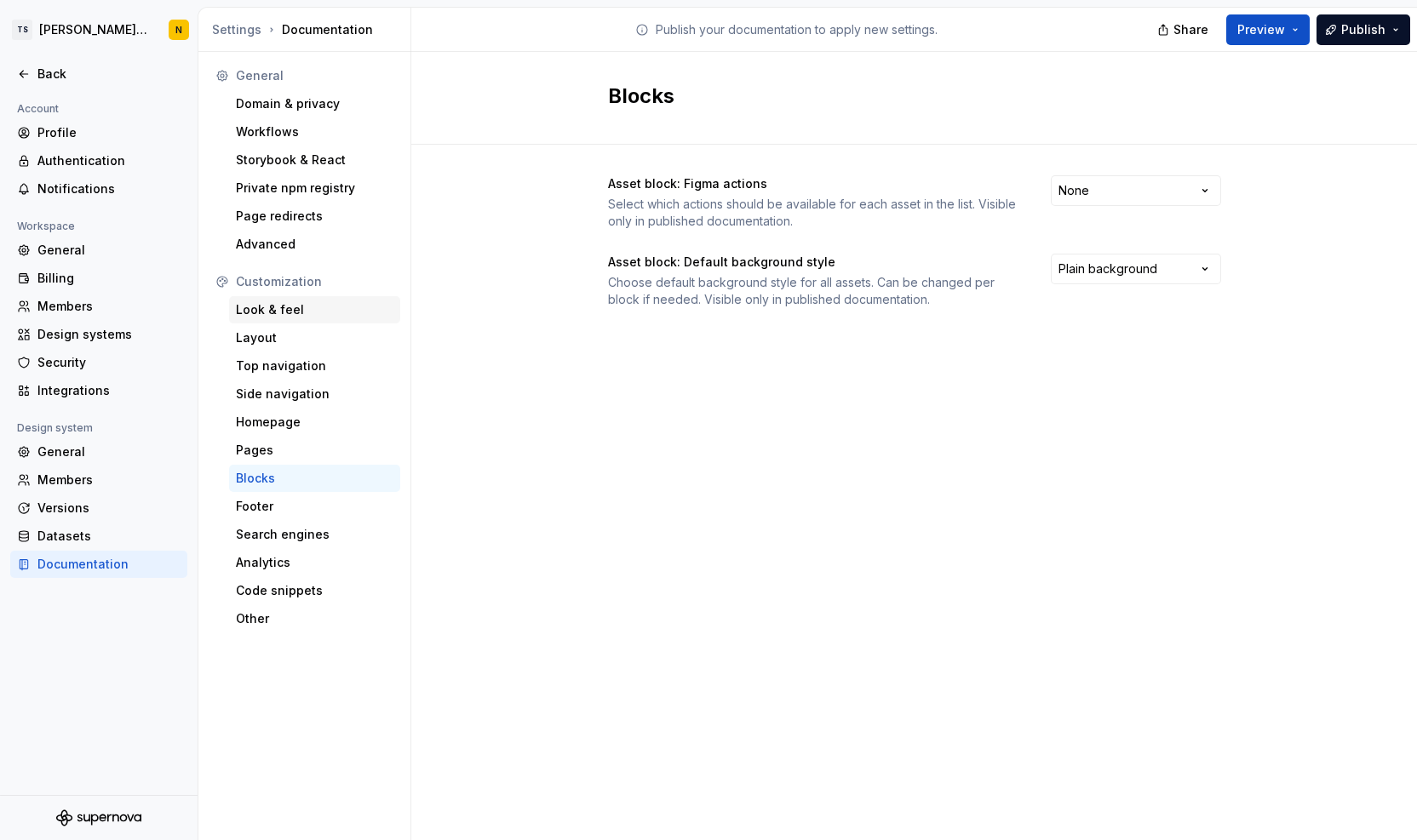
click at [247, 305] on div "Look & feel" at bounding box center [315, 309] width 157 height 17
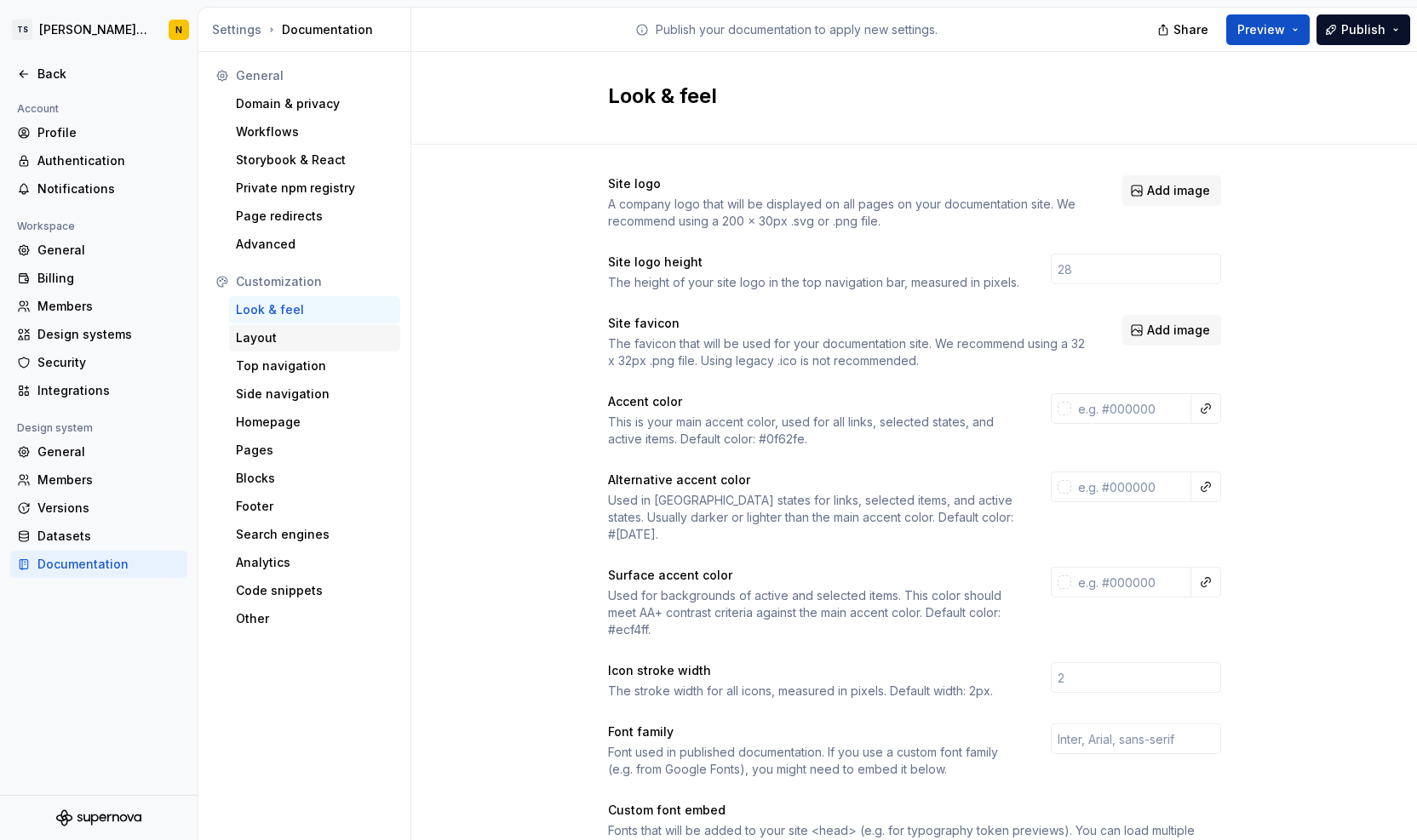
click at [257, 334] on div "Layout" at bounding box center [315, 337] width 157 height 17
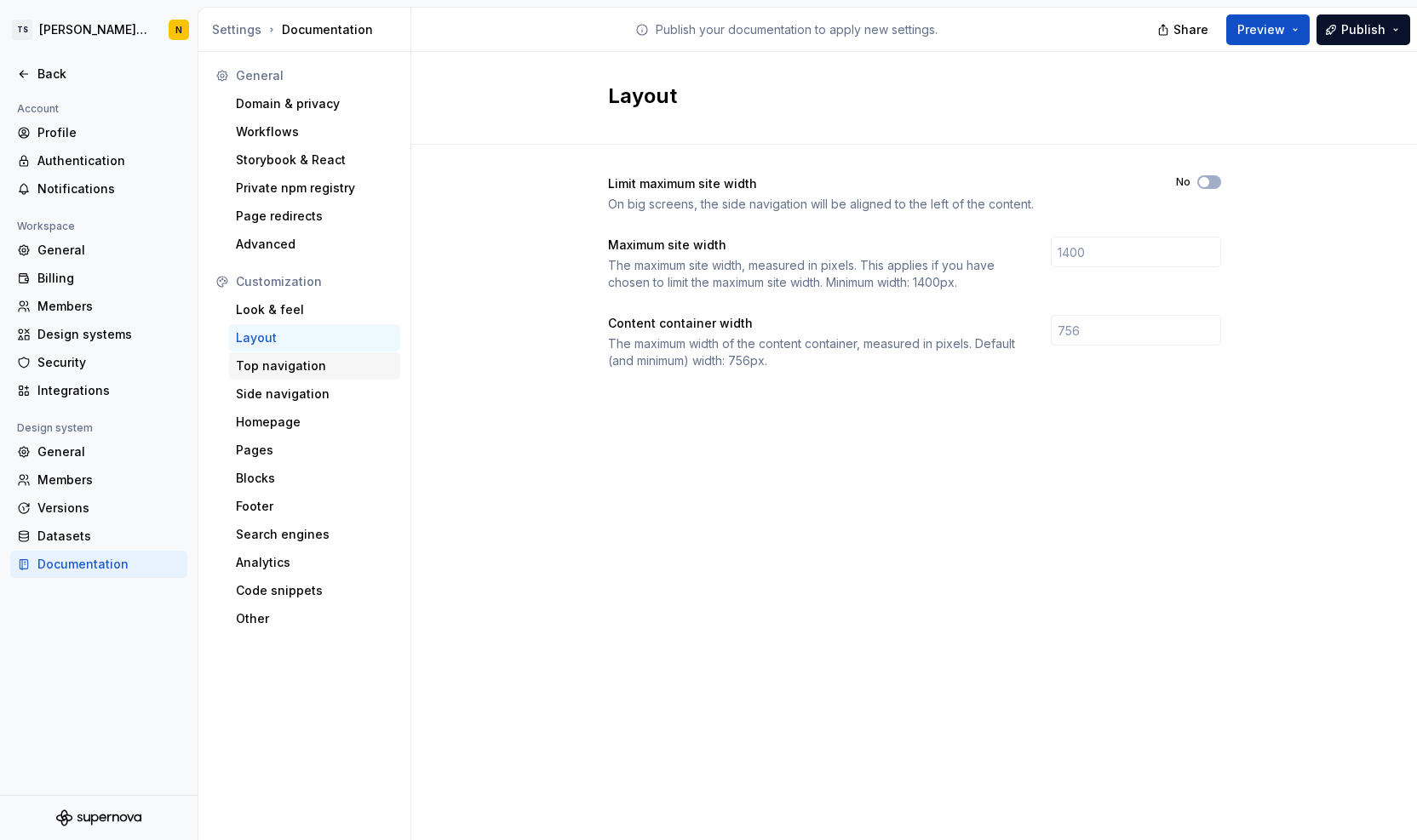
click at [258, 368] on div "Top navigation" at bounding box center [315, 365] width 157 height 17
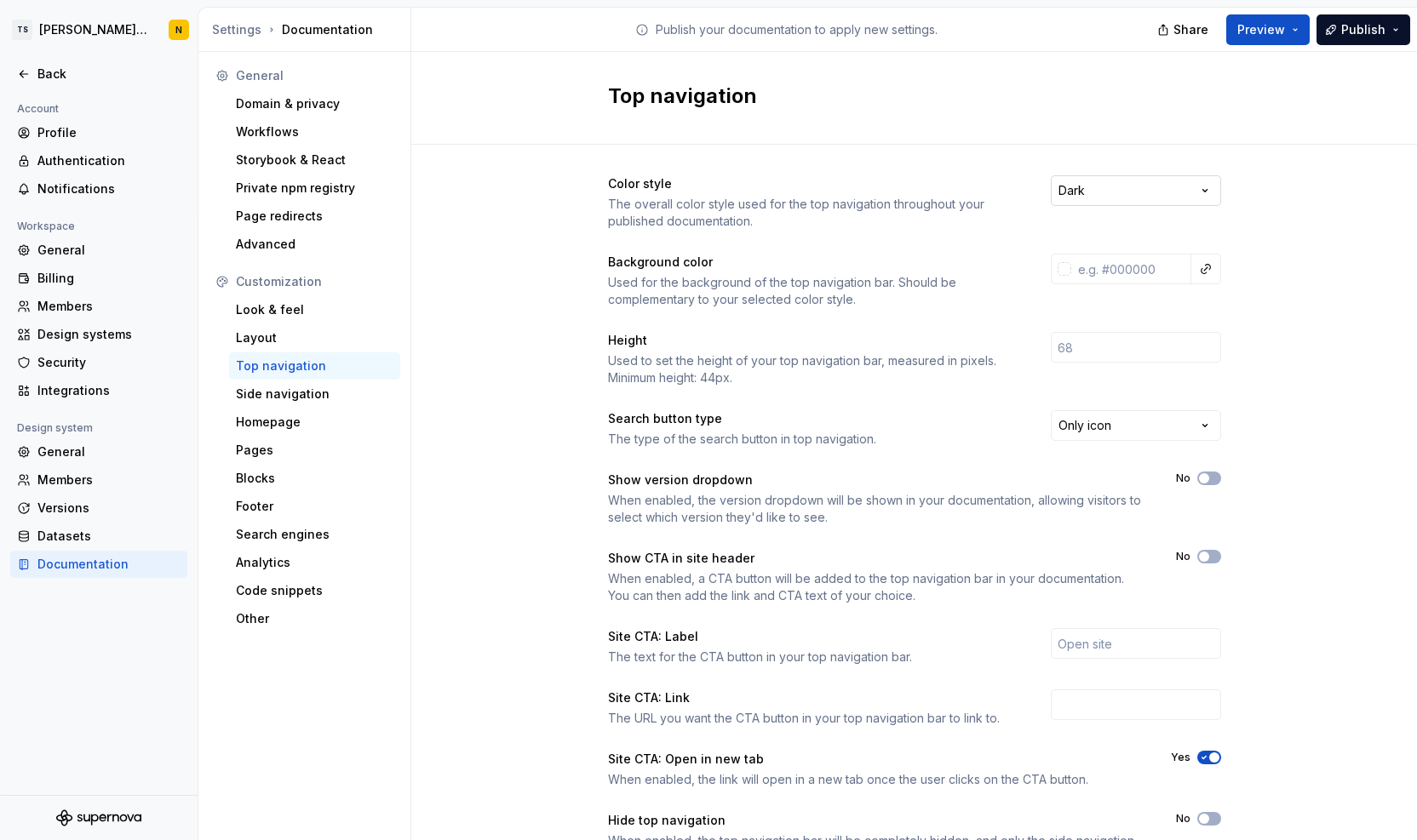
click at [1116, 192] on html "TS Neela's Documentation N Back Account Profile Authentication Notifications Wo…" at bounding box center [708, 420] width 1417 height 840
click at [1123, 265] on input "text" at bounding box center [1131, 269] width 120 height 31
click at [1061, 269] on div at bounding box center [1065, 269] width 14 height 14
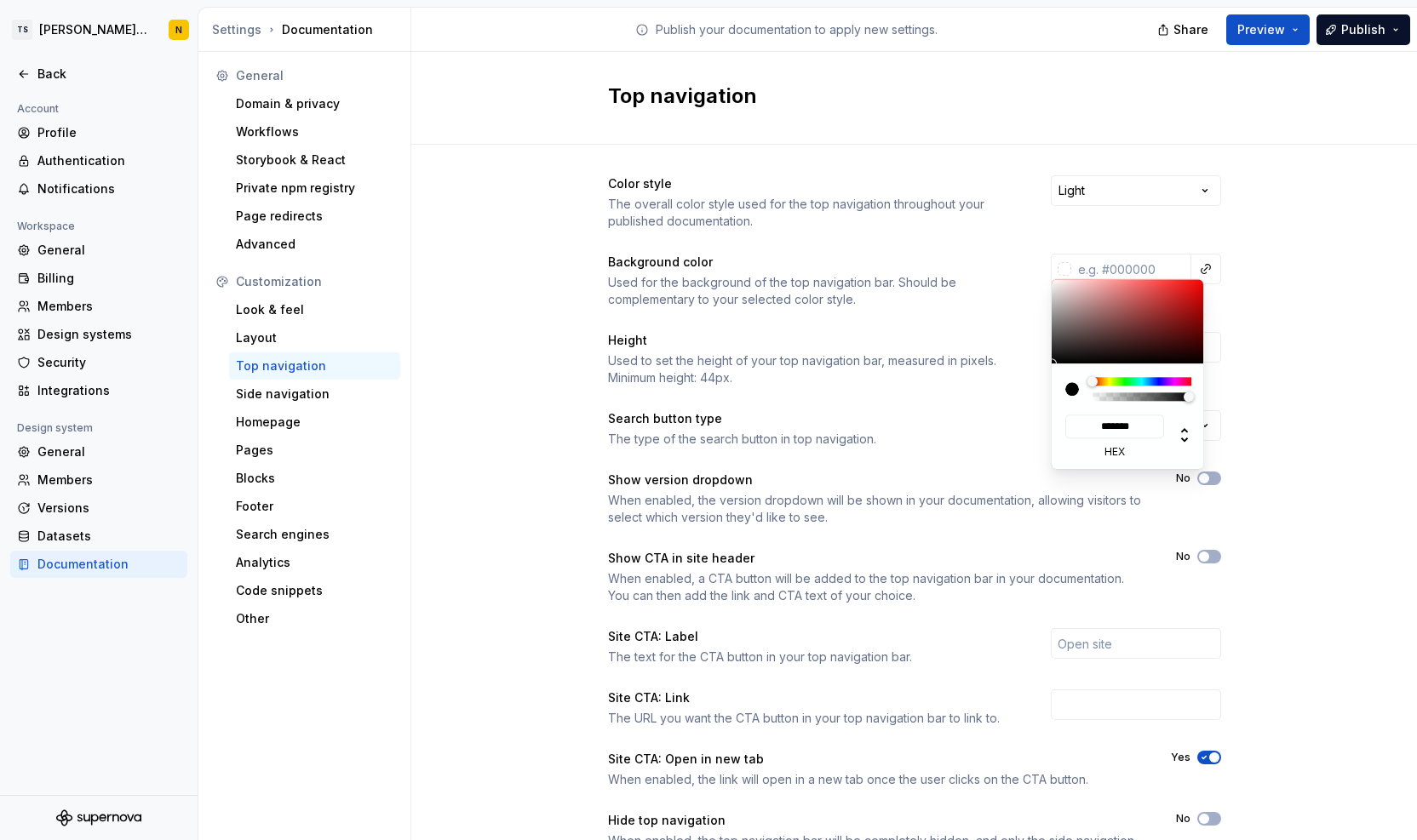
type input "#0F0F0F"
type input "*******"
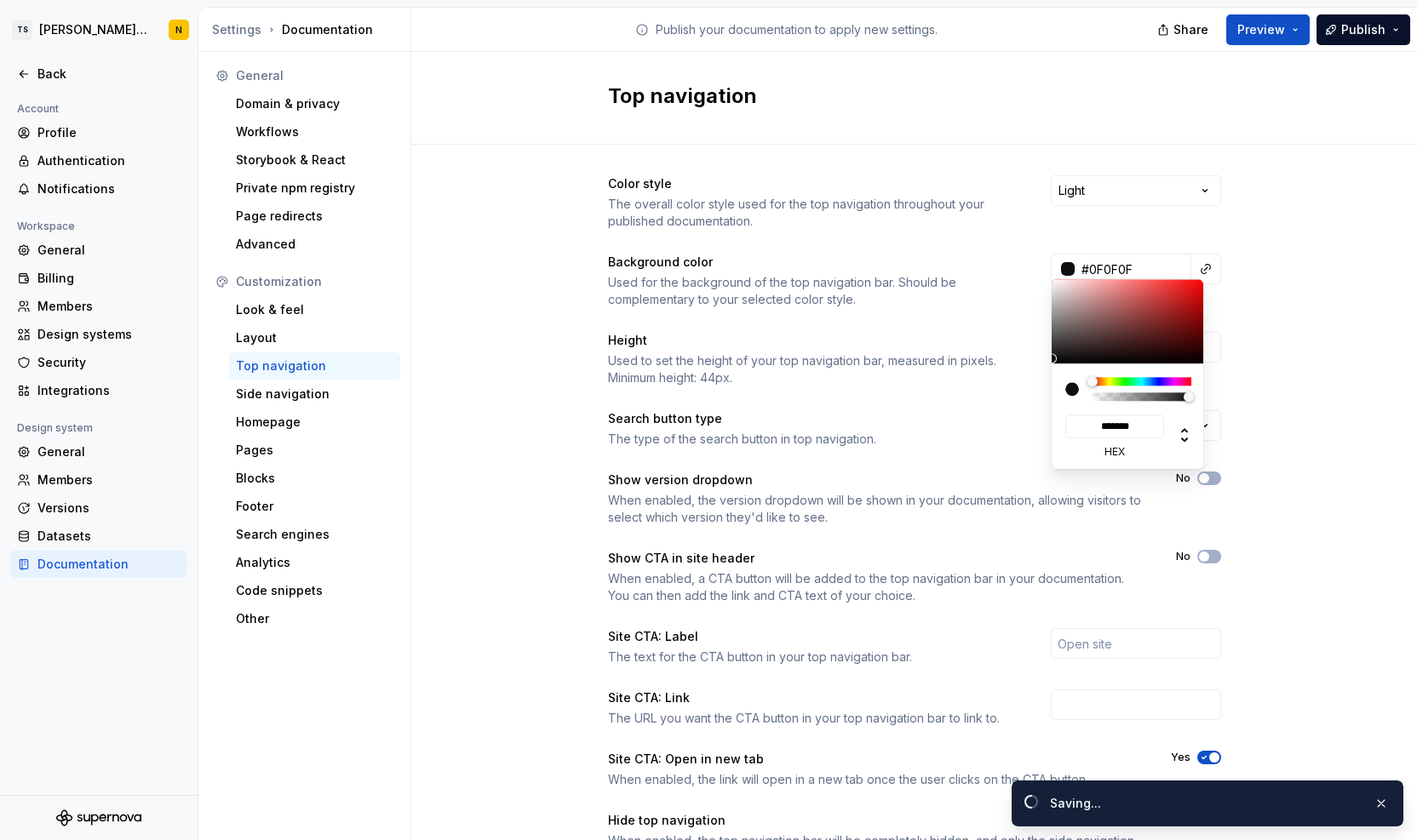
type input "#151515"
type input "*******"
type input "#1A1A1A"
type input "*******"
type input "#0f0f0fff"
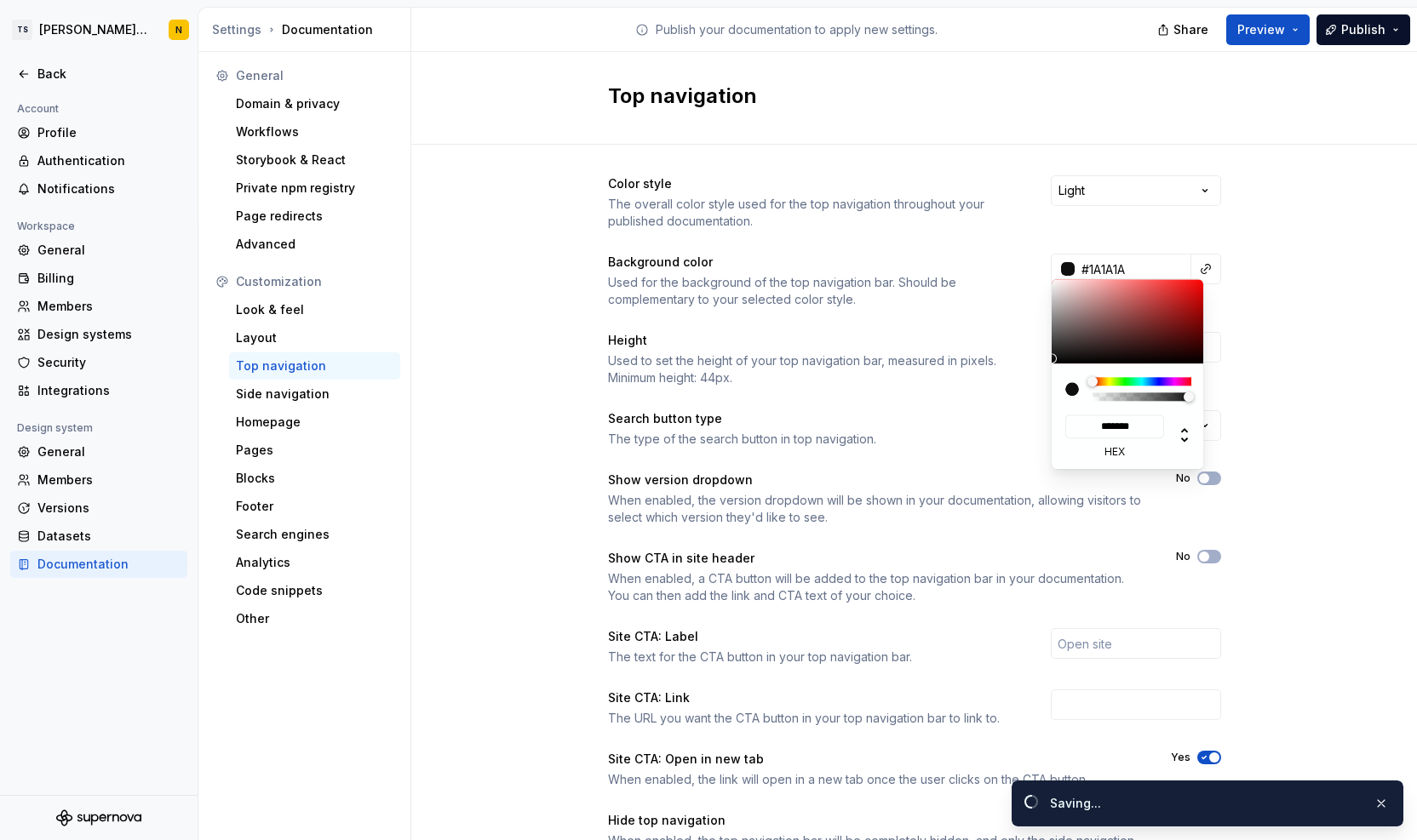
type input "*******"
type input "#1a1a1aff"
type input "*******"
click at [1051, 355] on div at bounding box center [1052, 355] width 10 height 10
click at [1286, 348] on html "TS Neela's Documentation N Back Account Profile Authentication Notifications Wo…" at bounding box center [708, 420] width 1417 height 840
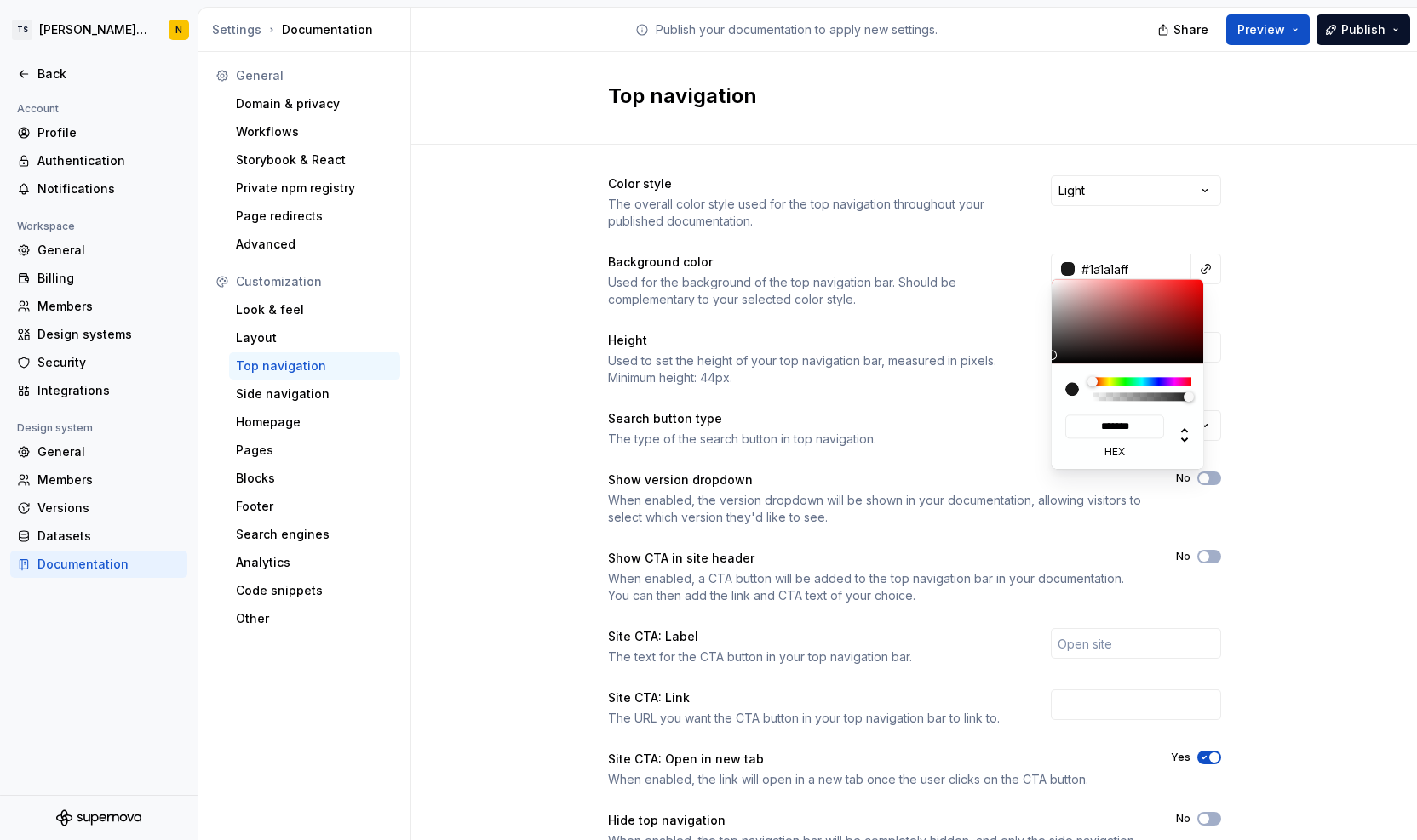
click at [1060, 267] on html "TS Neela's Documentation N Back Account Profile Authentication Notifications Wo…" at bounding box center [708, 420] width 1417 height 840
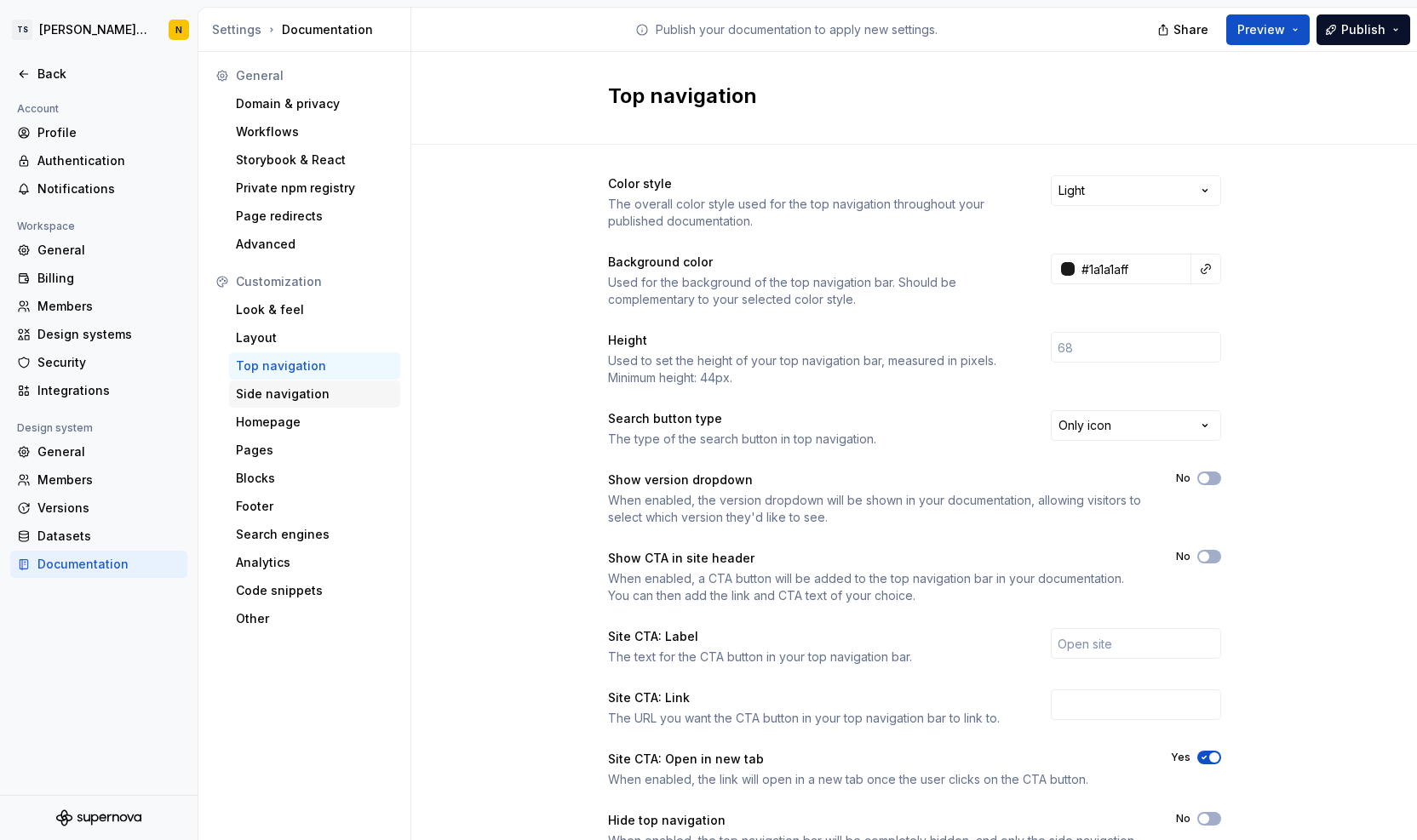
click at [292, 397] on div "Side navigation" at bounding box center [315, 394] width 157 height 17
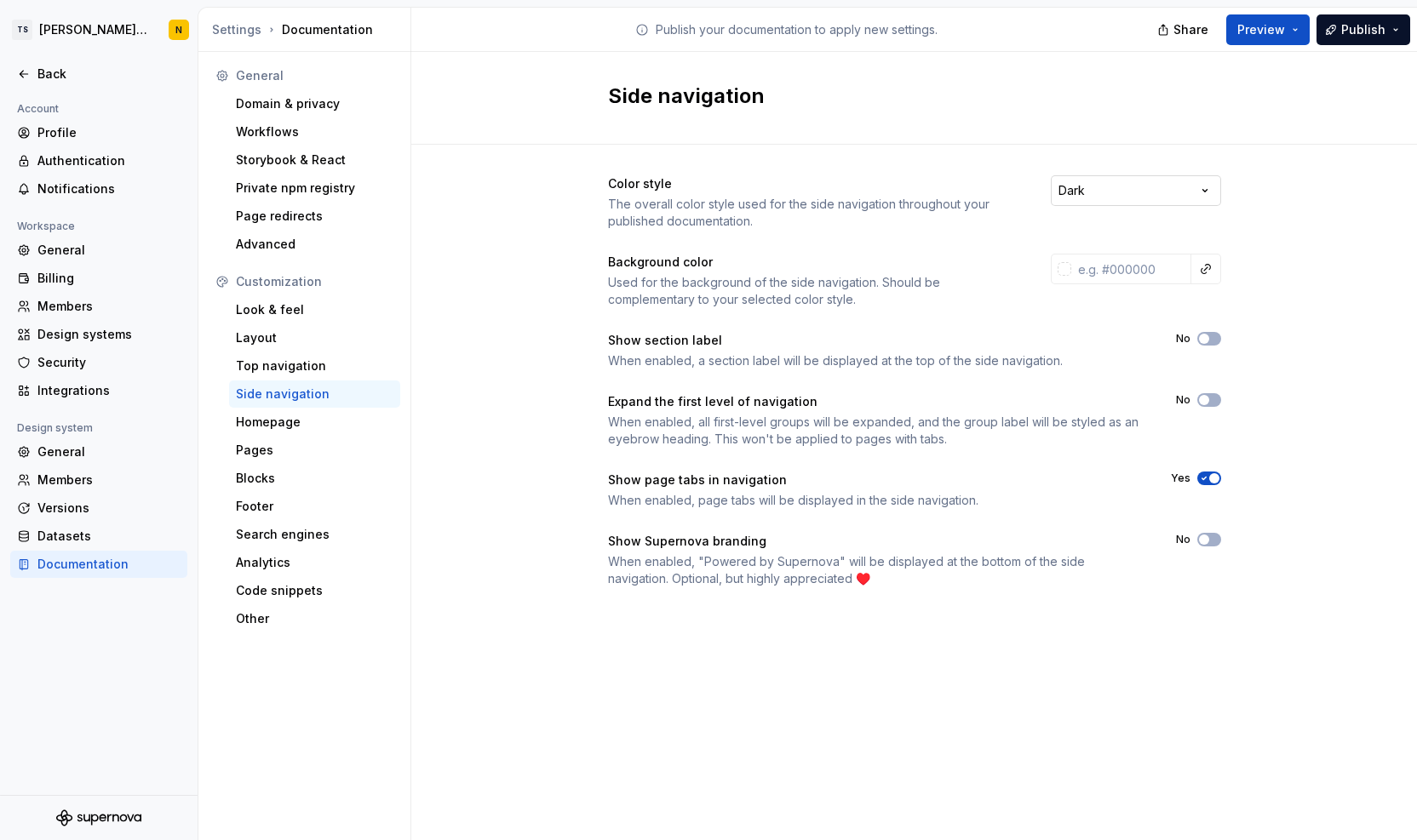
click at [1129, 195] on html "TS Neela's Documentation N Back Account Profile Authentication Notifications Wo…" at bounding box center [708, 420] width 1417 height 840
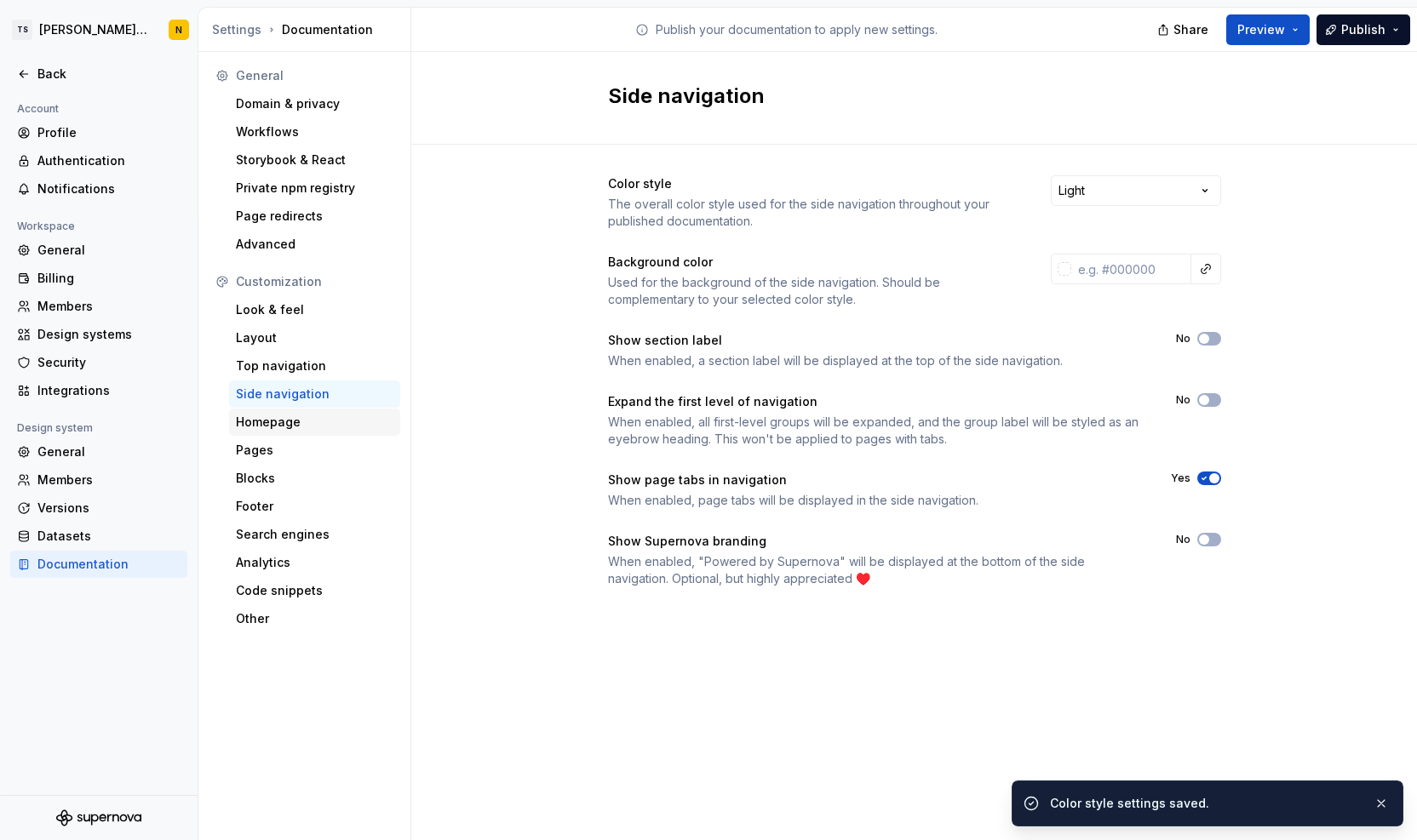
click at [264, 425] on div "Homepage" at bounding box center [315, 422] width 157 height 17
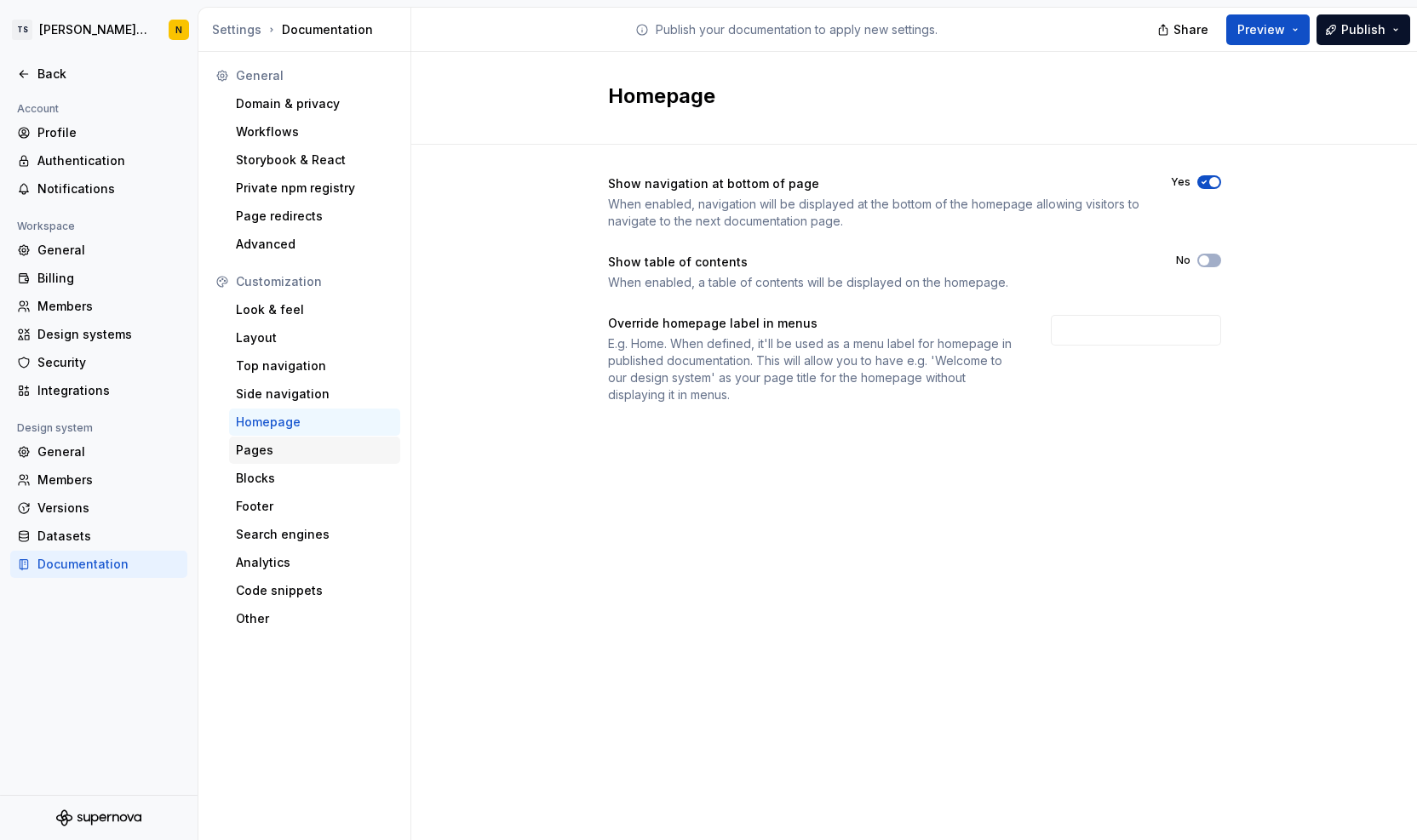
click at [270, 452] on div "Pages" at bounding box center [315, 450] width 157 height 17
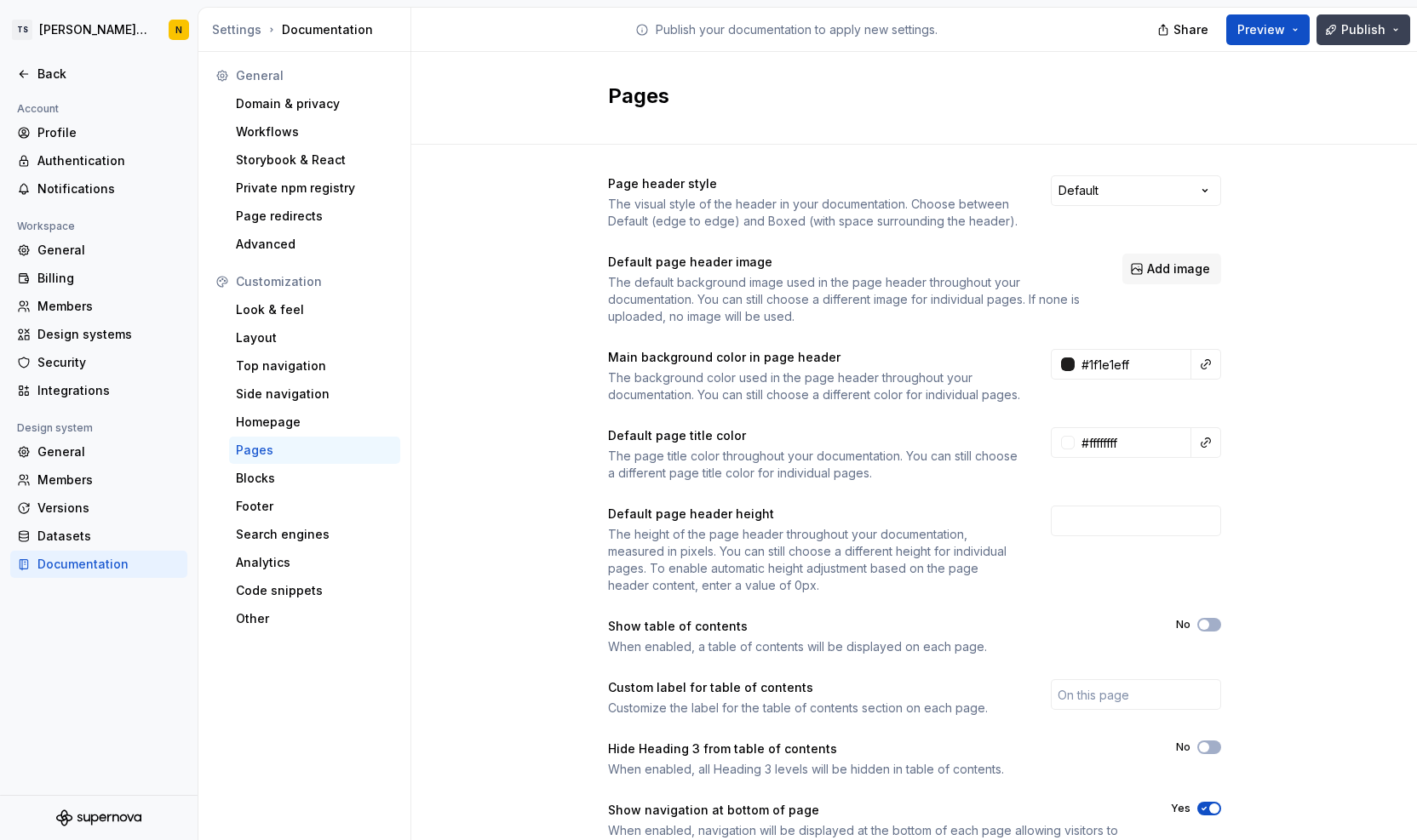
click at [1340, 30] on button "Publish" at bounding box center [1363, 30] width 93 height 31
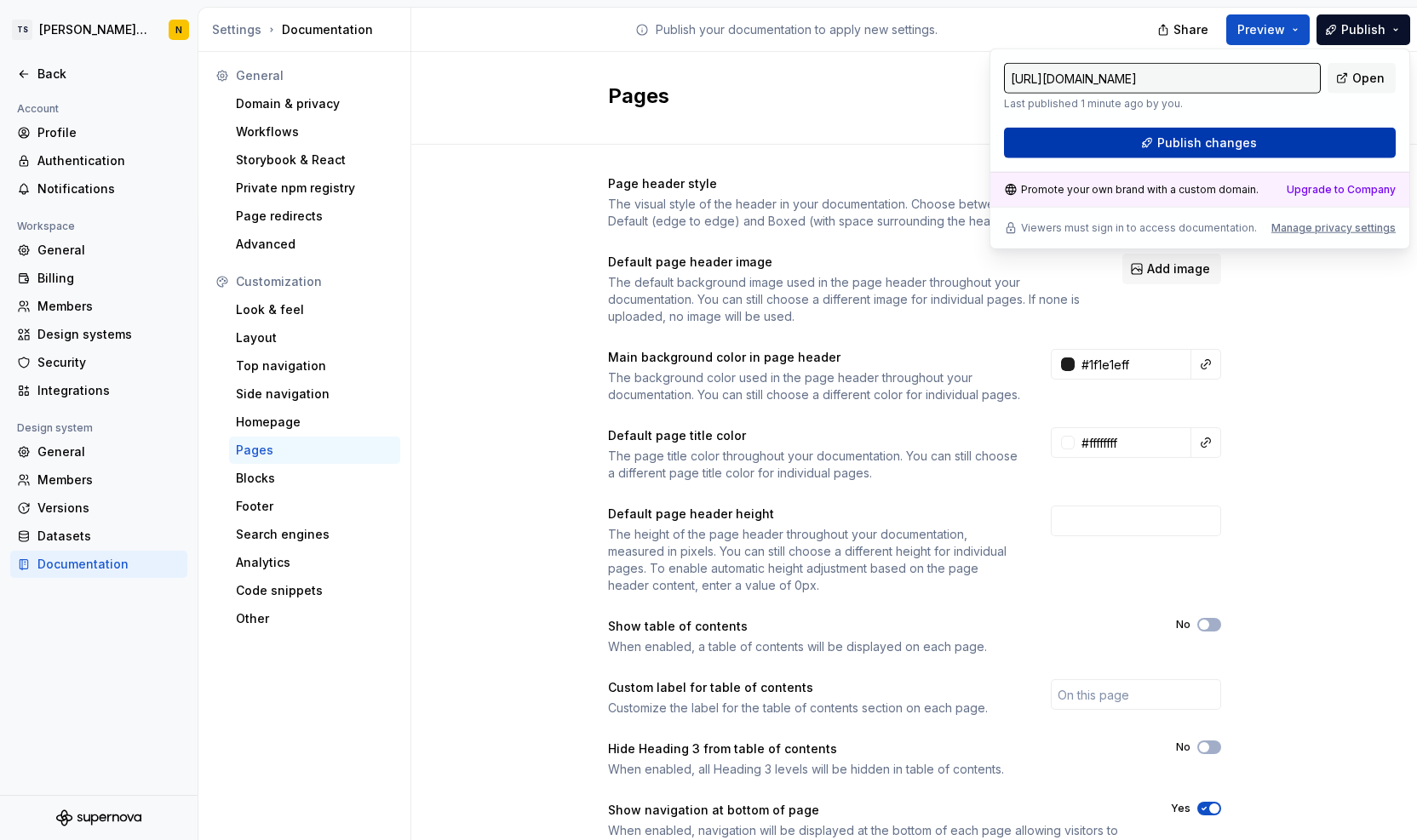
drag, startPoint x: 1340, startPoint y: 30, endPoint x: 1211, endPoint y: 148, distance: 174.8
click at [1211, 148] on span "Publish changes" at bounding box center [1207, 142] width 100 height 17
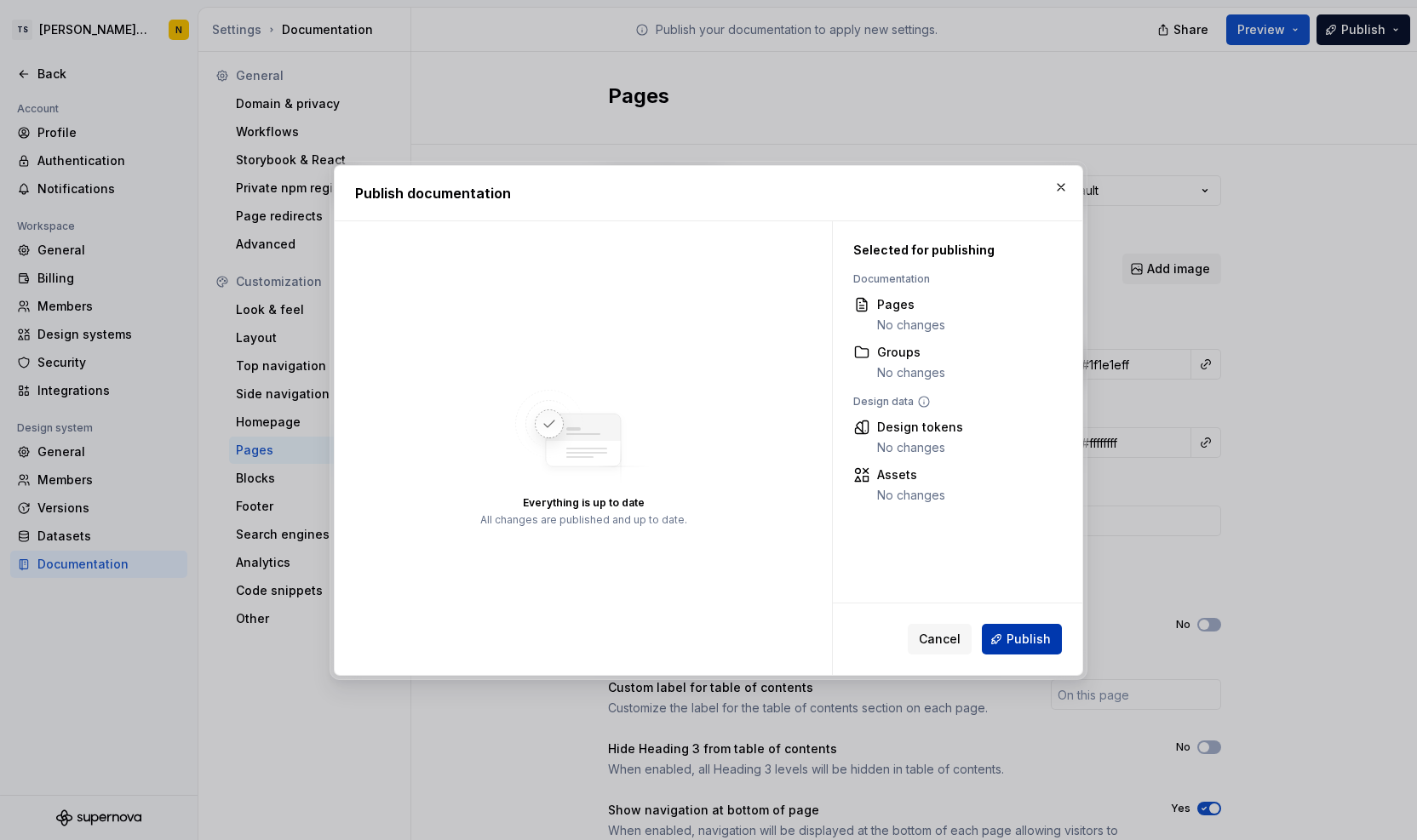
click at [1009, 646] on span "Publish" at bounding box center [1028, 638] width 45 height 17
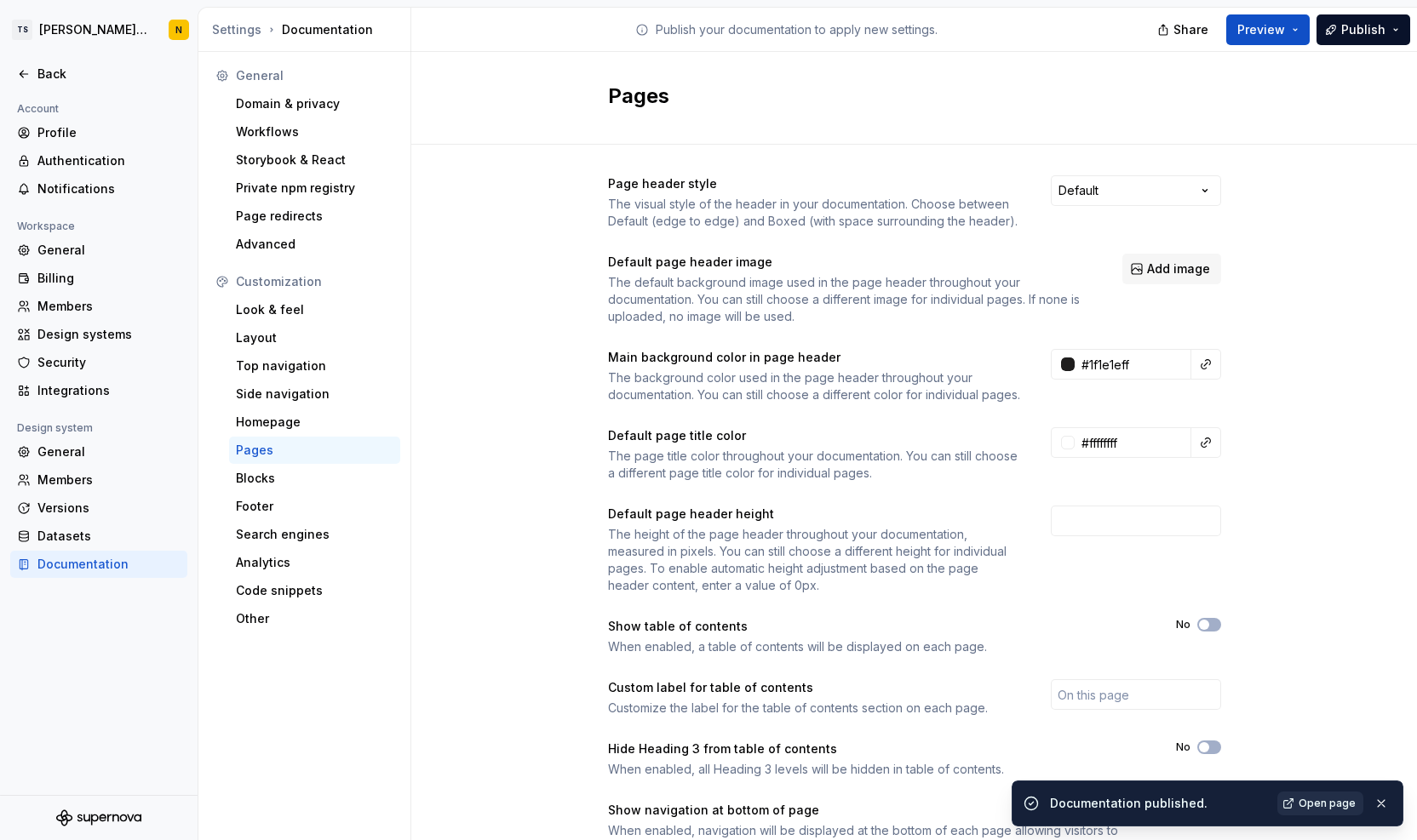
click at [1334, 795] on link "Open page" at bounding box center [1320, 803] width 86 height 24
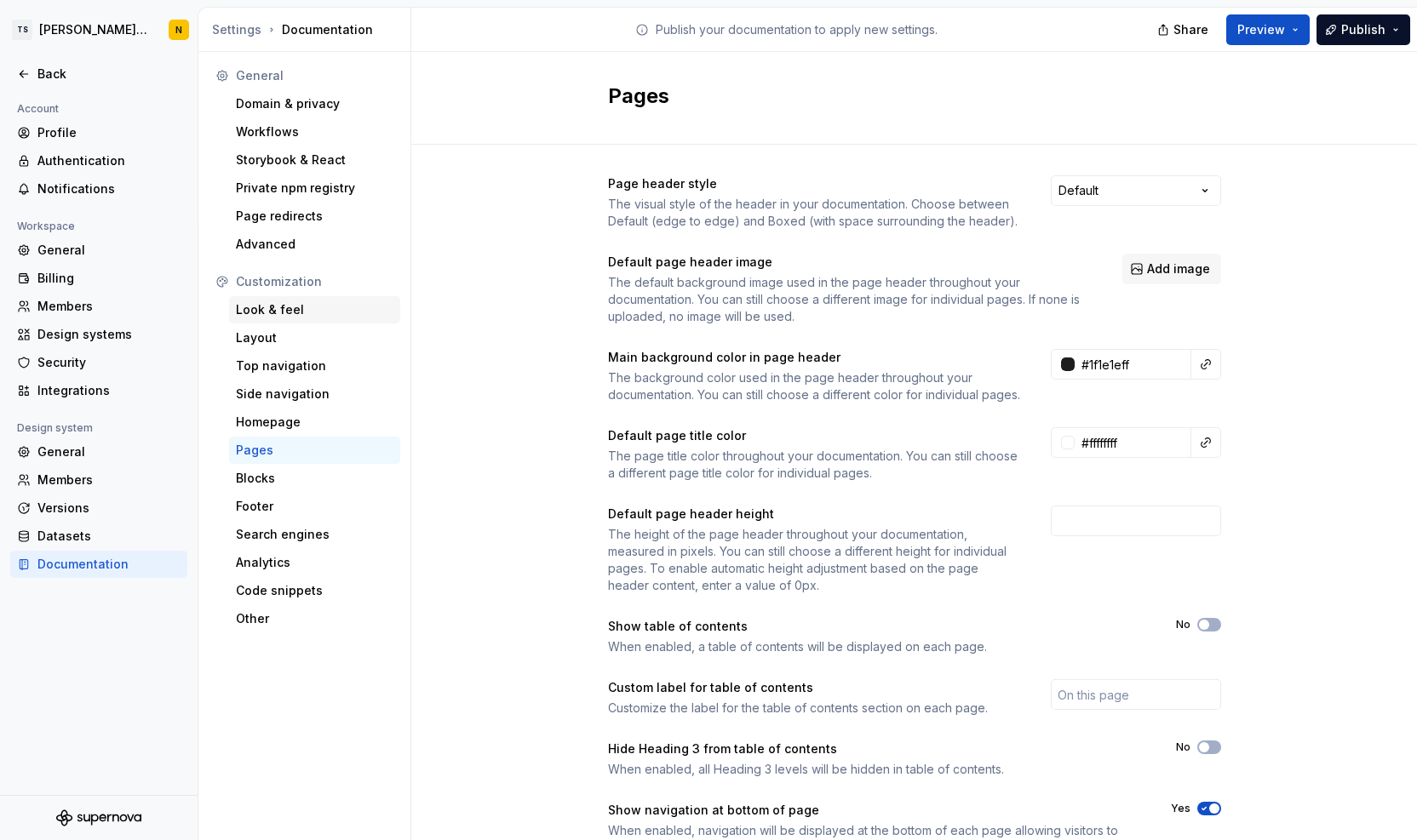
click at [264, 299] on div "Look & feel" at bounding box center [315, 309] width 171 height 27
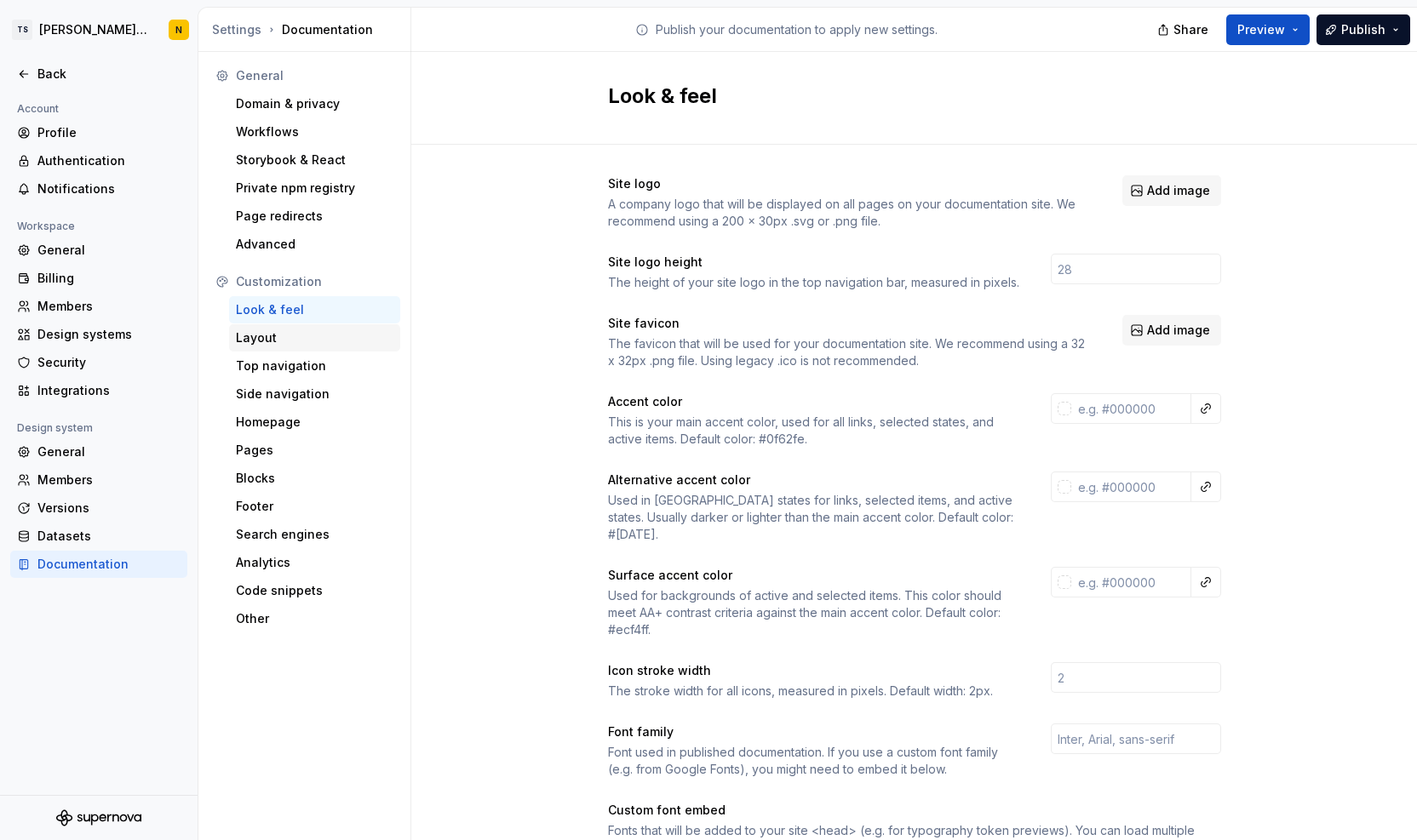
click at [259, 336] on div "Layout" at bounding box center [315, 337] width 157 height 17
click at [259, 340] on div "Layout" at bounding box center [315, 337] width 157 height 17
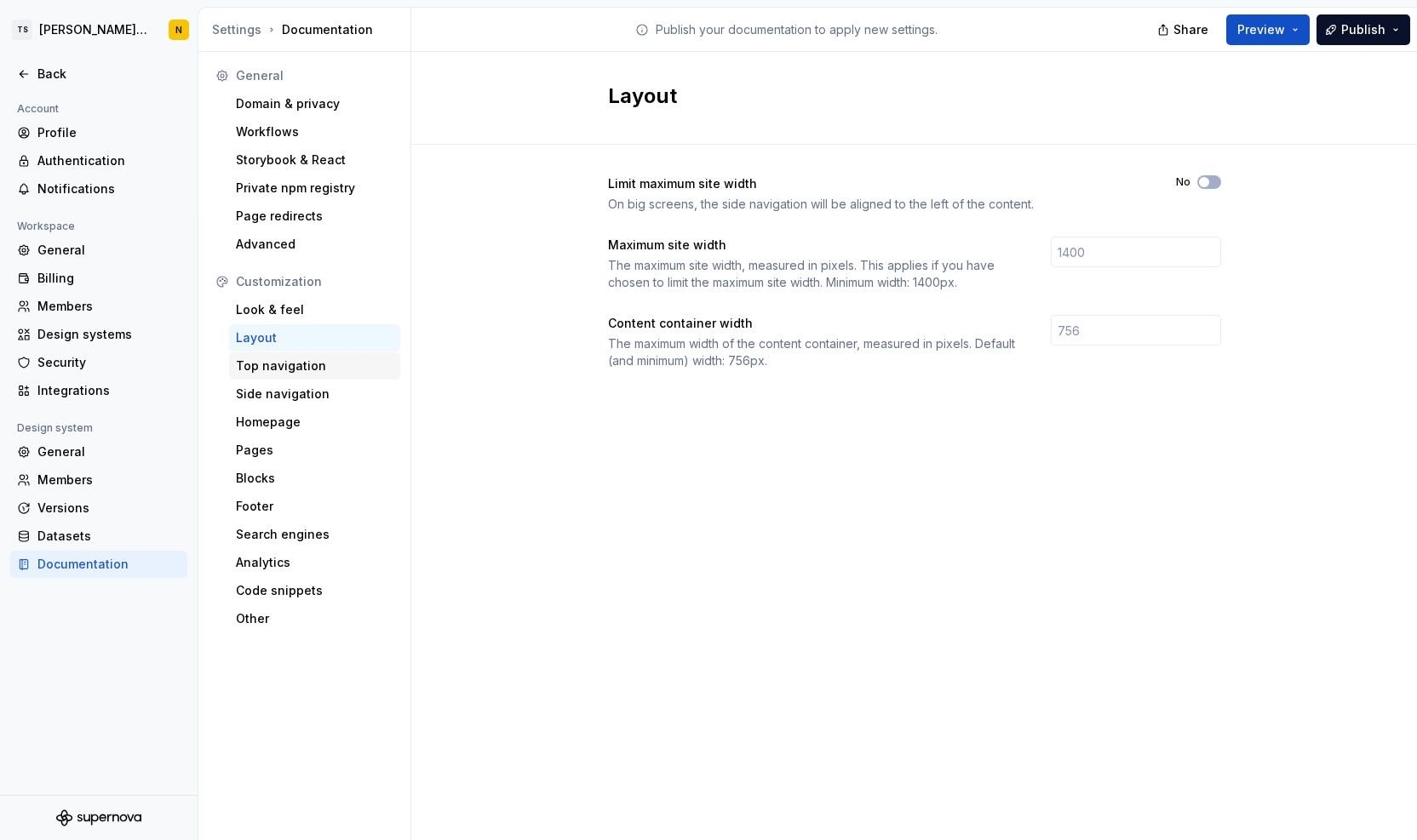
click at [312, 361] on div "Top navigation" at bounding box center [315, 365] width 157 height 17
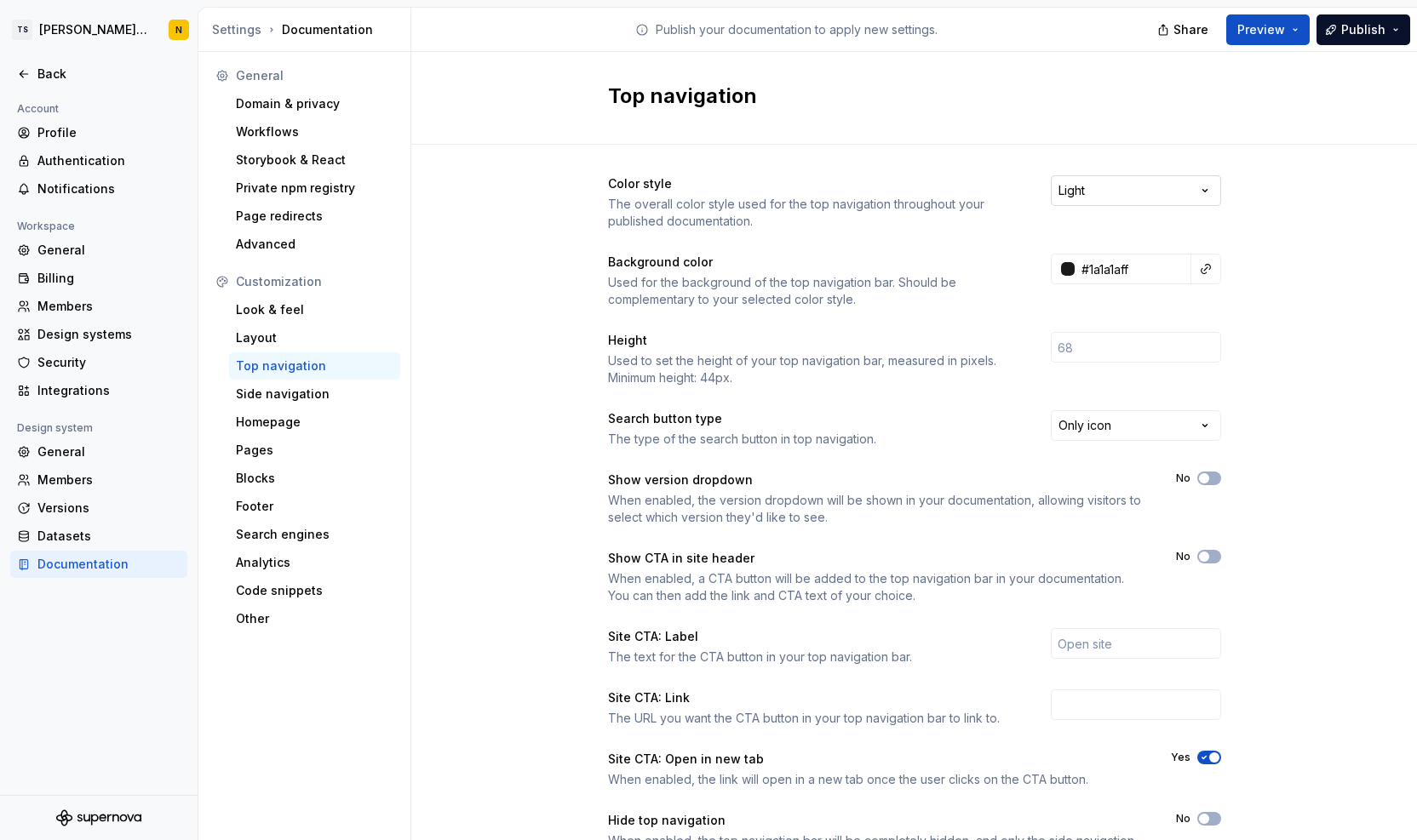
click at [1199, 193] on html "TS Neela's Documentation N Back Account Profile Authentication Notifications Wo…" at bounding box center [708, 420] width 1417 height 840
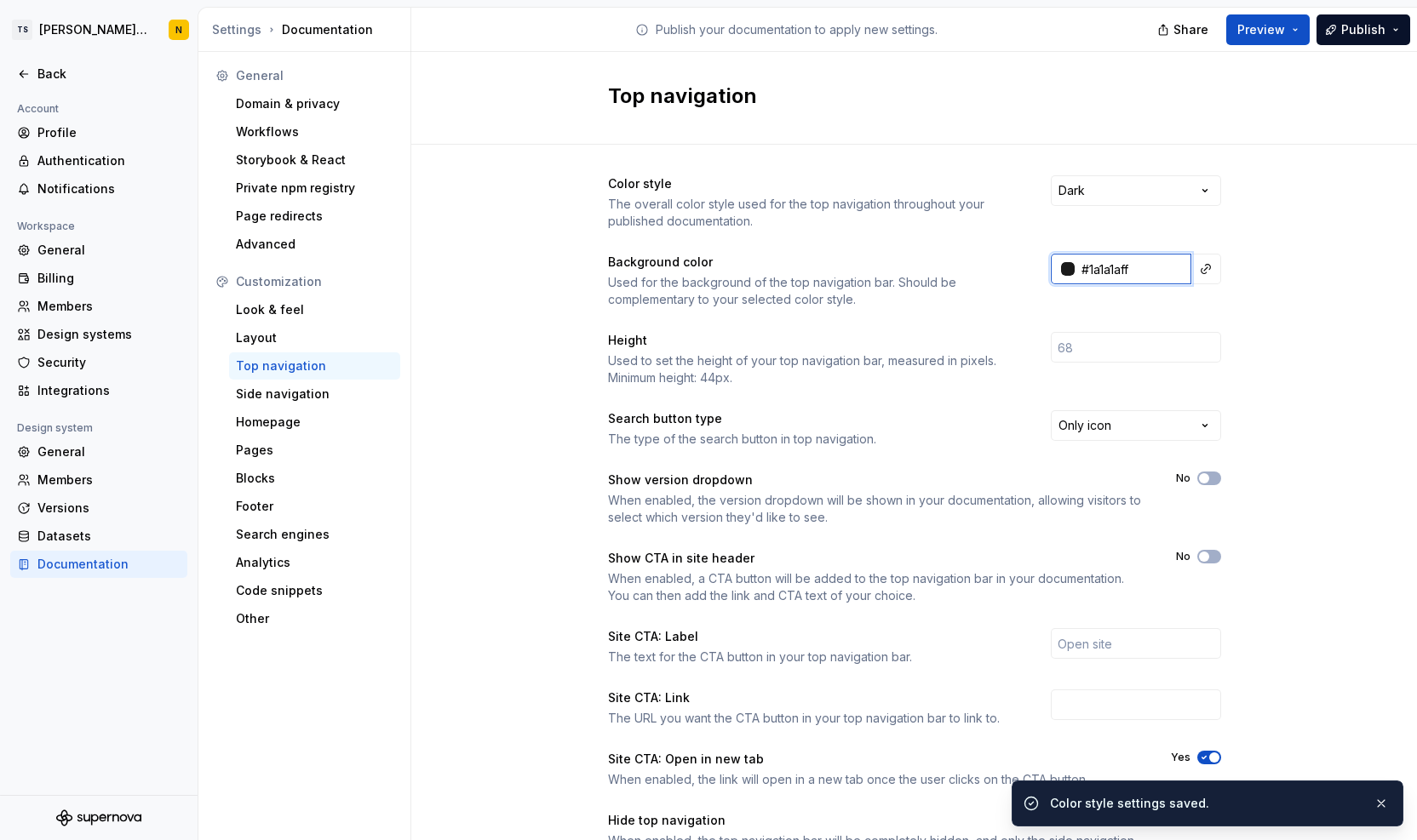
click at [1150, 277] on input "#1a1a1aff" at bounding box center [1133, 269] width 117 height 31
click at [1280, 352] on div "Color style The overall color style used for the top navigation throughout your…" at bounding box center [914, 538] width 1006 height 787
click at [1158, 183] on html "TS Neela's Documentation N Back Account Profile Authentication Notifications Wo…" at bounding box center [708, 420] width 1417 height 840
click at [310, 390] on div "Side navigation" at bounding box center [315, 394] width 157 height 17
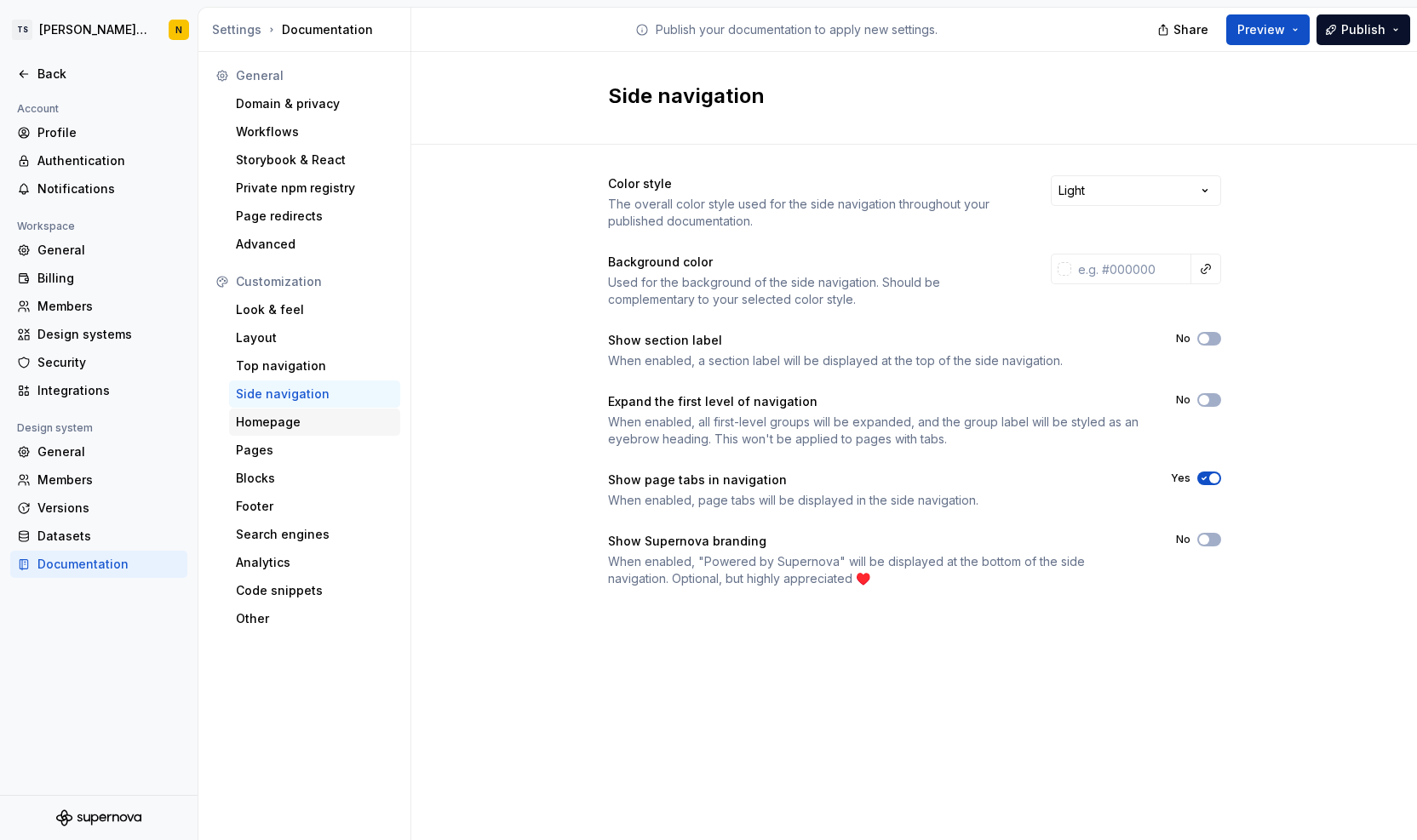
click at [294, 420] on div "Homepage" at bounding box center [315, 422] width 157 height 17
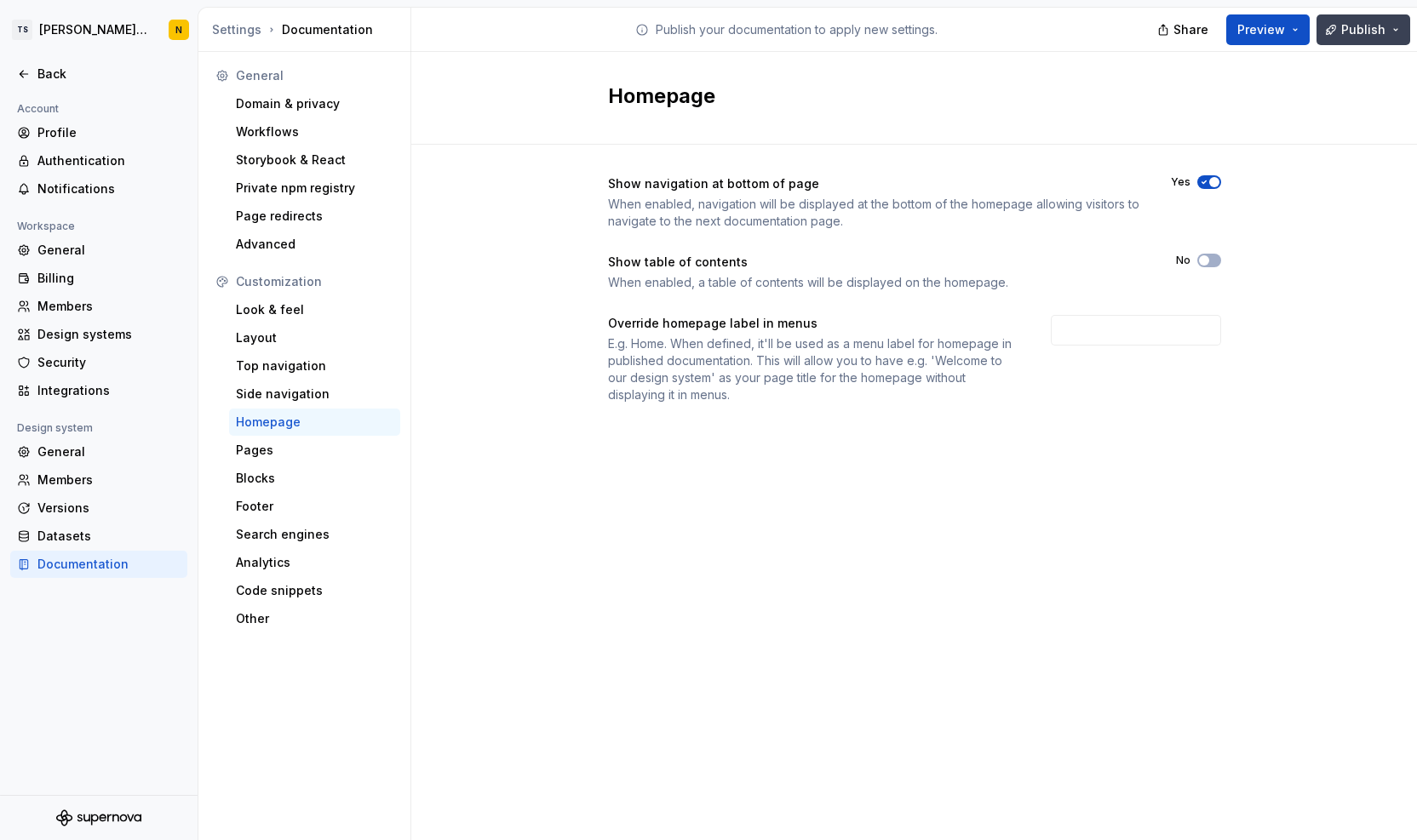
click at [1385, 29] on span "Publish" at bounding box center [1364, 29] width 45 height 17
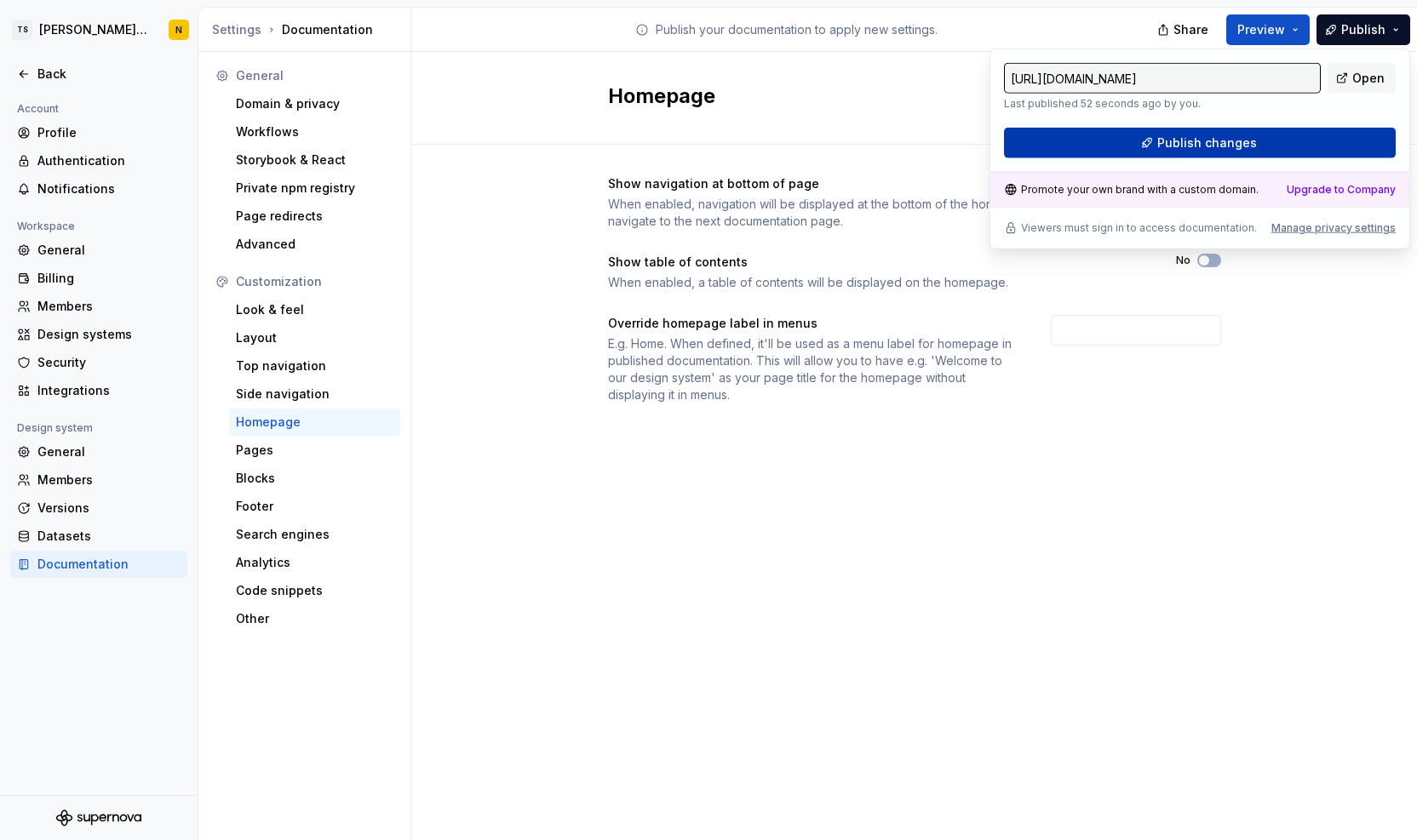
drag, startPoint x: 1385, startPoint y: 29, endPoint x: 1185, endPoint y: 150, distance: 233.8
click at [1185, 150] on span "Publish changes" at bounding box center [1207, 142] width 100 height 17
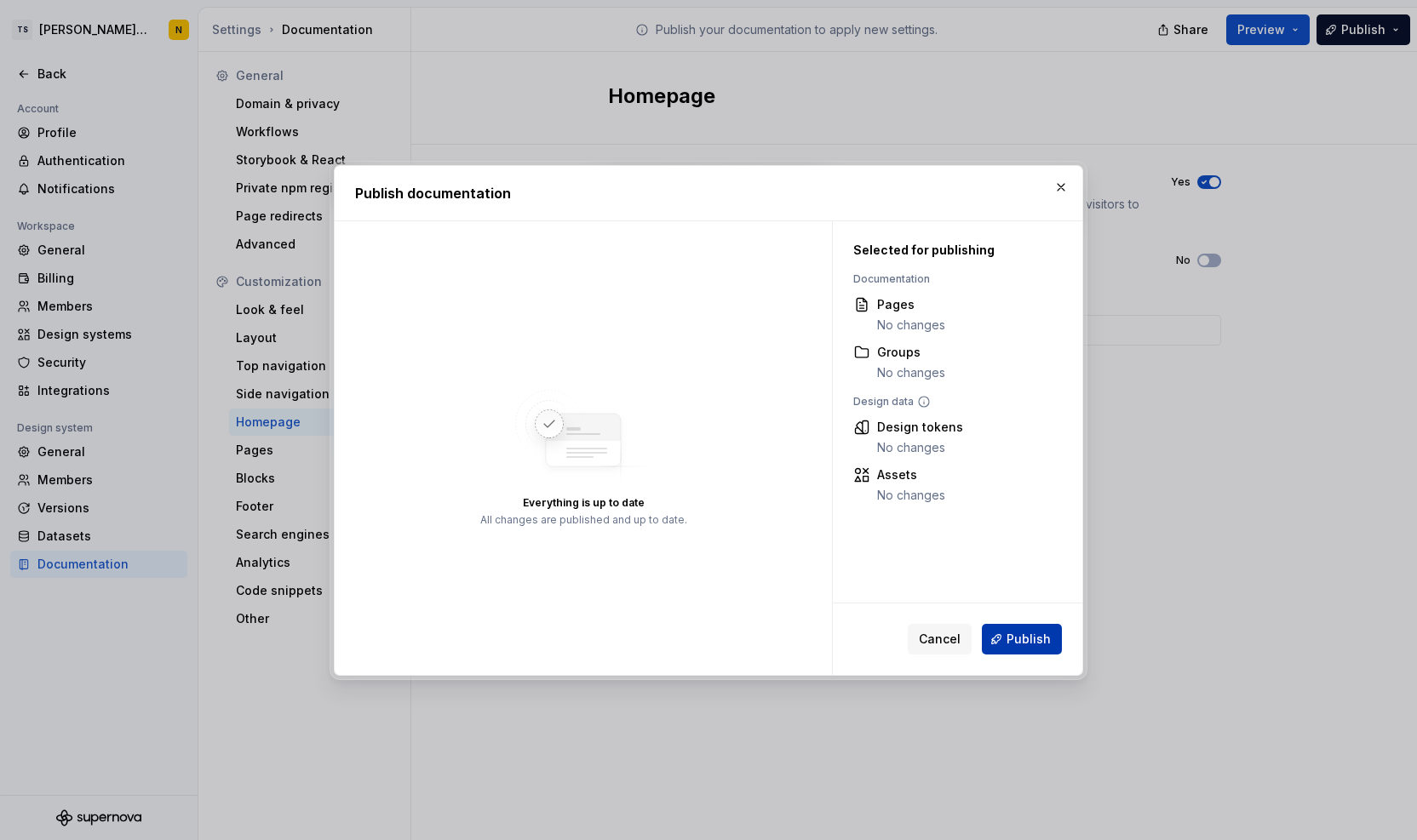
click at [1011, 630] on span "Publish" at bounding box center [1028, 638] width 45 height 17
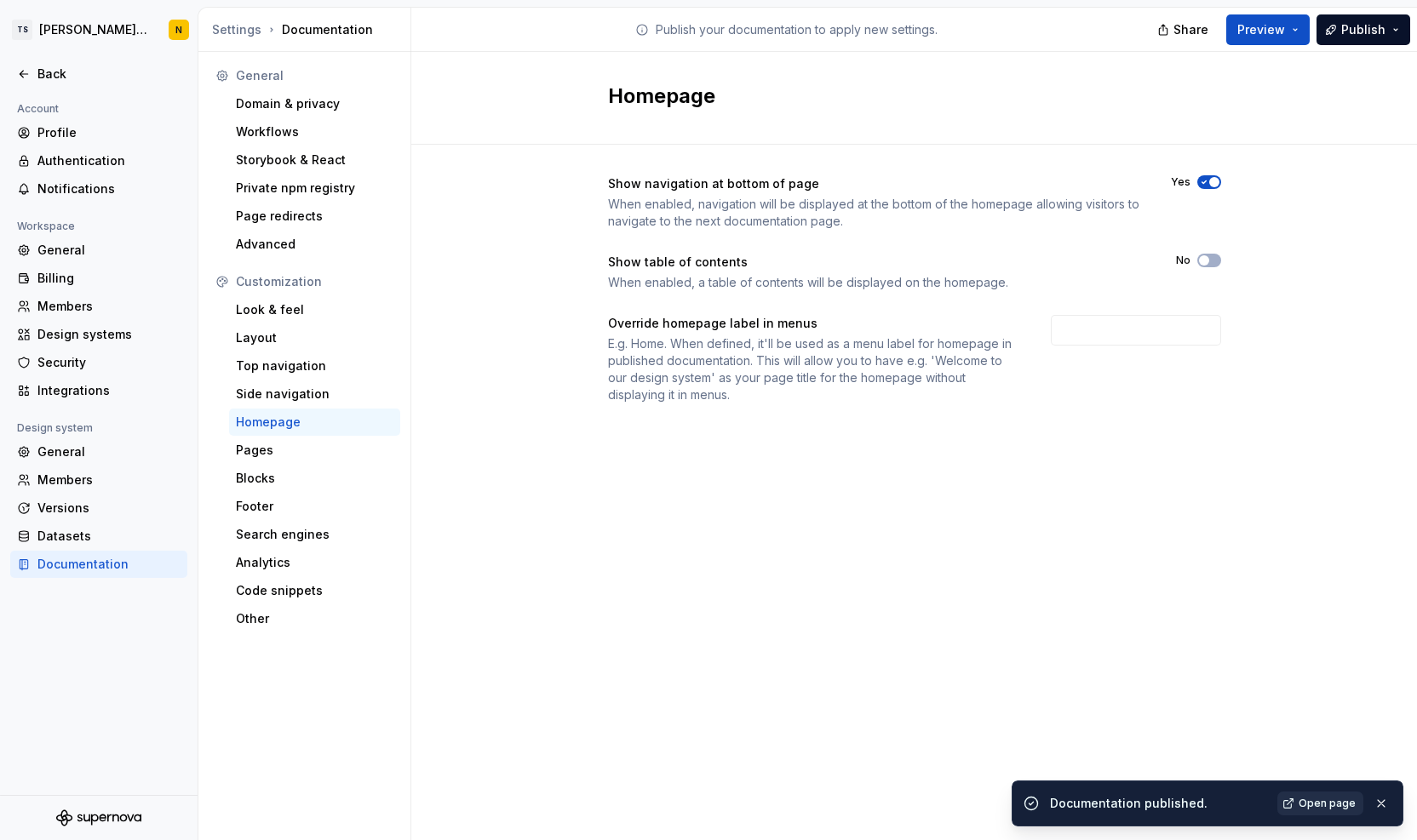
click at [1307, 803] on span "Open page" at bounding box center [1327, 804] width 57 height 14
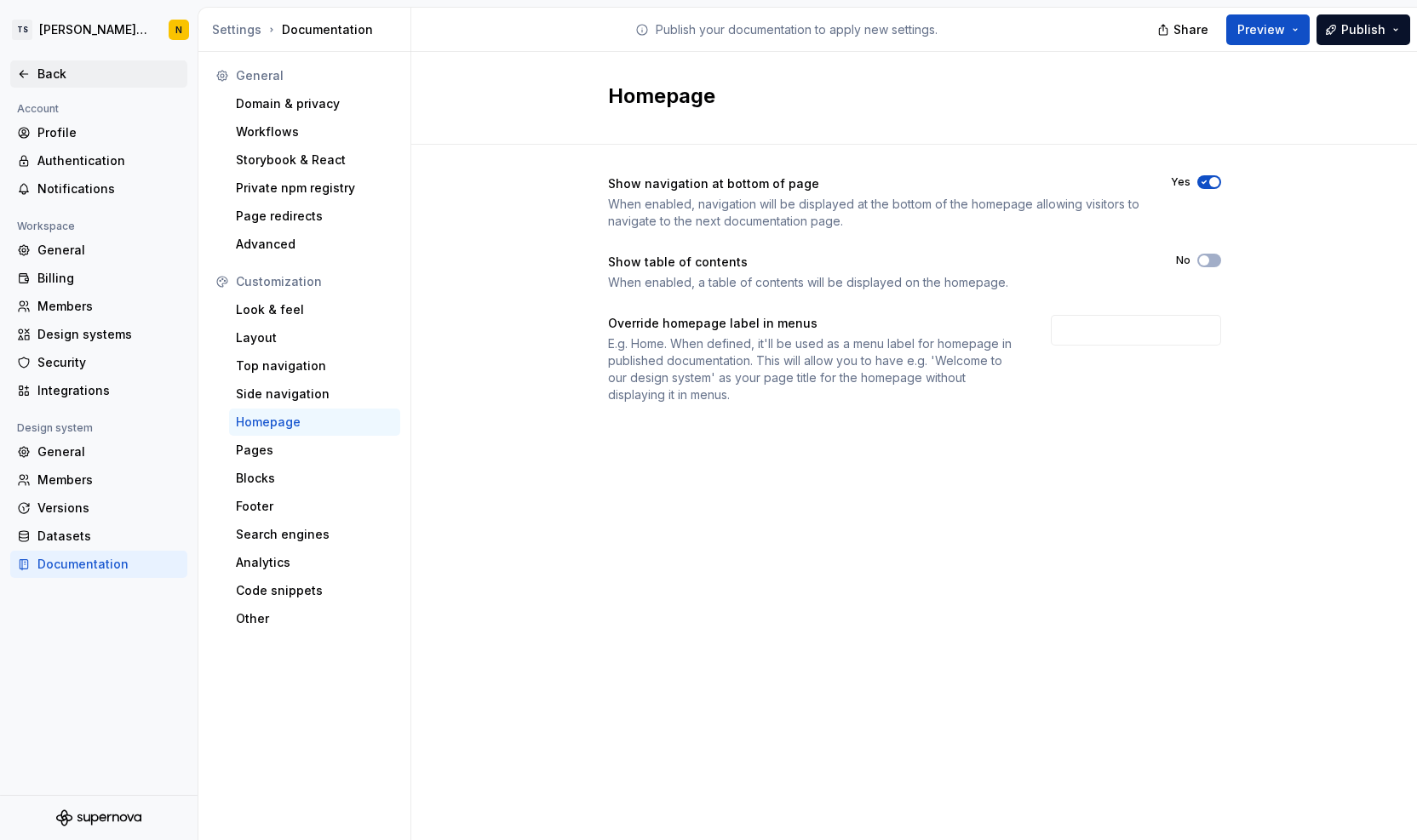
click at [42, 78] on div "Back" at bounding box center [109, 73] width 143 height 17
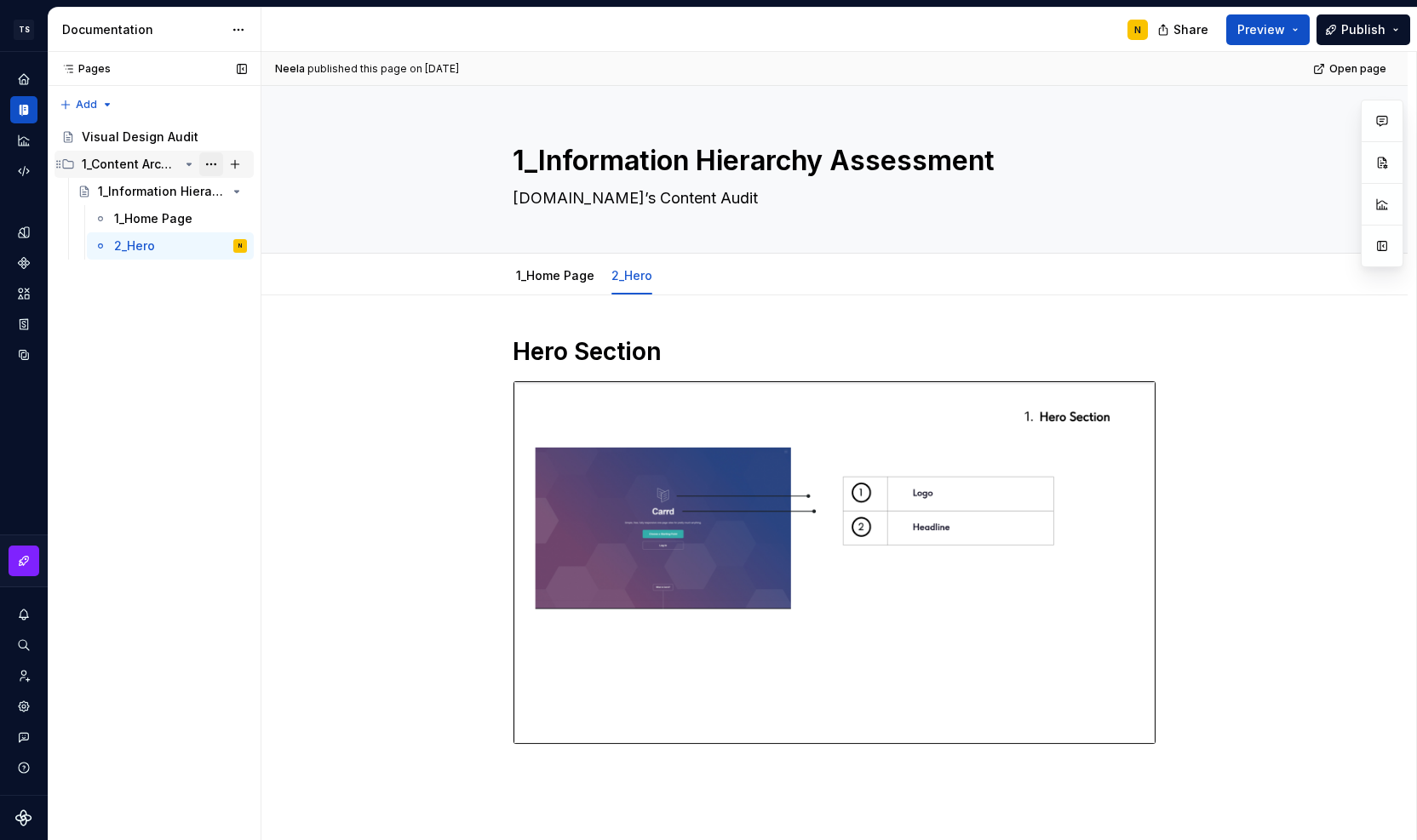
click at [211, 161] on button "Page tree" at bounding box center [211, 164] width 24 height 24
type textarea "*"
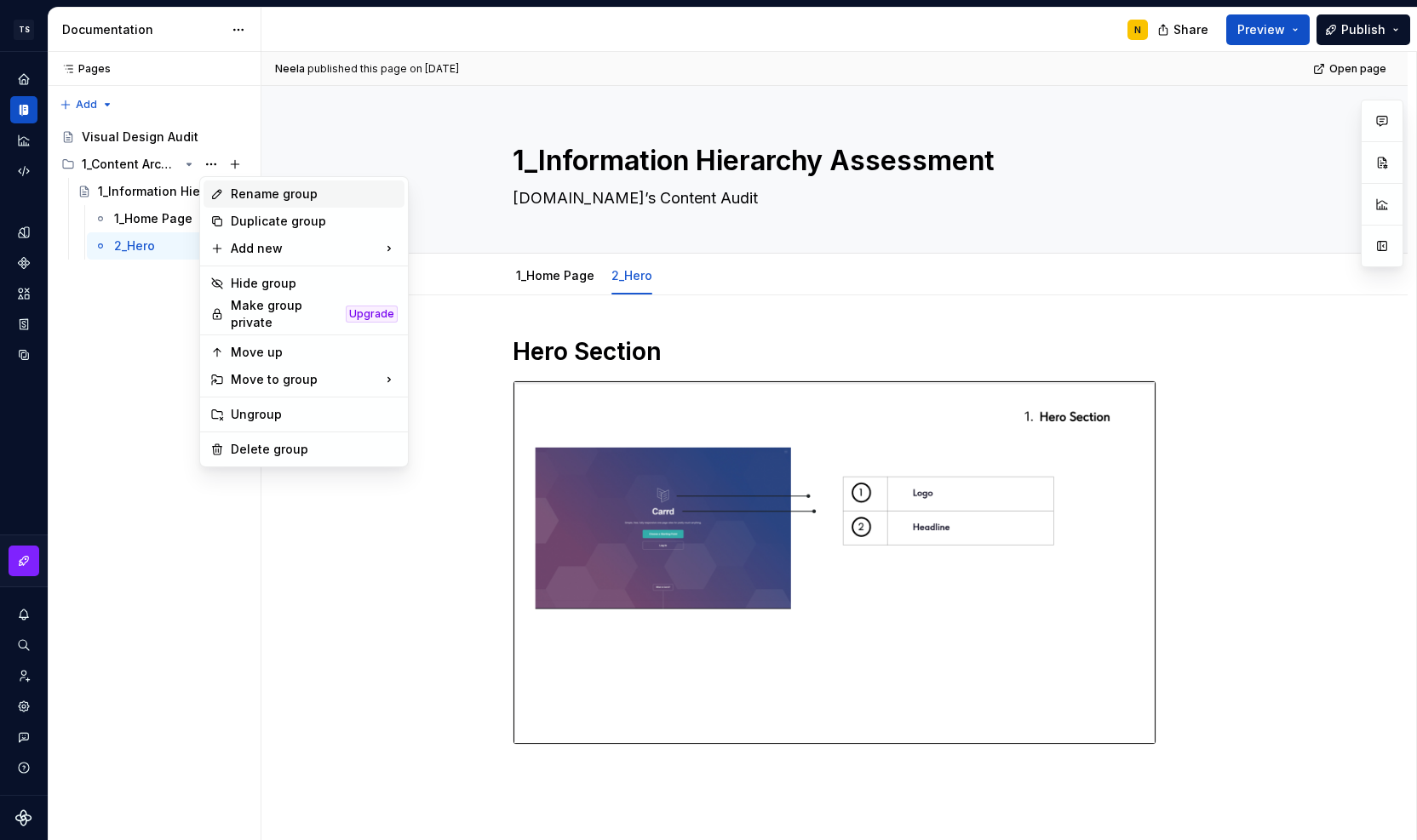
click at [232, 188] on div "Rename group" at bounding box center [314, 194] width 167 height 17
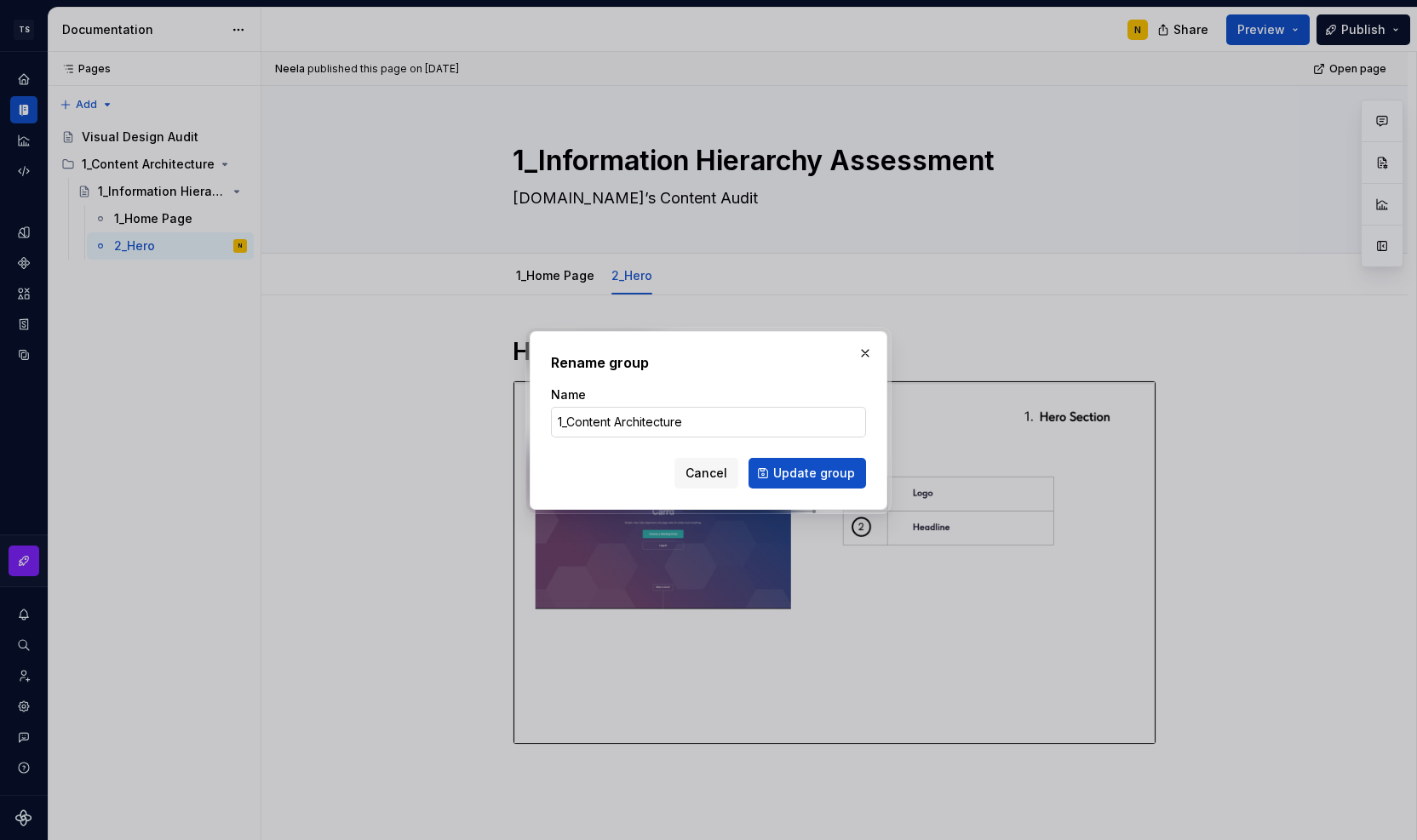
click at [572, 426] on input "1_Content Architecture" at bounding box center [708, 422] width 315 height 31
type input "Content Architecture"
click at [780, 479] on span "Update group" at bounding box center [814, 472] width 82 height 17
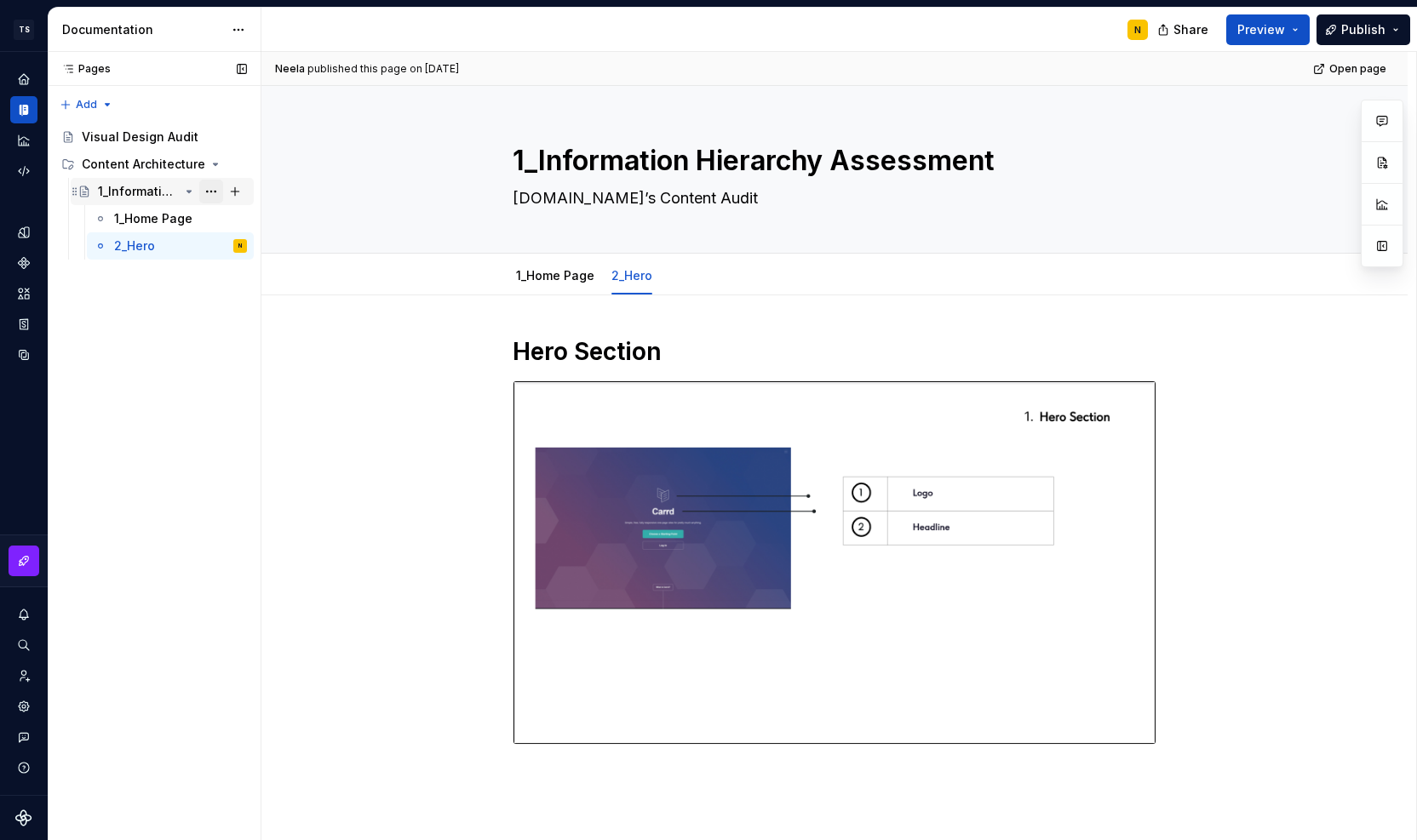
click at [211, 186] on button "Page tree" at bounding box center [211, 191] width 24 height 24
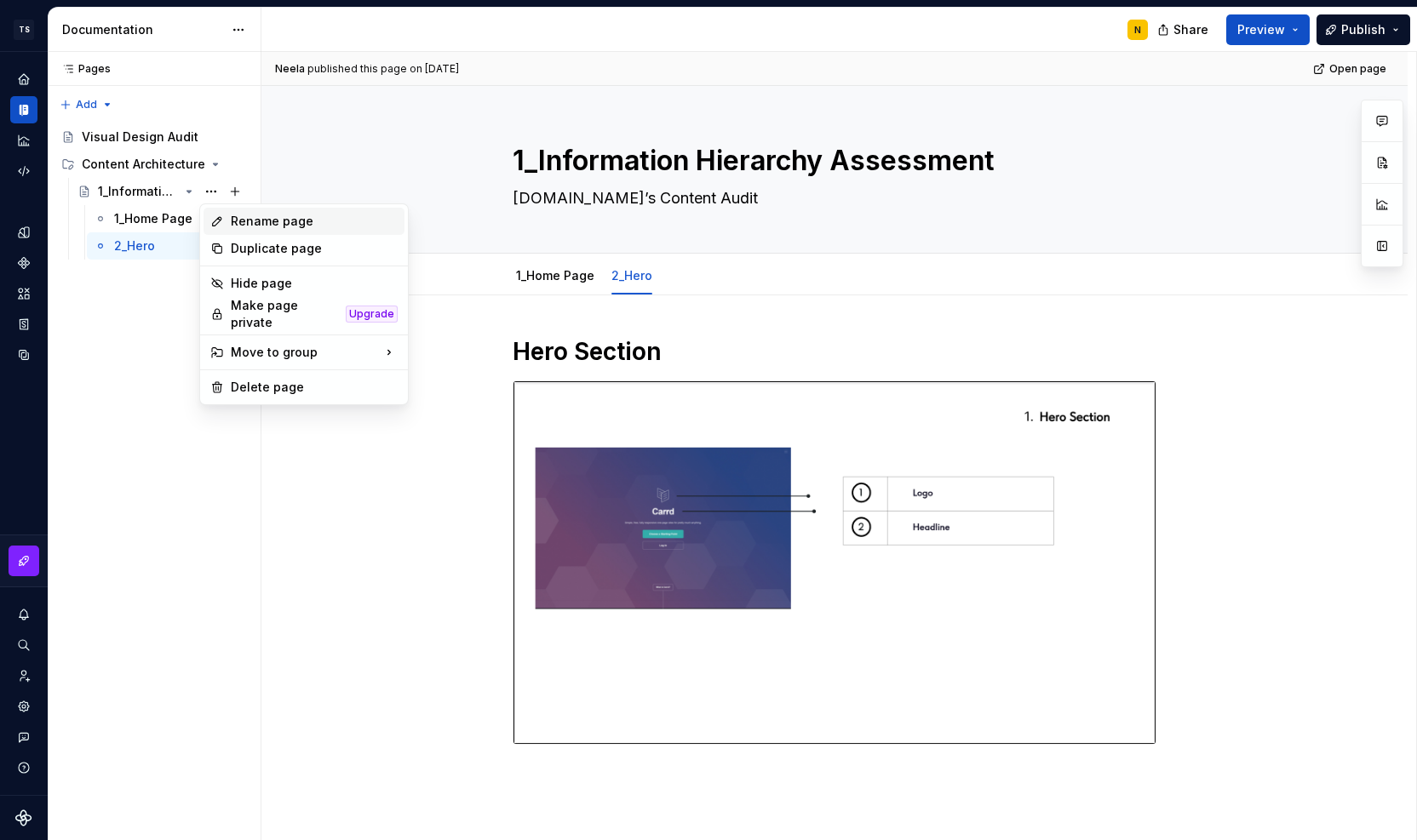
click at [230, 214] on div "Rename page" at bounding box center [304, 221] width 201 height 27
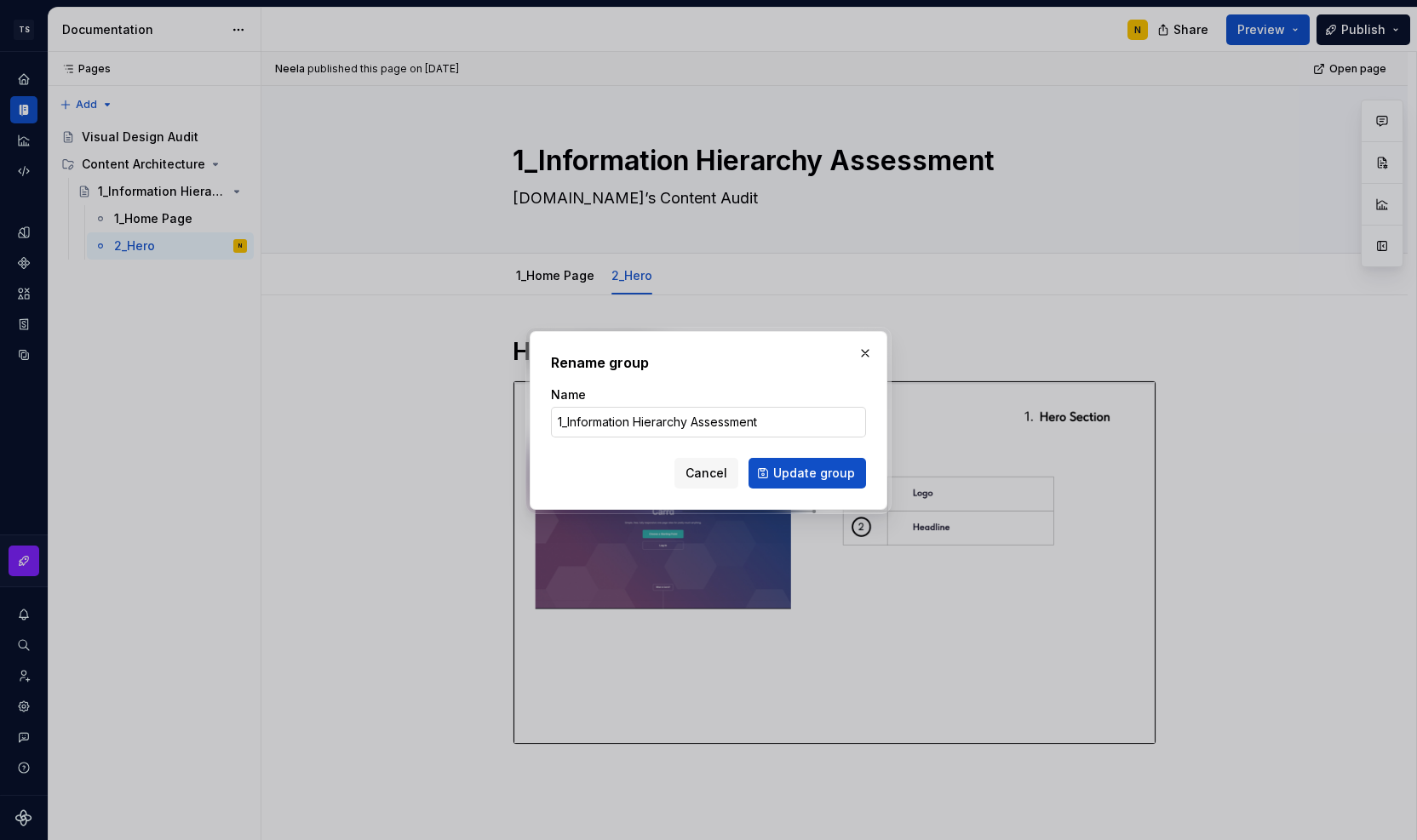
type textarea "*"
click at [565, 422] on input "1_Information Hierarchy Assessment" at bounding box center [708, 422] width 315 height 31
type input "Information Hierarchy Assessment"
click at [785, 474] on span "Update group" at bounding box center [814, 472] width 82 height 17
type textarea "*"
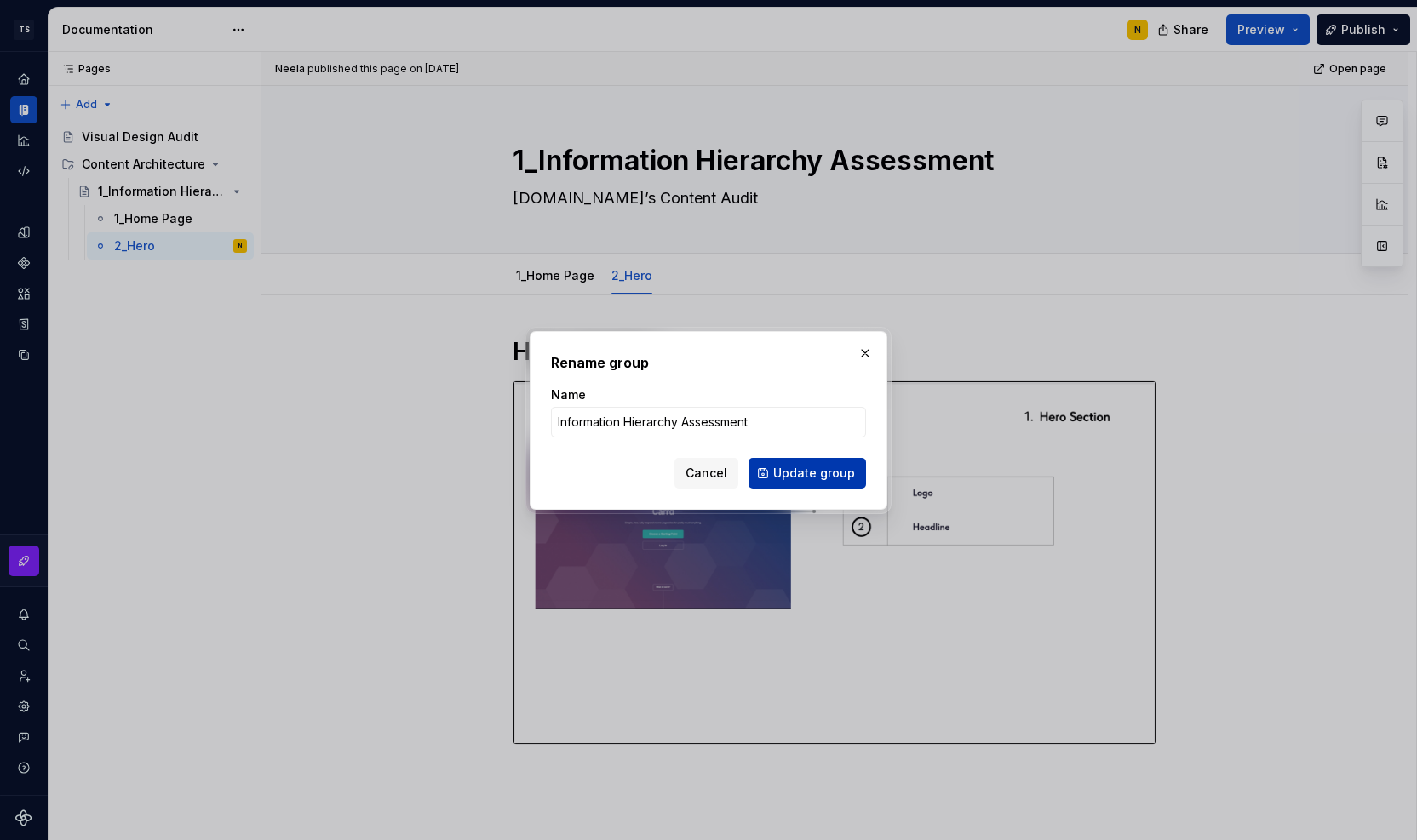
type textarea "Information Hierarchy Assessment"
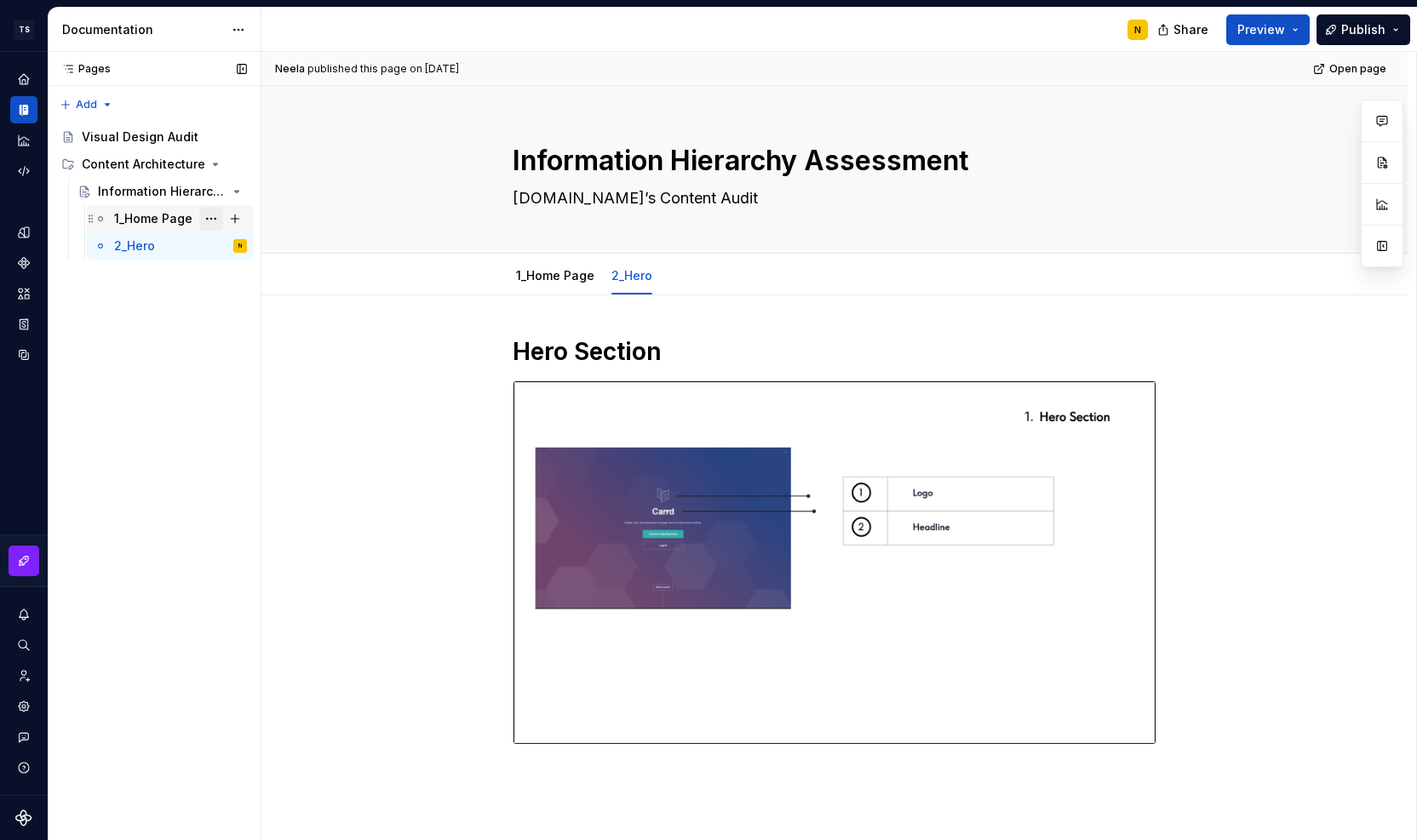
click at [208, 217] on button "Page tree" at bounding box center [211, 218] width 24 height 24
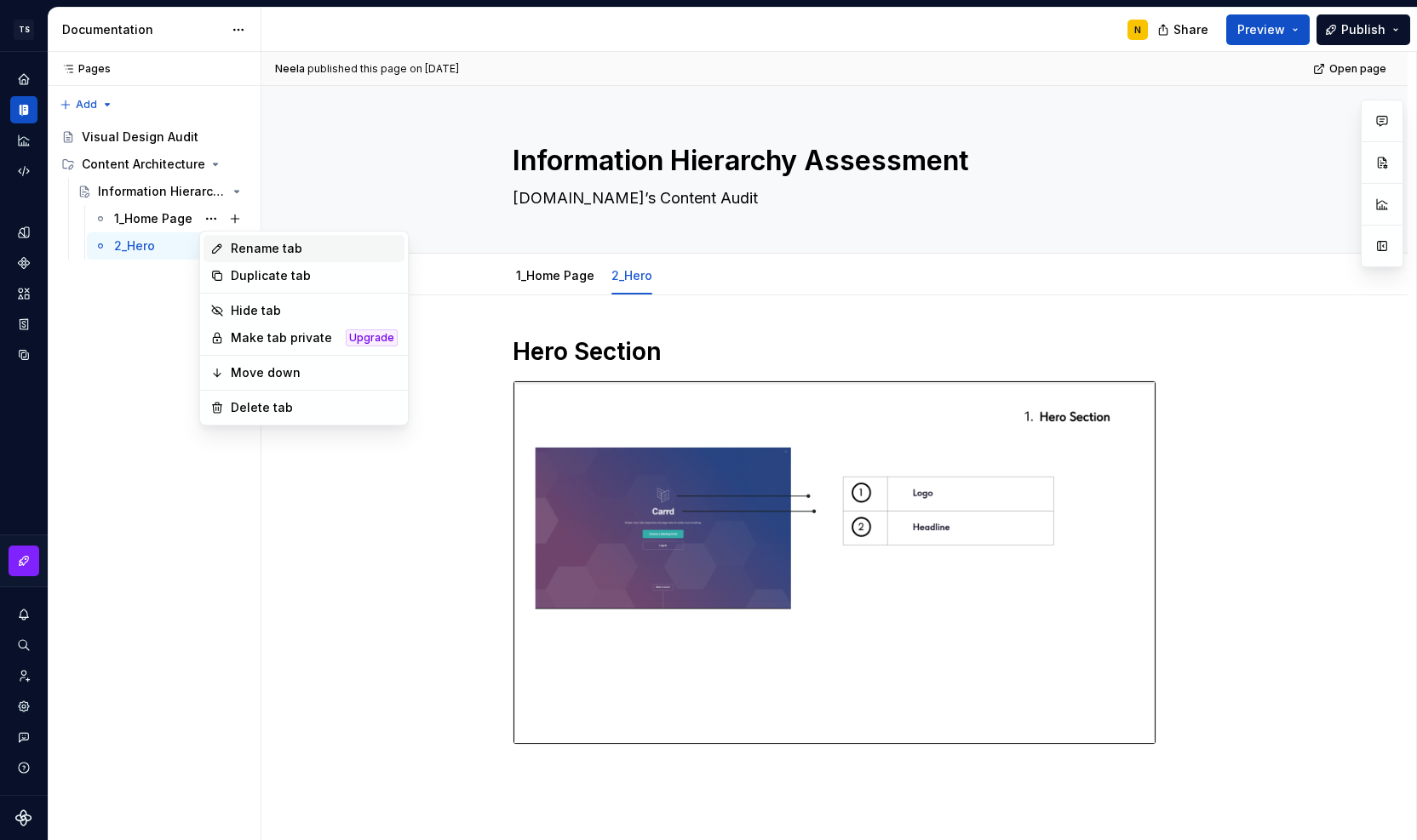
type textarea "*"
click at [225, 246] on div "Rename tab" at bounding box center [304, 248] width 201 height 27
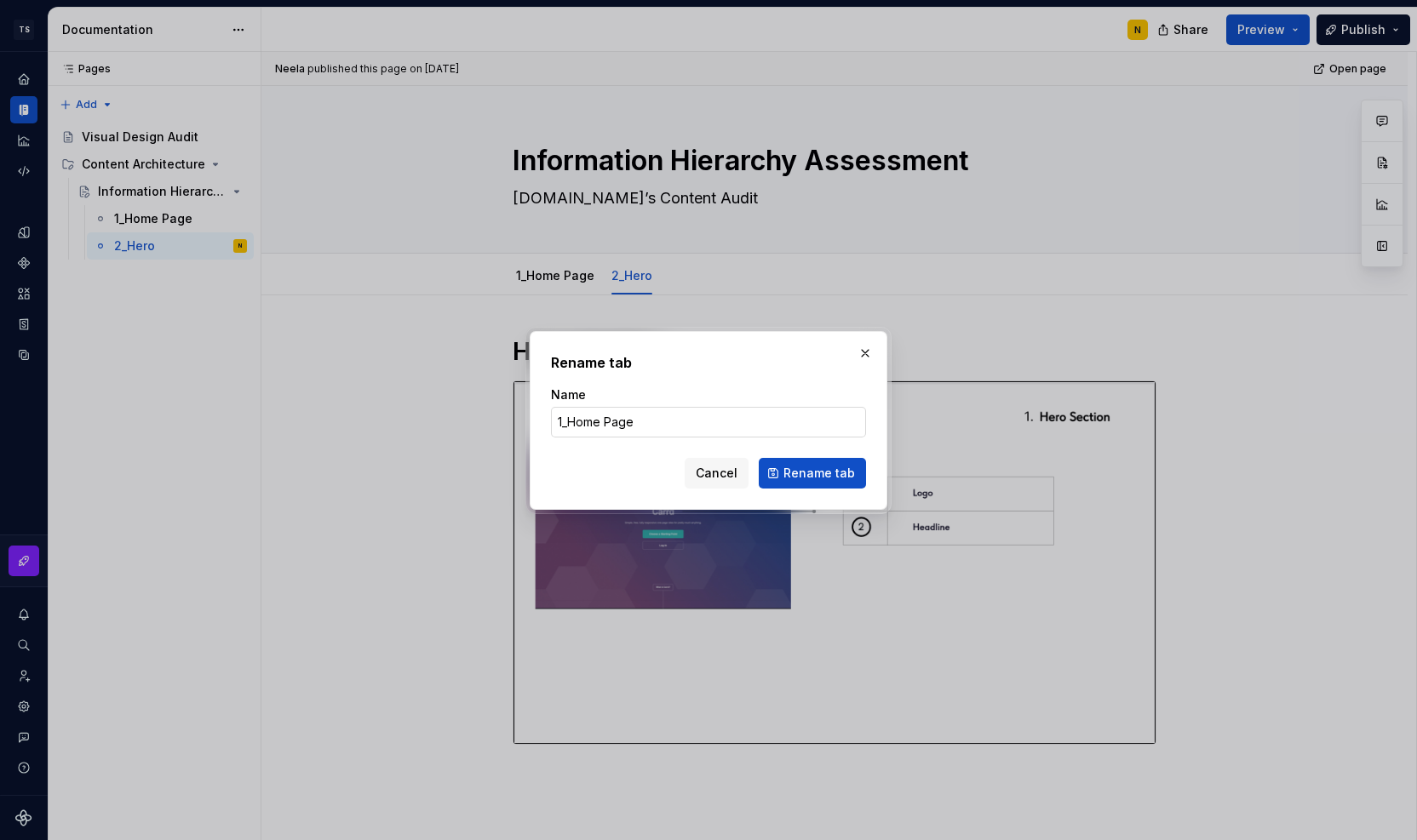
click at [572, 425] on input "1_Home Page" at bounding box center [708, 422] width 315 height 31
click at [833, 465] on span "Rename tab" at bounding box center [819, 472] width 72 height 17
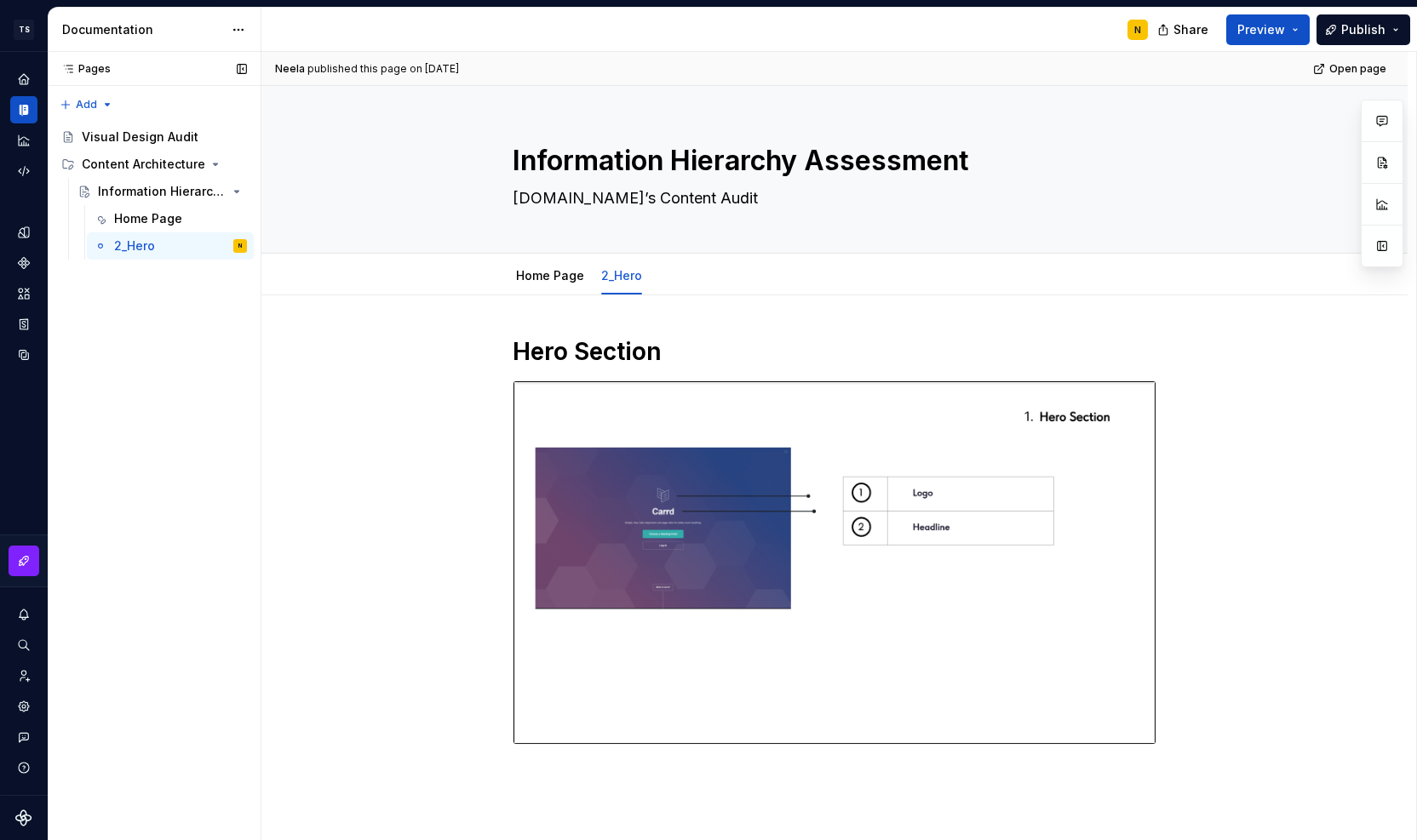
click at [0, 0] on button "Page tree" at bounding box center [0, 0] width 0 height 0
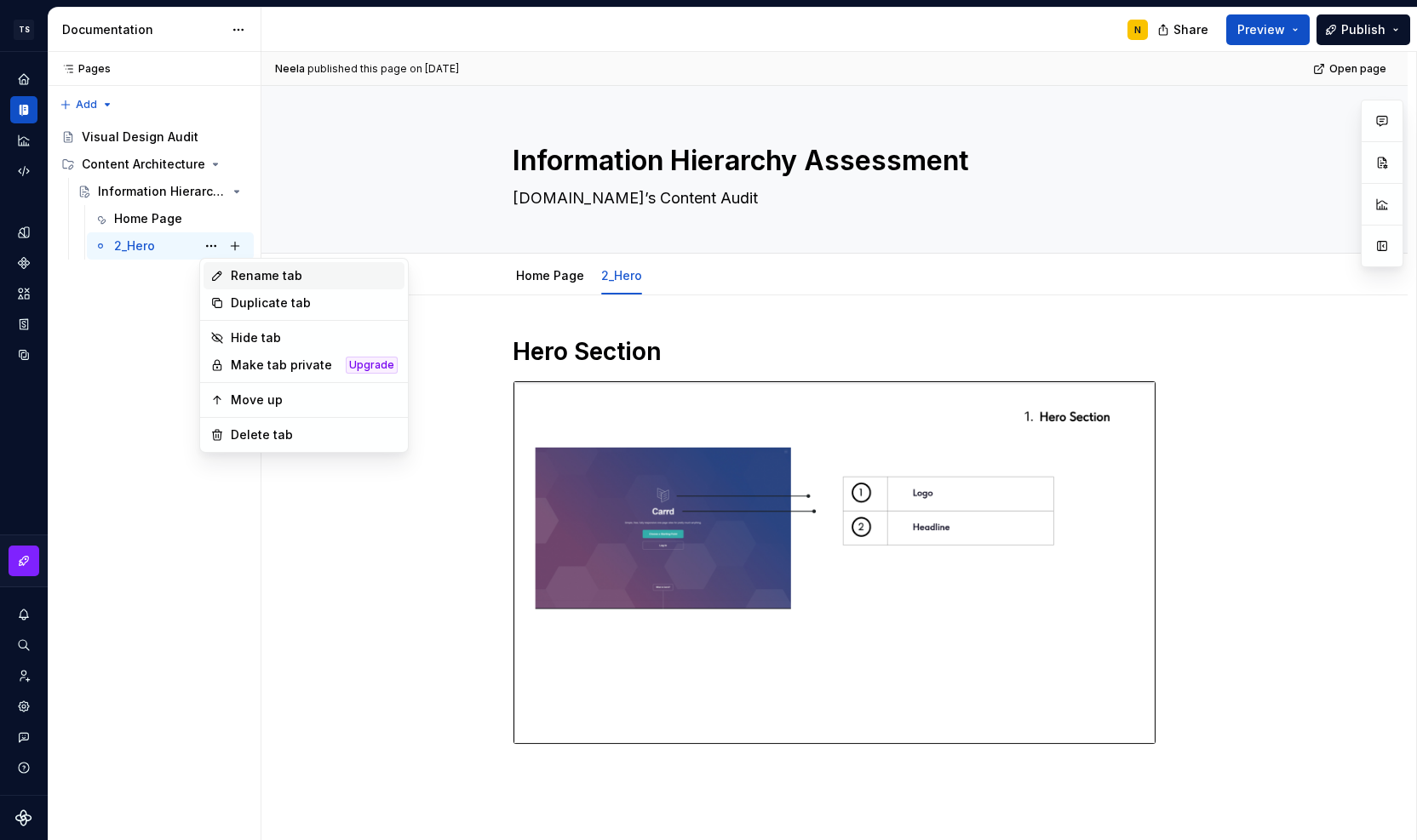
click at [220, 273] on icon at bounding box center [218, 276] width 14 height 14
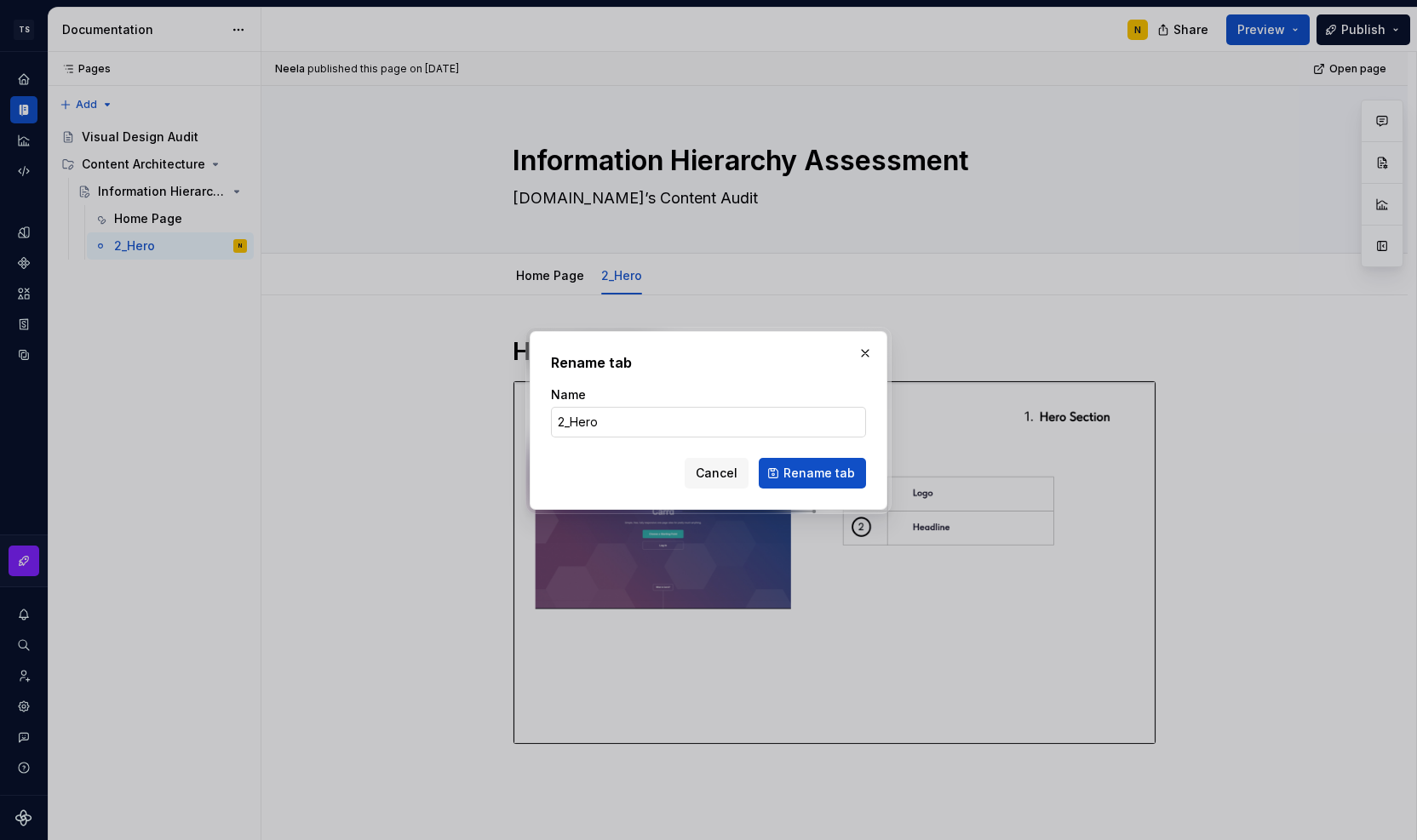
click at [574, 425] on input "2_Hero" at bounding box center [708, 422] width 315 height 31
click at [791, 467] on span "Rename tab" at bounding box center [819, 472] width 72 height 17
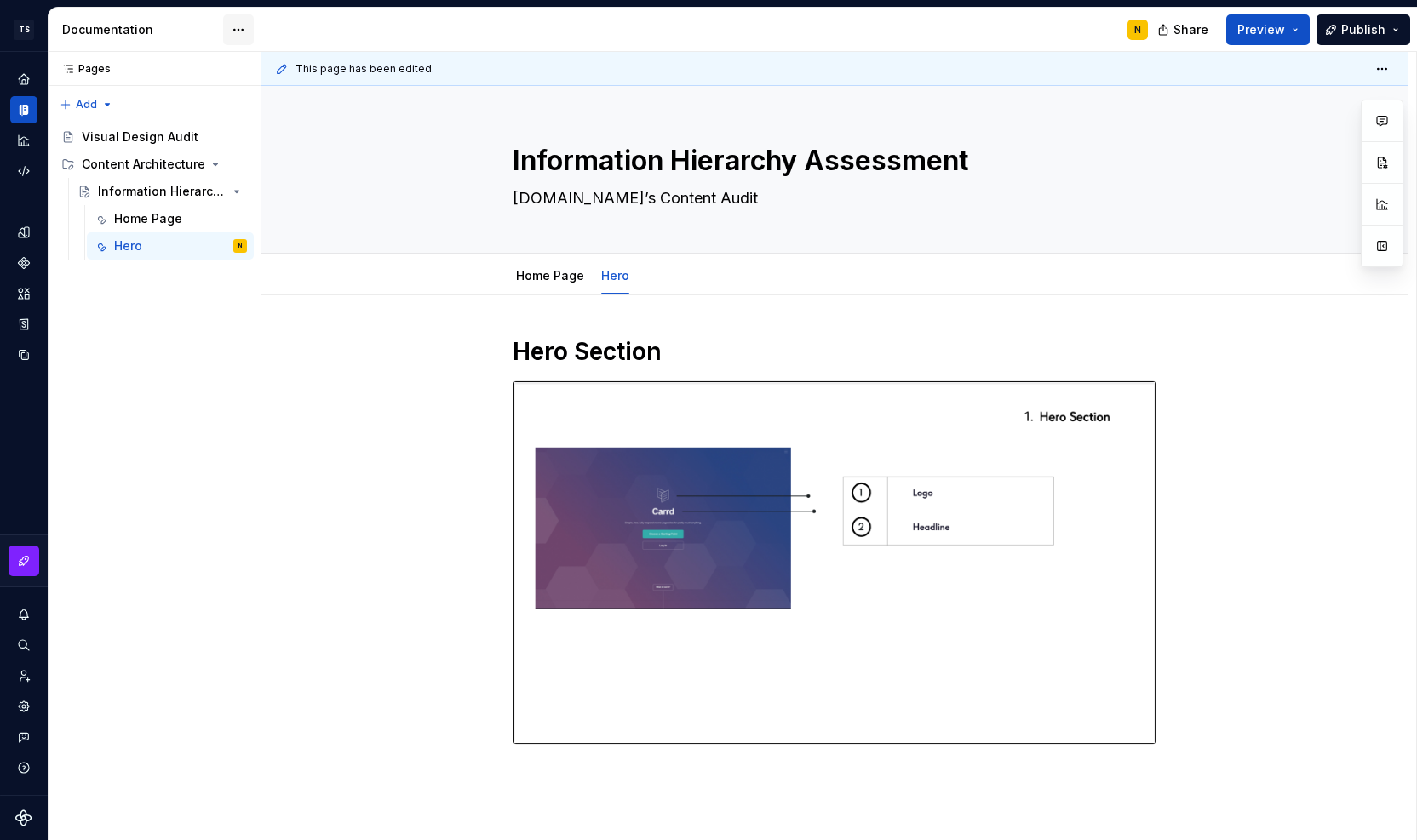
click at [240, 31] on html "TS Neela's Documentation N Design system data Documentation N Share Preview Pub…" at bounding box center [708, 420] width 1417 height 840
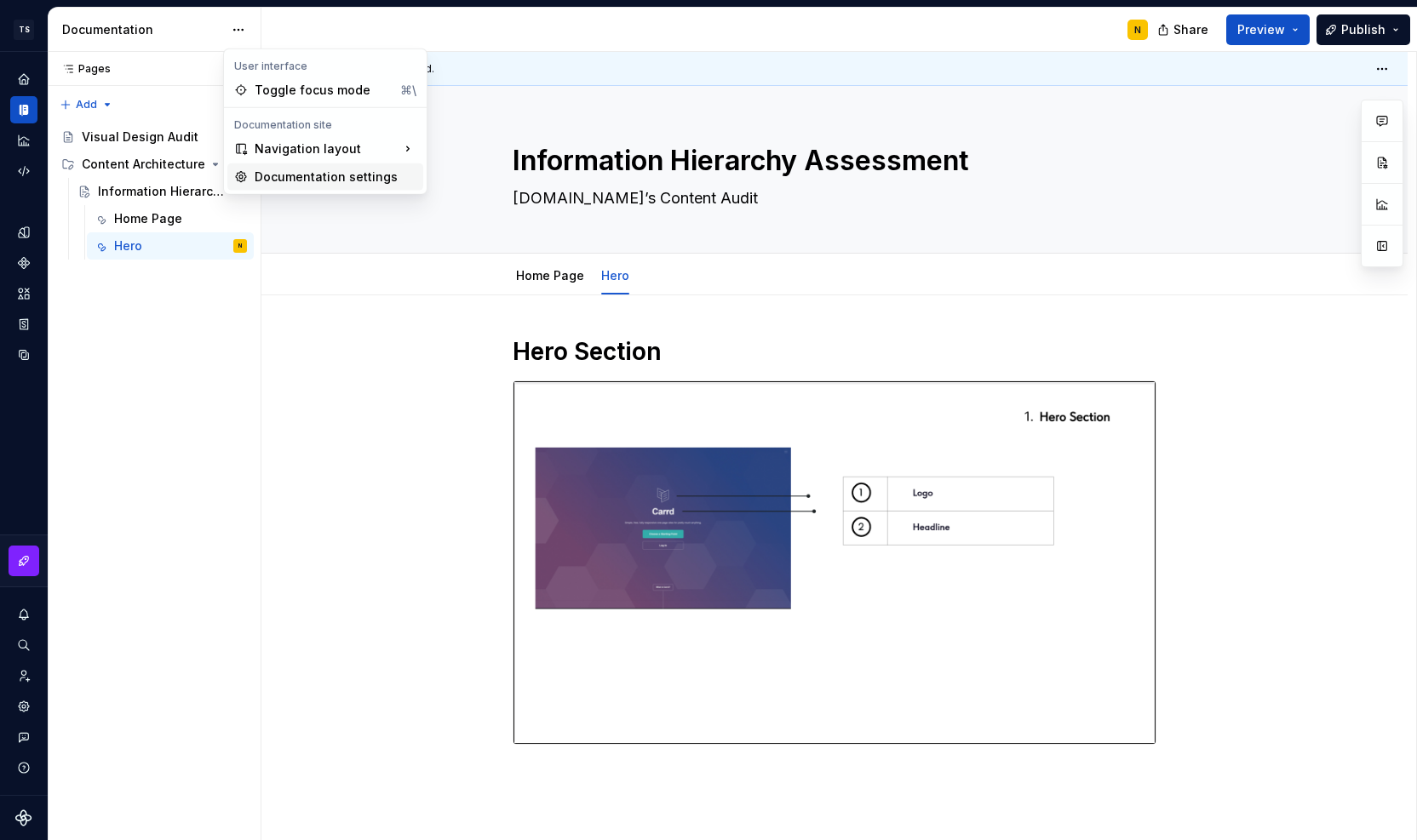
click at [318, 185] on div "Documentation settings" at bounding box center [325, 176] width 196 height 27
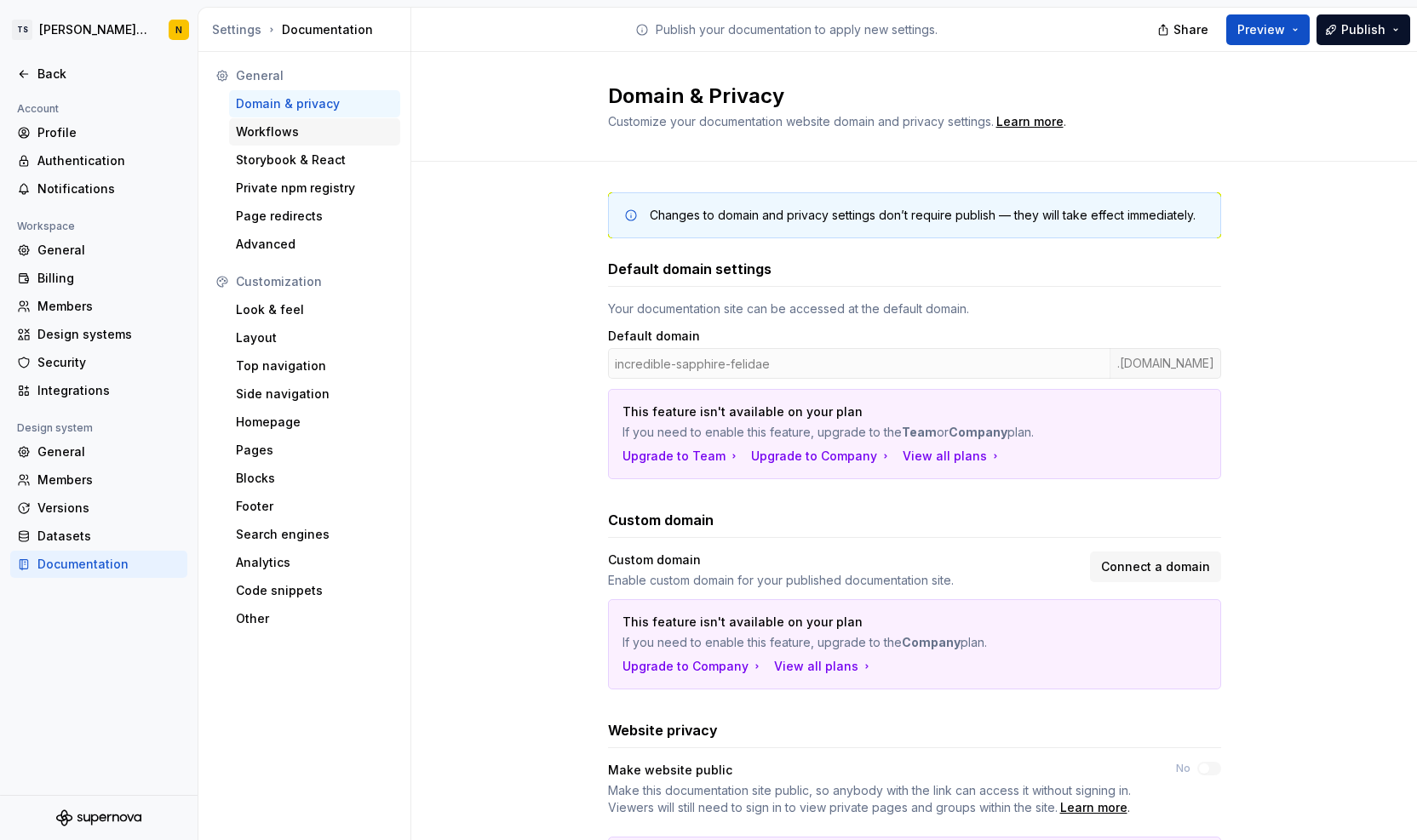
click at [276, 129] on div "Workflows" at bounding box center [315, 131] width 157 height 17
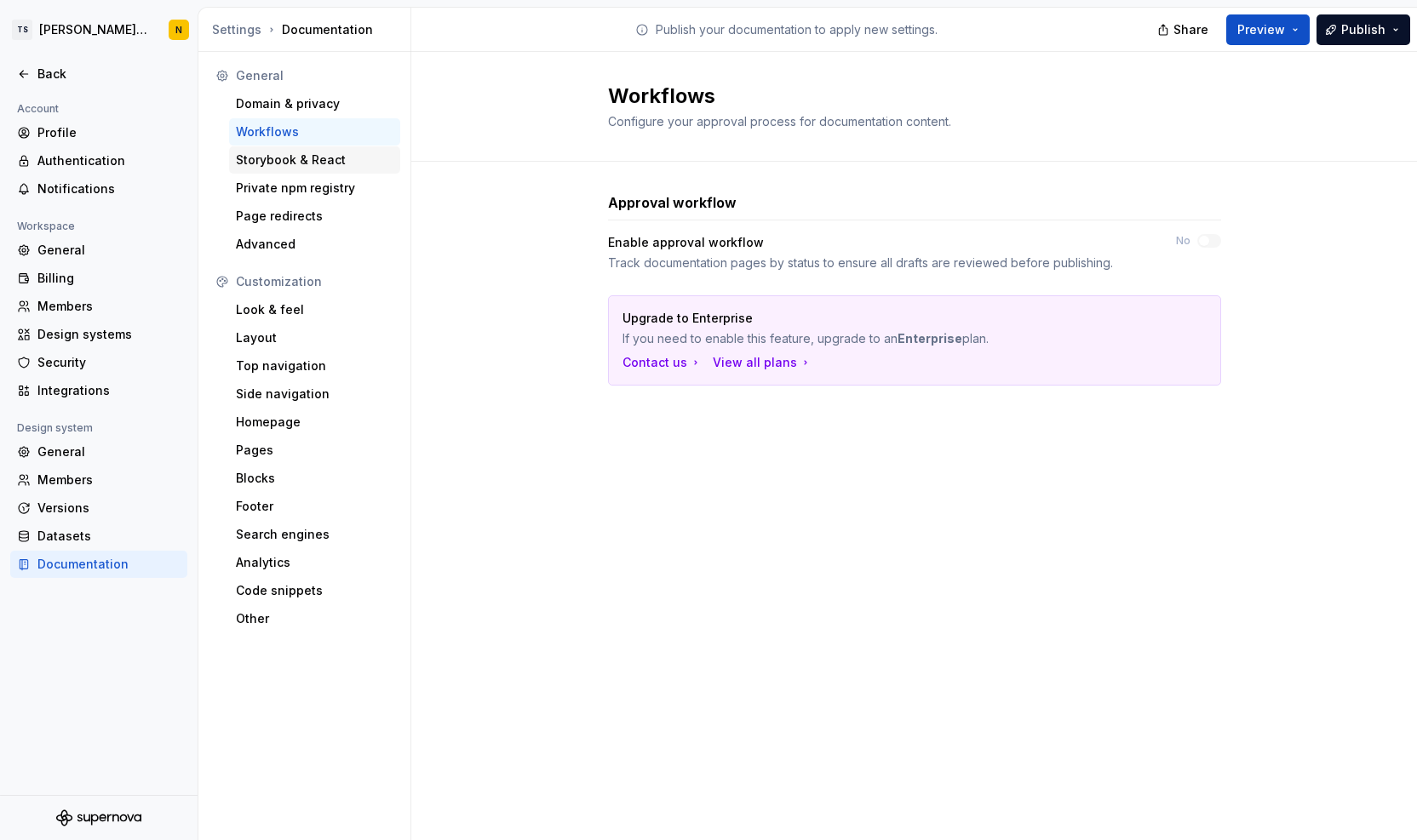
click at [278, 151] on div "Storybook & React" at bounding box center [315, 160] width 171 height 27
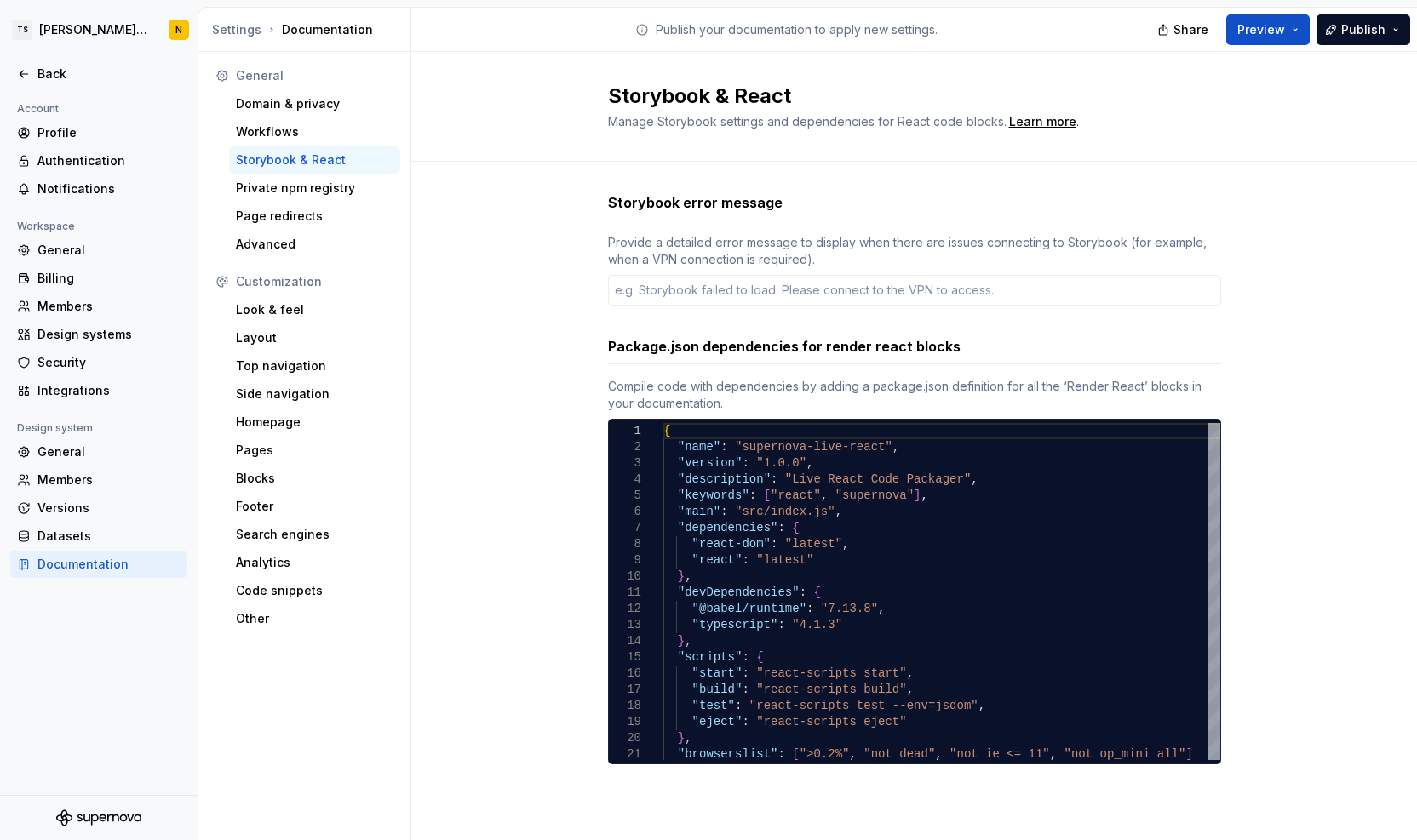
click at [283, 184] on div "Private npm registry" at bounding box center [315, 188] width 157 height 17
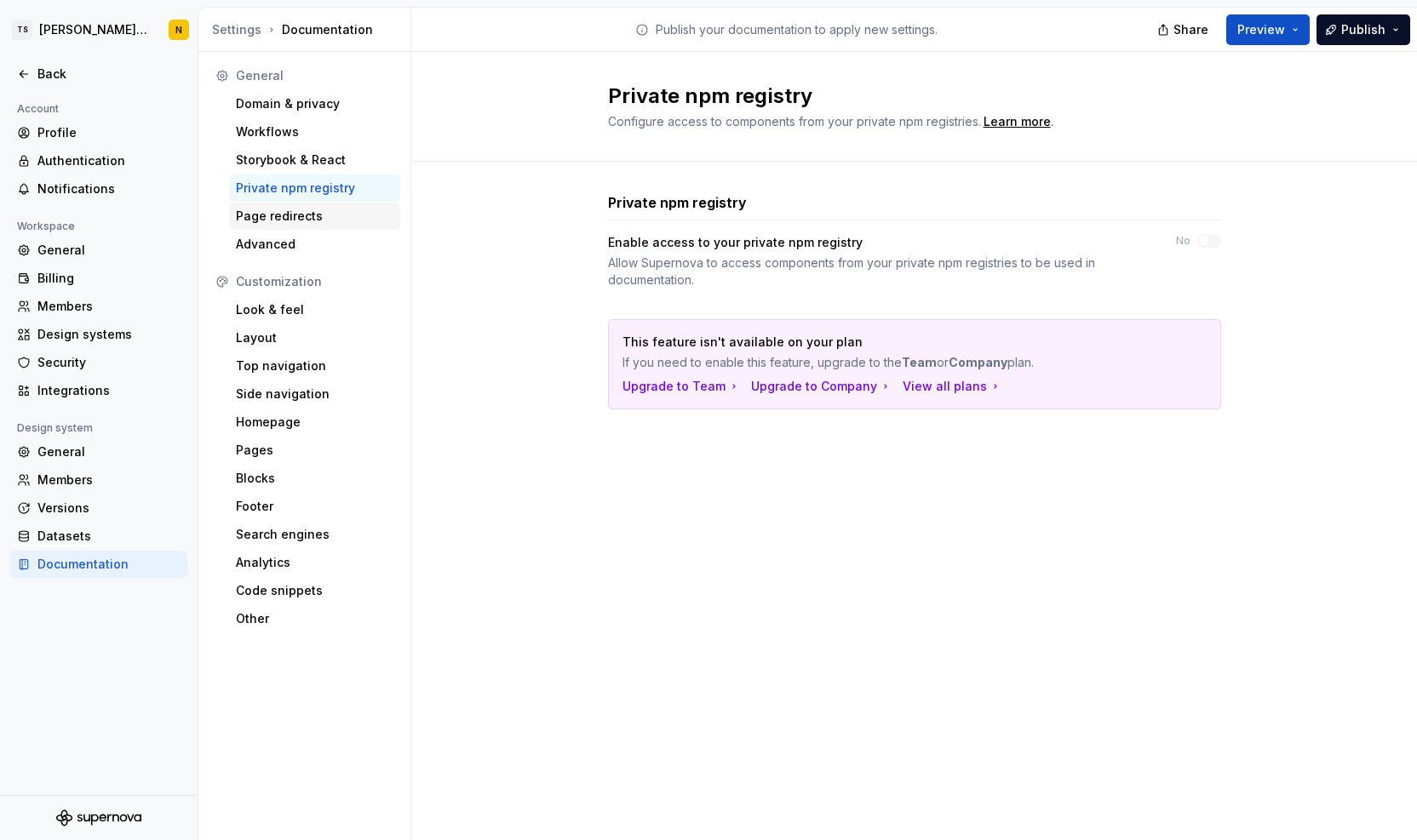
click at [283, 216] on div "Page redirects" at bounding box center [315, 216] width 157 height 17
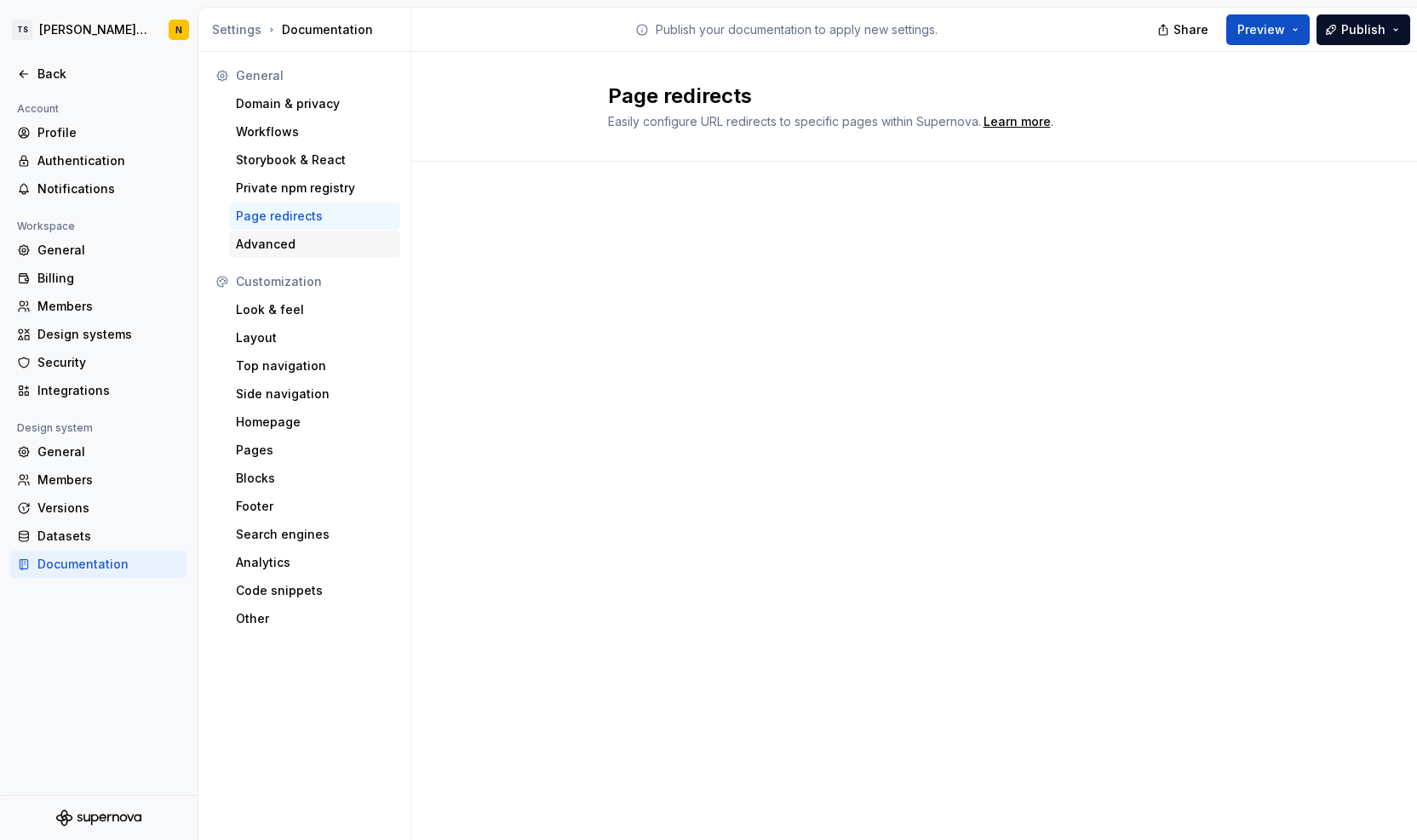
click at [280, 247] on div "Advanced" at bounding box center [315, 244] width 157 height 17
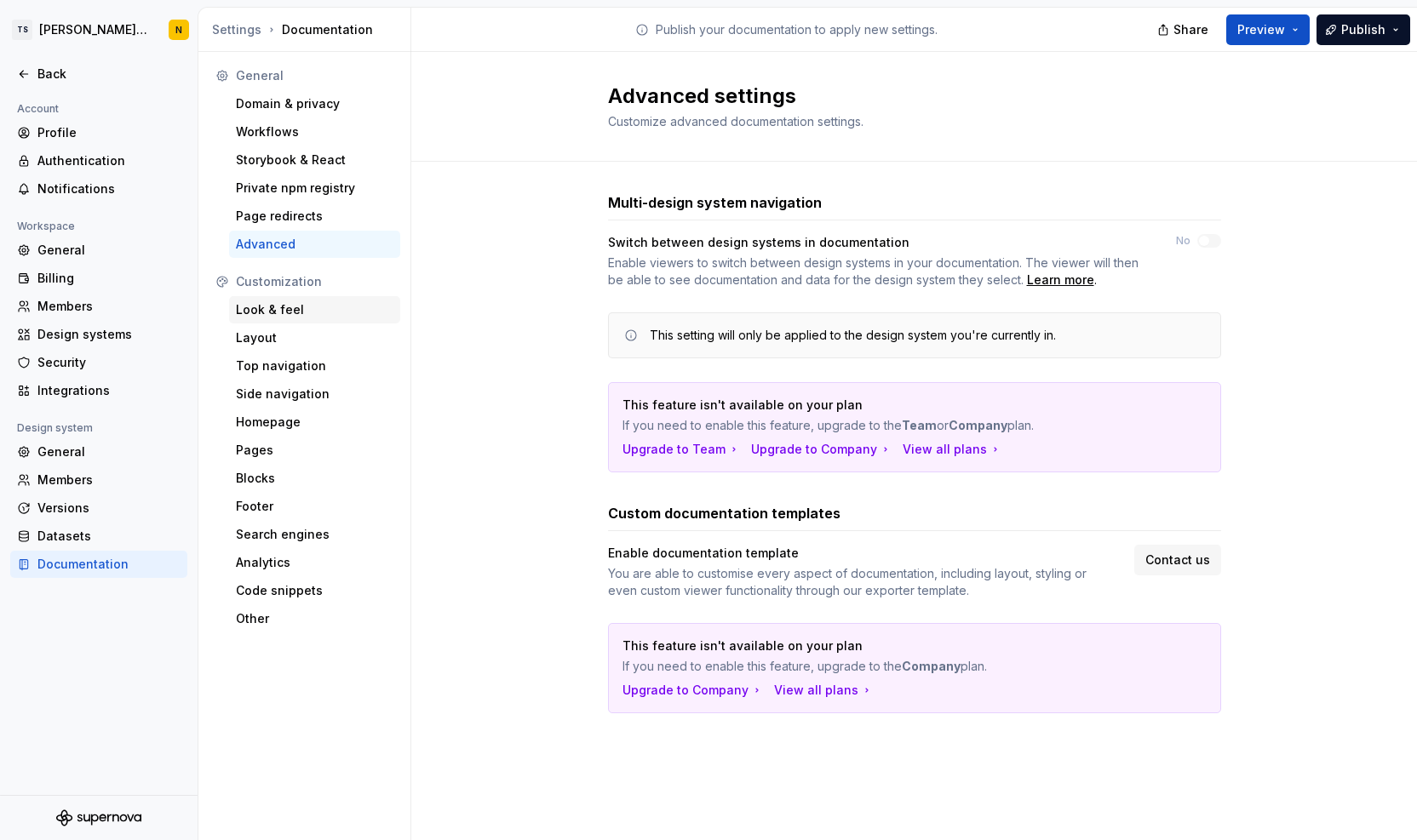
click at [276, 309] on div "Look & feel" at bounding box center [315, 309] width 157 height 17
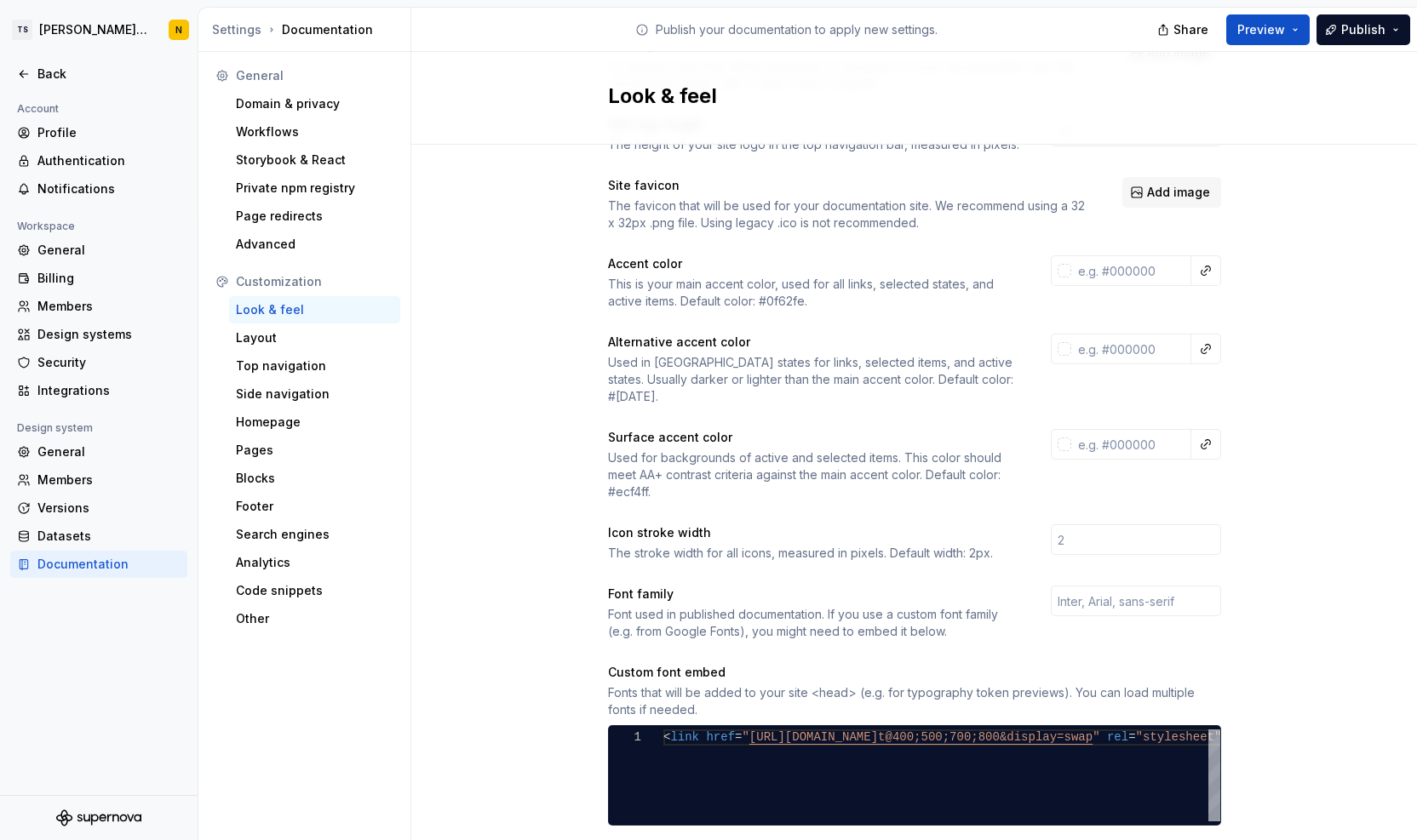
scroll to position [137, 0]
click at [251, 363] on div "Top navigation" at bounding box center [315, 365] width 157 height 17
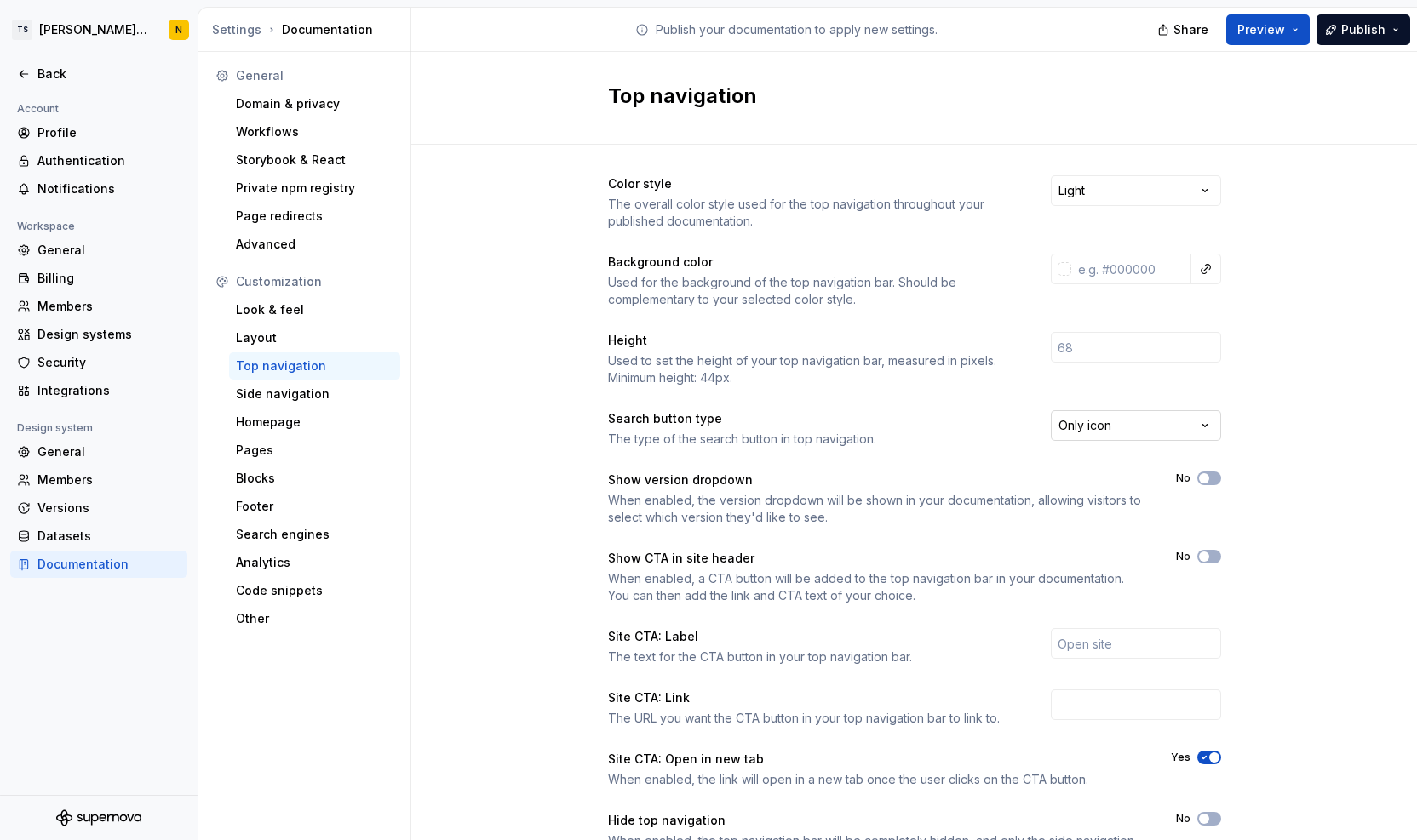
click at [1200, 425] on html "TS Neela's Documentation N Back Account Profile Authentication Notifications Wo…" at bounding box center [708, 420] width 1417 height 840
click at [274, 399] on div "Side navigation" at bounding box center [315, 394] width 157 height 17
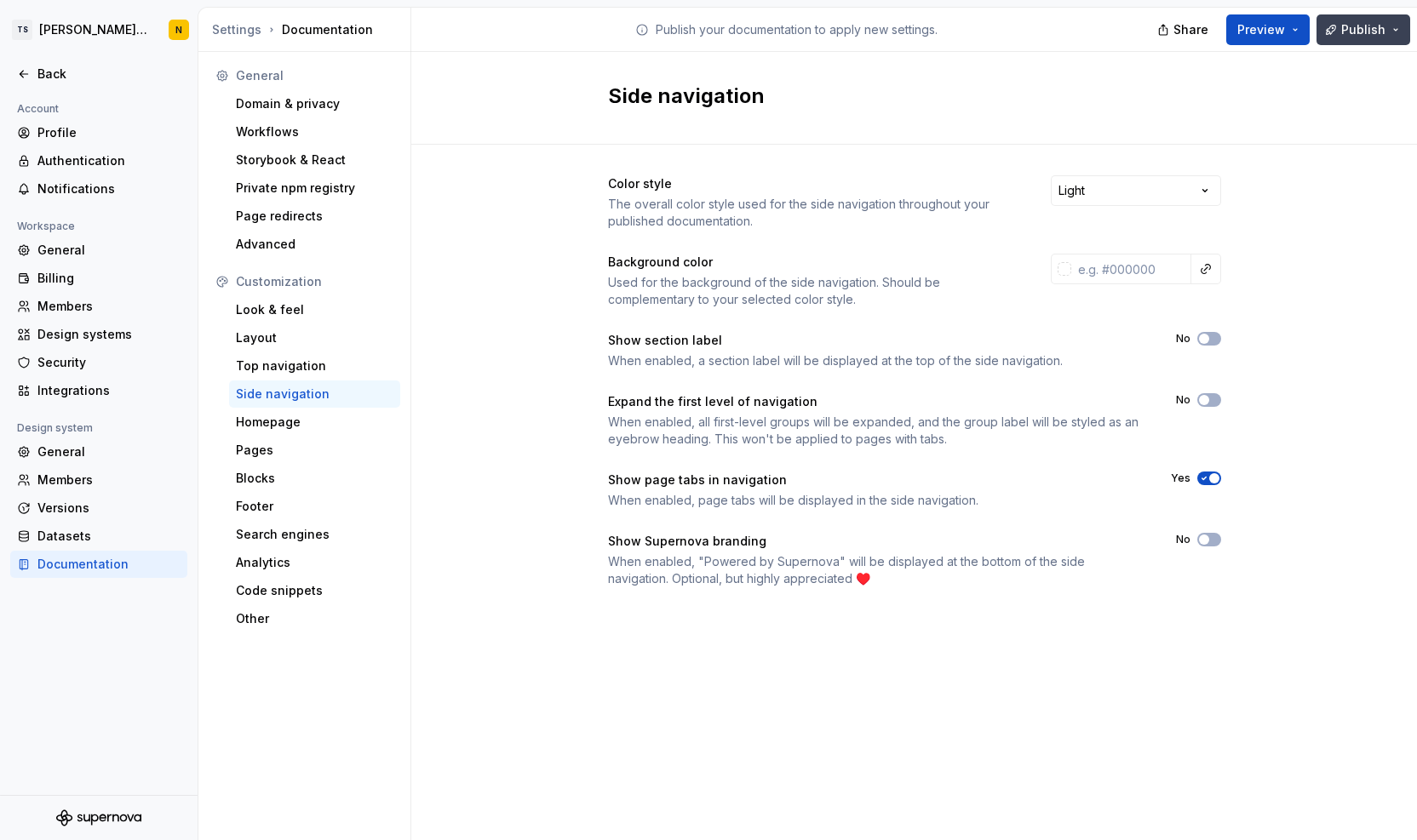
click at [1346, 35] on span "Publish" at bounding box center [1364, 29] width 45 height 17
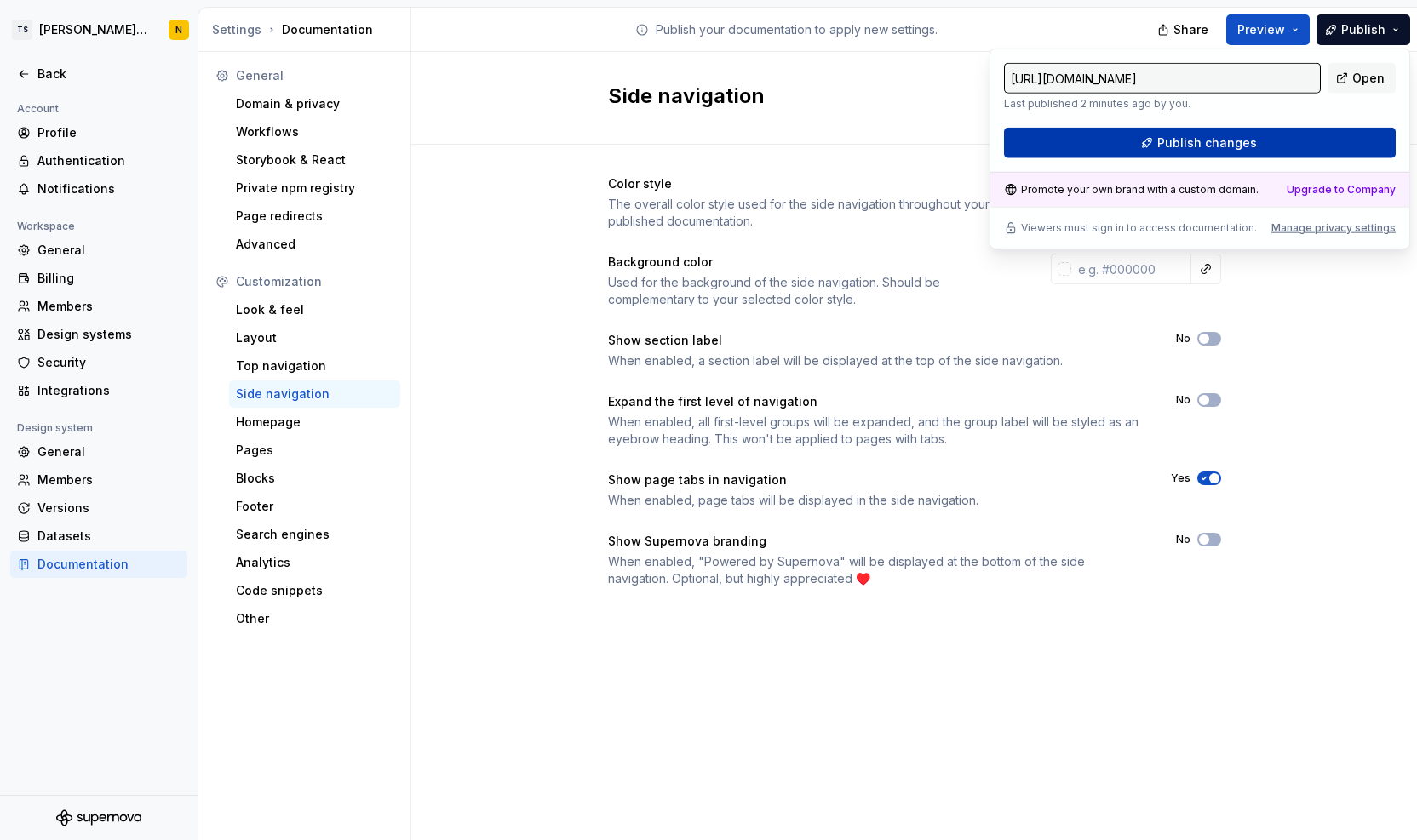
click at [1181, 148] on span "Publish changes" at bounding box center [1207, 142] width 100 height 17
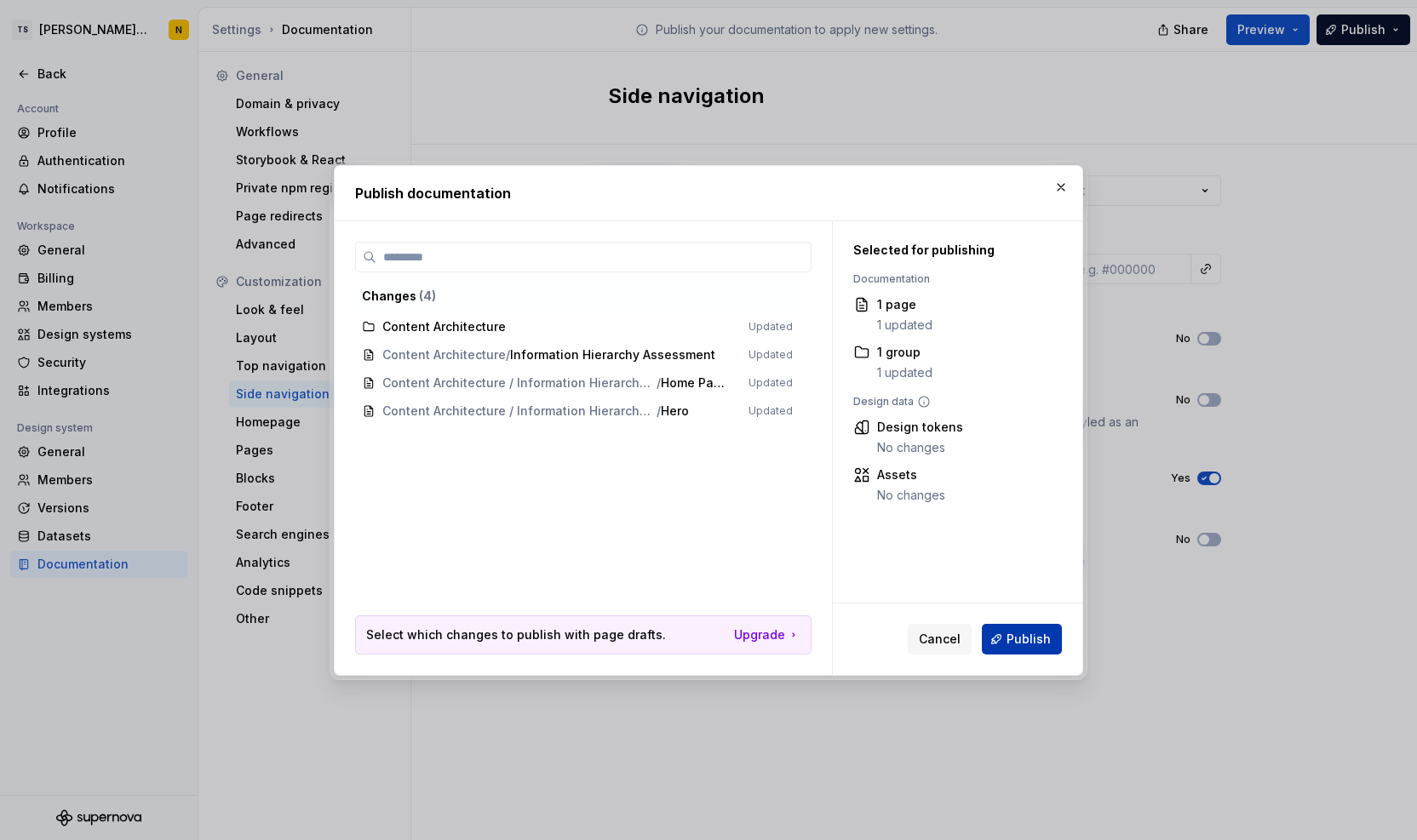
click at [1029, 640] on span "Publish" at bounding box center [1028, 638] width 45 height 17
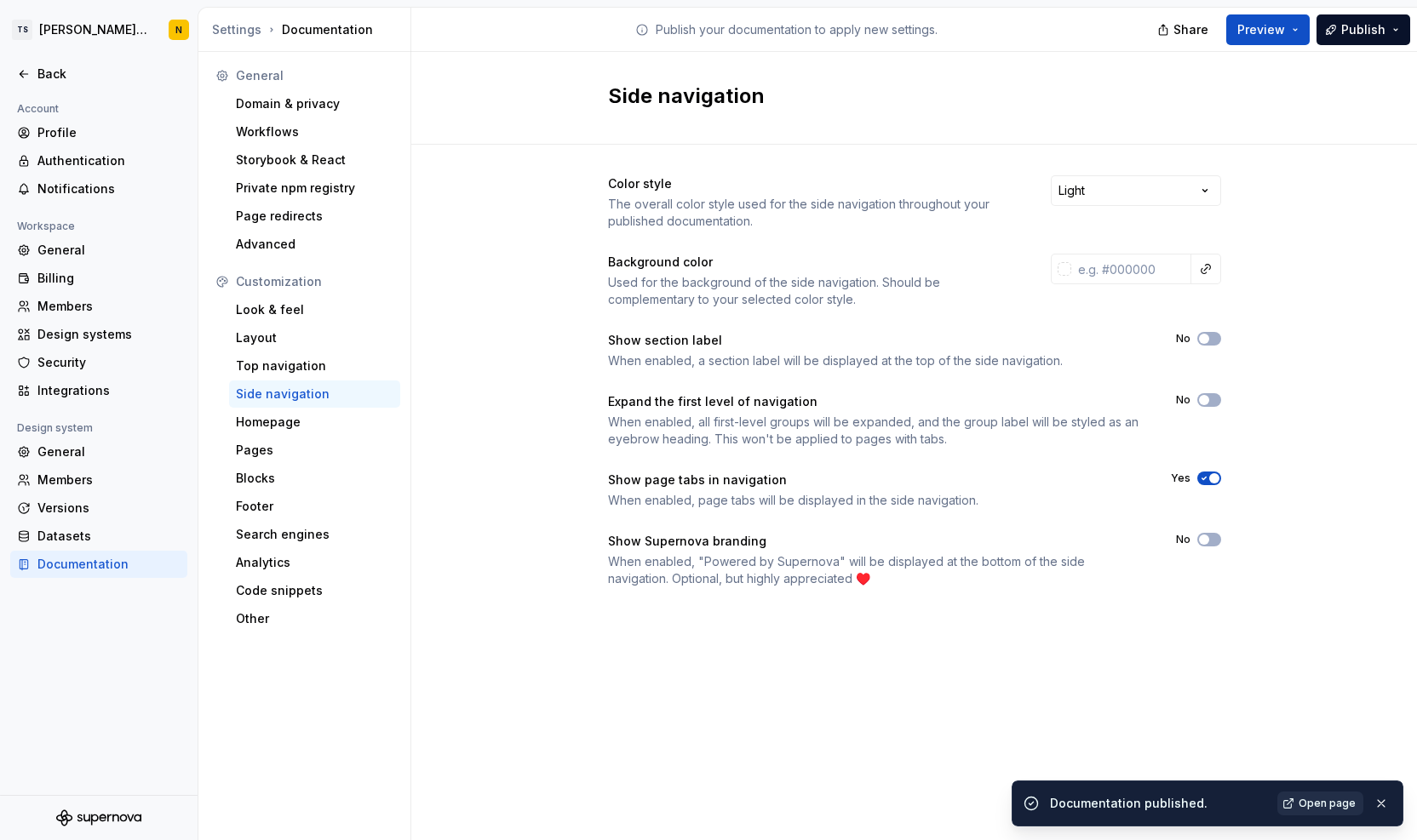
click at [1321, 804] on span "Open page" at bounding box center [1327, 804] width 57 height 14
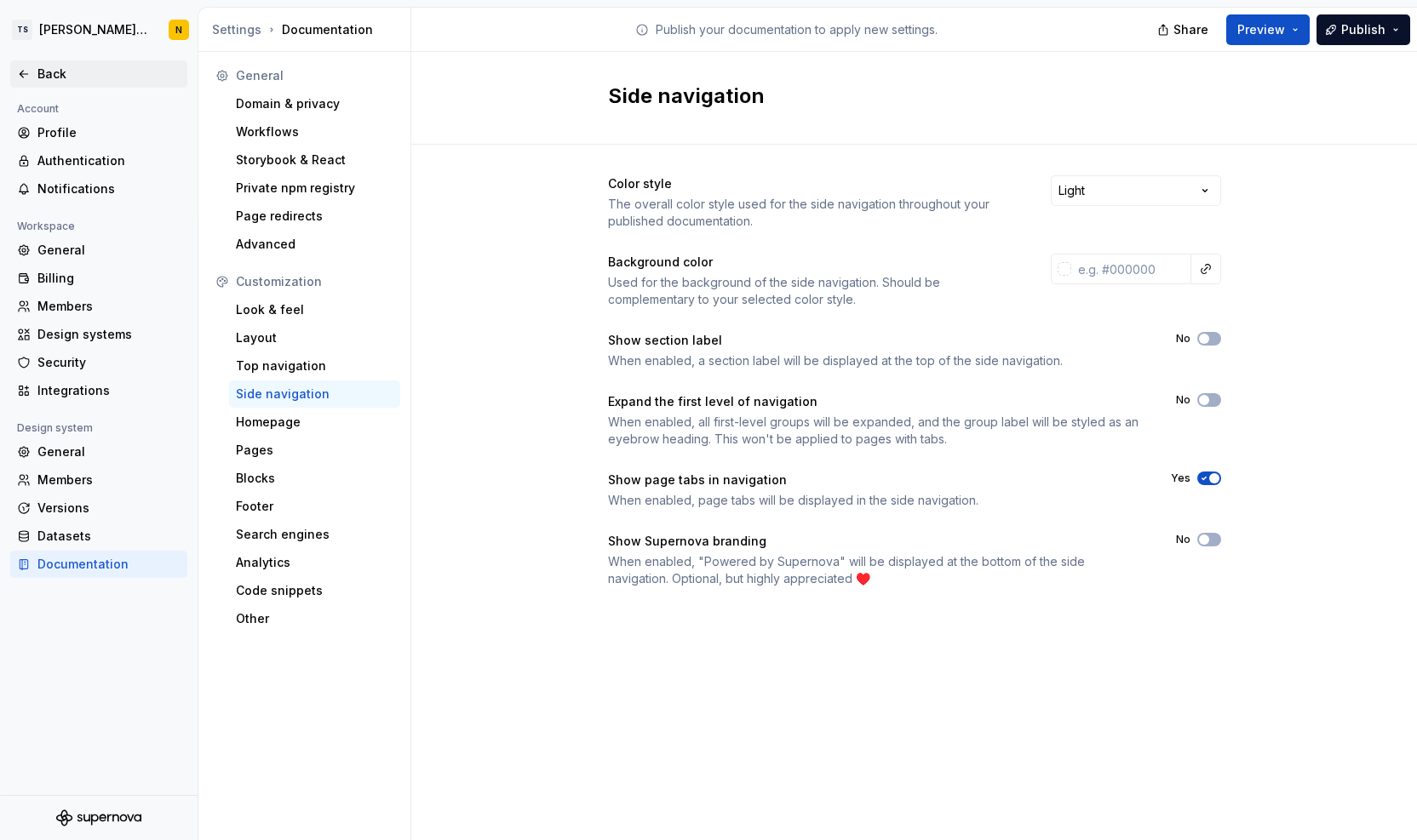
click at [54, 75] on div "Back" at bounding box center [109, 73] width 143 height 17
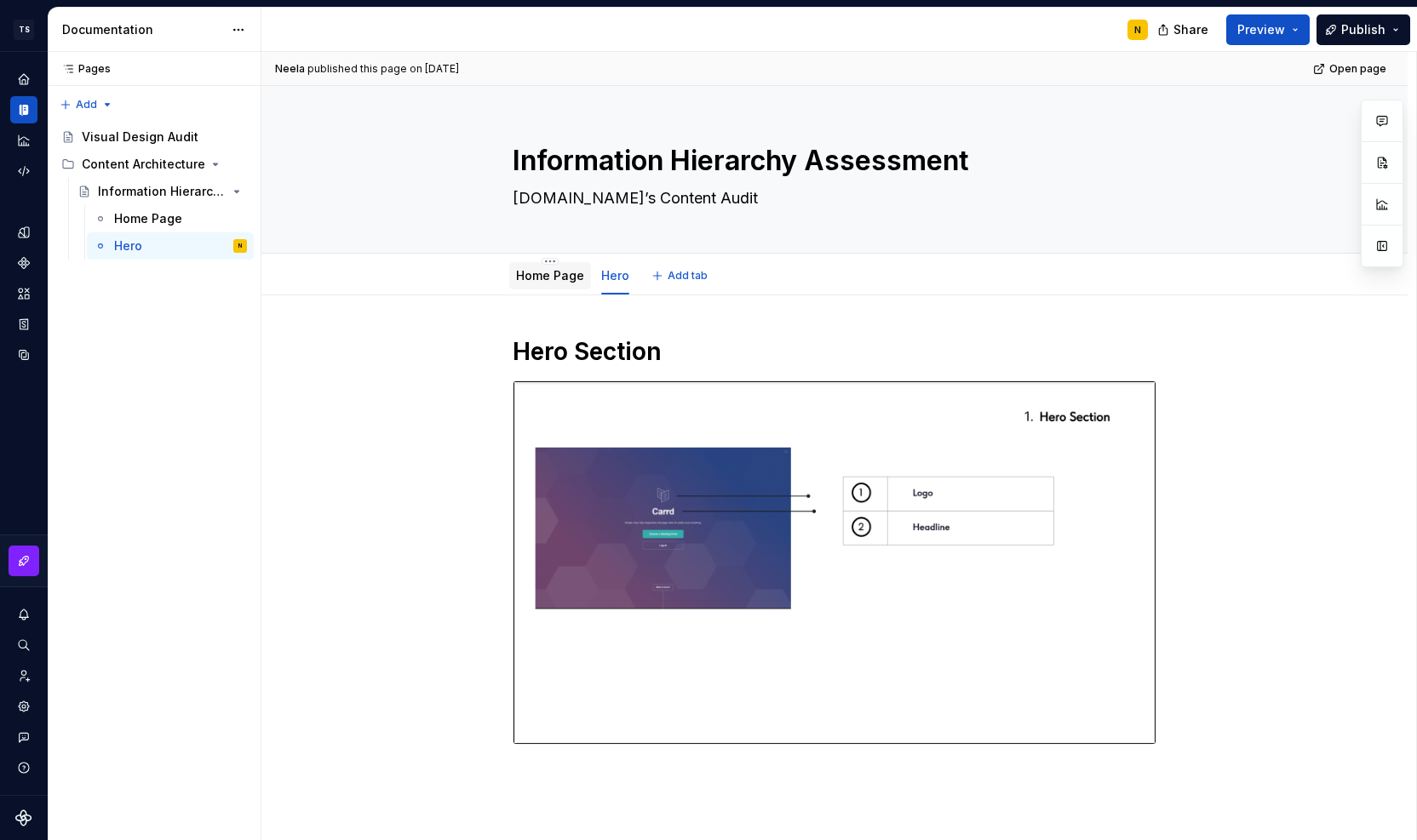
click at [522, 279] on link "Home Page" at bounding box center [550, 275] width 68 height 15
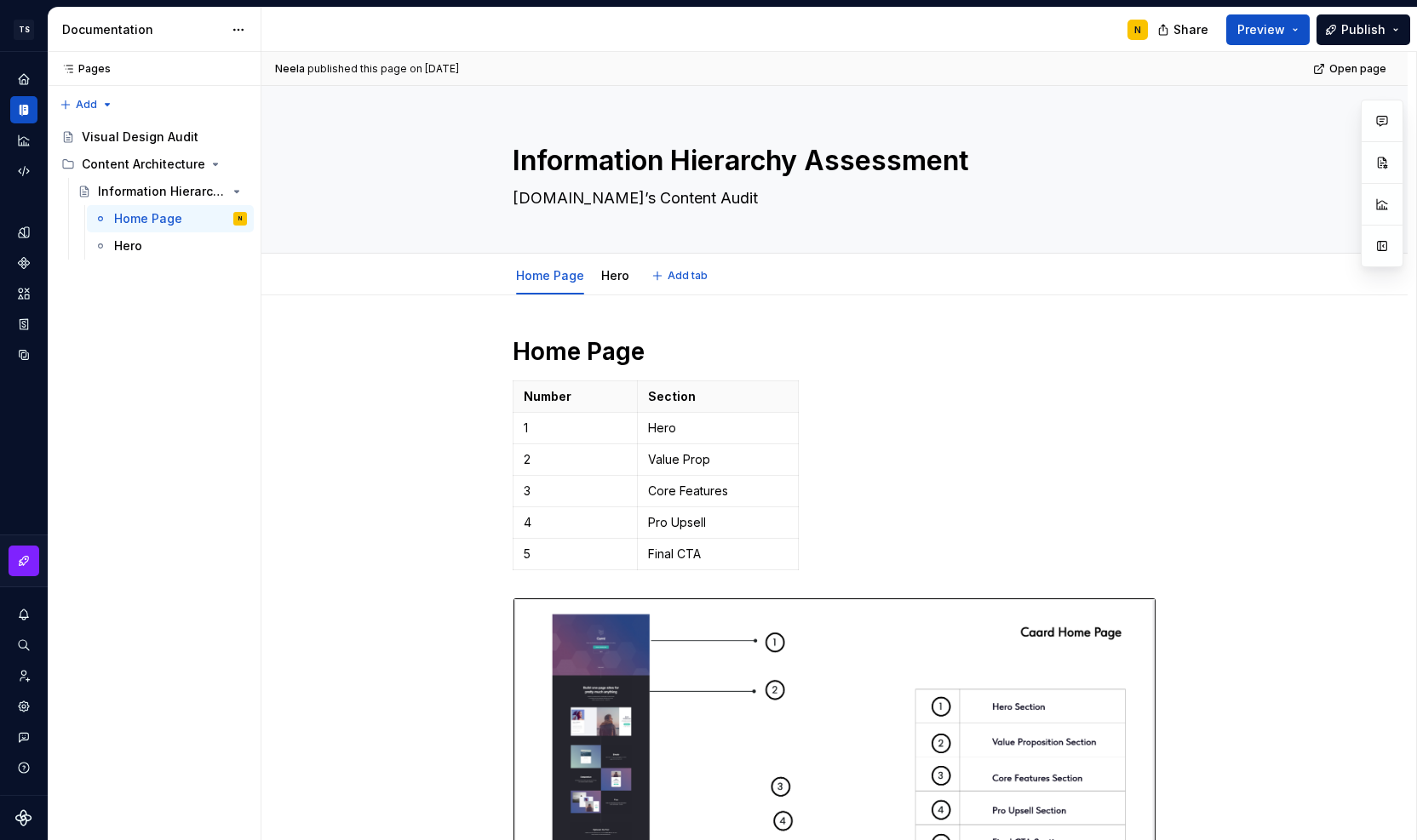
type textarea "*"
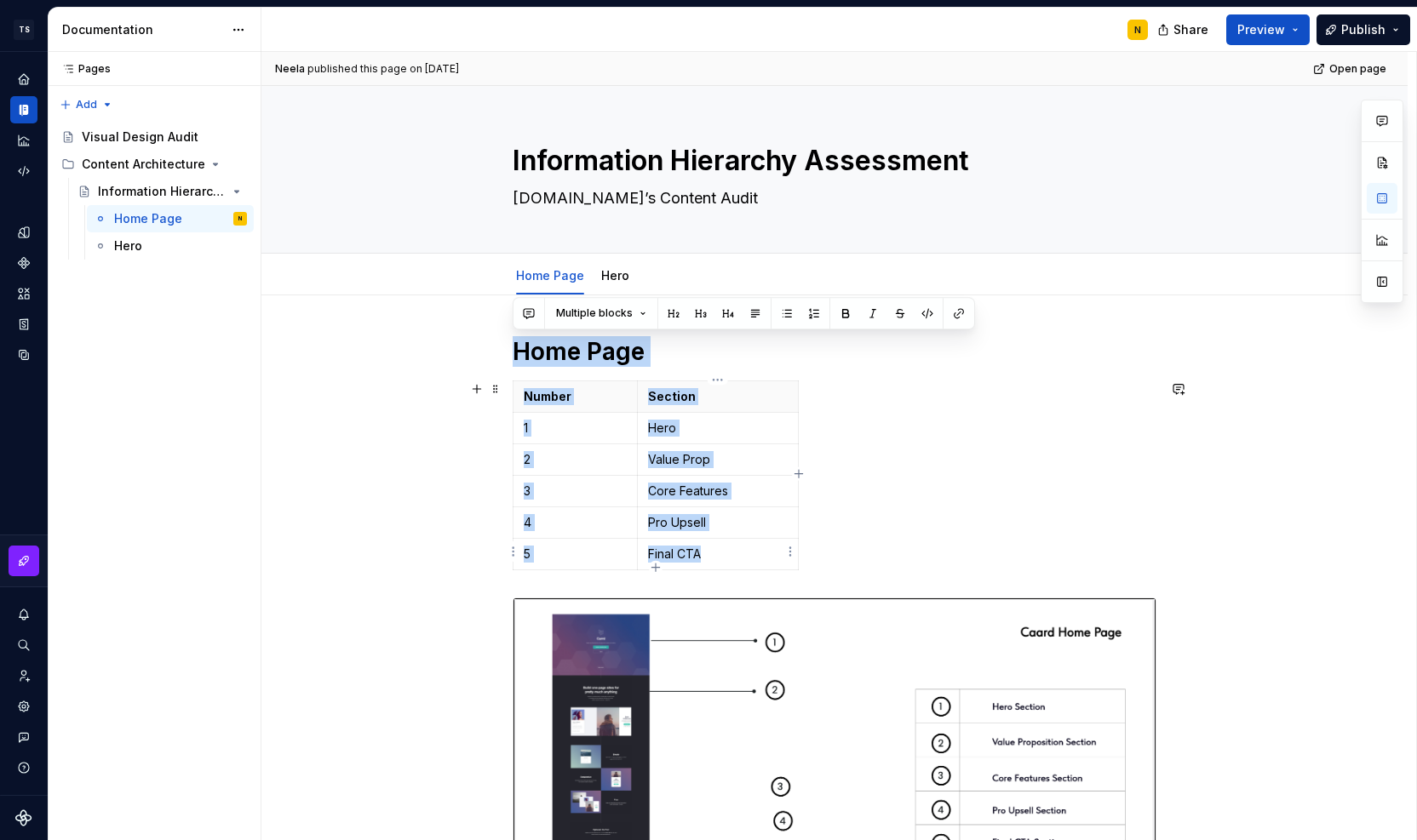
drag, startPoint x: 513, startPoint y: 349, endPoint x: 728, endPoint y: 547, distance: 292.3
click at [728, 547] on div "Home Page Number Section 1 Hero 2 Value Prop 3 Core Features 4 Pro Upsell 5 Fin…" at bounding box center [834, 668] width 644 height 664
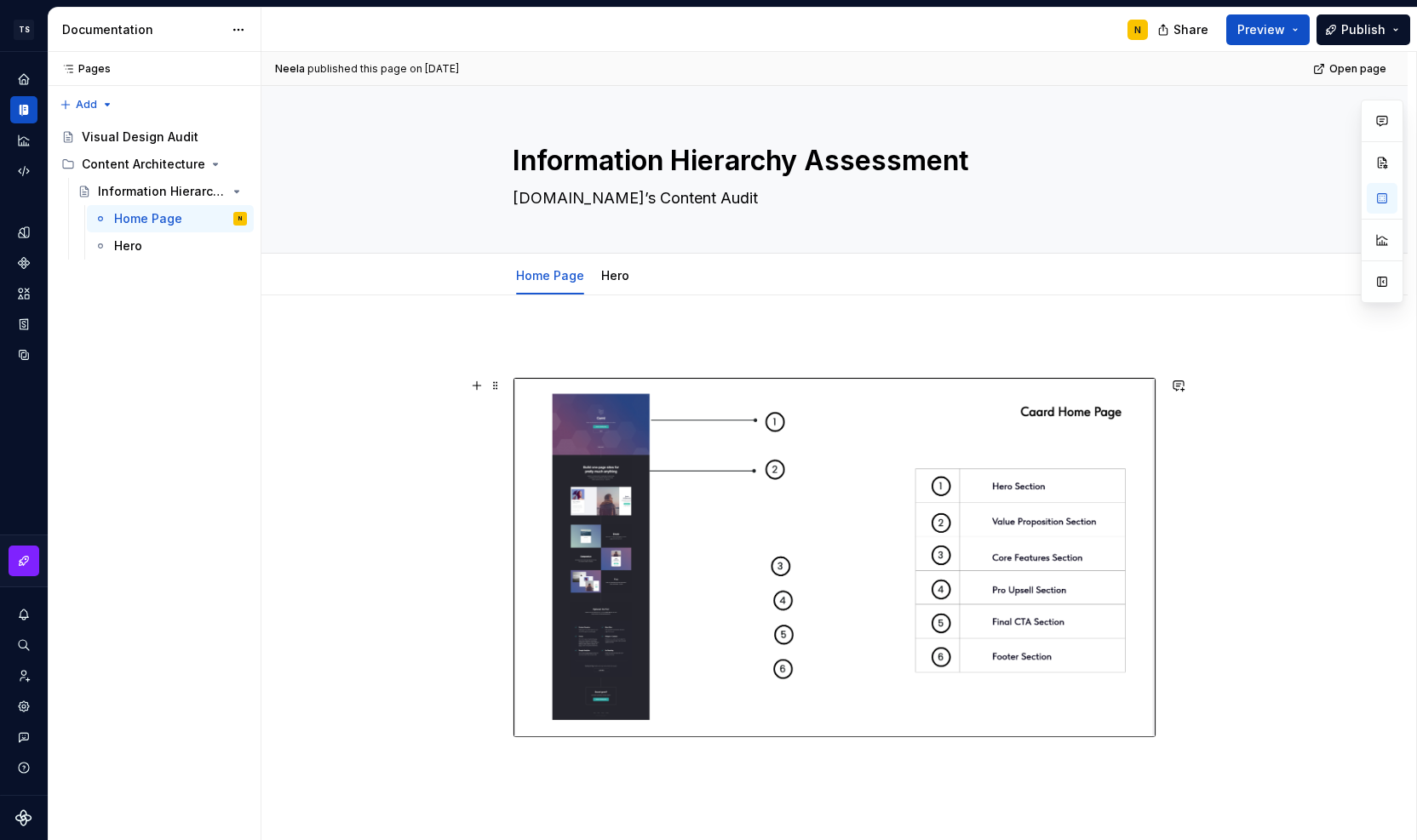
click at [1280, 641] on div at bounding box center [834, 673] width 1146 height 756
click at [550, 334] on div at bounding box center [834, 673] width 1146 height 756
click at [497, 350] on span at bounding box center [496, 346] width 14 height 24
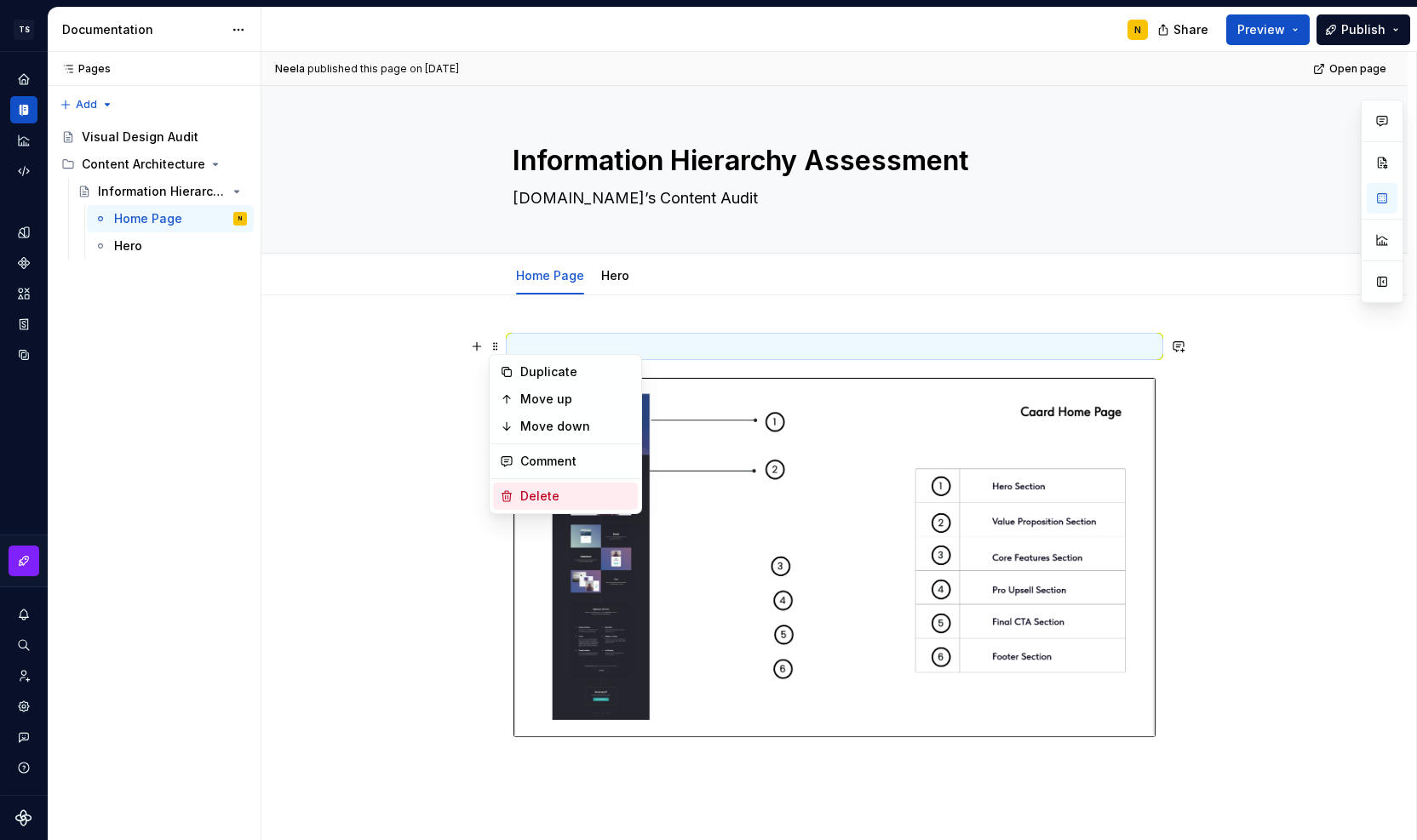
click at [514, 489] on div "Delete" at bounding box center [566, 496] width 145 height 27
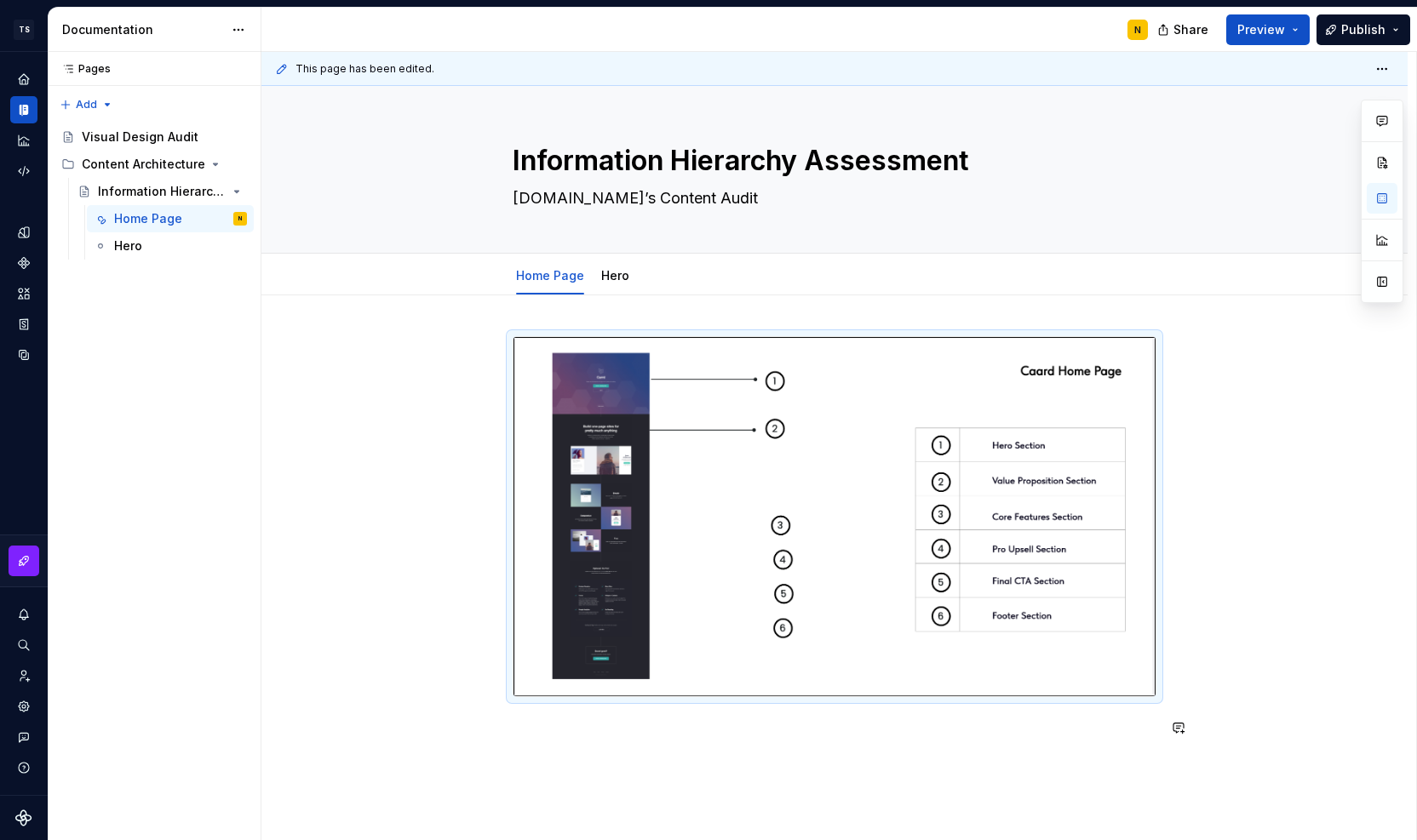
click at [707, 777] on div at bounding box center [834, 652] width 1146 height 715
click at [615, 280] on link "Hero" at bounding box center [615, 275] width 28 height 15
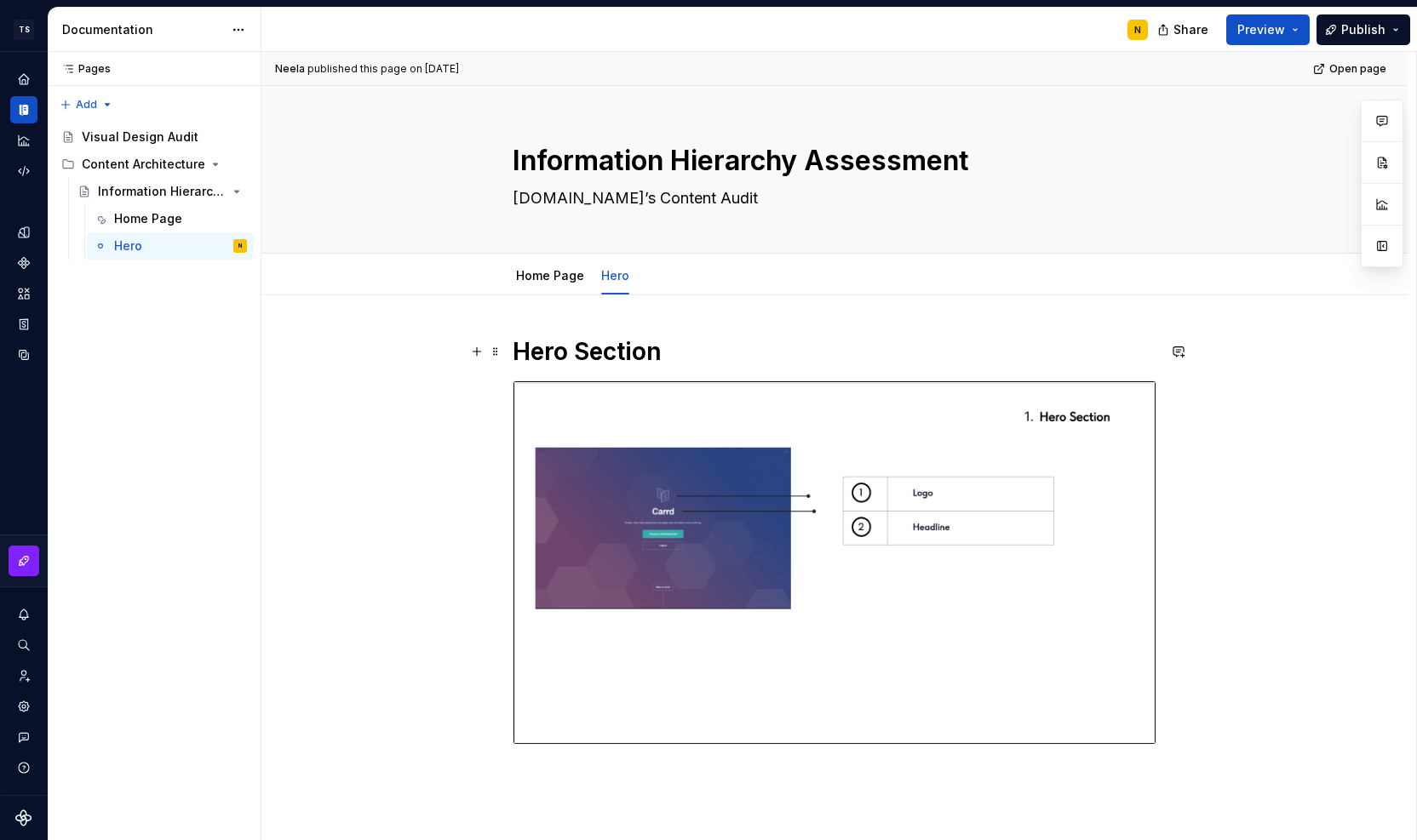
click at [616, 355] on h1 "Hero Section" at bounding box center [834, 351] width 644 height 31
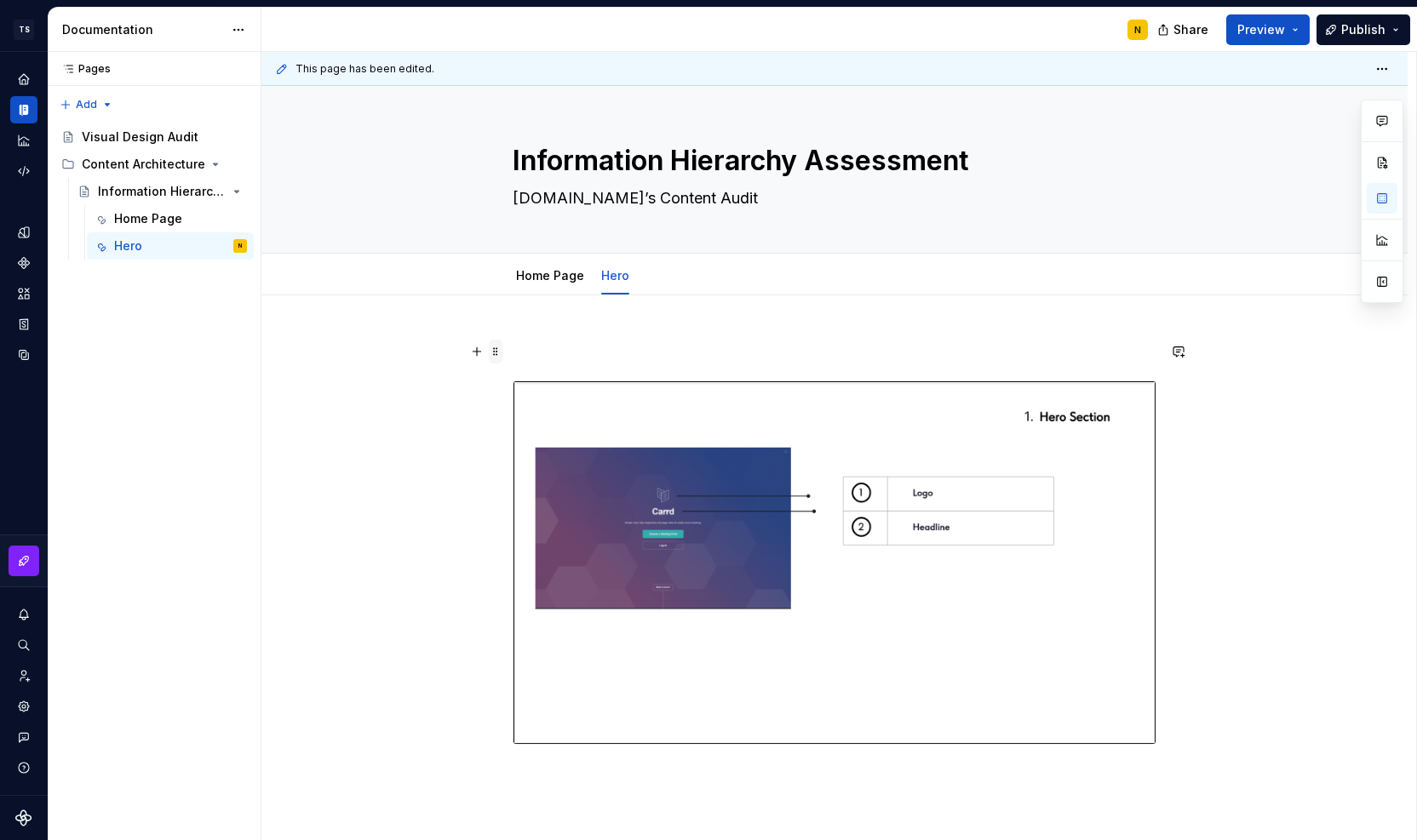
click at [501, 354] on span at bounding box center [496, 351] width 14 height 24
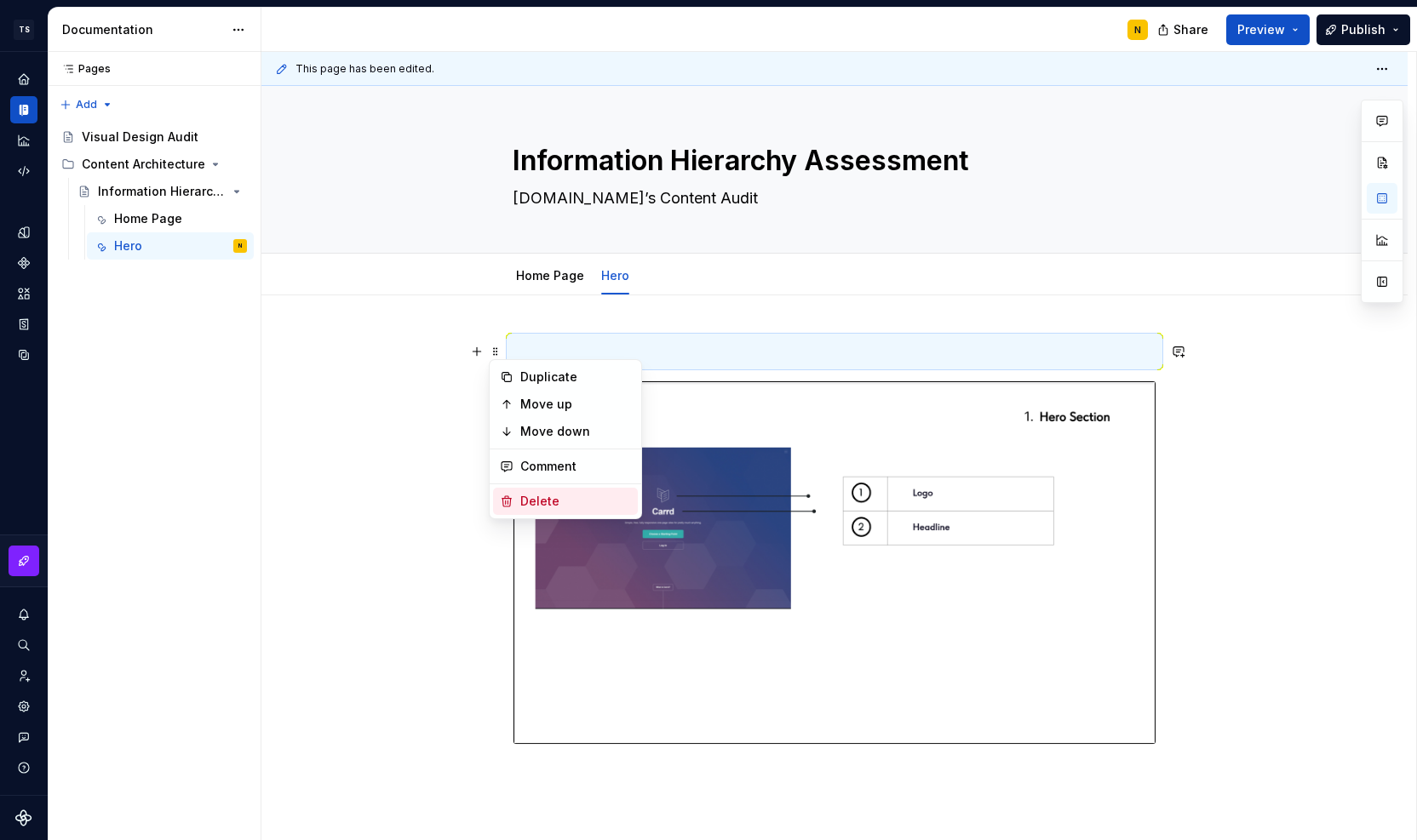
click at [531, 499] on div "Delete" at bounding box center [576, 501] width 111 height 17
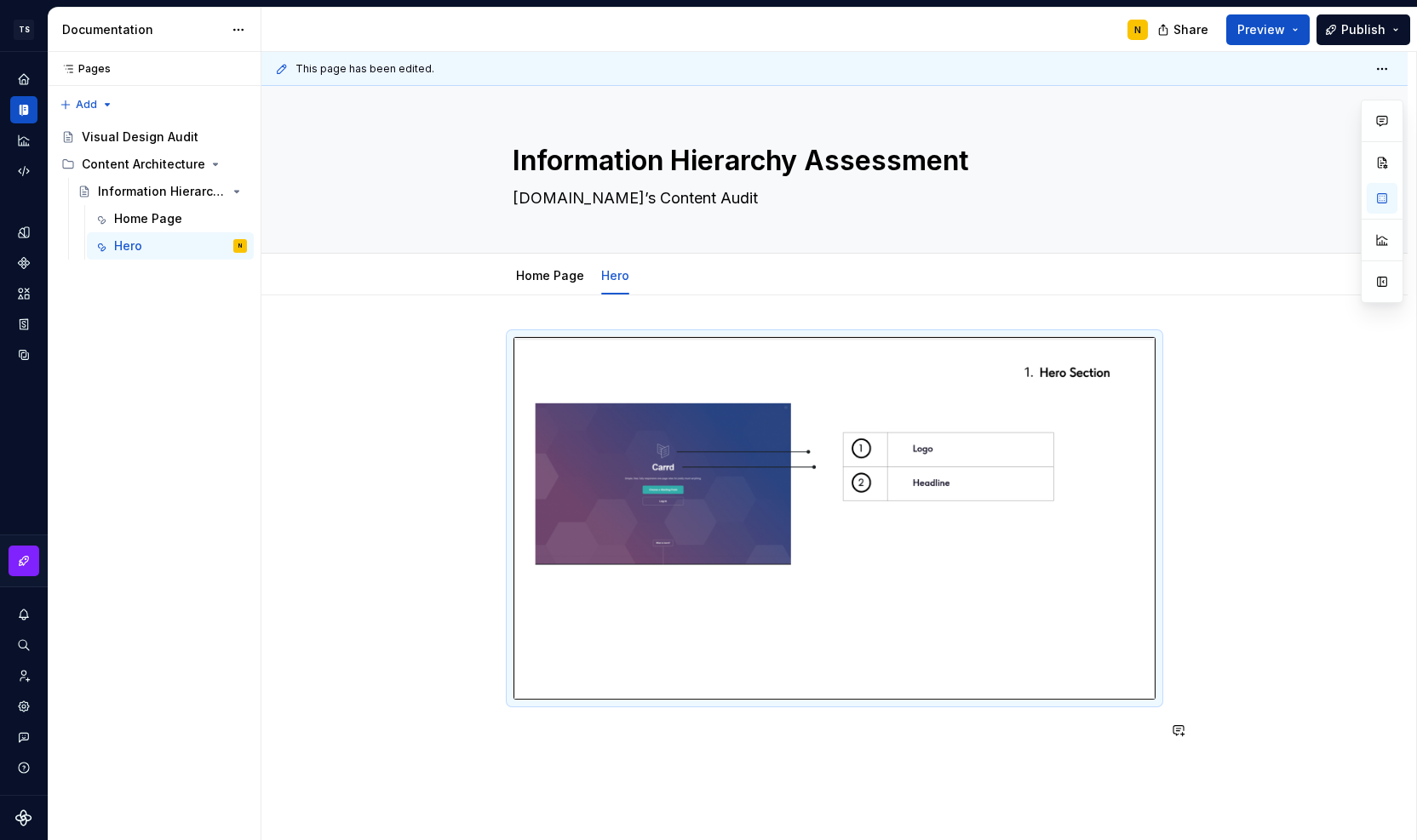
click at [639, 742] on div at bounding box center [834, 548] width 644 height 425
click at [143, 221] on div "Home Page" at bounding box center [149, 218] width 68 height 17
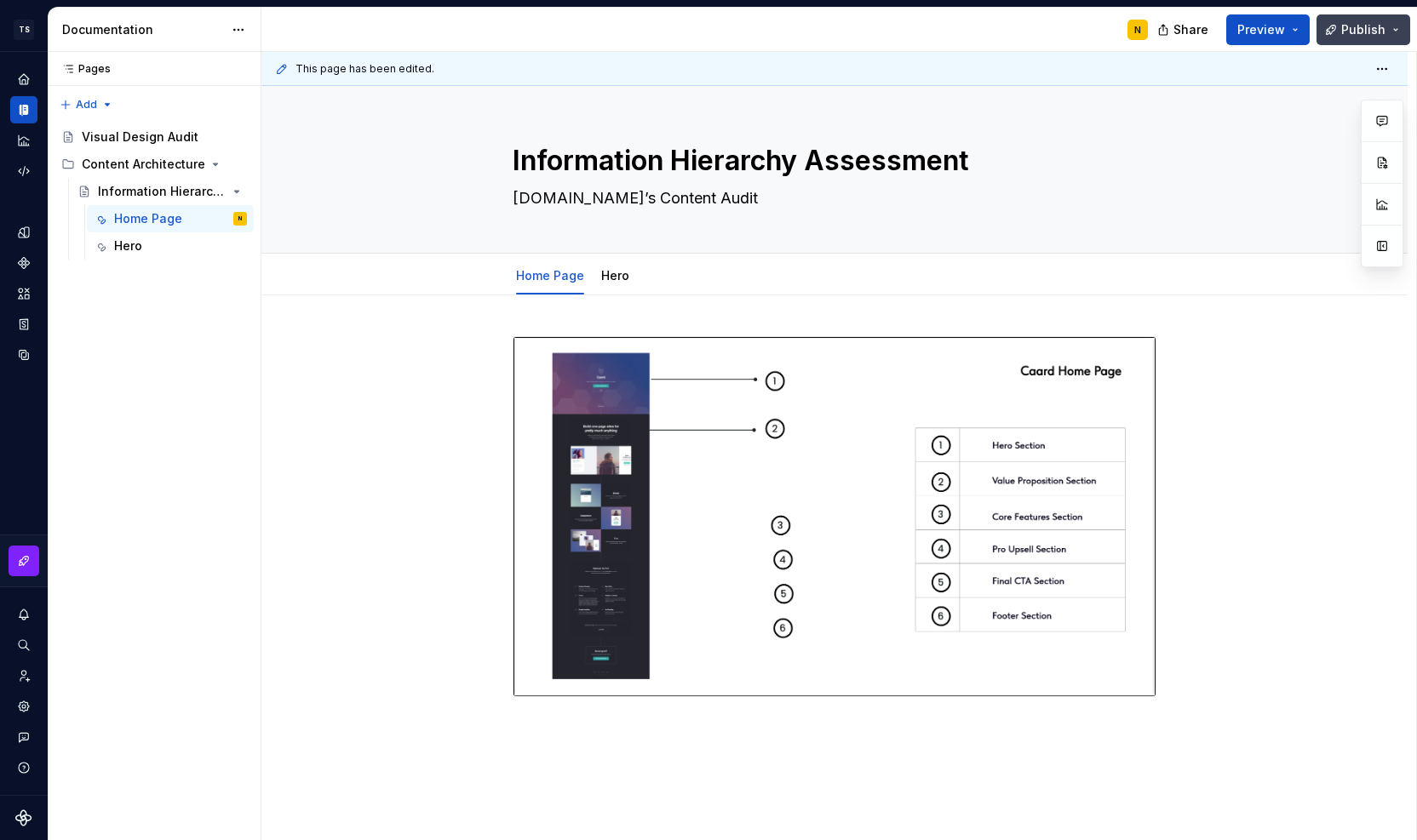
click at [1372, 23] on span "Publish" at bounding box center [1364, 29] width 45 height 17
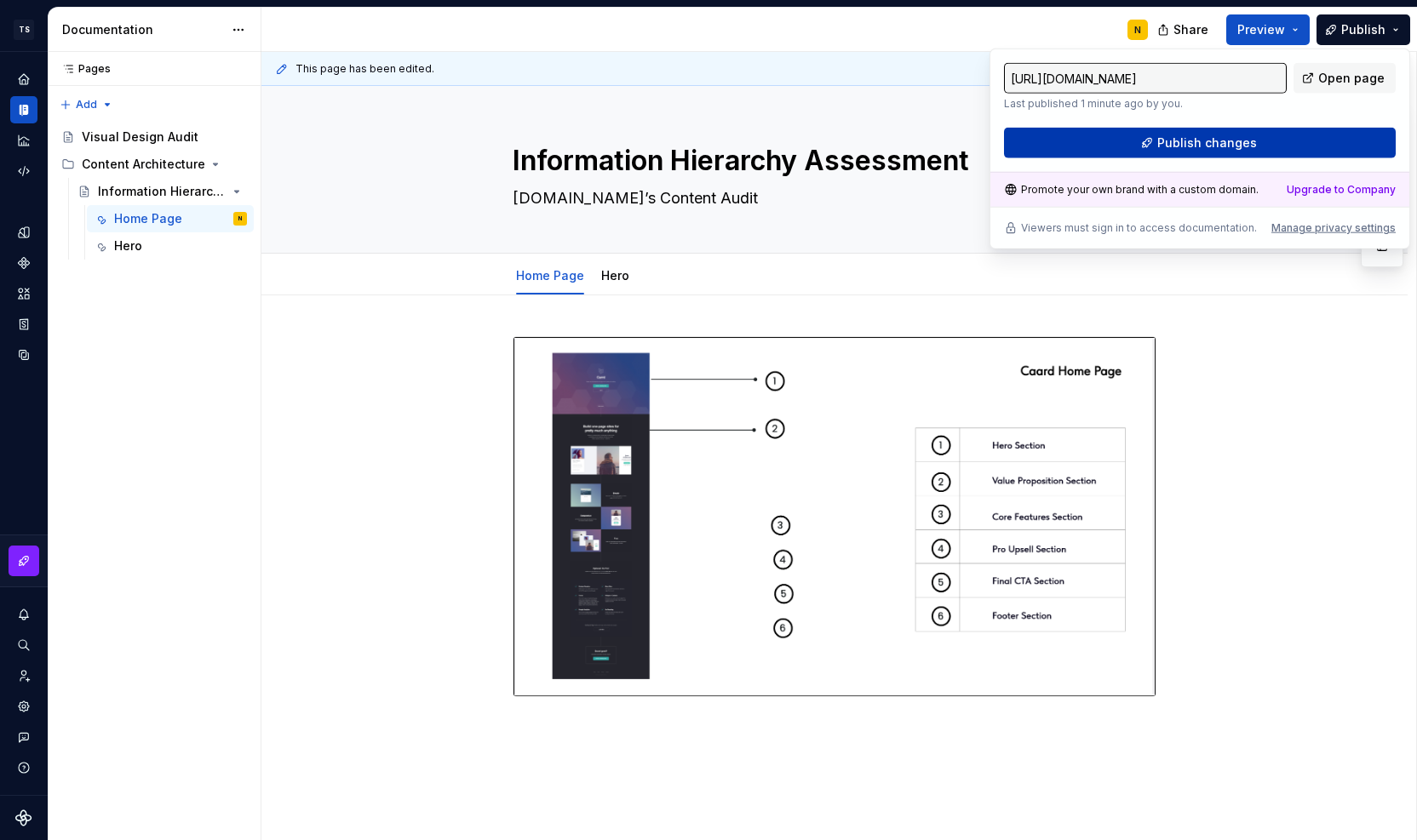
drag, startPoint x: 1372, startPoint y: 23, endPoint x: 1241, endPoint y: 141, distance: 176.3
click at [1241, 141] on span "Publish changes" at bounding box center [1207, 142] width 100 height 17
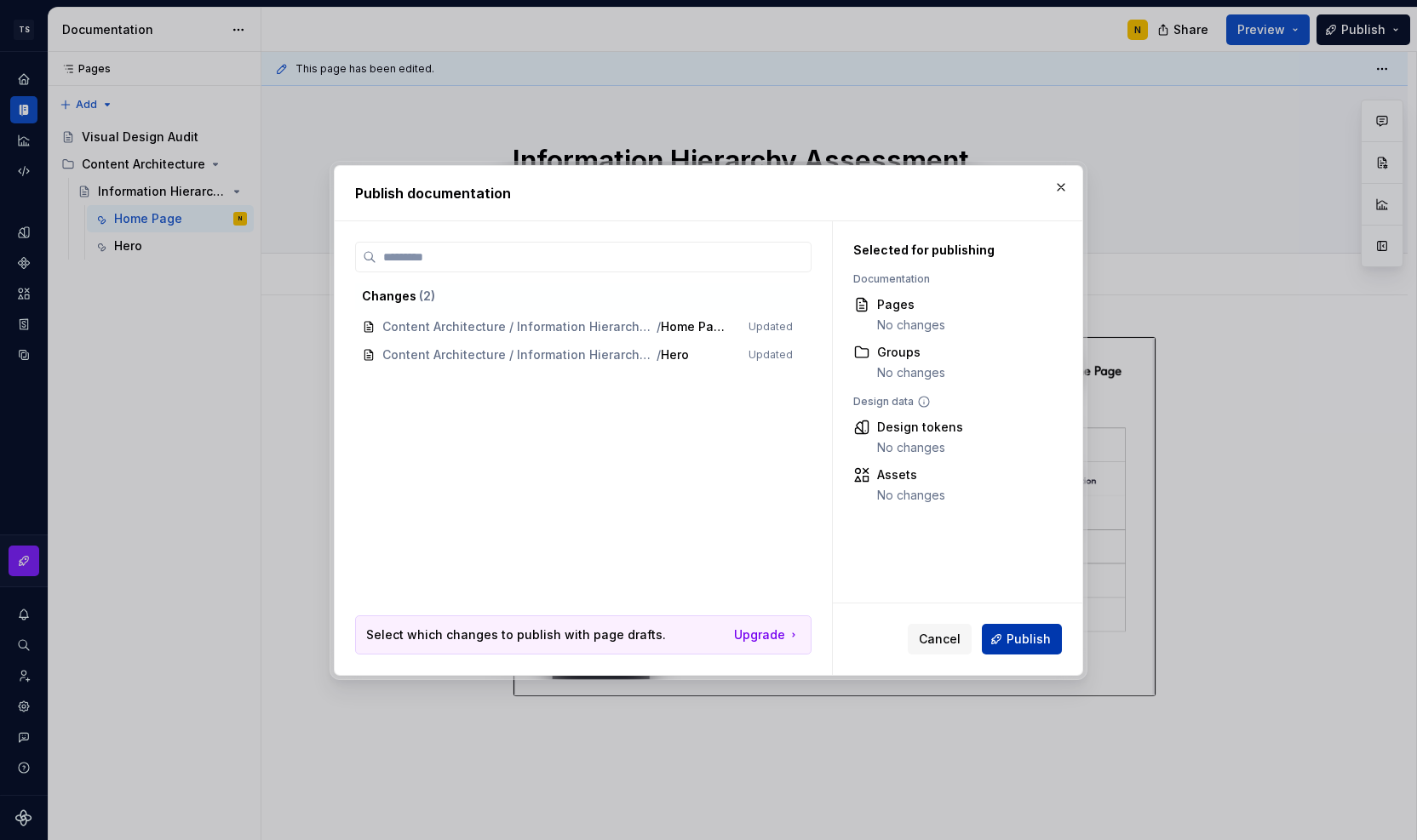
click at [1033, 642] on span "Publish" at bounding box center [1028, 638] width 45 height 17
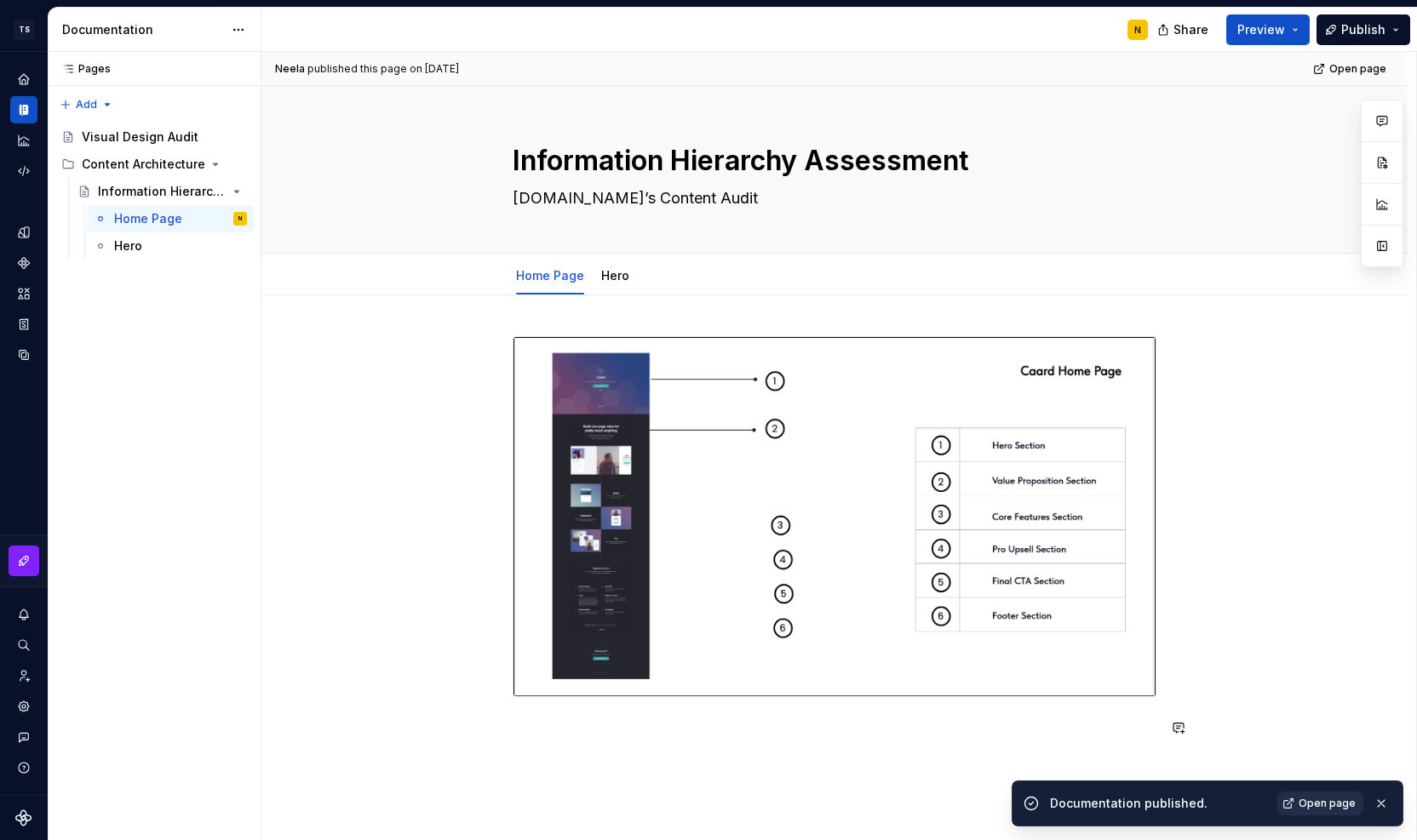
click at [1323, 801] on span "Open page" at bounding box center [1327, 804] width 57 height 14
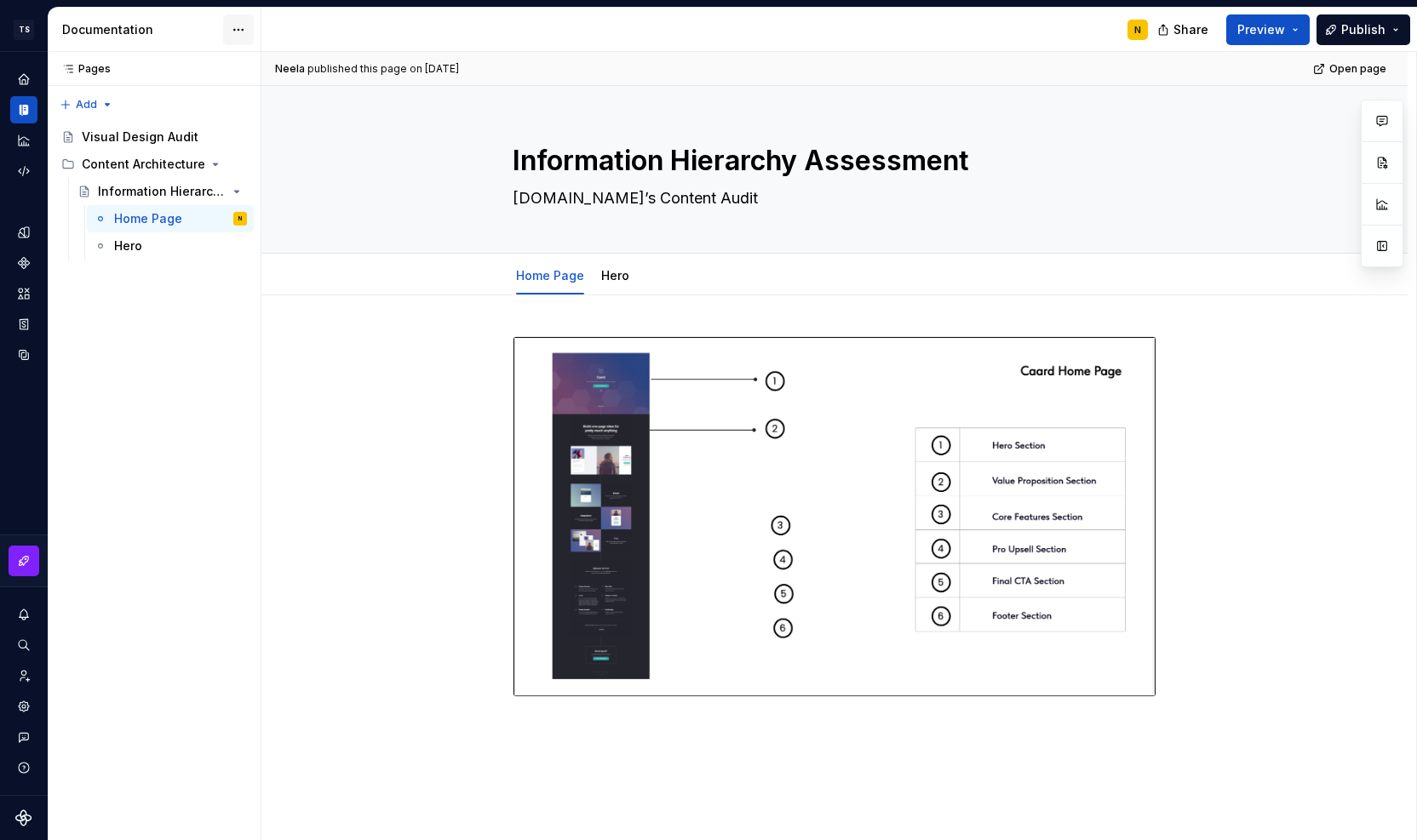
click at [242, 23] on html "TS Neela's Documentation N Design system data Documentation N Share Preview Pub…" at bounding box center [708, 420] width 1417 height 840
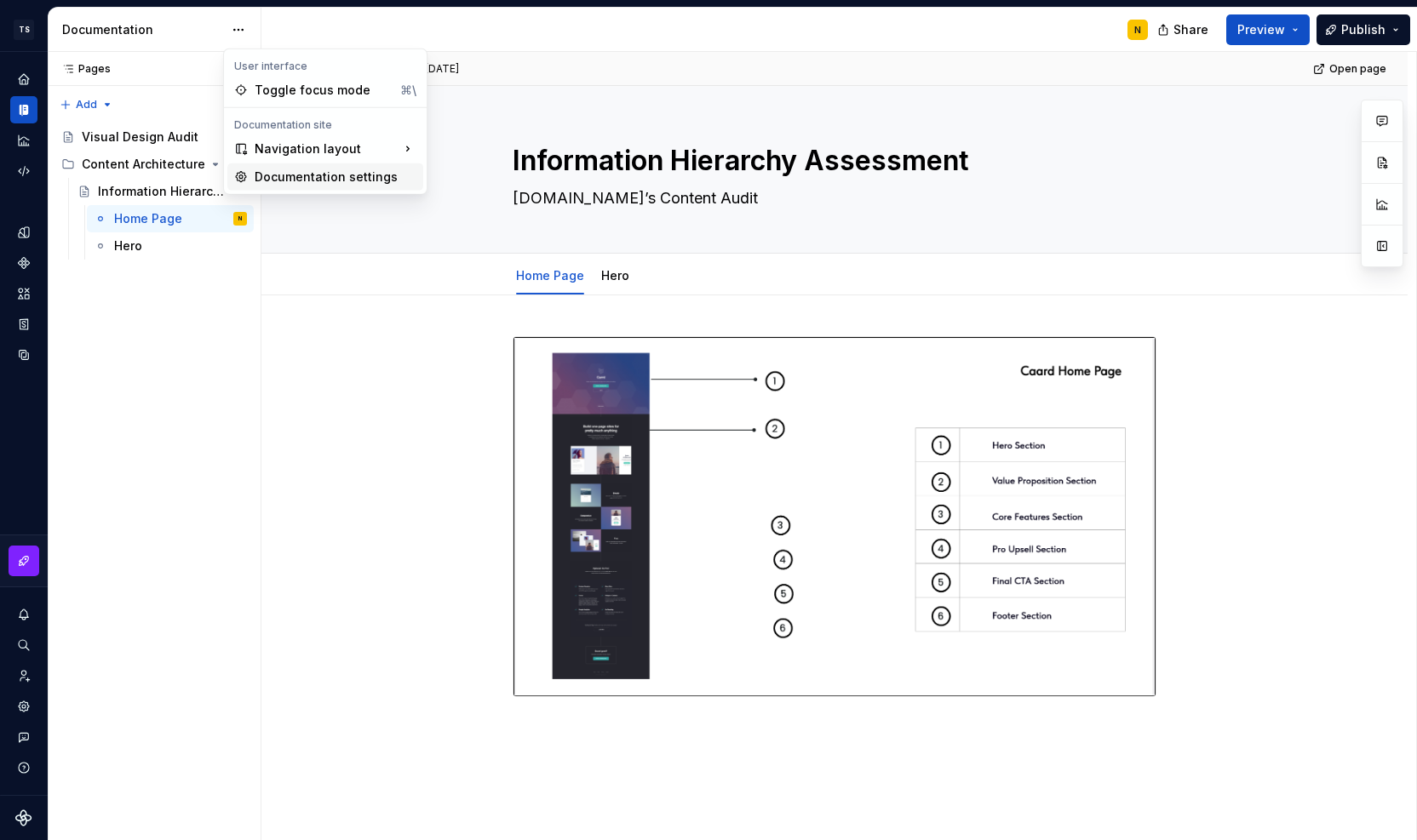
click at [296, 183] on div "Documentation settings" at bounding box center [335, 176] width 162 height 17
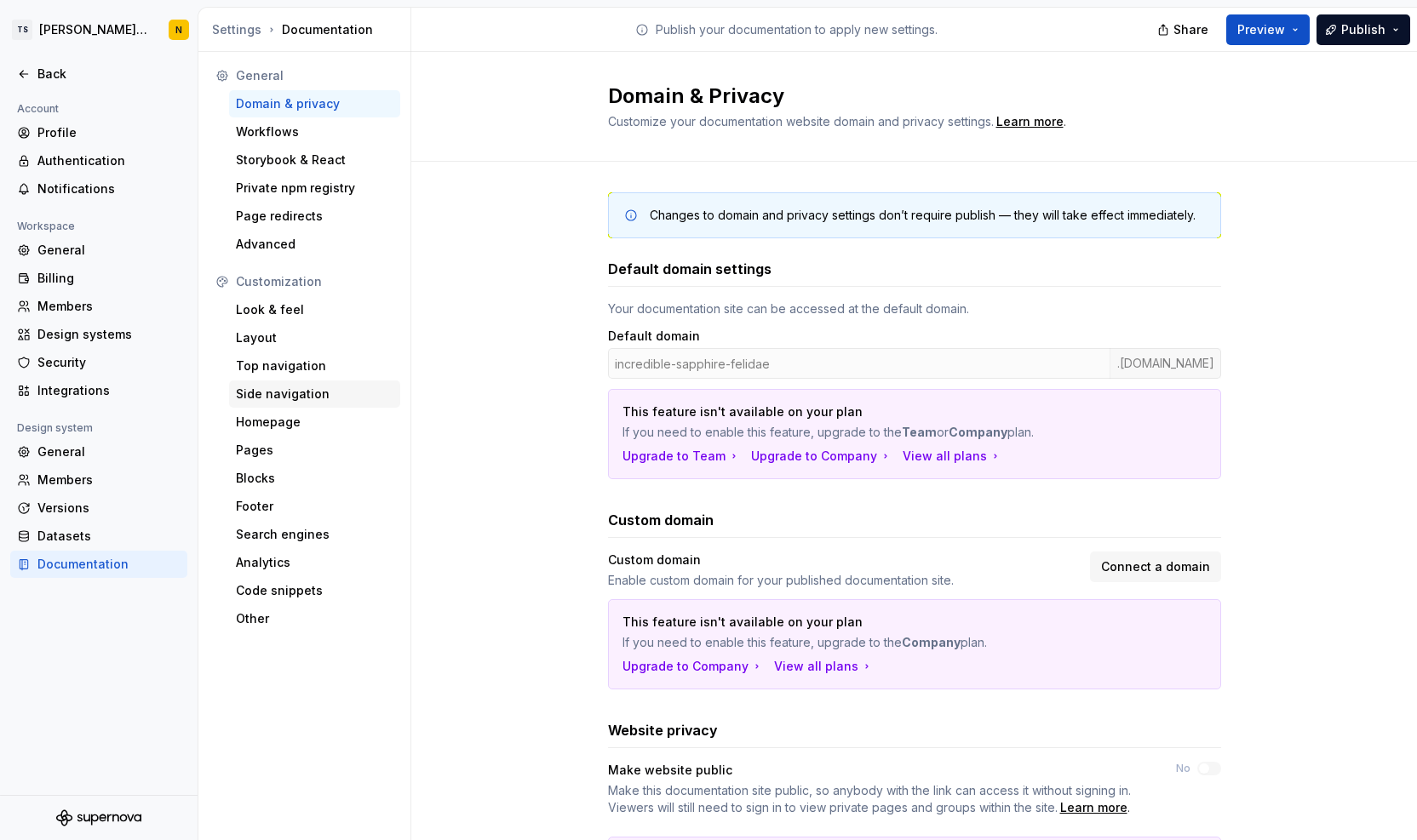
click at [273, 386] on div "Side navigation" at bounding box center [315, 394] width 157 height 17
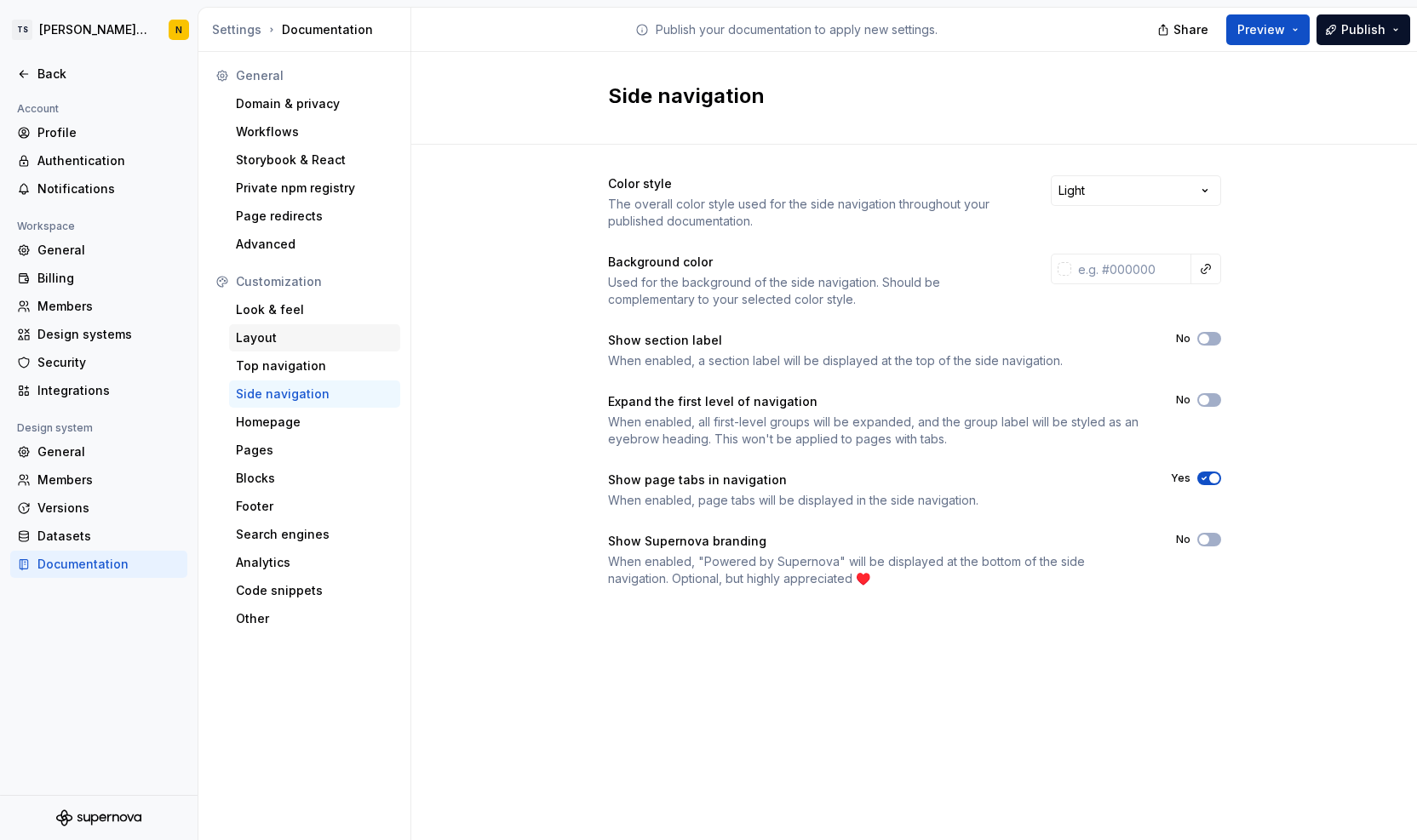
click at [276, 342] on div "Layout" at bounding box center [315, 337] width 157 height 17
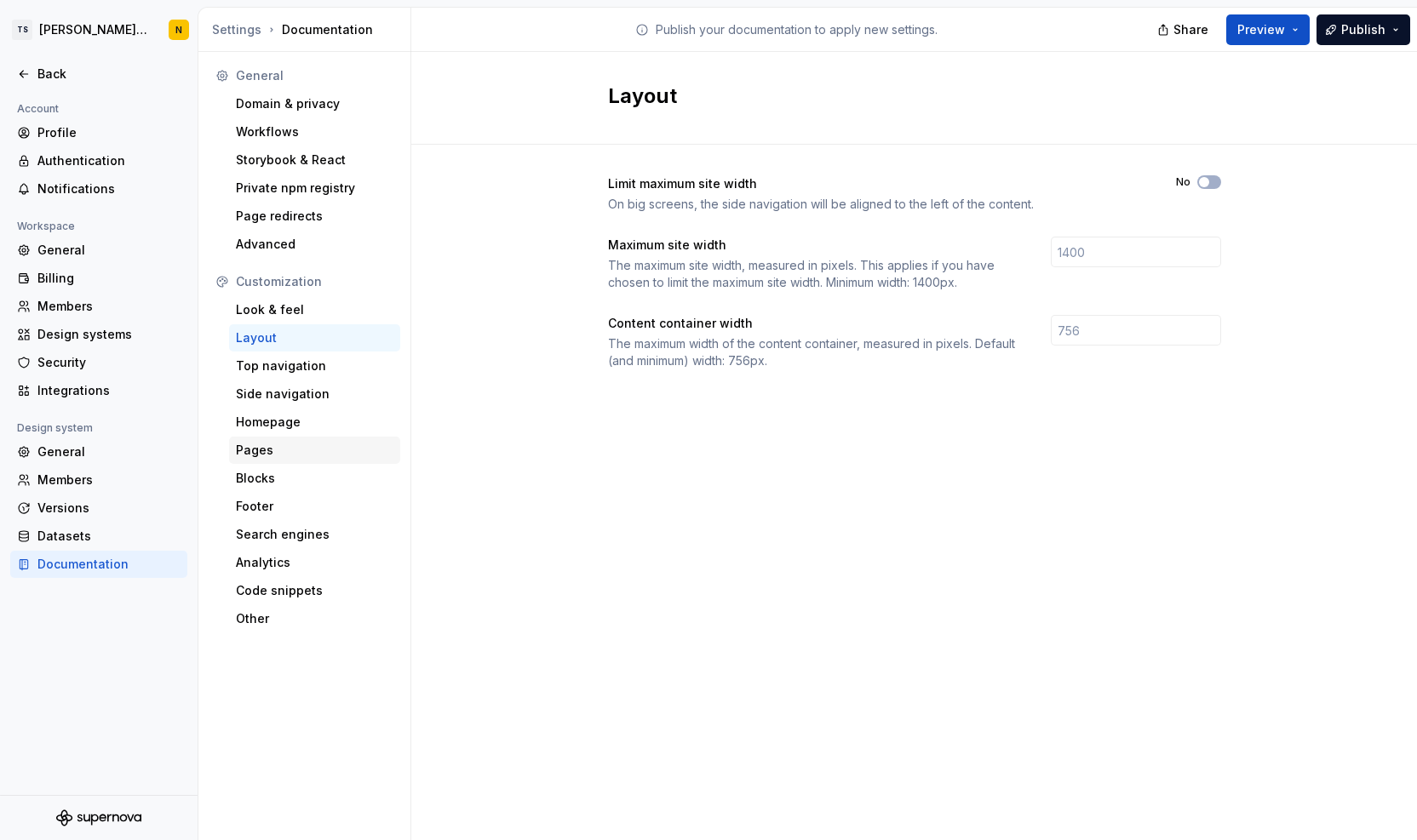
click at [254, 455] on div "Pages" at bounding box center [315, 450] width 157 height 17
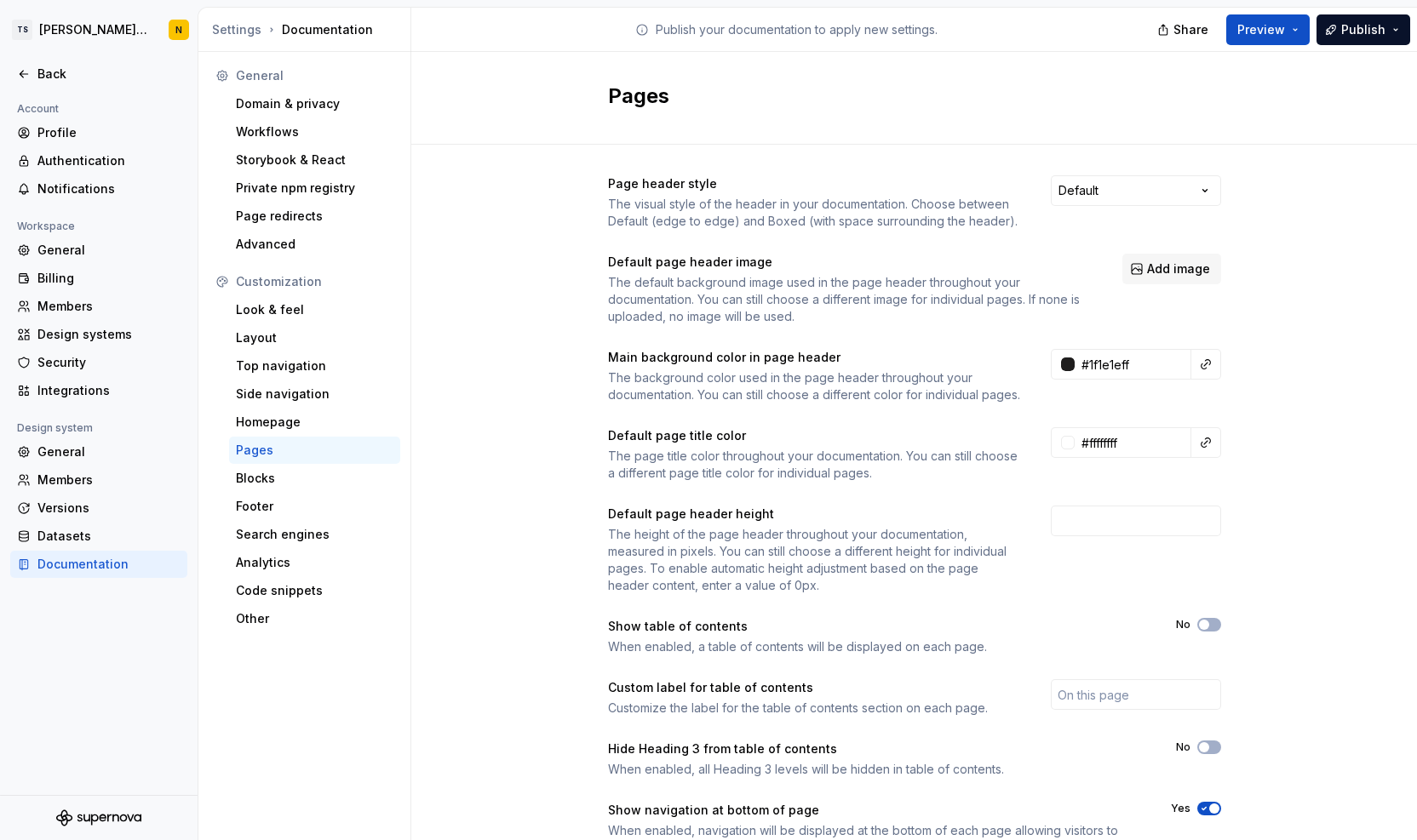
scroll to position [89, 0]
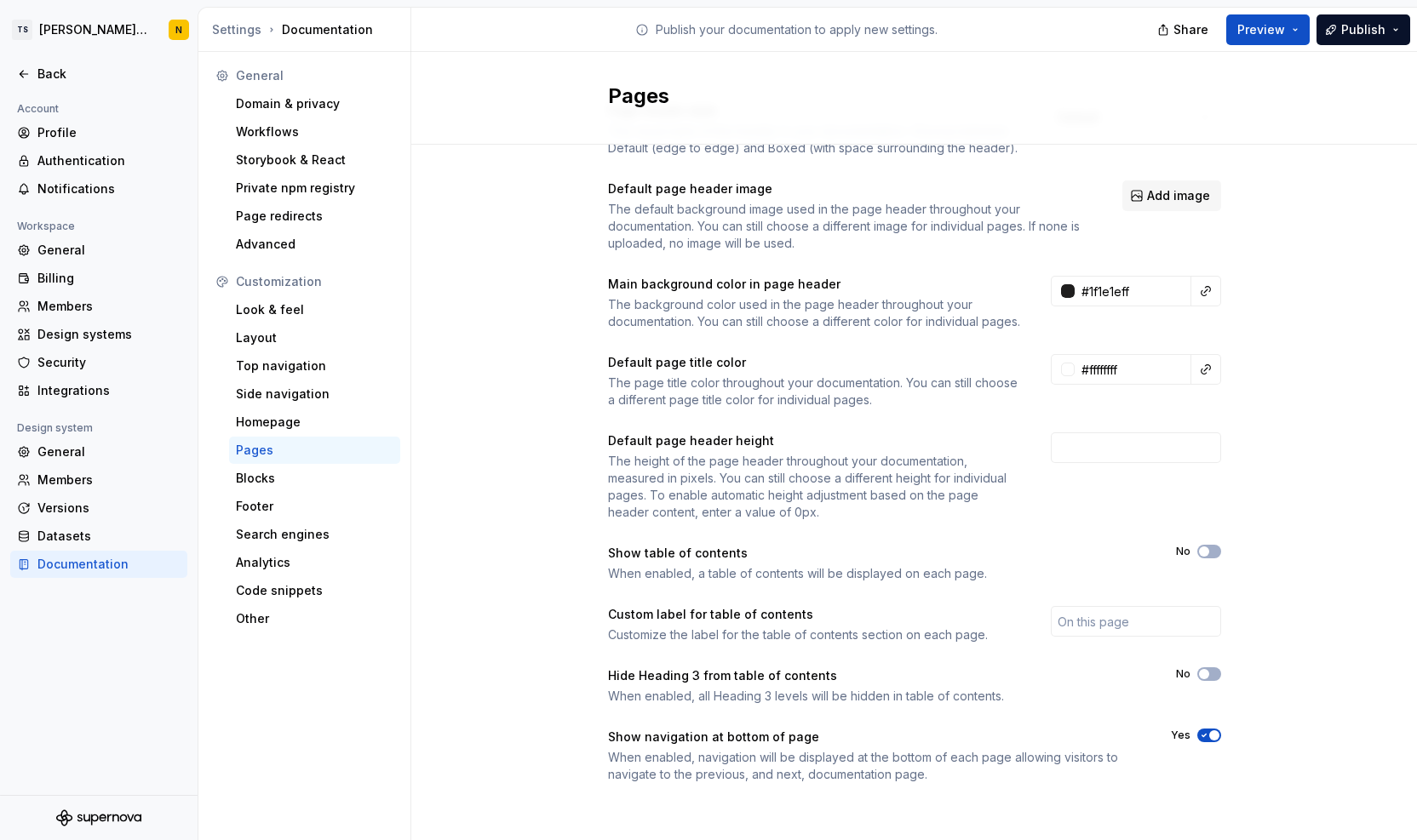
click at [1198, 738] on icon "button" at bounding box center [1205, 736] width 14 height 10
click at [41, 65] on div "Back" at bounding box center [109, 73] width 143 height 17
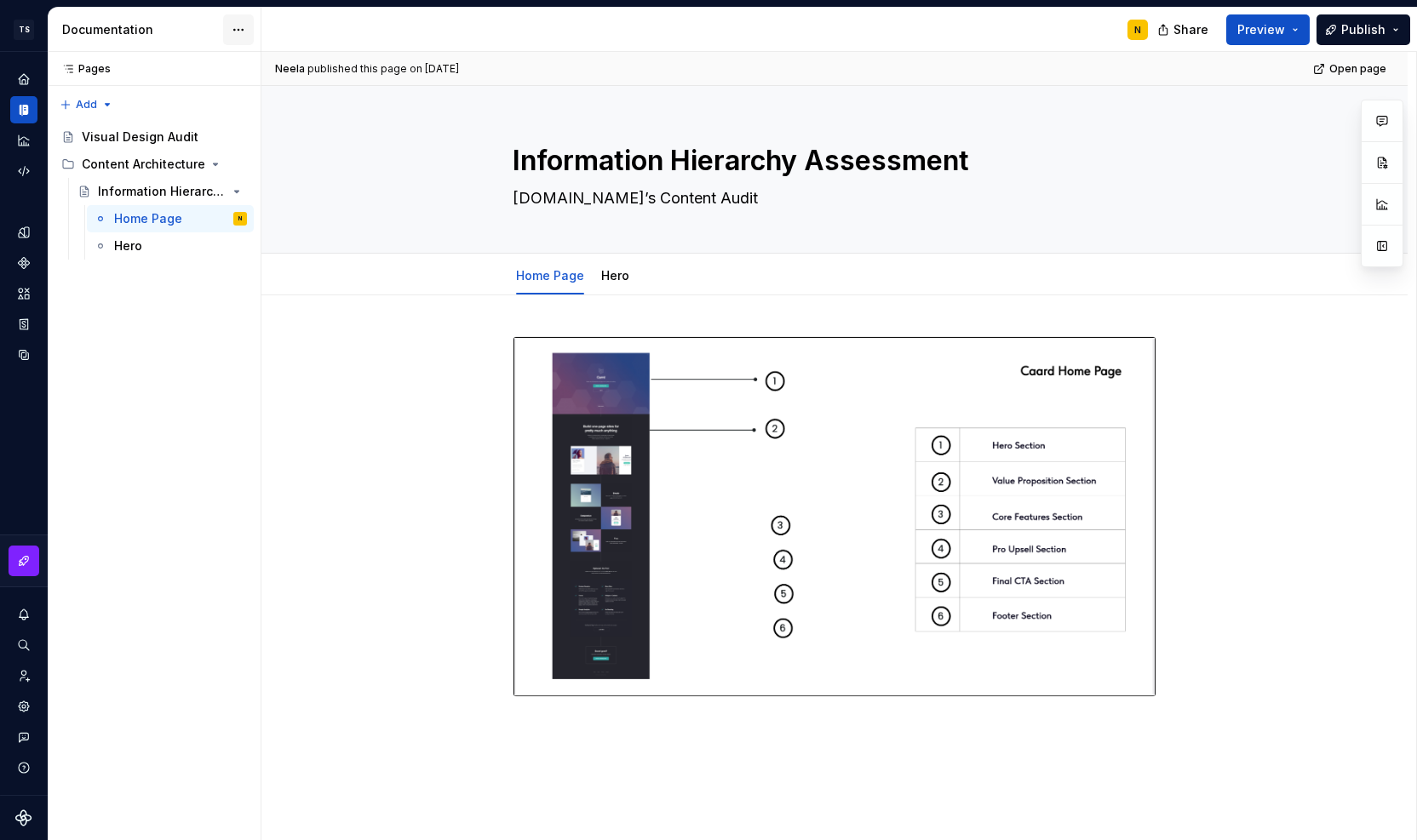
click at [238, 26] on html "TS Neela's Documentation N Design system data Documentation N Share Preview Pub…" at bounding box center [708, 420] width 1417 height 840
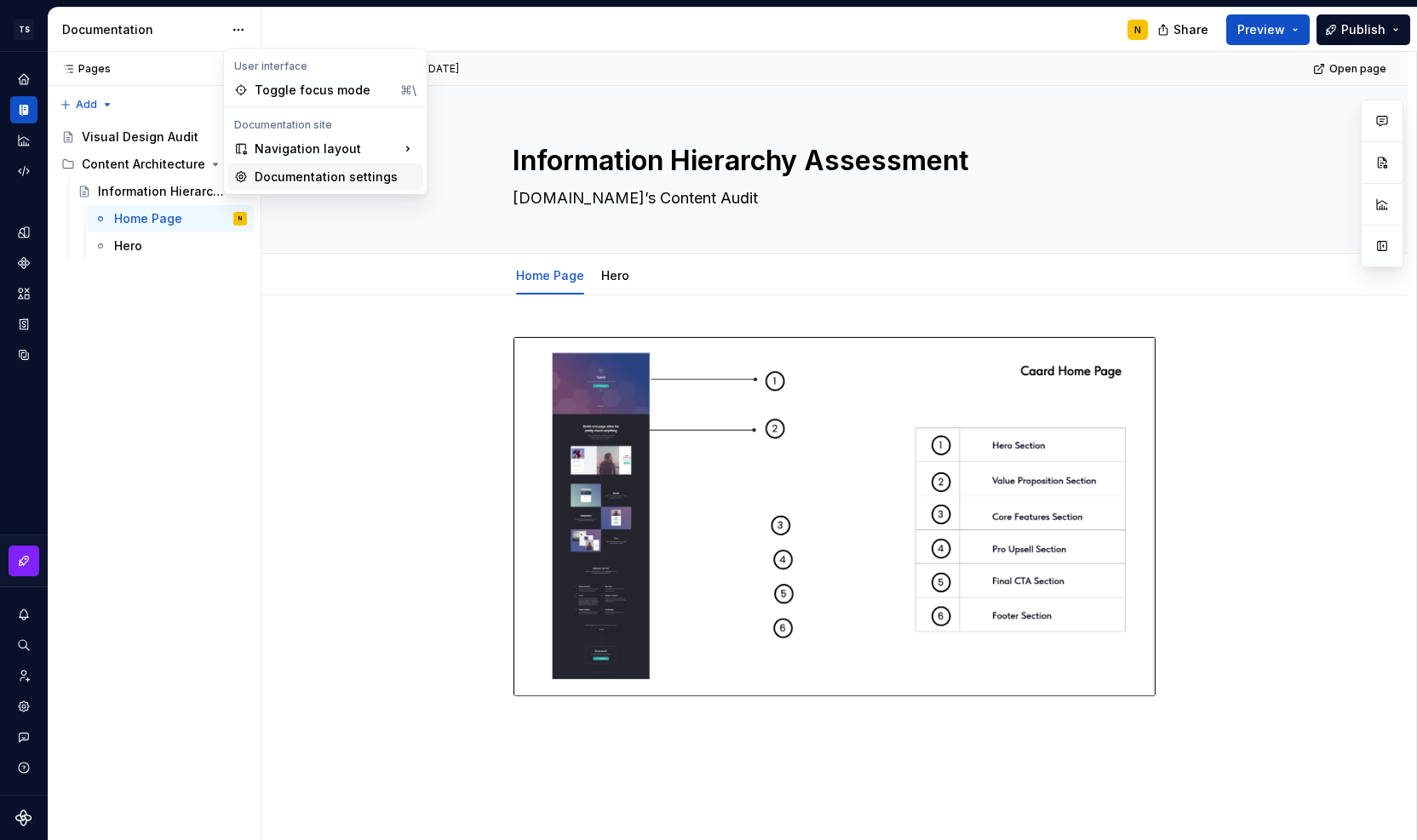
click at [273, 176] on div "Documentation settings" at bounding box center [335, 176] width 162 height 17
type textarea "*"
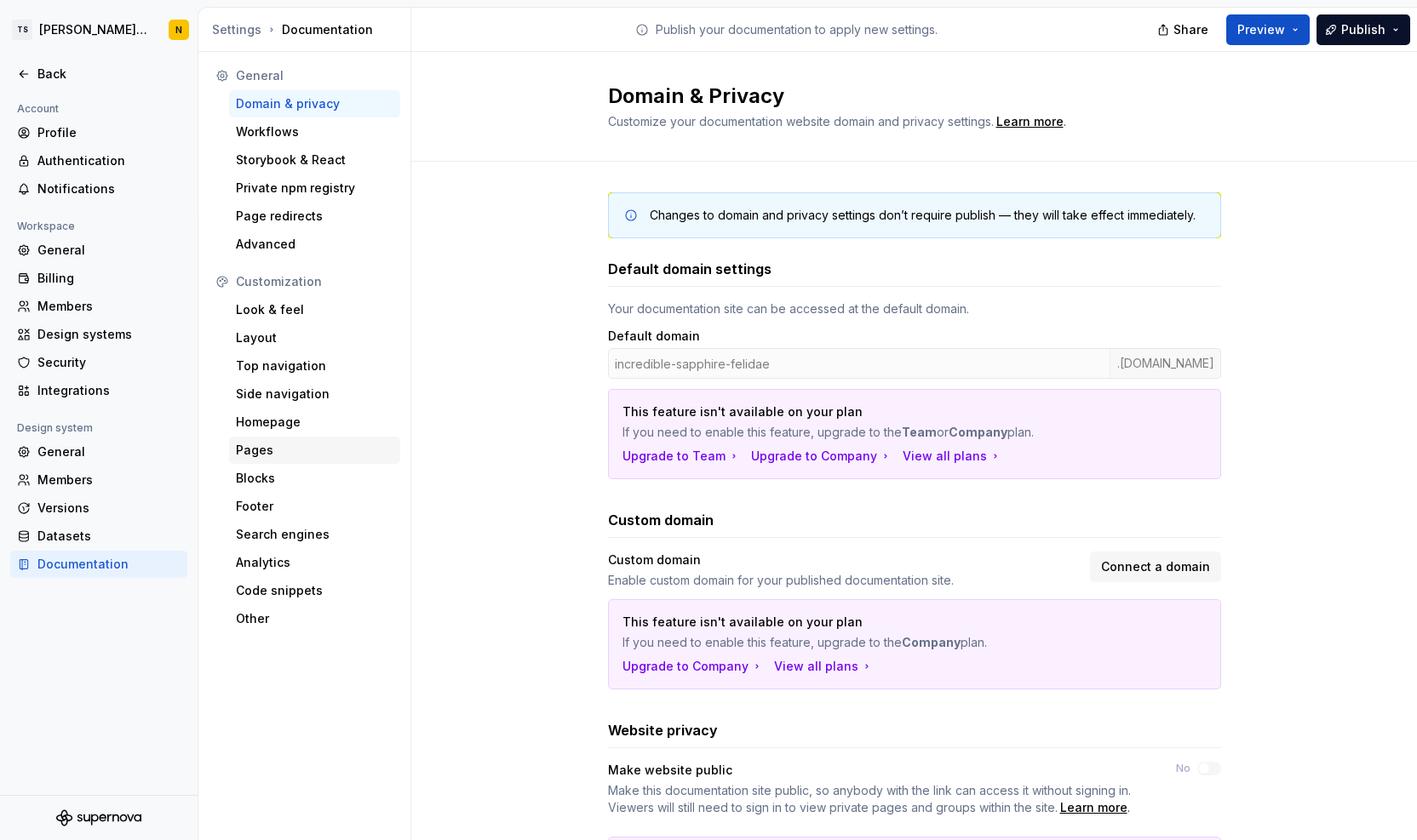
click at [260, 447] on div "Pages" at bounding box center [315, 450] width 157 height 17
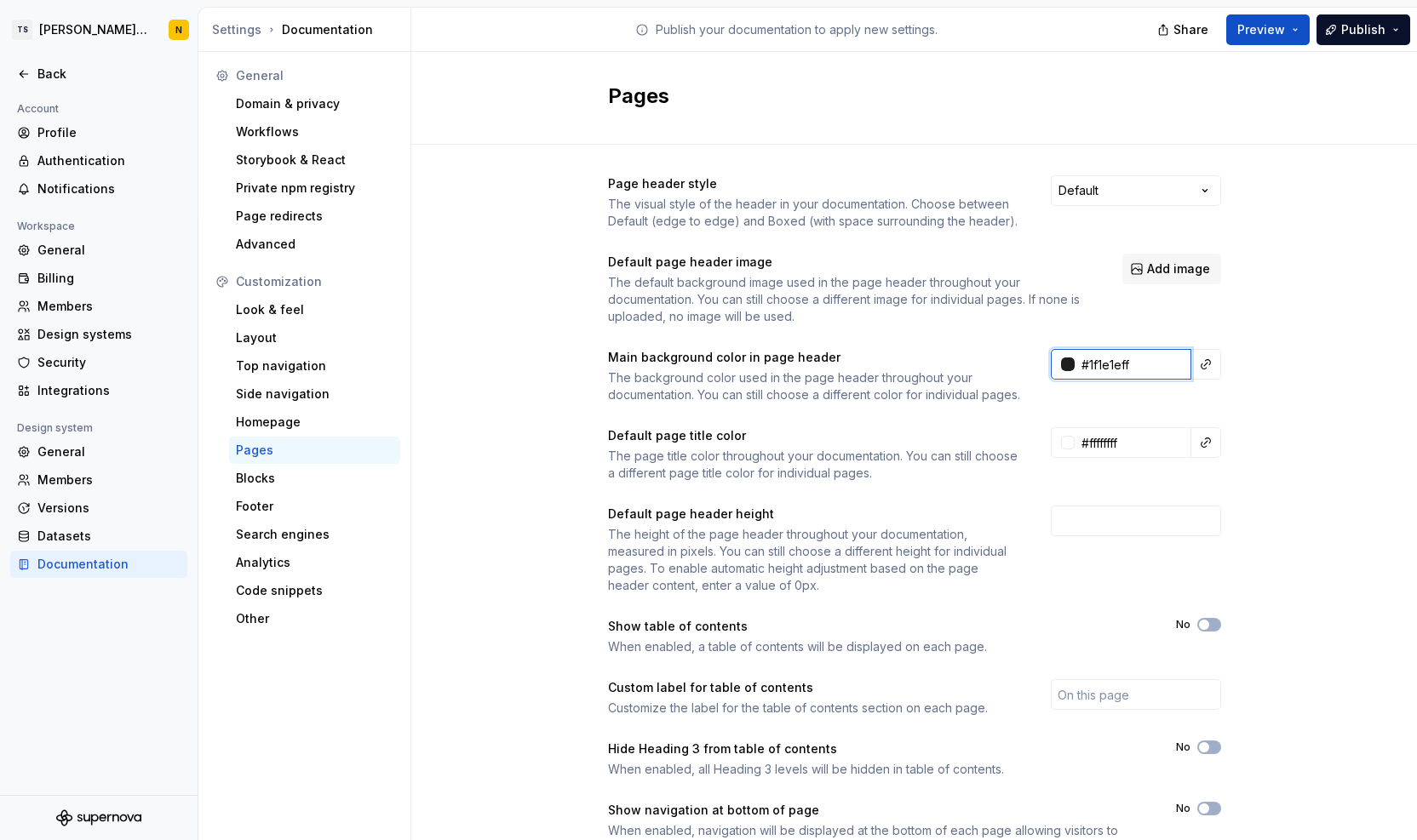
click at [1153, 372] on input "#1f1e1eff" at bounding box center [1133, 364] width 117 height 31
click at [1144, 458] on input "#ffffffff" at bounding box center [1133, 442] width 117 height 31
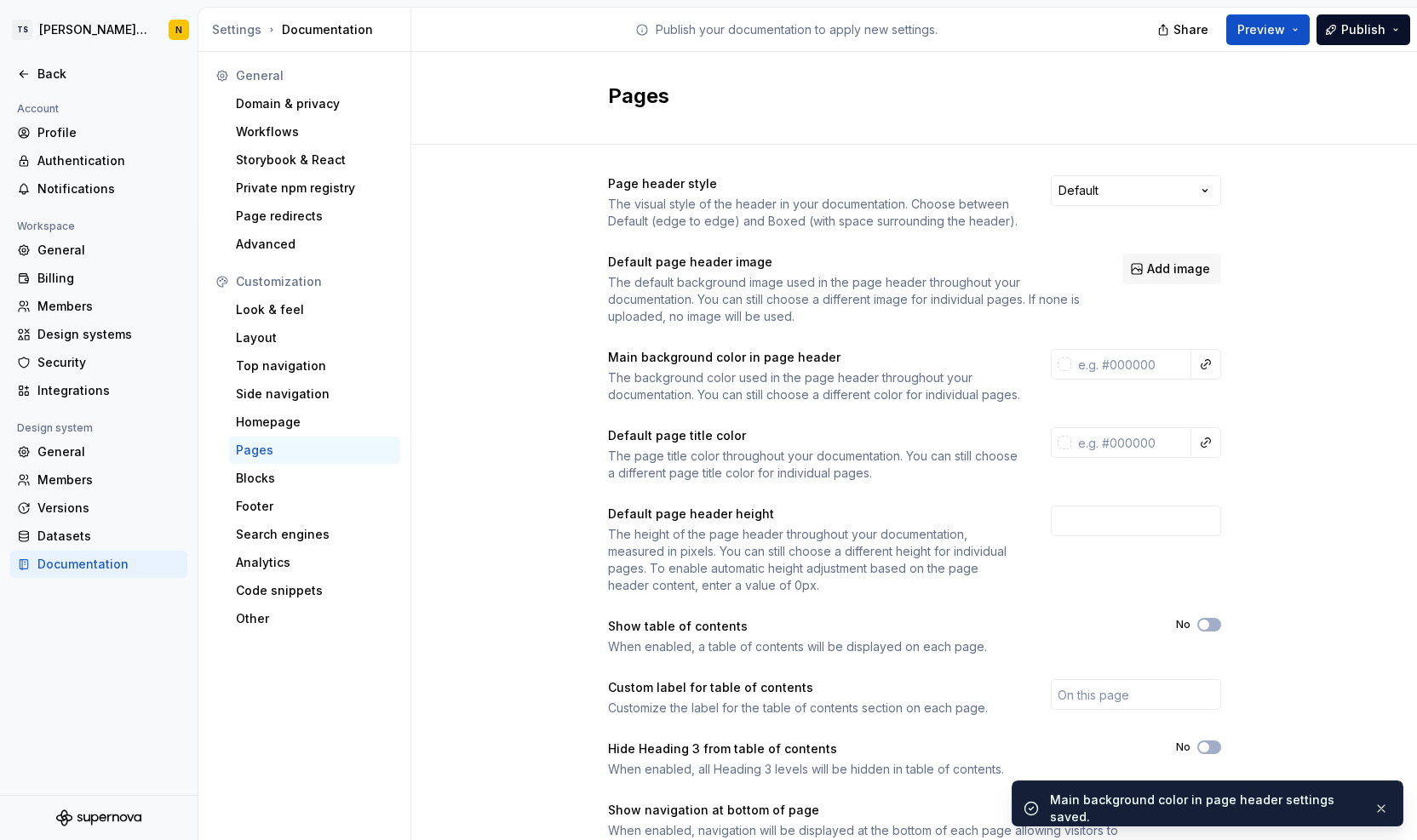
click at [1289, 466] on div "Page header style The visual style of the header in your documentation. Choose …" at bounding box center [914, 533] width 1006 height 776
click at [1354, 36] on span "Publish" at bounding box center [1364, 29] width 45 height 17
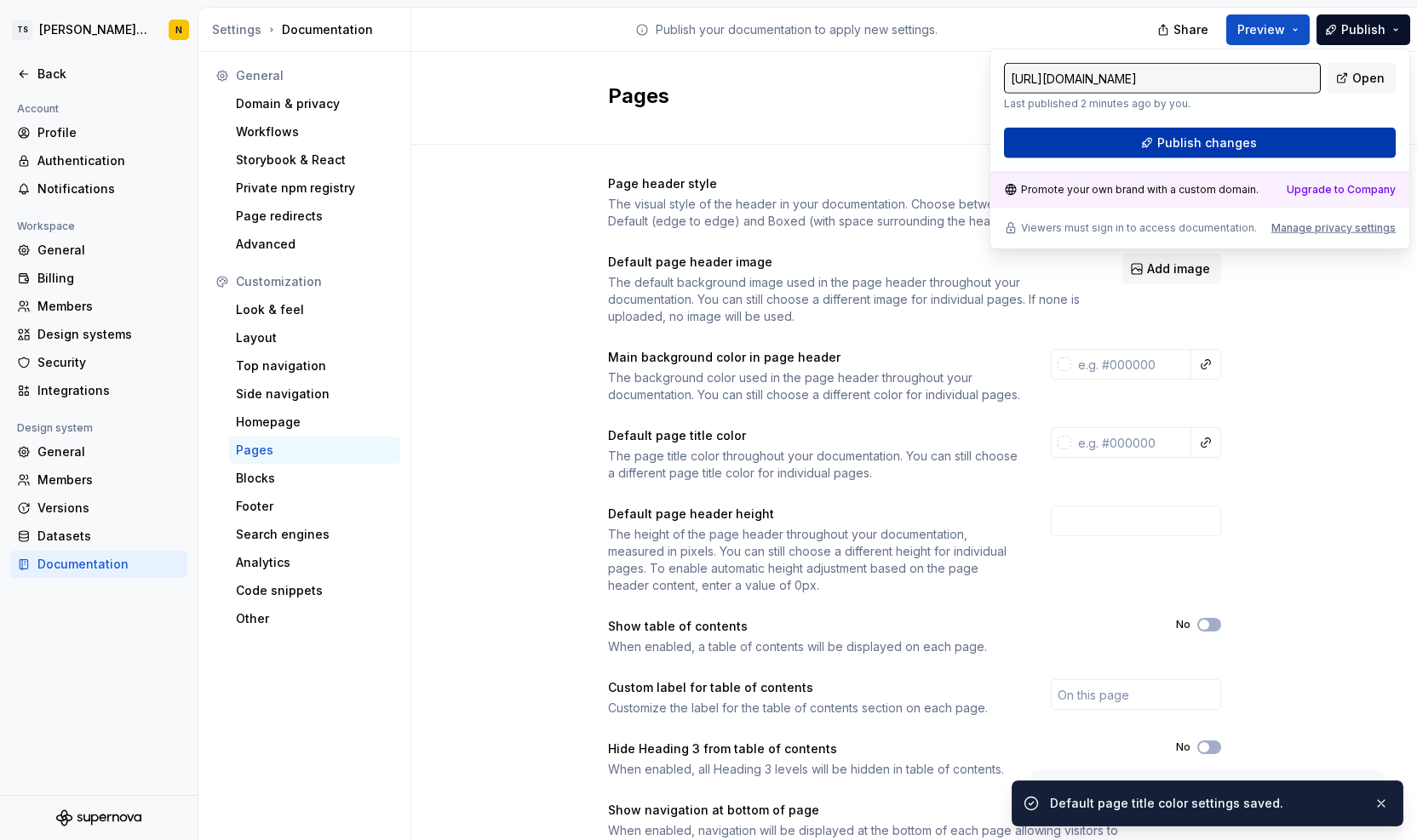
drag, startPoint x: 1354, startPoint y: 36, endPoint x: 1257, endPoint y: 141, distance: 142.9
click at [1257, 141] on button "Publish changes" at bounding box center [1200, 142] width 391 height 31
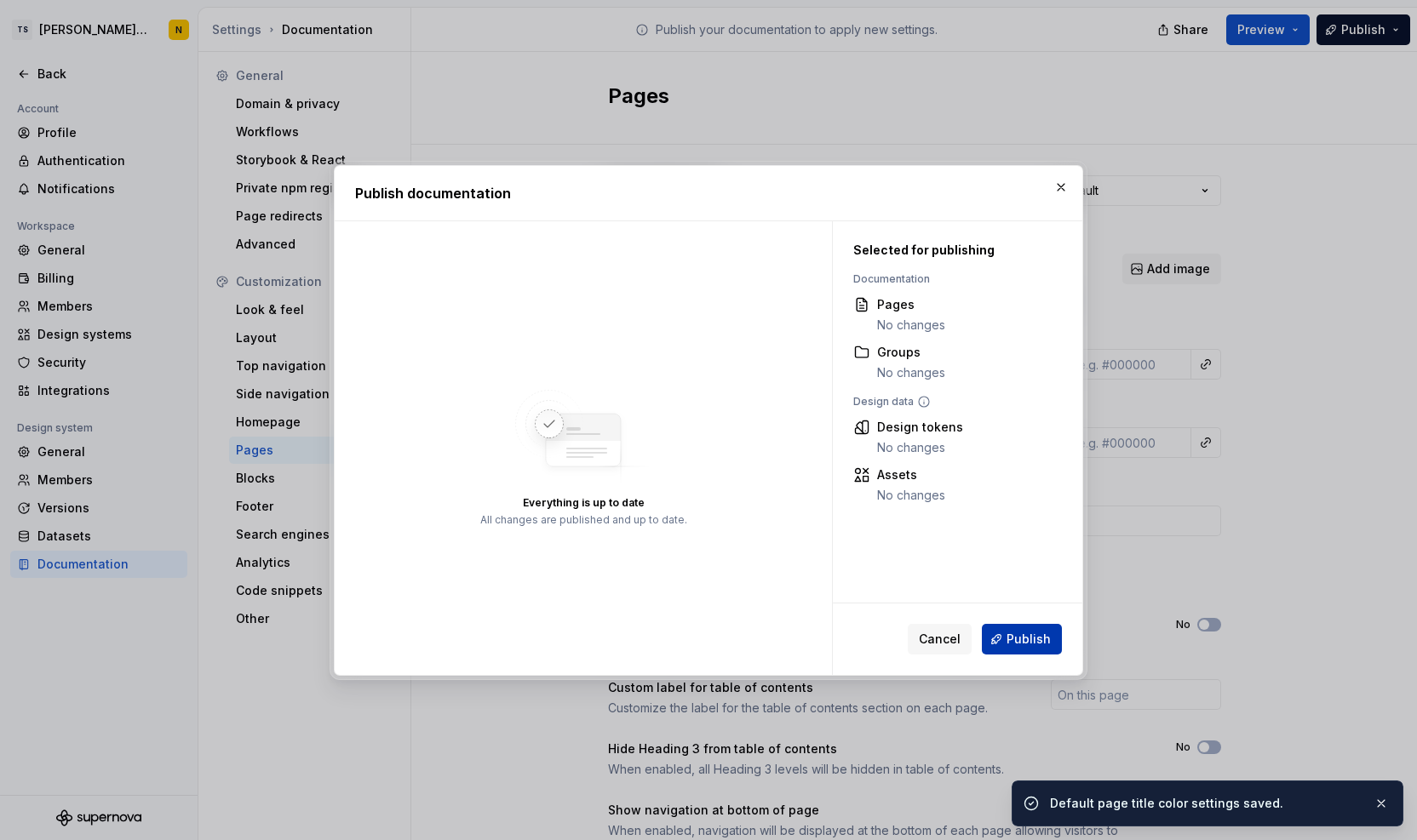
click at [1020, 648] on button "Publish" at bounding box center [1022, 639] width 80 height 31
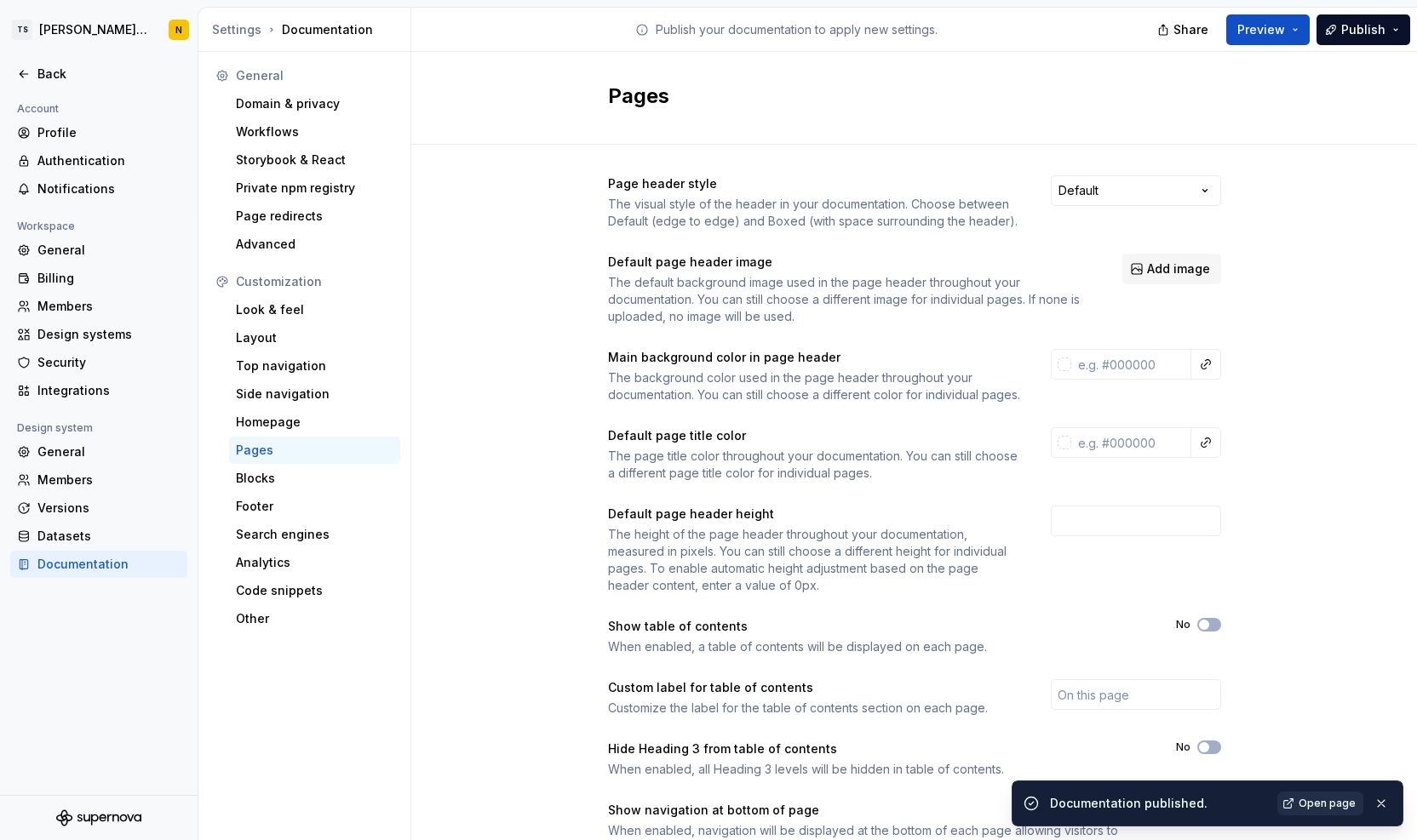
click at [1324, 804] on span "Open page" at bounding box center [1327, 804] width 57 height 14
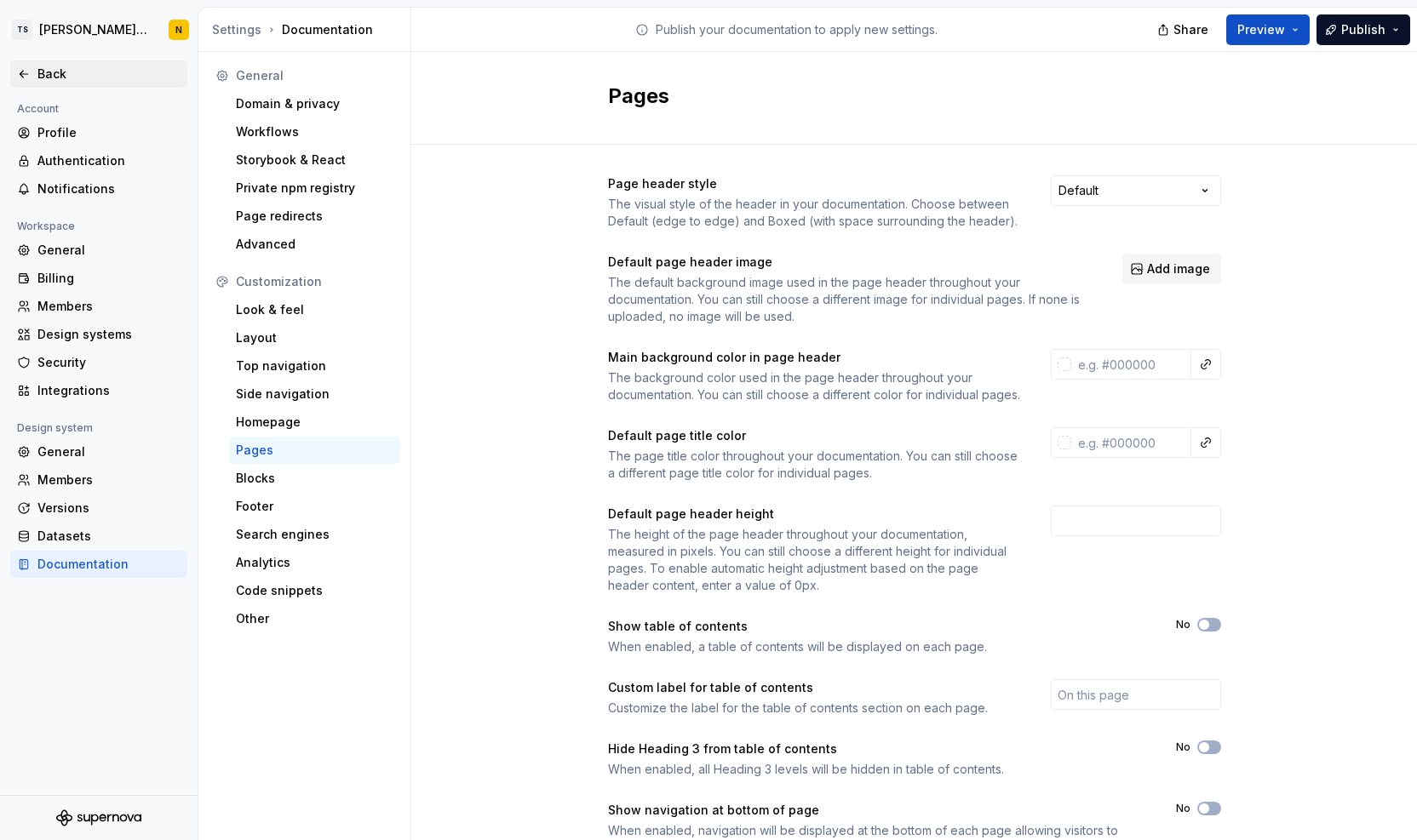
click at [63, 67] on div "Back" at bounding box center [109, 73] width 143 height 17
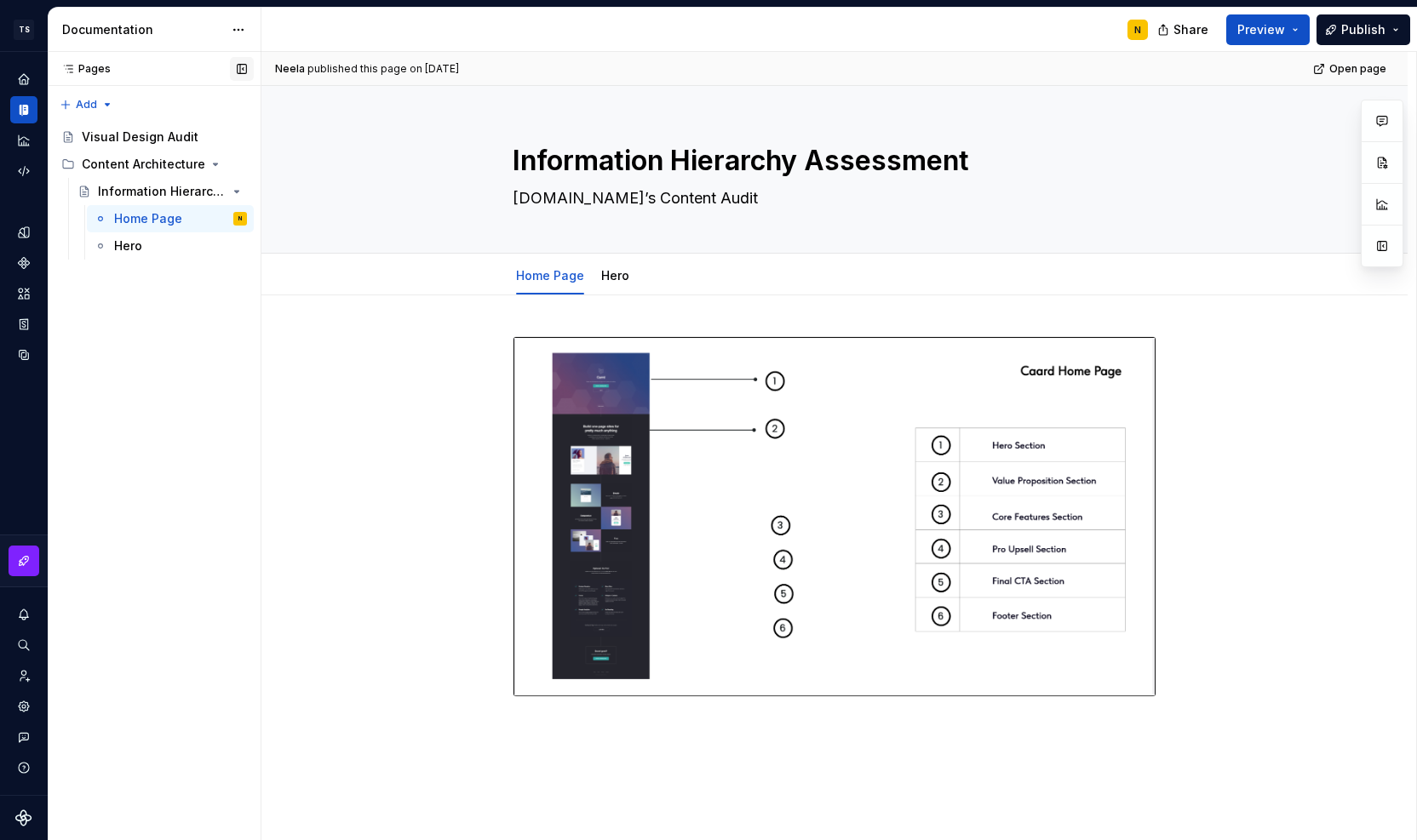
click at [243, 65] on button "button" at bounding box center [241, 68] width 24 height 24
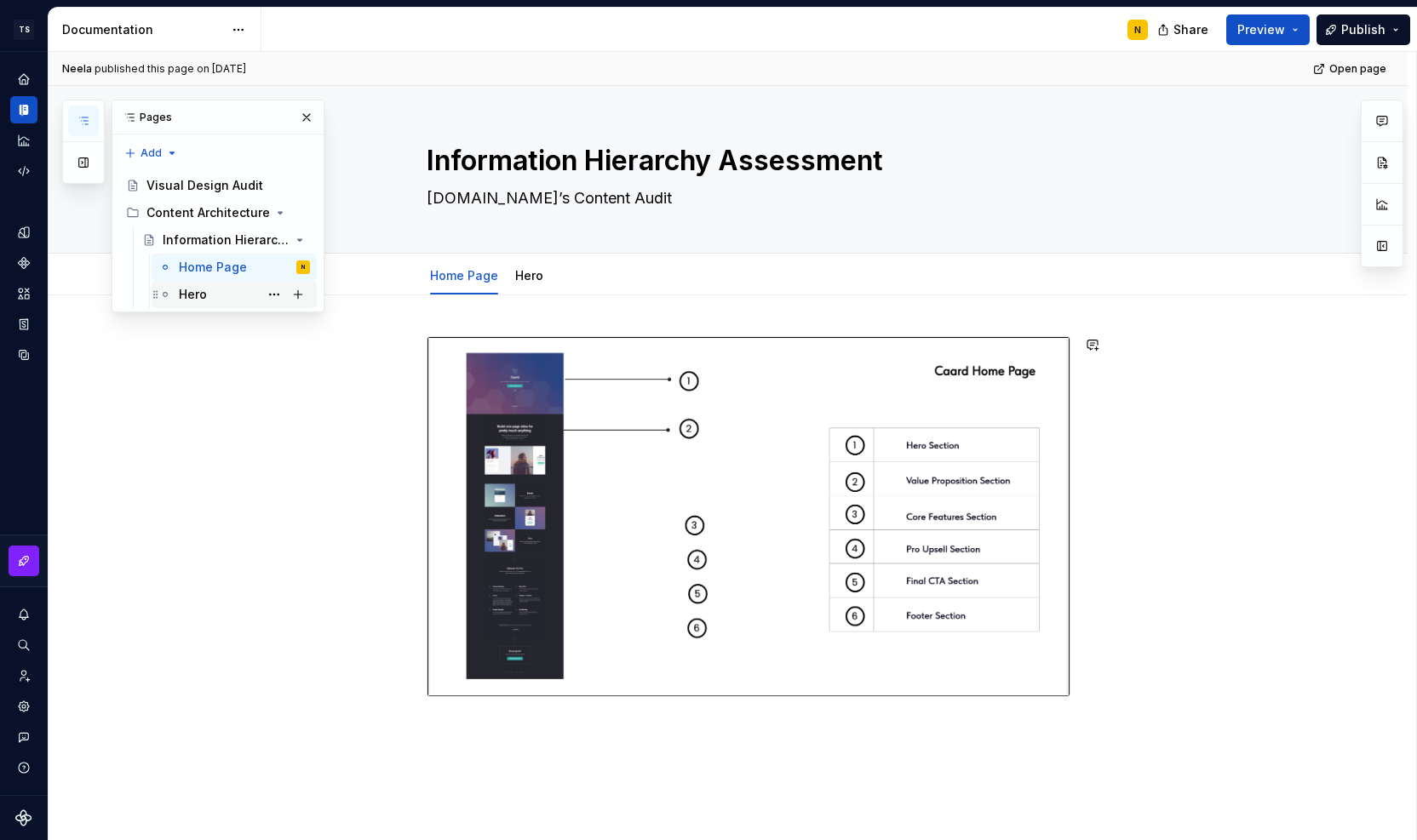
click at [193, 295] on div "Hero" at bounding box center [193, 294] width 28 height 17
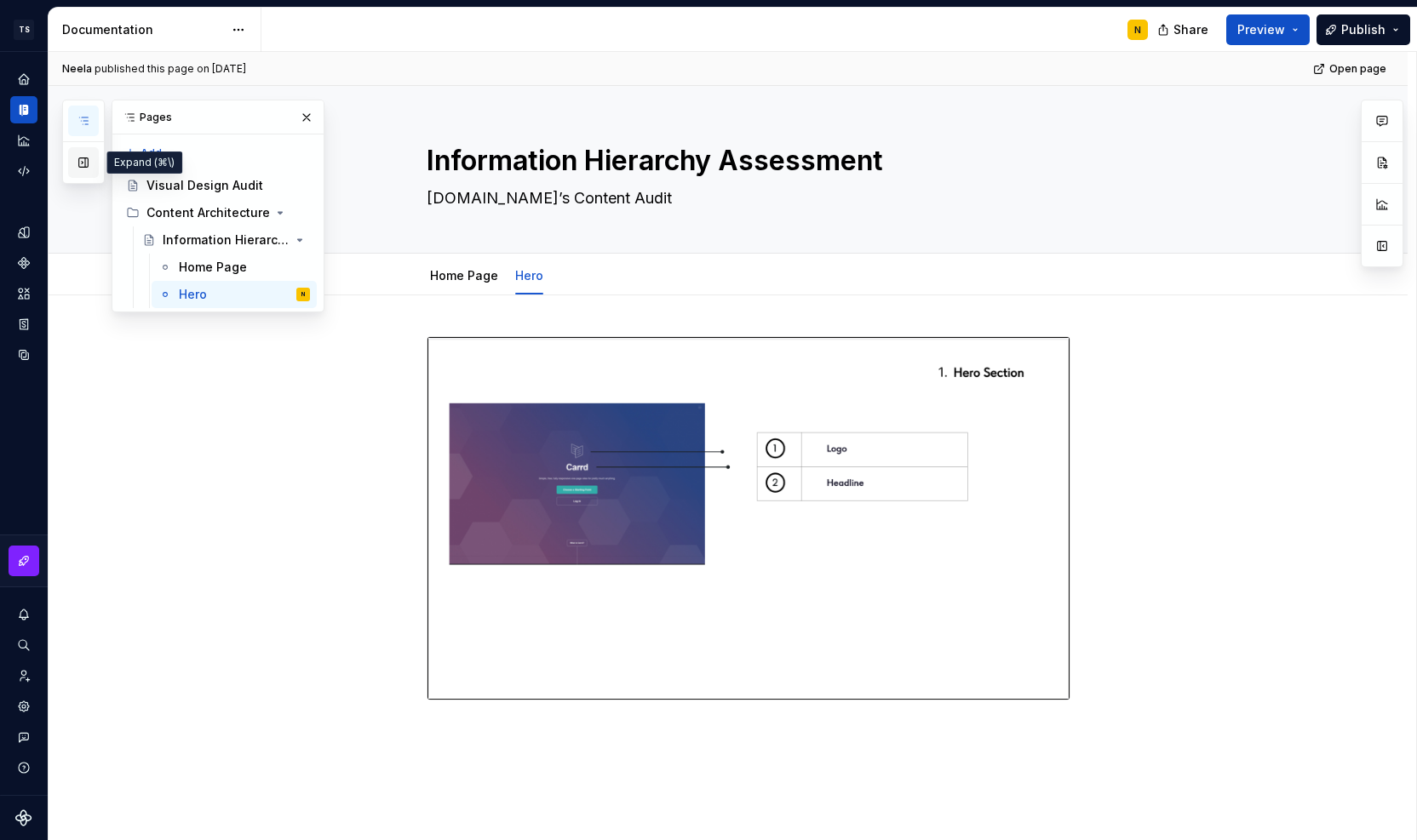
click at [82, 160] on button "button" at bounding box center [83, 162] width 31 height 31
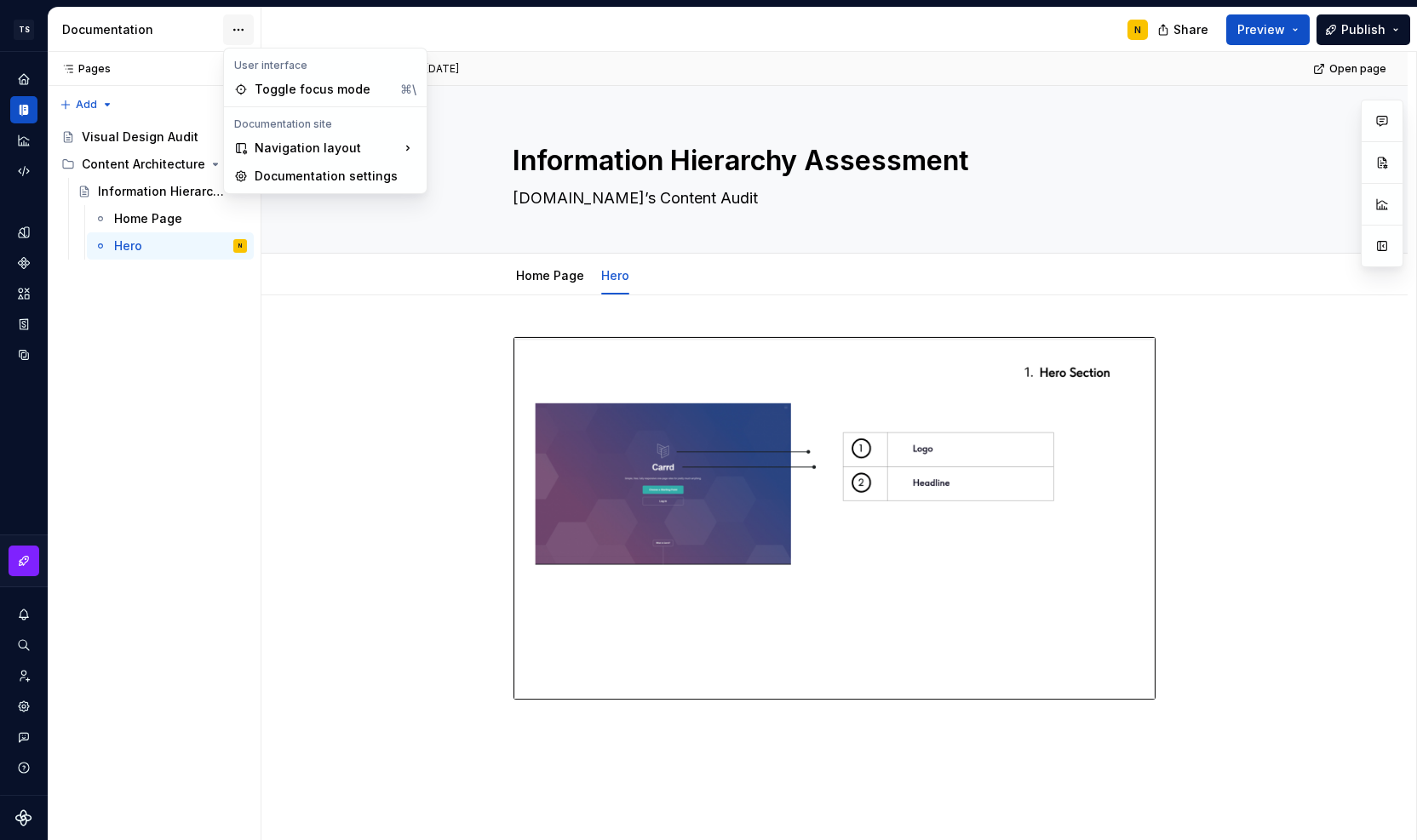
click at [241, 22] on html "TS Neela's Documentation N Design system data Documentation N Share Preview Pub…" at bounding box center [708, 420] width 1417 height 840
click at [273, 91] on div "Toggle focus mode" at bounding box center [324, 90] width 139 height 17
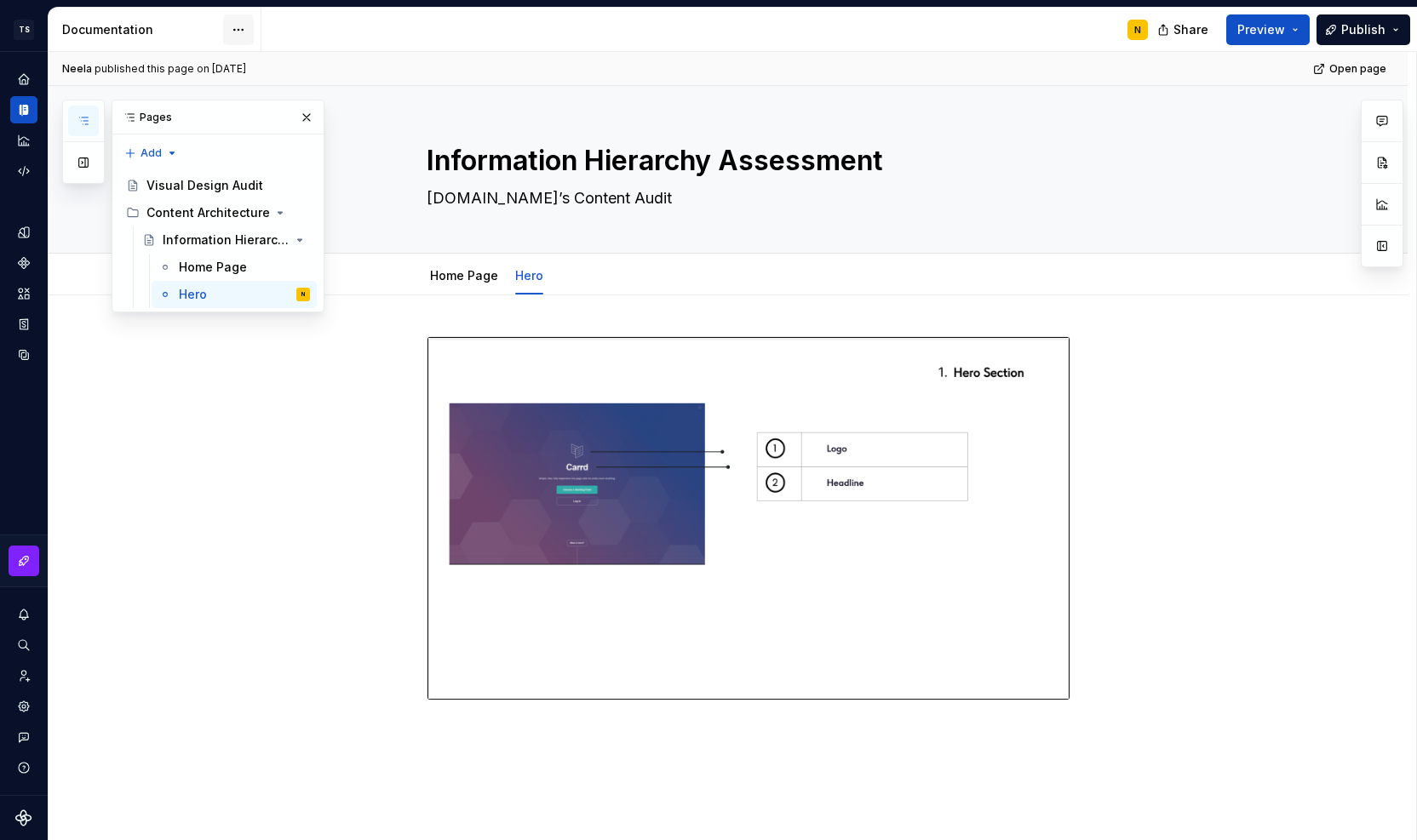
click at [242, 27] on html "TS Neela's Documentation N Design system data Documentation N Share Preview Pub…" at bounding box center [708, 420] width 1417 height 840
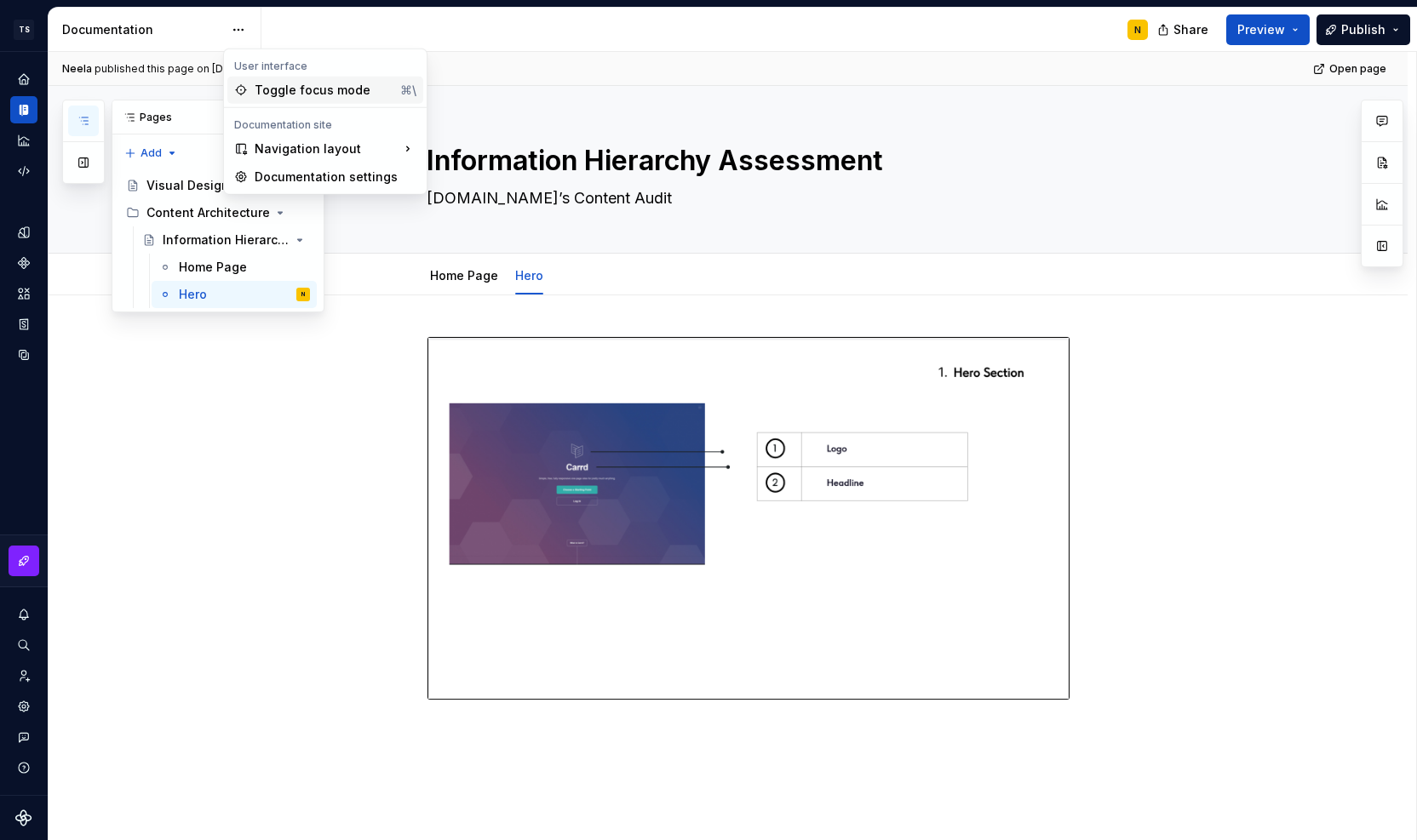
click at [278, 92] on div "Toggle focus mode" at bounding box center [324, 90] width 139 height 17
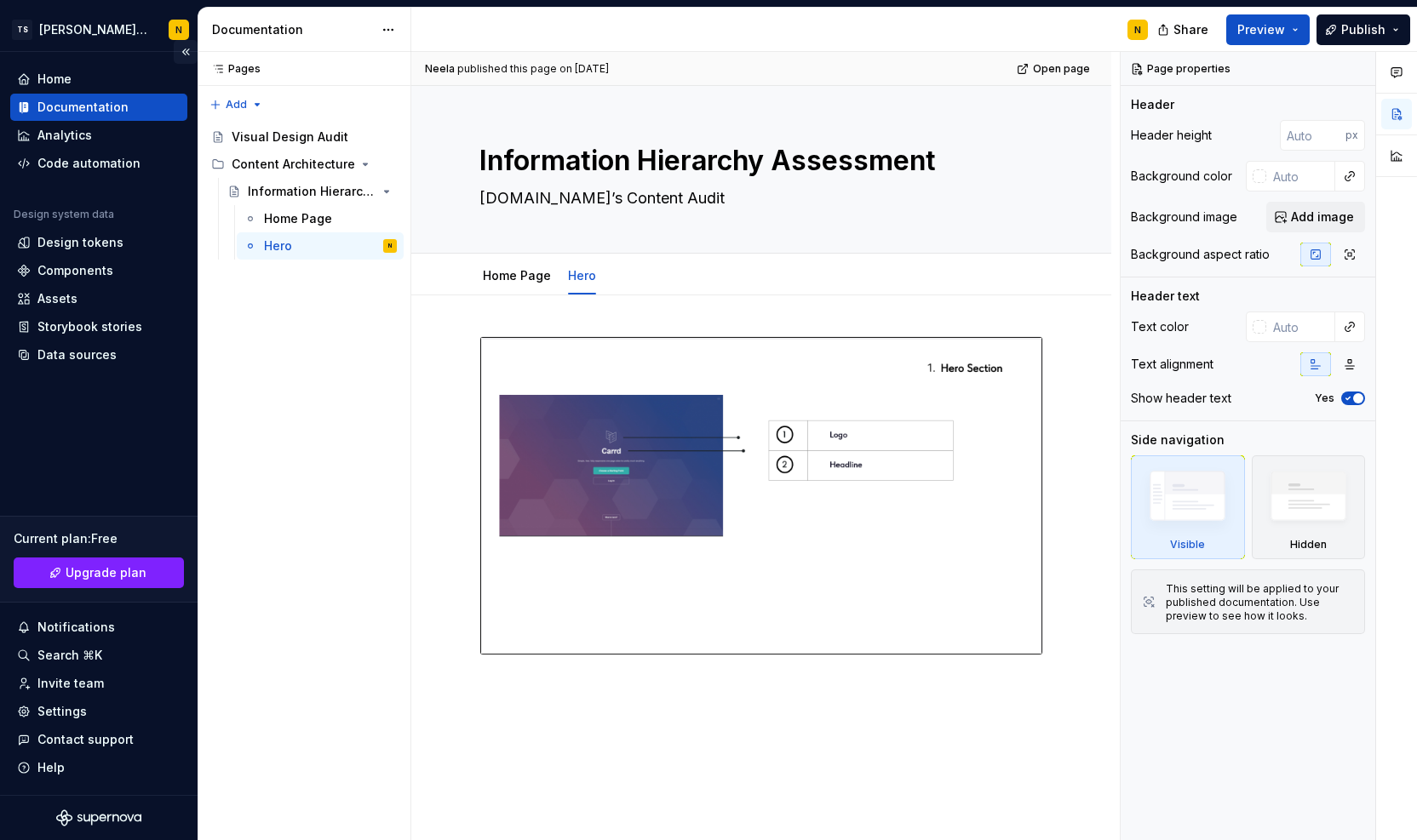
click at [187, 51] on button "Collapse sidebar" at bounding box center [185, 52] width 24 height 24
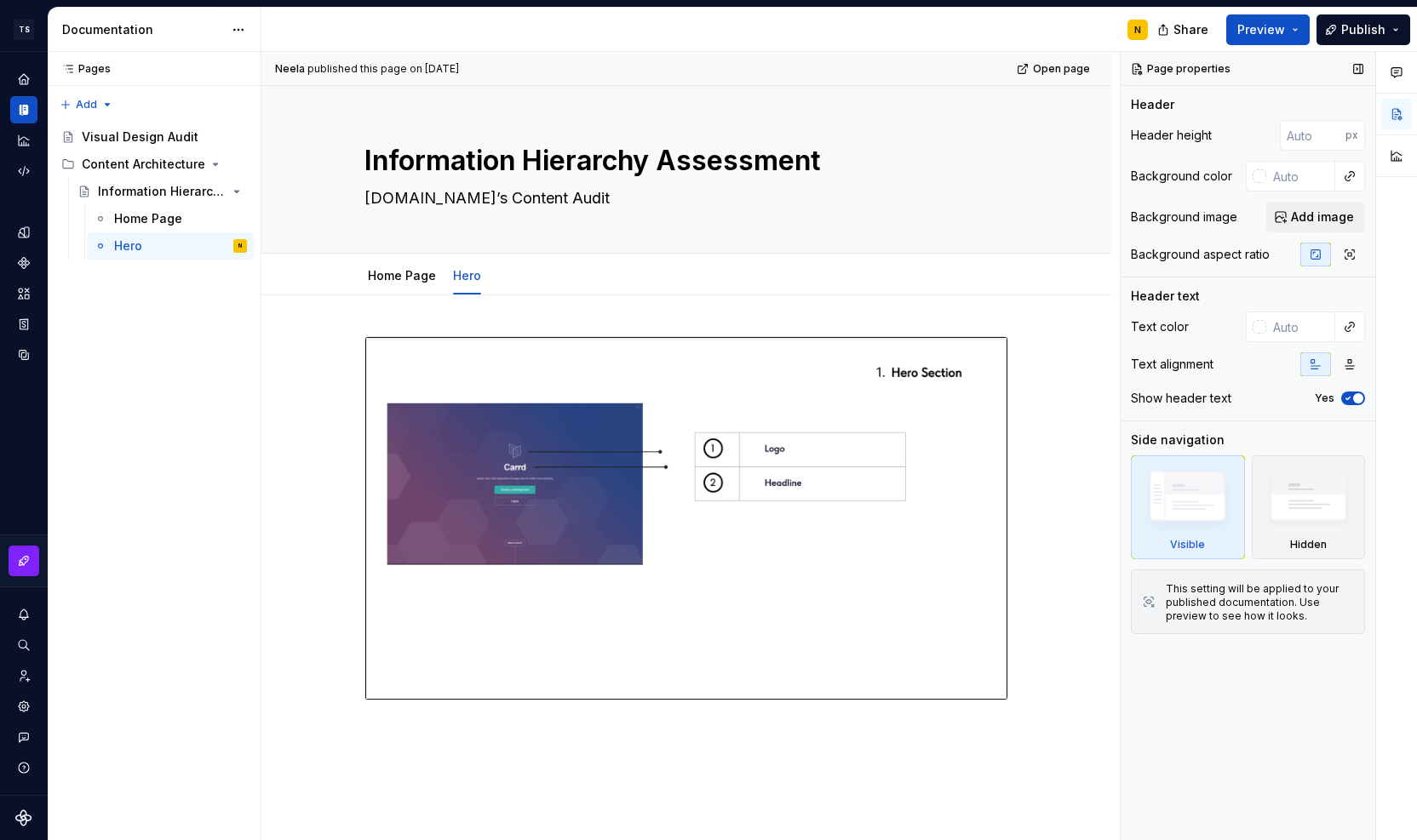
click at [1345, 397] on icon "button" at bounding box center [1349, 398] width 14 height 10
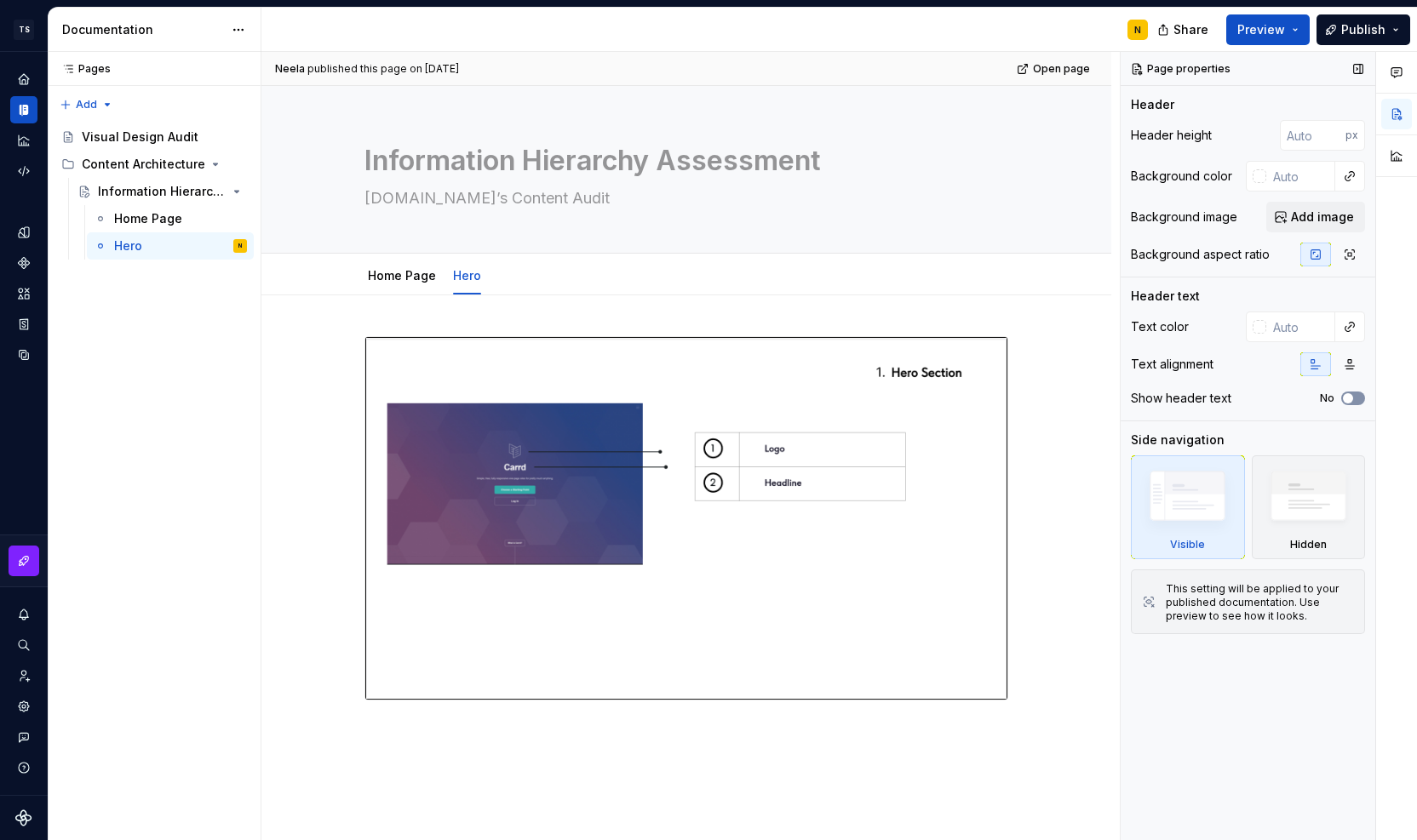
click at [1361, 397] on button "No" at bounding box center [1353, 398] width 24 height 14
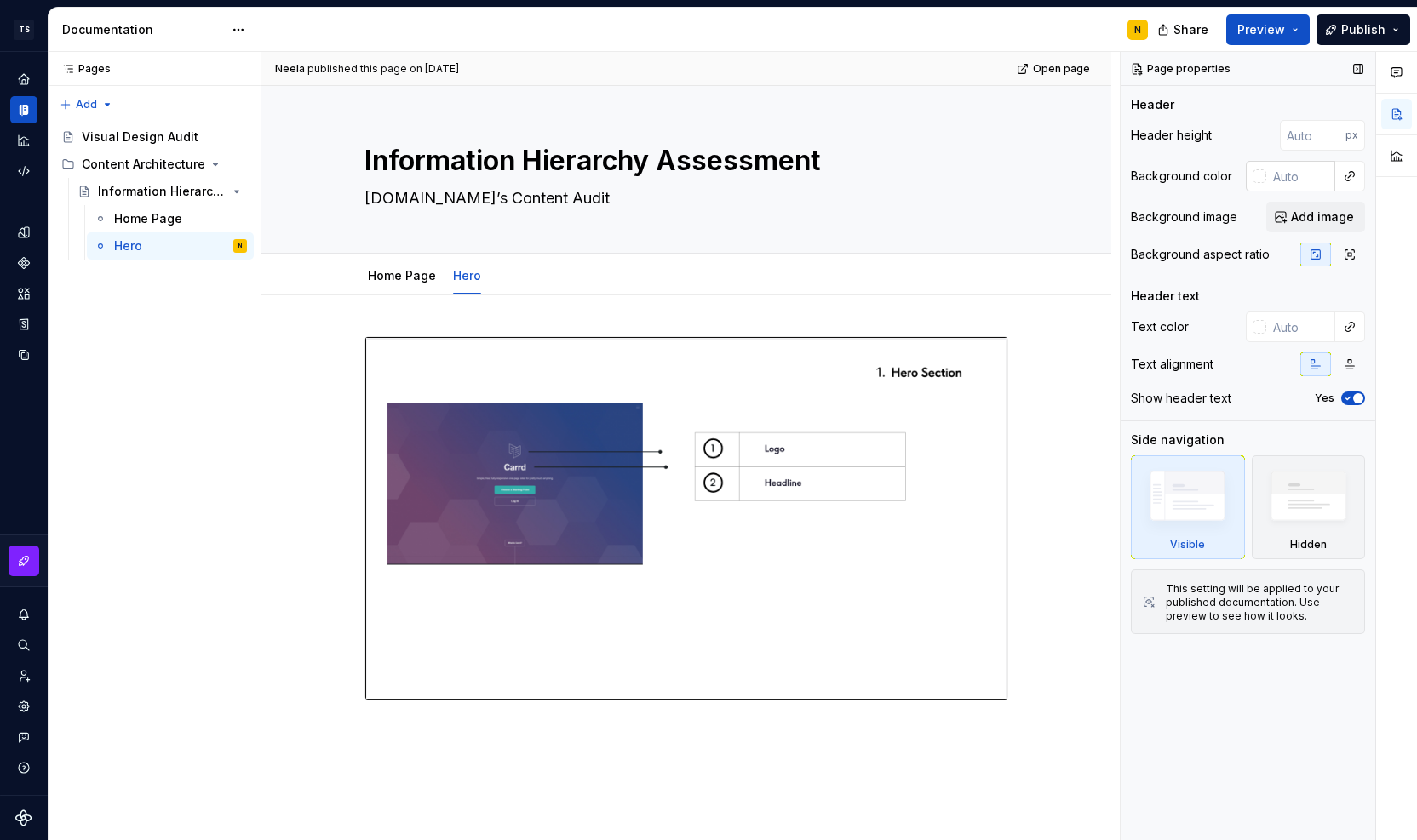
click at [1263, 177] on div at bounding box center [1260, 176] width 14 height 14
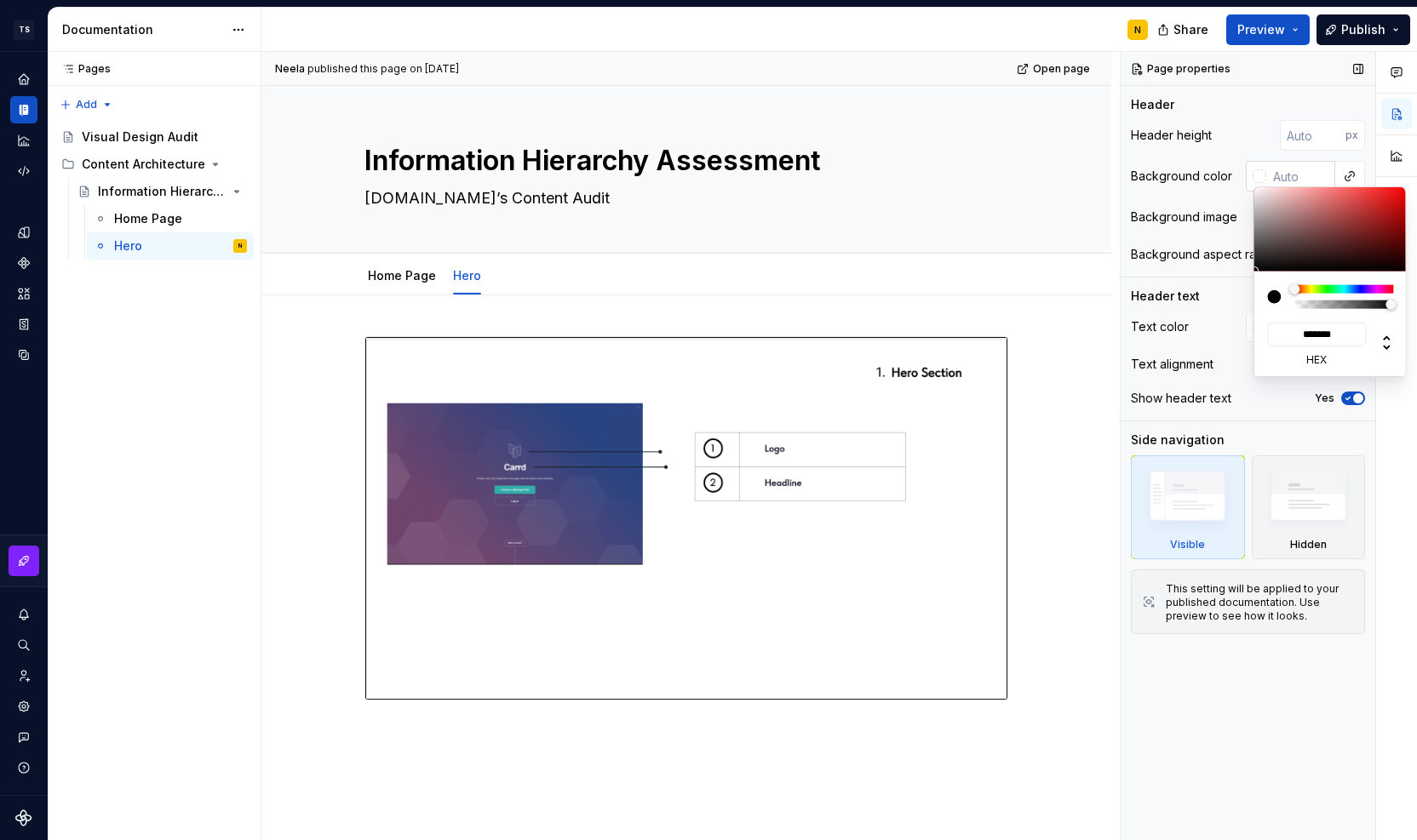
type textarea "*"
type input "#131313"
type input "*******"
type textarea "*"
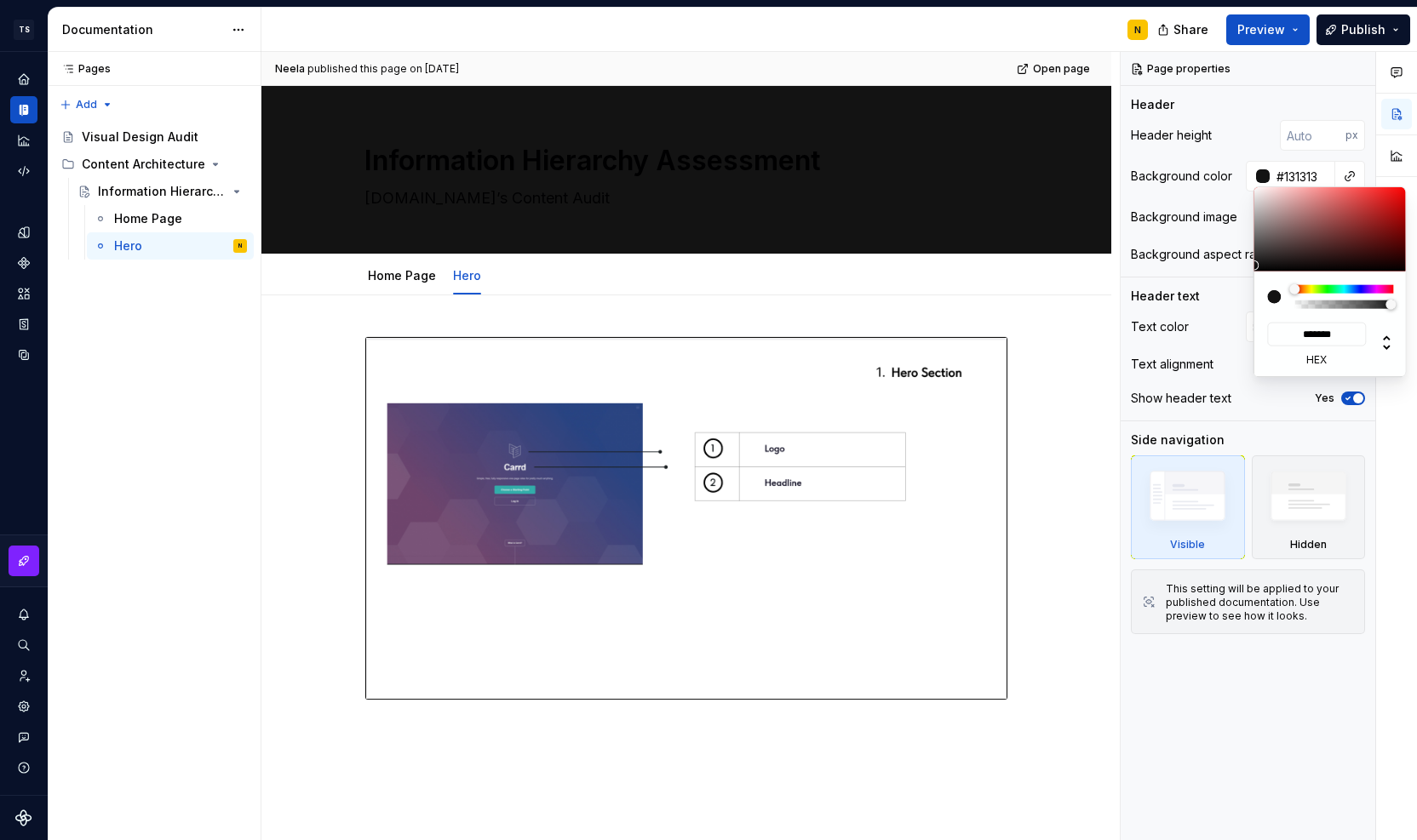
type input "#151515"
type input "*******"
type input "#272727"
type input "*******"
type input "#373636"
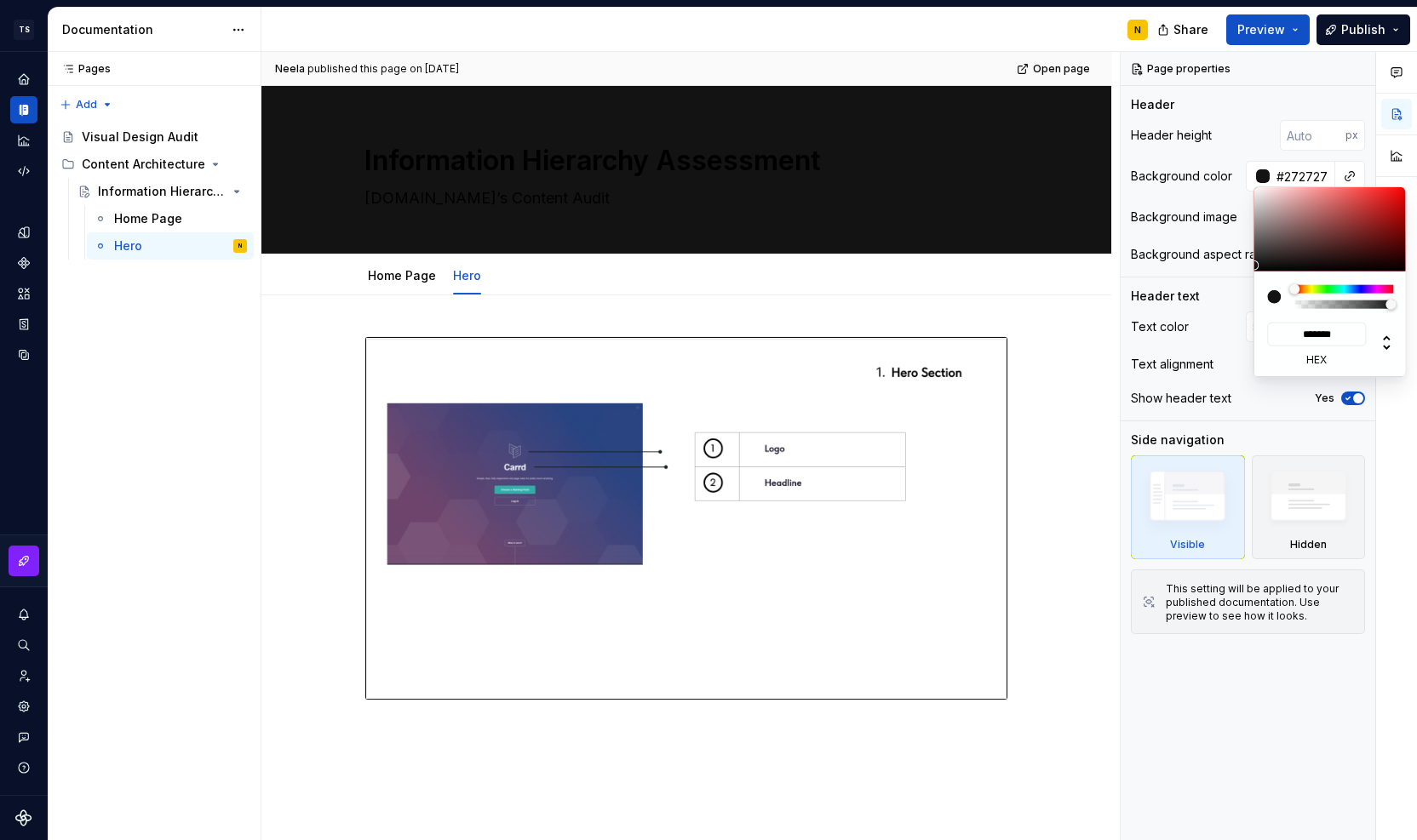
type input "*******"
type input "#3C3B3B"
type input "*******"
type input "#414141"
type input "*******"
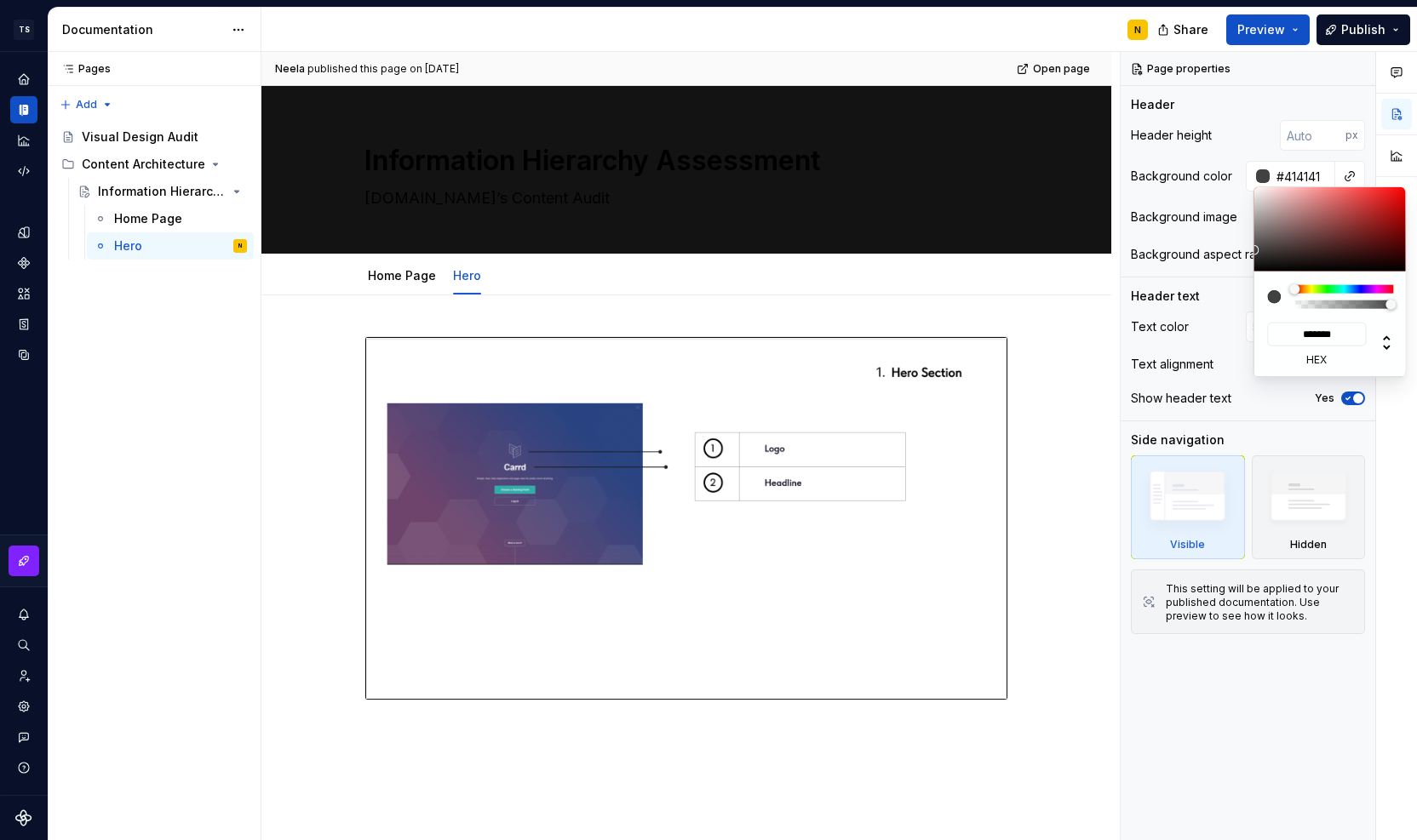
type input "#464646"
type input "*******"
type textarea "*"
type input "#4C4B4B"
type input "*******"
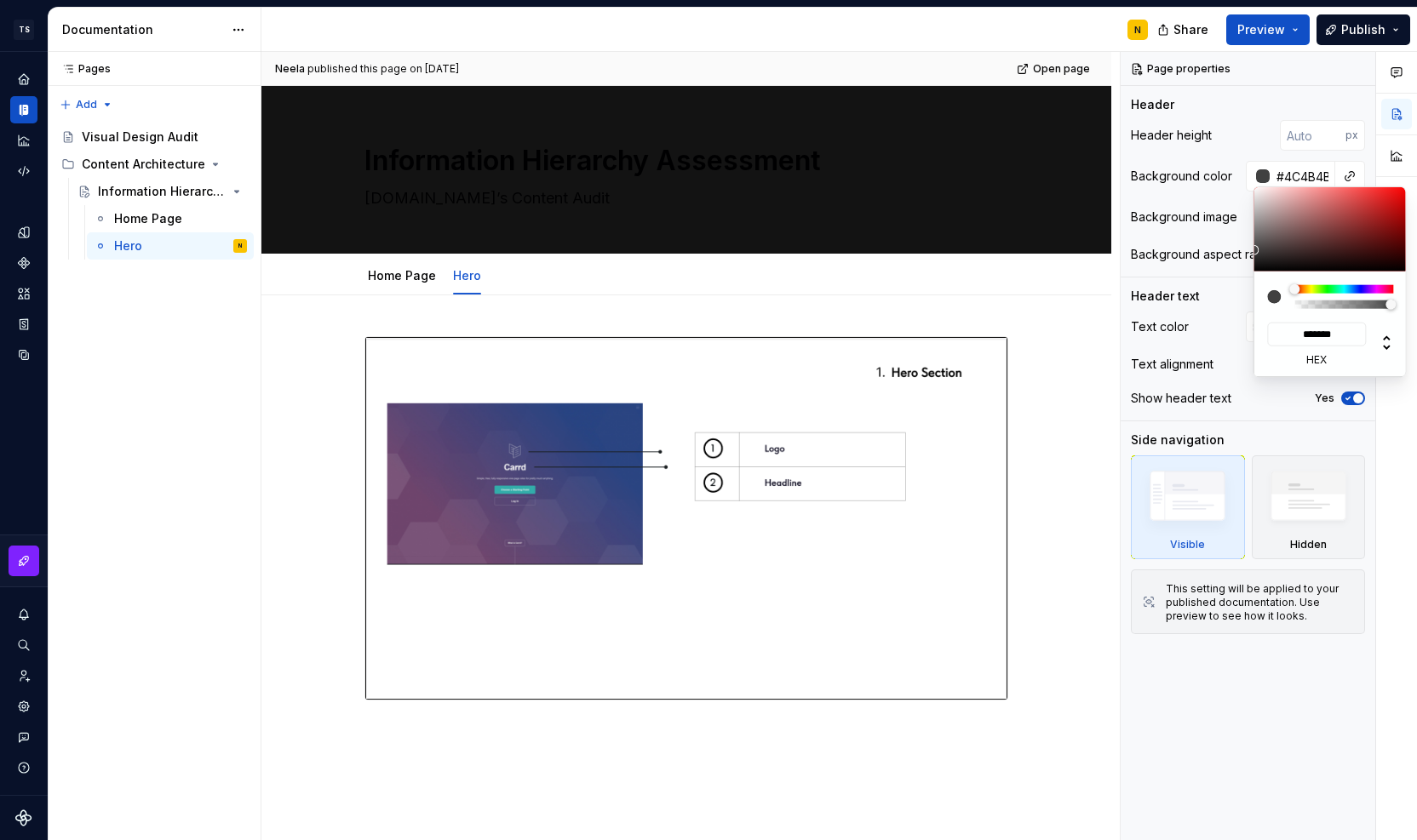
type input "#515050"
type input "*******"
type input "#565555"
type input "*******"
type input "#5E5D5D"
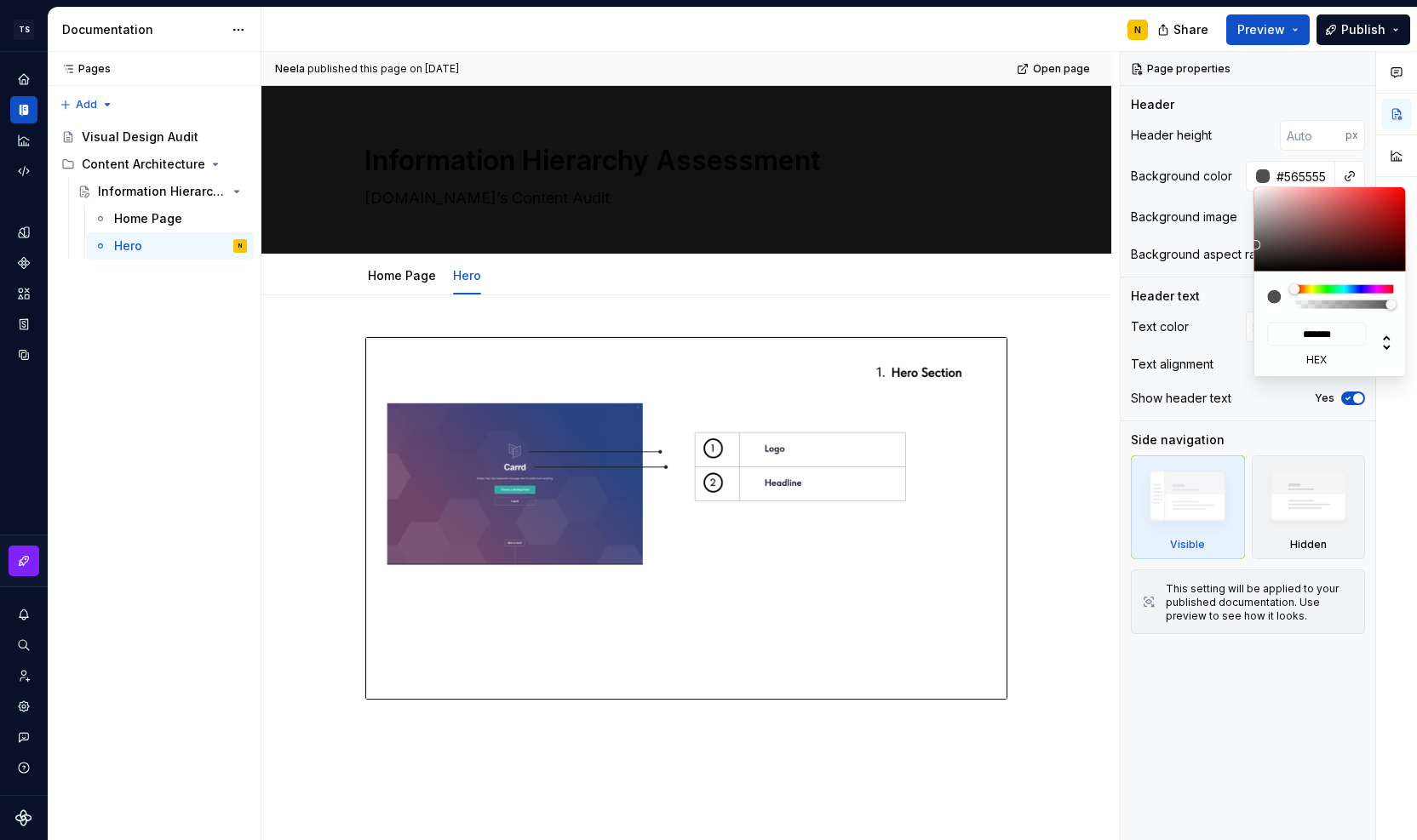
type input "*******"
type input "#656464"
type input "*******"
type input "#6D6C6C"
type input "*******"
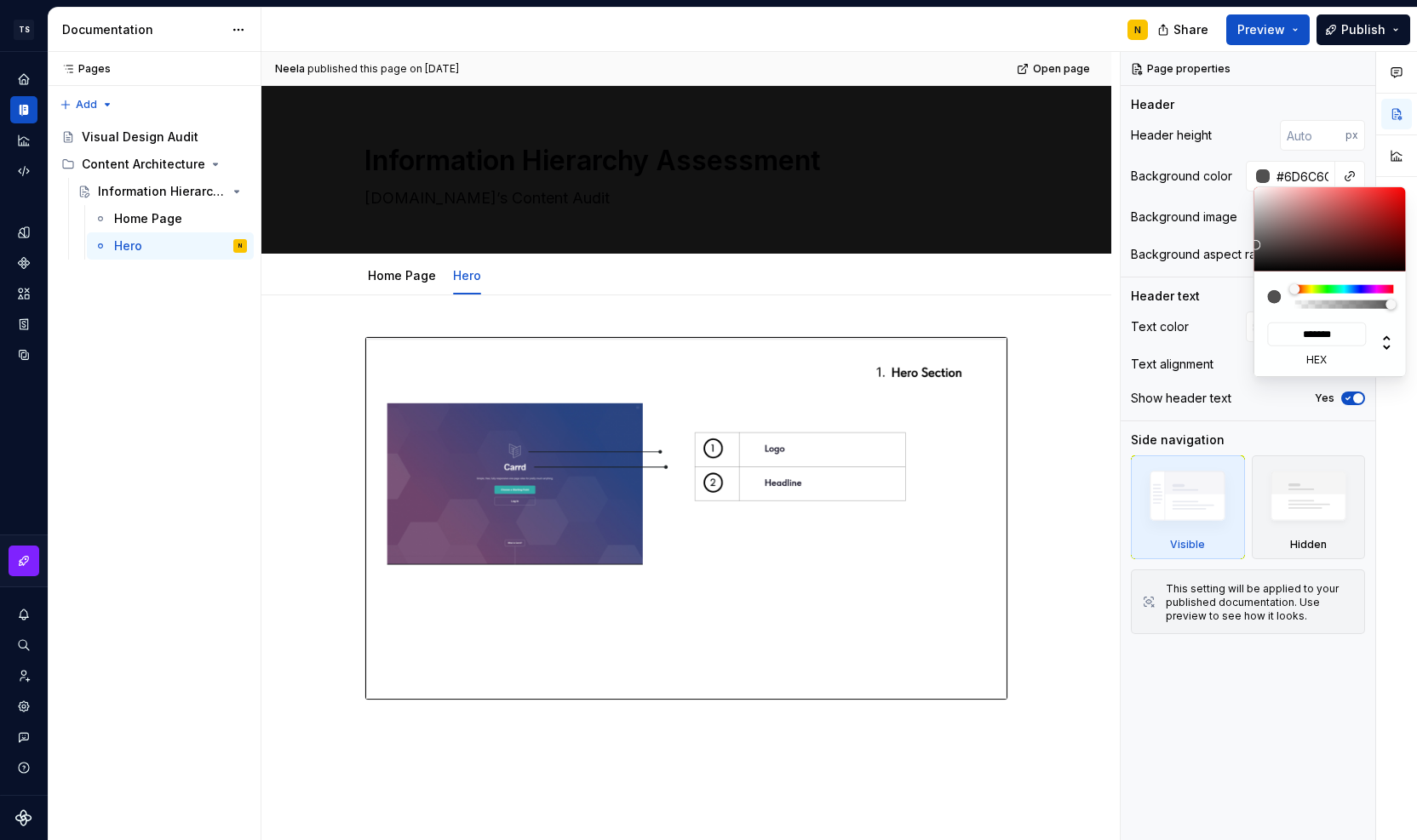
type input "#777676"
type input "*******"
type input "#7F7E7E"
type input "*******"
type input "#848383"
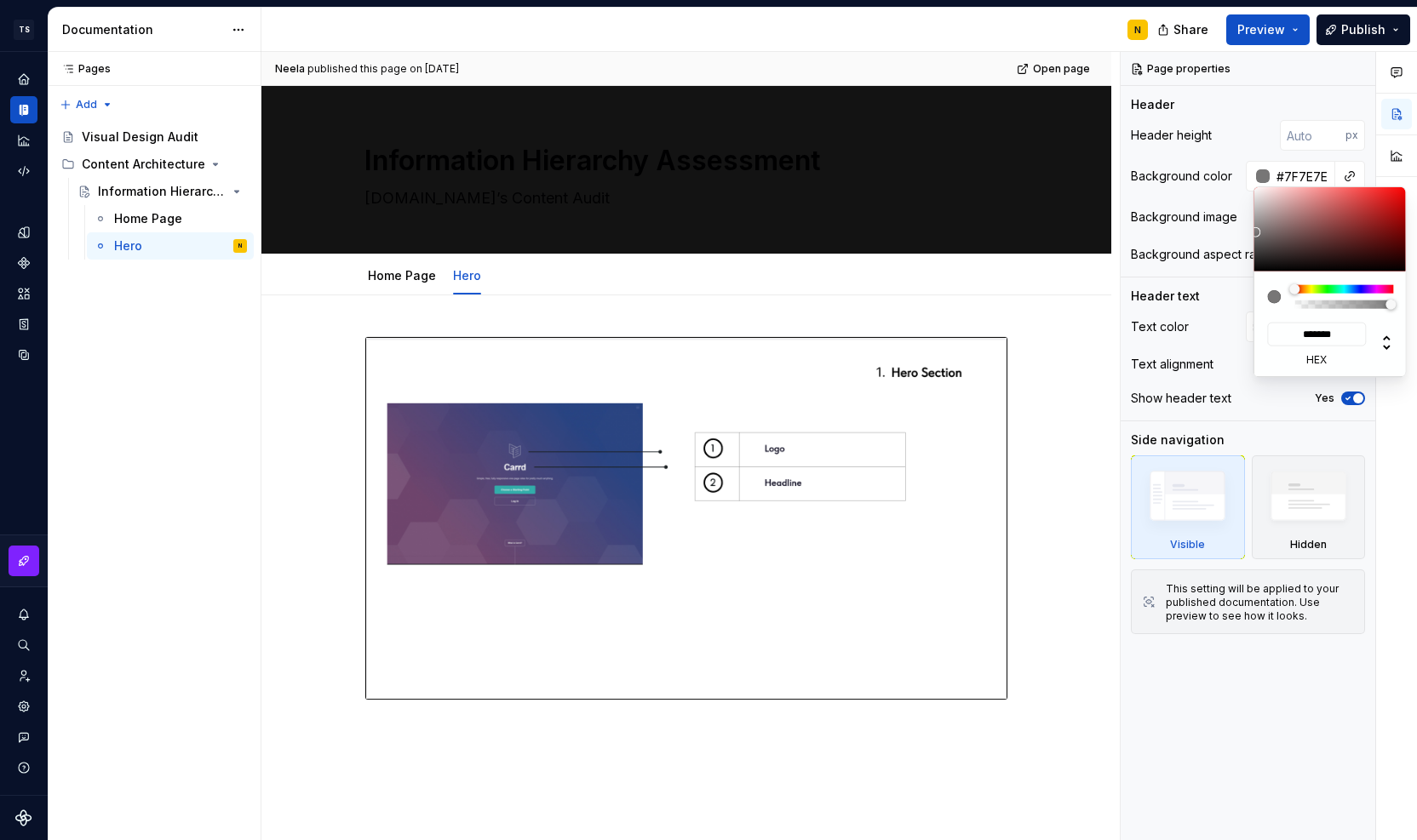
type input "*******"
type input "#898888"
type input "*******"
type input "#8F8D8D"
type input "*******"
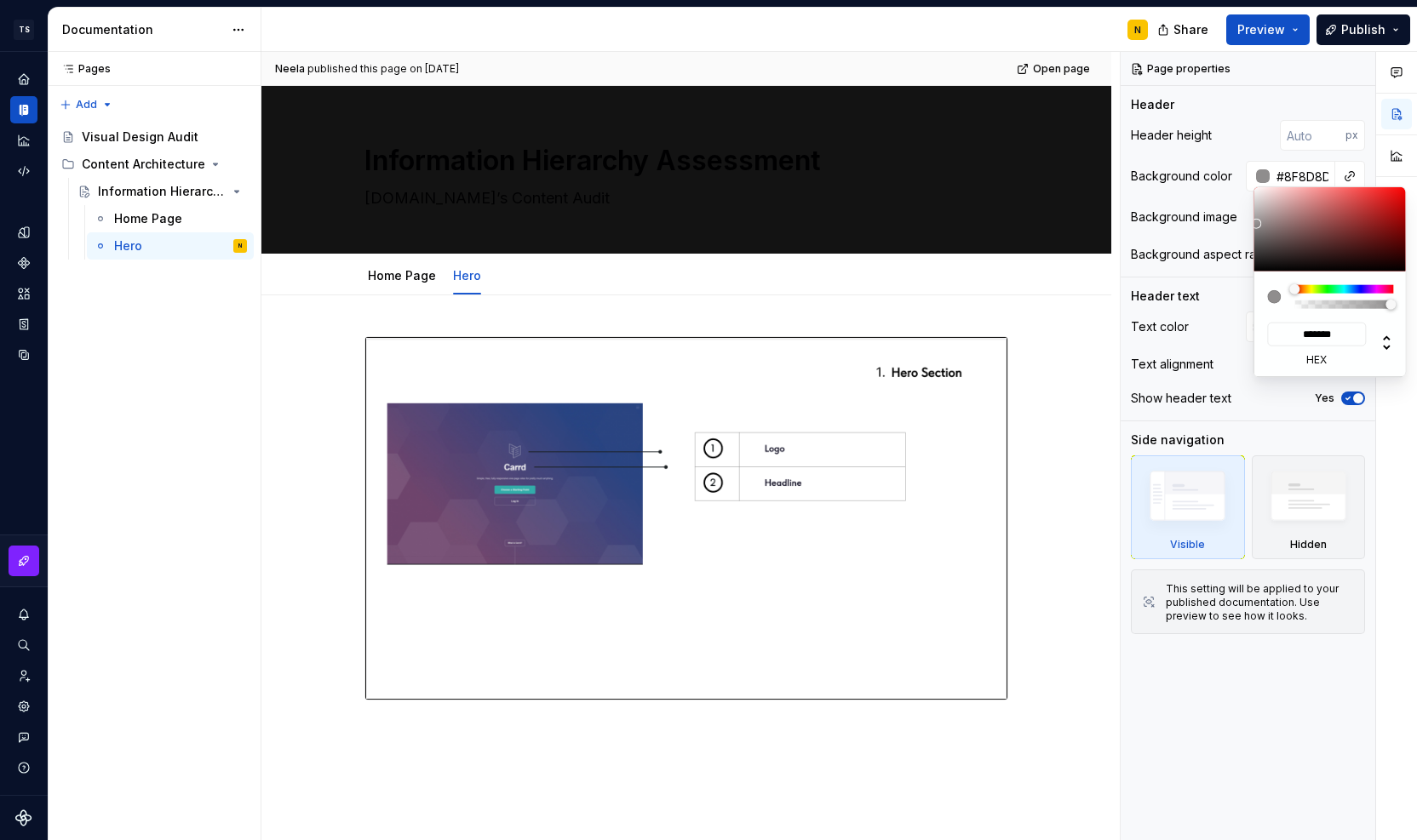
type input "#918F8F"
type input "*******"
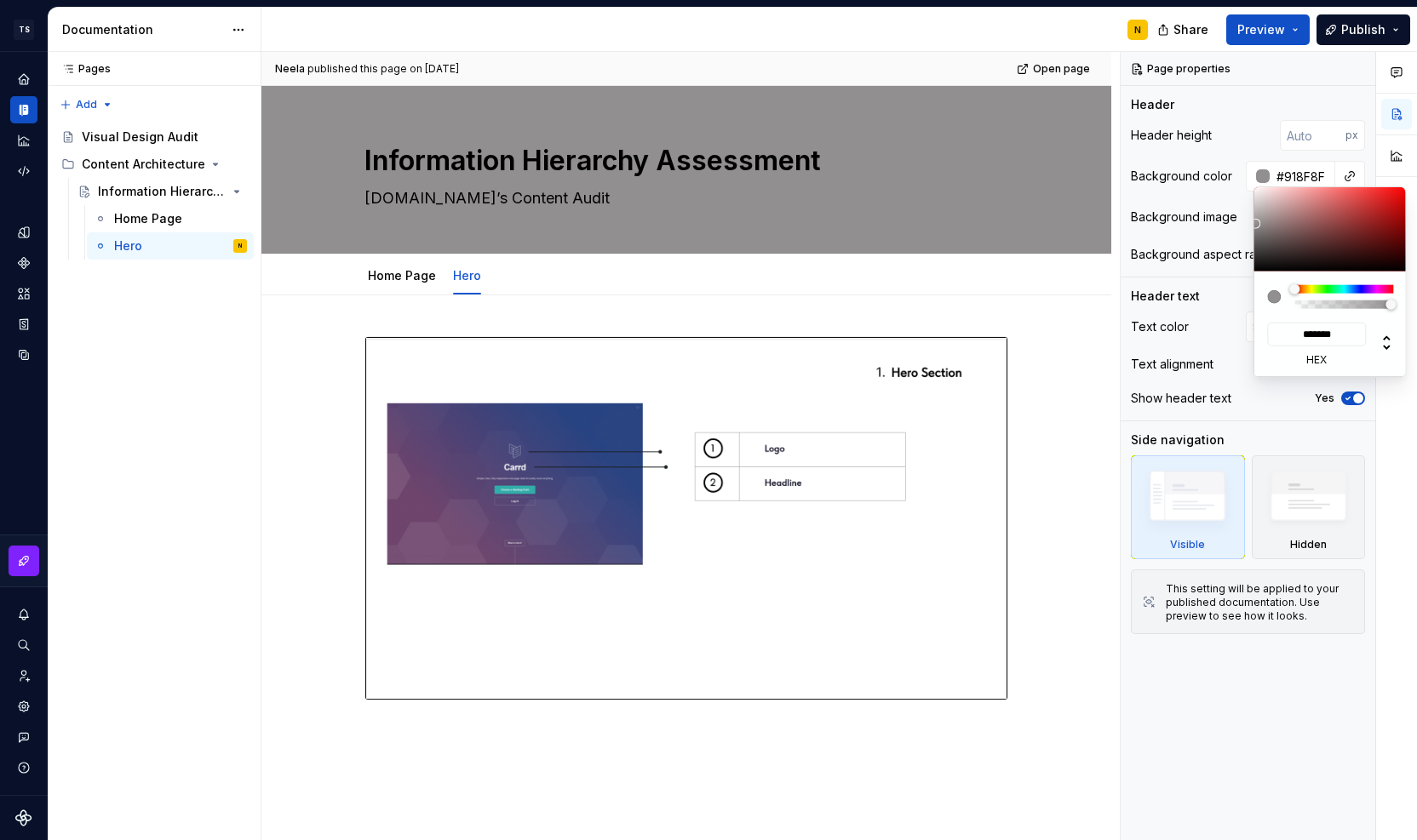
type textarea "*"
type input "#949393"
type input "*******"
type input "#999898"
type input "*******"
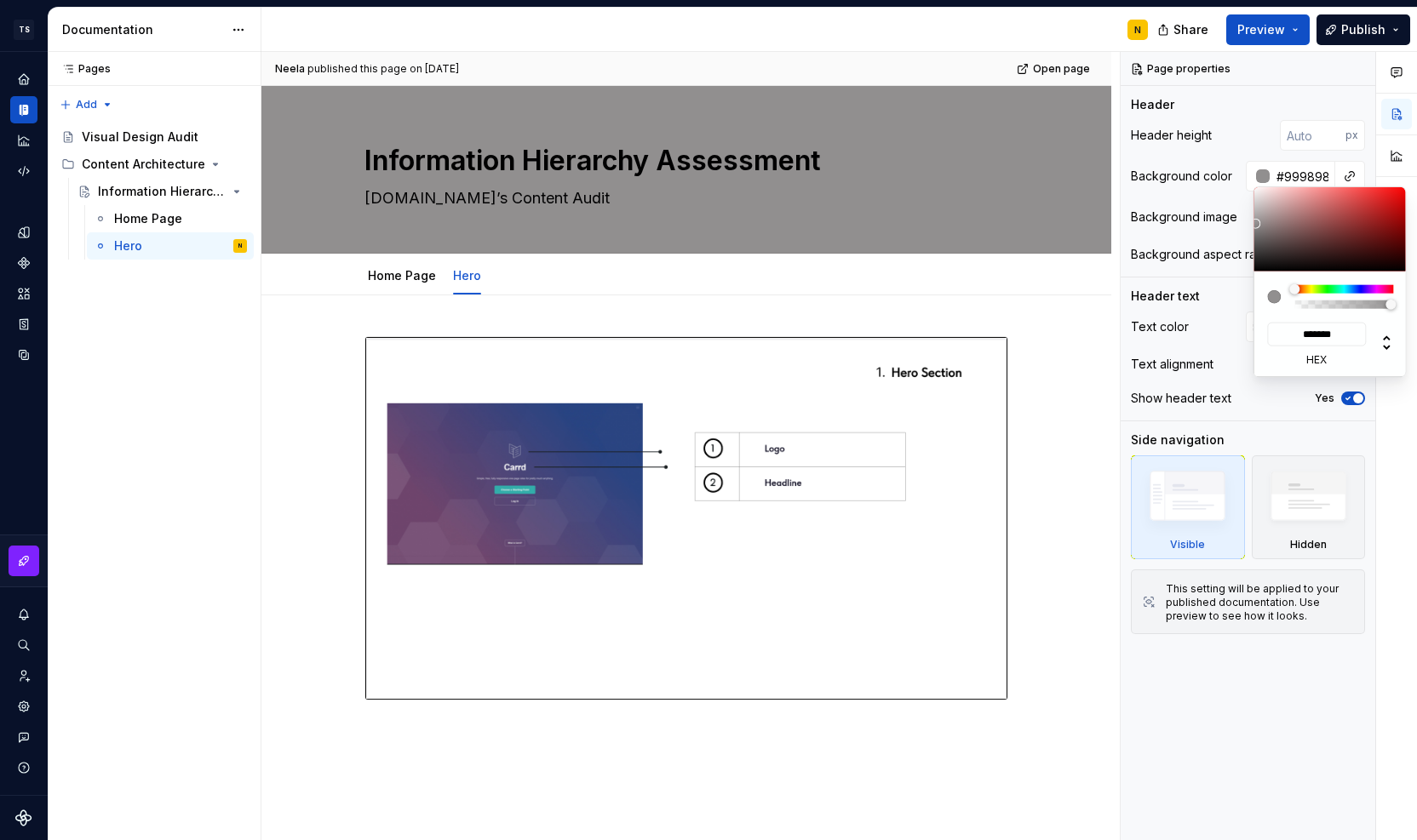
type input "#9E9E9E"
type input "*******"
type input "#A6A6A6"
type input "*******"
type input "#A8A8A8"
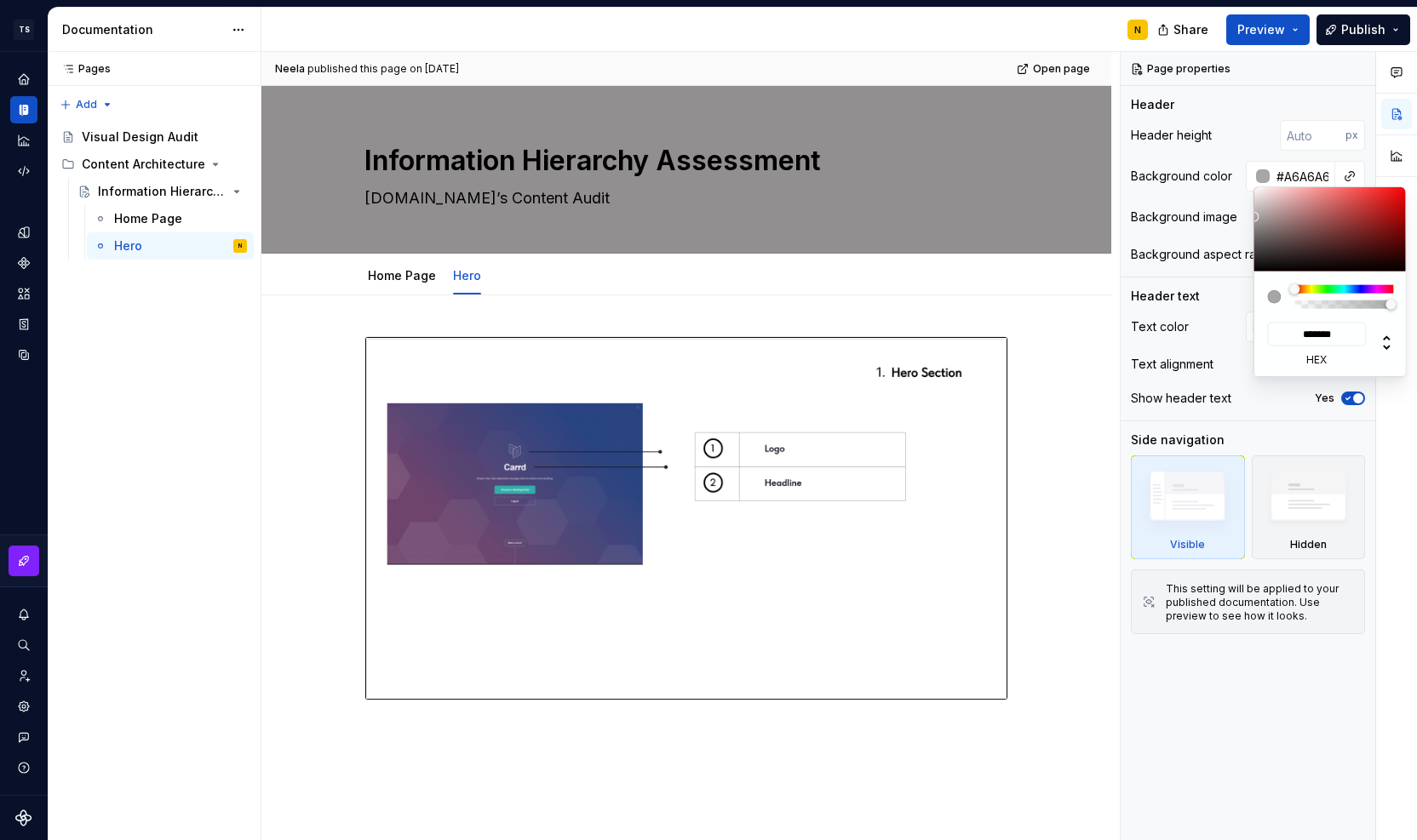
type input "*******"
type input "#ABABAB"
type input "*******"
type input "#ADADAD"
type input "*******"
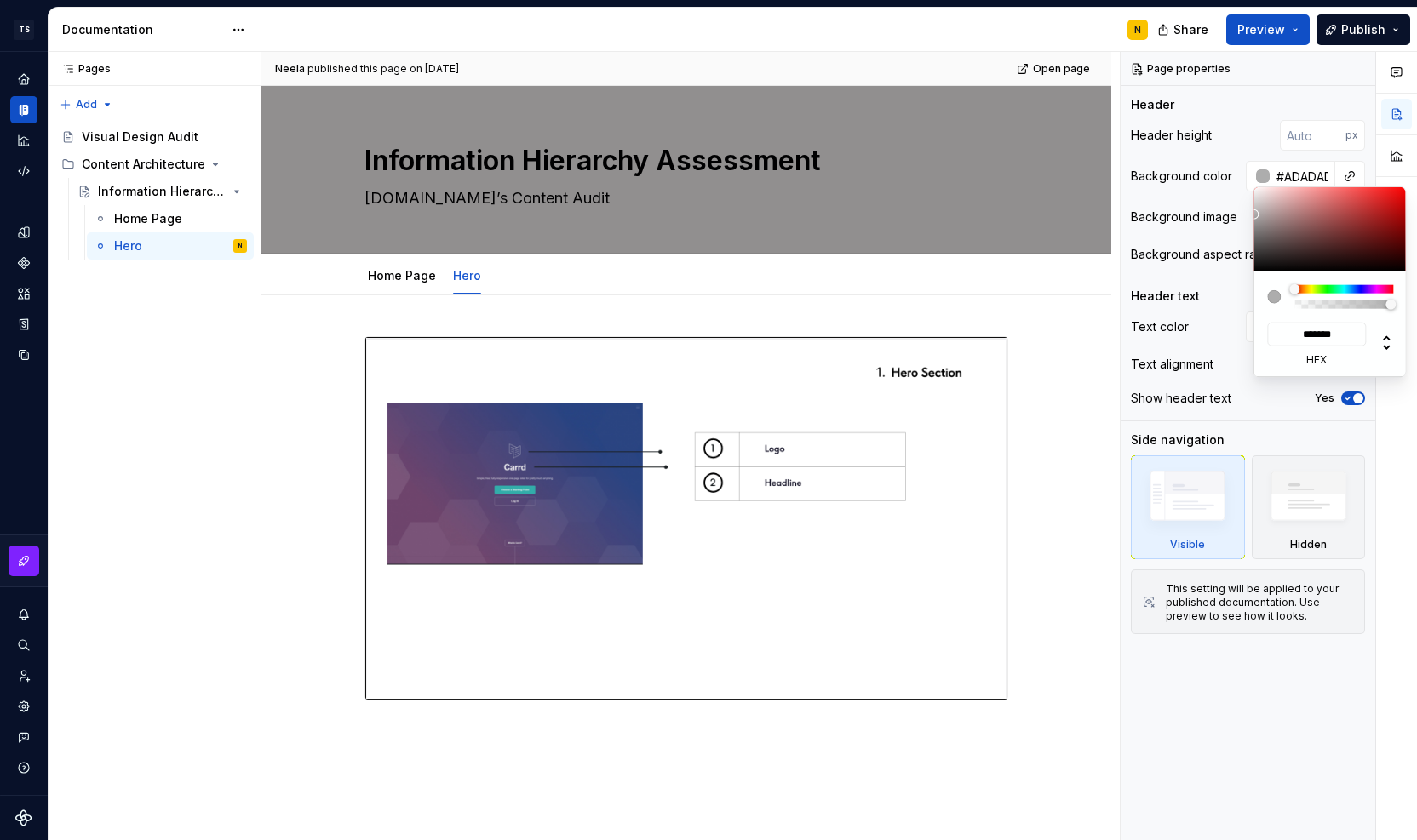
type textarea "*"
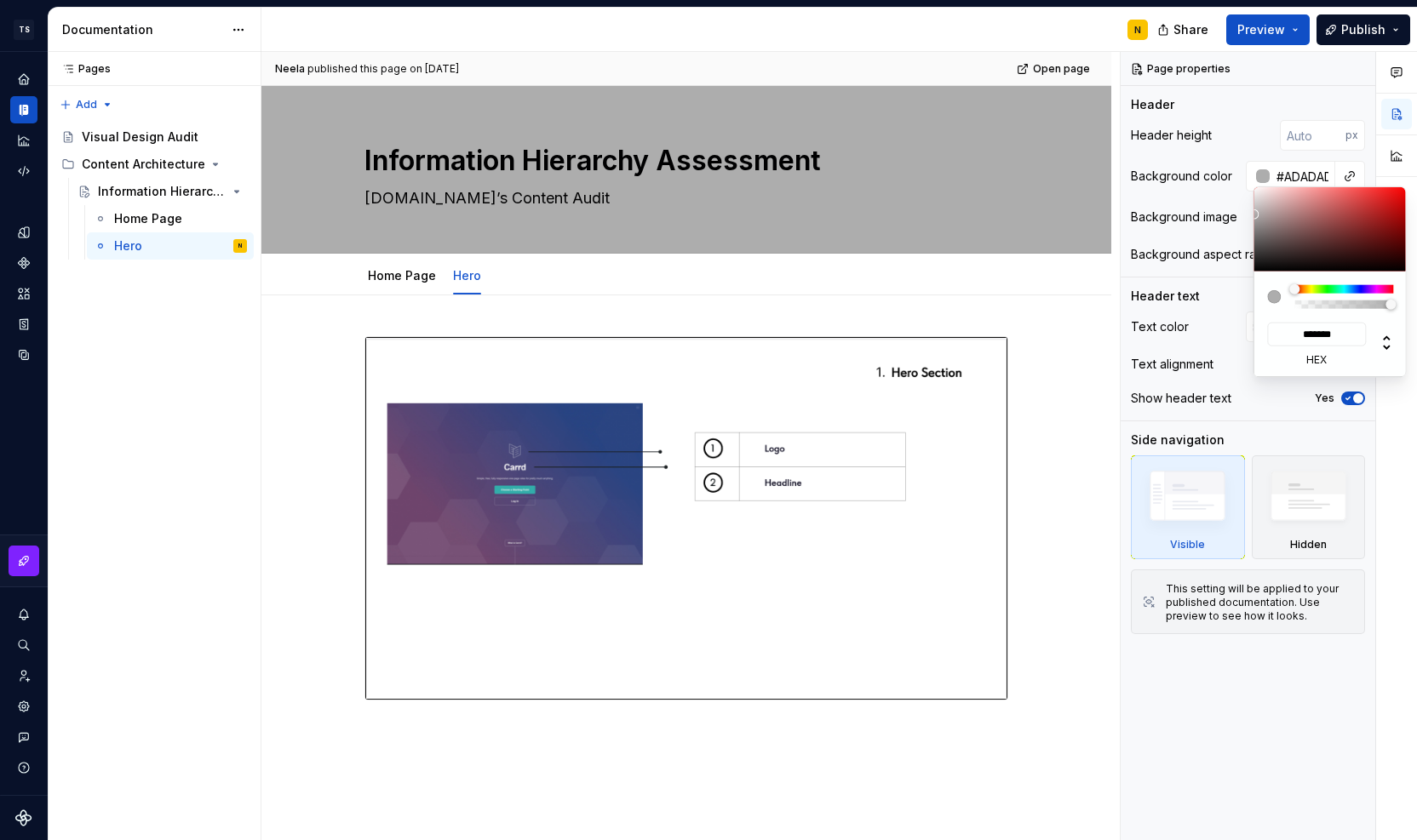
type input "#A8A8A8"
type input "*******"
type input "#A6A6A6"
type input "*******"
type input "#A1A1A1"
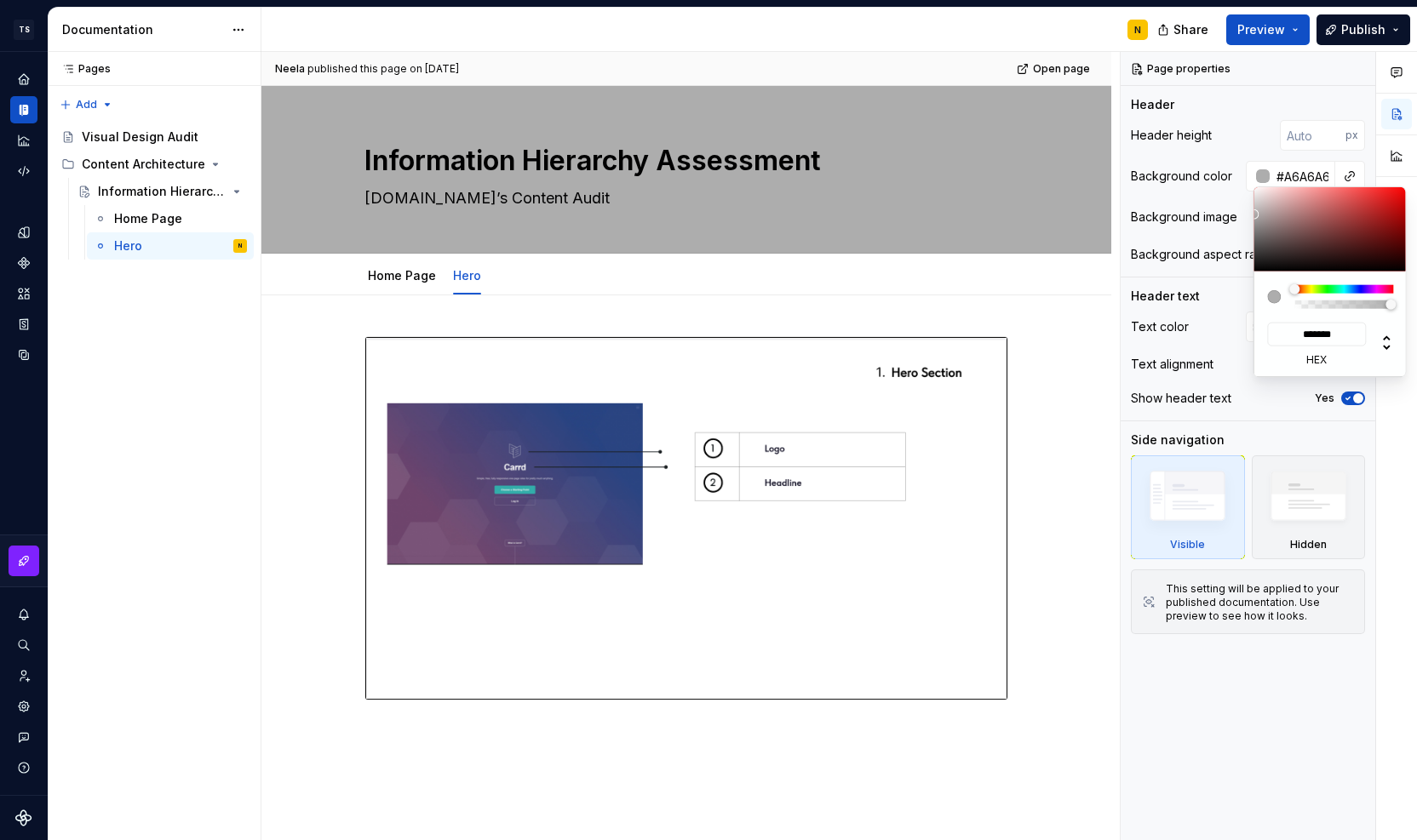
type input "*******"
type input "#969696"
type input "*******"
type input "#8C8C8C"
type input "*******"
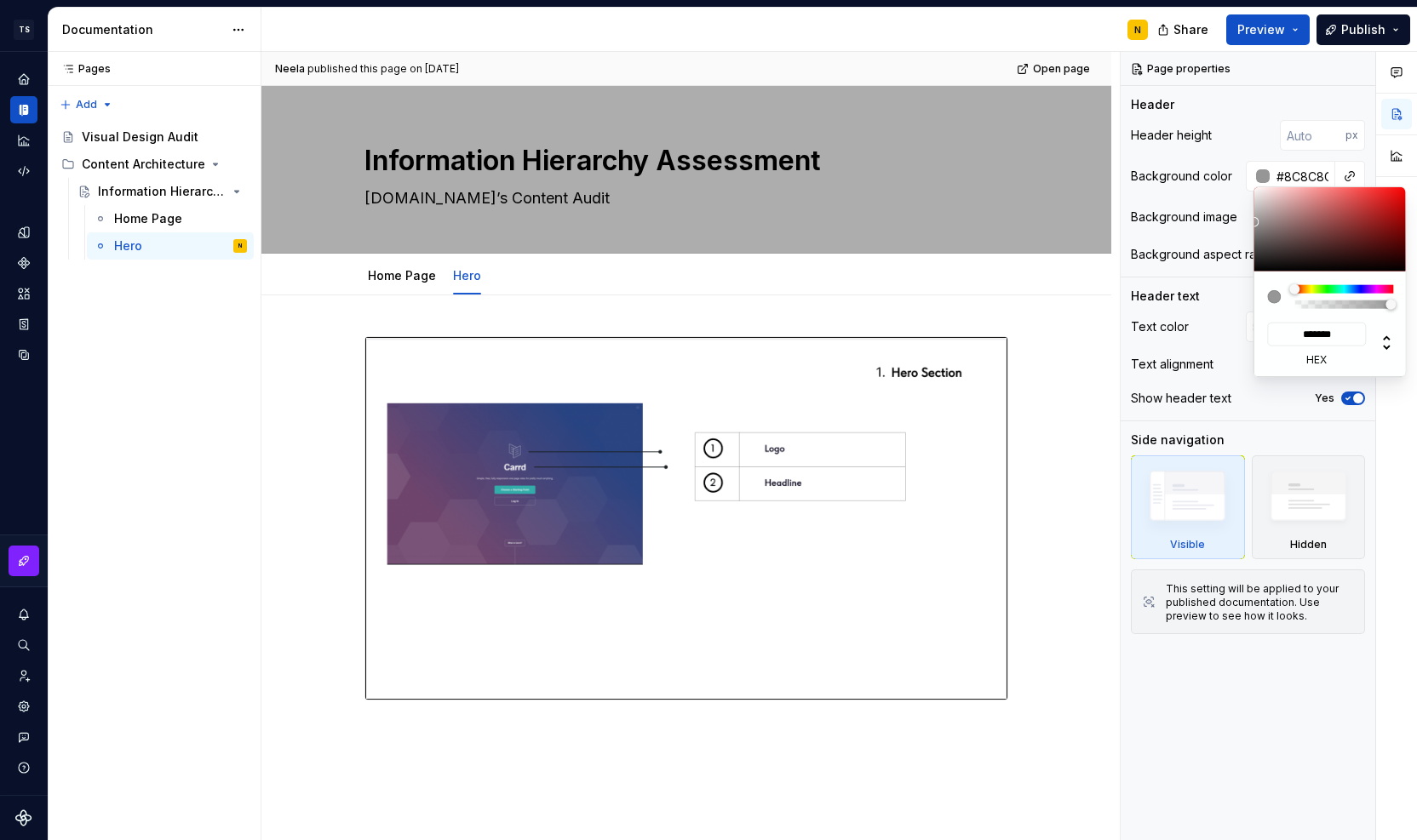
type input "#7F7F7F"
type input "*******"
type input "#757373"
type input "*******"
type input "#656363"
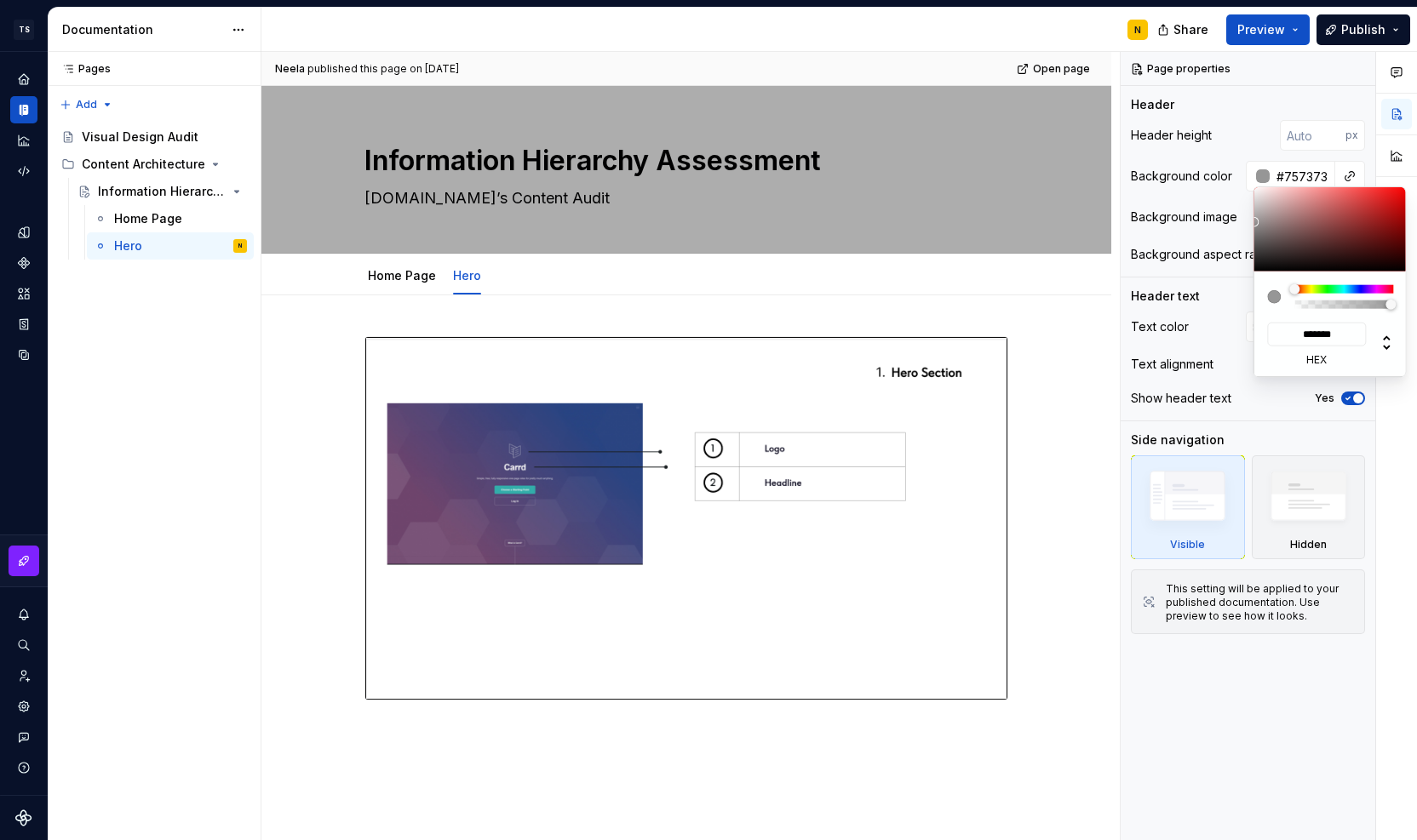
type input "*******"
type input "#514E4E"
type input "*******"
type input "#3C3939"
type input "*******"
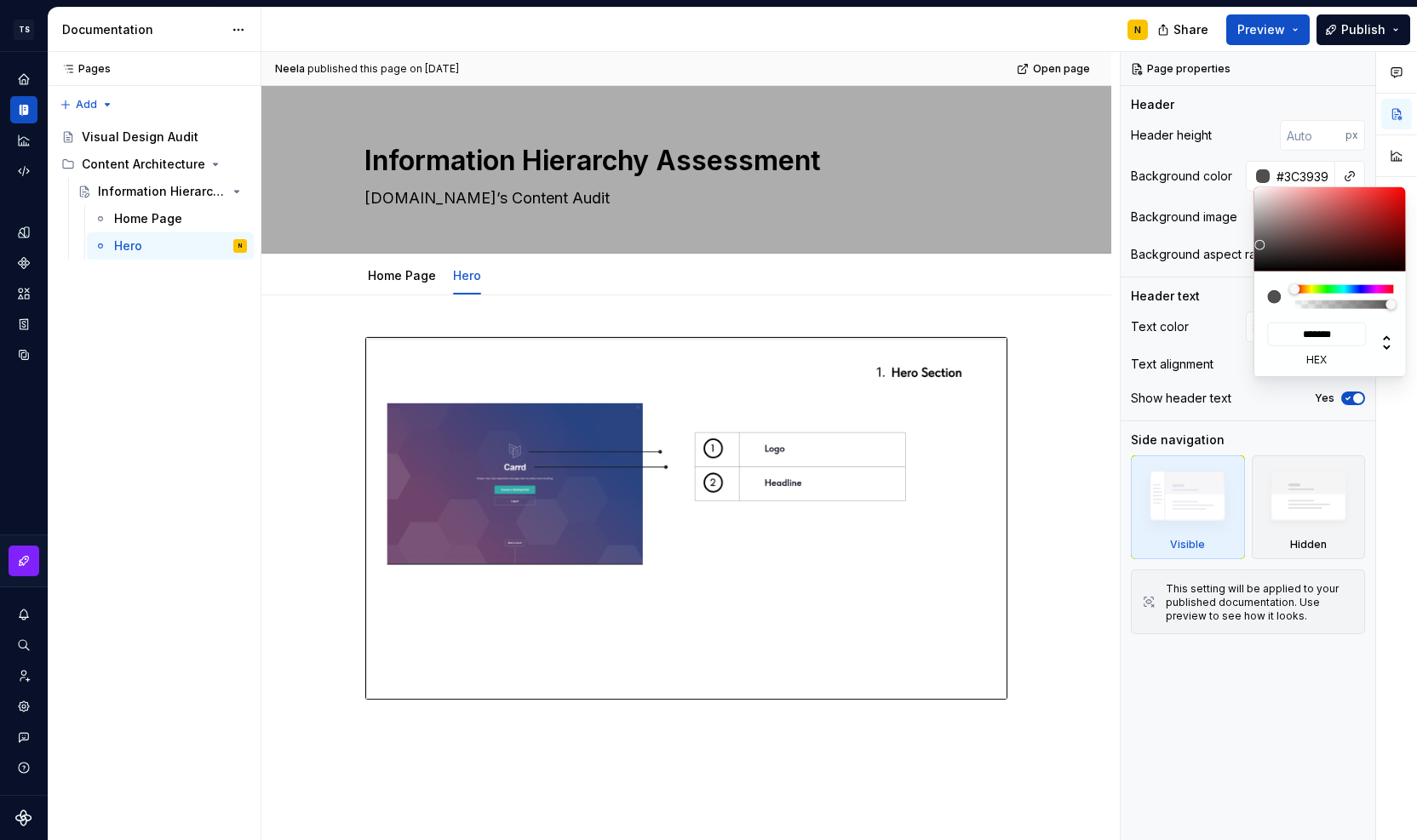
type input "#322F2F"
type input "*******"
type input "#2A2828"
type input "*******"
type input "#272525"
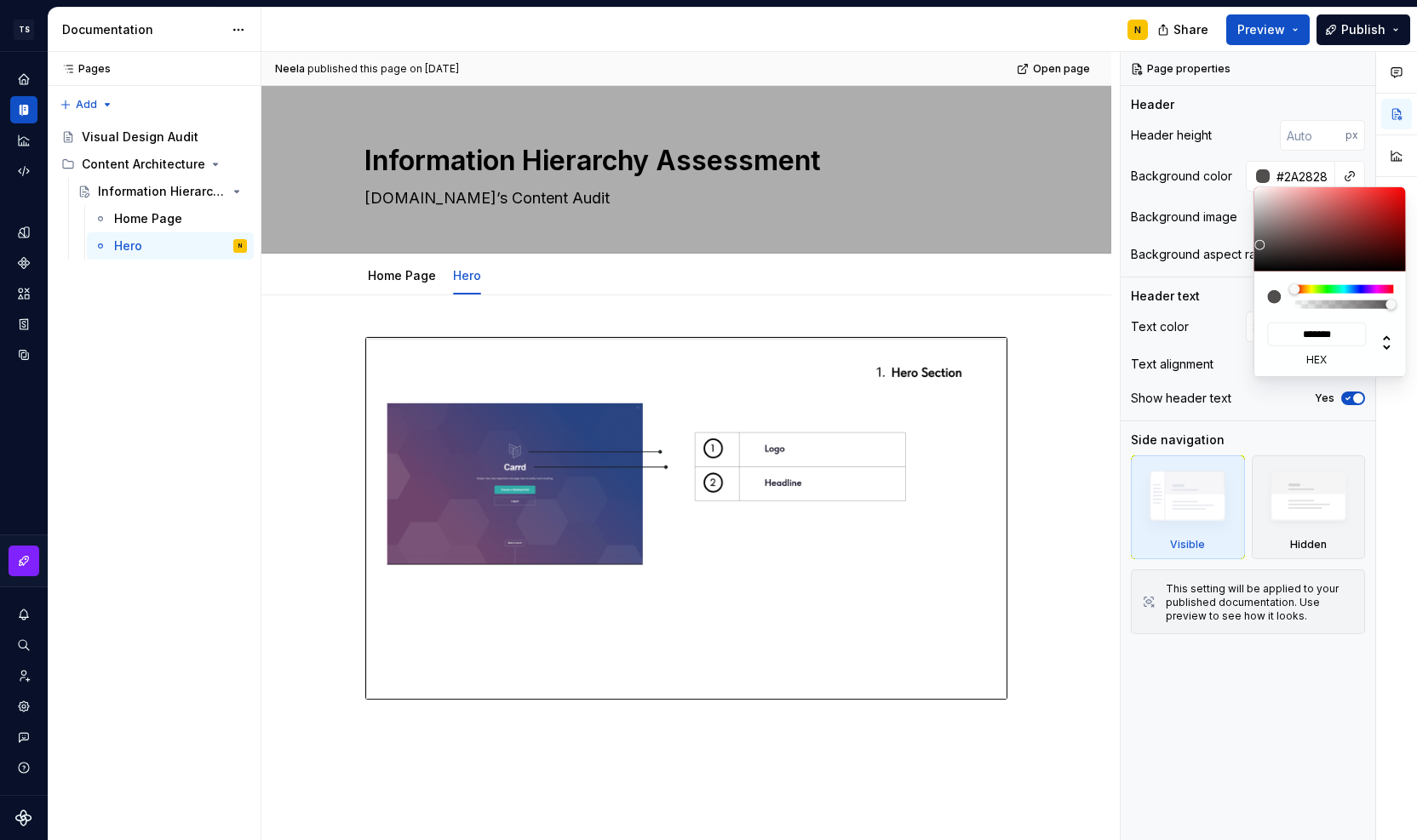
type input "*******"
type textarea "*"
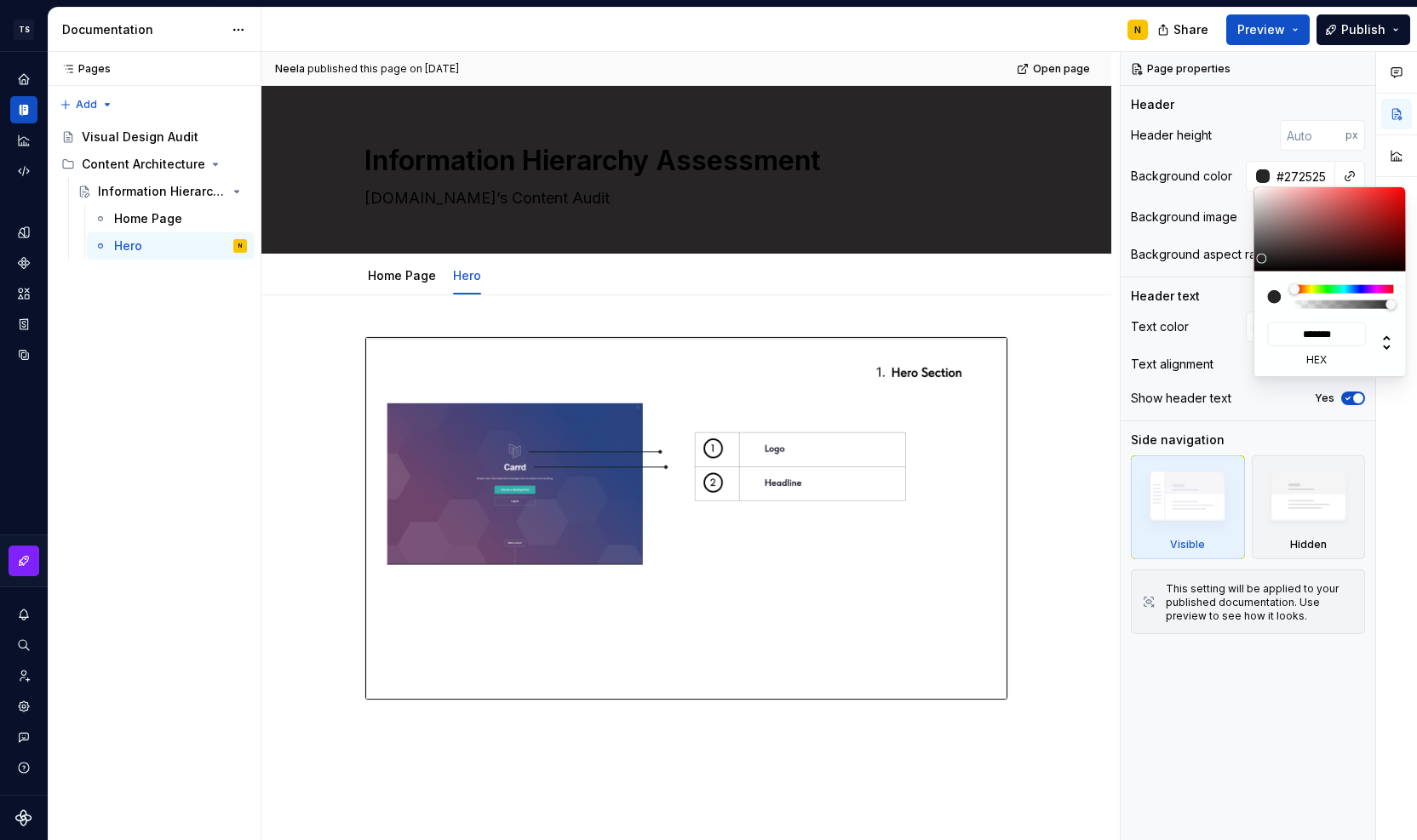
type input "#252222"
type input "*******"
type input "#221F1F"
type input "*******"
type input "#201C1C"
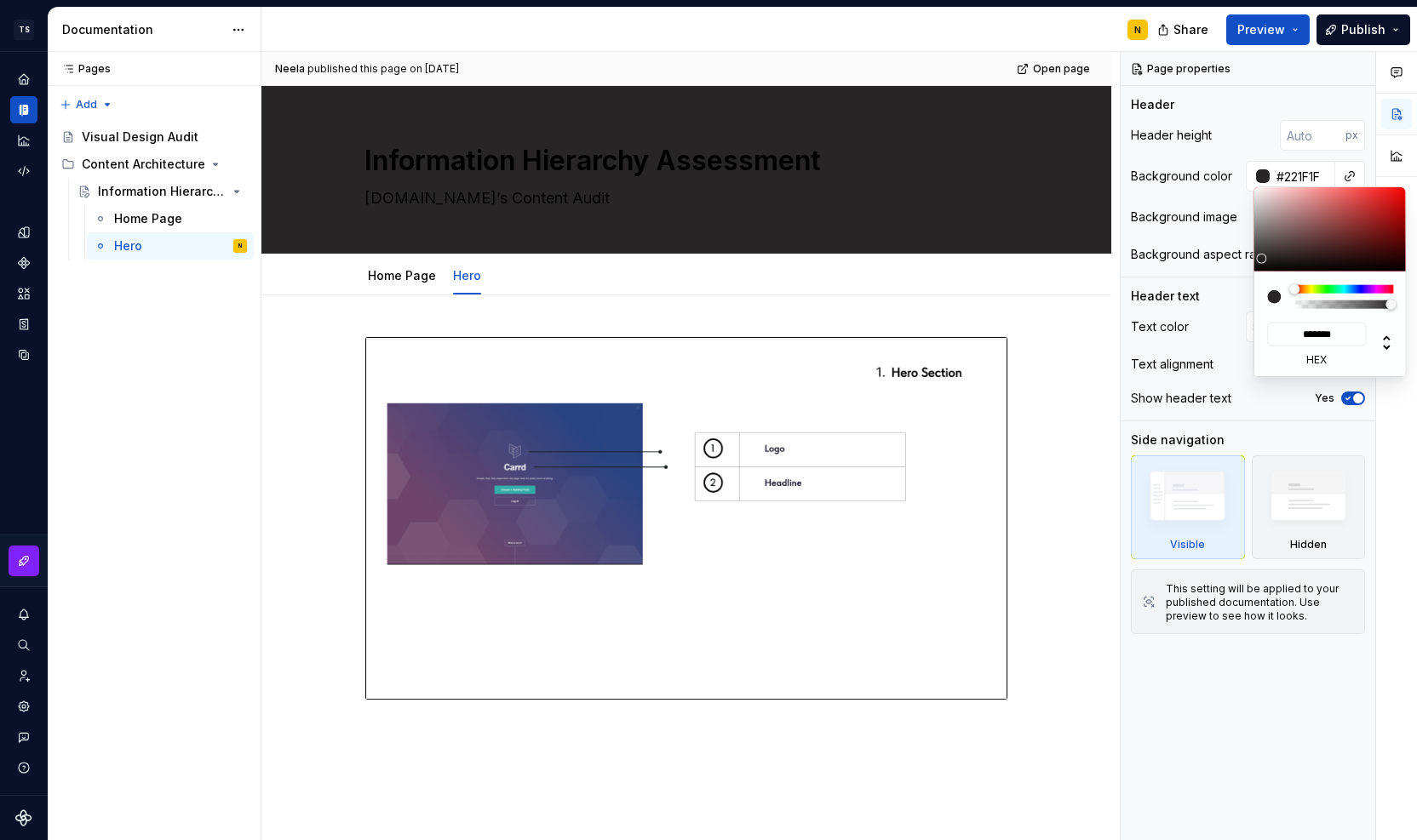
type input "*******"
type input "#1D1919"
type input "*******"
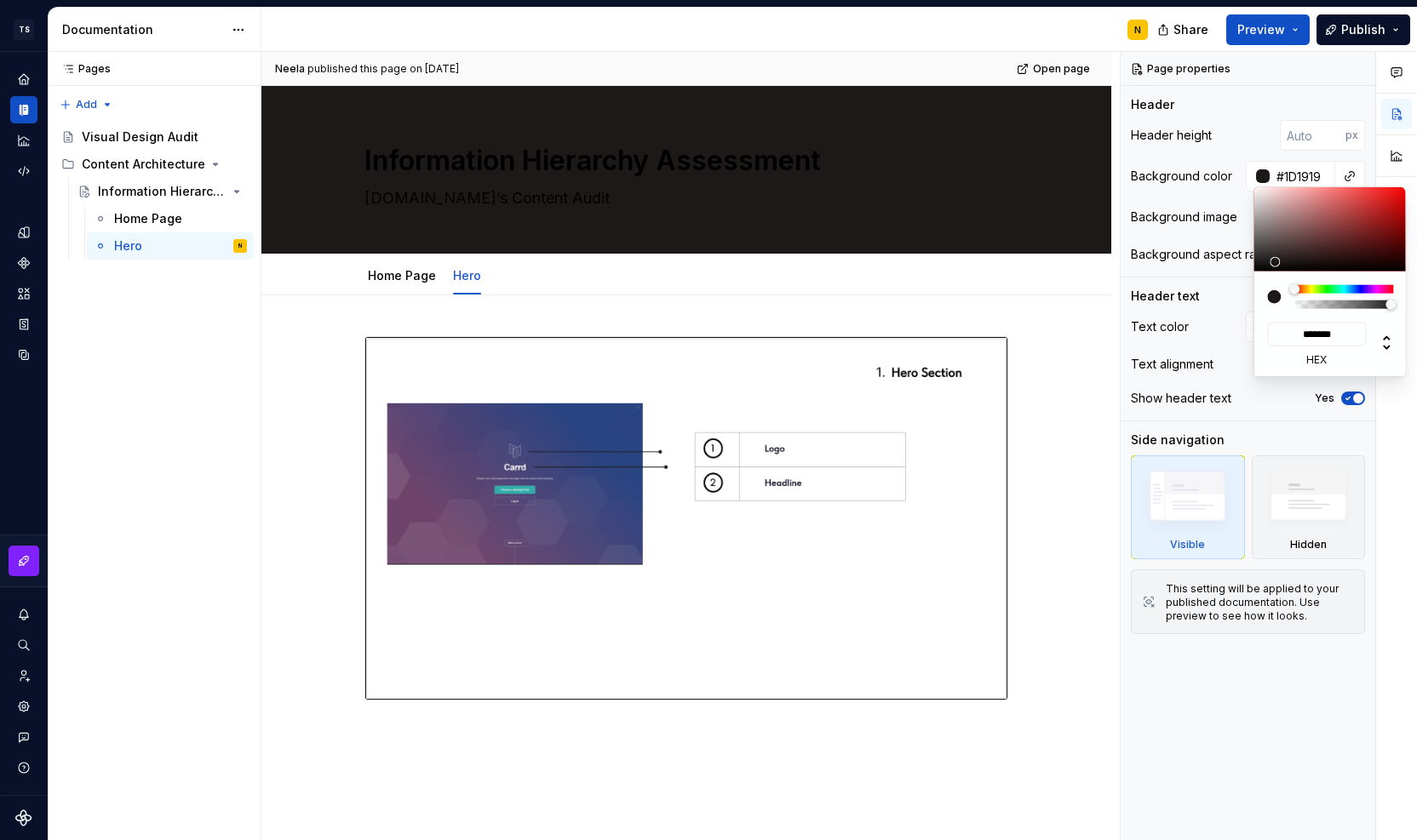
type textarea "*"
type input "#1D1818"
type input "*******"
type input "#1D1717"
type input "*******"
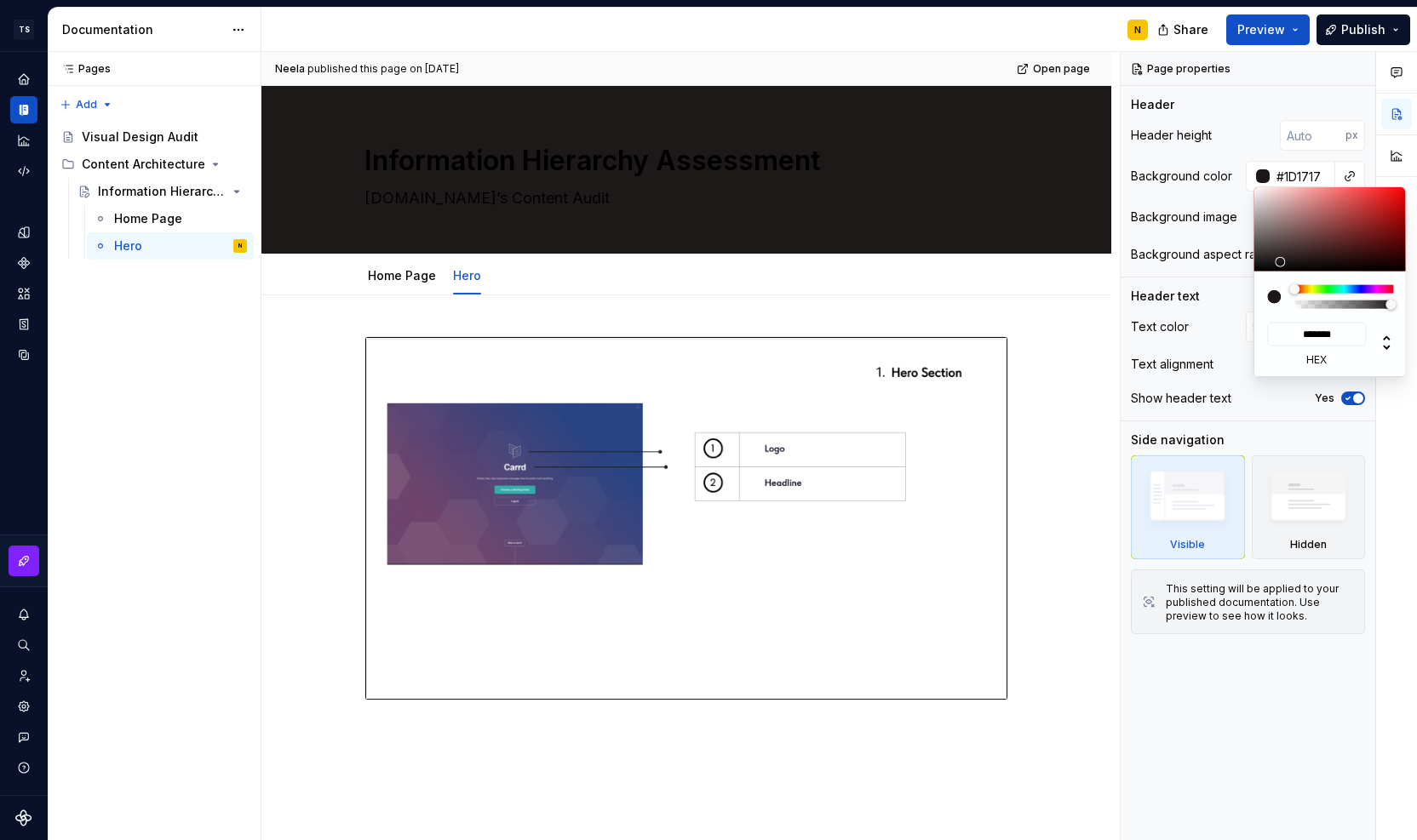
type input "#1D1616"
type input "*******"
type input "#1D1515"
type input "*******"
type input "#181111"
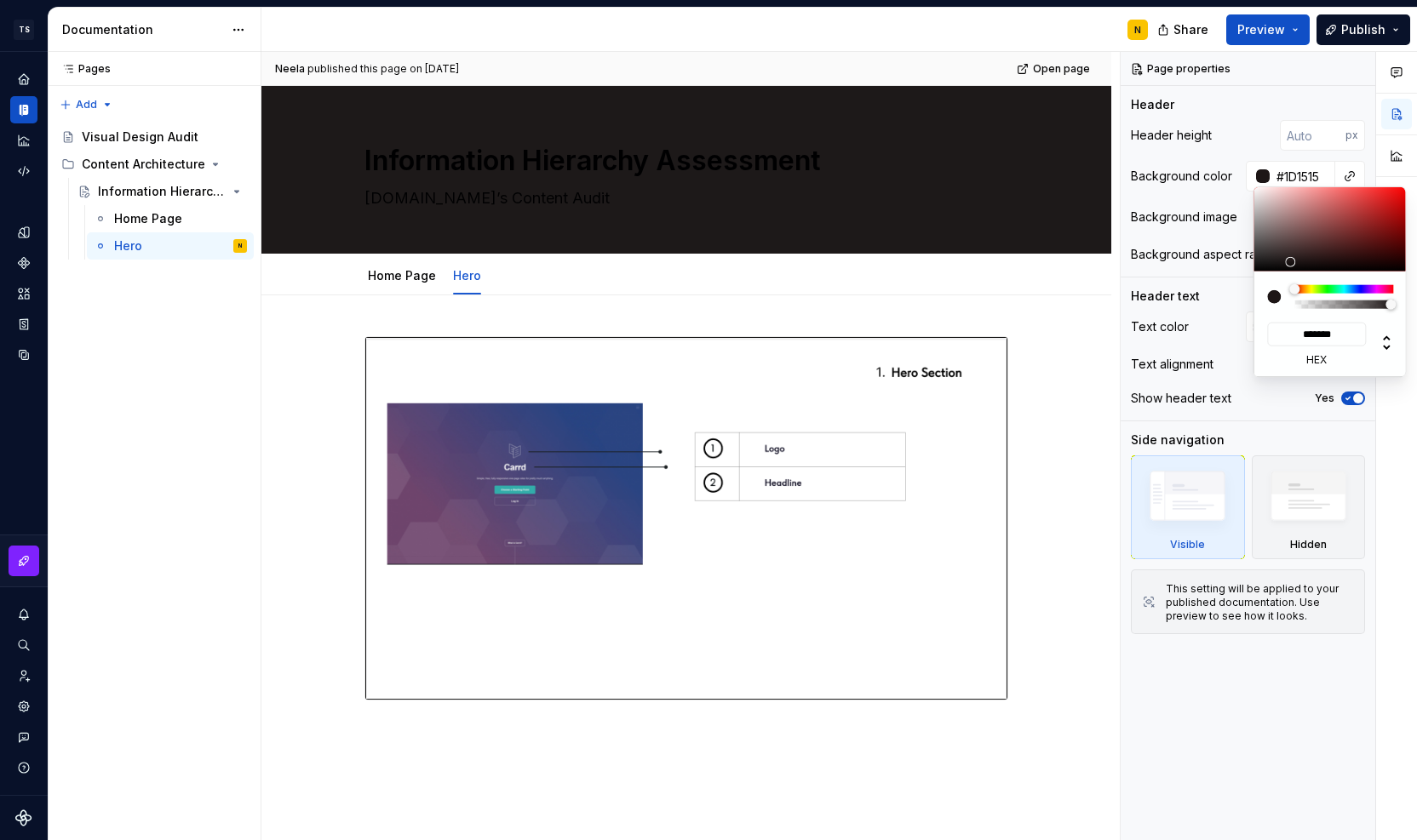
type input "*******"
type input "#150F0F"
type input "*******"
type textarea "*"
type input "#130D0D"
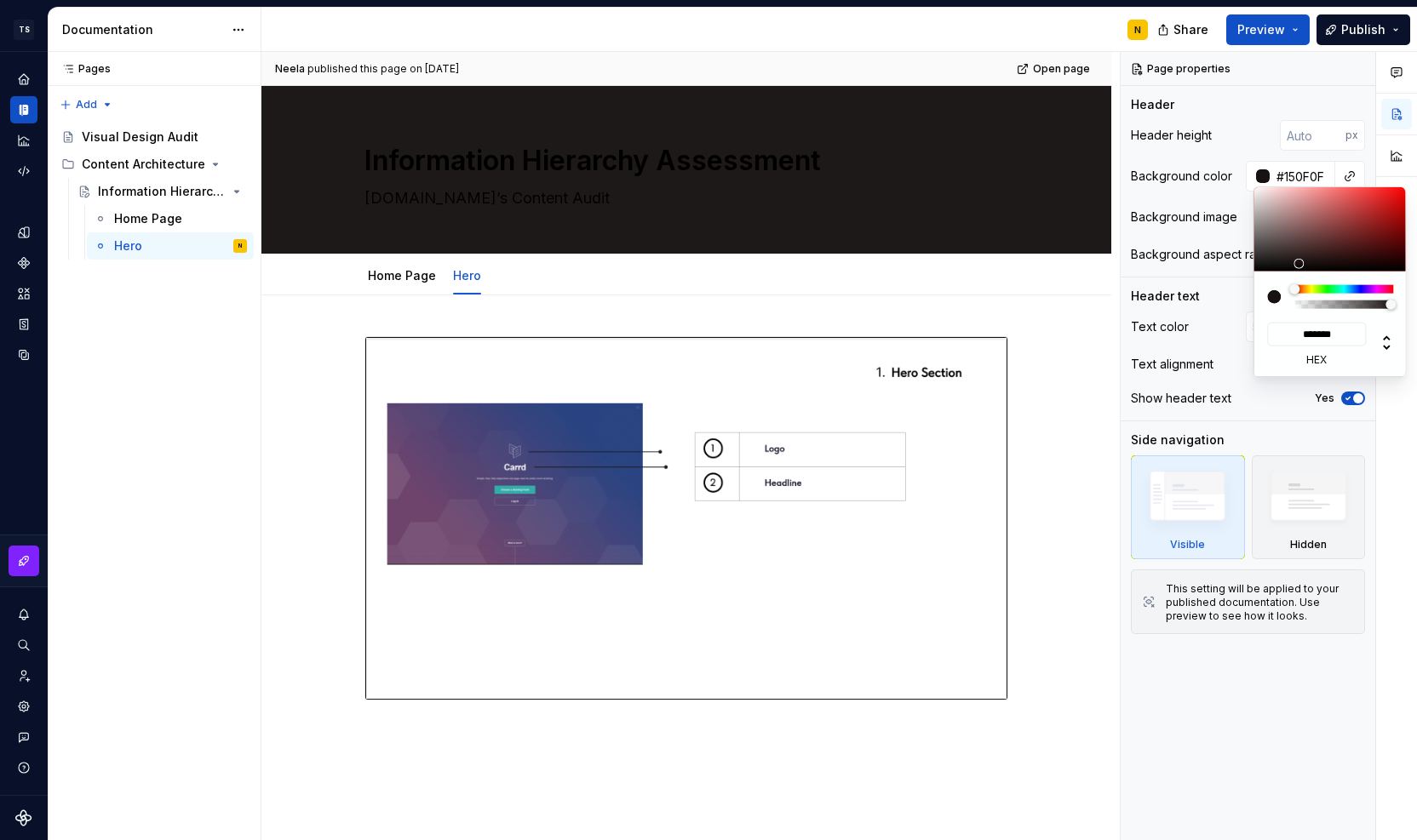
type input "*******"
type input "#130C0C"
type input "*******"
type input "#130B0B"
type input "*******"
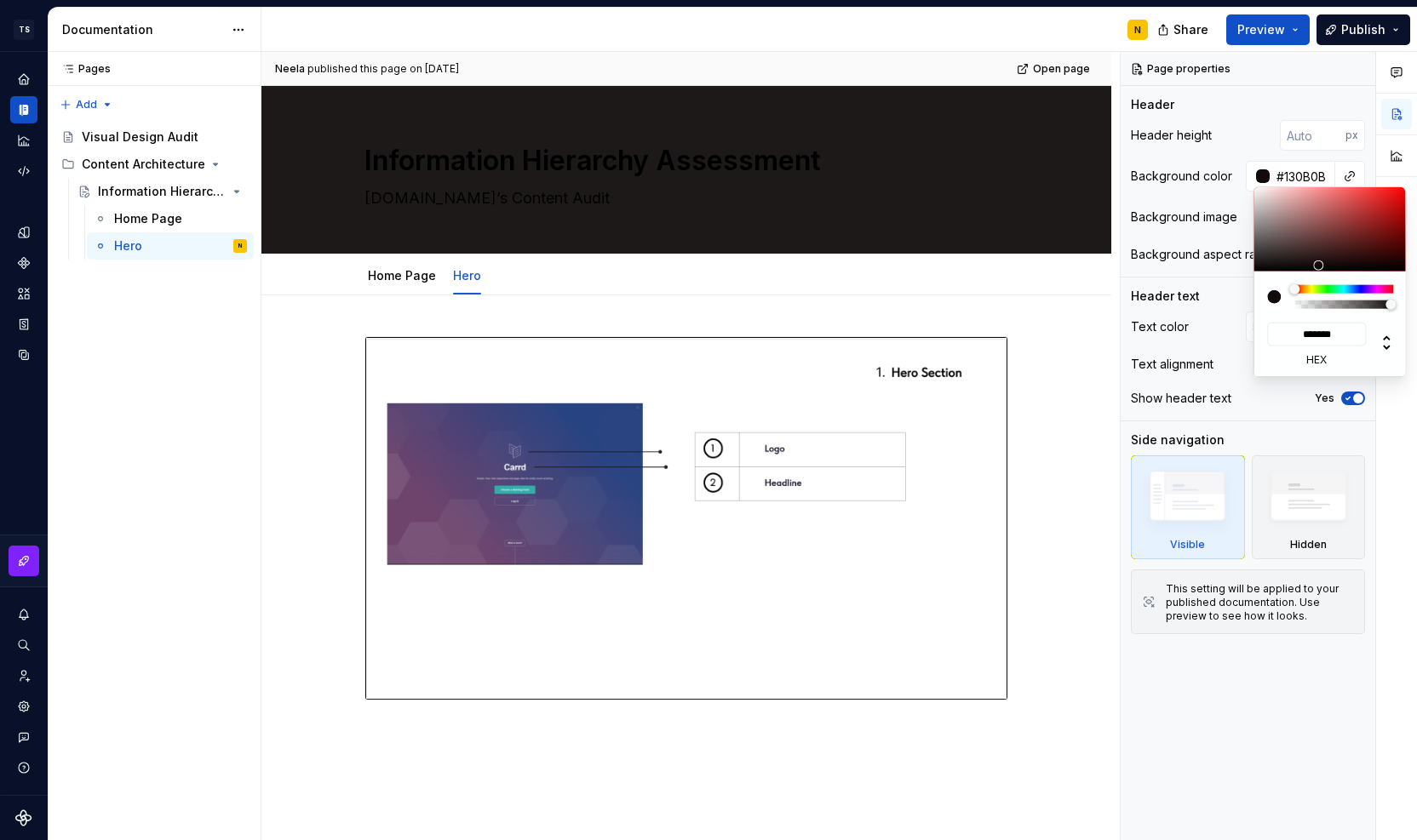
type input "#130A0A"
type input "*******"
type input "#130909"
type input "*******"
type textarea "*"
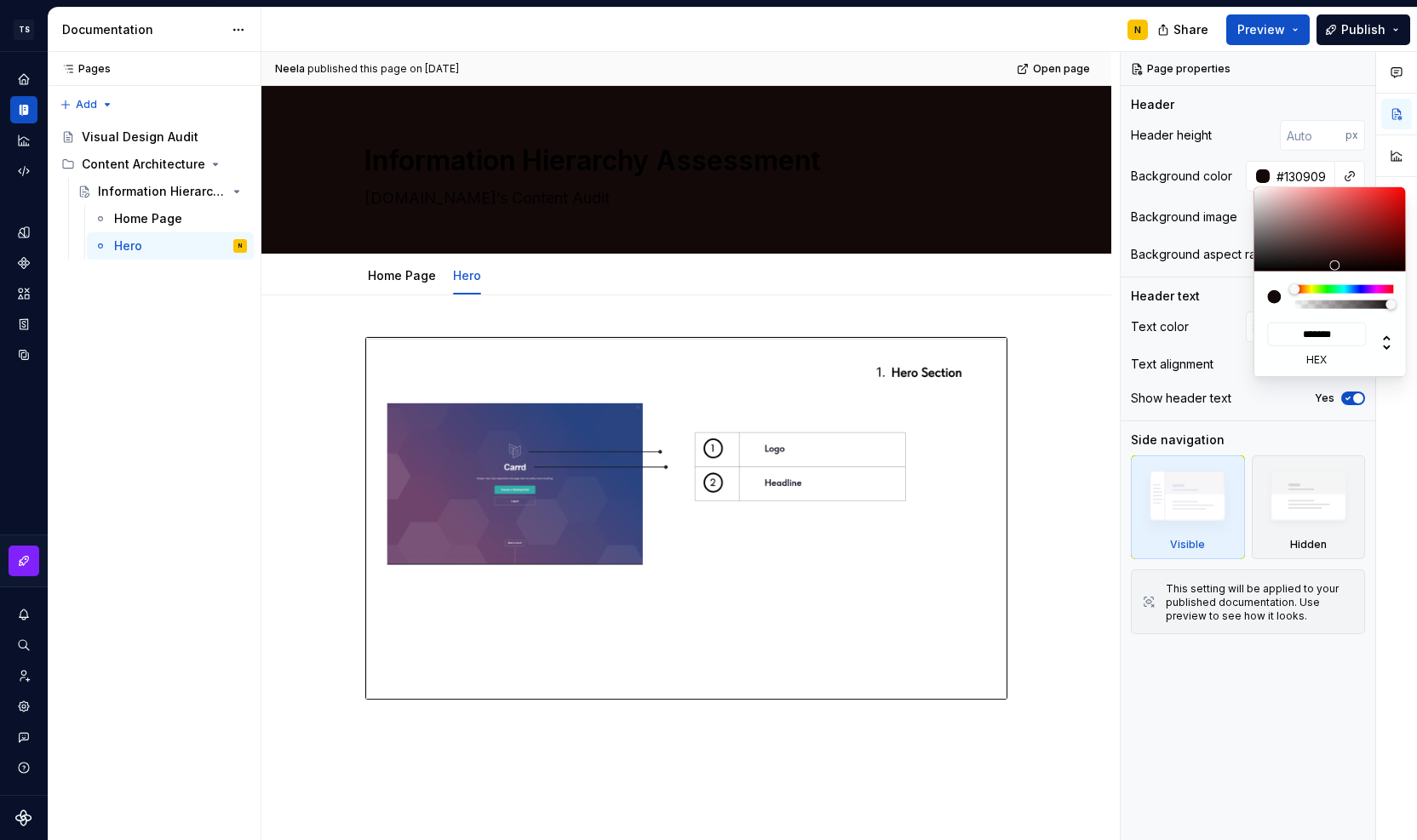
type input "#100707"
type input "*******"
type input "#100606"
type input "*******"
type textarea "*"
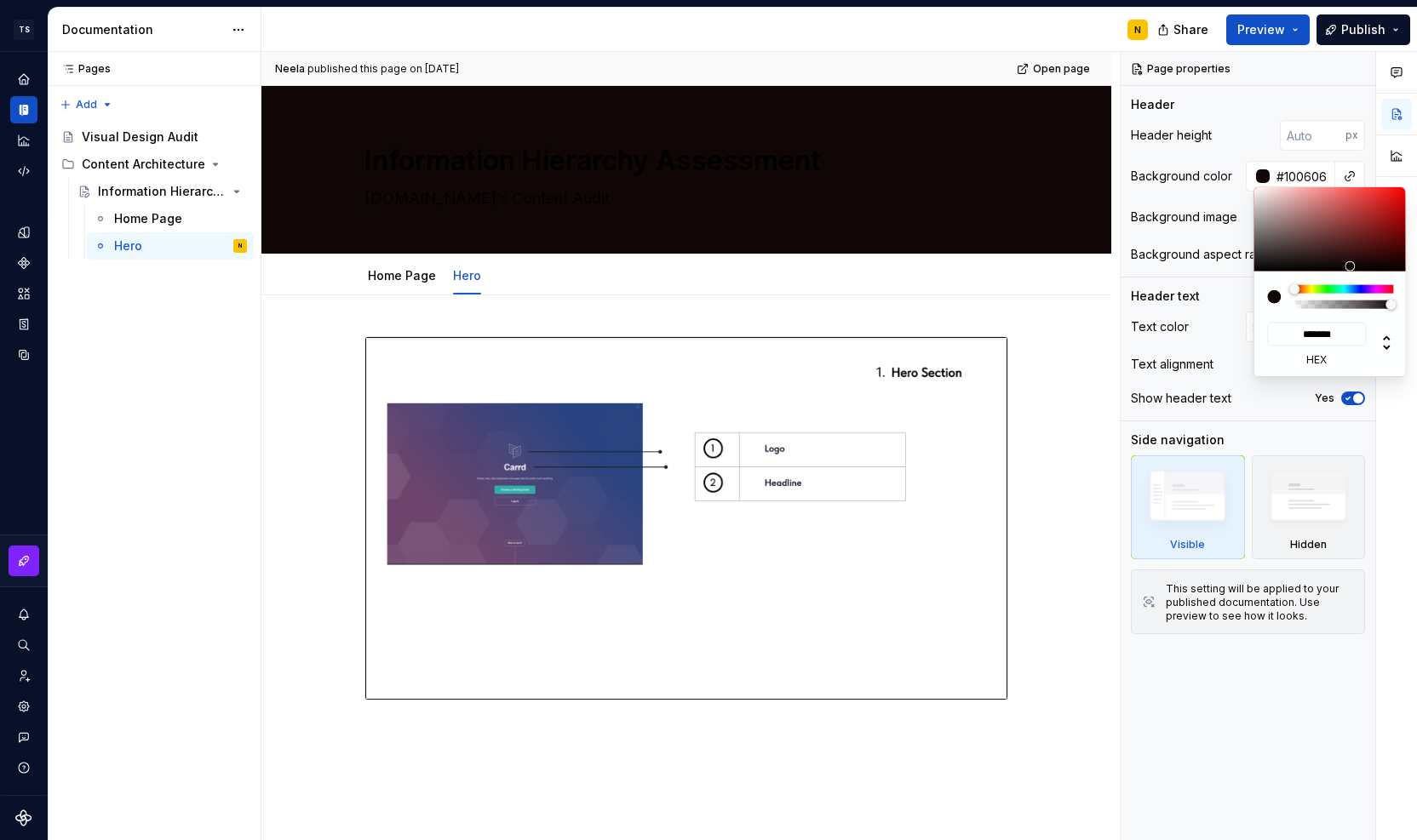
type input "#100707"
type input "*******"
type textarea "*"
type input "#130808"
type input "*******"
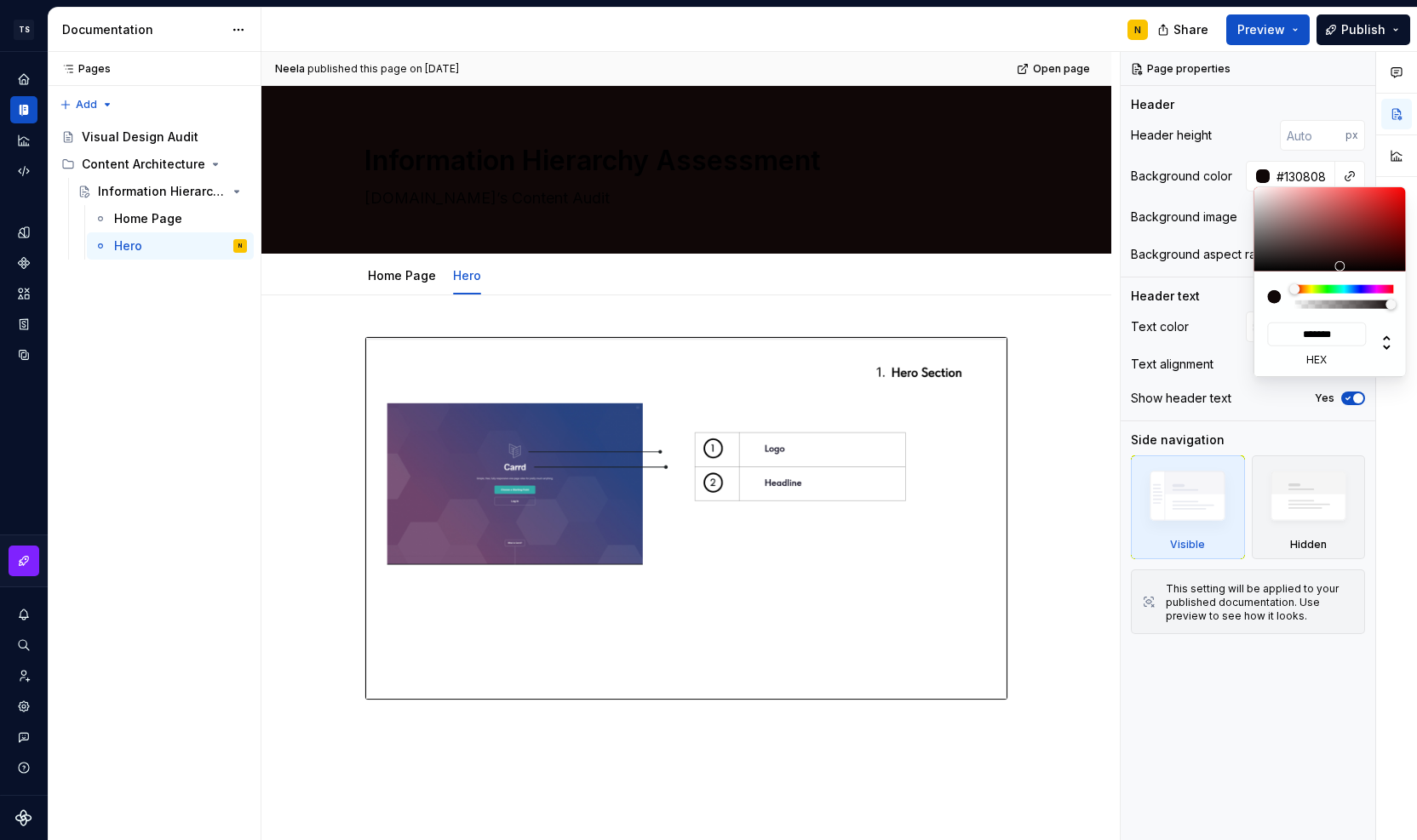
type input "#180B0B"
type input "*******"
type input "#1B0C0C"
type input "*******"
type input "#1D0D0D"
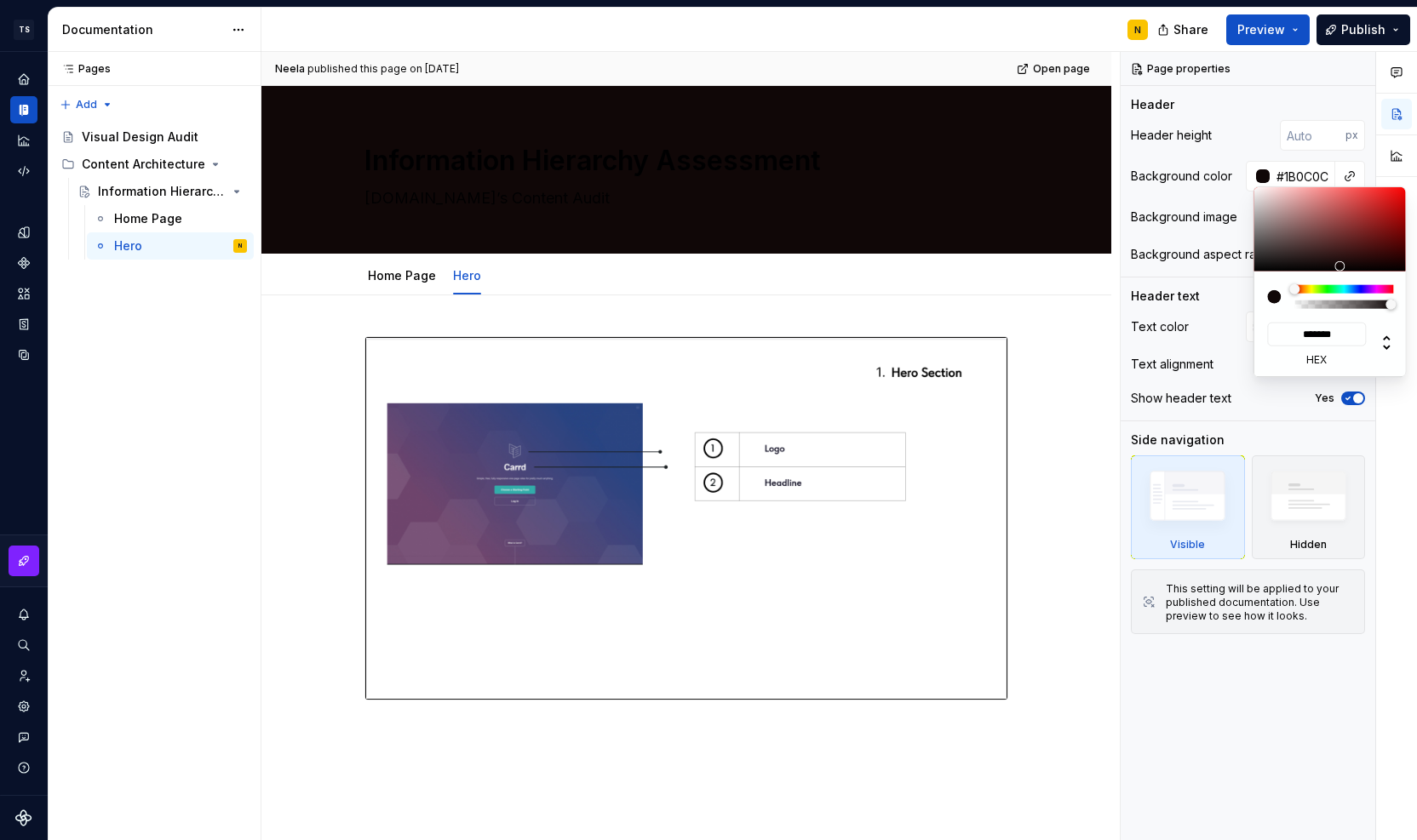
type input "*******"
type input "#221010"
type input "*******"
type input "#271313"
type input "*******"
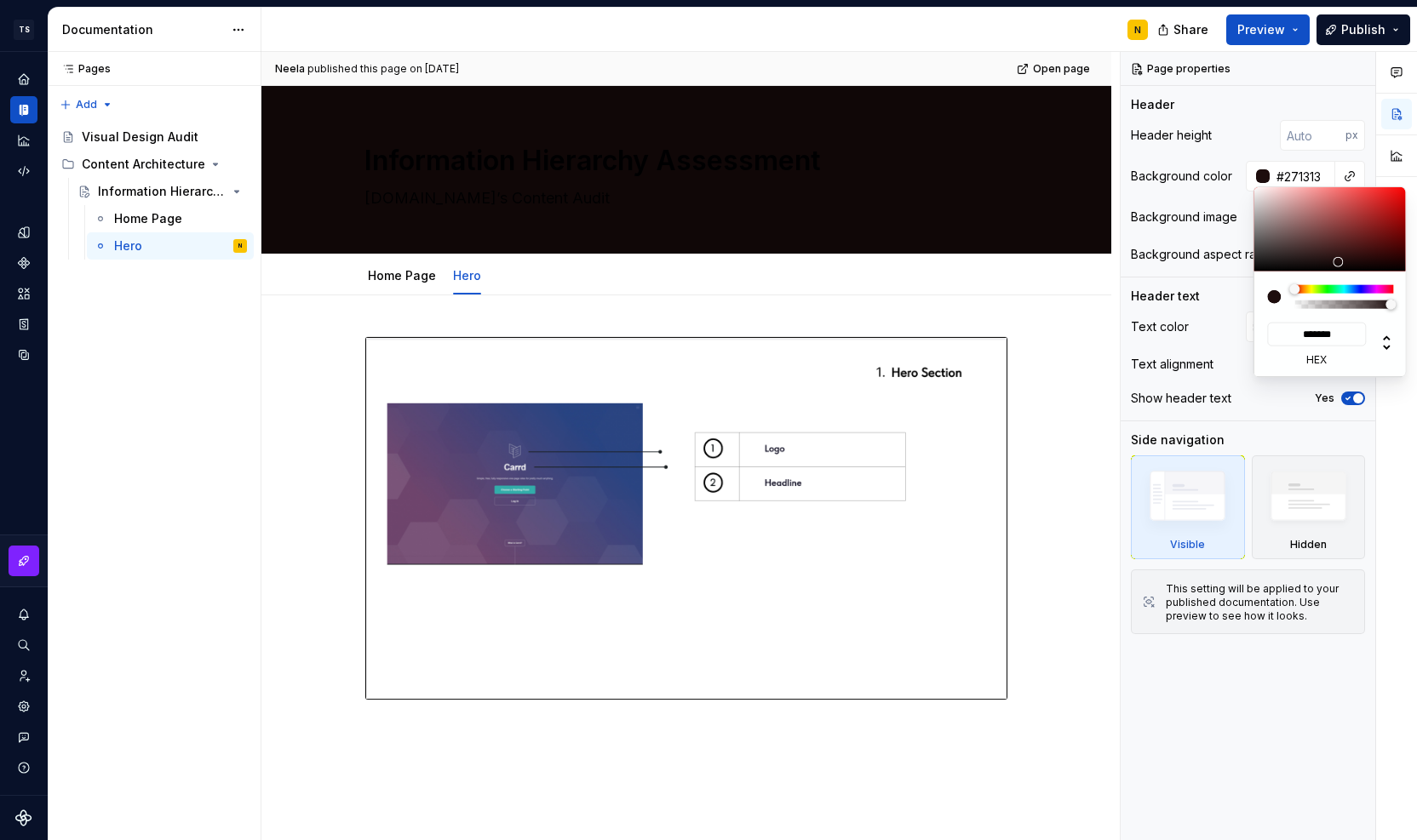
type input "#2D1616"
type input "*******"
type input "#321919"
type input "*******"
type textarea "*"
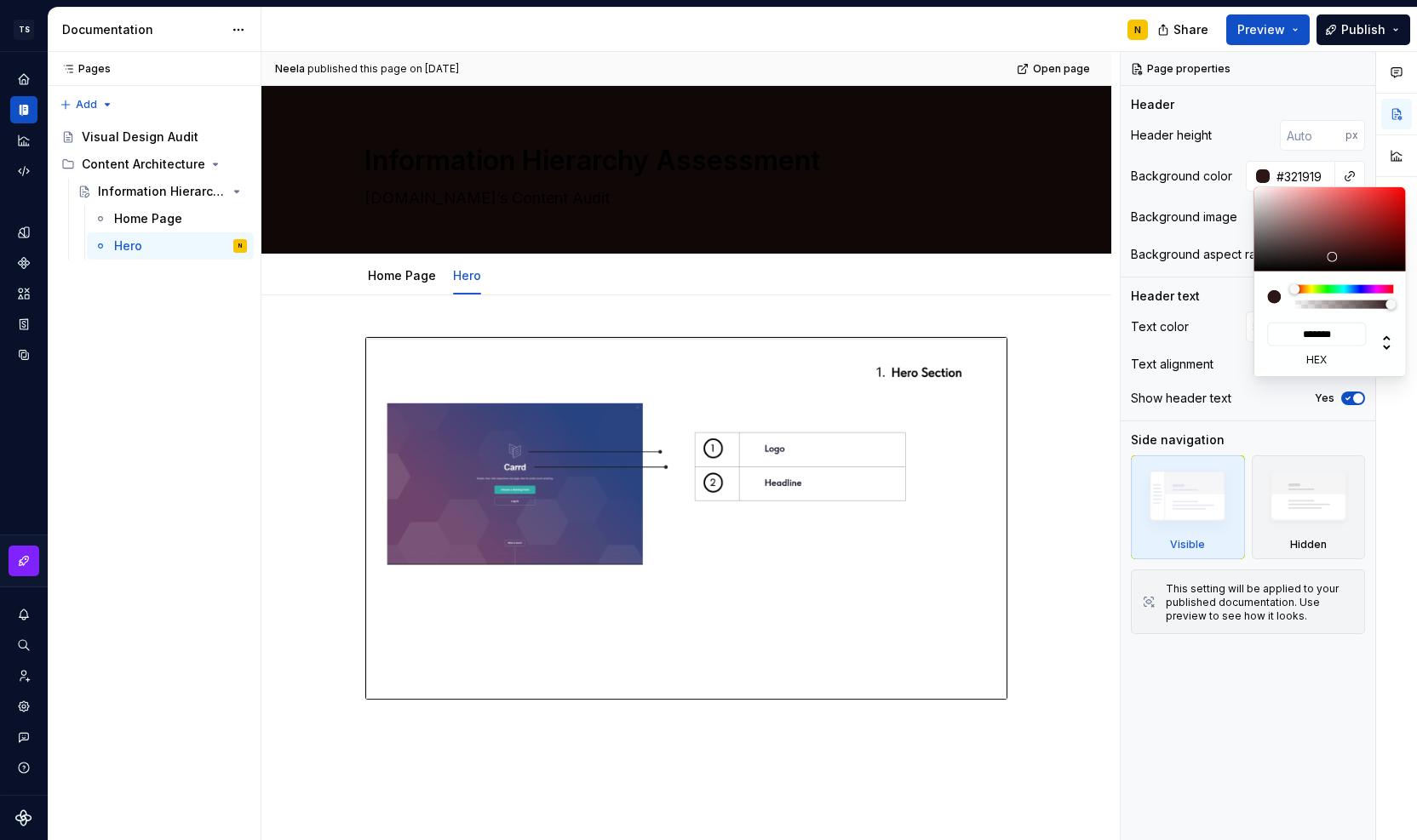
type input "#371E1E"
type input "*******"
type input "#3C2222"
type input "*******"
type input "#3C2323"
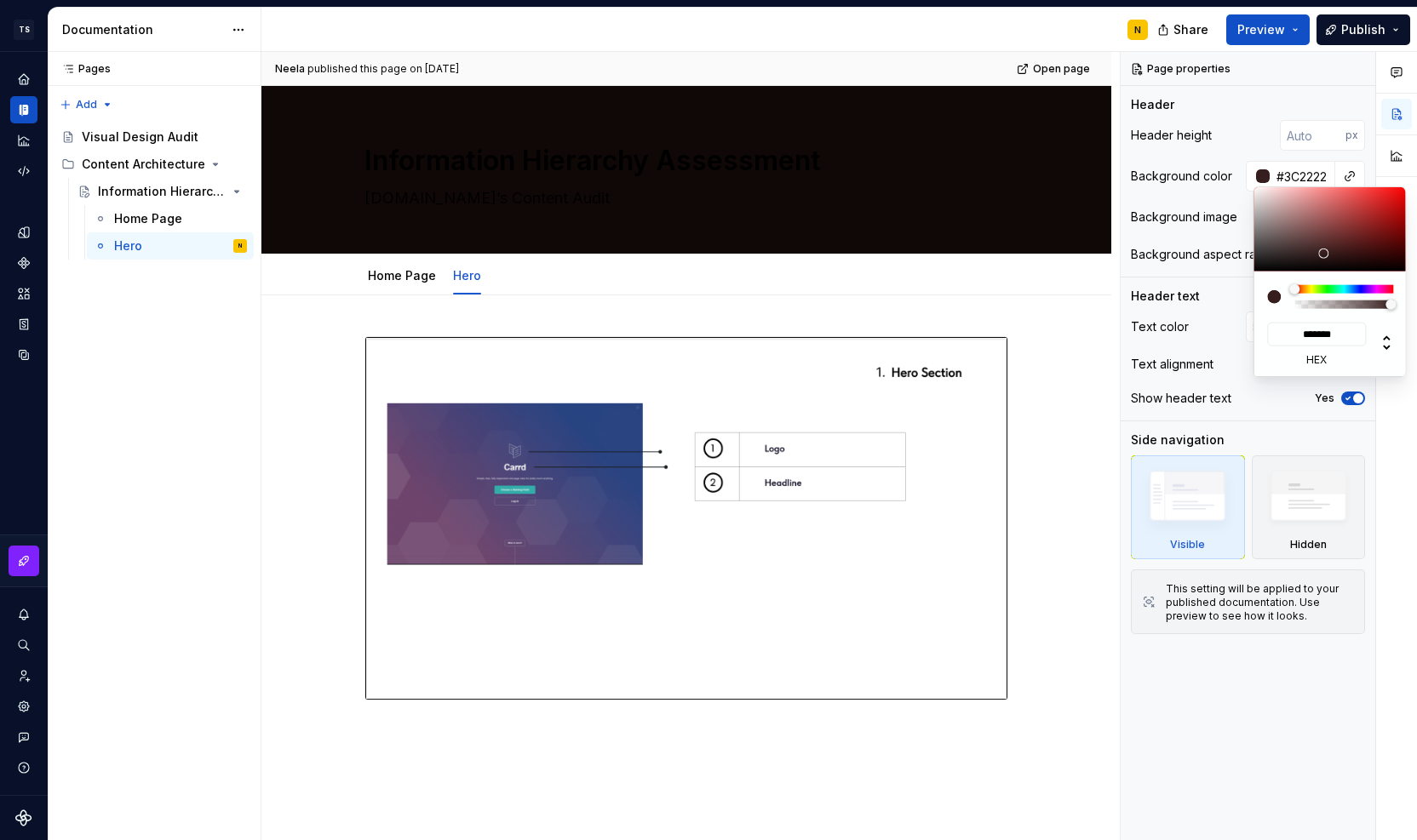
type input "*******"
type input "#442828"
type input "*******"
type input "#462A2A"
type input "*******"
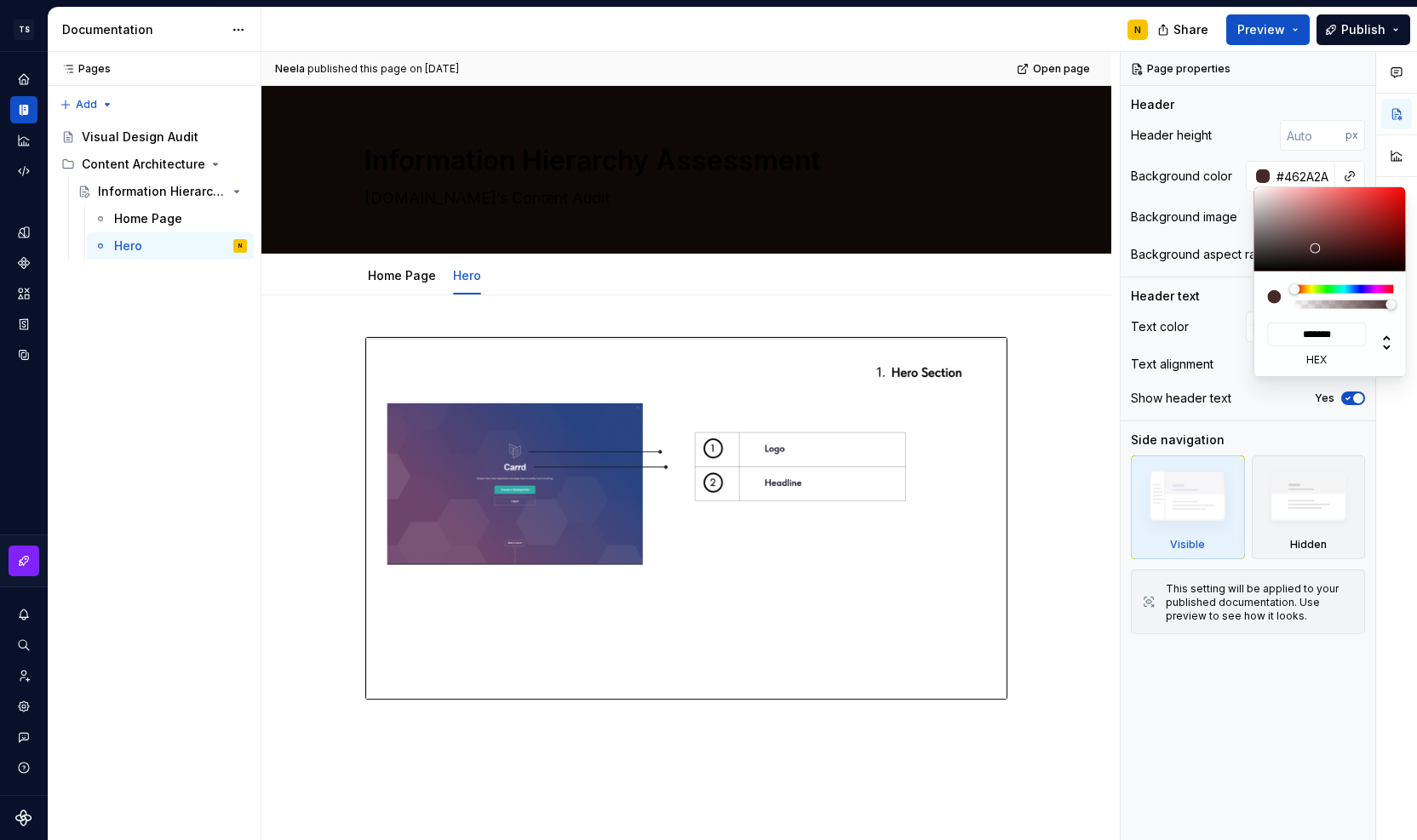
type input "#4C2E2E"
type input "*******"
type input "#513232"
type input "*******"
type input "#513333"
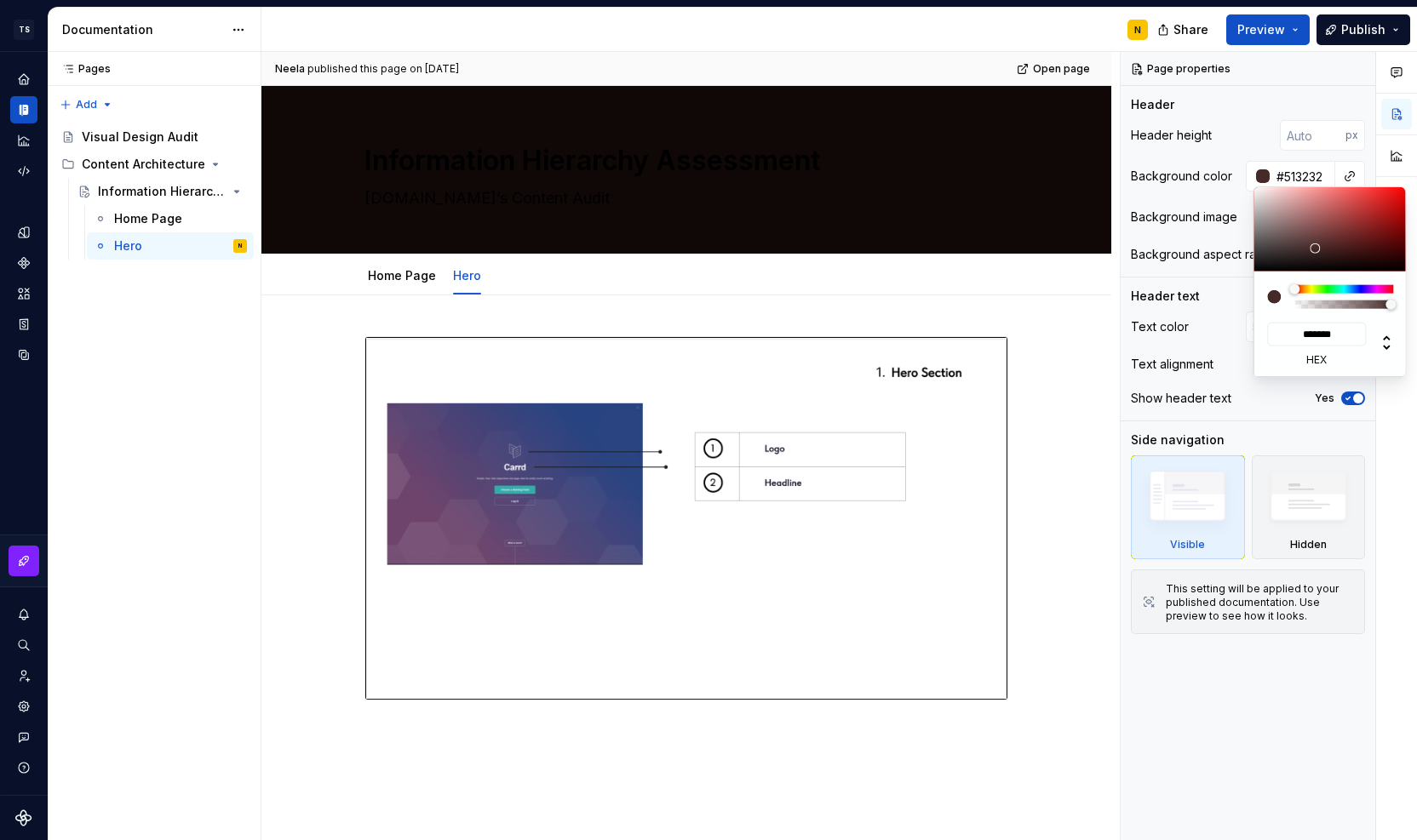
type input "*******"
type input "#533535"
type input "*******"
type input "#563838"
type input "*******"
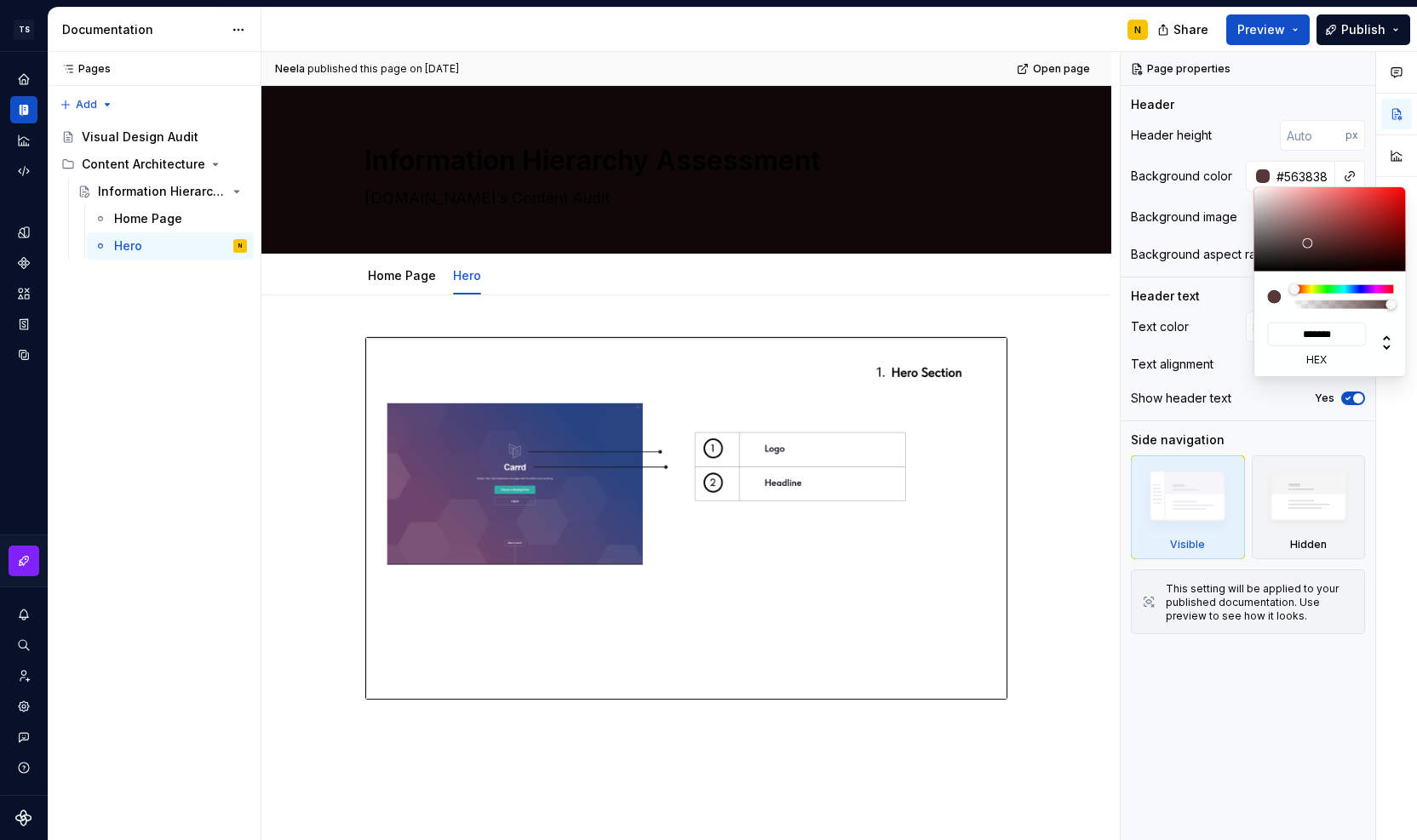
type input "#583A3A"
type input "*******"
type input "#5B3E3E"
type input "*******"
type input "#5B3F3F"
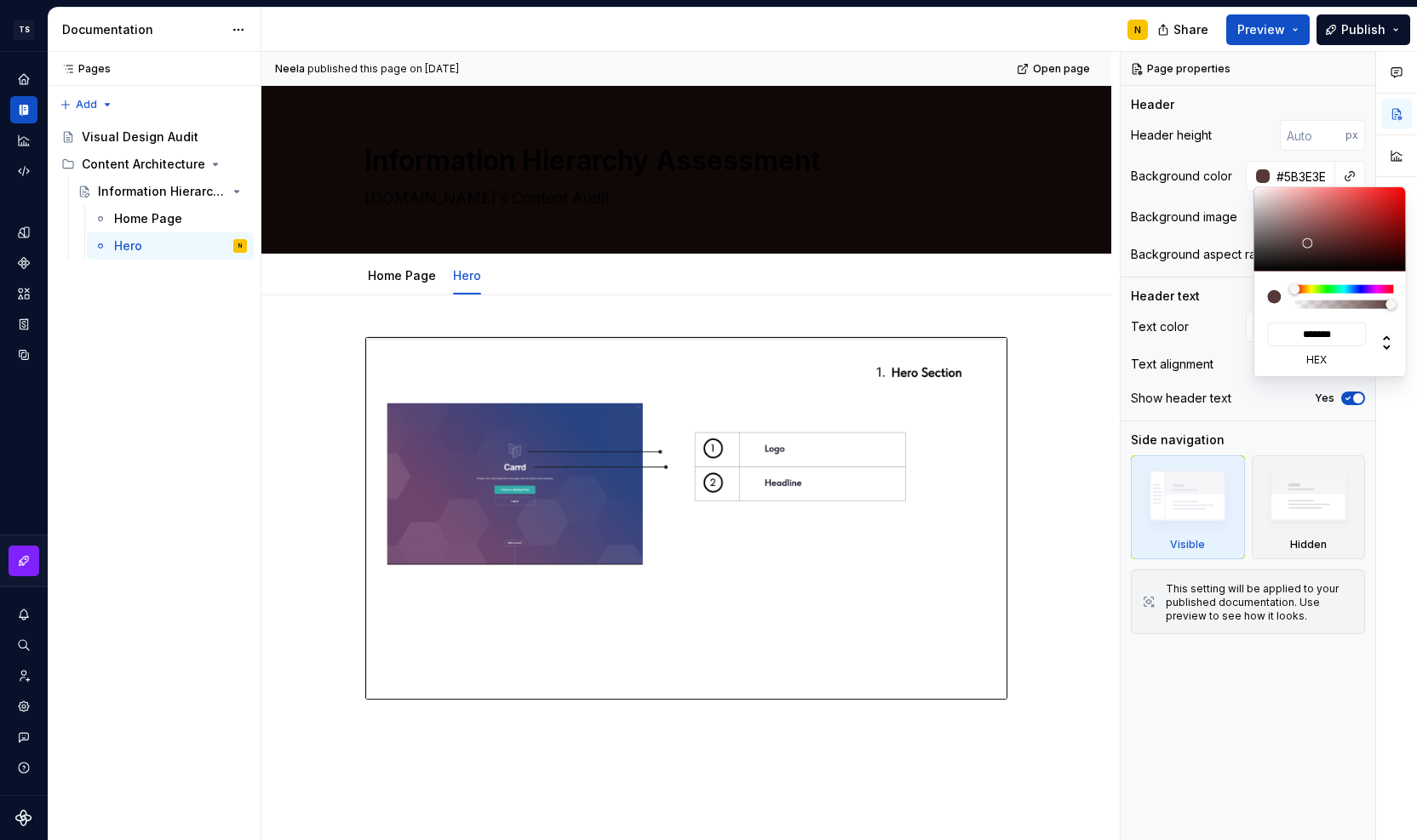
type input "*******"
type textarea "*"
type input "#604545"
type input "*******"
type input "#604646"
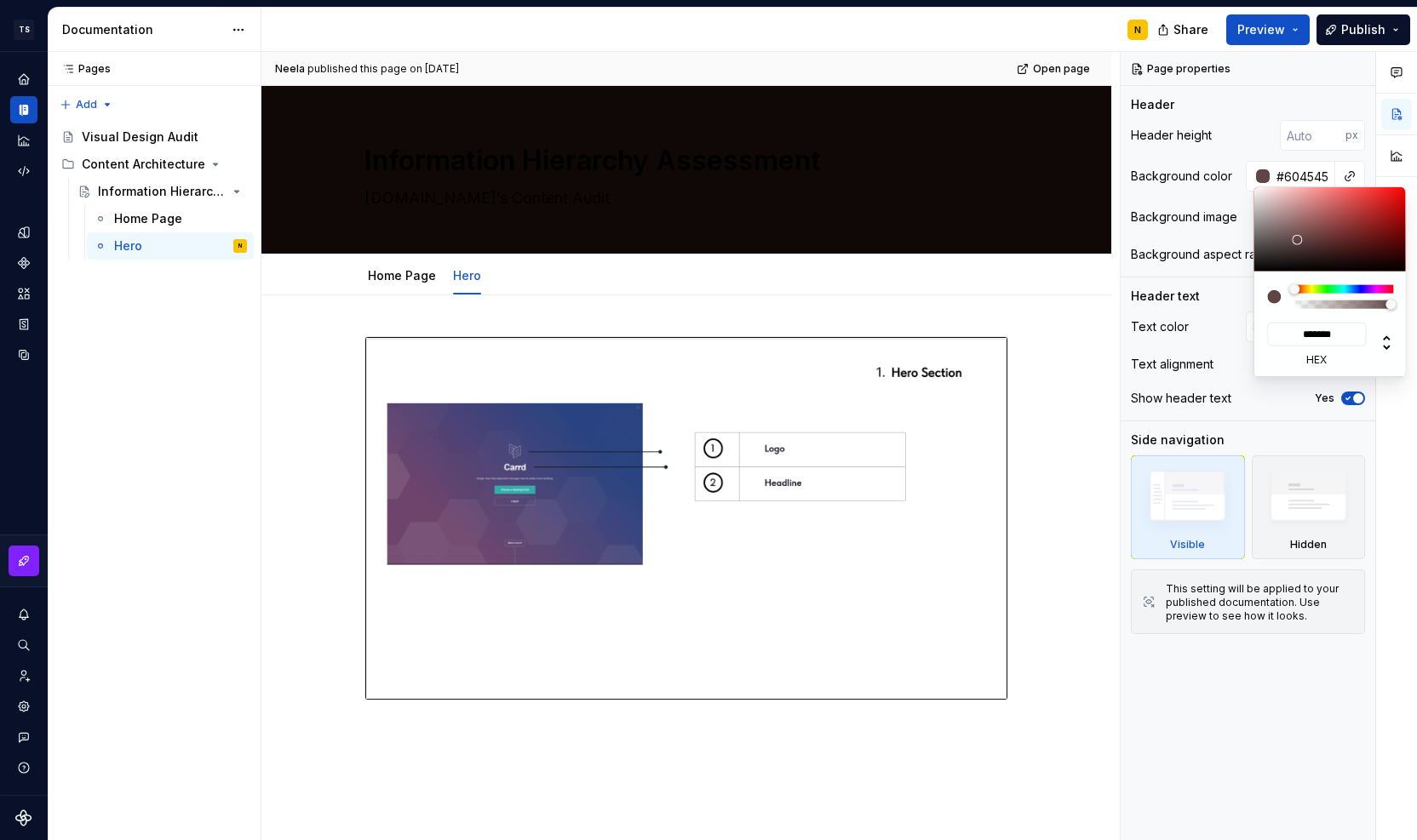
type input "*******"
type input "#654A4A"
type input "*******"
type input "#654B4B"
type input "*******"
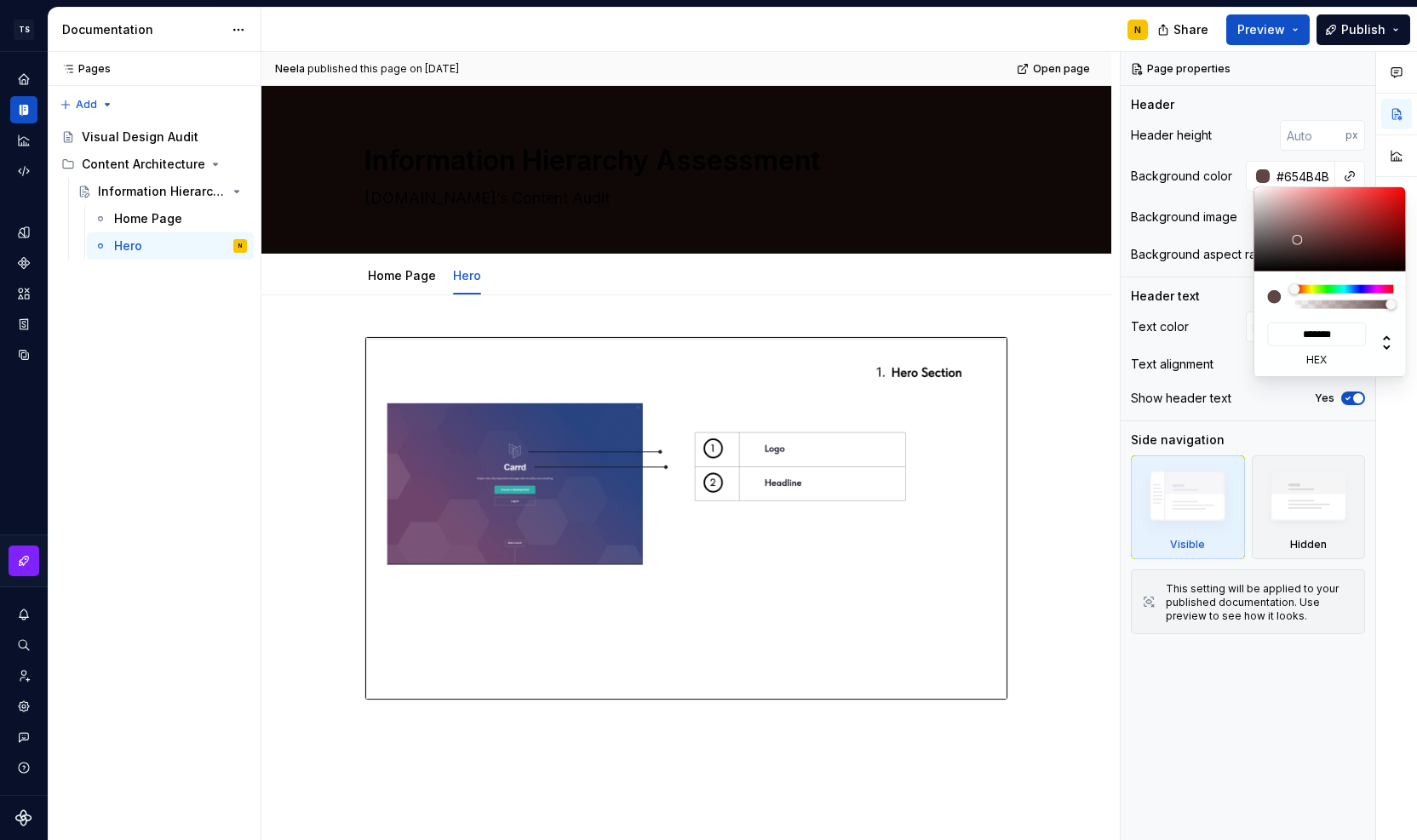
type input "#654C4C"
type input "*******"
type input "#684F4F"
type input "*******"
type input "#685050"
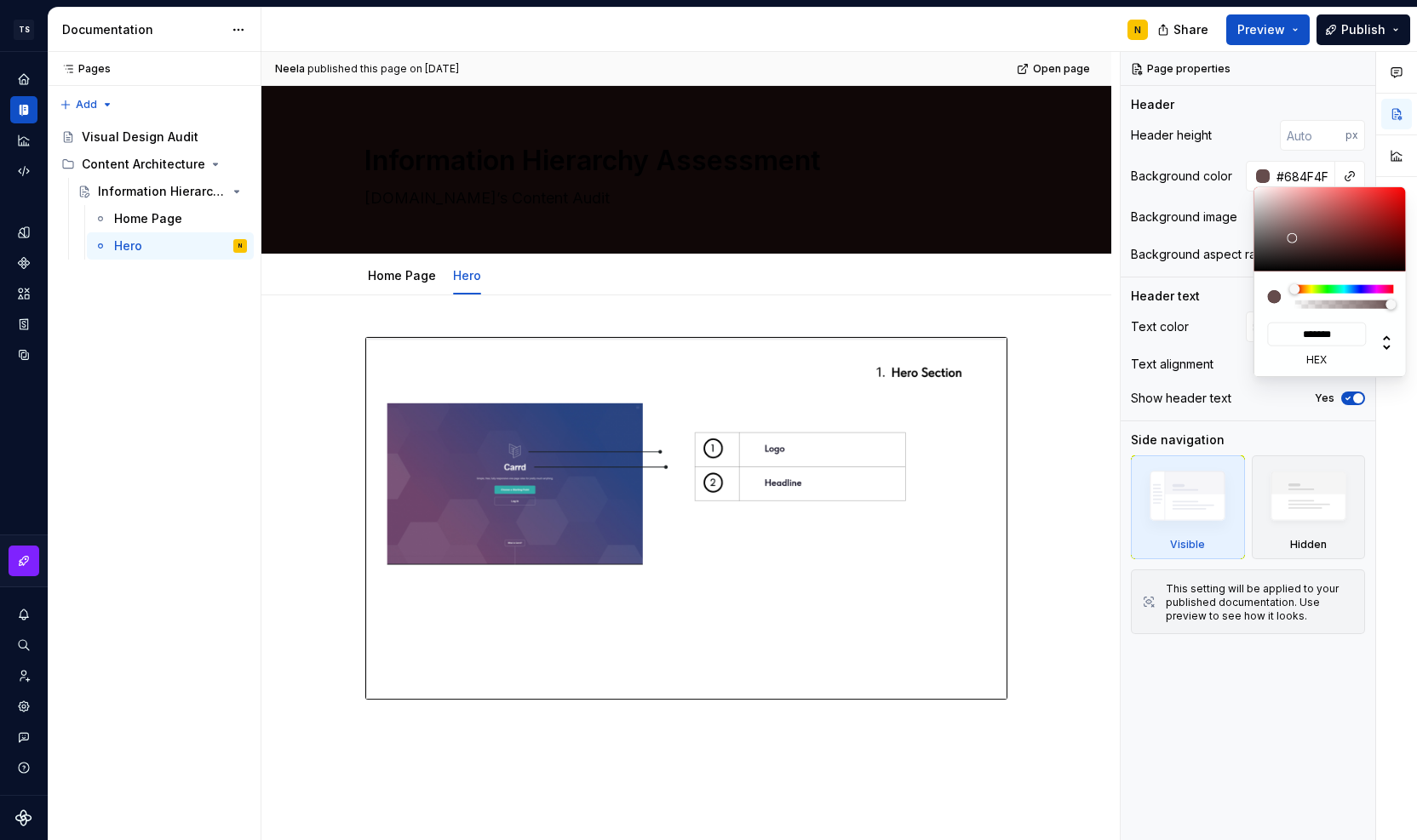
type input "*******"
type input "#6A5252"
type input "*******"
type input "#6A5454"
type input "*******"
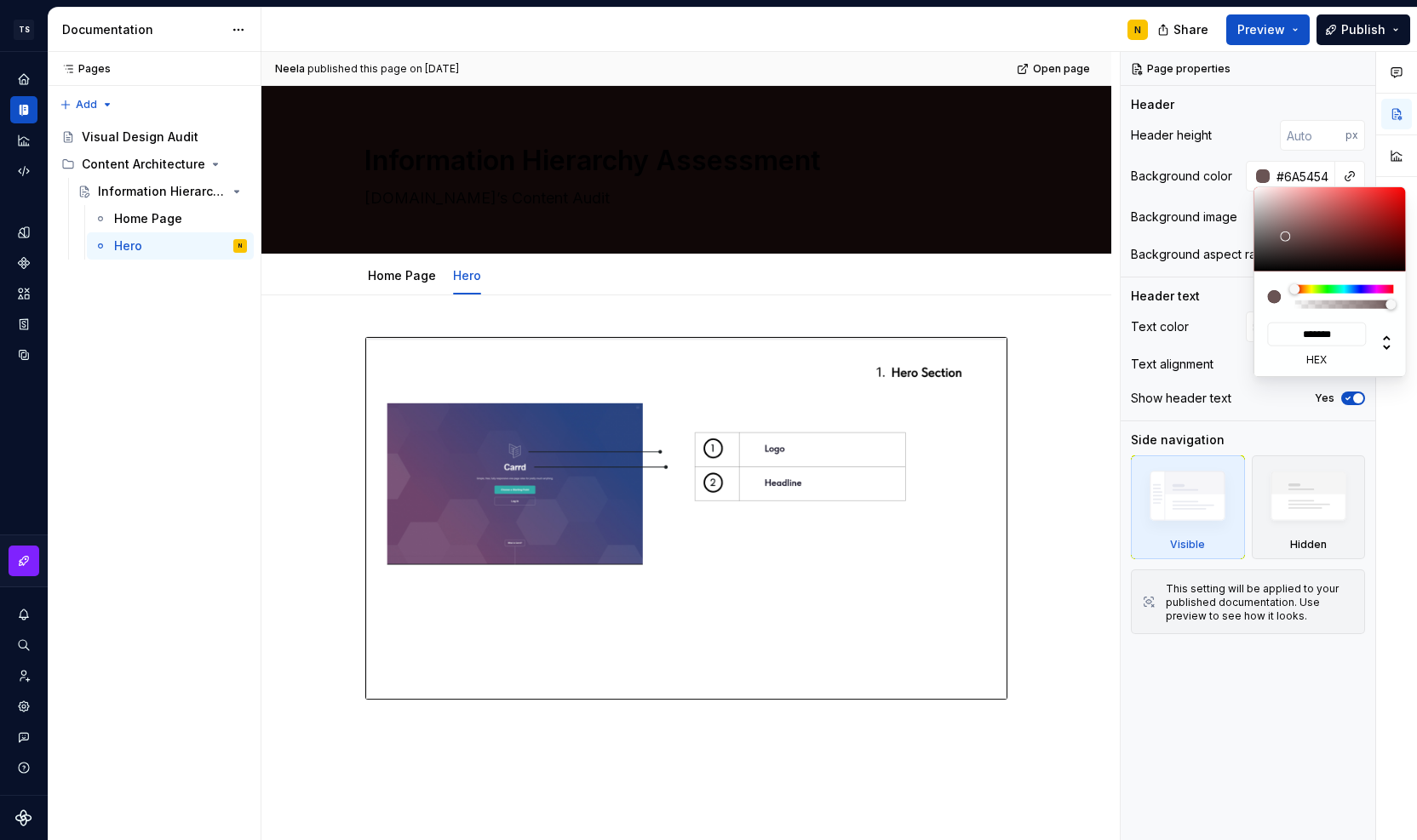
type textarea "*"
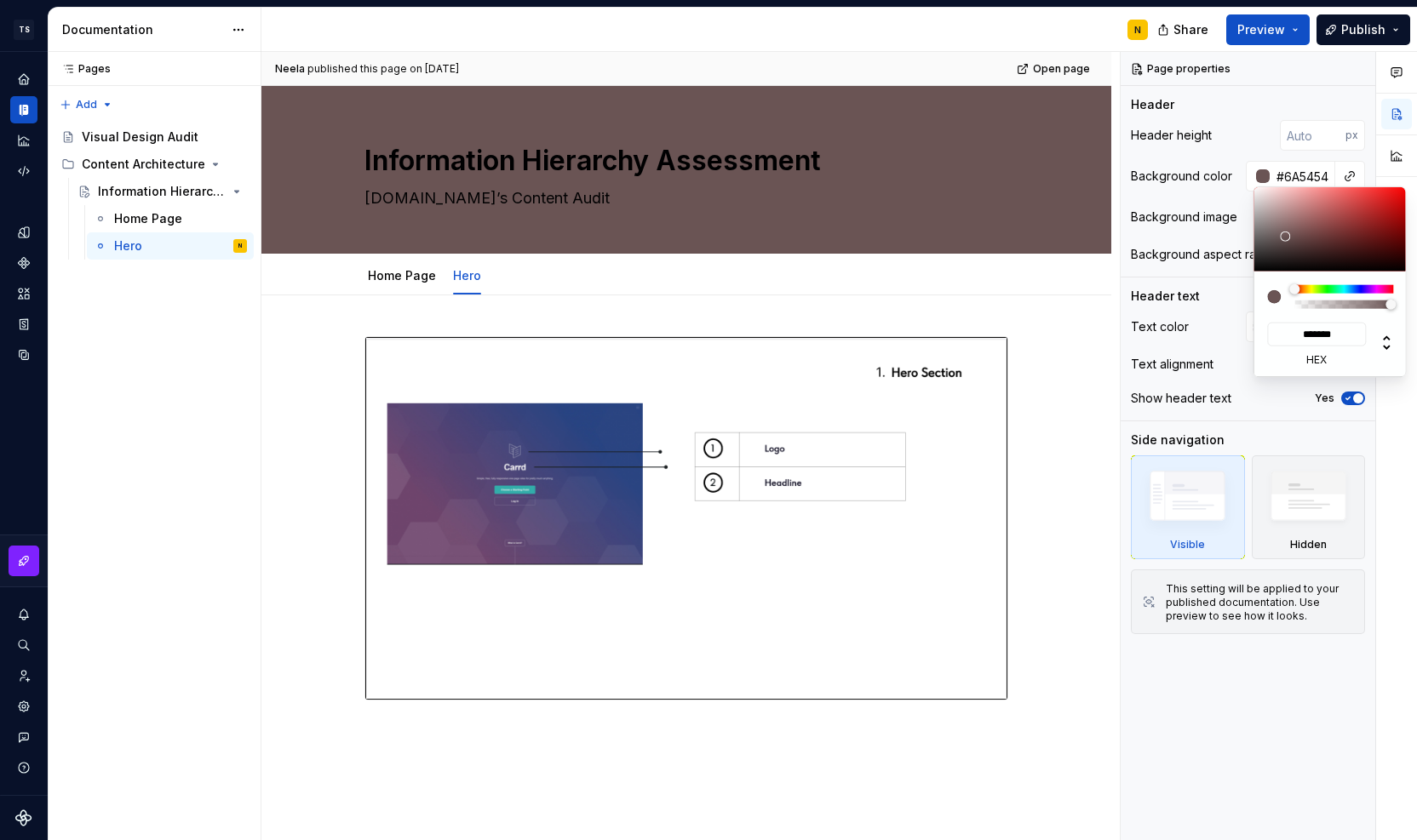
type input "#6A5353"
type input "*******"
type input "#654D4D"
type input "*******"
type input "#5B4141"
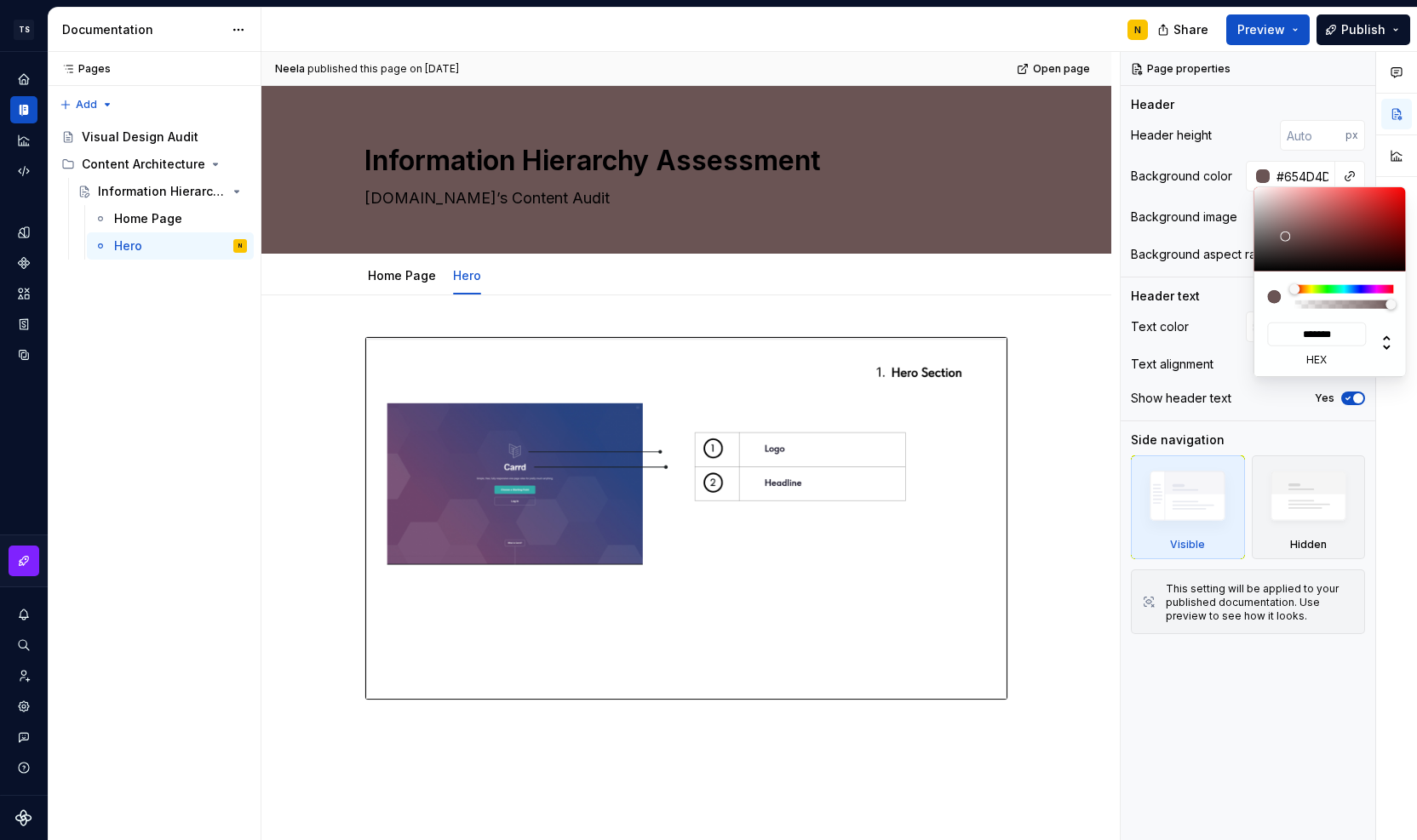
type input "*******"
type textarea "*"
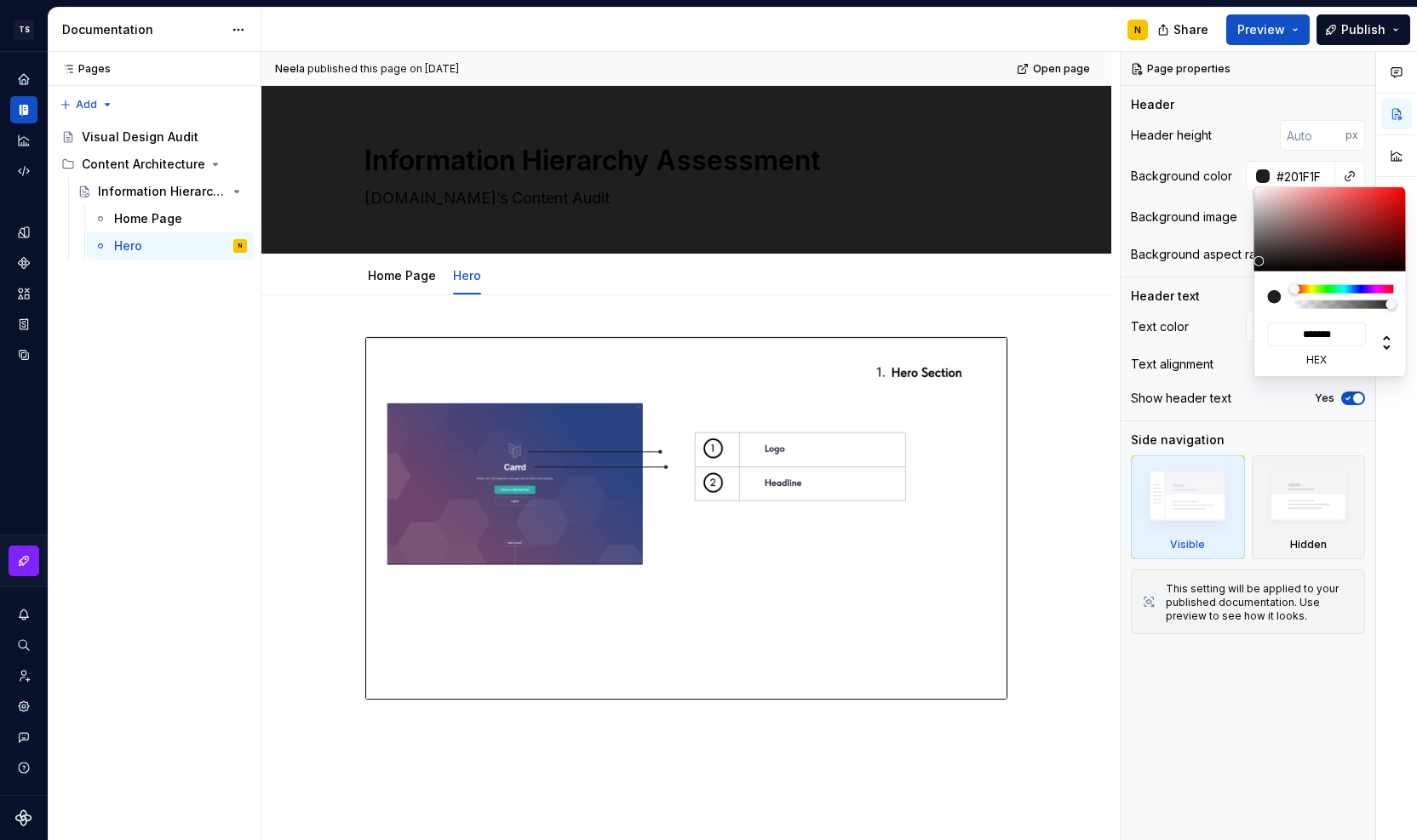
click at [1257, 260] on div at bounding box center [1330, 229] width 153 height 85
click at [1208, 297] on div "Comments Open comments No comments yet Select ‘Comment’ from the block context …" at bounding box center [1268, 446] width 296 height 789
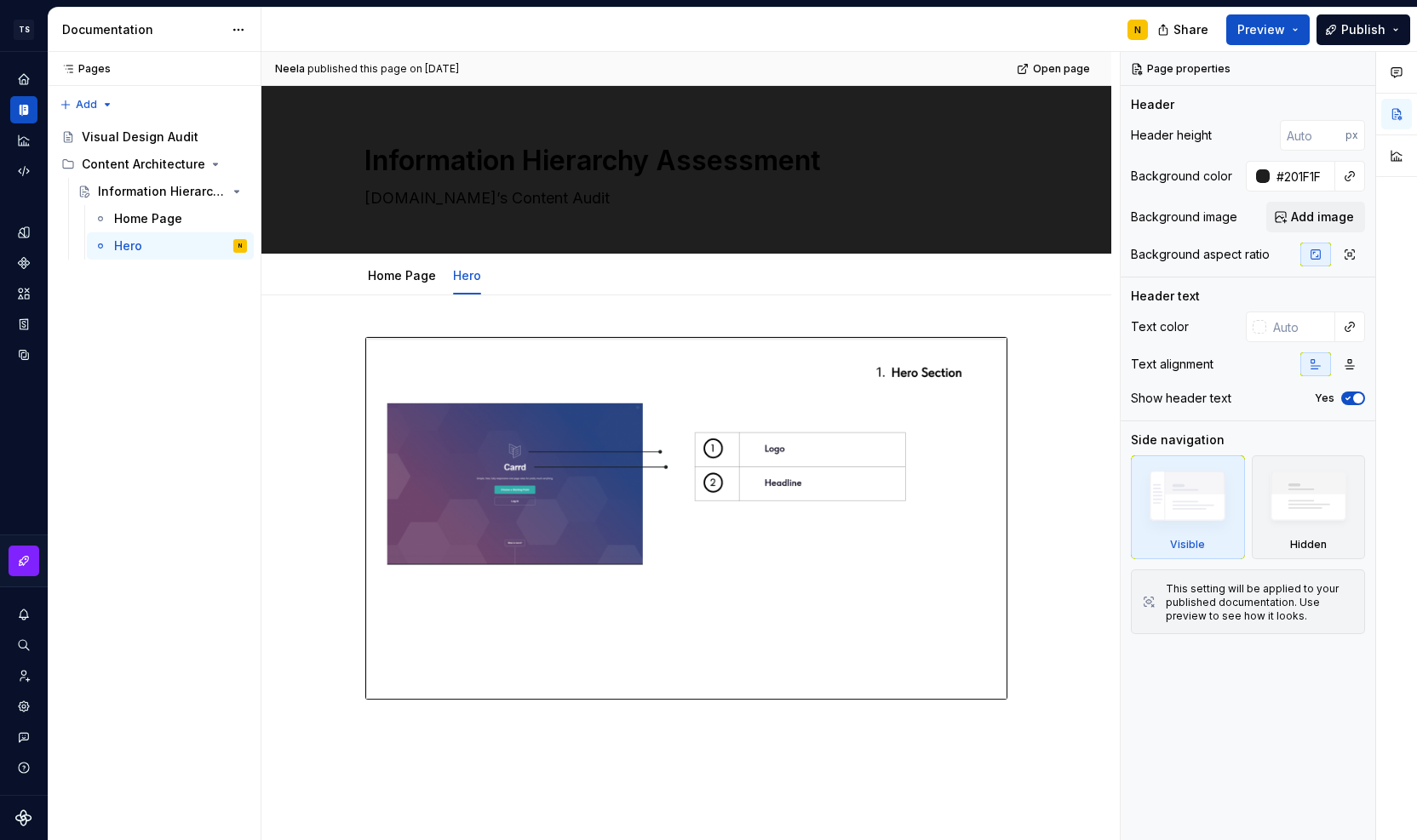
click at [1262, 170] on div "Comments Open comments No comments yet Select ‘Comment’ from the block context …" at bounding box center [1268, 446] width 296 height 789
click at [1296, 331] on input "text" at bounding box center [1301, 327] width 69 height 31
click at [1260, 327] on div at bounding box center [1260, 327] width 14 height 14
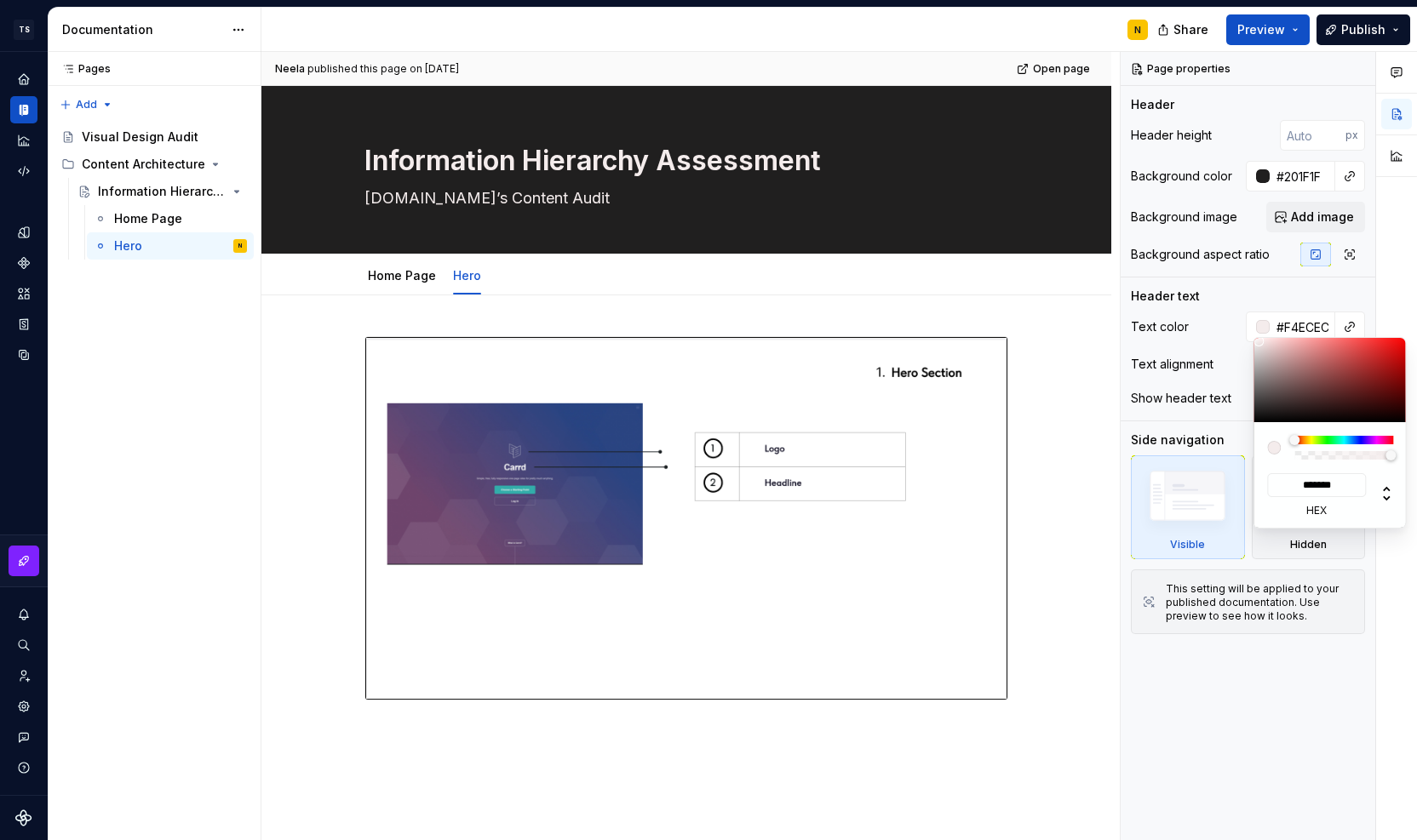
drag, startPoint x: 1254, startPoint y: 419, endPoint x: 1259, endPoint y: 341, distance: 78.2
click at [1259, 341] on div at bounding box center [1259, 341] width 10 height 10
click at [1261, 326] on div "Comments Open comments No comments yet Select ‘Comment’ from the block context …" at bounding box center [1268, 446] width 296 height 789
drag, startPoint x: 1260, startPoint y: 343, endPoint x: 1257, endPoint y: 334, distance: 9.5
click at [1257, 334] on body "TS Neela's Documentation N Design system data Documentation N Share Preview Pub…" at bounding box center [708, 420] width 1417 height 840
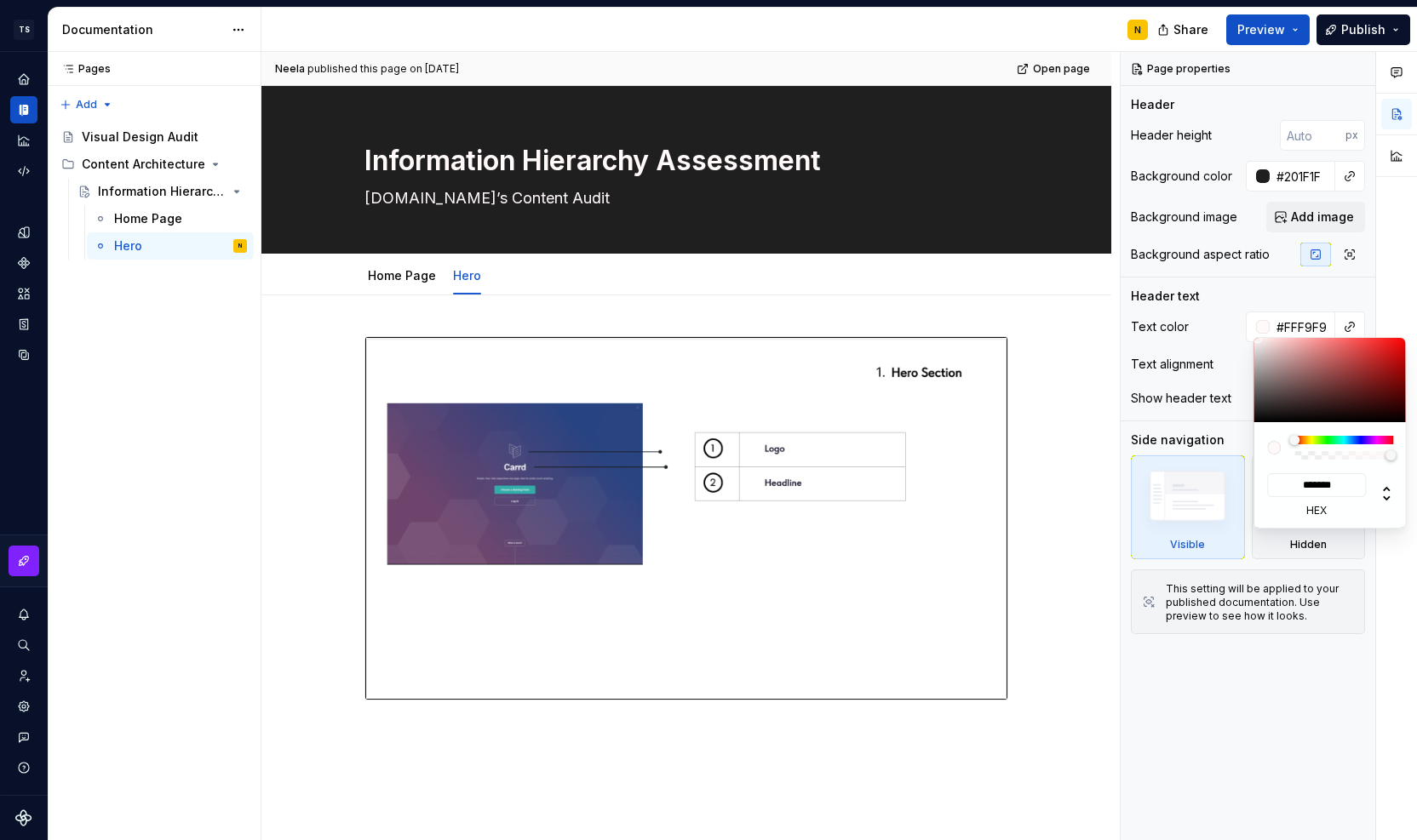
click at [1230, 308] on div "Comments Open comments No comments yet Select ‘Comment’ from the block context …" at bounding box center [1268, 446] width 296 height 789
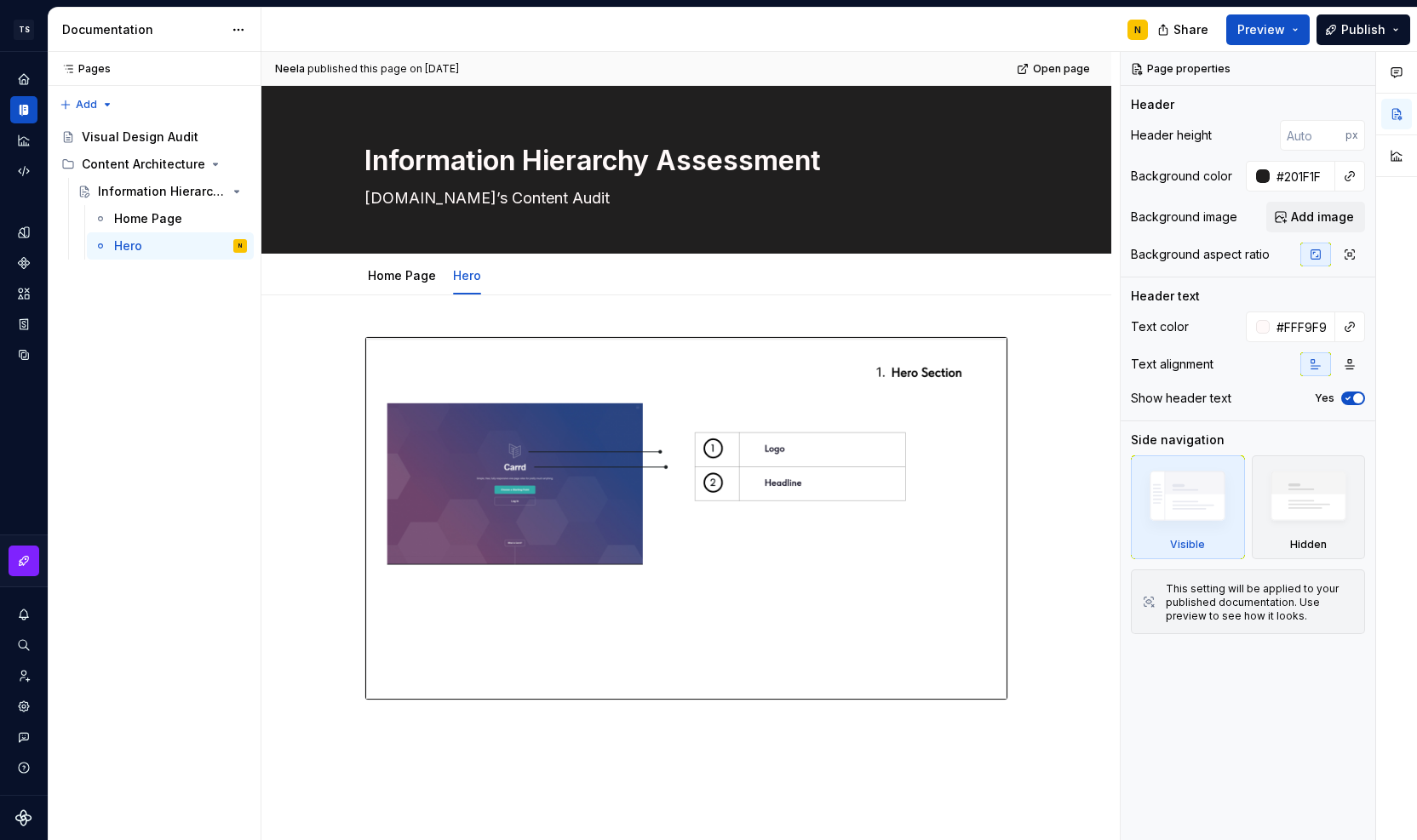
click at [1265, 322] on div "Comments Open comments No comments yet Select ‘Comment’ from the block context …" at bounding box center [1268, 446] width 296 height 789
click at [1077, 291] on div "Home Page Hero Add tab" at bounding box center [686, 275] width 850 height 42
click at [1082, 334] on div at bounding box center [686, 654] width 850 height 719
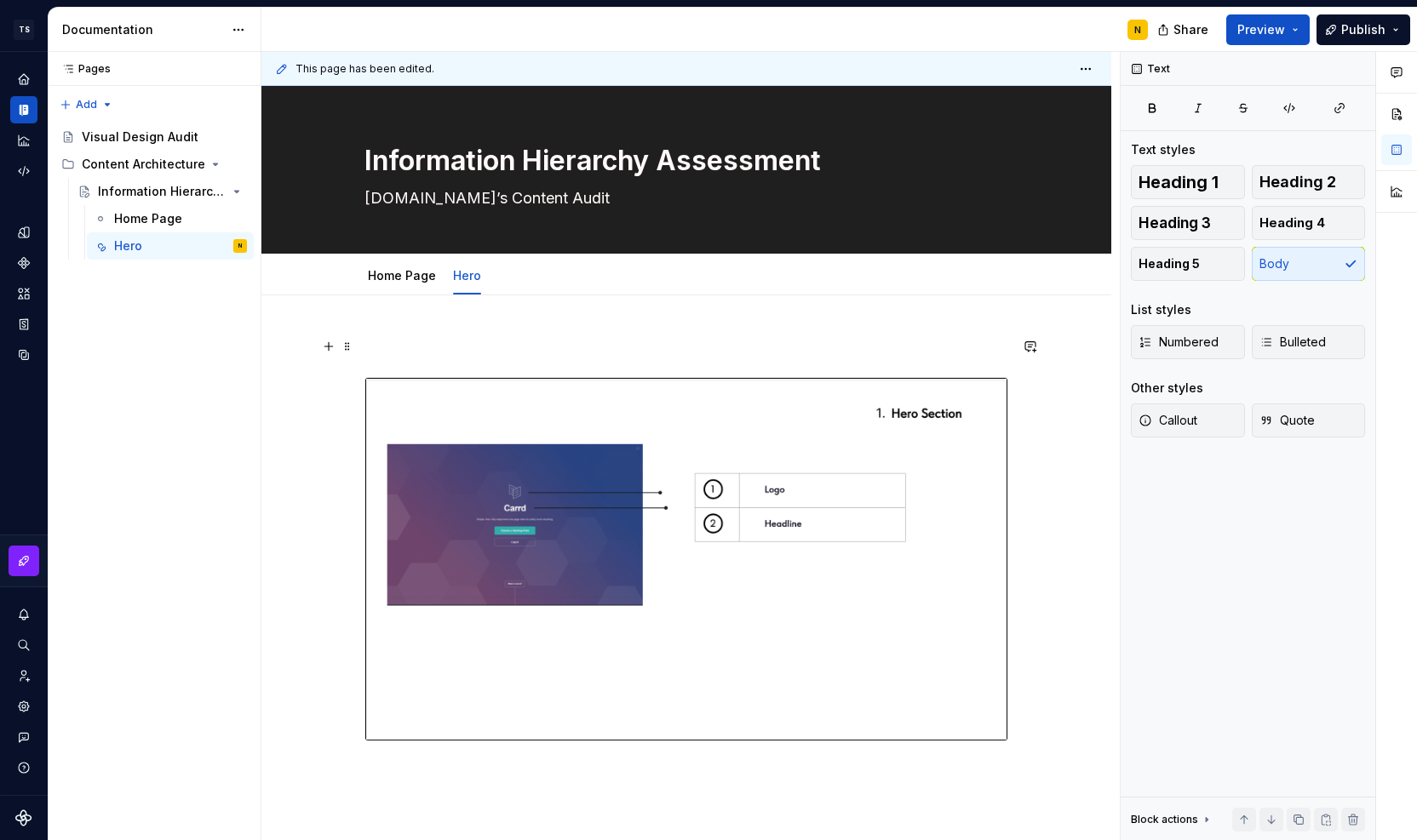
click at [1082, 336] on div at bounding box center [686, 675] width 850 height 760
click at [1137, 66] on div "Text" at bounding box center [1151, 68] width 52 height 24
drag, startPoint x: 1137, startPoint y: 66, endPoint x: 1049, endPoint y: 333, distance: 281.1
click at [1049, 333] on div "This page has been edited. Information Hierarchy Assessment Caard.co’s Content …" at bounding box center [690, 446] width 859 height 789
click at [1049, 333] on div at bounding box center [686, 675] width 850 height 760
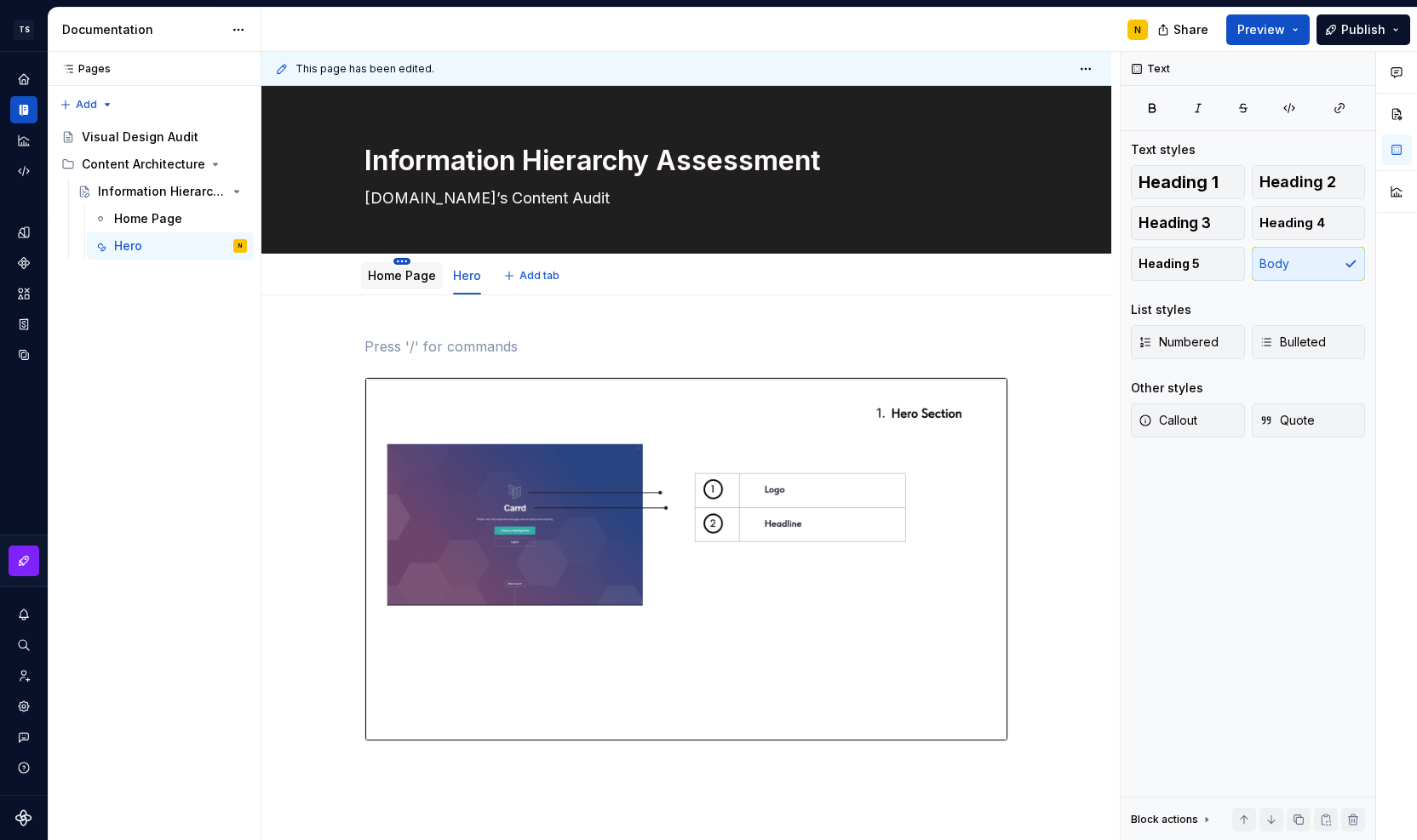
click at [397, 260] on html "TS Neela's Documentation N Design system data Documentation N Share Preview Pub…" at bounding box center [708, 420] width 1417 height 840
click at [370, 333] on html "TS Neela's Documentation N Design system data Documentation N Share Preview Pub…" at bounding box center [708, 420] width 1417 height 840
click at [1399, 148] on button "button" at bounding box center [1396, 149] width 31 height 31
click at [1397, 107] on button "button" at bounding box center [1396, 114] width 31 height 31
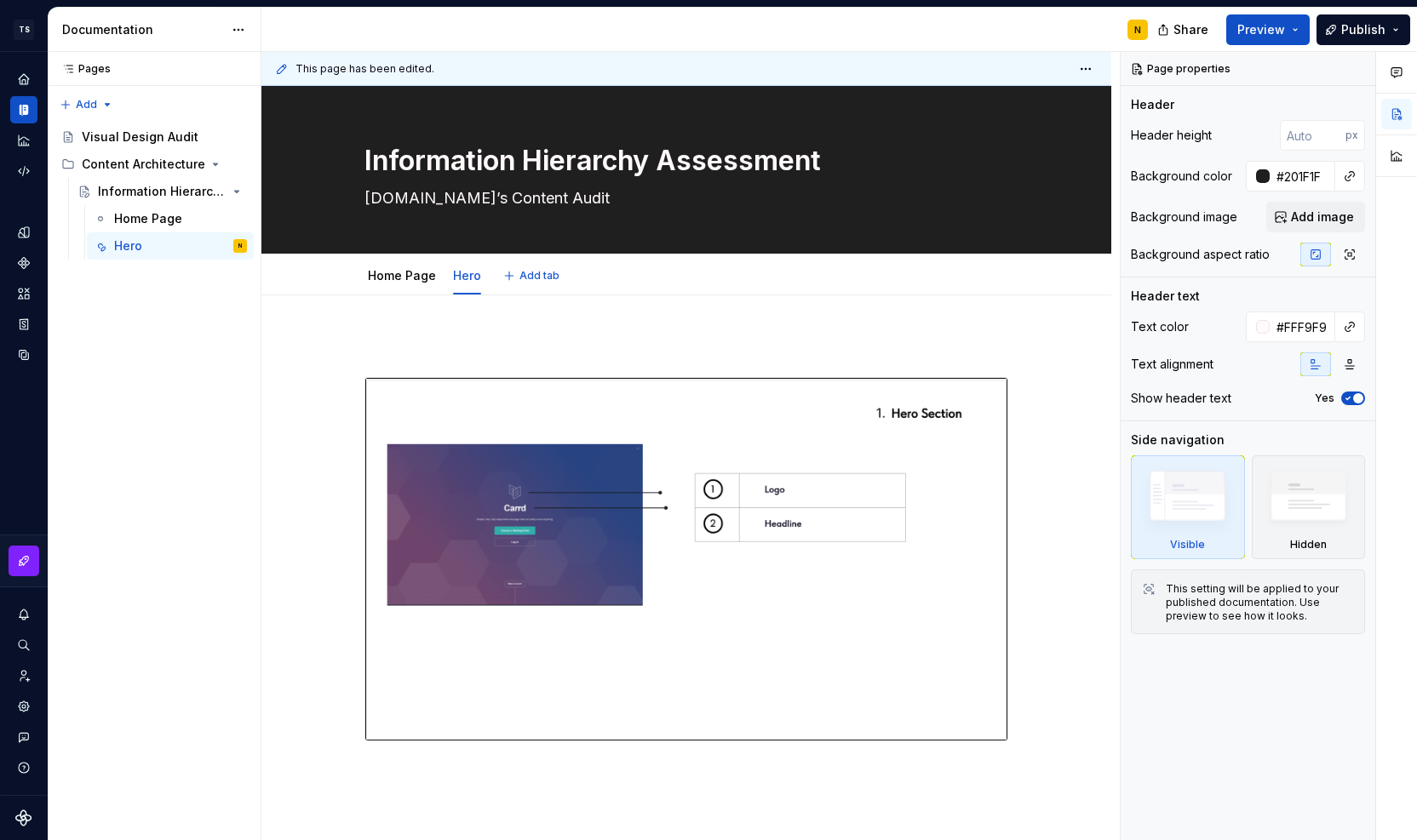
click at [1054, 287] on div "Home Page Hero Add tab" at bounding box center [686, 275] width 850 height 42
click at [160, 136] on div "Visual Design Audit" at bounding box center [139, 136] width 114 height 17
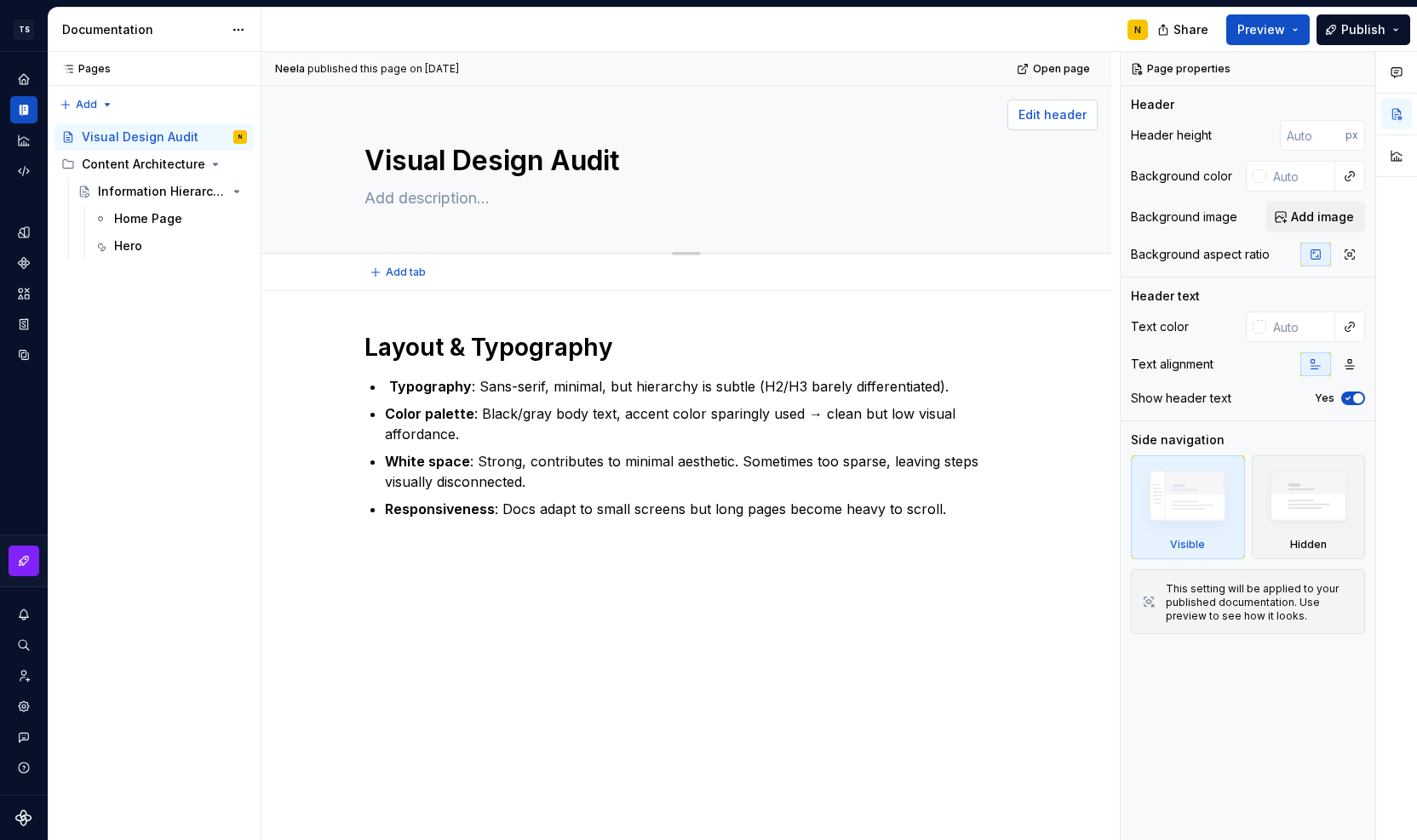
click at [1062, 114] on span "Edit header" at bounding box center [1053, 114] width 68 height 17
click at [133, 161] on div "Content Architecture" at bounding box center [130, 163] width 97 height 17
click at [152, 174] on div "Content Architecture" at bounding box center [164, 164] width 165 height 24
click at [152, 189] on div "Information Hierarchy Assessment" at bounding box center [138, 191] width 81 height 17
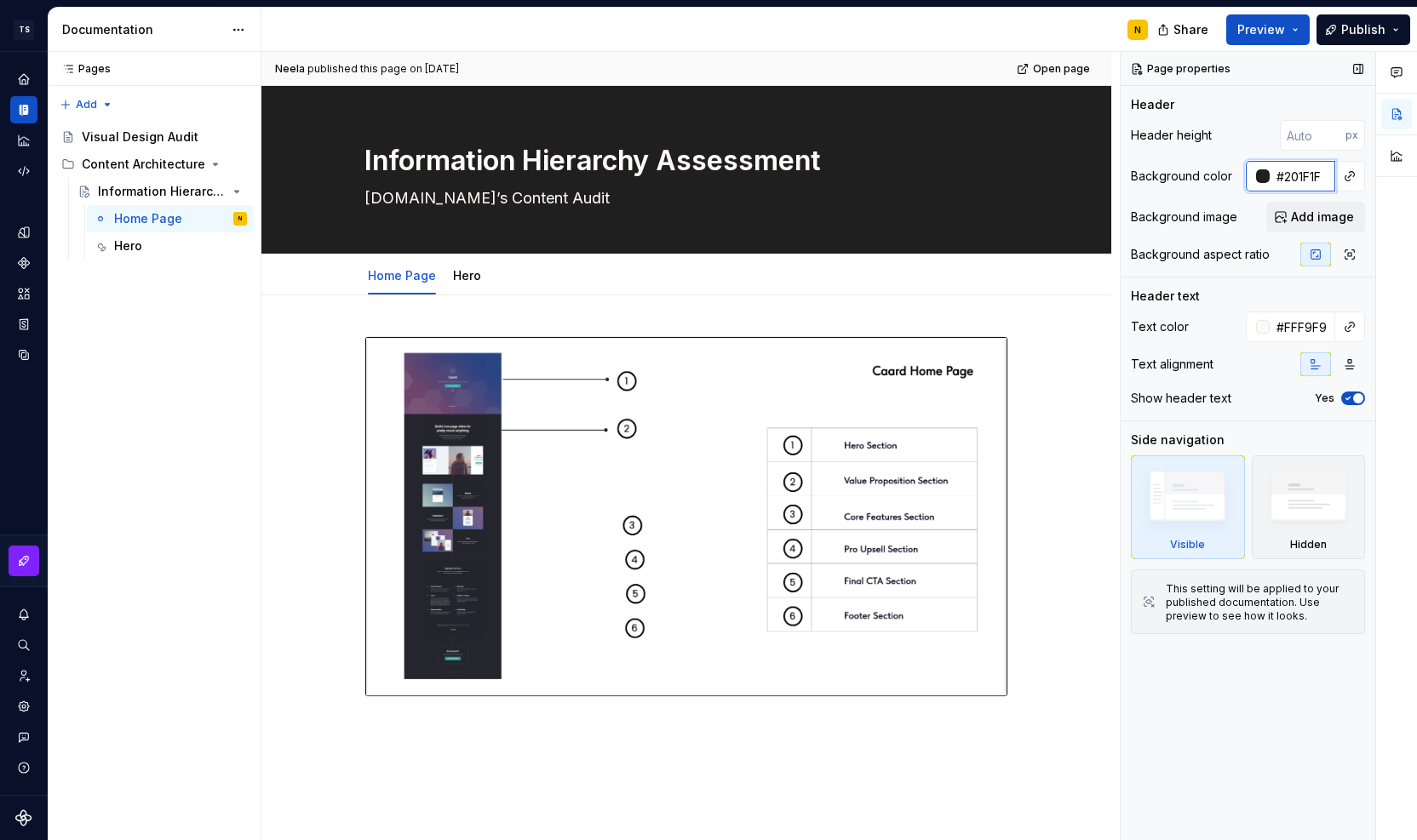
click at [1323, 176] on input "#201F1F" at bounding box center [1303, 176] width 66 height 31
click at [100, 134] on div "Visual Design Audit" at bounding box center [139, 136] width 114 height 17
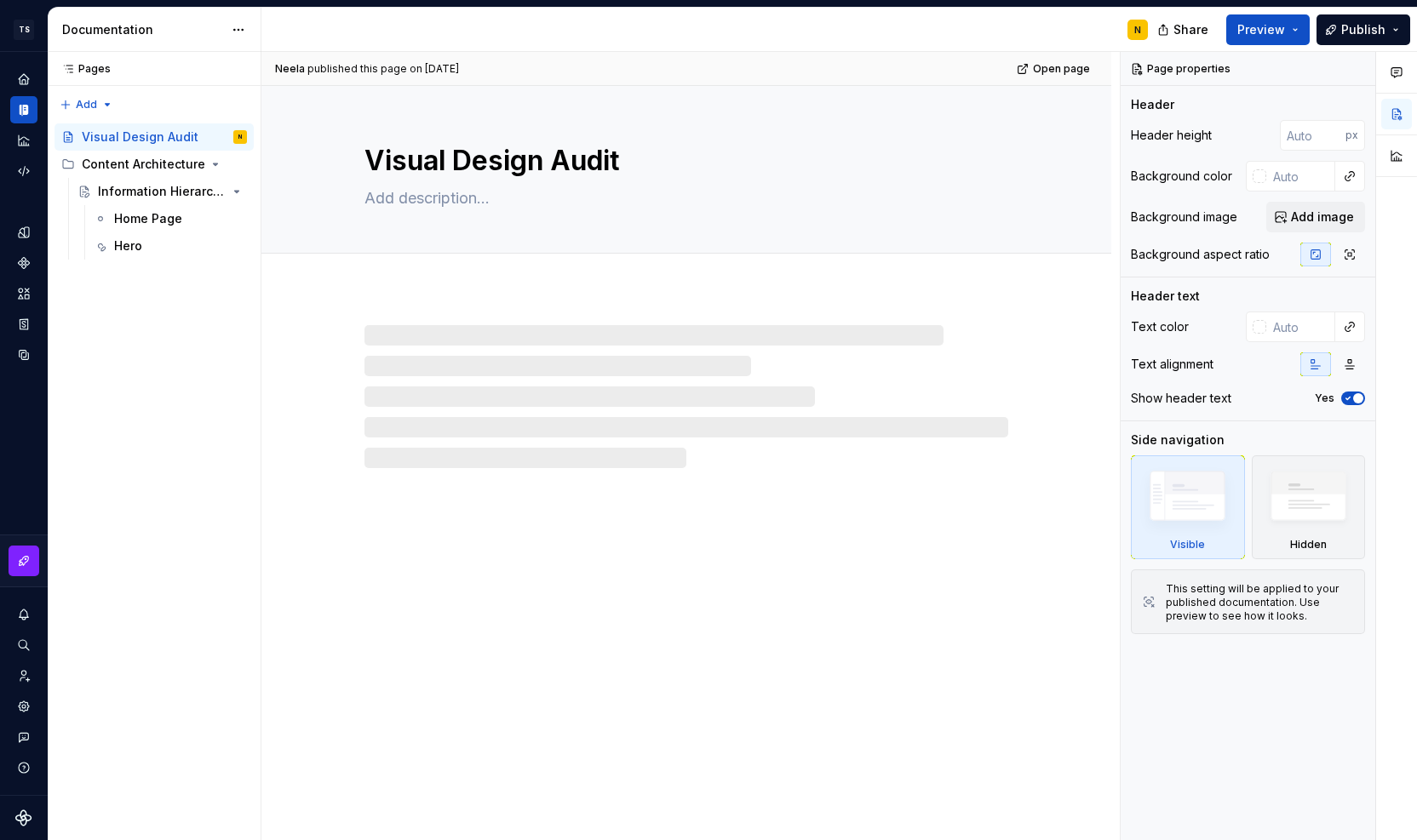
click at [1313, 172] on input "text" at bounding box center [1301, 176] width 69 height 31
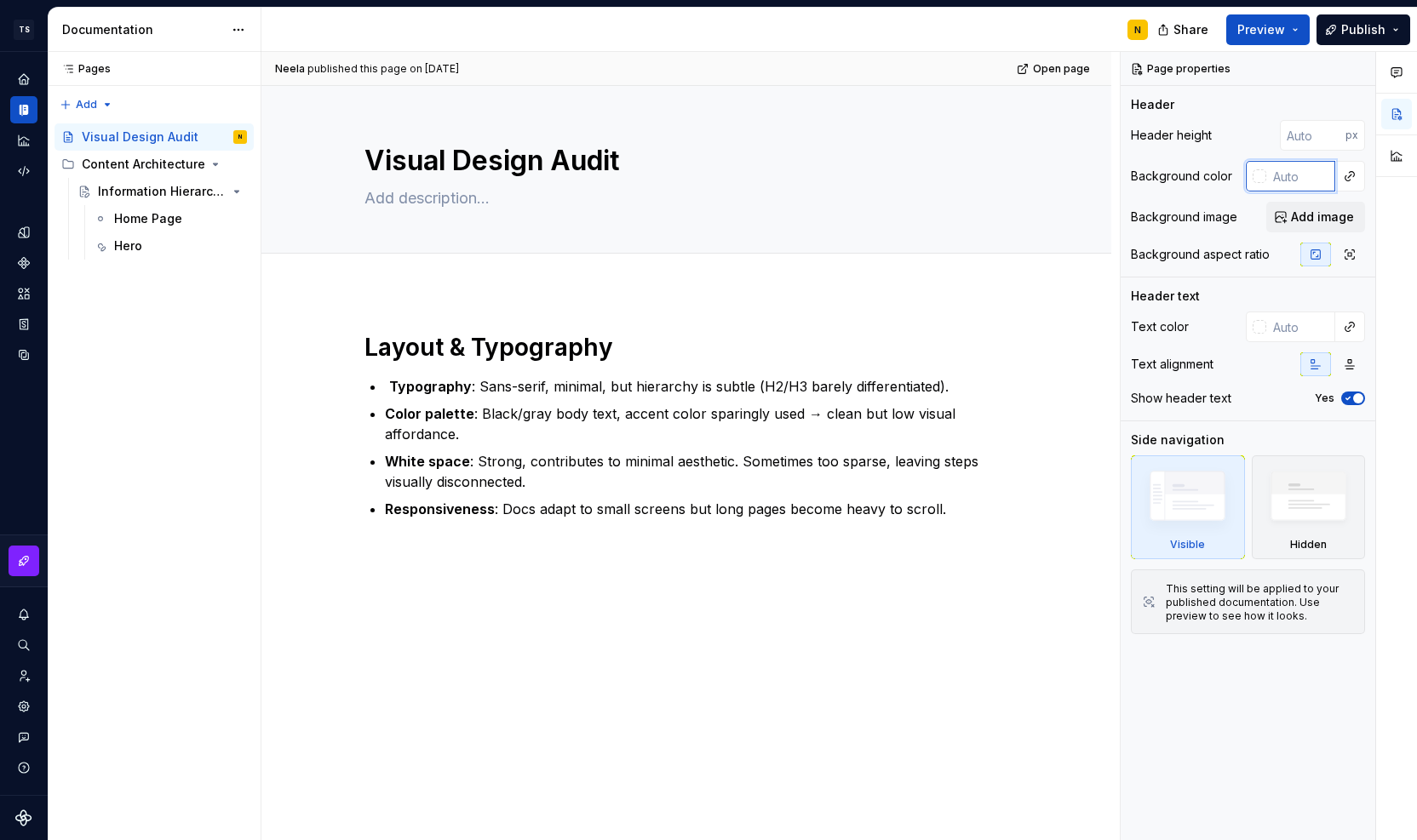
paste input "#201F1F"
click at [172, 164] on div "Content Architecture" at bounding box center [130, 163] width 97 height 17
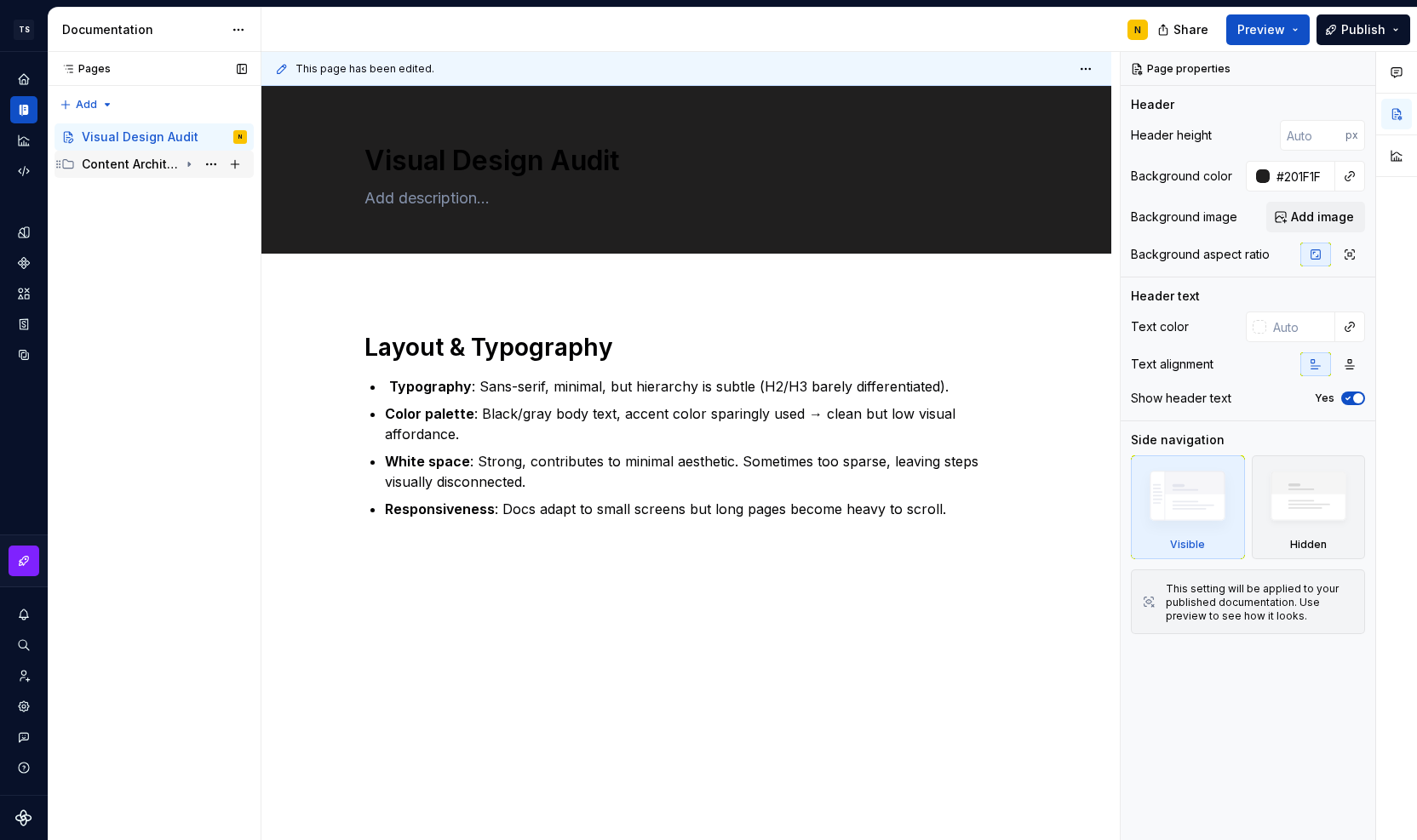
click at [140, 166] on div "Content Architecture" at bounding box center [130, 163] width 97 height 17
click at [140, 195] on div "Information Hierarchy Assessment" at bounding box center [138, 191] width 81 height 17
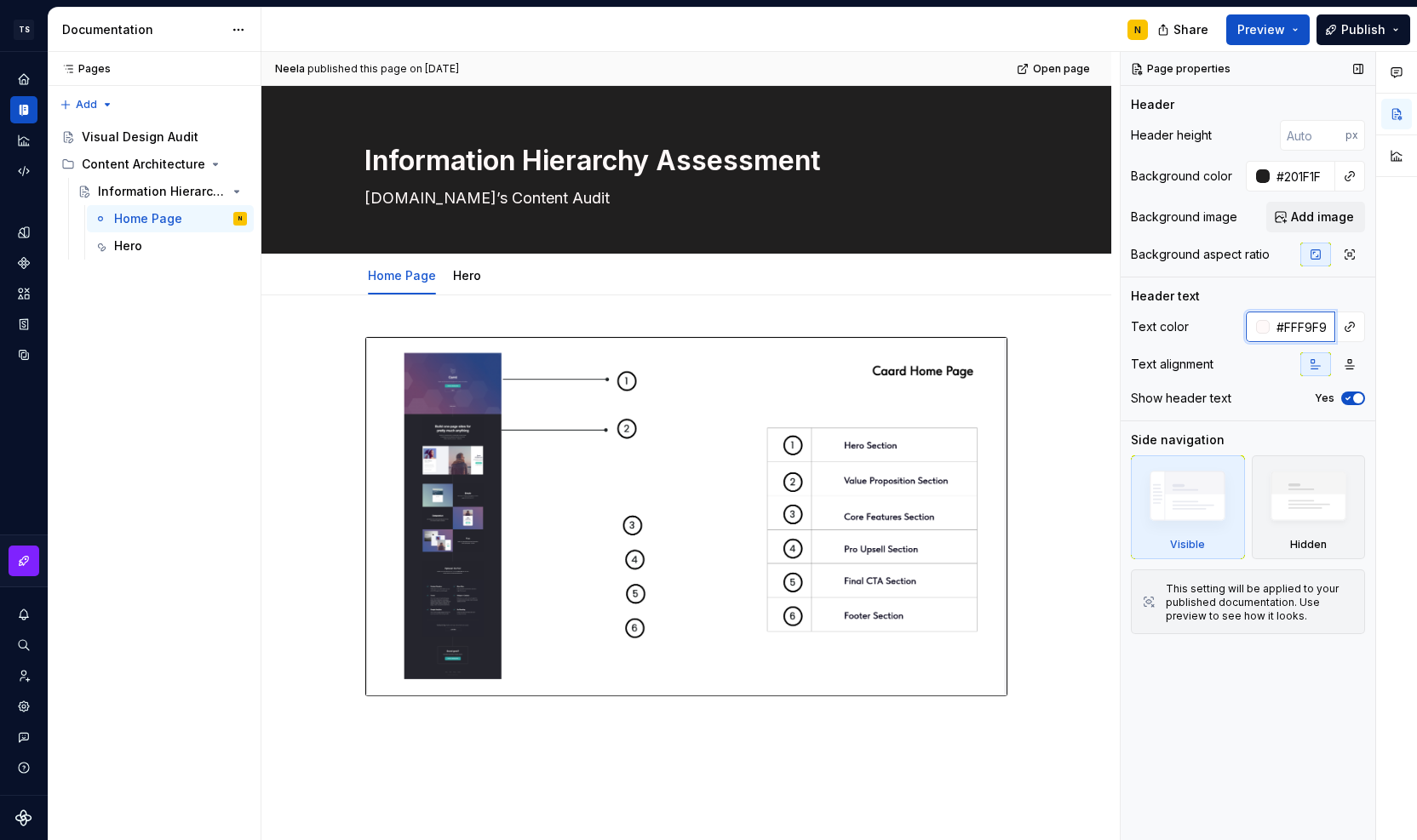
click at [1300, 329] on input "#FFF9F9" at bounding box center [1303, 327] width 66 height 31
click at [162, 136] on div "Visual Design Audit" at bounding box center [141, 136] width 117 height 17
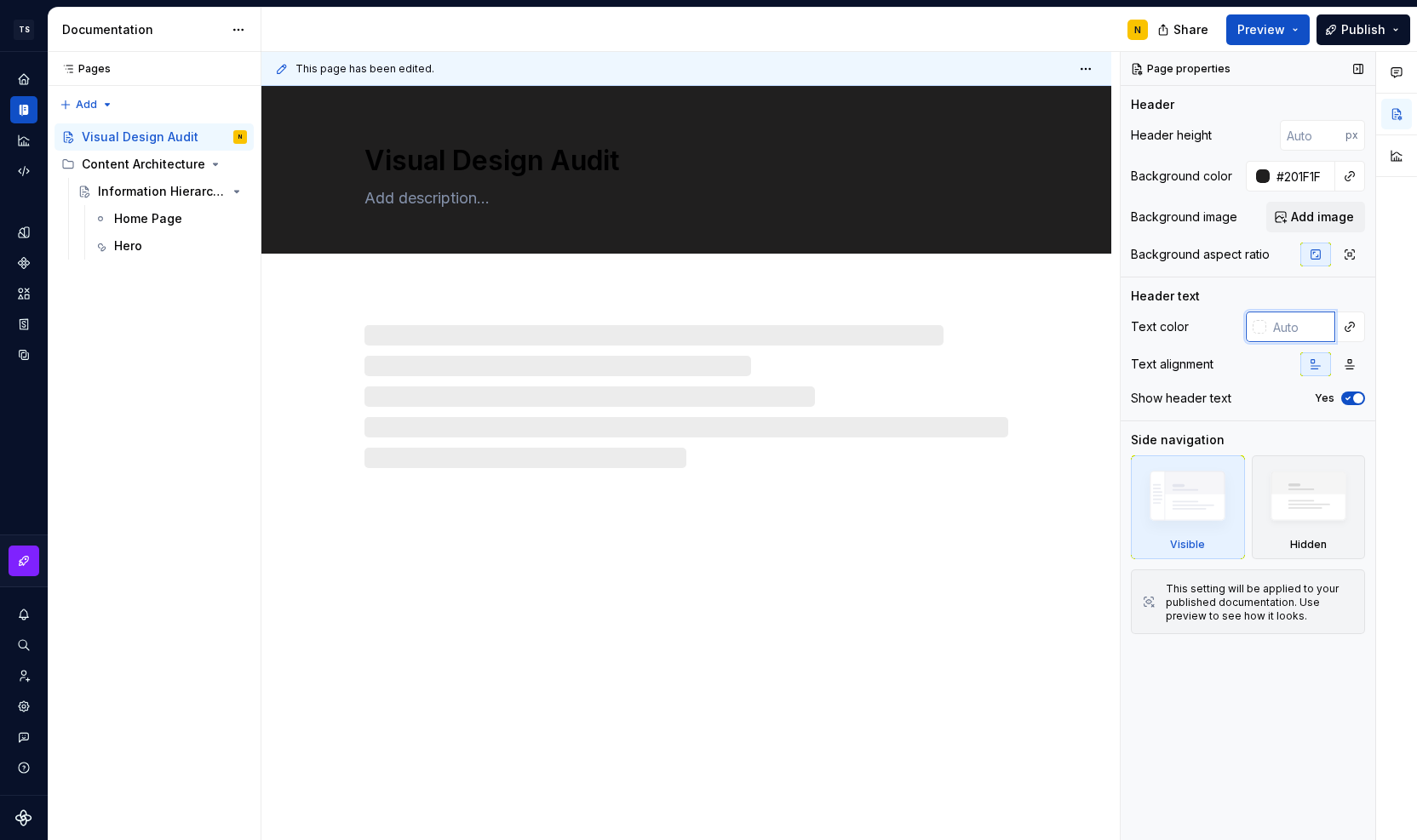
click at [1305, 331] on input "text" at bounding box center [1301, 327] width 69 height 31
paste input "#FFF9F9"
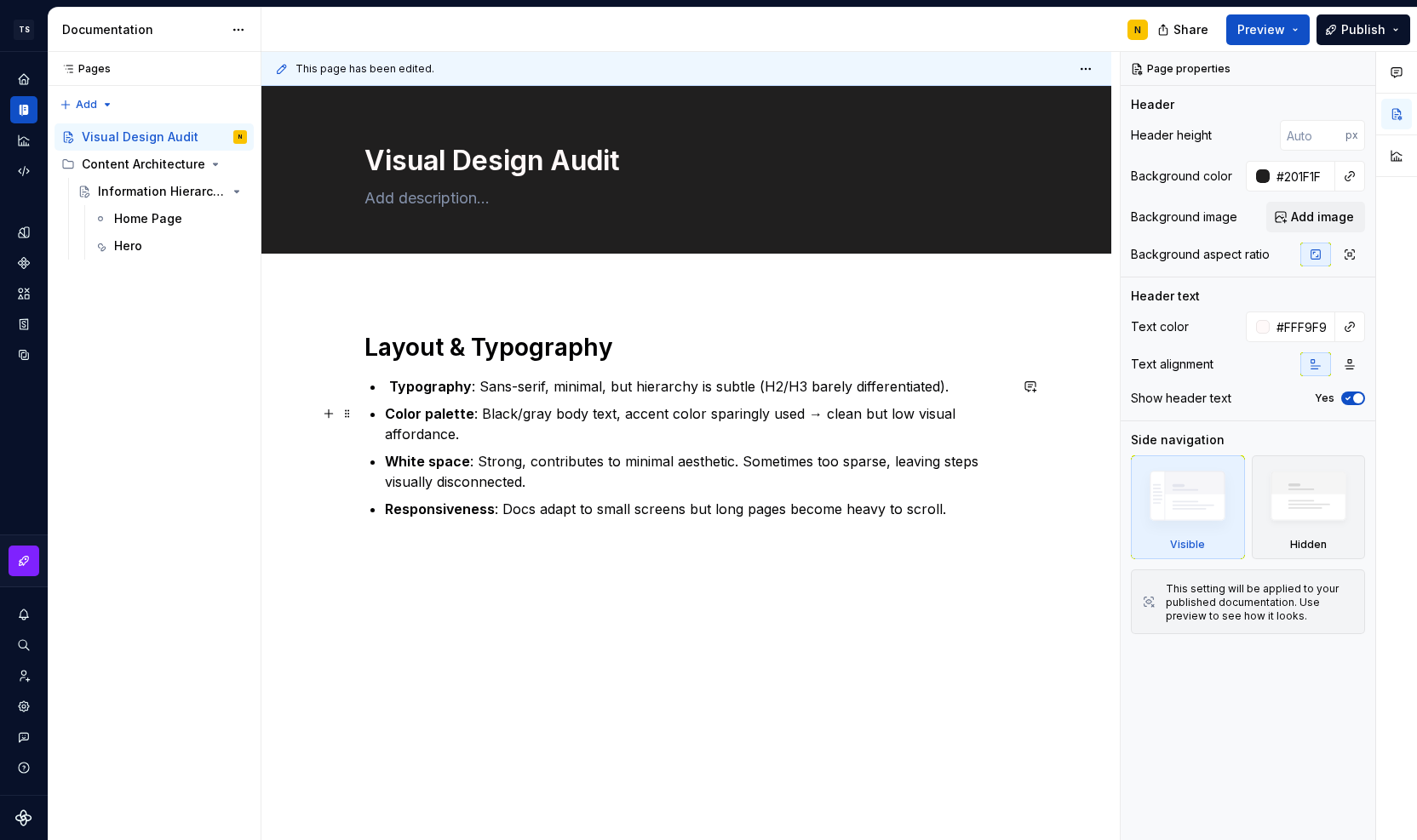
click at [1053, 401] on div "Layout & Typography Typography : Sans-serif, minimal, but hierarchy is subtle (…" at bounding box center [686, 561] width 850 height 541
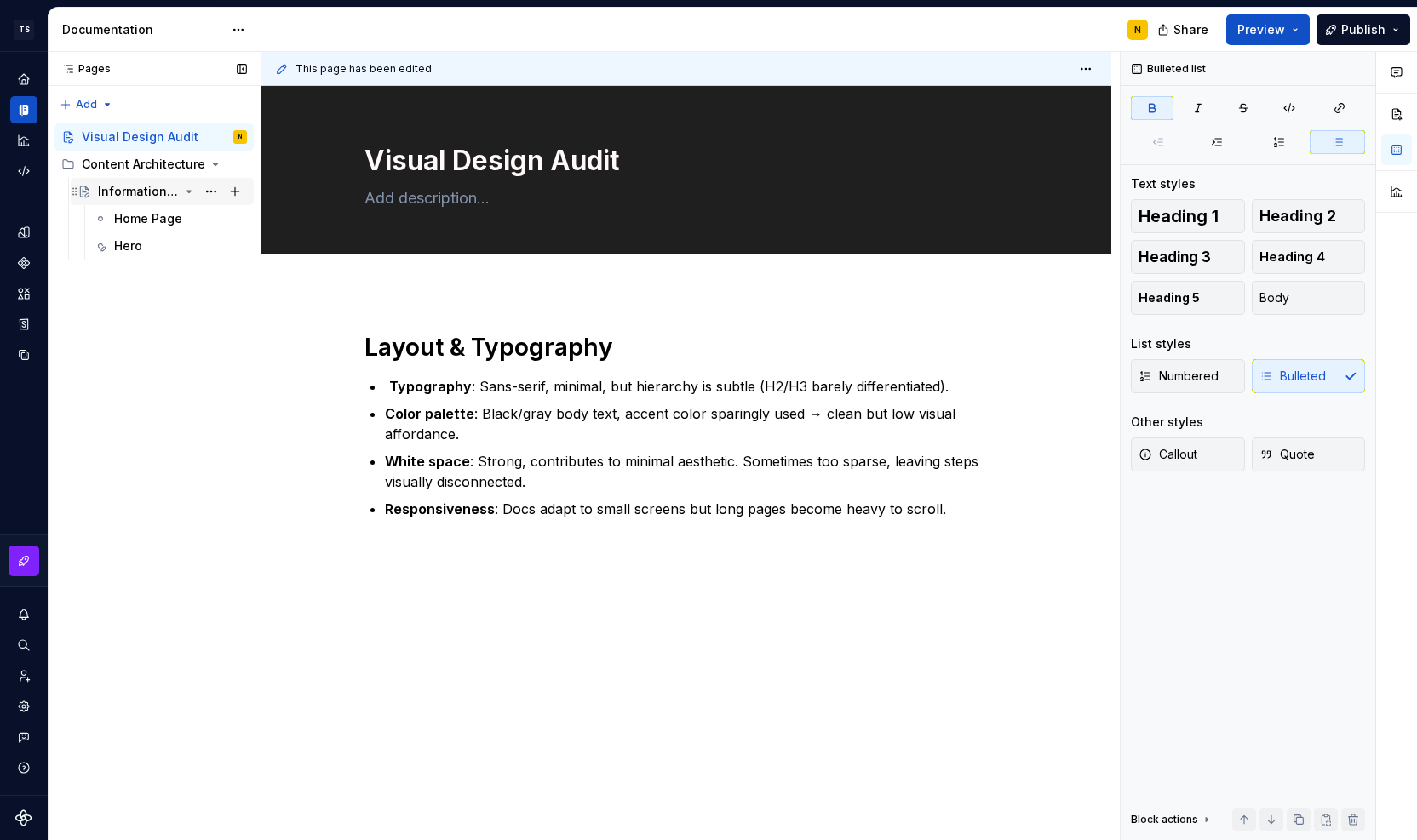
click at [142, 195] on div "Information Hierarchy Assessment" at bounding box center [138, 191] width 81 height 17
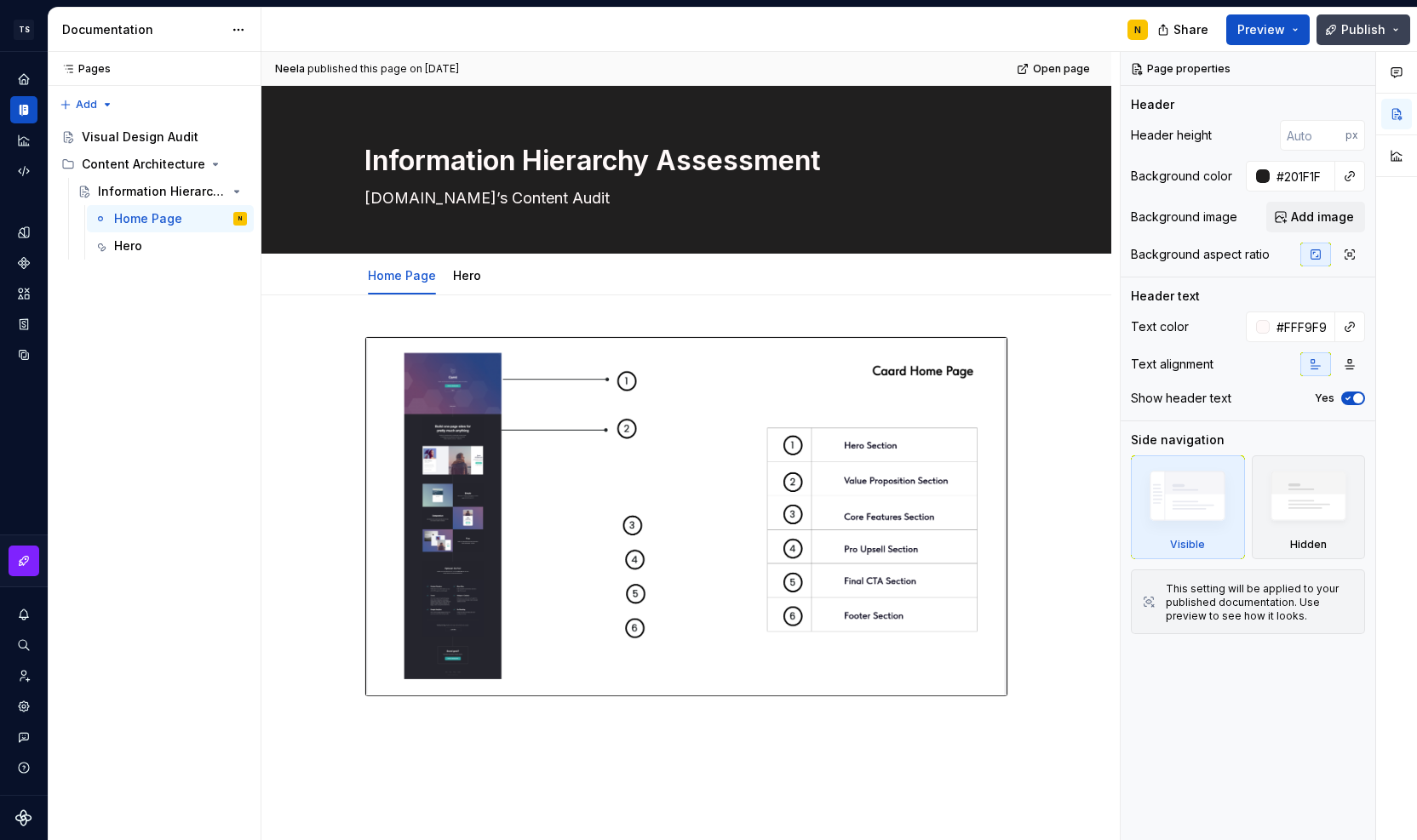
click at [1358, 23] on span "Publish" at bounding box center [1364, 29] width 45 height 17
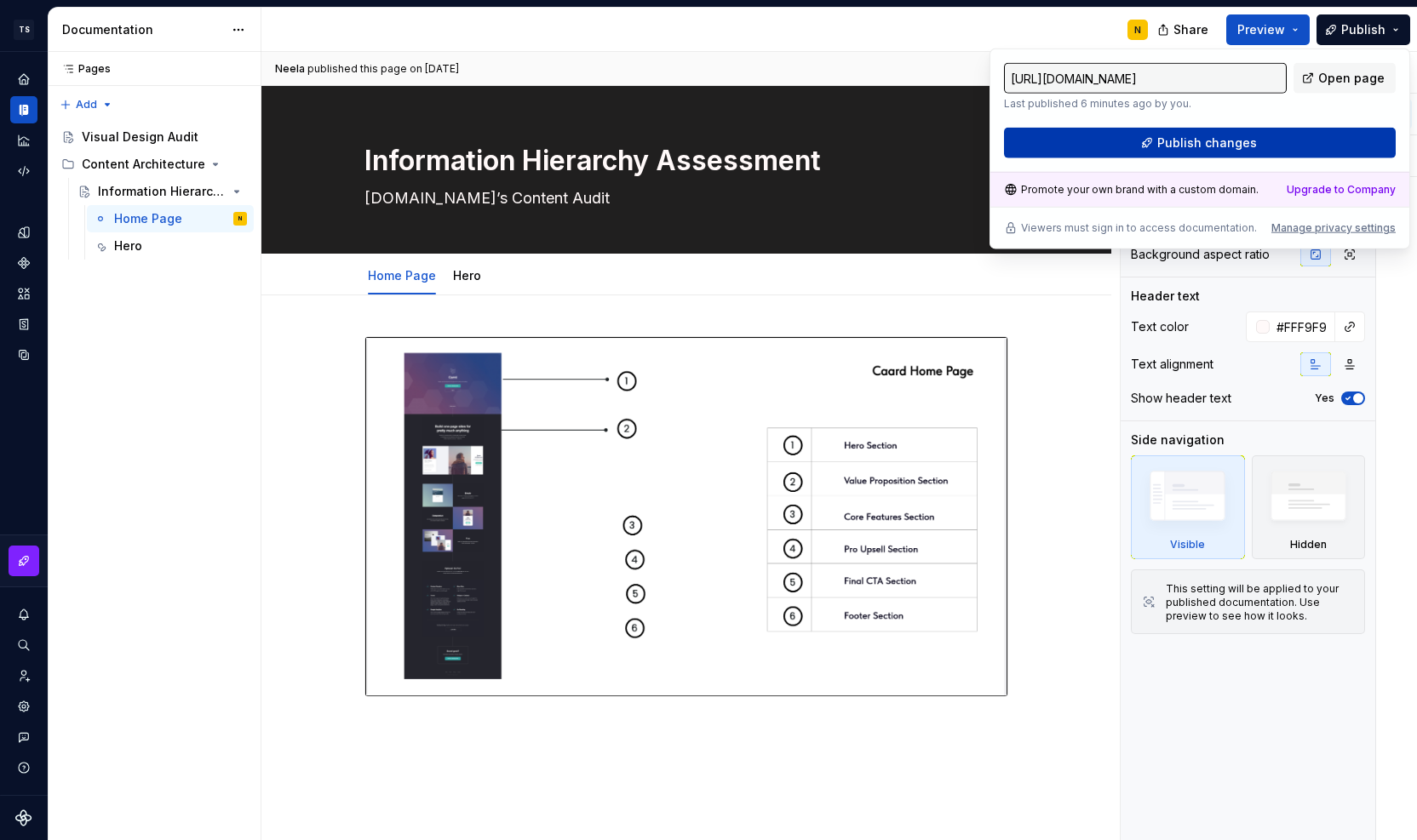
click at [1184, 145] on span "Publish changes" at bounding box center [1207, 142] width 100 height 17
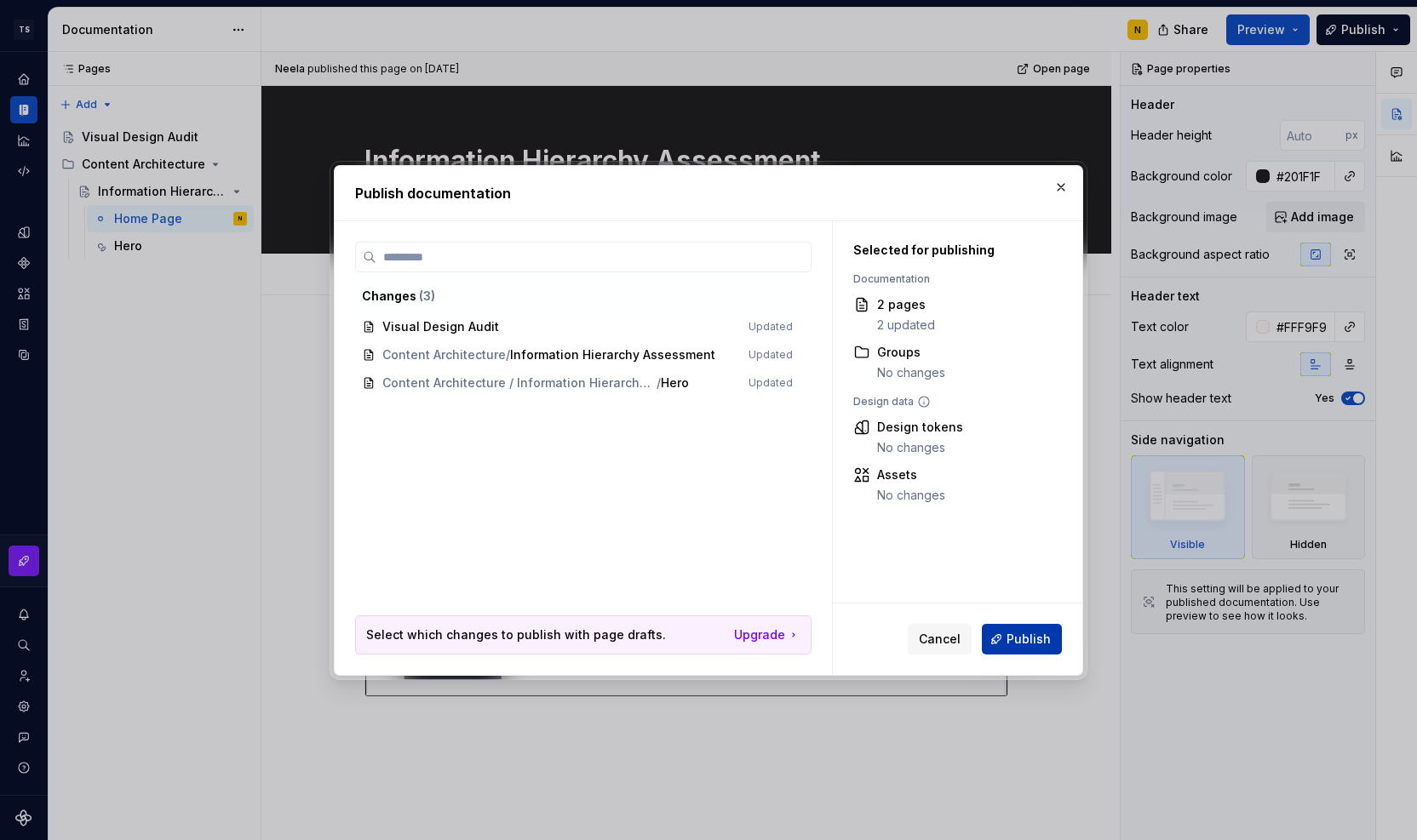
click at [1031, 644] on span "Publish" at bounding box center [1028, 638] width 45 height 17
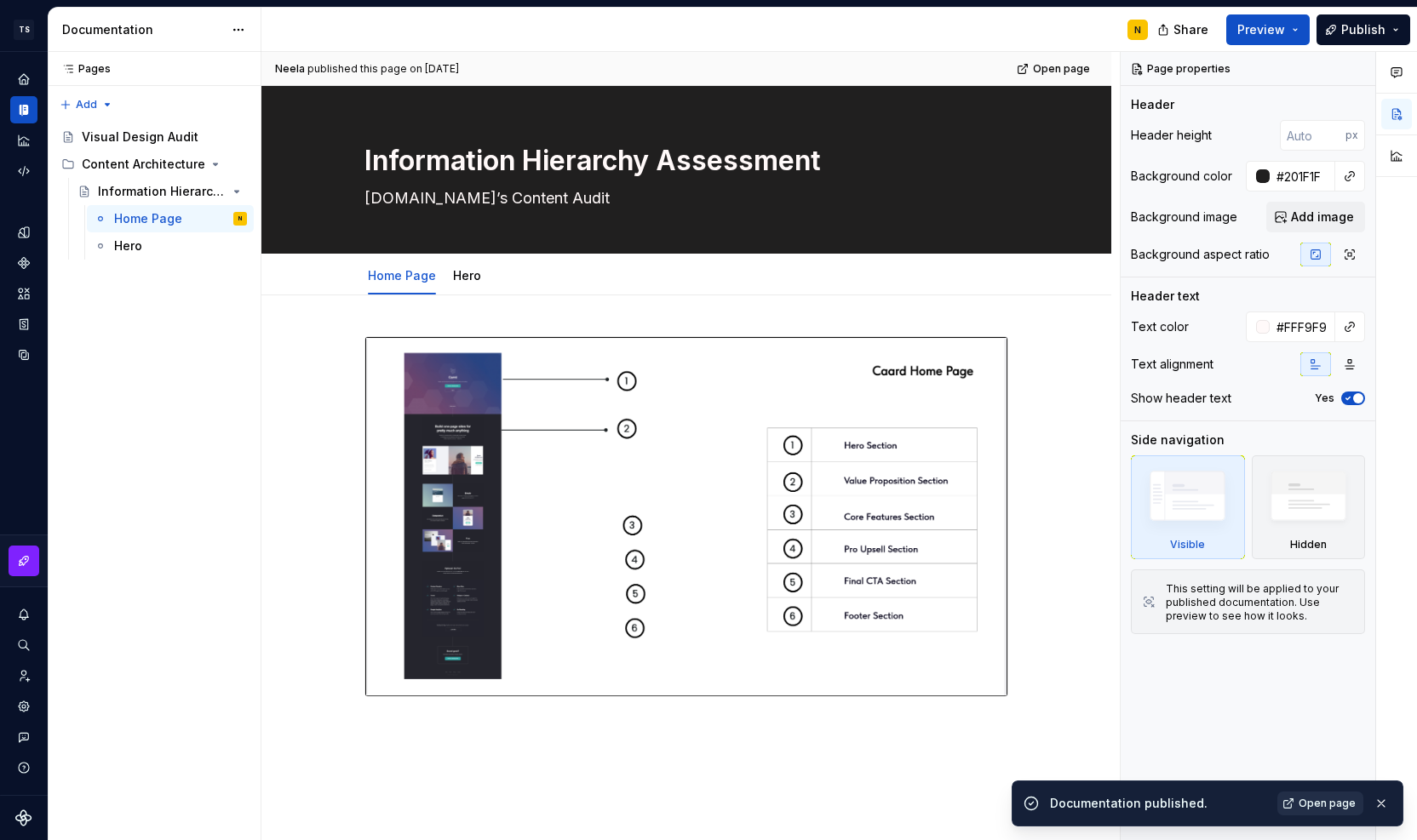
click at [1315, 800] on span "Open page" at bounding box center [1327, 804] width 57 height 14
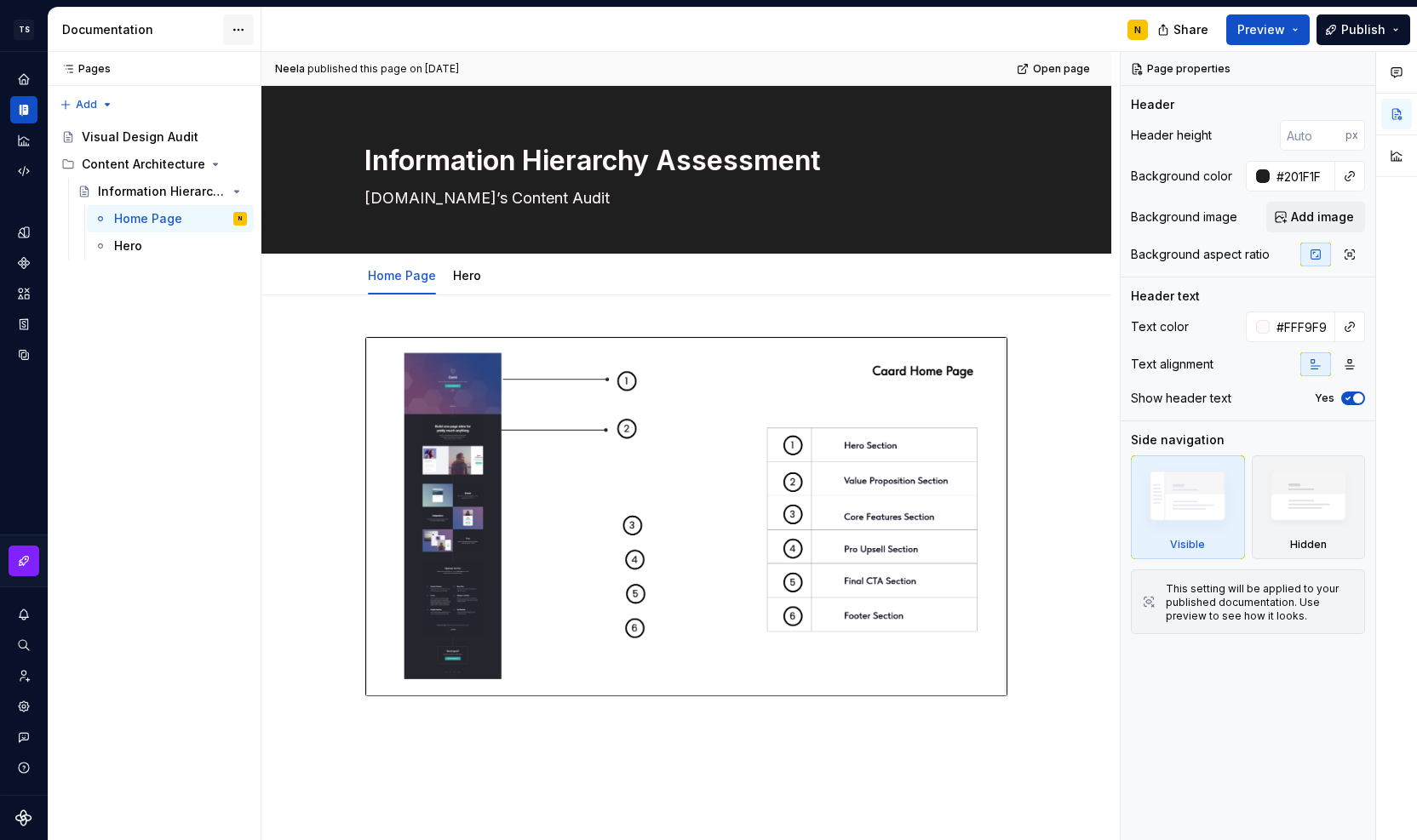
click at [234, 31] on html "TS Neela's Documentation N Design system data Documentation N Share Preview Pub…" at bounding box center [708, 420] width 1417 height 840
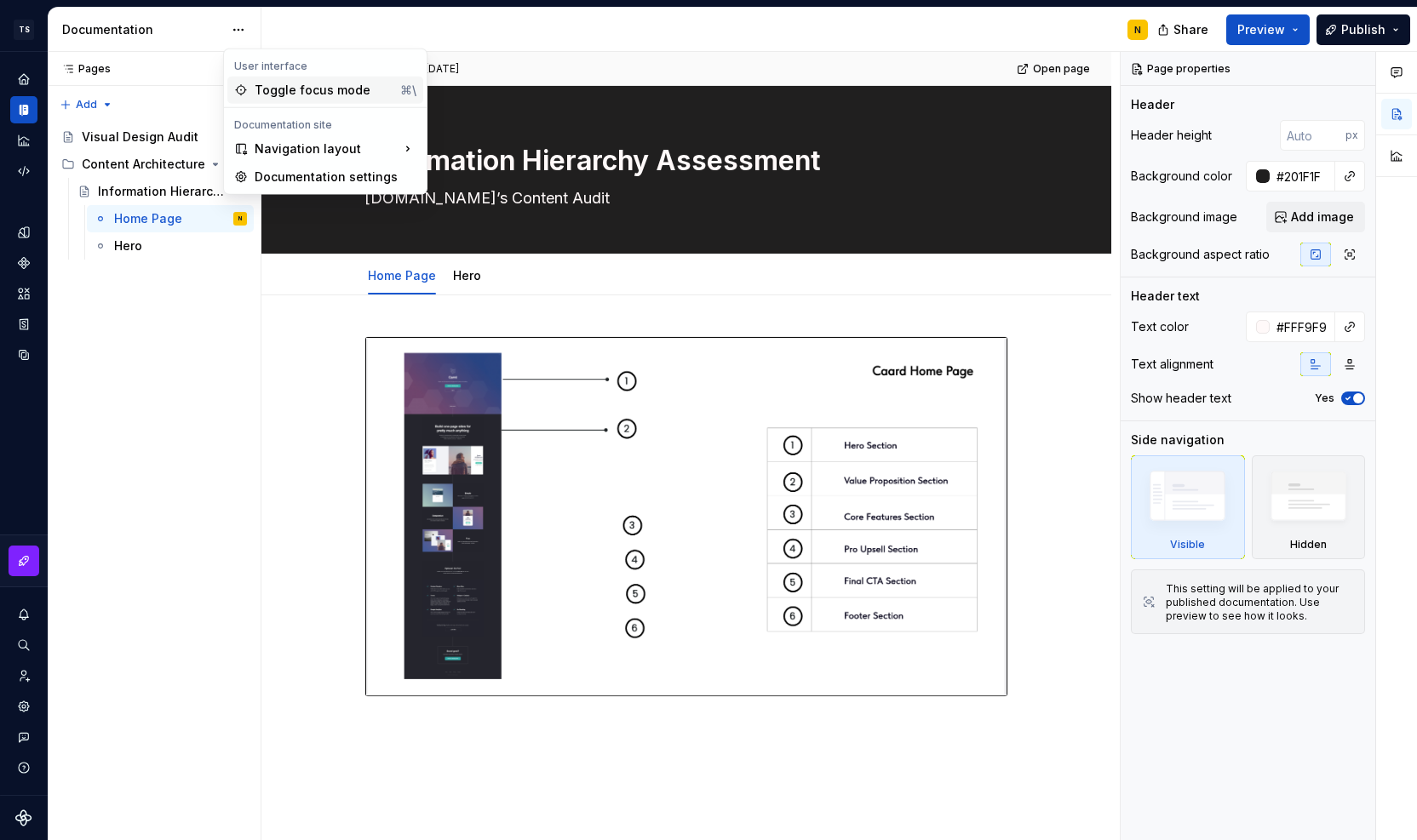
click at [262, 89] on div "Toggle focus mode" at bounding box center [324, 90] width 139 height 17
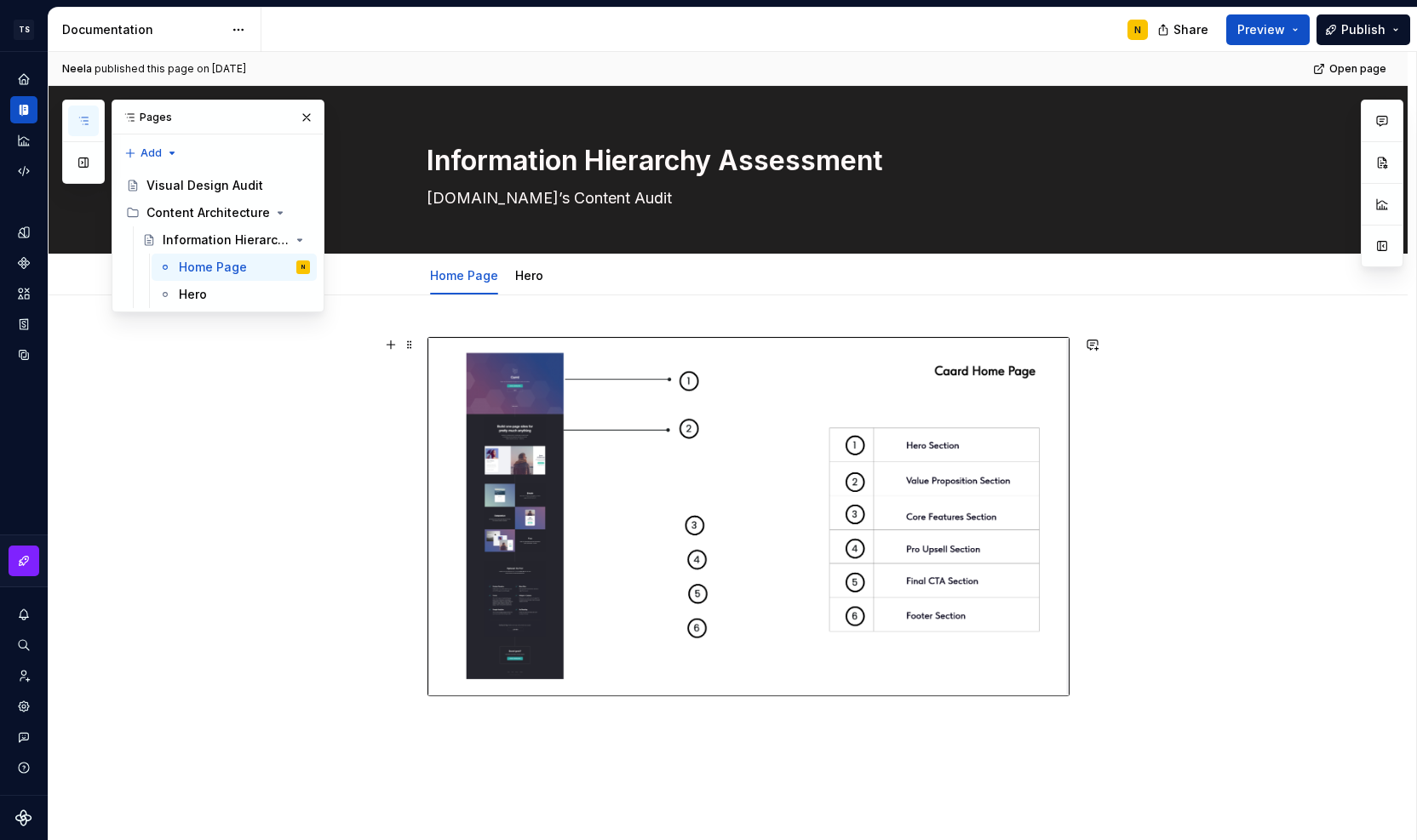
click at [226, 466] on div at bounding box center [729, 652] width 1359 height 715
click at [85, 167] on button "button" at bounding box center [83, 162] width 31 height 31
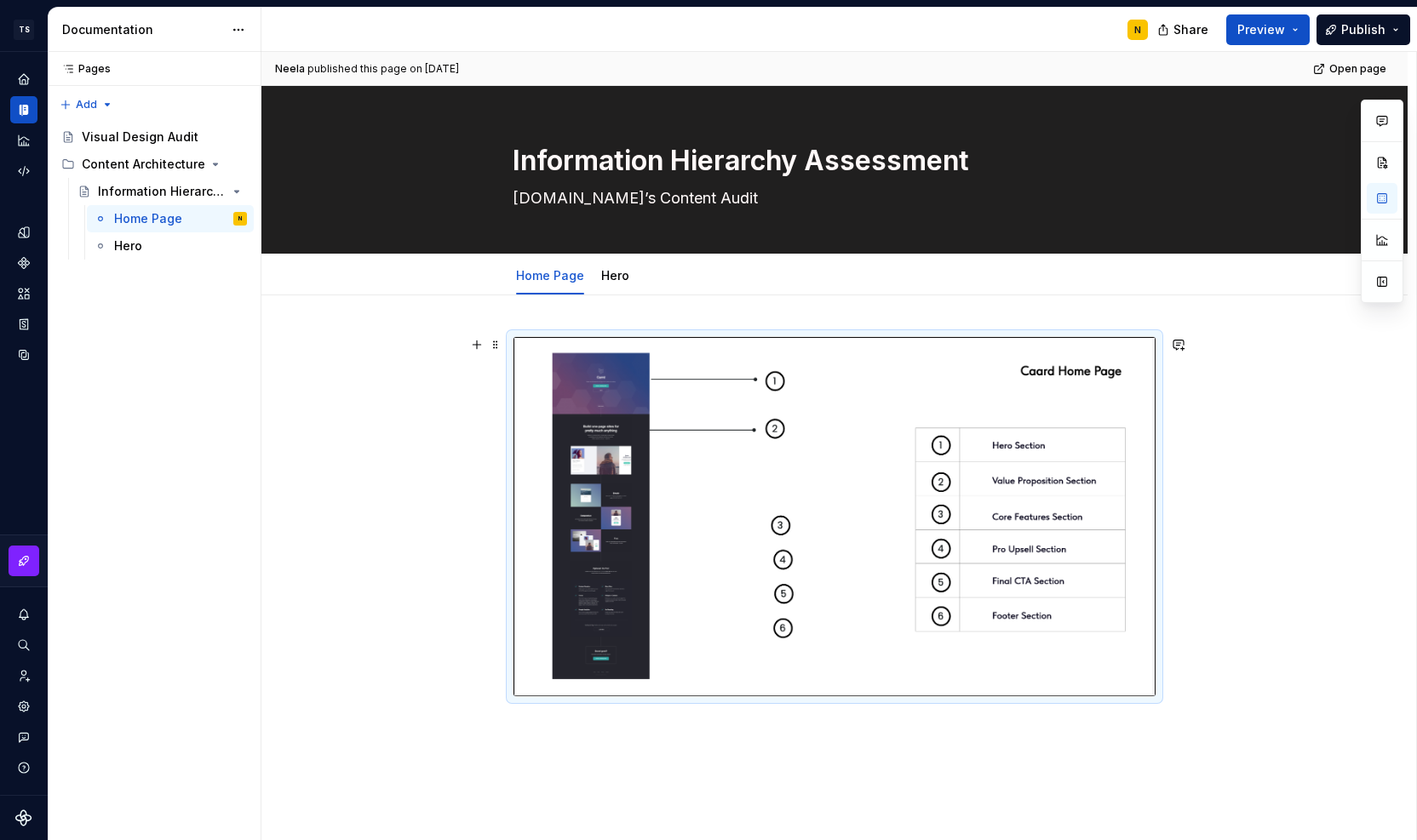
click at [407, 407] on div at bounding box center [834, 652] width 1146 height 715
click at [25, 31] on html "TS Neela's Documentation N Design system data Documentation N Share Preview Pub…" at bounding box center [708, 420] width 1417 height 840
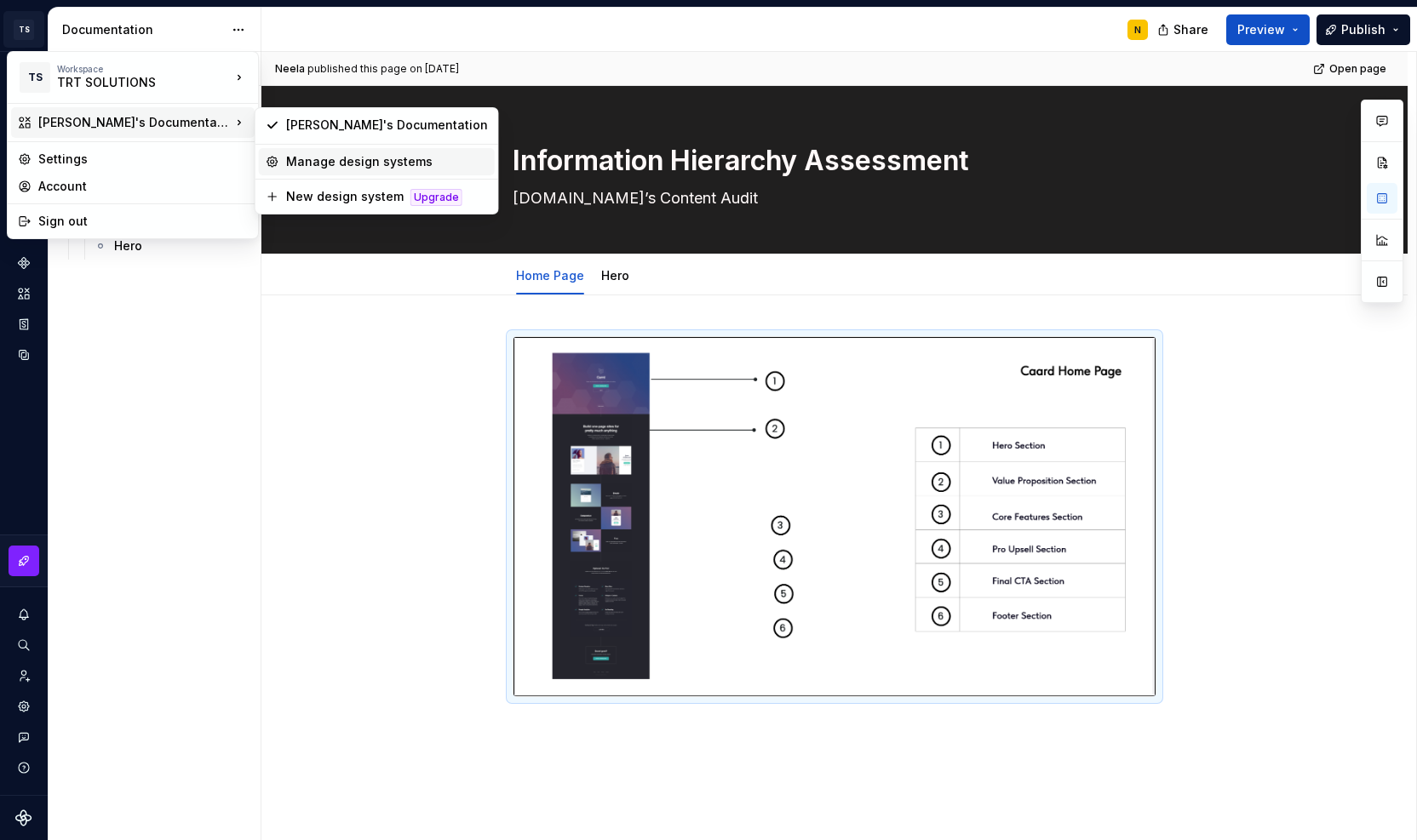
click at [321, 159] on div "Manage design systems" at bounding box center [387, 161] width 202 height 17
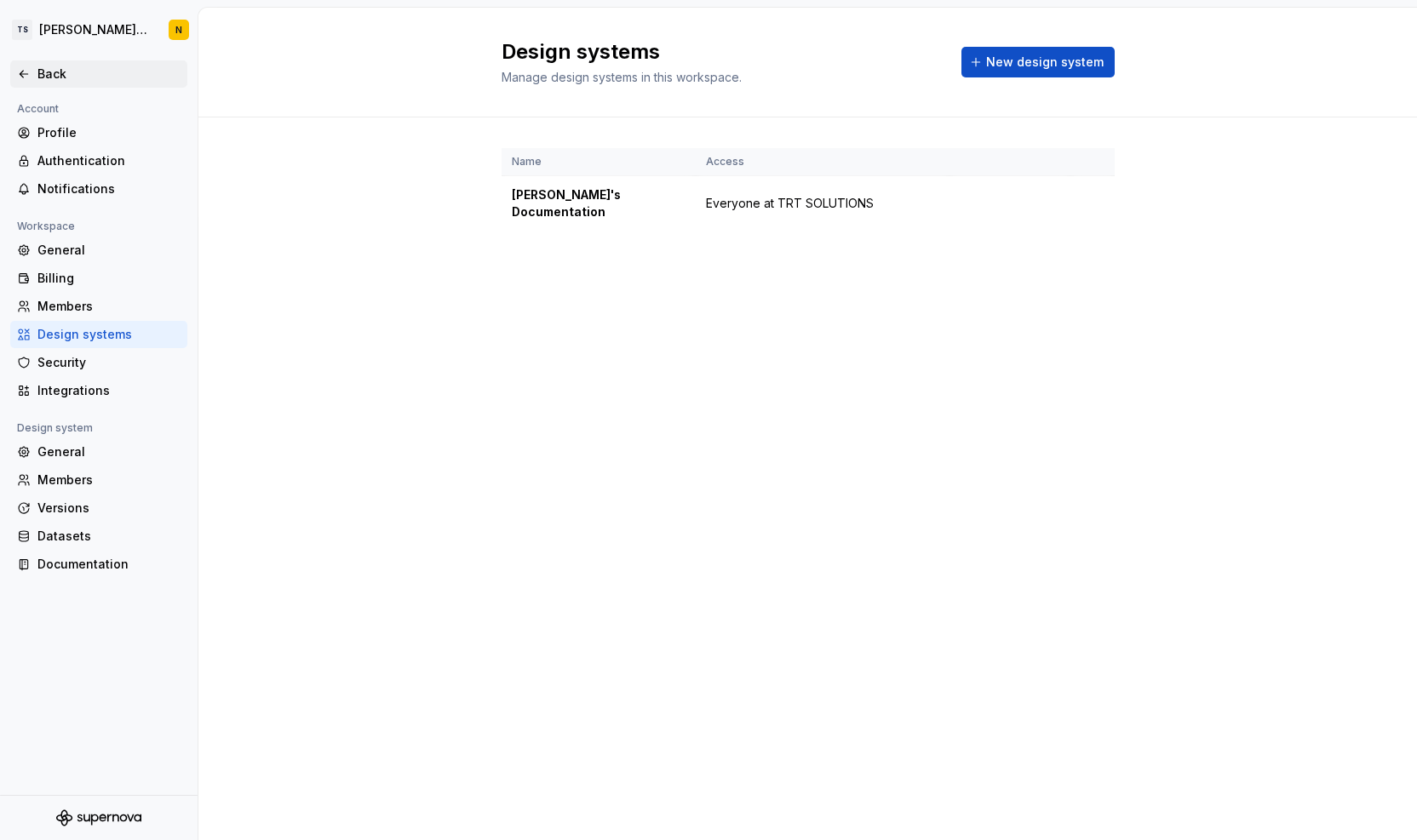
click at [38, 86] on div "Back" at bounding box center [99, 73] width 177 height 27
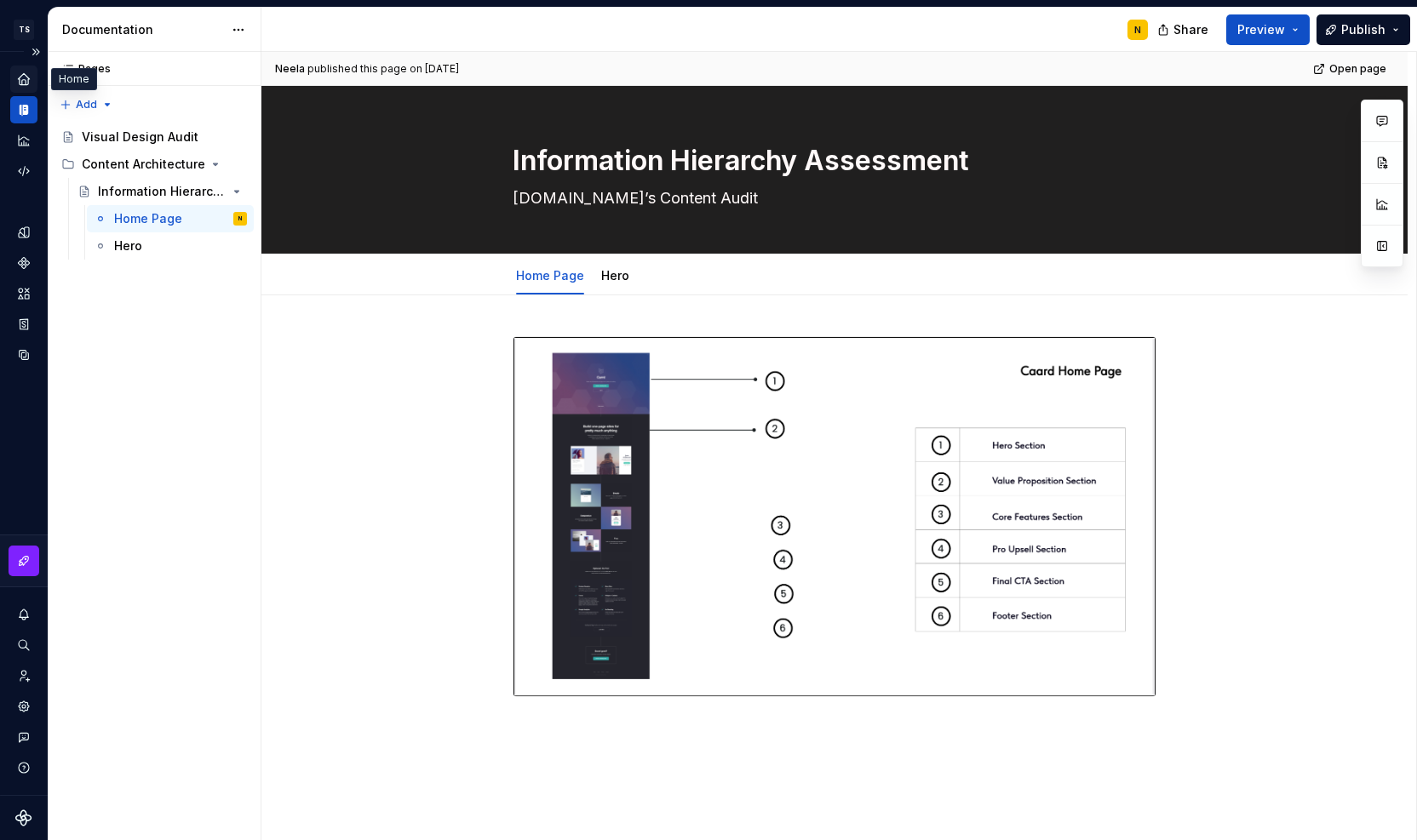
click at [24, 78] on icon "Home" at bounding box center [23, 79] width 11 height 11
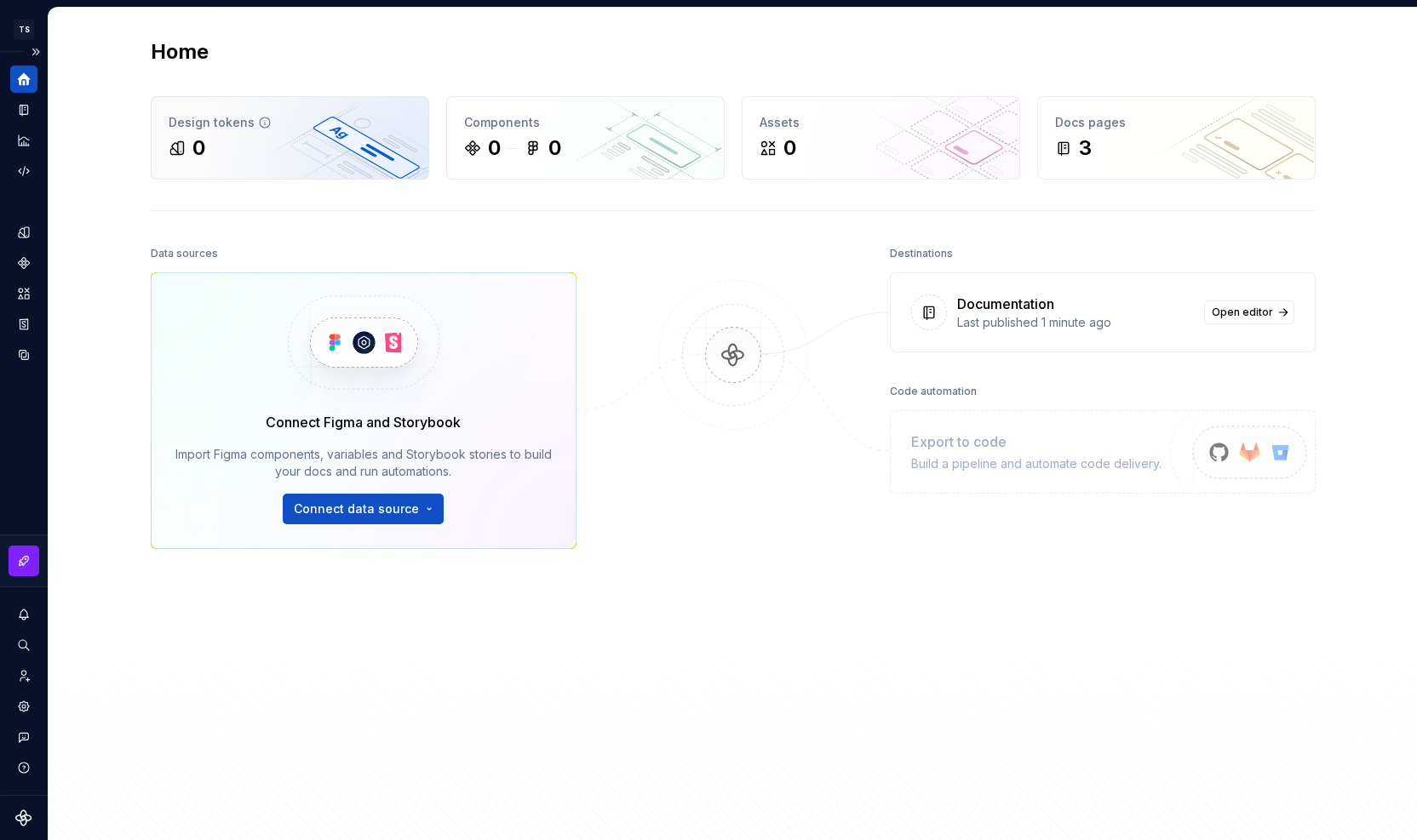
click at [328, 155] on div "0" at bounding box center [290, 148] width 243 height 27
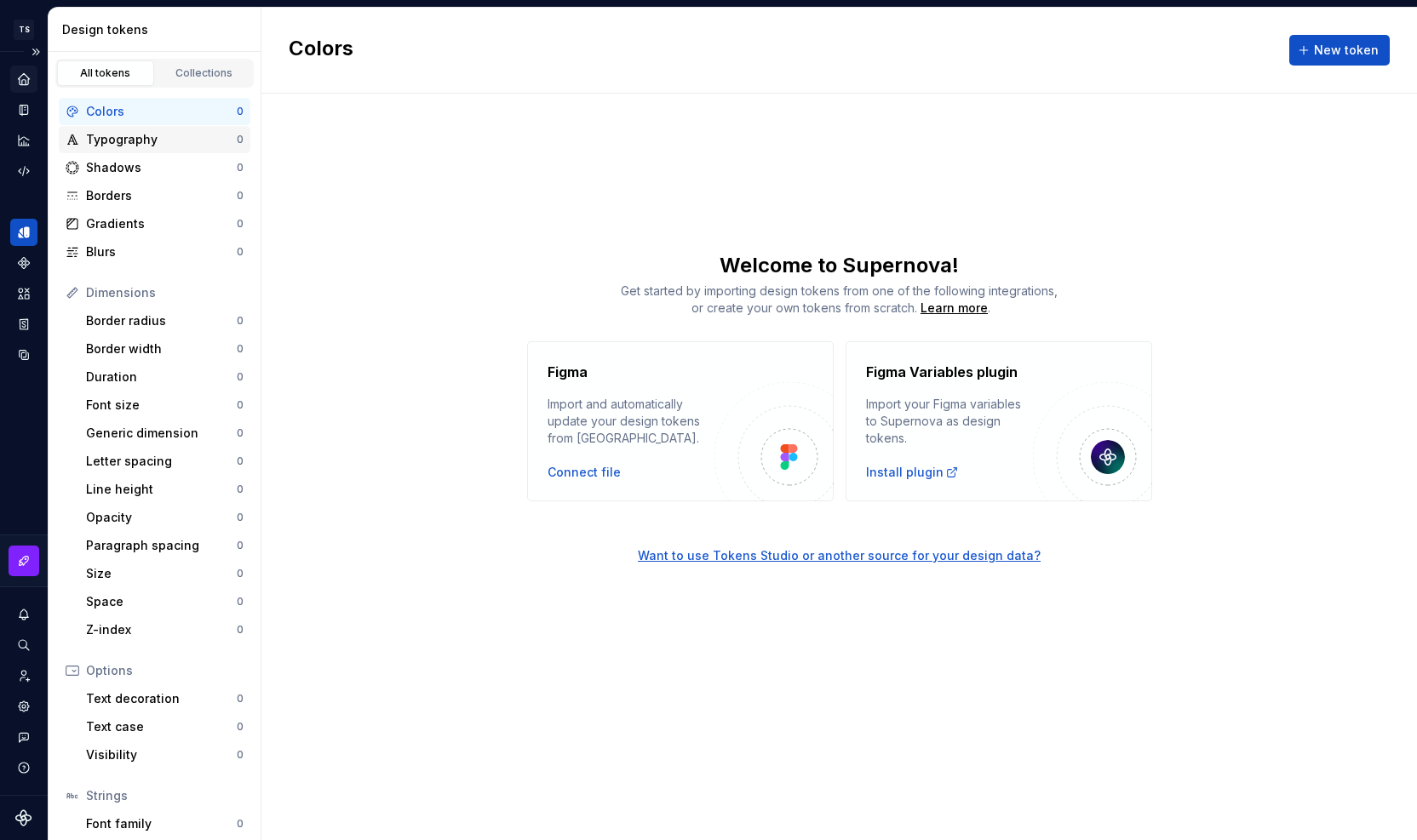
click at [108, 140] on div "Typography" at bounding box center [161, 139] width 151 height 17
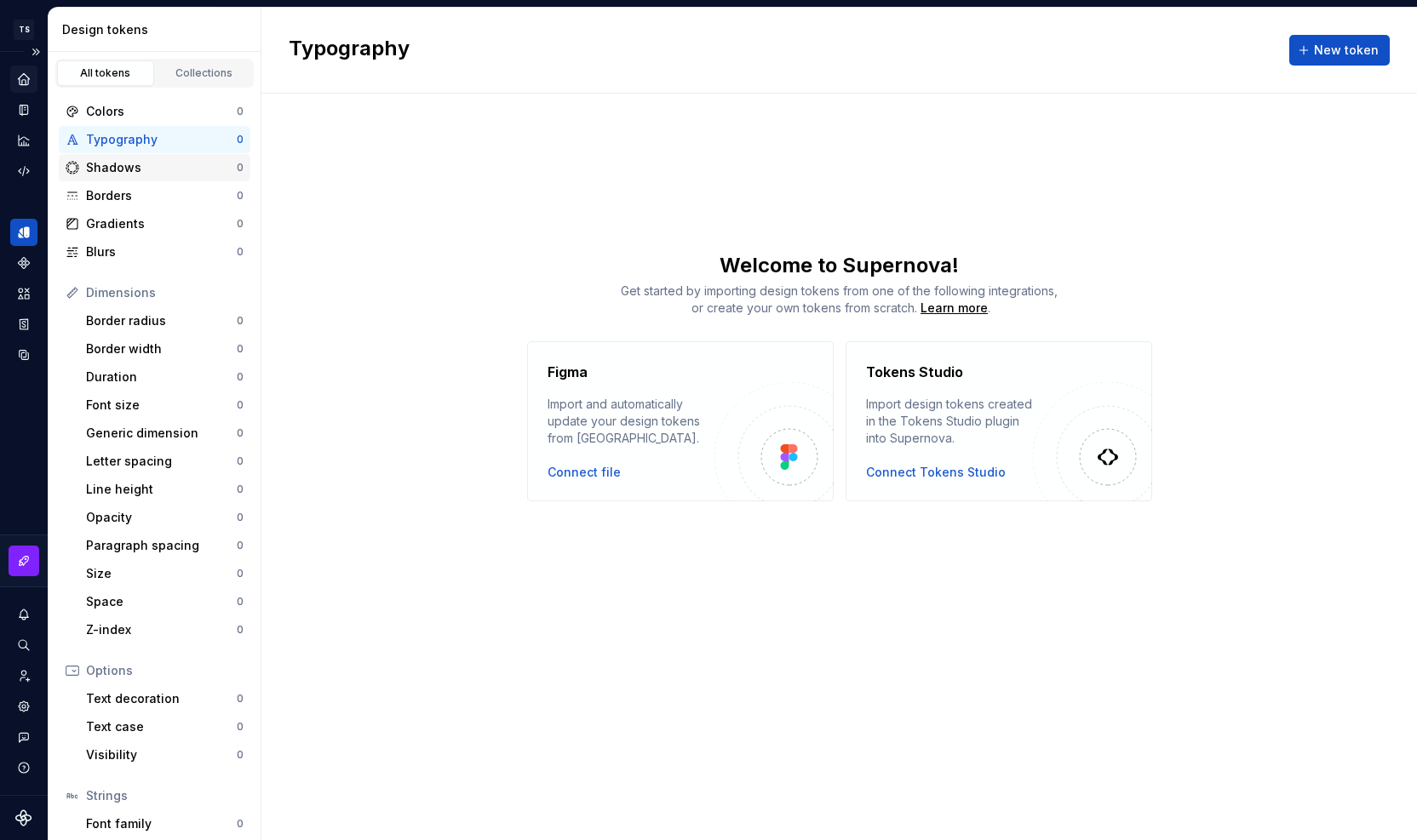
click at [116, 164] on div "Shadows" at bounding box center [161, 167] width 151 height 17
click at [124, 403] on div "Font size" at bounding box center [161, 404] width 151 height 17
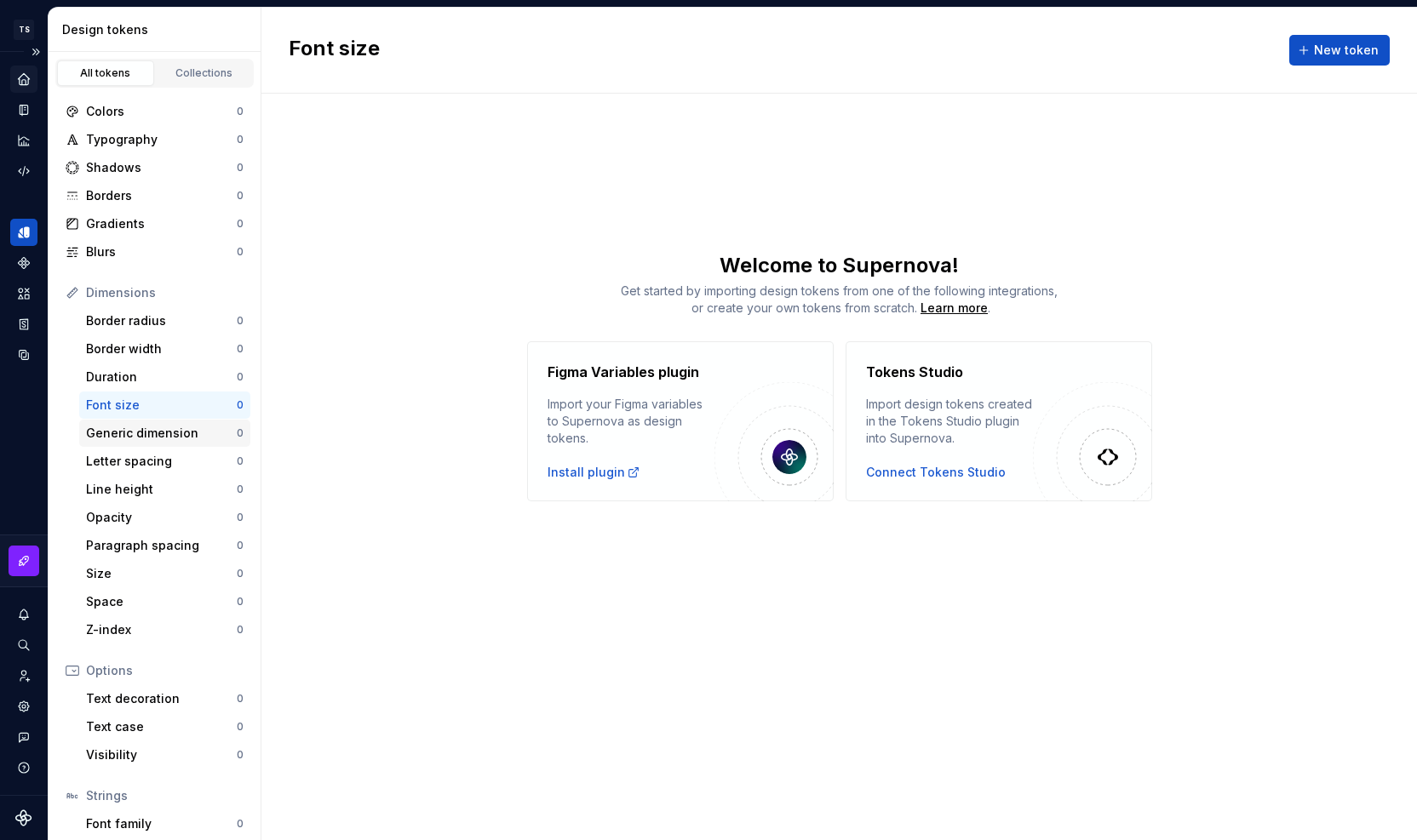
click at [124, 433] on div "Generic dimension" at bounding box center [161, 433] width 151 height 17
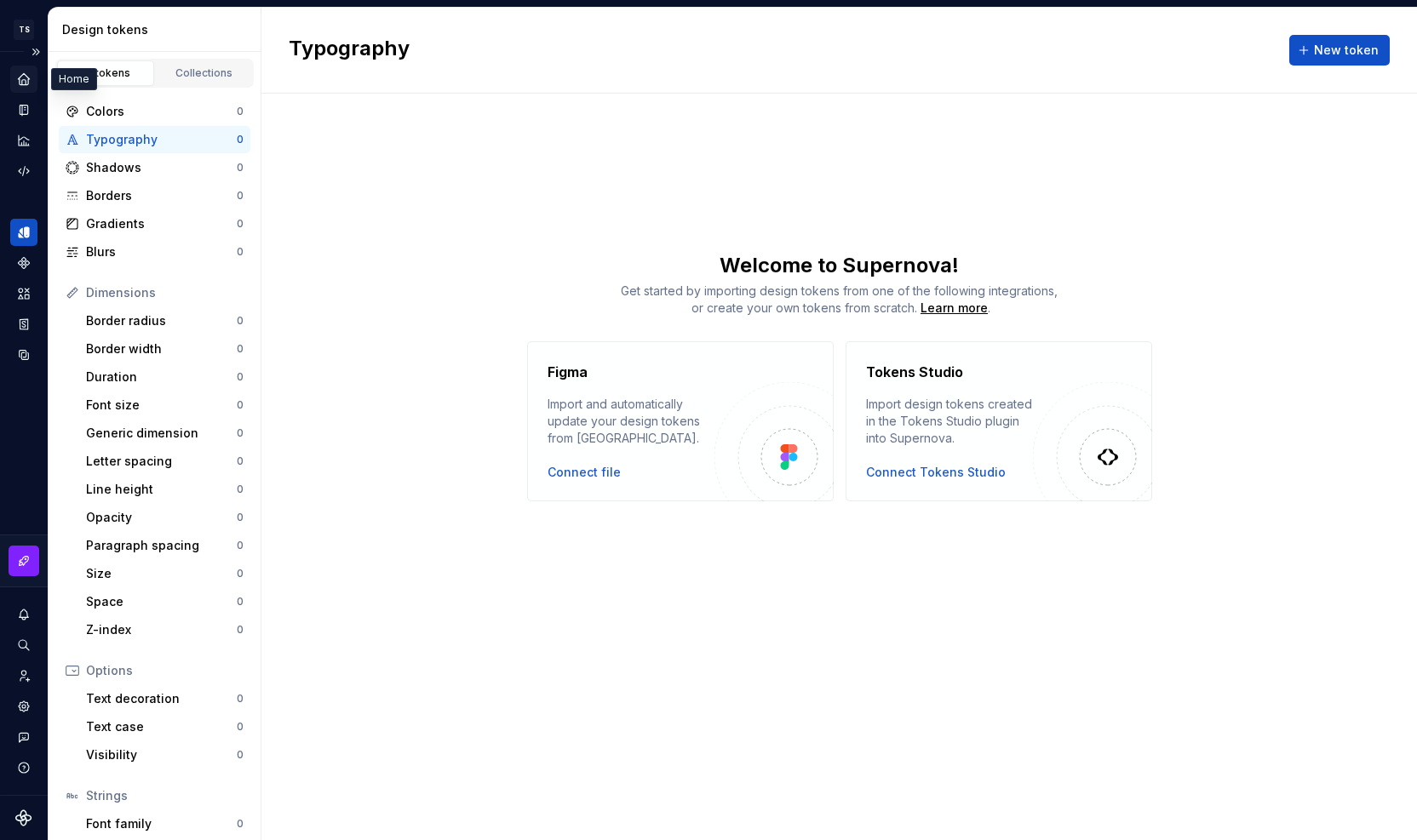
click at [23, 79] on icon "Home" at bounding box center [23, 79] width 11 height 11
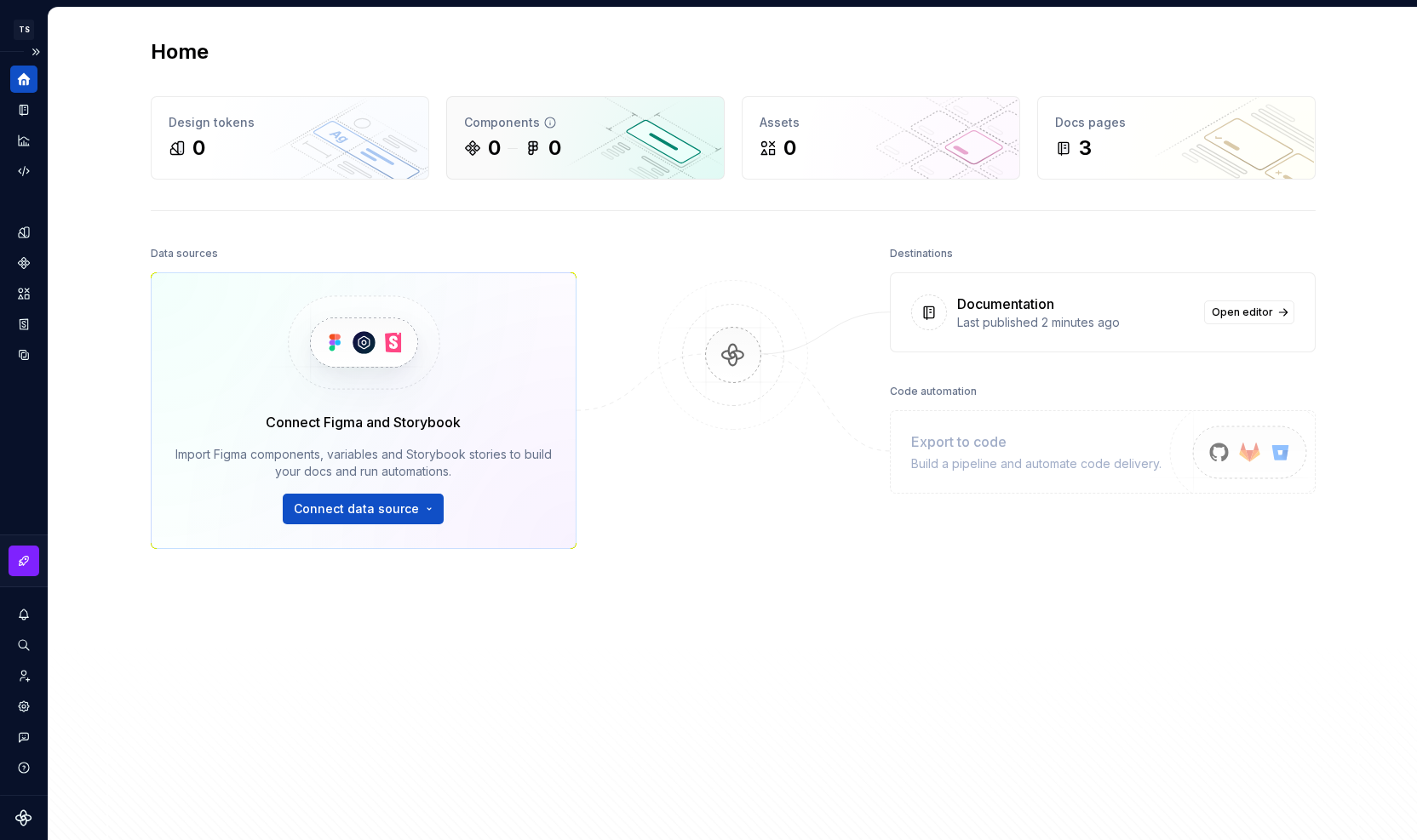
click at [545, 118] on icon at bounding box center [550, 123] width 10 height 10
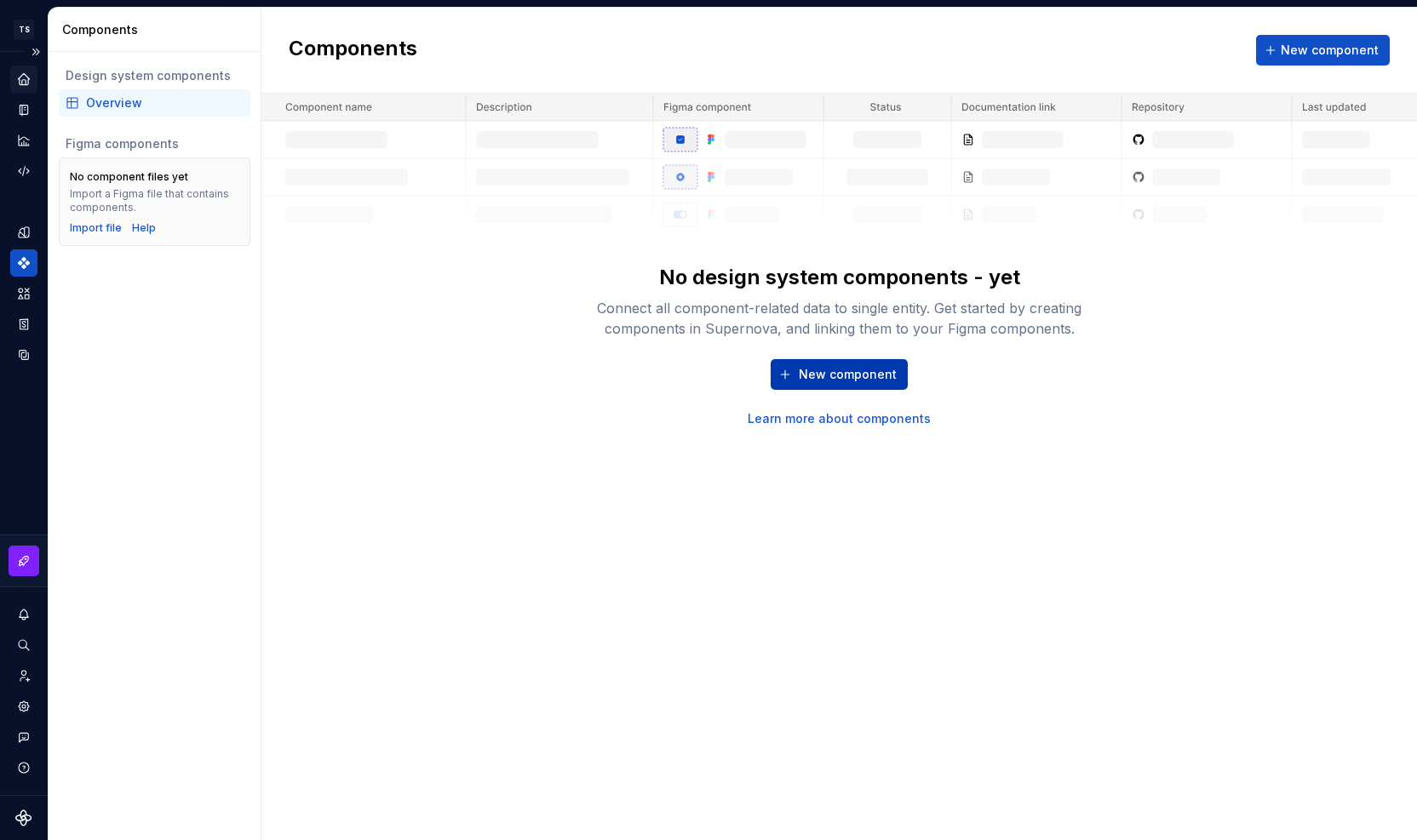
click at [820, 375] on span "New component" at bounding box center [848, 374] width 98 height 17
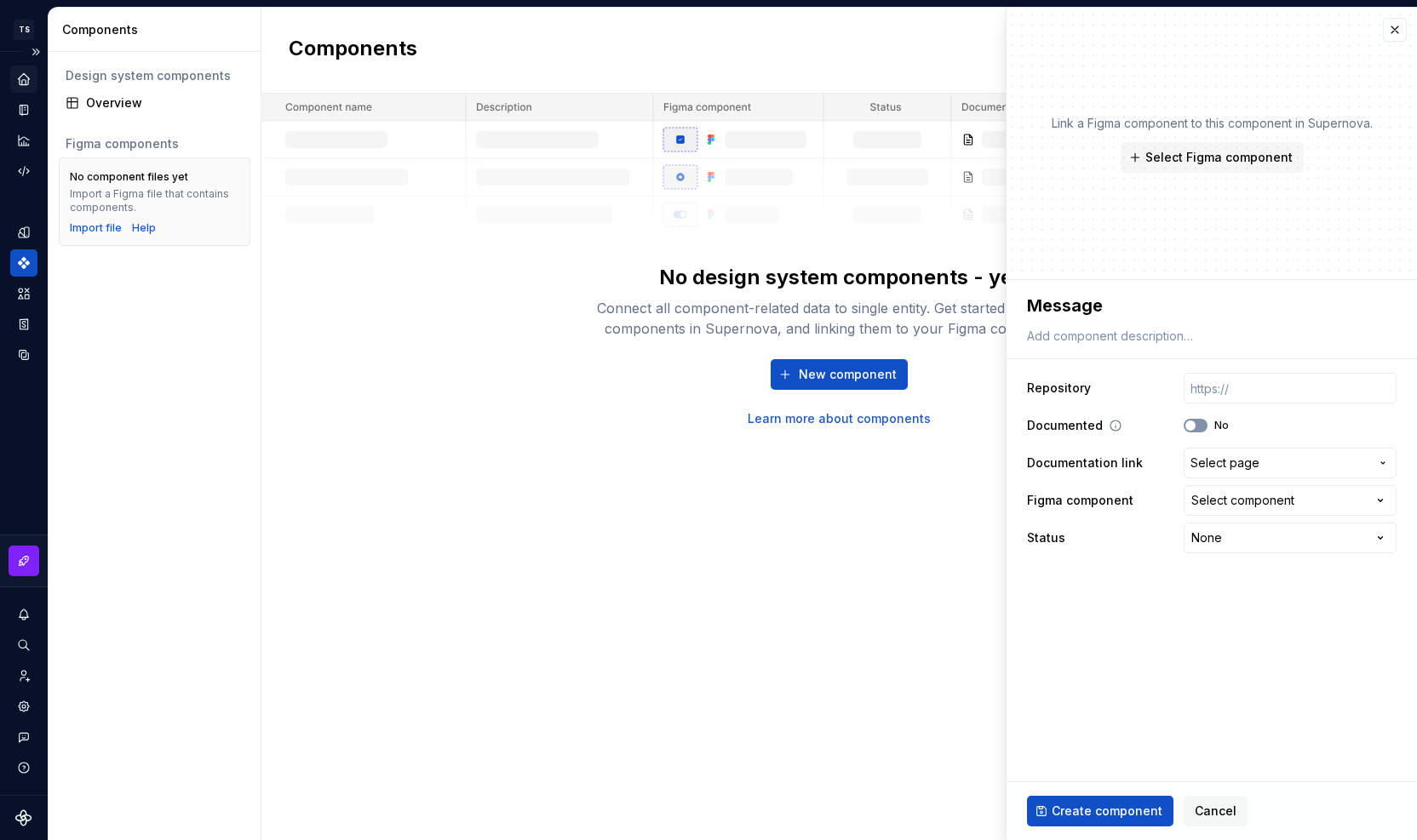
click at [1205, 428] on button "No" at bounding box center [1195, 426] width 24 height 14
click at [1223, 458] on span "Select page" at bounding box center [1225, 463] width 69 height 17
click at [1223, 458] on html "**********" at bounding box center [708, 420] width 1417 height 840
click at [1241, 501] on div "Select component" at bounding box center [1243, 500] width 103 height 17
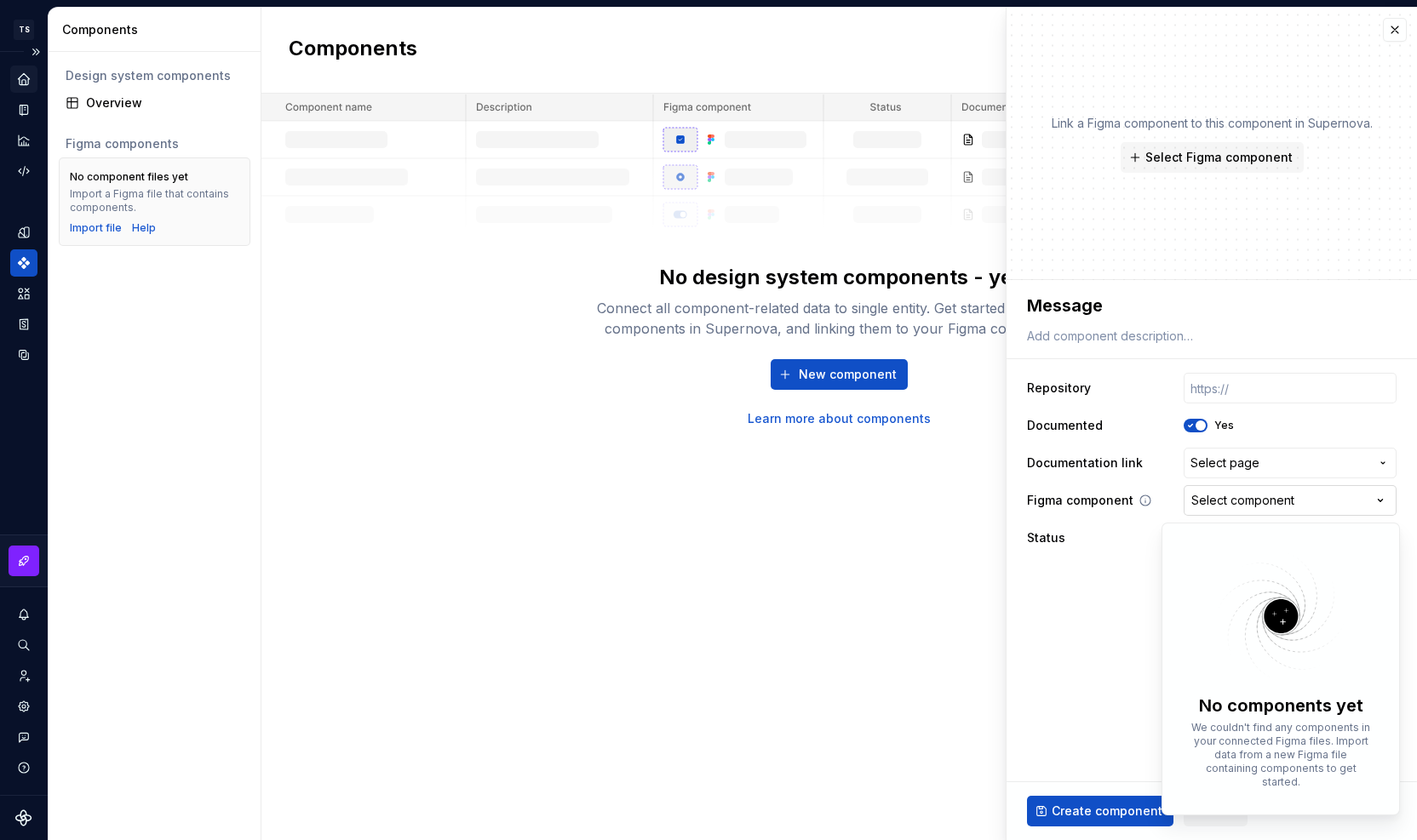
click at [1241, 501] on html "**********" at bounding box center [708, 420] width 1417 height 840
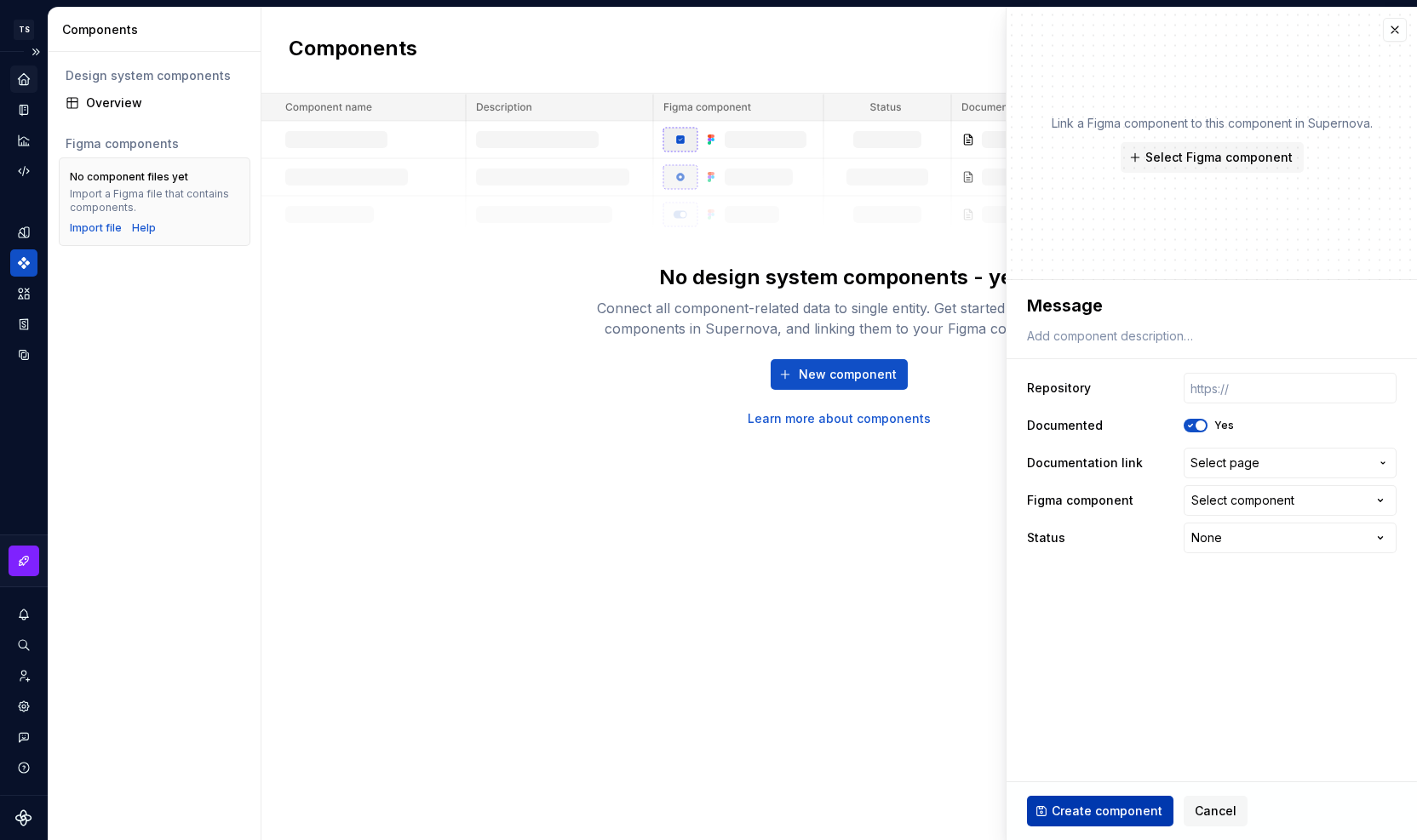
click at [1149, 811] on span "Create component" at bounding box center [1107, 810] width 111 height 17
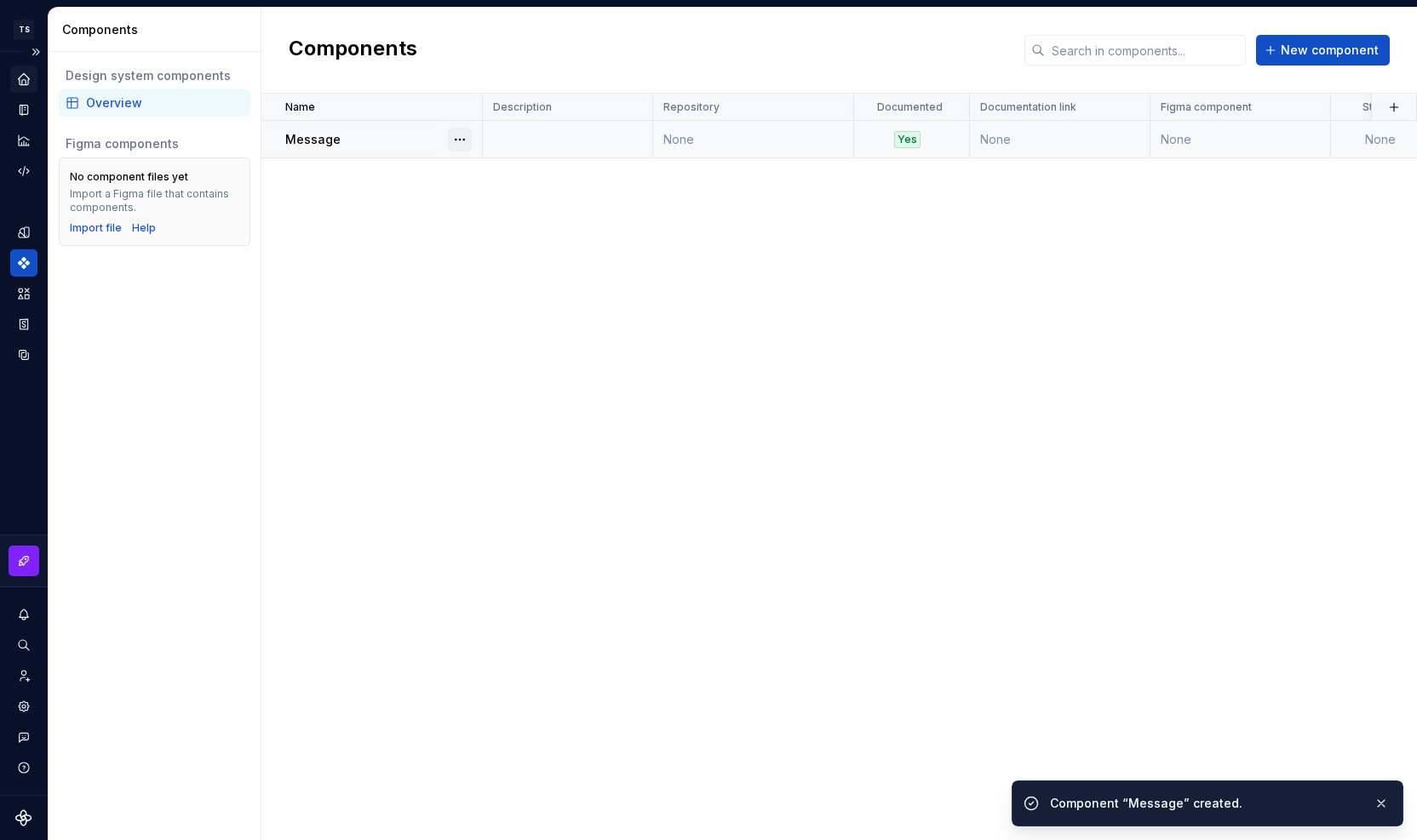
click at [454, 143] on button "button" at bounding box center [460, 139] width 24 height 24
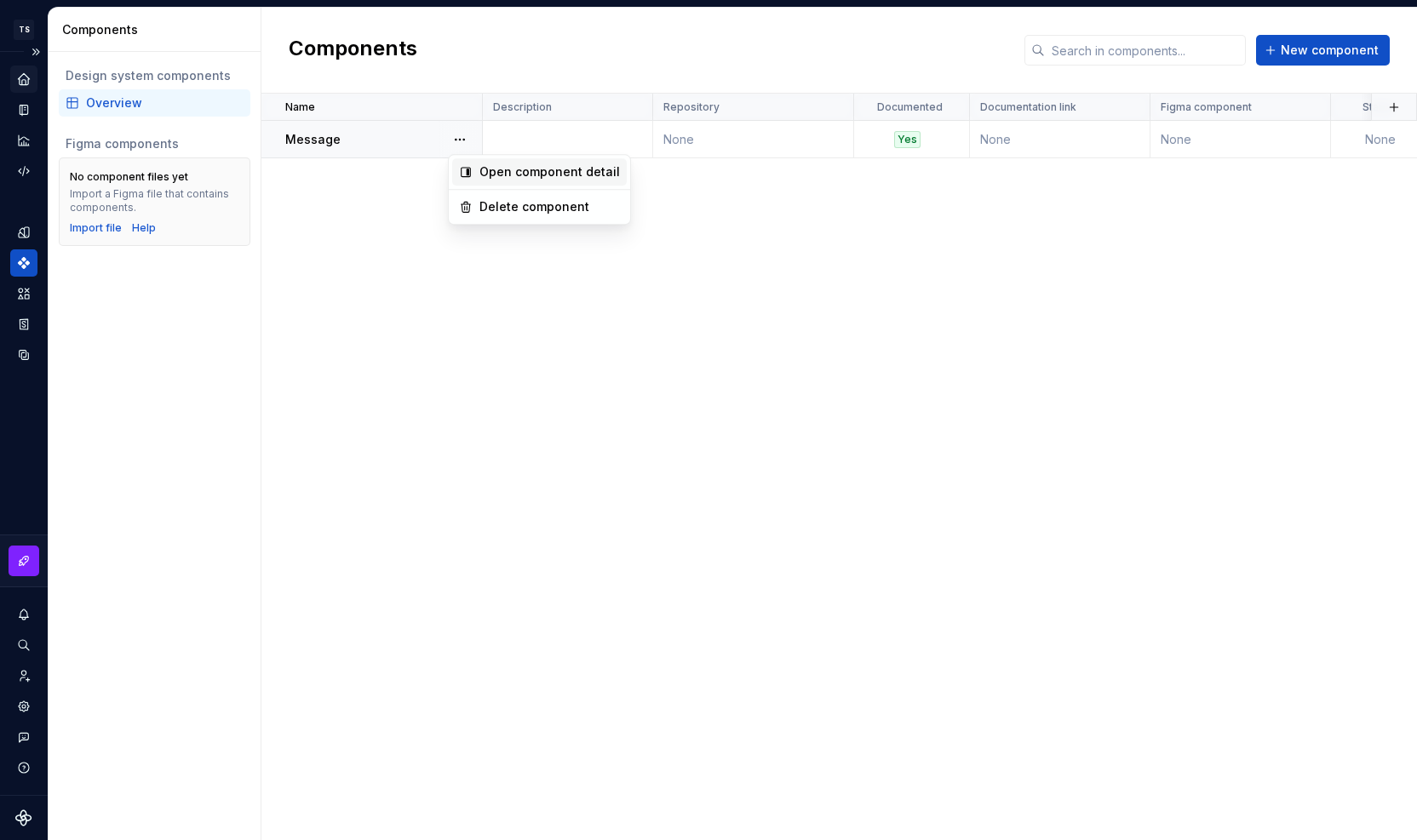
click at [474, 177] on div "Open component detail" at bounding box center [540, 171] width 175 height 27
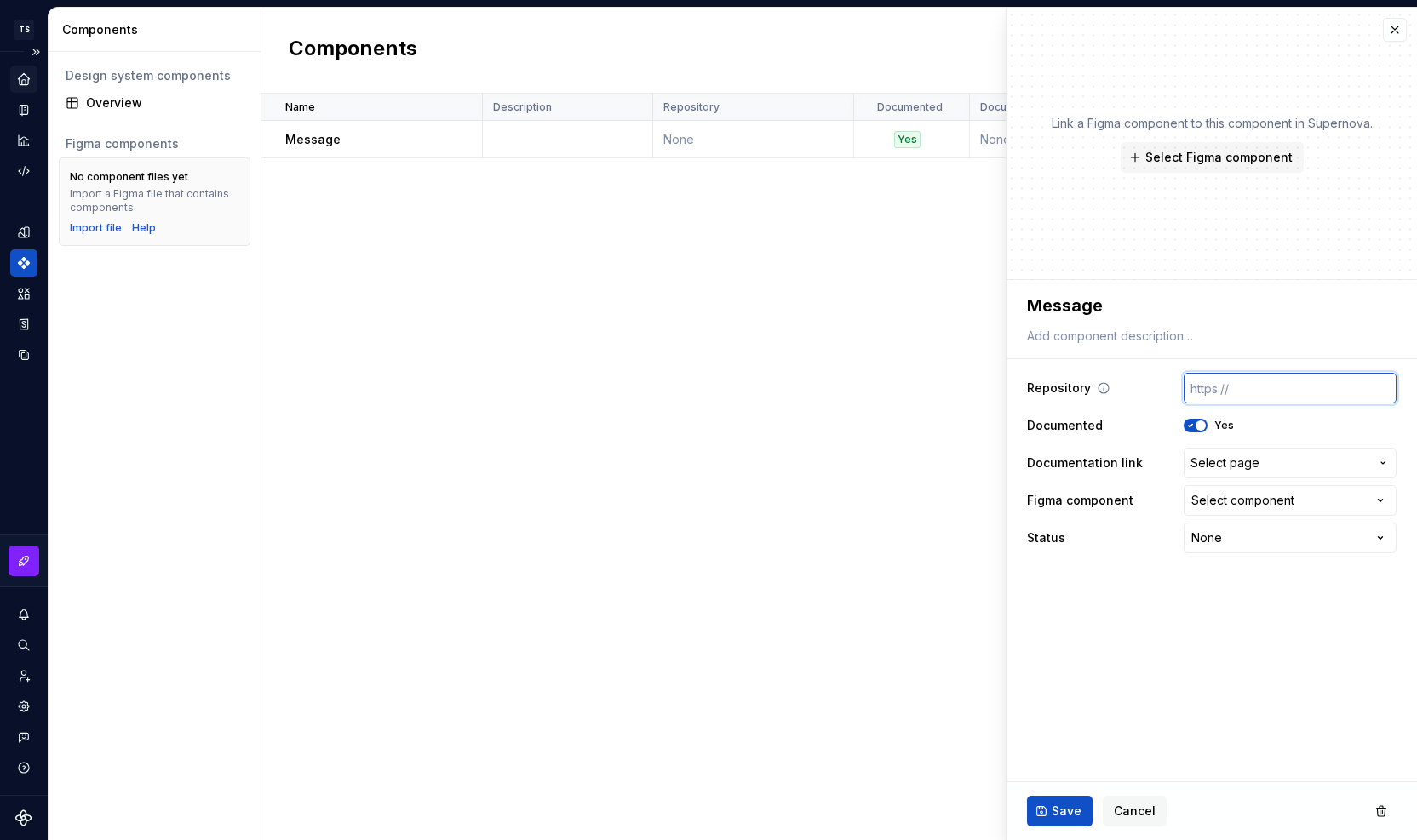
click at [1311, 391] on input "text" at bounding box center [1290, 388] width 213 height 31
click at [1289, 502] on div "Select component" at bounding box center [1243, 500] width 103 height 17
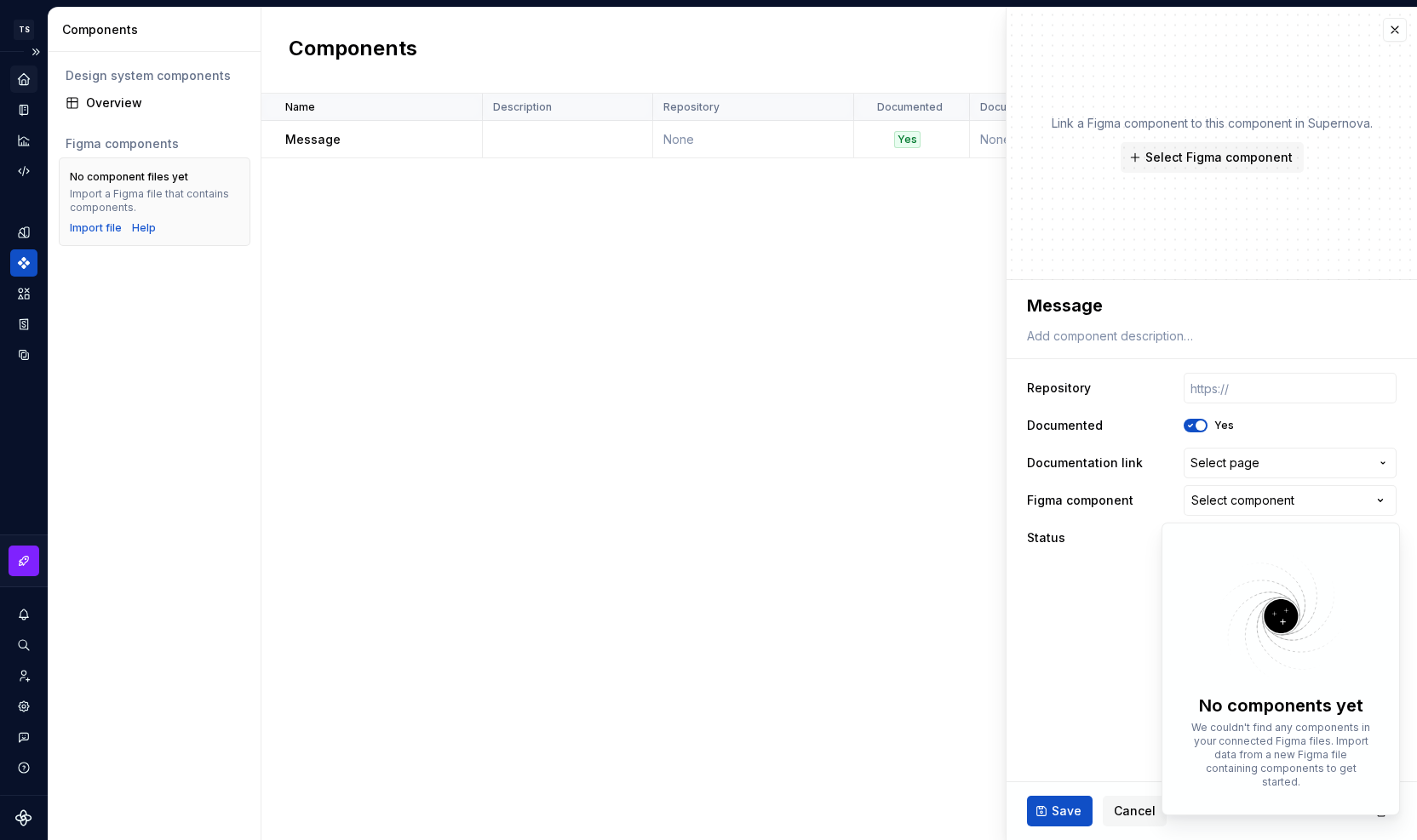
click at [1282, 464] on html "**********" at bounding box center [708, 420] width 1417 height 840
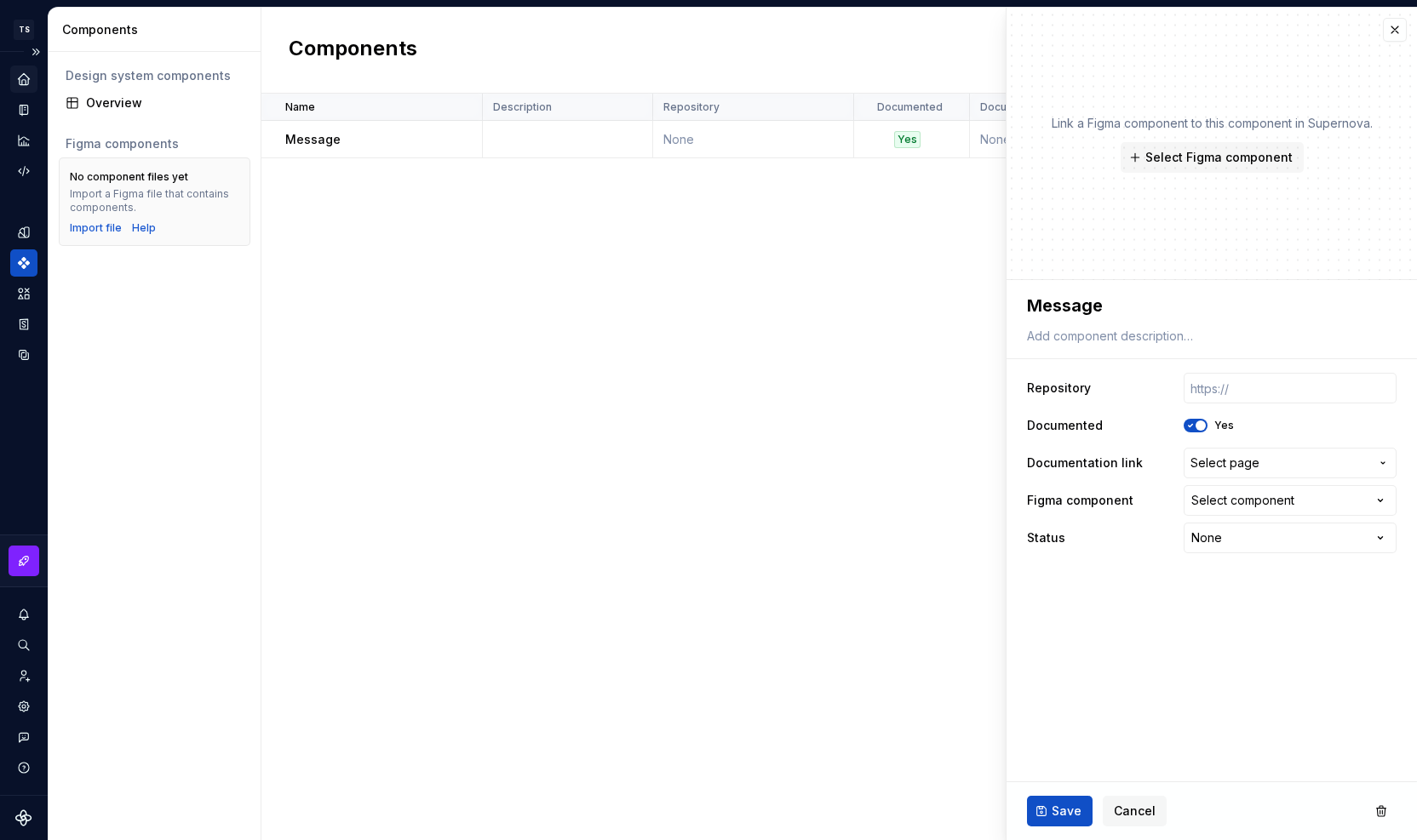
click at [1282, 464] on span "Select page" at bounding box center [1280, 463] width 179 height 17
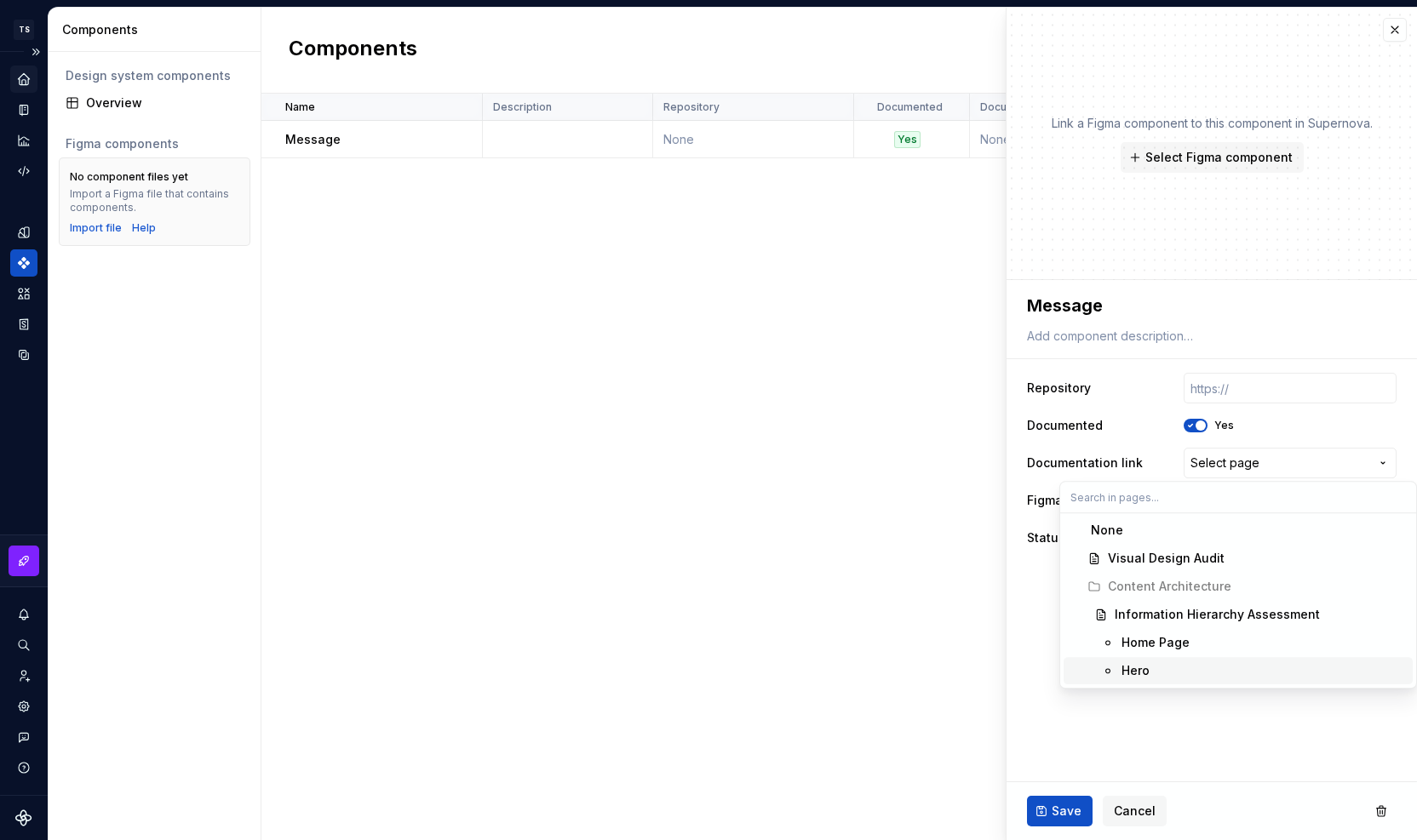
click at [1171, 666] on div "Hero" at bounding box center [1264, 671] width 285 height 17
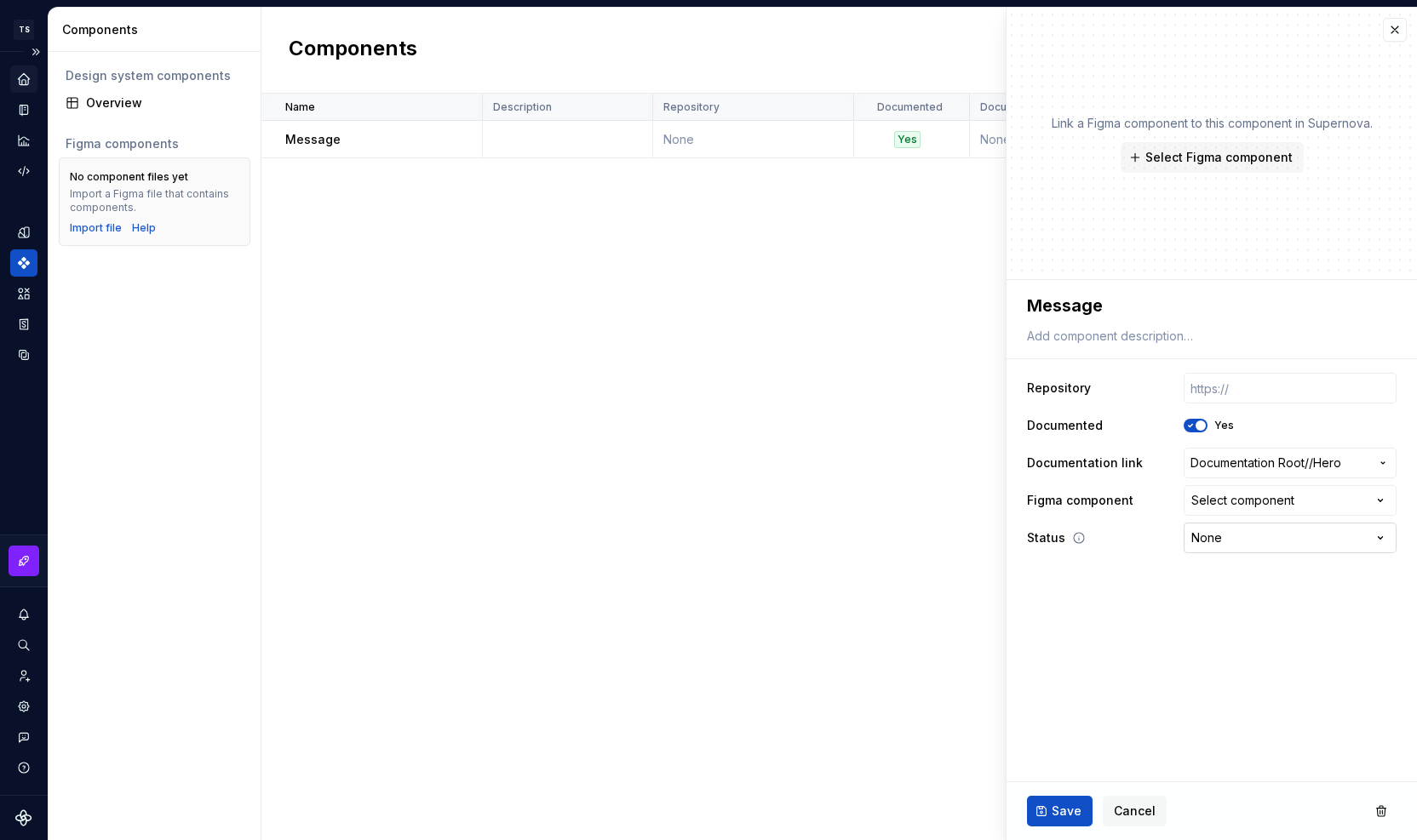
click at [1216, 543] on html "**********" at bounding box center [708, 420] width 1417 height 840
click at [1245, 506] on div "Select component" at bounding box center [1243, 500] width 103 height 17
click at [1124, 614] on html "**********" at bounding box center [708, 420] width 1417 height 840
click at [1236, 382] on input "text" at bounding box center [1290, 388] width 213 height 31
click at [1099, 389] on icon at bounding box center [1104, 389] width 14 height 14
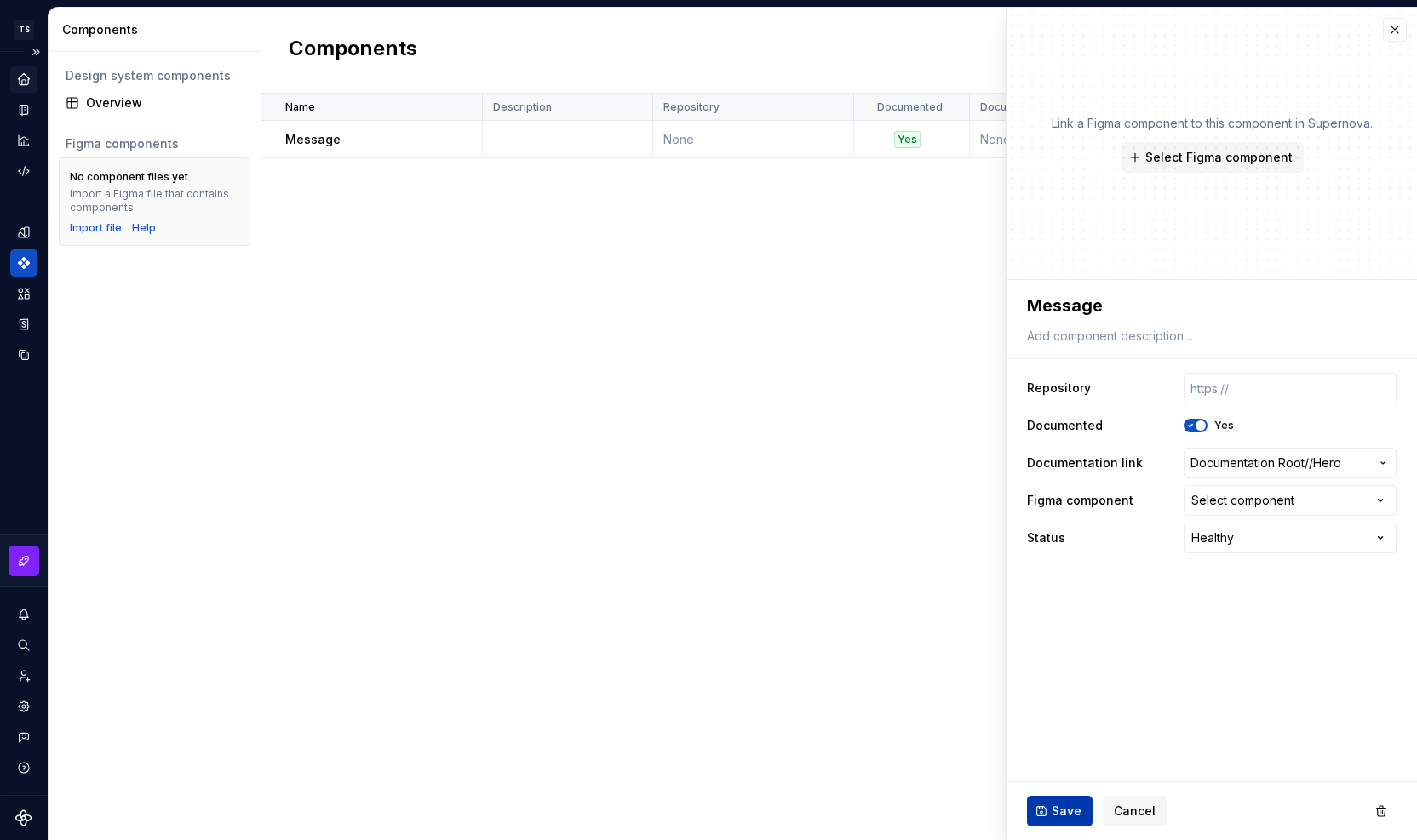
click at [1068, 805] on span "Save" at bounding box center [1067, 810] width 30 height 17
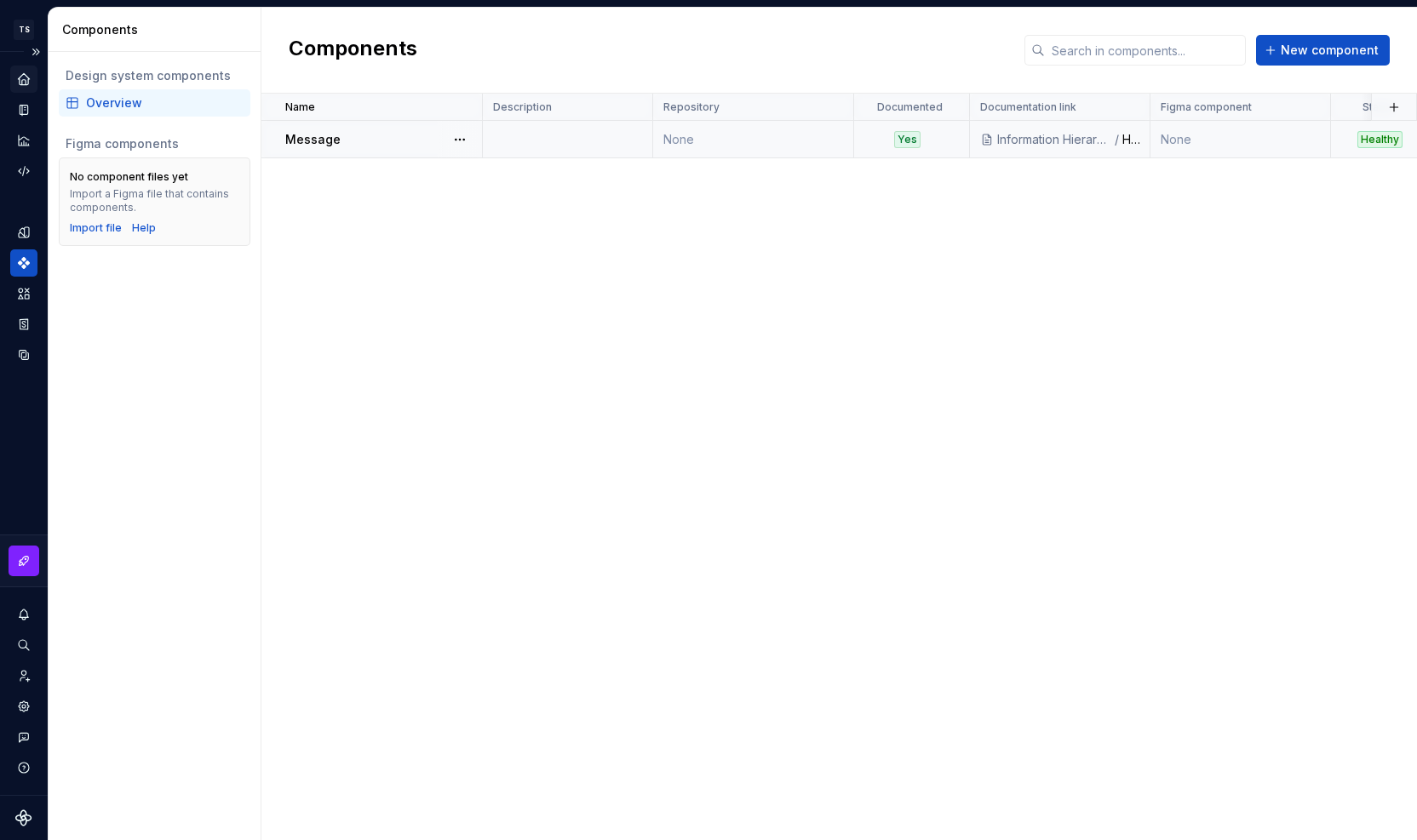
click at [999, 145] on div "Information Hierarchy Assessment" at bounding box center [1055, 139] width 116 height 17
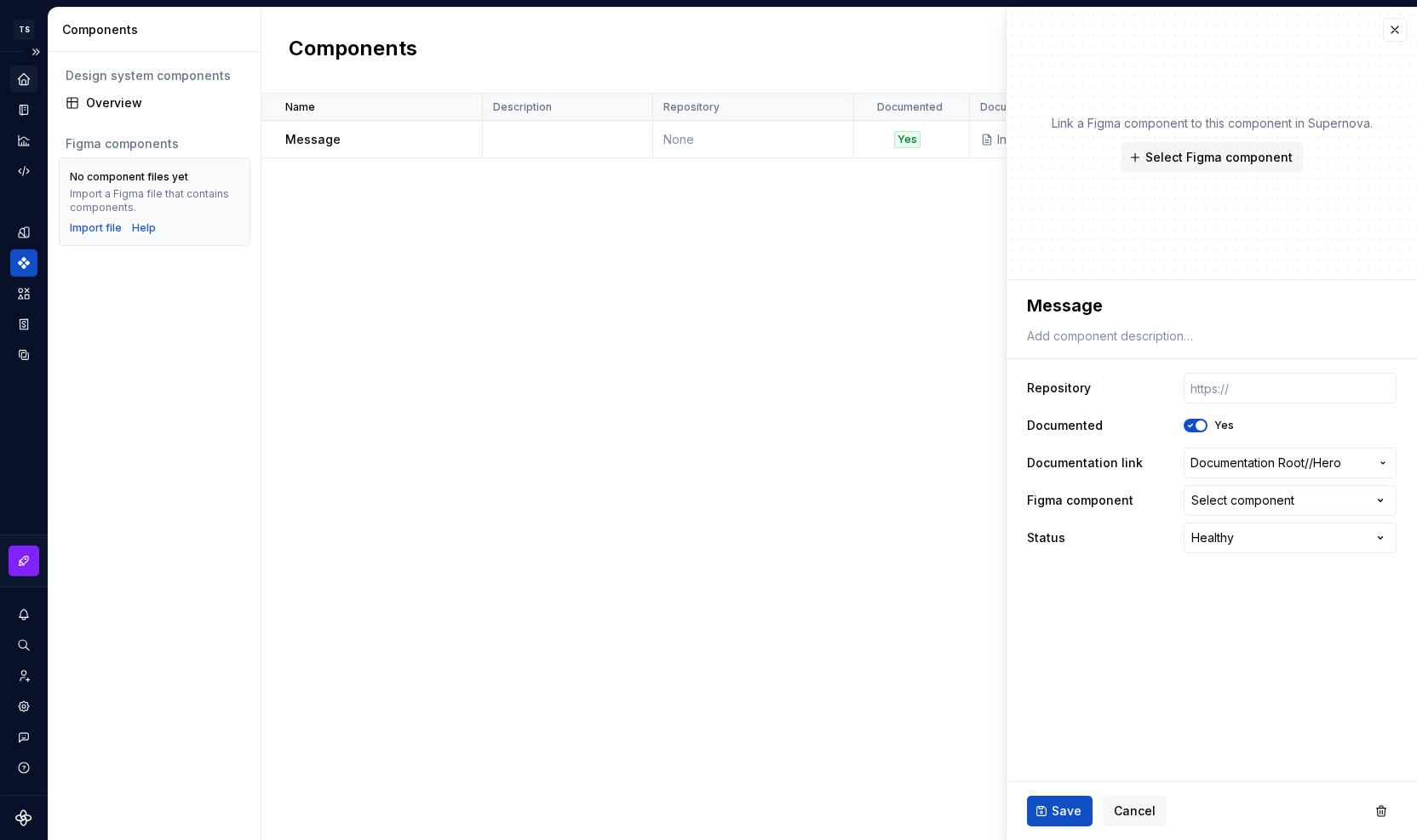
click at [798, 382] on div "Name Description Repository Documented Documentation link Figma component Statu…" at bounding box center [839, 466] width 1156 height 747
click at [107, 103] on div "Overview" at bounding box center [164, 102] width 157 height 17
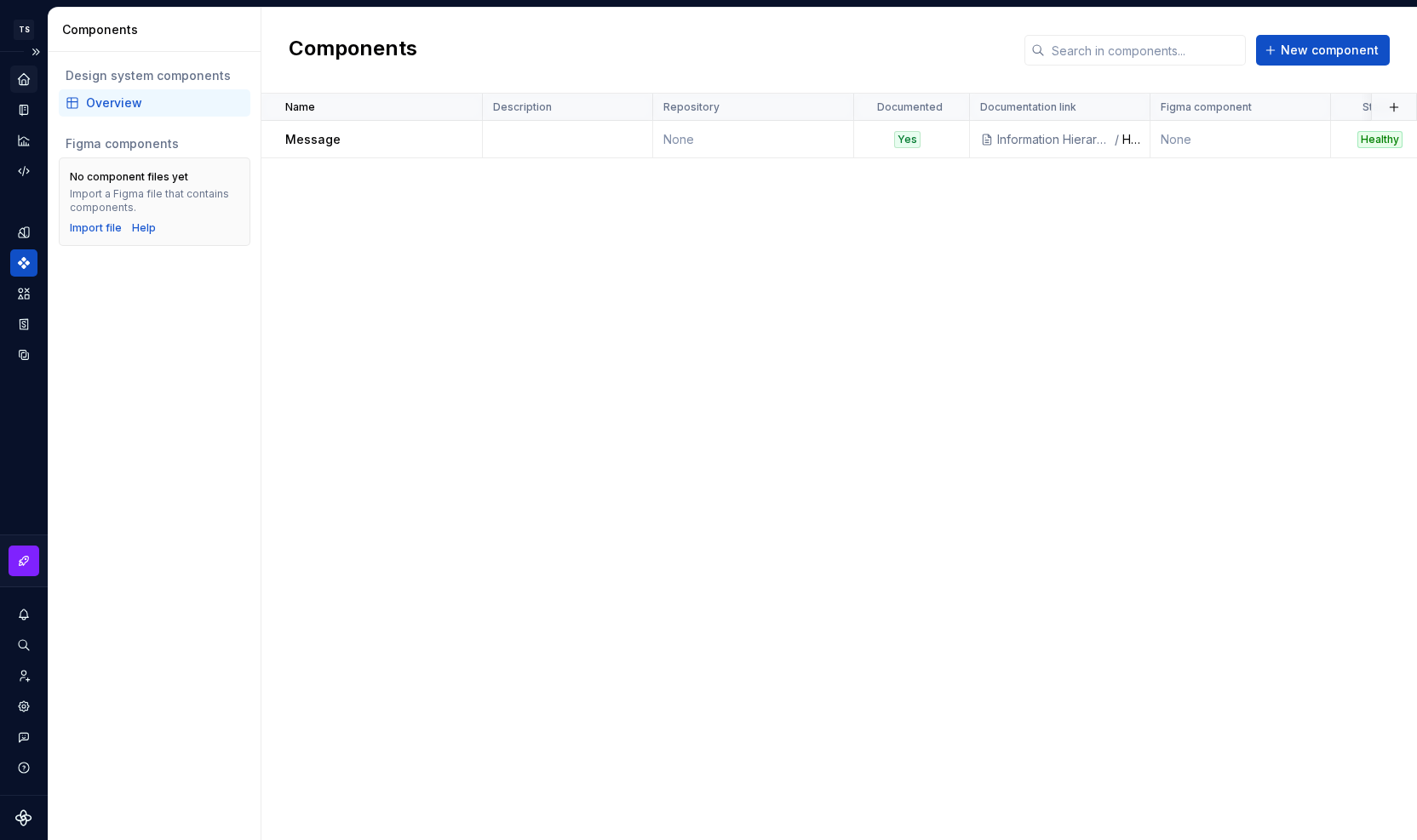
click at [17, 83] on icon "Home" at bounding box center [24, 79] width 16 height 16
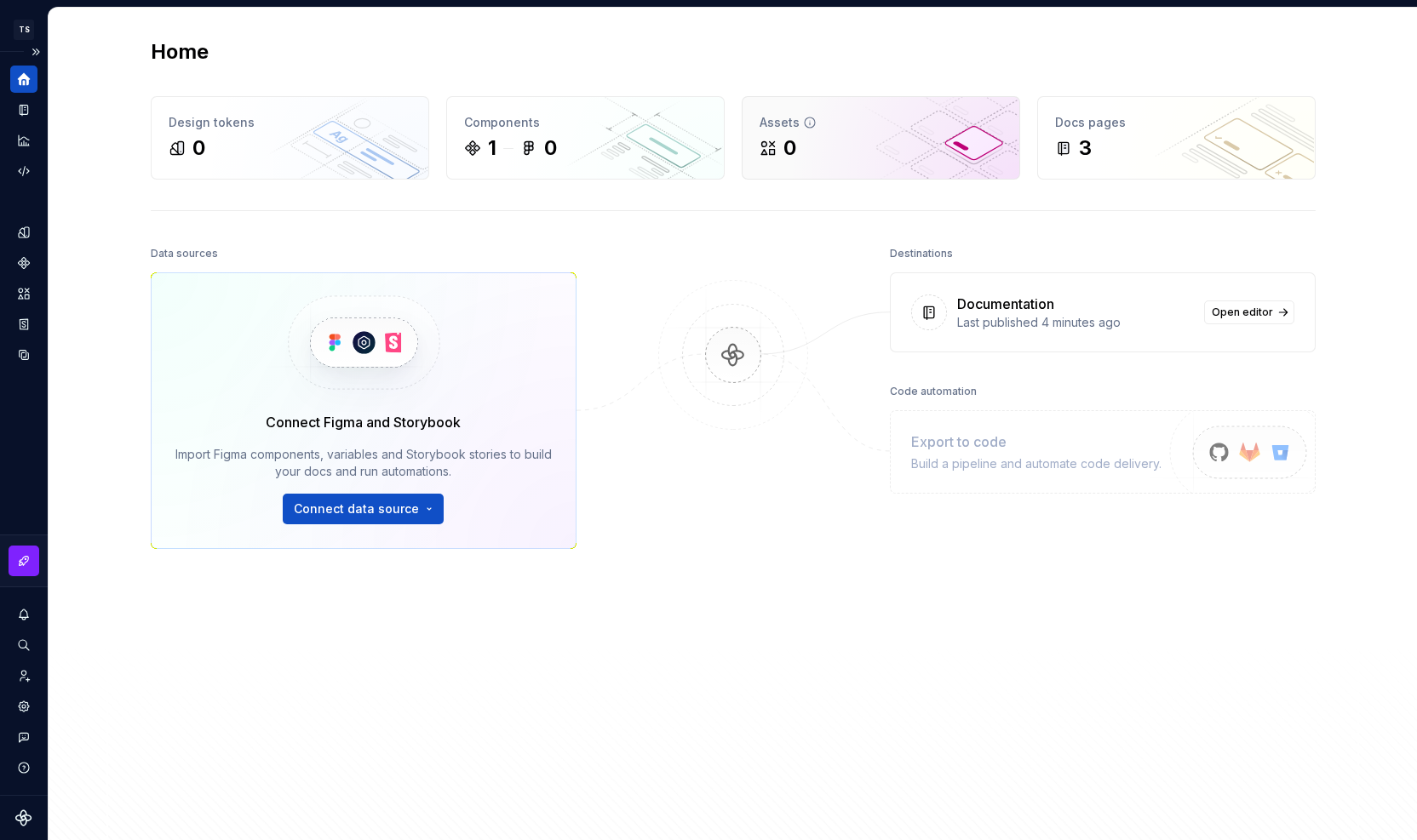
click at [784, 143] on div "0" at bounding box center [790, 148] width 13 height 27
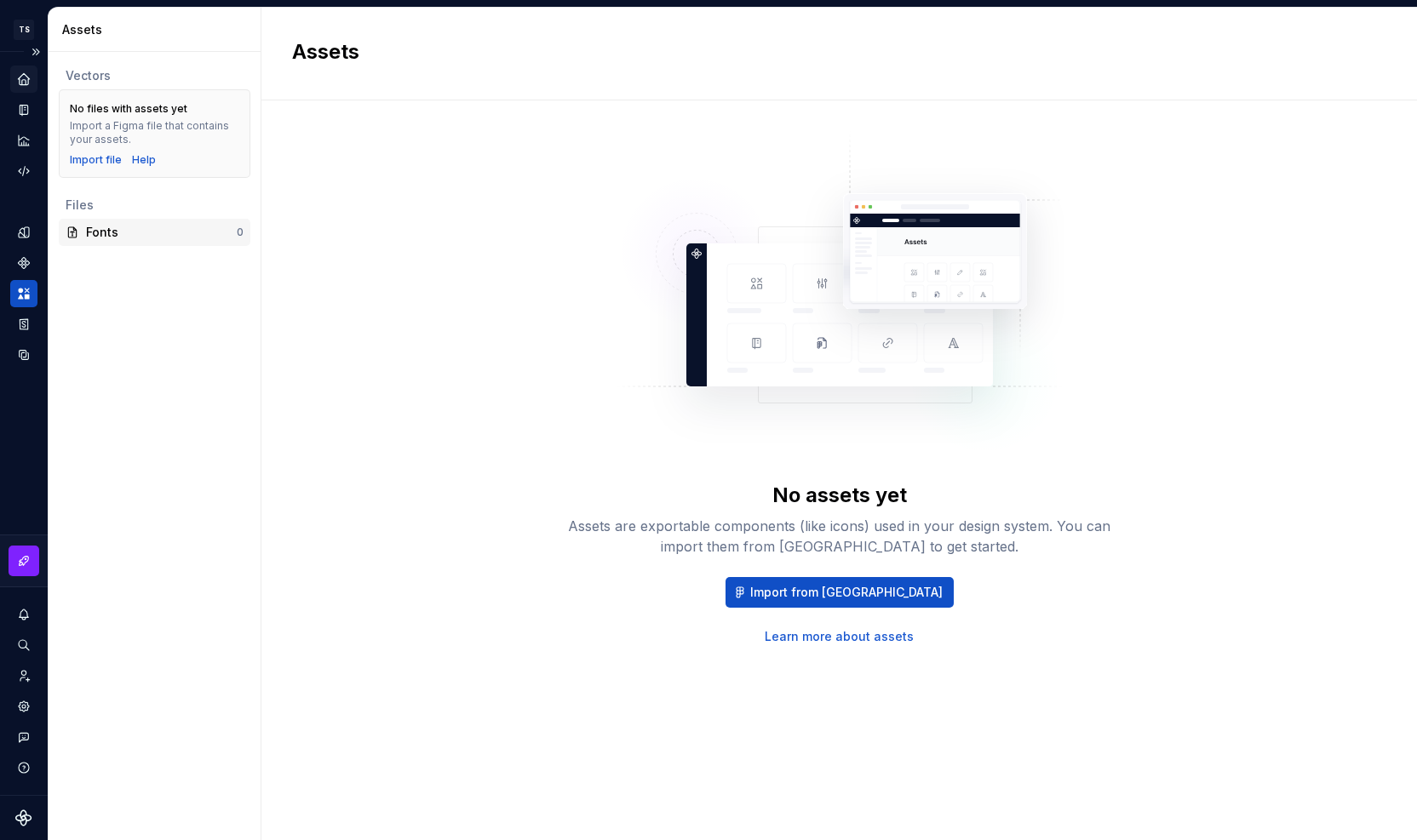
click at [107, 230] on div "Fonts" at bounding box center [161, 231] width 151 height 17
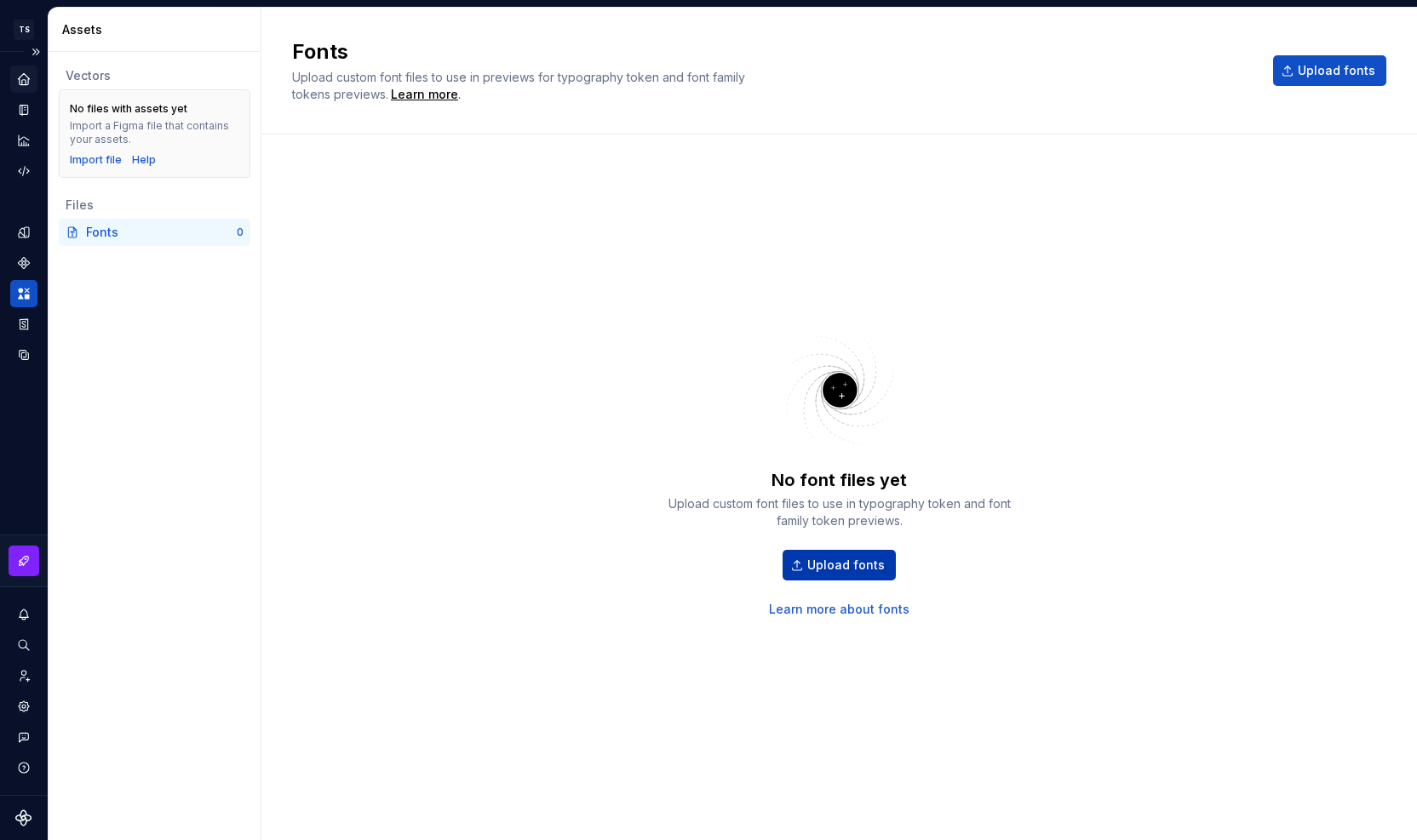
click at [825, 557] on span "Upload fonts" at bounding box center [846, 565] width 78 height 17
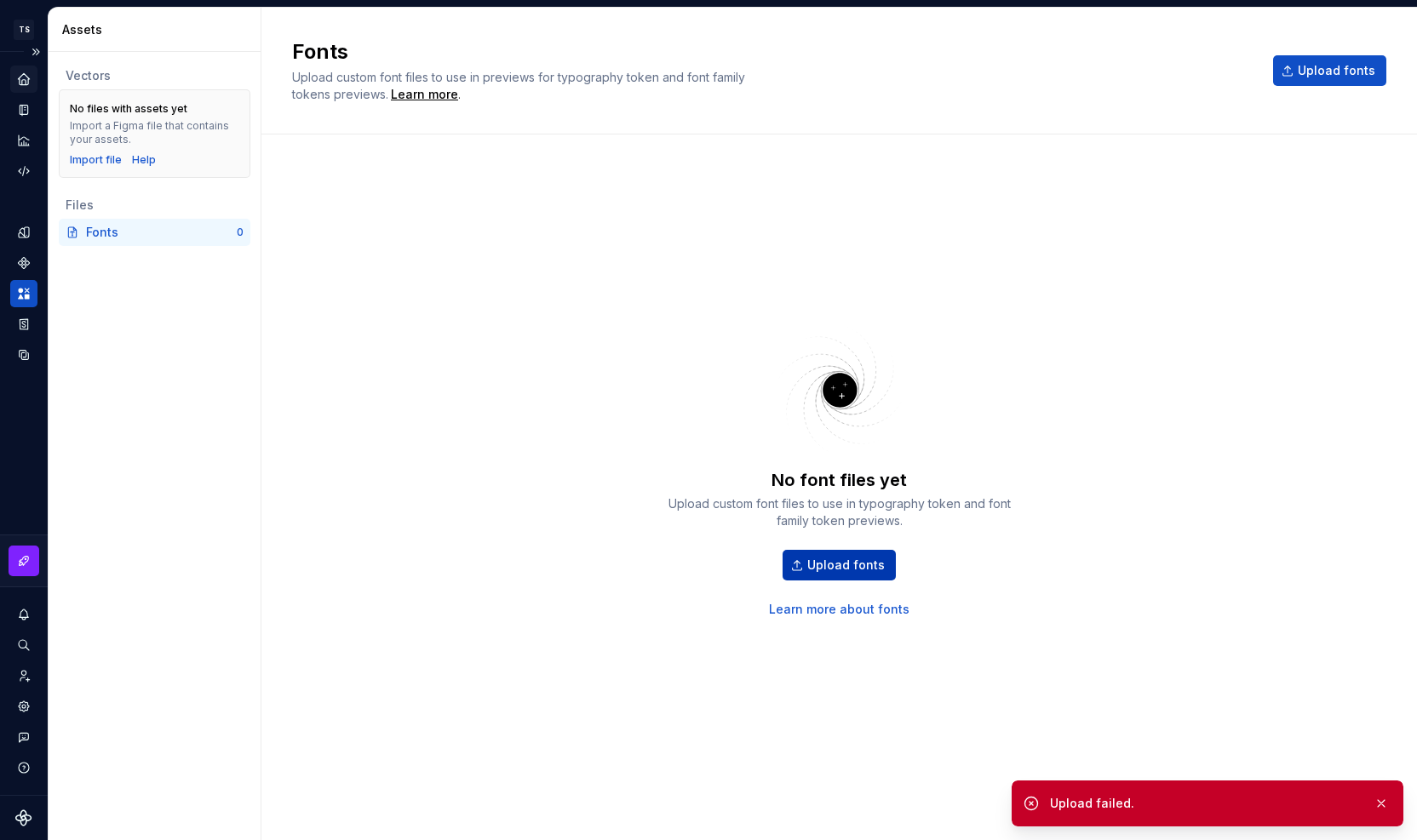
click at [864, 570] on span "Upload fonts" at bounding box center [846, 565] width 78 height 17
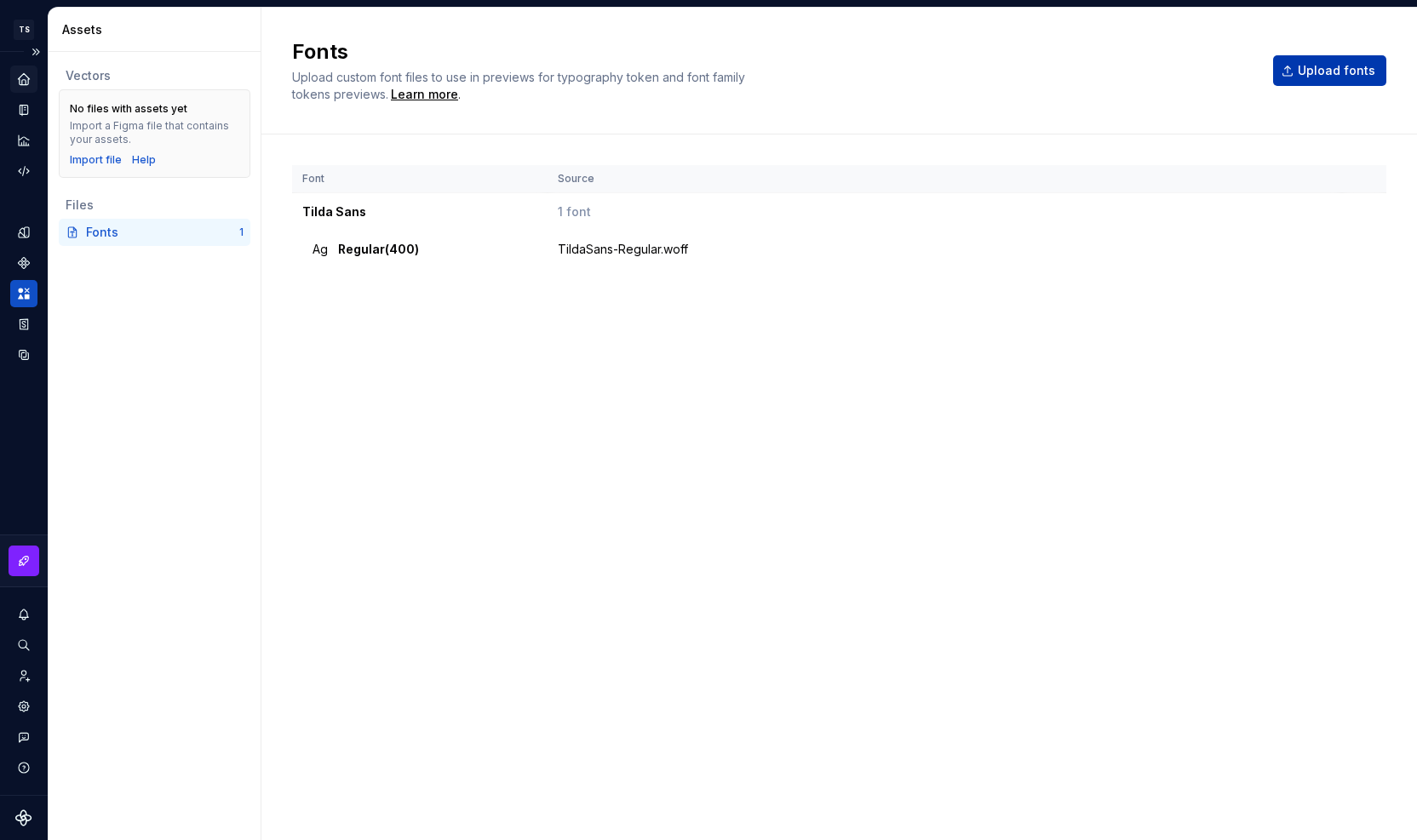
click at [1293, 65] on button "Upload fonts" at bounding box center [1331, 70] width 114 height 31
click at [1310, 70] on span "Upload fonts" at bounding box center [1337, 70] width 78 height 17
click at [1319, 72] on span "Upload fonts" at bounding box center [1337, 70] width 78 height 17
click at [1338, 74] on span "Upload fonts" at bounding box center [1337, 70] width 78 height 17
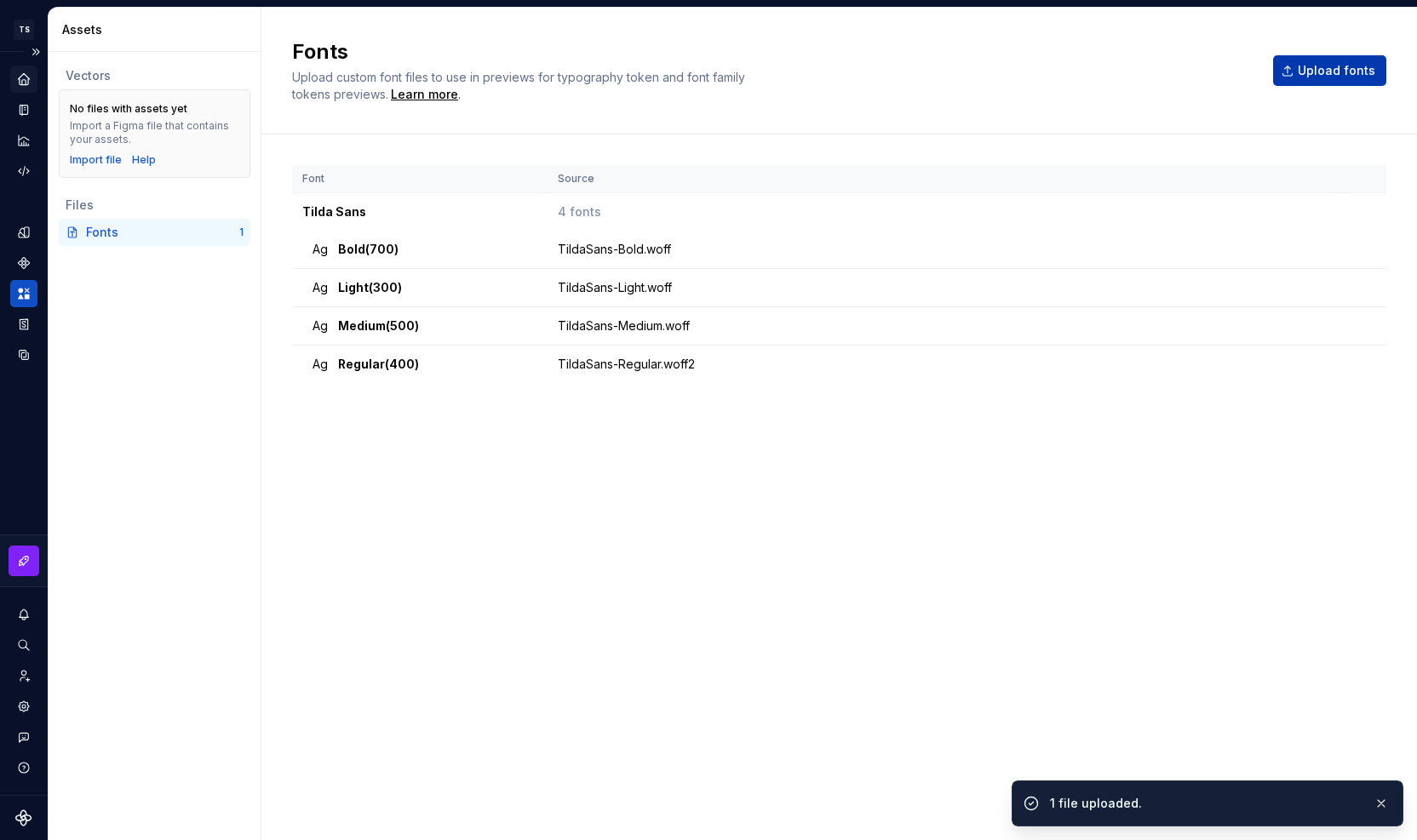
click at [1359, 70] on span "Upload fonts" at bounding box center [1337, 70] width 78 height 17
click at [1334, 79] on span "Upload fonts" at bounding box center [1337, 70] width 78 height 17
click at [1339, 67] on span "Upload fonts" at bounding box center [1337, 70] width 78 height 17
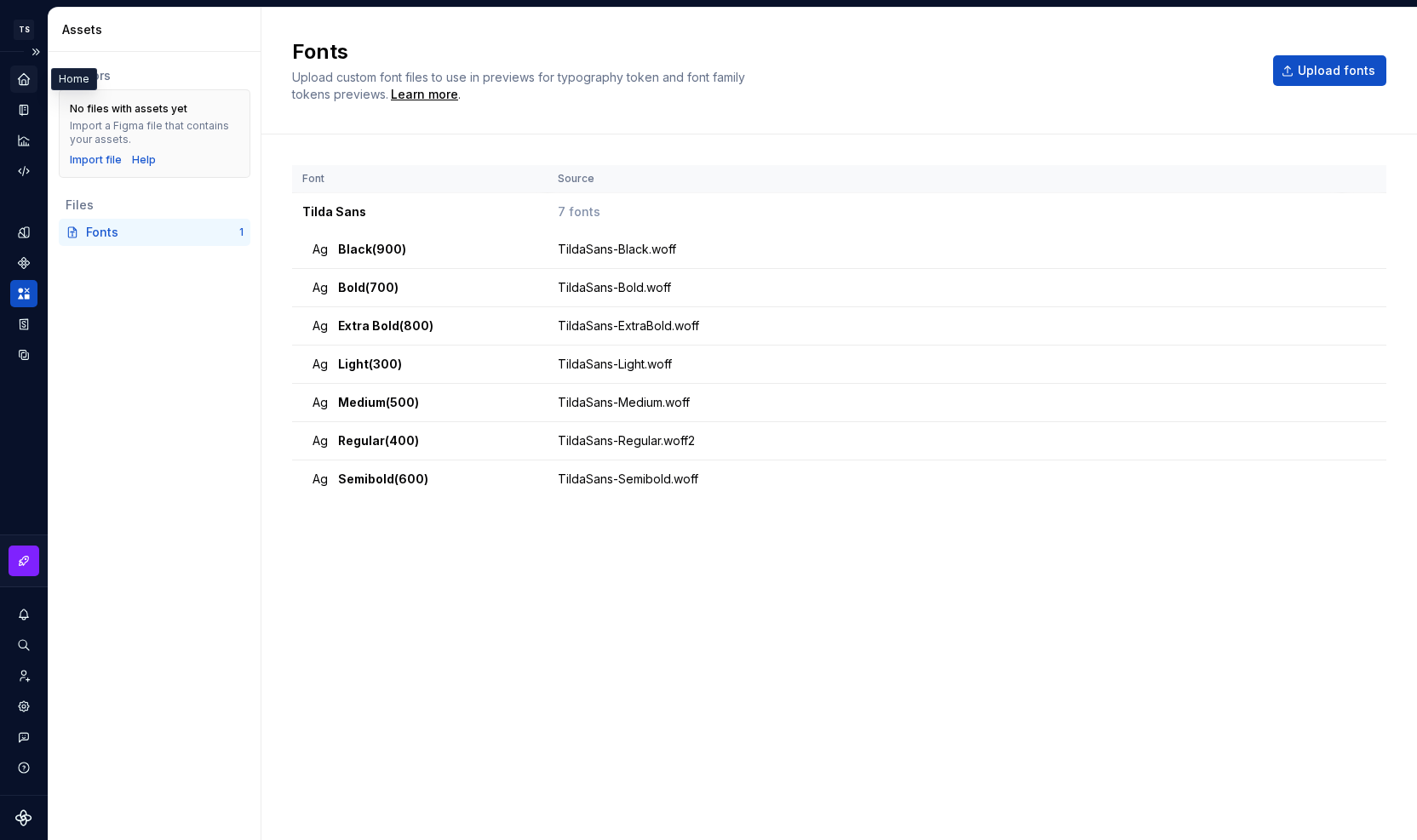
click at [27, 76] on icon "Home" at bounding box center [24, 79] width 16 height 16
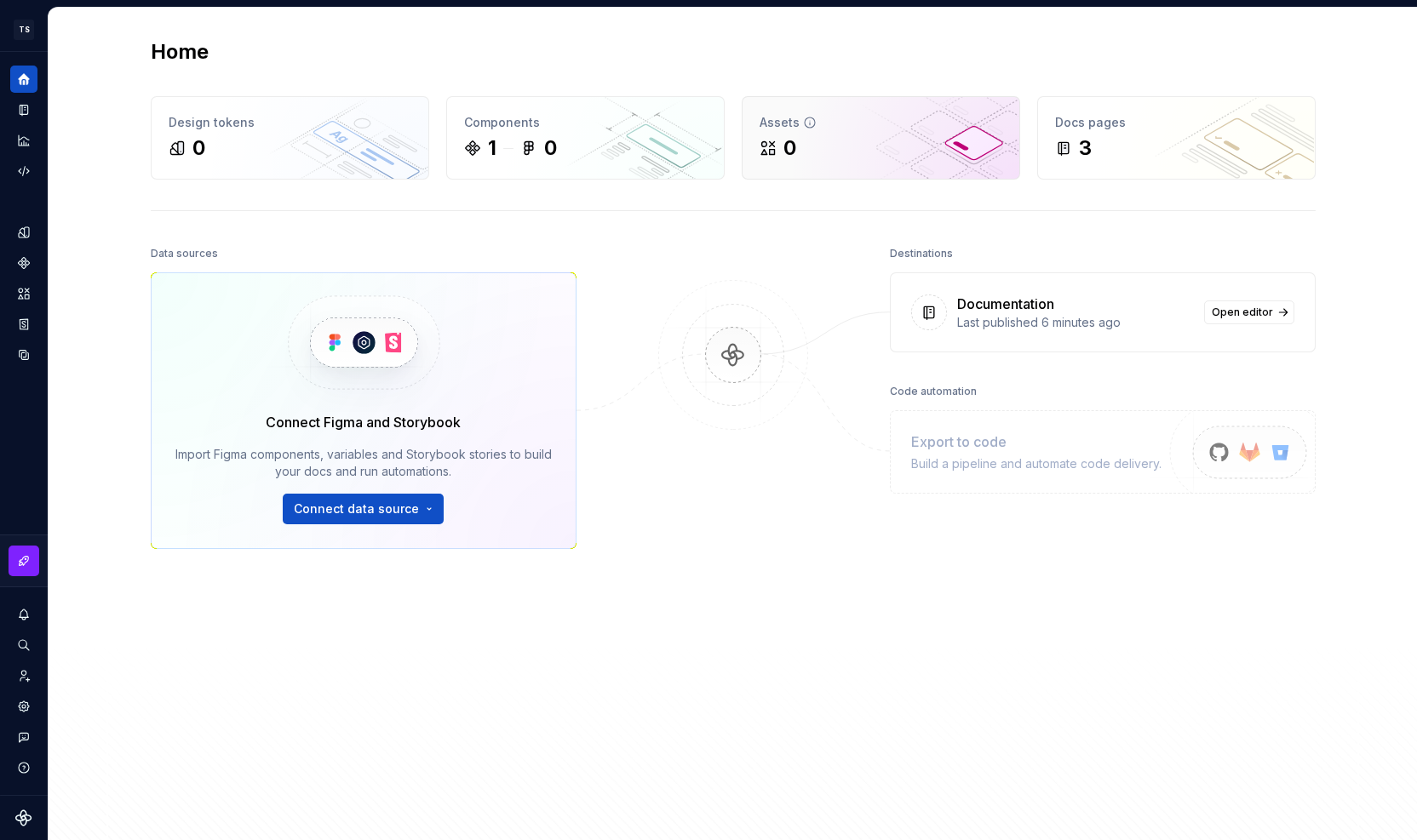
click at [753, 142] on div "Assets 0" at bounding box center [881, 138] width 277 height 82
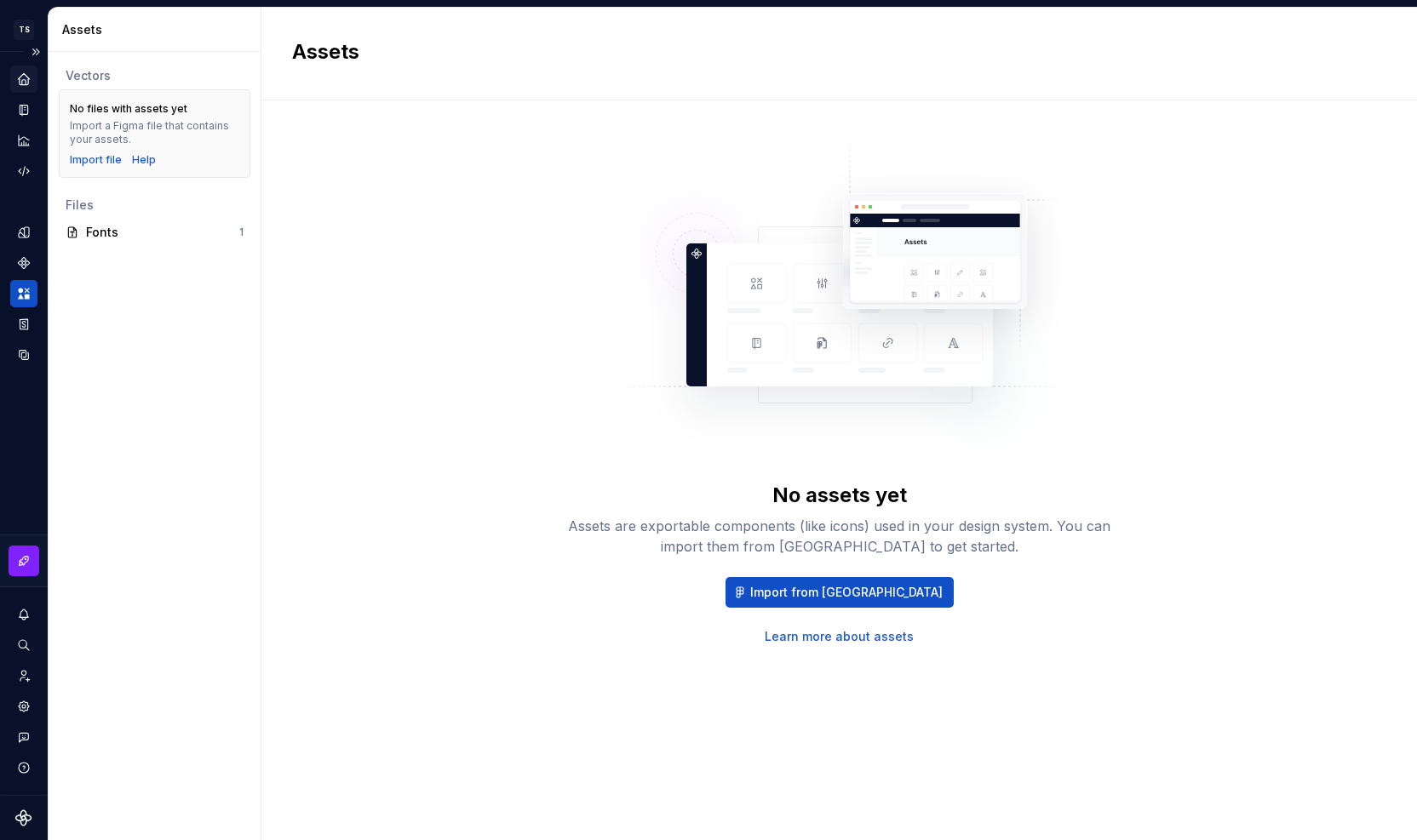
click at [27, 83] on icon "Home" at bounding box center [23, 79] width 11 height 11
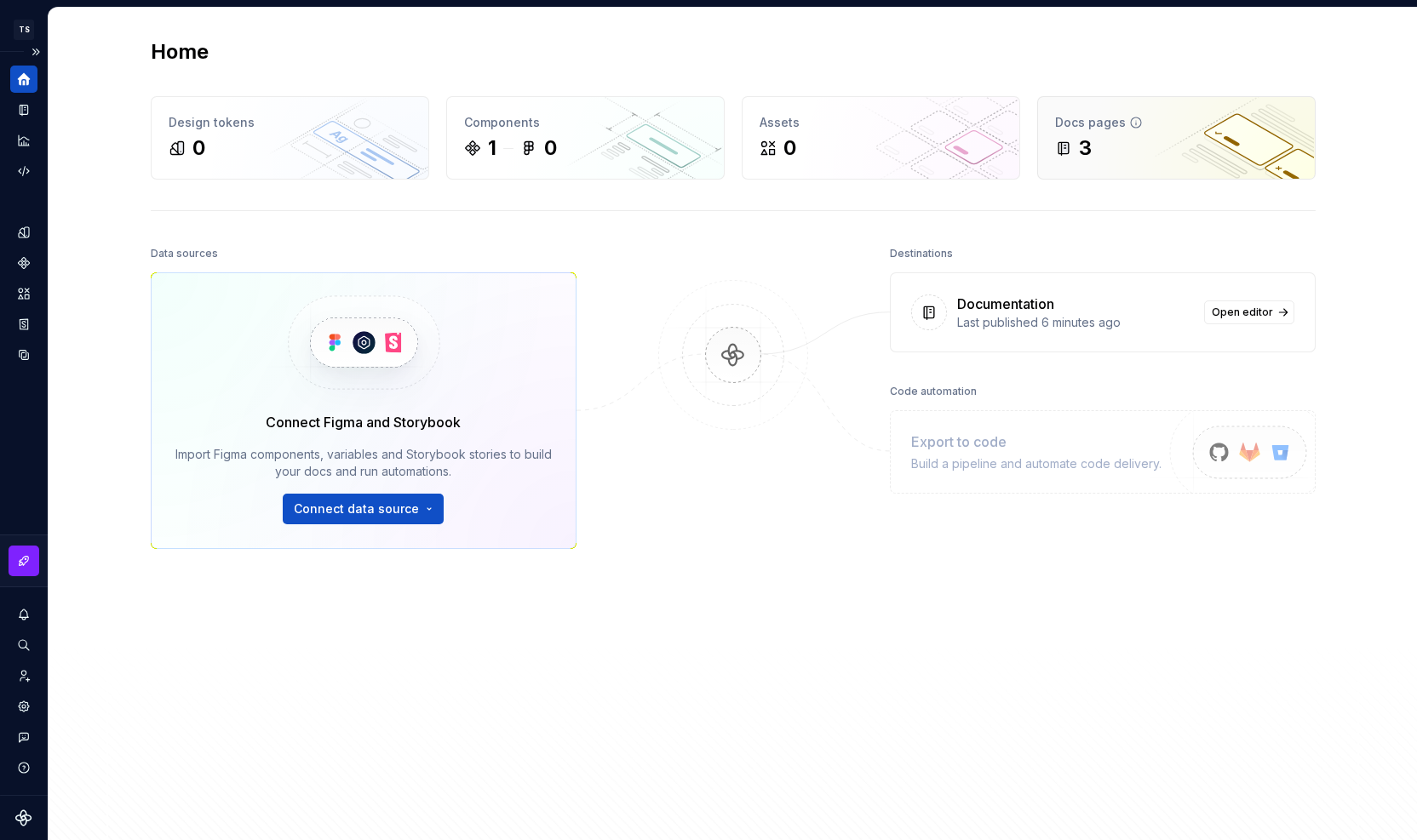
click at [1114, 152] on div "3" at bounding box center [1177, 148] width 243 height 27
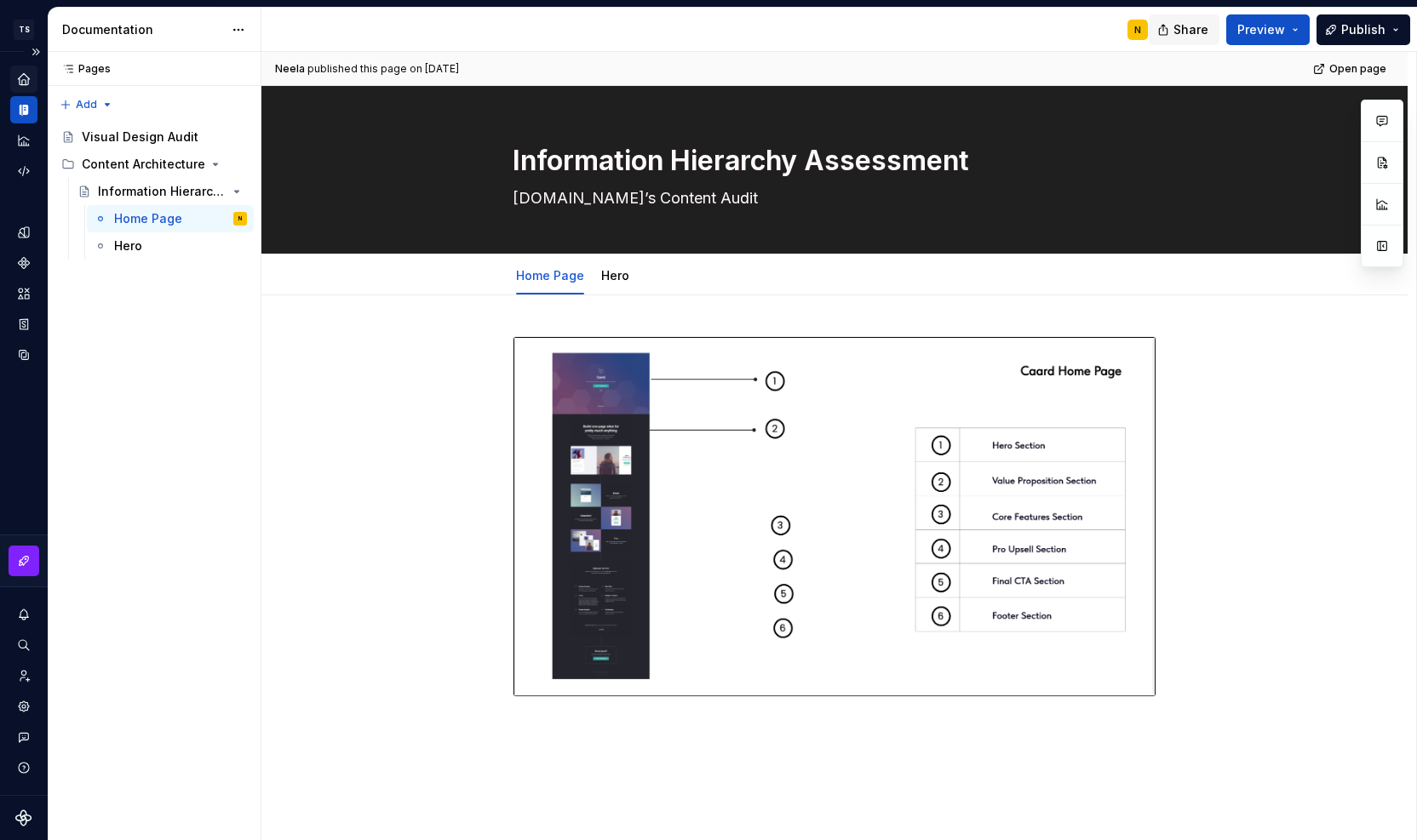
click at [1191, 28] on span "Share" at bounding box center [1192, 29] width 35 height 17
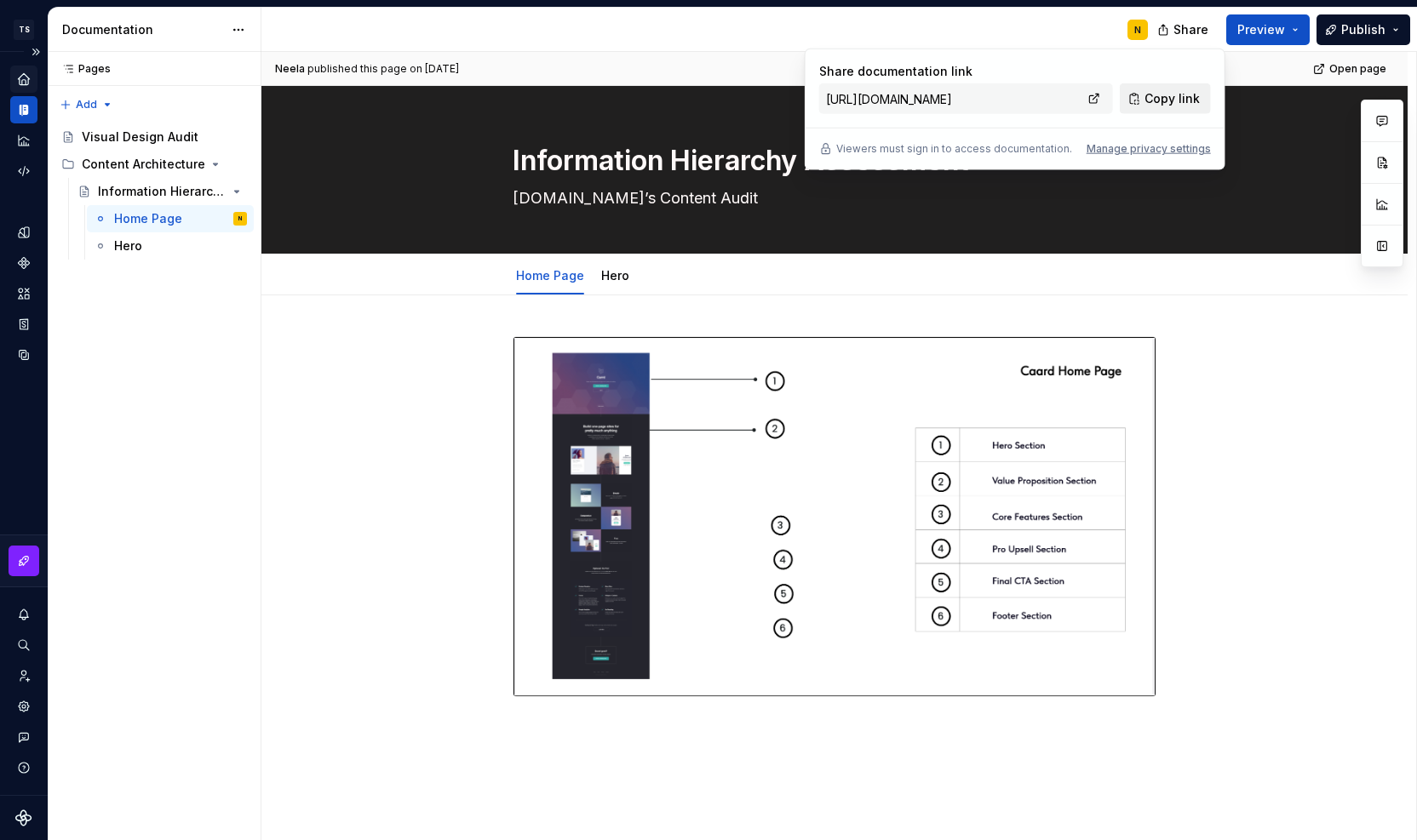
drag, startPoint x: 1191, startPoint y: 28, endPoint x: 1164, endPoint y: 98, distance: 75.0
click at [1164, 98] on span "Copy link" at bounding box center [1172, 98] width 55 height 17
click at [1225, 446] on div at bounding box center [834, 652] width 1146 height 715
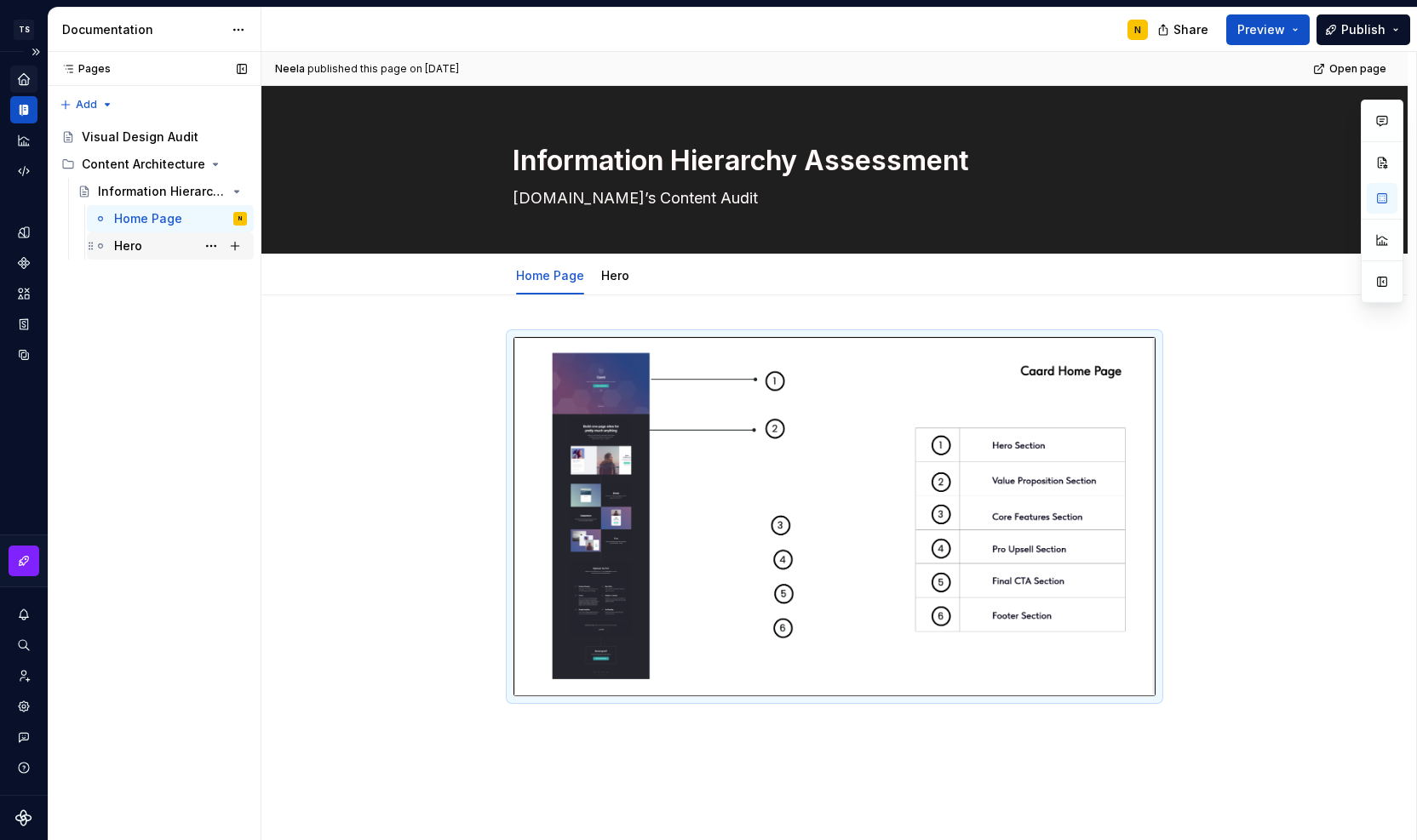
click at [131, 246] on div "Hero" at bounding box center [128, 245] width 28 height 17
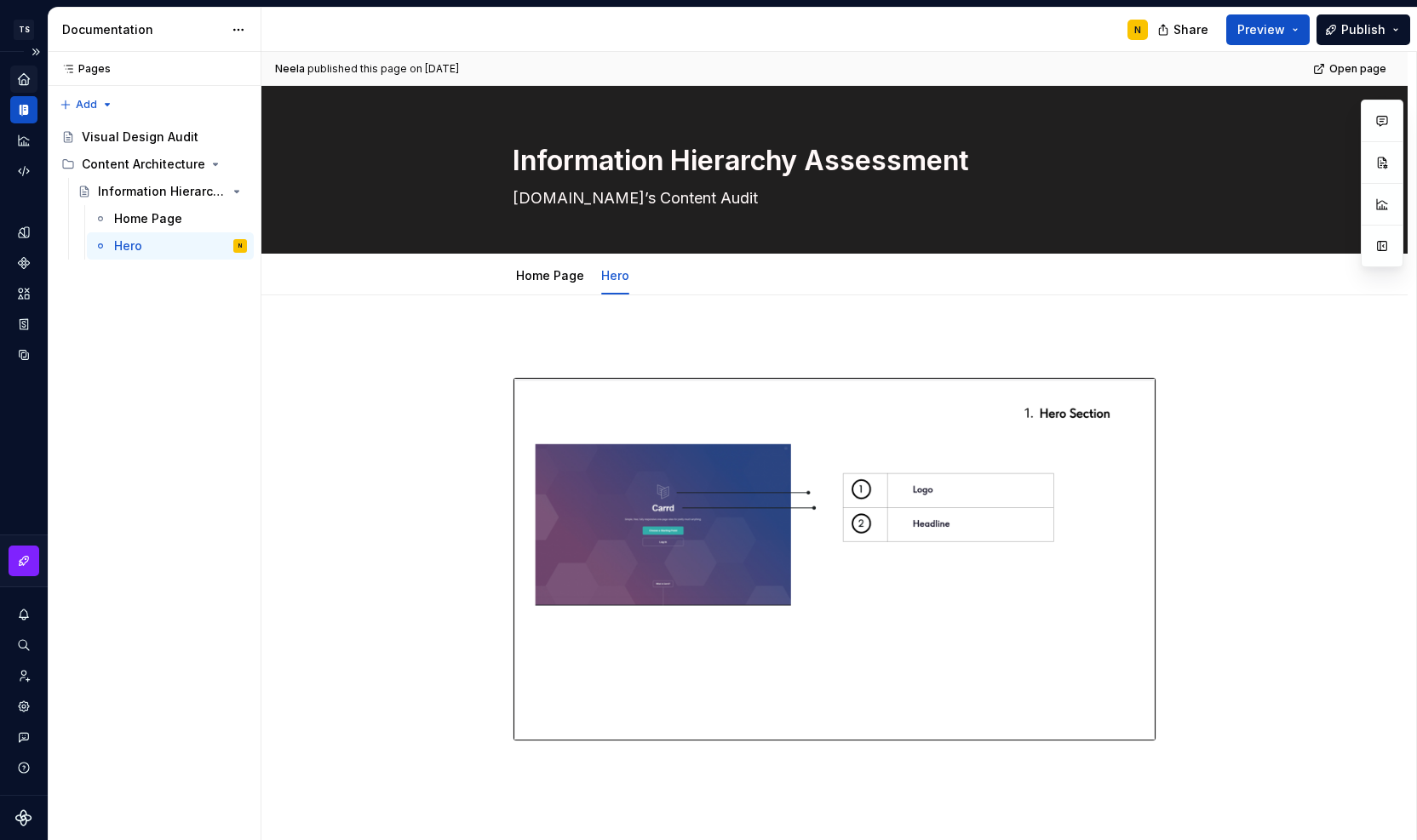
type textarea "*"
